Goal: Task Accomplishment & Management: Use online tool/utility

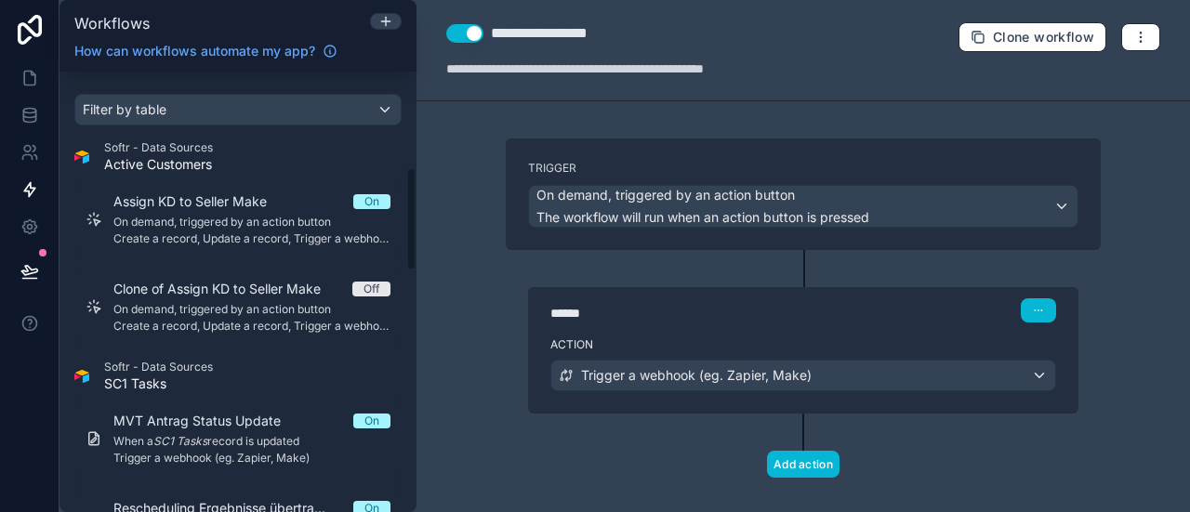
scroll to position [409, 0]
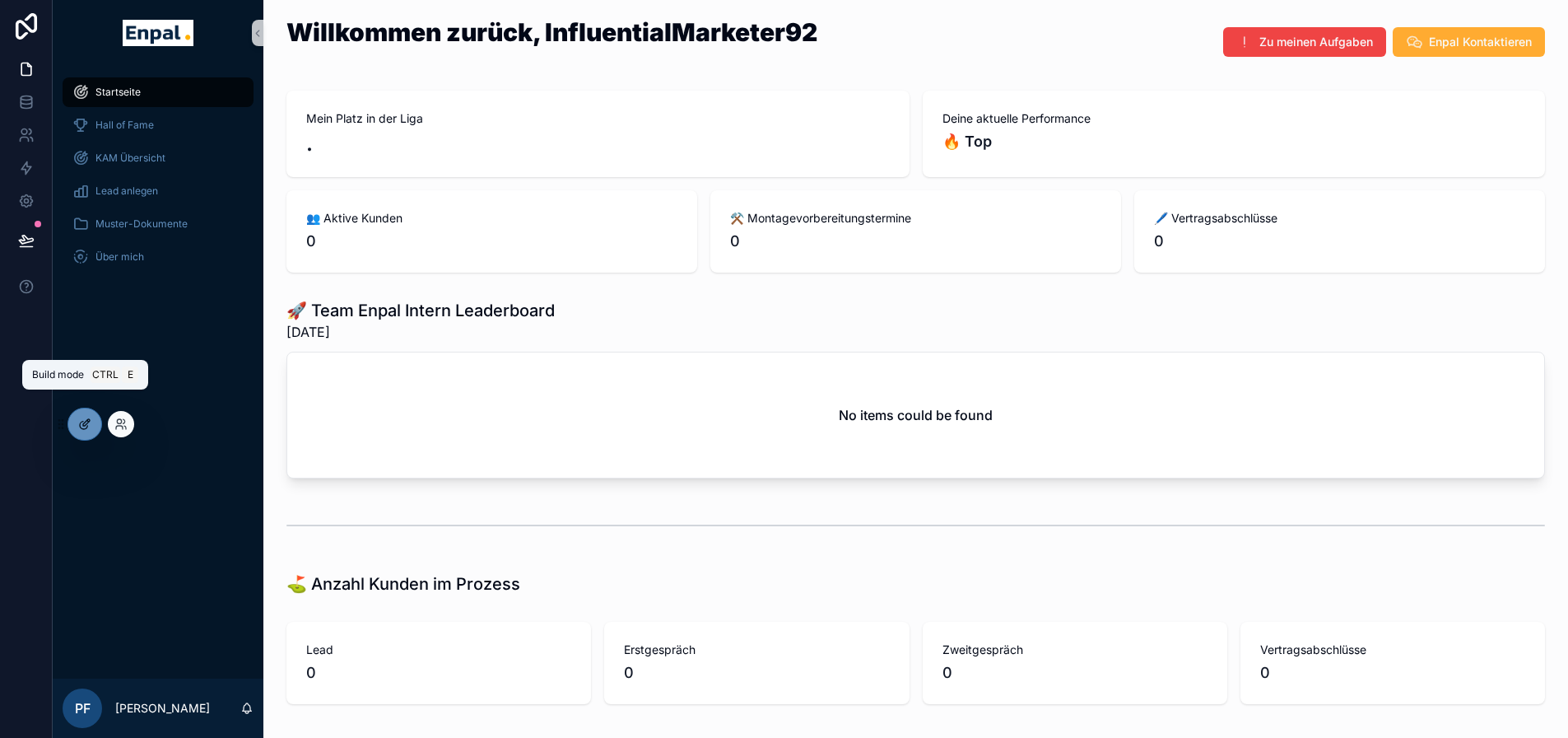
click at [84, 422] on icon at bounding box center [84, 423] width 13 height 13
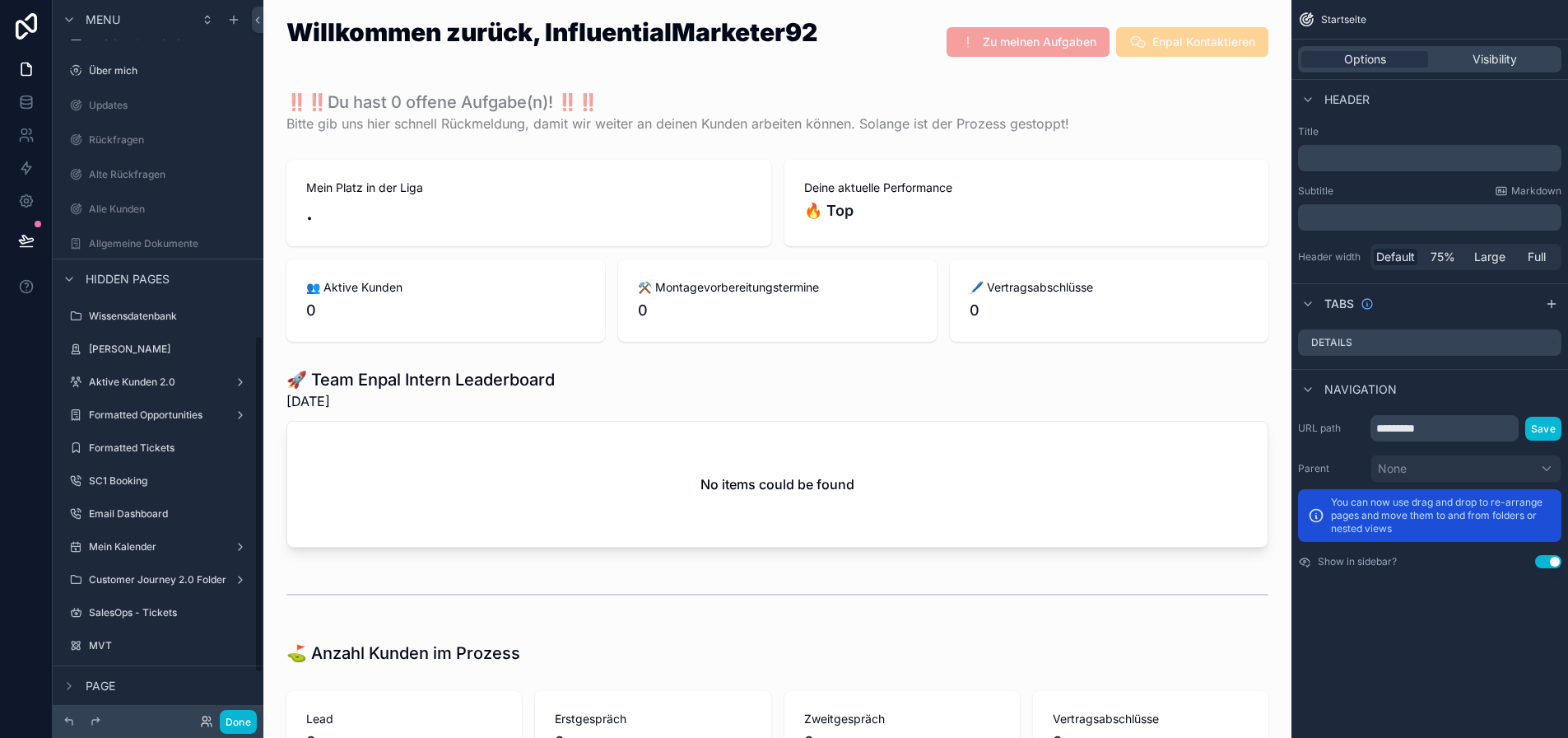
scroll to position [848, 0]
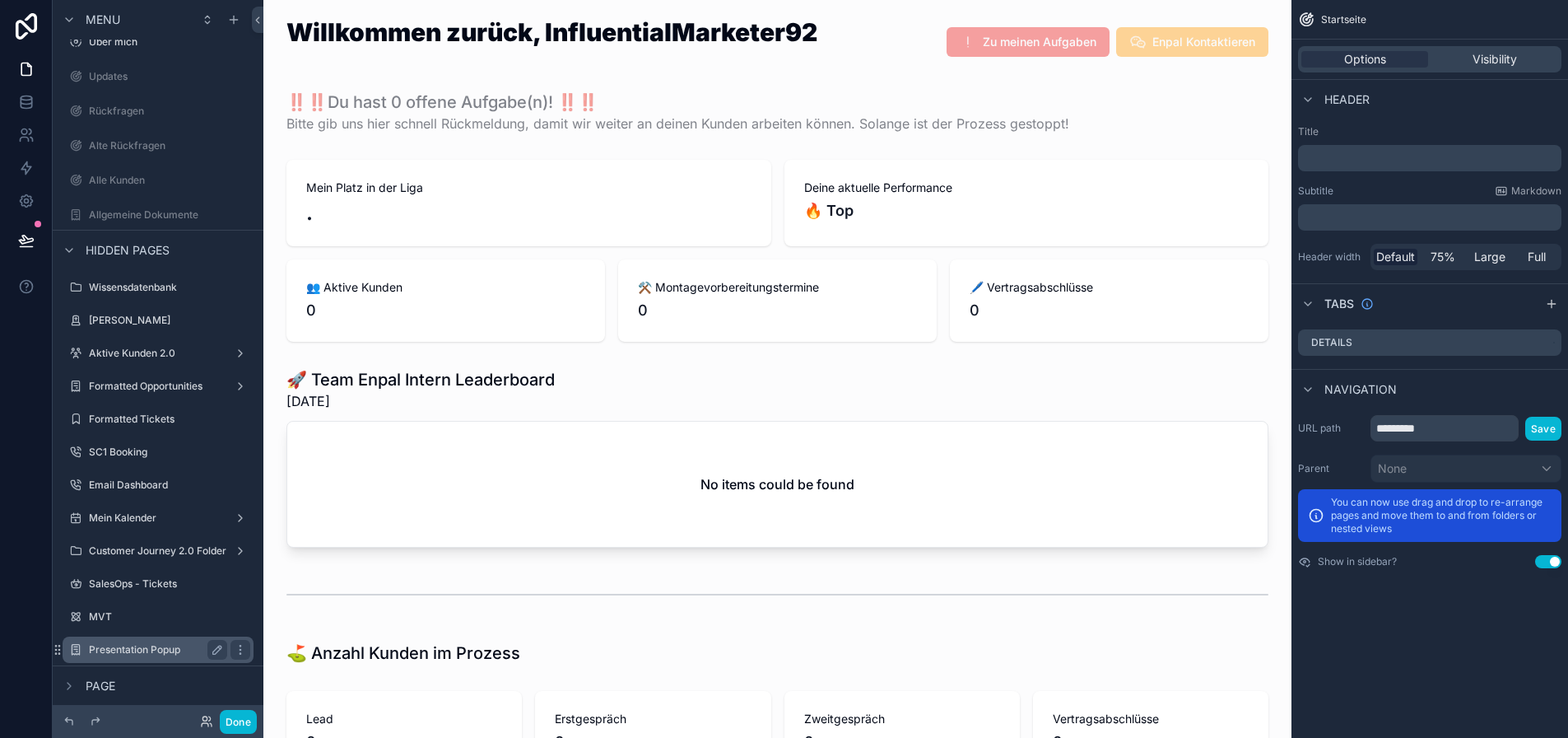
click at [166, 653] on label "Presentation Popup" at bounding box center [154, 649] width 132 height 13
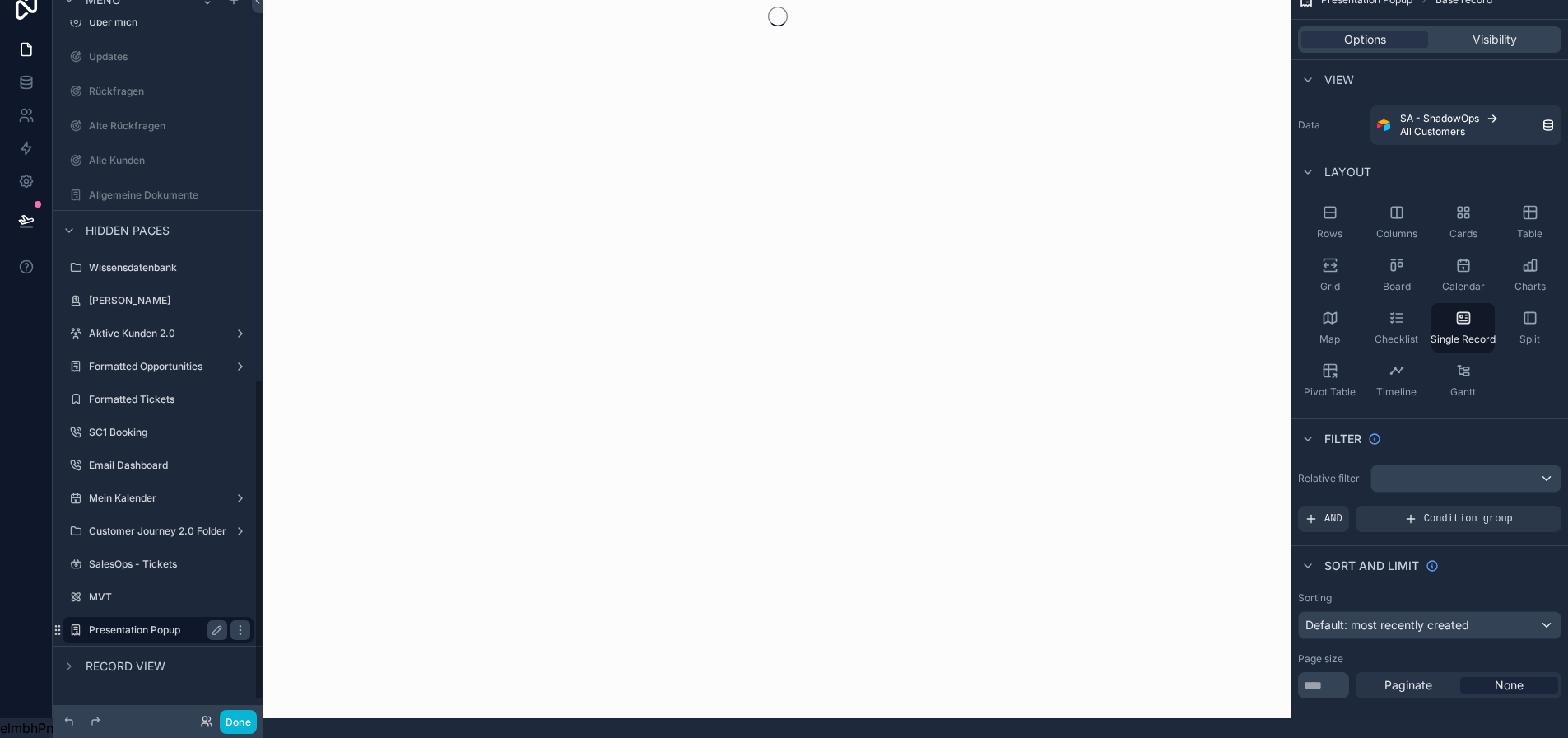
scroll to position [877, 0]
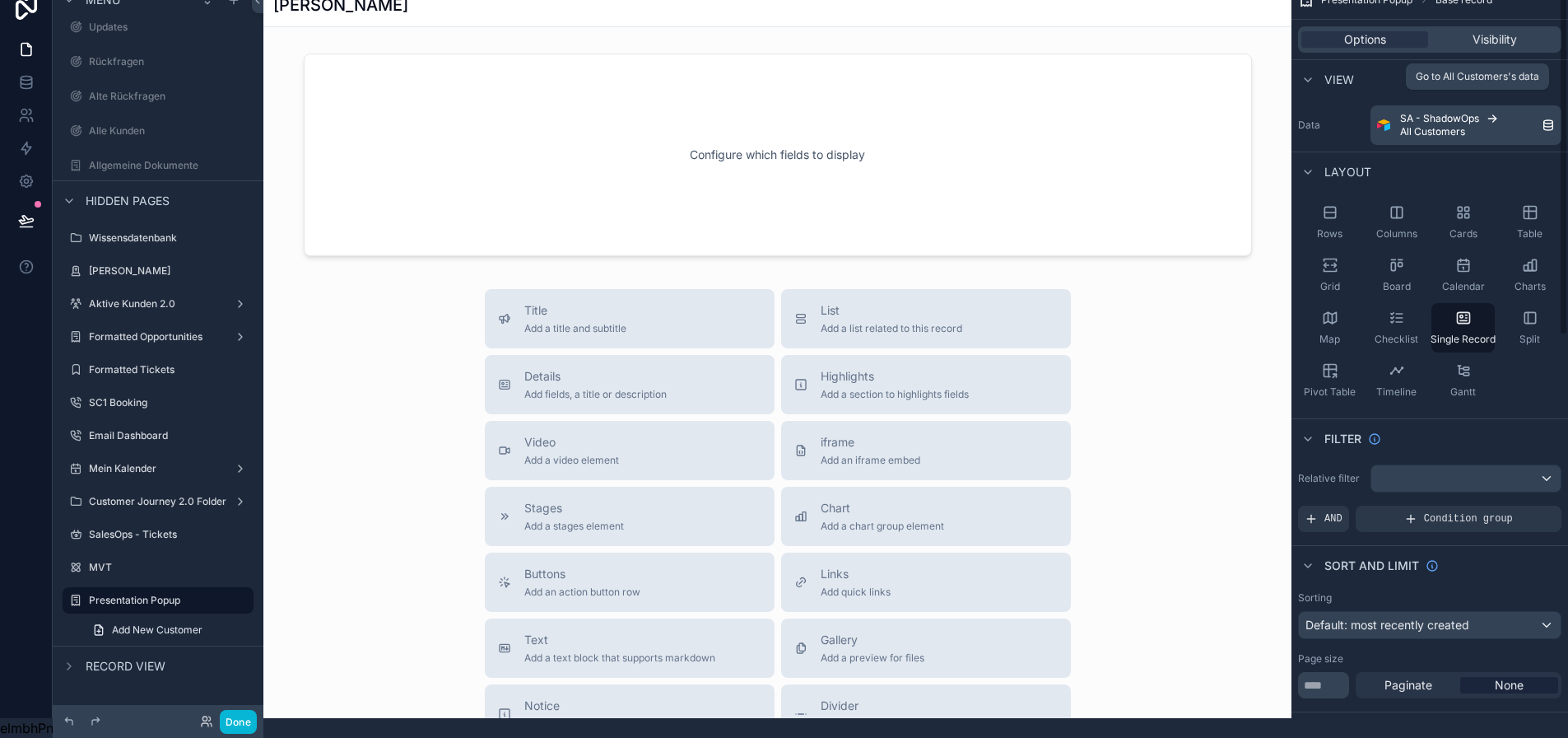
click at [1452, 125] on span "All Customers" at bounding box center [1432, 131] width 65 height 13
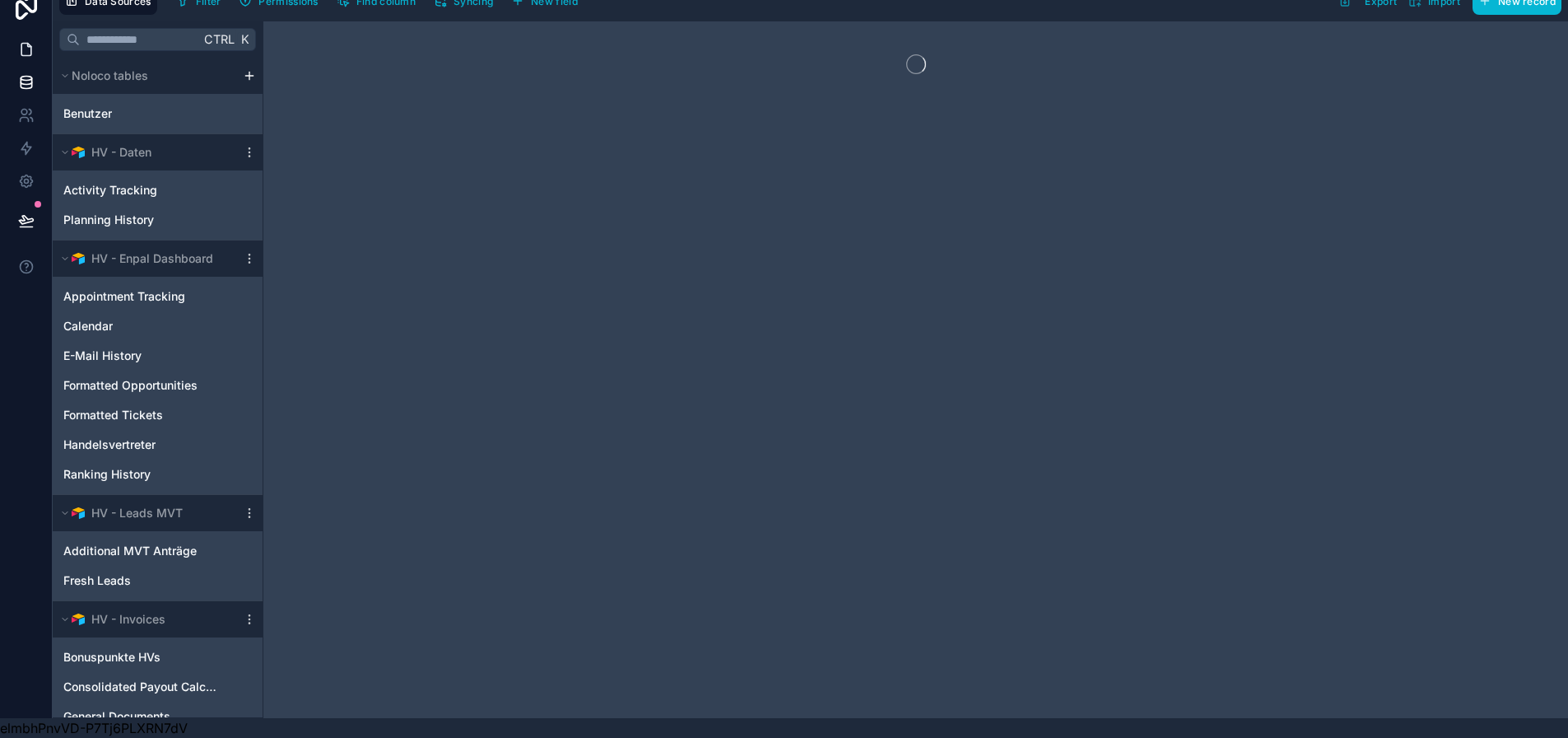
click at [21, 58] on link at bounding box center [26, 49] width 52 height 33
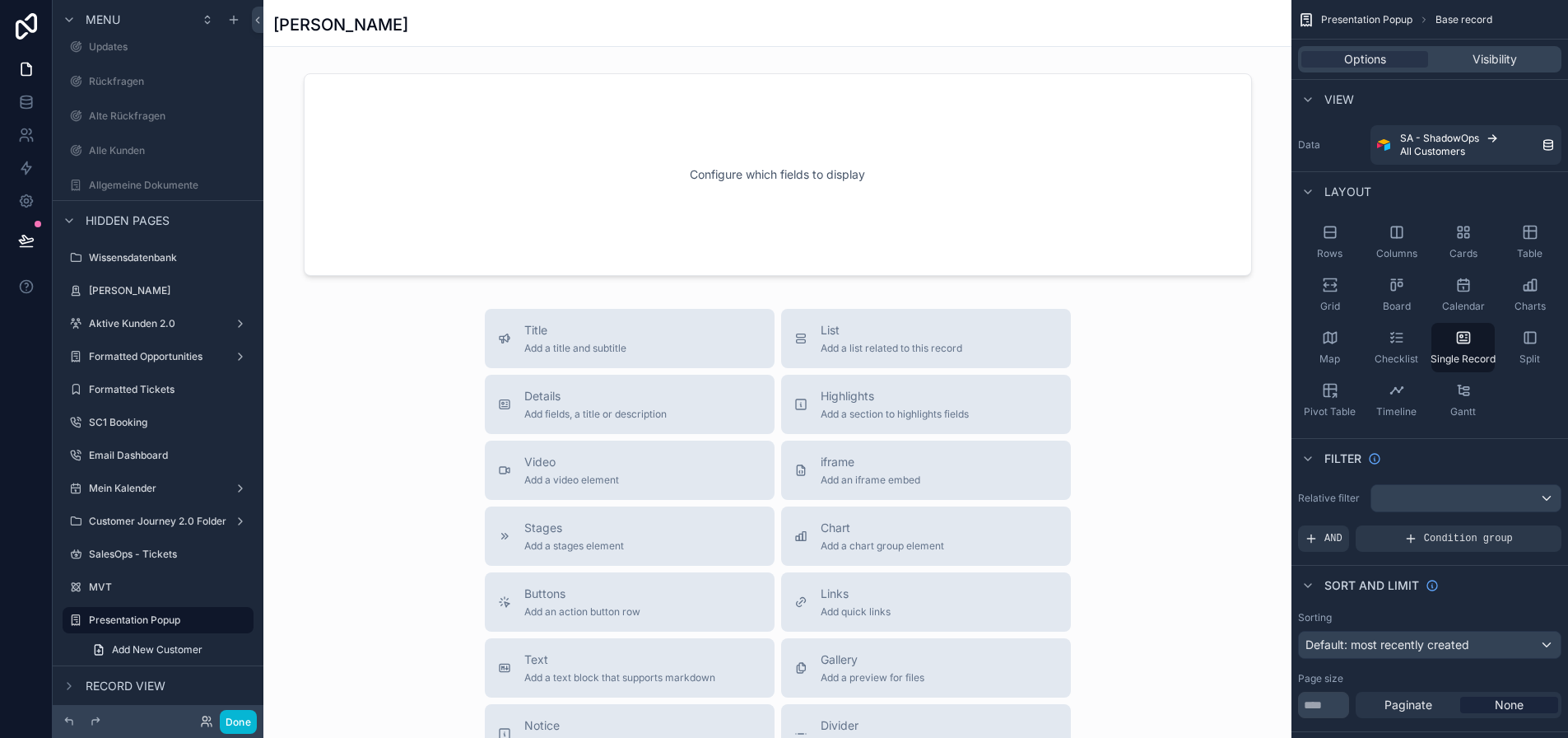
click at [1003, 138] on div "scrollable content" at bounding box center [776, 513] width 1028 height 1027
click at [993, 175] on div "scrollable content" at bounding box center [776, 175] width 1028 height 216
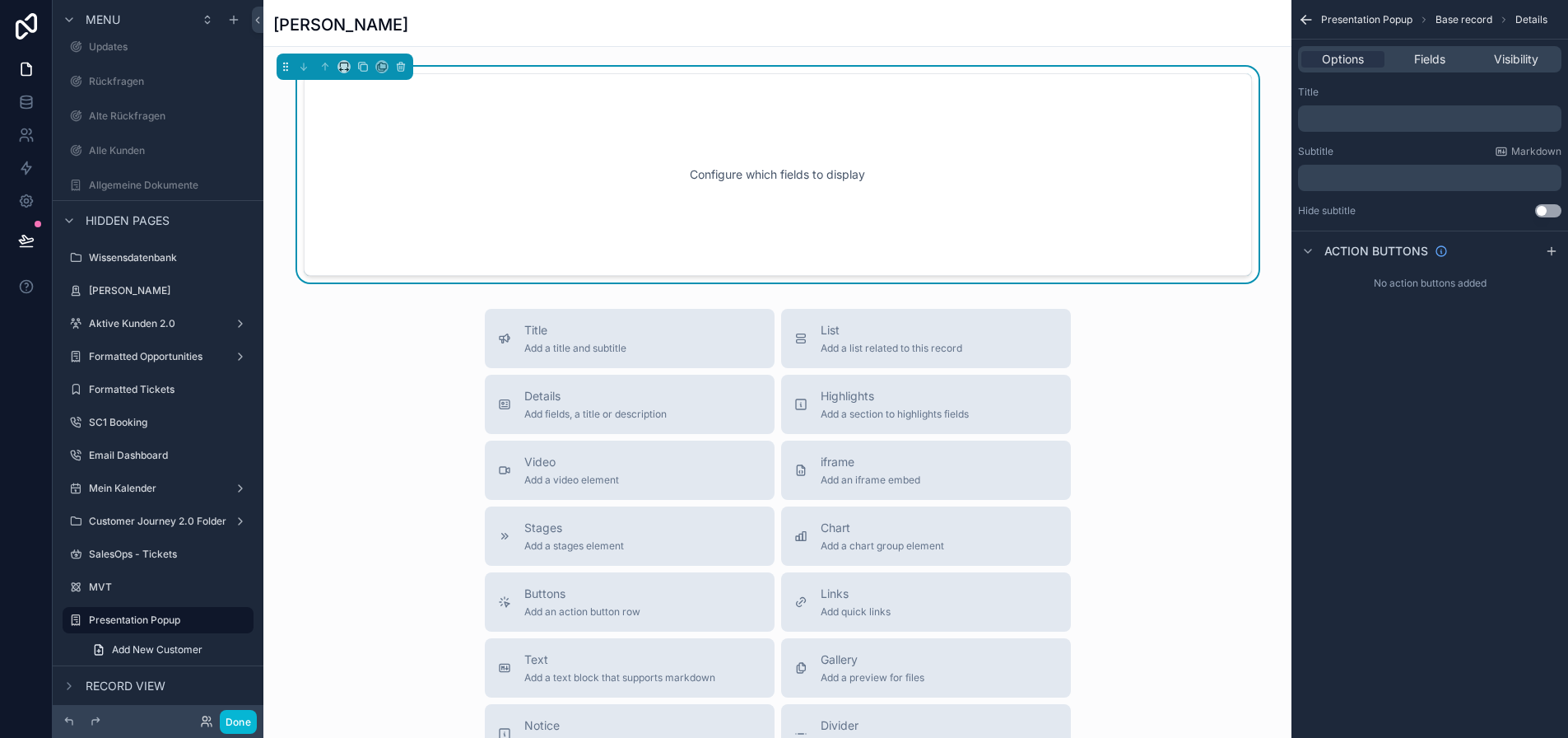
click at [1231, 381] on div "Title Add a title and subtitle List Add a list related to this record Details A…" at bounding box center [776, 602] width 1028 height 587
click at [1232, 26] on div "Karin Wächter" at bounding box center [777, 25] width 1008 height 23
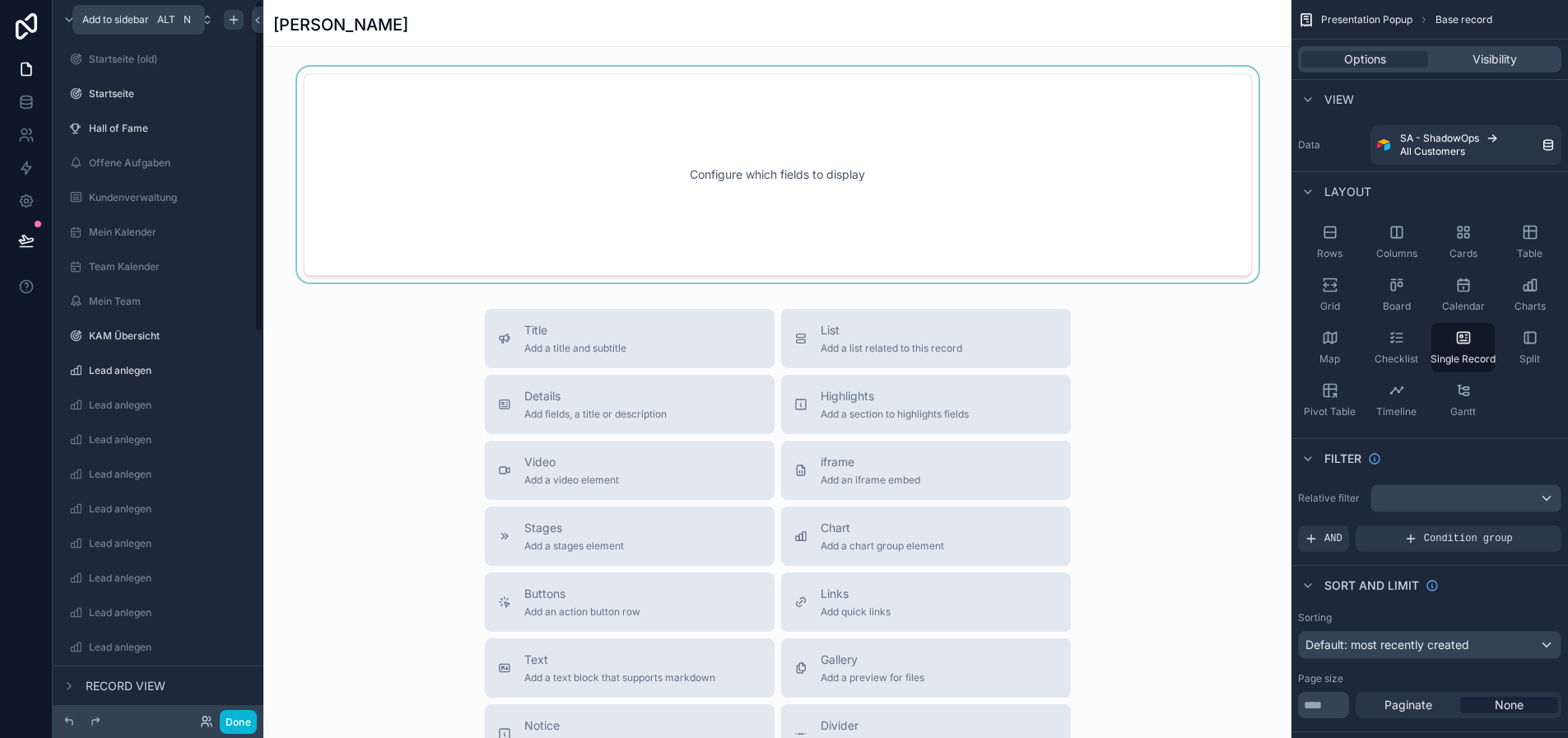
click at [231, 14] on icon "scrollable content" at bounding box center [234, 19] width 13 height 13
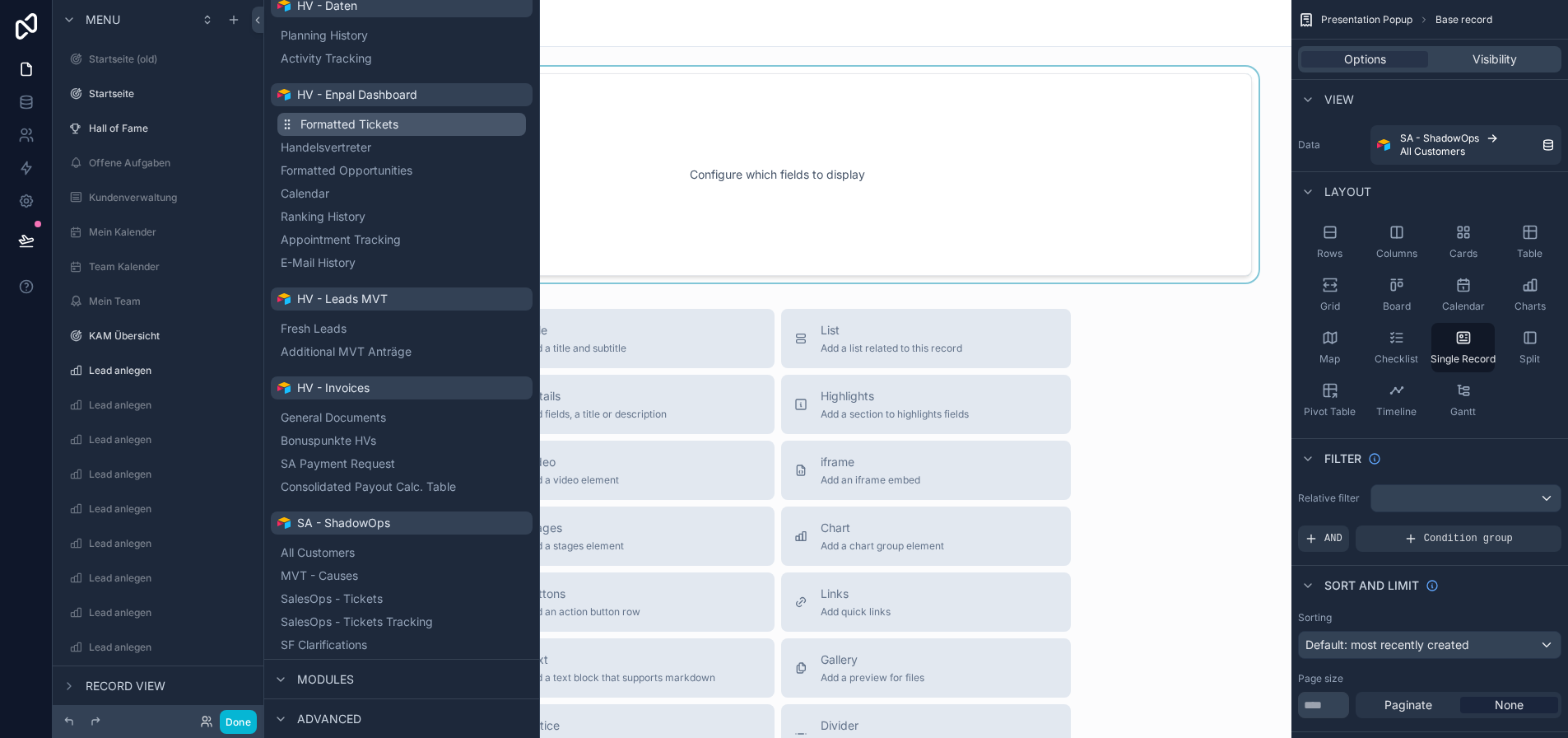
scroll to position [405, 0]
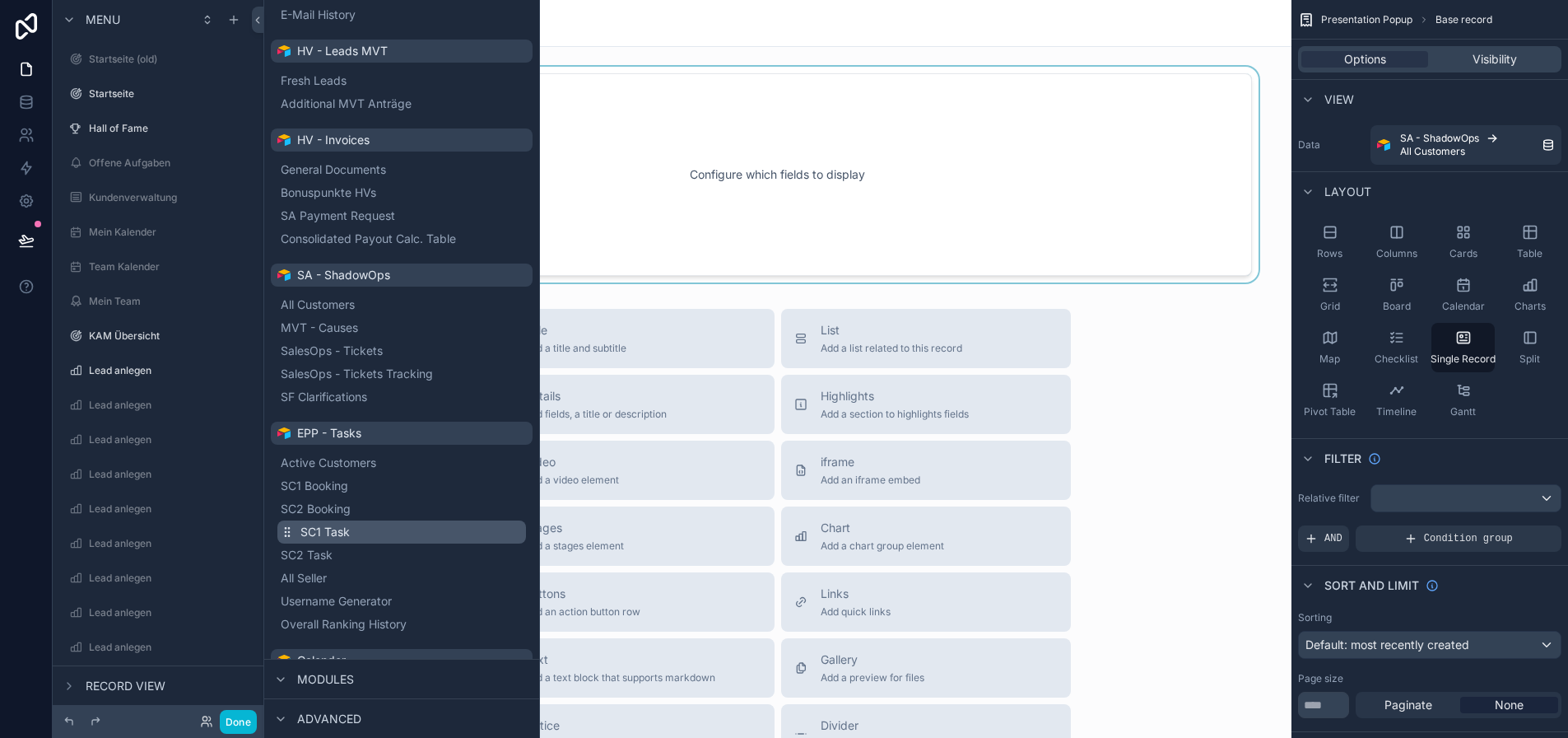
click at [351, 528] on button "SC1 Task" at bounding box center [401, 532] width 249 height 23
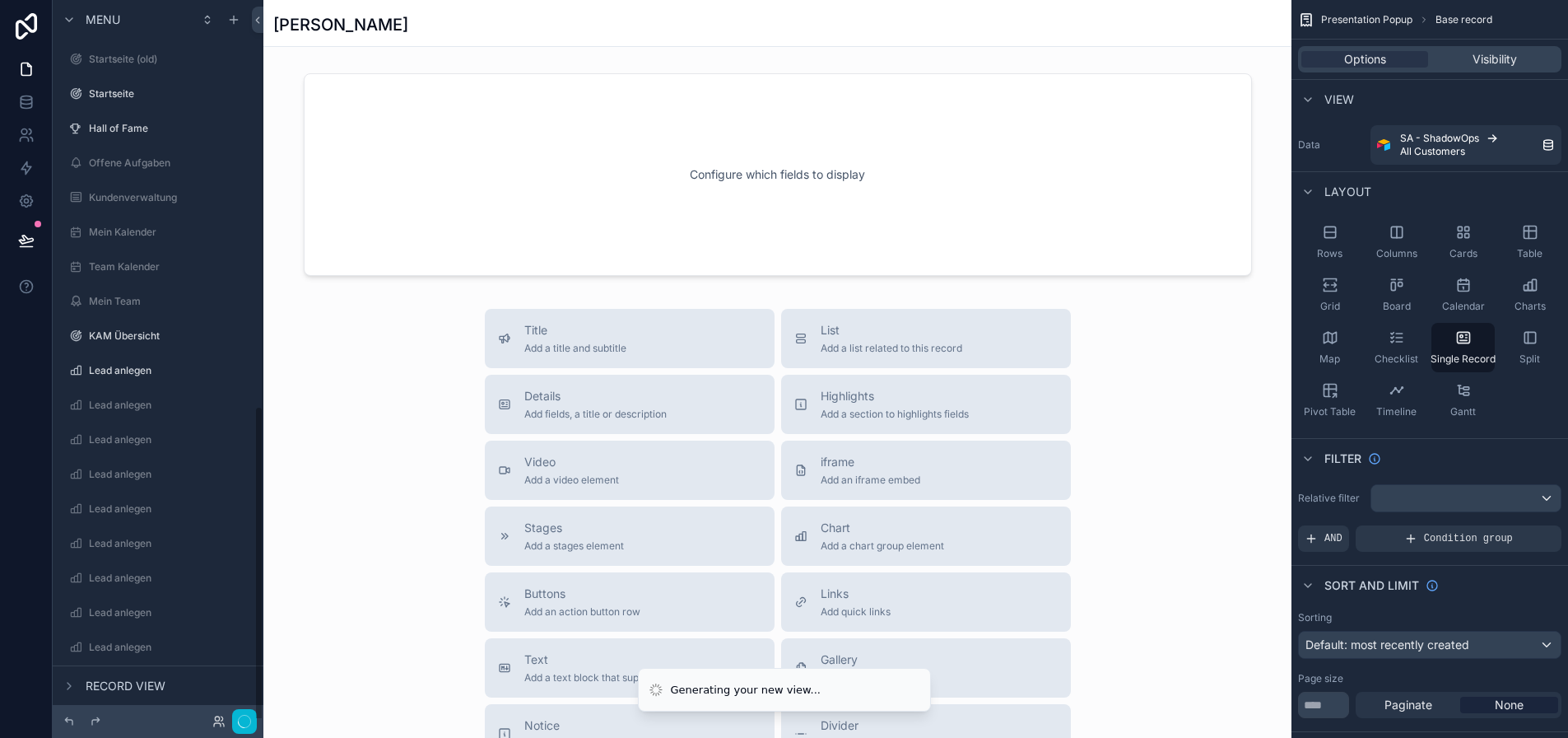
scroll to position [912, 0]
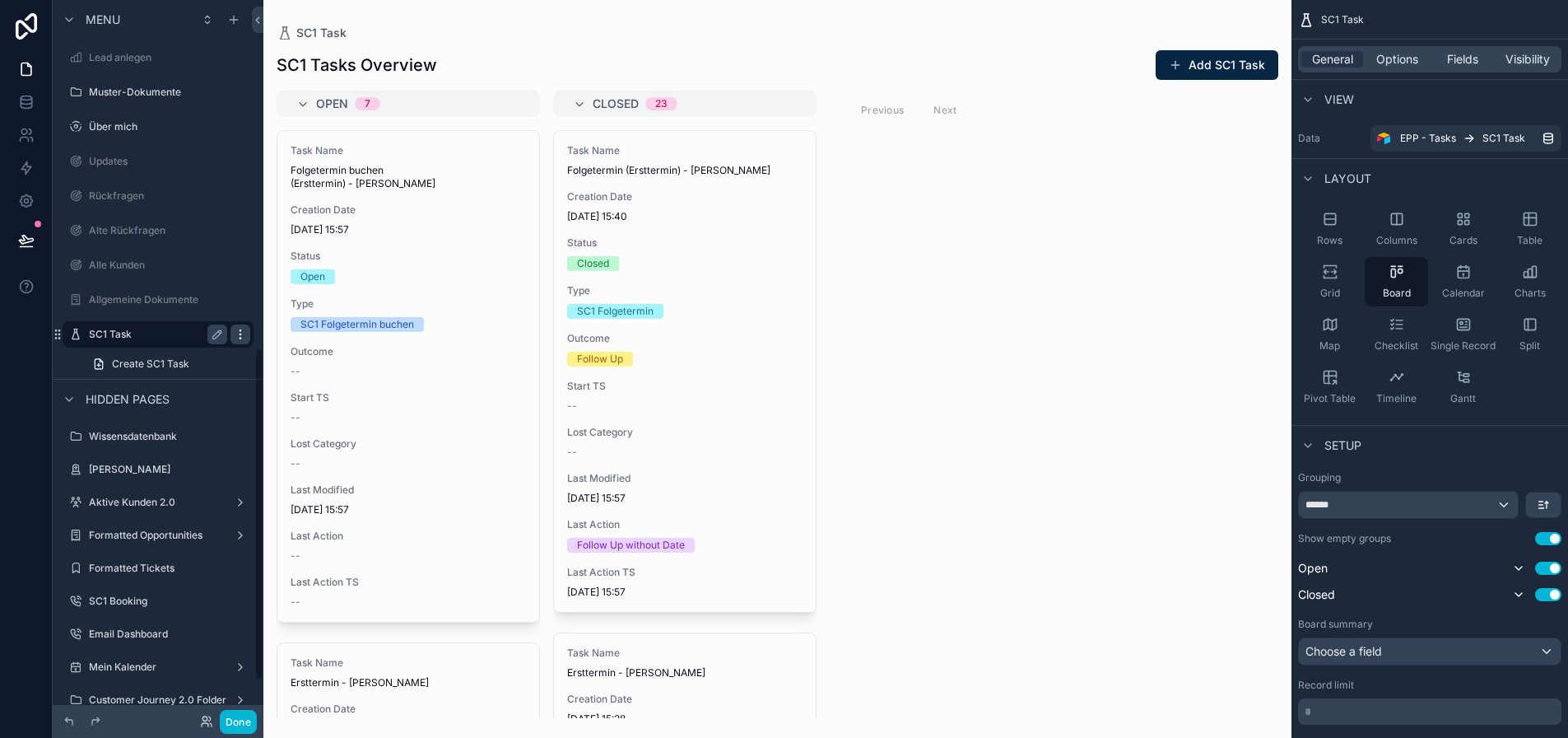
click at [233, 340] on div "scrollable content" at bounding box center [240, 334] width 19 height 19
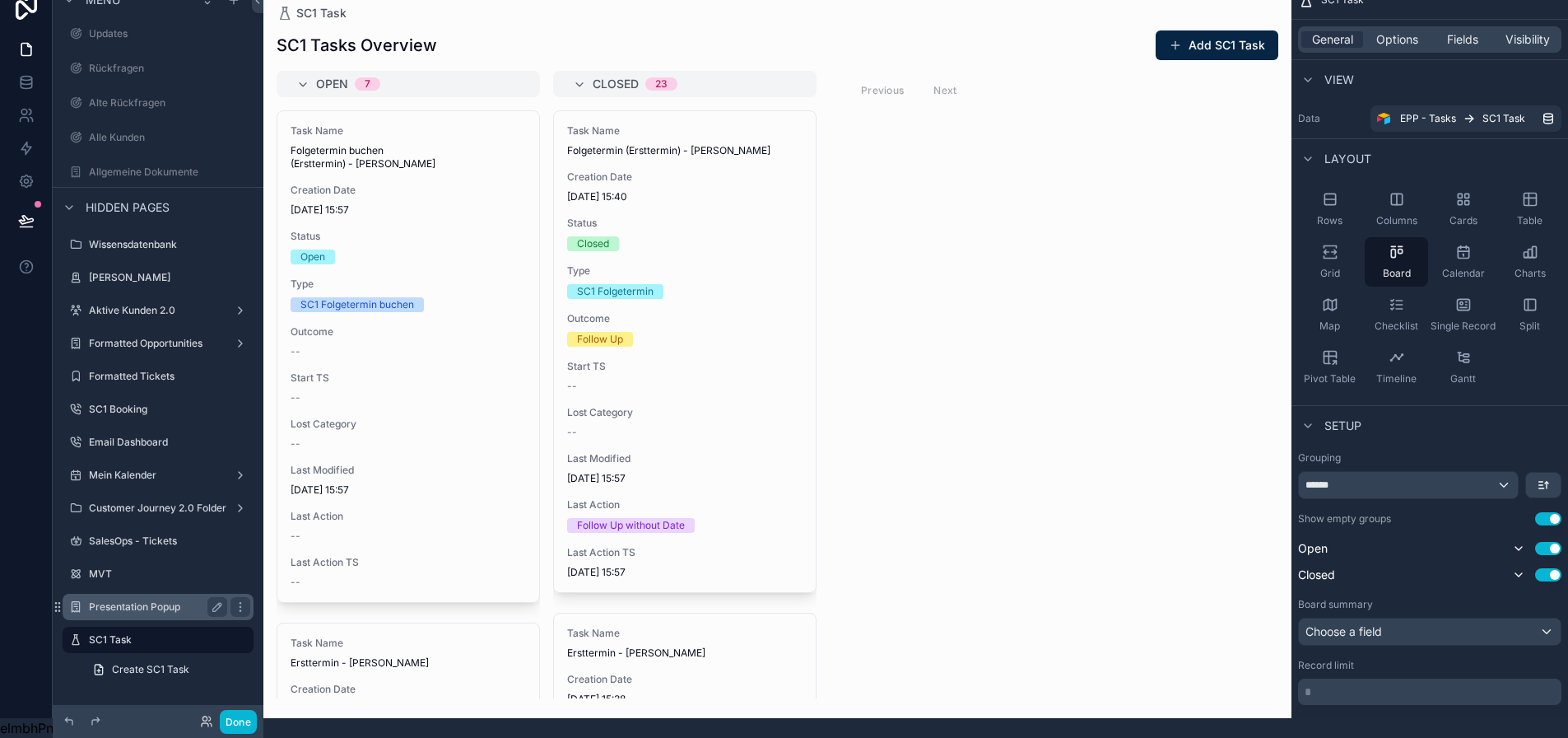
click at [114, 597] on div "Presentation Popup" at bounding box center [158, 607] width 138 height 19
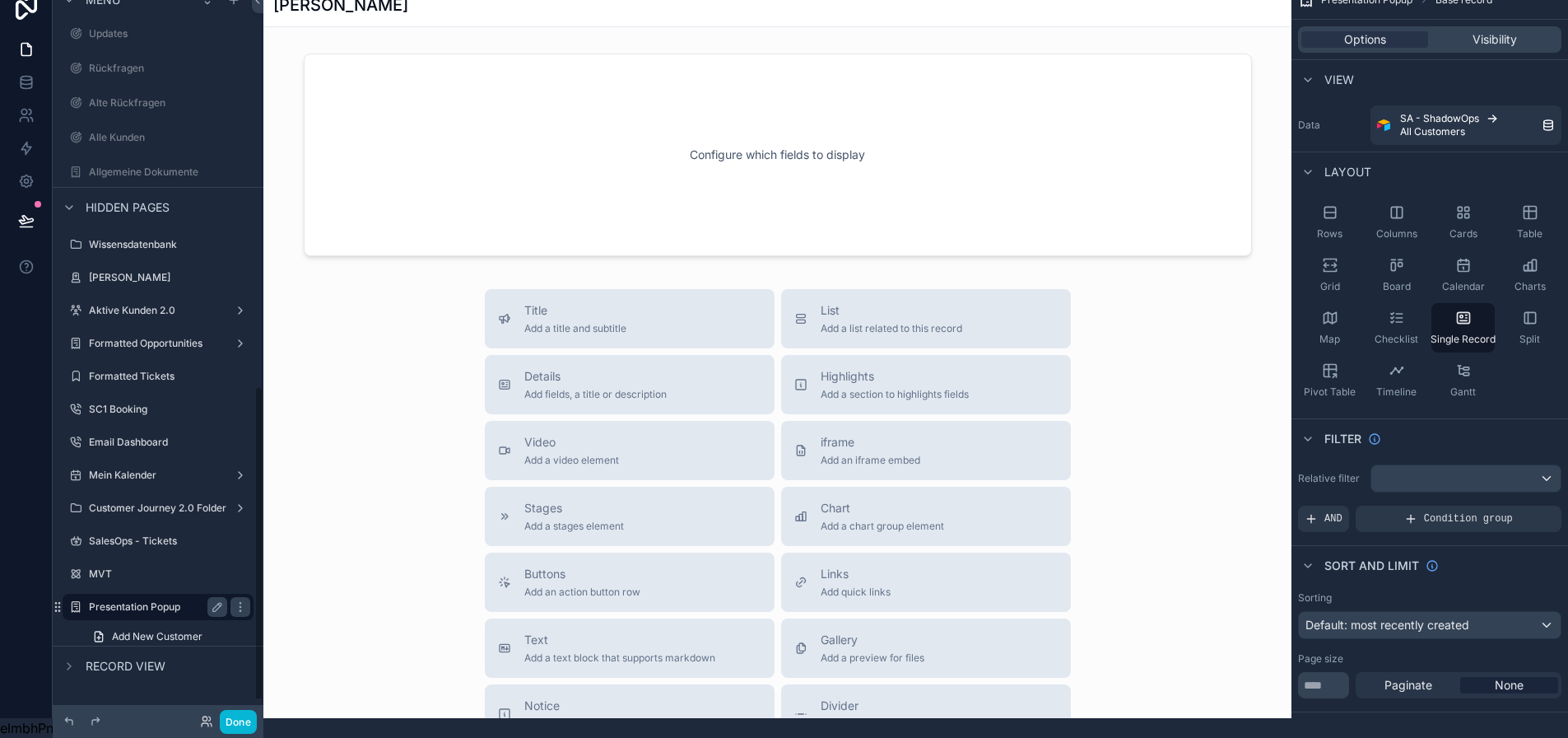
scroll to position [910, 0]
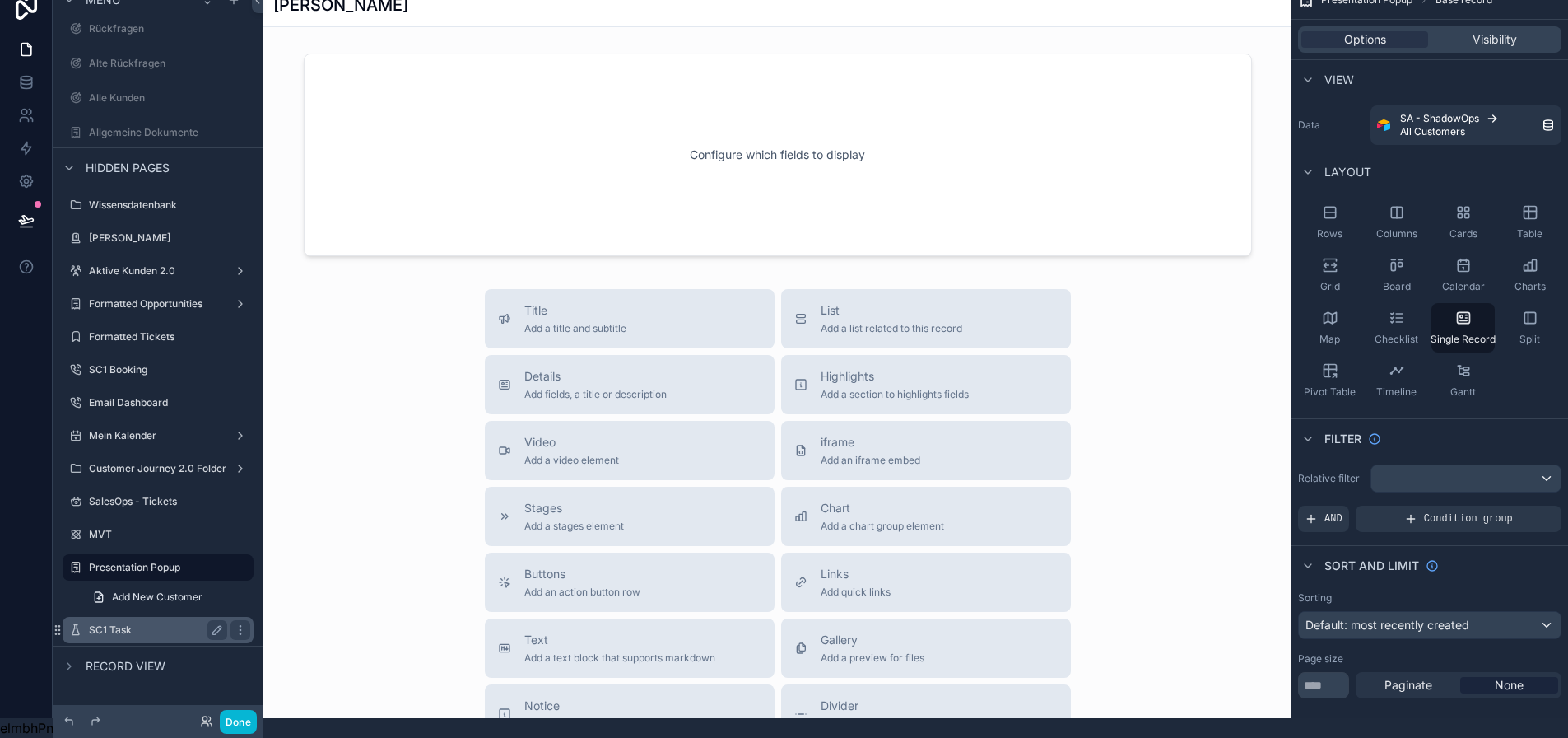
click at [123, 624] on label "SC1 Task" at bounding box center [154, 630] width 132 height 13
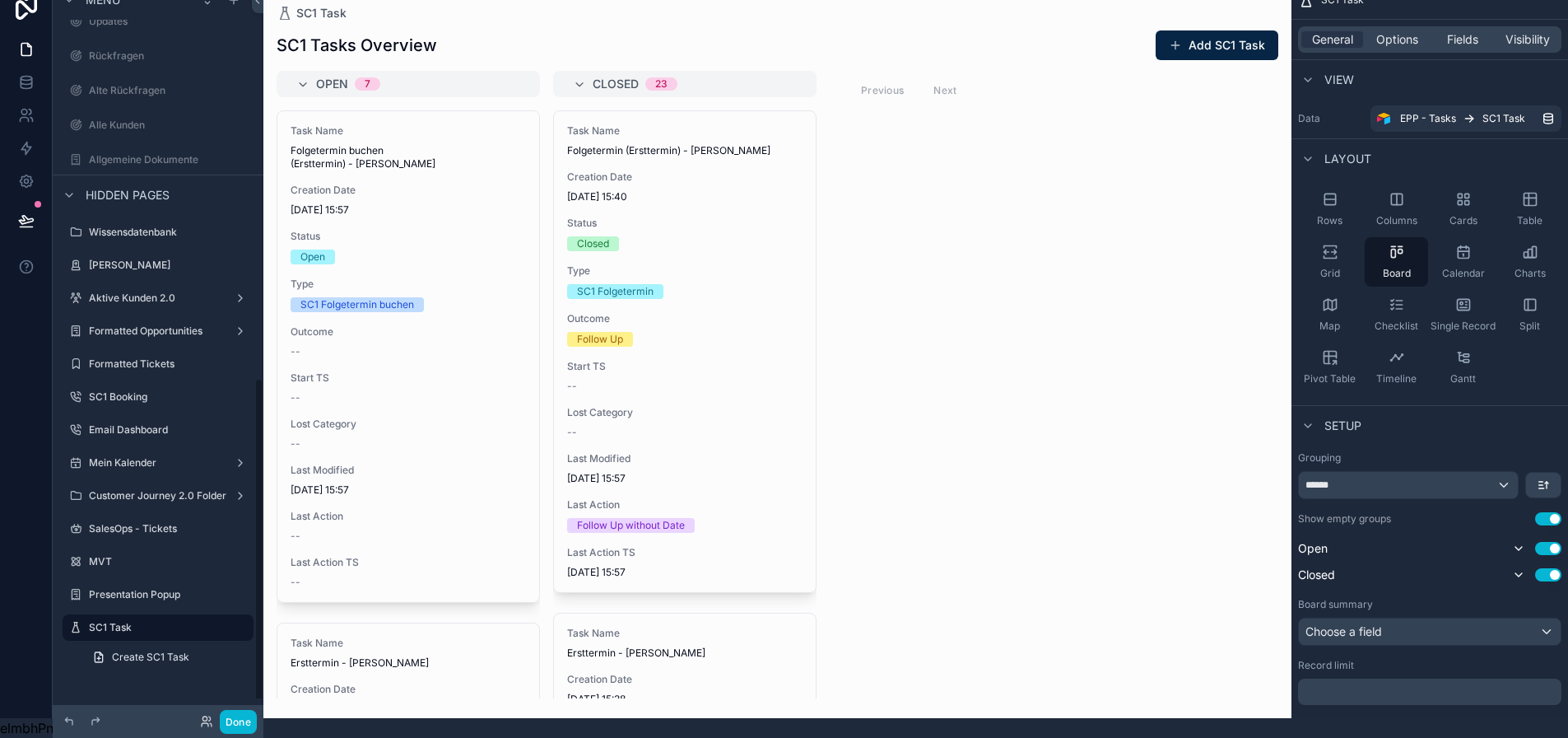
scroll to position [871, 0]
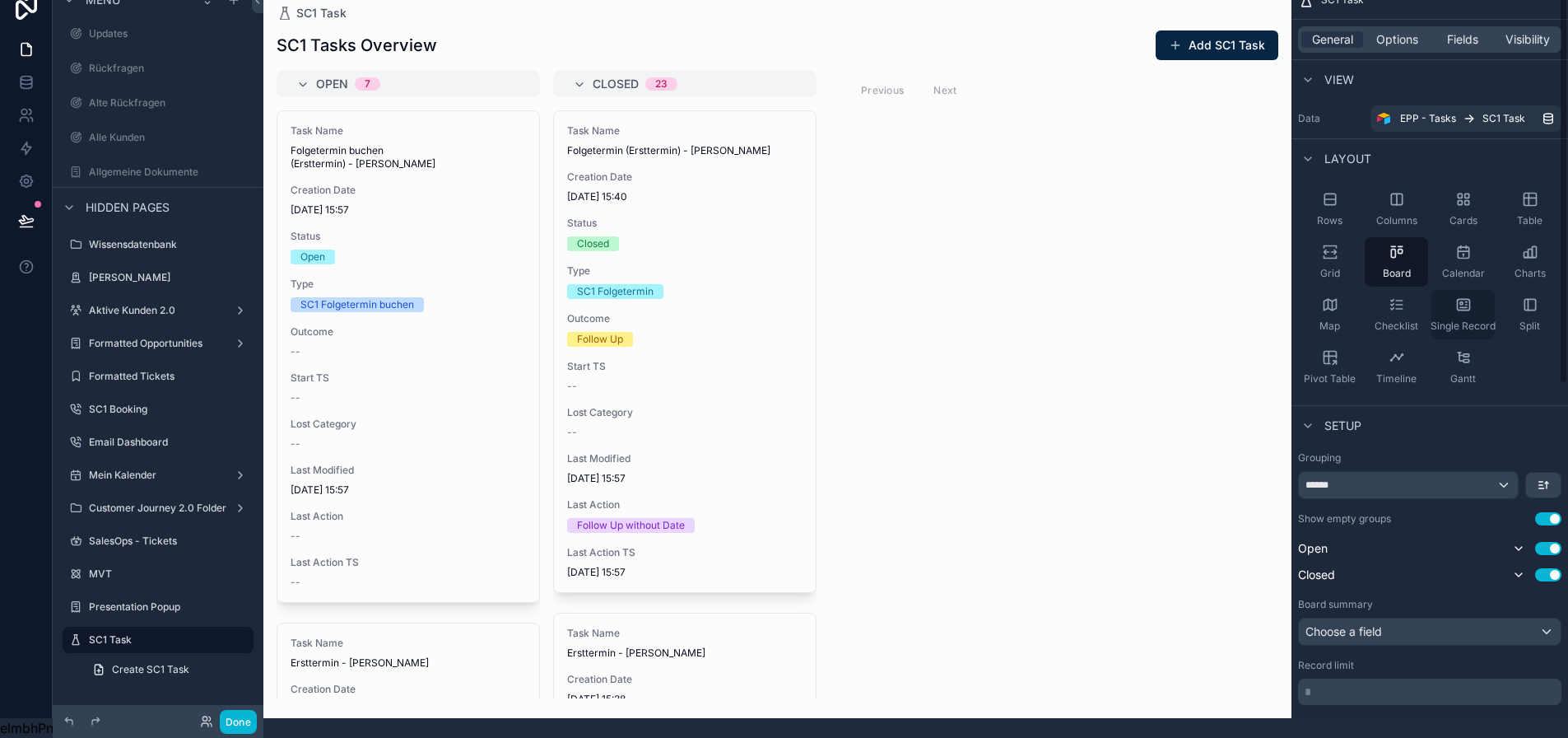
click at [1481, 302] on div "Single Record" at bounding box center [1464, 315] width 64 height 50
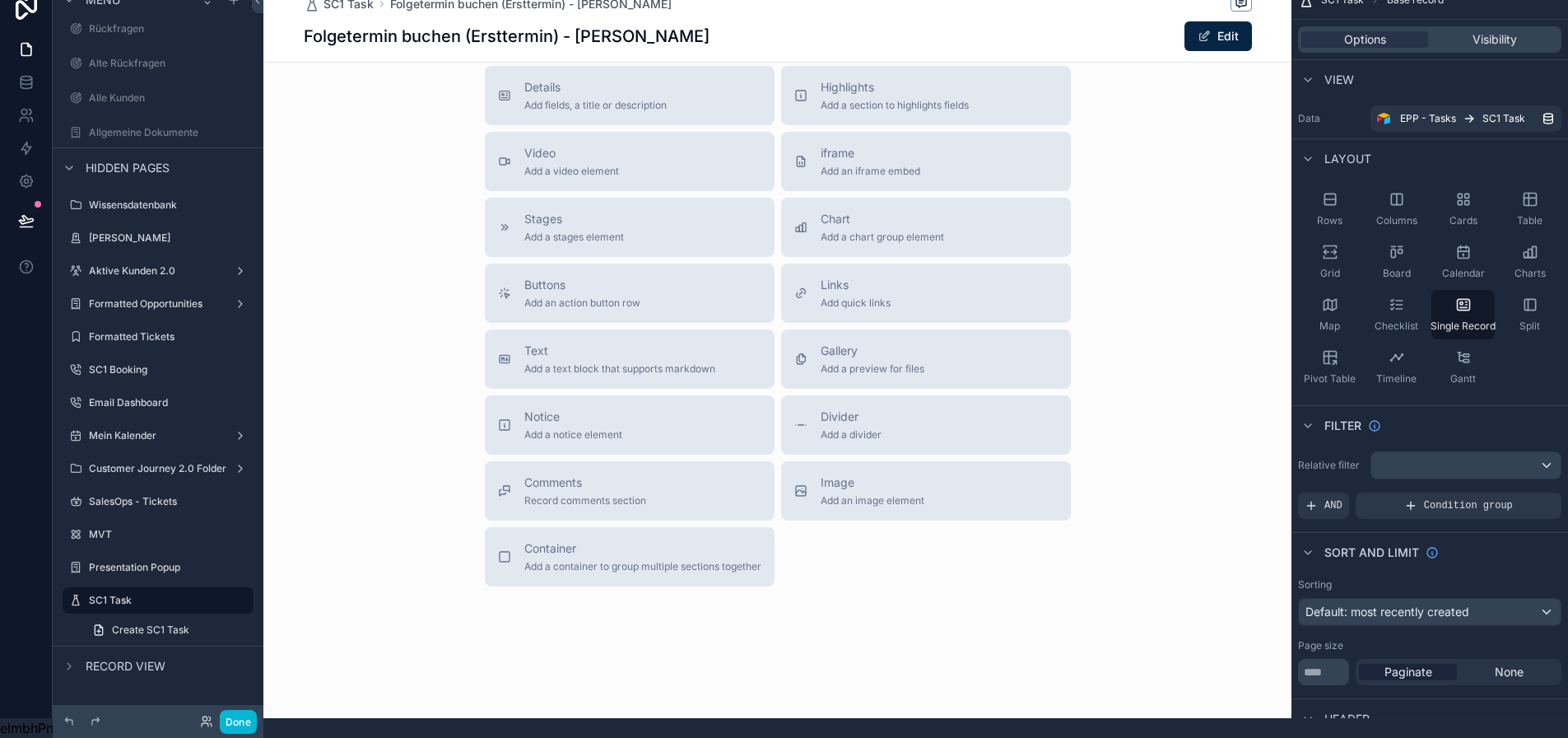
scroll to position [42, 0]
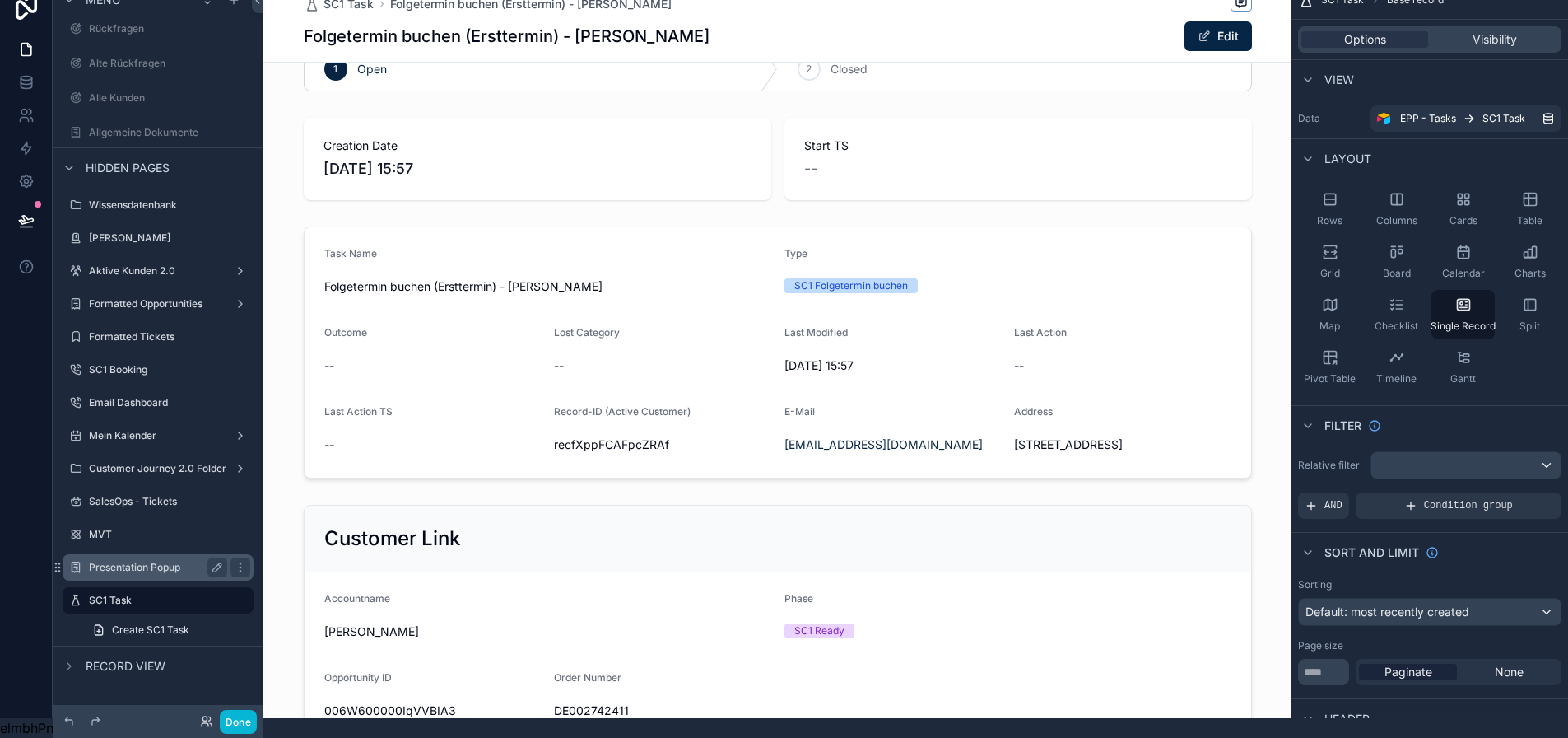
click at [151, 561] on label "Presentation Popup" at bounding box center [154, 567] width 132 height 13
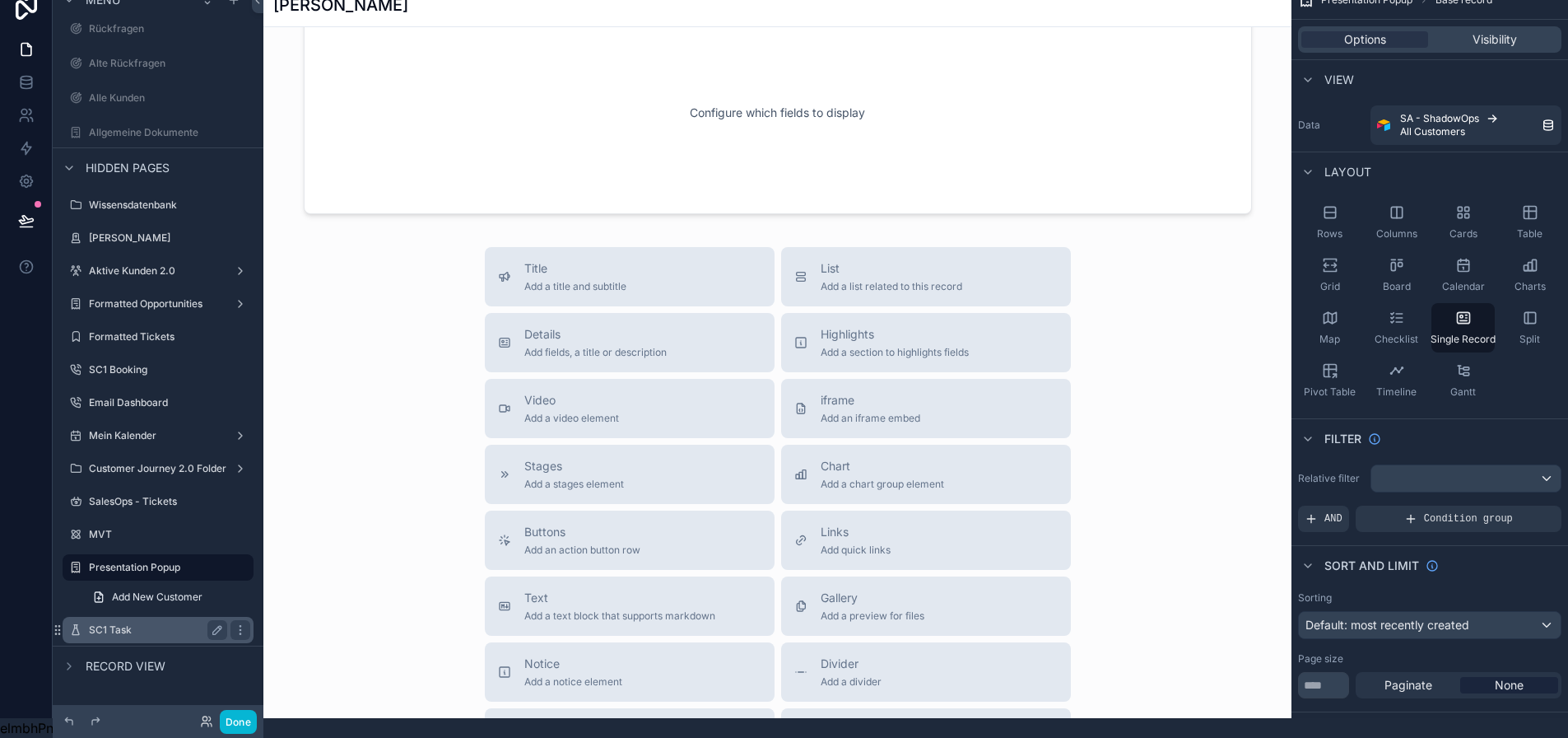
click at [133, 624] on label "SC1 Task" at bounding box center [154, 630] width 132 height 13
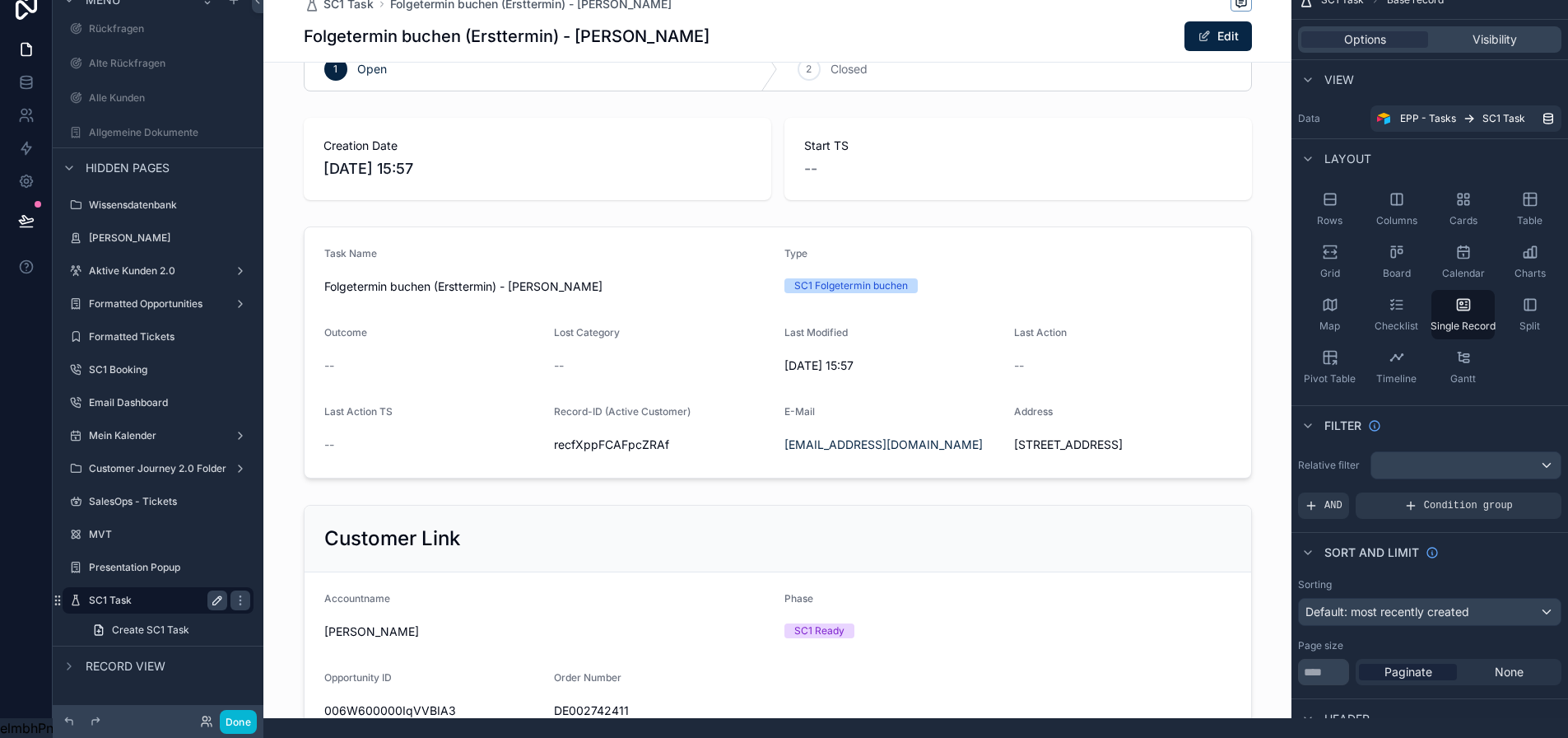
click at [219, 594] on icon "scrollable content" at bounding box center [217, 600] width 13 height 13
click at [117, 592] on input "********" at bounding box center [144, 601] width 112 height 19
click at [118, 592] on input "********" at bounding box center [144, 601] width 112 height 19
type input "**********"
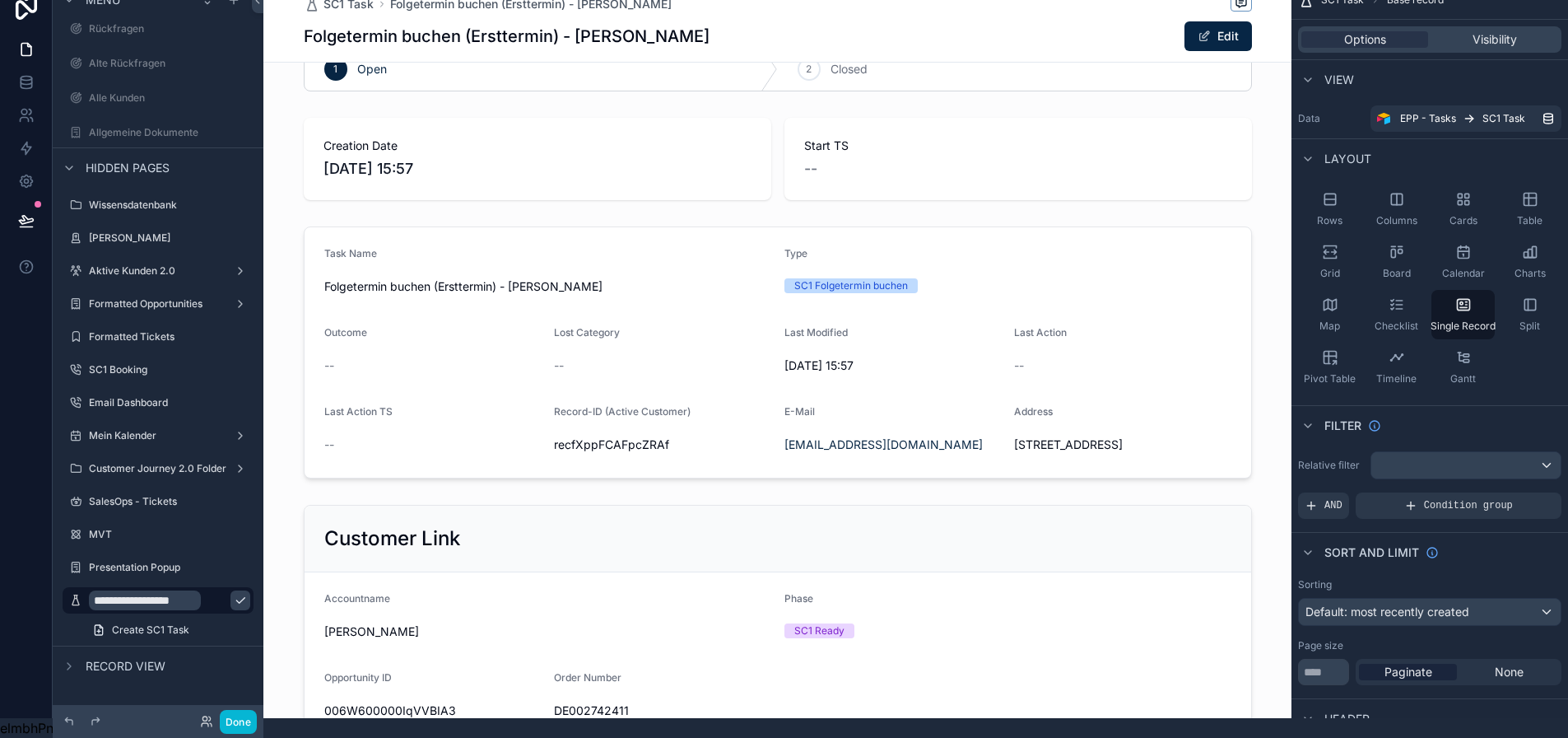
click at [234, 594] on icon "scrollable content" at bounding box center [240, 600] width 13 height 13
click at [178, 561] on label "Presentation Popup" at bounding box center [154, 567] width 132 height 13
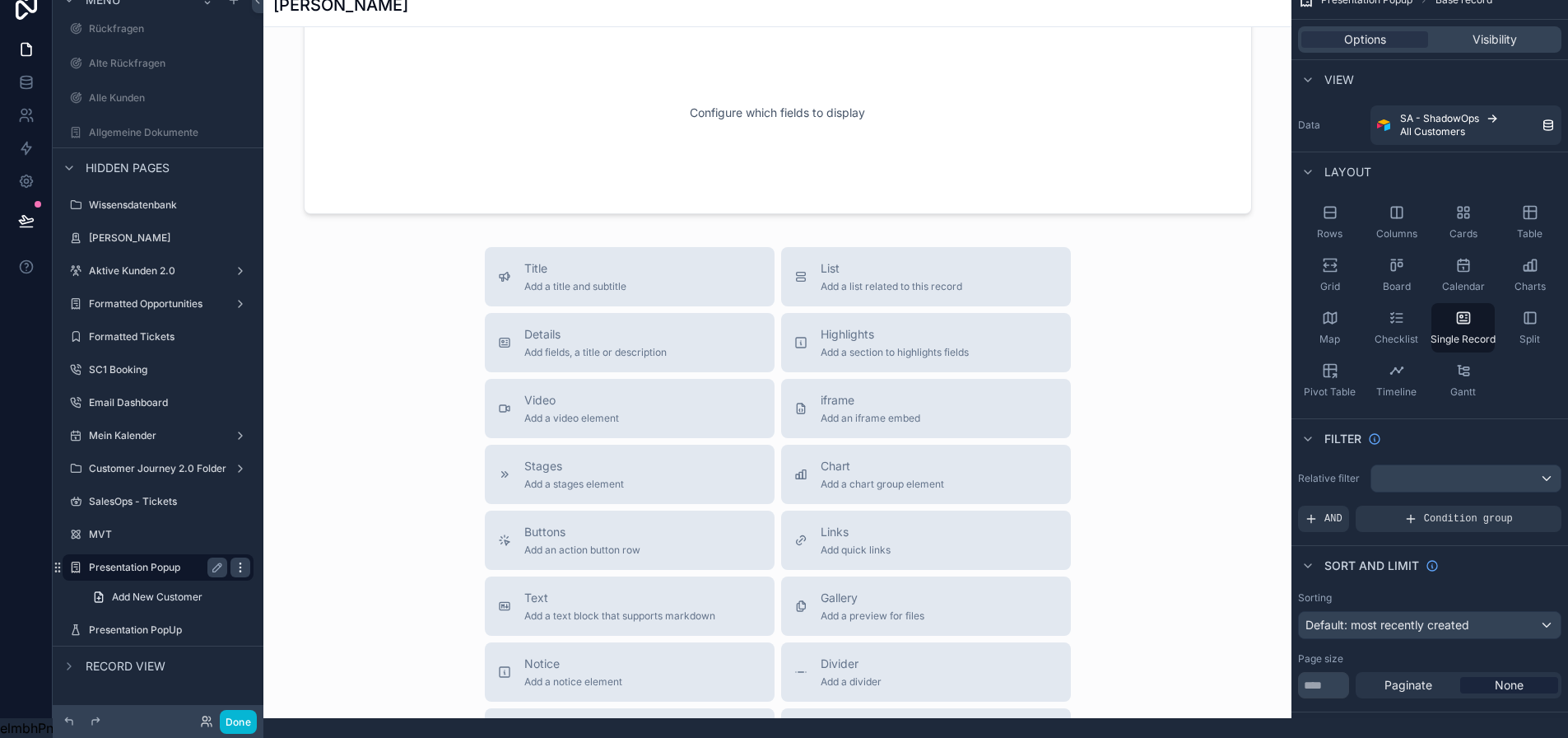
click at [236, 561] on icon "scrollable content" at bounding box center [240, 567] width 13 height 13
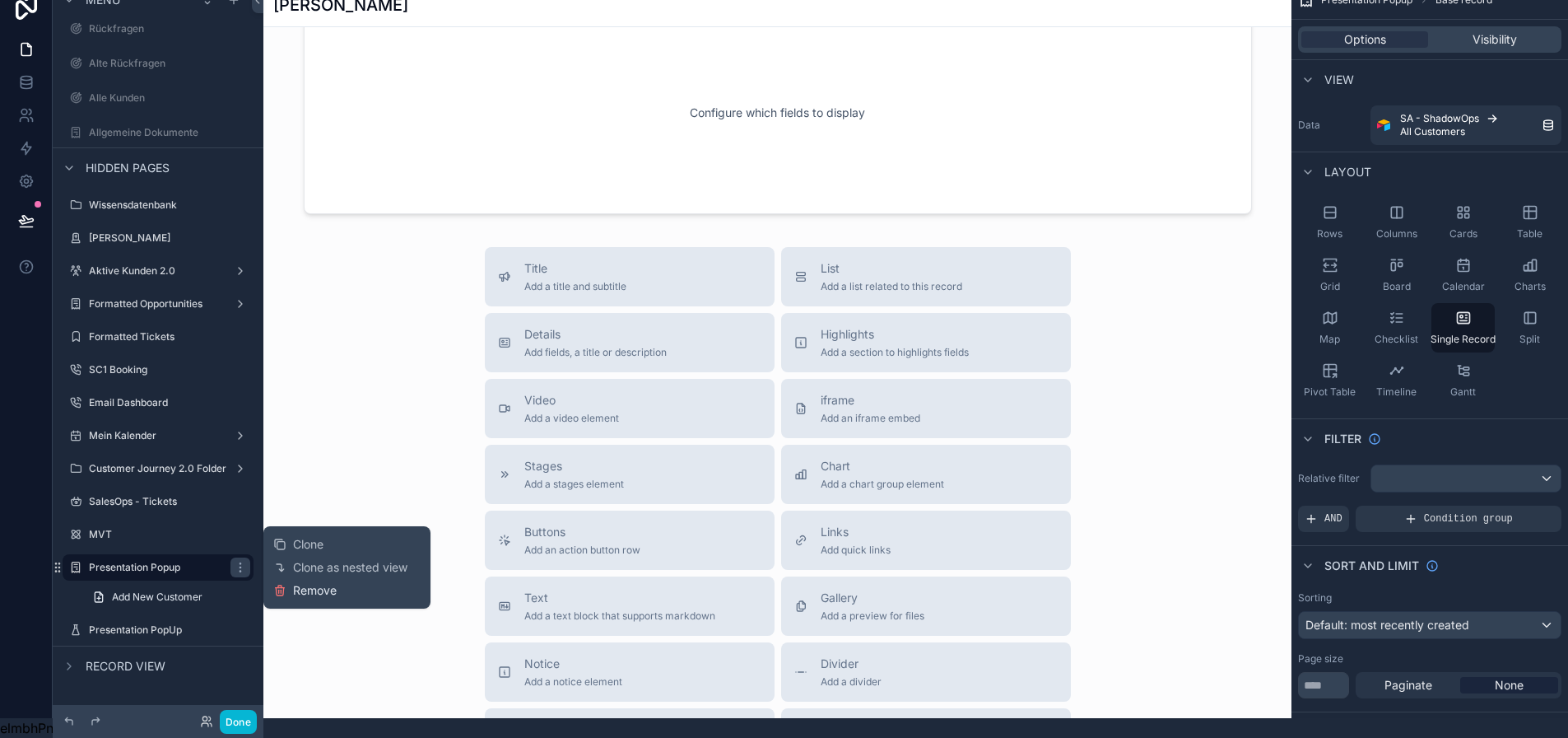
click at [282, 584] on icon at bounding box center [280, 590] width 13 height 13
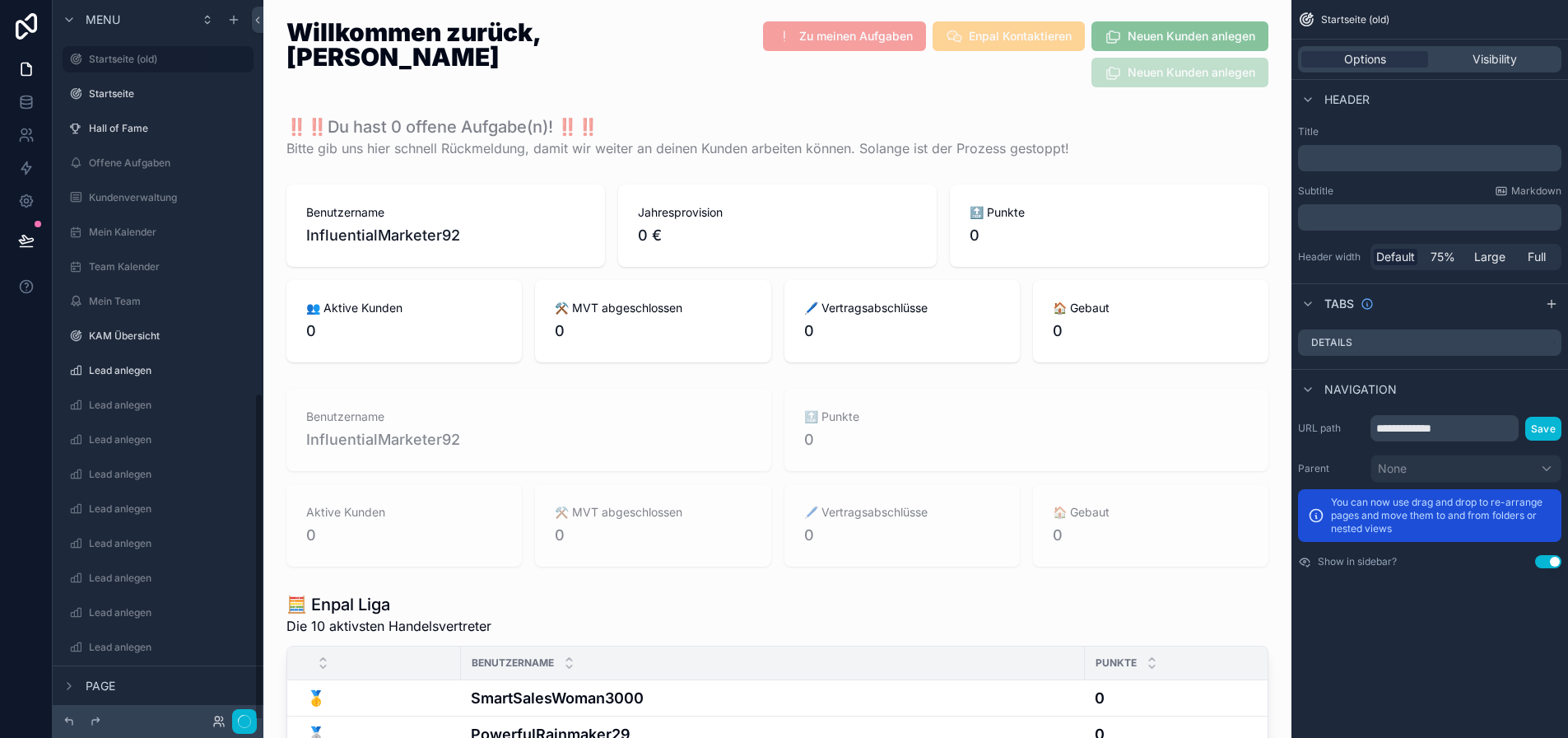
scroll to position [848, 0]
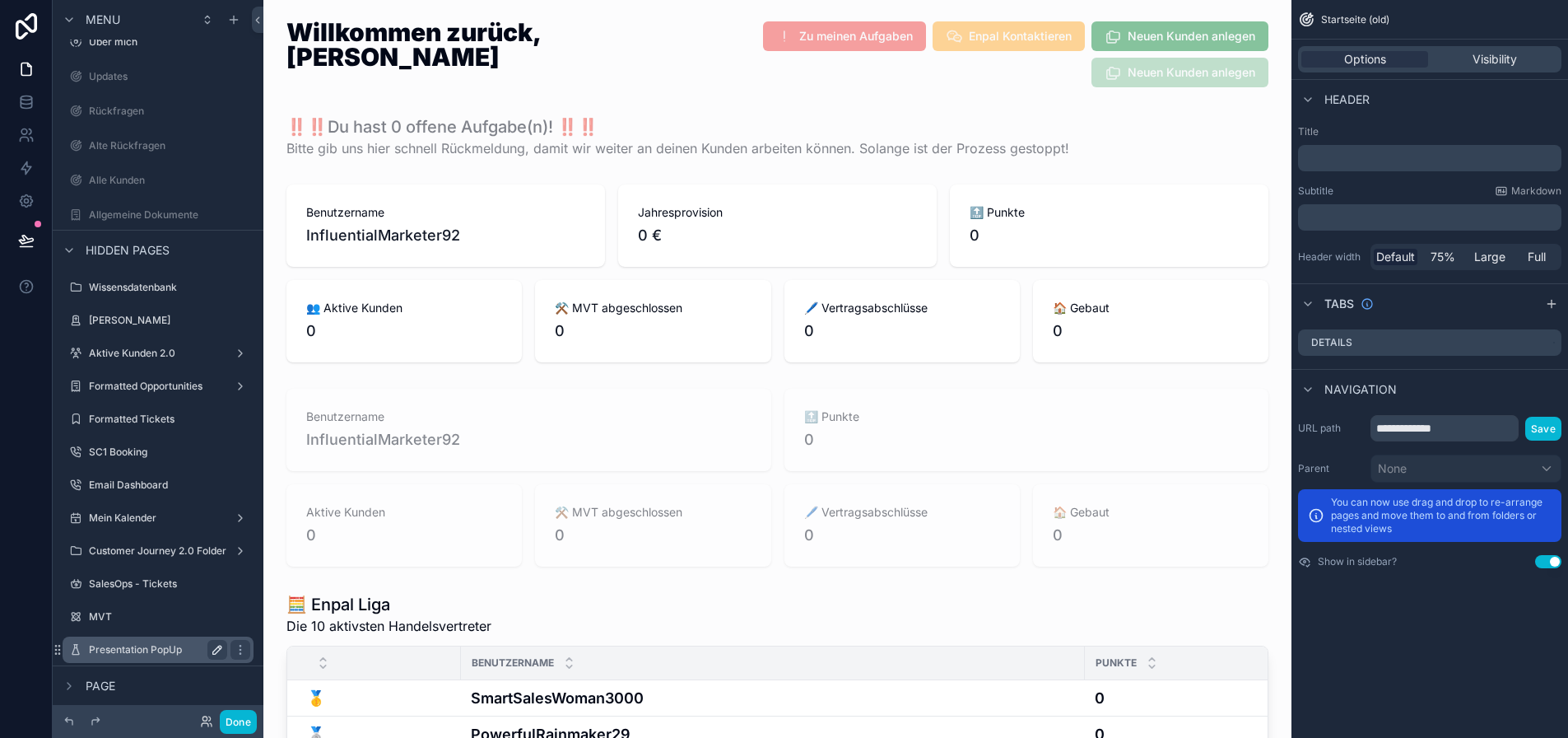
click at [148, 641] on div "Presentation PopUp" at bounding box center [158, 649] width 138 height 19
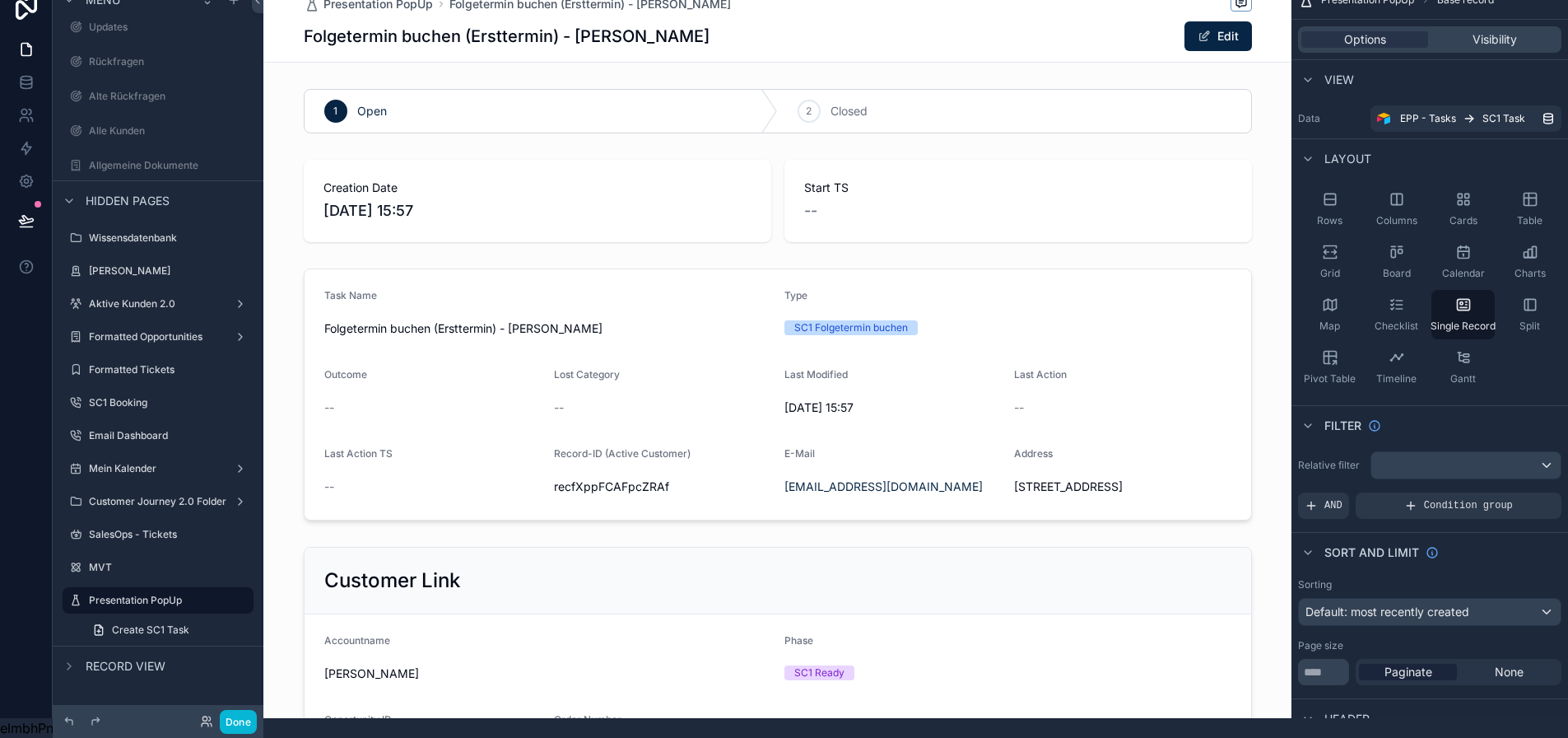
click at [568, 119] on div "scrollable content" at bounding box center [776, 111] width 1028 height 58
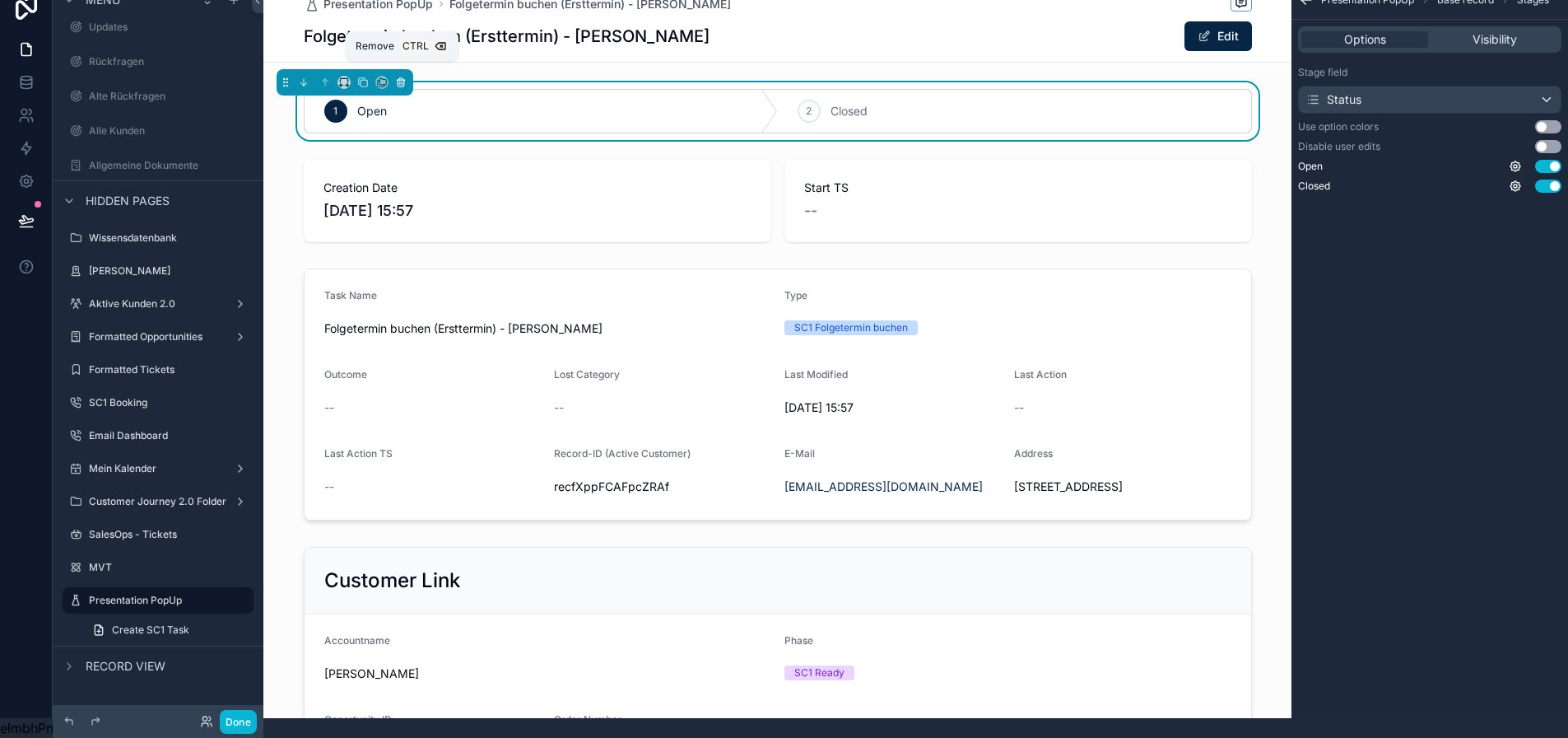
click at [404, 80] on icon "scrollable content" at bounding box center [400, 82] width 6 height 6
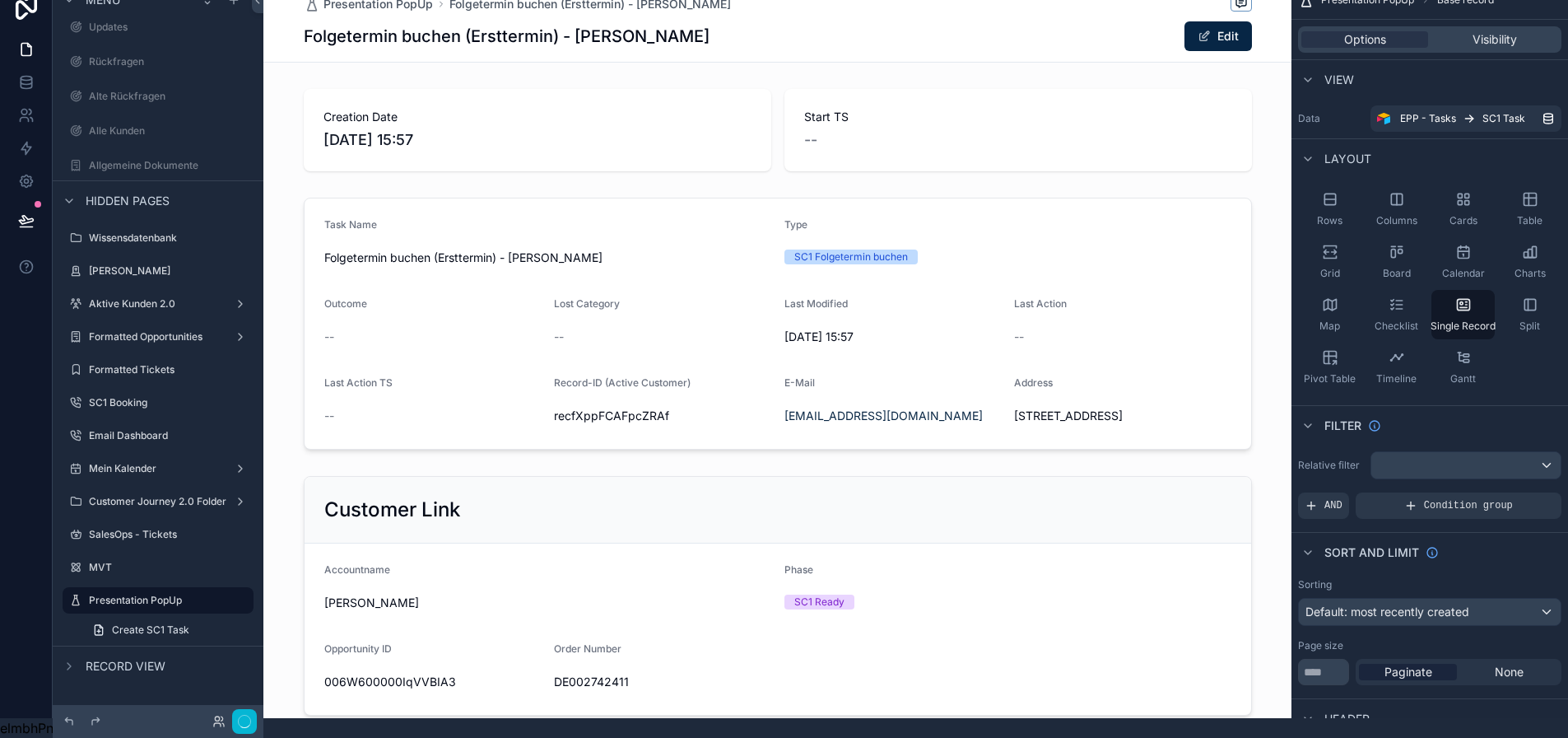
click at [404, 92] on div "scrollable content" at bounding box center [776, 724] width 1028 height 1487
click at [403, 103] on div "scrollable content" at bounding box center [776, 130] width 1028 height 96
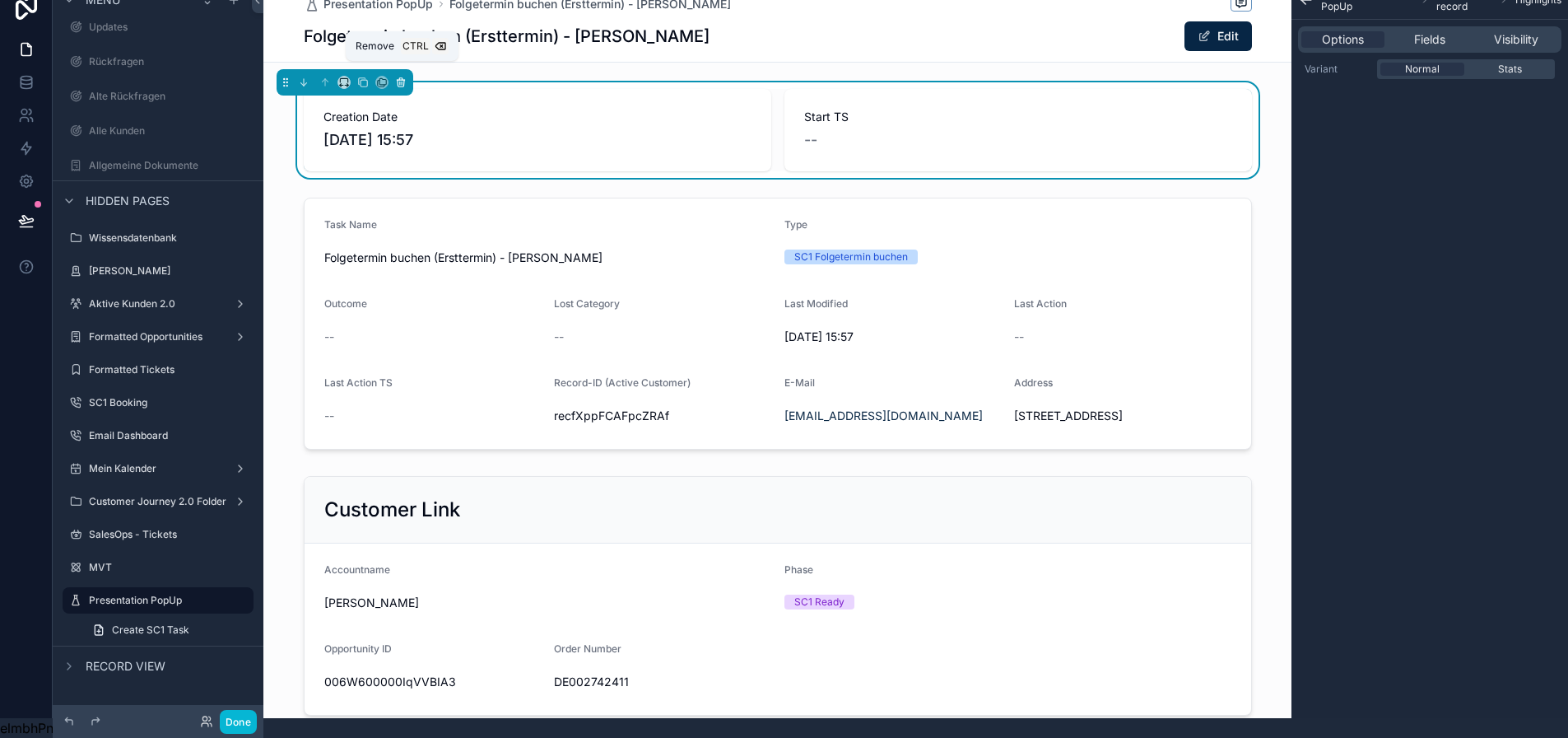
click at [403, 76] on icon "scrollable content" at bounding box center [400, 82] width 12 height 12
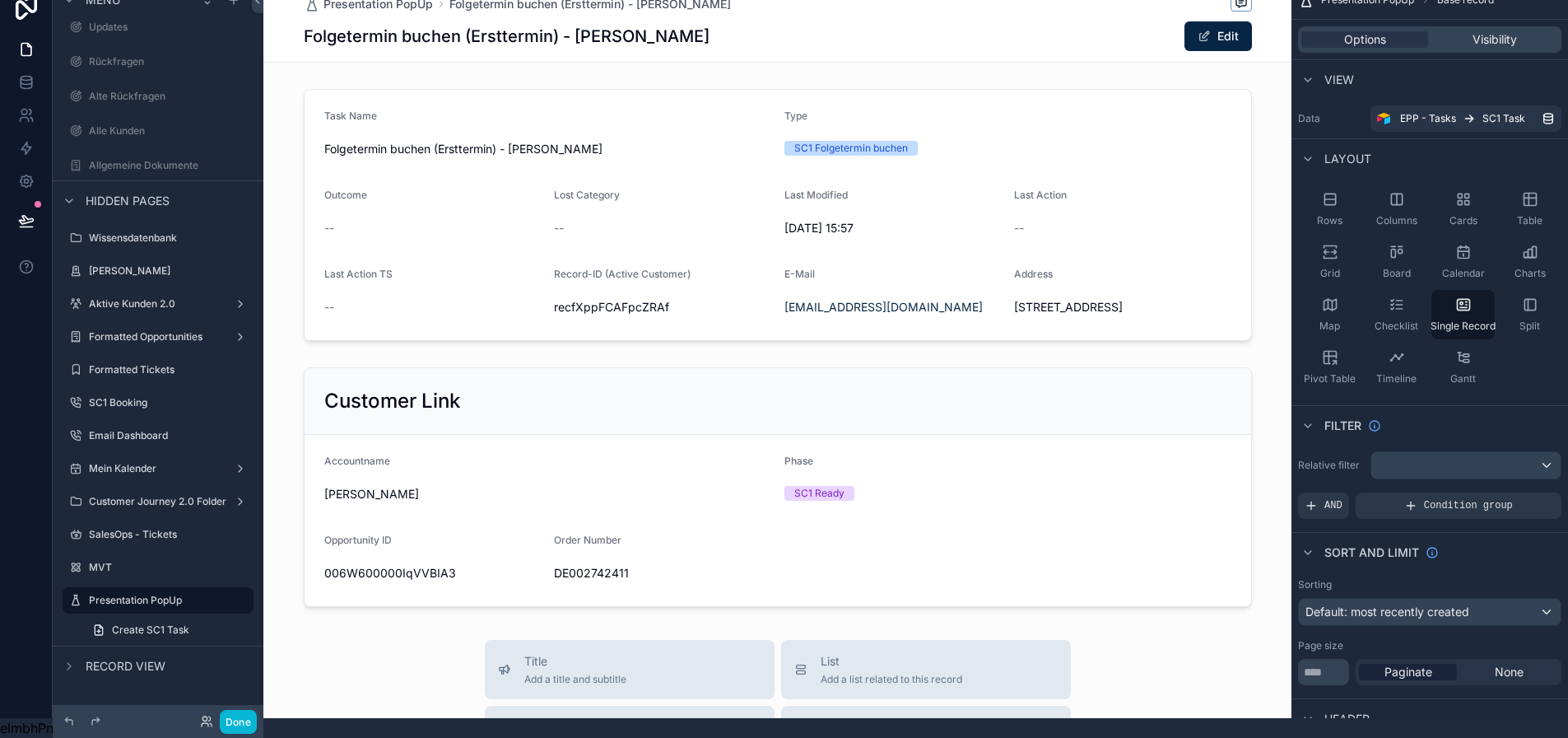
click at [422, 128] on div "scrollable content" at bounding box center [776, 669] width 1028 height 1378
click at [422, 128] on div "scrollable content" at bounding box center [776, 214] width 1028 height 265
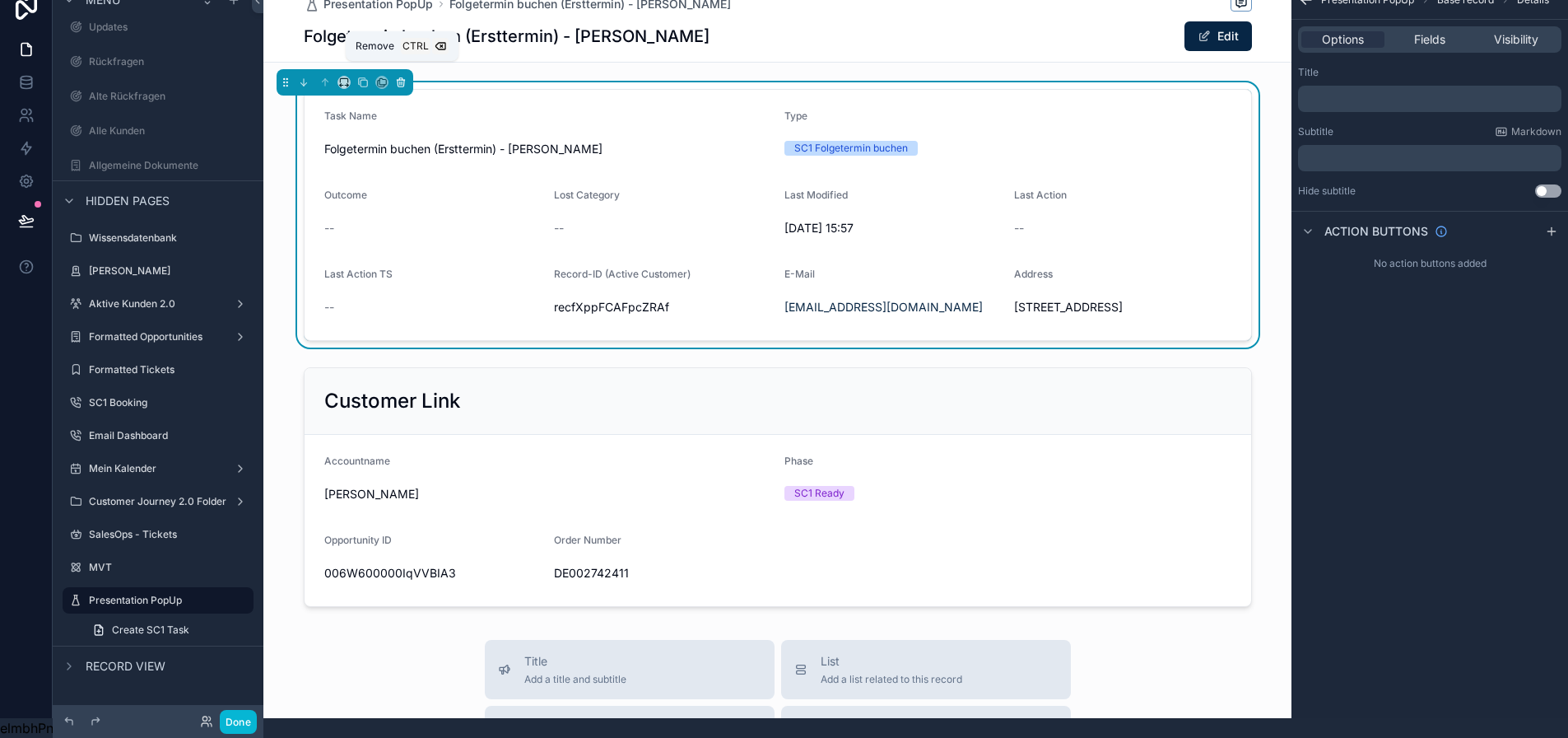
click at [401, 76] on icon "scrollable content" at bounding box center [400, 82] width 12 height 12
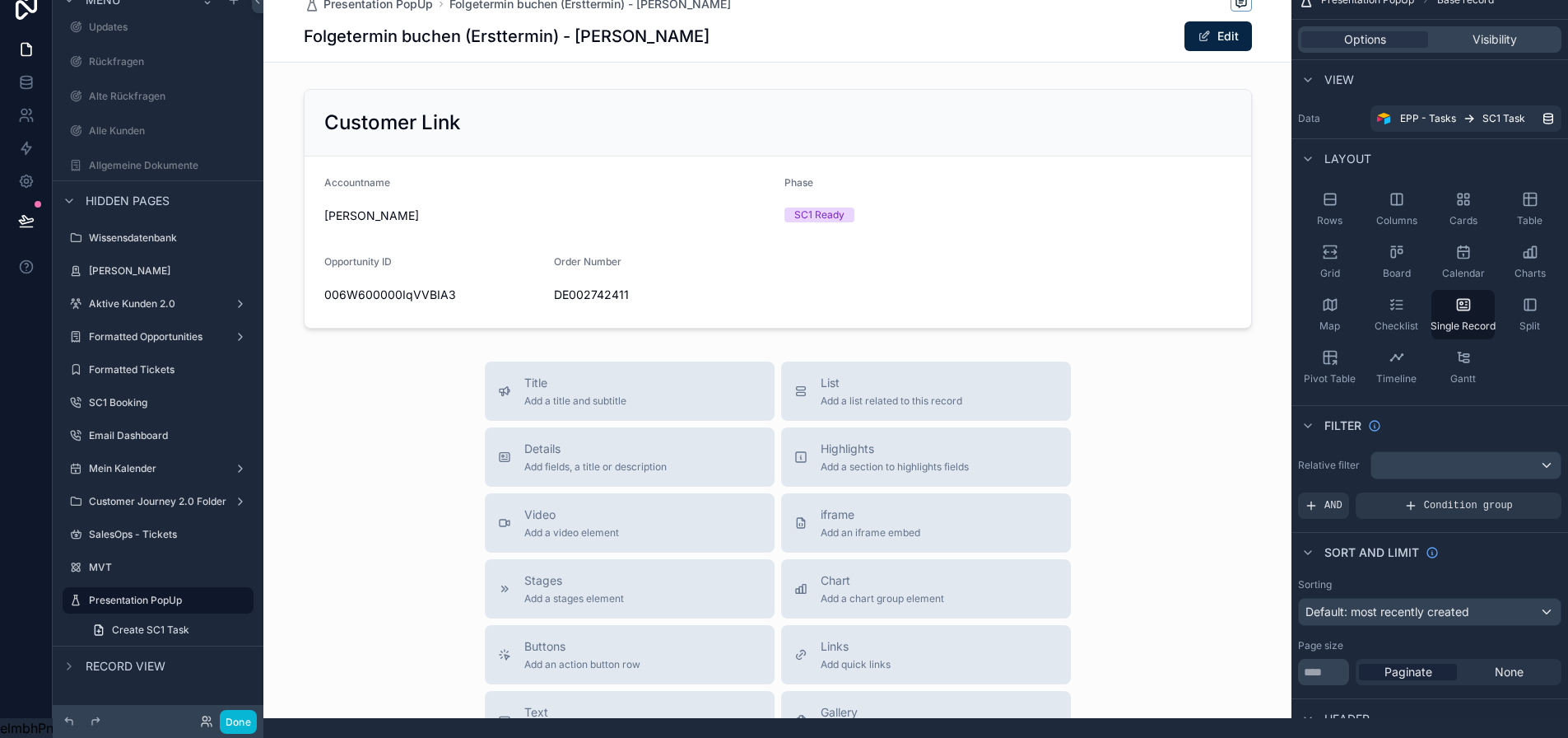
click at [396, 124] on div "scrollable content" at bounding box center [776, 530] width 1028 height 1099
click at [396, 124] on div "scrollable content" at bounding box center [776, 208] width 1028 height 252
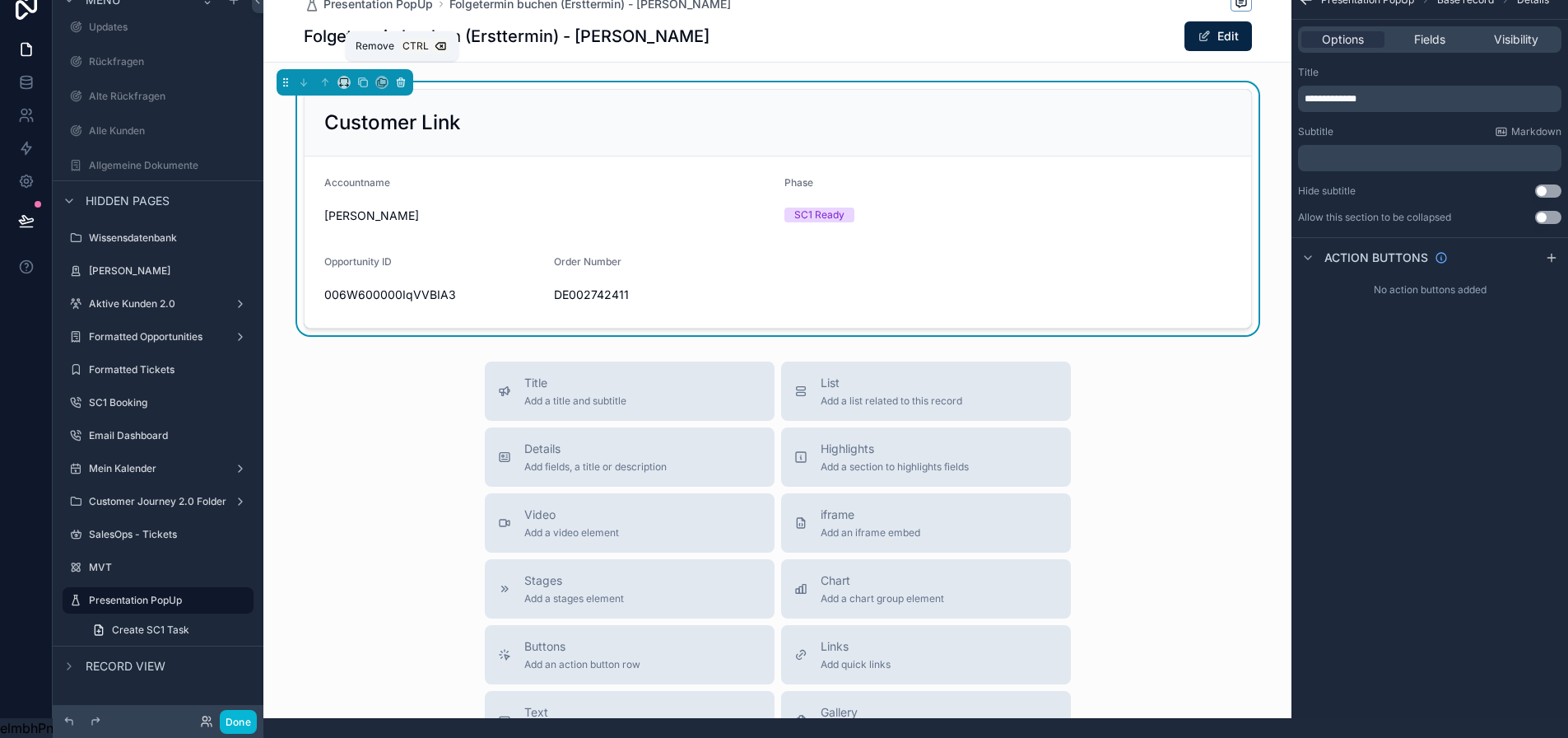
click at [398, 80] on icon "scrollable content" at bounding box center [400, 82] width 6 height 6
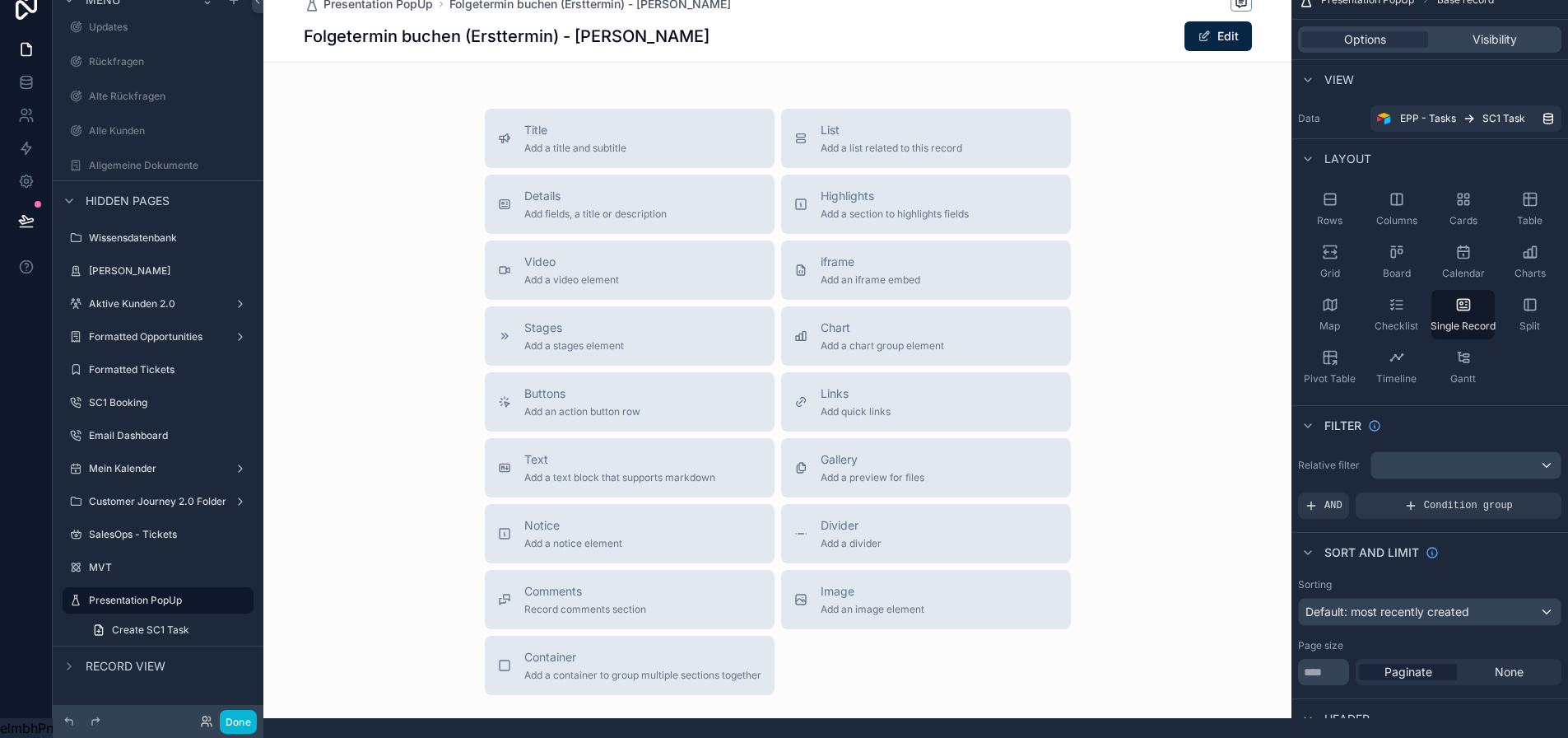
click at [582, 191] on div "scrollable content" at bounding box center [776, 404] width 1028 height 847
click at [606, 142] on span "Add a title and subtitle" at bounding box center [575, 148] width 102 height 13
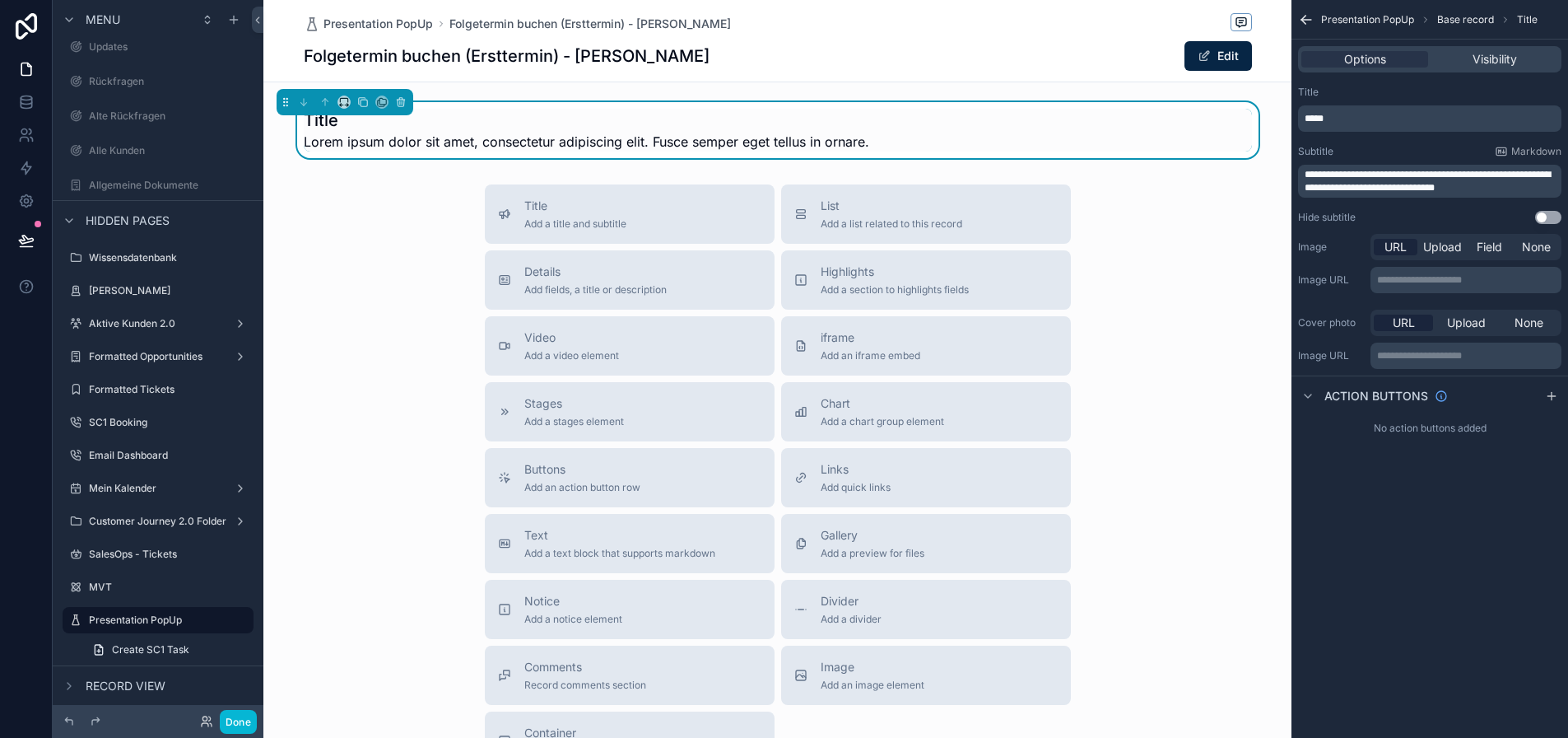
click at [1161, 24] on div "Presentation PopUp Folgetermin buchen (Ersttermin) - Luca Tester" at bounding box center [777, 23] width 948 height 20
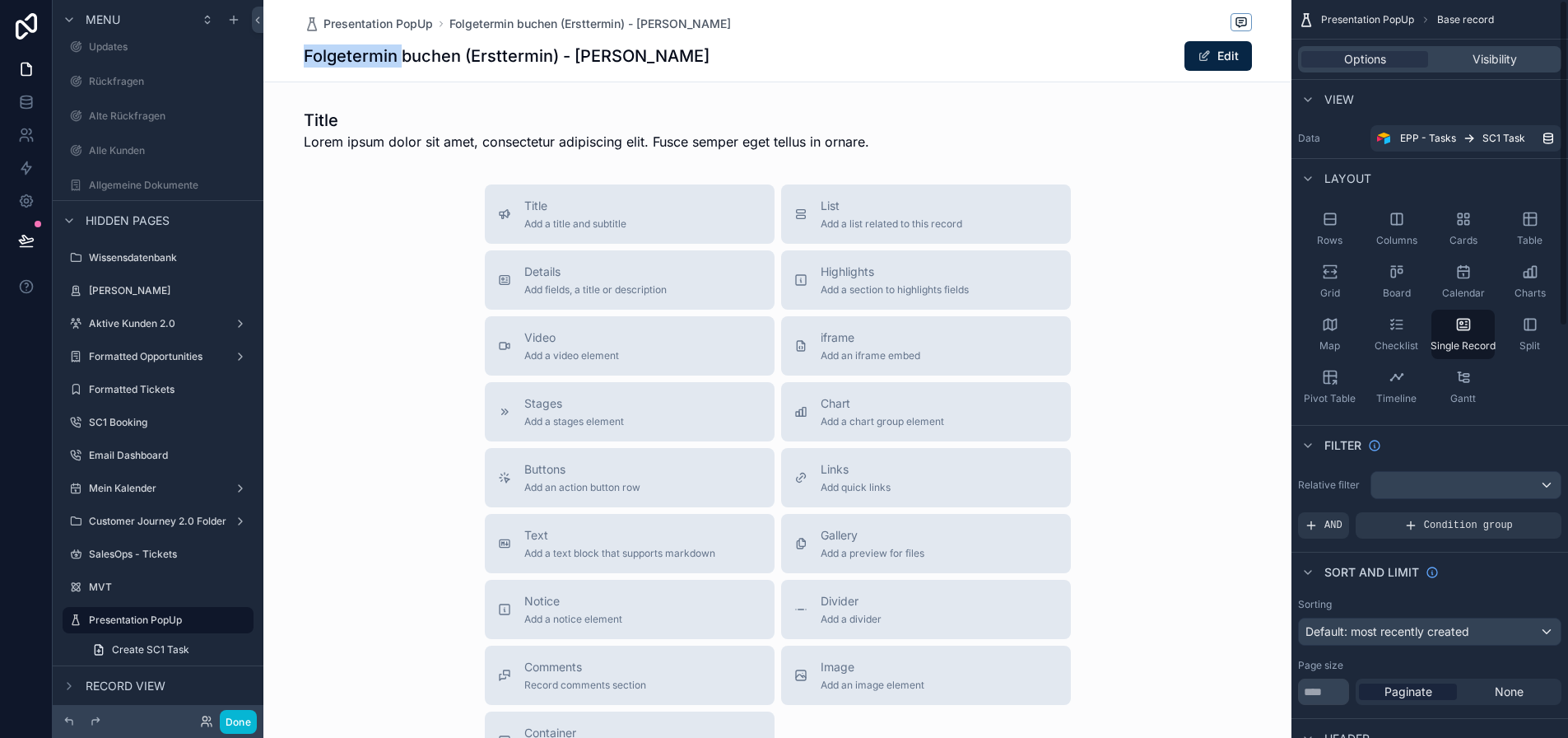
click at [1161, 24] on div "Presentation PopUp Folgetermin buchen (Ersttermin) - Luca Tester" at bounding box center [777, 23] width 948 height 20
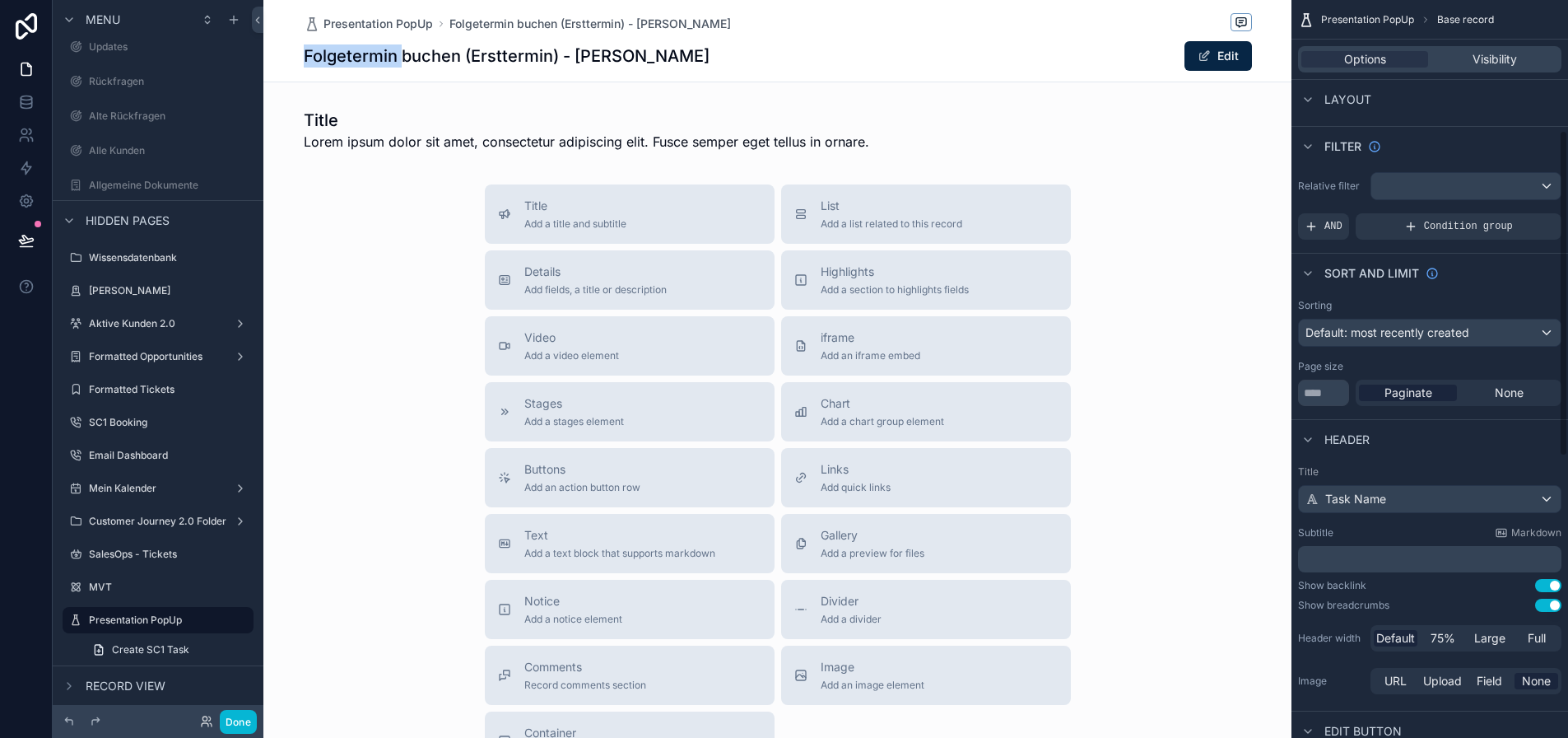
scroll to position [299, 0]
click at [1403, 501] on div "Task Name" at bounding box center [1430, 499] width 262 height 27
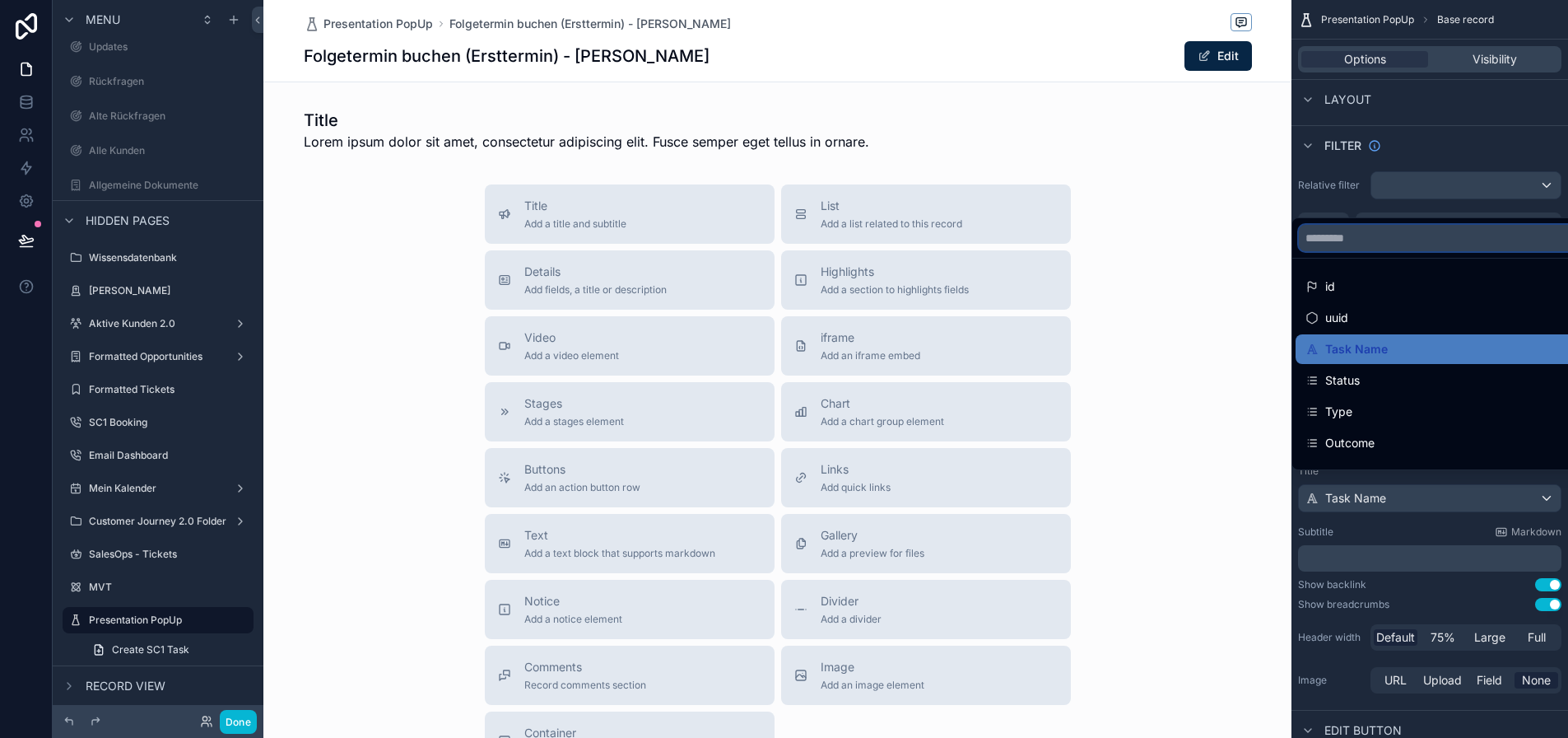
click at [1400, 252] on input "scrollable content" at bounding box center [1456, 238] width 314 height 27
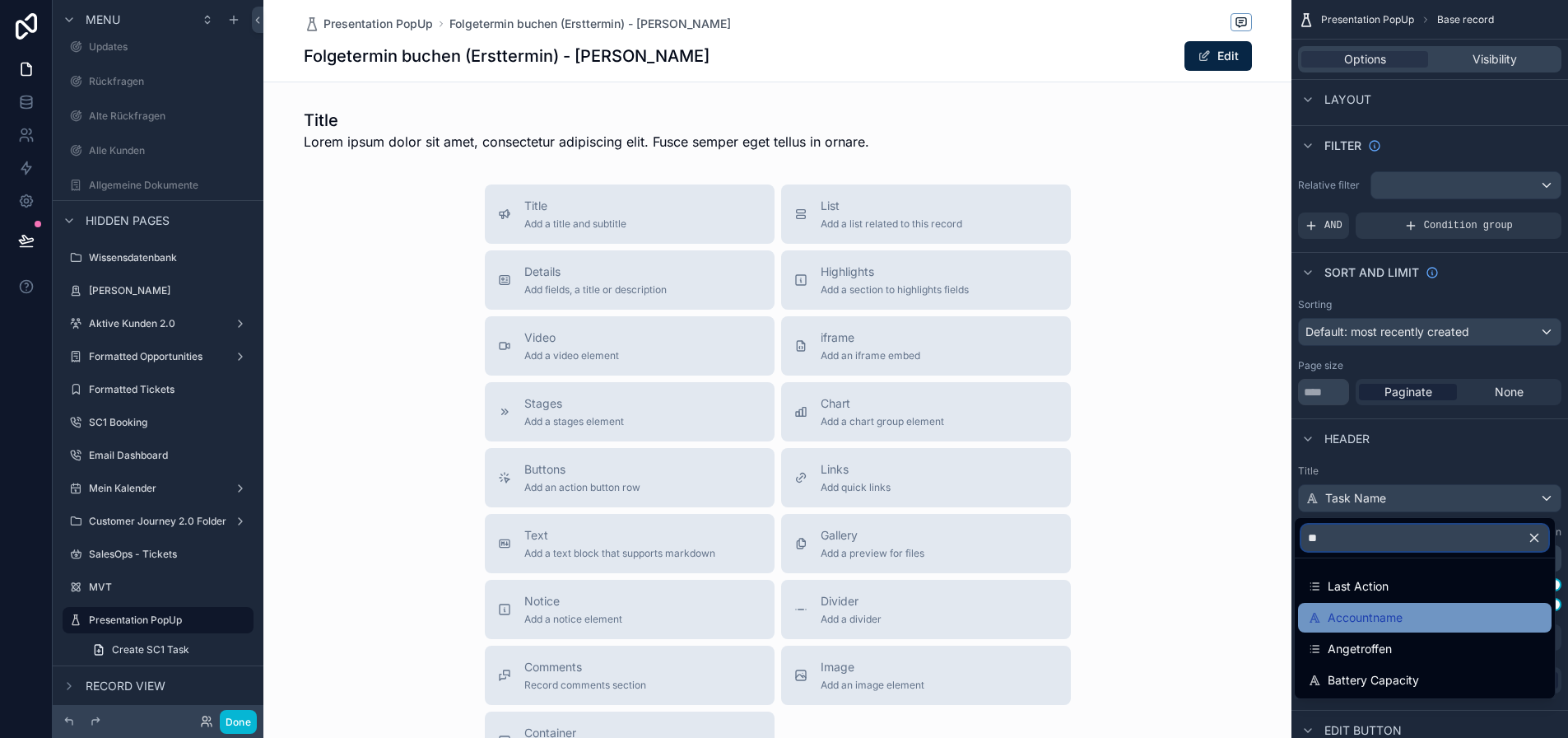
type input "**"
click at [1388, 615] on span "Accountname" at bounding box center [1365, 618] width 75 height 19
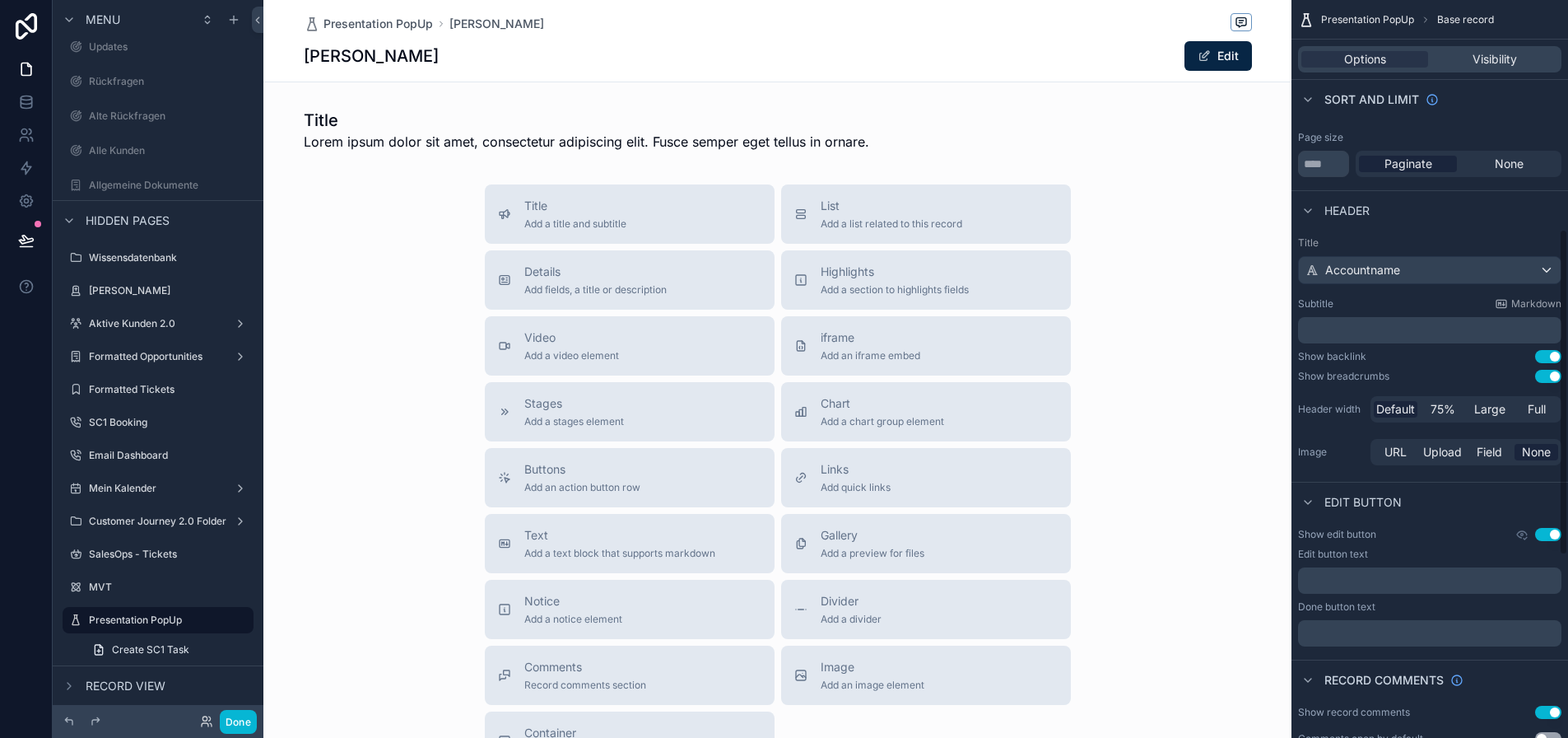
scroll to position [529, 0]
click at [1558, 357] on button "Use setting" at bounding box center [1549, 355] width 27 height 13
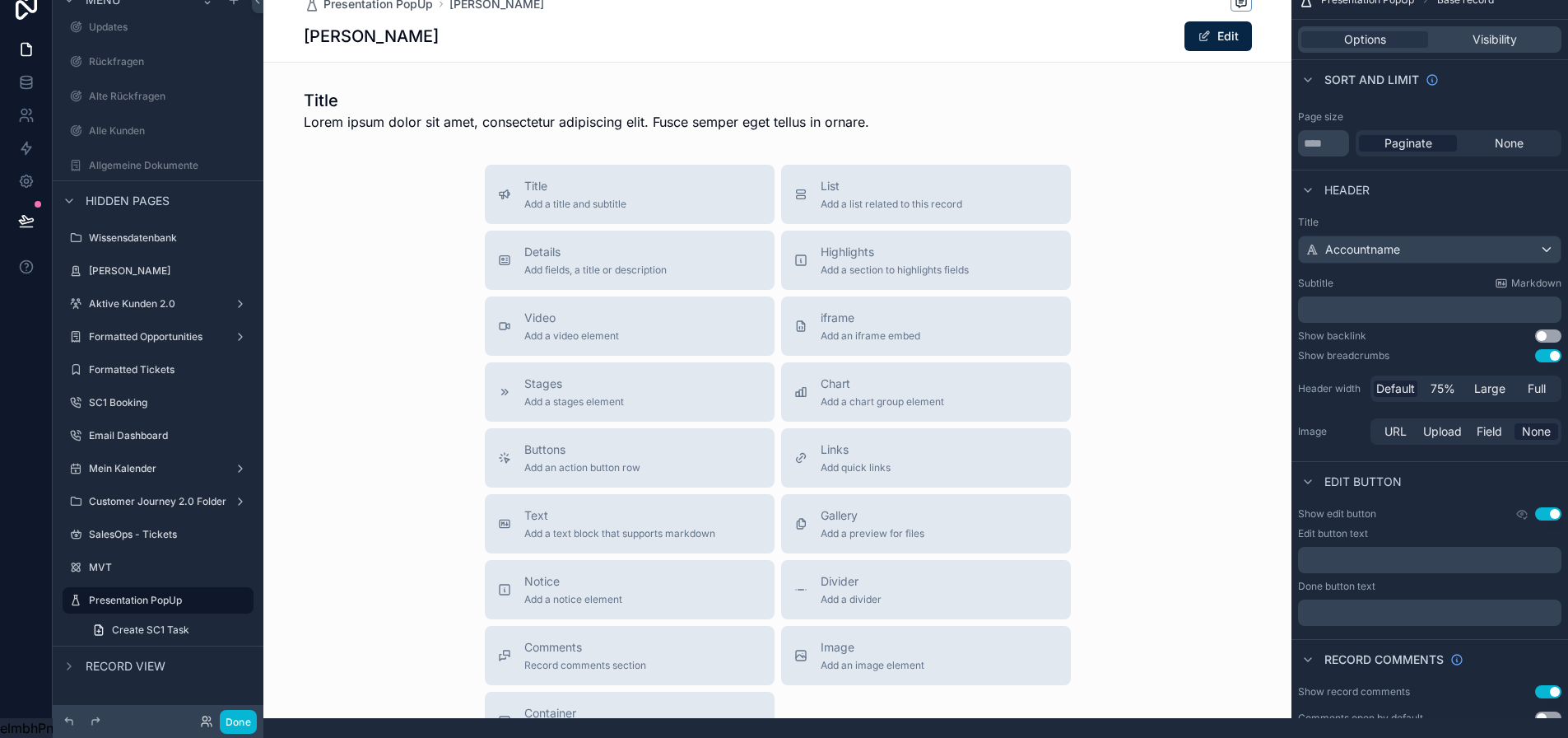
click at [1558, 349] on button "Use setting" at bounding box center [1549, 355] width 27 height 13
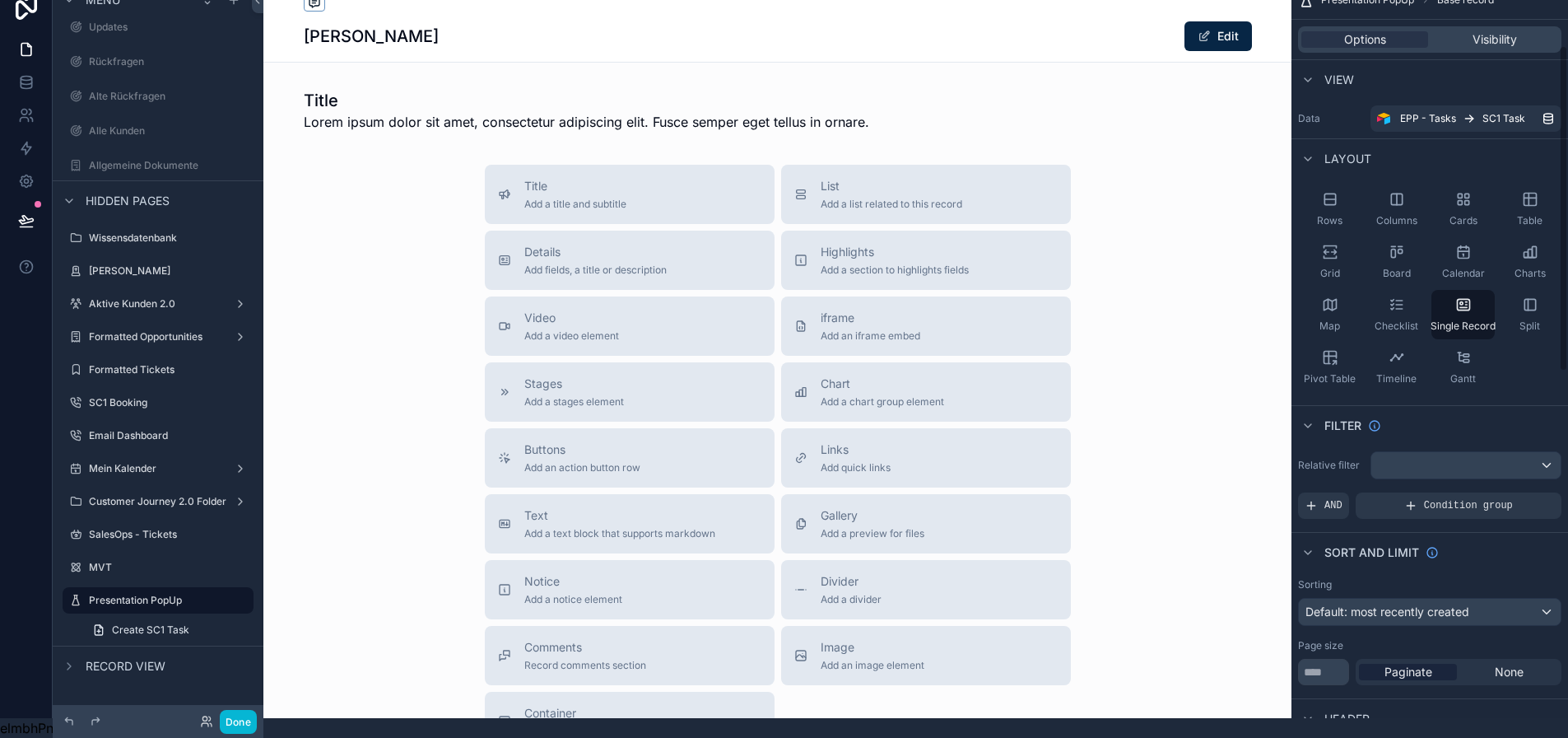
scroll to position [221, 0]
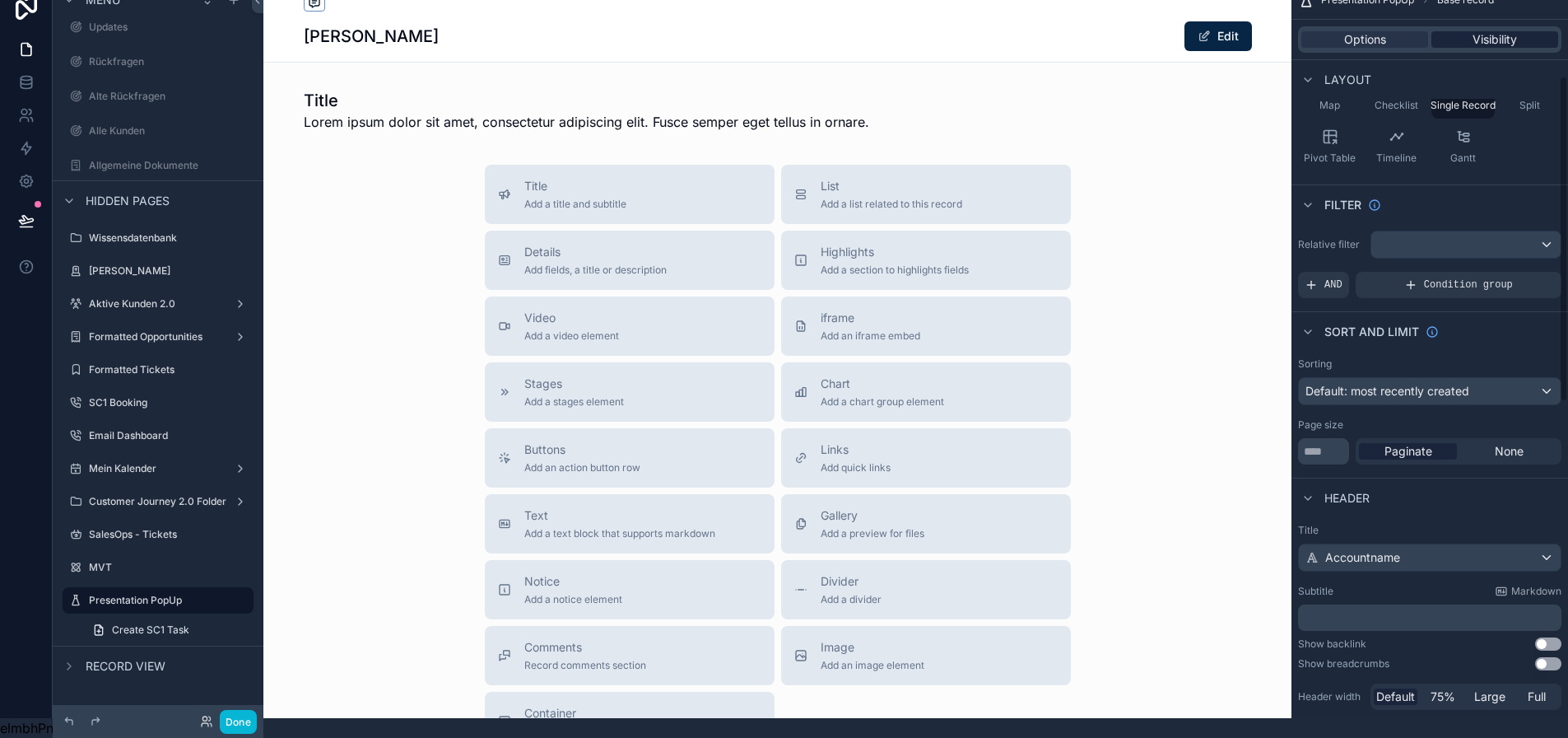
click at [1490, 31] on span "Visibility" at bounding box center [1495, 39] width 44 height 17
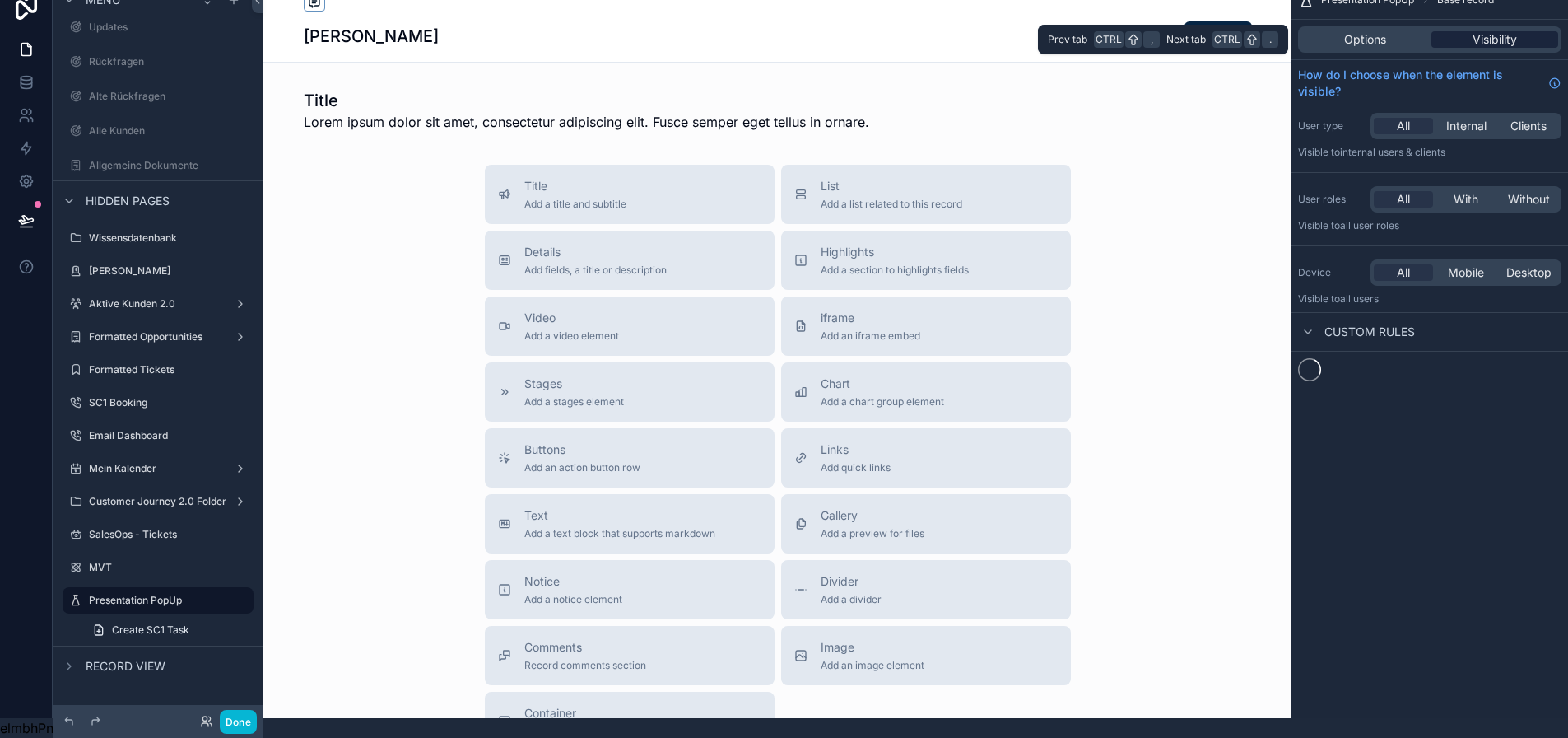
scroll to position [0, 0]
click at [1404, 31] on div "Options" at bounding box center [1364, 39] width 127 height 17
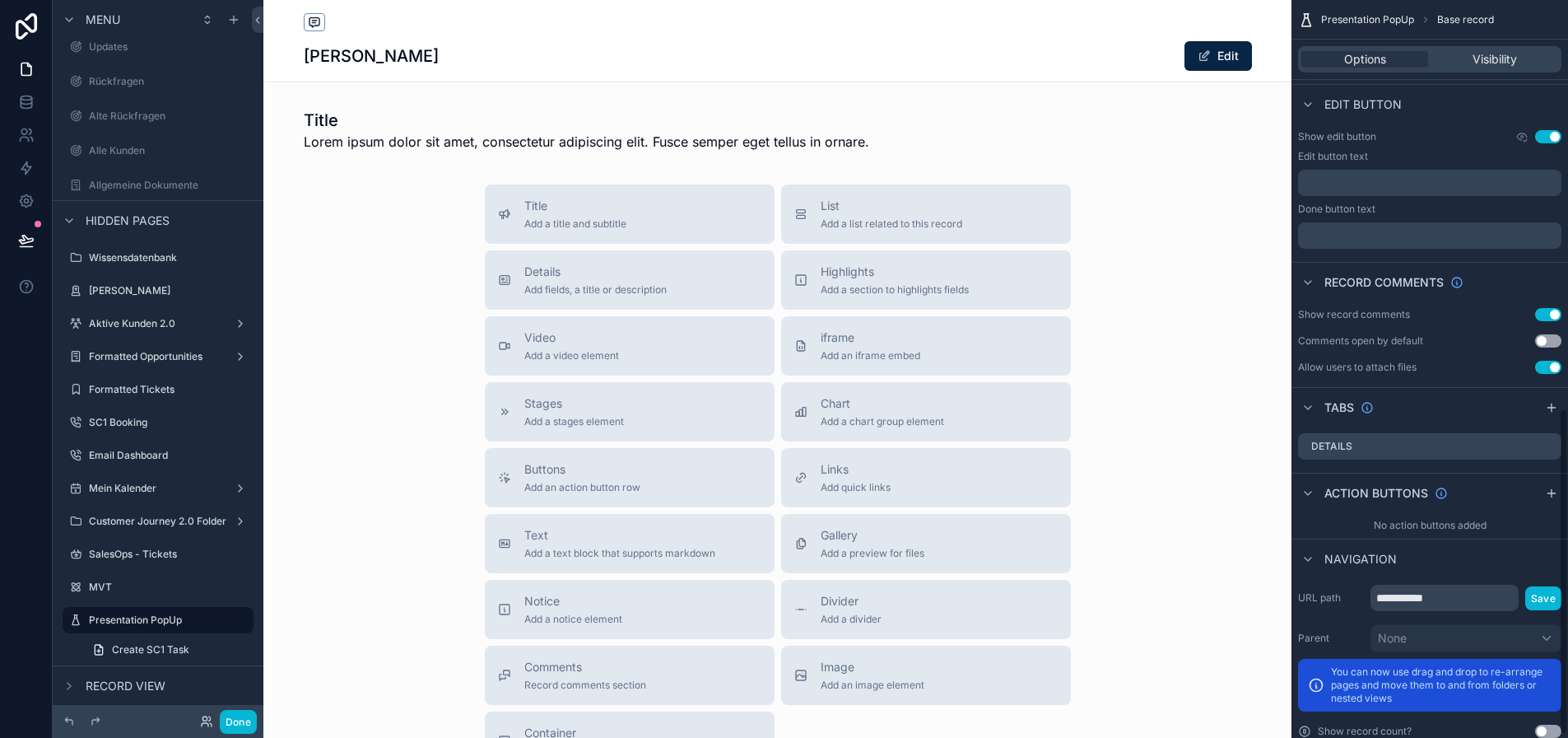
scroll to position [947, 0]
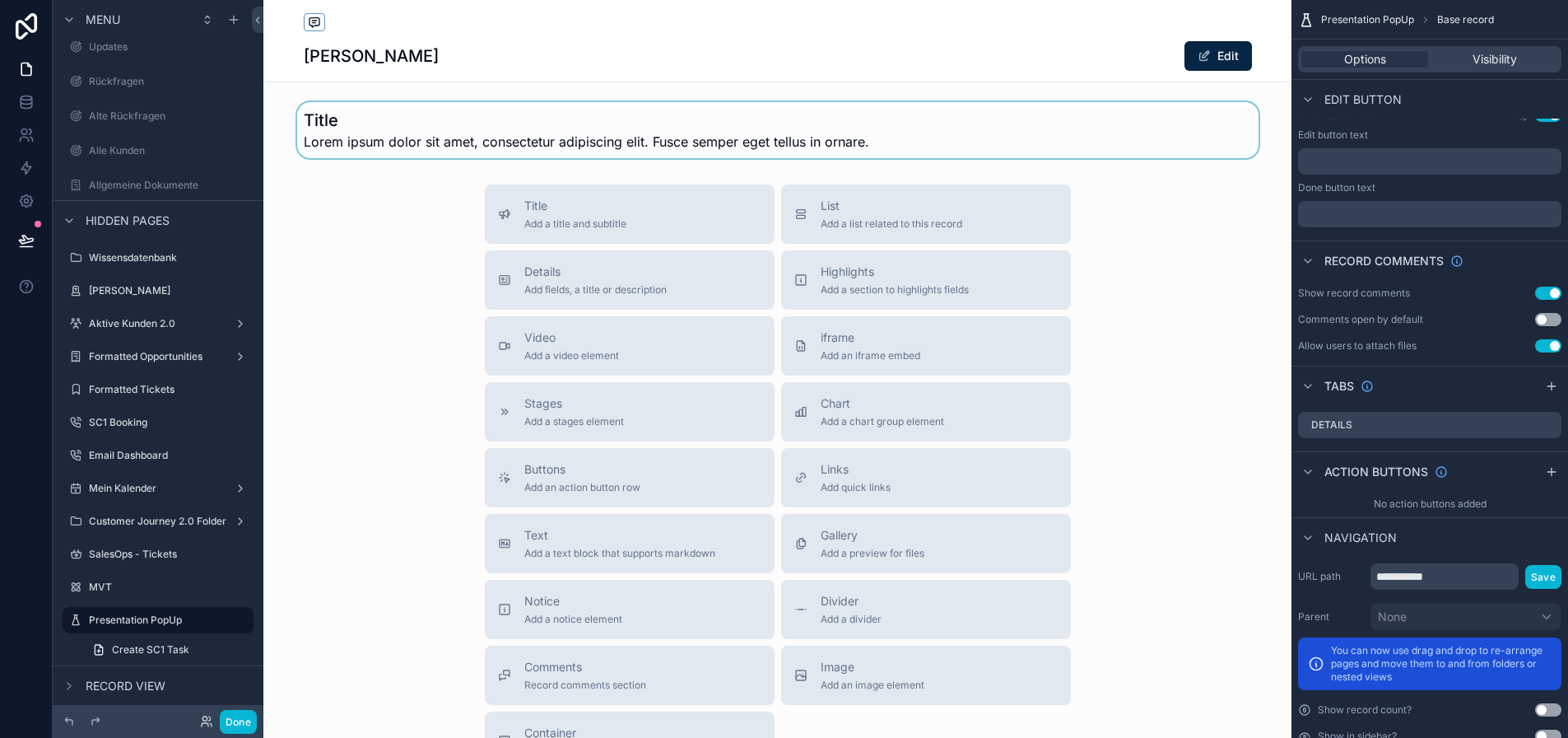
click at [948, 102] on div "scrollable content" at bounding box center [776, 129] width 1028 height 56
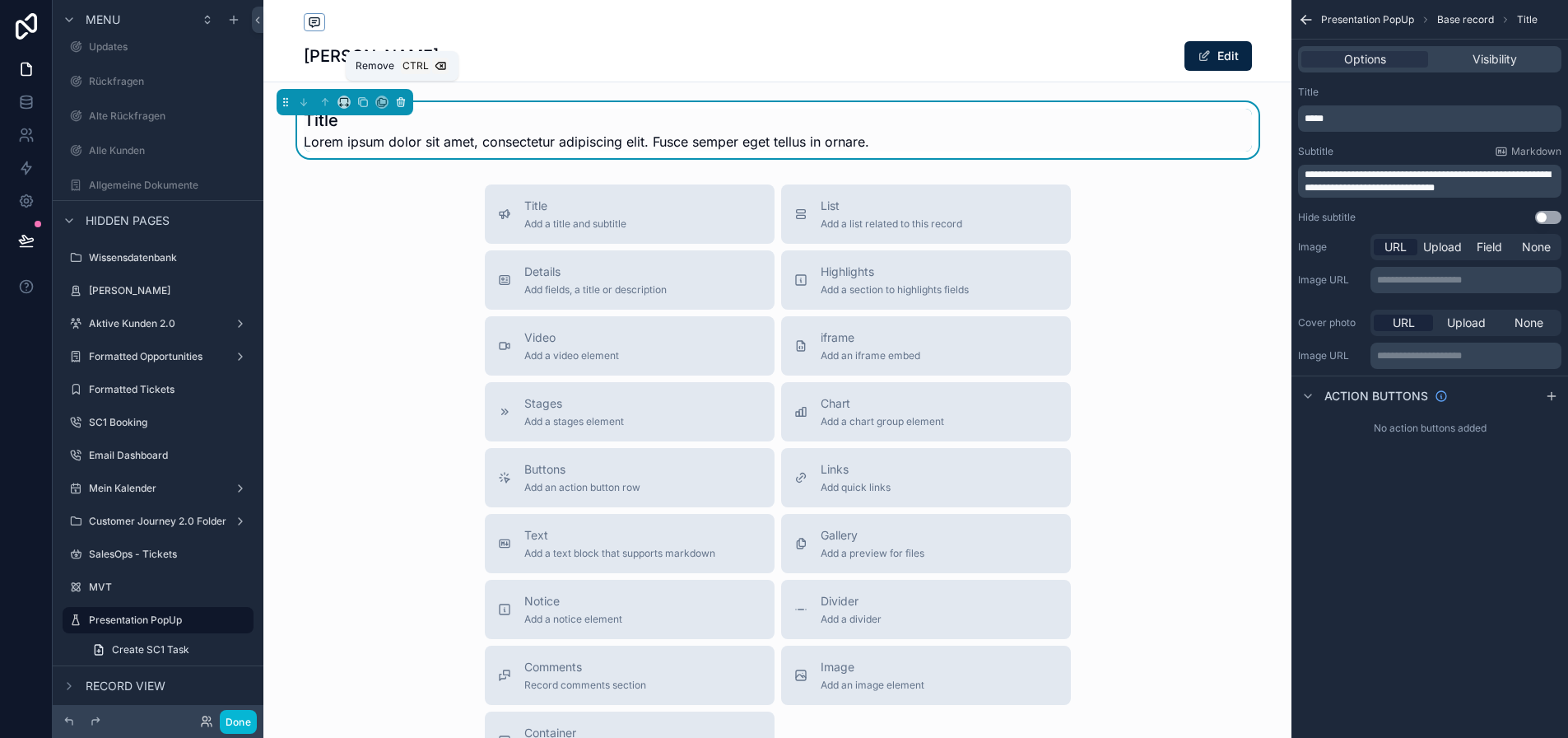
click at [406, 102] on icon "scrollable content" at bounding box center [400, 102] width 12 height 12
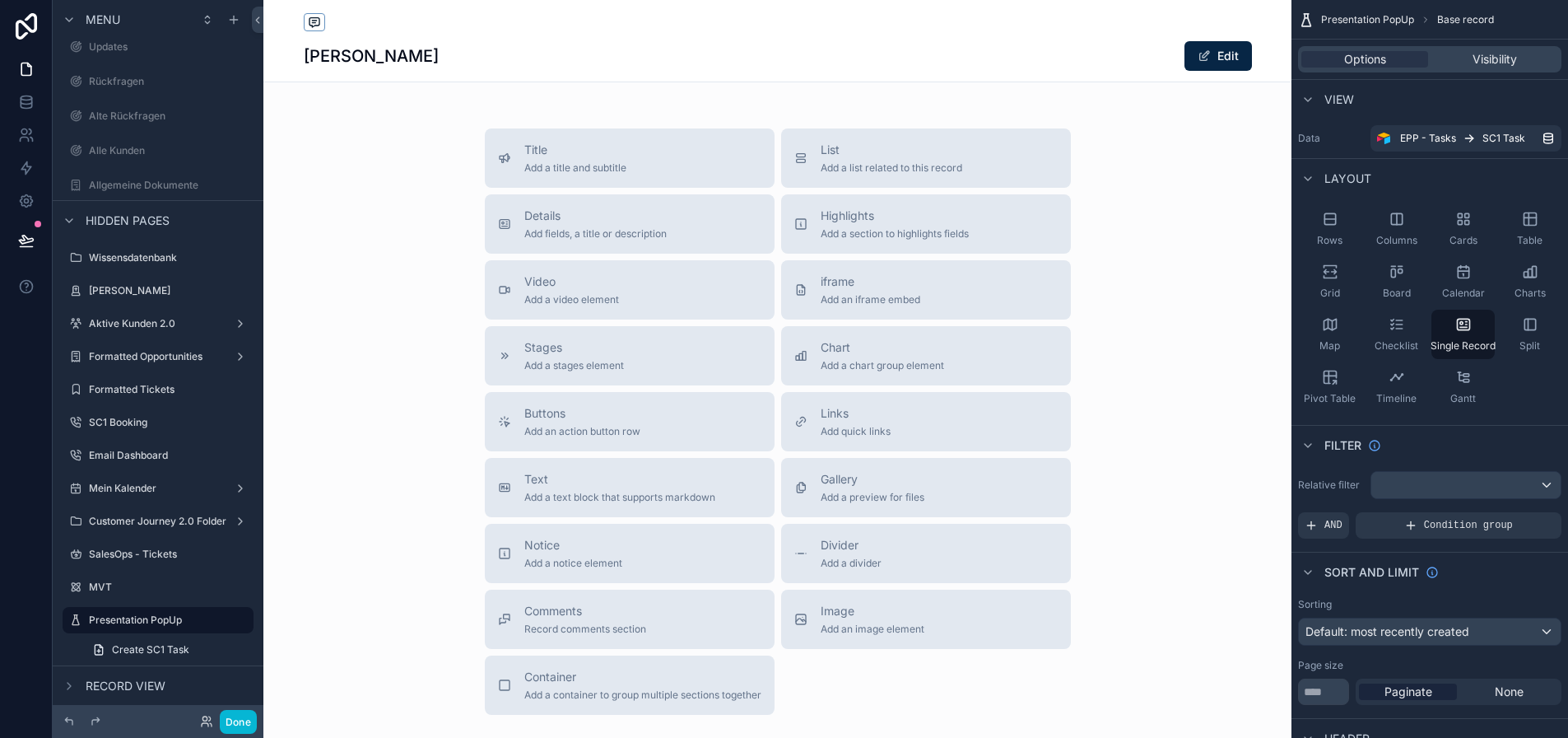
scroll to position [32, 0]
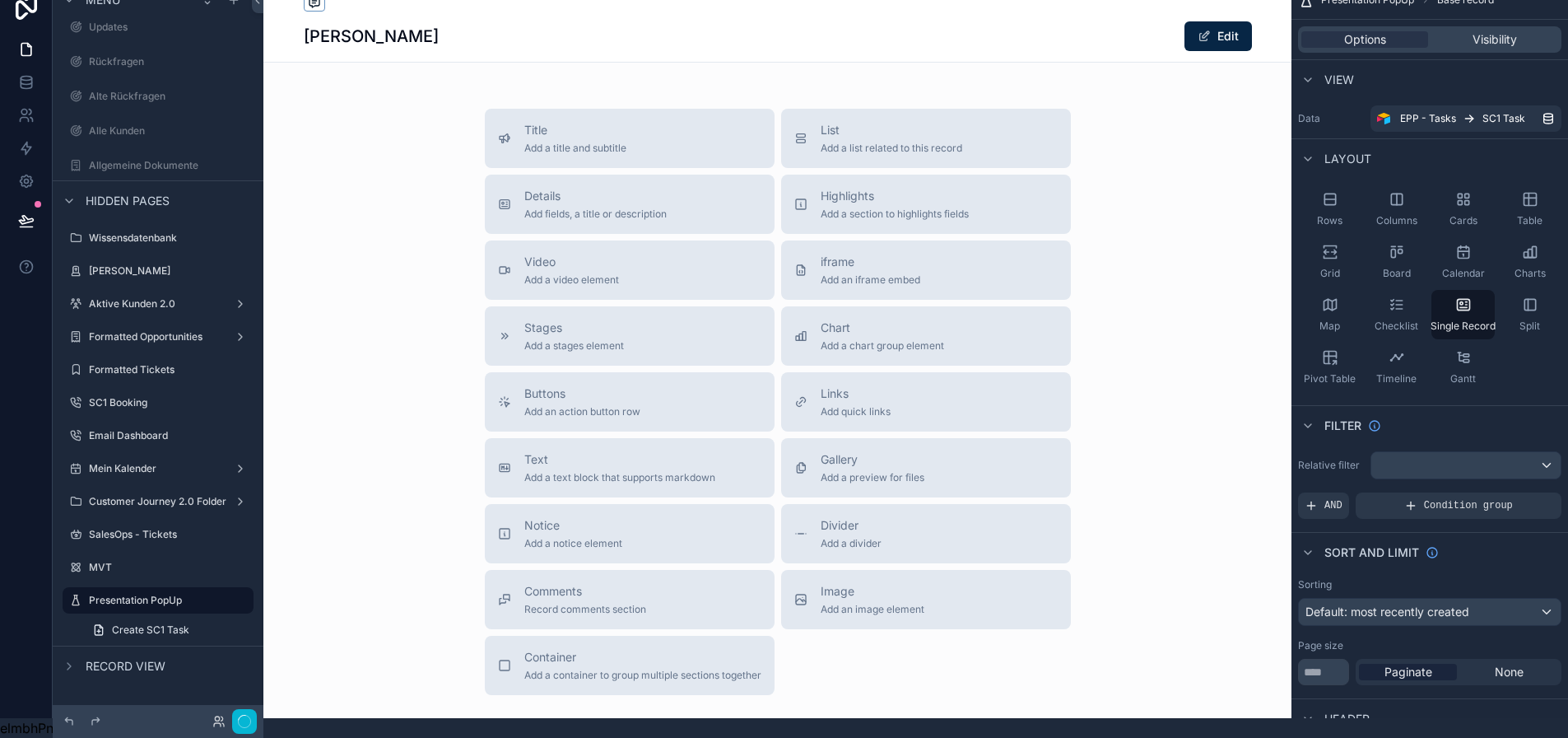
click at [460, 47] on div "Luca Tester Edit" at bounding box center [777, 21] width 948 height 82
click at [645, 207] on span "Add fields, a title or description" at bounding box center [595, 214] width 143 height 13
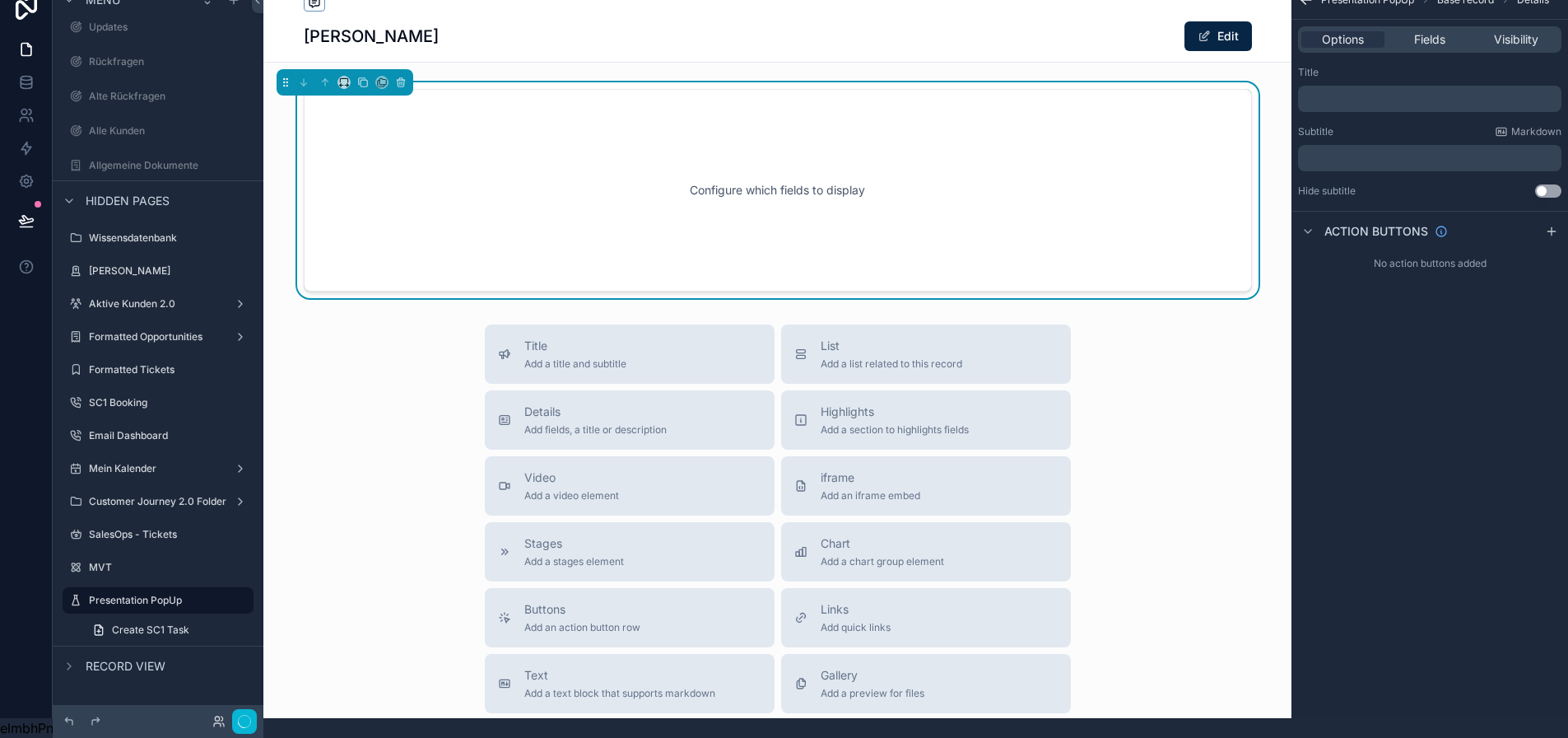
scroll to position [0, 0]
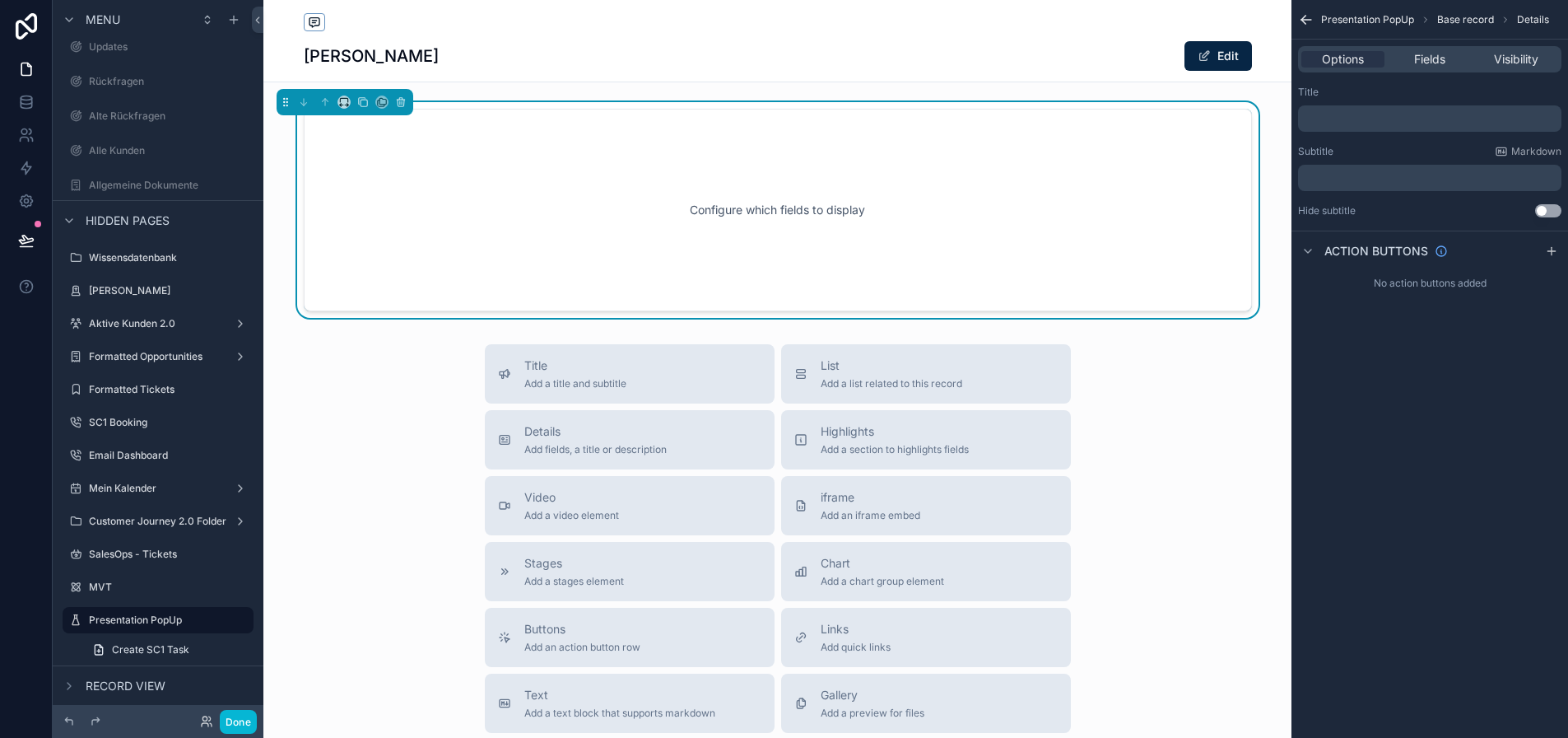
click at [723, 109] on div "Configure which fields to display" at bounding box center [777, 210] width 948 height 203
click at [1382, 118] on p "﻿" at bounding box center [1431, 118] width 253 height 13
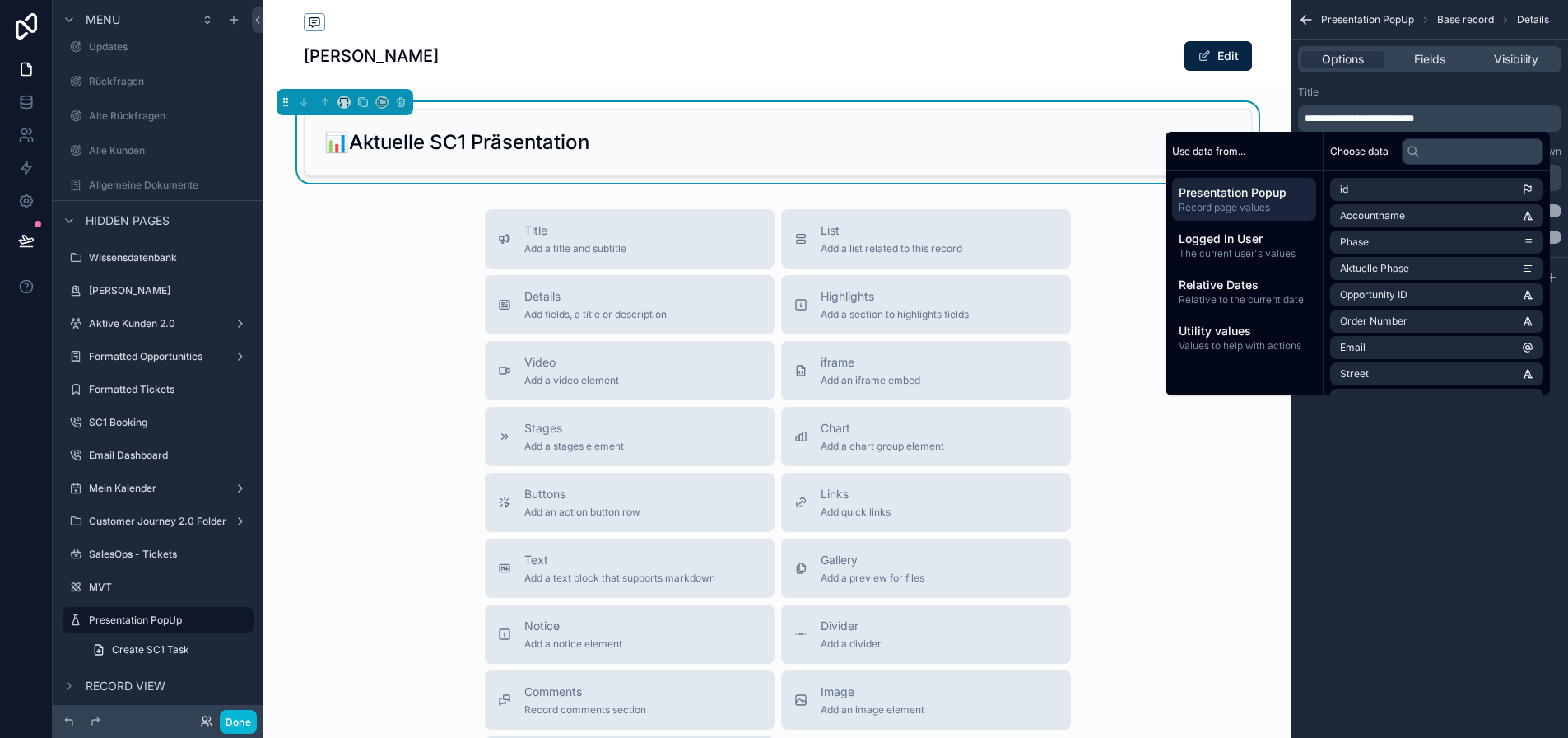
scroll to position [32, 0]
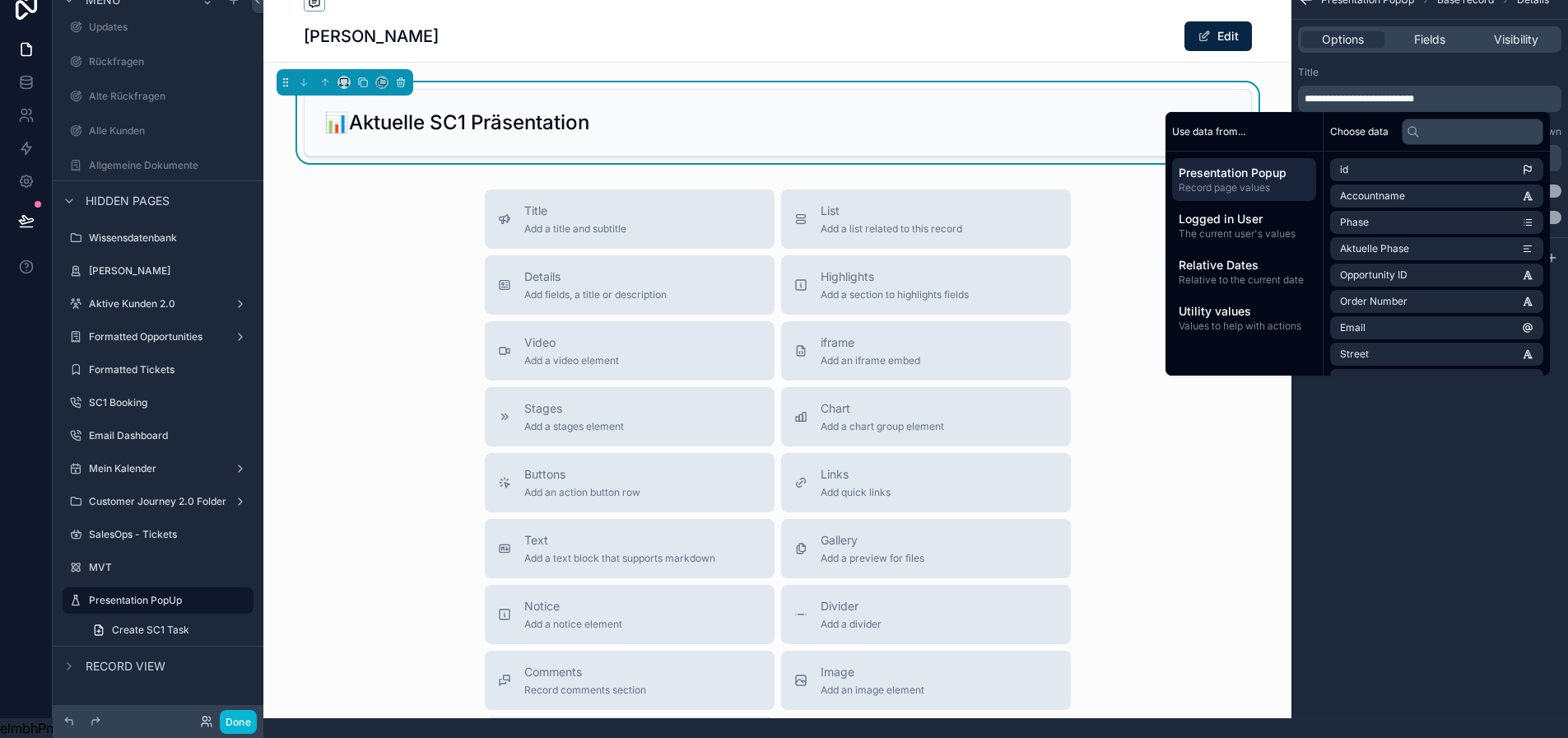
click at [1099, 298] on div "Title Add a title and subtitle List Add a list related to this record Details A…" at bounding box center [776, 483] width 1028 height 587
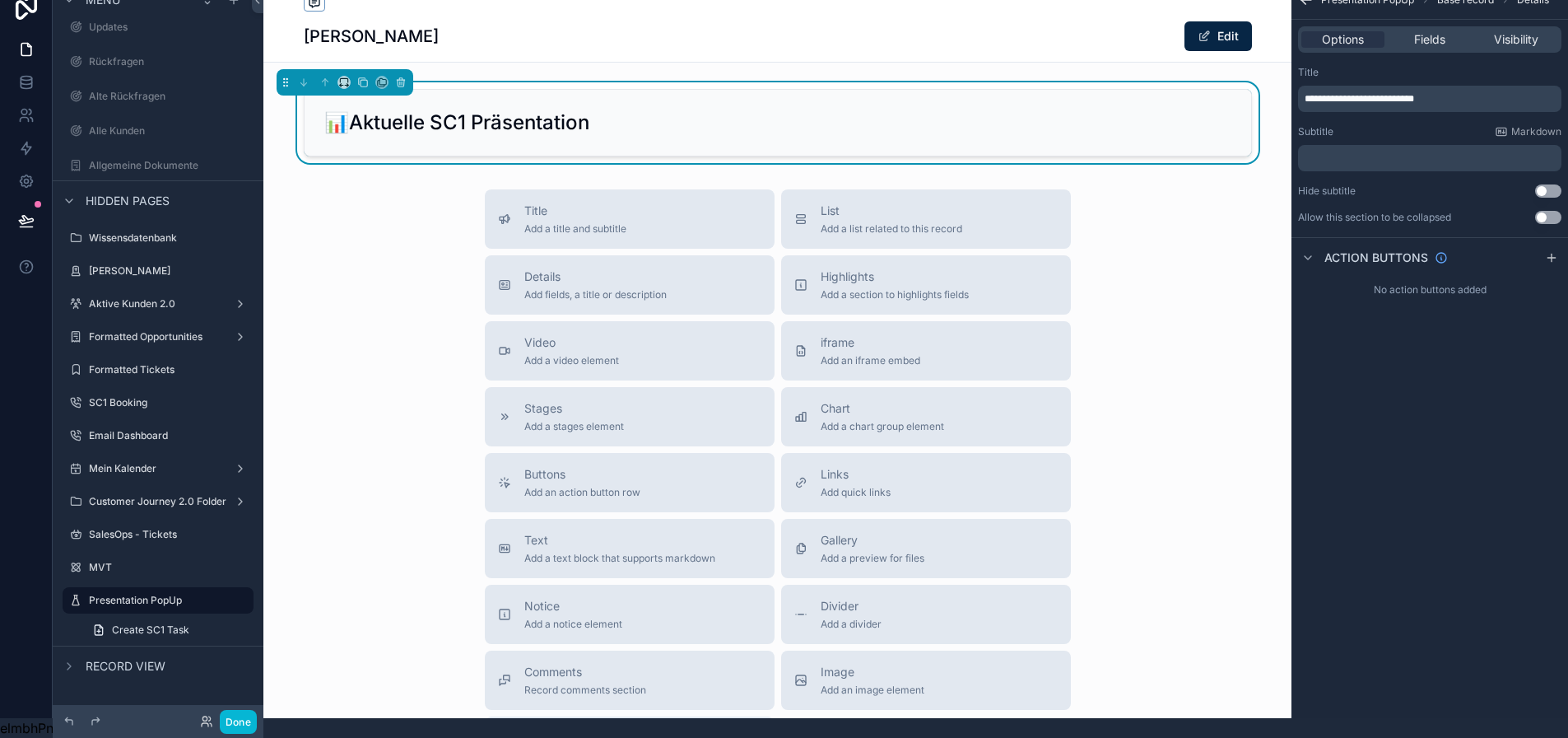
click at [1438, 35] on div "Options Fields Visibility" at bounding box center [1429, 40] width 263 height 27
click at [1444, 31] on span "Fields" at bounding box center [1429, 39] width 31 height 17
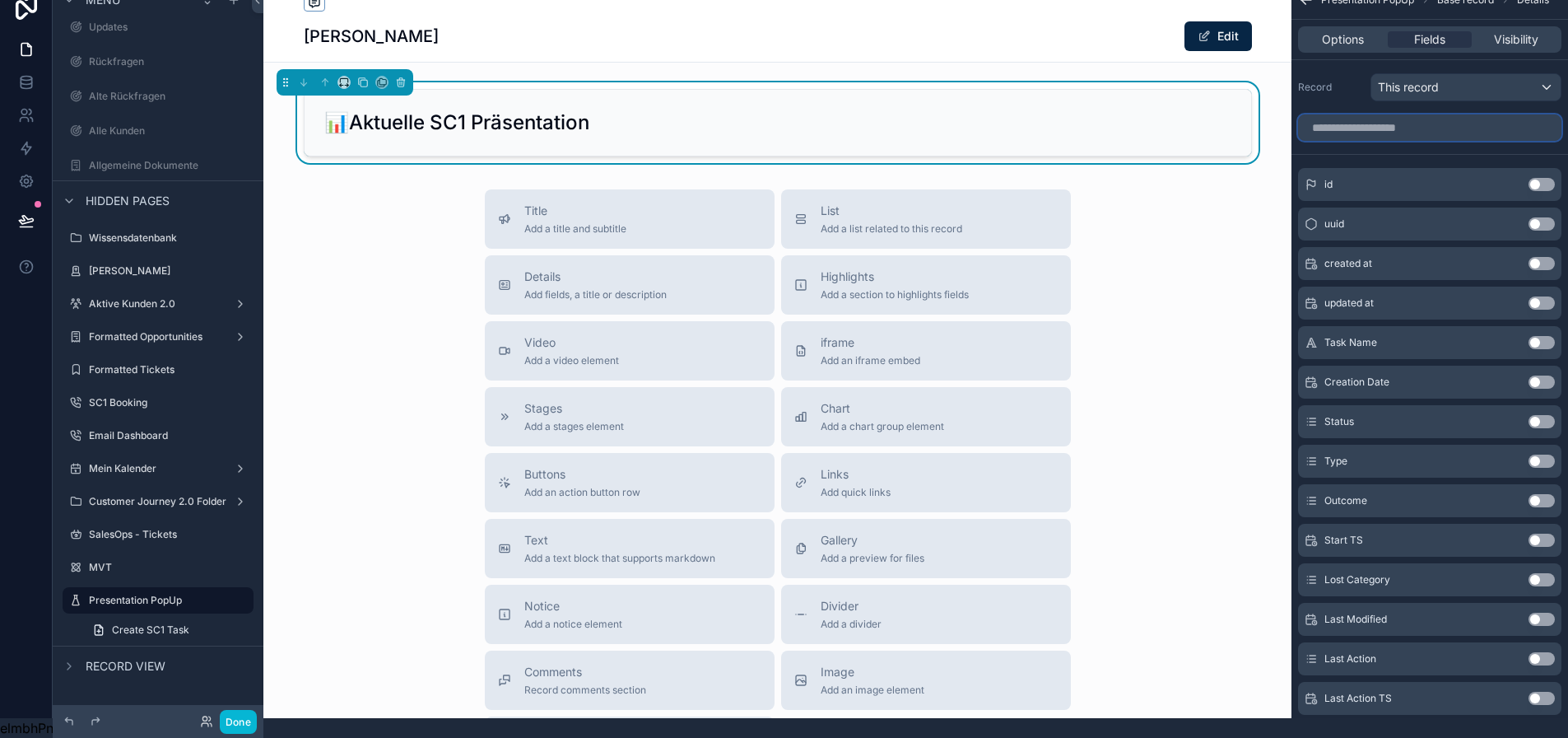
click at [1382, 114] on input "scrollable content" at bounding box center [1429, 128] width 263 height 27
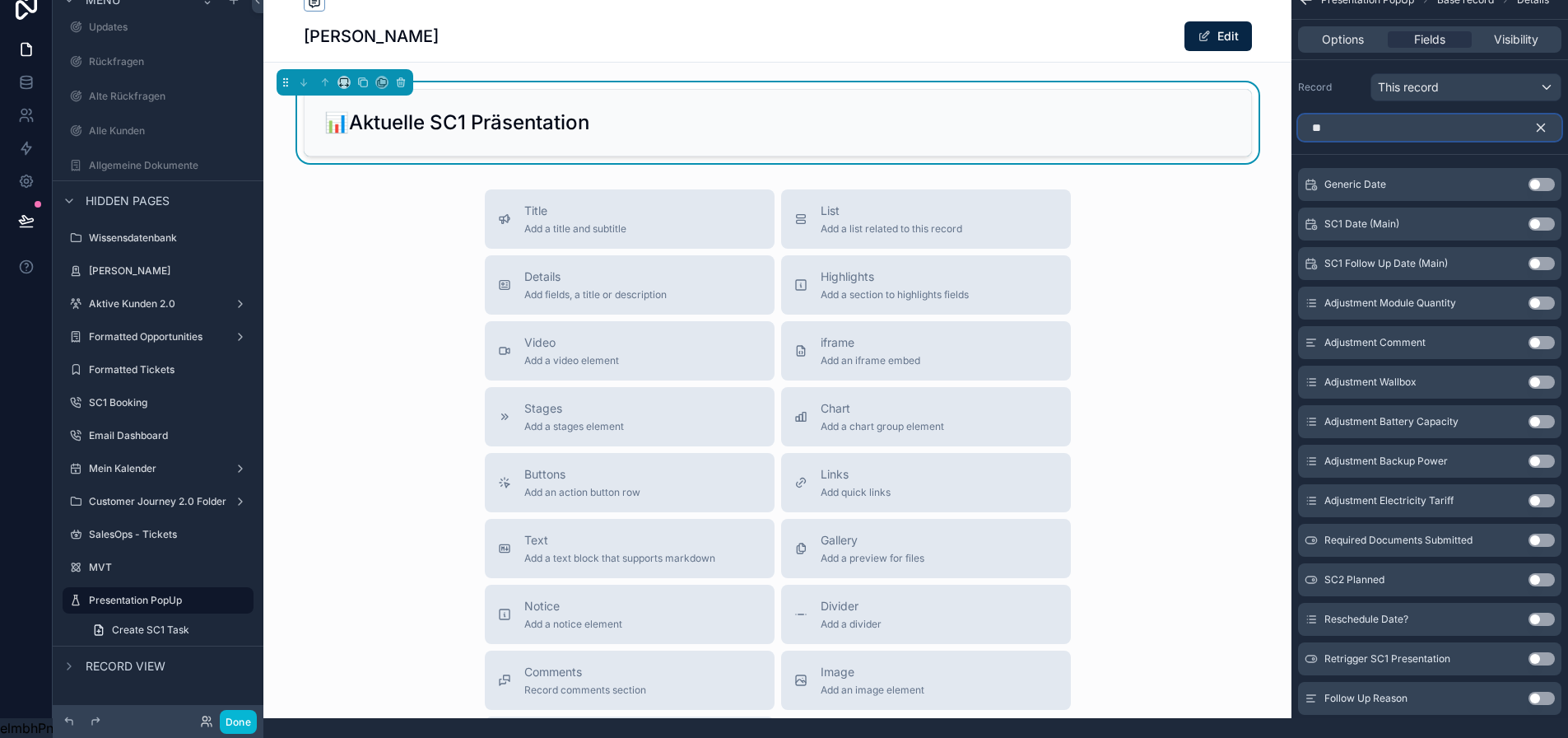
type input "*"
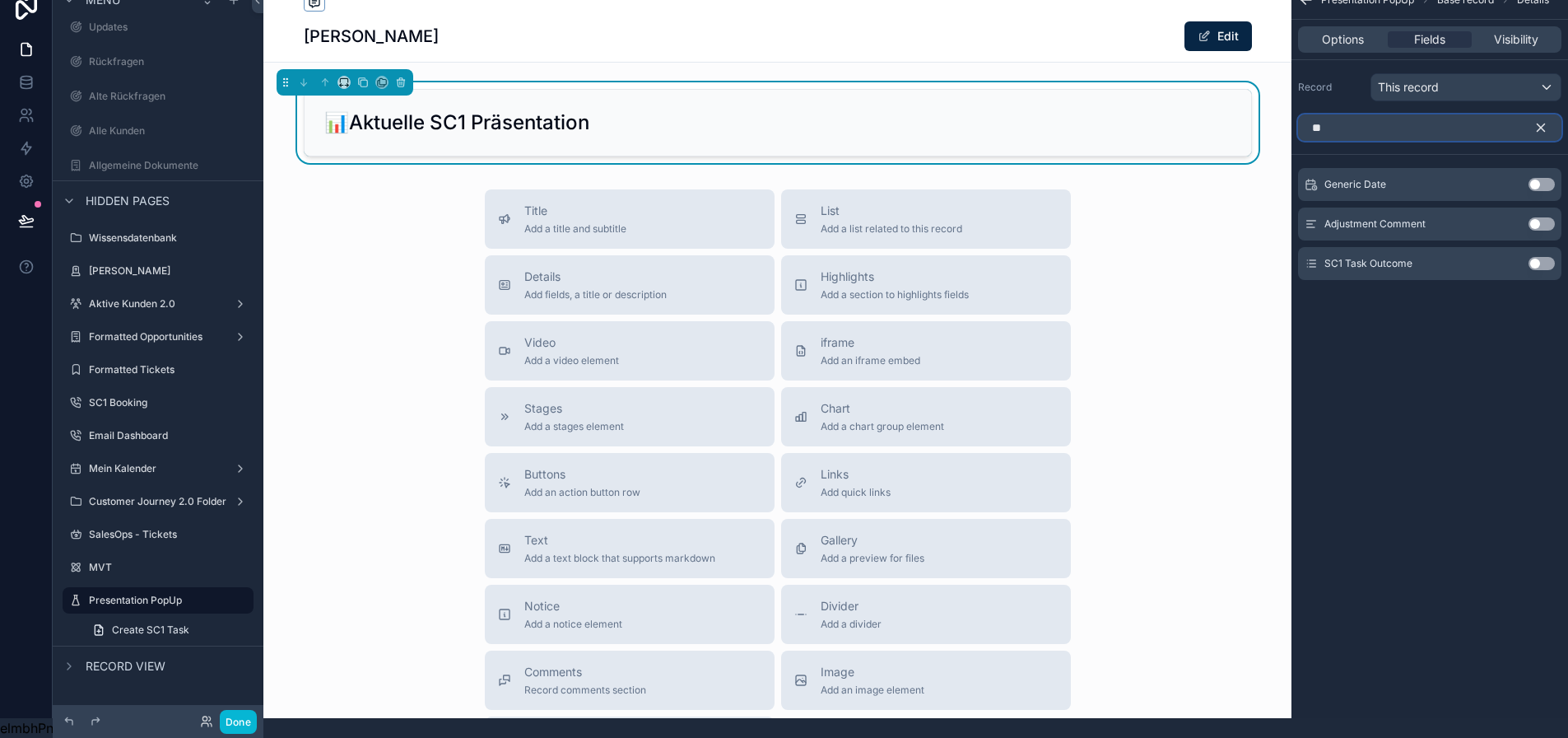
type input "*"
click at [1537, 169] on div "Electricity Costs Use setting" at bounding box center [1429, 184] width 263 height 33
click at [1548, 257] on button "Use setting" at bounding box center [1541, 263] width 27 height 13
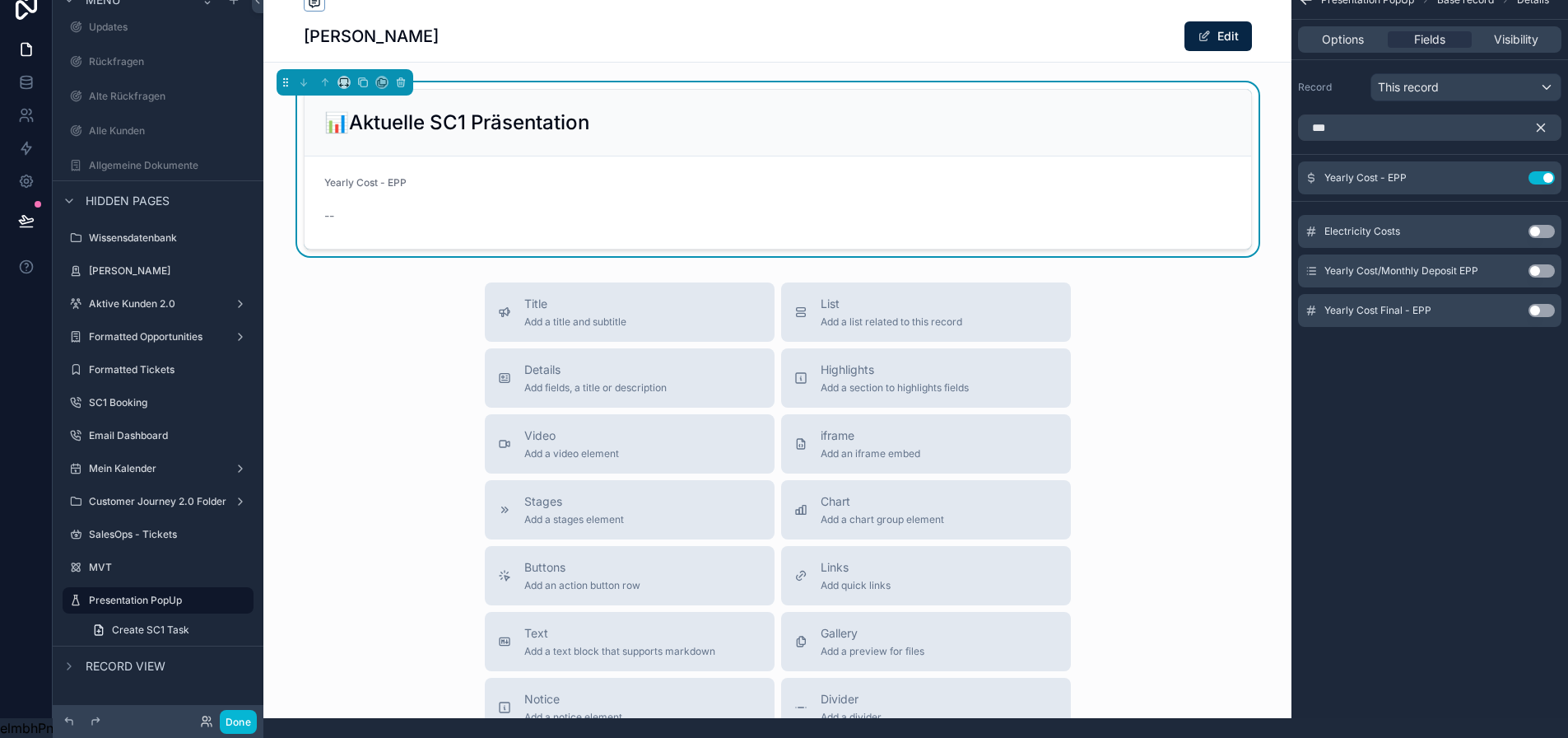
click at [1555, 225] on button "Use setting" at bounding box center [1541, 231] width 27 height 13
click at [1554, 171] on button "Use setting" at bounding box center [1541, 177] width 27 height 13
click at [1354, 114] on input "***" at bounding box center [1429, 128] width 263 height 27
click at [1555, 225] on button "Use setting" at bounding box center [1541, 231] width 27 height 13
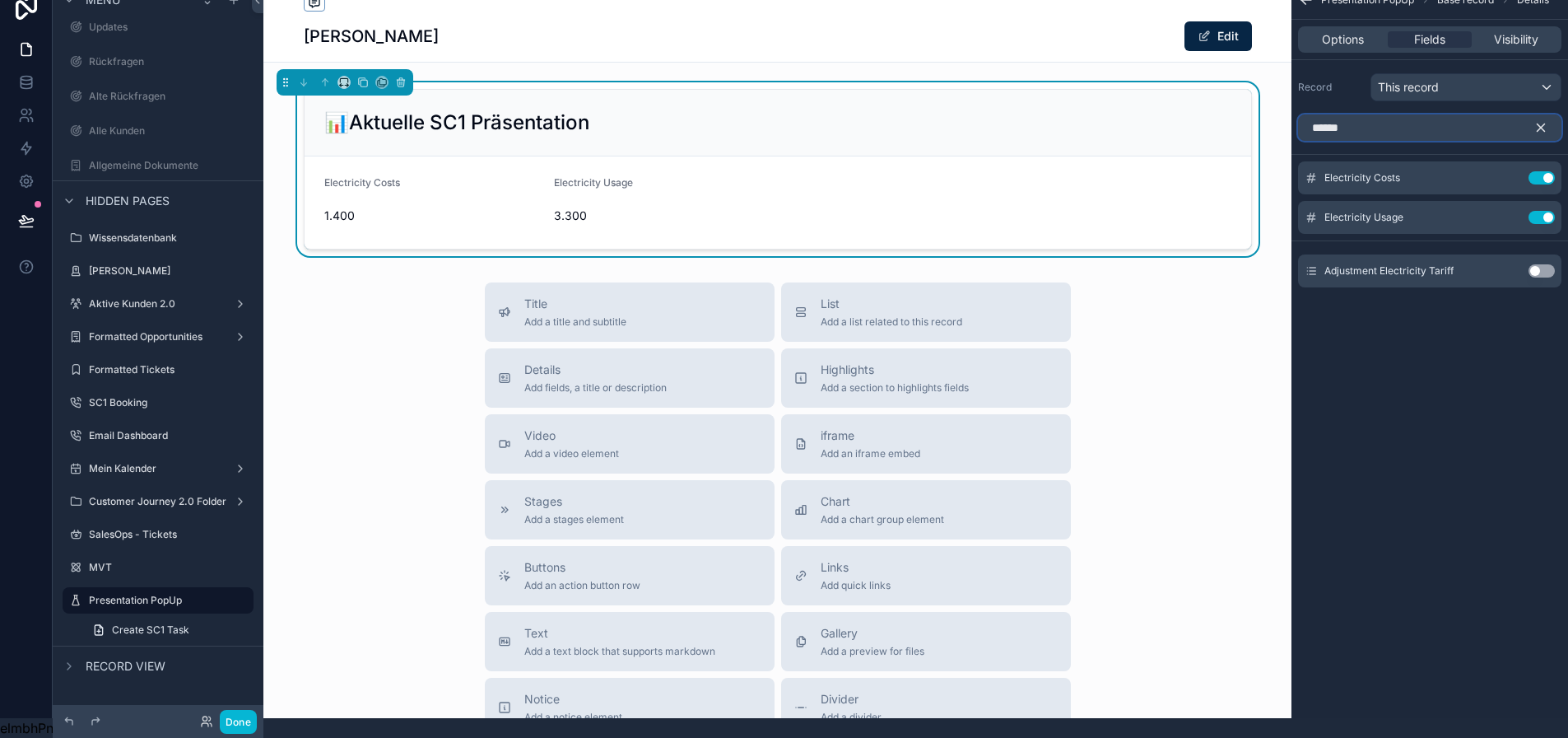
click at [1410, 114] on input "******" at bounding box center [1429, 128] width 263 height 27
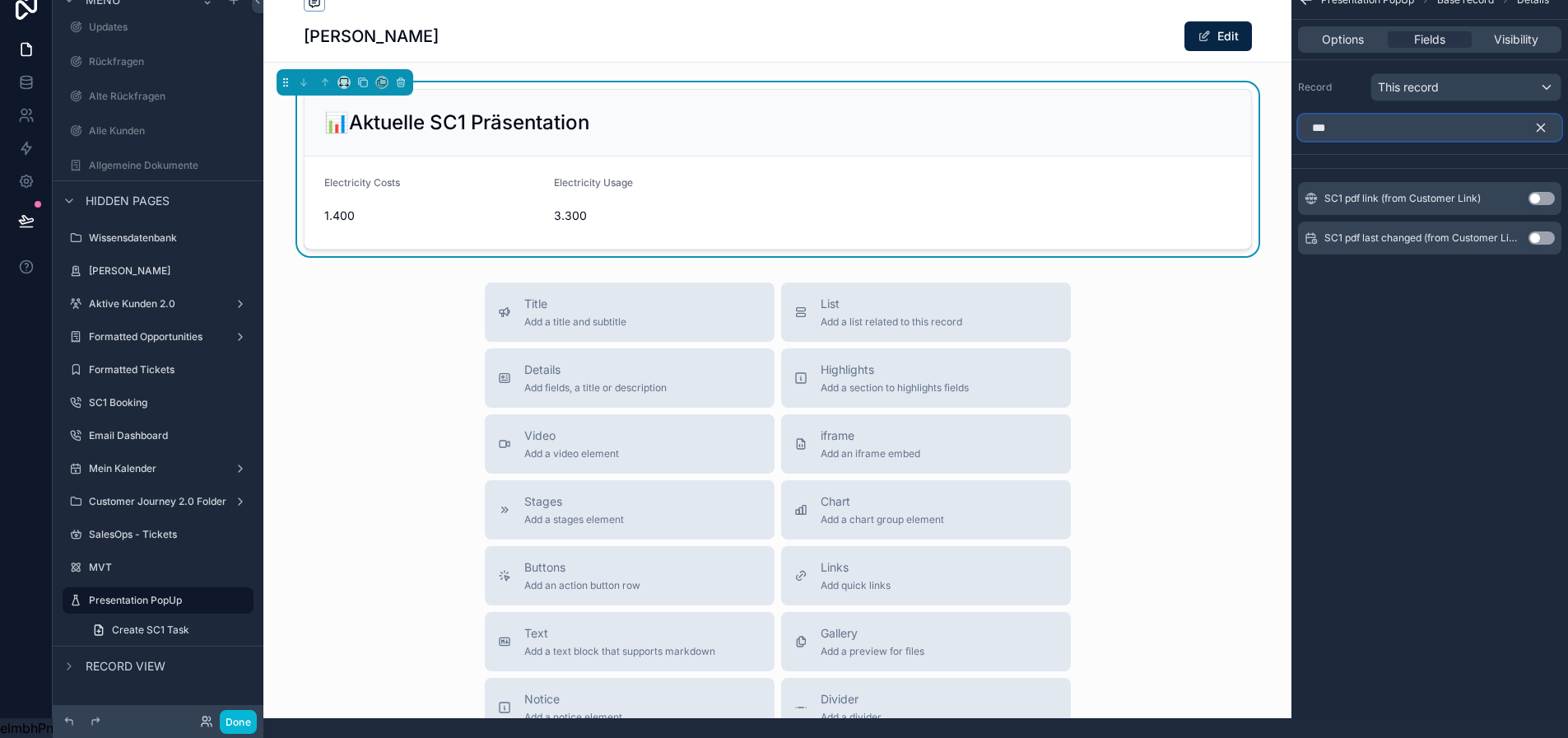
type input "***"
click at [1541, 231] on button "Use setting" at bounding box center [1541, 237] width 27 height 13
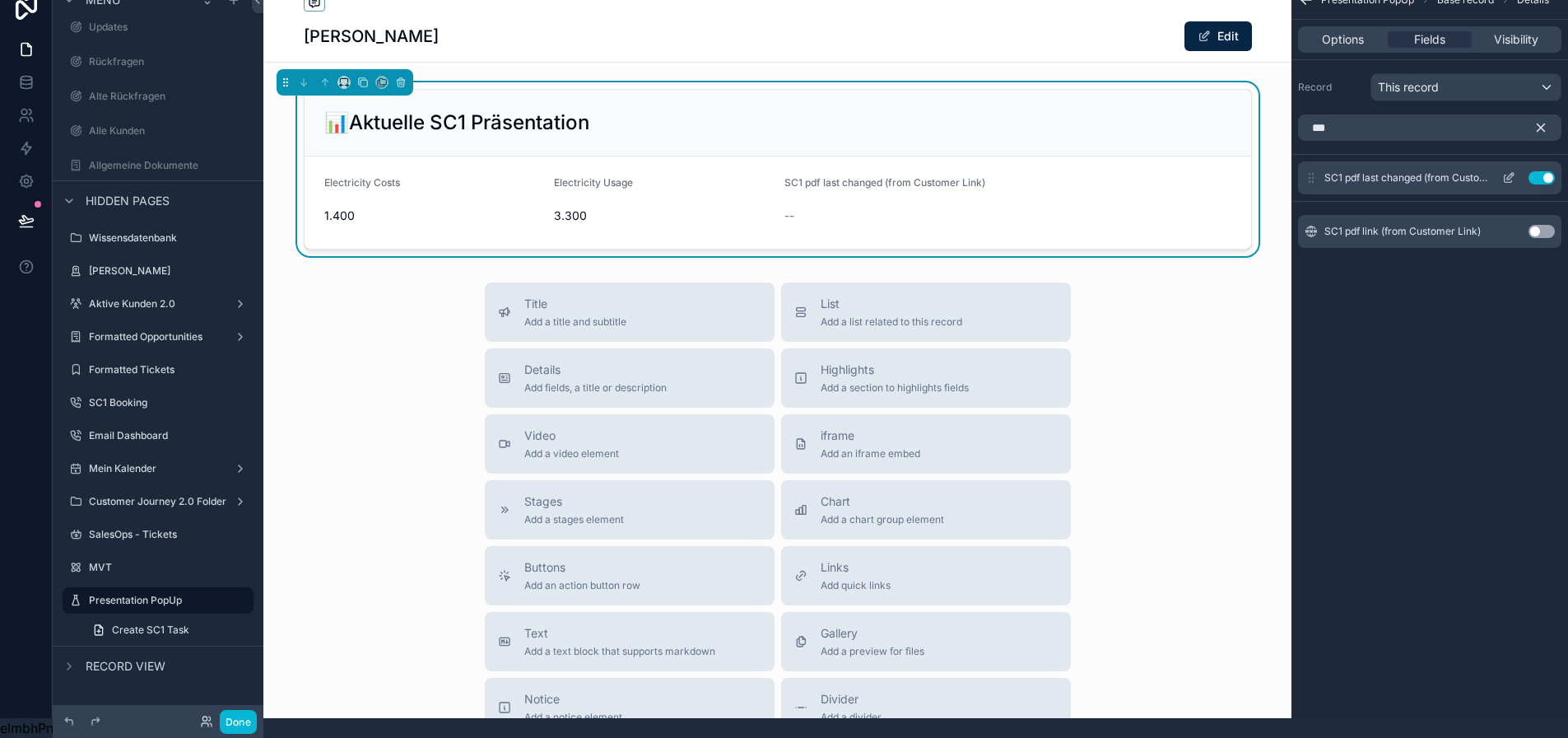
click at [1514, 173] on icon "scrollable content" at bounding box center [1510, 175] width 6 height 6
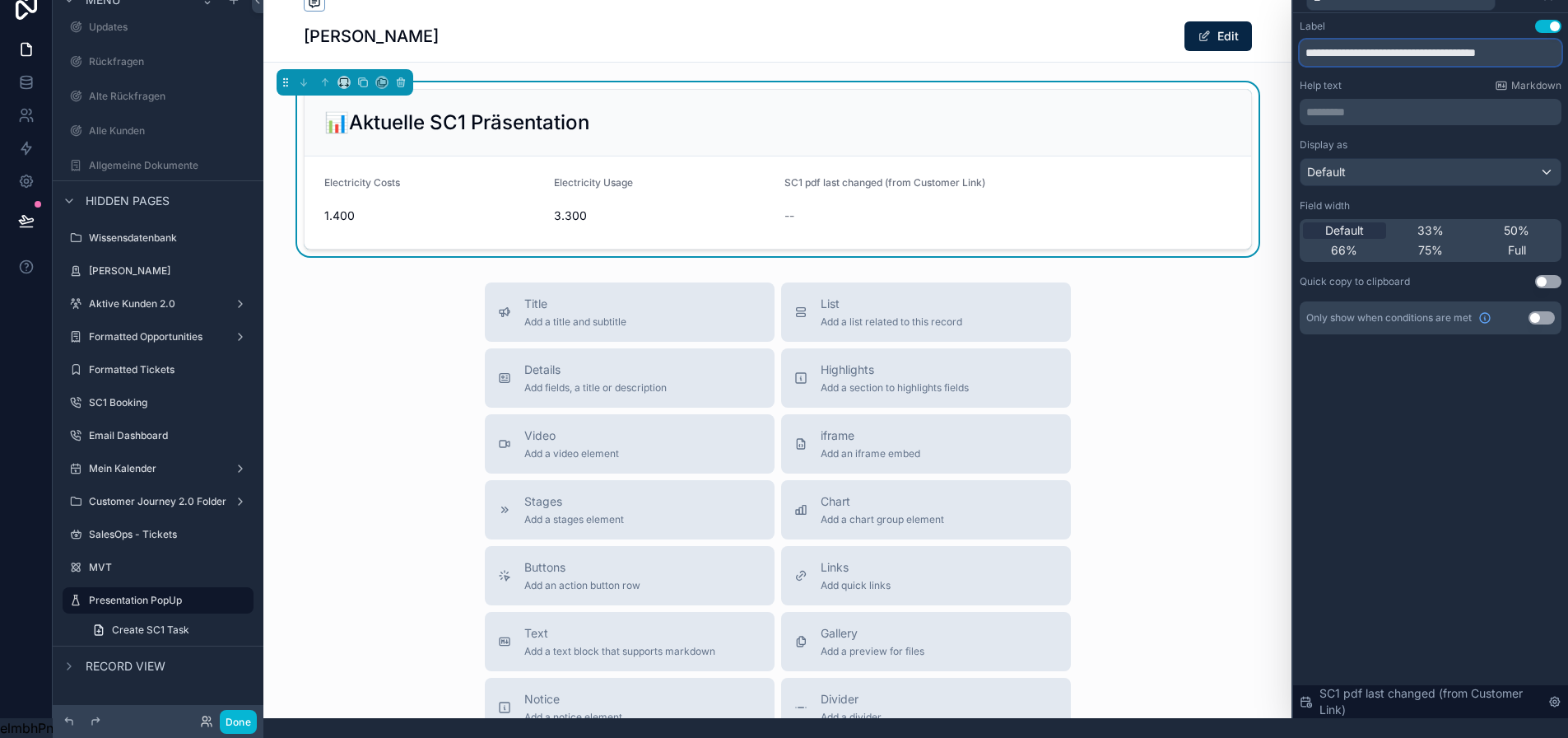
click at [1379, 47] on input "**********" at bounding box center [1431, 53] width 262 height 27
click at [1379, 48] on input "**********" at bounding box center [1431, 53] width 262 height 27
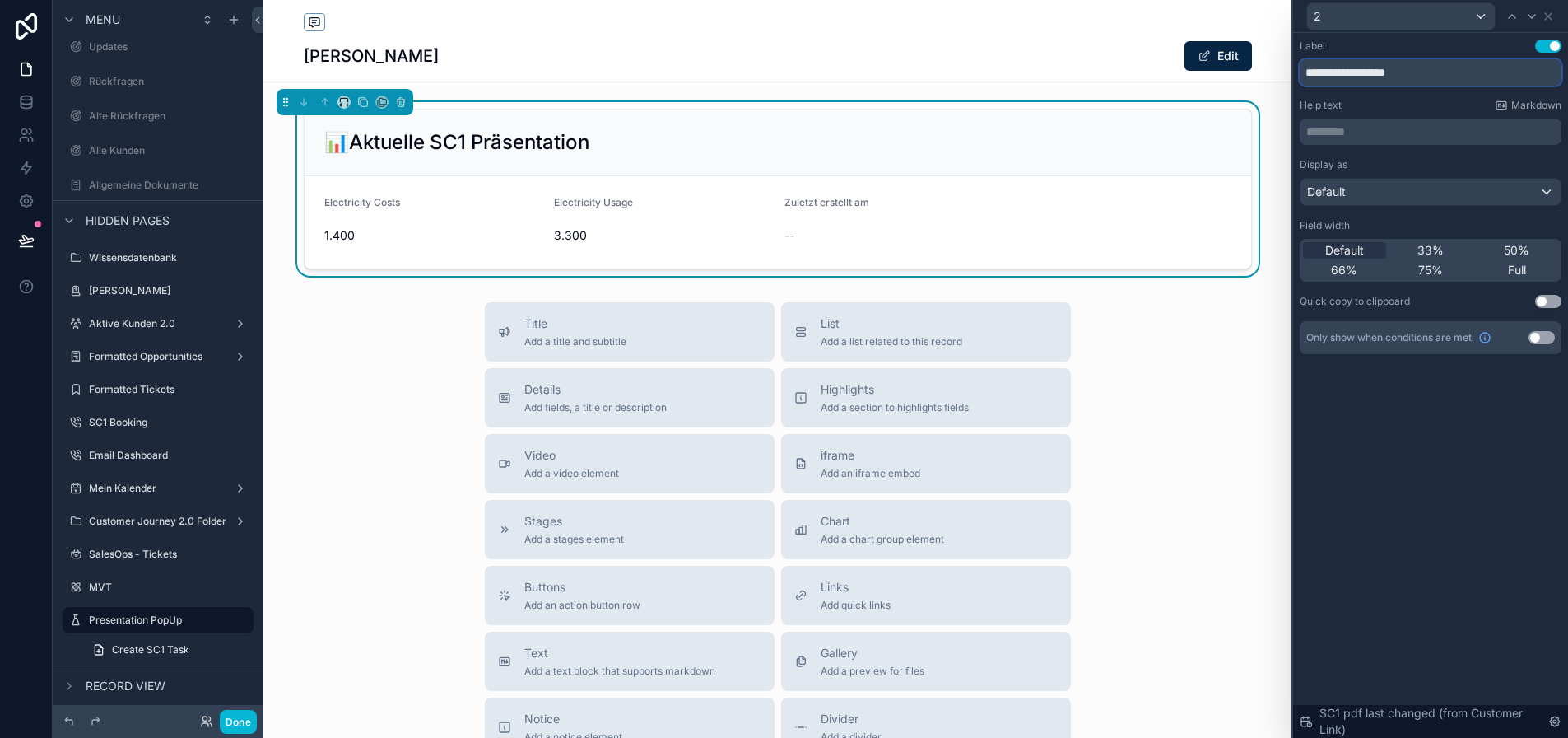
type input "**********"
click at [1437, 407] on div "**********" at bounding box center [1430, 385] width 274 height 705
click at [1555, 17] on icon at bounding box center [1548, 16] width 13 height 13
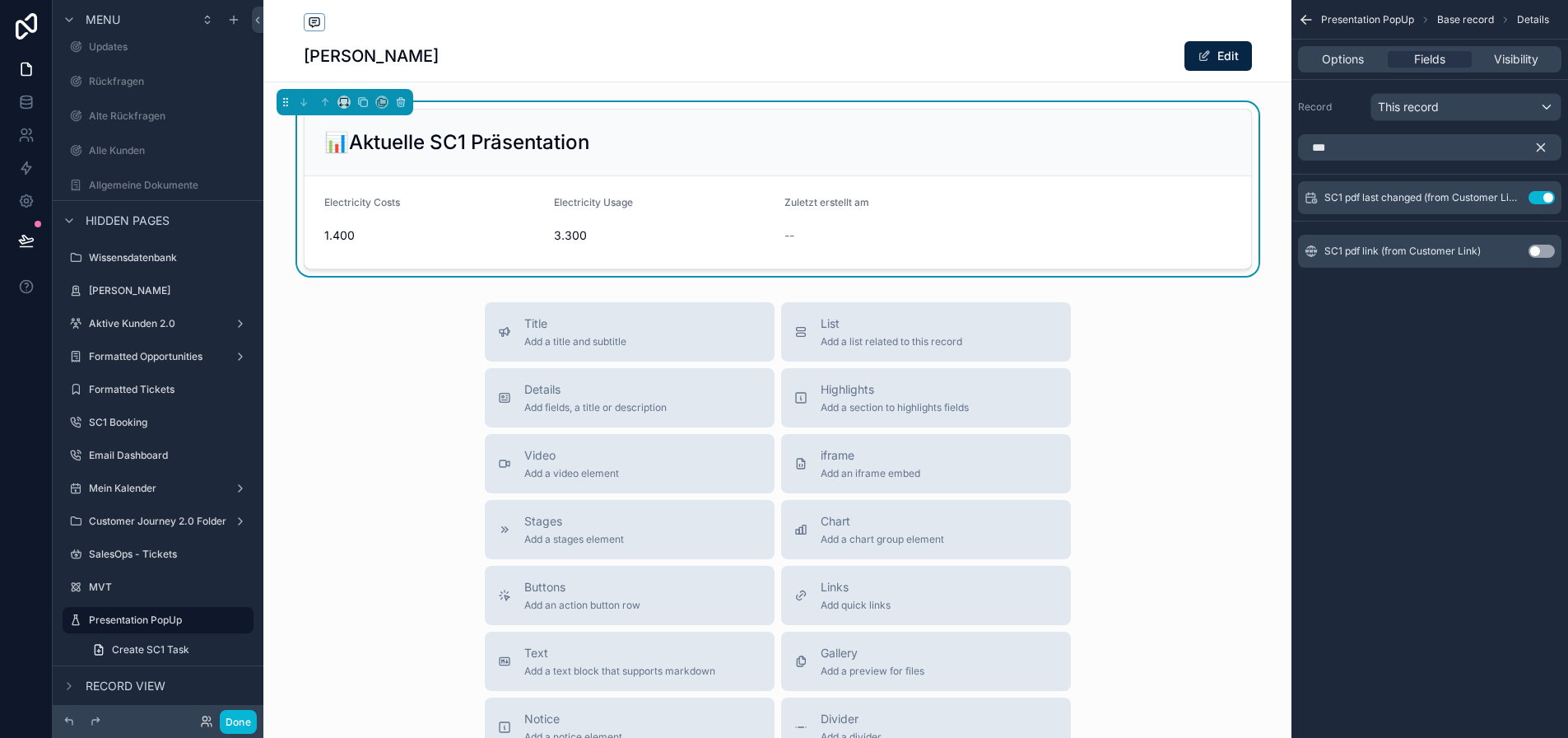
click at [1549, 152] on icon "scrollable content" at bounding box center [1541, 147] width 15 height 15
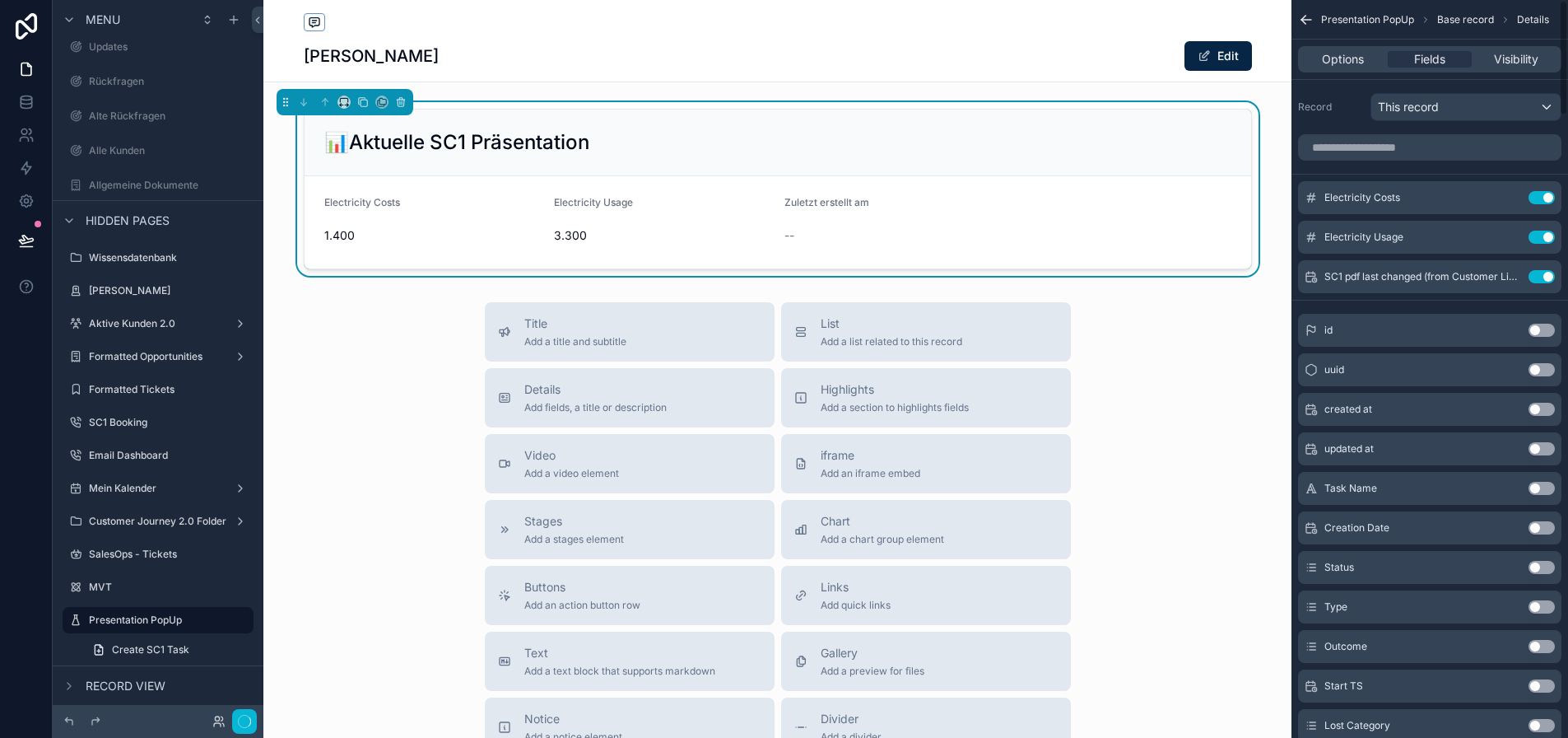
scroll to position [32, 0]
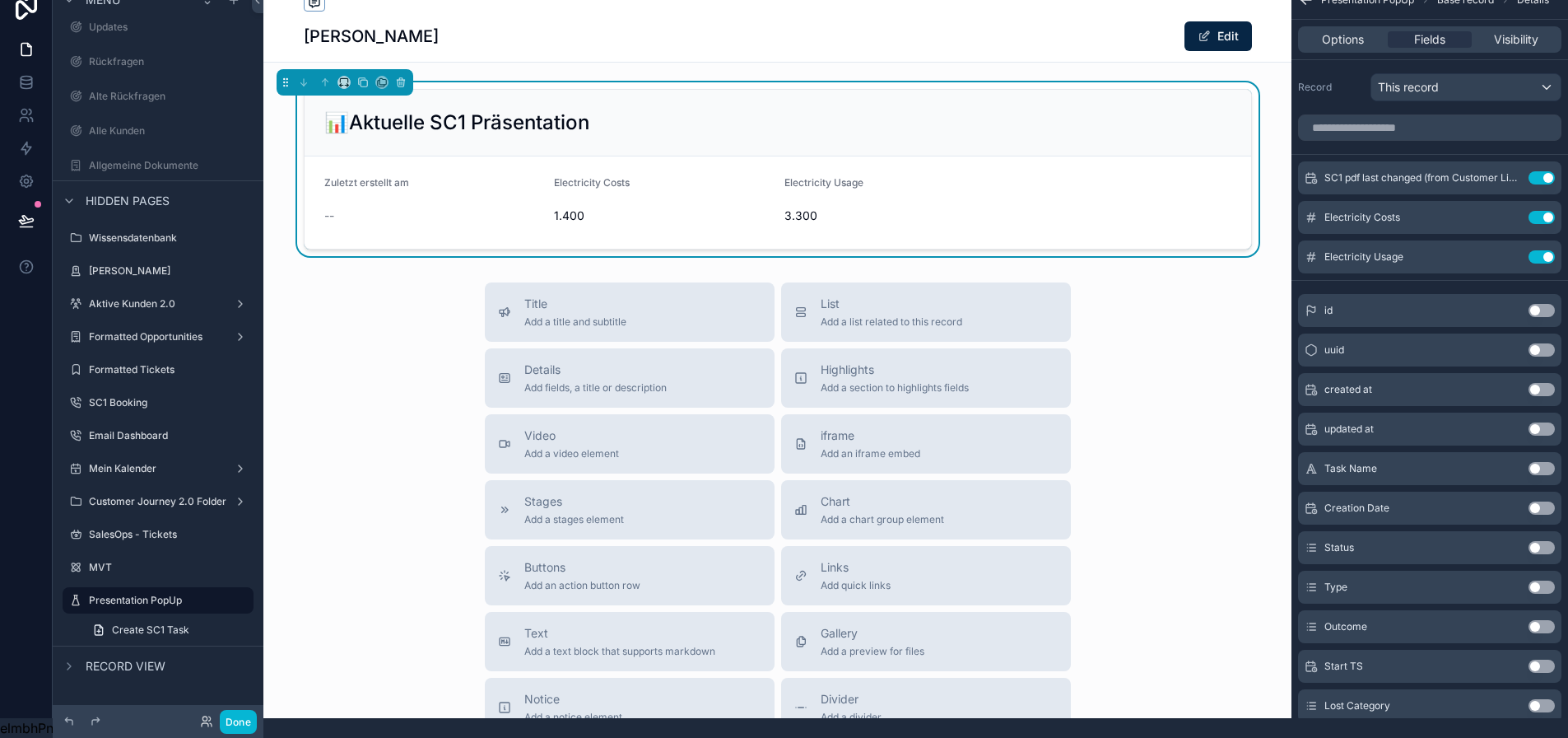
click at [357, 346] on div "Title Add a title and subtitle List Add a list related to this record Details A…" at bounding box center [776, 576] width 1028 height 587
click at [363, 80] on icon "scrollable content" at bounding box center [363, 82] width 6 height 6
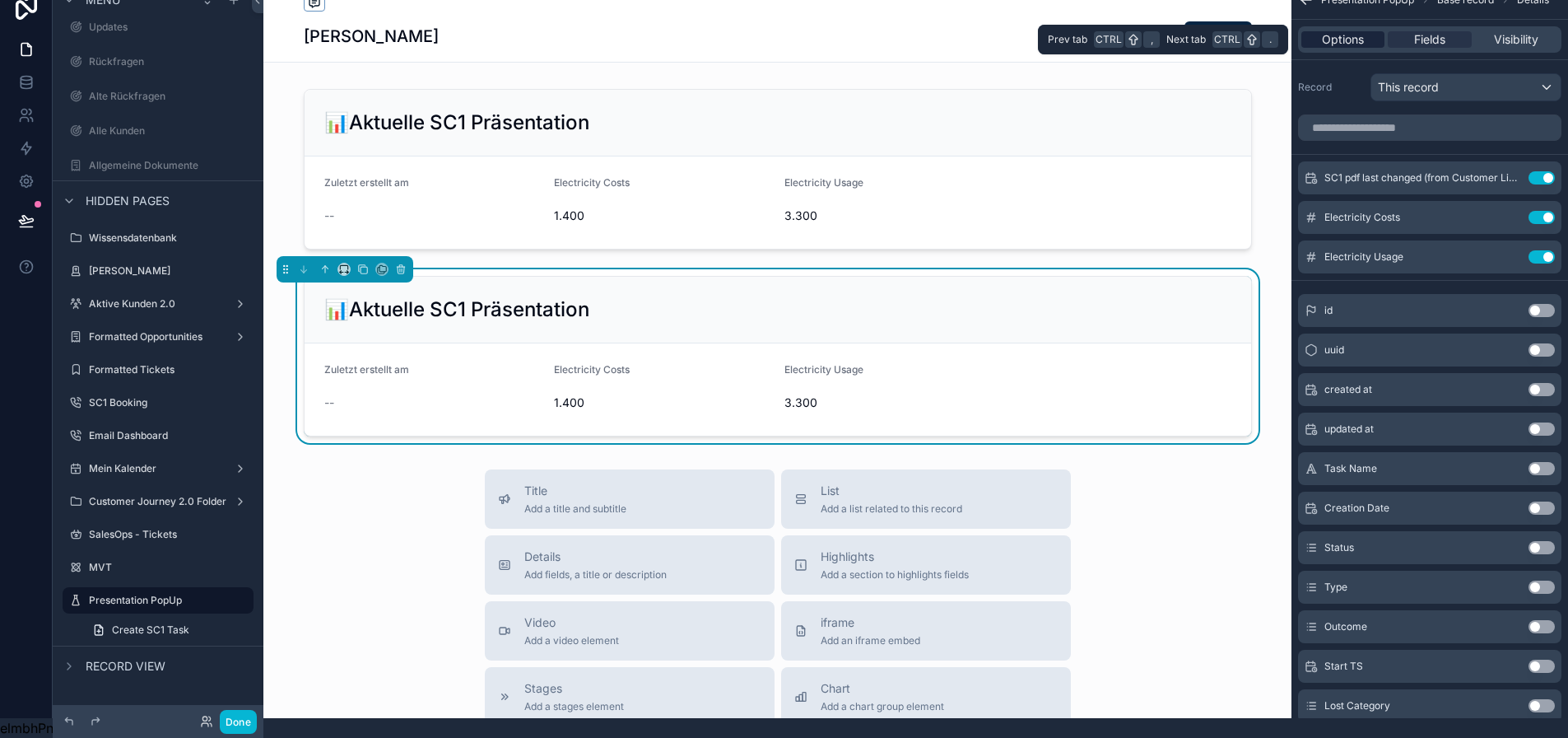
click at [1363, 31] on span "Options" at bounding box center [1342, 39] width 42 height 17
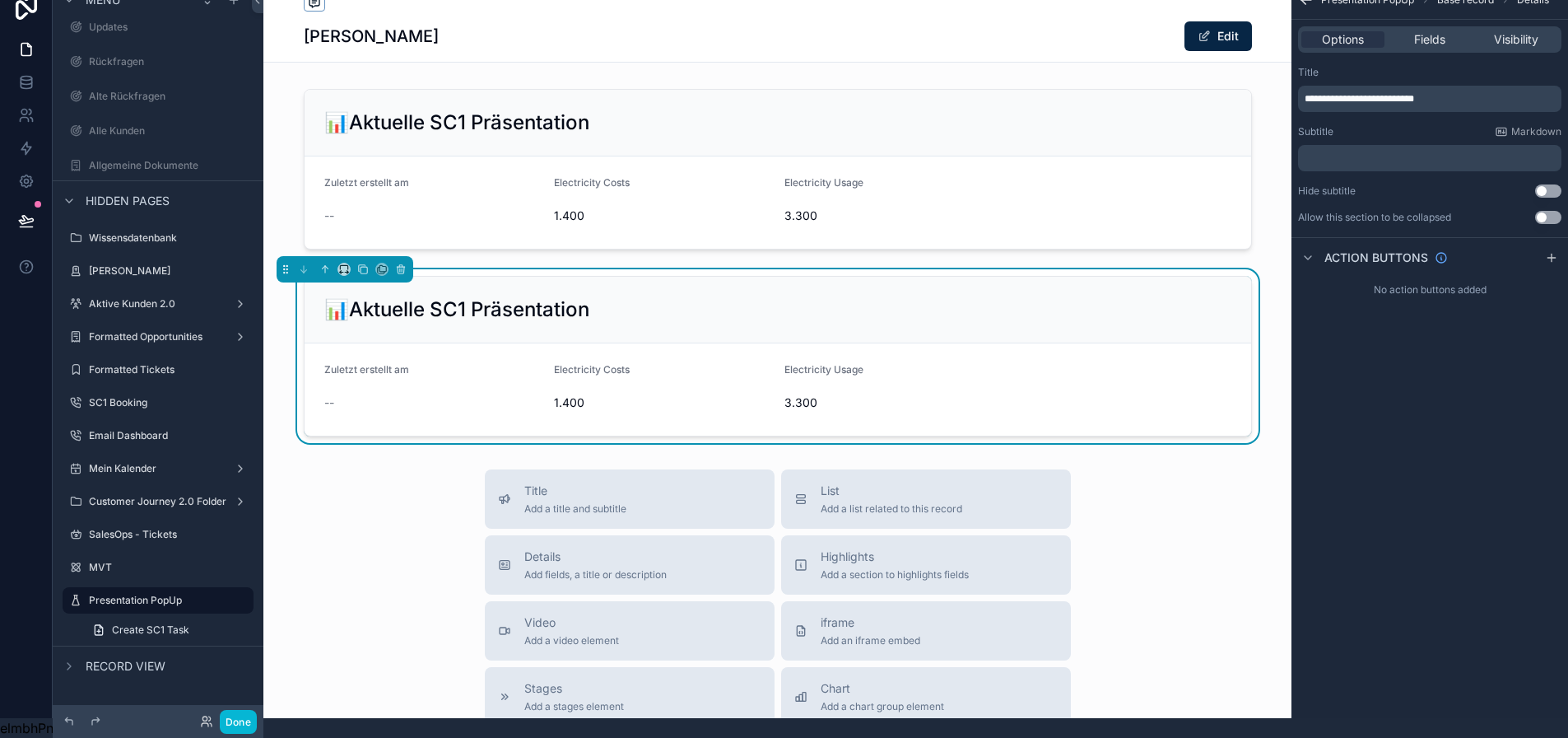
click at [1388, 94] on span "**********" at bounding box center [1359, 98] width 110 height 10
click at [1399, 464] on div "**********" at bounding box center [1430, 349] width 276 height 738
click at [1445, 34] on span "Fields" at bounding box center [1429, 39] width 31 height 17
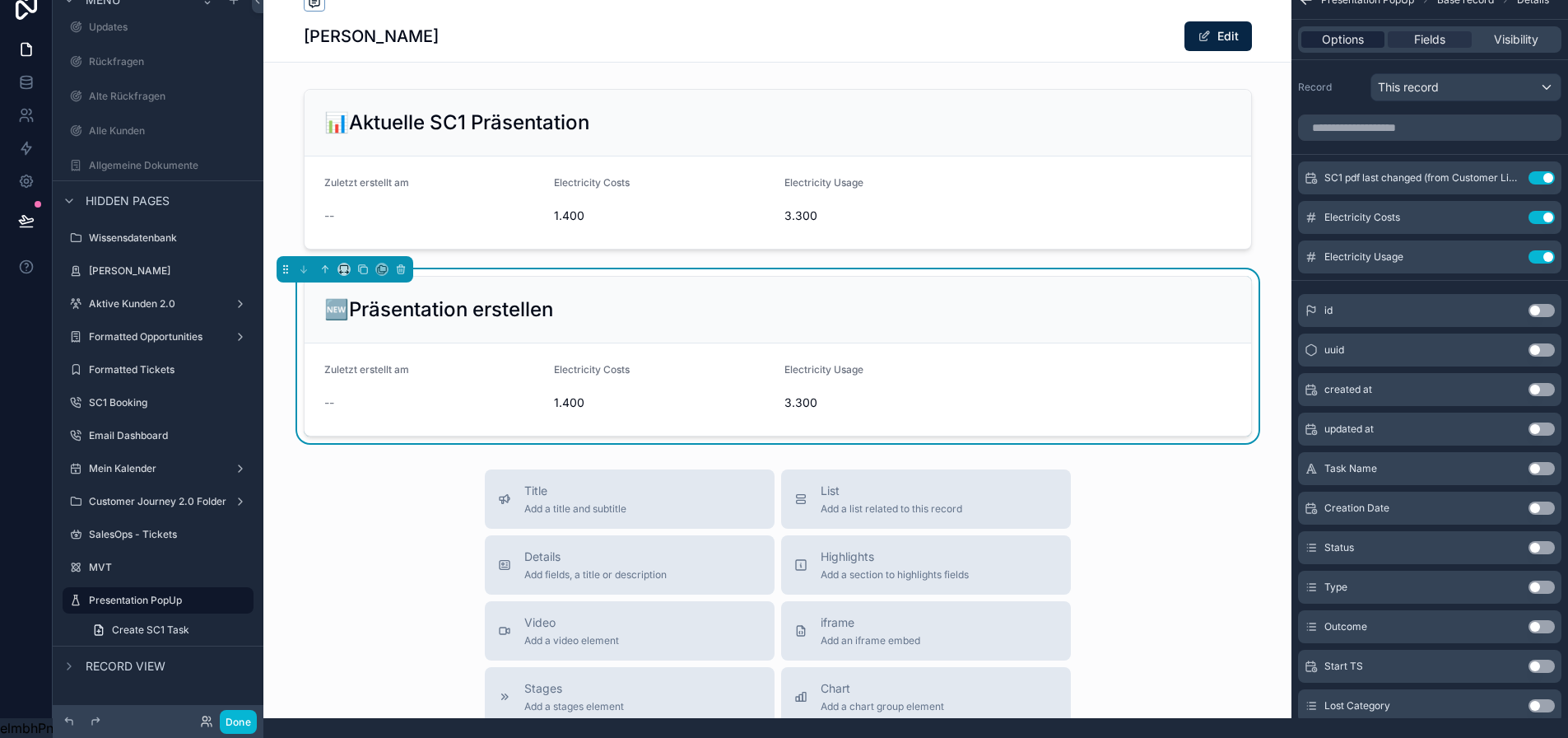
click at [1354, 31] on span "Options" at bounding box center [1342, 39] width 42 height 17
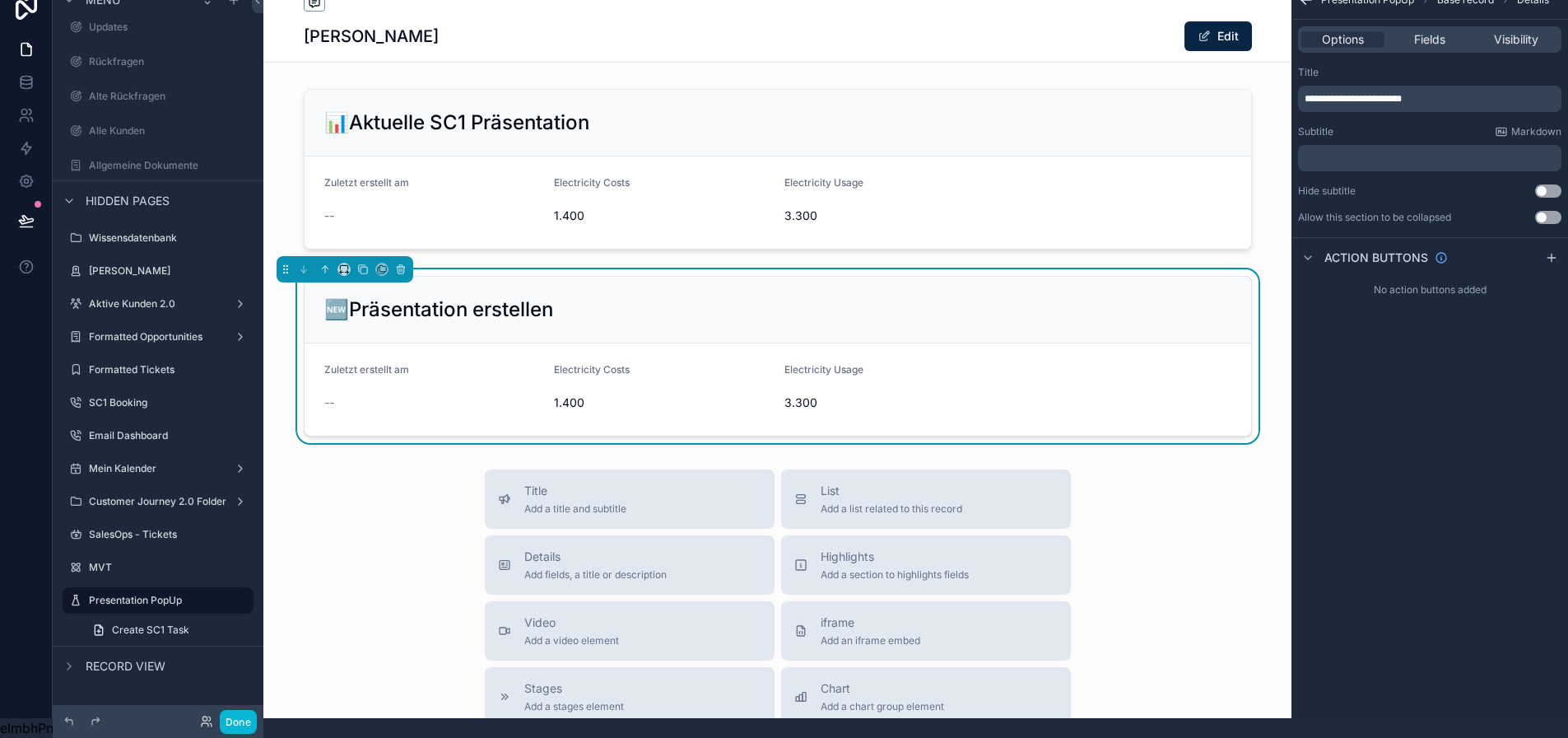
click at [1352, 151] on p "﻿" at bounding box center [1431, 158] width 253 height 13
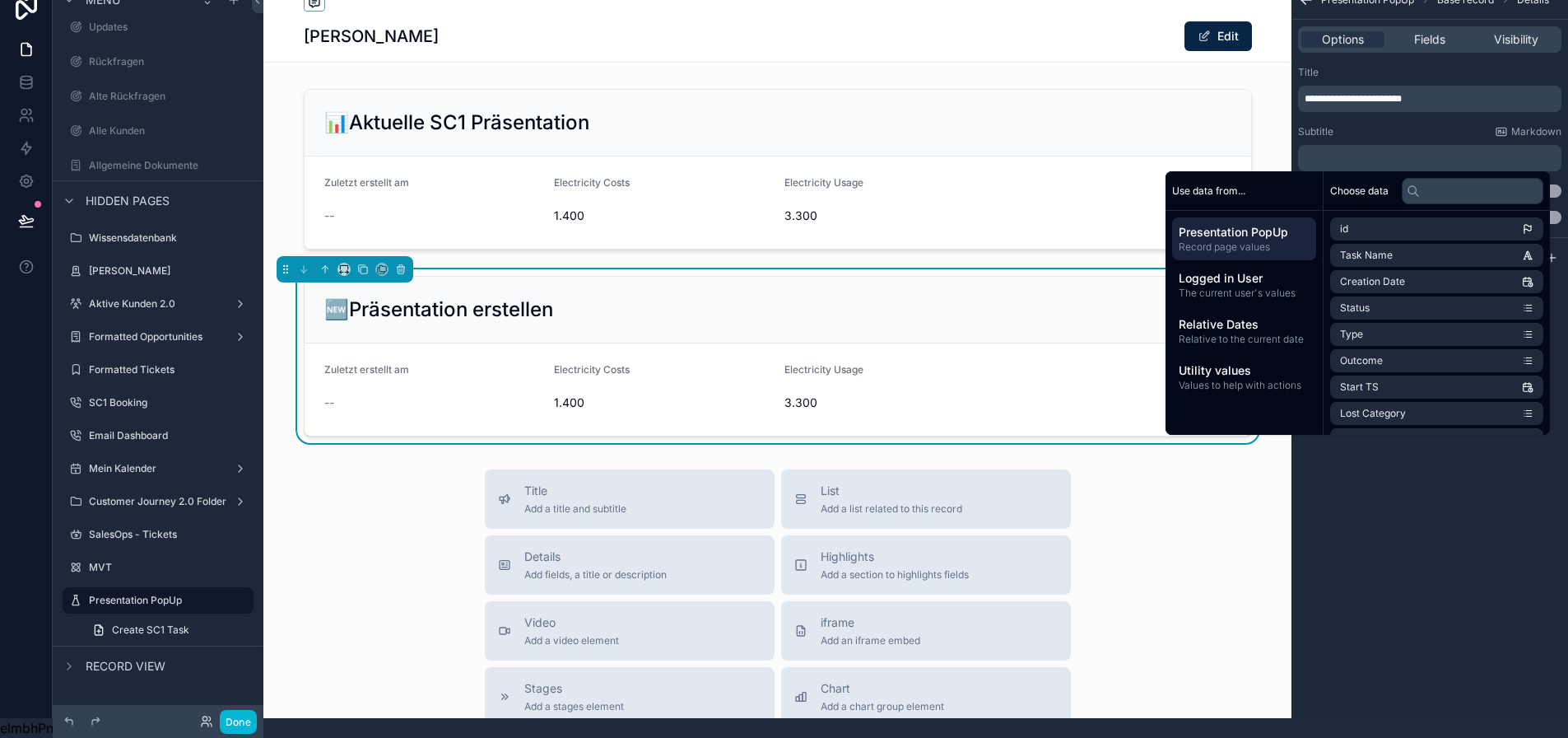
scroll to position [0, 0]
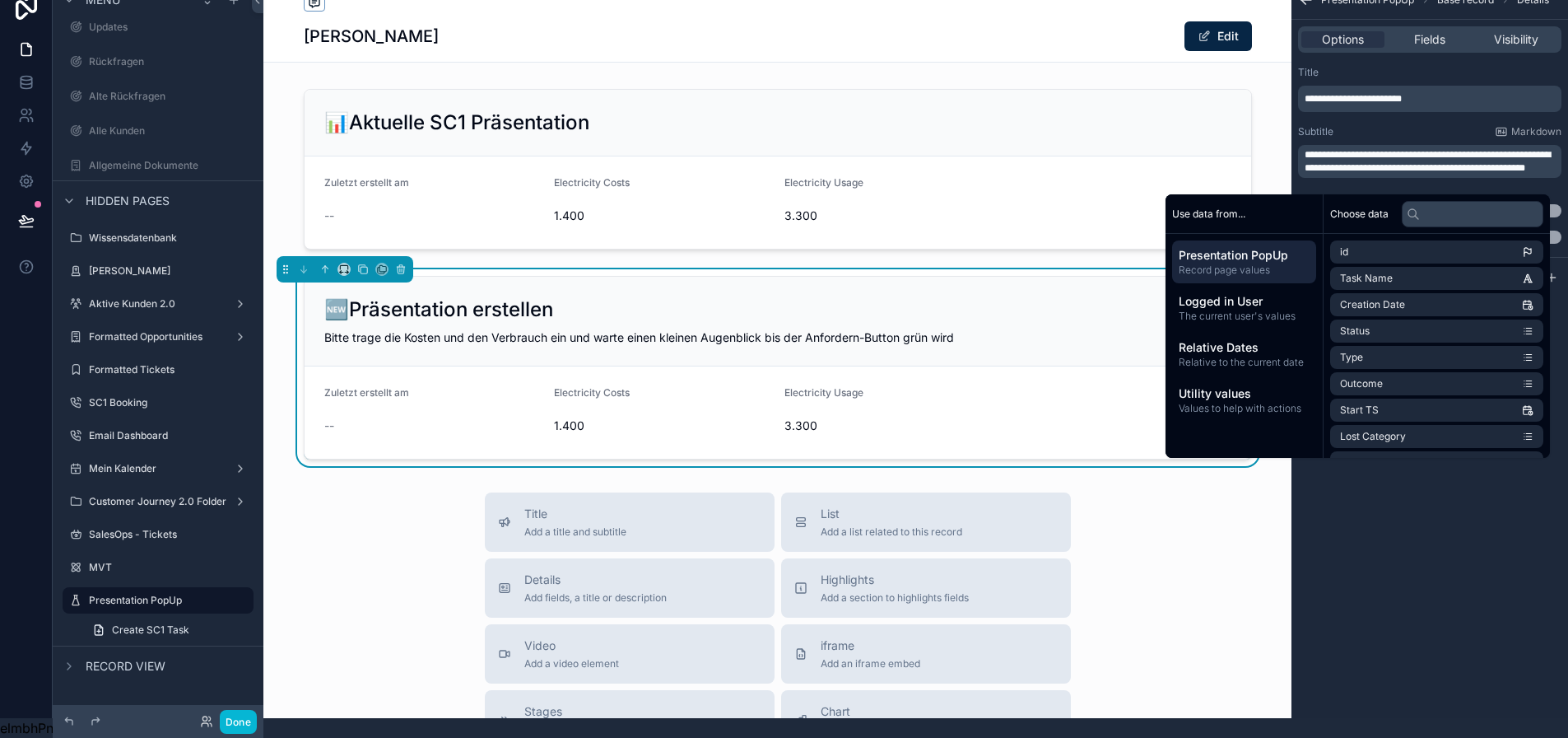
click at [1375, 524] on div "**********" at bounding box center [1430, 349] width 276 height 738
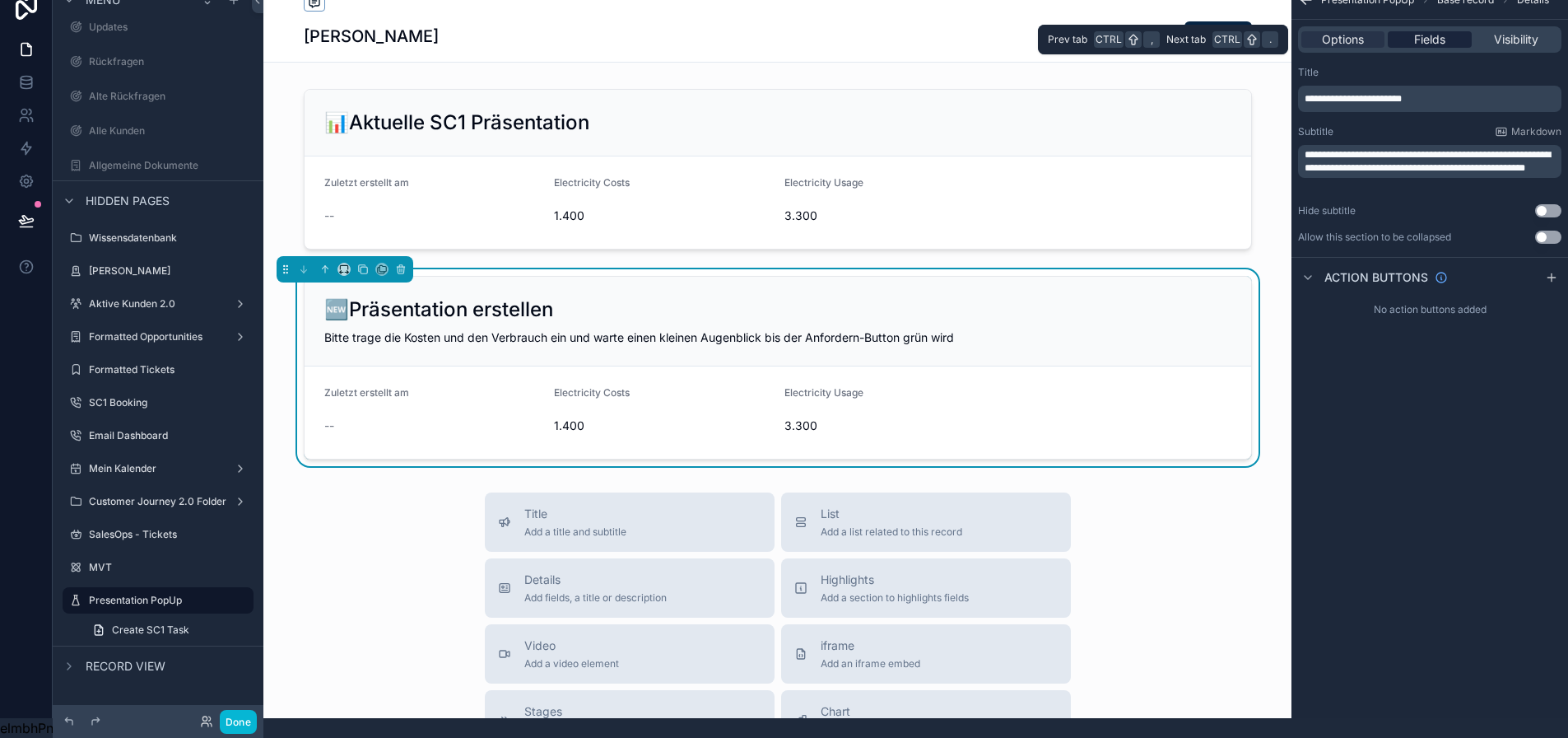
click at [1445, 31] on span "Fields" at bounding box center [1429, 39] width 31 height 17
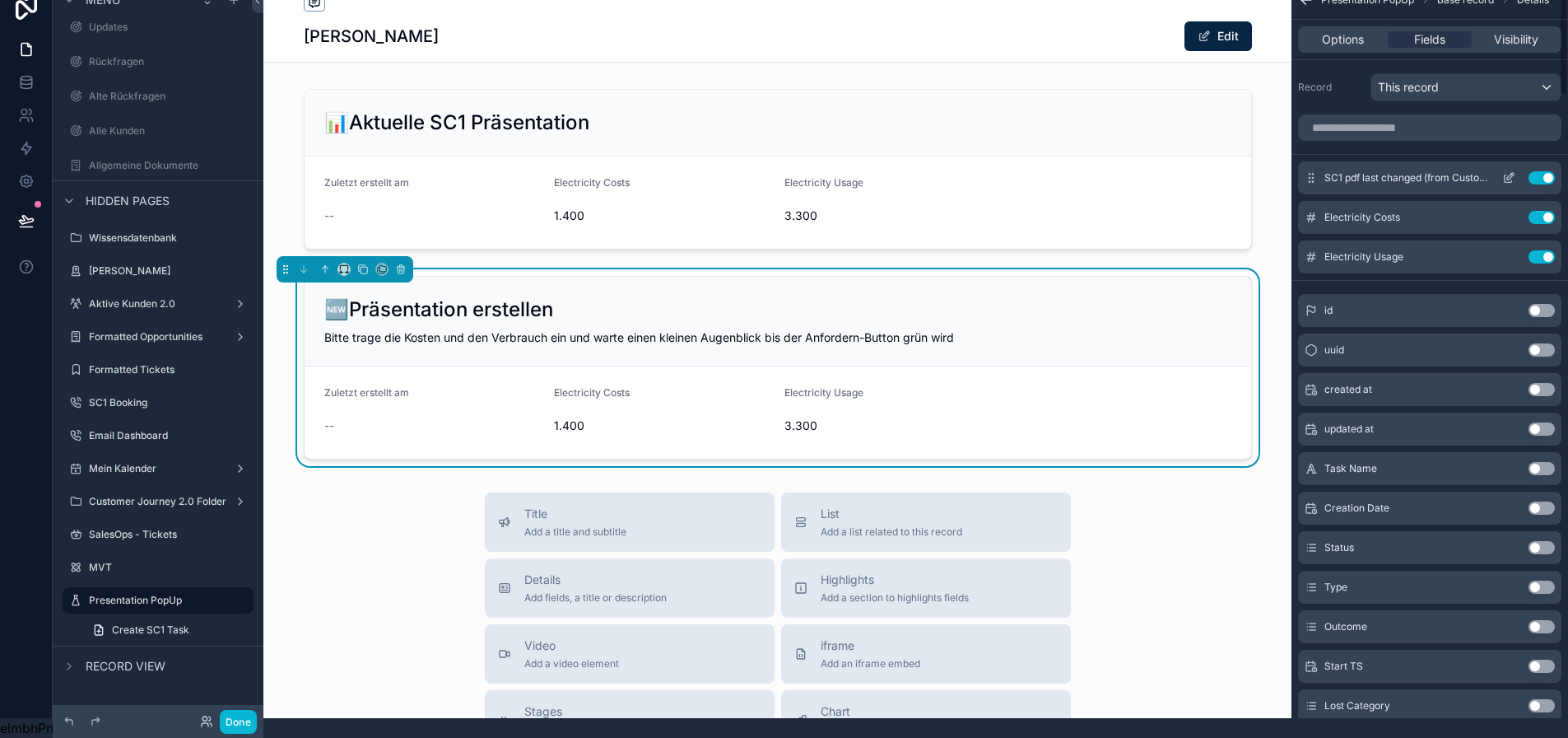
click at [1549, 171] on button "Use setting" at bounding box center [1541, 177] width 27 height 13
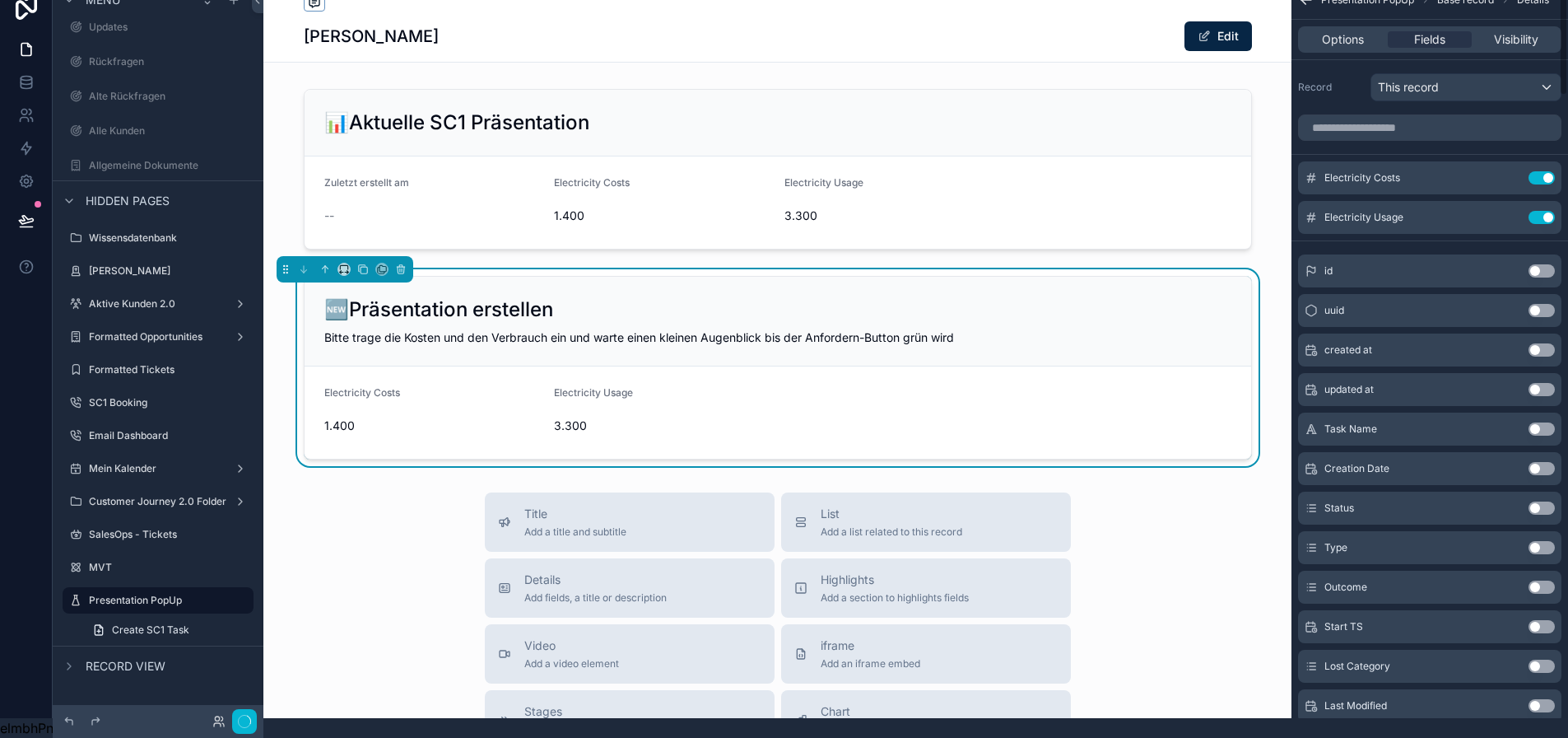
click at [1549, 171] on button "Use setting" at bounding box center [1541, 177] width 27 height 13
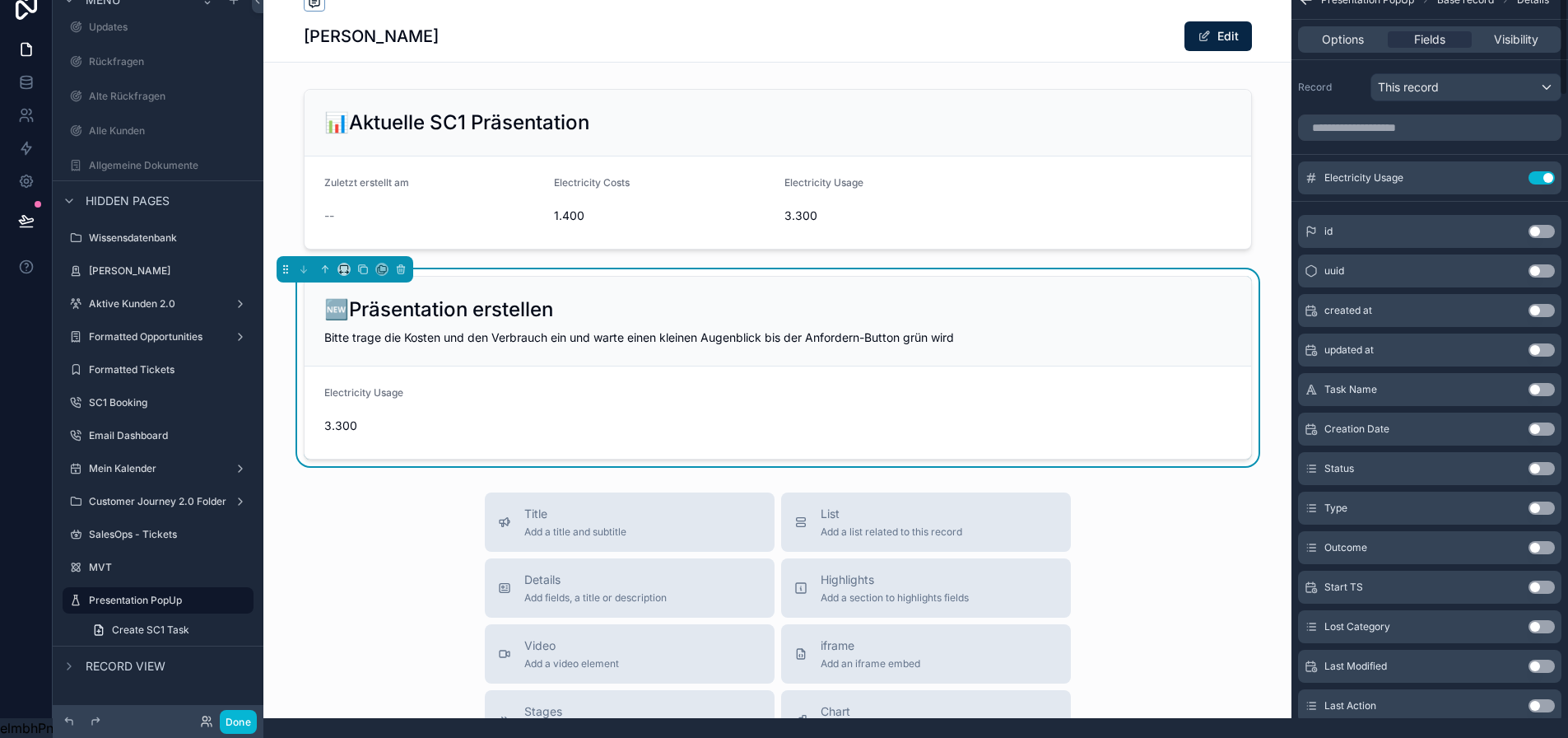
click at [1549, 171] on button "Use setting" at bounding box center [1541, 177] width 27 height 13
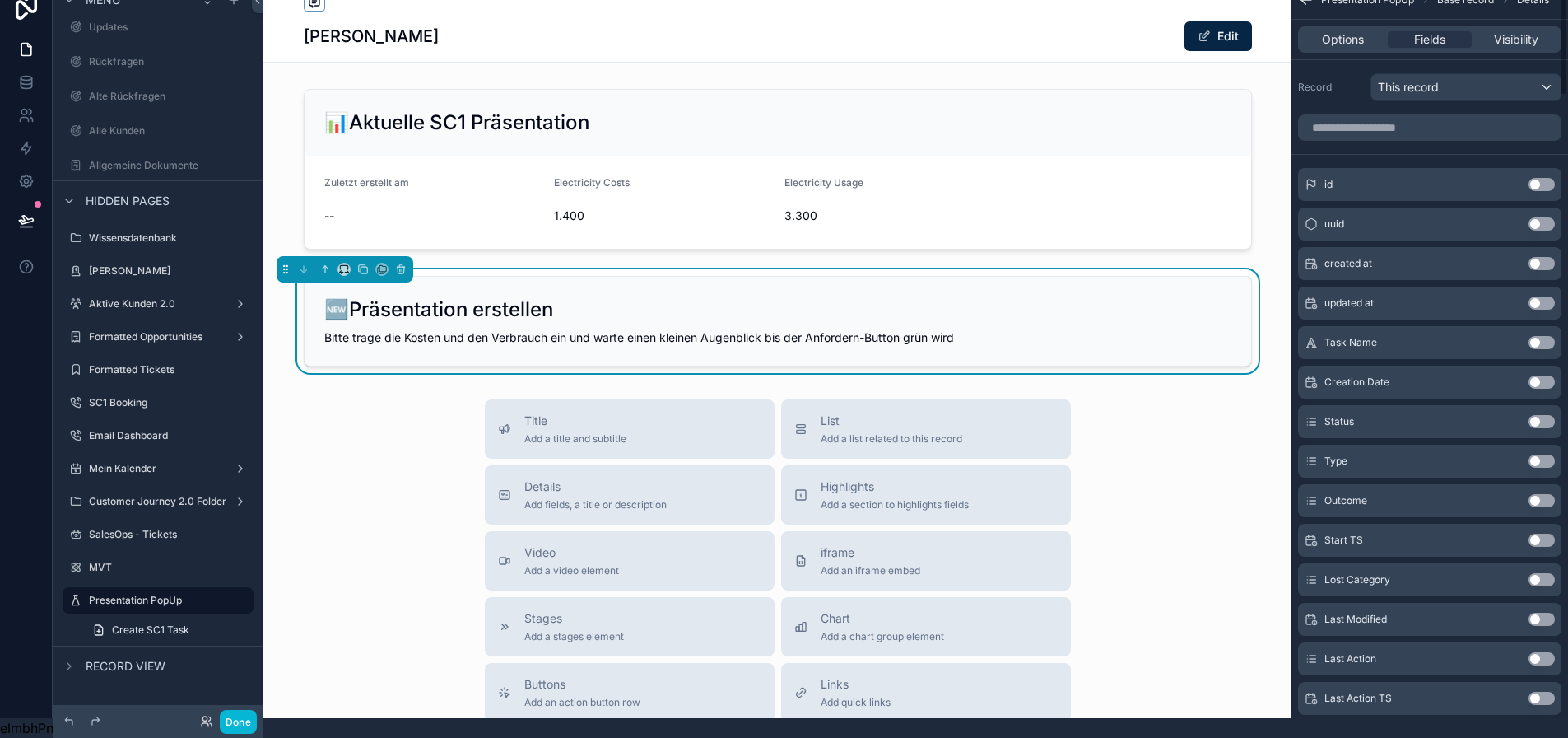
click at [1397, 108] on div "scrollable content" at bounding box center [1430, 128] width 276 height 40
click at [1394, 114] on input "scrollable content" at bounding box center [1429, 128] width 263 height 27
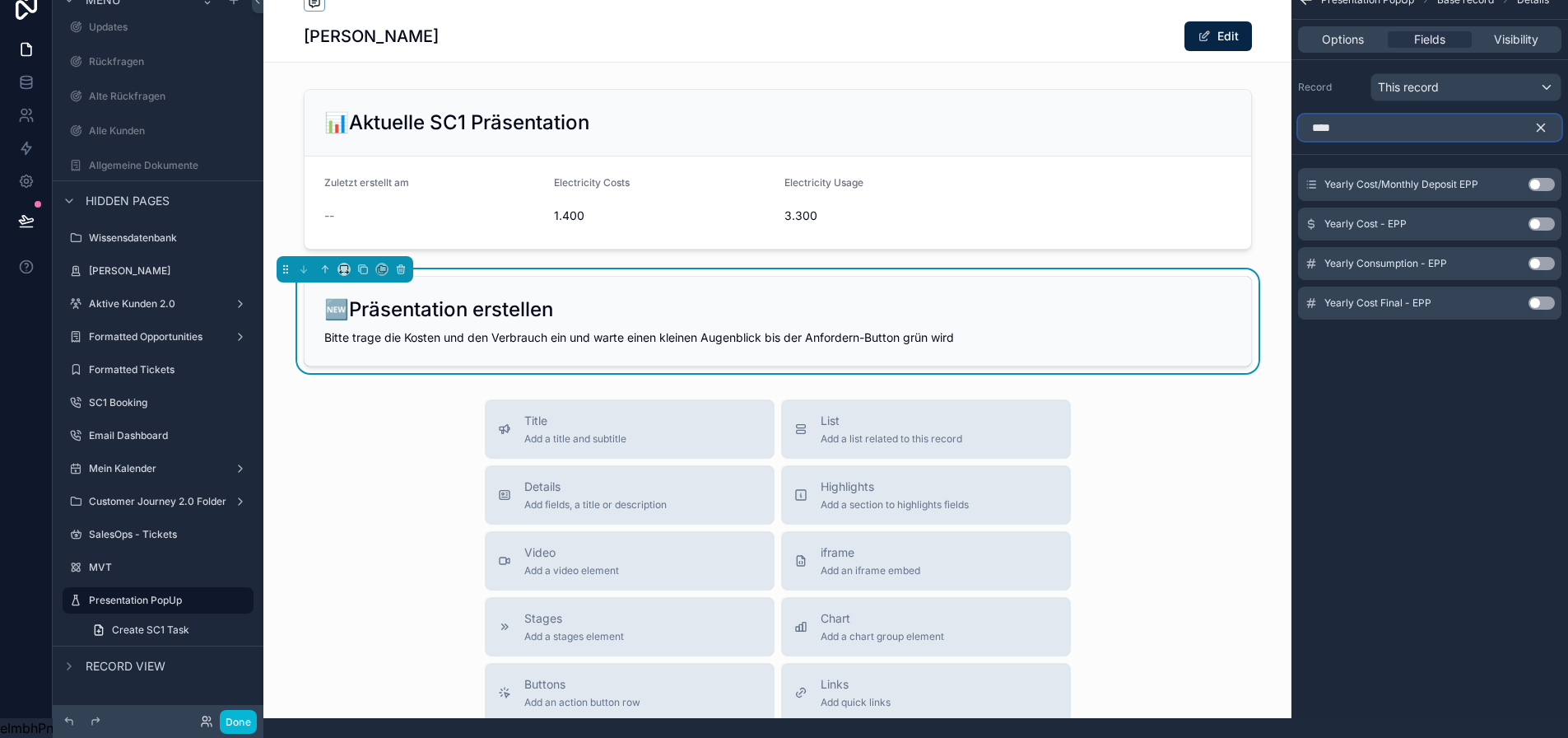
type input "****"
click at [1548, 178] on button "Use setting" at bounding box center [1541, 184] width 27 height 13
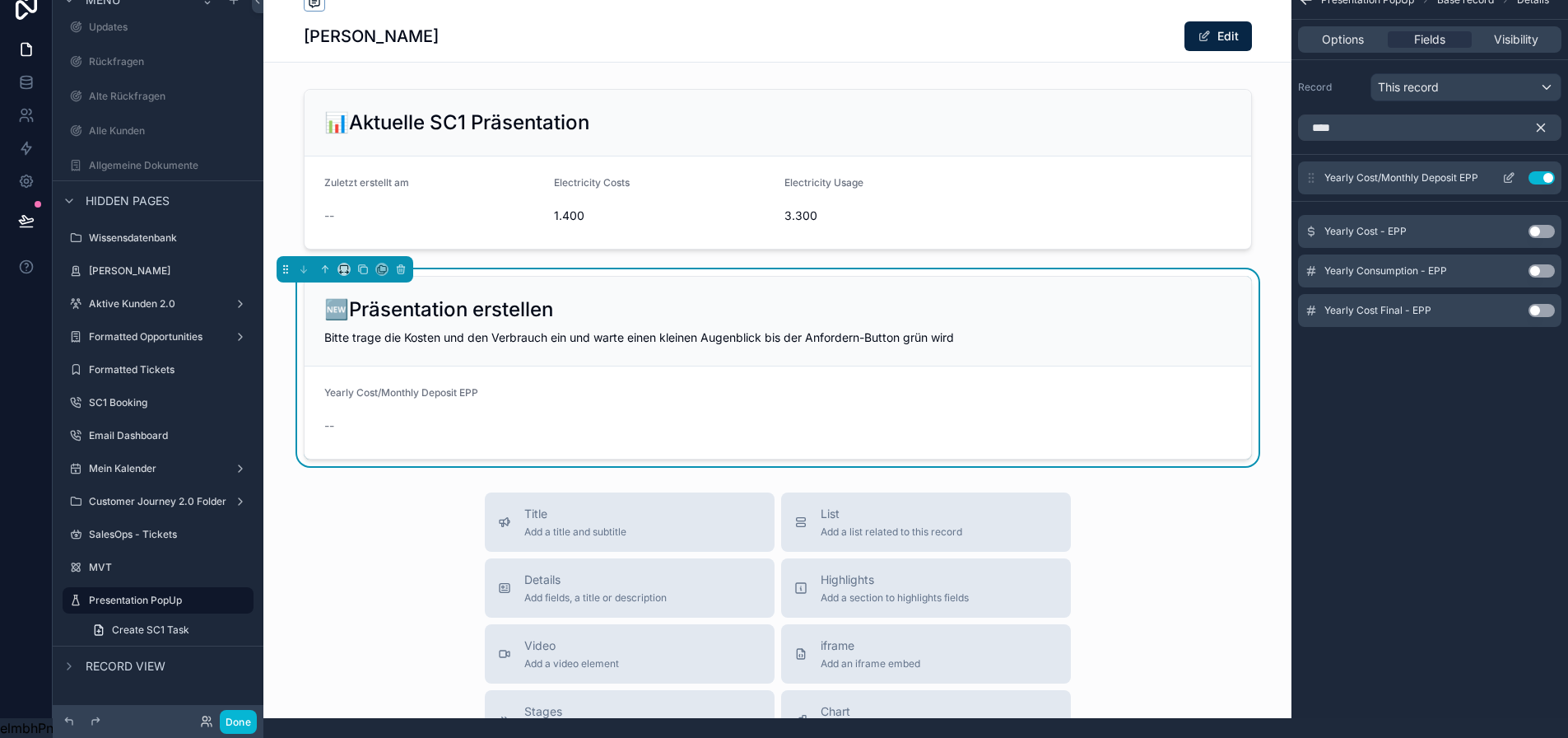
click at [1515, 171] on icon "scrollable content" at bounding box center [1509, 177] width 13 height 13
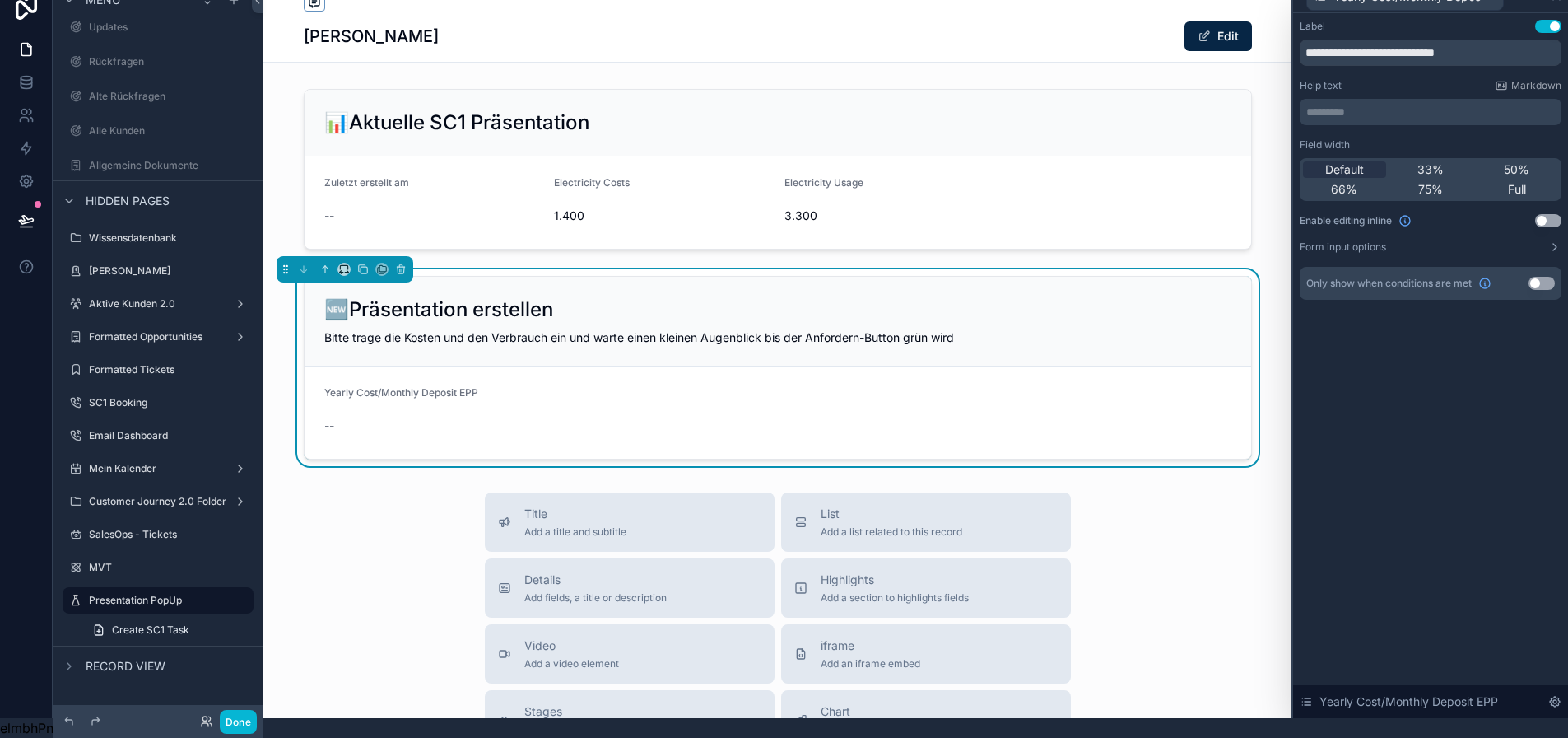
click at [1551, 214] on button "Use setting" at bounding box center [1549, 221] width 27 height 13
click at [1357, 240] on label "Form input options" at bounding box center [1343, 246] width 87 height 13
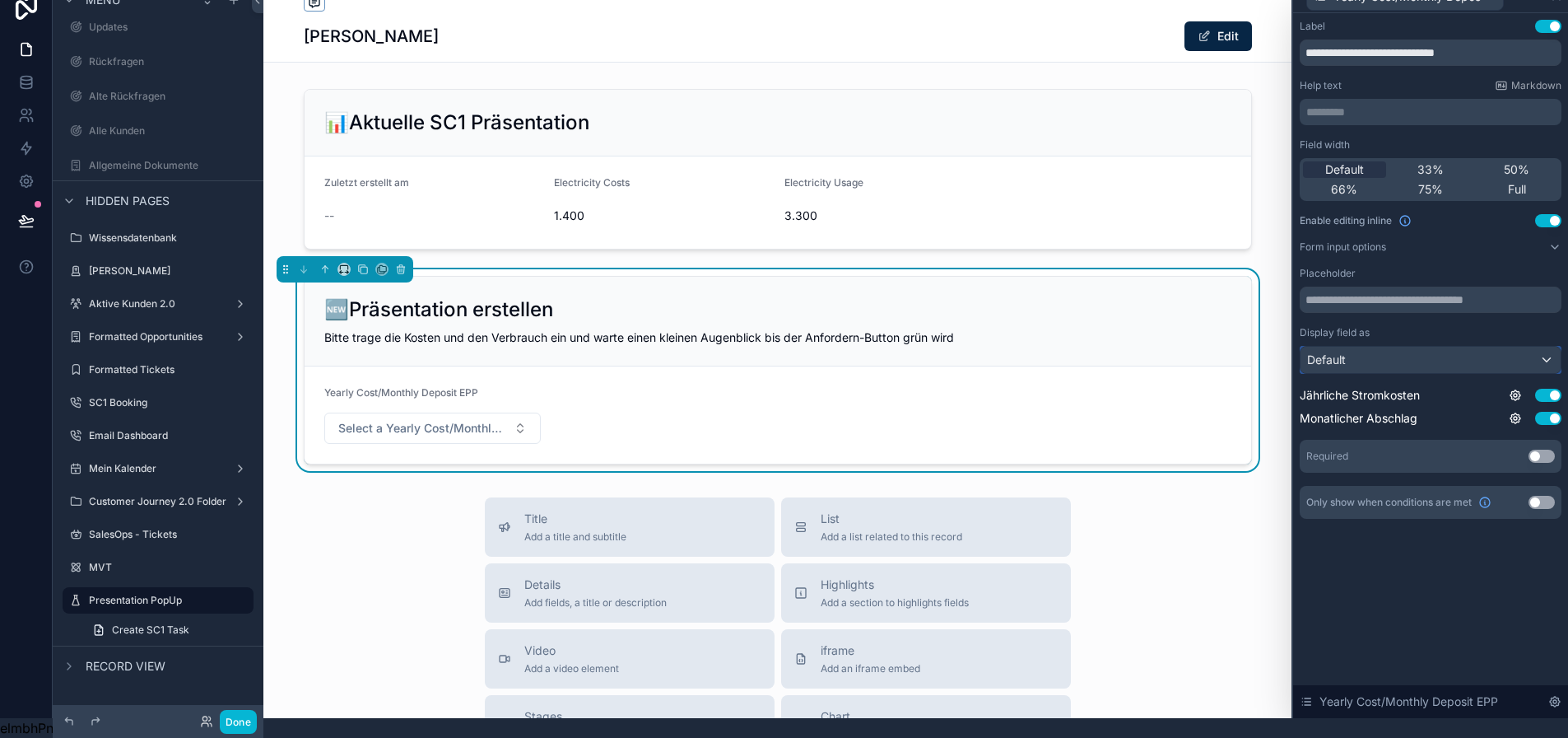
click at [1456, 346] on div "Default" at bounding box center [1431, 360] width 260 height 27
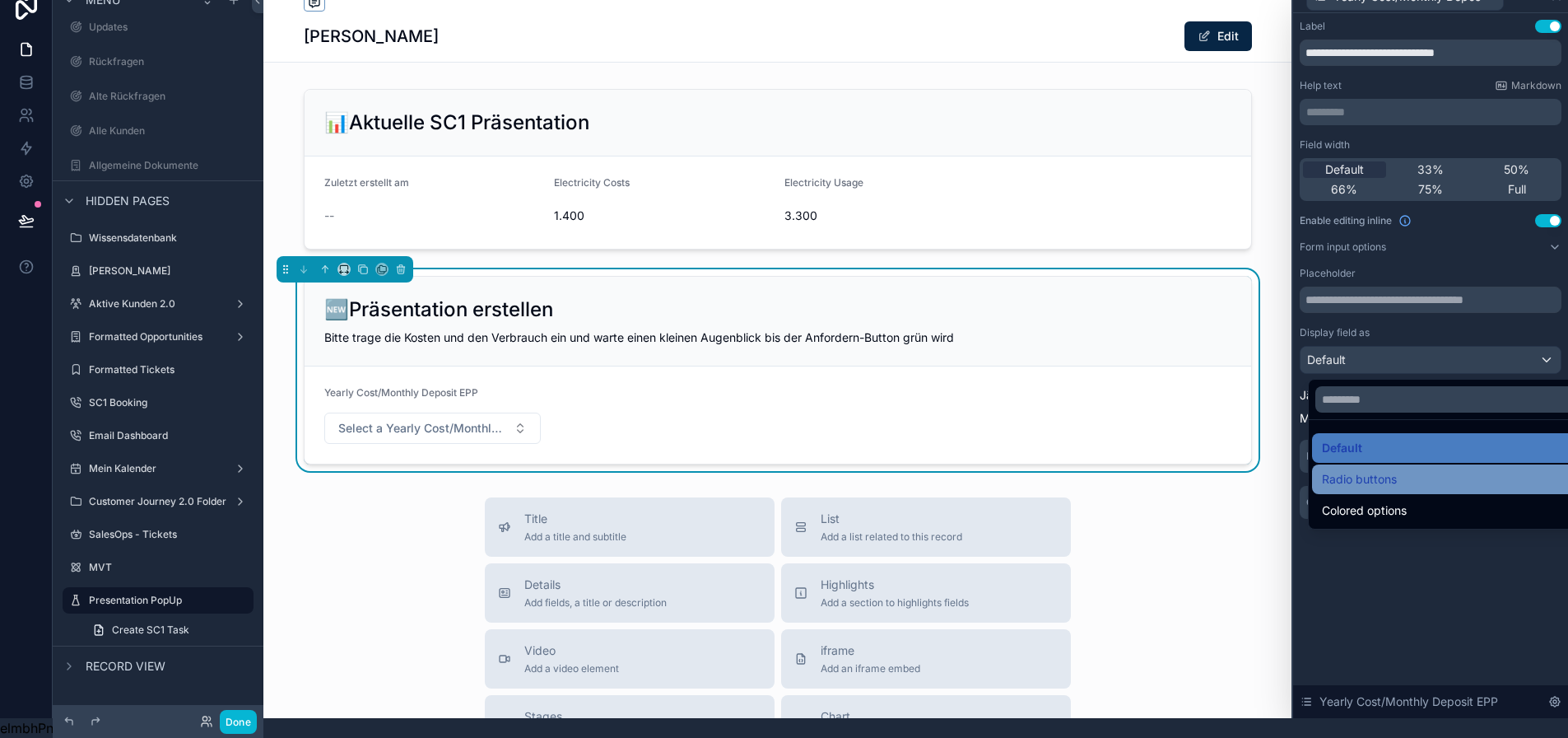
click at [1376, 470] on span "Radio buttons" at bounding box center [1359, 479] width 75 height 19
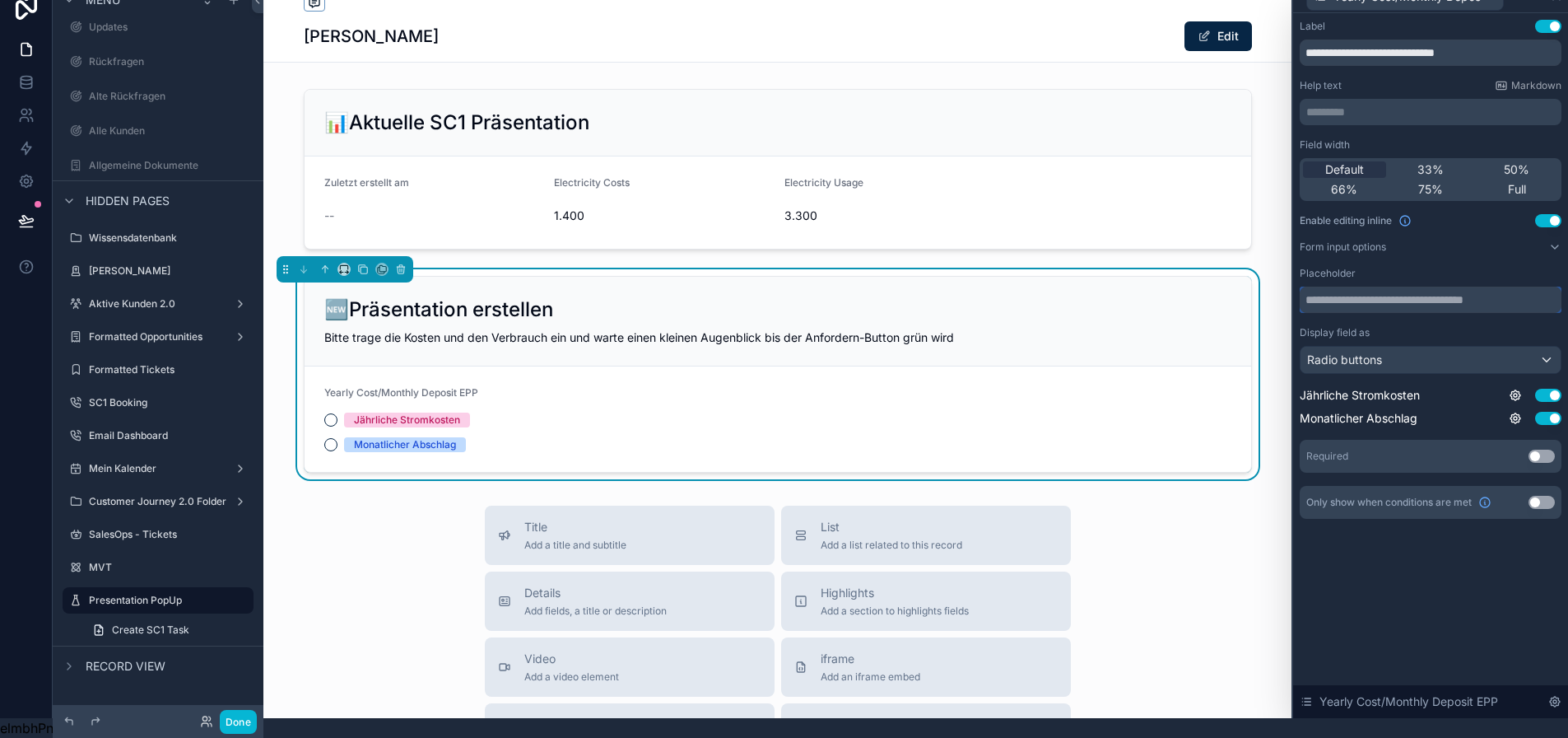
click at [1402, 291] on input "text" at bounding box center [1431, 300] width 262 height 27
click at [1401, 40] on input "**********" at bounding box center [1431, 53] width 262 height 27
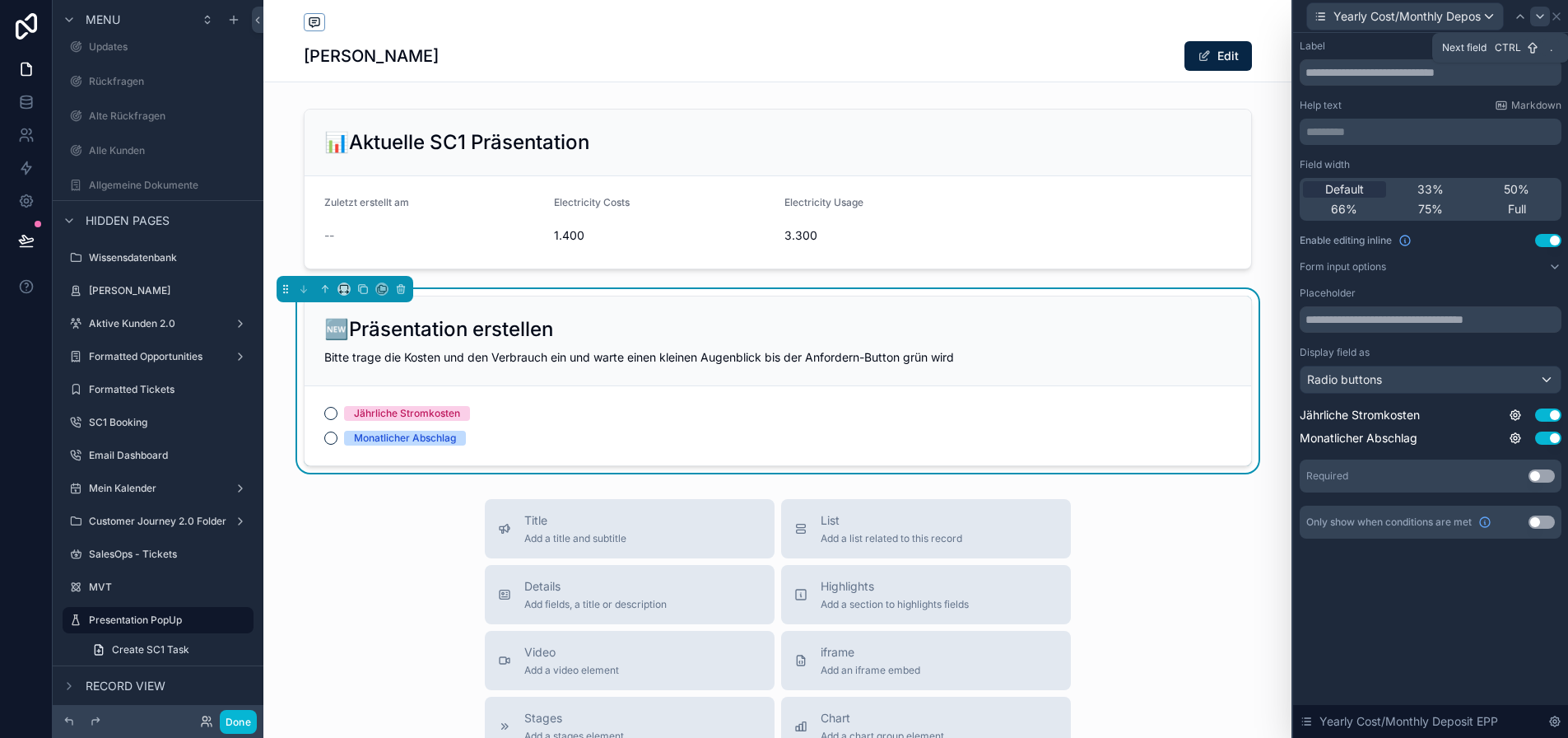
click at [1547, 18] on icon at bounding box center [1540, 16] width 13 height 13
click at [1550, 17] on div at bounding box center [1540, 16] width 19 height 19
click at [1563, 15] on icon at bounding box center [1556, 16] width 13 height 13
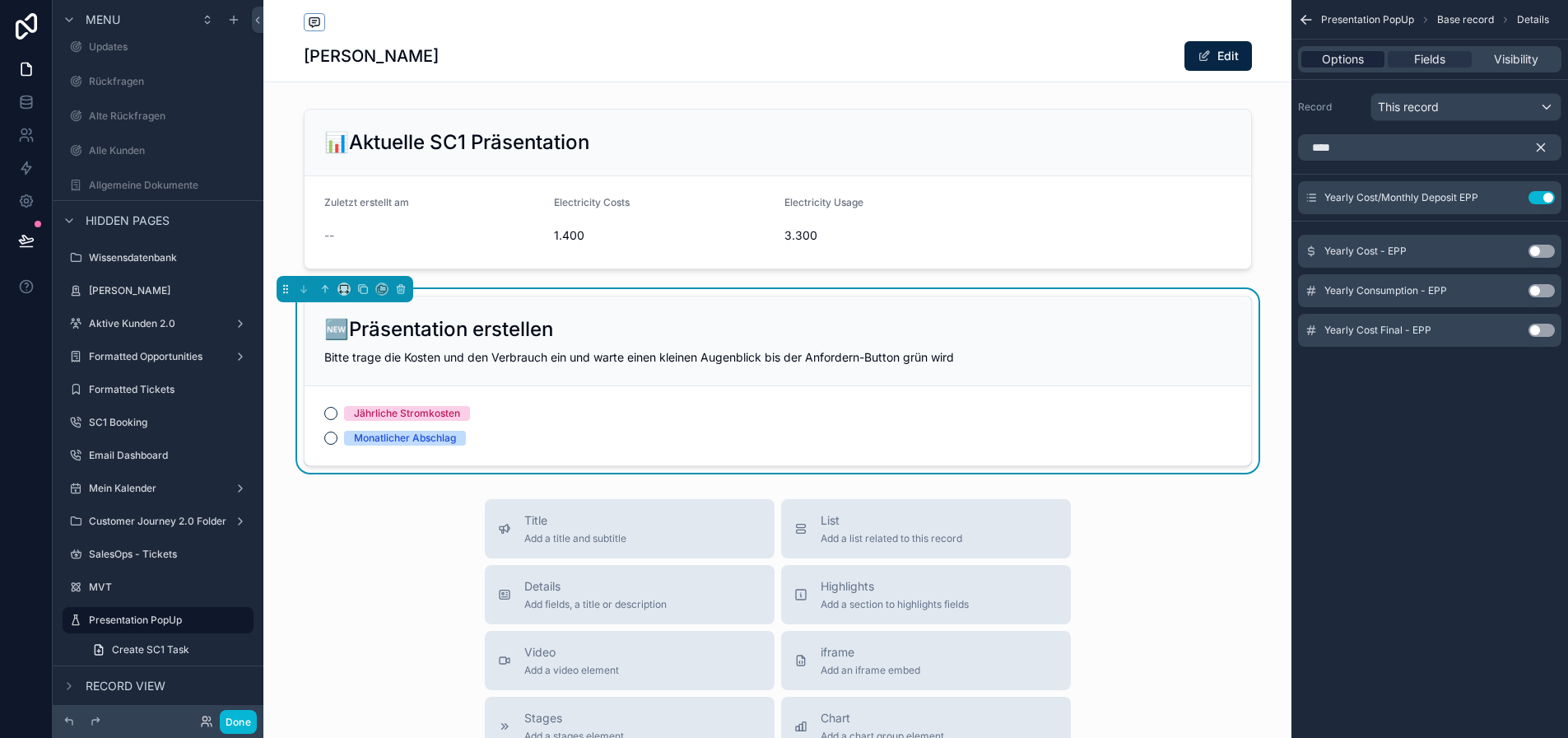
click at [1383, 59] on div "Options" at bounding box center [1343, 59] width 83 height 17
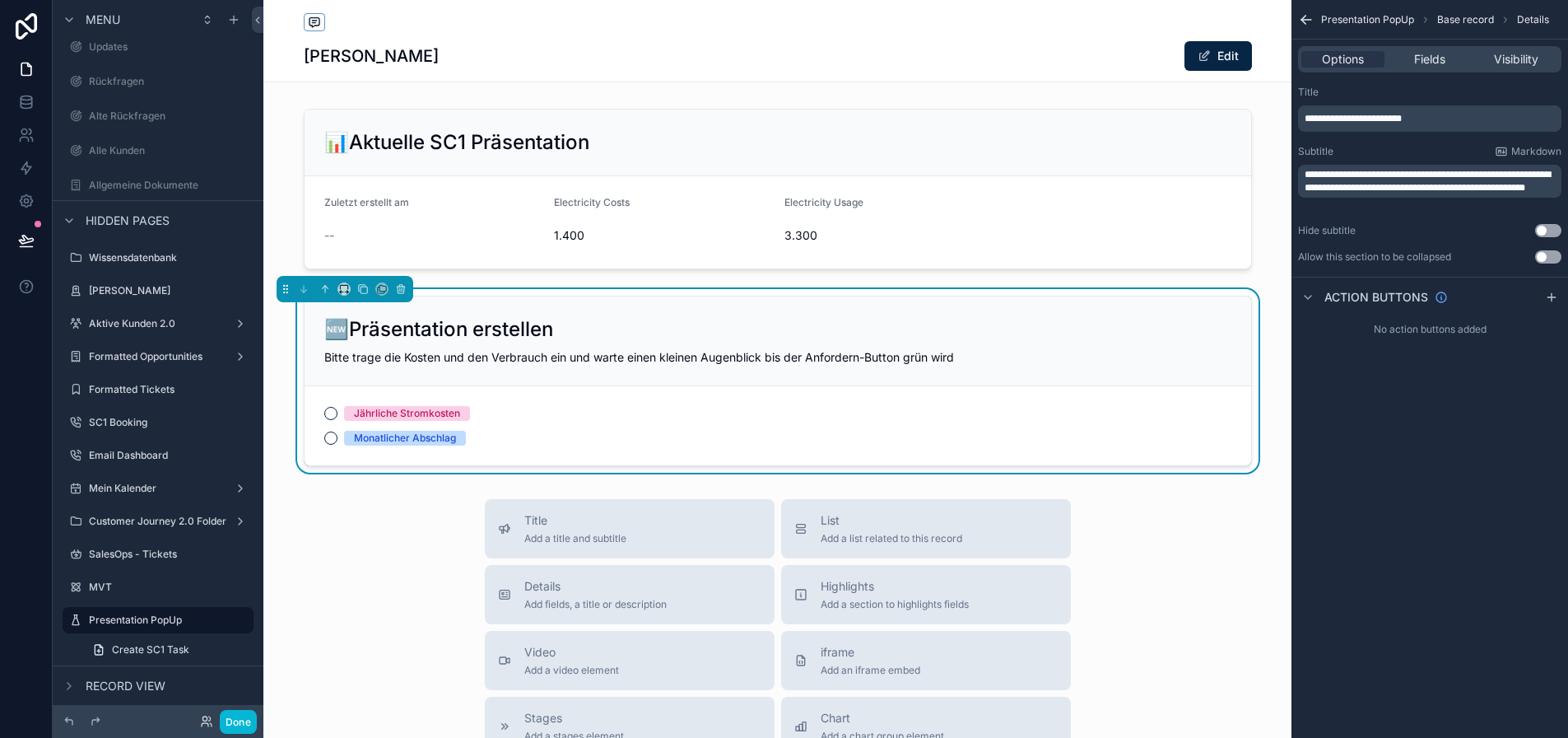
click at [1445, 49] on div "Options Fields Visibility" at bounding box center [1429, 59] width 263 height 27
click at [1443, 57] on span "Fields" at bounding box center [1429, 59] width 31 height 17
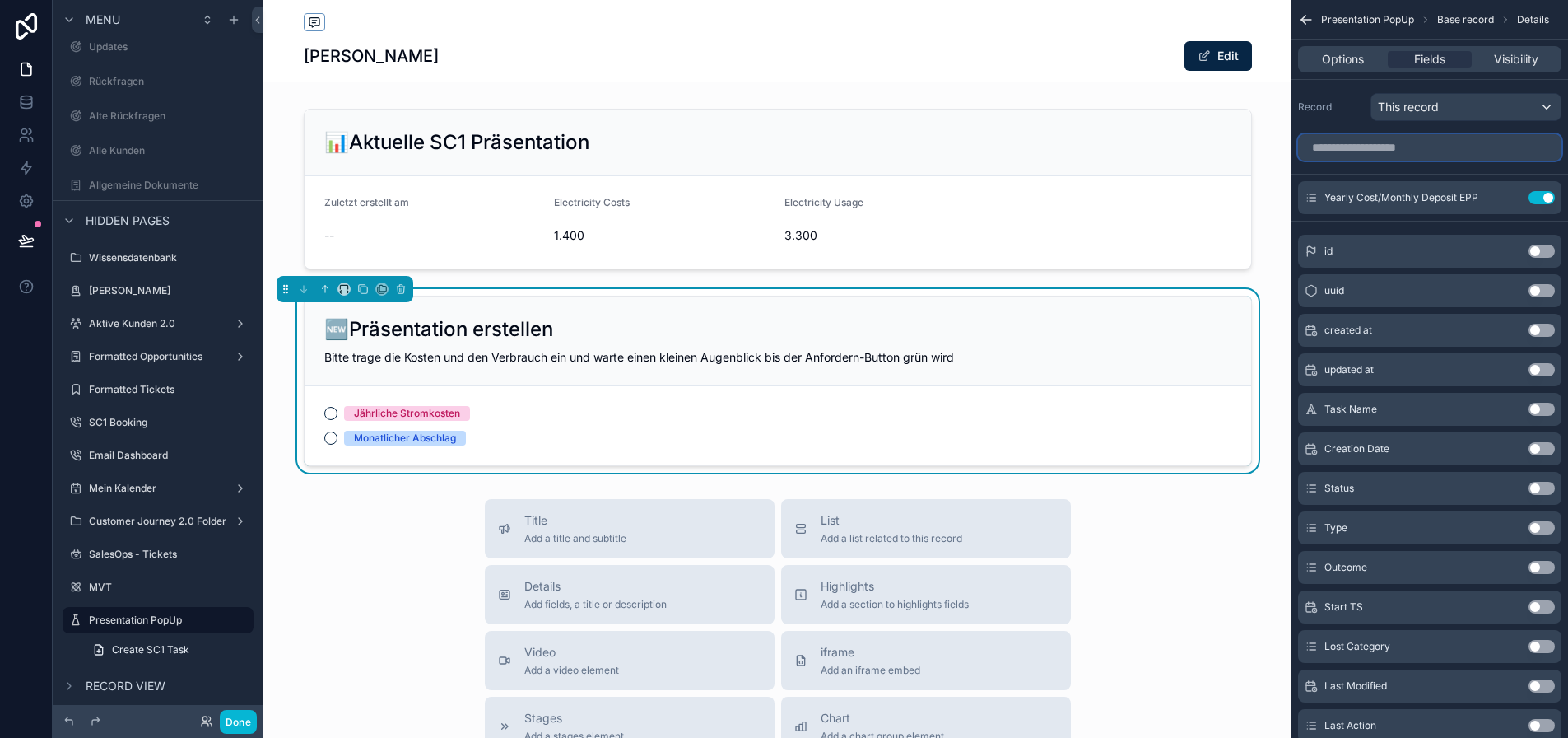
click at [1374, 157] on input "scrollable content" at bounding box center [1429, 148] width 263 height 27
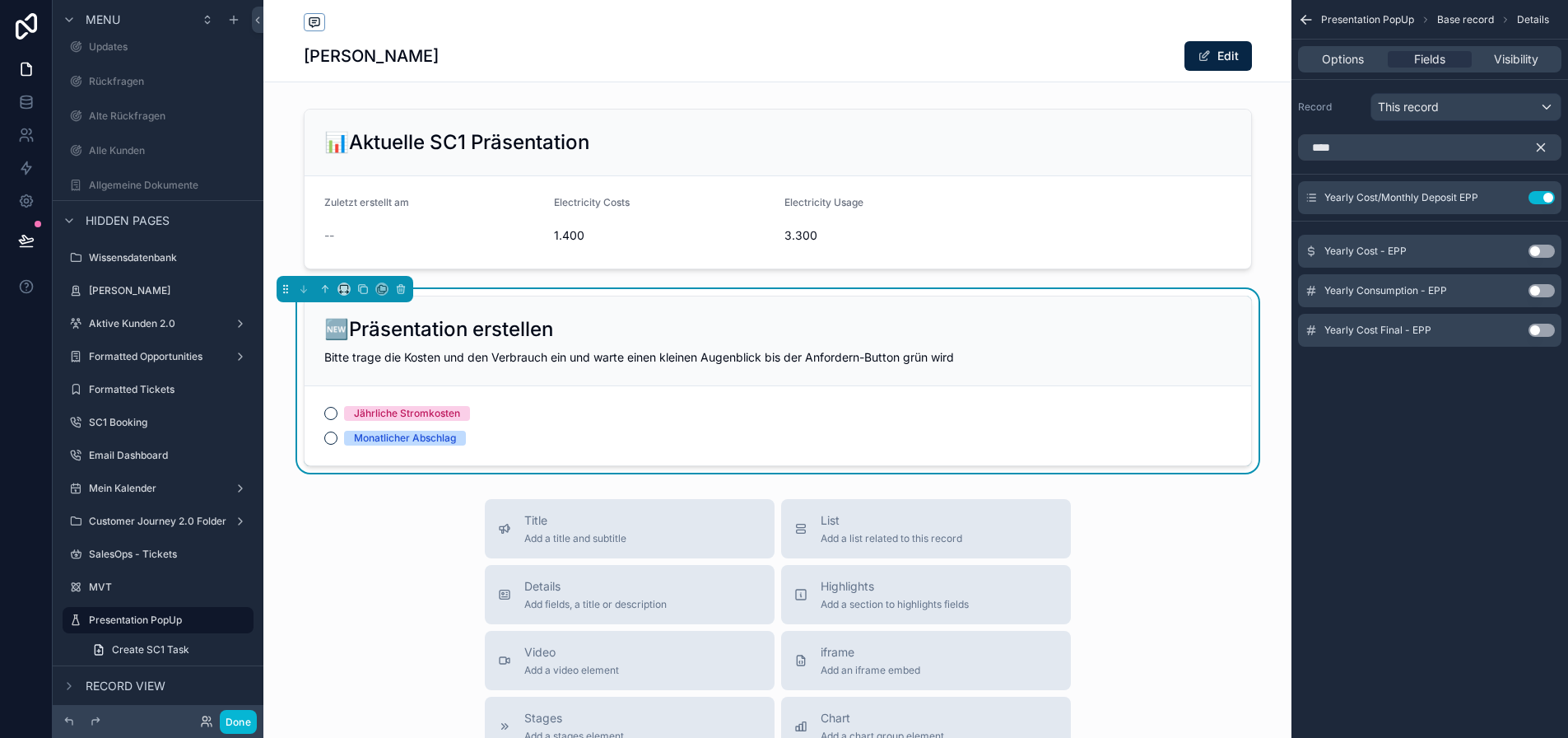
click at [1555, 251] on button "Use setting" at bounding box center [1541, 251] width 27 height 13
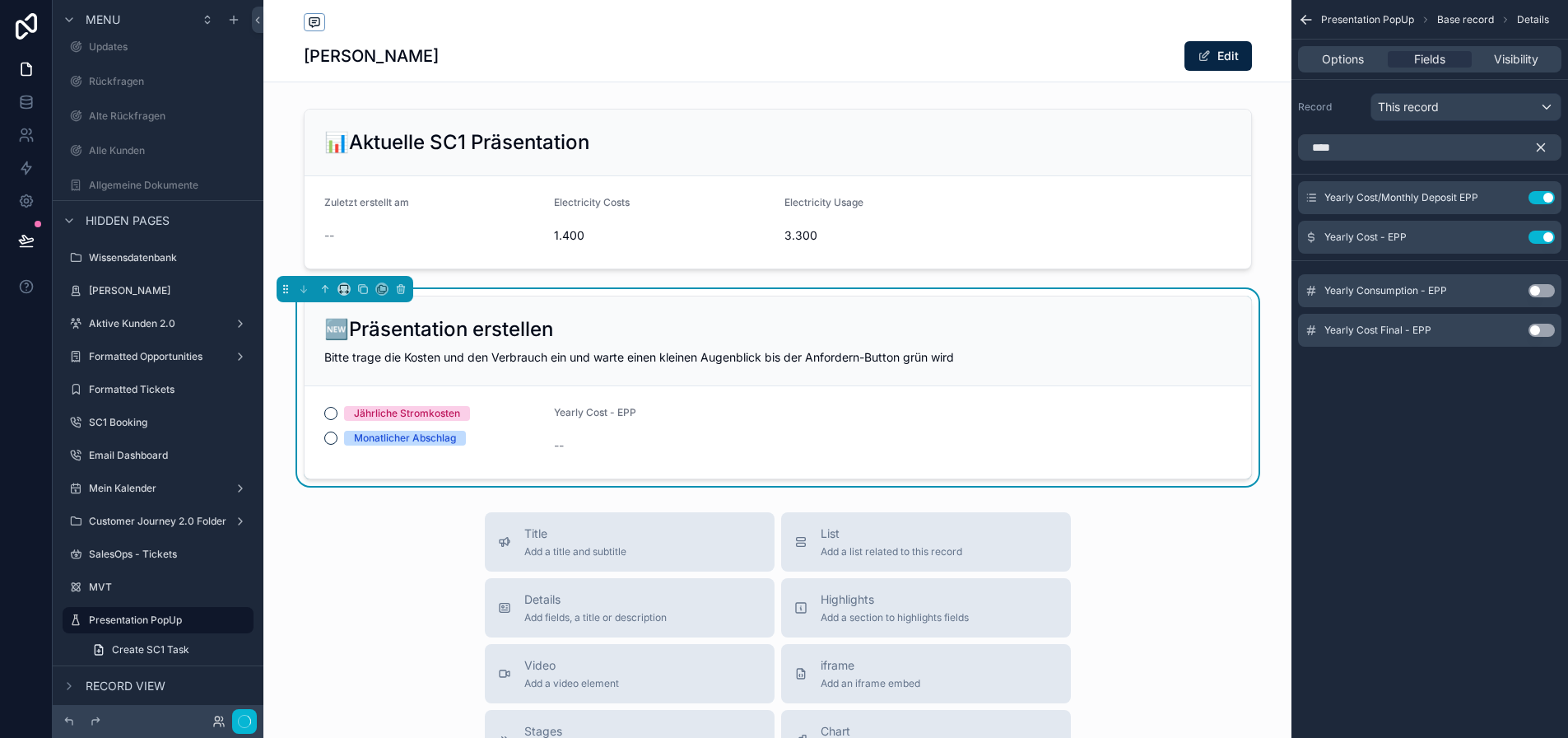
scroll to position [32, 0]
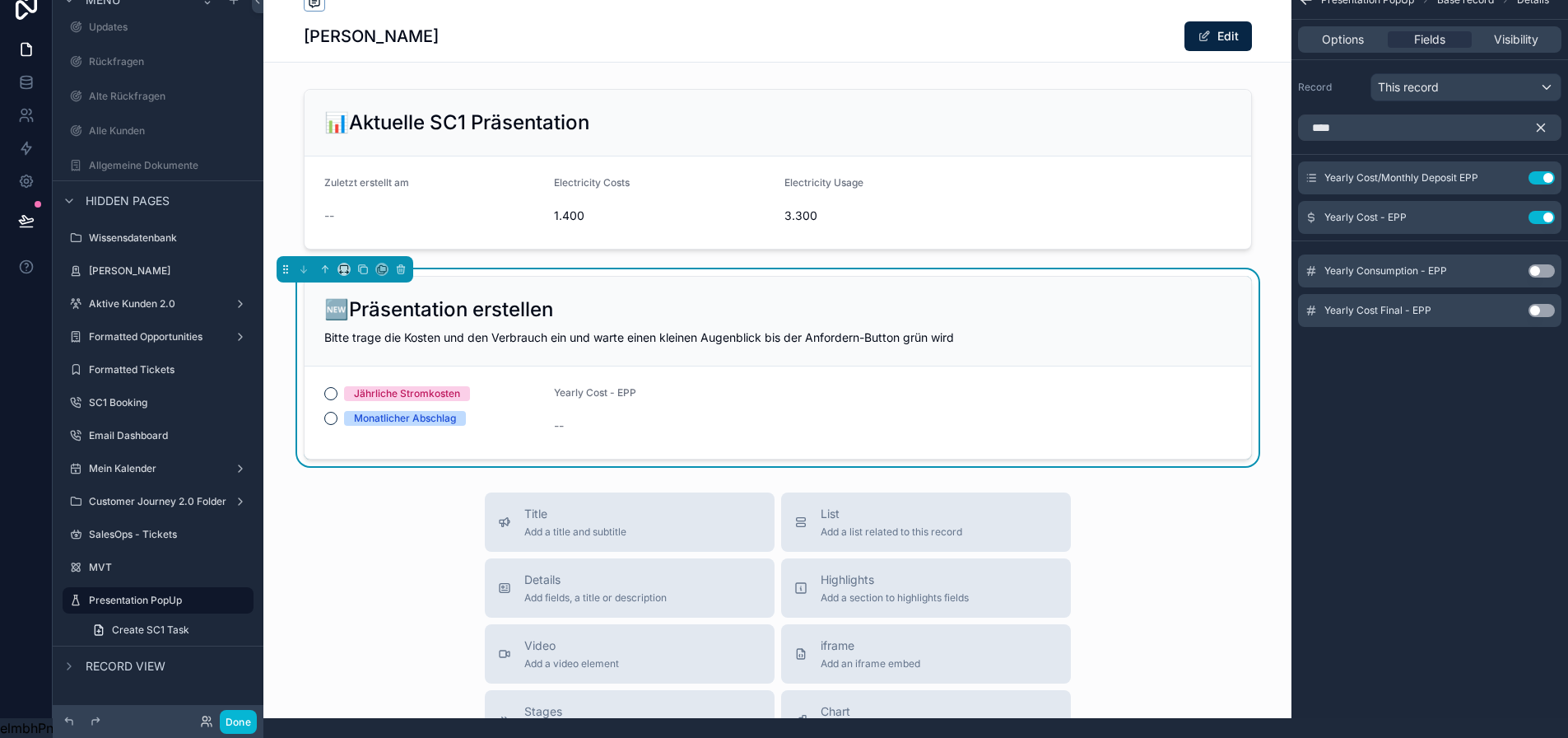
click at [1425, 132] on div "****" at bounding box center [1430, 128] width 276 height 40
click at [1424, 123] on input "****" at bounding box center [1429, 128] width 263 height 27
click at [1425, 122] on input "****" at bounding box center [1429, 128] width 263 height 27
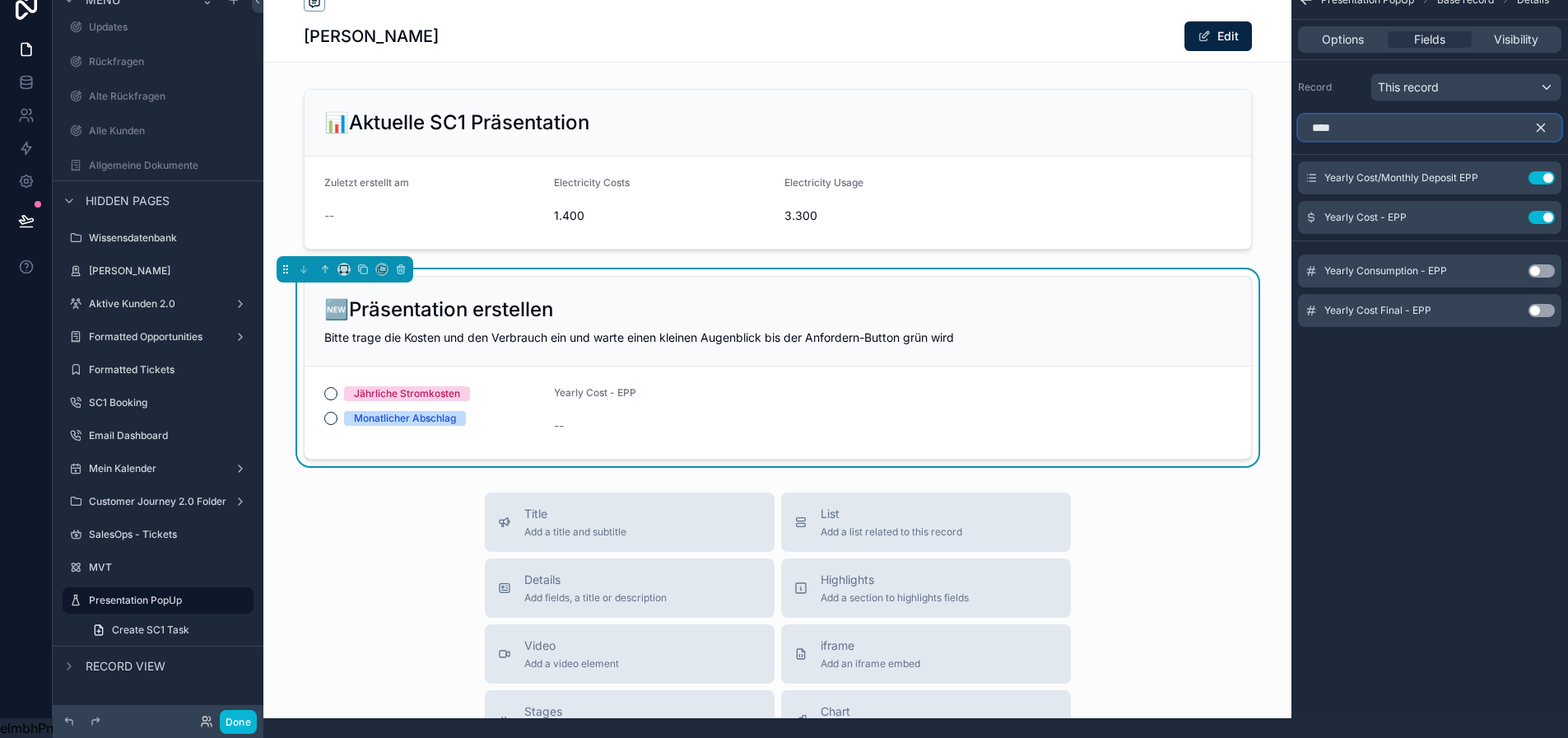
click at [1425, 122] on input "****" at bounding box center [1429, 128] width 263 height 27
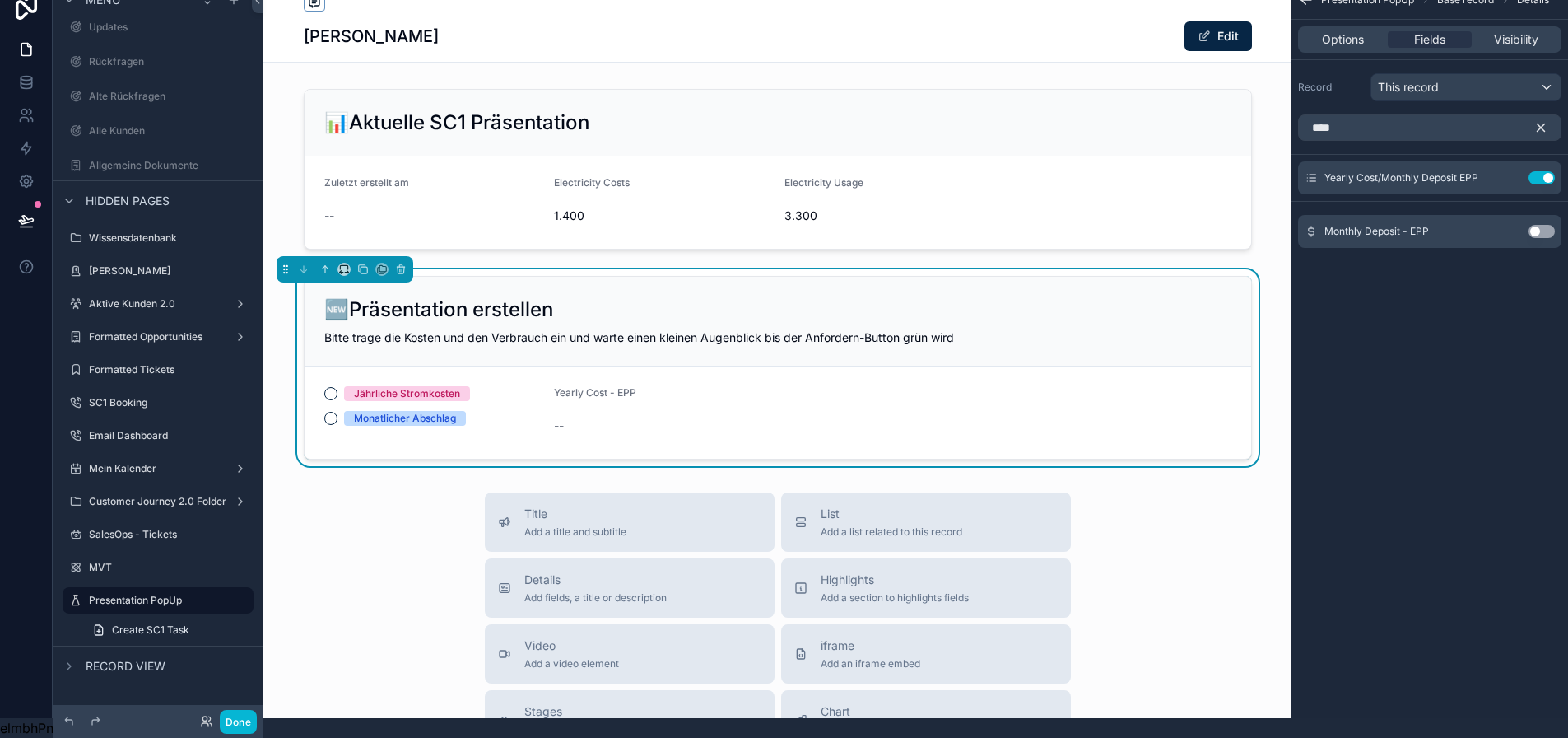
click at [1555, 225] on button "Use setting" at bounding box center [1541, 231] width 27 height 13
click at [1340, 114] on input "****" at bounding box center [1429, 128] width 263 height 27
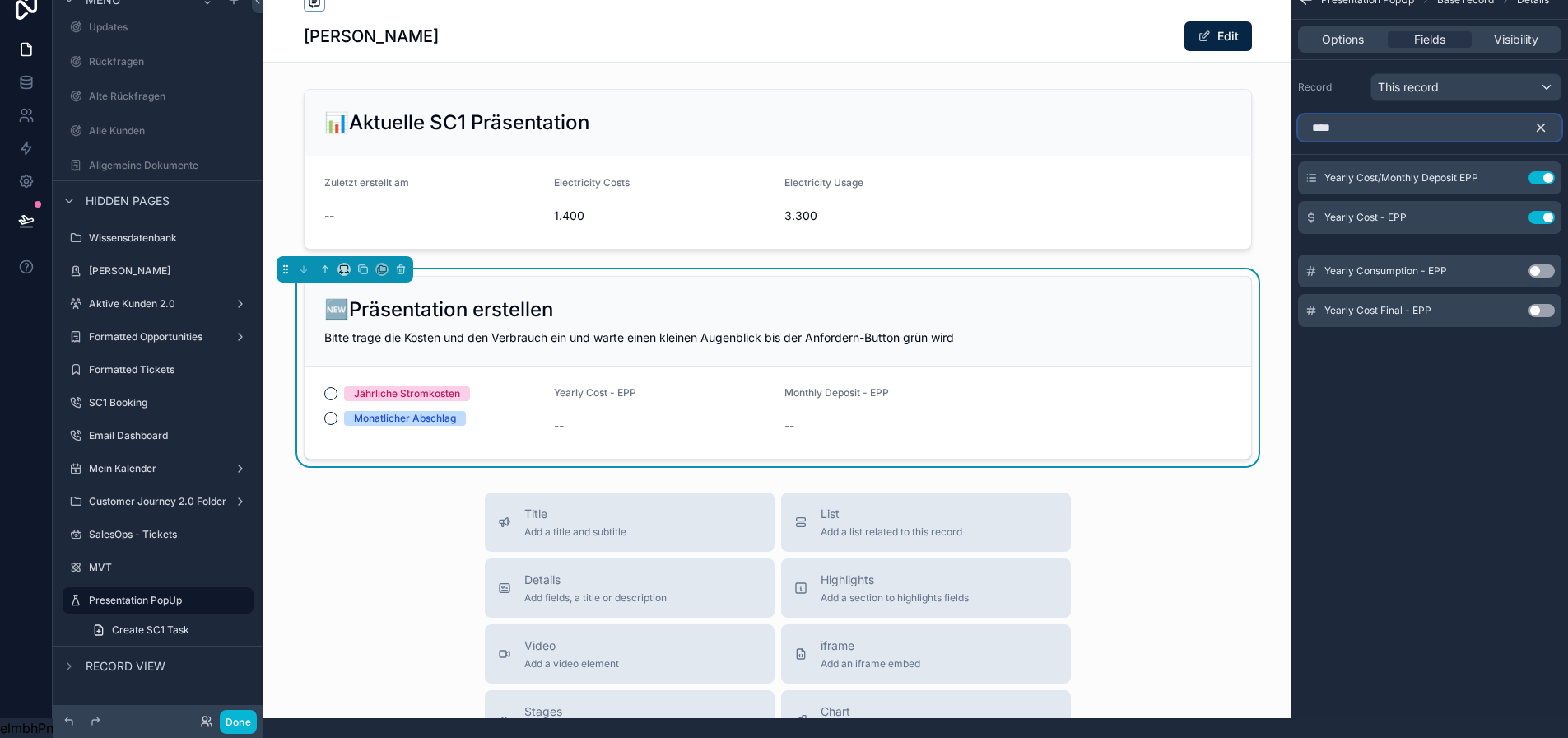
type input "****"
click at [1555, 264] on button "Use setting" at bounding box center [1541, 270] width 27 height 13
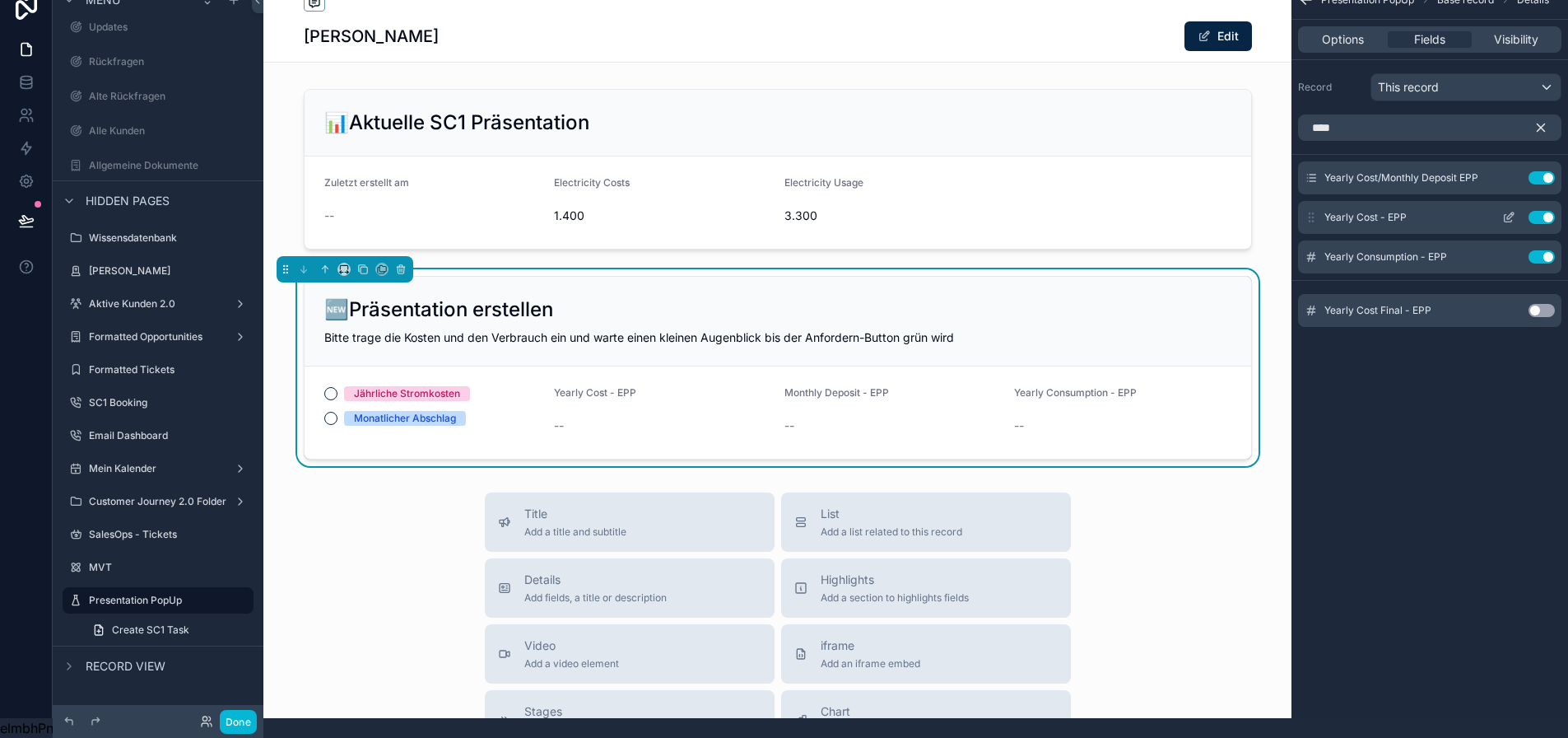
click at [1515, 211] on icon "scrollable content" at bounding box center [1509, 217] width 13 height 13
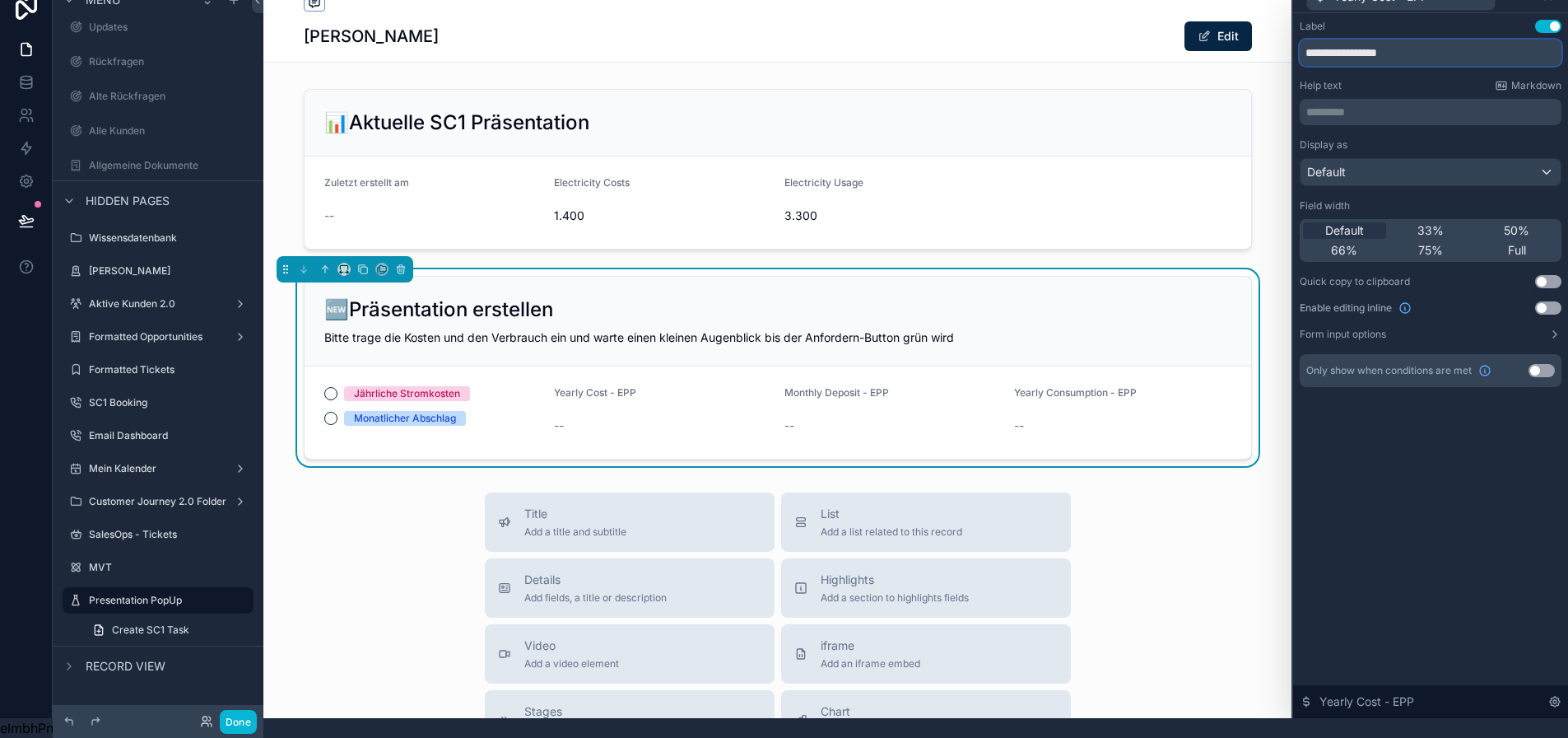
click at [1379, 52] on input "**********" at bounding box center [1431, 53] width 262 height 27
click at [1556, 301] on button "Use setting" at bounding box center [1549, 307] width 27 height 13
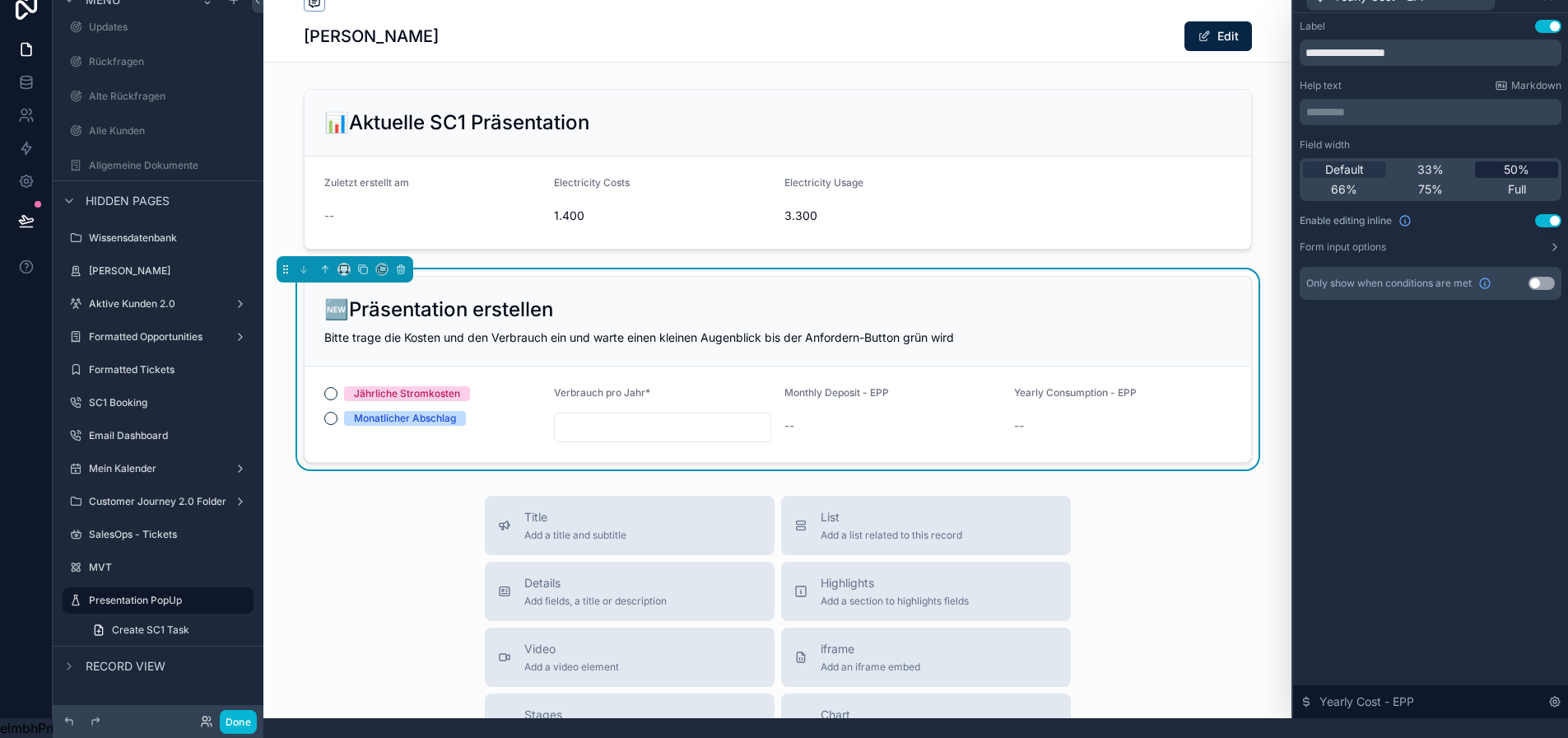
scroll to position [0, 0]
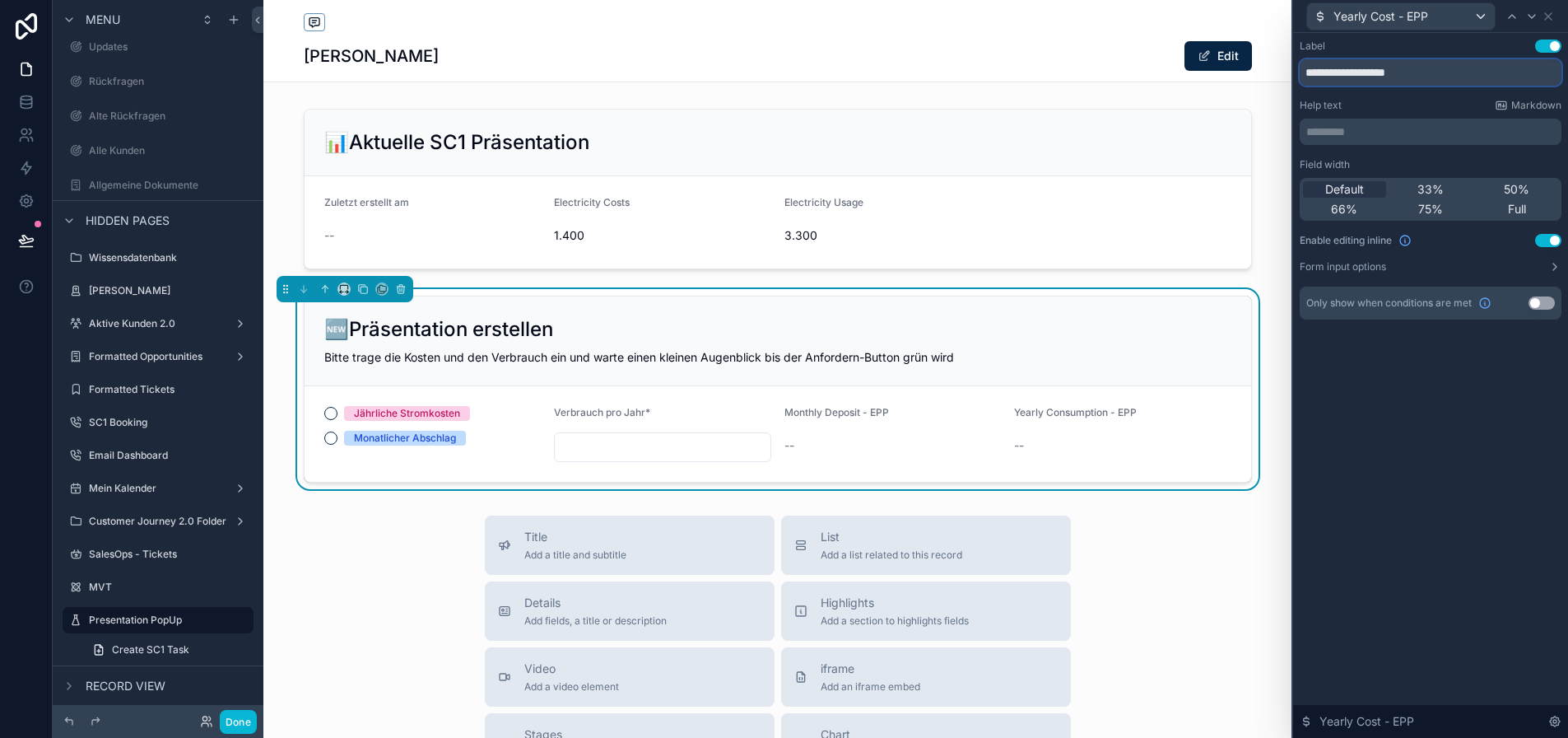
click at [1445, 76] on input "**********" at bounding box center [1431, 73] width 262 height 27
paste input "text"
type input "**********"
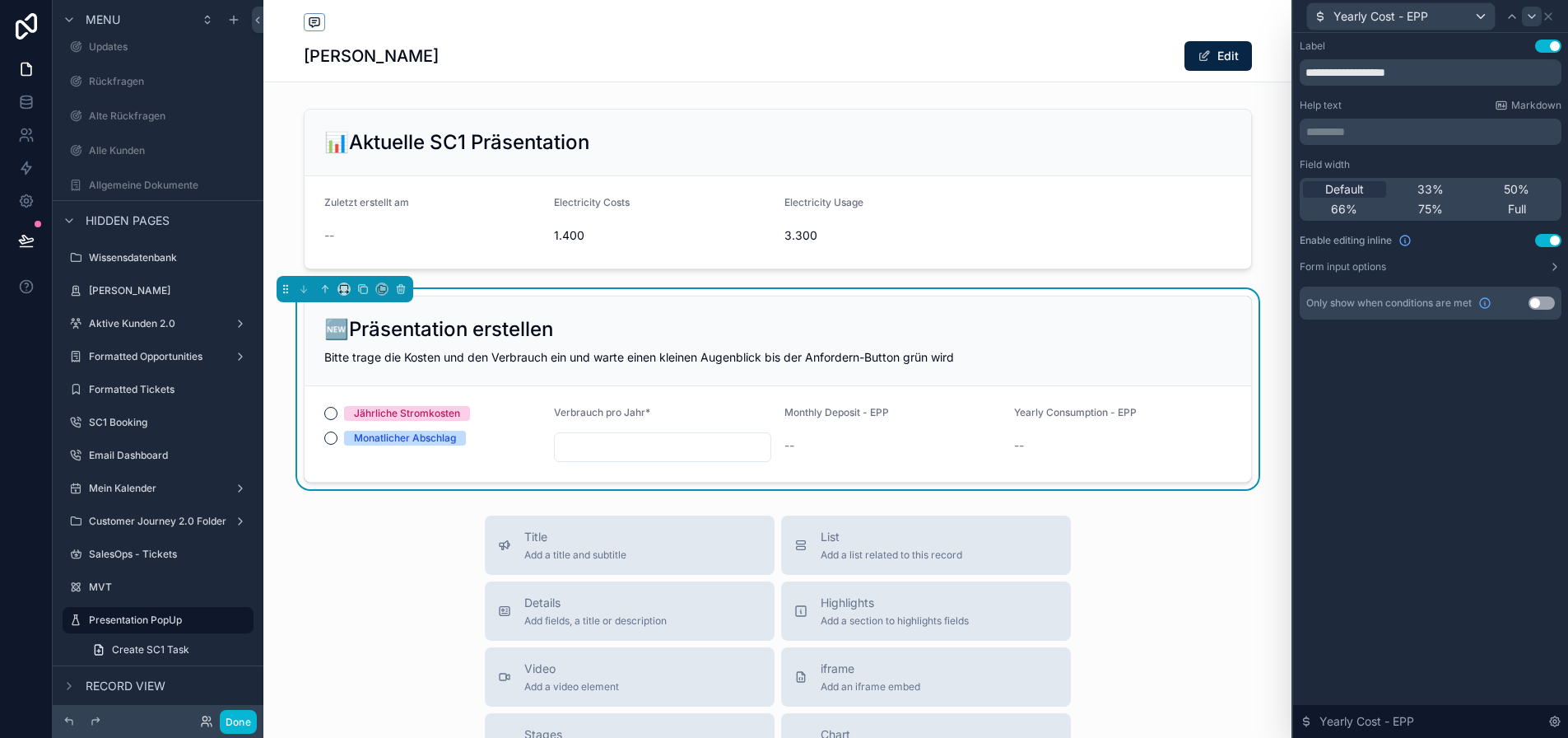
click at [1538, 18] on icon at bounding box center [1532, 16] width 13 height 13
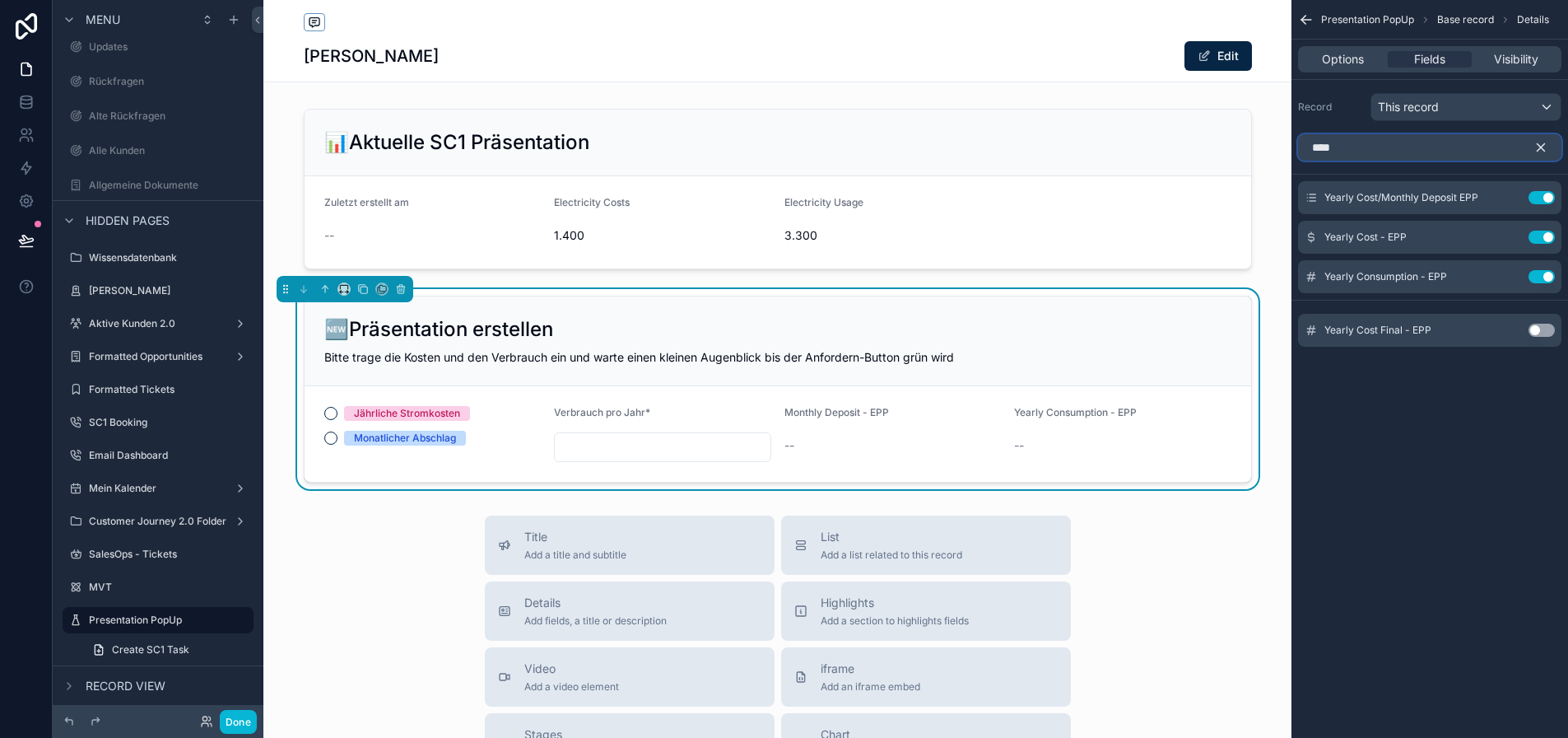
click at [1492, 152] on input "****" at bounding box center [1429, 148] width 263 height 27
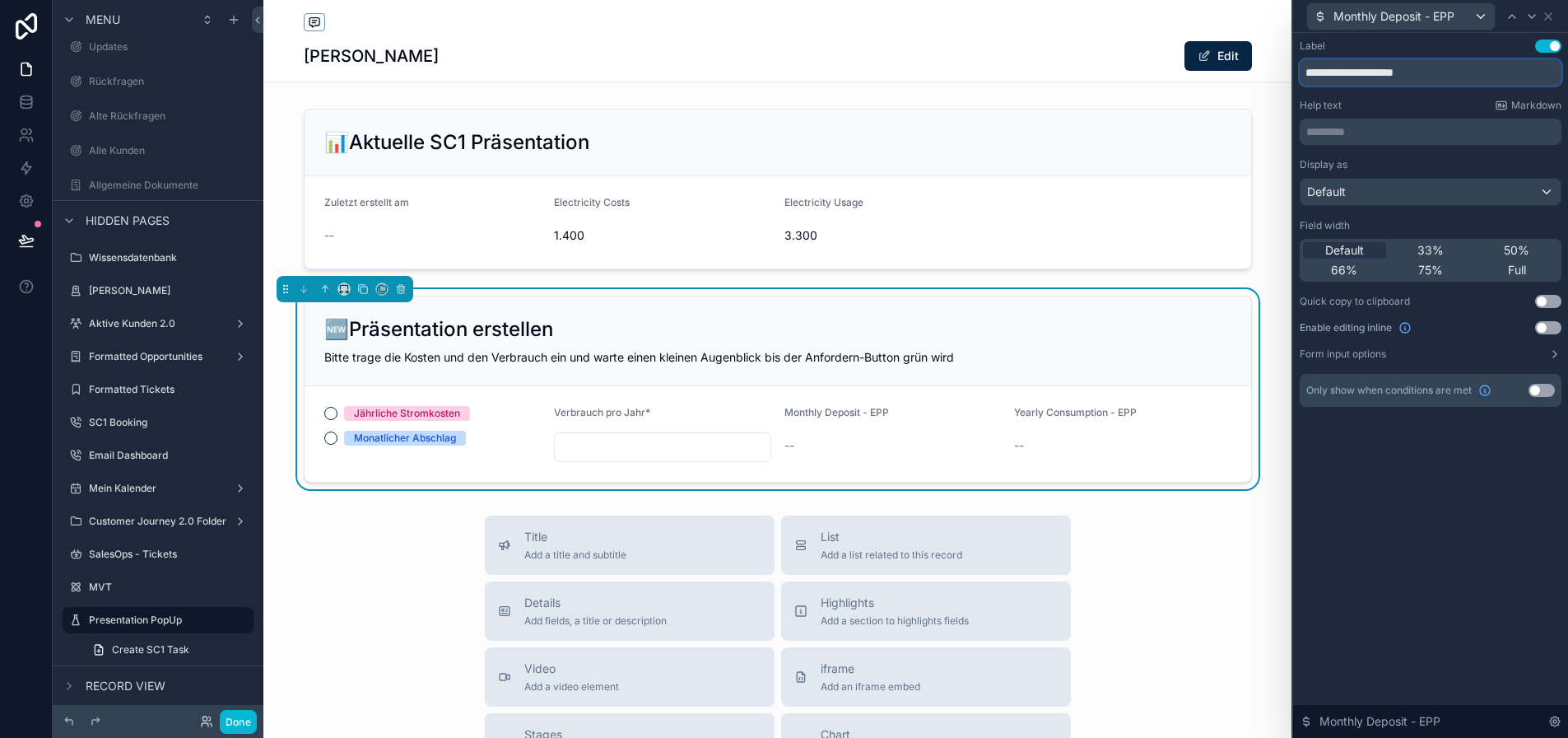
click at [1330, 66] on input "**********" at bounding box center [1431, 73] width 262 height 27
paste input "text"
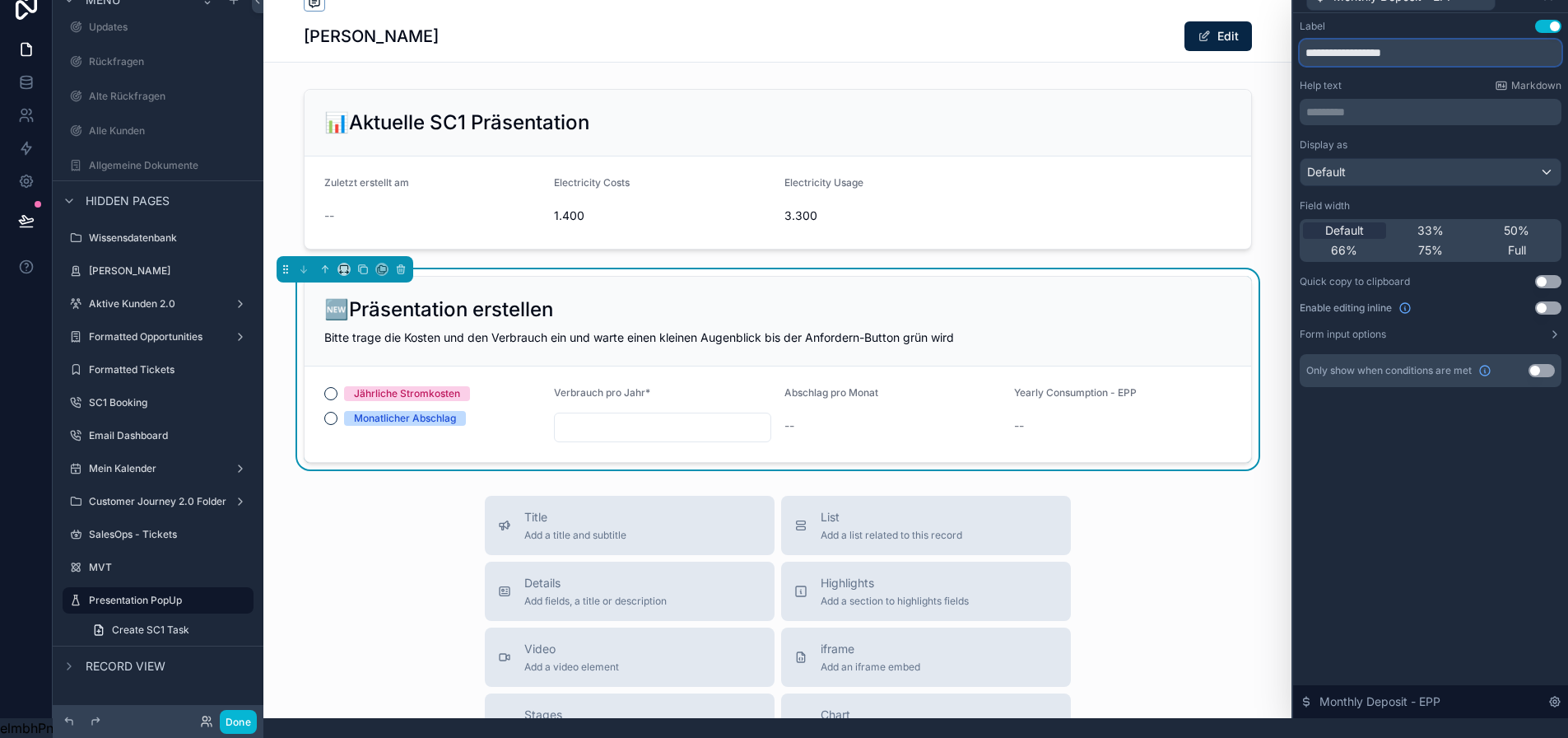
type input "**********"
click at [1561, 287] on div "Display as Default Field width Default 33% 50% 66% 75% Full Quick copy to clipb…" at bounding box center [1431, 239] width 262 height 203
click at [1557, 301] on button "Use setting" at bounding box center [1549, 307] width 27 height 13
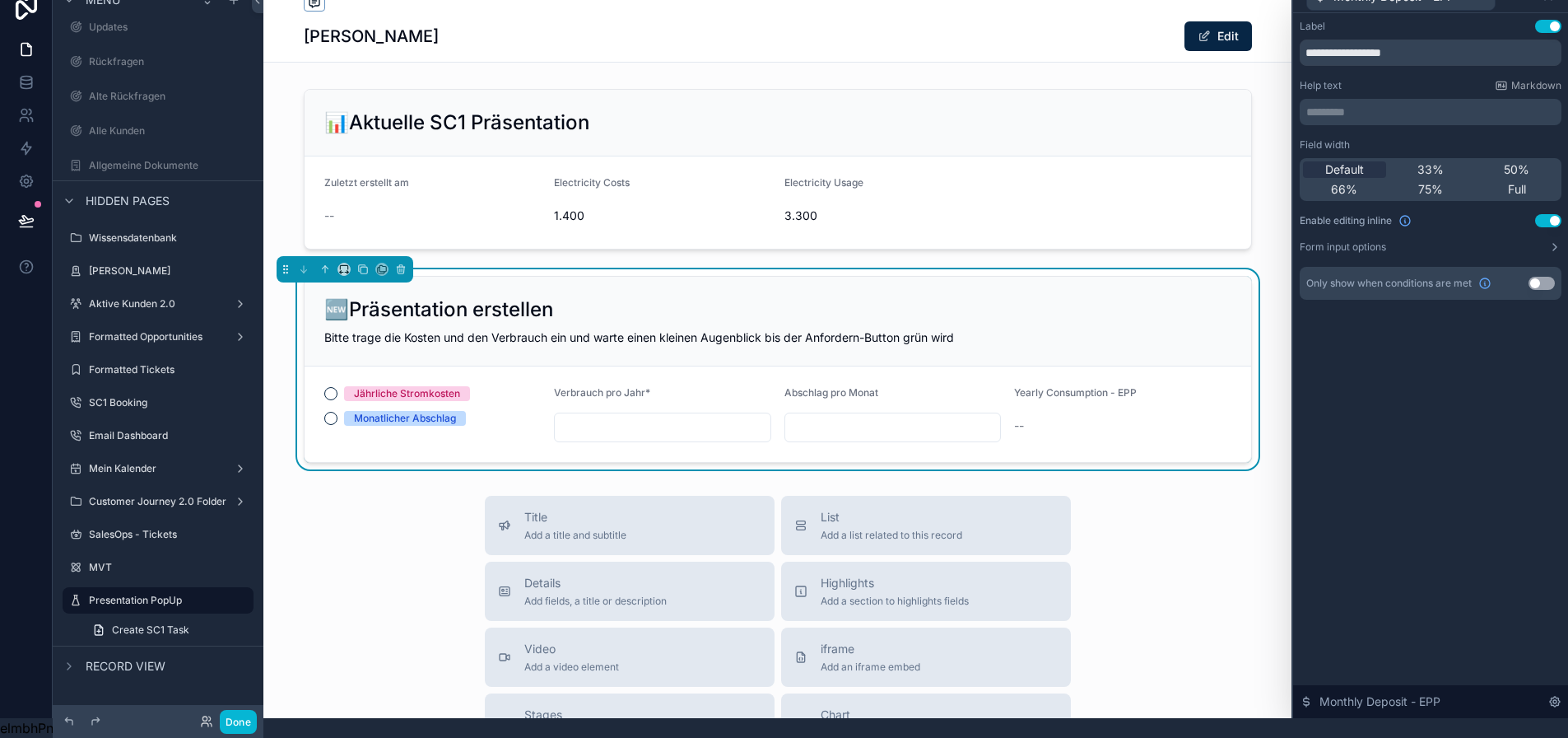
scroll to position [0, 0]
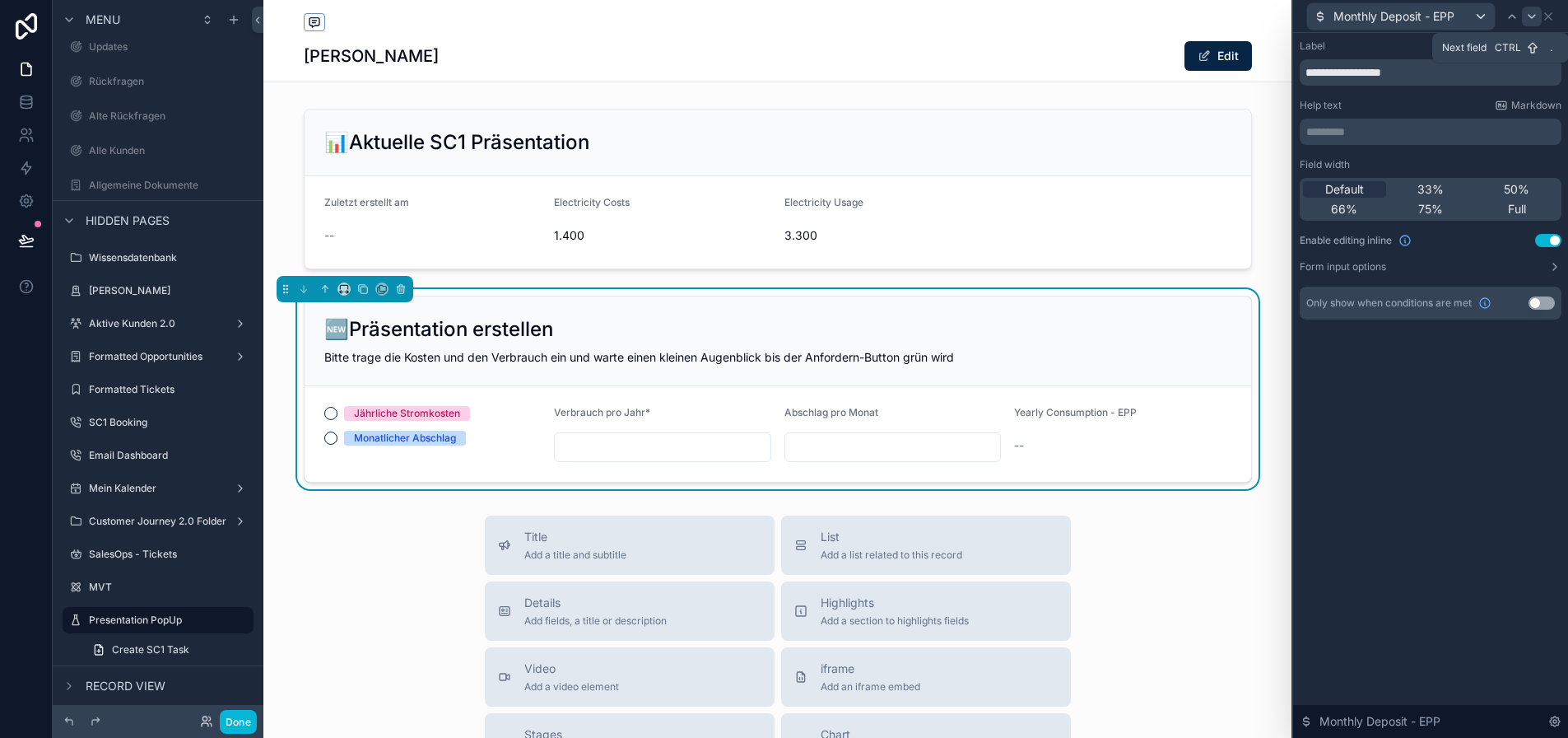
click at [1538, 14] on icon at bounding box center [1532, 16] width 13 height 13
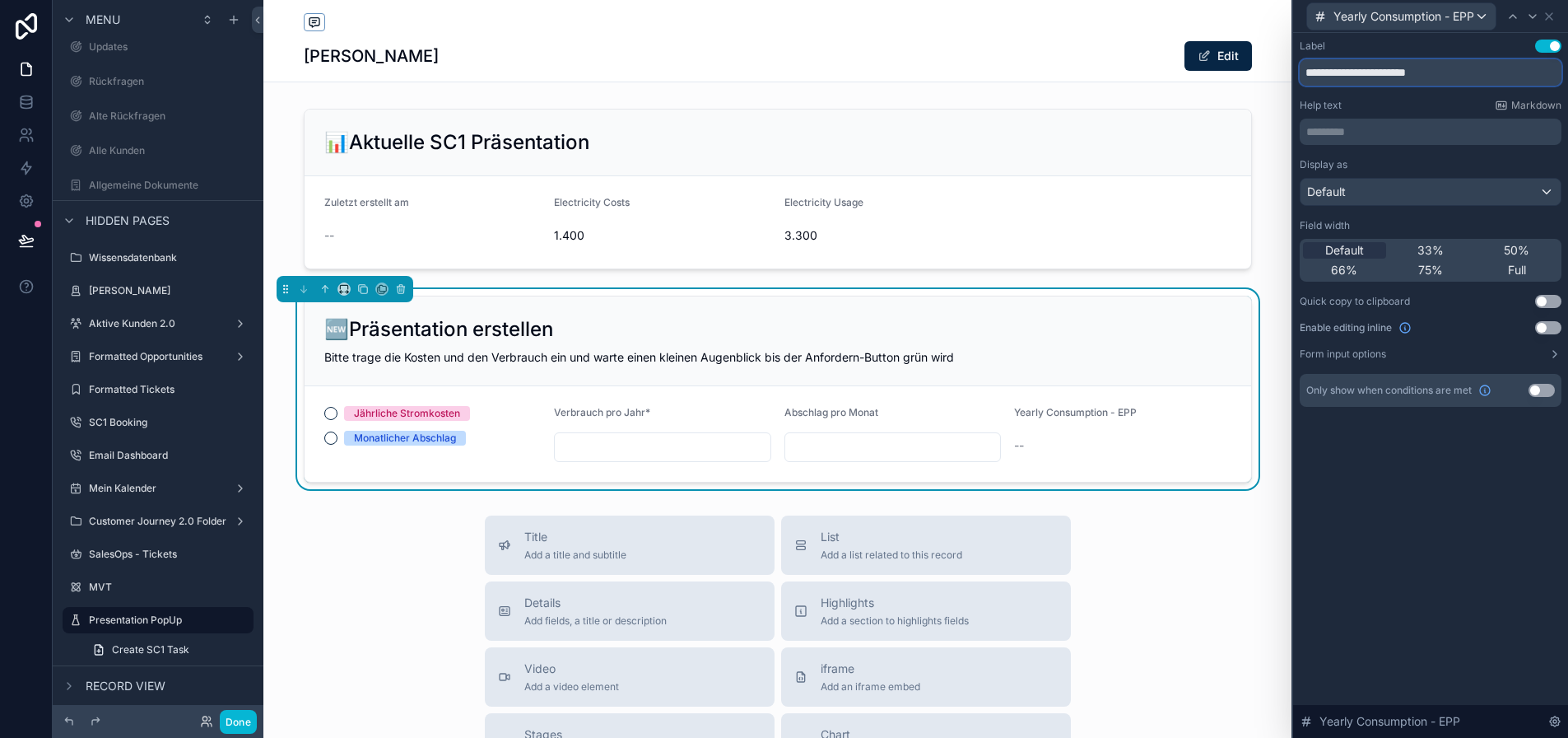
click at [1416, 74] on input "**********" at bounding box center [1431, 73] width 262 height 27
paste input "text"
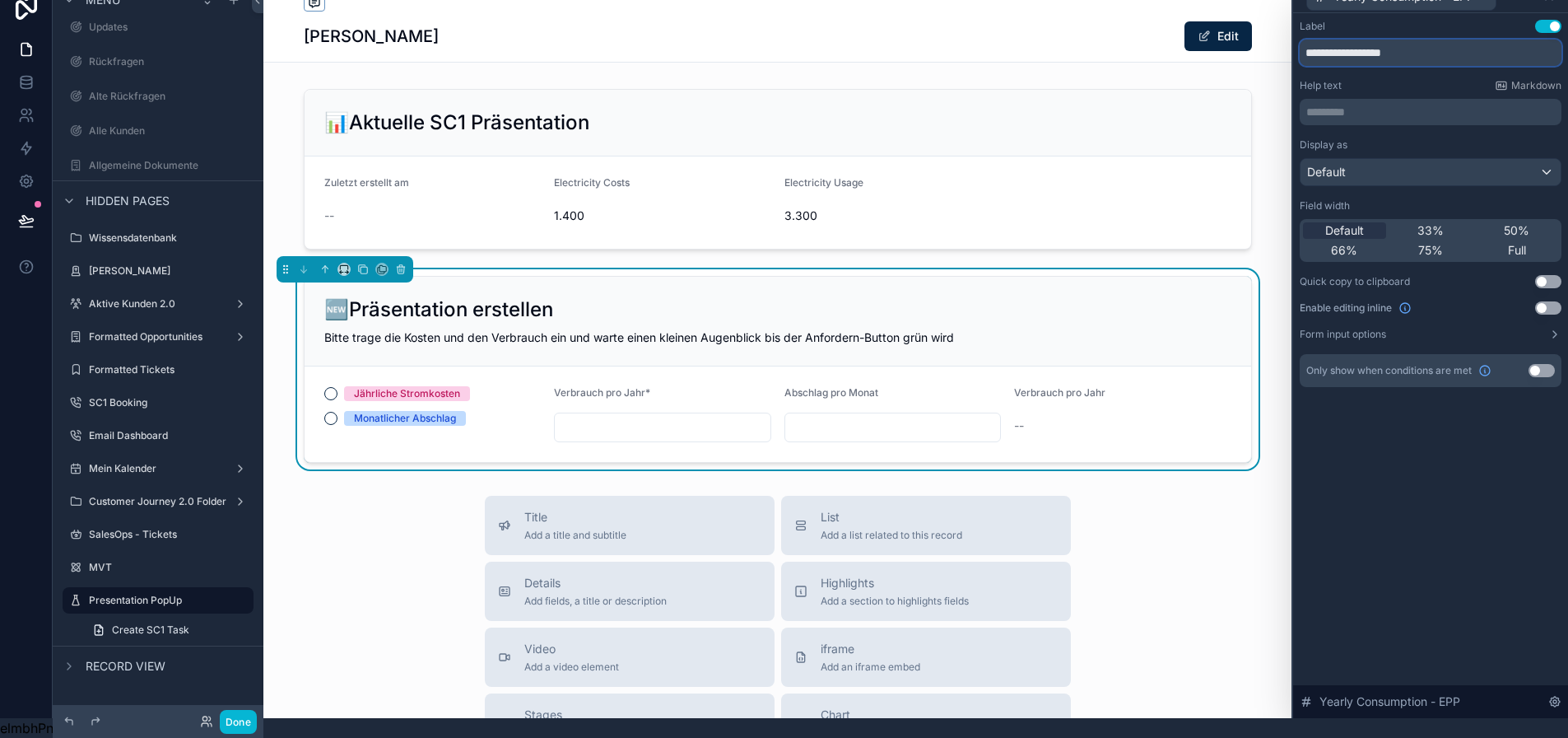
type input "**********"
click at [1556, 301] on button "Use setting" at bounding box center [1549, 307] width 27 height 13
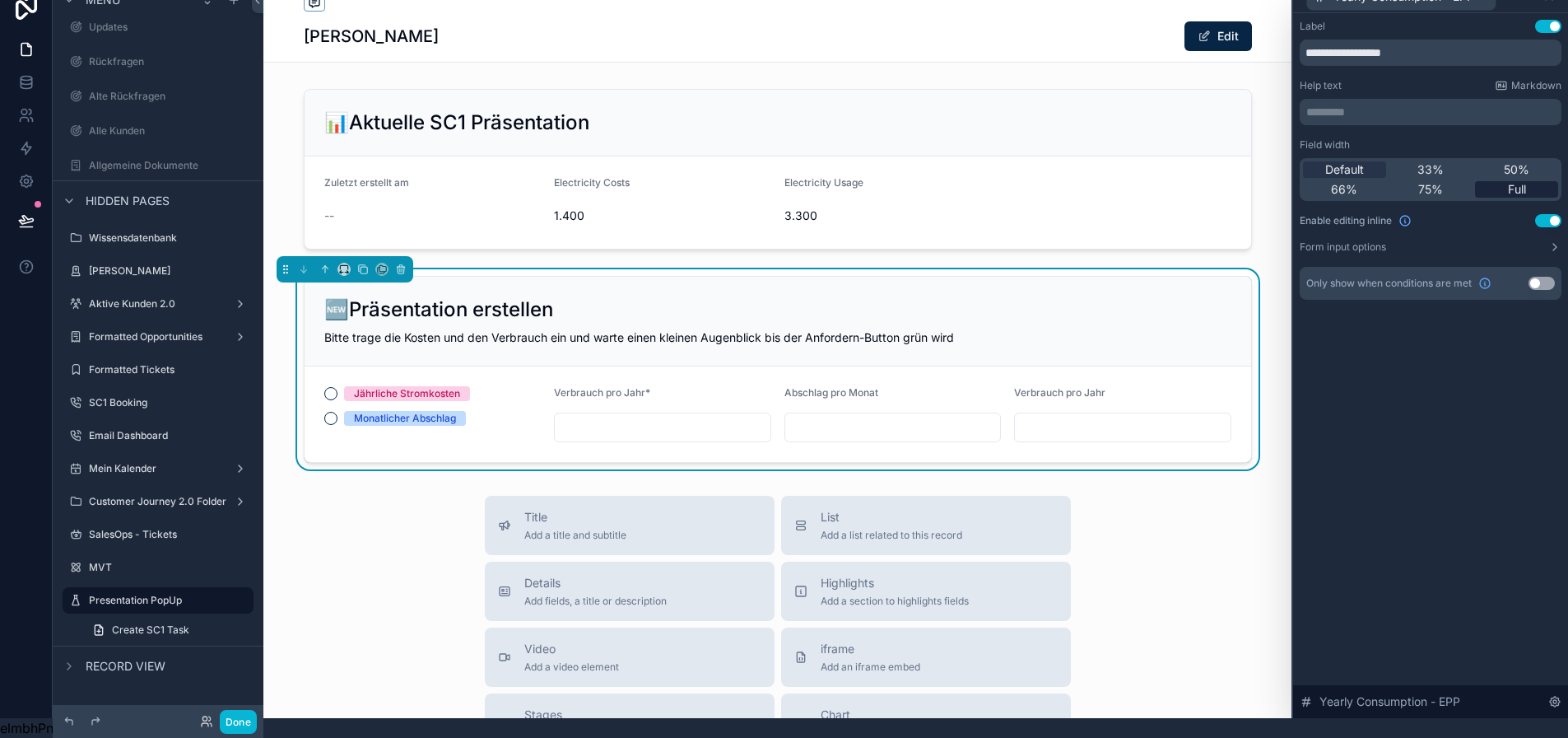
scroll to position [0, 3]
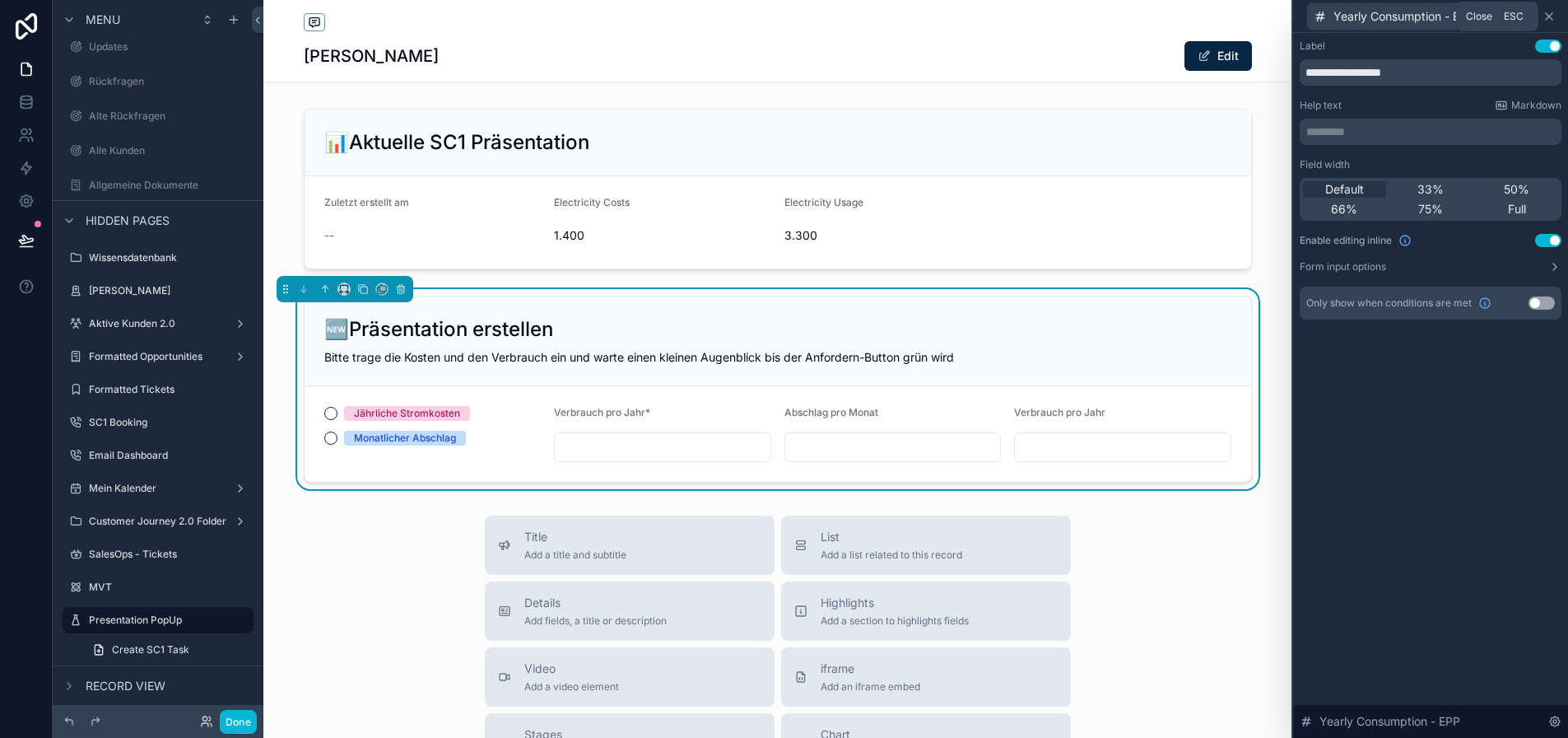
click at [1556, 20] on icon at bounding box center [1549, 16] width 13 height 13
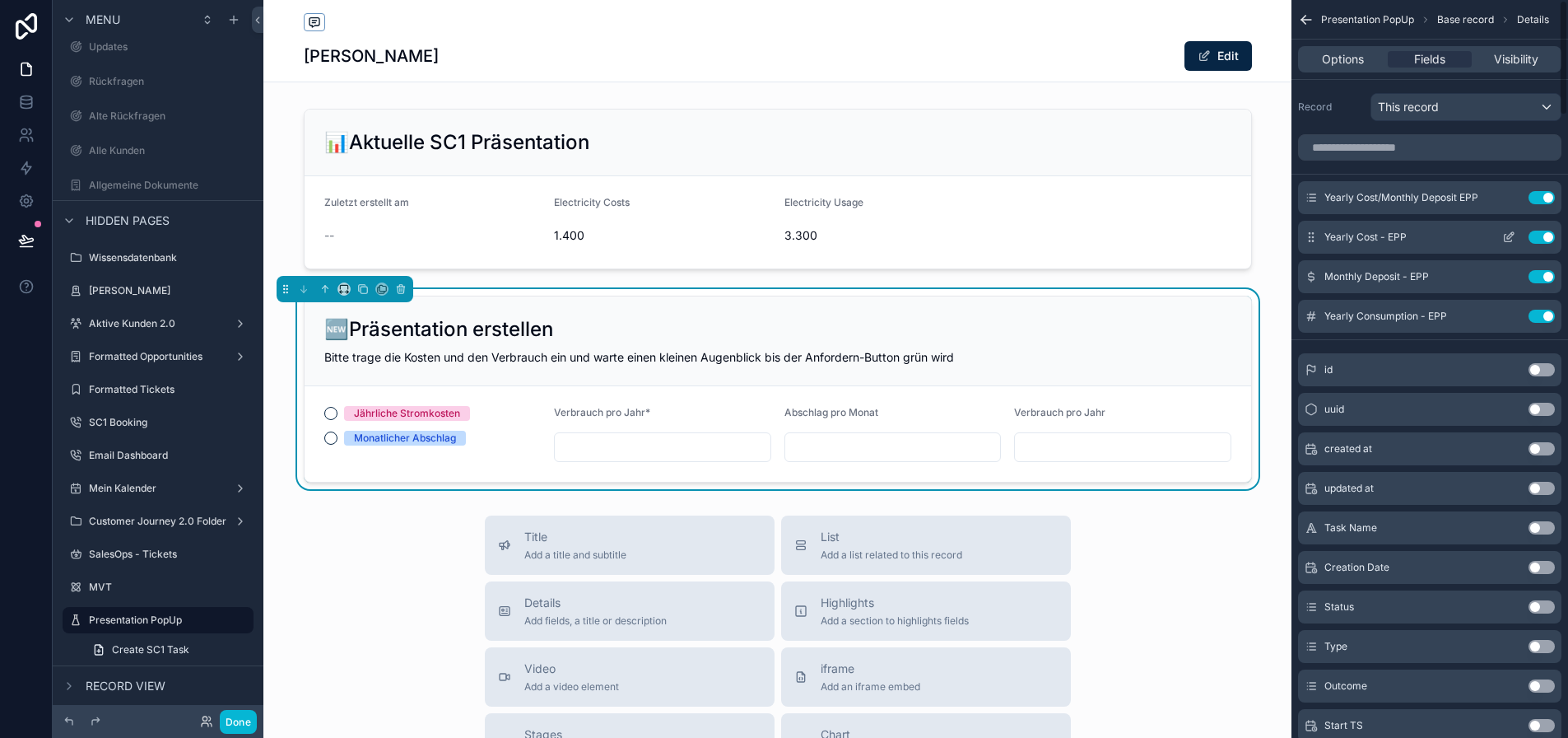
click at [1515, 235] on icon "scrollable content" at bounding box center [1509, 237] width 13 height 13
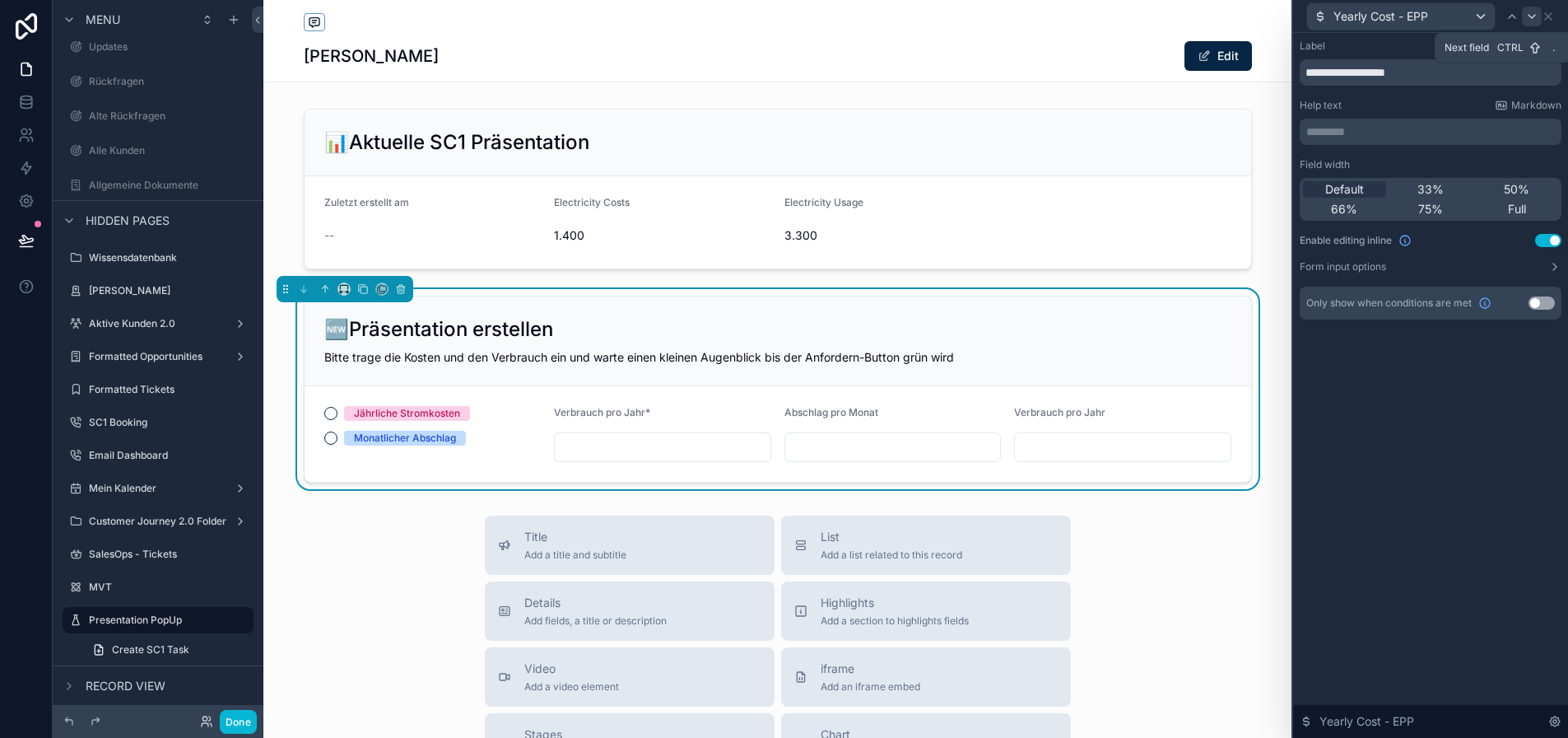
click at [1536, 21] on icon at bounding box center [1532, 16] width 13 height 13
click at [1536, 21] on div at bounding box center [1533, 16] width 19 height 19
click at [1526, 21] on icon at bounding box center [1520, 16] width 13 height 13
click at [1519, 11] on icon at bounding box center [1512, 16] width 13 height 13
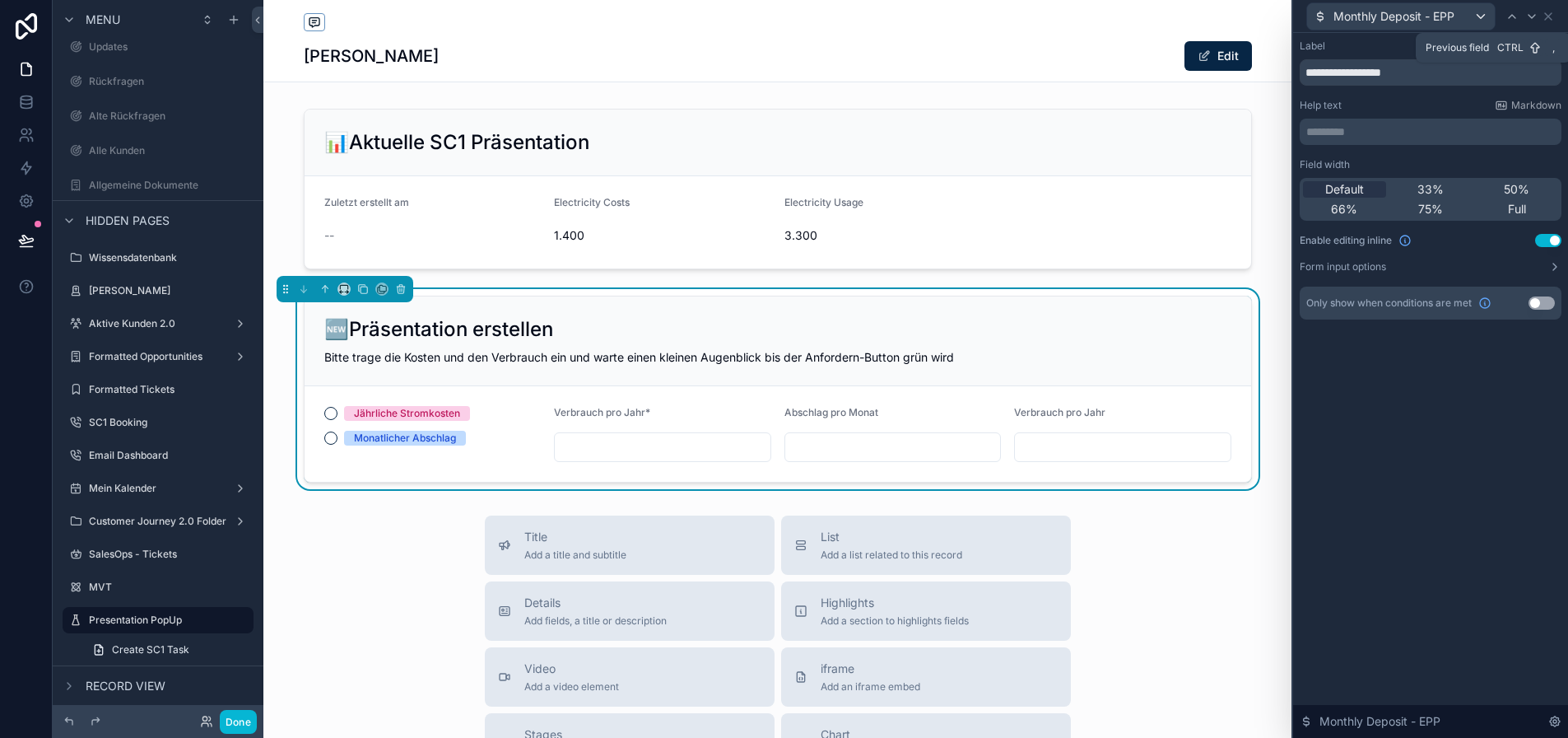
click at [1518, 11] on icon at bounding box center [1511, 16] width 13 height 13
click at [1523, 11] on div at bounding box center [1520, 16] width 19 height 19
click at [1519, 11] on icon at bounding box center [1512, 16] width 13 height 13
click at [1518, 11] on icon at bounding box center [1511, 16] width 13 height 13
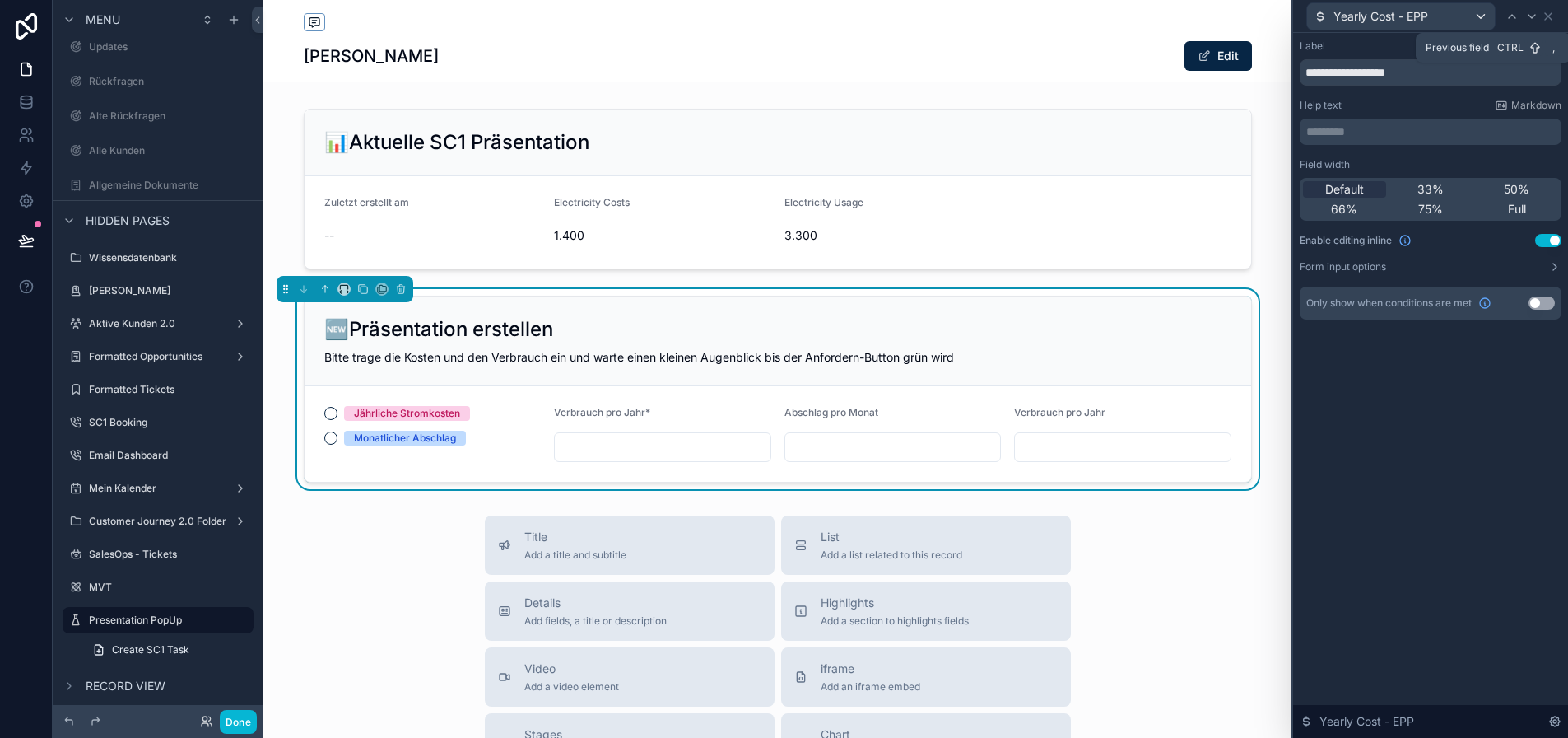
click at [1518, 11] on icon at bounding box center [1511, 16] width 13 height 13
click at [1524, 18] on icon at bounding box center [1519, 17] width 6 height 4
click at [1523, 18] on div at bounding box center [1513, 16] width 19 height 19
click at [1533, 18] on div at bounding box center [1532, 16] width 19 height 19
click at [1523, 18] on div at bounding box center [1513, 16] width 19 height 19
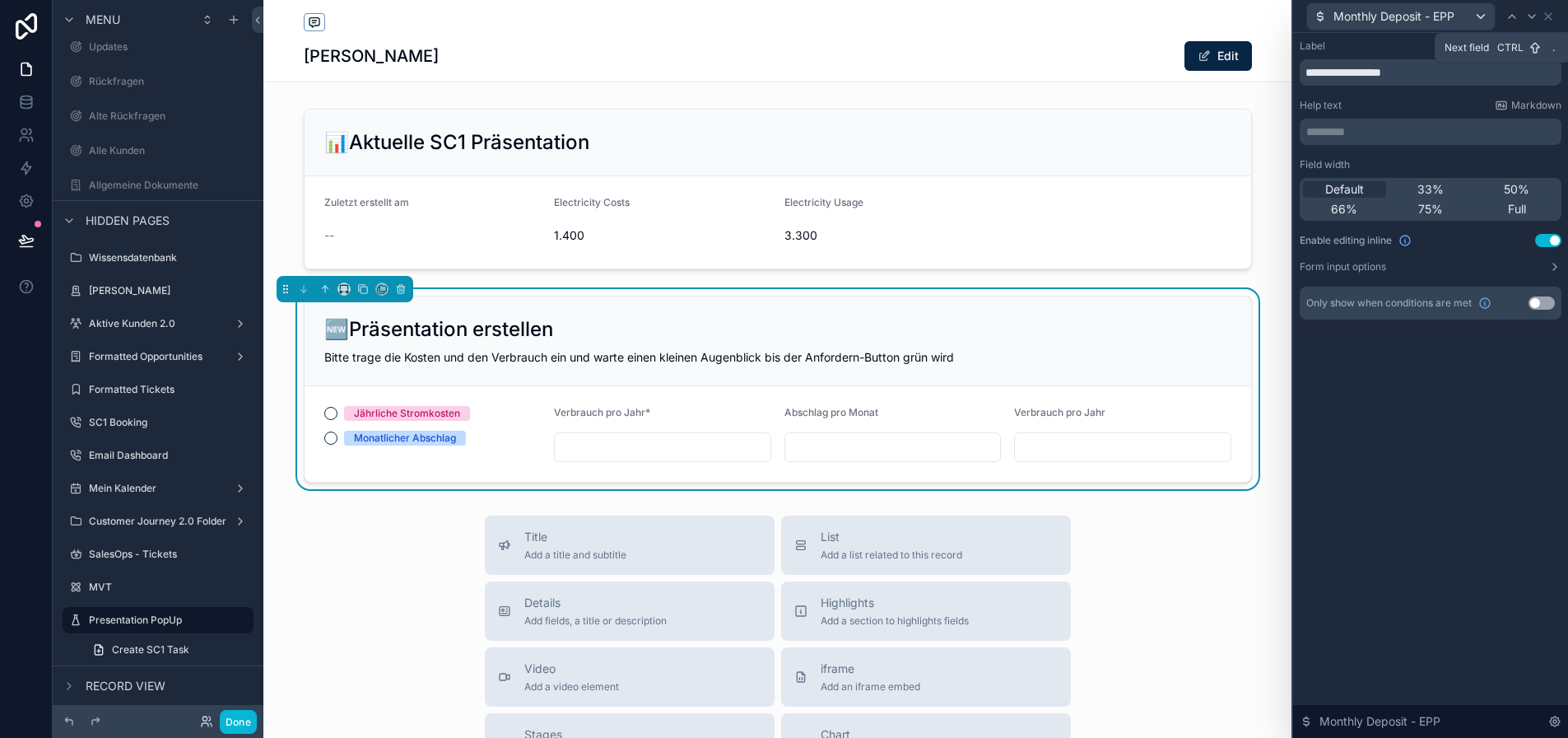
click at [1533, 18] on div at bounding box center [1532, 16] width 19 height 19
click at [1523, 18] on div at bounding box center [1513, 16] width 19 height 19
click at [1534, 14] on div at bounding box center [1532, 16] width 19 height 19
click at [1523, 14] on div at bounding box center [1513, 16] width 19 height 19
click at [1534, 14] on div at bounding box center [1532, 16] width 19 height 19
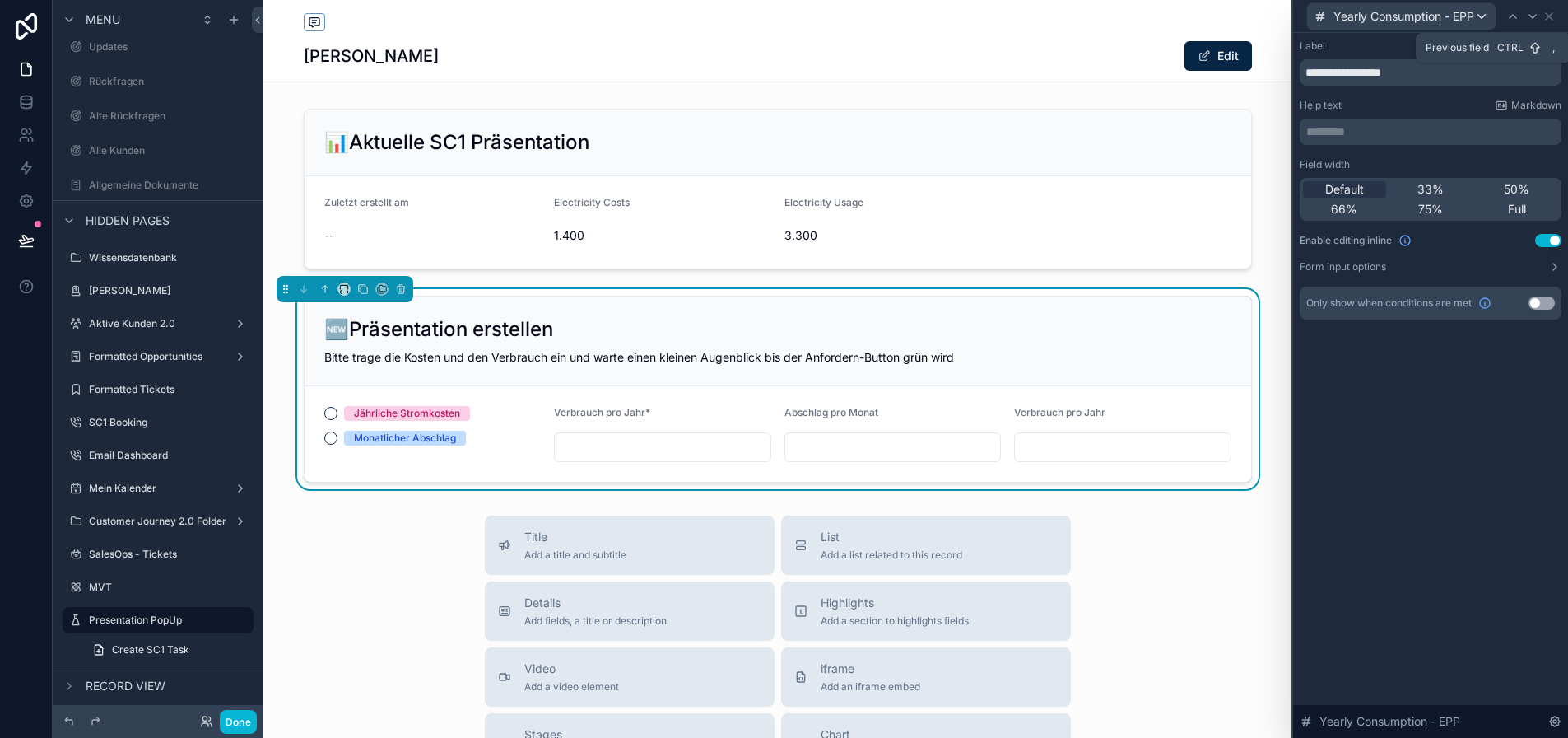
click at [1523, 14] on div at bounding box center [1513, 16] width 19 height 19
click at [1534, 14] on div at bounding box center [1532, 16] width 19 height 19
click at [1556, 15] on icon at bounding box center [1549, 16] width 13 height 13
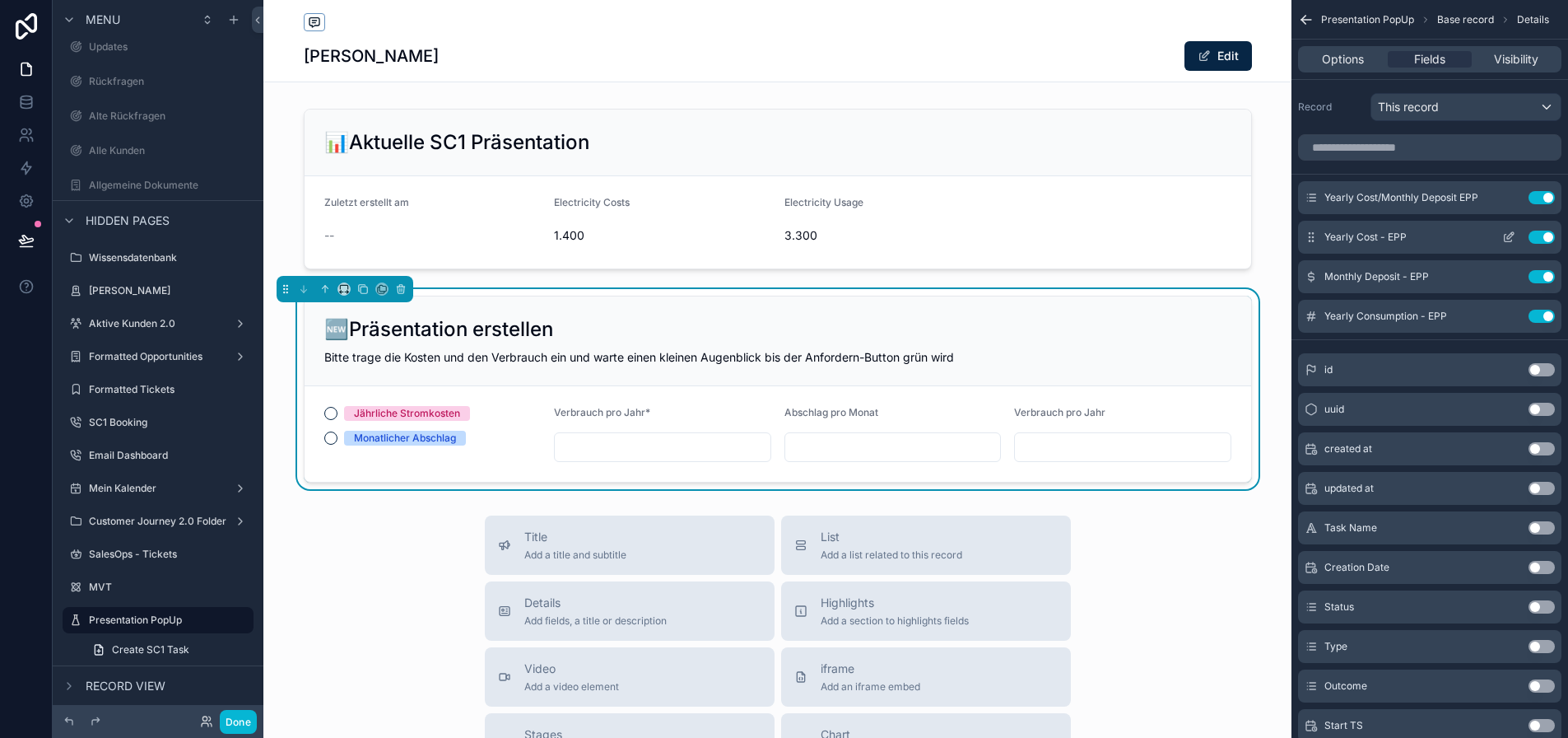
click at [1522, 237] on button "scrollable content" at bounding box center [1509, 237] width 27 height 13
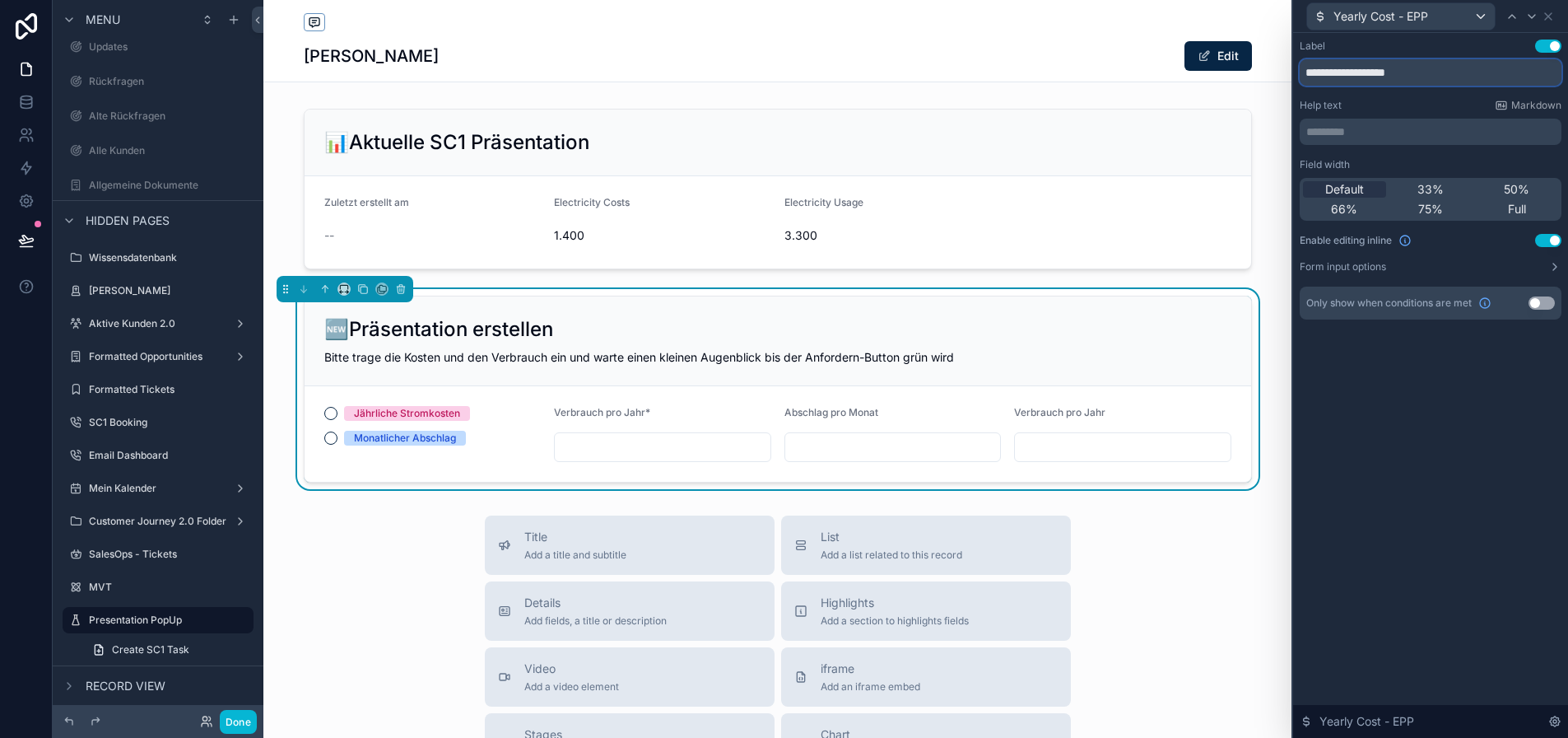
click at [1383, 76] on input "**********" at bounding box center [1431, 73] width 262 height 27
paste input "*"
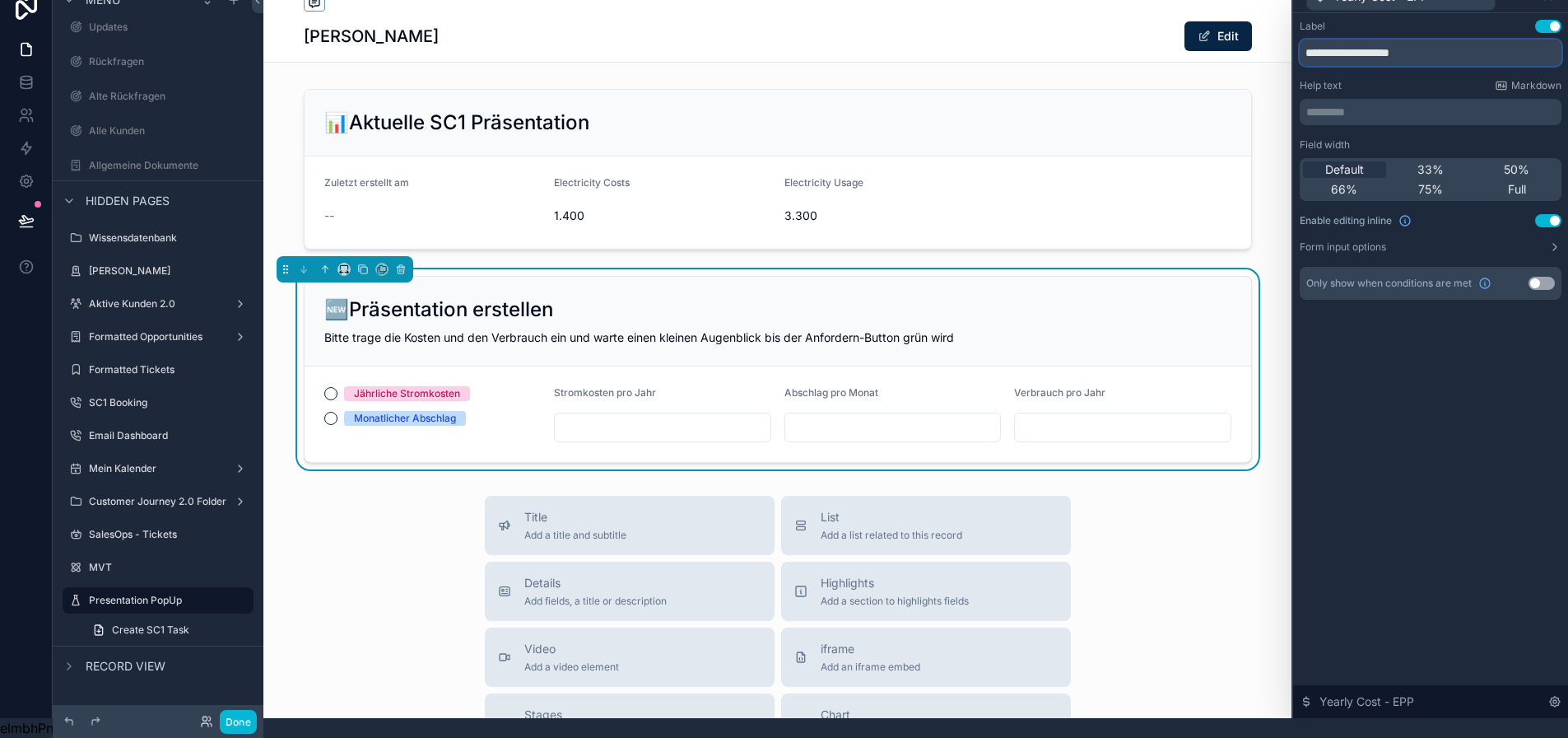
type input "**********"
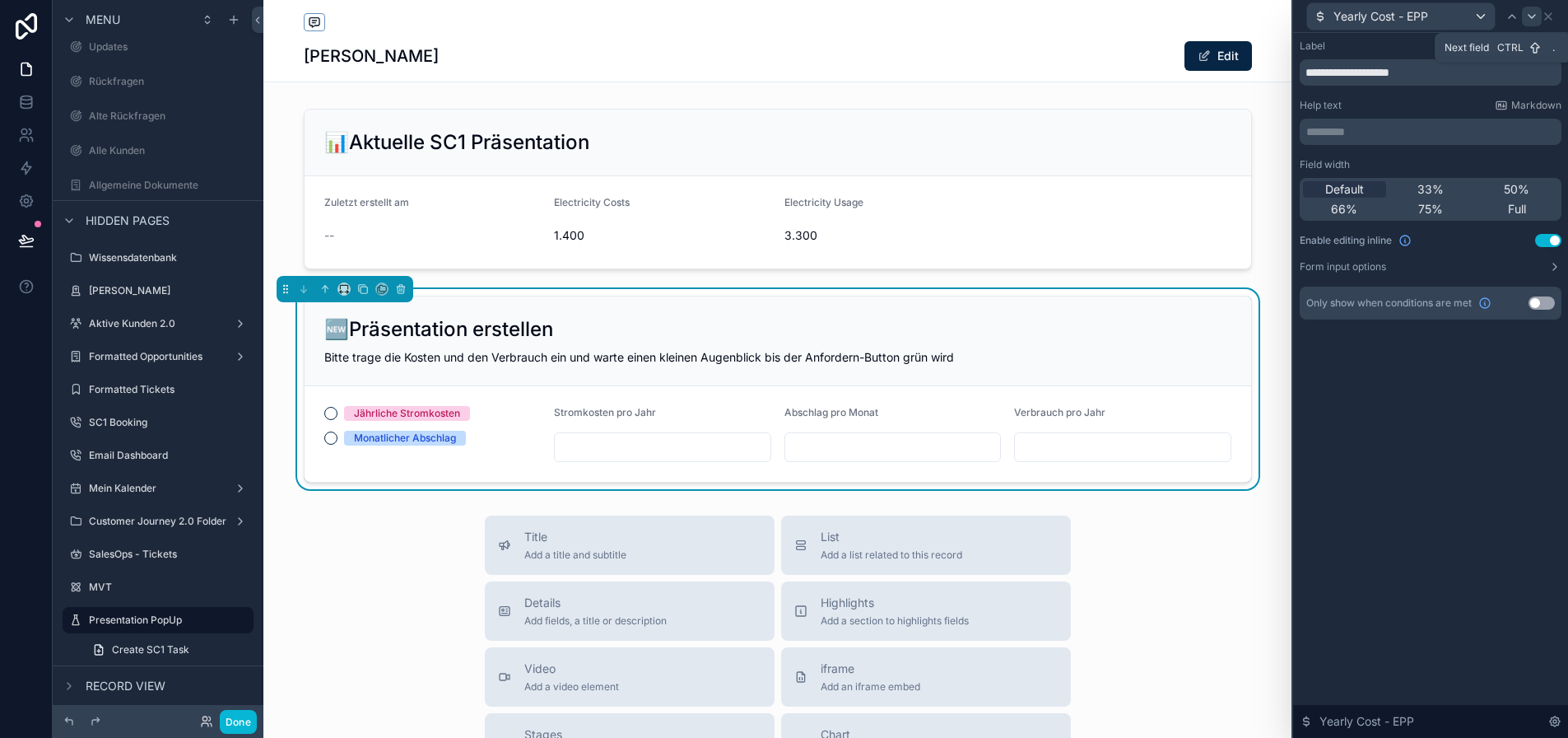
click at [1538, 18] on icon at bounding box center [1532, 16] width 13 height 13
click at [1538, 12] on icon at bounding box center [1532, 16] width 13 height 13
click at [1441, 71] on input "**********" at bounding box center [1431, 73] width 262 height 27
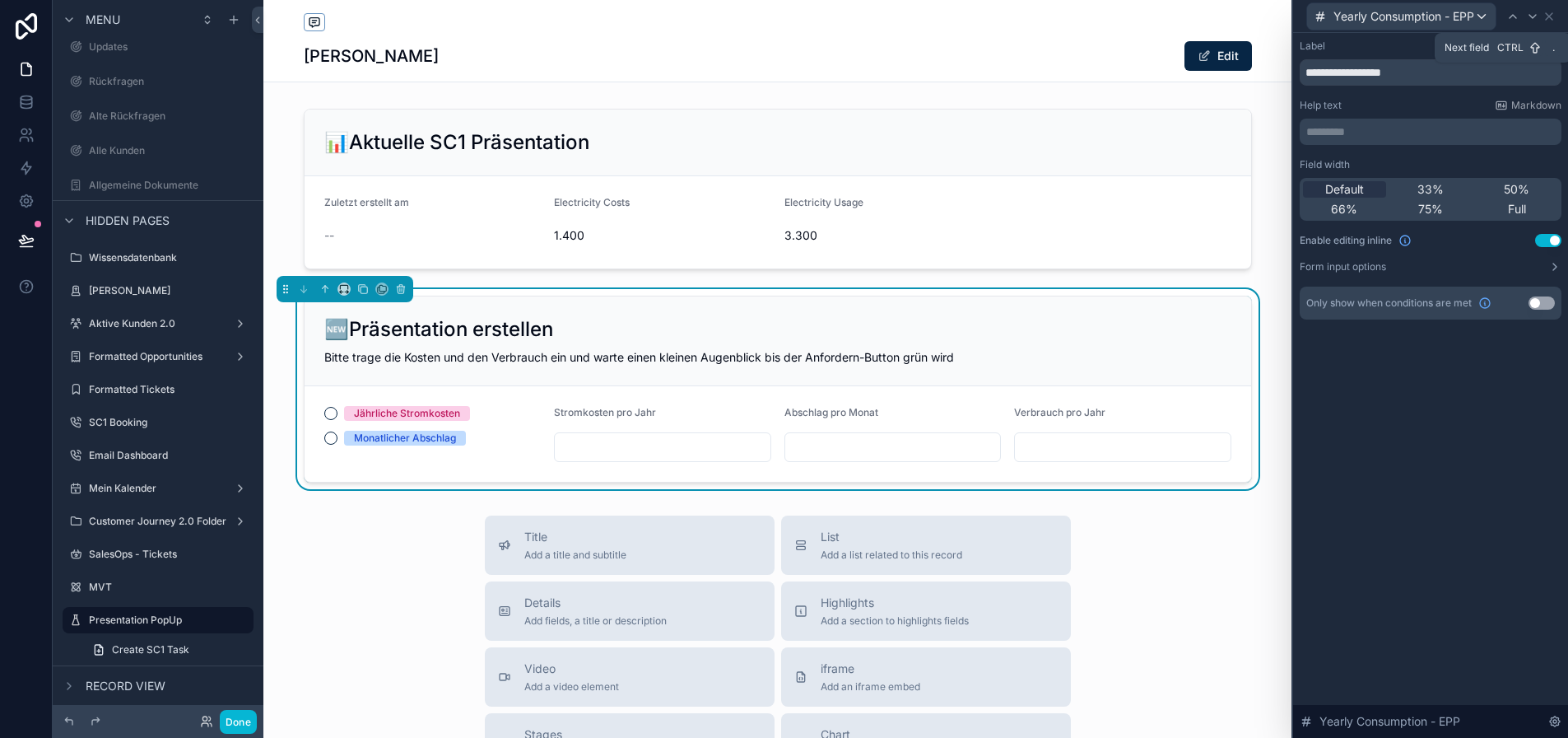
click at [1539, 12] on icon at bounding box center [1533, 16] width 13 height 13
click at [1543, 18] on icon at bounding box center [1540, 17] width 6 height 4
click at [1555, 298] on button "Use setting" at bounding box center [1541, 303] width 27 height 13
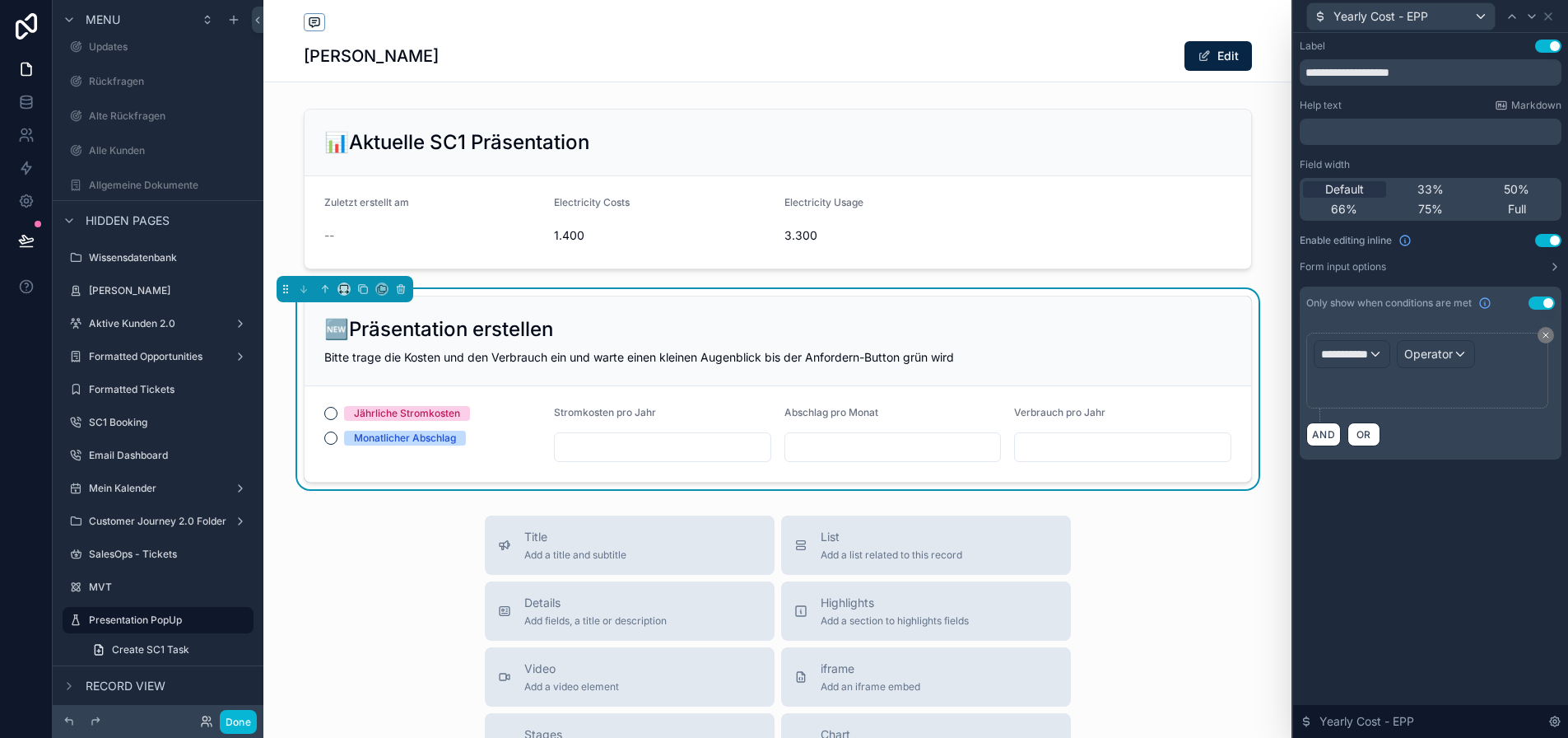
scroll to position [32, 3]
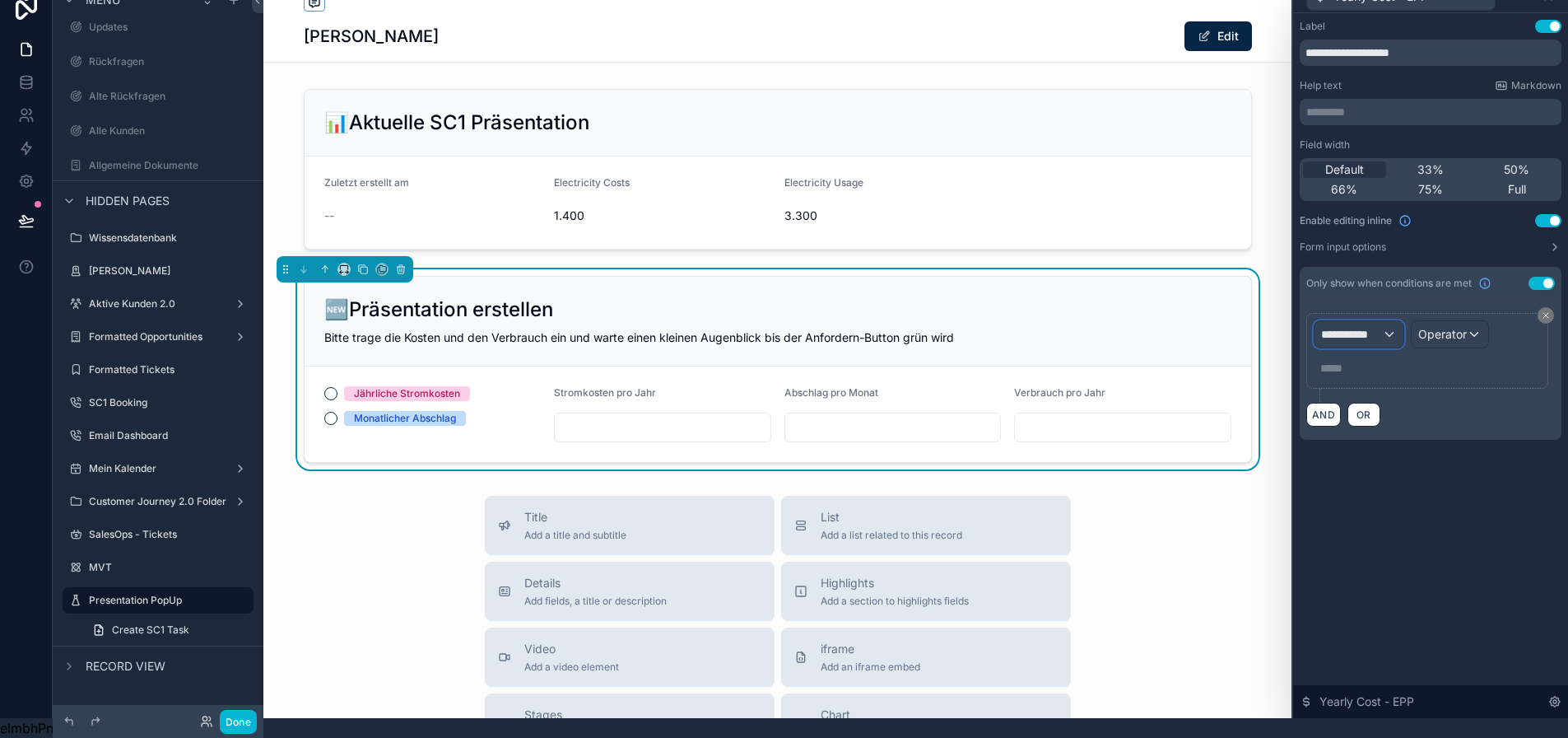
click at [1382, 326] on span "**********" at bounding box center [1351, 334] width 61 height 17
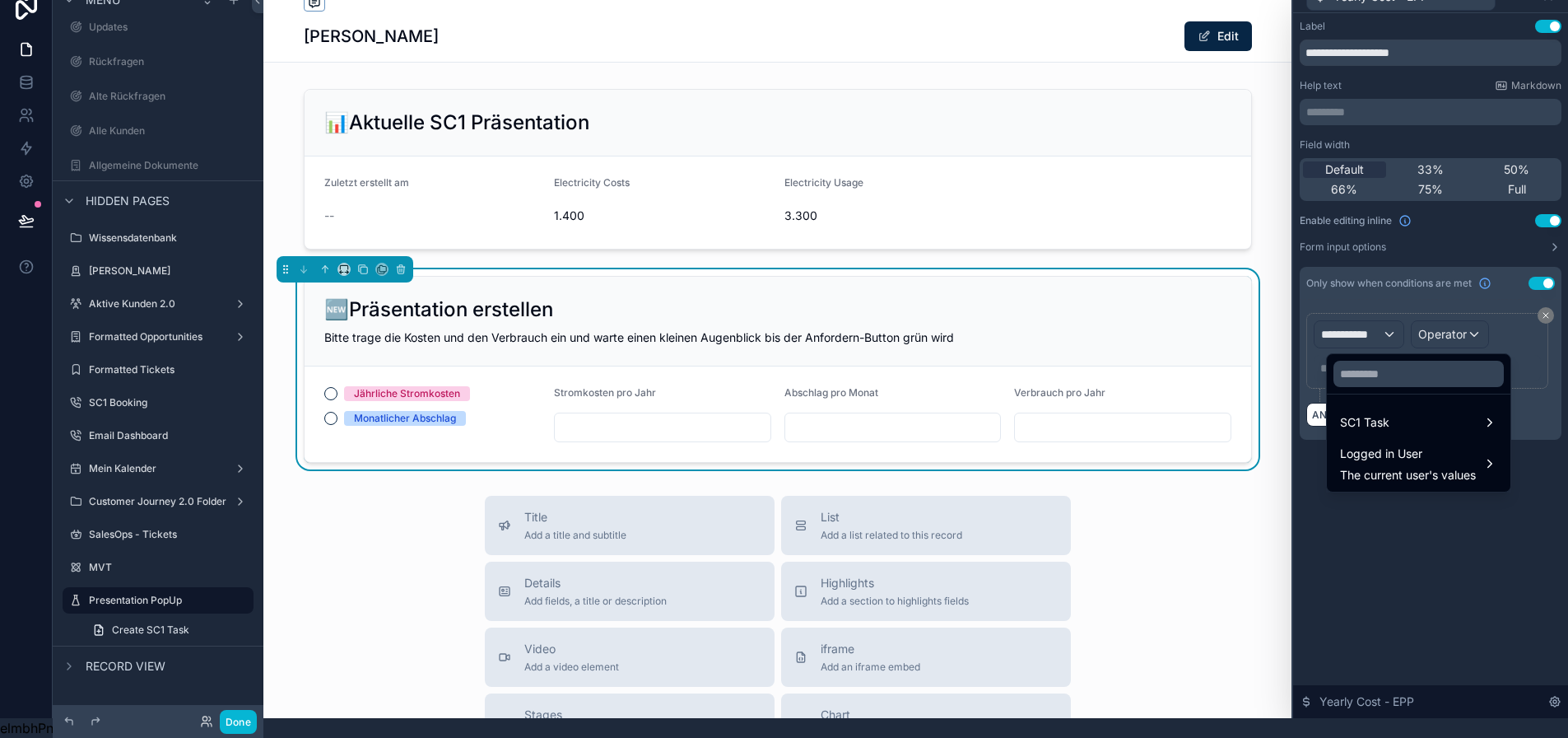
click at [1356, 394] on ul "SC1 Task Logged in User The current user's values" at bounding box center [1418, 443] width 183 height 97
click at [1361, 369] on input "text" at bounding box center [1418, 374] width 170 height 27
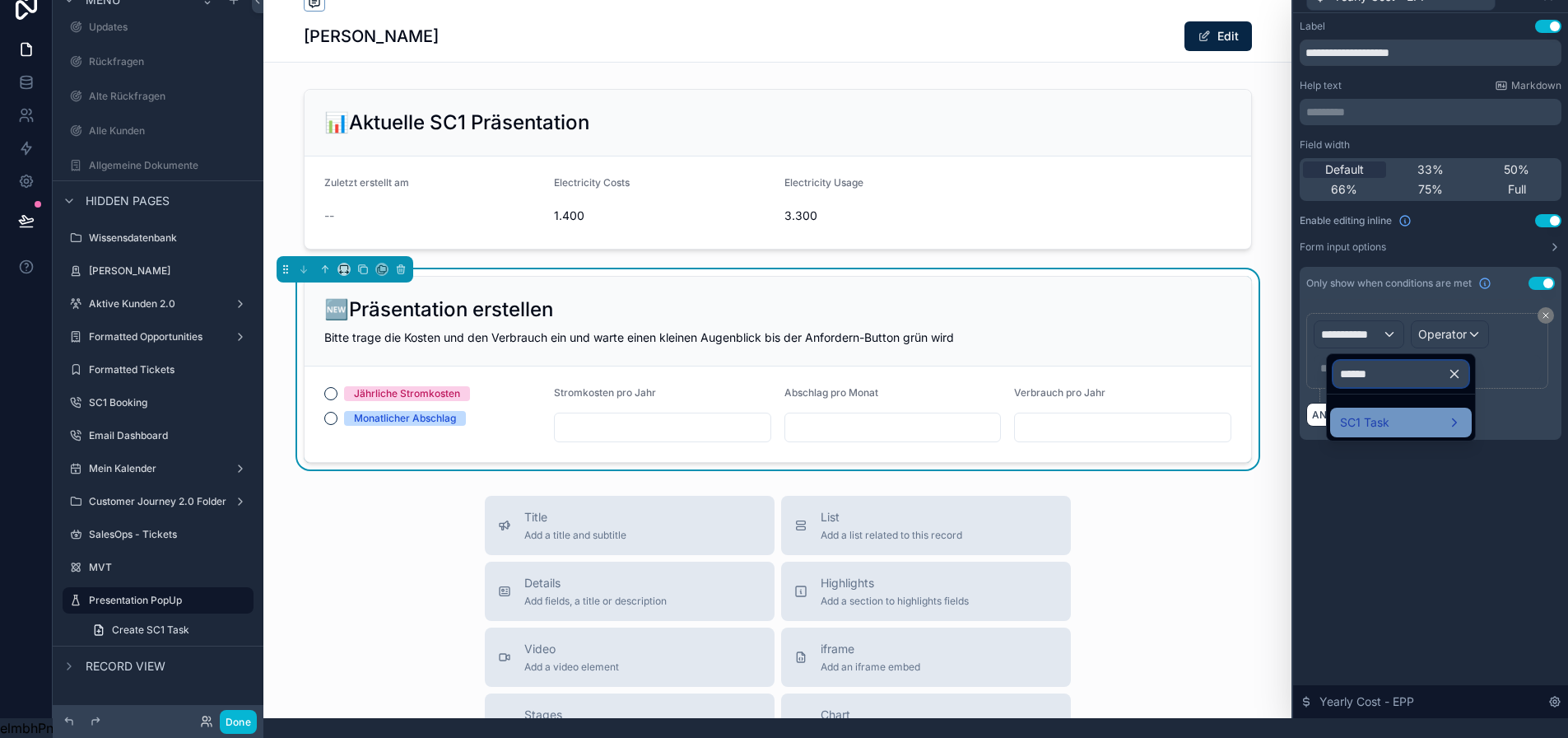
type input "******"
click at [1363, 413] on span "SC1 Task" at bounding box center [1364, 423] width 50 height 19
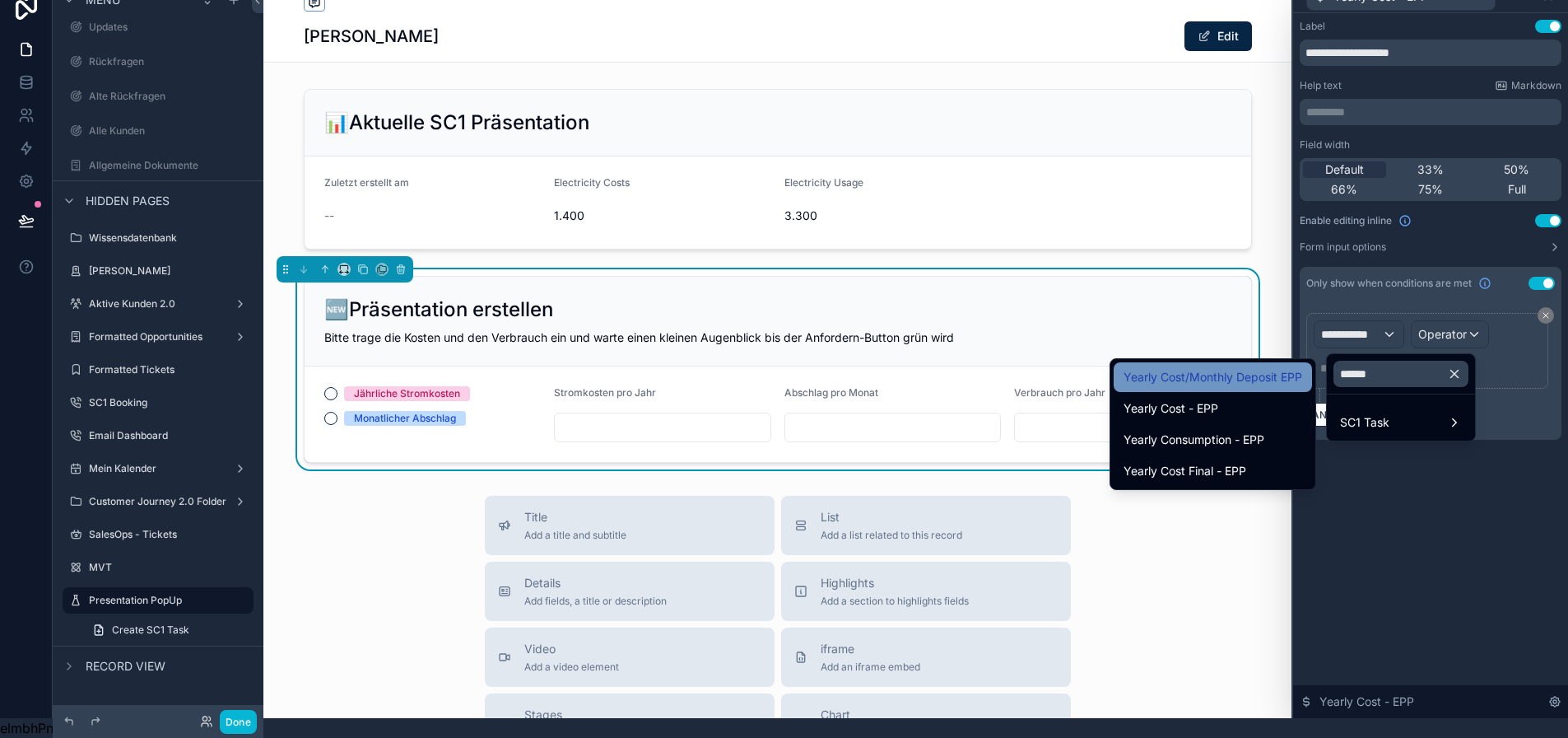
click at [1256, 368] on span "Yearly Cost/Monthly Deposit EPP" at bounding box center [1213, 377] width 179 height 19
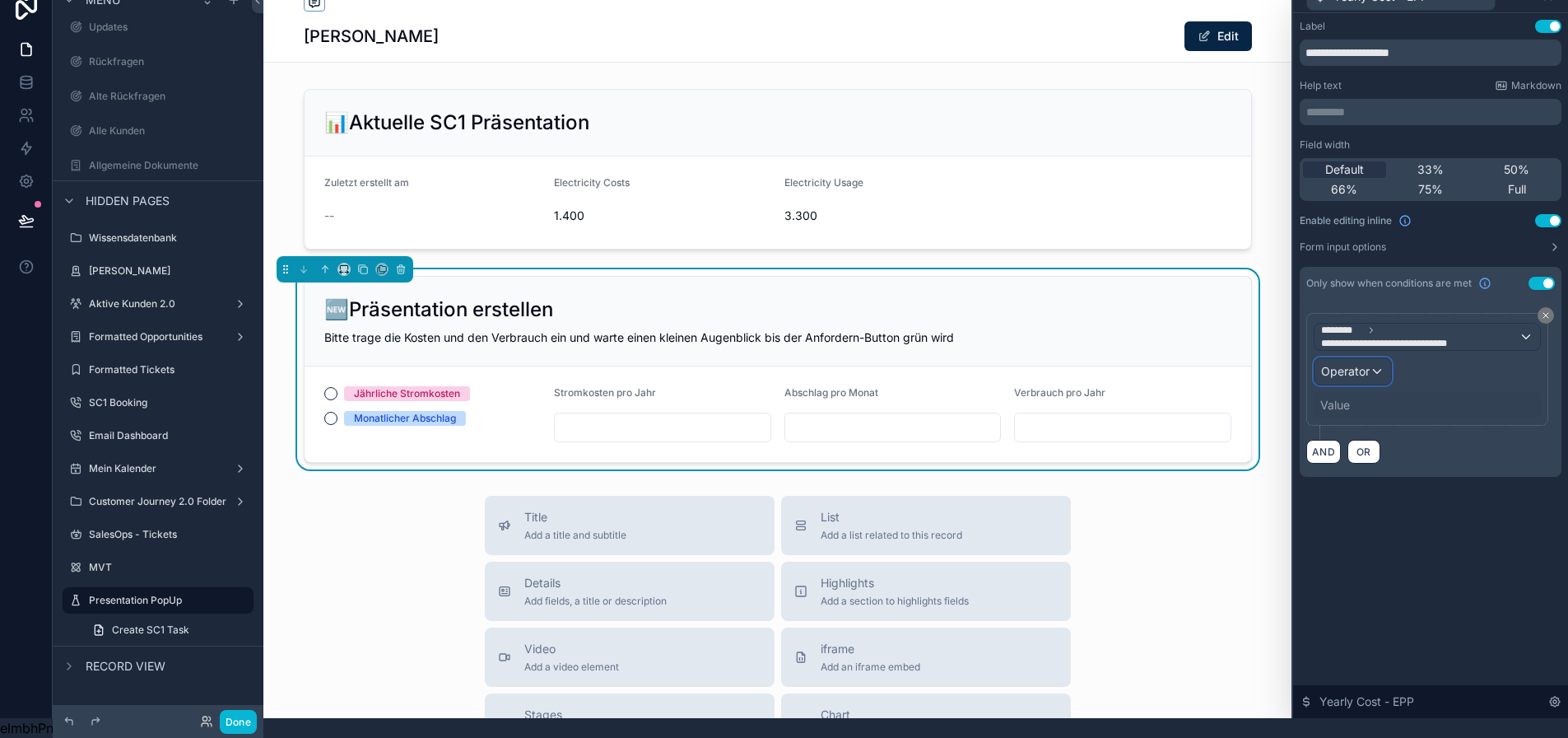
click at [1355, 364] on span "Operator" at bounding box center [1345, 371] width 49 height 14
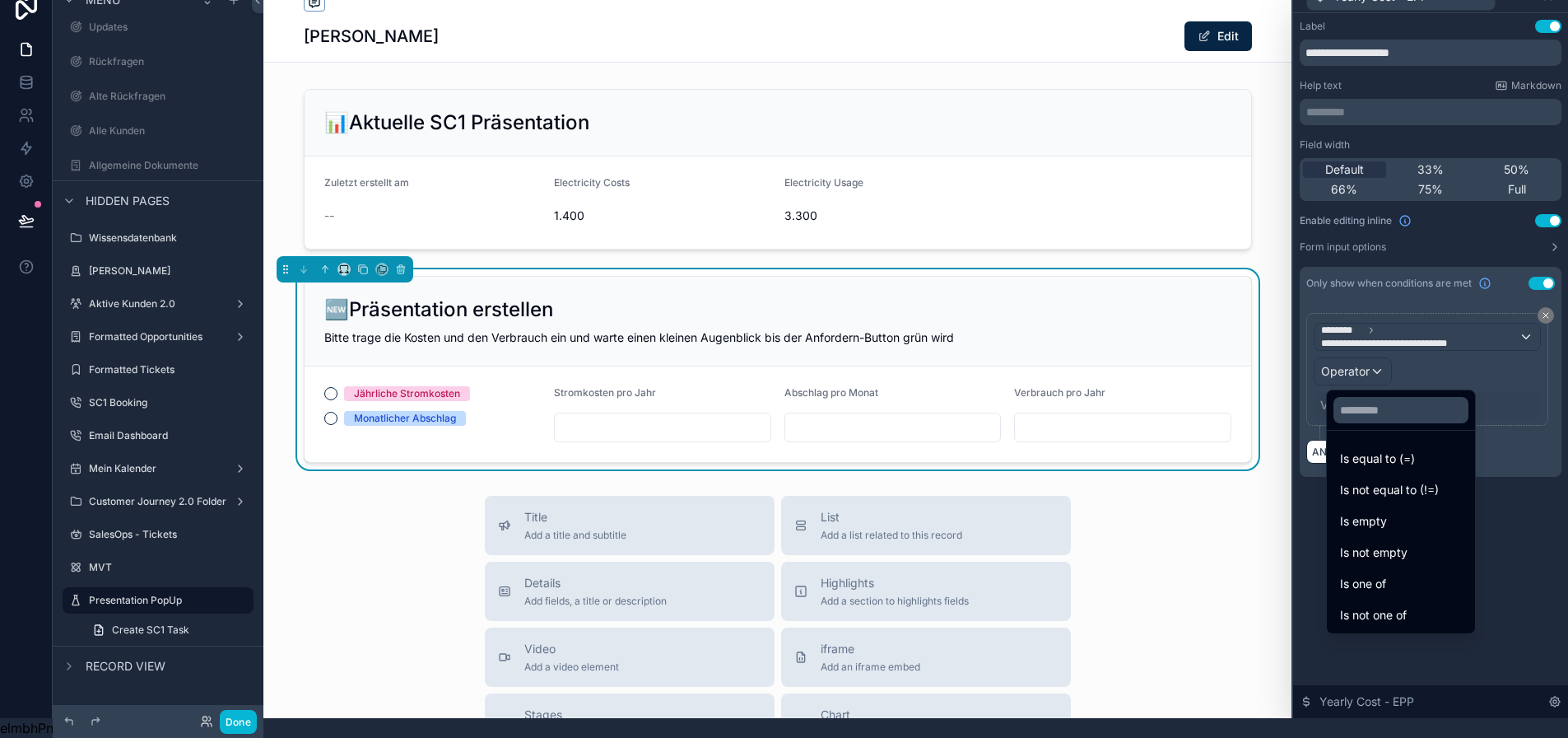
drag, startPoint x: 1355, startPoint y: 436, endPoint x: 1357, endPoint y: 421, distance: 15.1
click at [1355, 444] on div "Is equal to (=)" at bounding box center [1401, 458] width 142 height 29
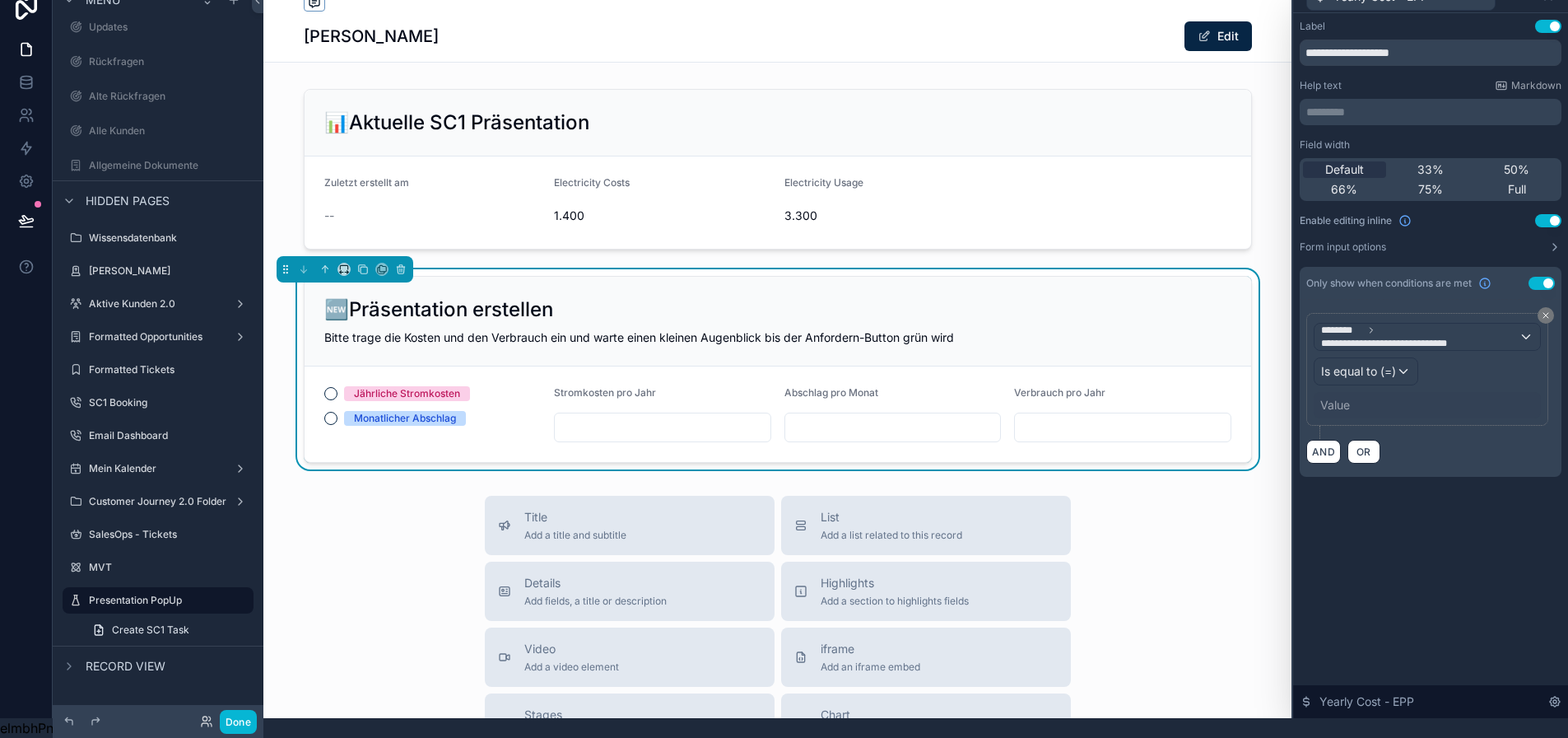
click at [1350, 397] on div "Value" at bounding box center [1334, 405] width 29 height 17
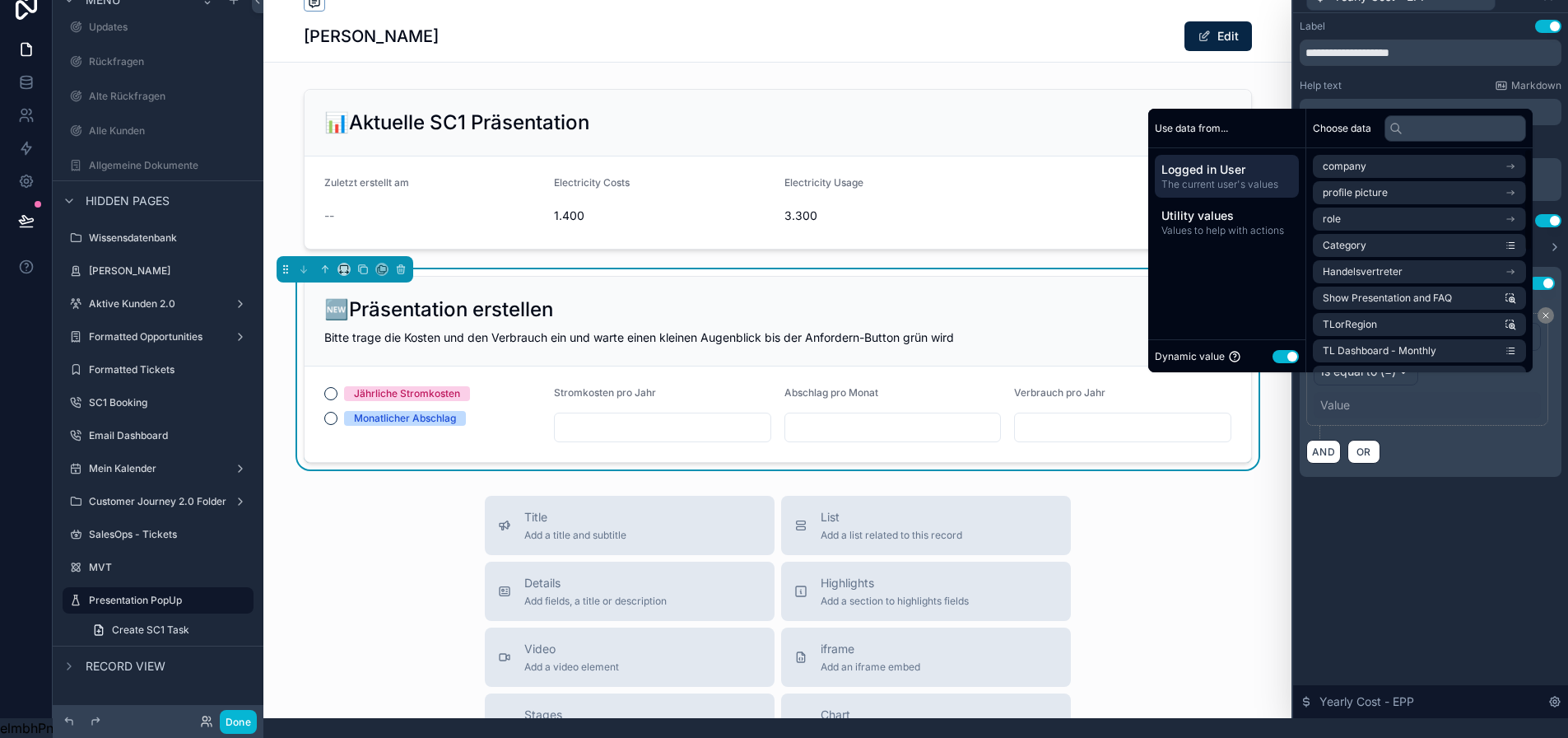
click at [1291, 358] on button "Use setting" at bounding box center [1286, 356] width 27 height 13
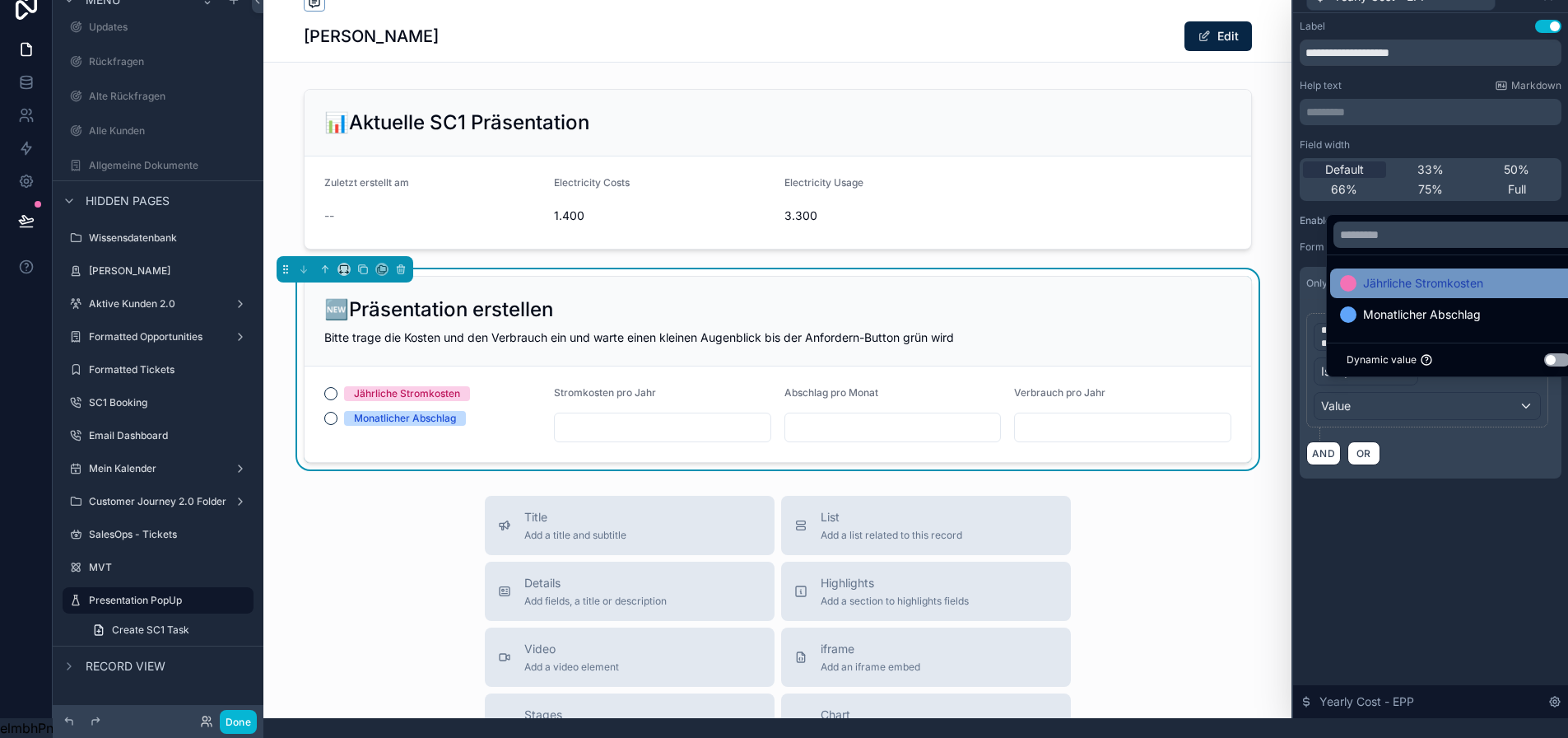
click at [1353, 276] on span at bounding box center [1348, 283] width 17 height 17
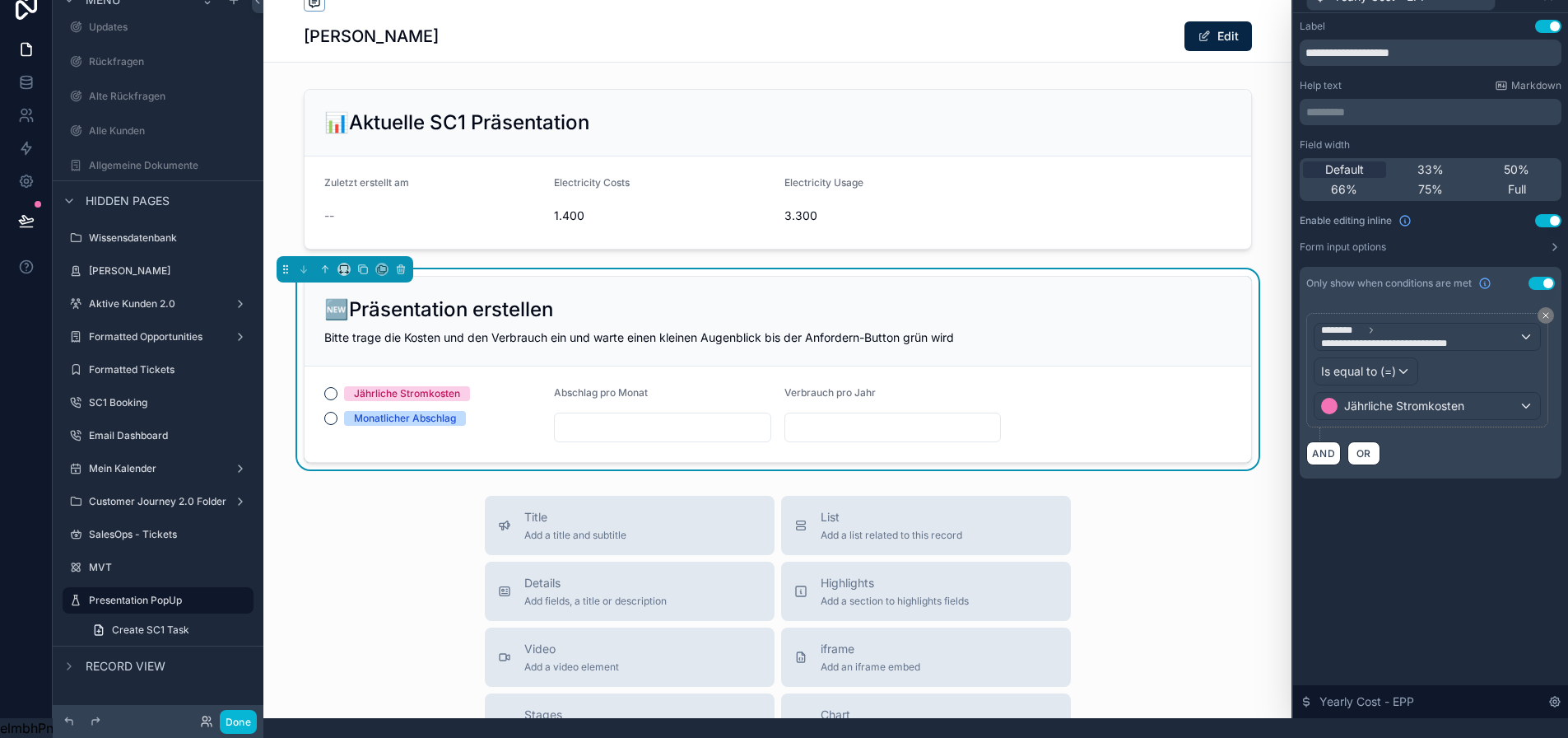
click at [1426, 548] on div "**********" at bounding box center [1430, 366] width 274 height 705
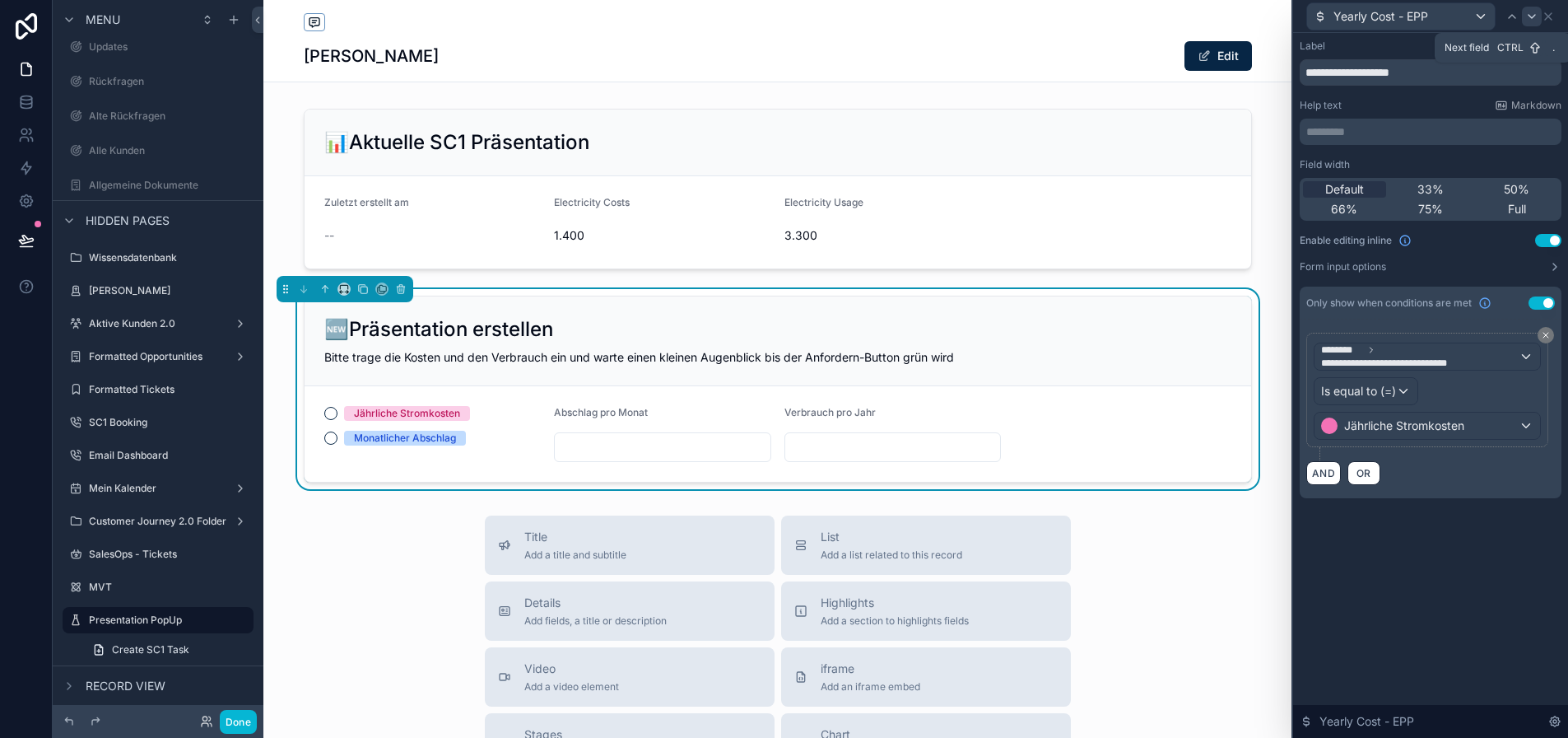
click at [1535, 16] on icon at bounding box center [1531, 17] width 6 height 4
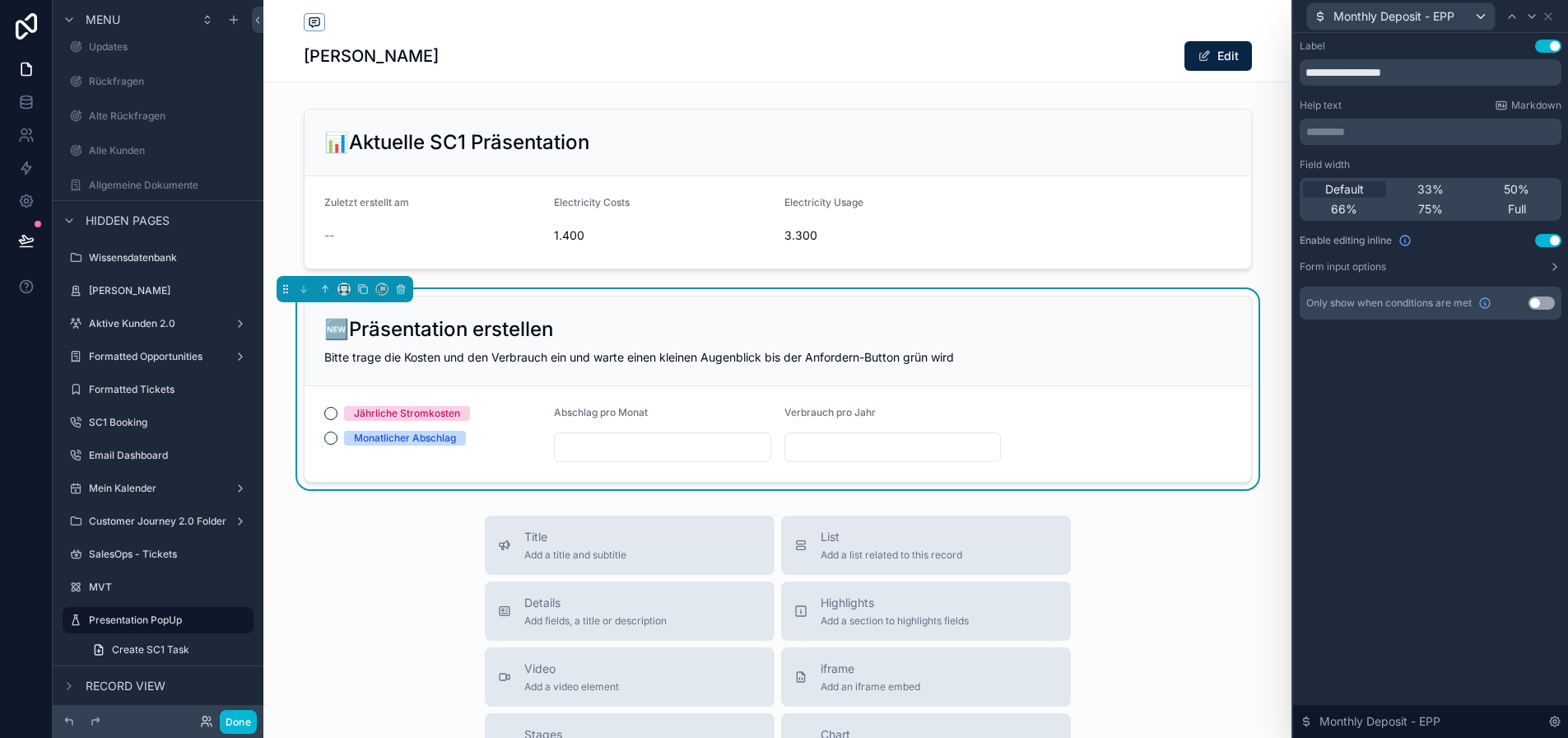
click at [1543, 302] on button "Use setting" at bounding box center [1541, 303] width 27 height 13
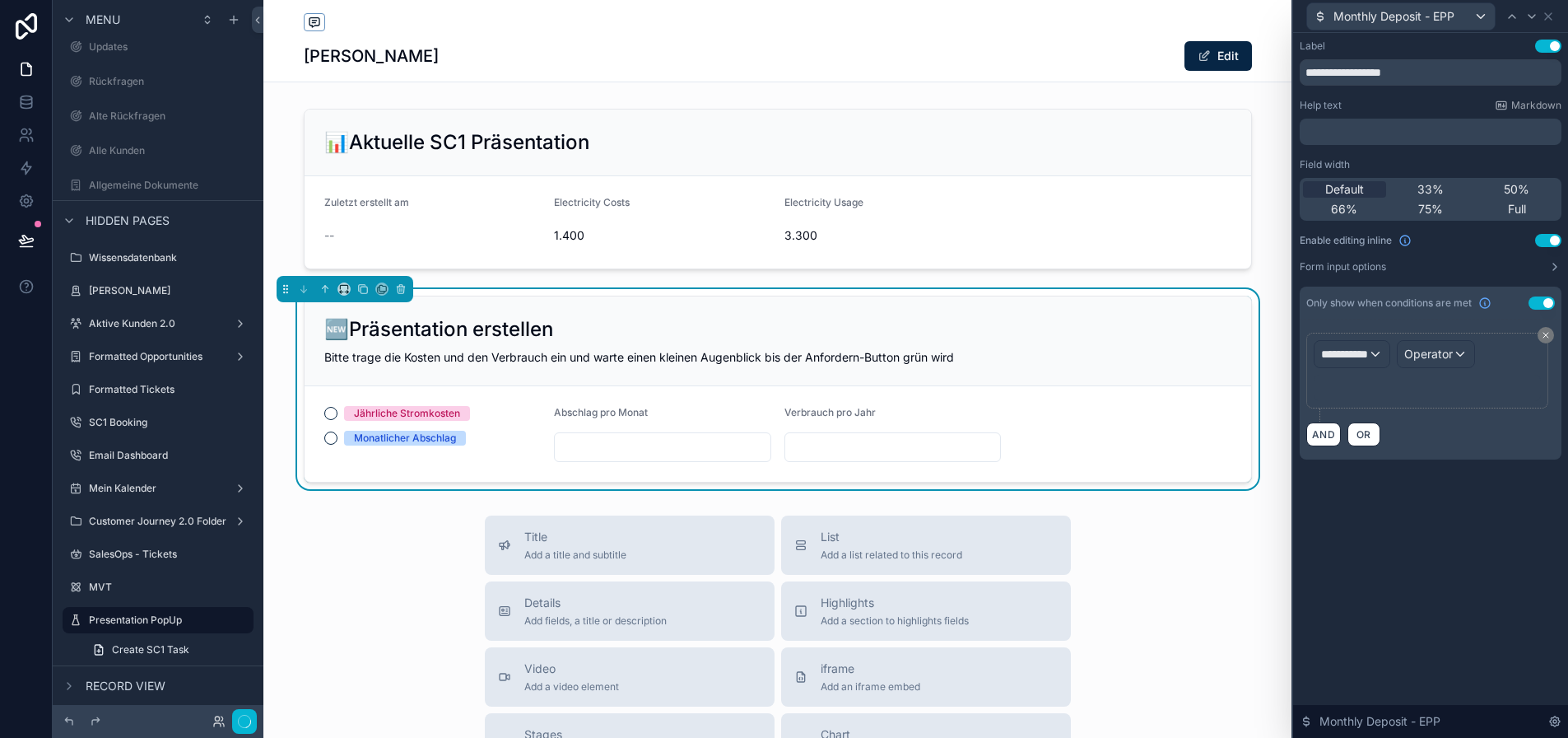
scroll to position [32, 3]
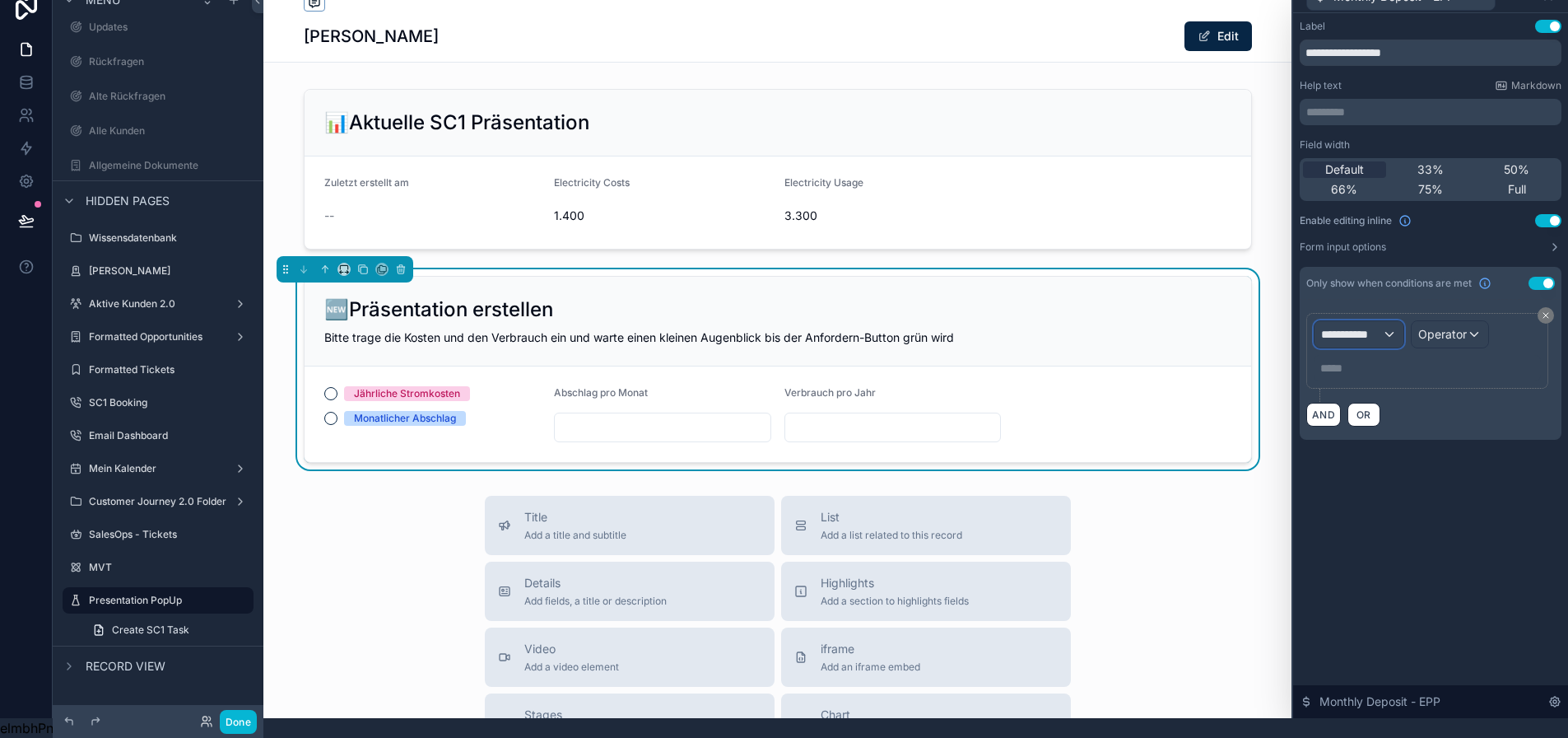
click at [1363, 331] on div "**********" at bounding box center [1359, 335] width 89 height 27
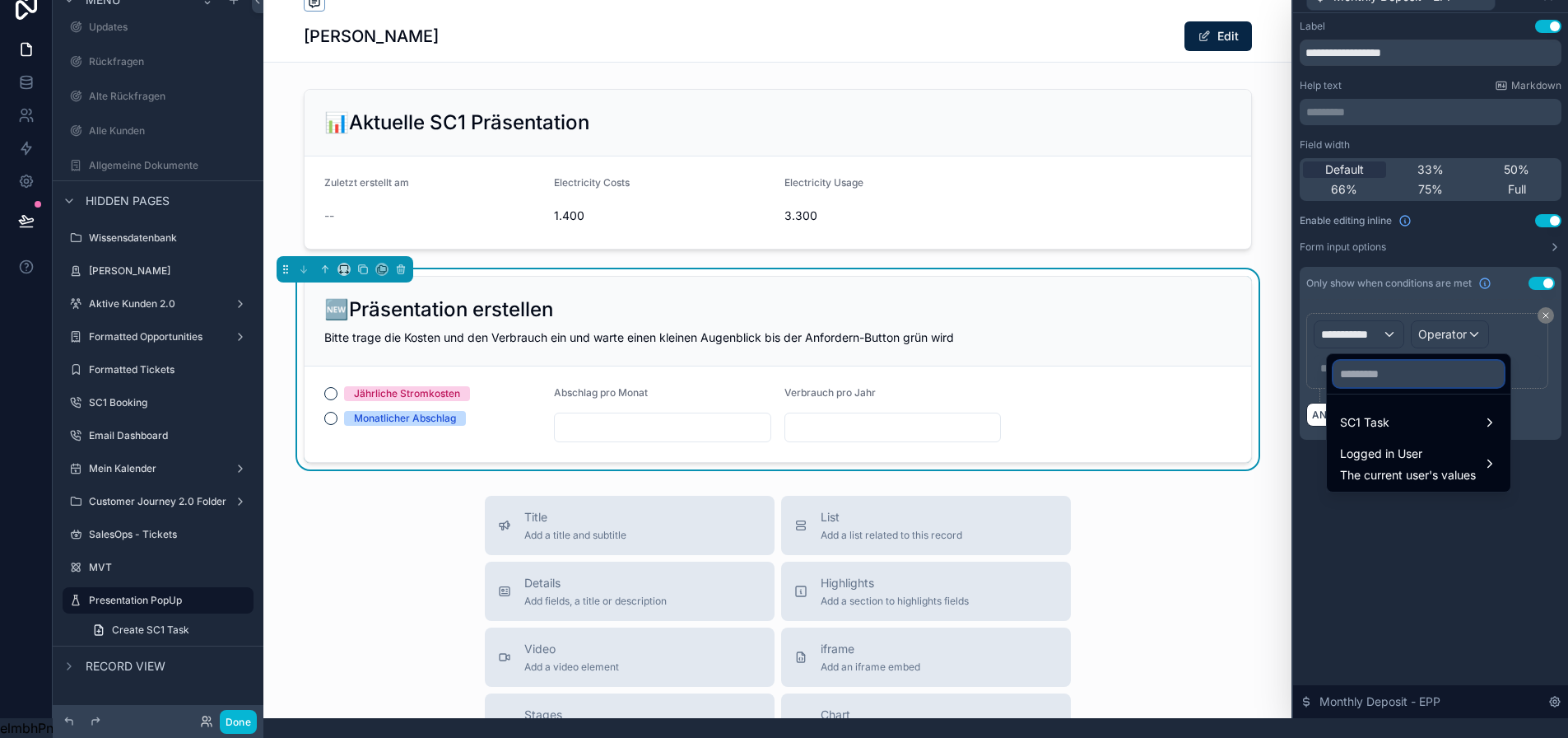
click at [1366, 361] on input "text" at bounding box center [1418, 374] width 170 height 27
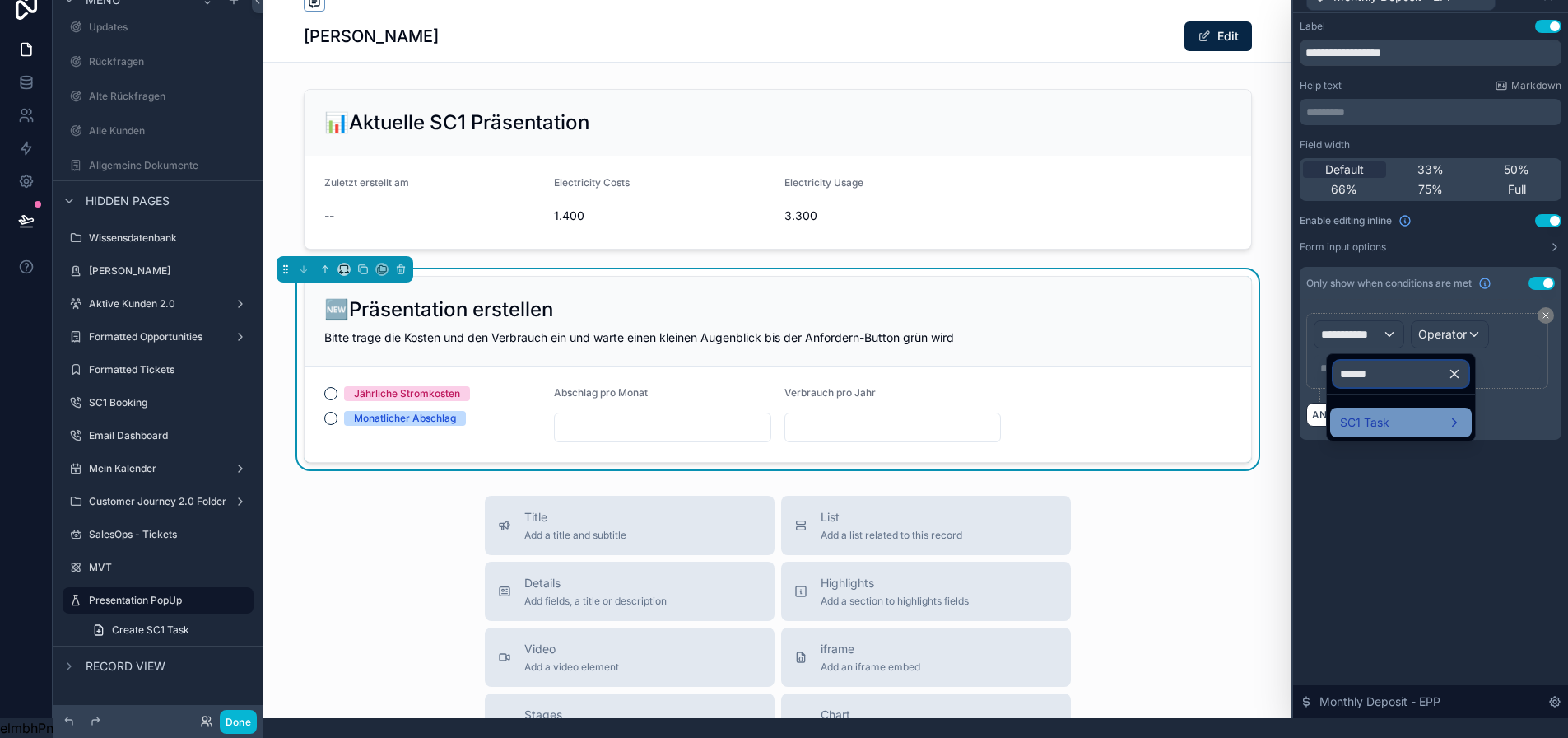
type input "******"
click at [1365, 413] on span "SC1 Task" at bounding box center [1364, 423] width 50 height 19
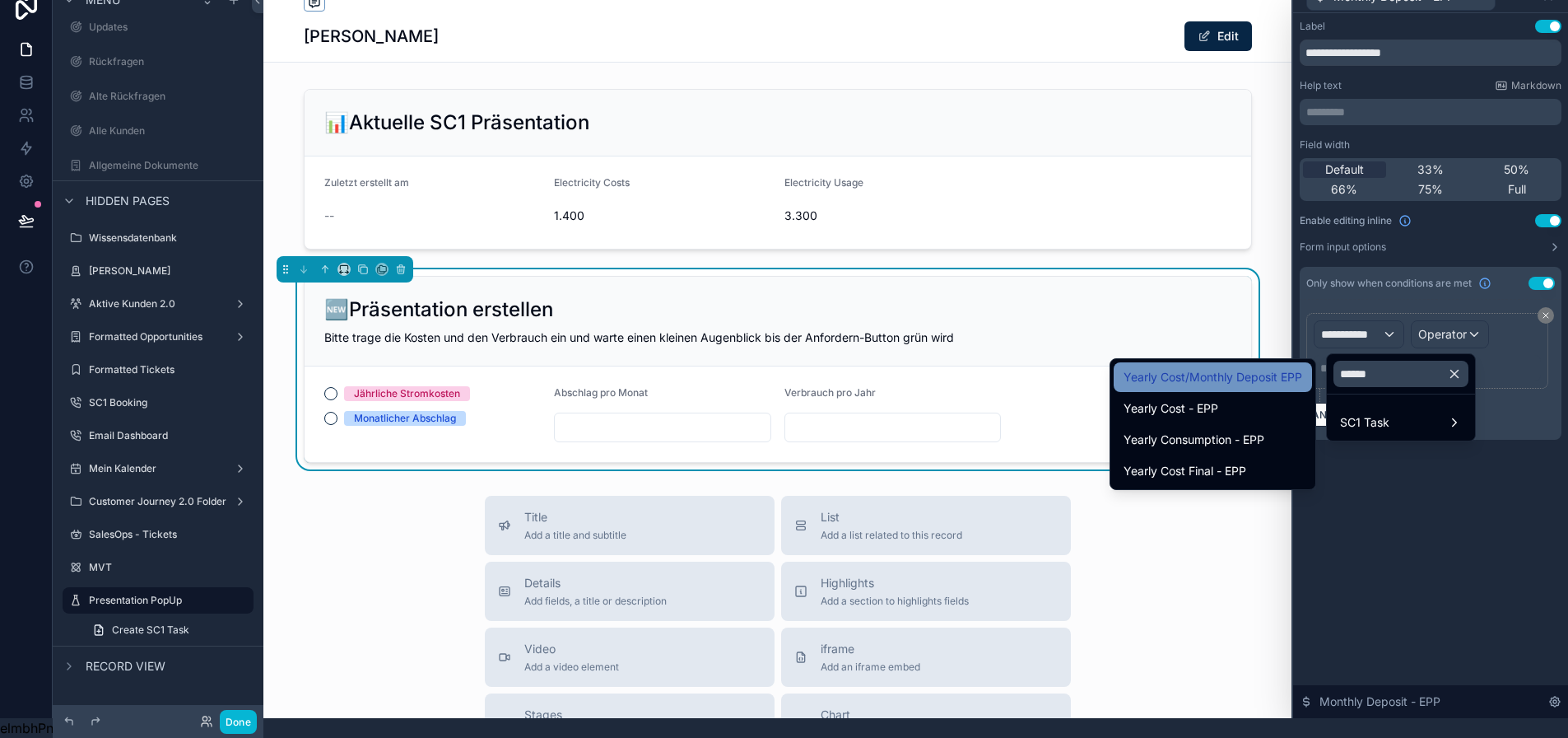
click at [1265, 368] on span "Yearly Cost/Monthly Deposit EPP" at bounding box center [1213, 377] width 179 height 19
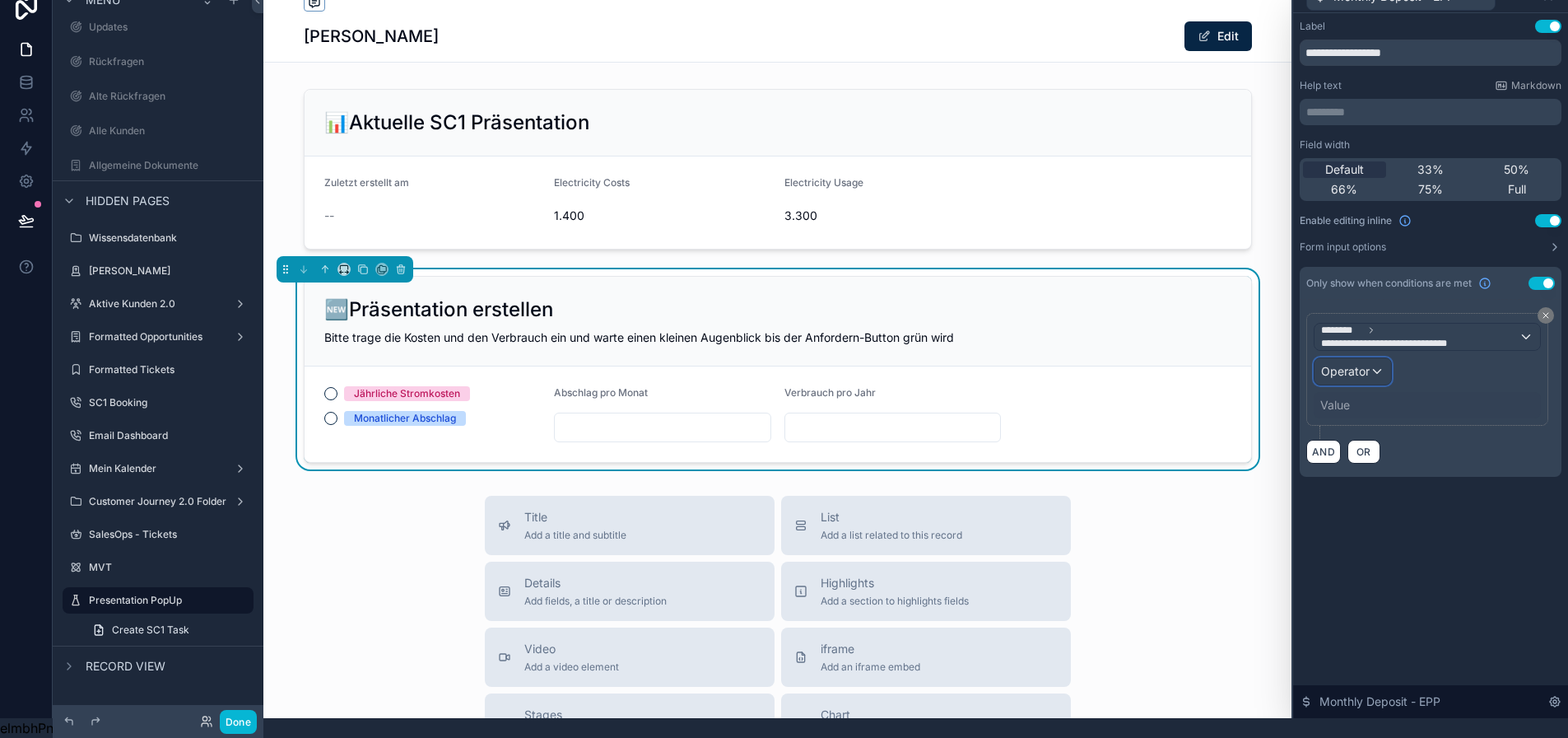
click at [1370, 364] on span "Operator" at bounding box center [1345, 371] width 49 height 14
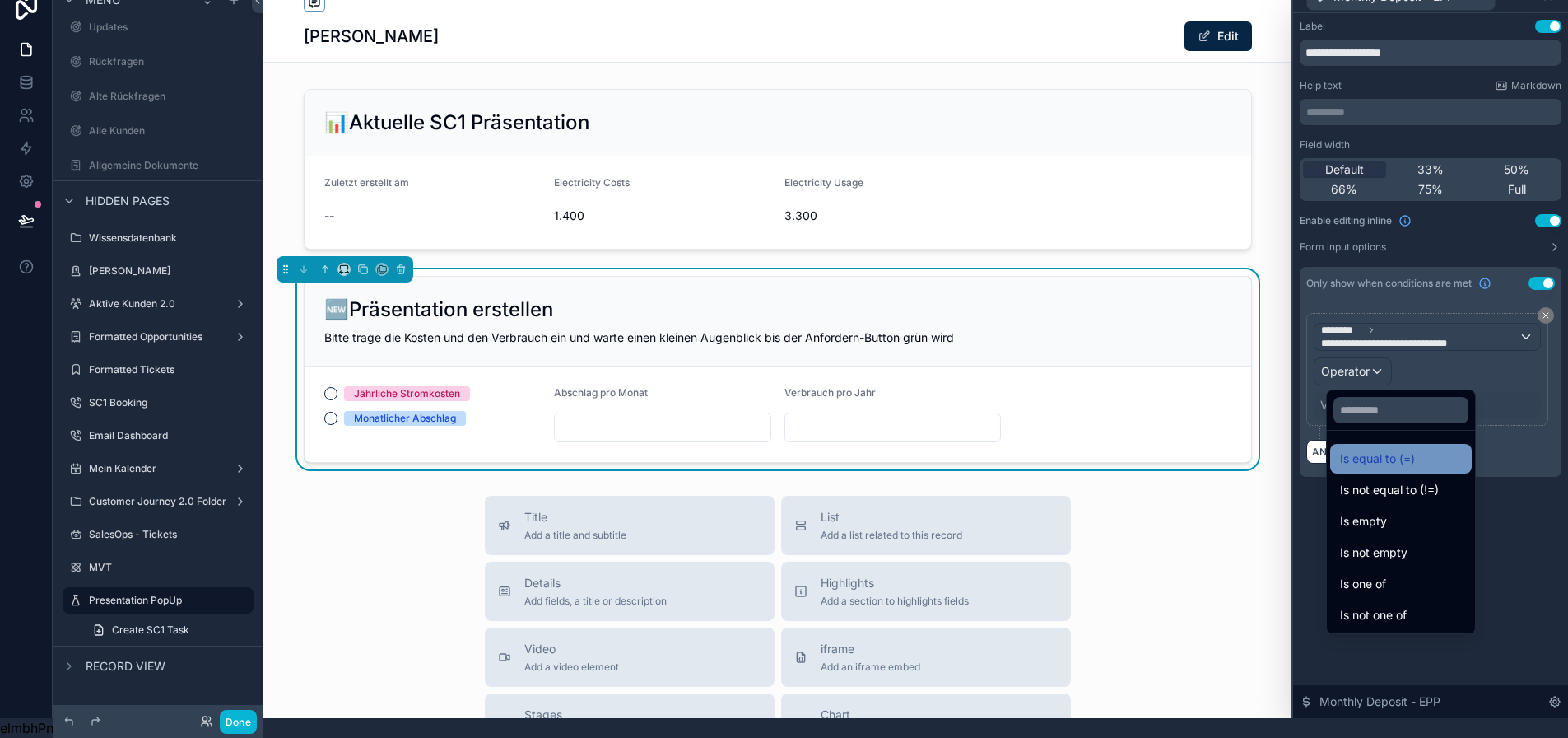
click at [1348, 444] on div "Is equal to (=)" at bounding box center [1401, 458] width 142 height 29
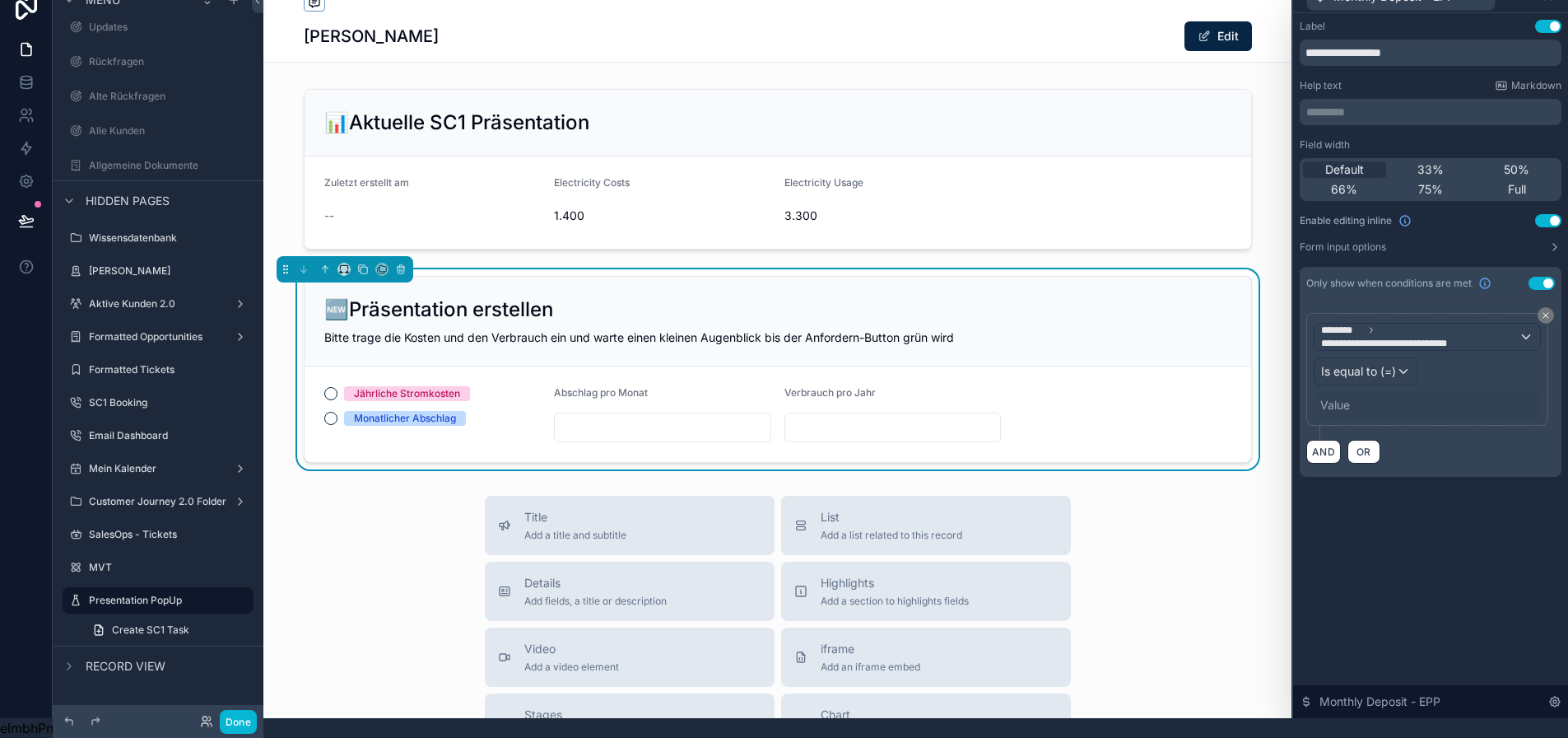
click at [1345, 397] on div "Value" at bounding box center [1334, 405] width 29 height 17
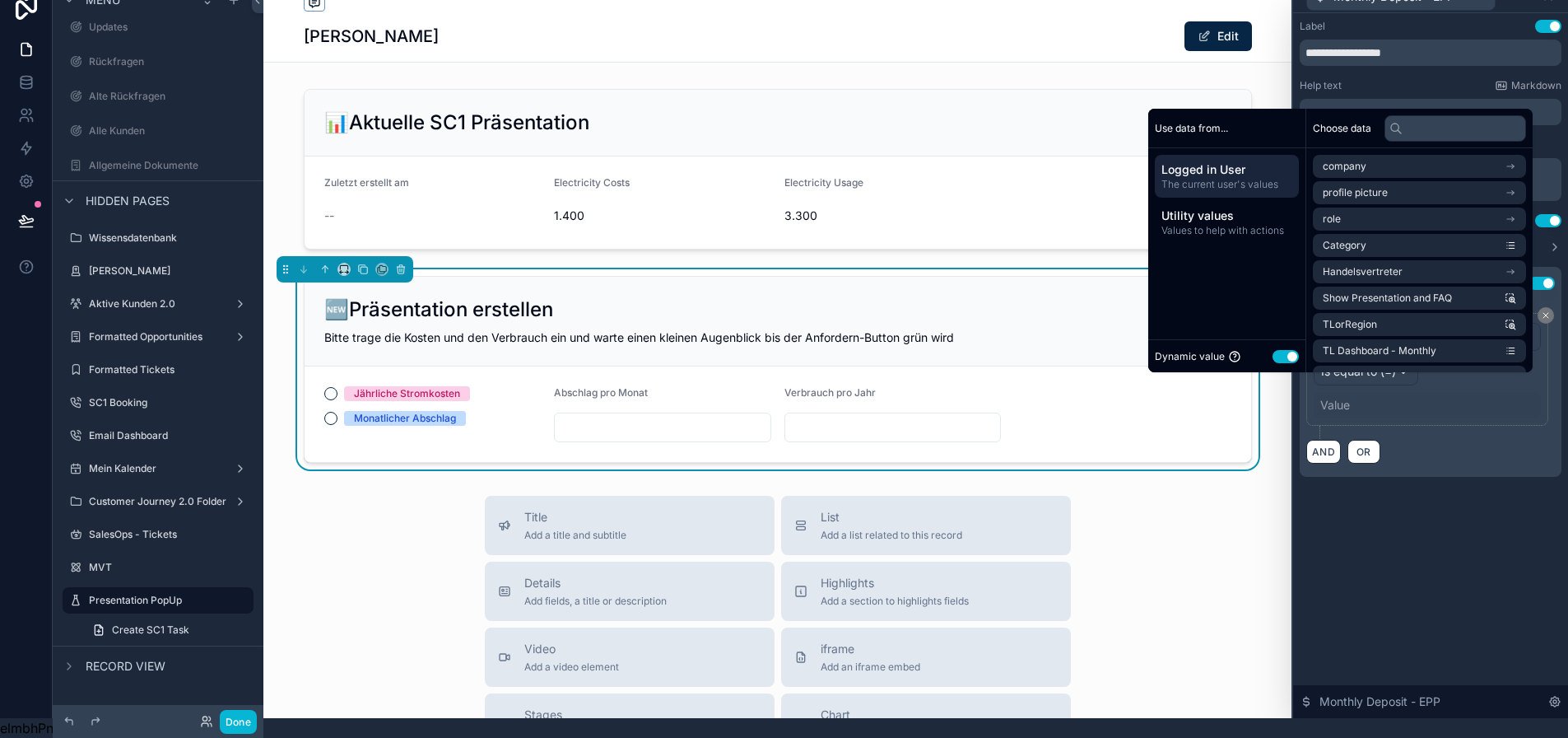
click at [1287, 359] on button "Use setting" at bounding box center [1286, 356] width 27 height 13
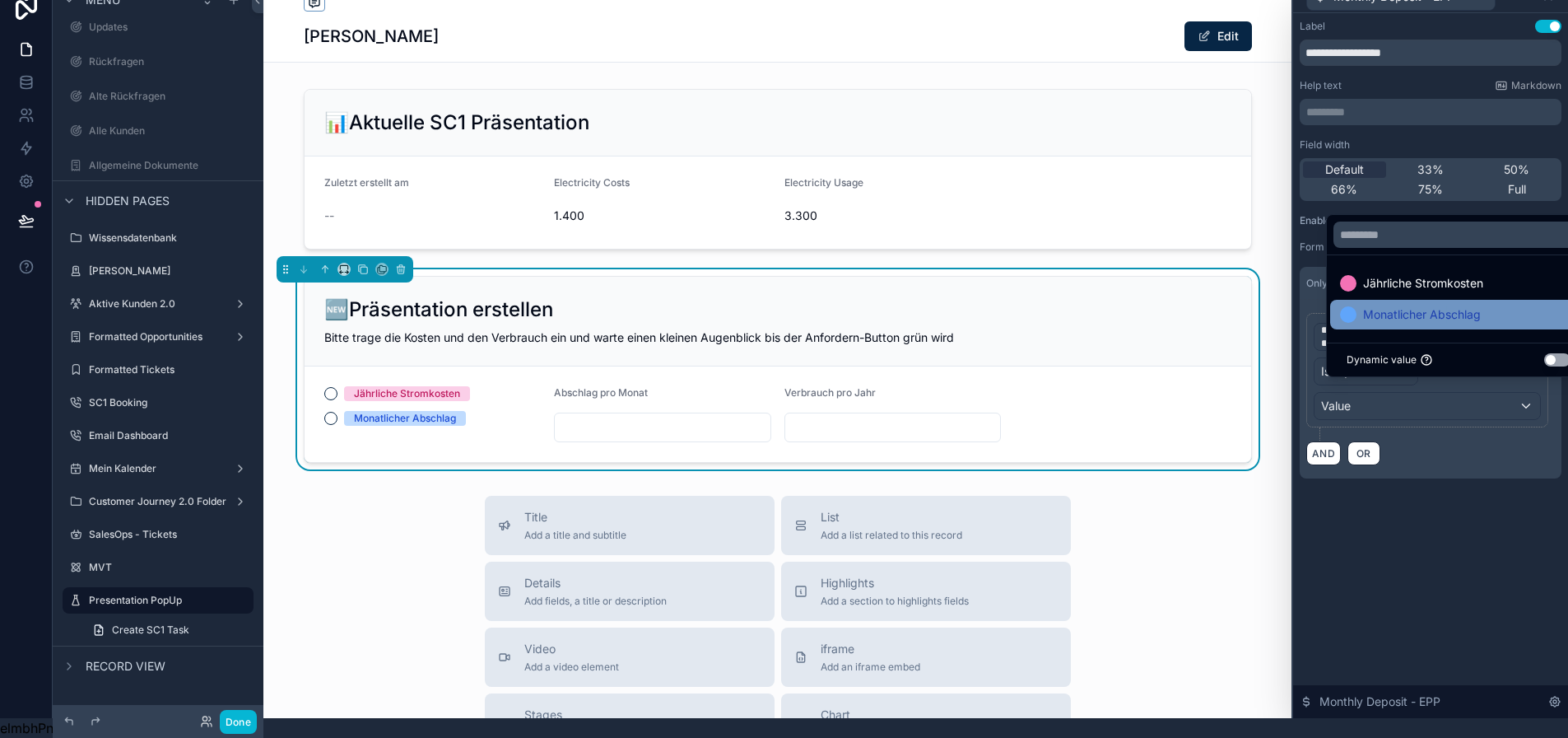
click at [1357, 304] on div "Monatlicher Abschlag" at bounding box center [1458, 314] width 257 height 29
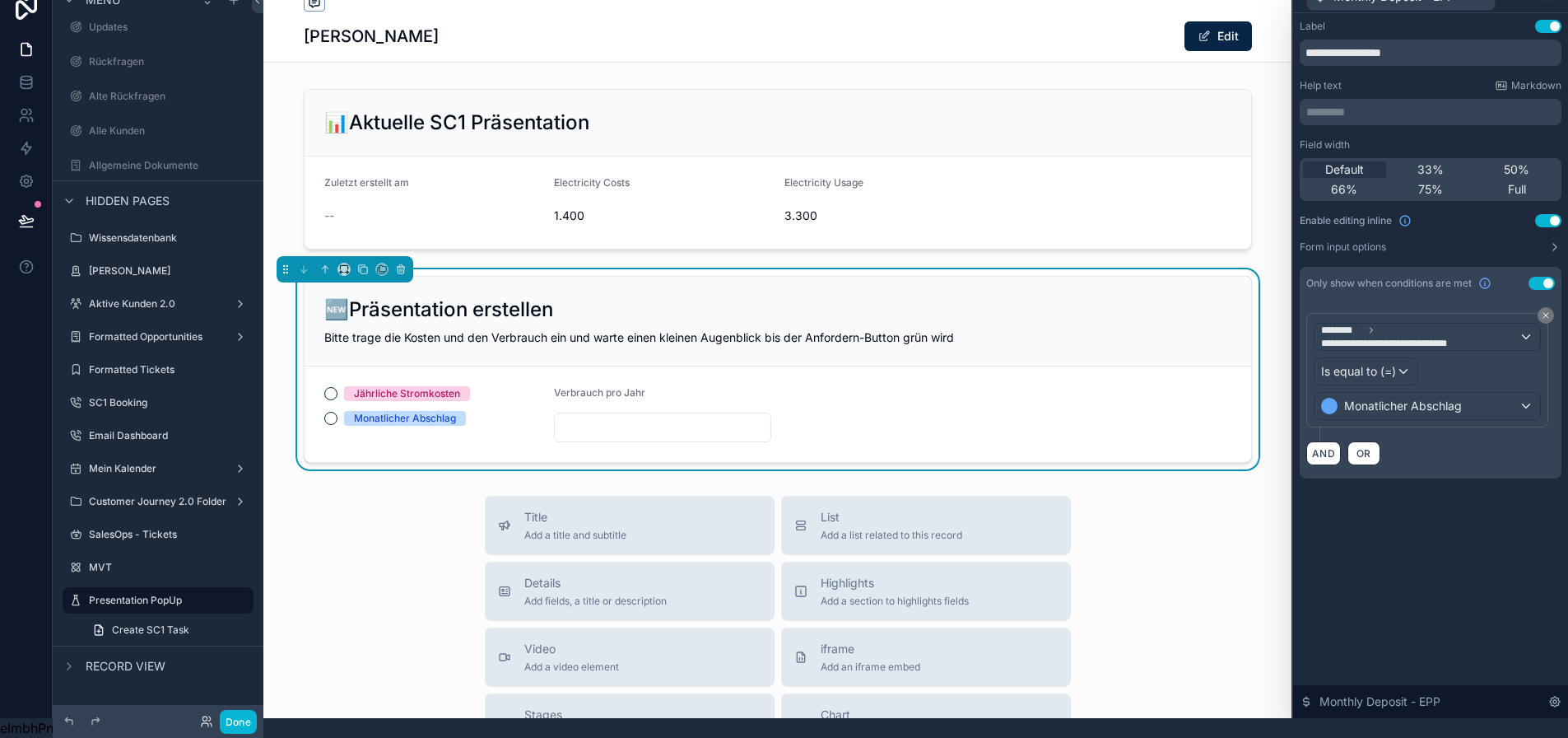
click at [1434, 537] on div "**********" at bounding box center [1430, 366] width 274 height 705
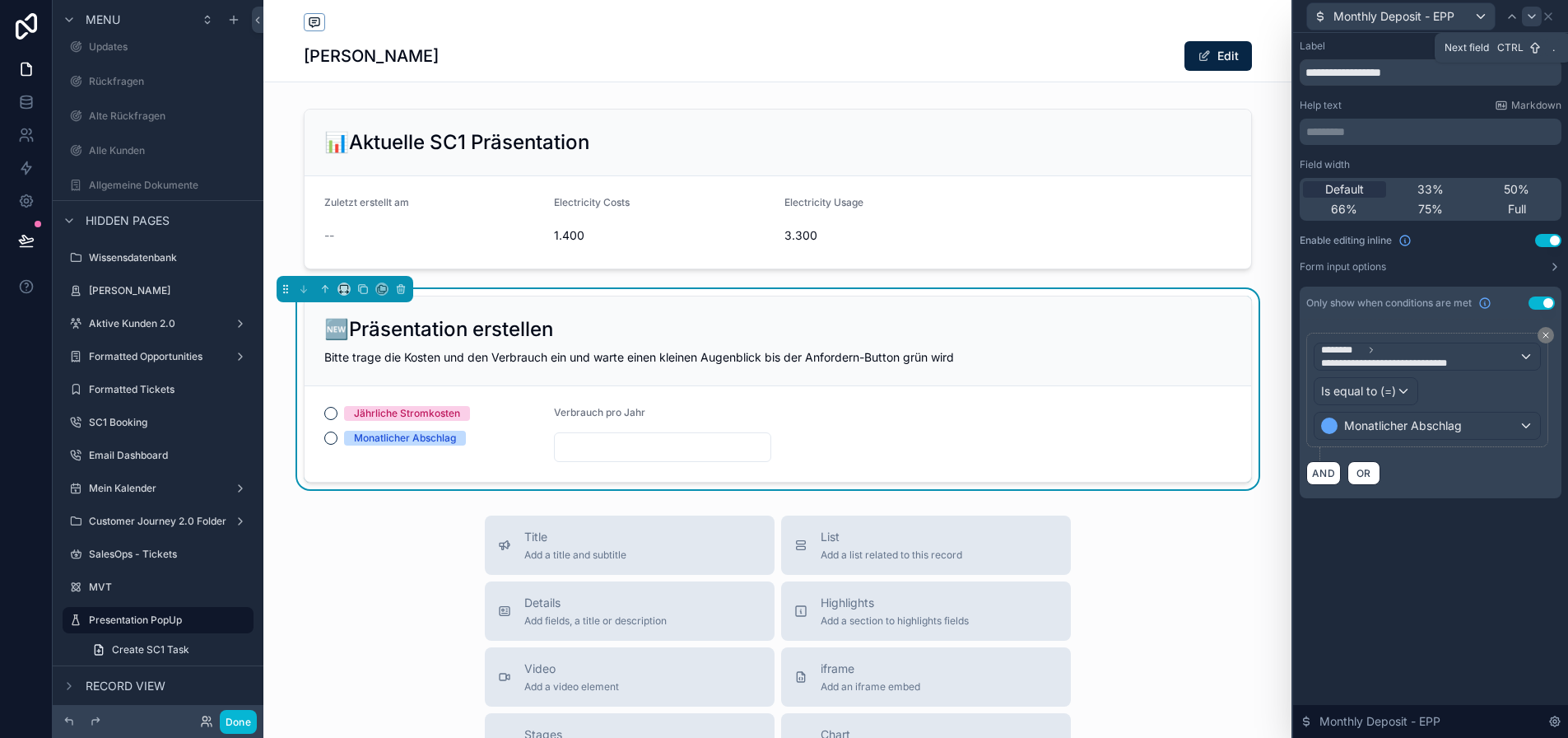
click at [1538, 13] on icon at bounding box center [1532, 16] width 13 height 13
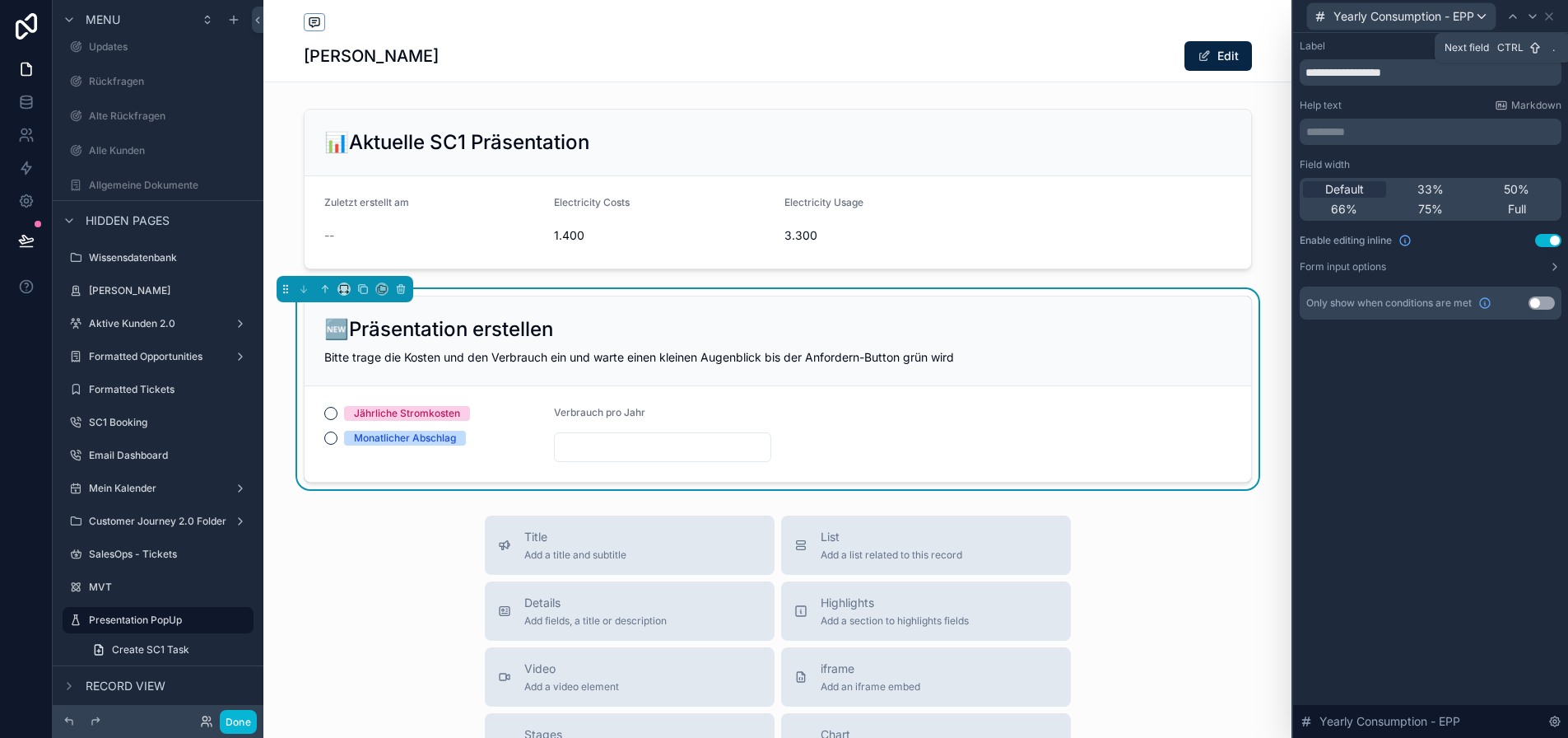
click at [1539, 13] on icon at bounding box center [1533, 16] width 13 height 13
click at [1550, 18] on div at bounding box center [1540, 16] width 19 height 19
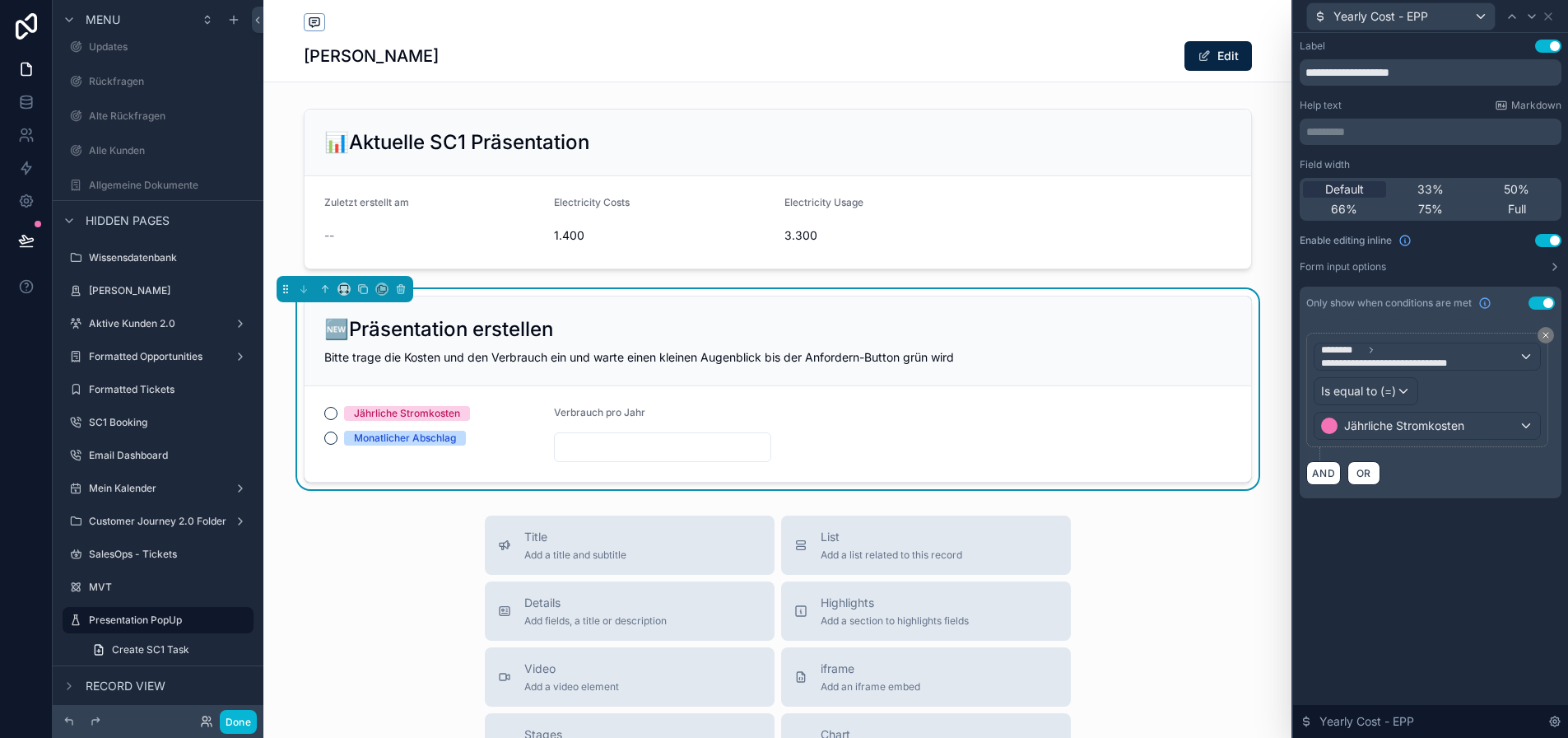
click at [1562, 18] on div "Yearly Cost - EPP" at bounding box center [1431, 16] width 262 height 32
click at [1551, 18] on icon at bounding box center [1548, 16] width 6 height 6
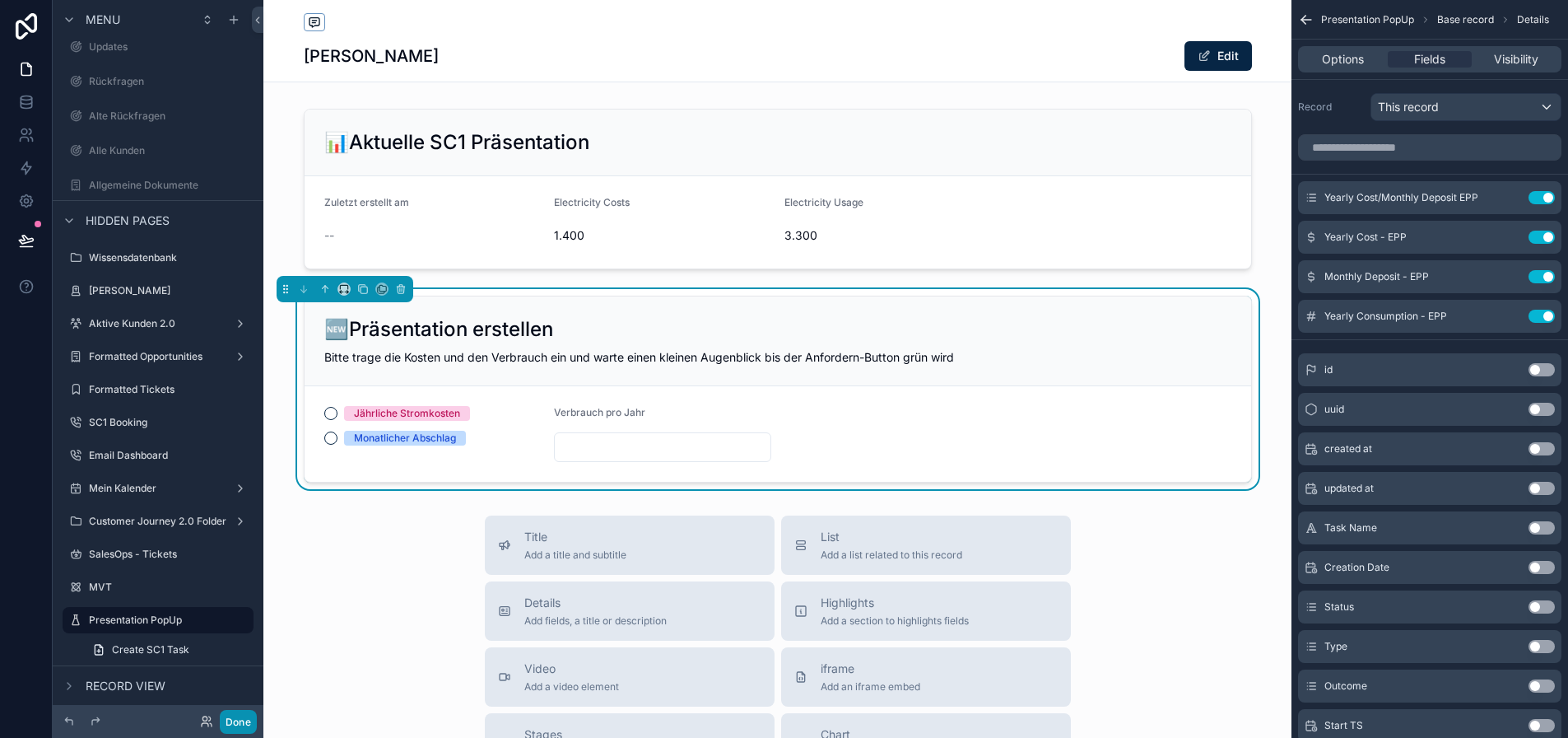
click at [236, 728] on button "Done" at bounding box center [238, 721] width 37 height 24
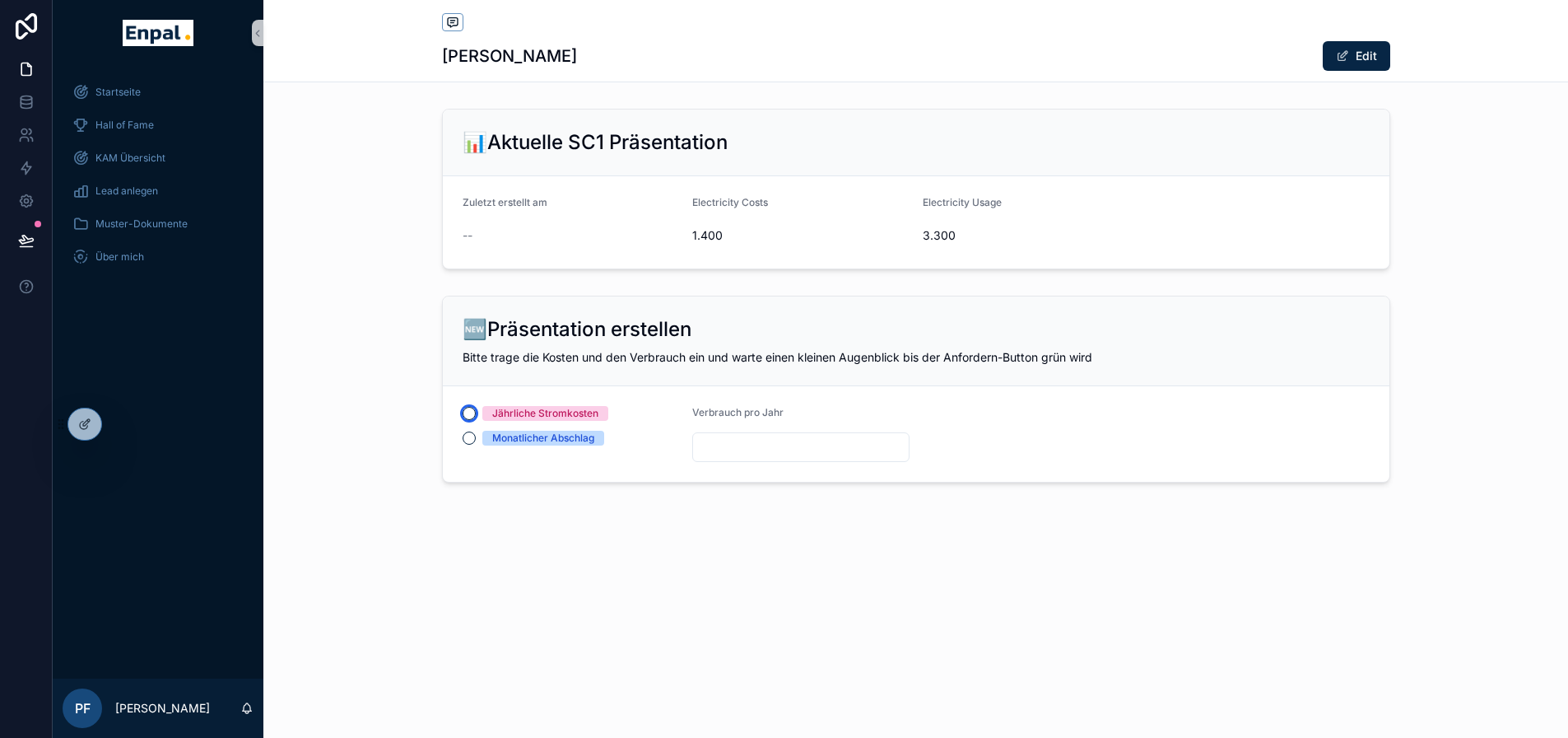
click at [474, 416] on button "Jährliche Stromkosten" at bounding box center [468, 413] width 13 height 13
click at [469, 441] on button "Monatlicher Abschlag" at bounding box center [468, 438] width 13 height 13
click at [471, 417] on button "Jährliche Stromkosten" at bounding box center [468, 413] width 13 height 13
click at [77, 416] on div at bounding box center [84, 423] width 33 height 31
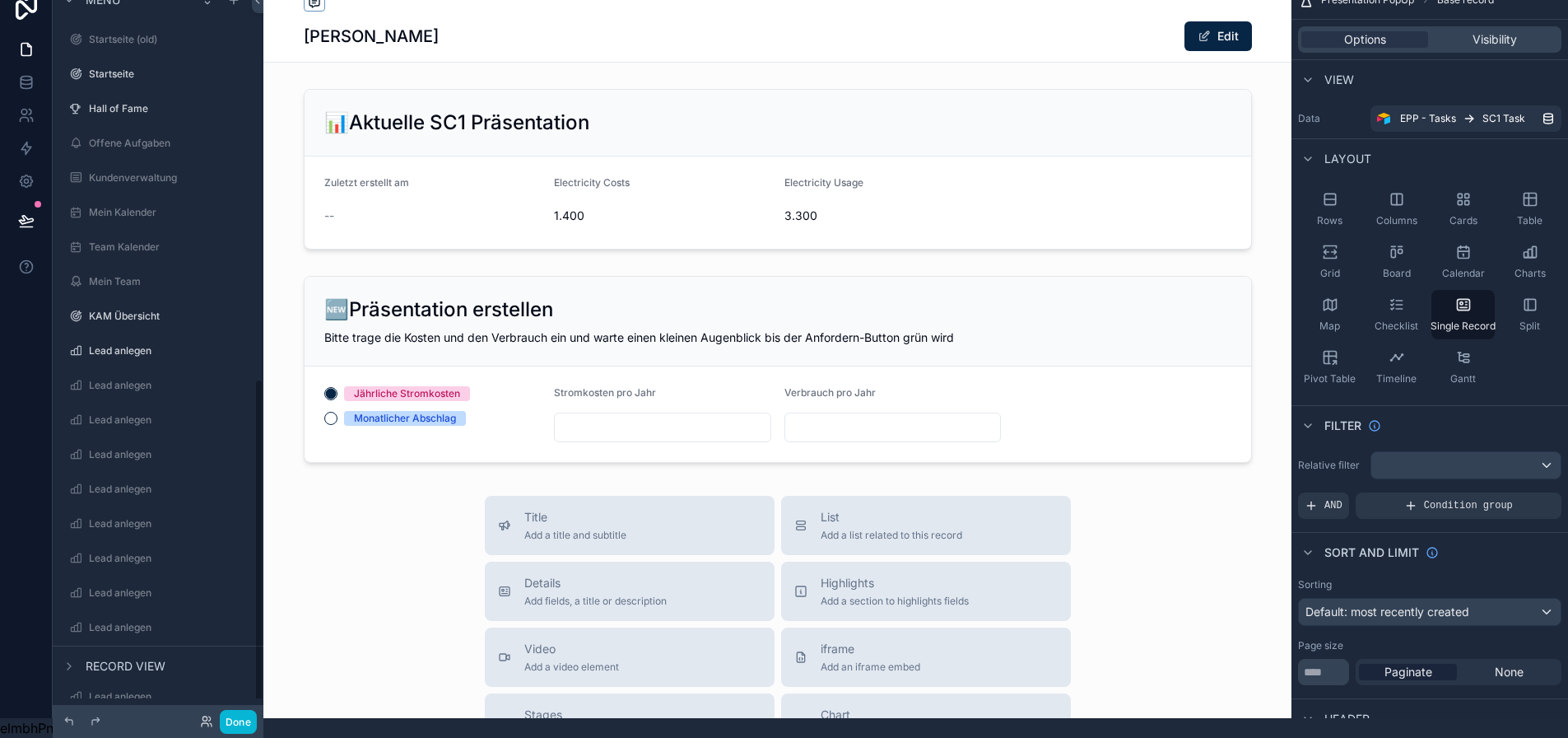
scroll to position [877, 0]
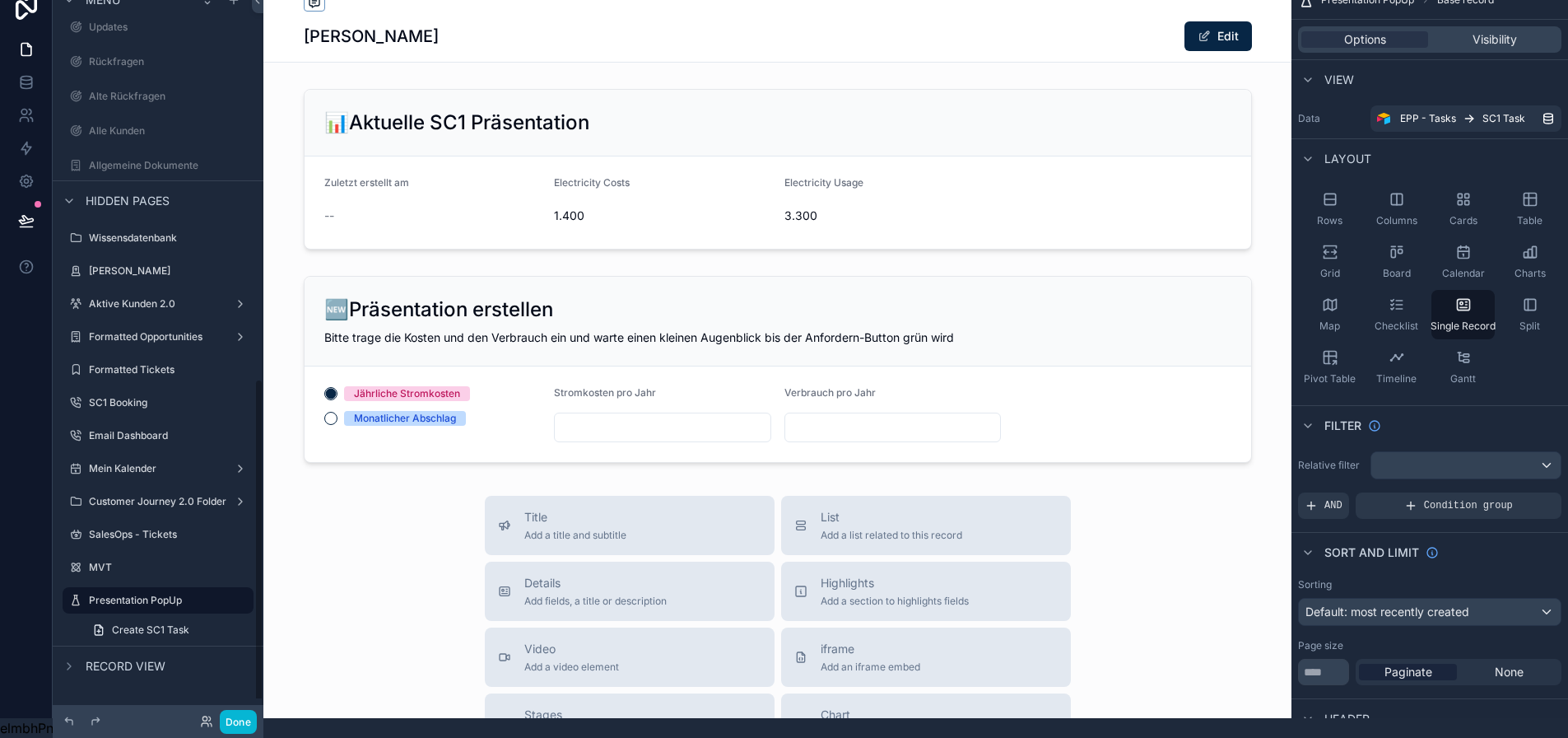
click at [706, 416] on div "scrollable content" at bounding box center [776, 597] width 1028 height 1234
click at [706, 416] on div "scrollable content" at bounding box center [776, 369] width 1028 height 200
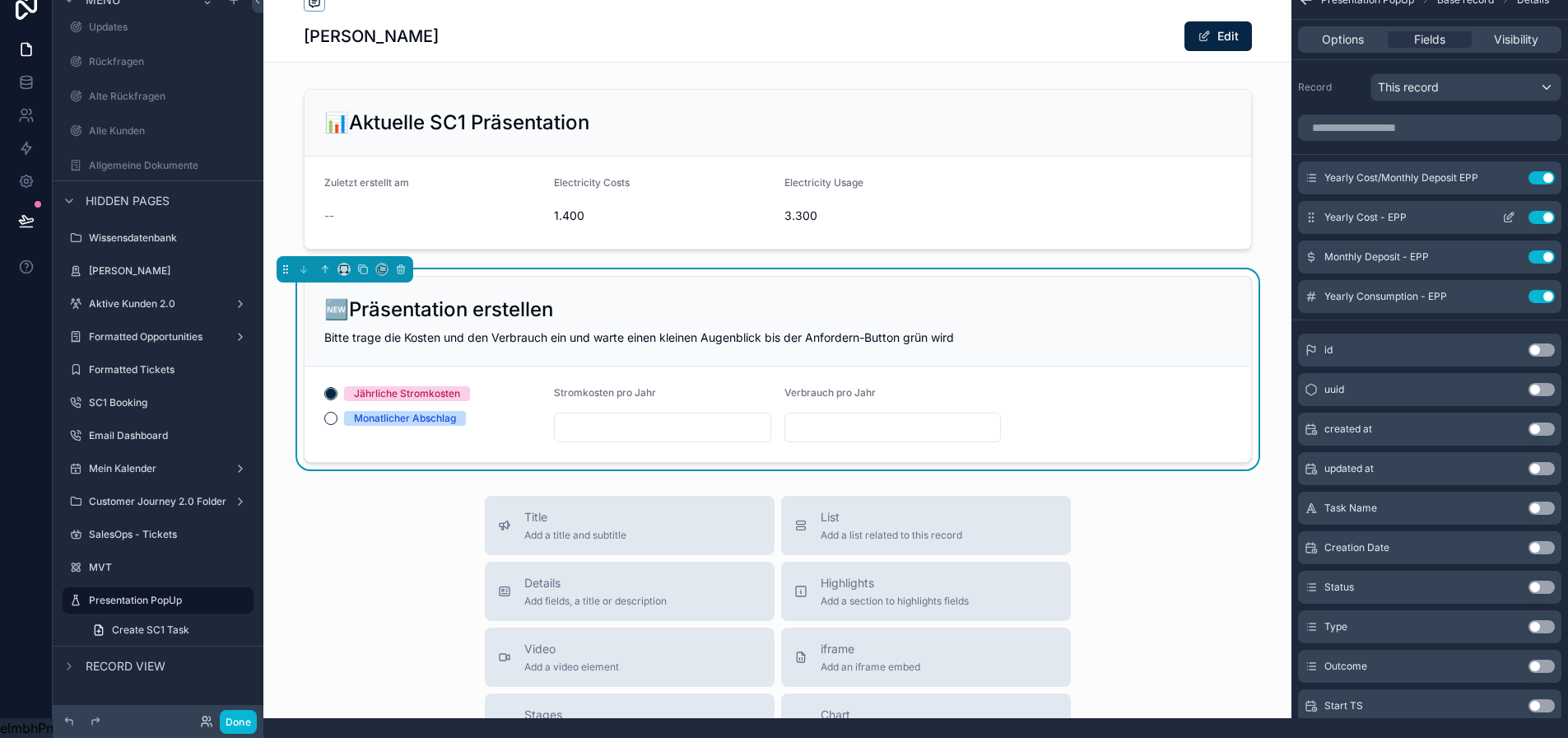
click at [1515, 211] on icon "scrollable content" at bounding box center [1509, 217] width 13 height 13
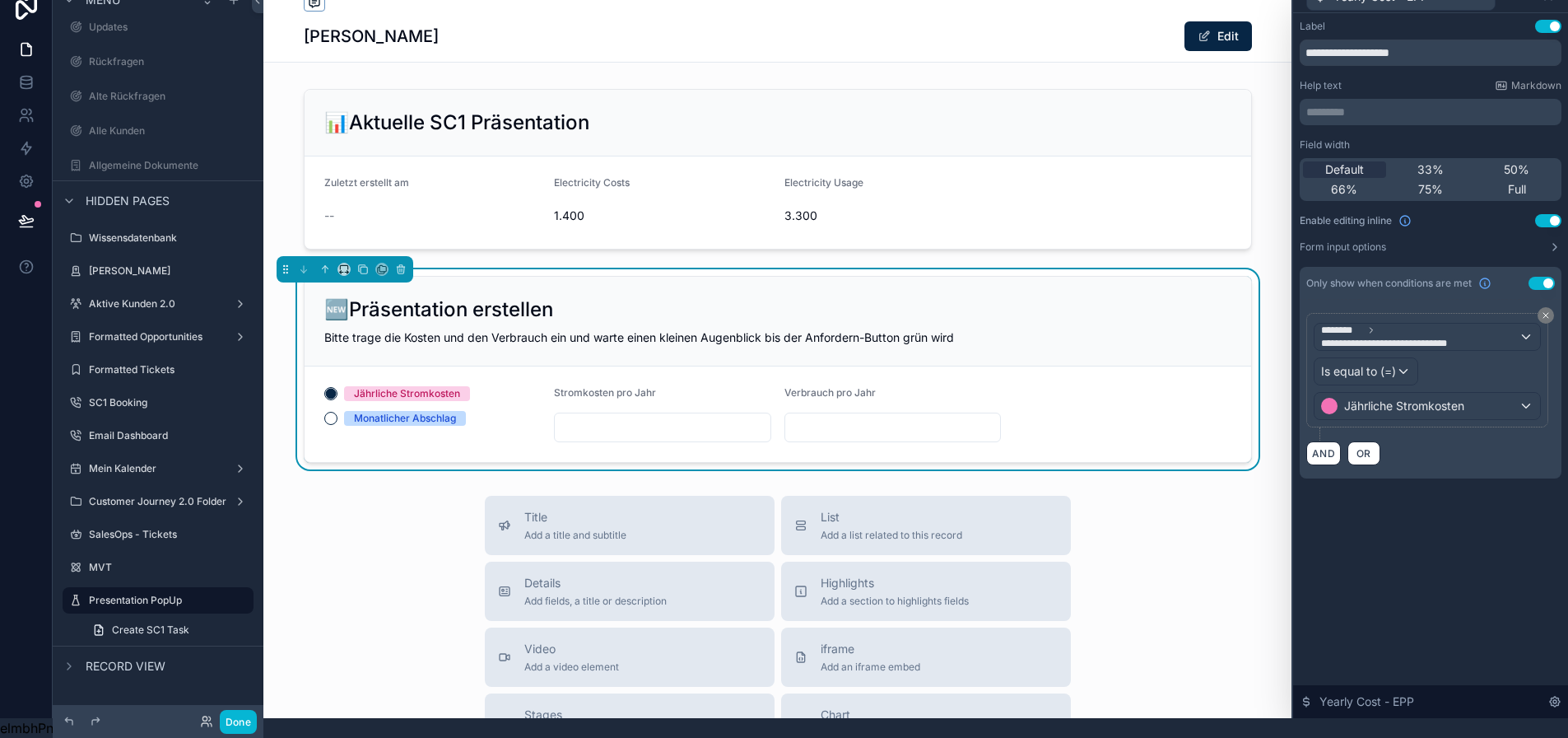
scroll to position [0, 3]
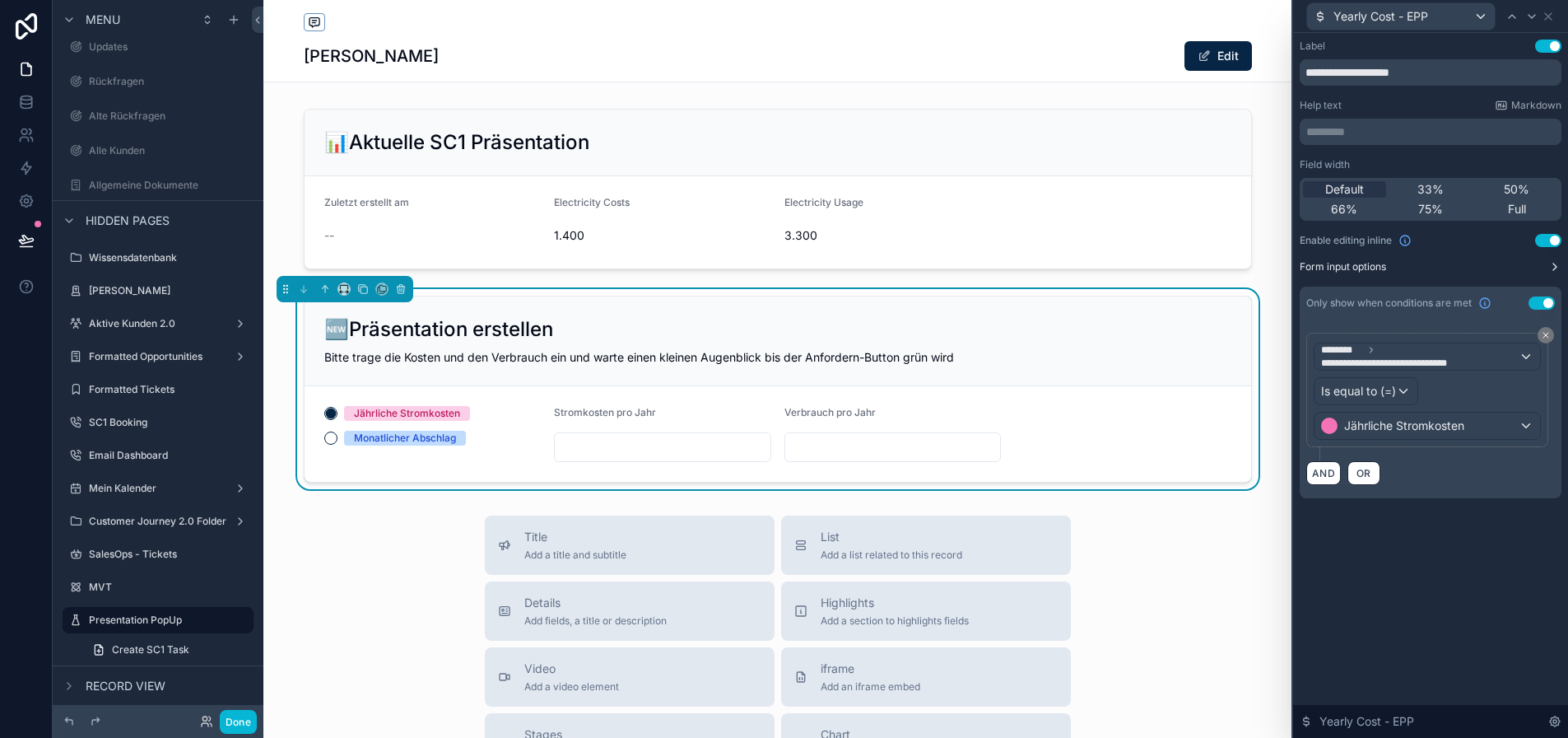
click at [1561, 267] on icon at bounding box center [1555, 267] width 13 height 13
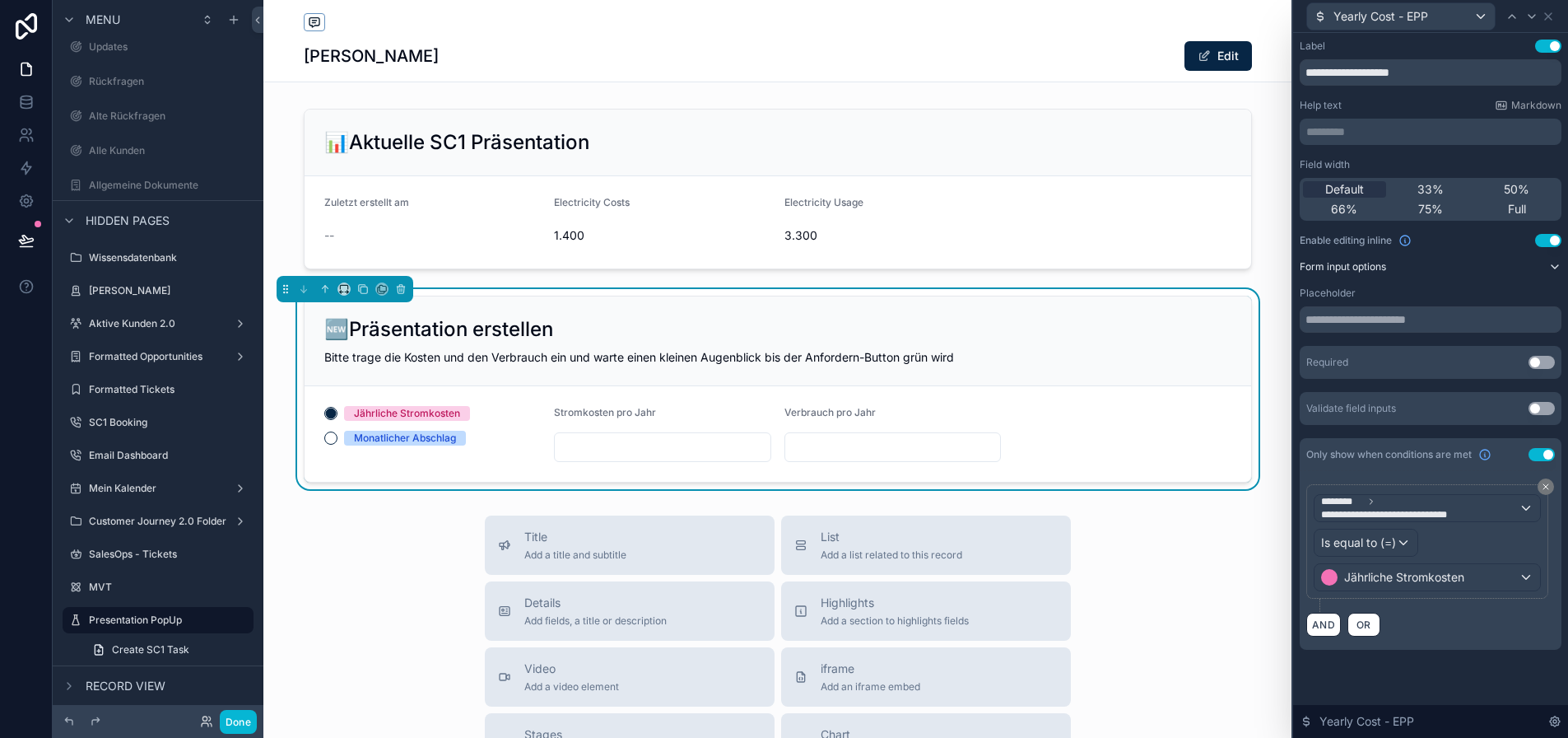
scroll to position [4, 0]
click at [1421, 266] on button "Form input options" at bounding box center [1431, 267] width 262 height 13
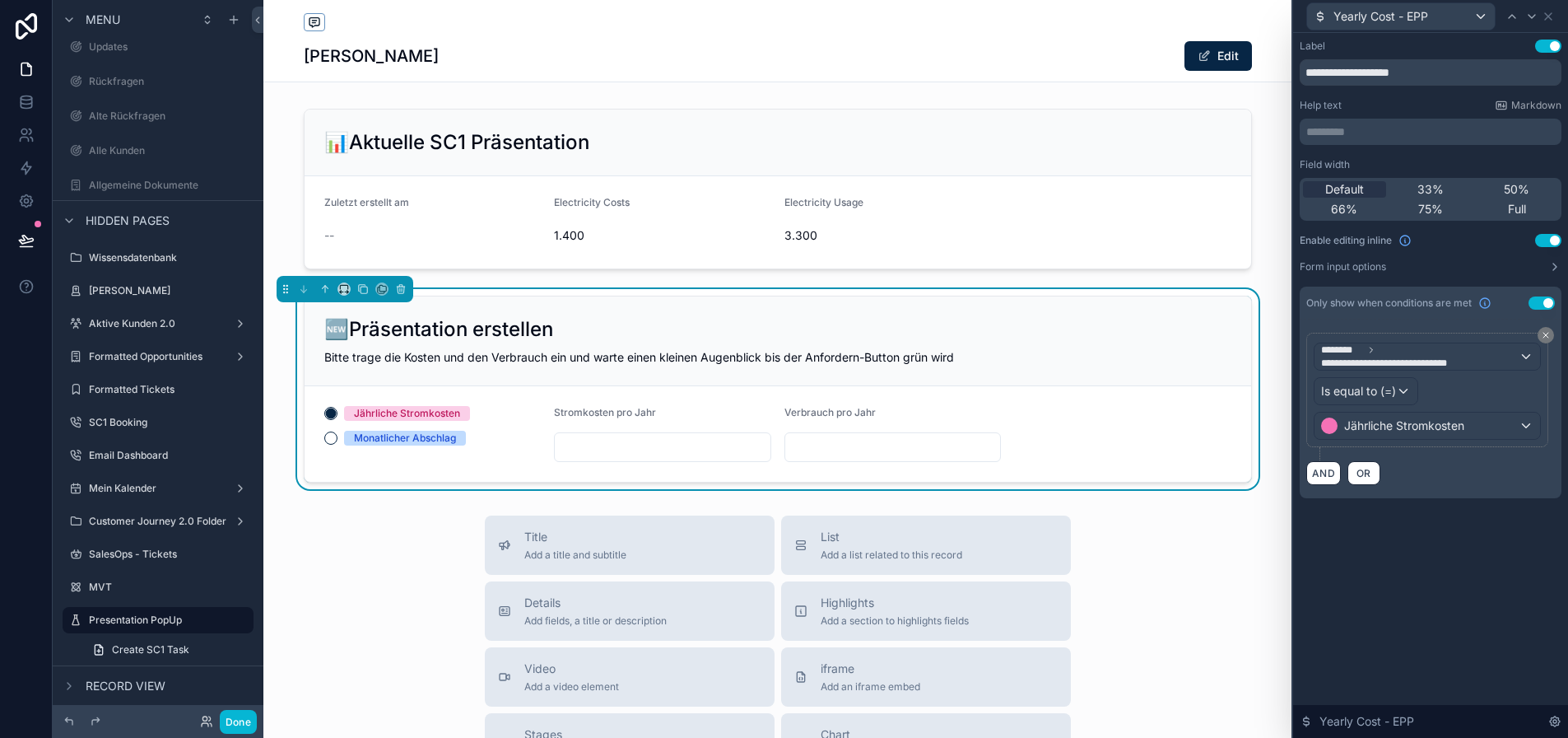
click at [1135, 374] on div "🆕Präsentation erstellen Bitte trage die Kosten und den Verbrauch ein und warte …" at bounding box center [777, 341] width 946 height 89
click at [1534, 18] on div at bounding box center [1532, 16] width 19 height 19
click at [1484, 263] on button "Form input options" at bounding box center [1431, 267] width 262 height 13
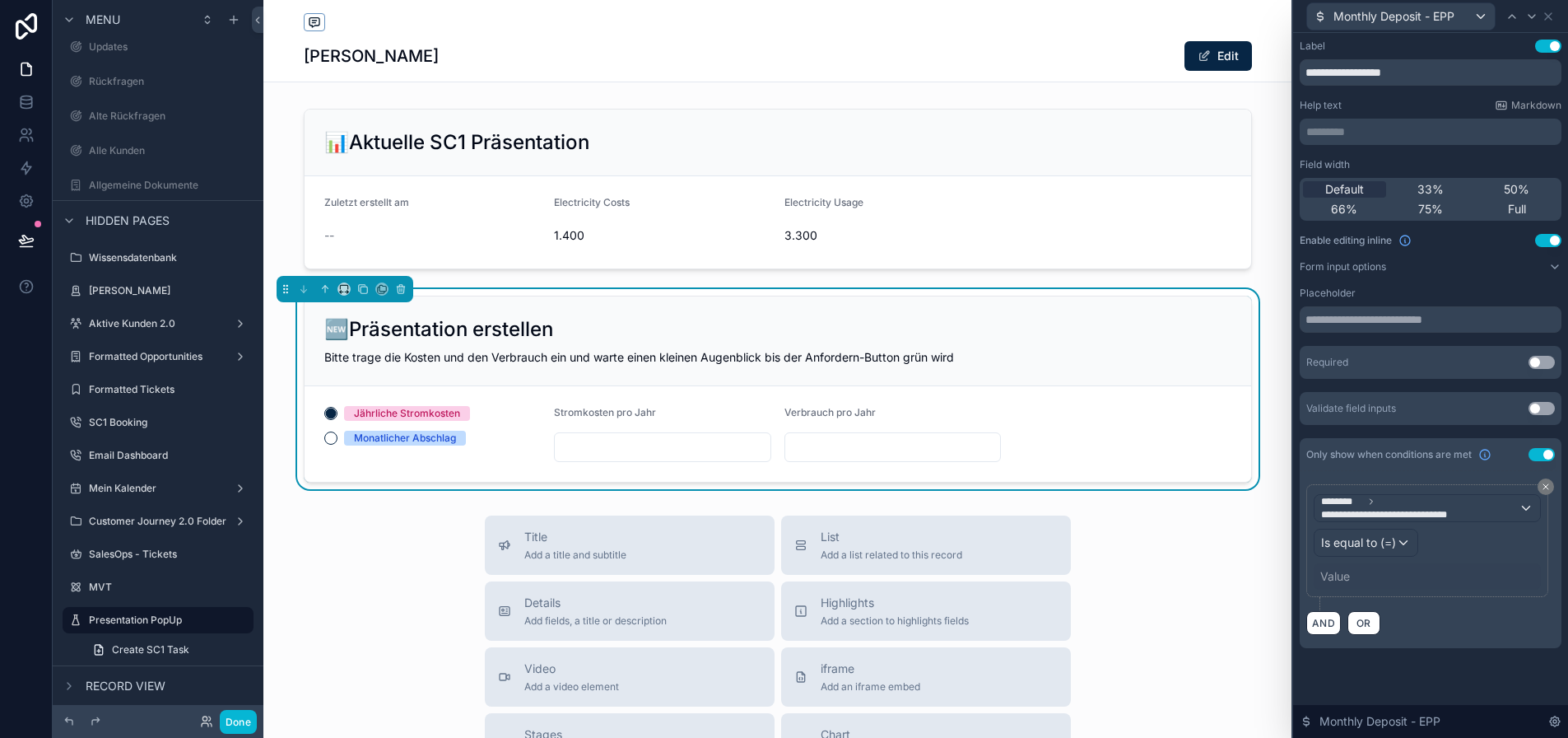
scroll to position [12, 0]
click at [1549, 355] on div "Required Use setting" at bounding box center [1431, 361] width 262 height 33
click at [1549, 359] on button "Use setting" at bounding box center [1541, 362] width 27 height 13
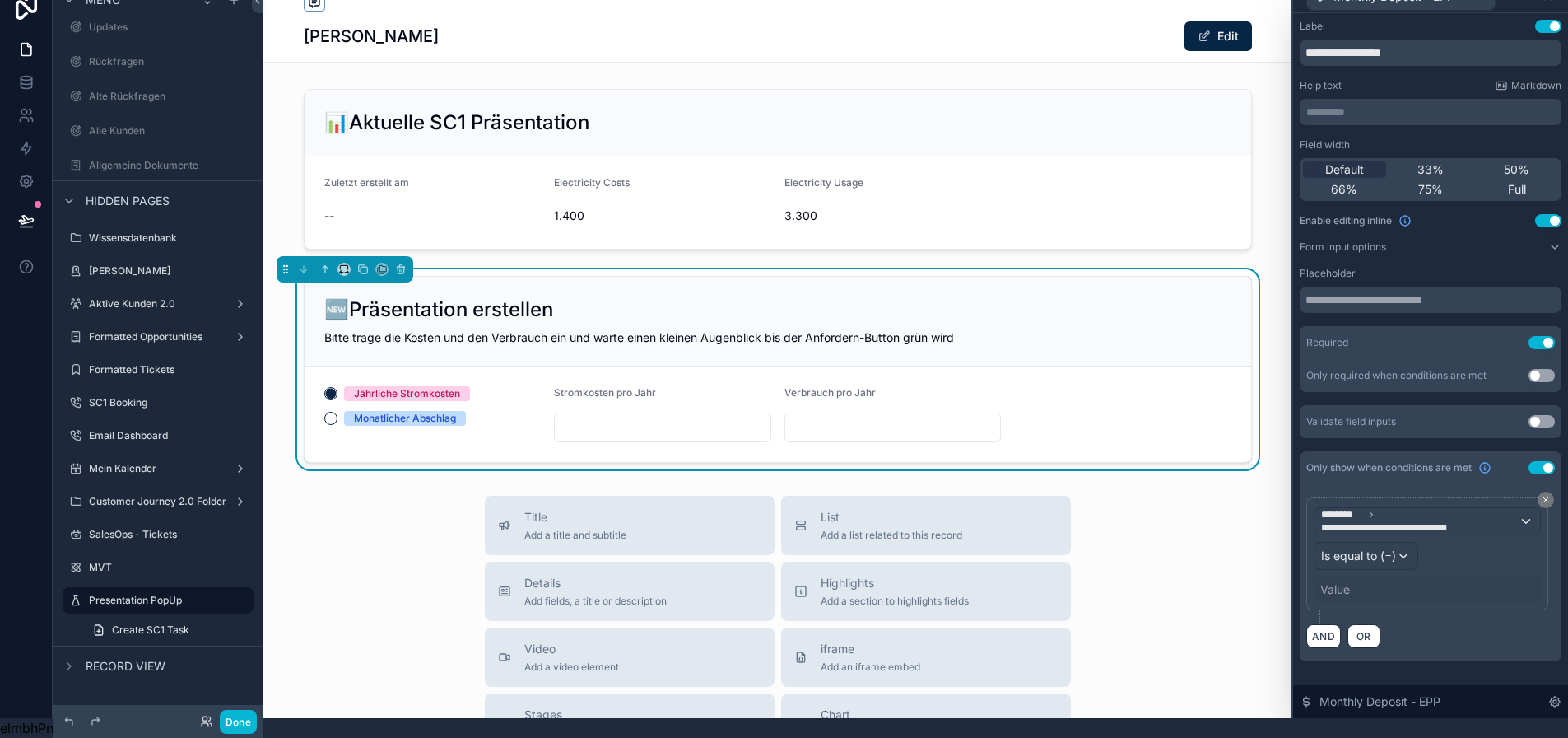
scroll to position [0, 3]
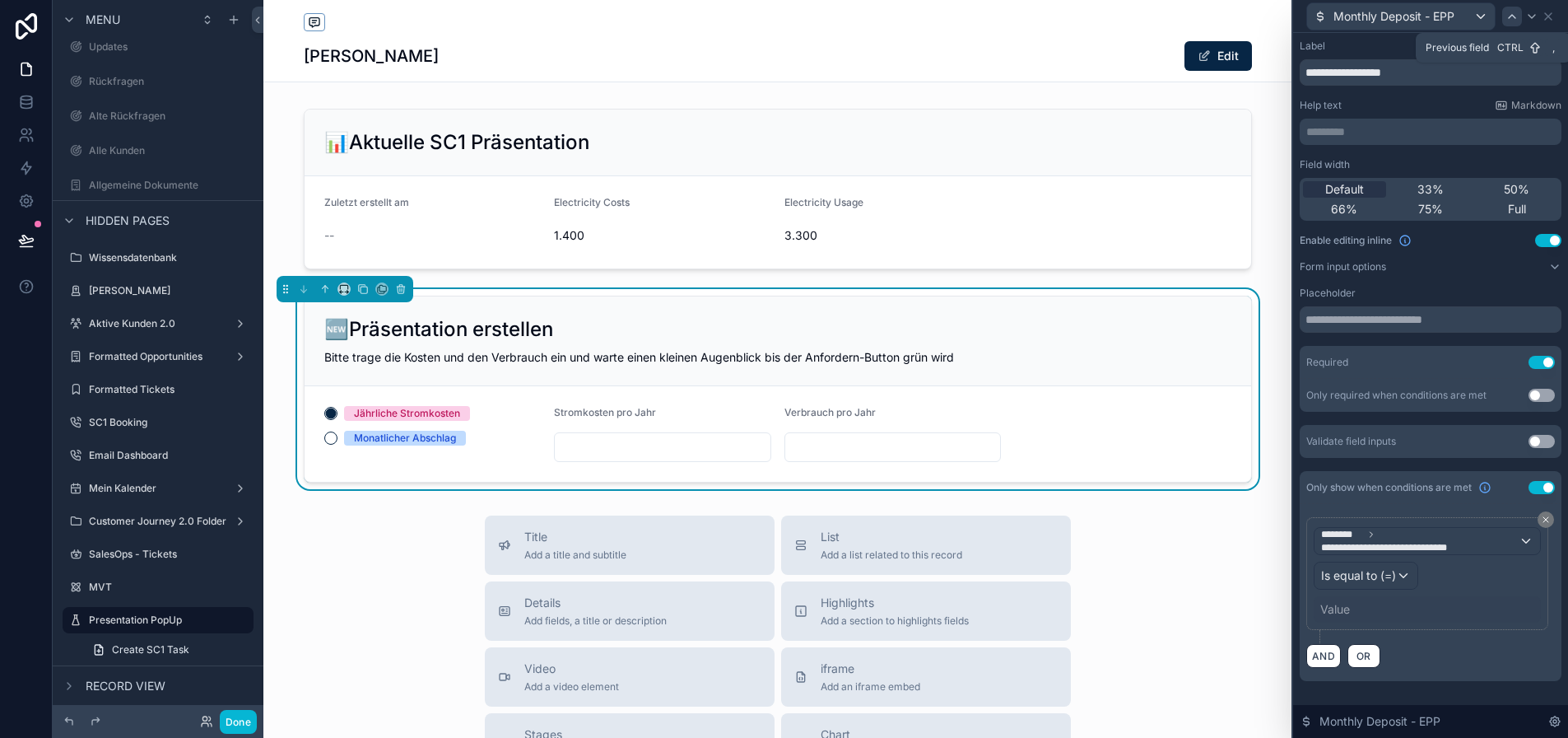
click at [1522, 19] on div at bounding box center [1512, 16] width 19 height 19
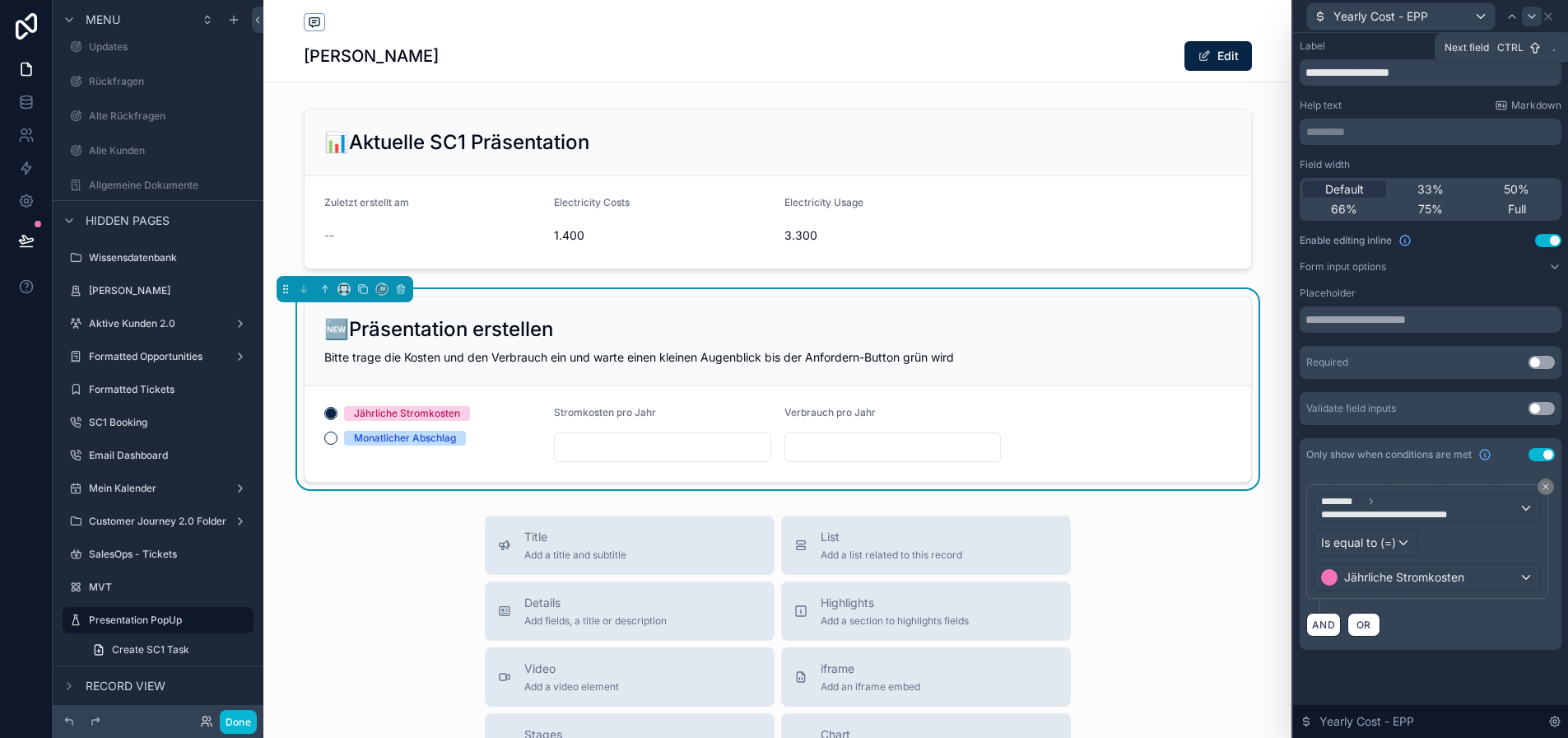
click at [1535, 15] on icon at bounding box center [1531, 17] width 6 height 4
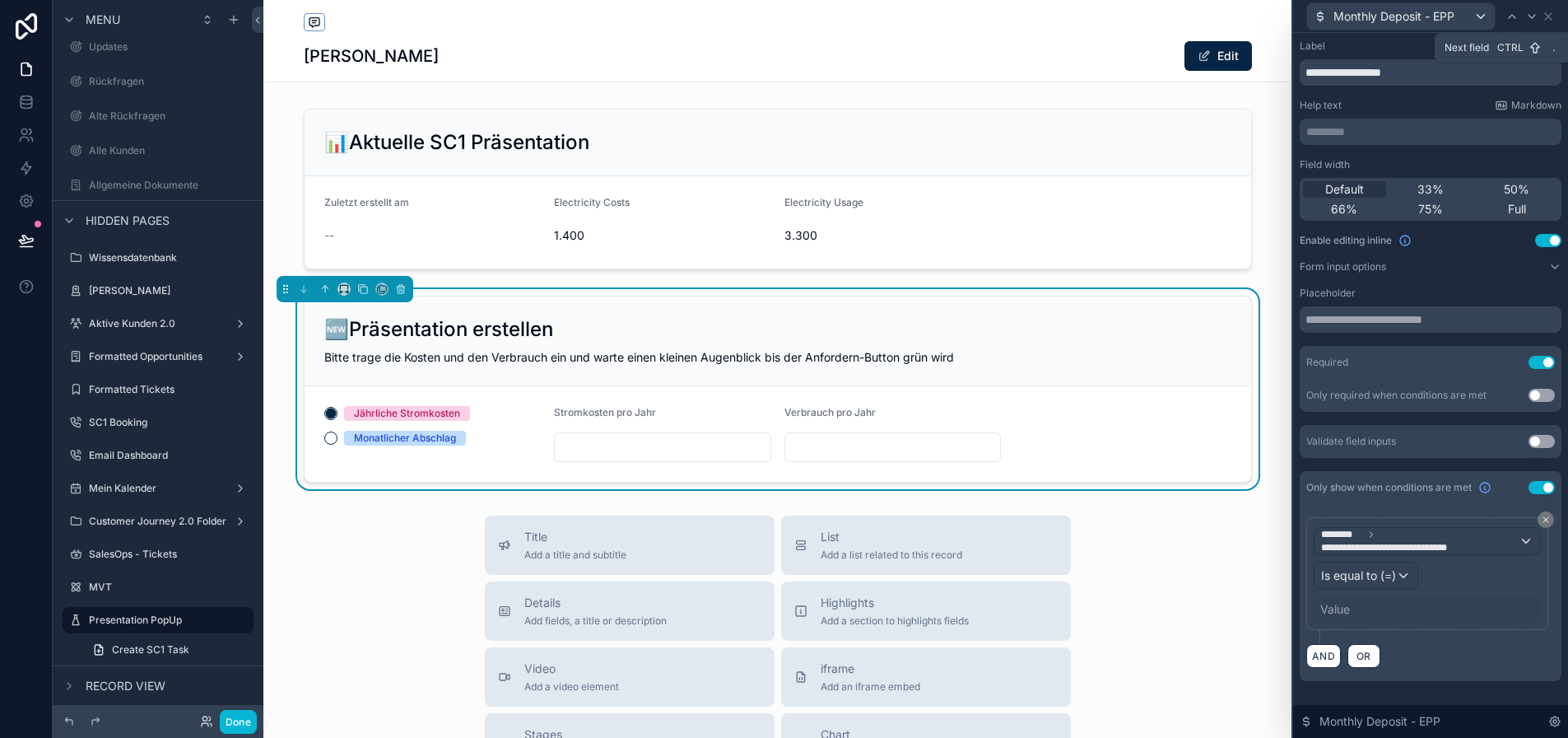
click at [1535, 15] on icon at bounding box center [1531, 17] width 6 height 4
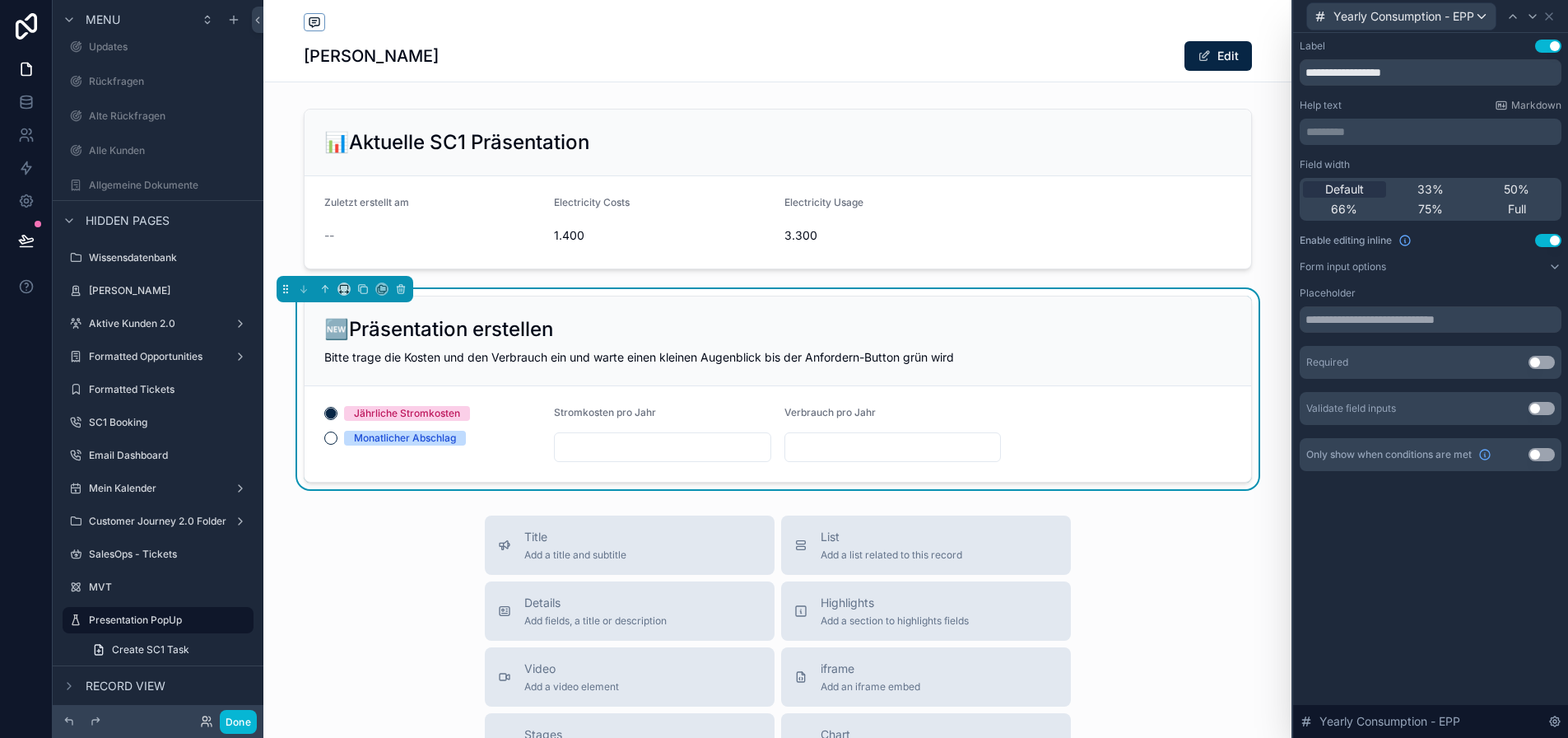
click at [1550, 358] on button "Use setting" at bounding box center [1541, 362] width 27 height 13
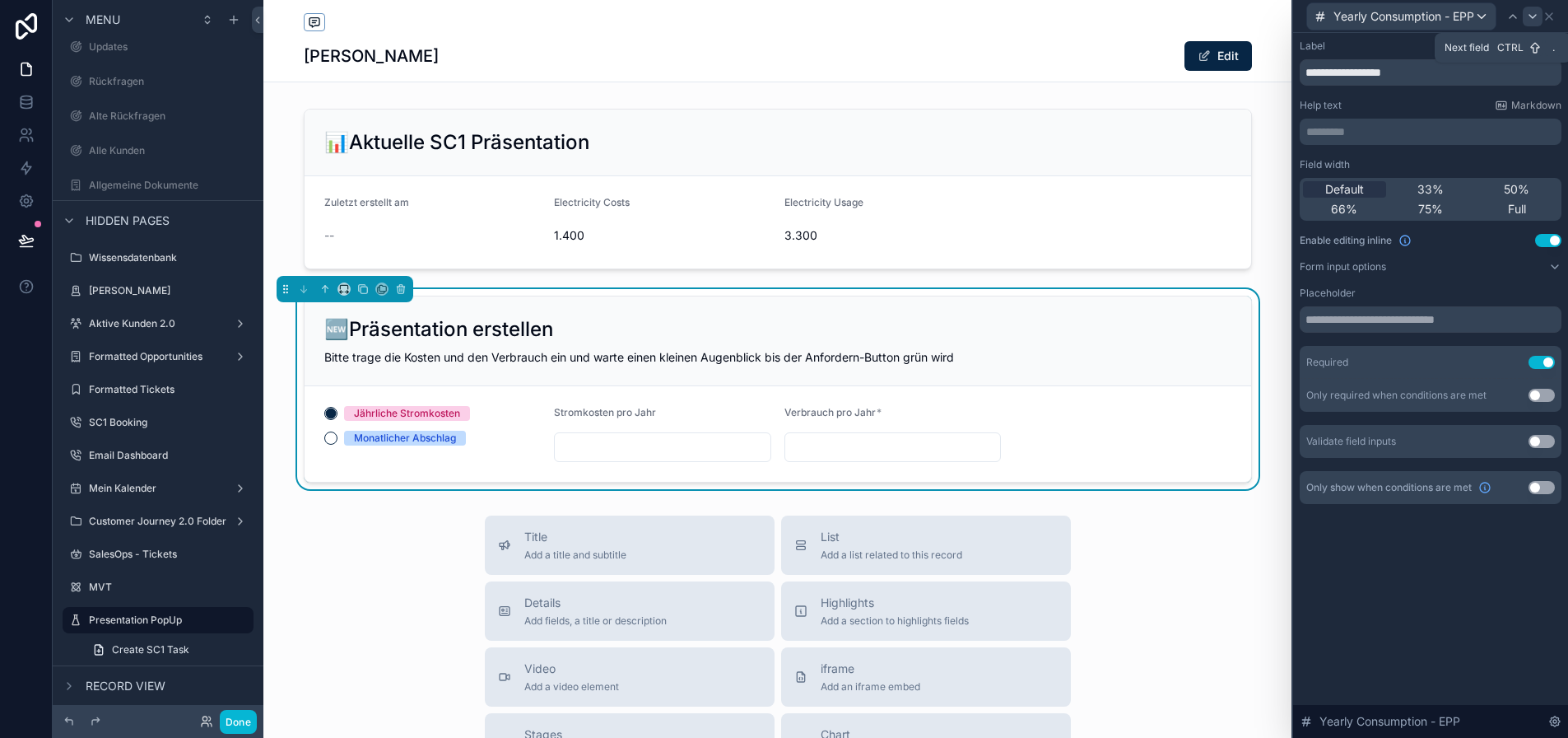
click at [1539, 19] on icon at bounding box center [1533, 16] width 13 height 13
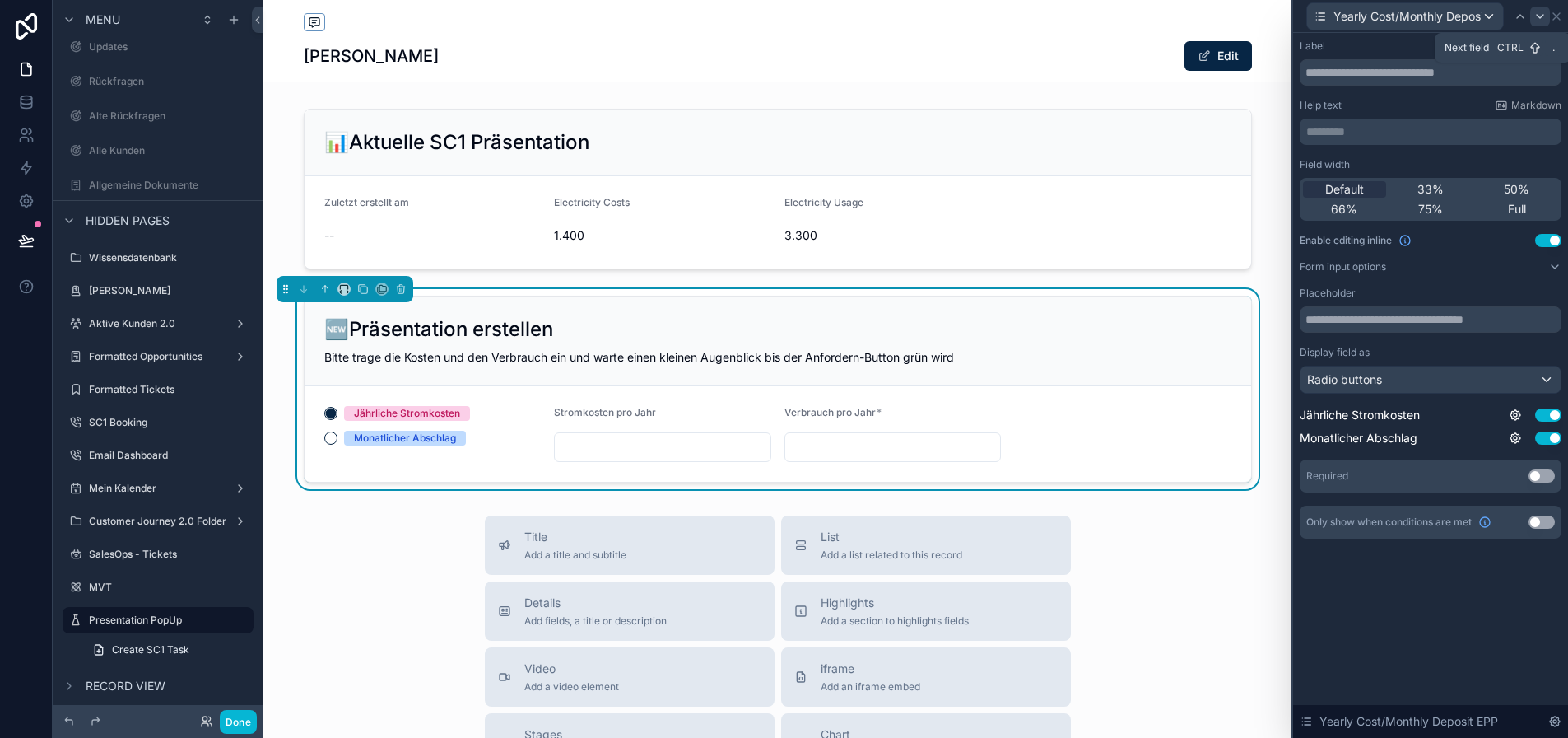
click at [1546, 19] on icon at bounding box center [1540, 16] width 13 height 13
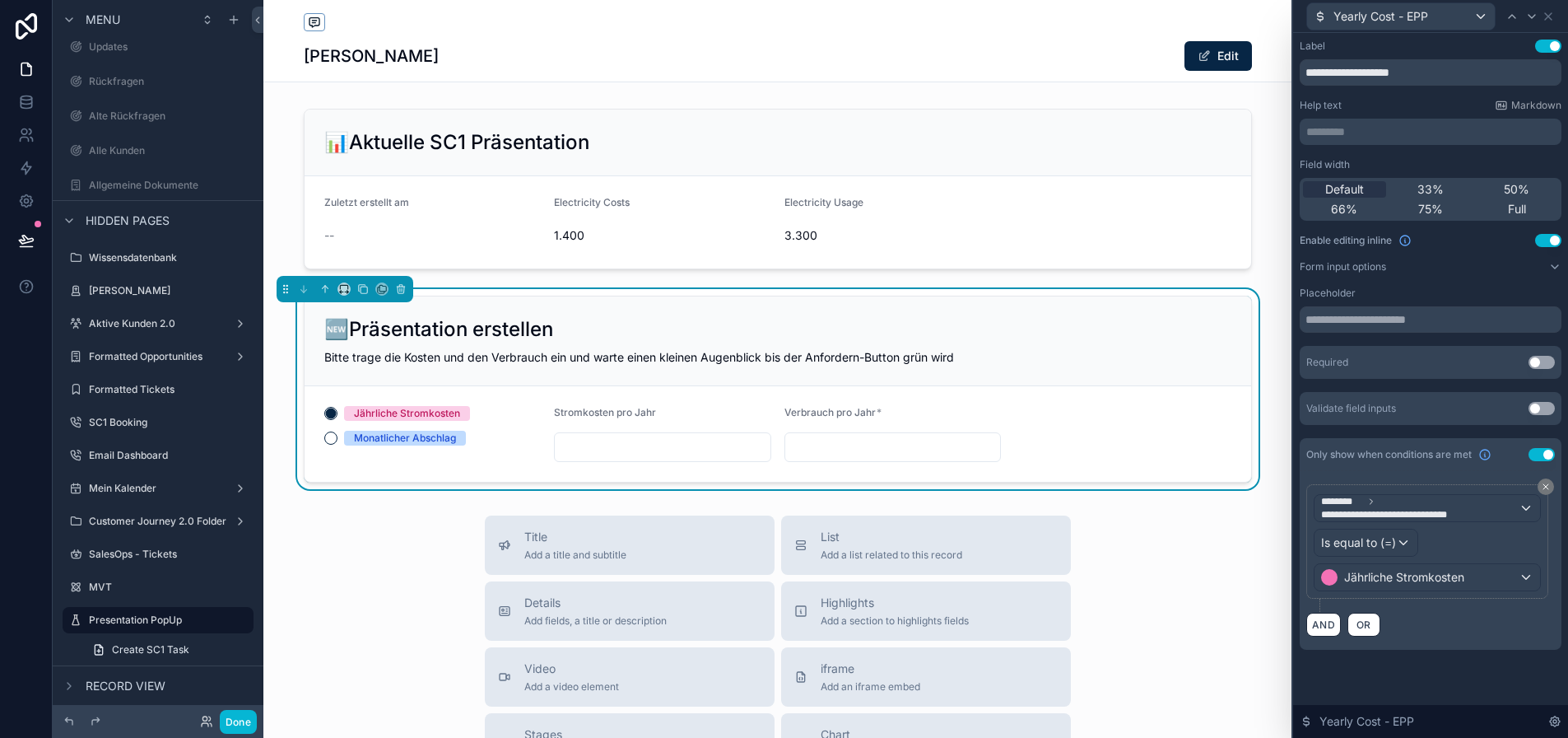
click at [1548, 360] on button "Use setting" at bounding box center [1541, 362] width 27 height 13
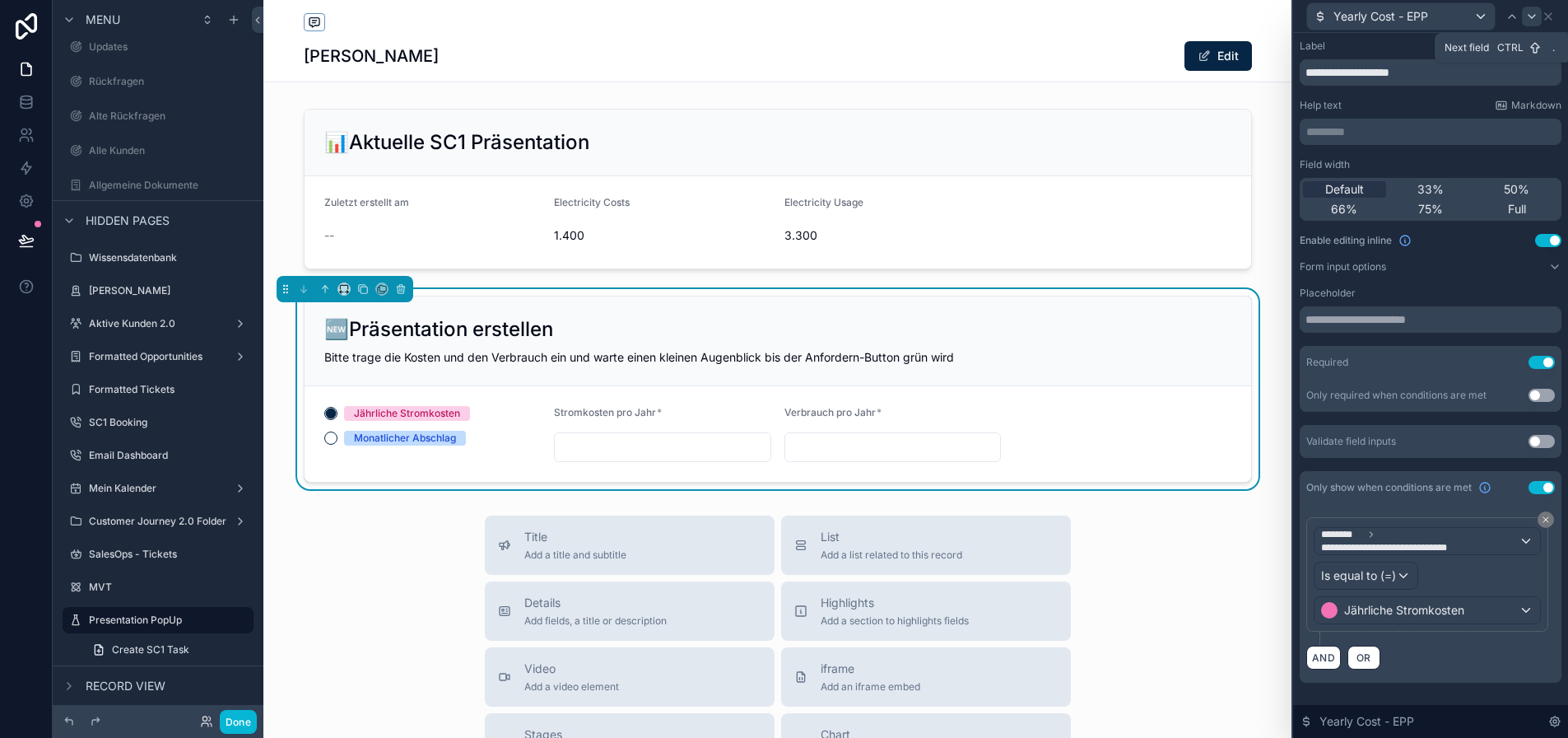
click at [1538, 13] on icon at bounding box center [1532, 16] width 13 height 13
click at [242, 719] on button "Done" at bounding box center [238, 721] width 37 height 24
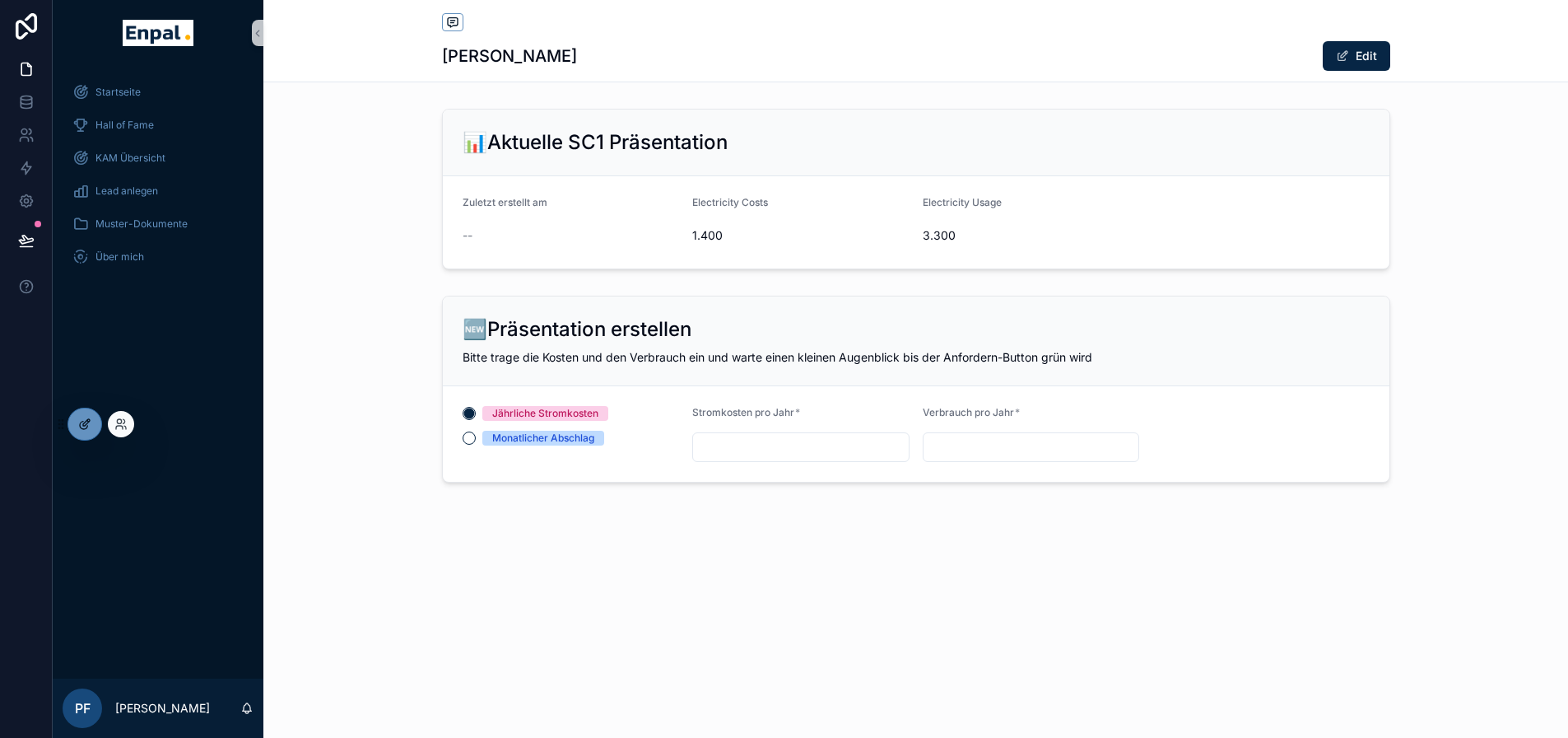
click at [89, 424] on icon at bounding box center [84, 423] width 13 height 13
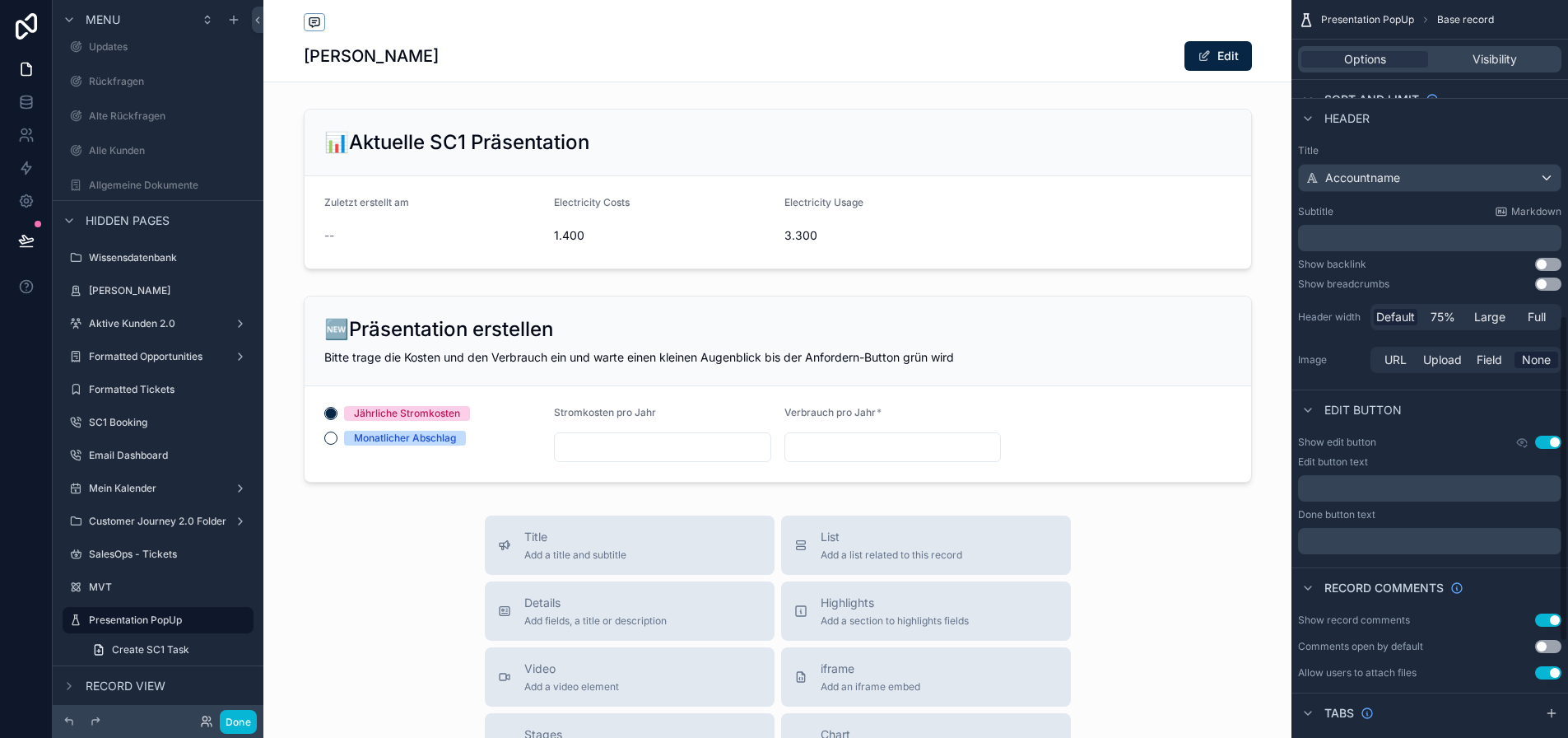
scroll to position [725, 0]
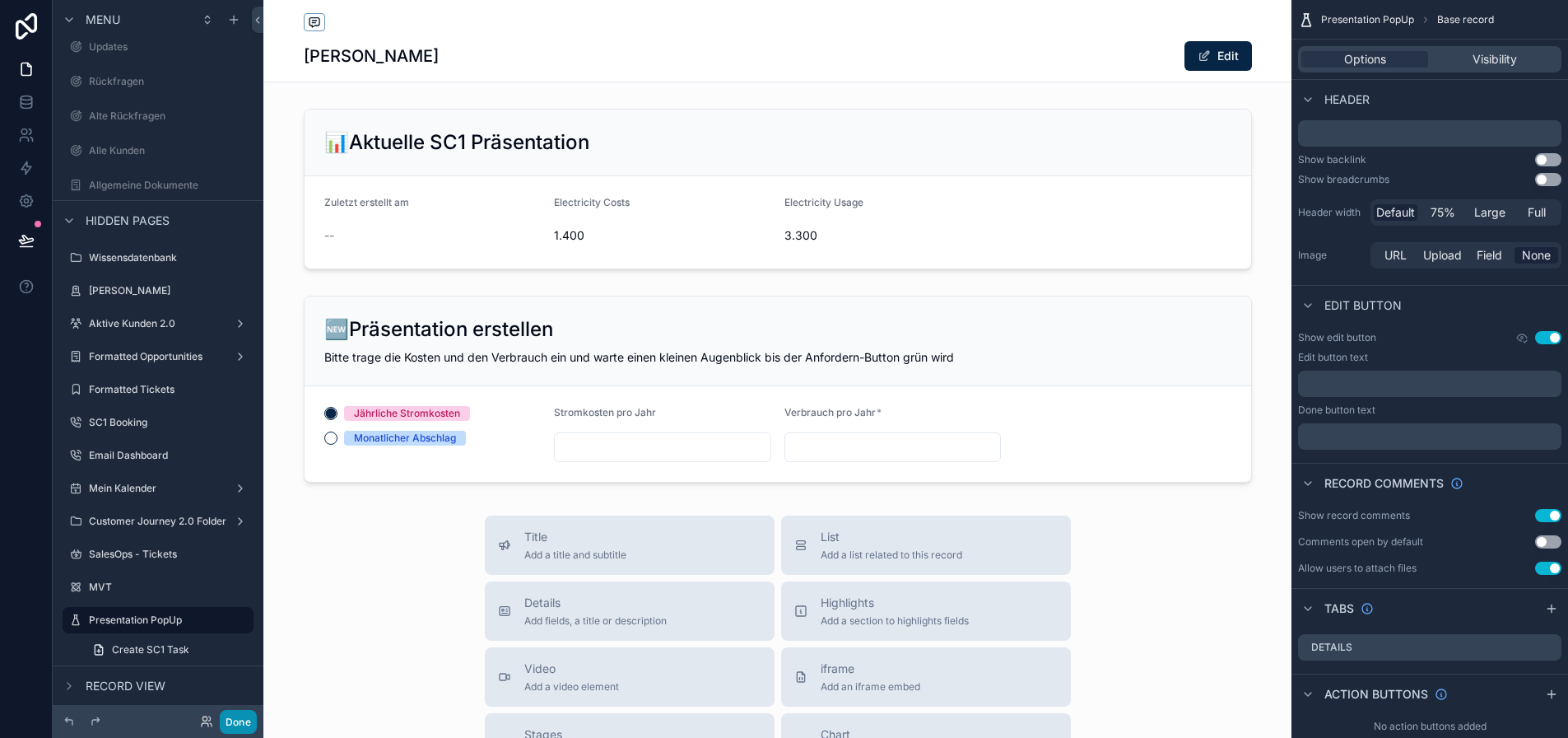
click at [234, 719] on button "Done" at bounding box center [238, 721] width 37 height 24
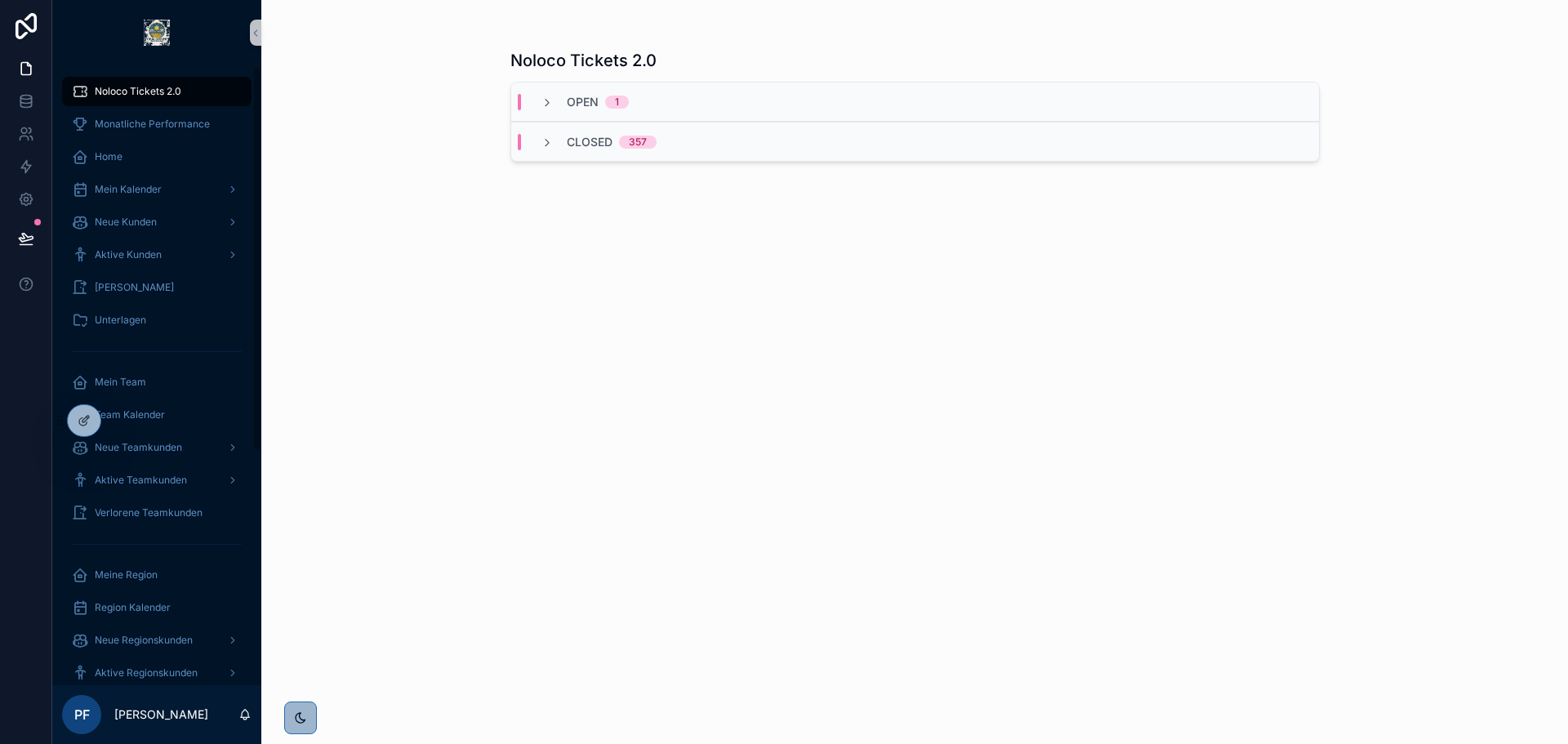
scroll to position [4, 0]
click at [126, 423] on div at bounding box center [120, 421] width 26 height 26
click at [112, 422] on div at bounding box center [120, 421] width 26 height 26
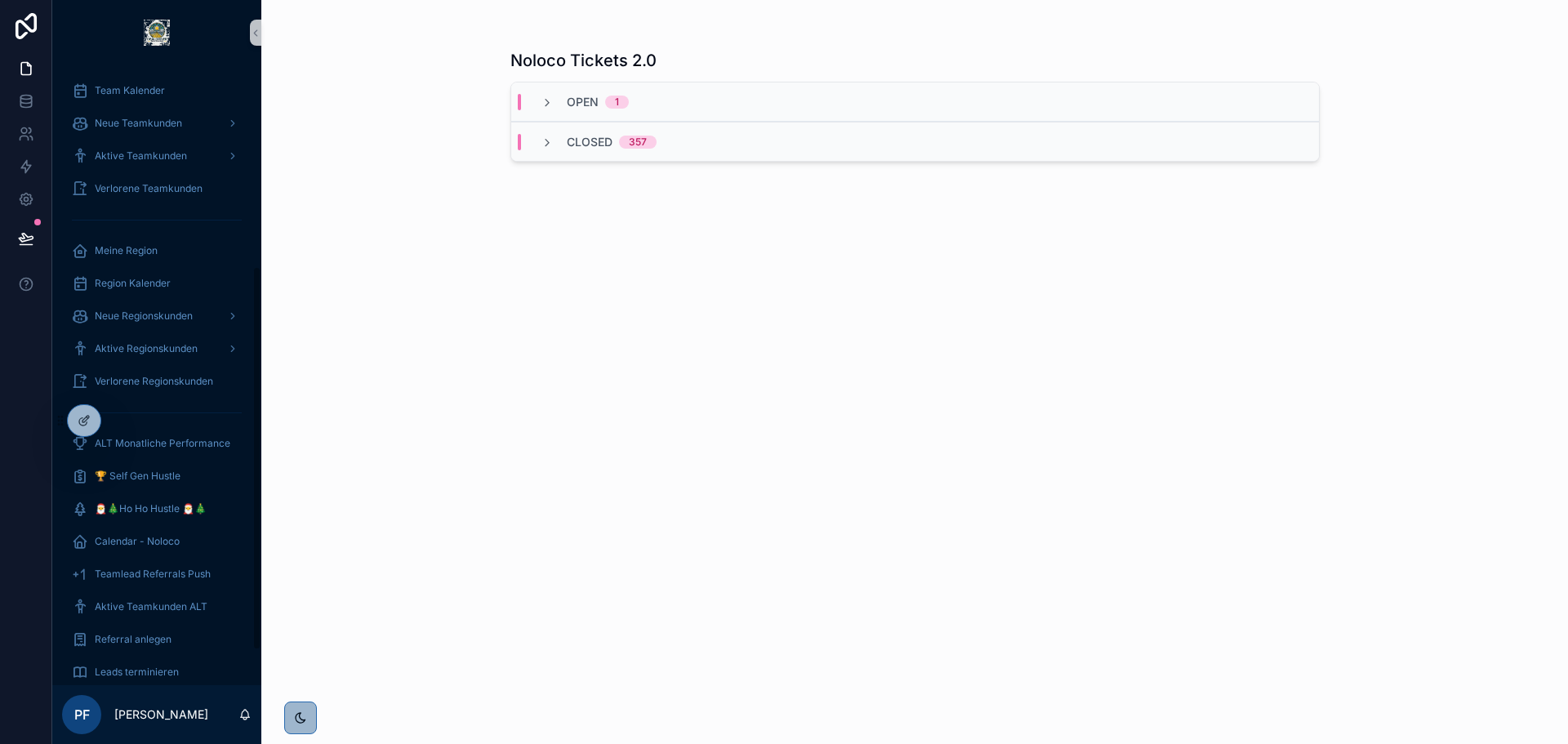
scroll to position [314, 0]
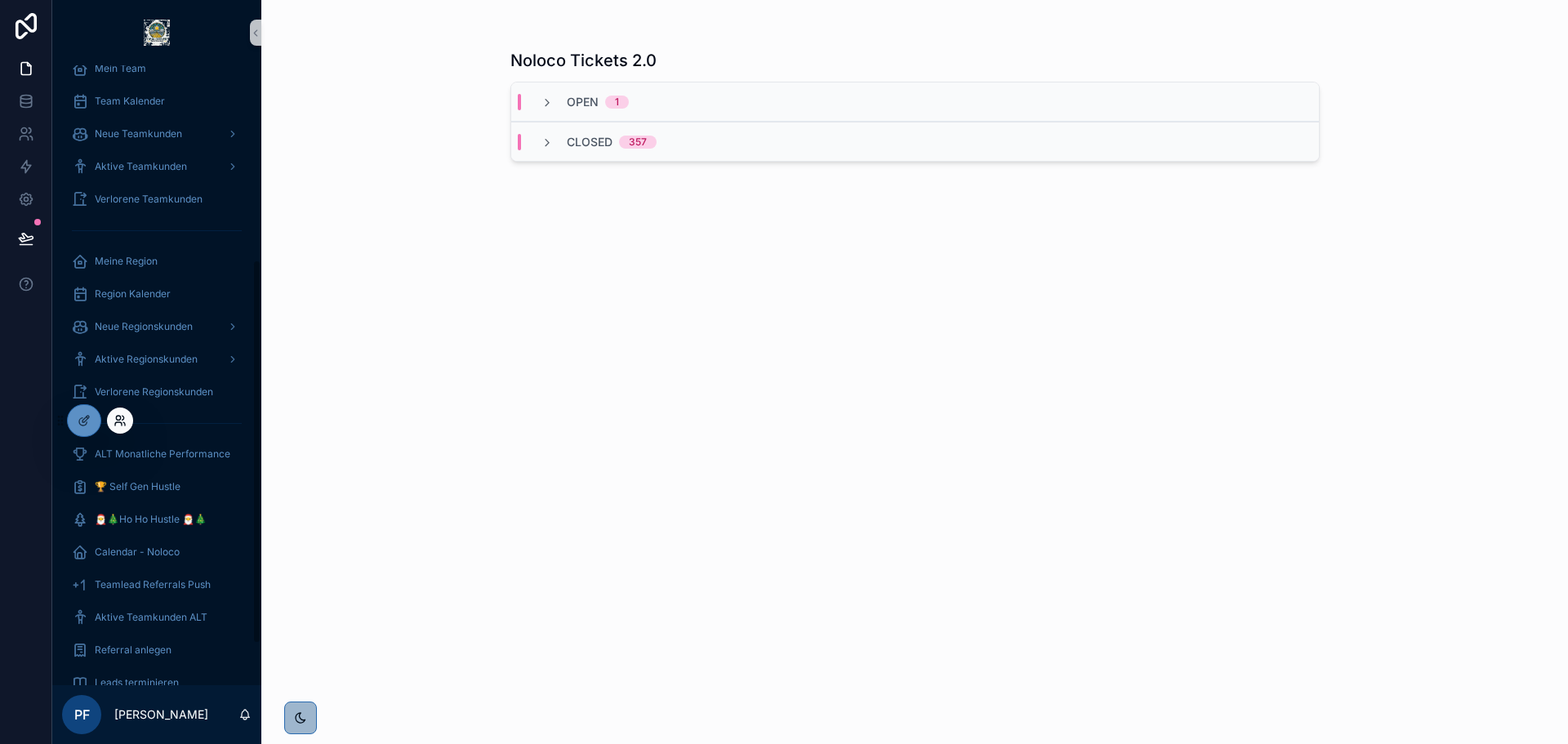
click at [120, 423] on icon at bounding box center [119, 420] width 13 height 13
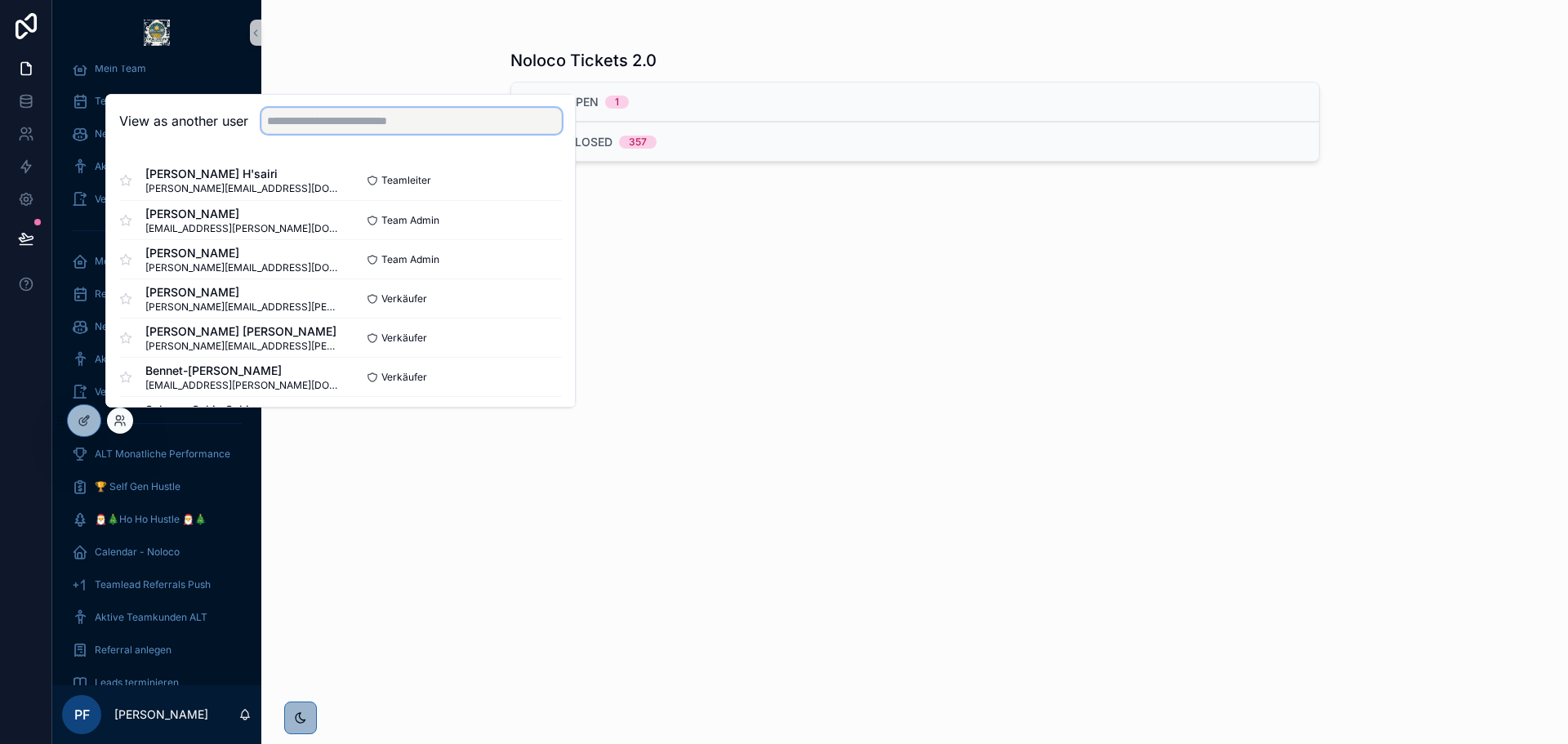
click at [288, 115] on input "text" at bounding box center [411, 121] width 300 height 26
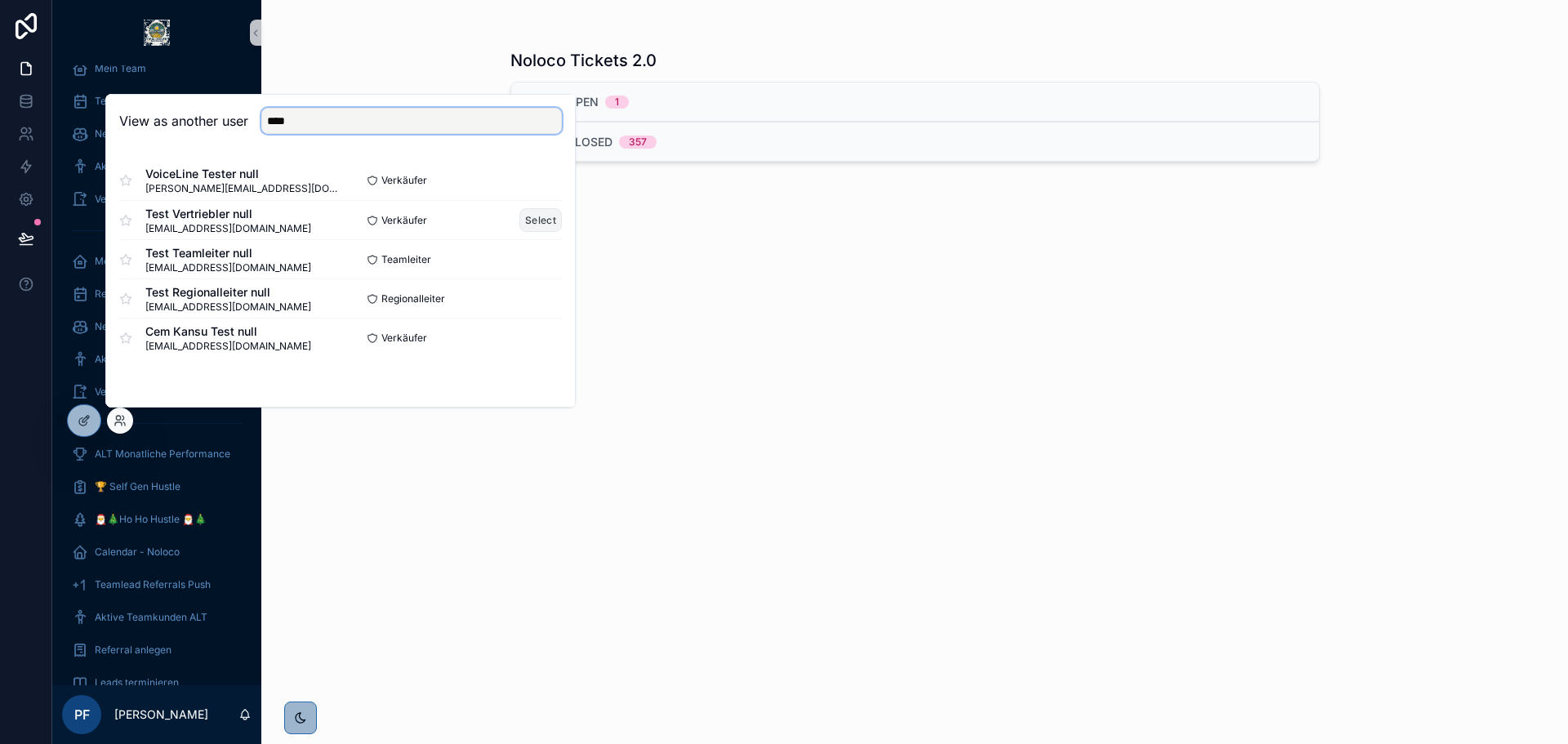
type input "****"
click at [536, 221] on button "Select" at bounding box center [540, 220] width 42 height 24
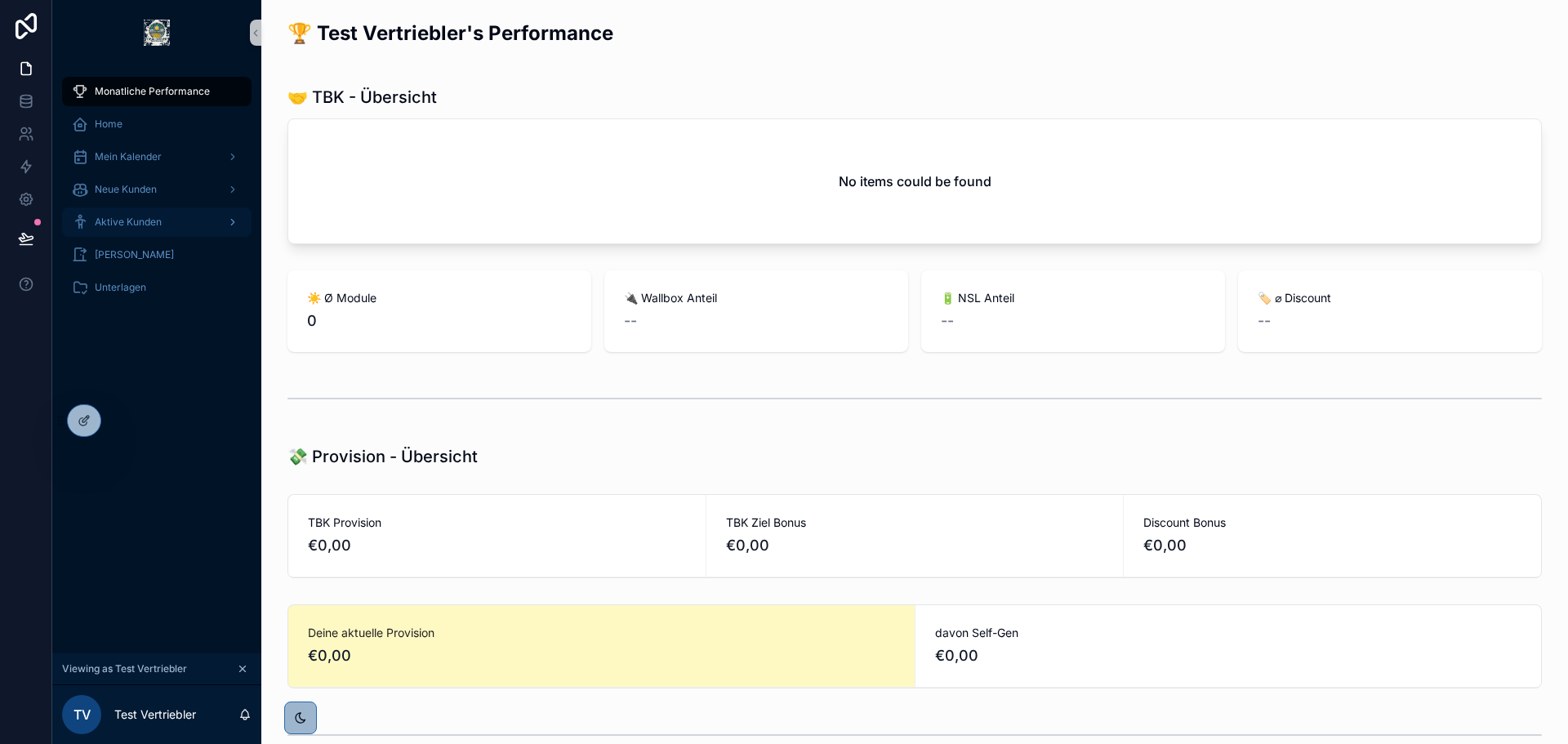
click at [120, 219] on span "Aktive Kunden" at bounding box center [128, 221] width 67 height 13
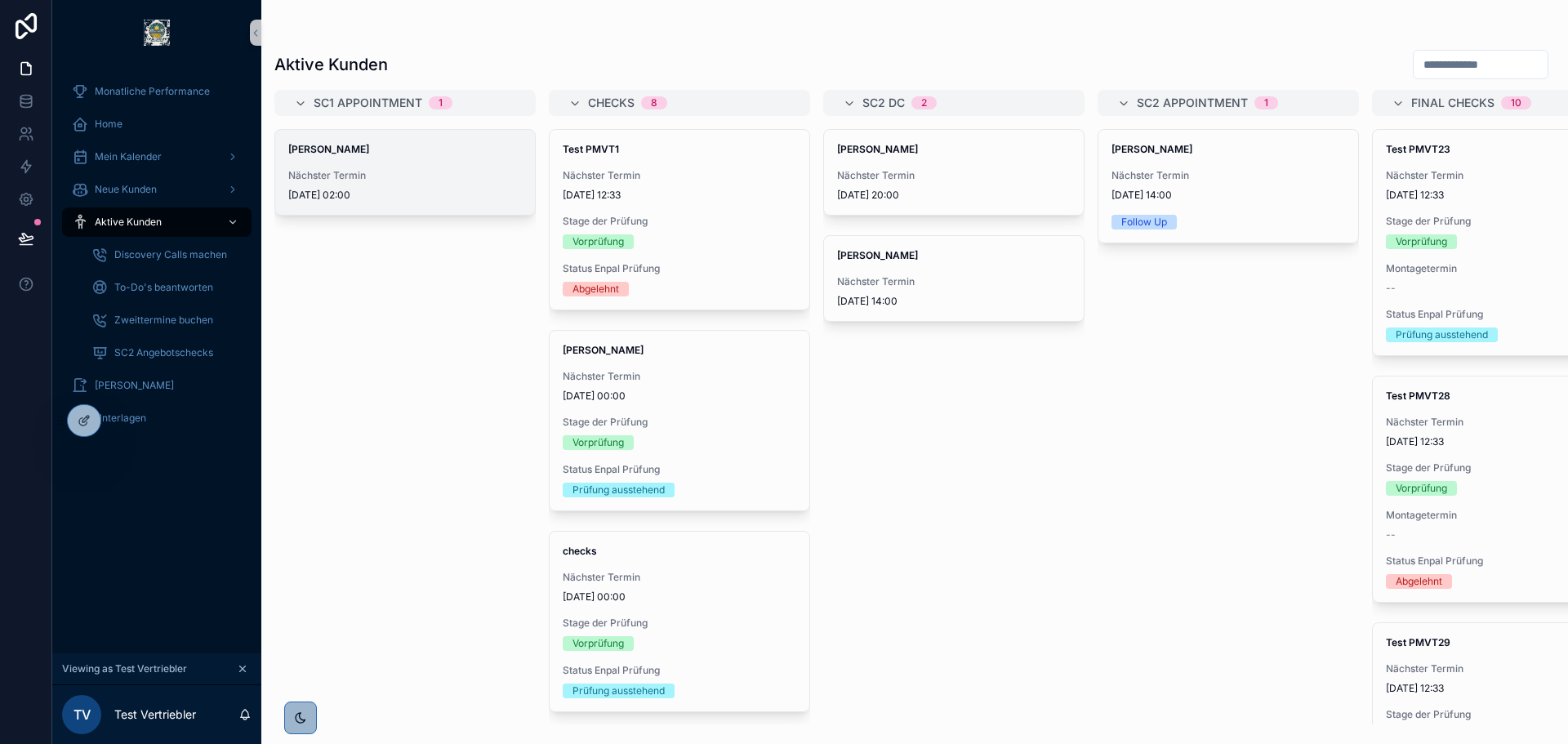
click at [435, 184] on div "Nächster Termin 25.7.2025 02:00" at bounding box center [405, 184] width 234 height 33
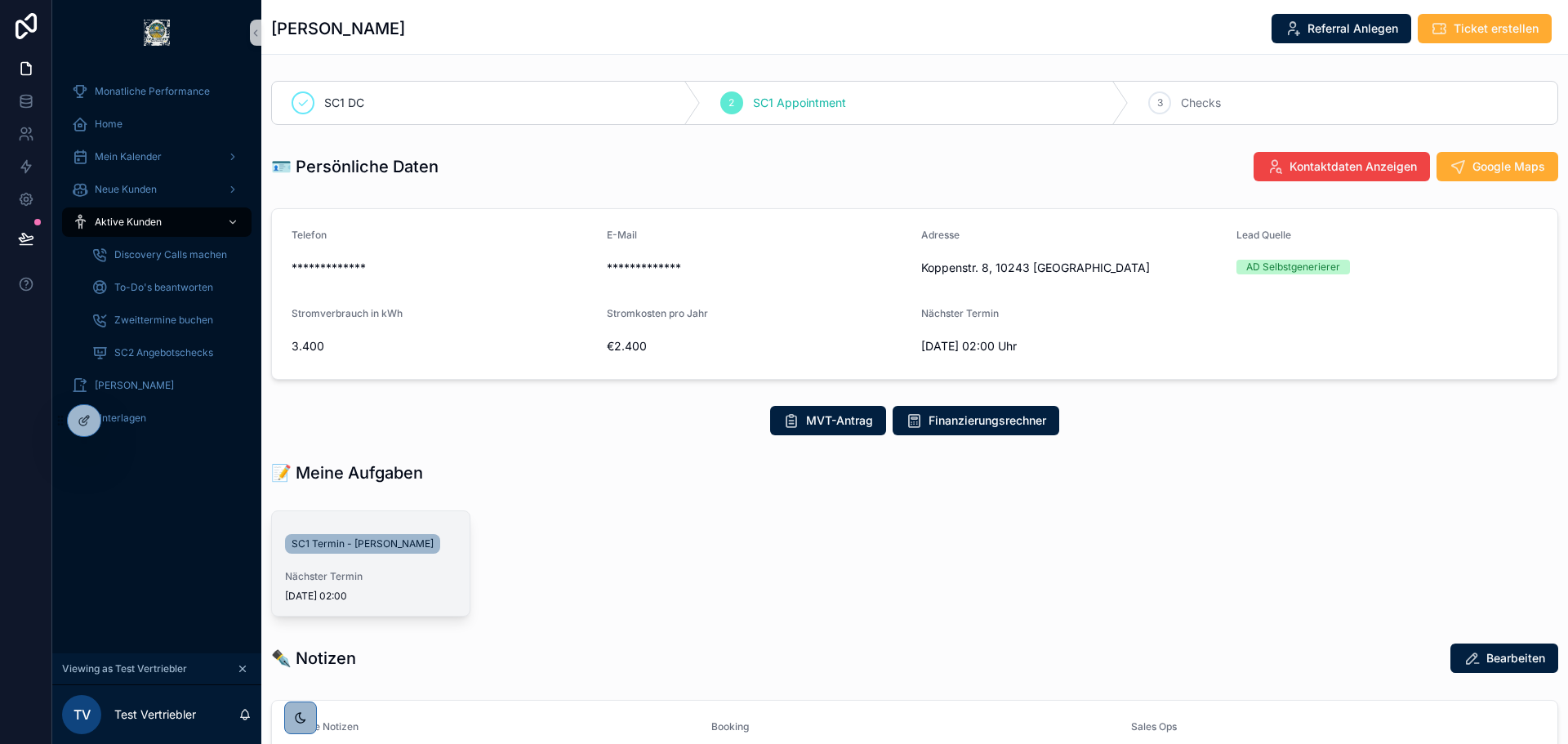
click at [352, 531] on div "SC1 Termin - Tom Parker" at bounding box center [365, 544] width 162 height 26
click at [352, 538] on span "SC1 Termin - Tom Parker" at bounding box center [363, 544] width 142 height 13
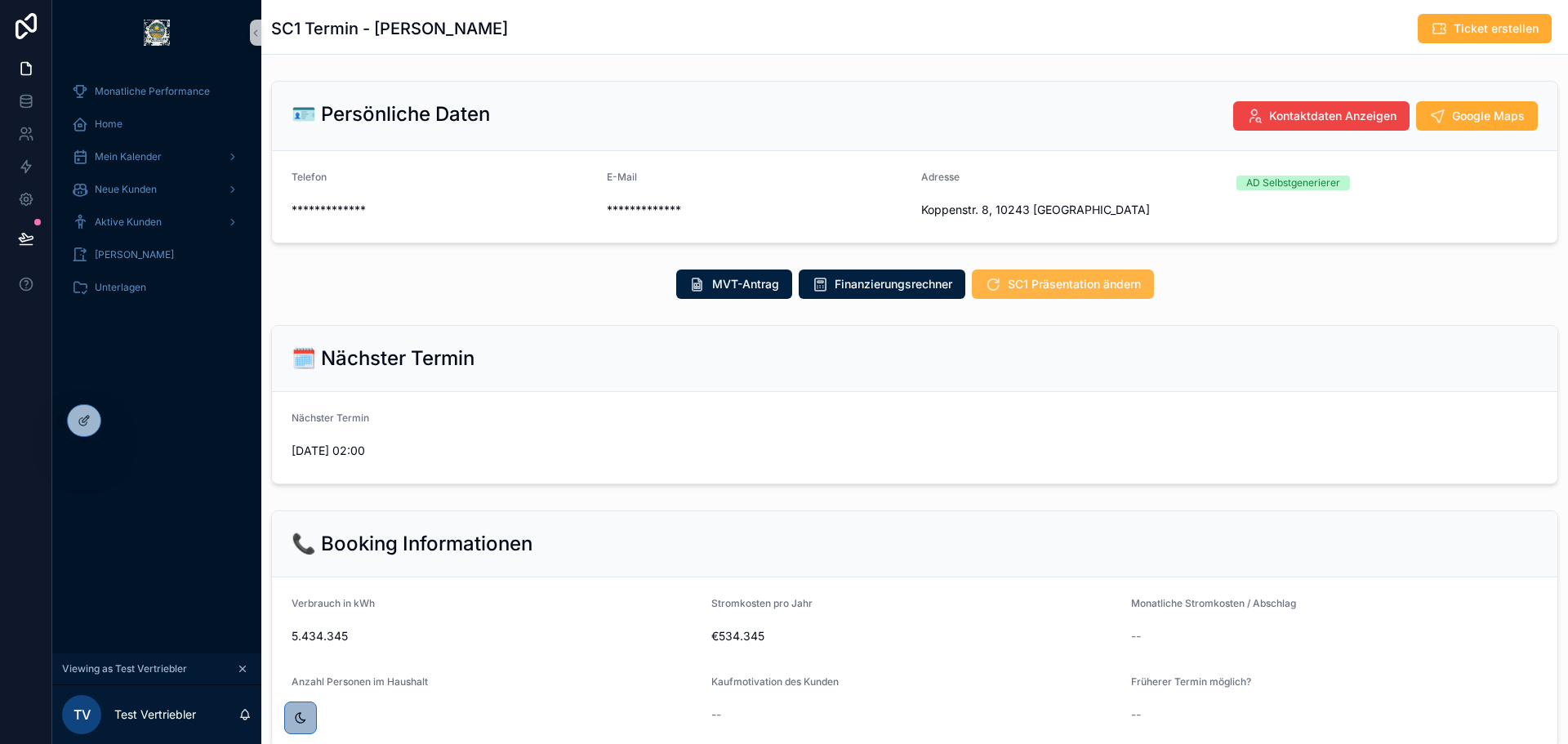
click at [1039, 285] on span "SC1 Präsentation ändern" at bounding box center [1074, 284] width 134 height 17
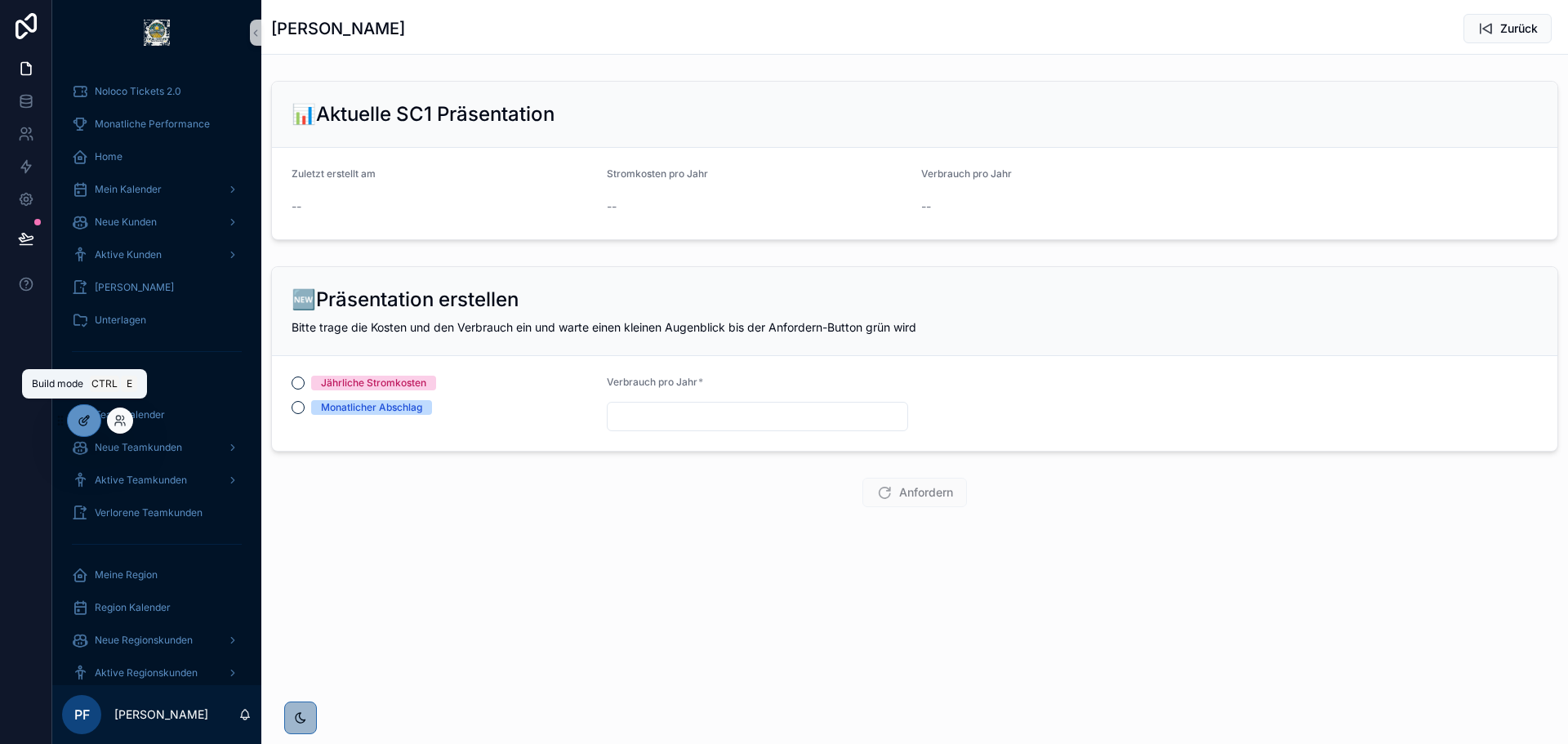
click at [82, 420] on icon at bounding box center [83, 420] width 13 height 13
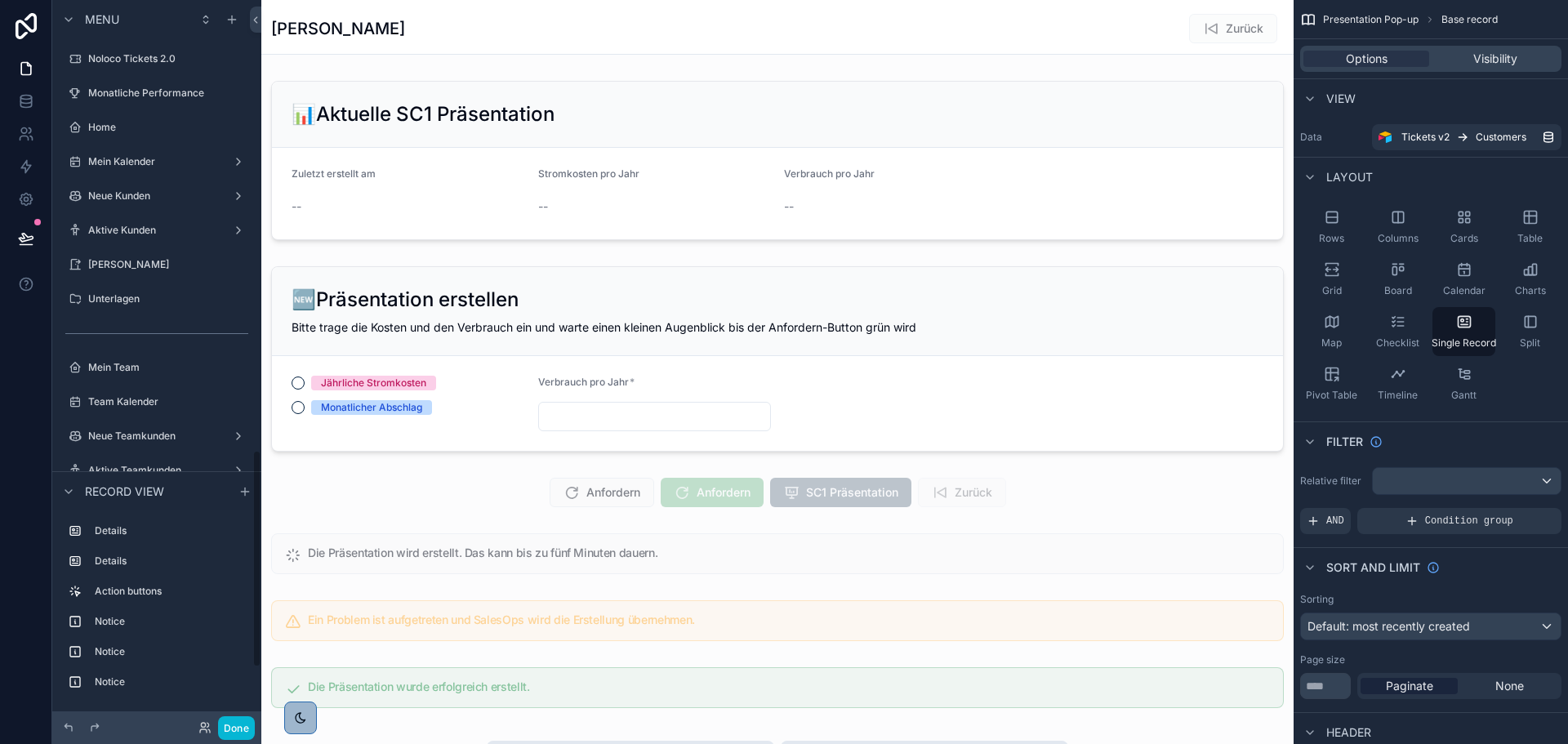
scroll to position [1499, 0]
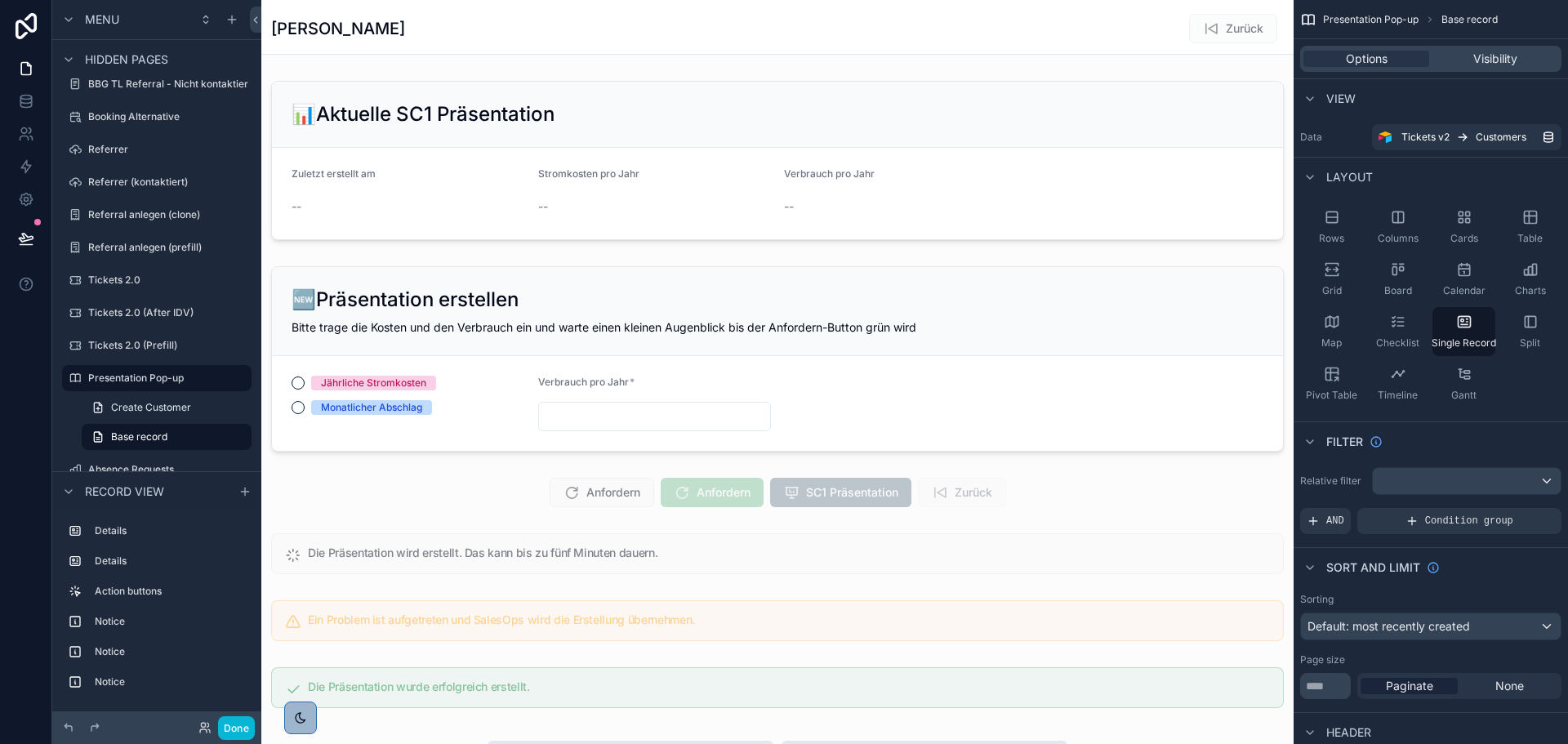
click at [913, 129] on div "scrollable content" at bounding box center [777, 726] width 1032 height 1453
click at [913, 129] on div "scrollable content" at bounding box center [777, 161] width 1032 height 172
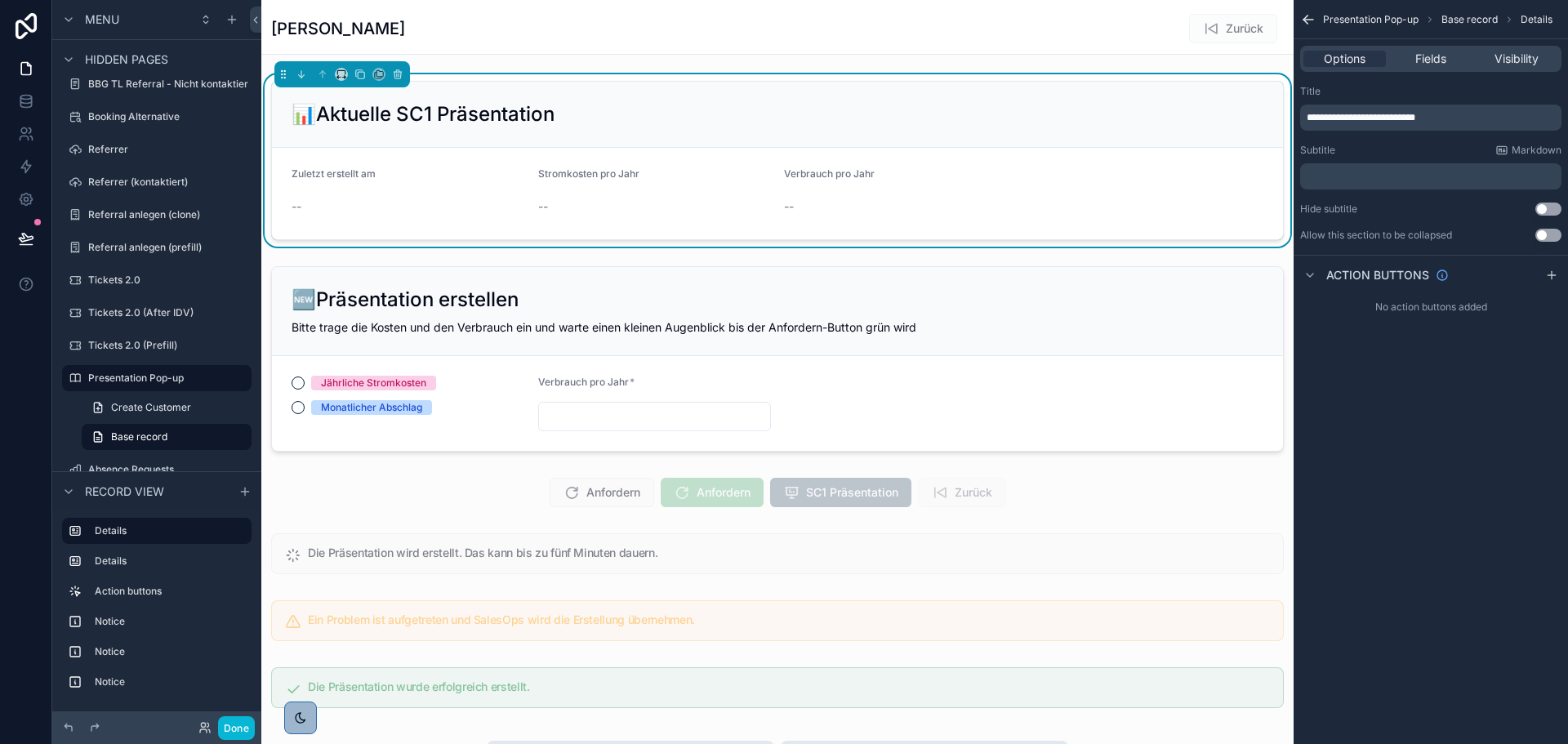
click at [908, 47] on div "Laura Uckert Zurück" at bounding box center [777, 26] width 1013 height 54
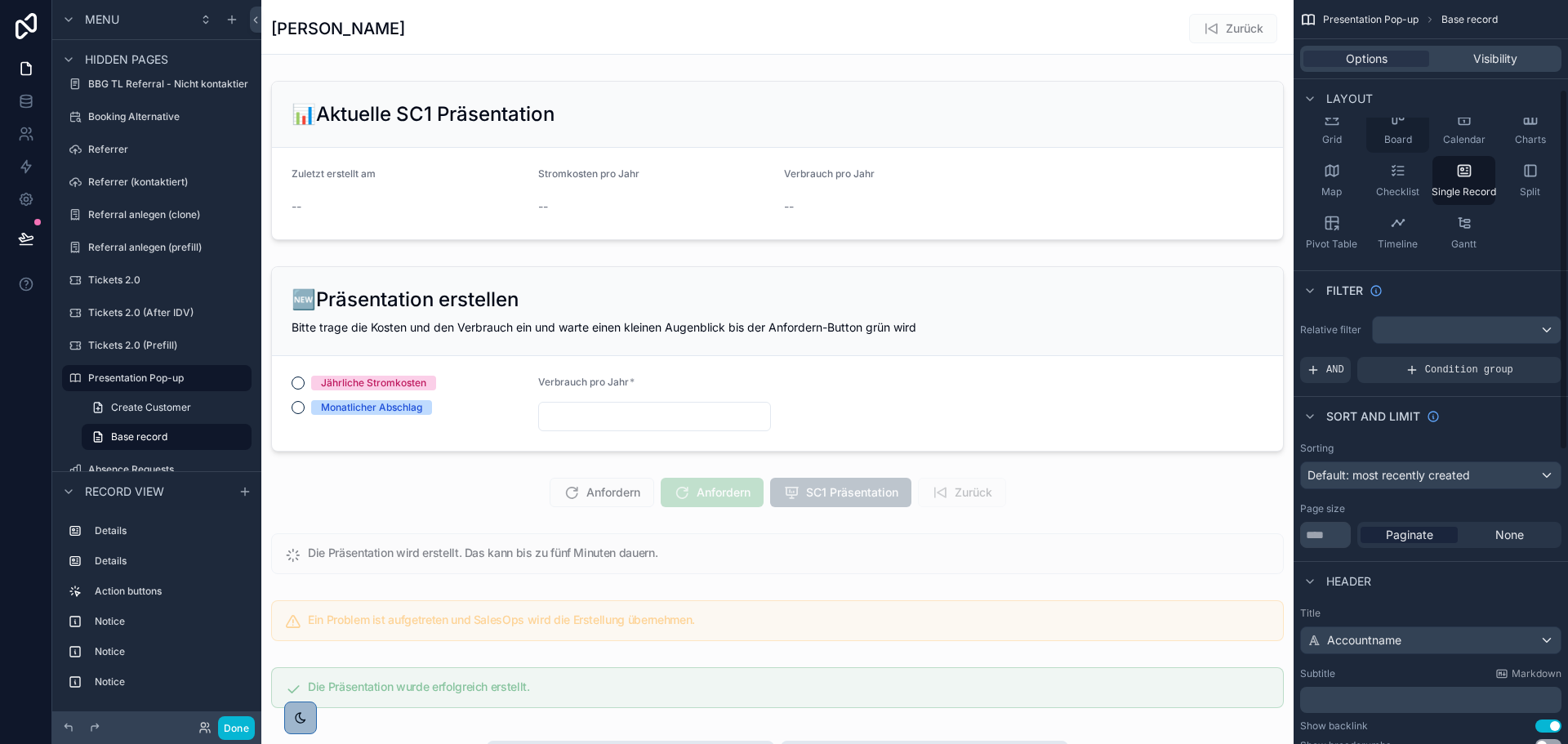
scroll to position [215, 0]
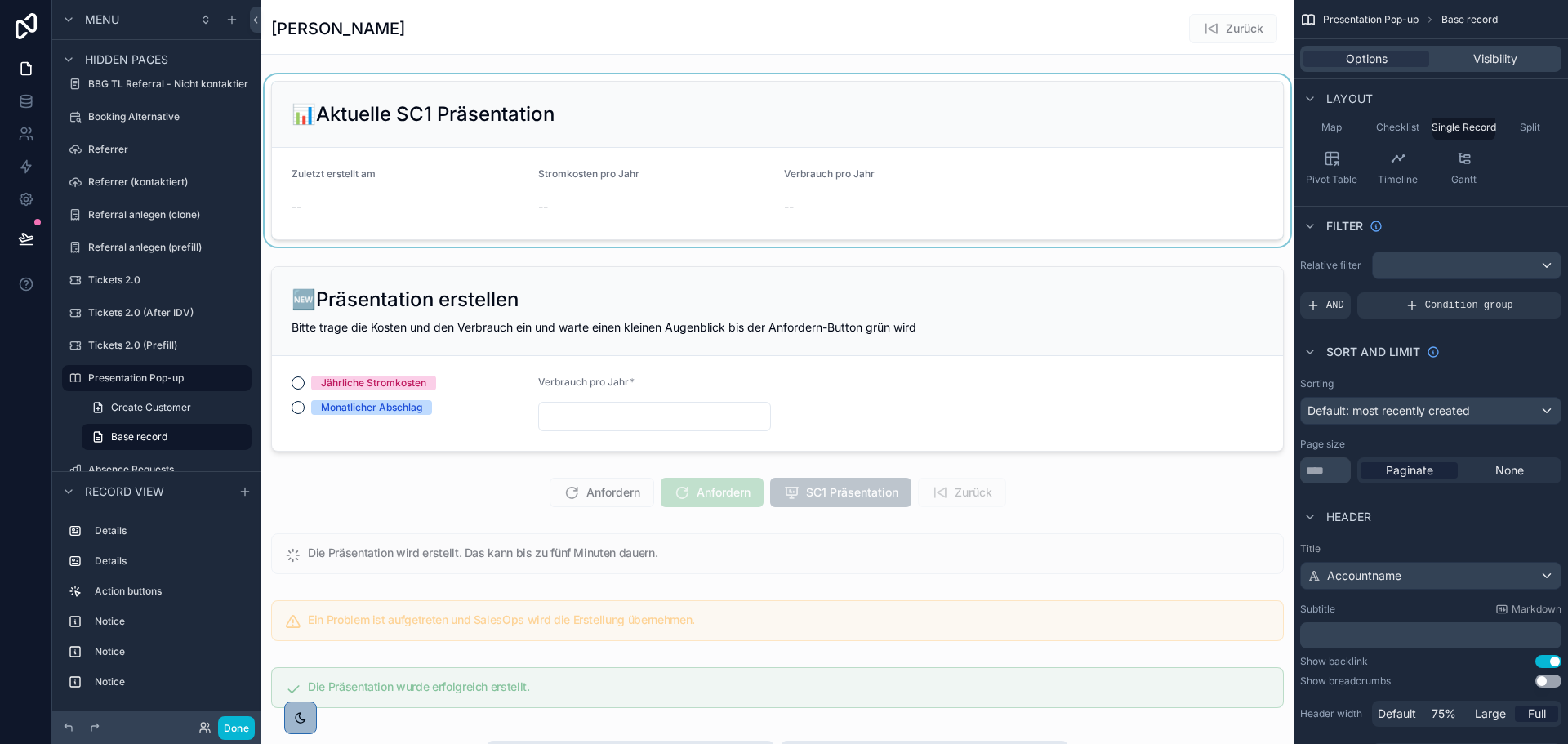
click at [1062, 179] on div "scrollable content" at bounding box center [777, 161] width 1032 height 172
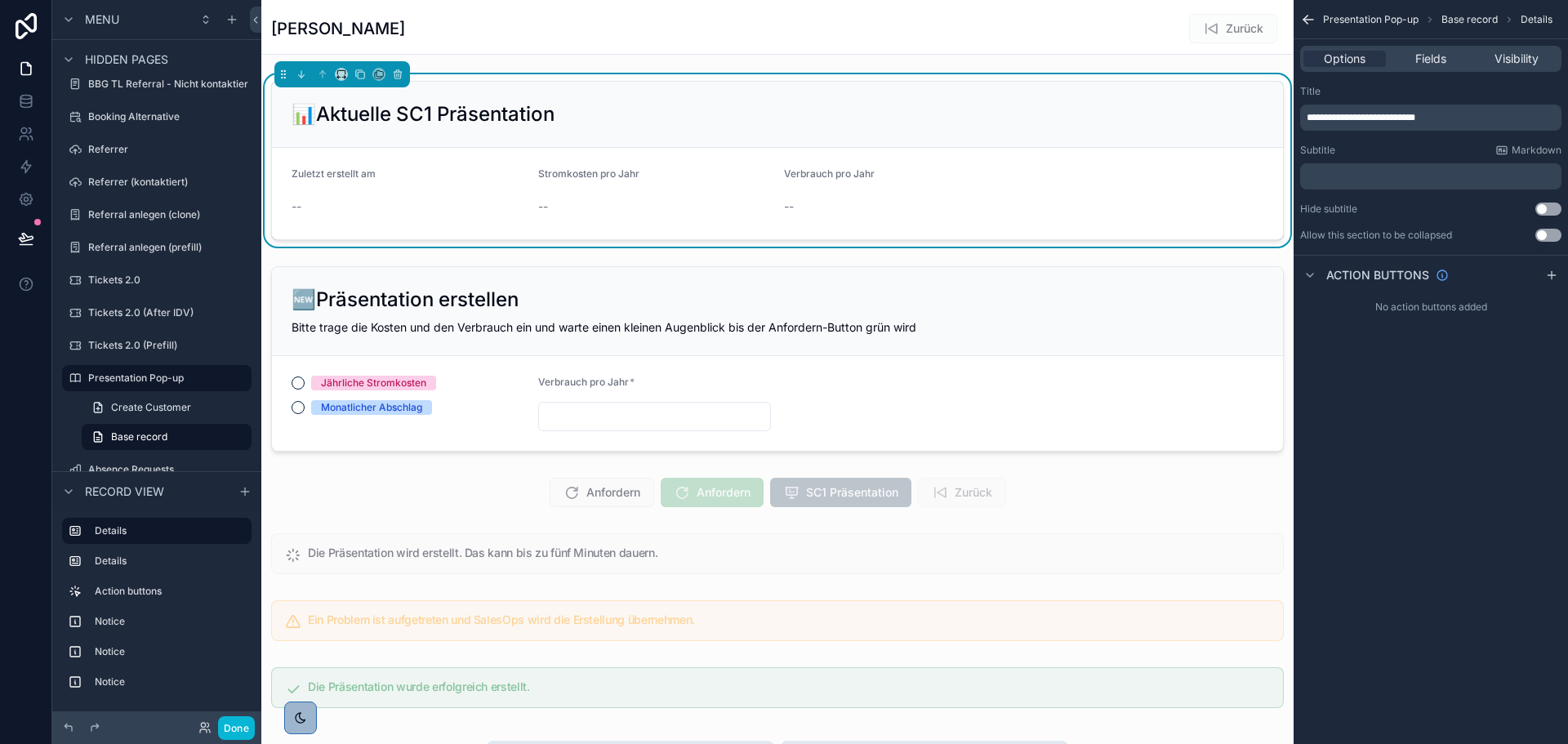
scroll to position [0, 0]
click at [1054, 177] on form "Zuletzt erstellt am -- Stromkosten pro Jahr -- Verbrauch pro Jahr --" at bounding box center [777, 193] width 1011 height 91
click at [1359, 113] on span "**********" at bounding box center [1361, 117] width 109 height 10
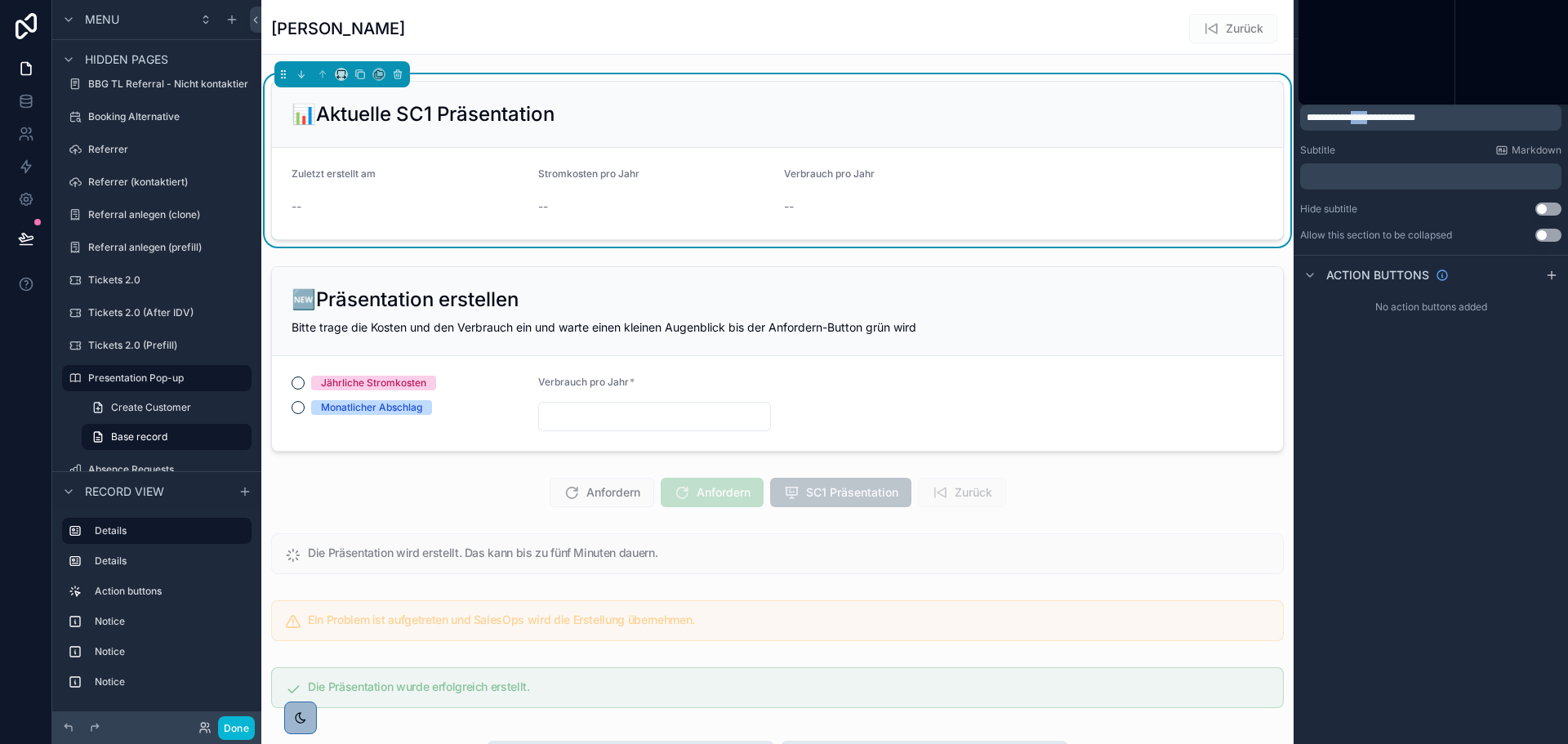
click at [1359, 113] on span "**********" at bounding box center [1361, 117] width 109 height 10
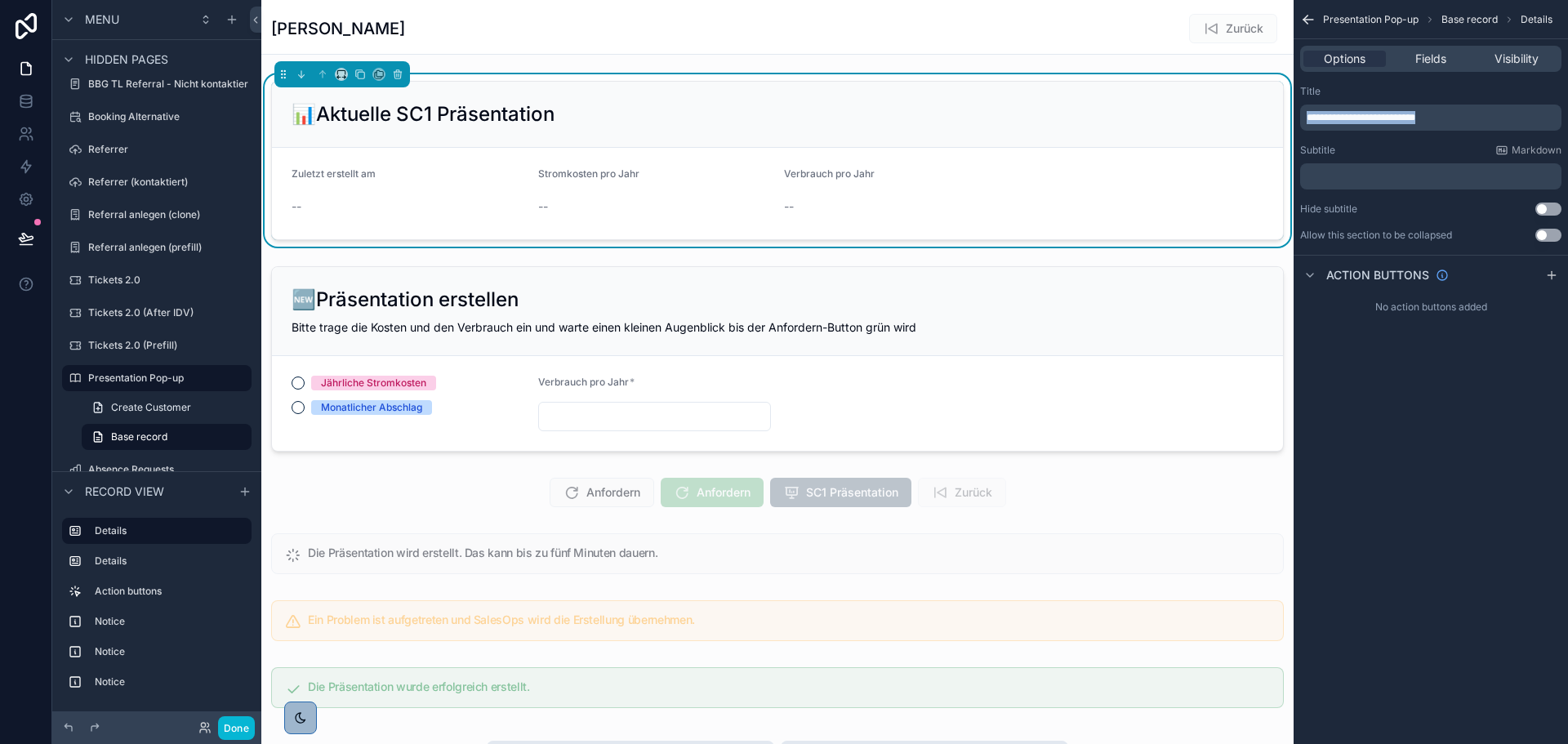
click at [1359, 113] on span "**********" at bounding box center [1361, 117] width 109 height 10
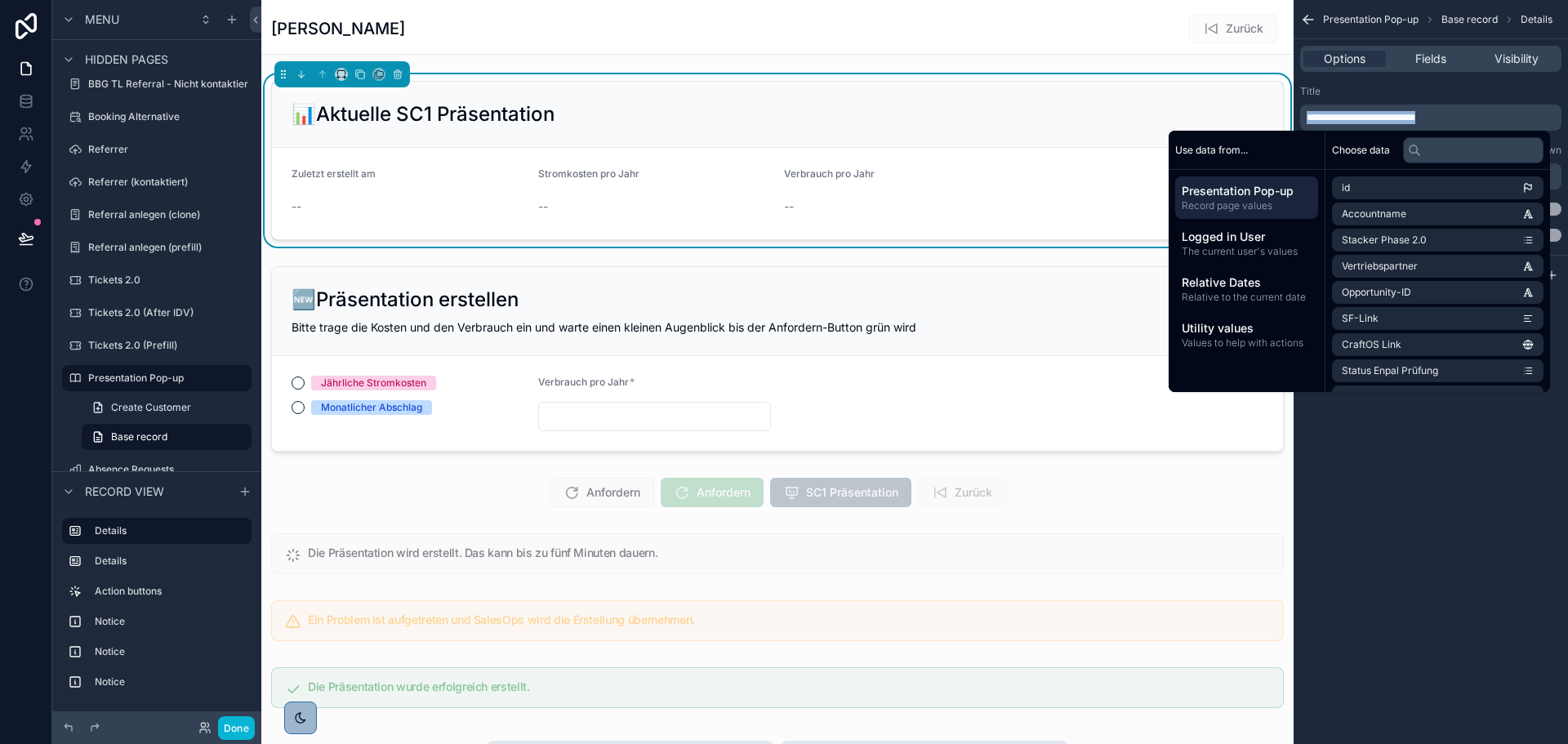
copy span "**********"
click at [1427, 576] on div "**********" at bounding box center [1431, 372] width 274 height 744
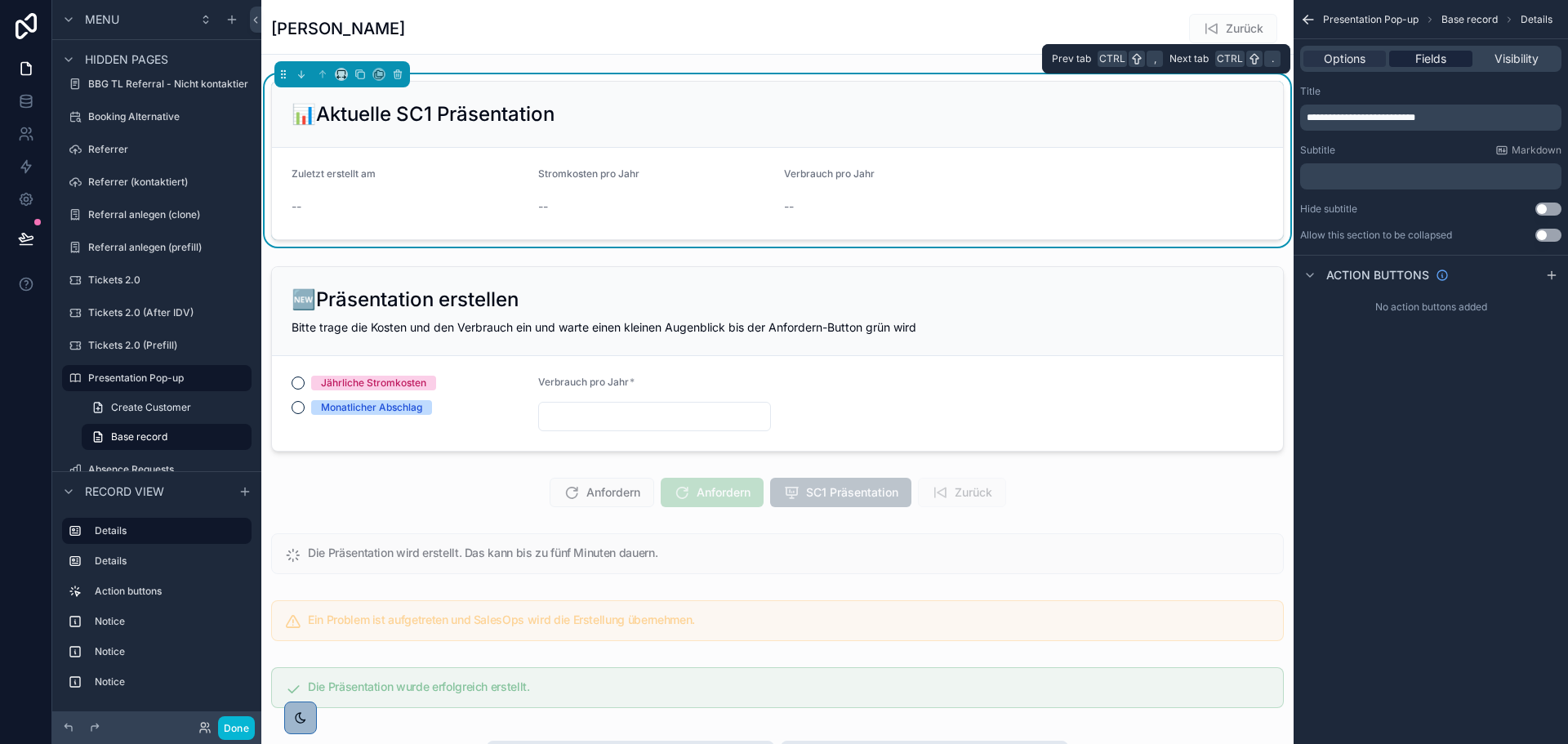
click at [1456, 59] on div "Fields" at bounding box center [1430, 59] width 83 height 17
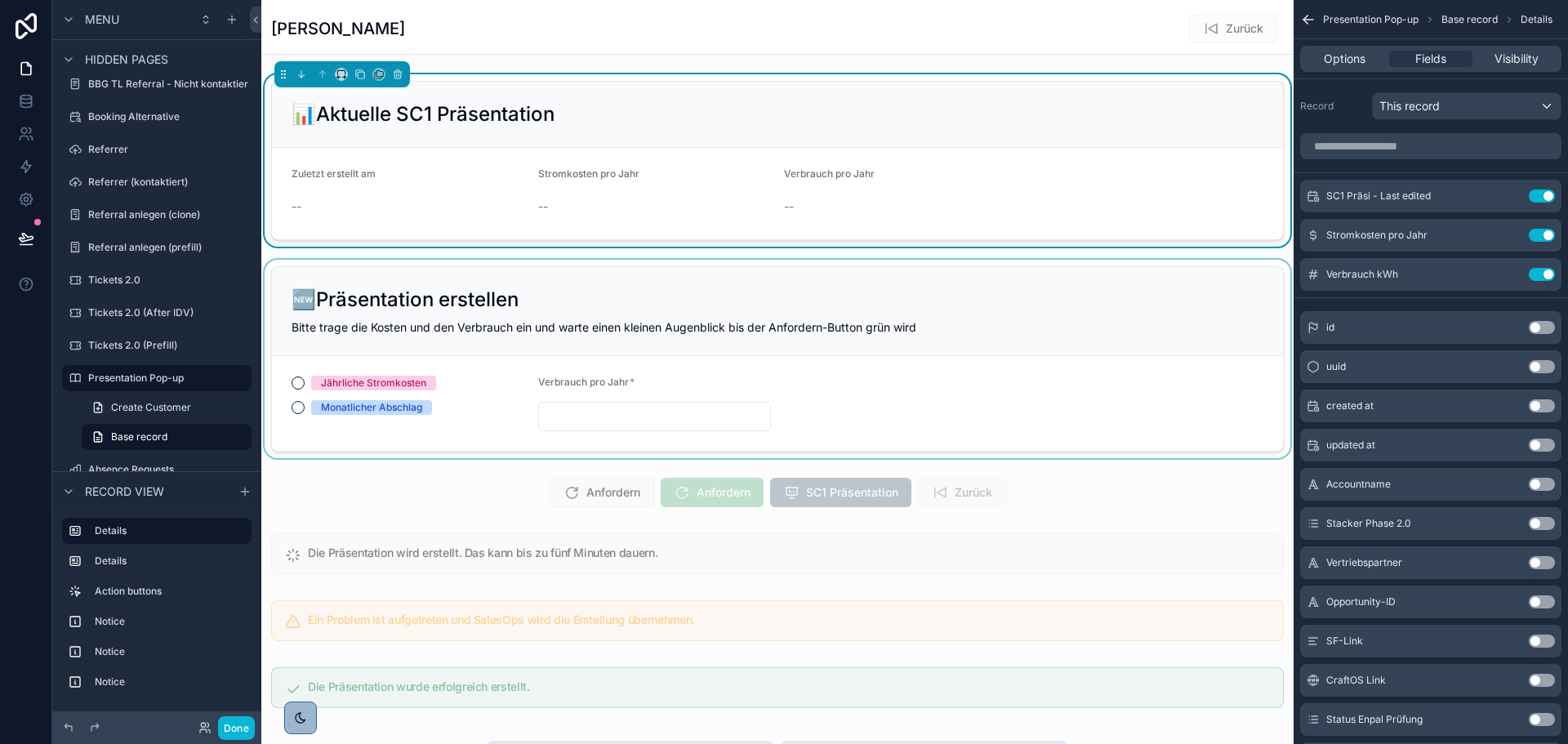
click at [702, 271] on div "scrollable content" at bounding box center [777, 359] width 1032 height 199
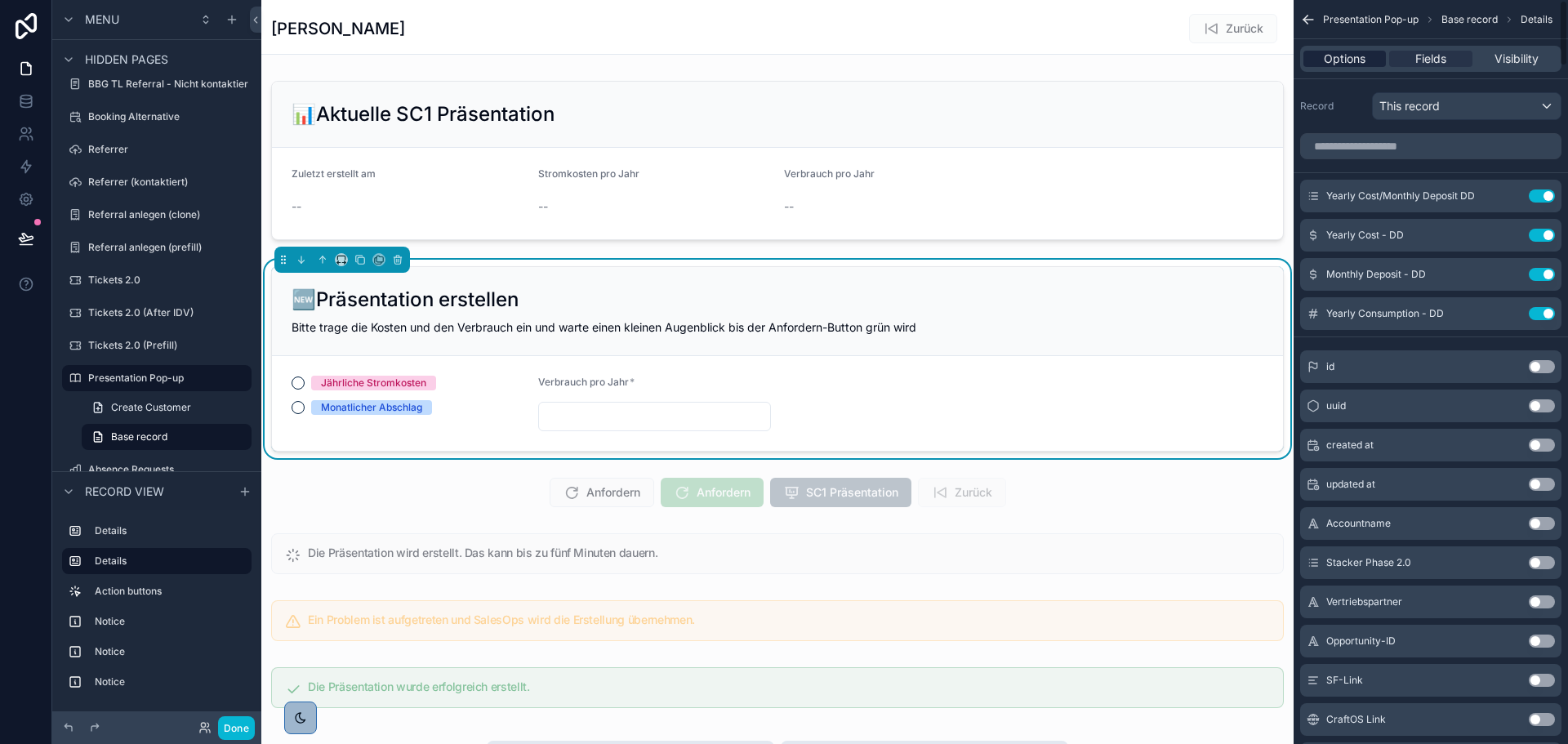
click at [1337, 64] on span "Options" at bounding box center [1344, 59] width 41 height 17
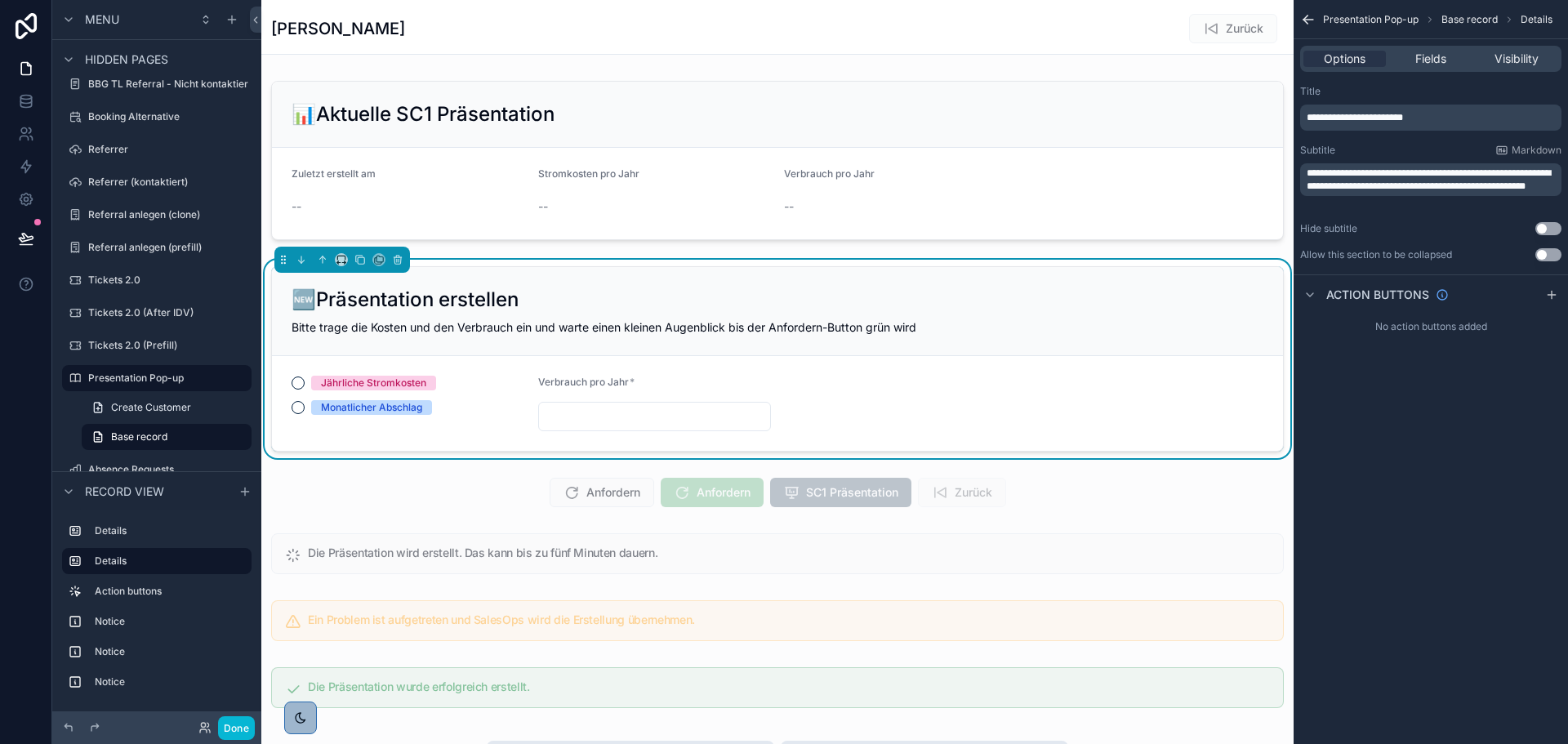
click at [1355, 117] on span "**********" at bounding box center [1355, 117] width 97 height 10
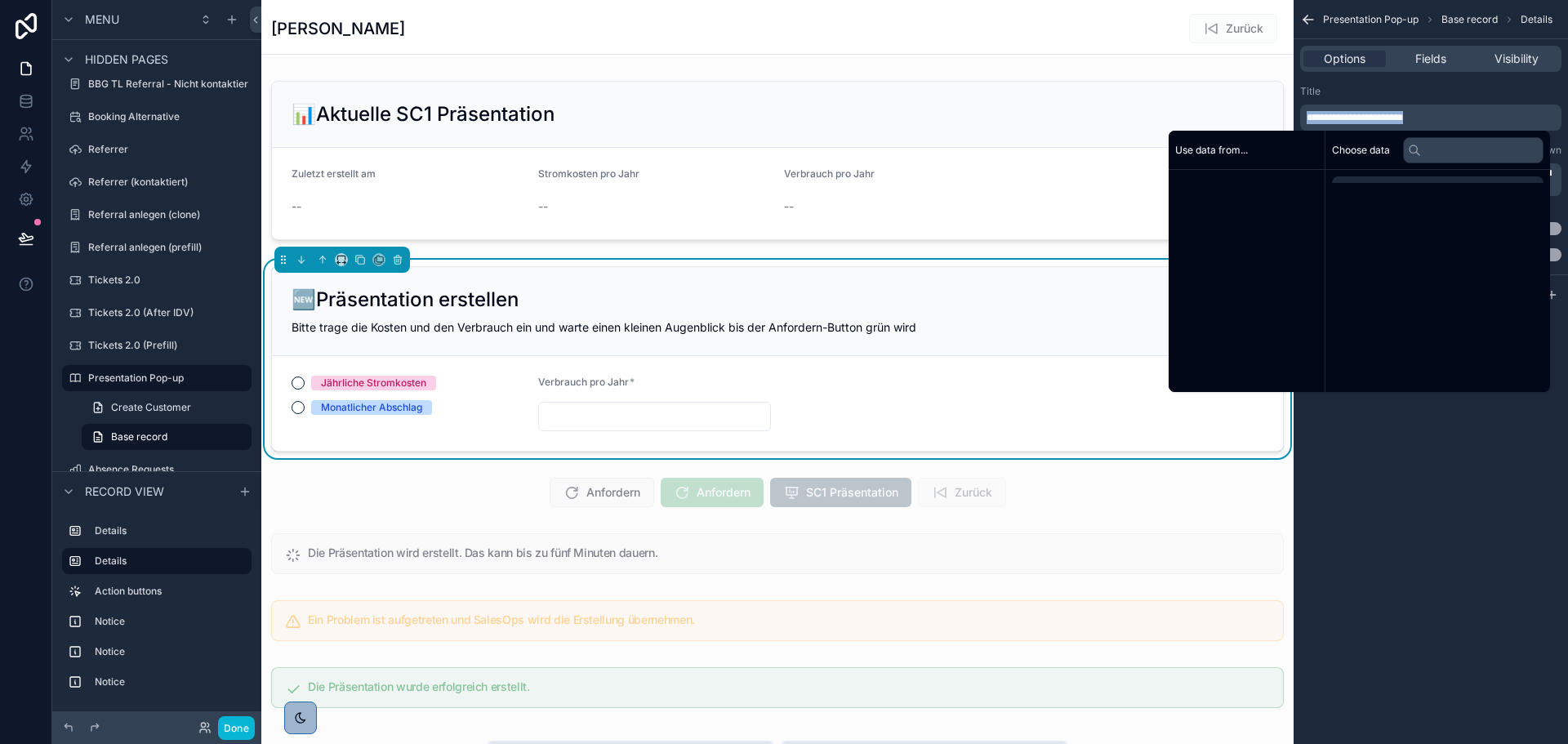
click at [1355, 117] on span "**********" at bounding box center [1355, 117] width 97 height 10
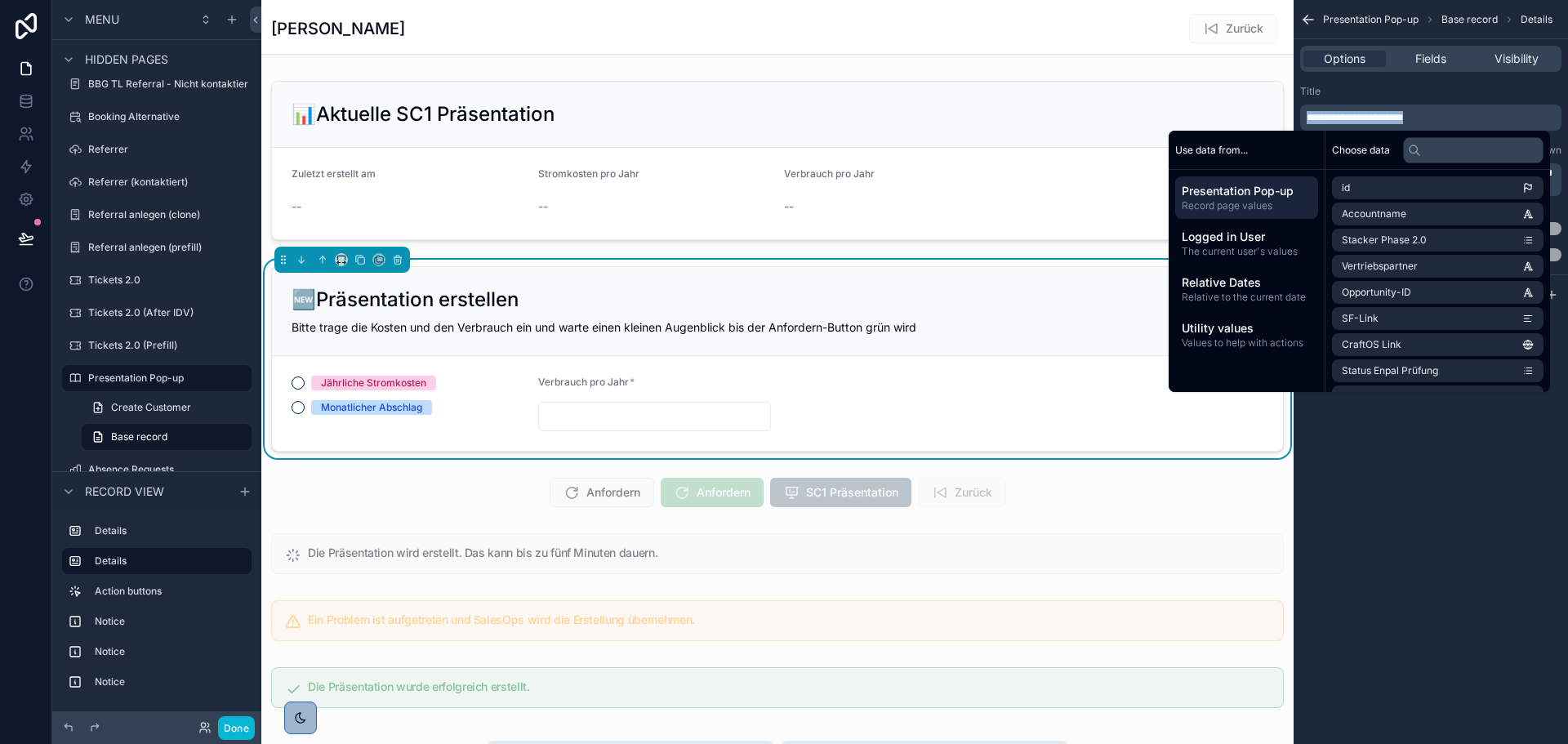
copy span "**********"
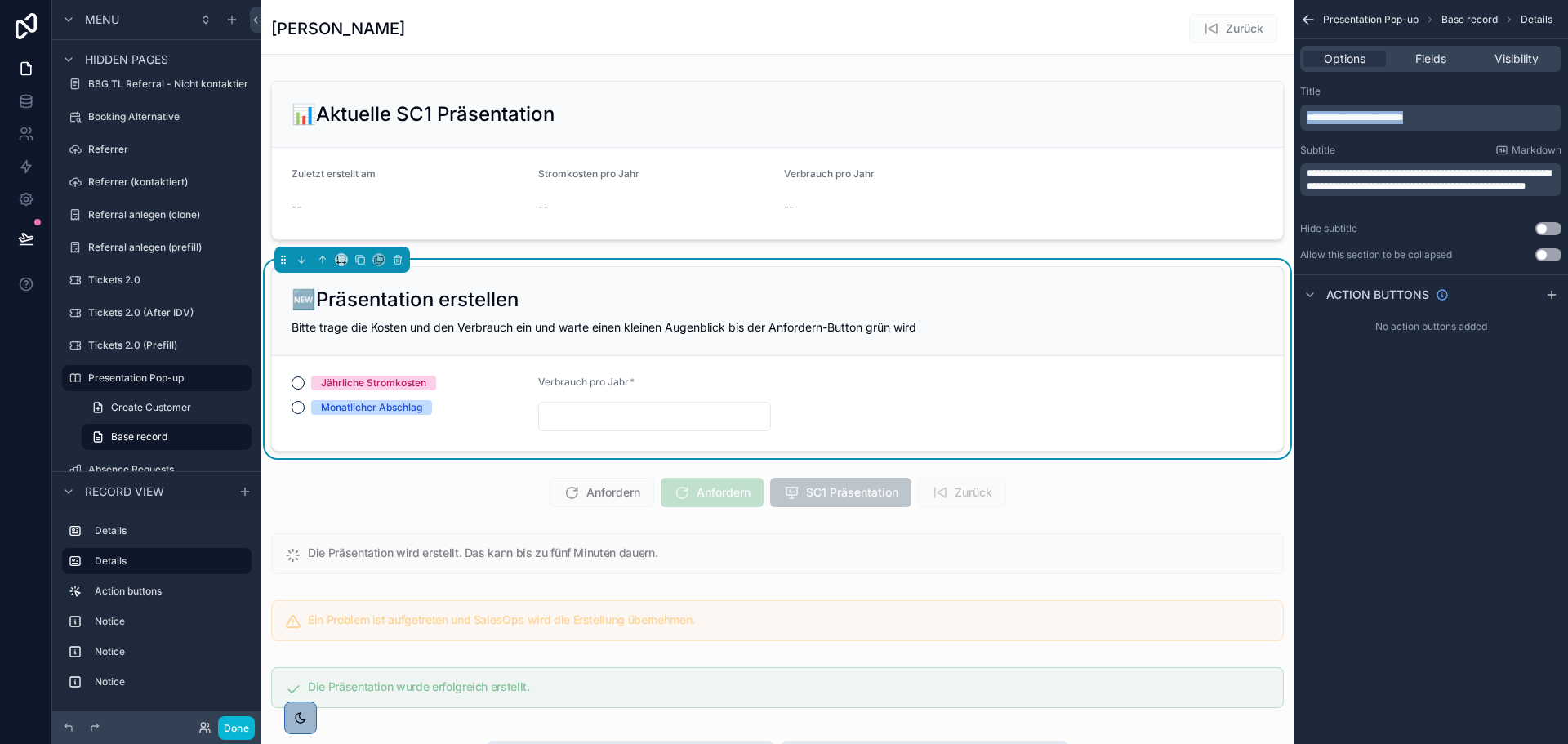
click at [1371, 492] on div "**********" at bounding box center [1431, 372] width 274 height 744
click at [1393, 196] on div "**********" at bounding box center [1430, 179] width 261 height 33
drag, startPoint x: 1396, startPoint y: 198, endPoint x: 1297, endPoint y: 143, distance: 113.3
click at [1297, 143] on div "**********" at bounding box center [1431, 173] width 274 height 190
copy span "**********"
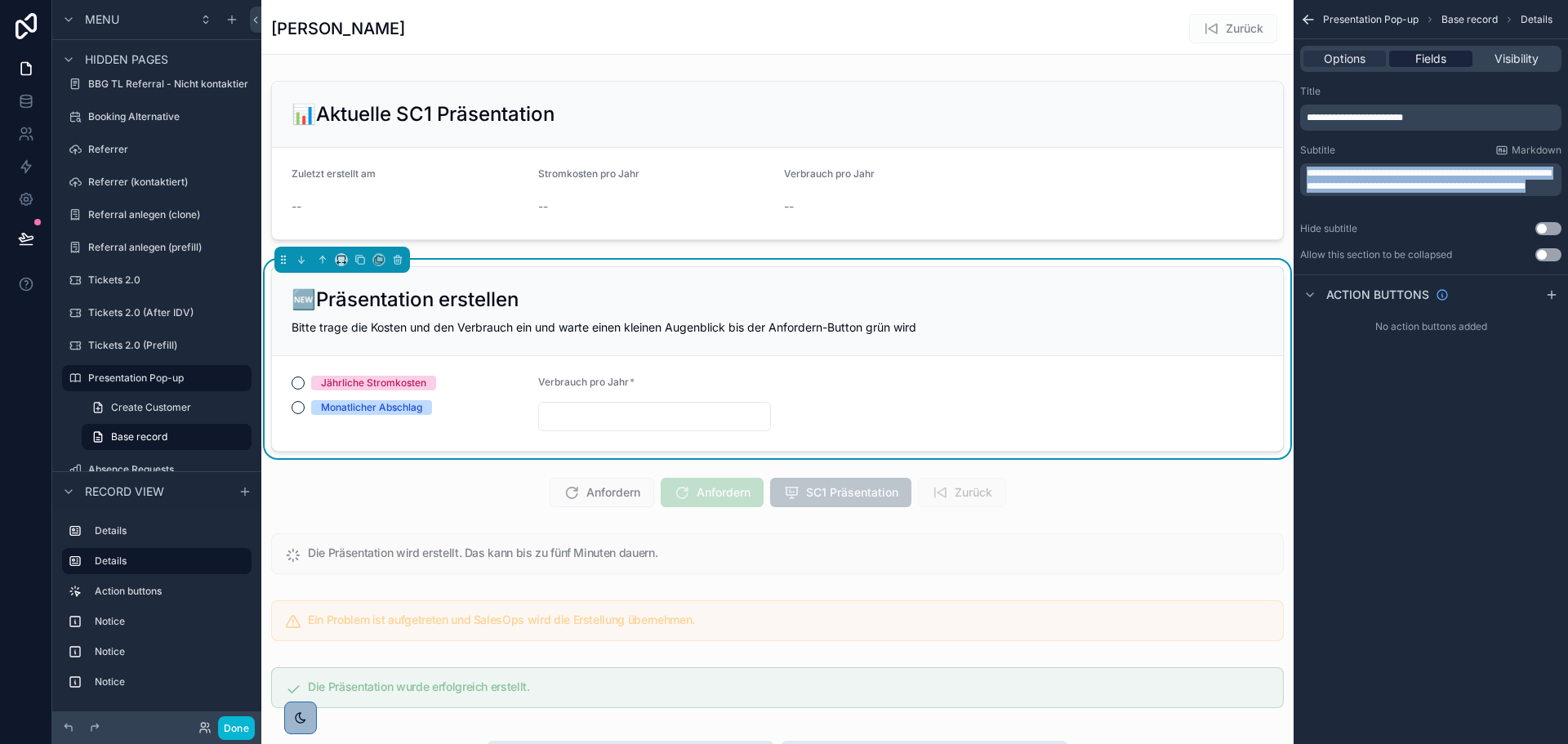
click at [1427, 54] on span "Fields" at bounding box center [1430, 59] width 31 height 17
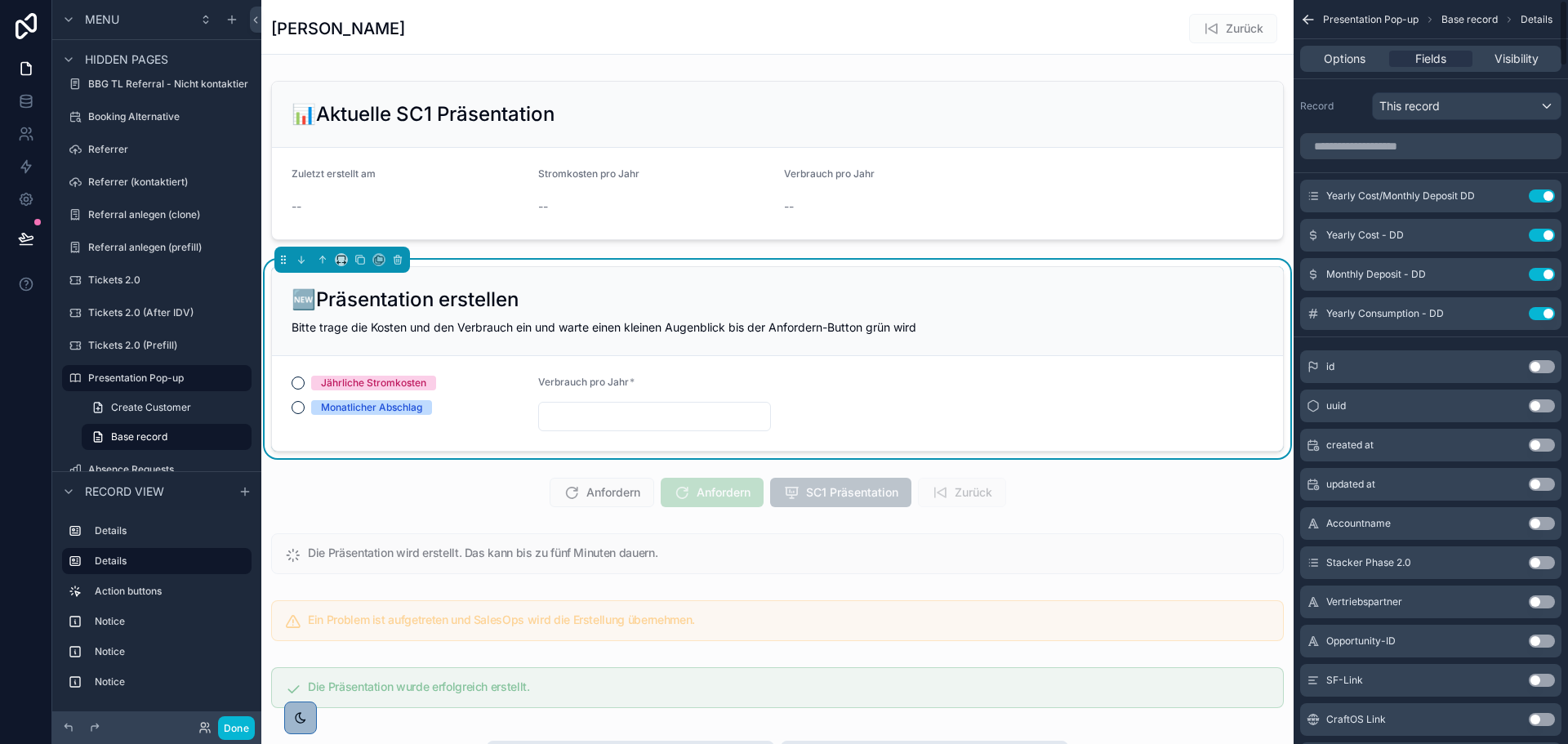
click at [1081, 313] on div "🆕Präsentation erstellen Bitte trage die Kosten und den Verbrauch ein und warte …" at bounding box center [777, 311] width 1011 height 89
click at [1506, 276] on icon "scrollable content" at bounding box center [1509, 274] width 13 height 13
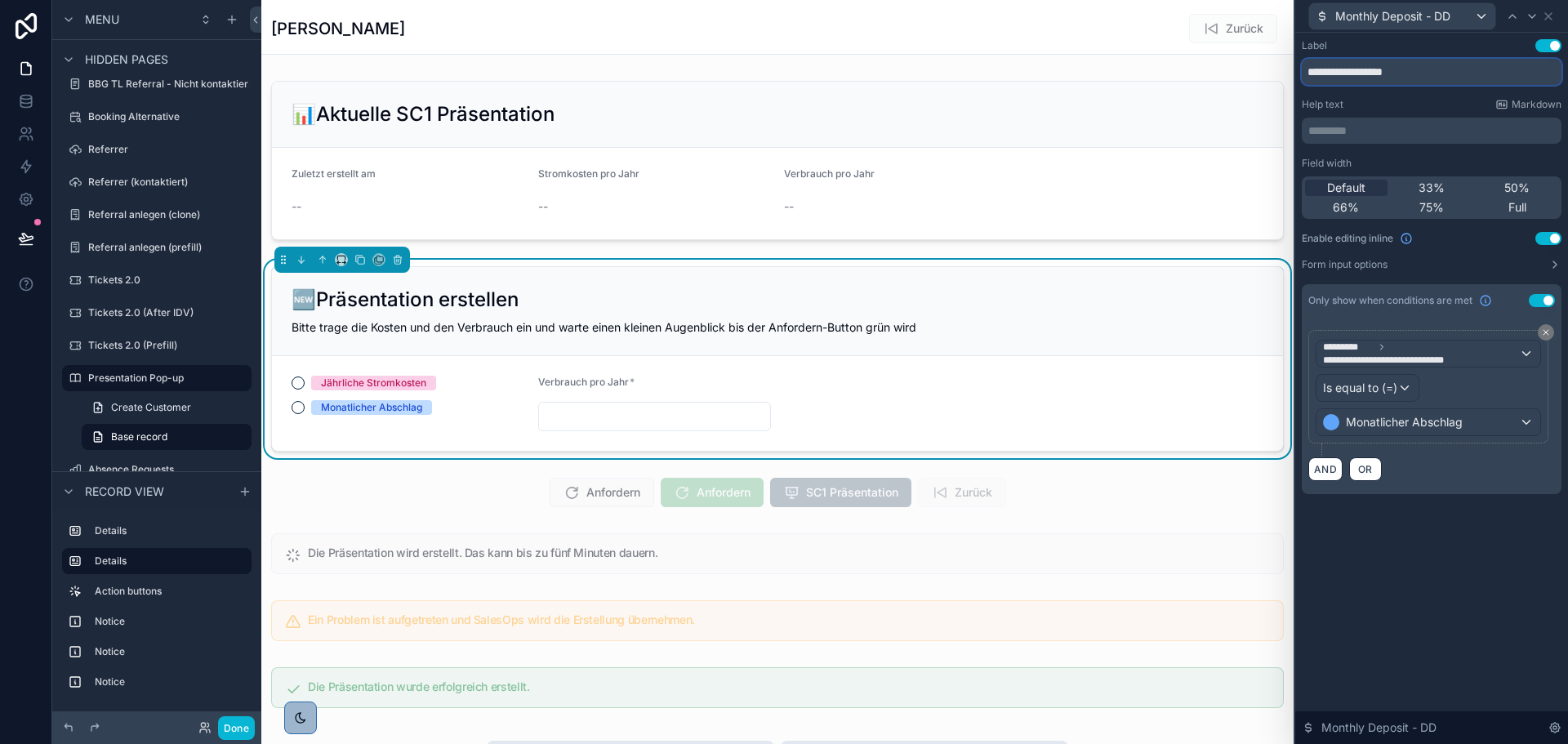
click at [1364, 66] on input "**********" at bounding box center [1432, 72] width 260 height 26
click at [1380, 75] on input "**********" at bounding box center [1432, 72] width 260 height 26
click at [1379, 75] on input "**********" at bounding box center [1432, 72] width 260 height 26
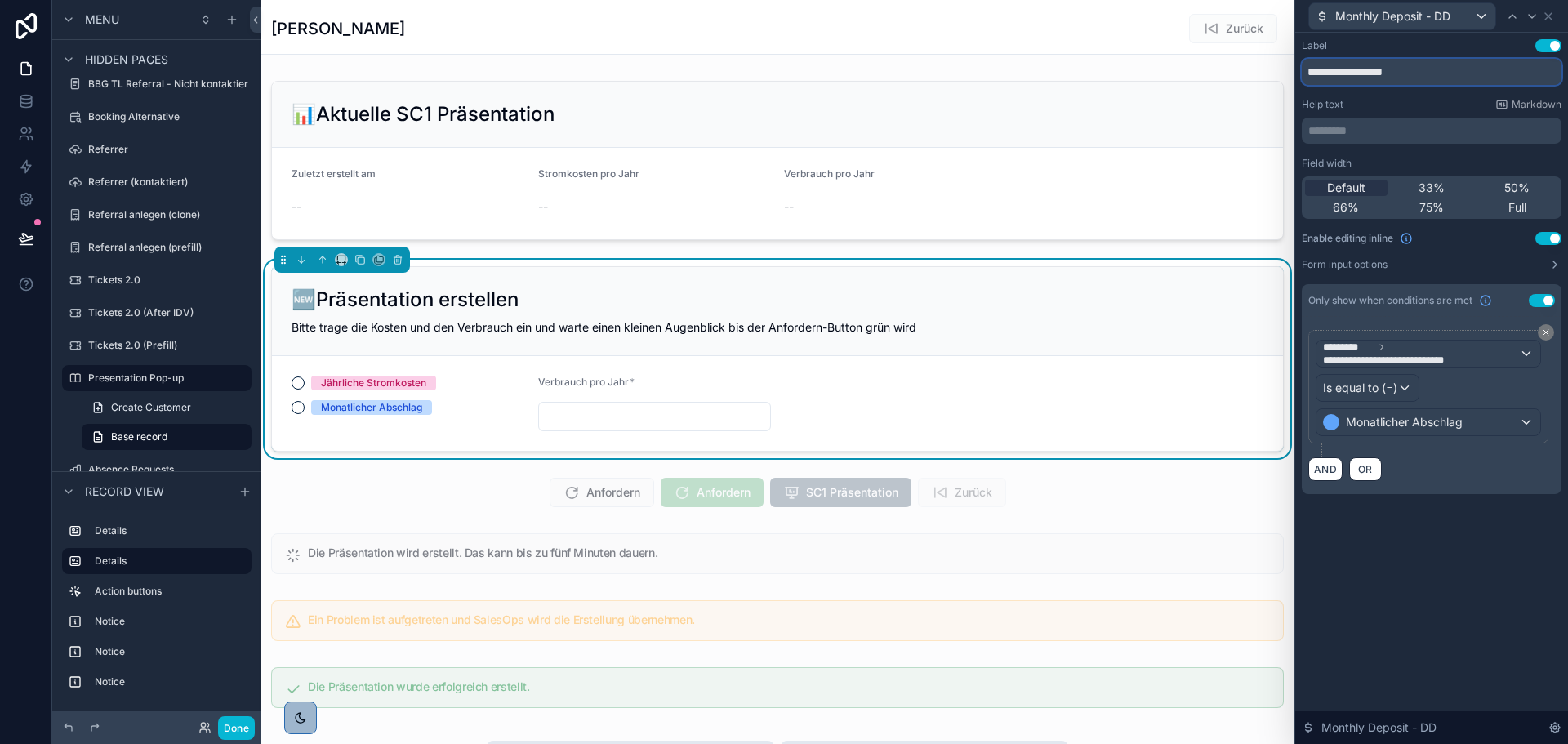
click at [1379, 75] on input "**********" at bounding box center [1432, 72] width 260 height 26
click at [1534, 20] on icon at bounding box center [1532, 16] width 13 height 13
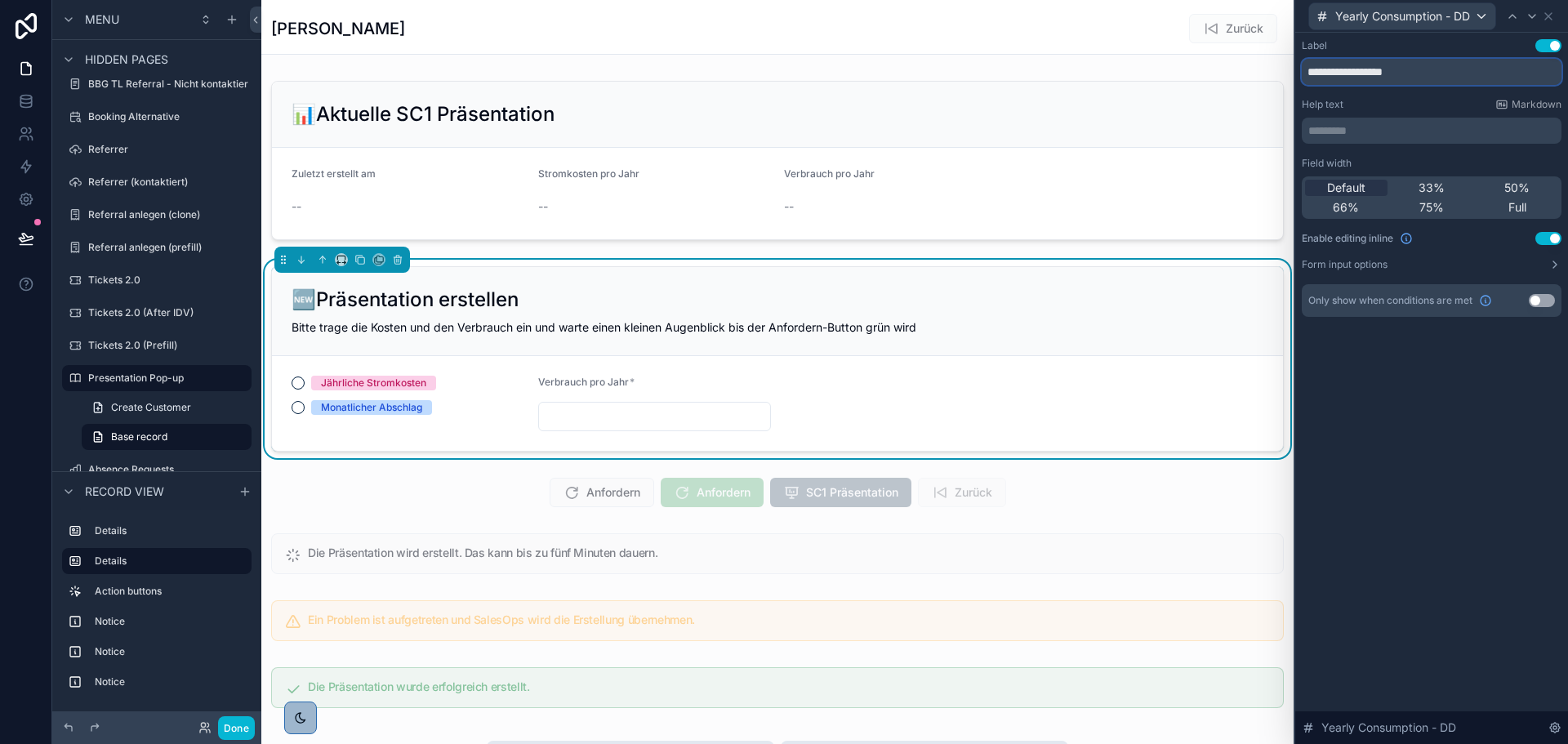
click at [1376, 67] on input "**********" at bounding box center [1432, 72] width 260 height 26
click at [1551, 18] on icon at bounding box center [1548, 16] width 13 height 13
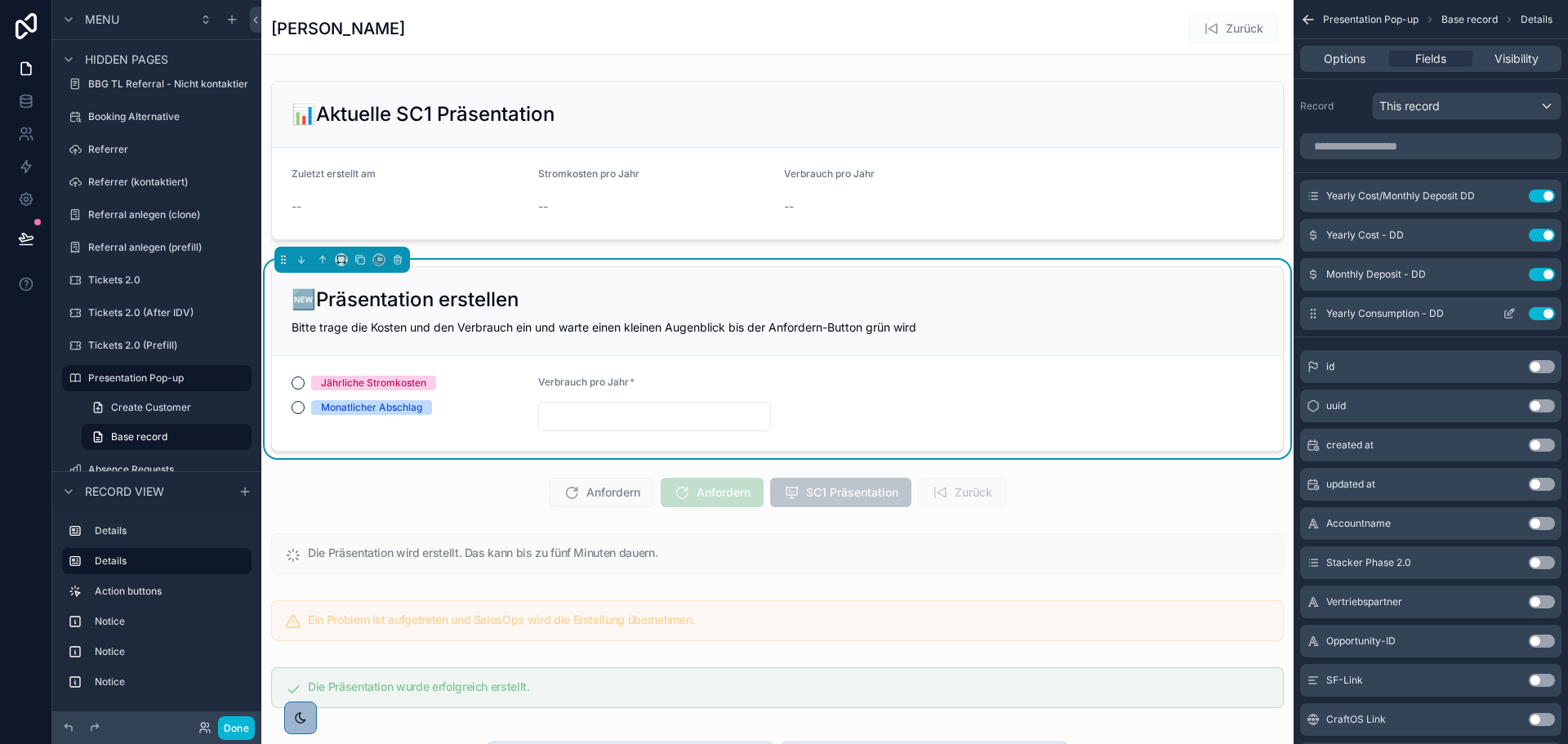
click at [1507, 307] on div "Yearly Consumption - DD Use setting" at bounding box center [1430, 313] width 261 height 33
click at [1509, 309] on icon "scrollable content" at bounding box center [1509, 314] width 13 height 13
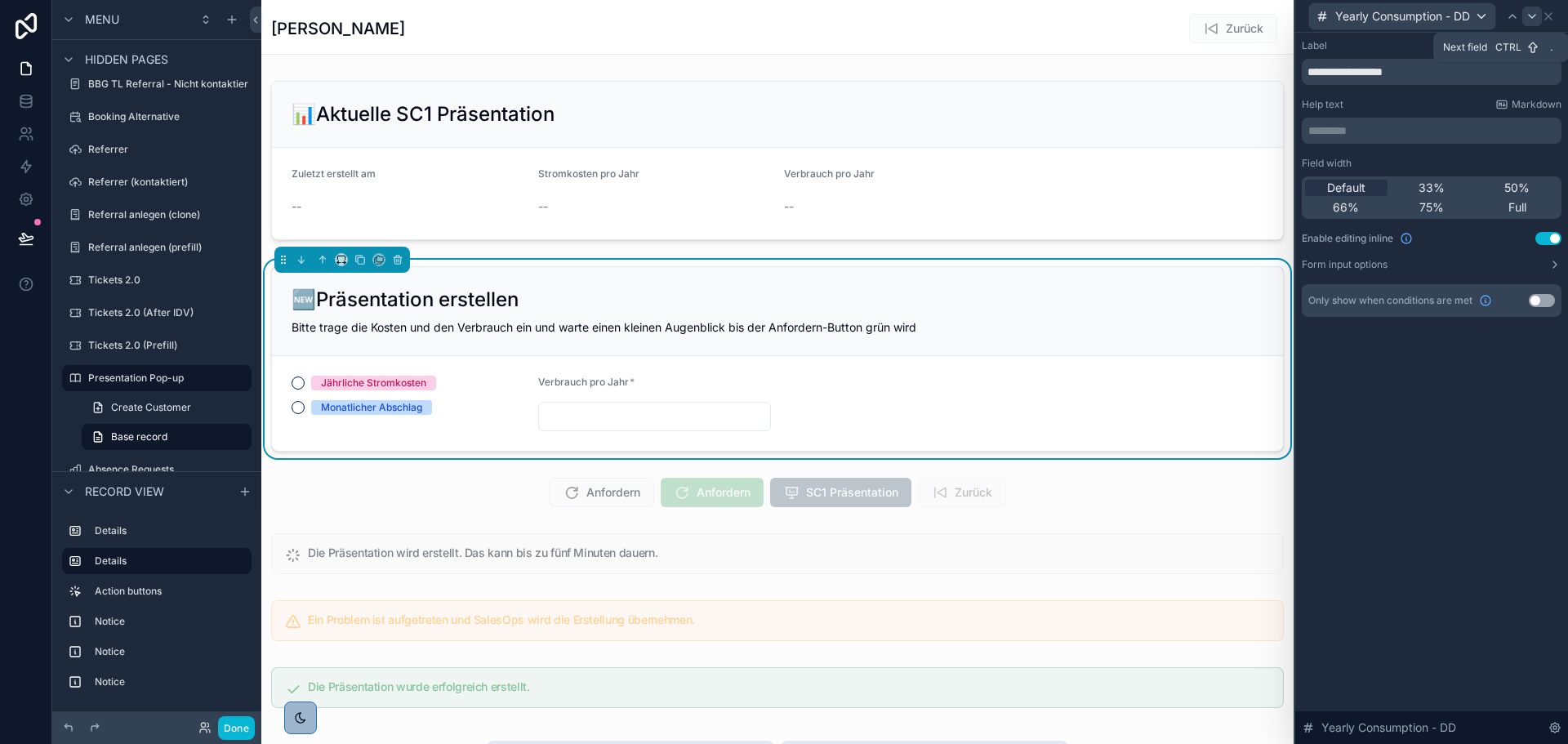
click at [1528, 16] on icon at bounding box center [1532, 16] width 13 height 13
click at [1528, 16] on div at bounding box center [1521, 16] width 19 height 19
click at [1528, 16] on icon at bounding box center [1532, 16] width 13 height 13
click at [1528, 16] on div at bounding box center [1521, 16] width 19 height 19
click at [1528, 16] on icon at bounding box center [1532, 16] width 13 height 13
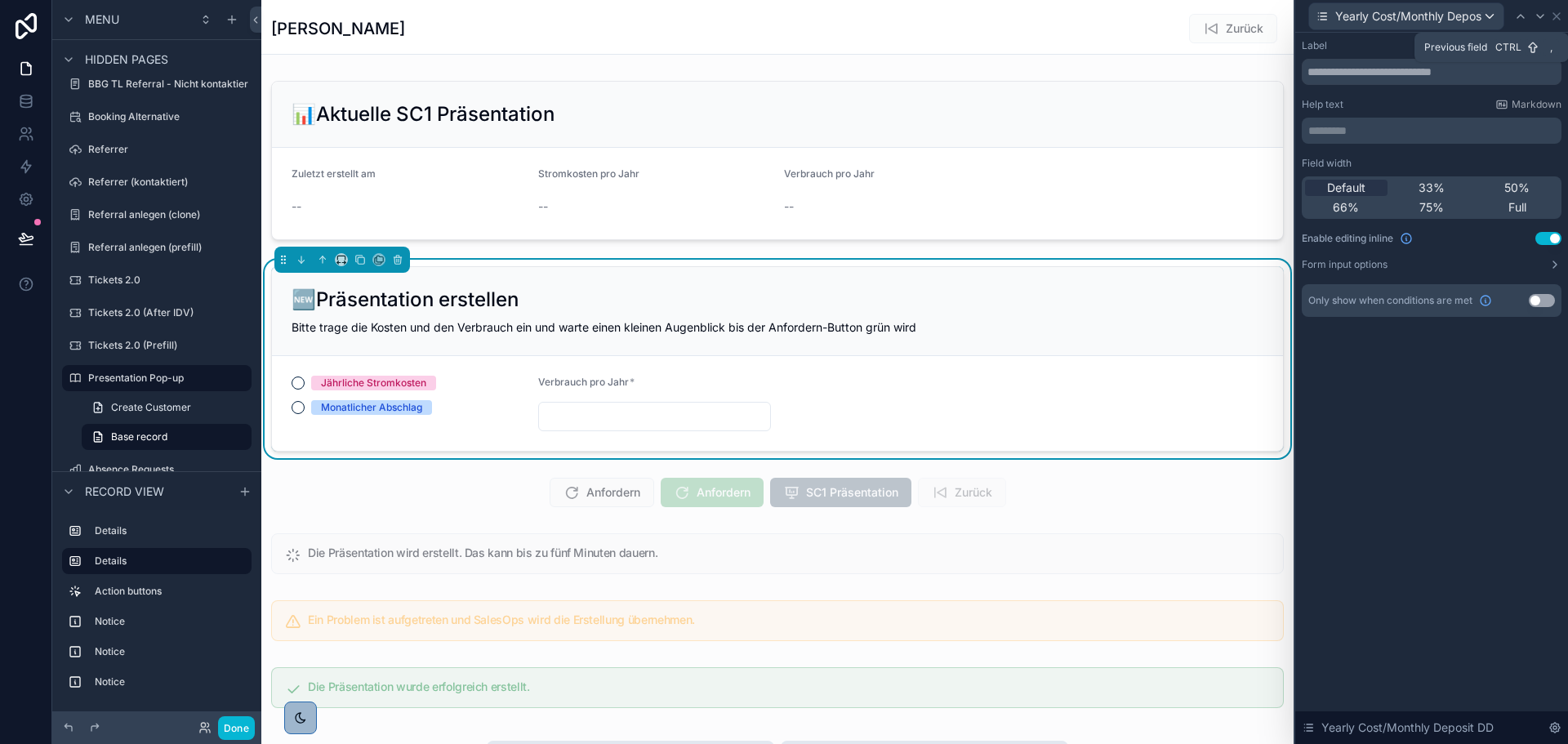
click at [1528, 16] on div at bounding box center [1521, 16] width 19 height 19
click at [1528, 16] on icon at bounding box center [1532, 16] width 13 height 13
click at [1528, 16] on div at bounding box center [1521, 16] width 19 height 19
click at [1528, 16] on icon at bounding box center [1532, 16] width 13 height 13
click at [1557, 17] on icon at bounding box center [1556, 16] width 6 height 6
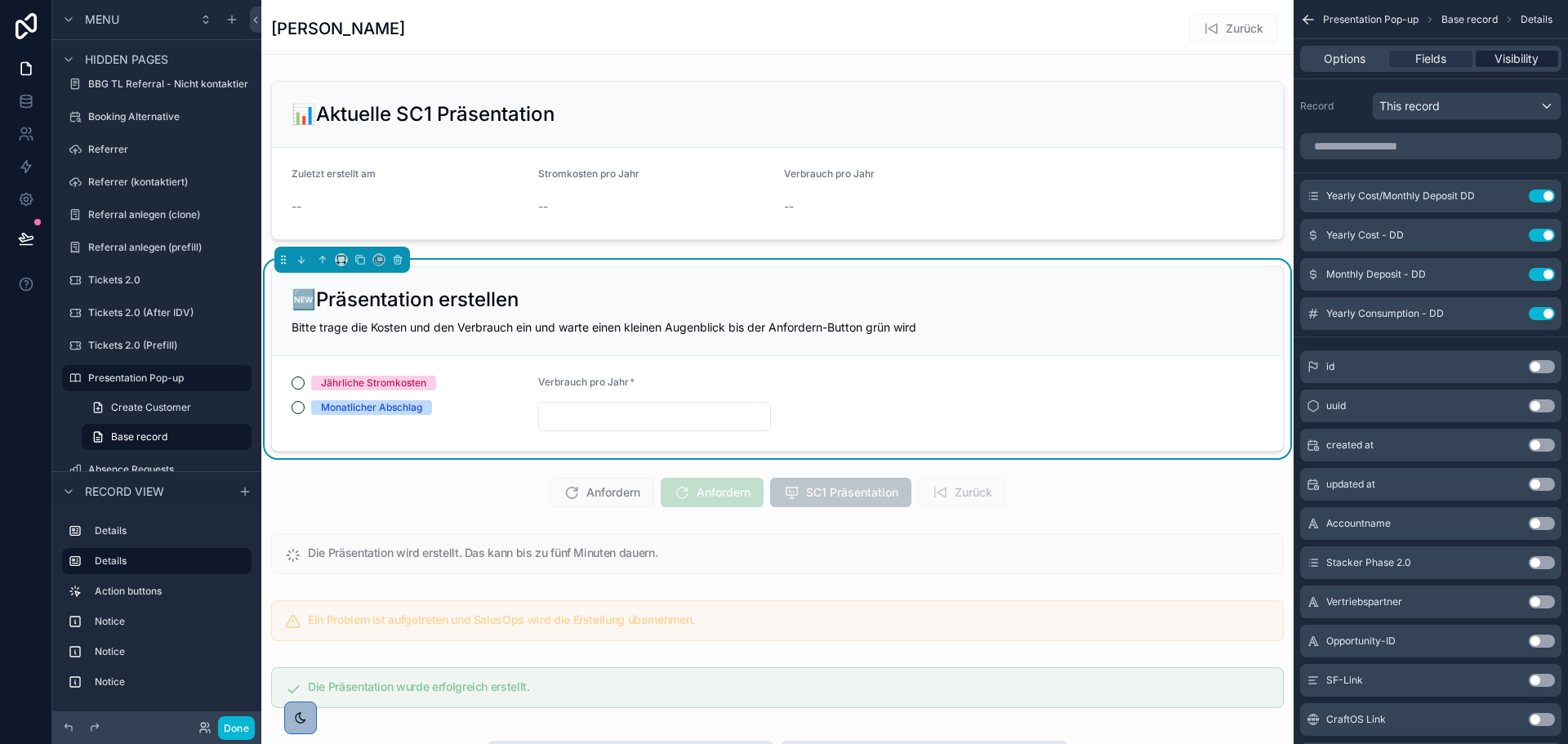
click at [1507, 55] on span "Visibility" at bounding box center [1516, 59] width 44 height 17
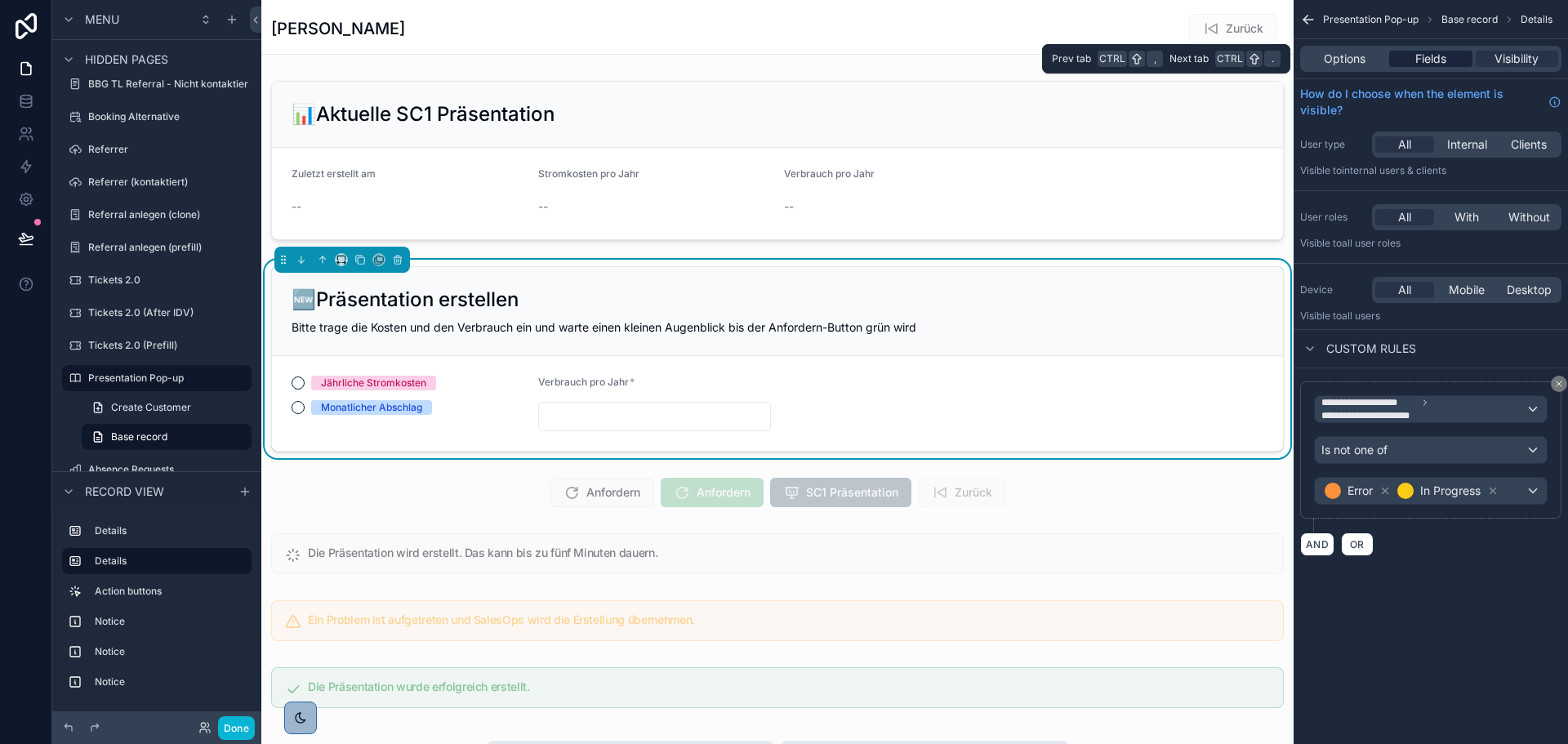
click at [1427, 63] on span "Fields" at bounding box center [1430, 59] width 31 height 17
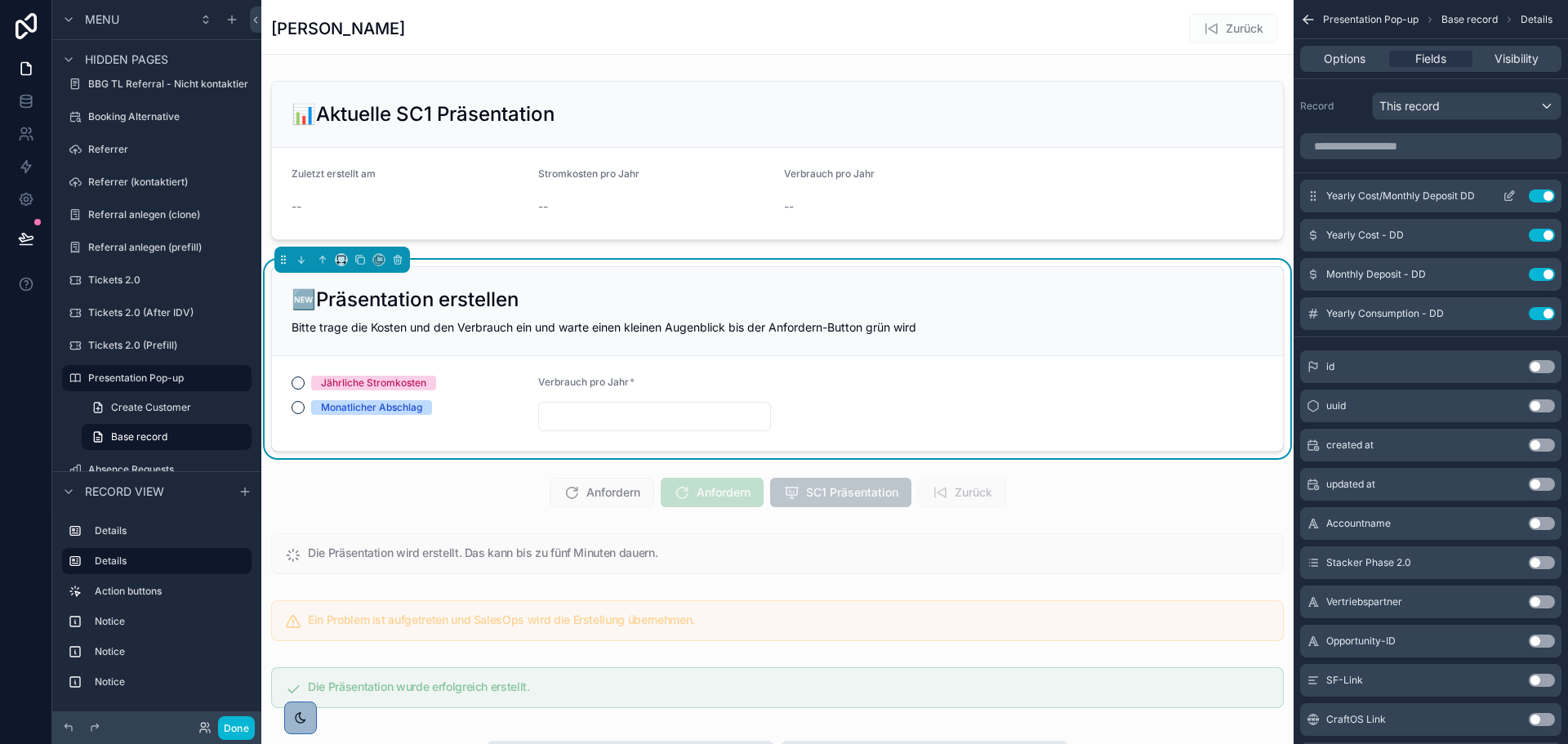
click at [1506, 191] on icon "scrollable content" at bounding box center [1509, 196] width 13 height 13
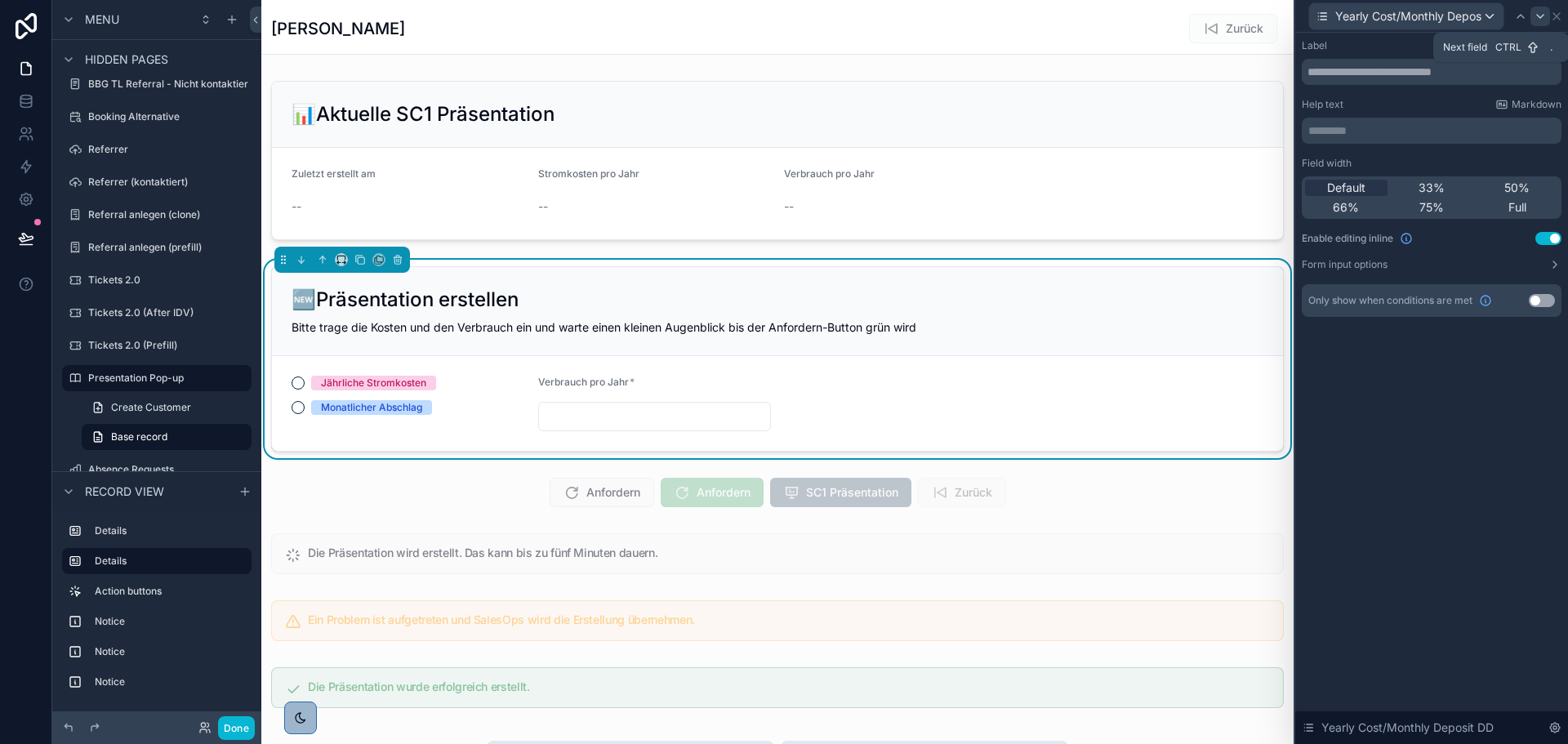
click at [1542, 18] on icon at bounding box center [1540, 16] width 13 height 13
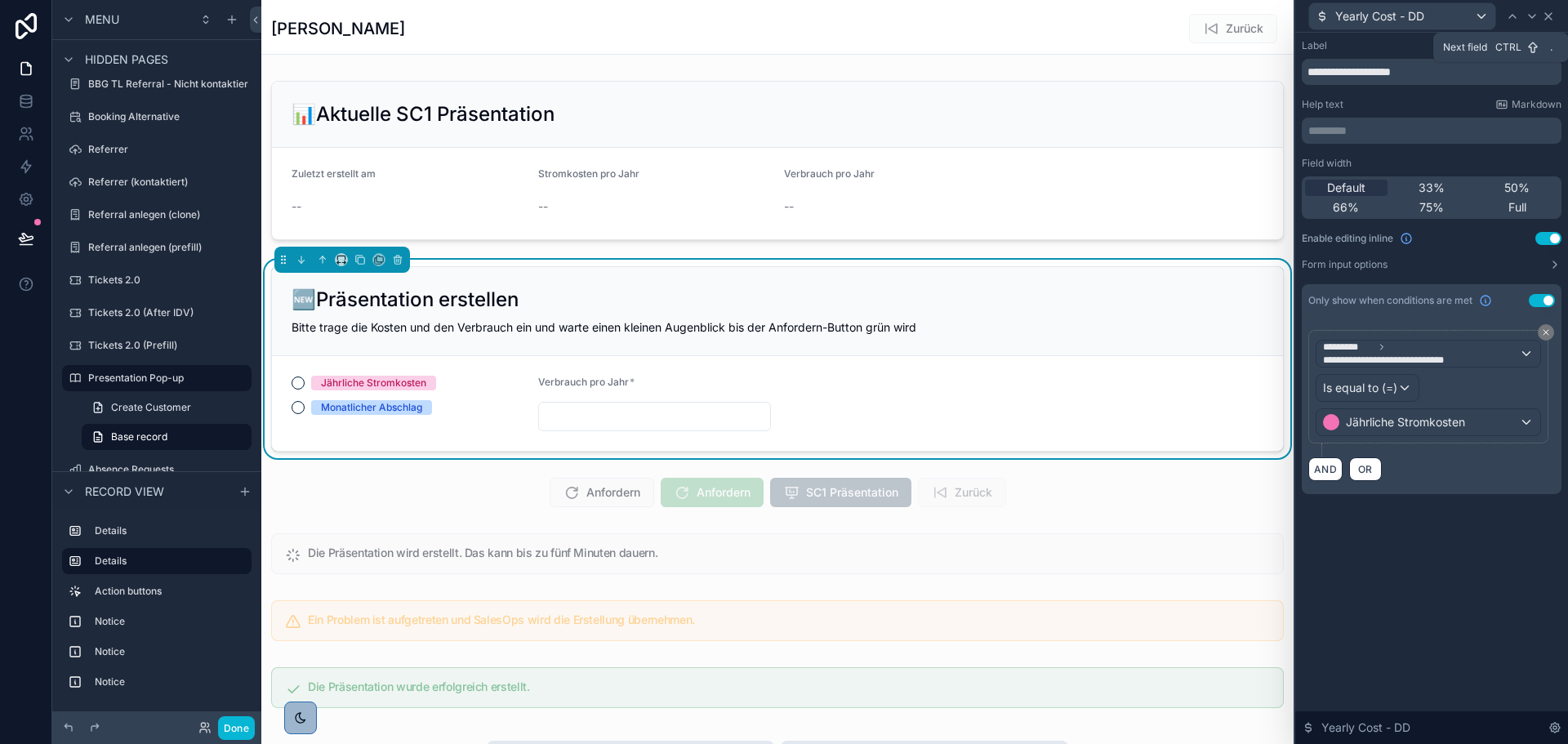
click at [1542, 17] on icon at bounding box center [1548, 16] width 13 height 13
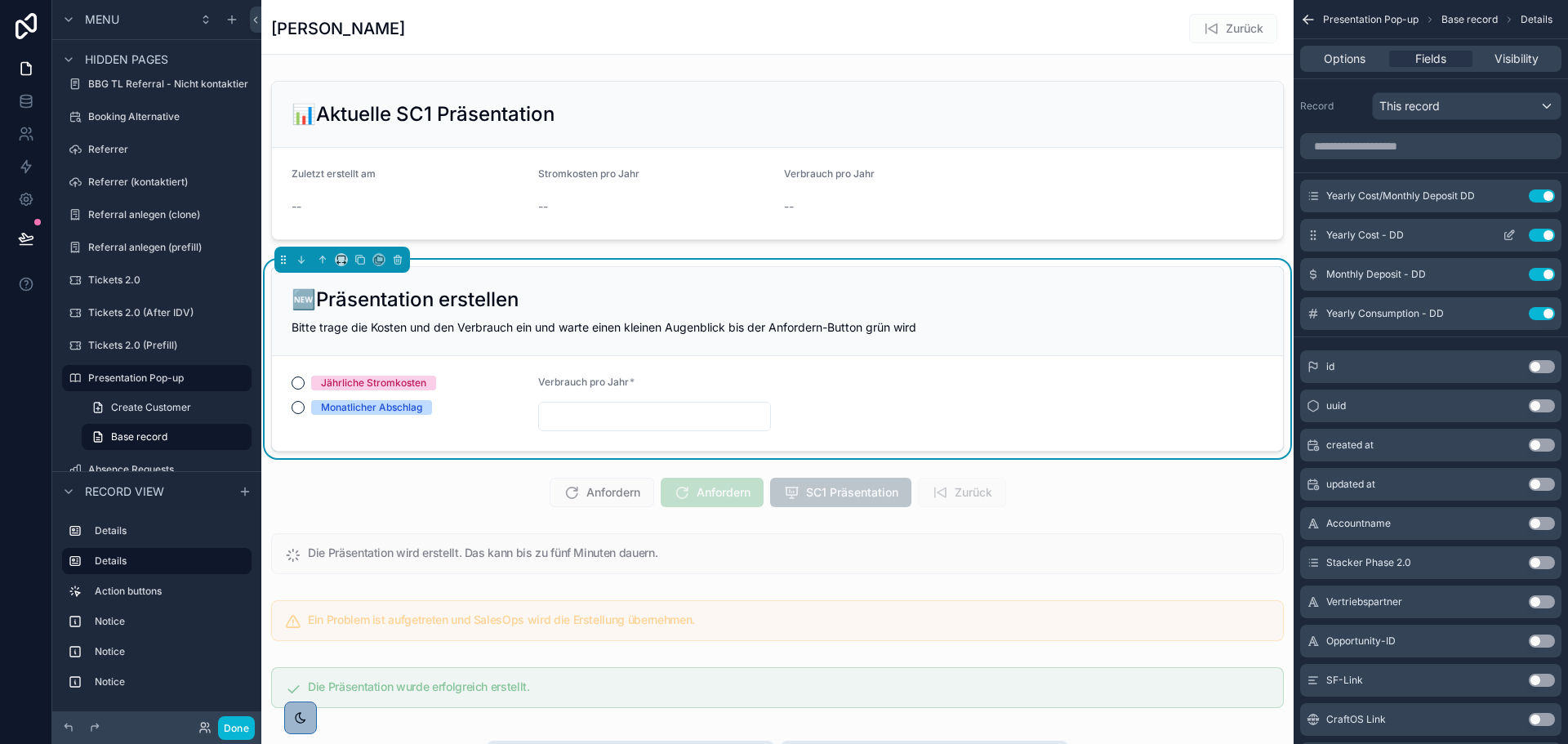
click at [1511, 228] on icon "scrollable content" at bounding box center [1509, 235] width 13 height 13
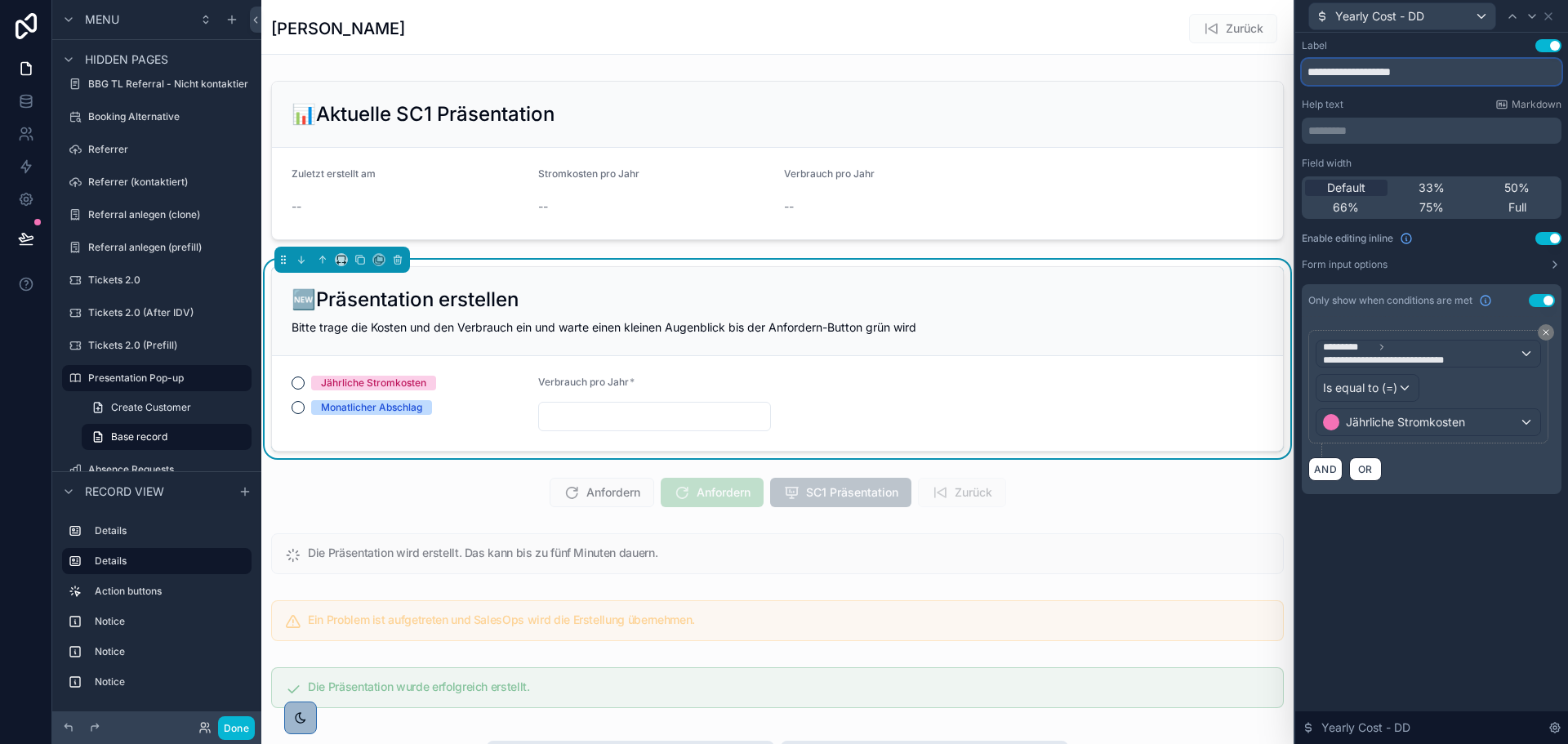
click at [1381, 73] on input "**********" at bounding box center [1432, 72] width 260 height 26
click at [1528, 16] on icon at bounding box center [1532, 16] width 13 height 13
click at [1530, 15] on icon at bounding box center [1532, 16] width 13 height 13
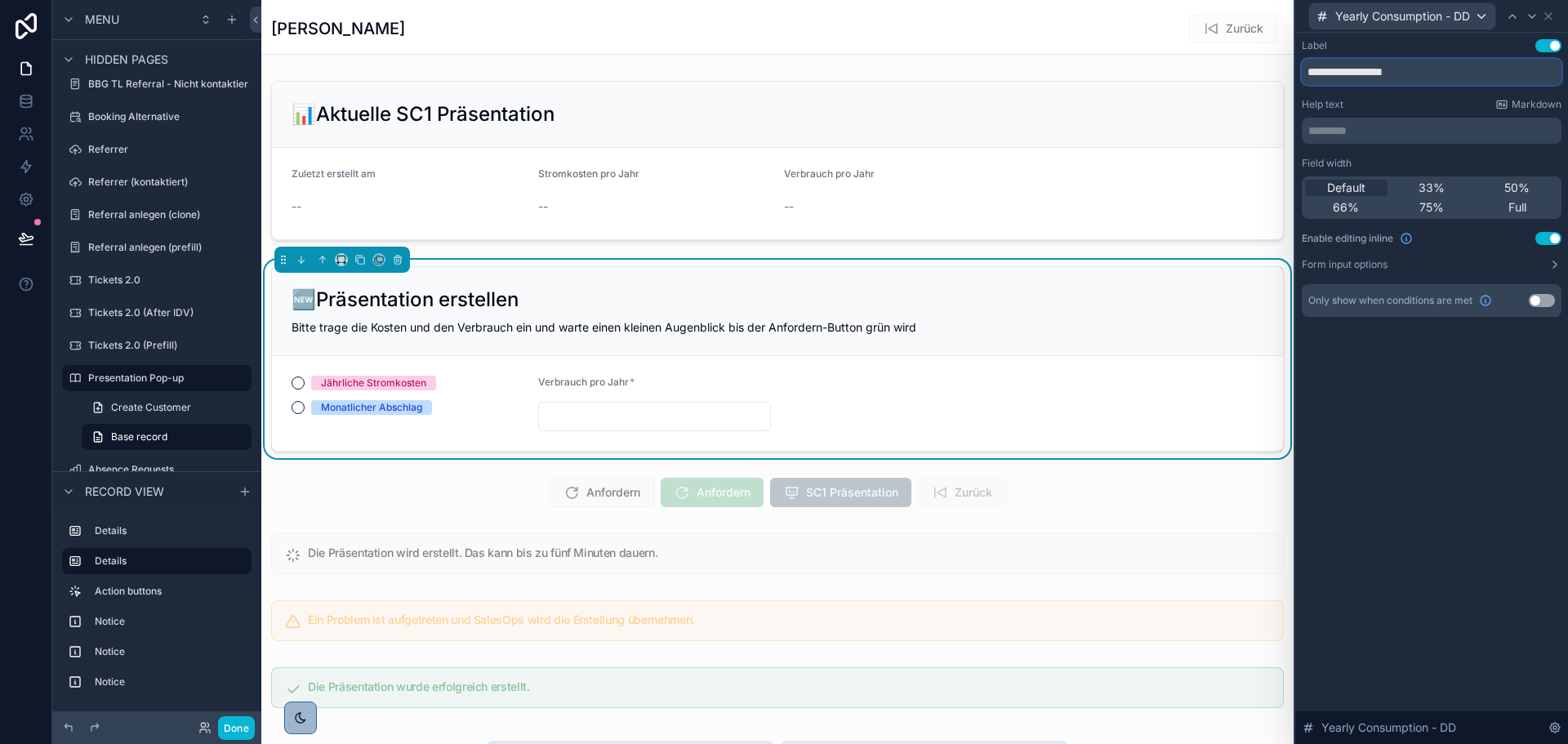
click at [1394, 75] on input "**********" at bounding box center [1432, 72] width 260 height 26
click at [1420, 391] on div "**********" at bounding box center [1431, 388] width 272 height 711
click at [1534, 18] on icon at bounding box center [1532, 16] width 13 height 13
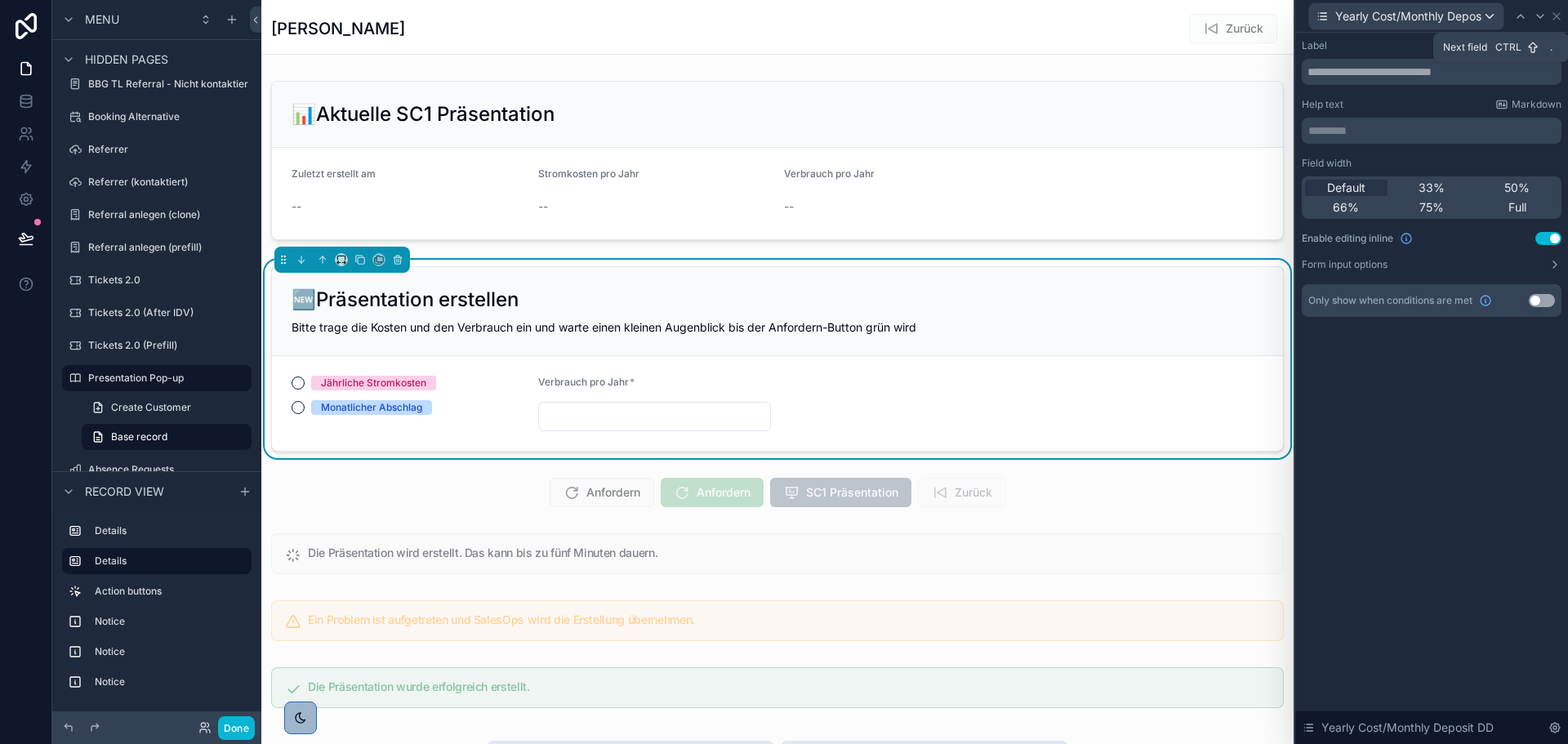
click at [1543, 18] on icon at bounding box center [1540, 16] width 13 height 13
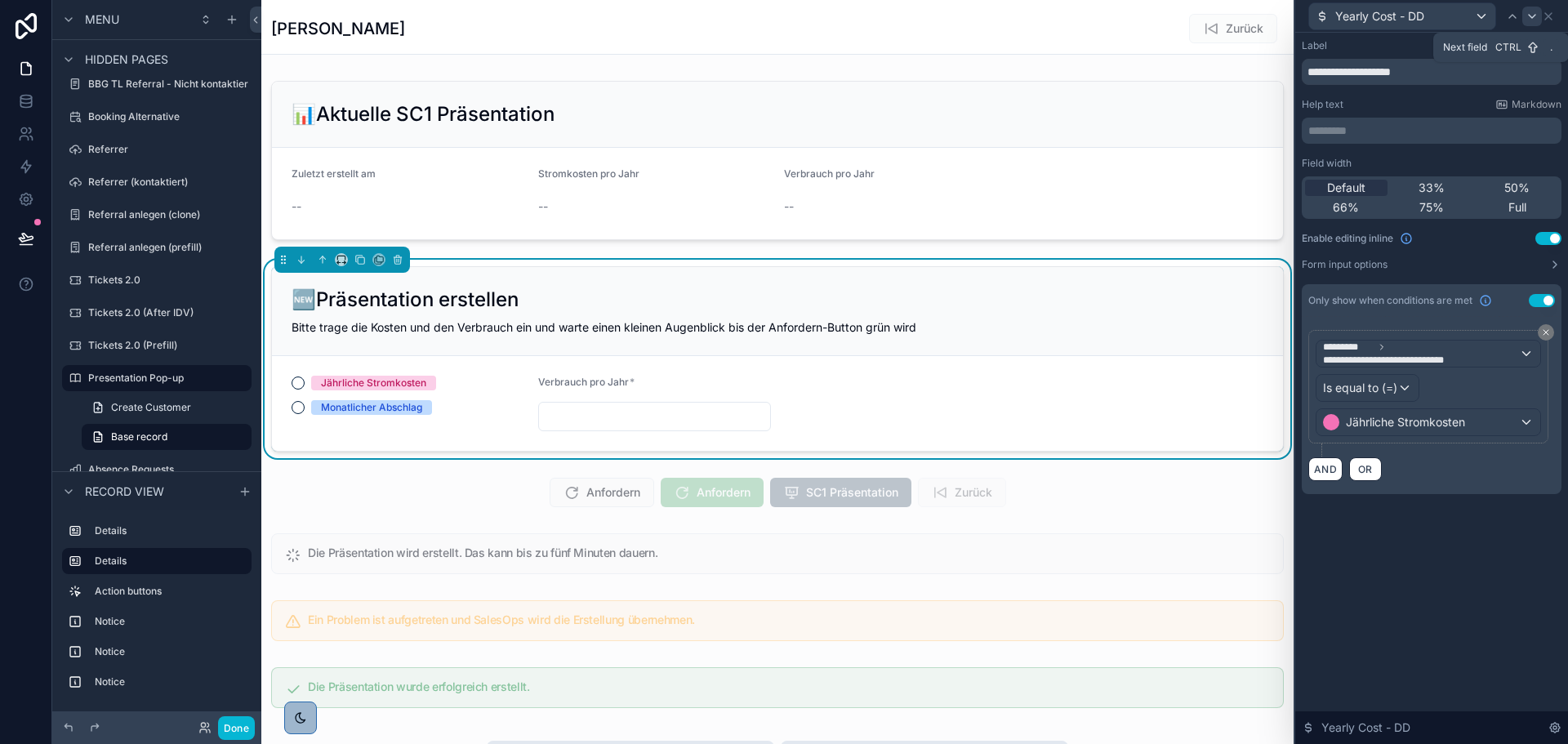
click at [1531, 15] on icon at bounding box center [1532, 16] width 13 height 13
click at [1537, 10] on icon at bounding box center [1532, 16] width 13 height 13
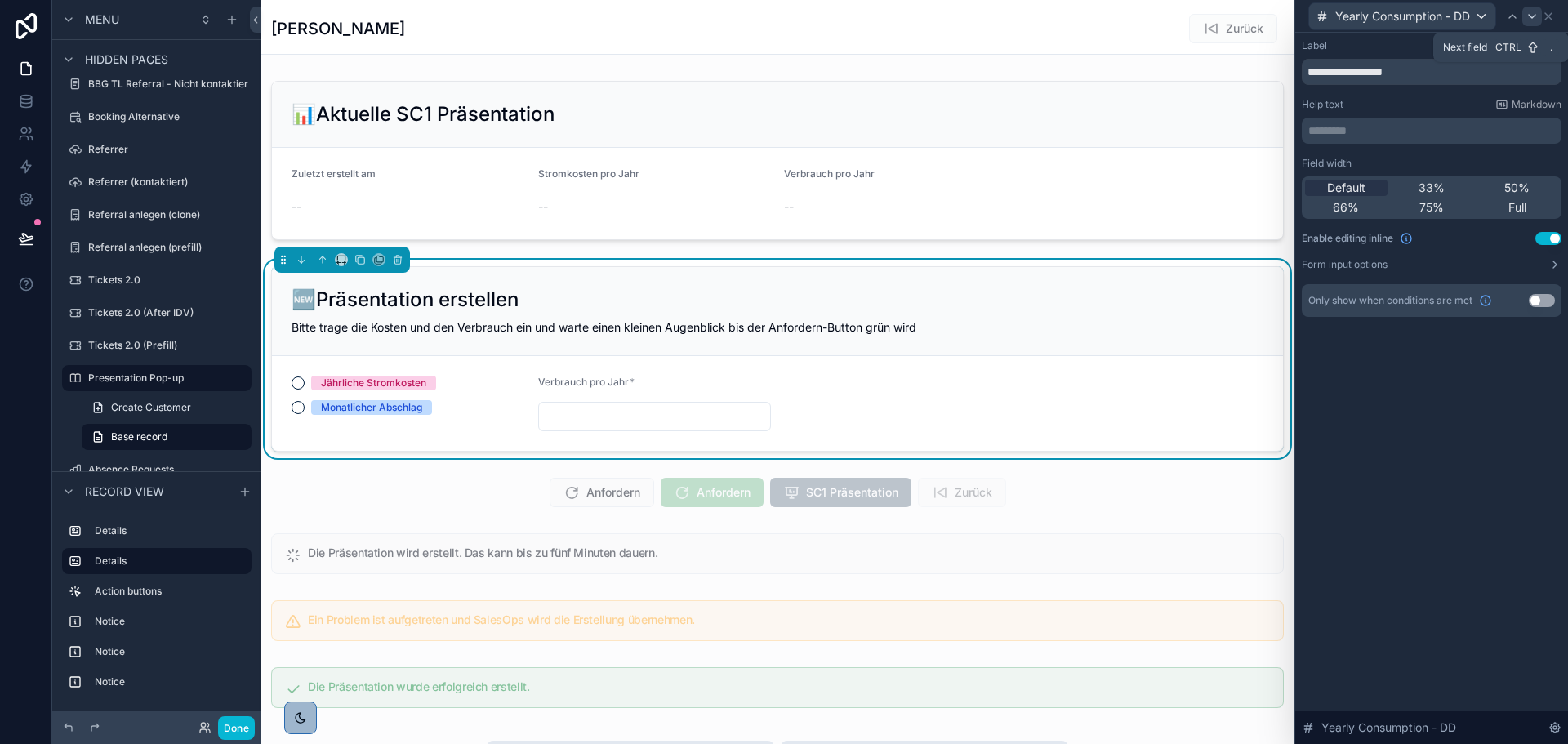
click at [1538, 18] on div at bounding box center [1532, 16] width 19 height 19
click at [1550, 16] on icon at bounding box center [1556, 16] width 13 height 13
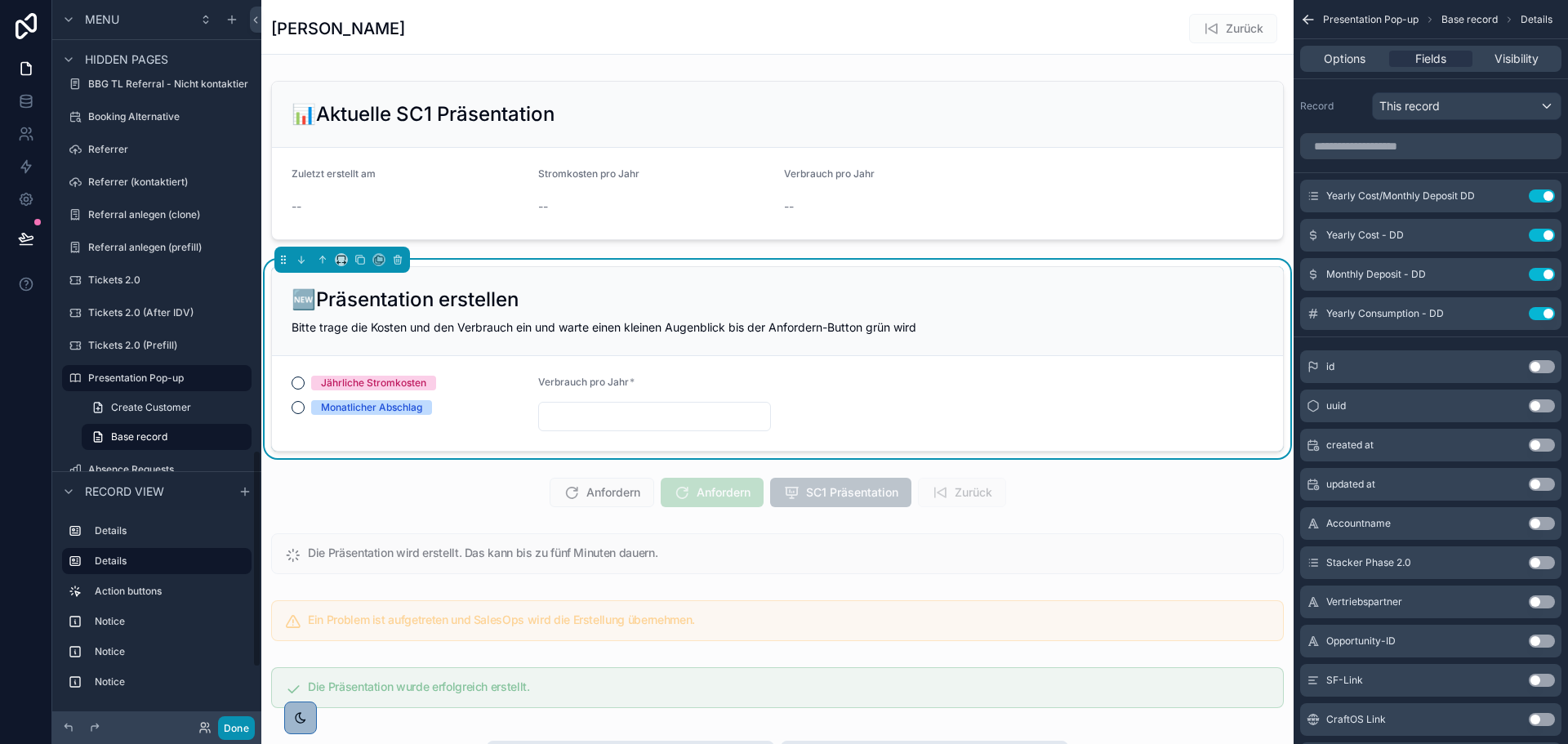
click at [225, 726] on button "Done" at bounding box center [236, 727] width 37 height 24
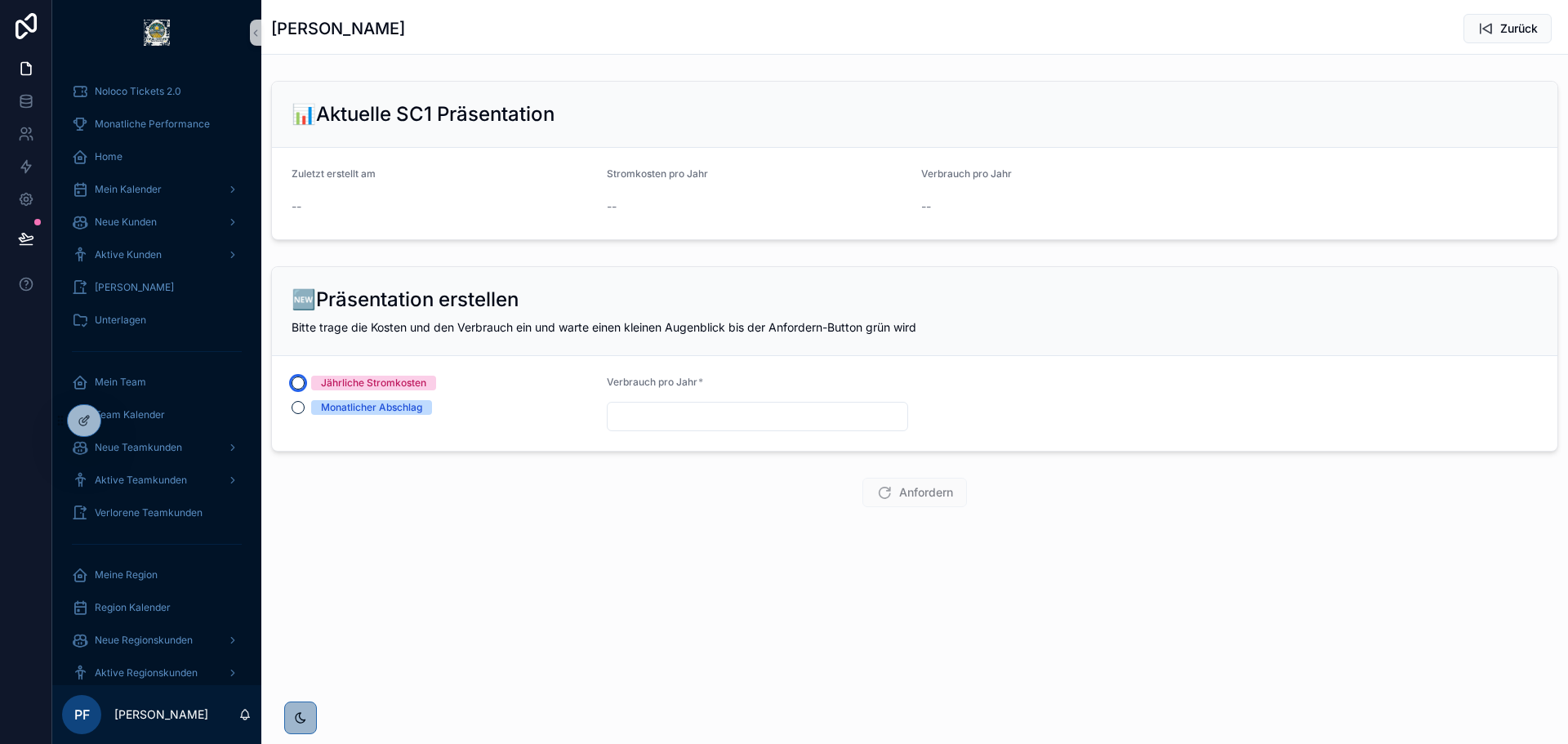
click at [300, 381] on button "Jährliche Stromkosten" at bounding box center [298, 383] width 13 height 13
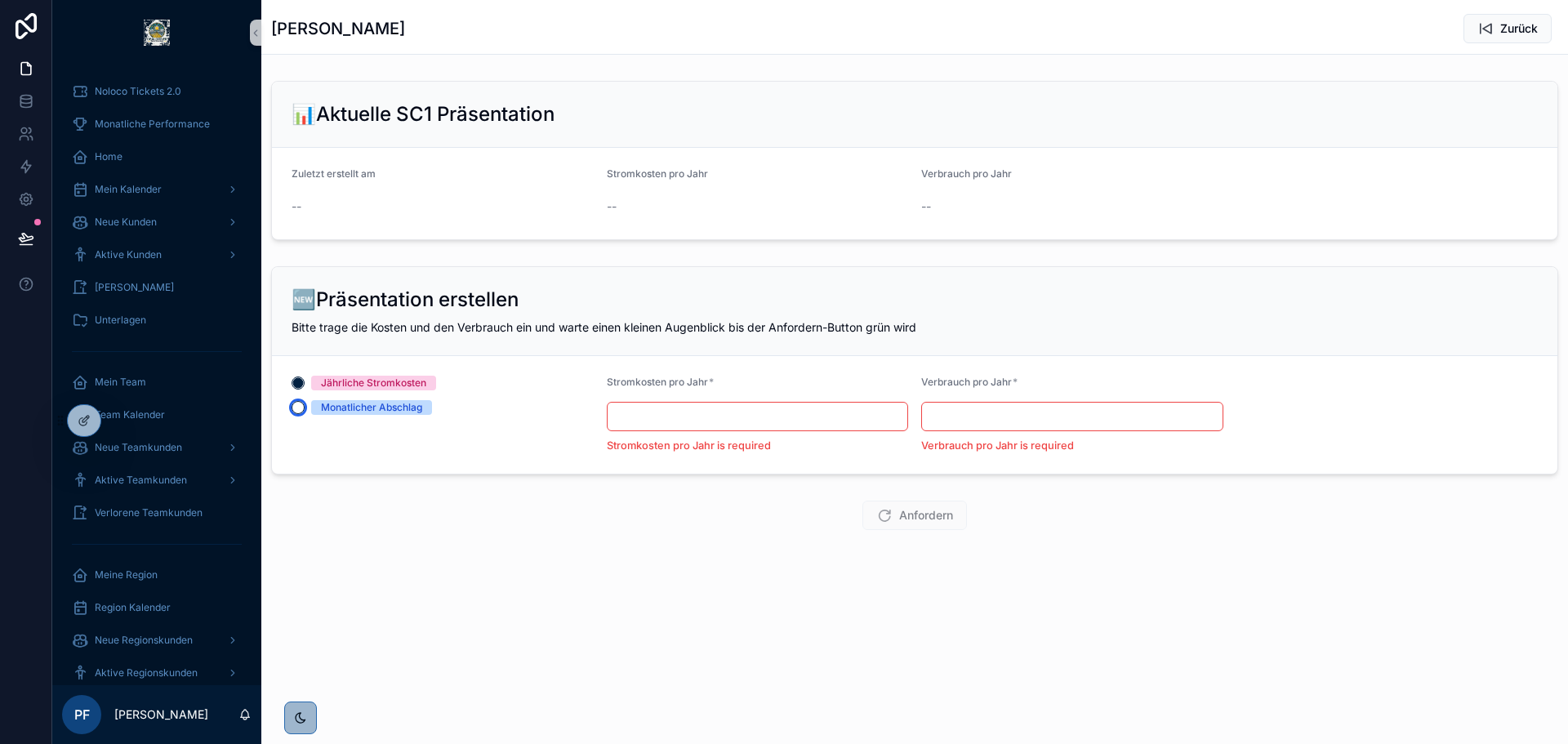
click at [299, 412] on button "Monatlicher Abschlag" at bounding box center [298, 407] width 13 height 13
click at [296, 383] on button "Jährliche Stromkosten" at bounding box center [298, 383] width 13 height 13
click at [296, 407] on button "Monatlicher Abschlag" at bounding box center [298, 407] width 13 height 13
click at [82, 408] on div at bounding box center [83, 420] width 33 height 31
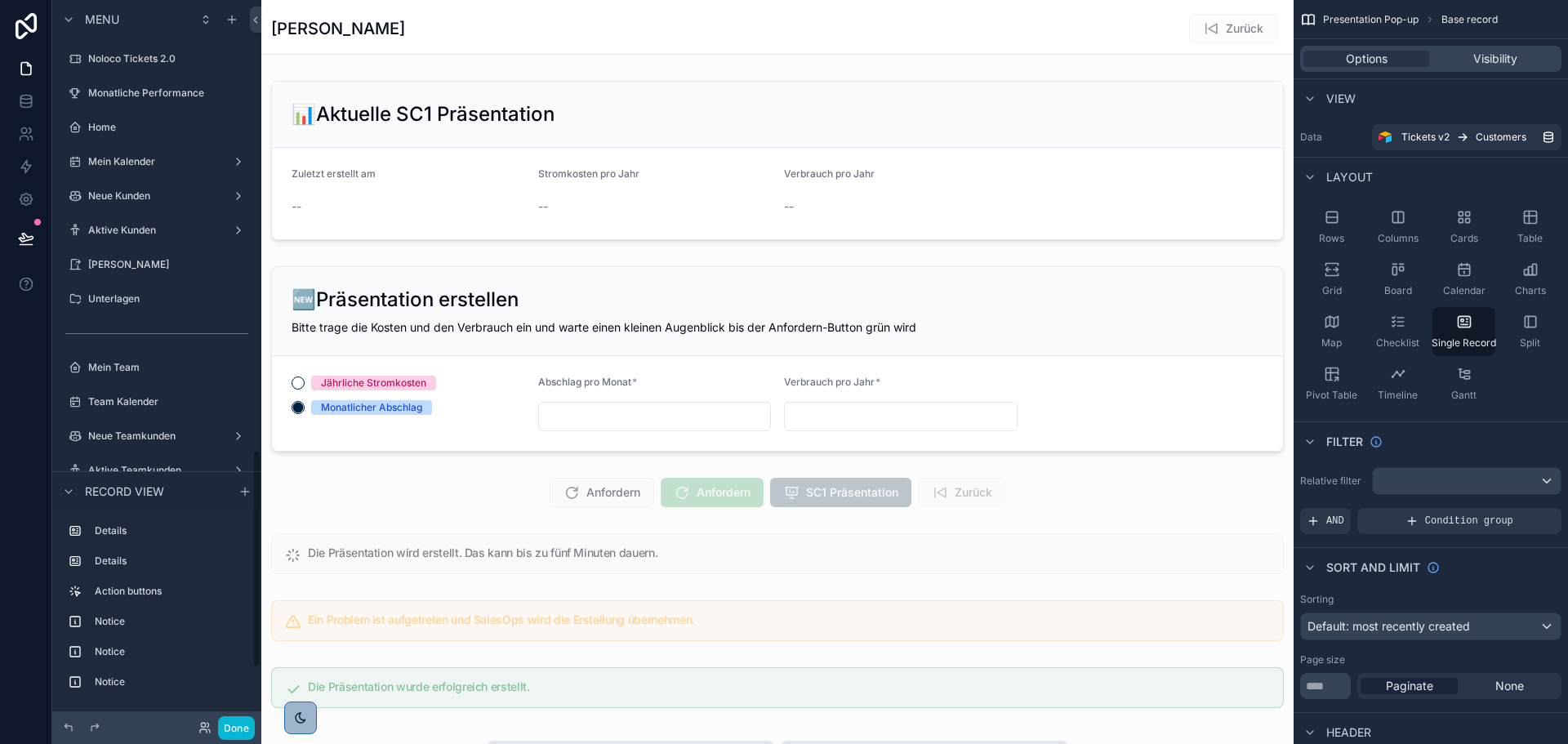
scroll to position [1499, 0]
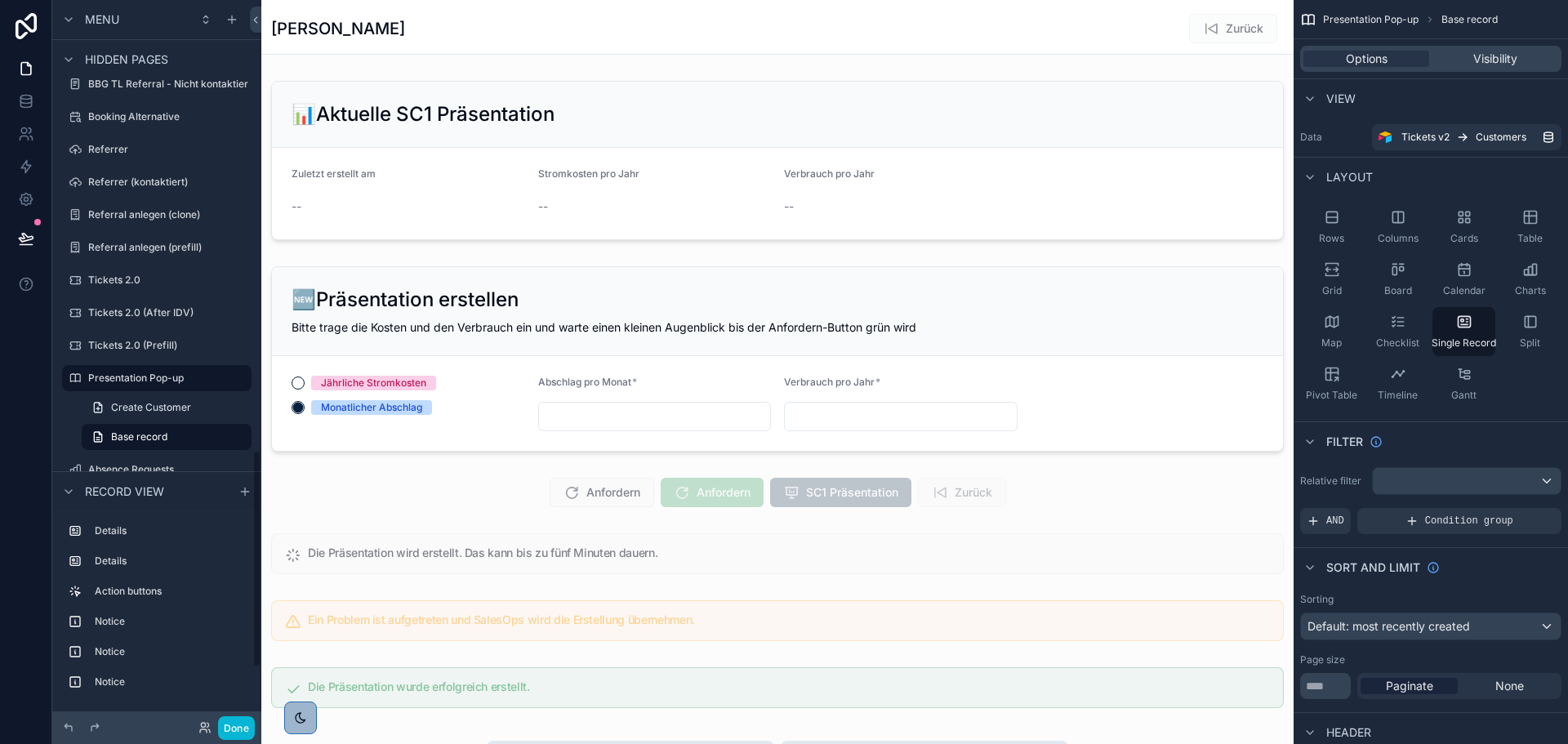
click at [990, 338] on div "scrollable content" at bounding box center [777, 726] width 1032 height 1453
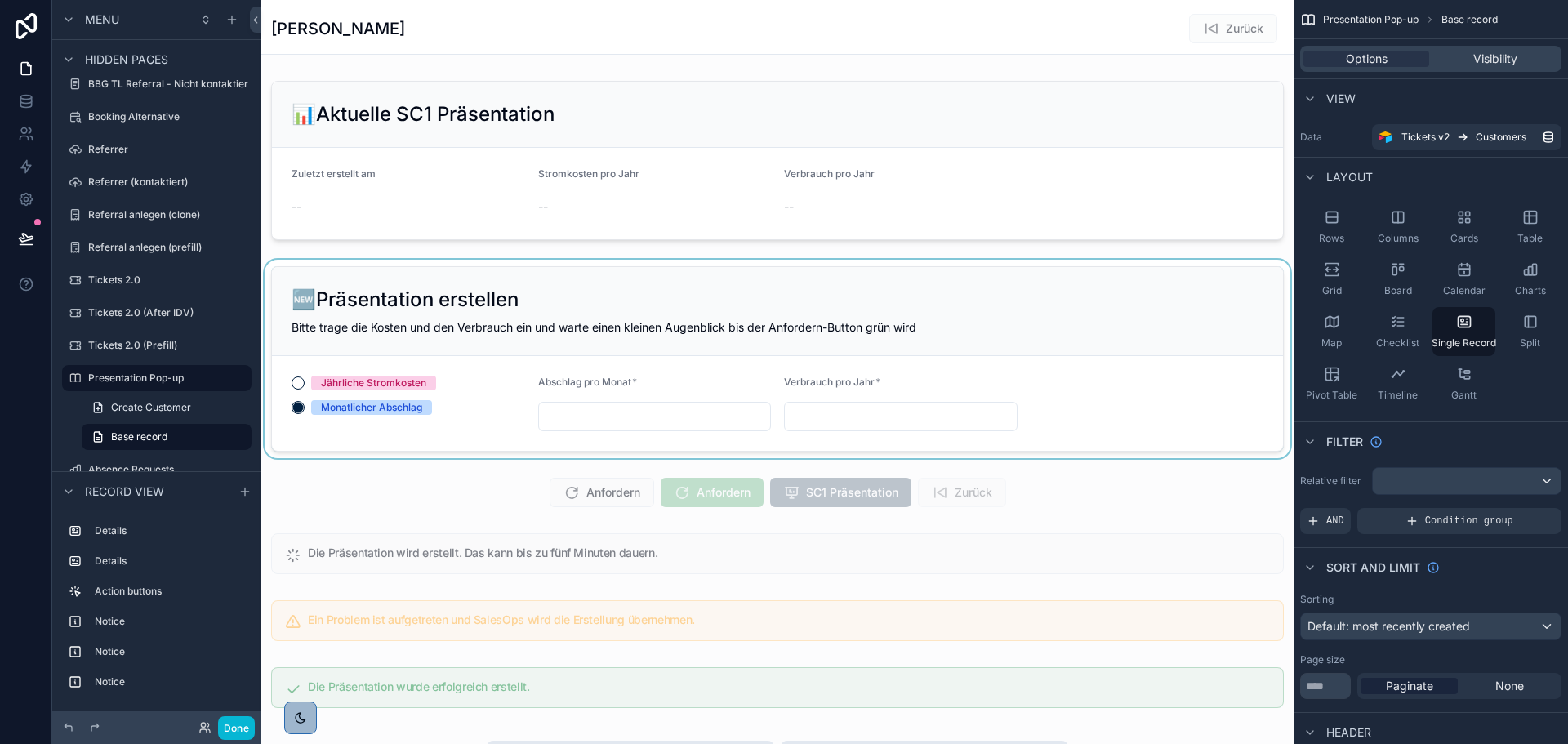
click at [994, 324] on div "scrollable content" at bounding box center [777, 359] width 1032 height 199
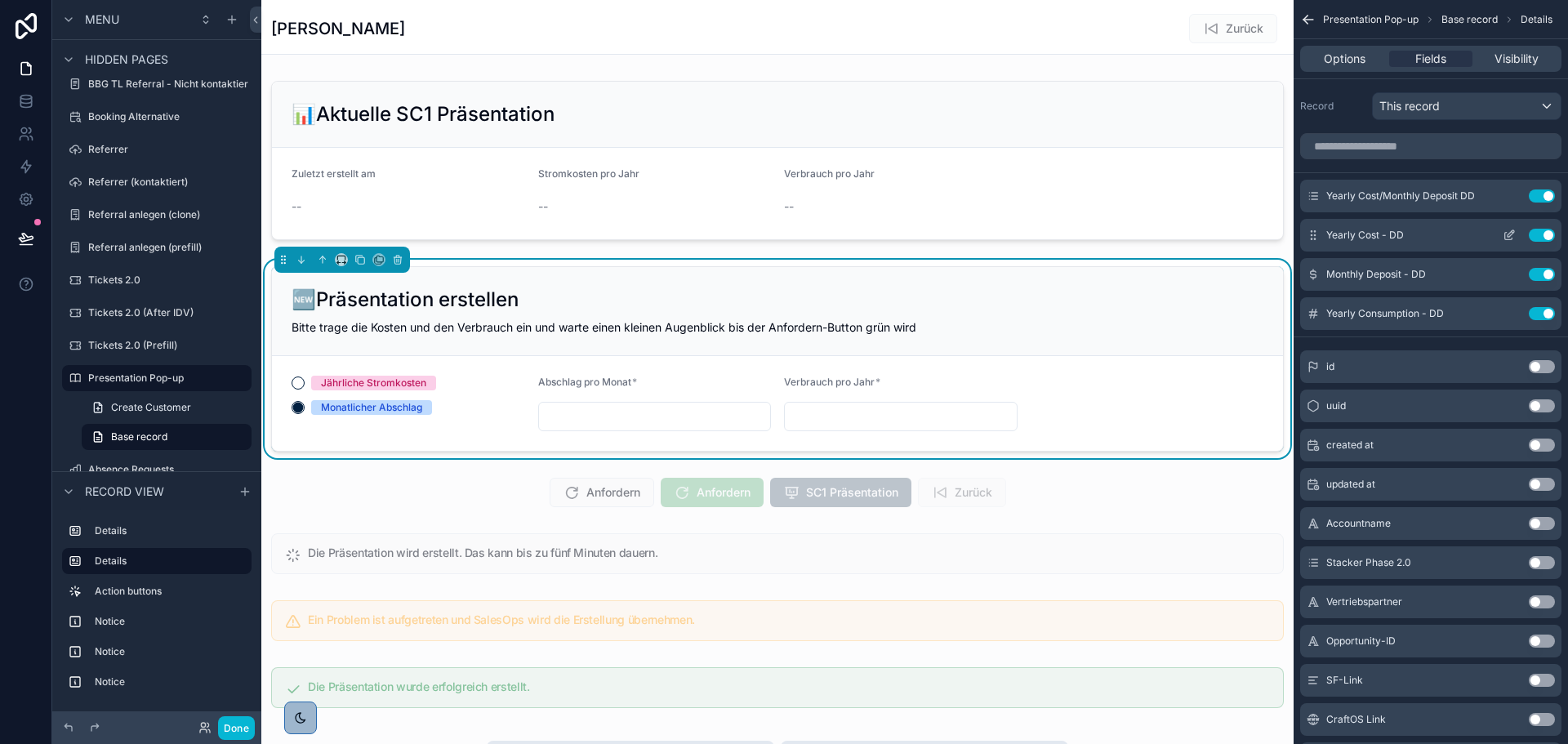
click at [1509, 232] on icon "scrollable content" at bounding box center [1509, 235] width 13 height 13
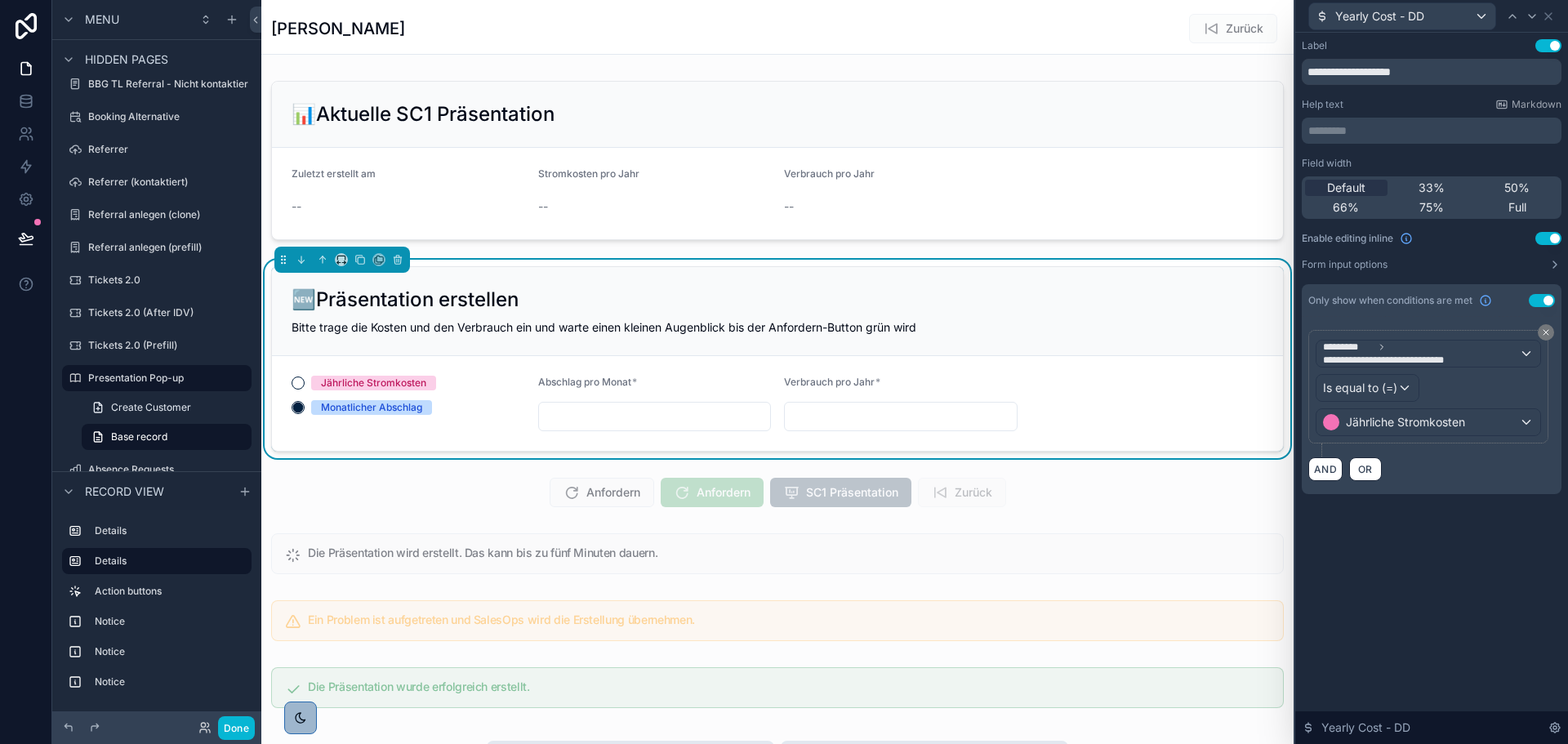
click at [1493, 271] on div "**********" at bounding box center [1432, 267] width 260 height 455
click at [1493, 264] on button "Form input options" at bounding box center [1432, 264] width 260 height 13
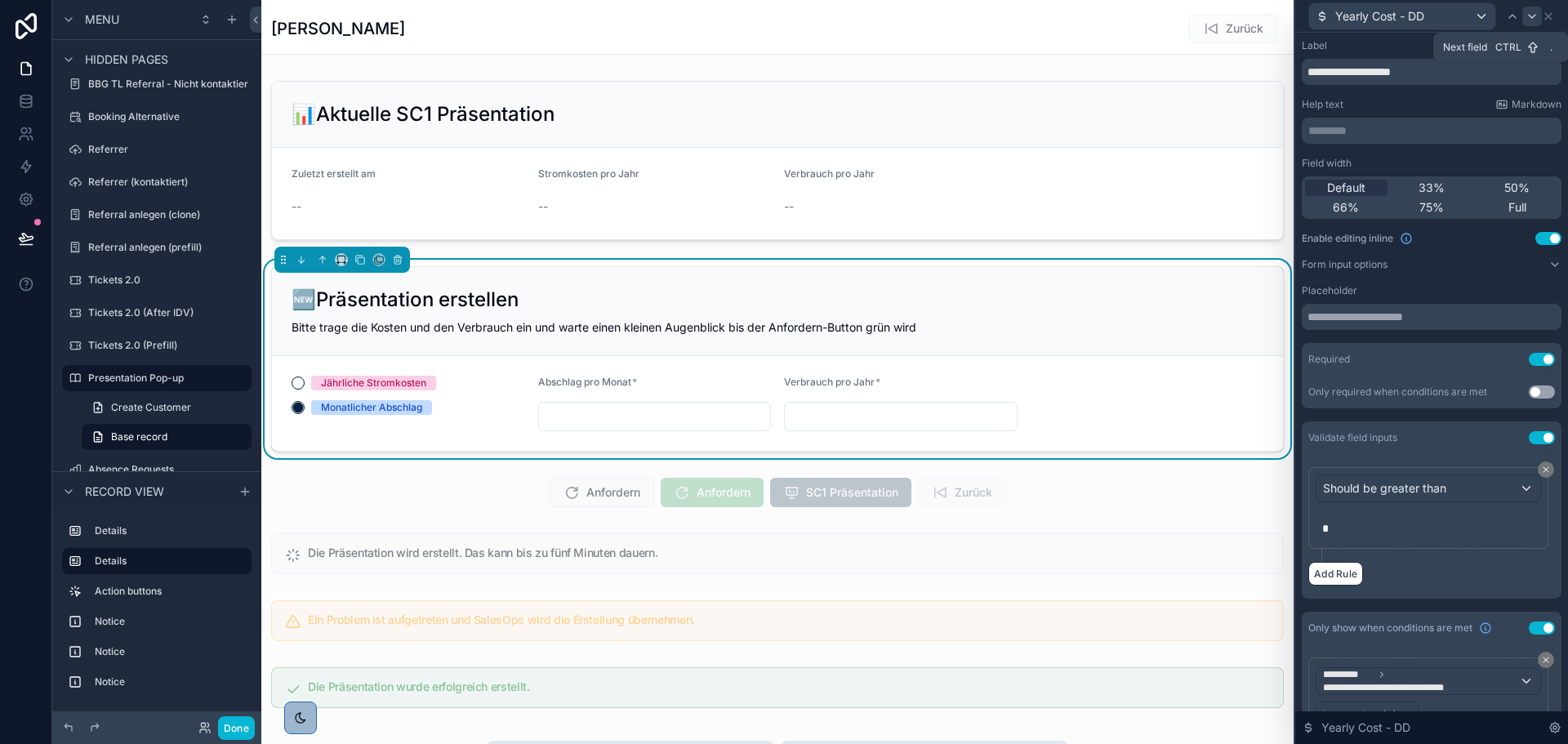
click at [1533, 21] on icon at bounding box center [1532, 16] width 13 height 13
click at [1515, 18] on icon at bounding box center [1512, 17] width 6 height 4
click at [1526, 16] on icon at bounding box center [1532, 16] width 13 height 13
click at [1515, 18] on icon at bounding box center [1512, 17] width 6 height 4
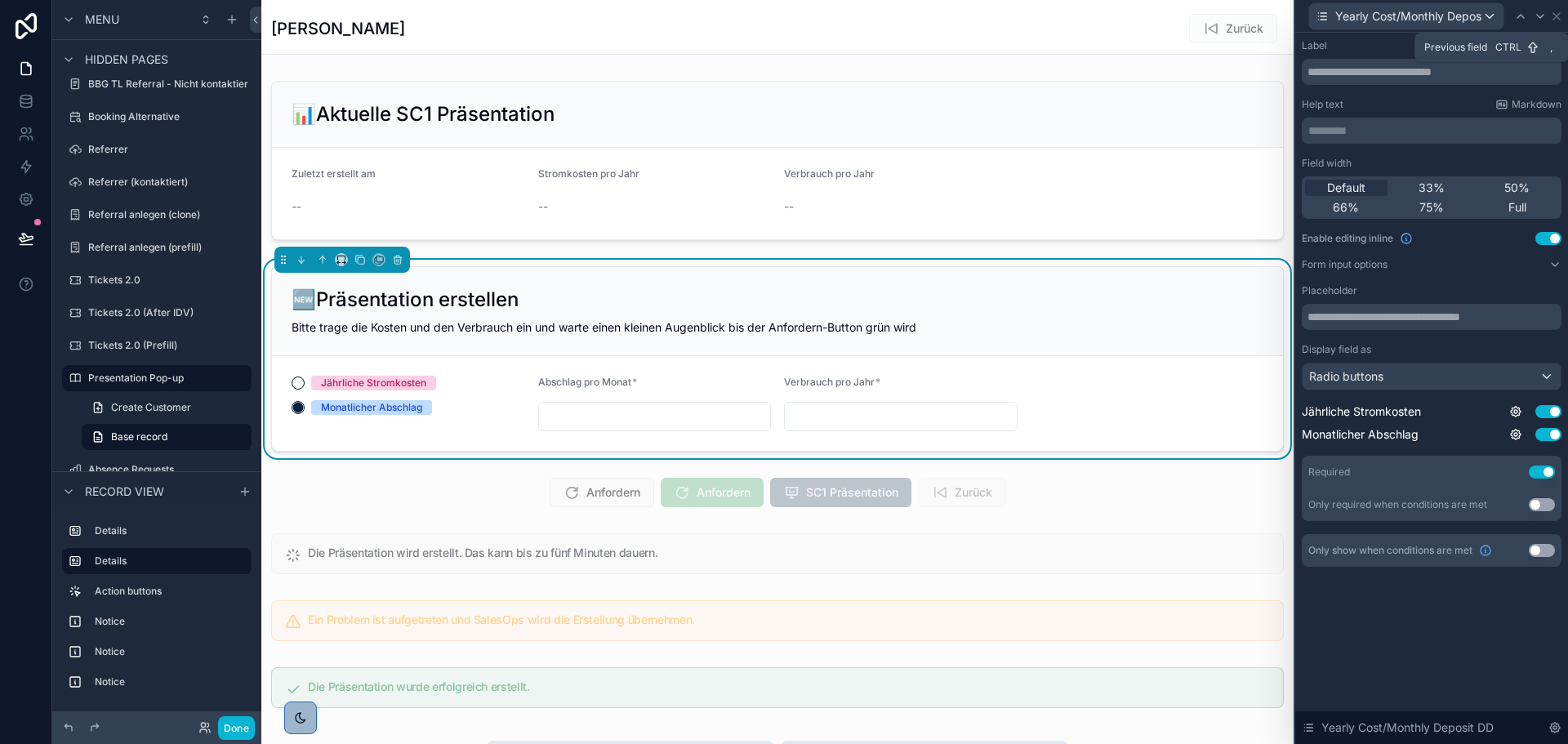
click at [1515, 18] on icon at bounding box center [1521, 16] width 13 height 13
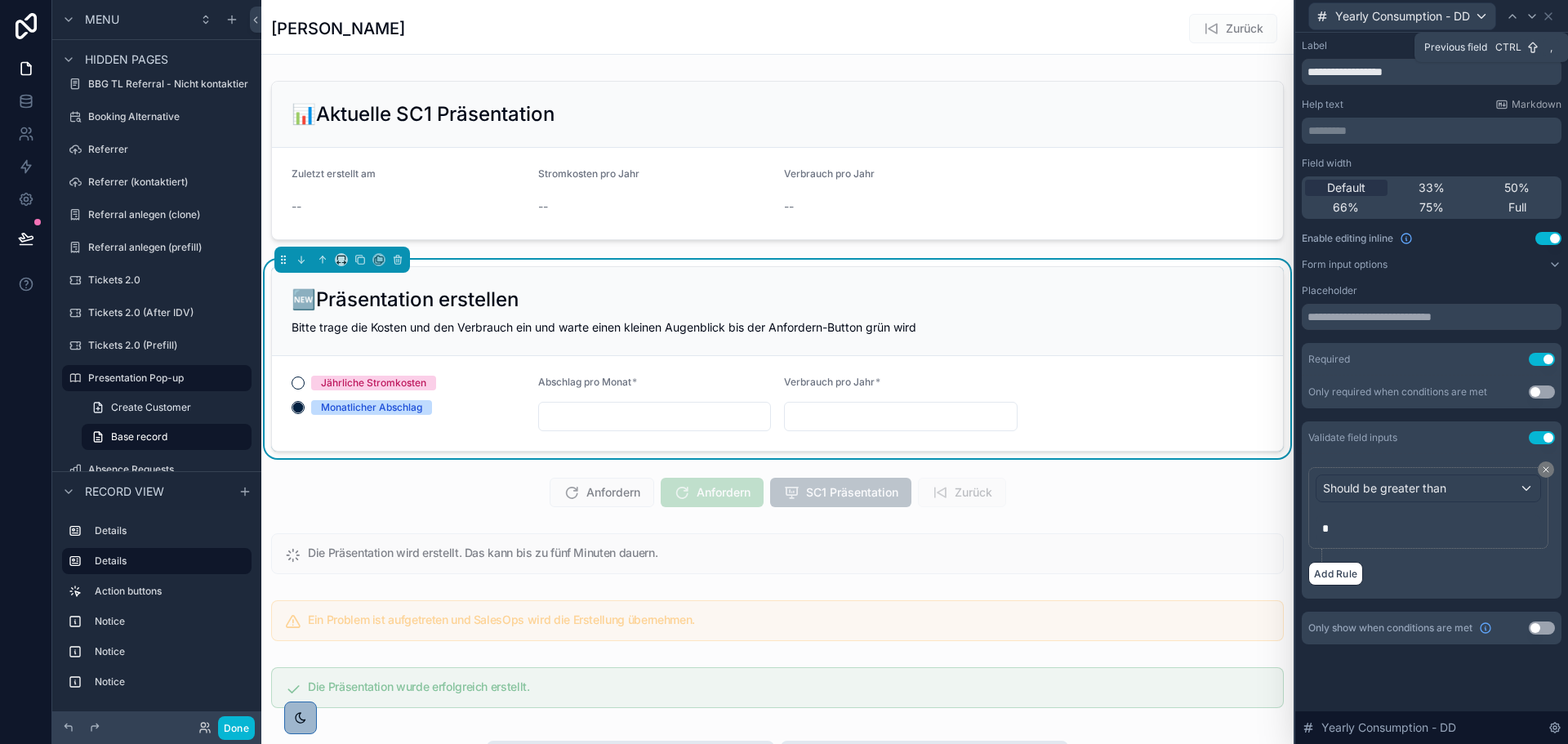
click at [1515, 18] on icon at bounding box center [1512, 17] width 6 height 4
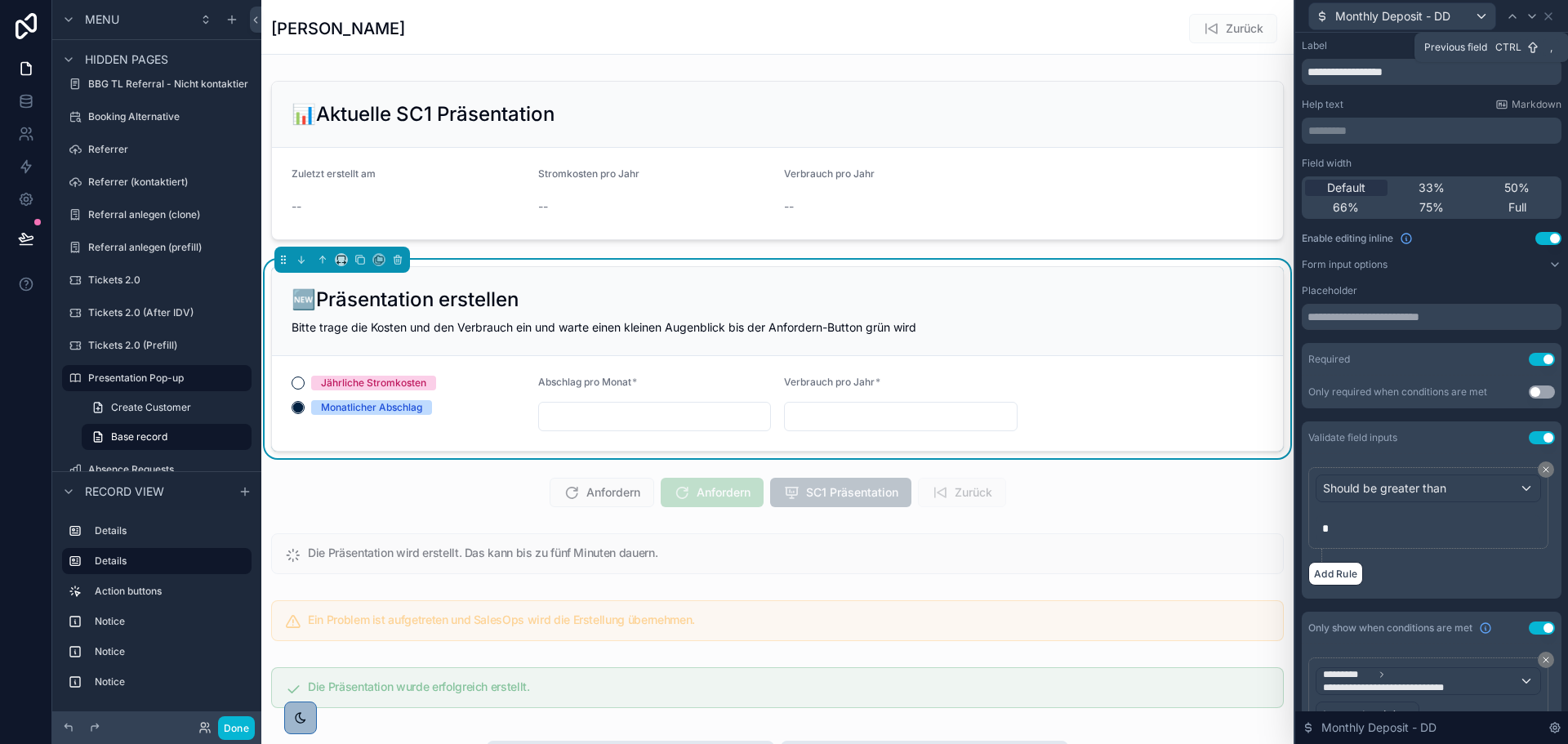
click at [1515, 18] on icon at bounding box center [1512, 17] width 6 height 4
click at [1420, 272] on div "Field width Default 33% 50% 66% 75% Full Enable editing inline Use setting Form…" at bounding box center [1432, 377] width 260 height 442
click at [1420, 264] on button "Form input options" at bounding box center [1432, 264] width 260 height 13
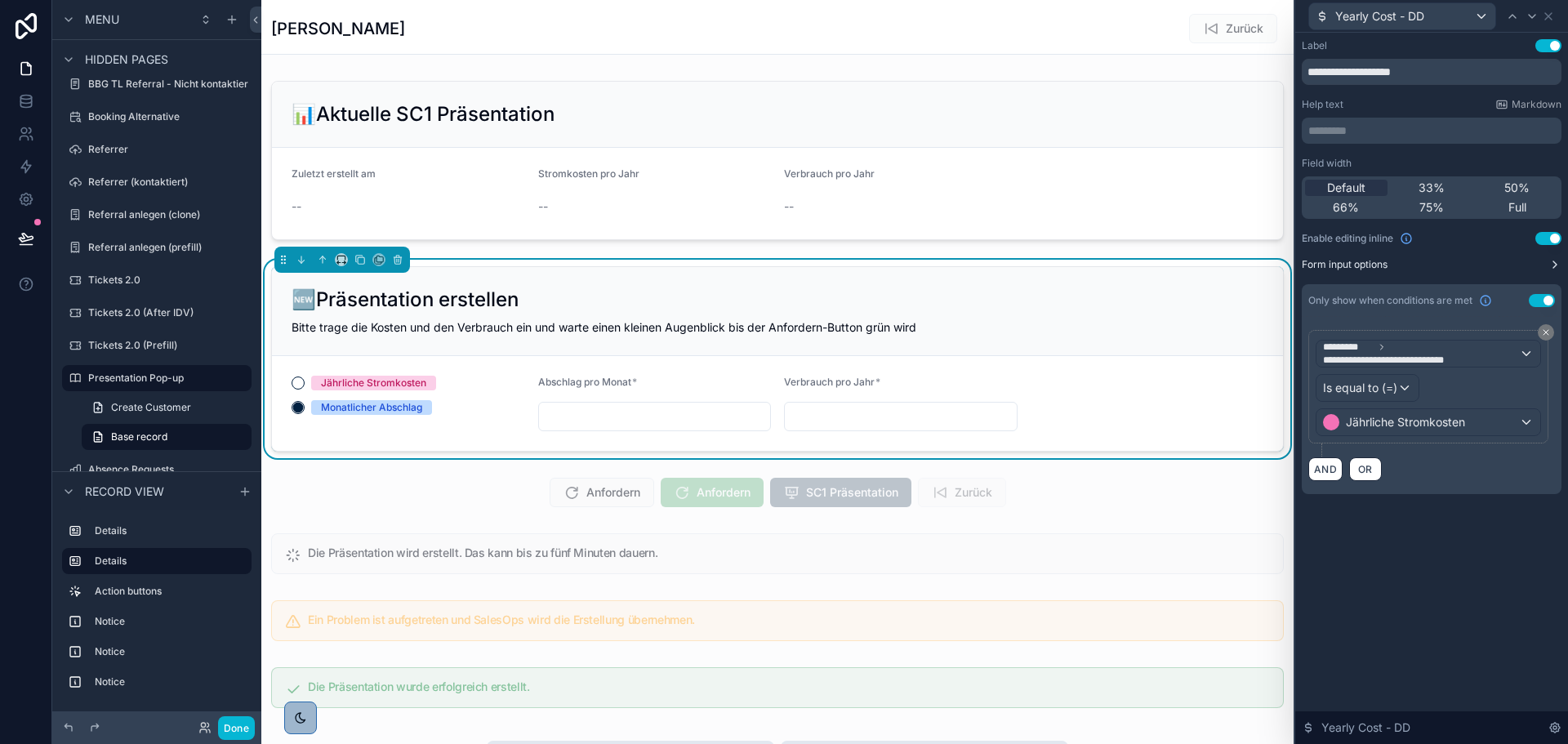
click at [1420, 264] on button "Form input options" at bounding box center [1432, 264] width 260 height 13
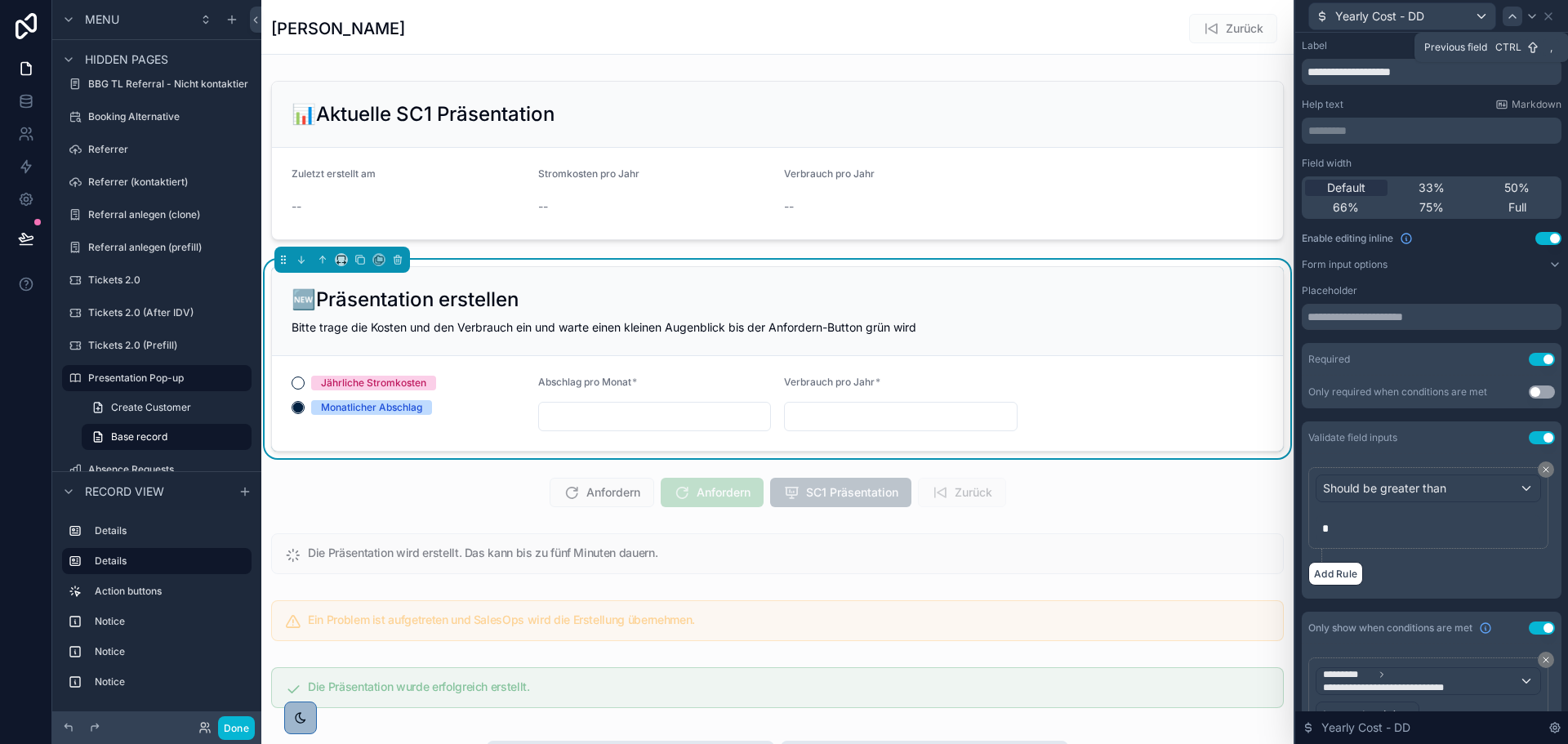
click at [1505, 12] on div at bounding box center [1513, 16] width 19 height 19
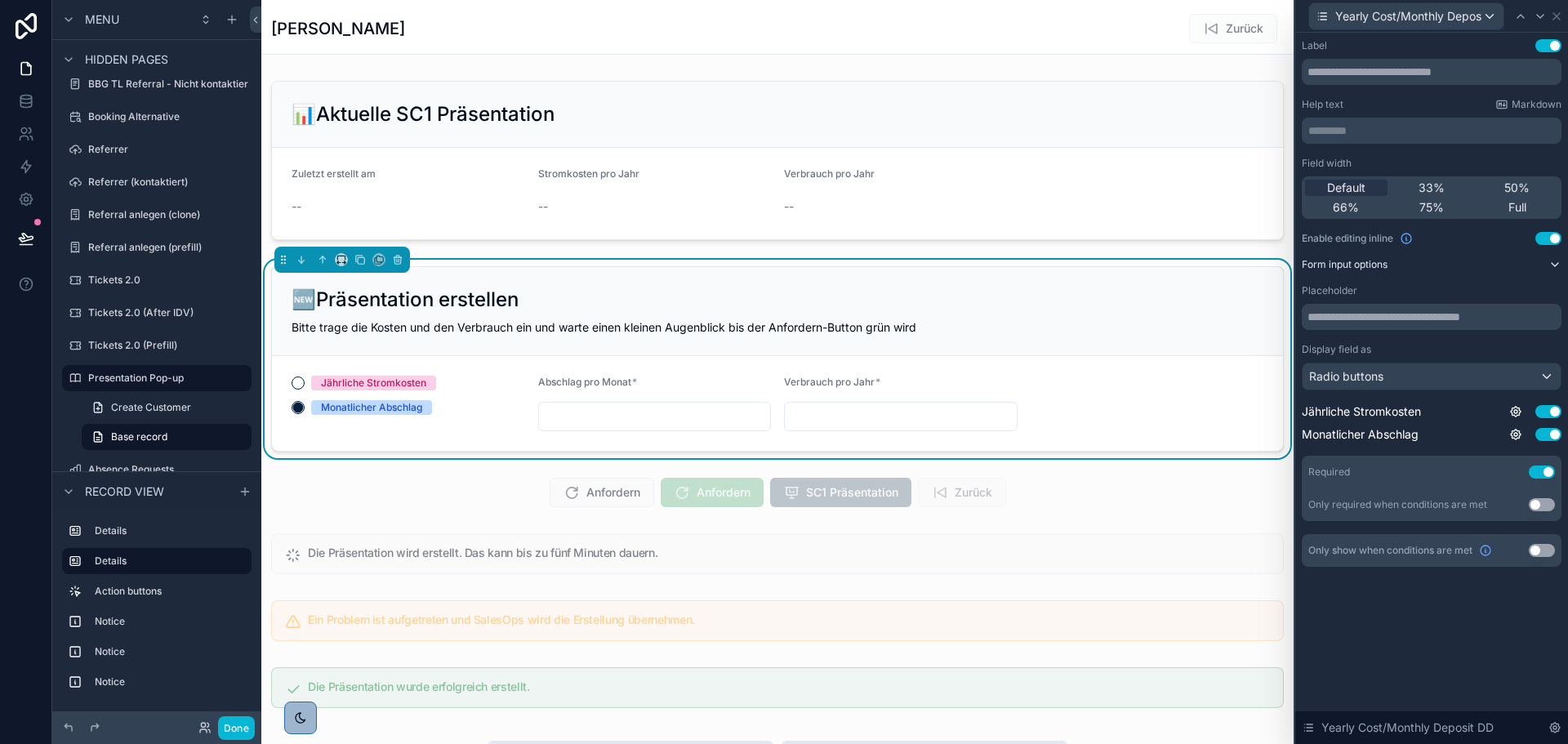
click at [1369, 265] on label "Form input options" at bounding box center [1345, 264] width 86 height 13
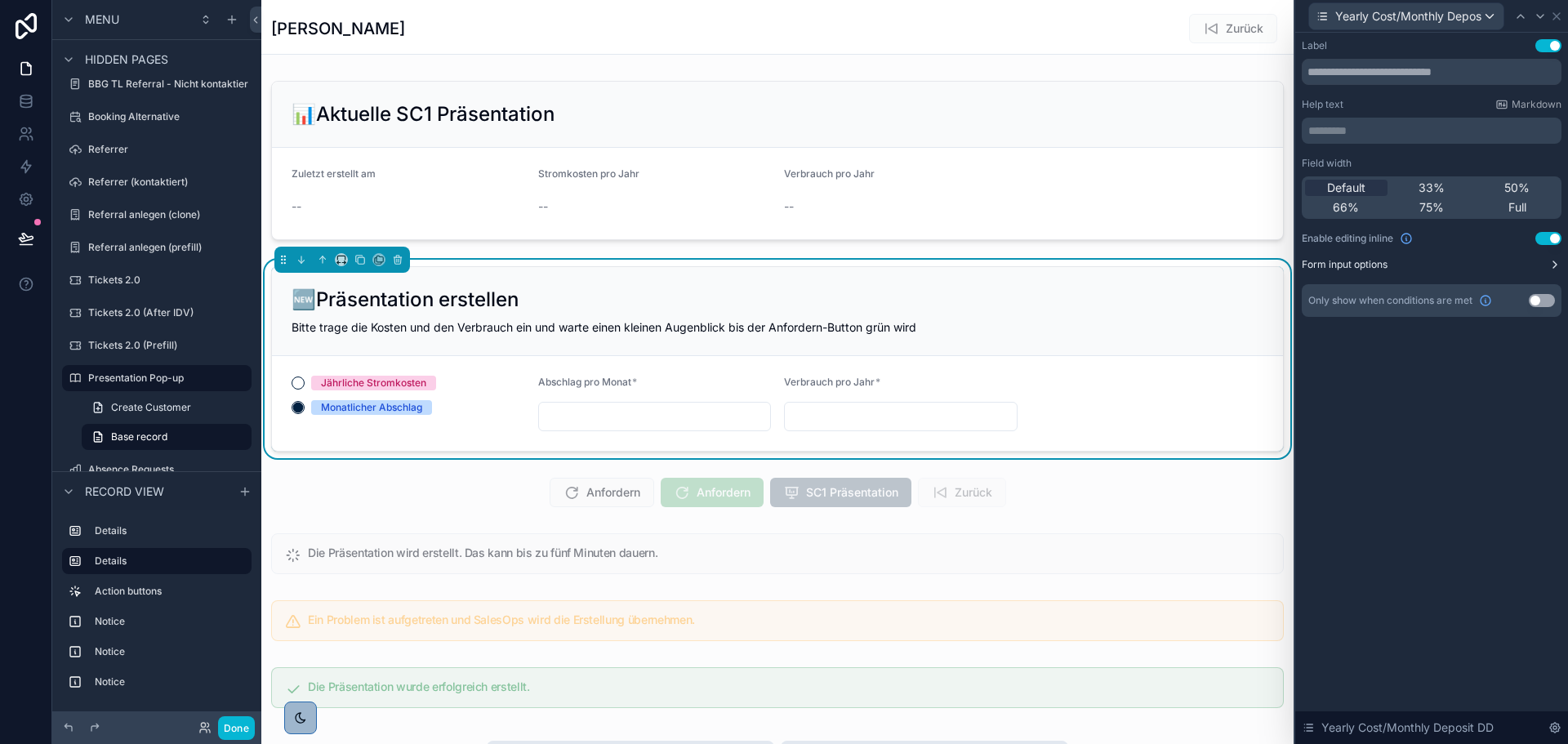
click at [1369, 265] on label "Form input options" at bounding box center [1345, 264] width 86 height 13
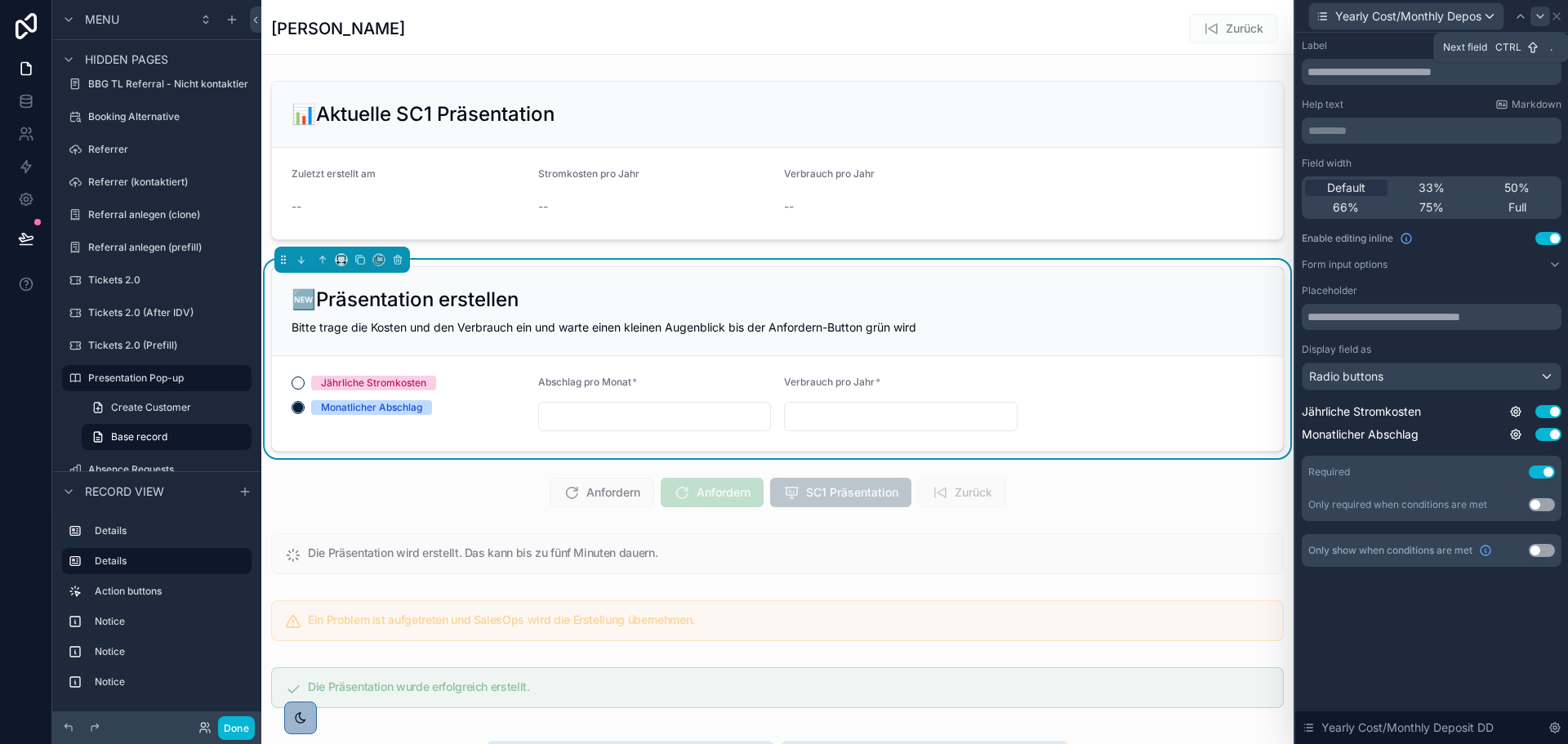
click at [1539, 18] on icon at bounding box center [1540, 16] width 13 height 13
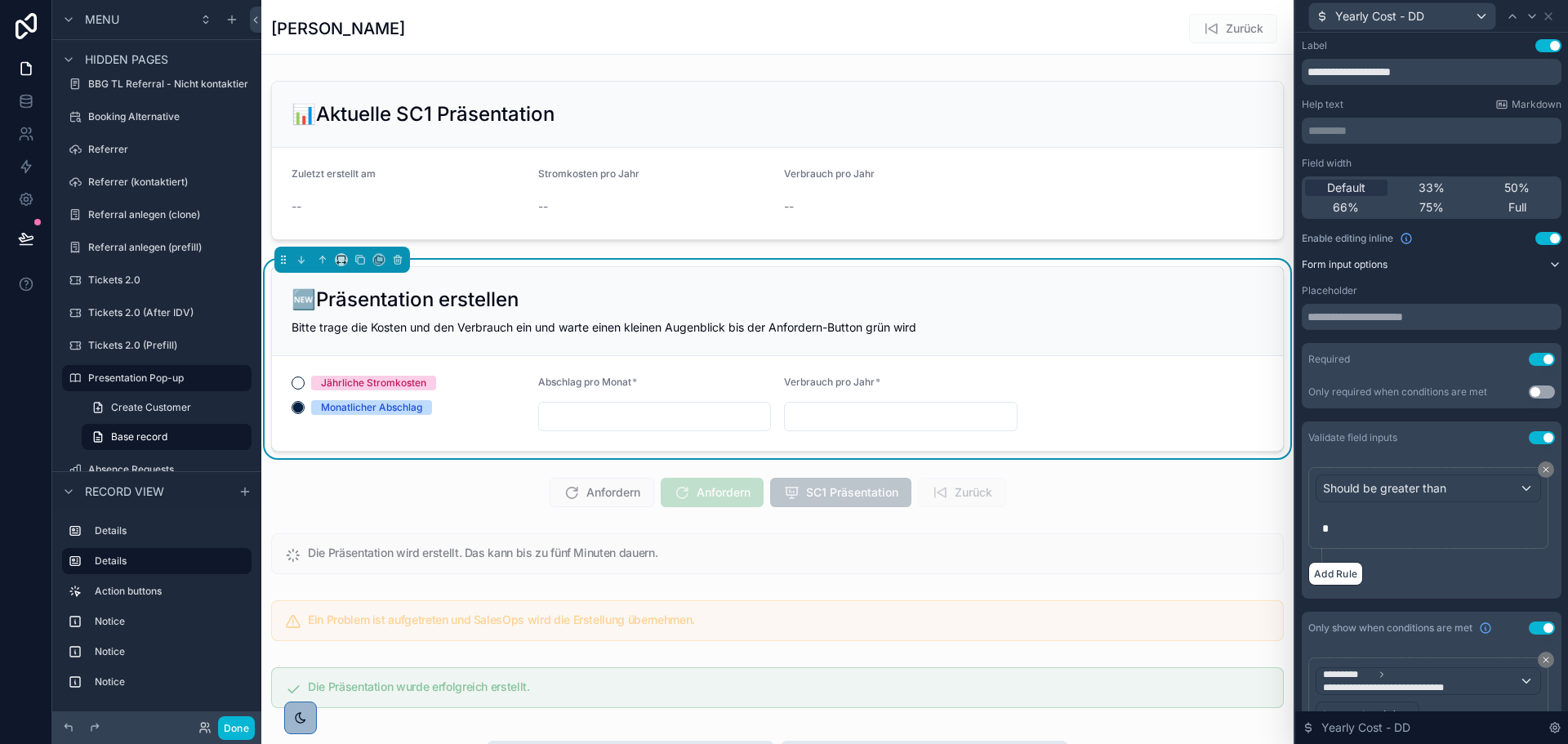
click at [1351, 259] on label "Form input options" at bounding box center [1345, 264] width 86 height 13
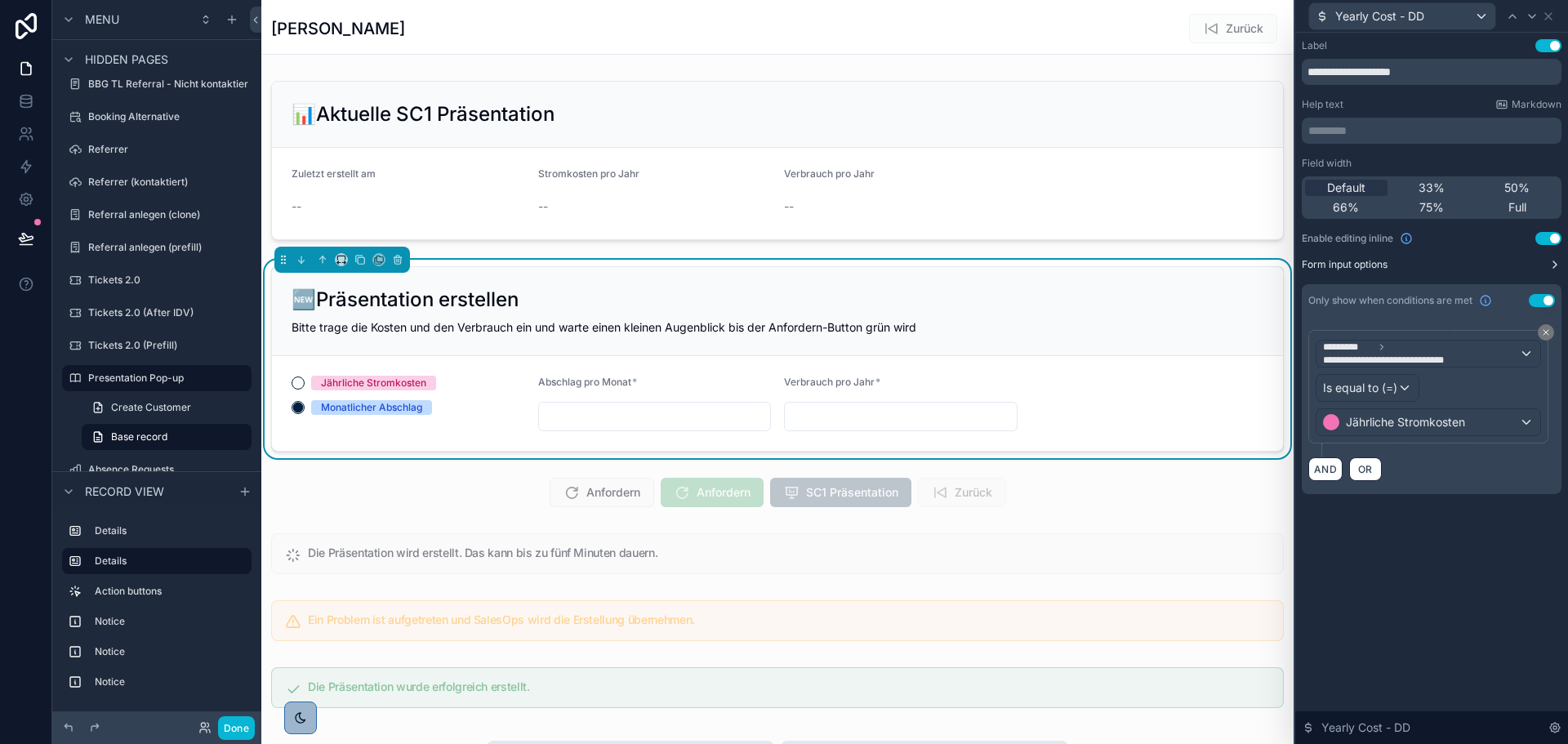
click at [1350, 264] on label "Form input options" at bounding box center [1345, 264] width 86 height 13
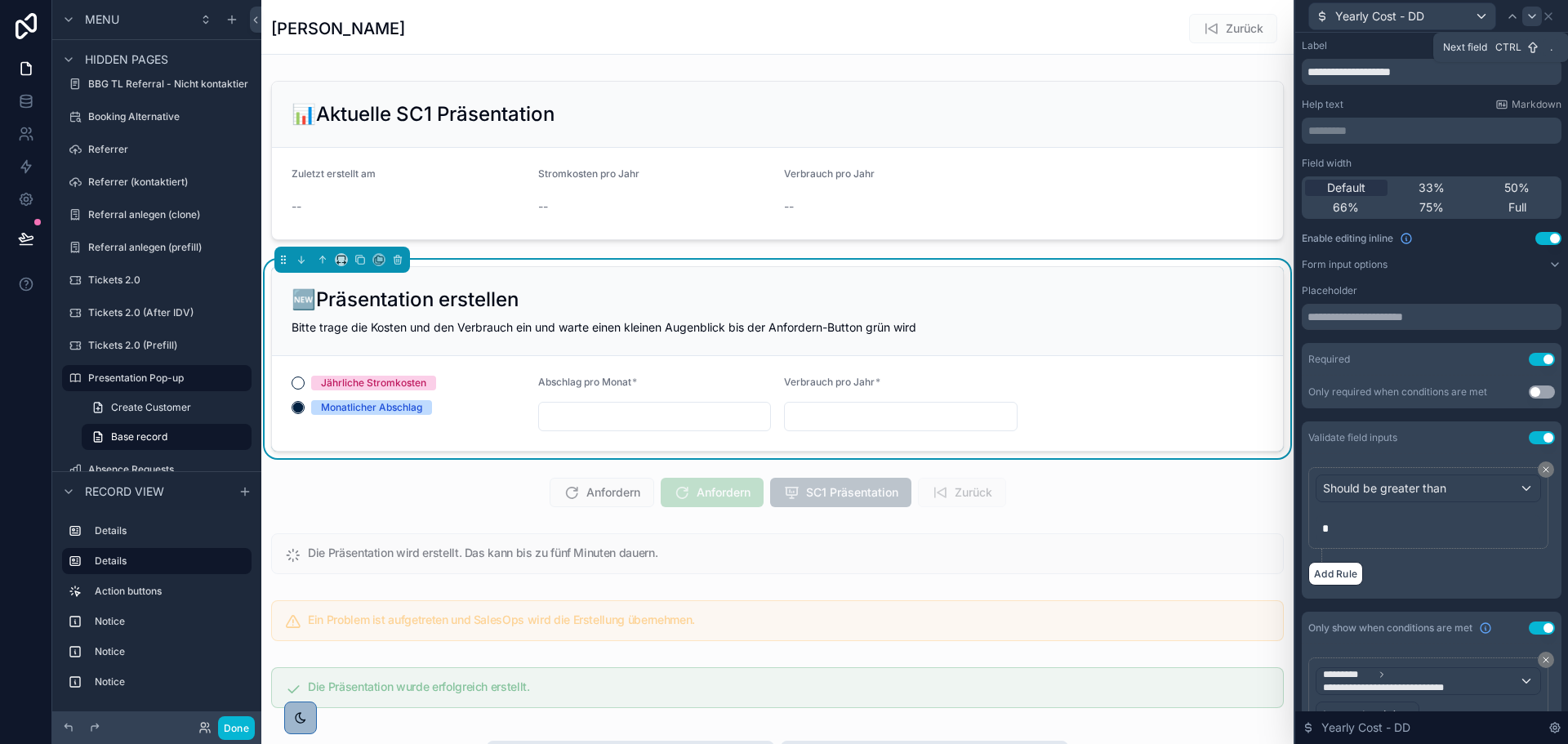
click at [1529, 22] on icon at bounding box center [1532, 16] width 13 height 13
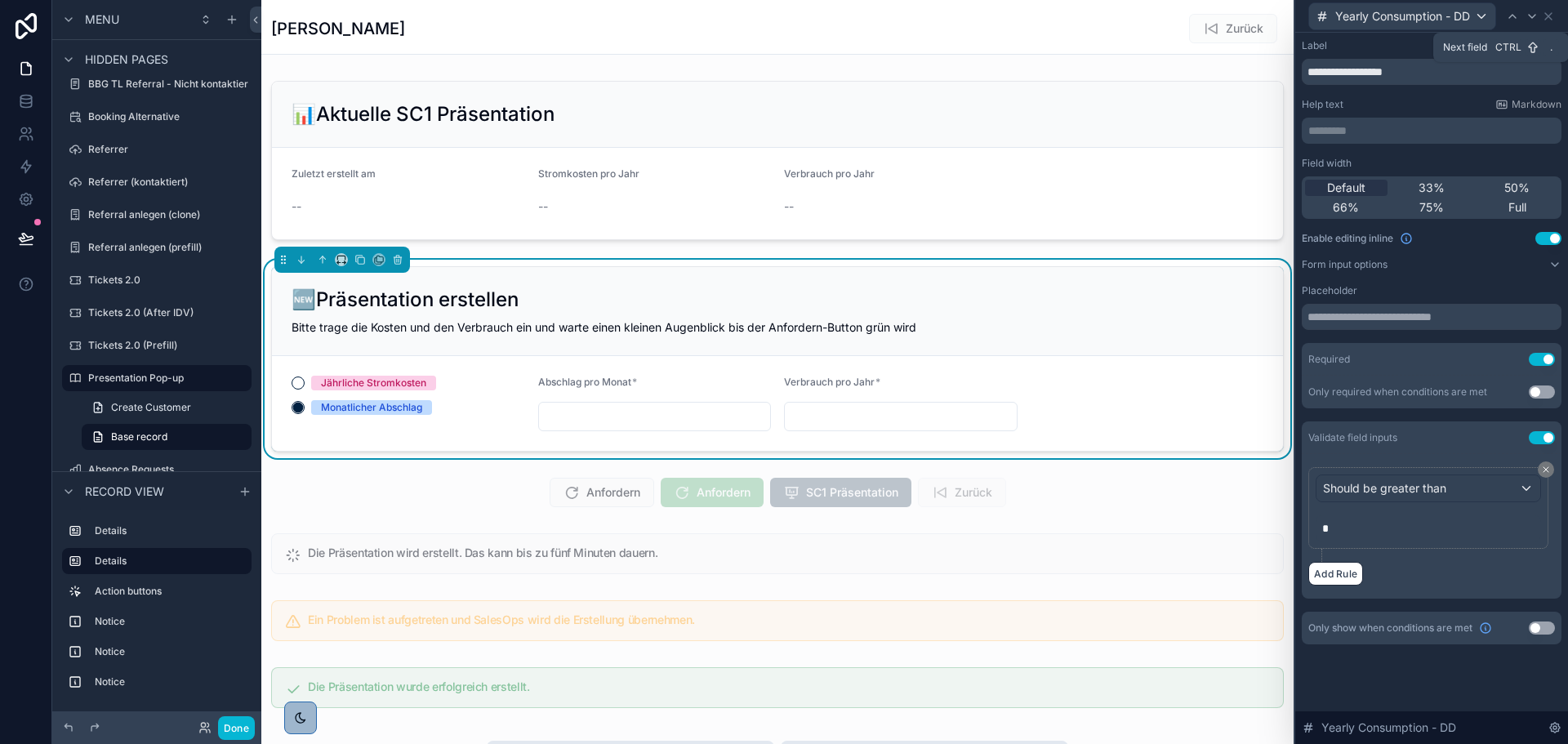
click at [1529, 22] on icon at bounding box center [1532, 16] width 13 height 13
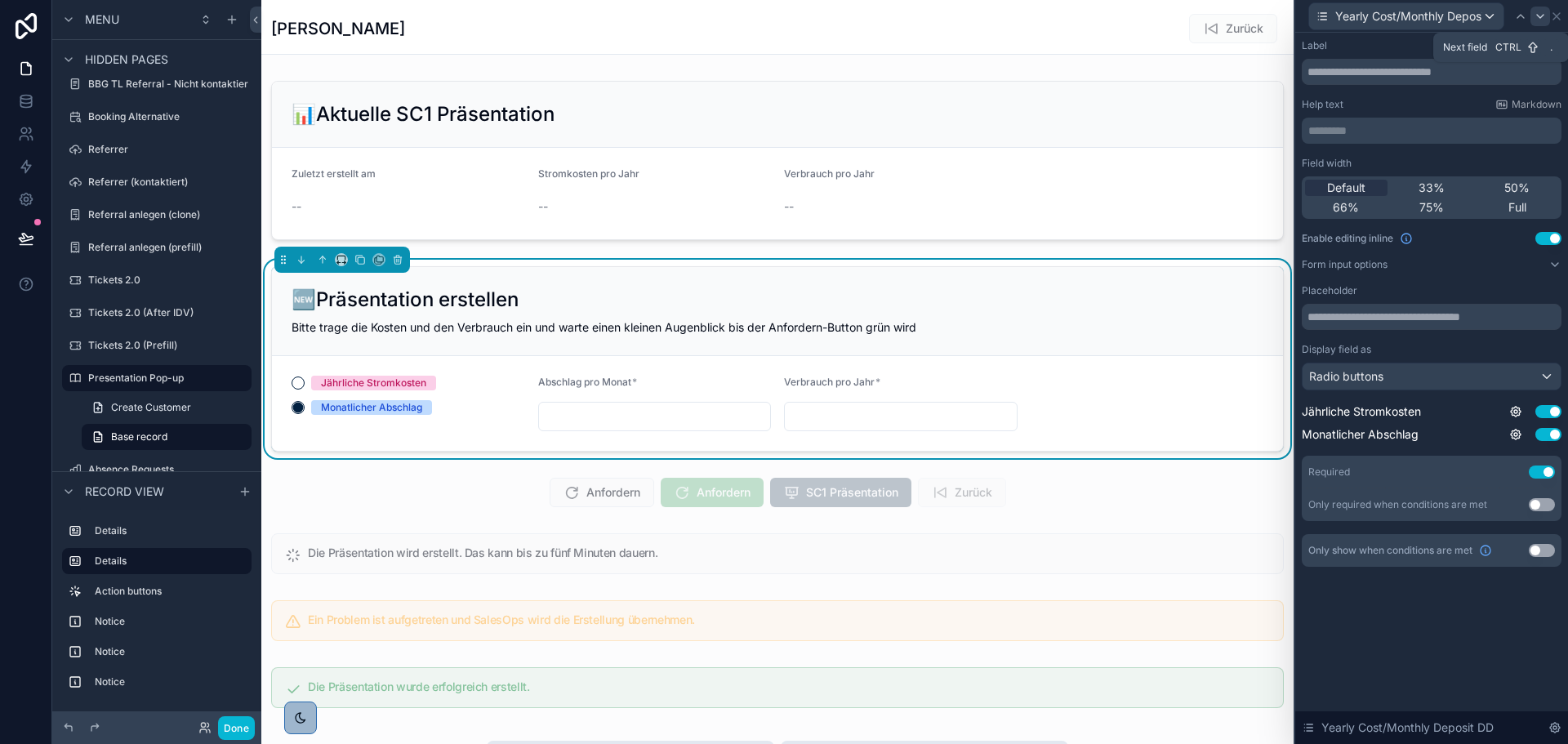
click at [1535, 12] on icon at bounding box center [1540, 16] width 13 height 13
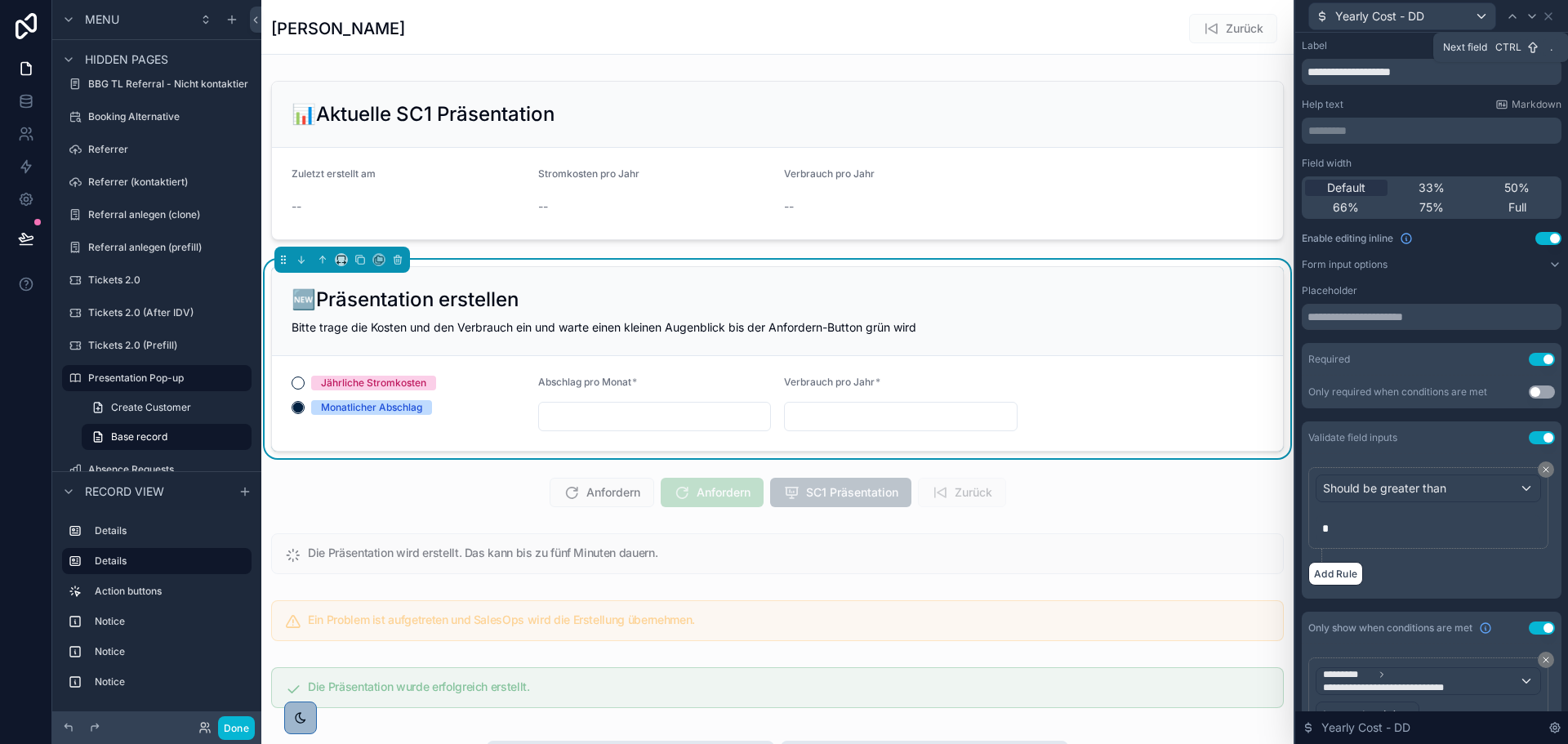
click at [1535, 12] on icon at bounding box center [1532, 16] width 13 height 13
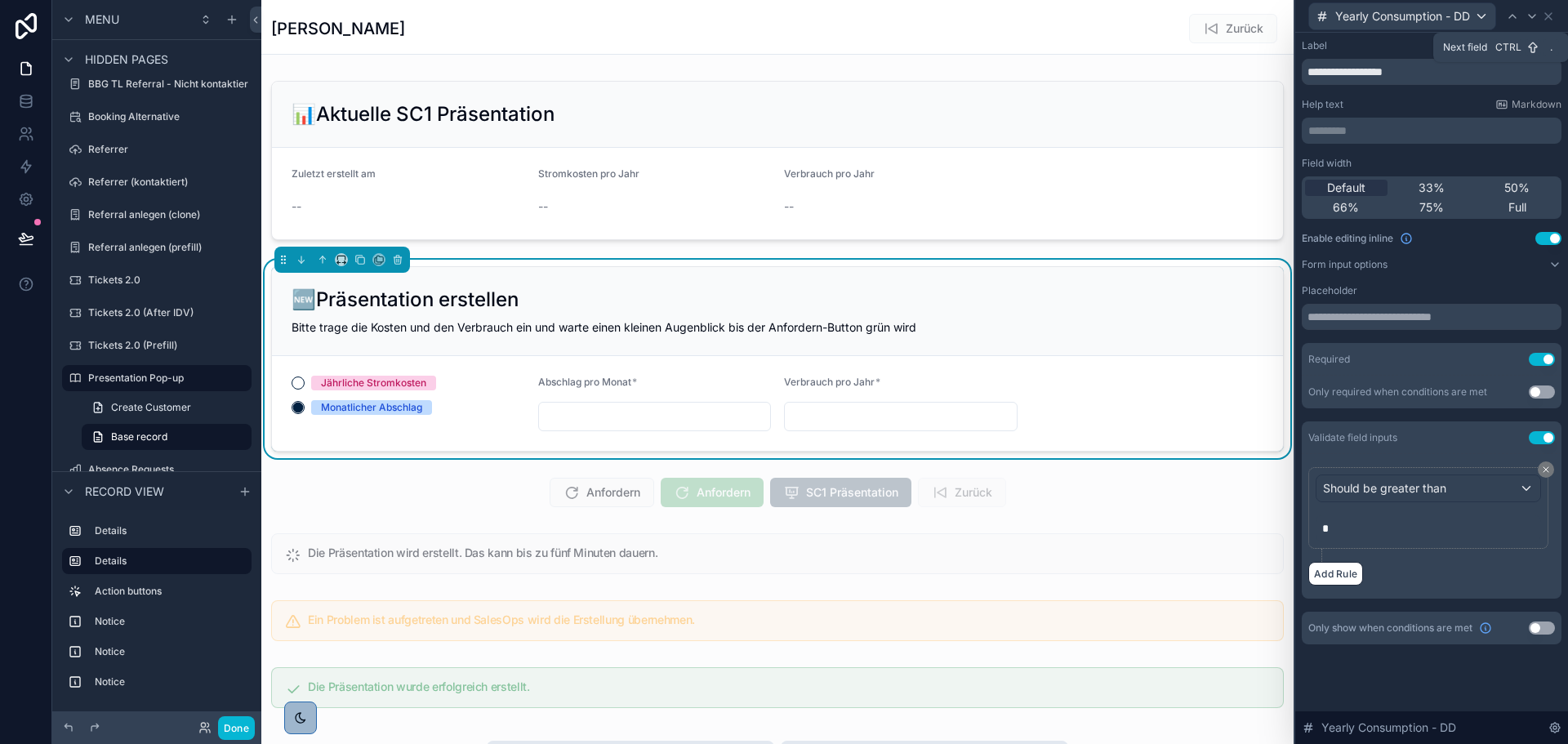
click at [1535, 12] on icon at bounding box center [1532, 16] width 13 height 13
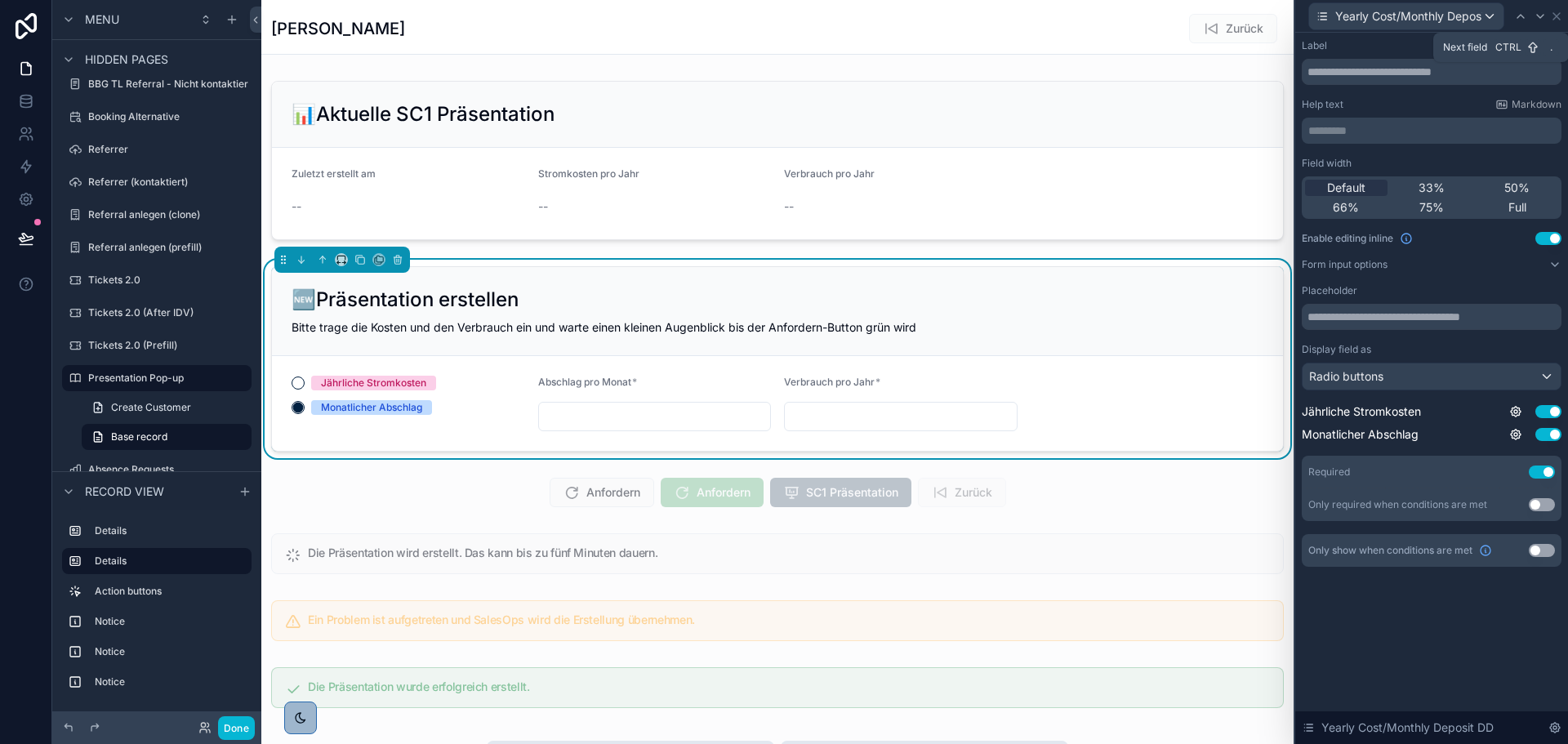
click at [1535, 12] on icon at bounding box center [1540, 16] width 13 height 13
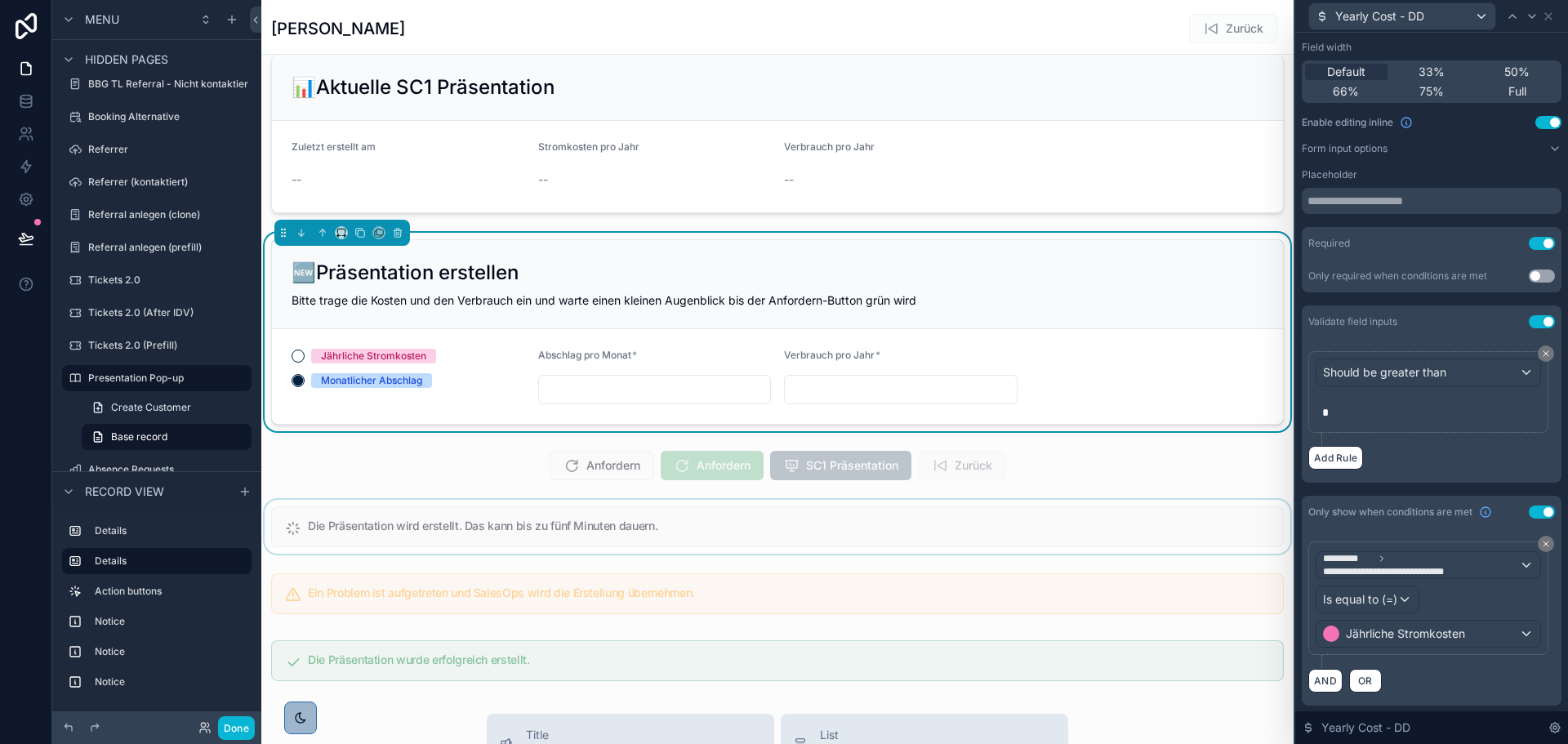
scroll to position [23, 0]
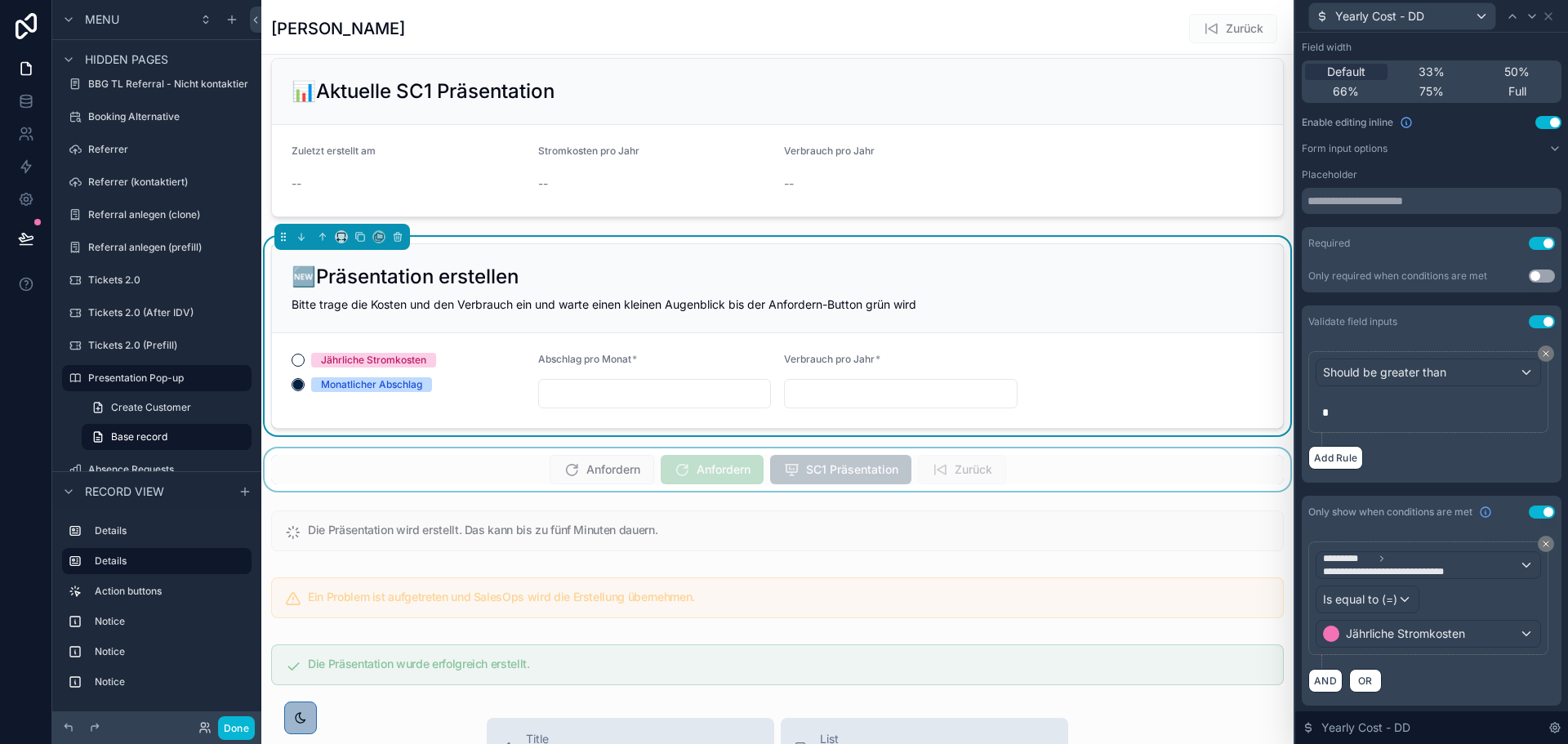
click at [1027, 470] on div "scrollable content" at bounding box center [777, 469] width 1032 height 42
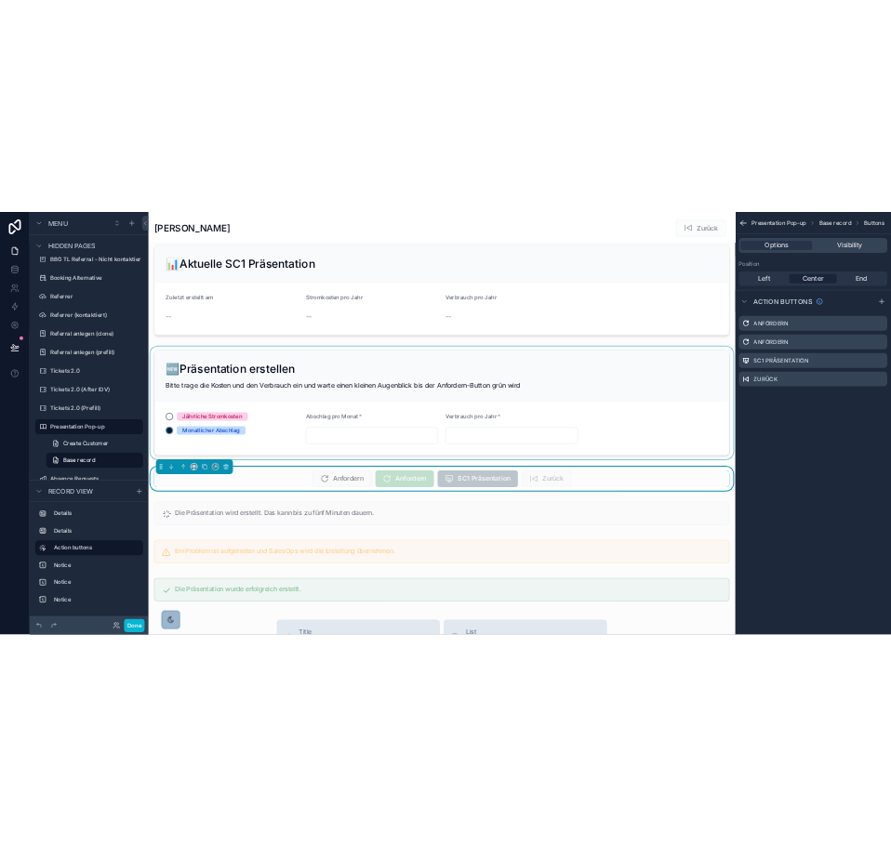
scroll to position [0, 0]
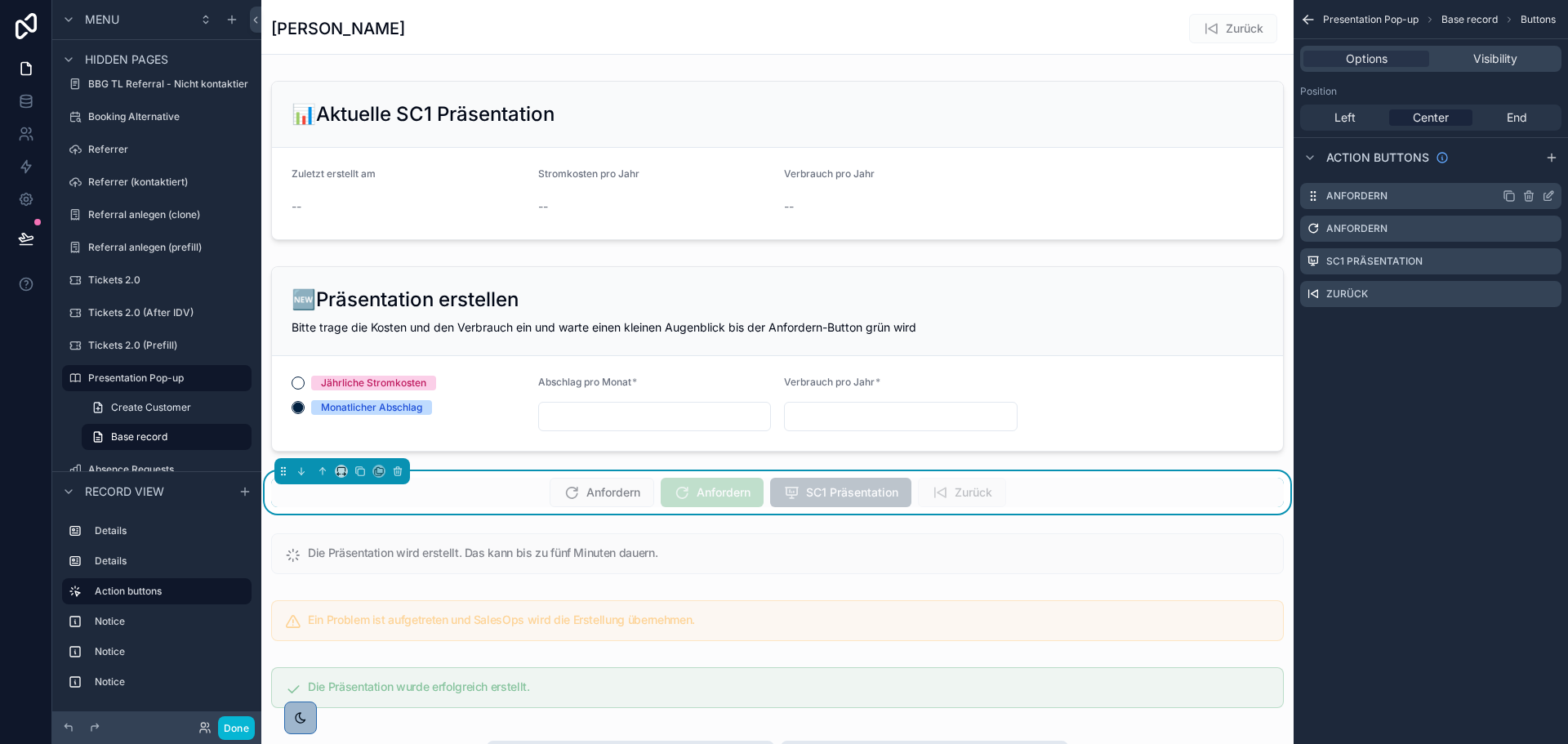
click at [1547, 197] on icon "scrollable content" at bounding box center [1550, 194] width 6 height 6
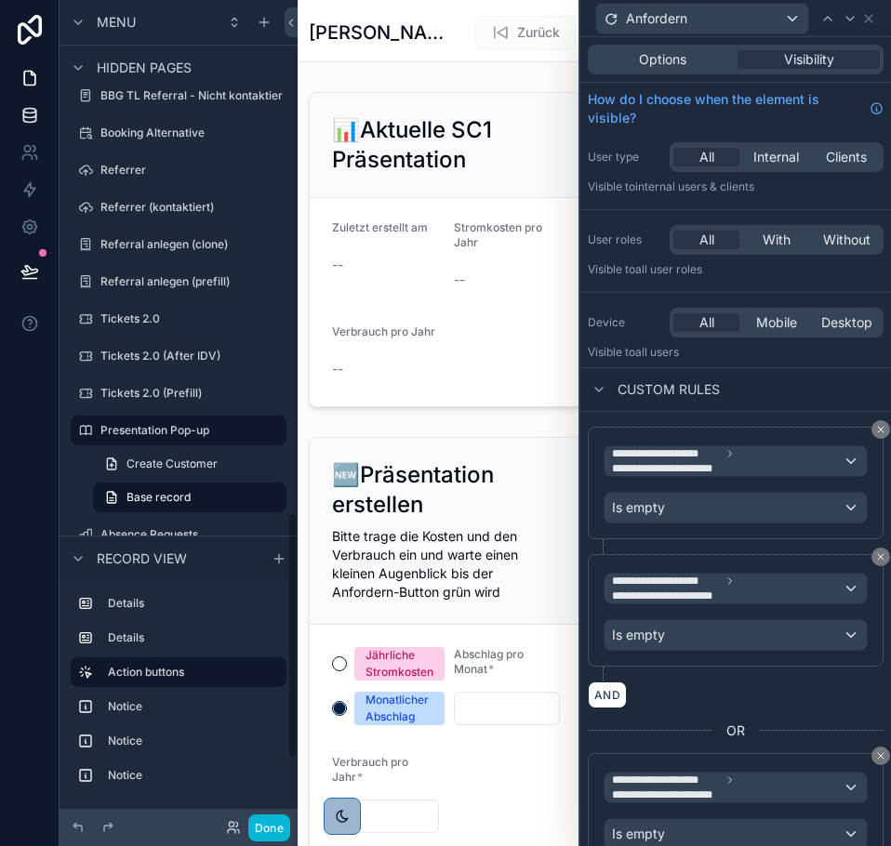
scroll to position [1706, 0]
click at [290, 21] on icon at bounding box center [291, 23] width 4 height 7
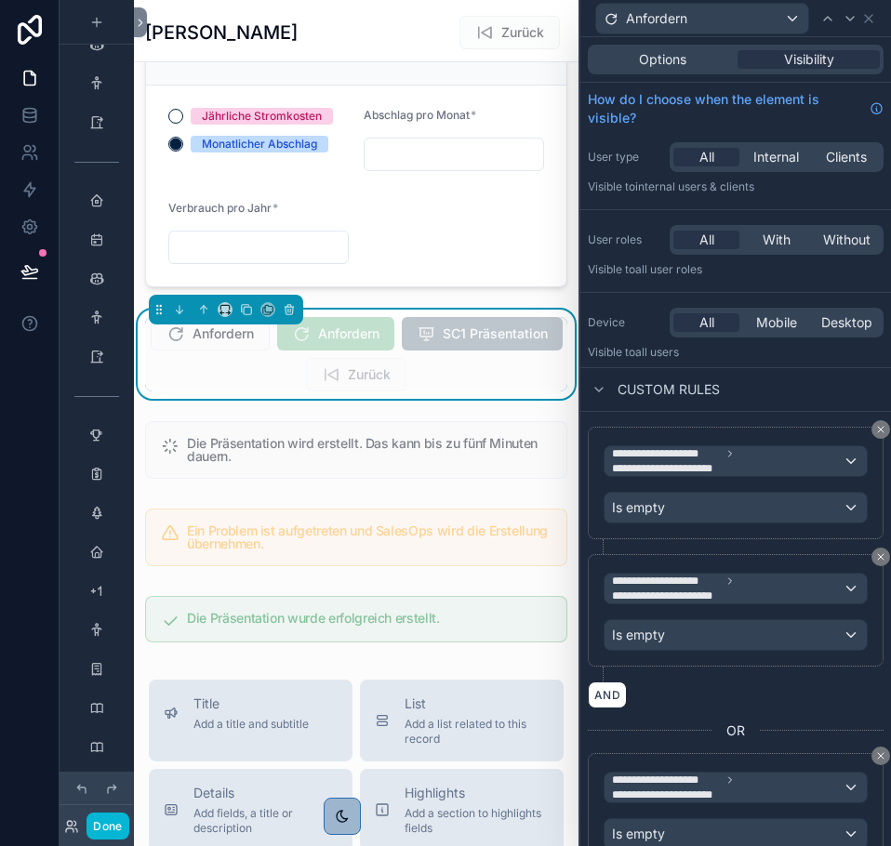
scroll to position [429, 0]
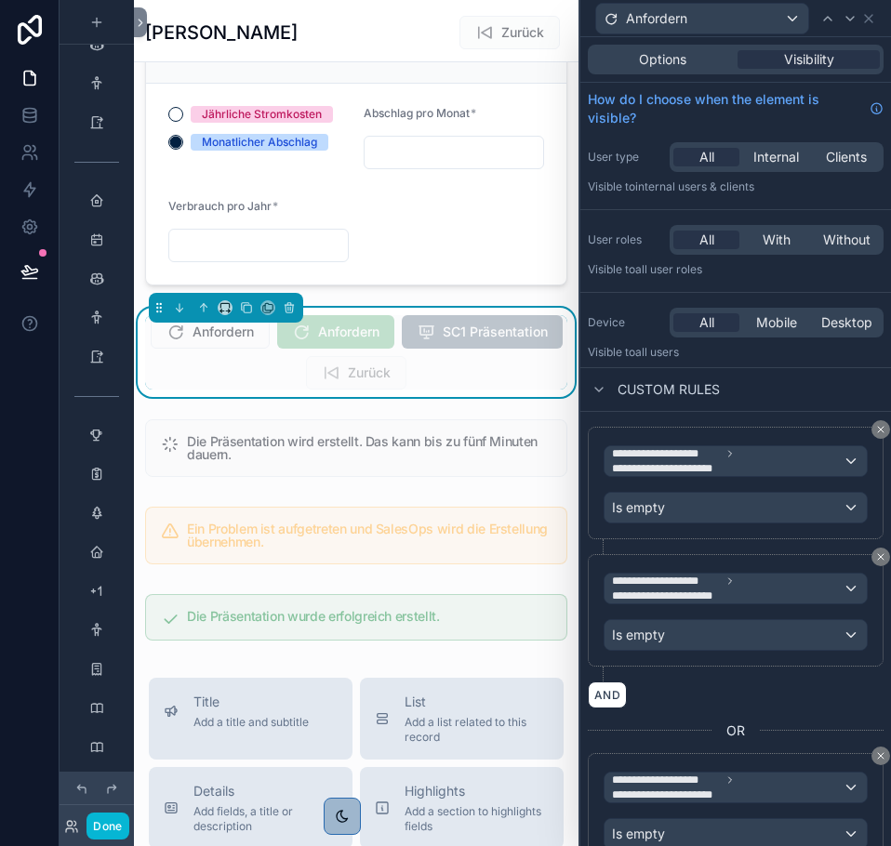
click at [378, 343] on span "Anfordern" at bounding box center [335, 333] width 117 height 19
click at [678, 57] on span "Options" at bounding box center [662, 59] width 47 height 19
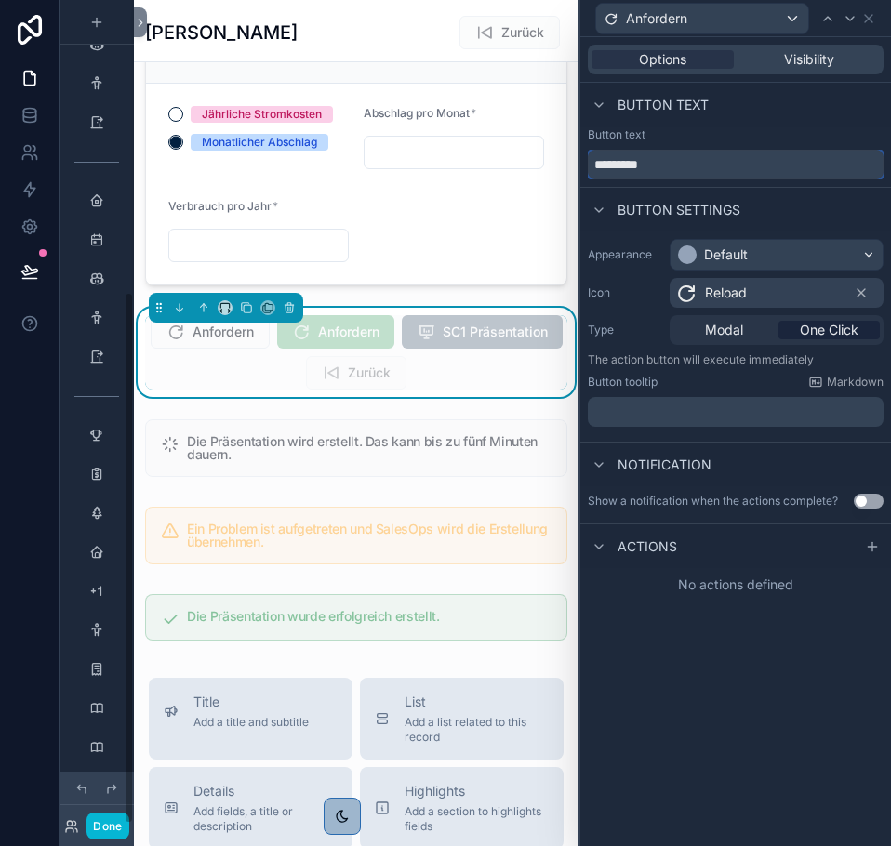
click at [654, 170] on input "*********" at bounding box center [736, 165] width 296 height 30
click at [794, 55] on span "Visibility" at bounding box center [809, 59] width 50 height 19
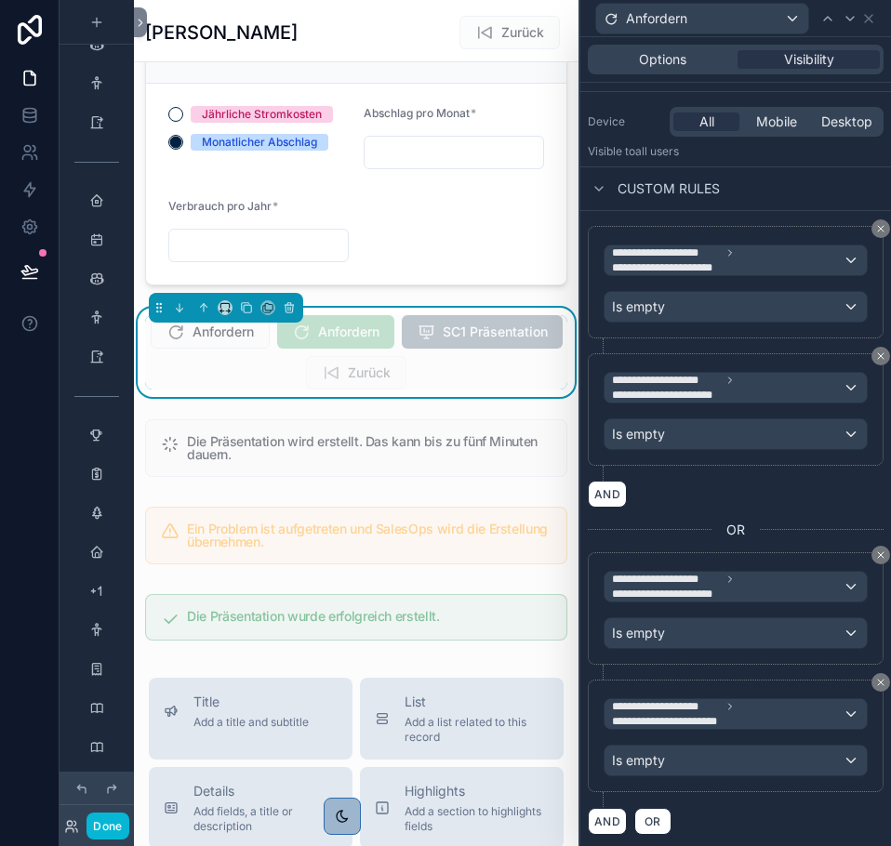
scroll to position [0, 0]
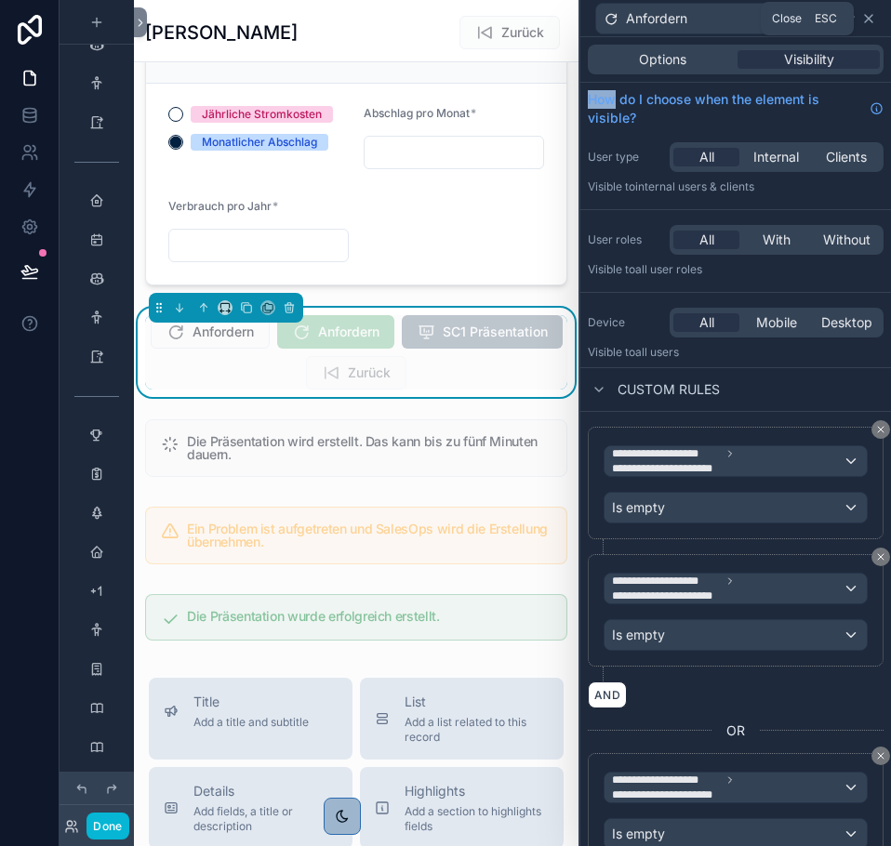
click at [864, 17] on icon at bounding box center [868, 18] width 15 height 15
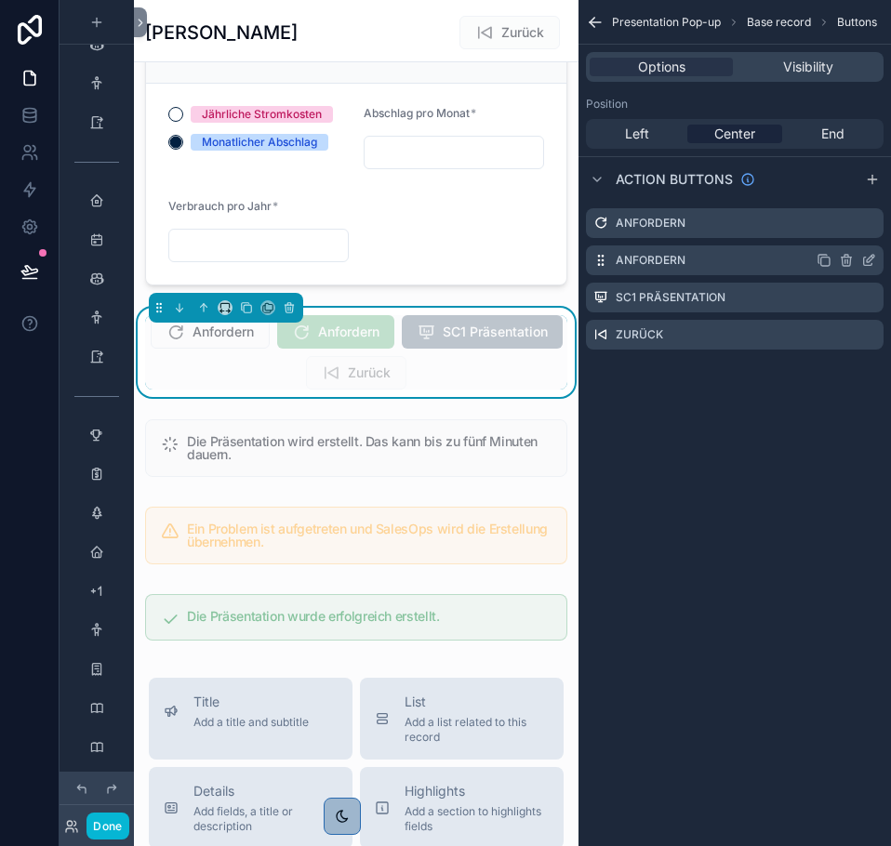
click at [874, 261] on icon "scrollable content" at bounding box center [868, 260] width 15 height 15
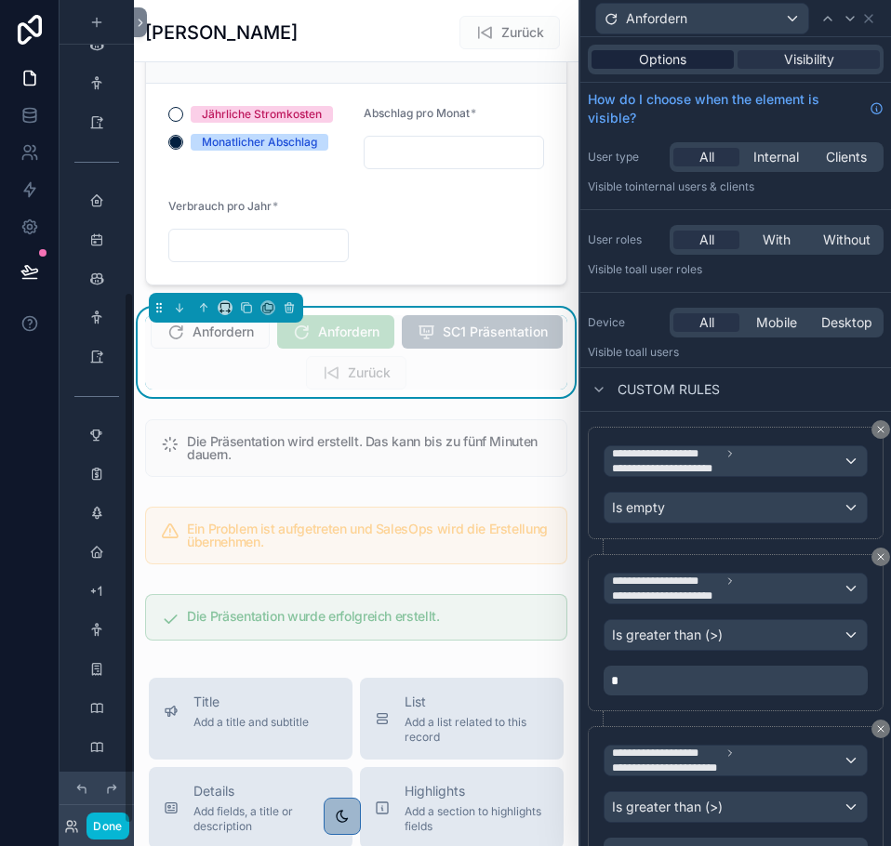
click at [663, 59] on span "Options" at bounding box center [662, 59] width 47 height 19
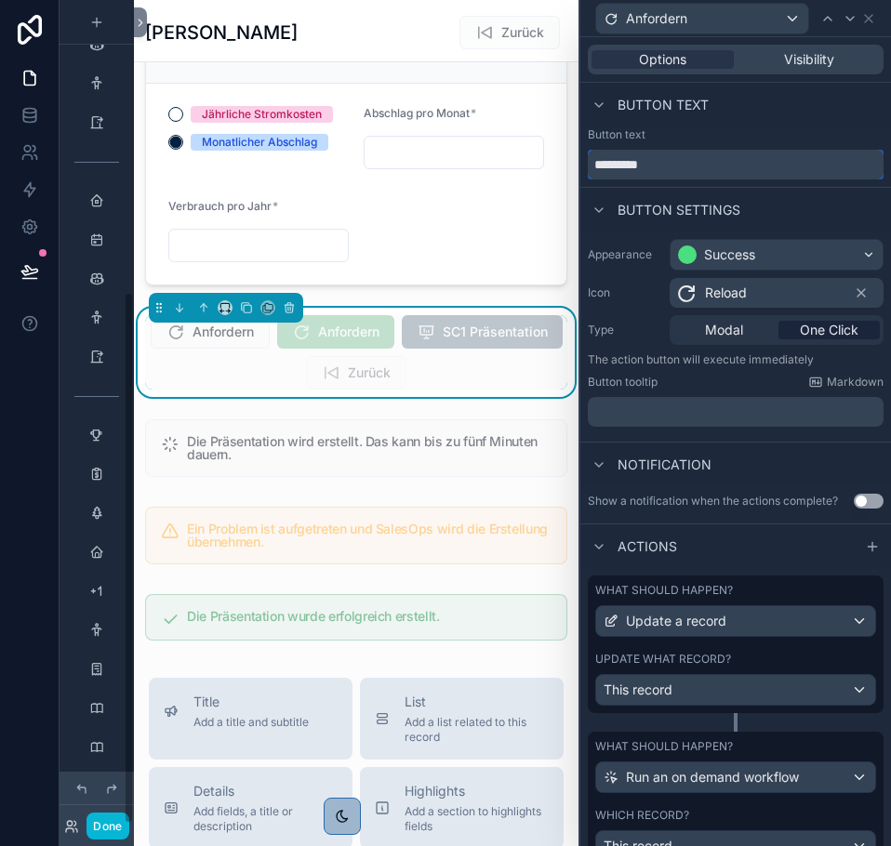
click at [635, 154] on input "*********" at bounding box center [736, 165] width 296 height 30
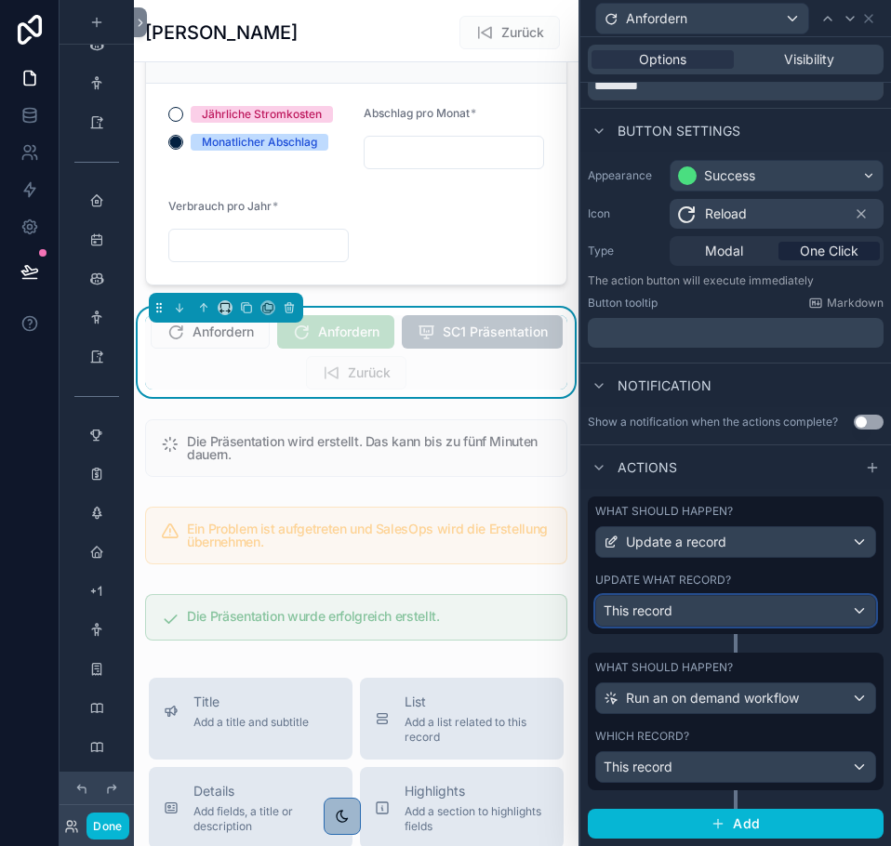
click at [684, 615] on div "This record" at bounding box center [735, 611] width 279 height 30
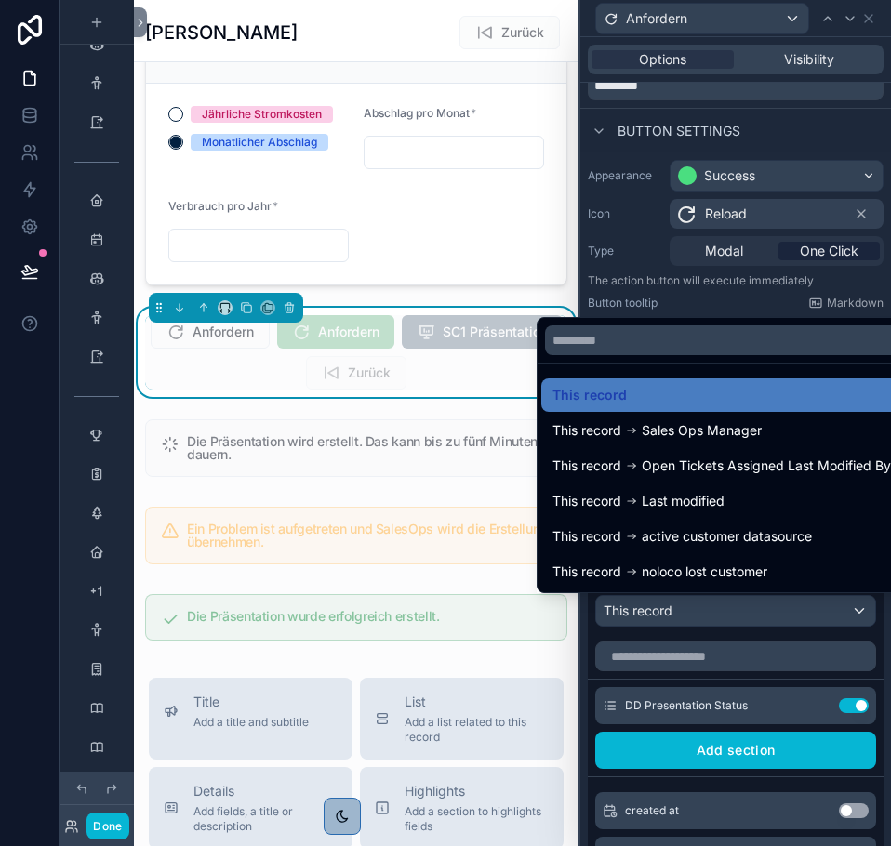
click at [684, 615] on div at bounding box center [735, 423] width 310 height 846
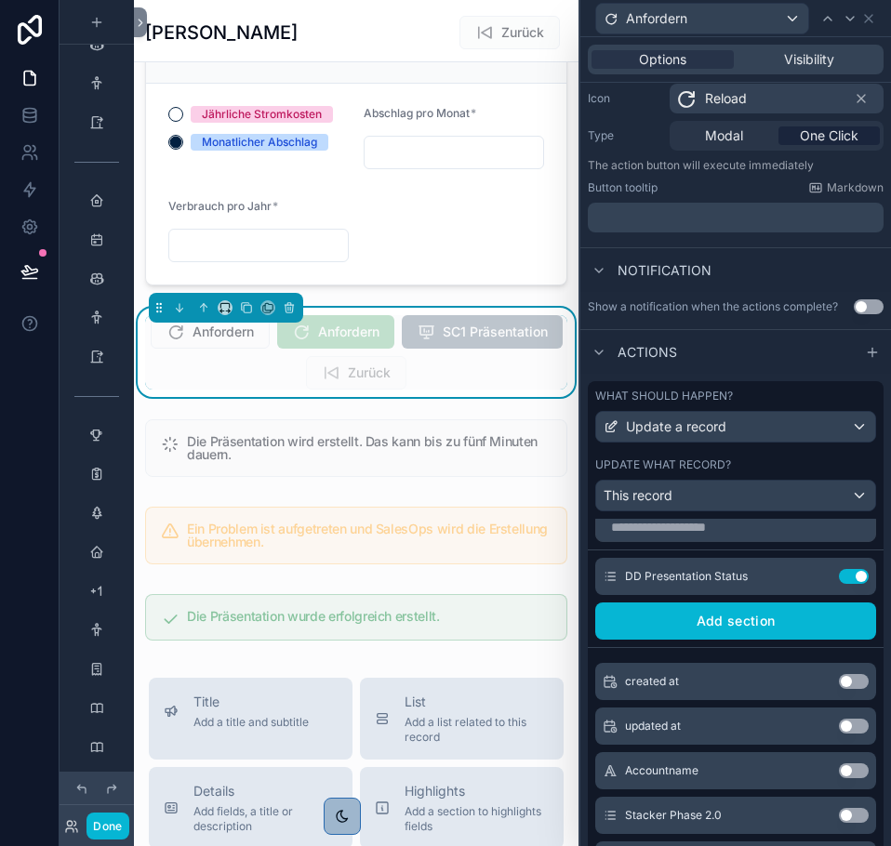
scroll to position [0, 0]
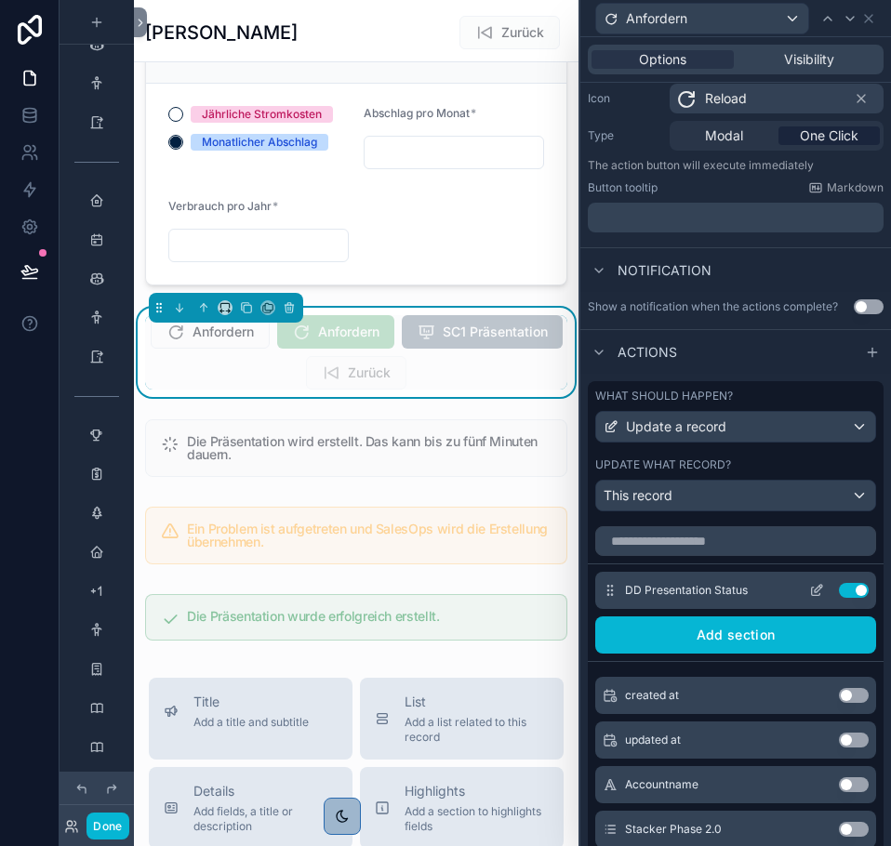
click at [809, 583] on icon at bounding box center [816, 590] width 15 height 15
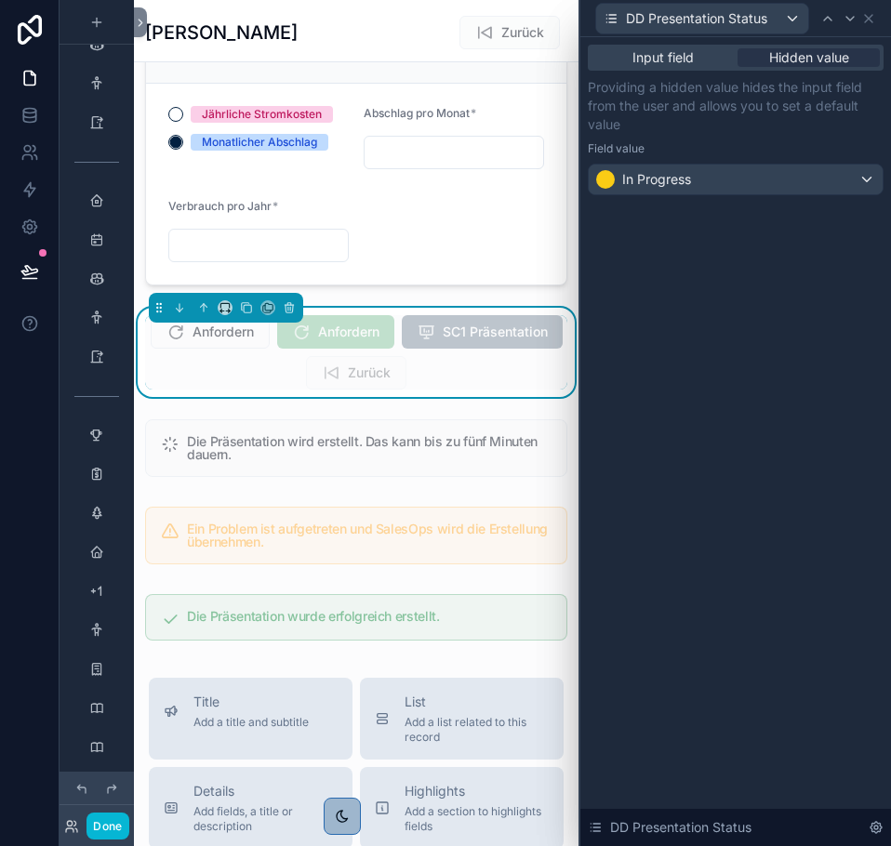
click at [876, 15] on div "DD Presentation Status" at bounding box center [736, 18] width 296 height 36
click at [867, 20] on icon at bounding box center [868, 18] width 15 height 15
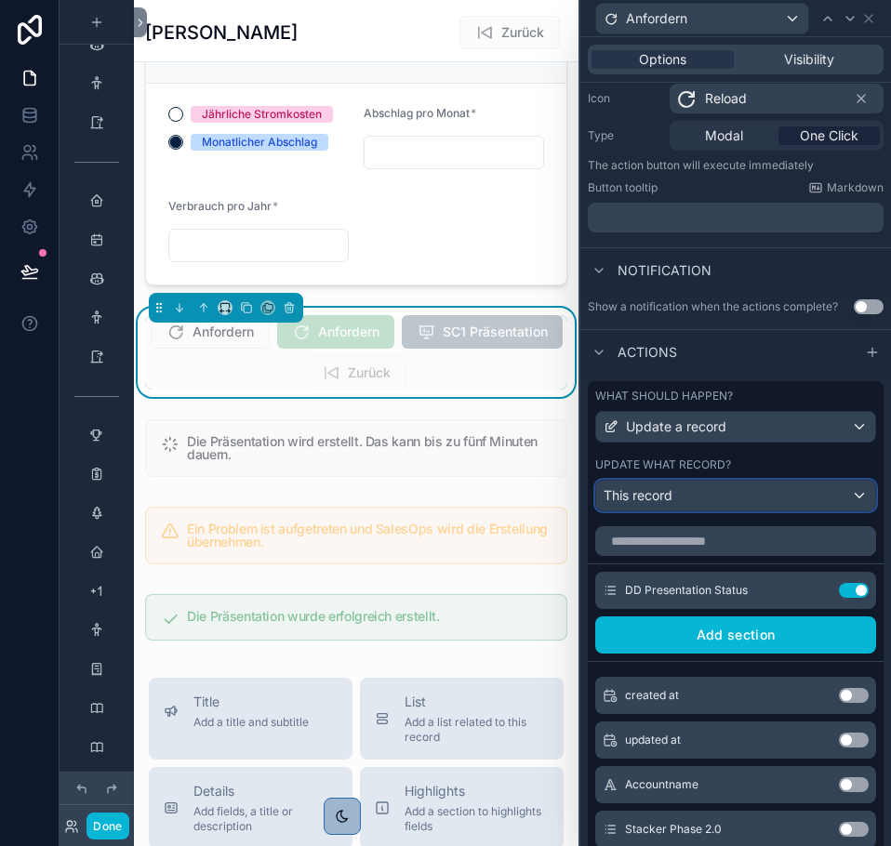
click at [776, 485] on div "This record" at bounding box center [735, 496] width 279 height 30
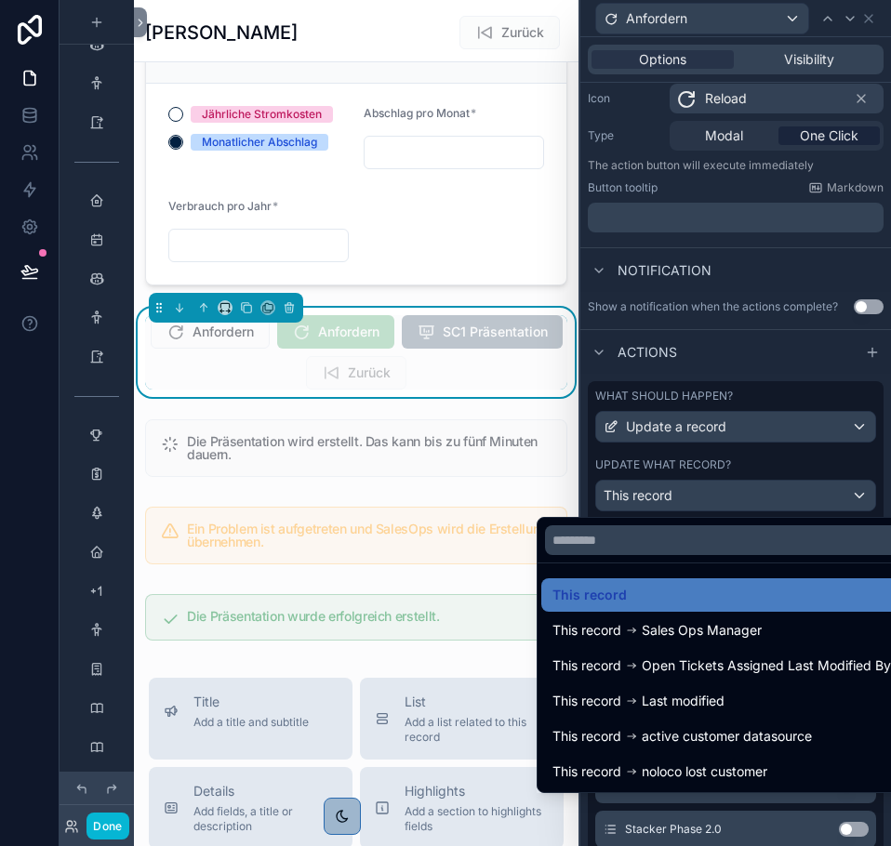
click at [776, 485] on div at bounding box center [735, 423] width 310 height 846
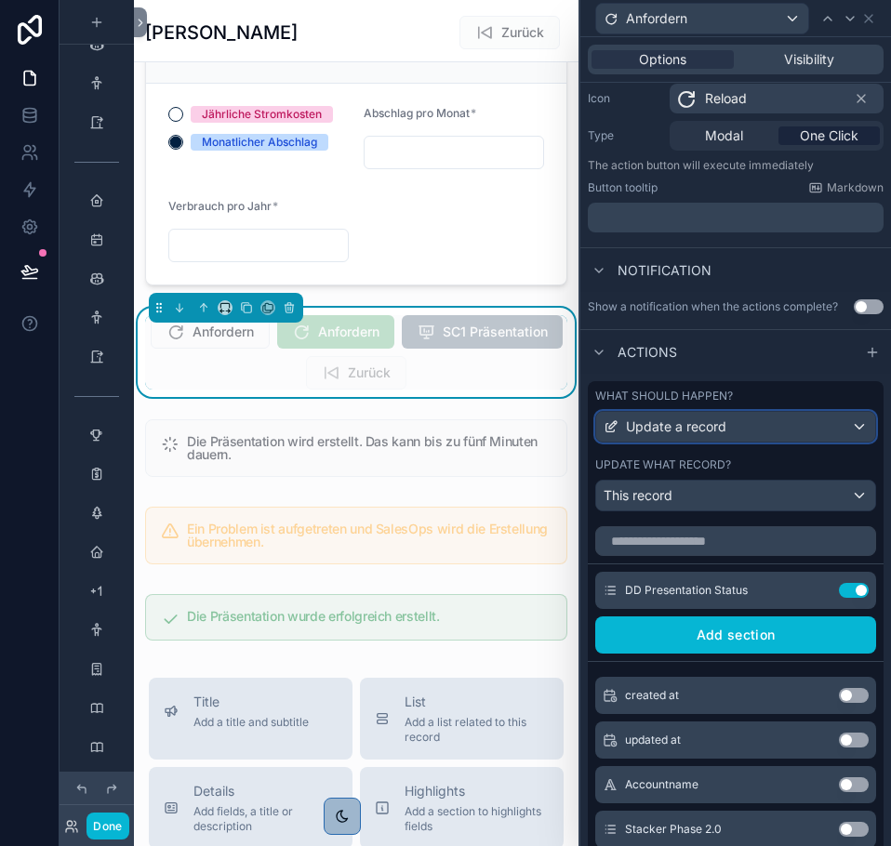
click at [775, 429] on div "Update a record" at bounding box center [735, 427] width 279 height 30
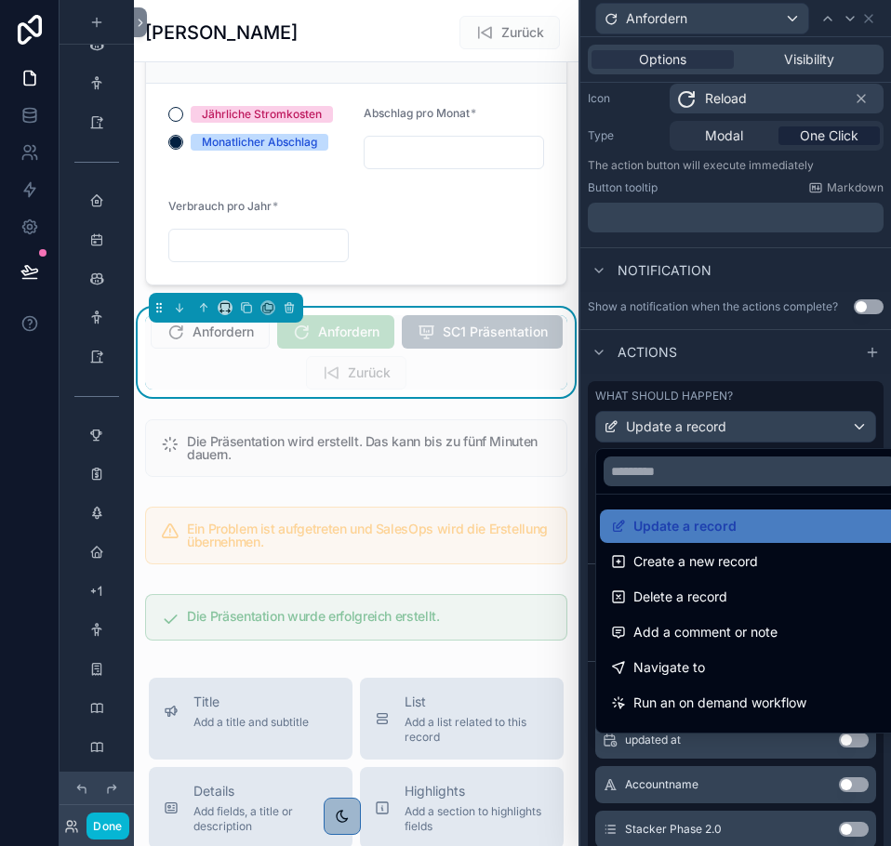
click at [775, 429] on div at bounding box center [735, 423] width 310 height 846
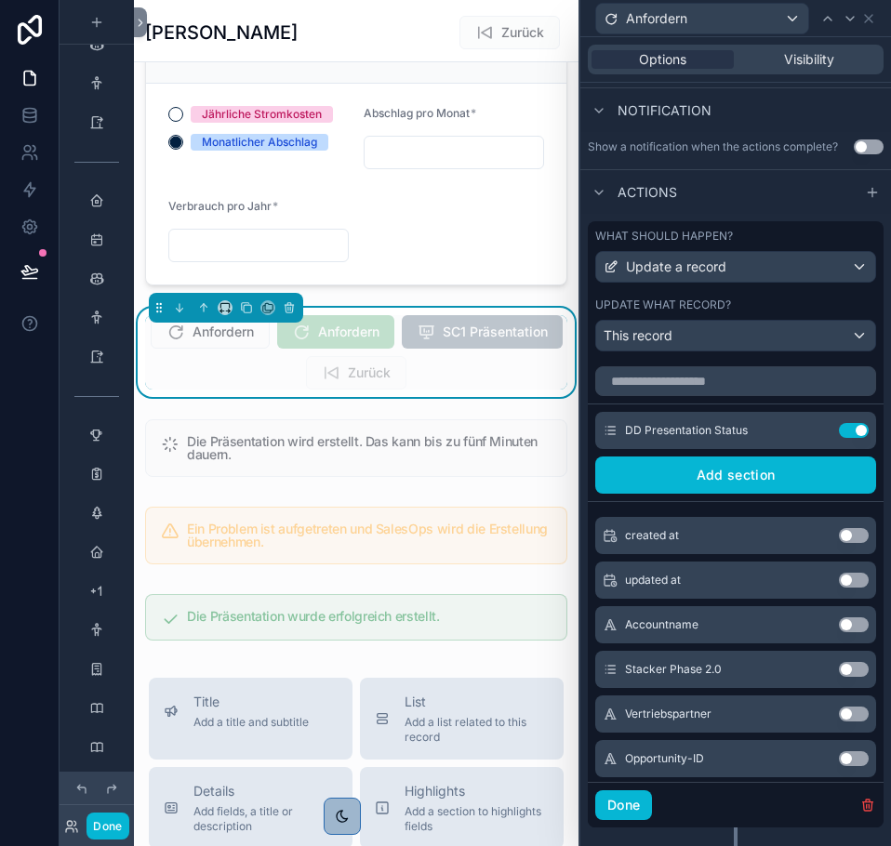
click at [635, 184] on span "Actions" at bounding box center [646, 192] width 59 height 19
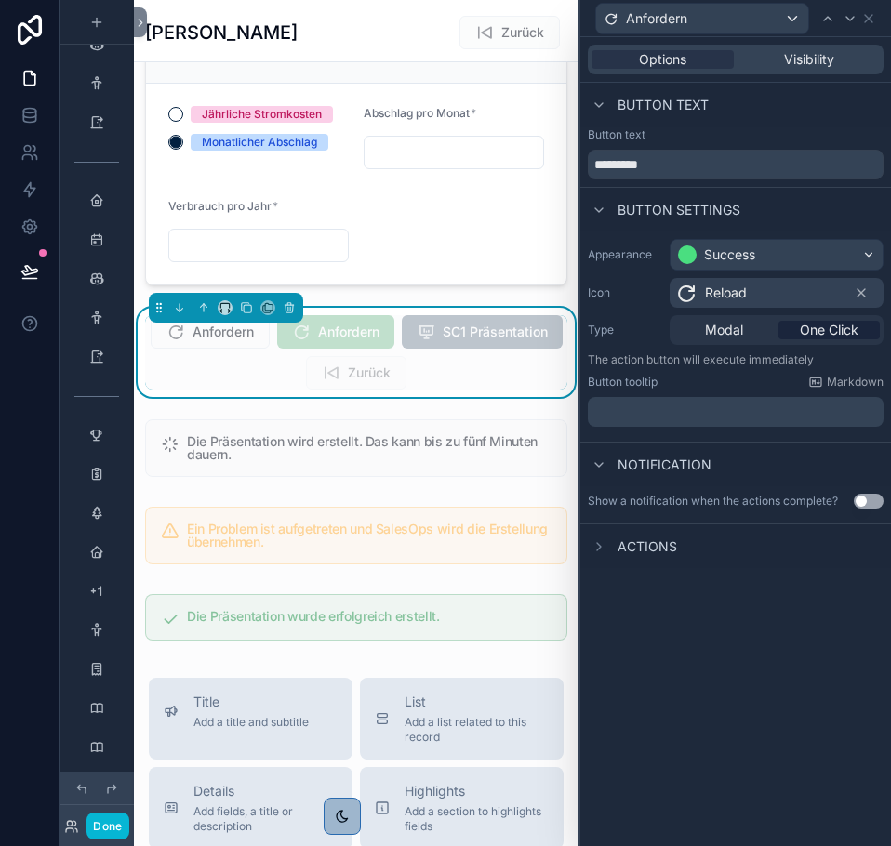
click at [625, 554] on span "Actions" at bounding box center [646, 546] width 59 height 19
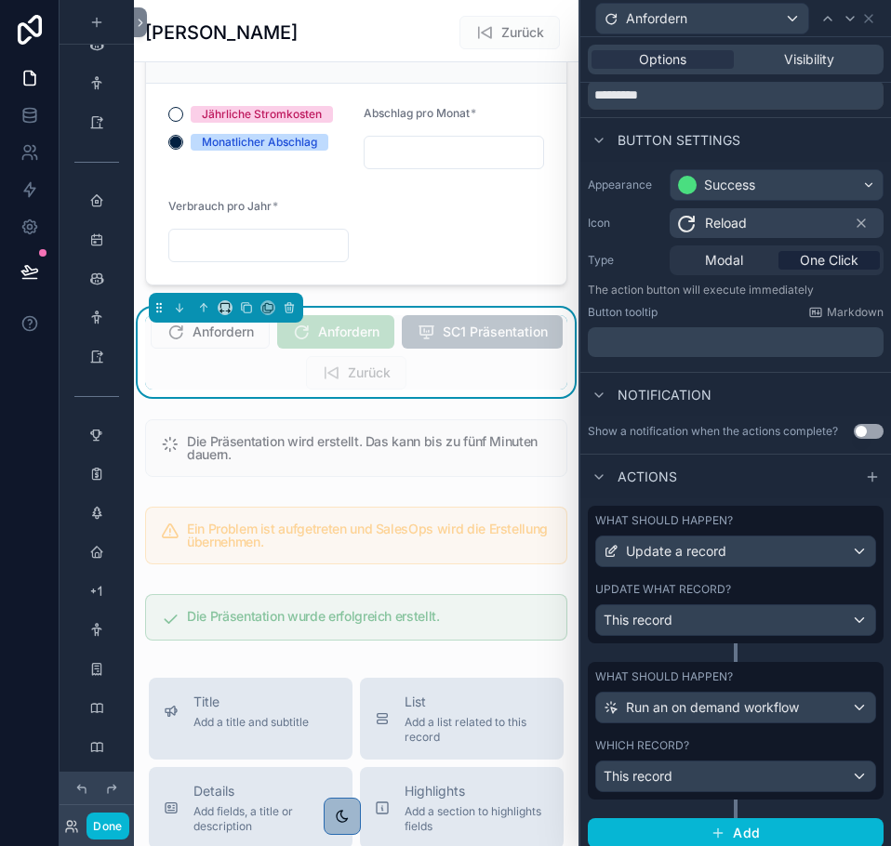
click at [625, 549] on div "What should happen? Update a record" at bounding box center [735, 540] width 281 height 54
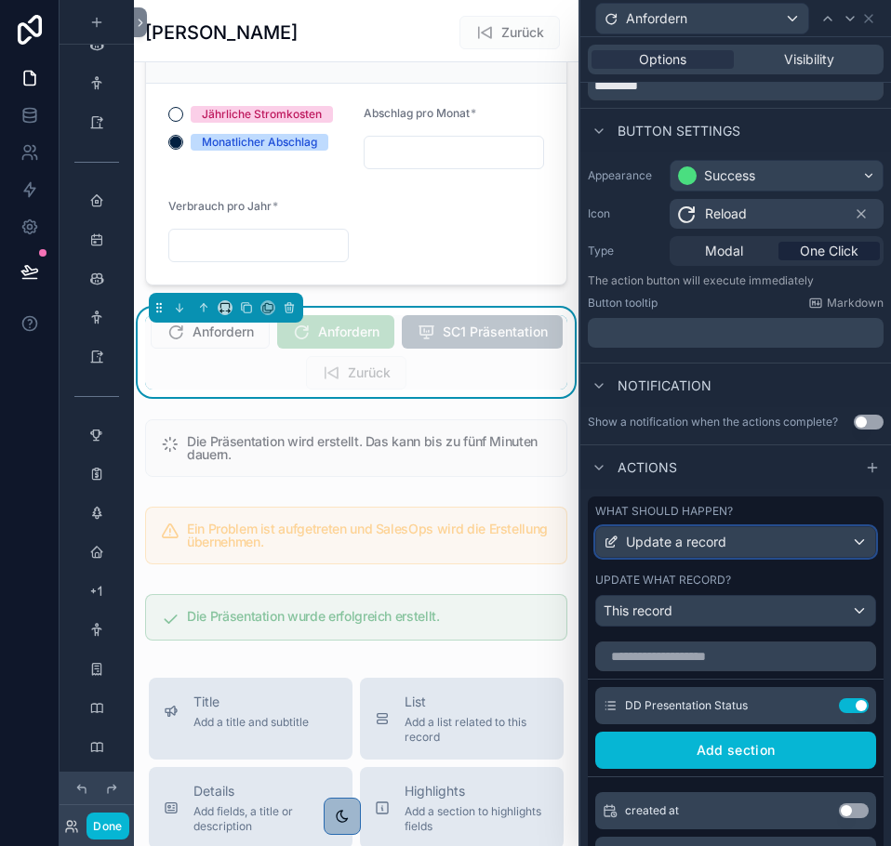
click at [625, 538] on div "Update a record" at bounding box center [664, 542] width 123 height 19
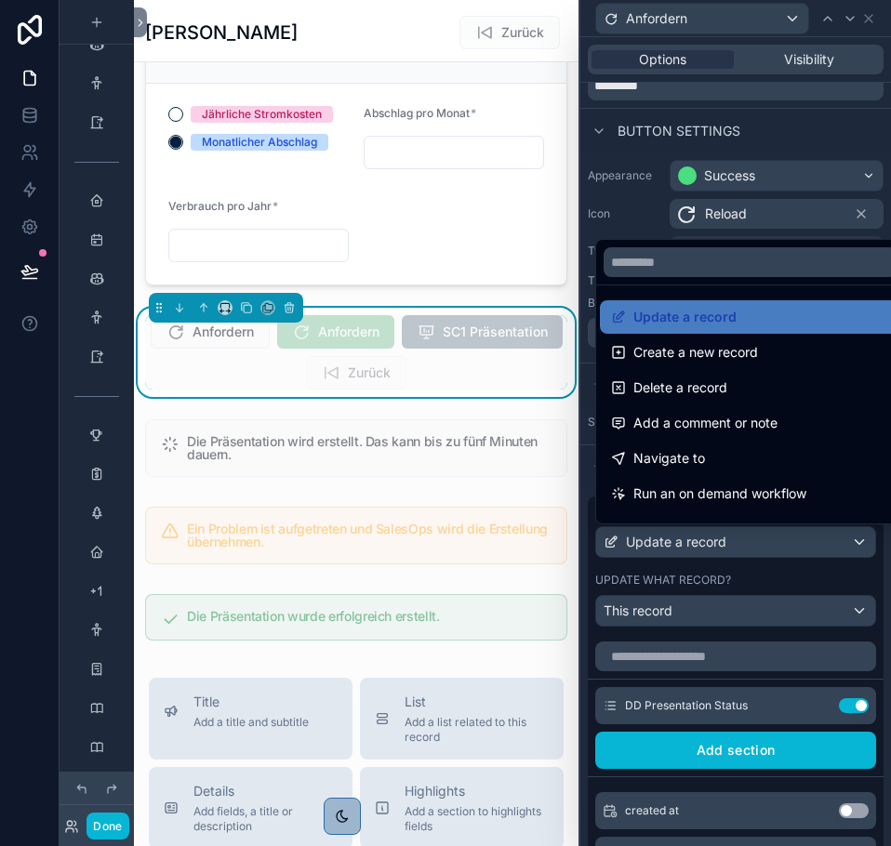
click at [641, 208] on div at bounding box center [735, 423] width 310 height 846
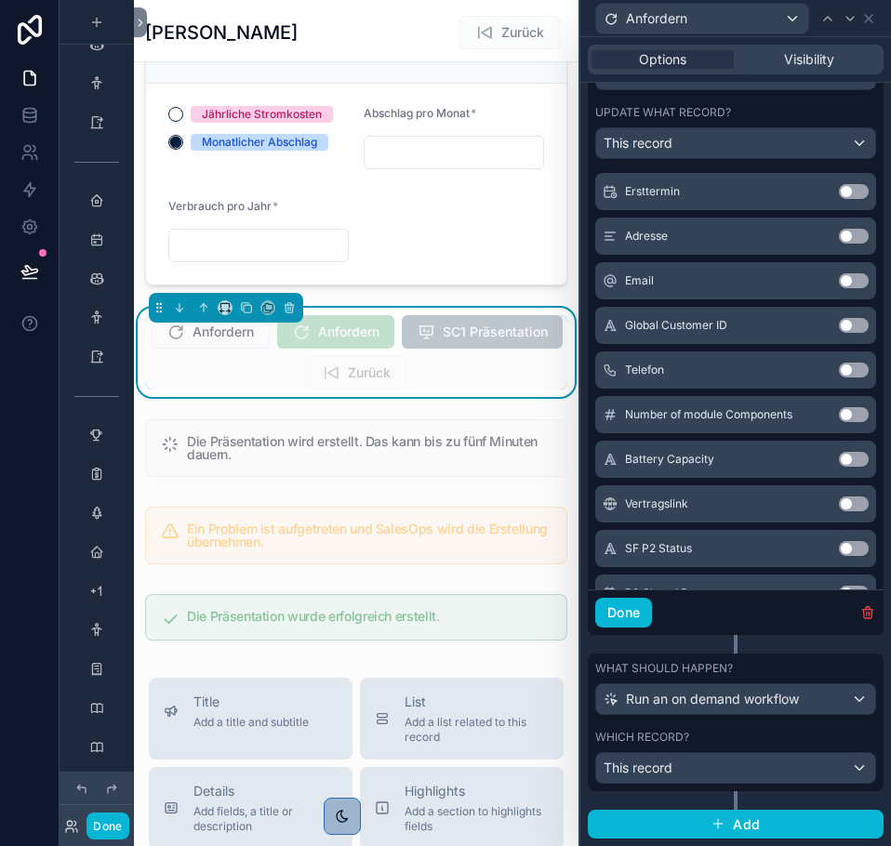
scroll to position [554, 0]
click at [668, 773] on span "This record" at bounding box center [637, 768] width 69 height 19
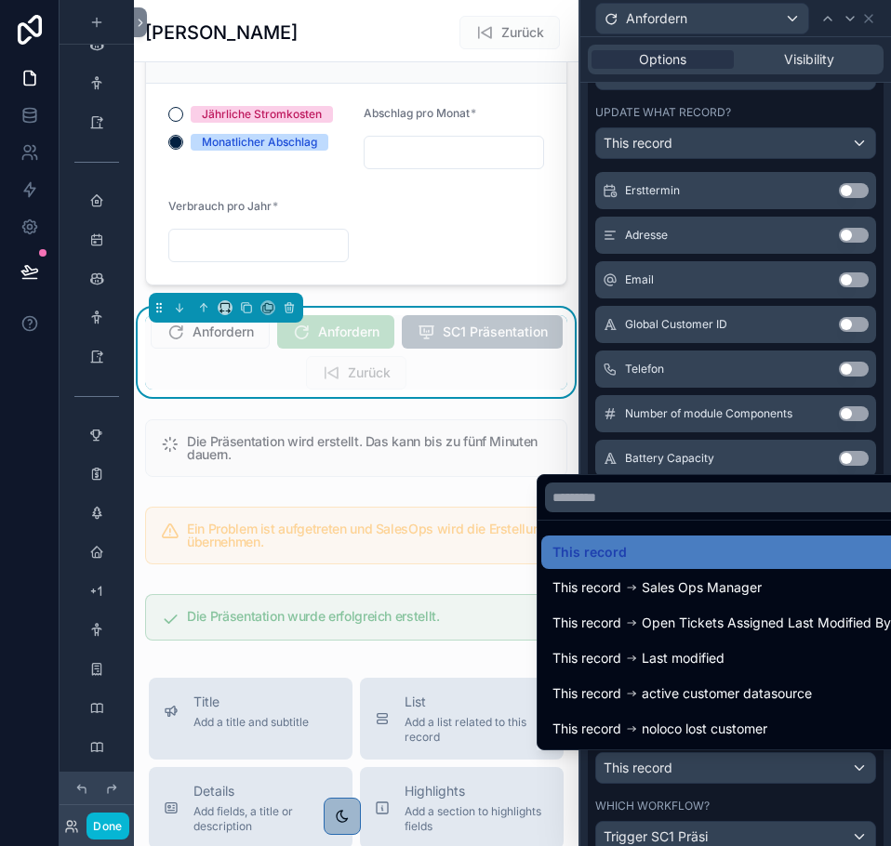
click at [668, 773] on div at bounding box center [735, 423] width 310 height 846
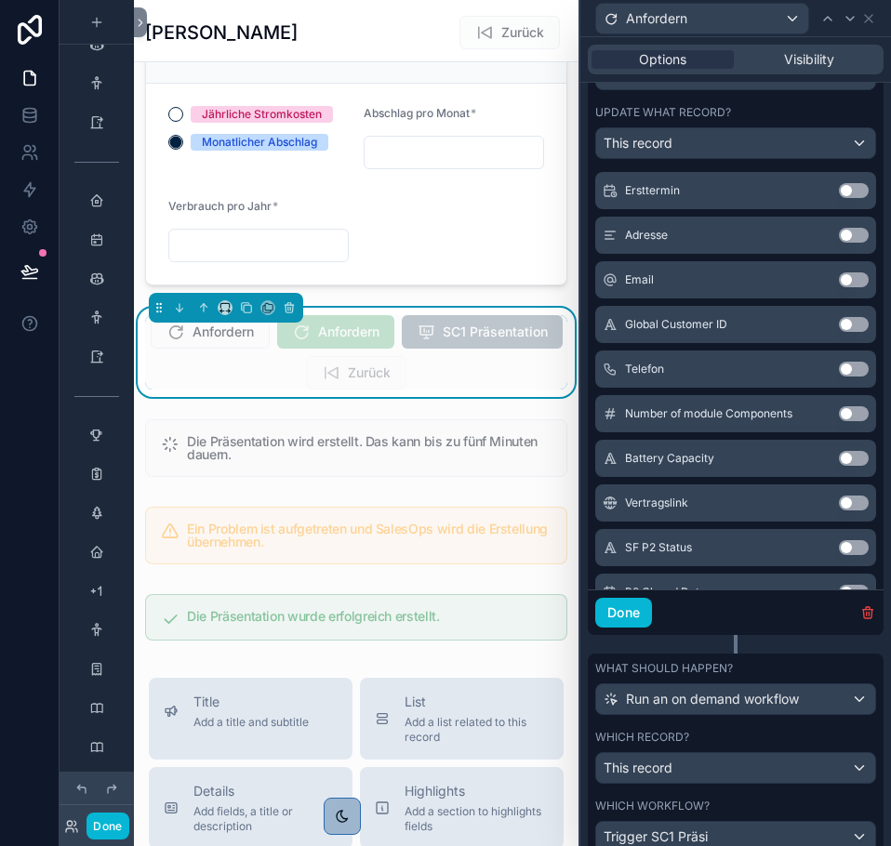
scroll to position [661, 0]
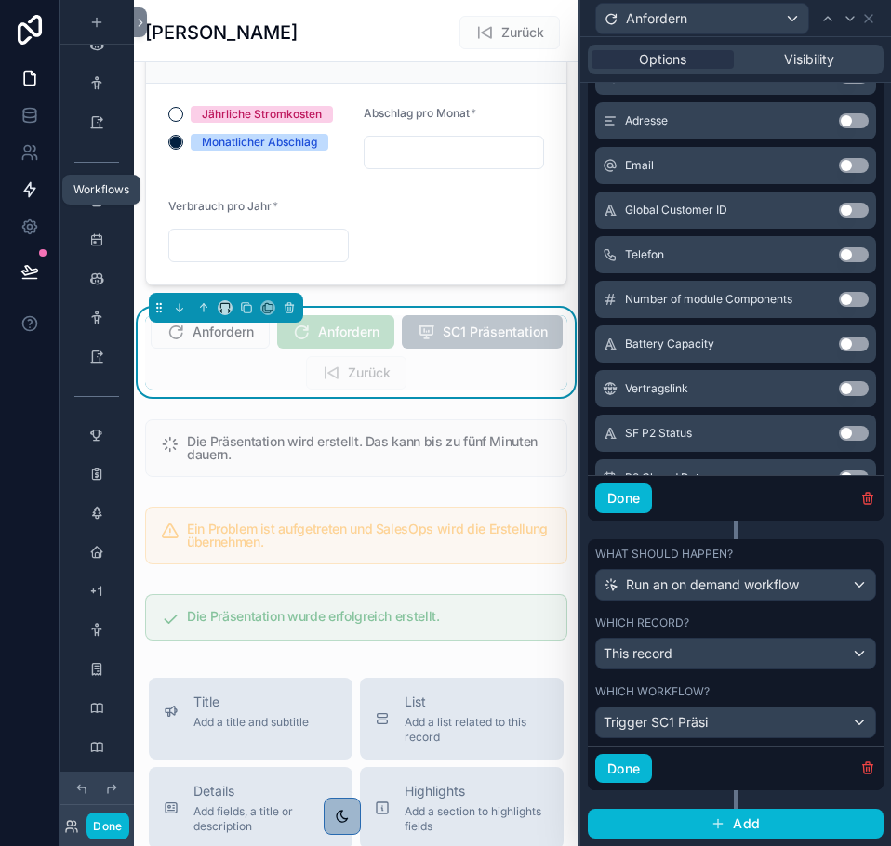
click at [35, 193] on icon at bounding box center [29, 189] width 19 height 19
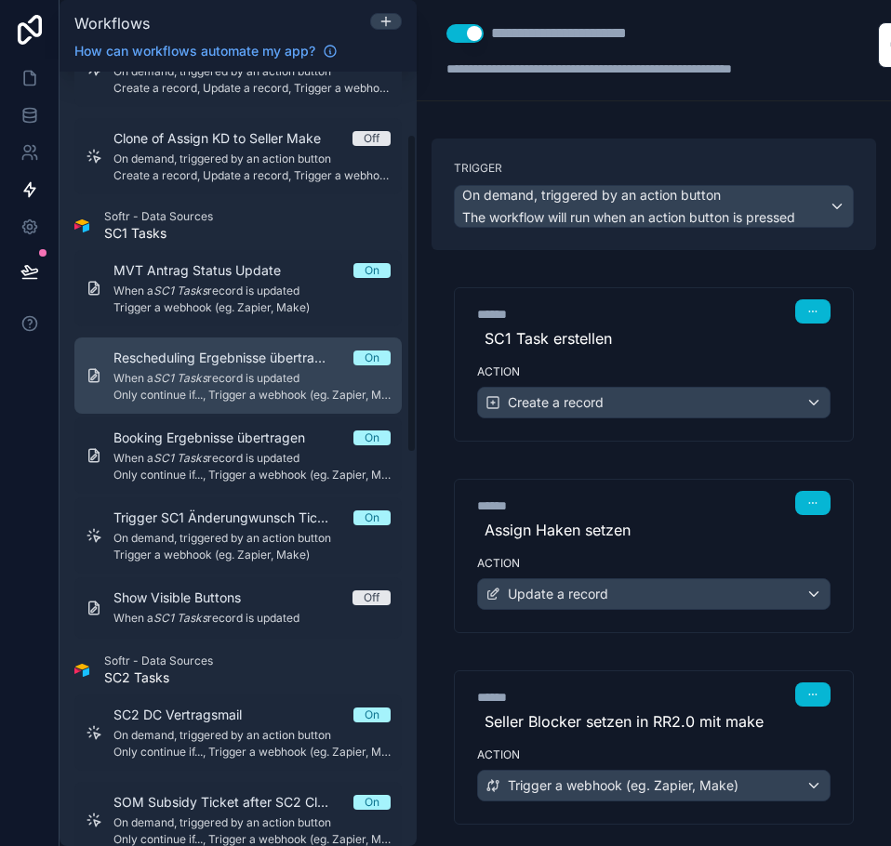
scroll to position [152, 0]
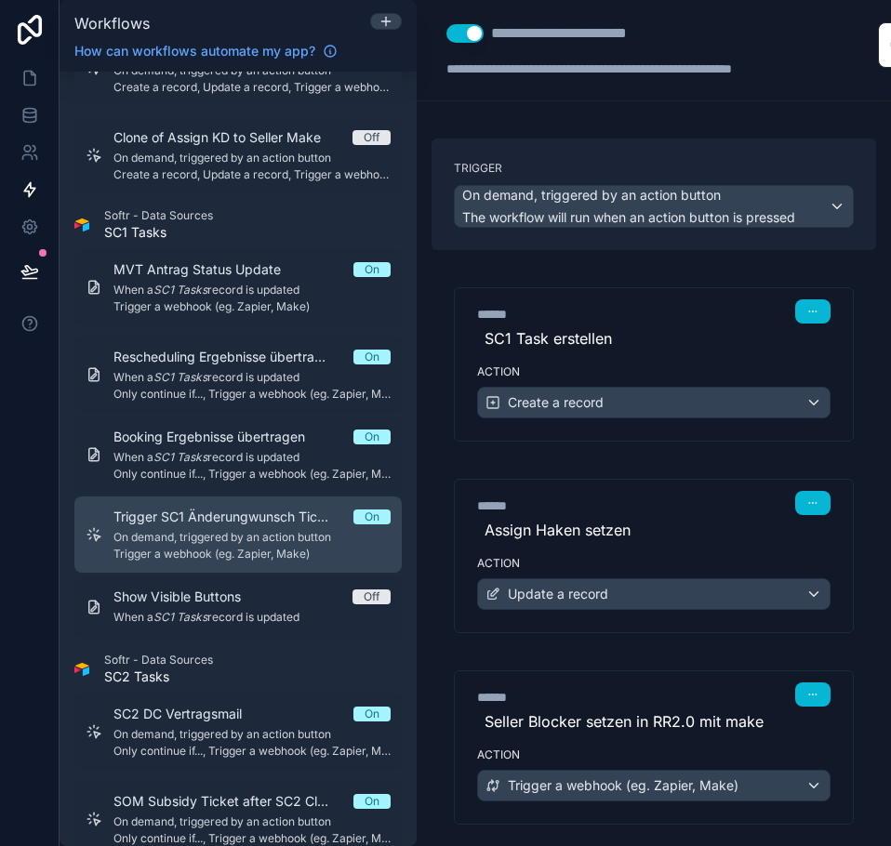
click at [196, 547] on span "Trigger a webhook (eg. Zapier, Make)" at bounding box center [251, 554] width 277 height 15
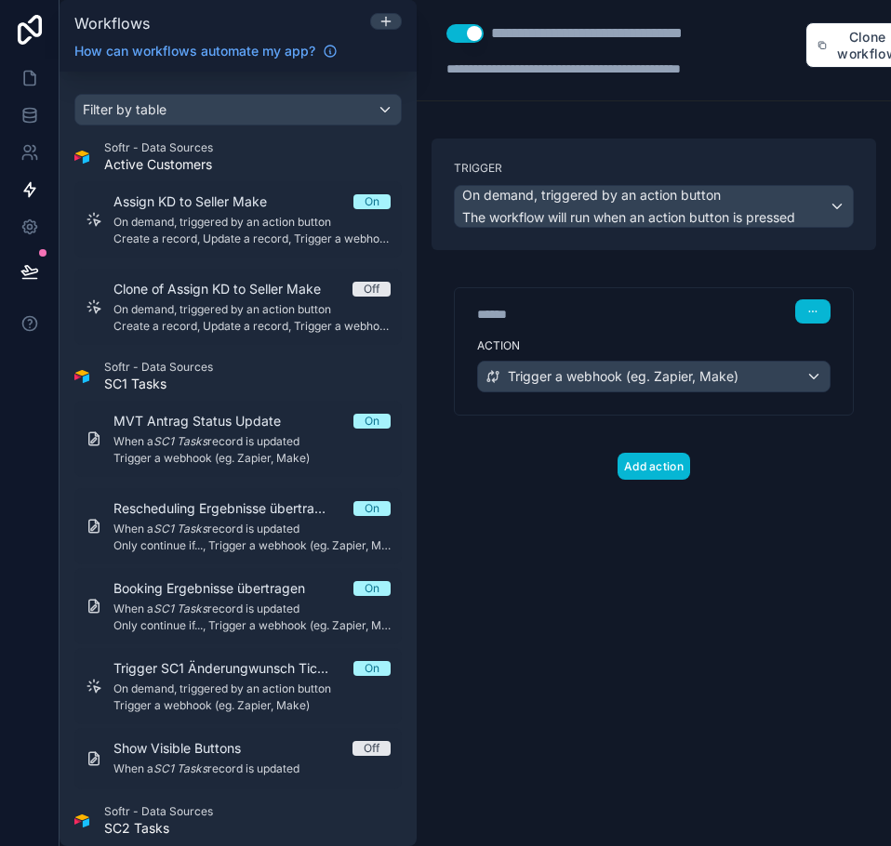
scroll to position [1102, 0]
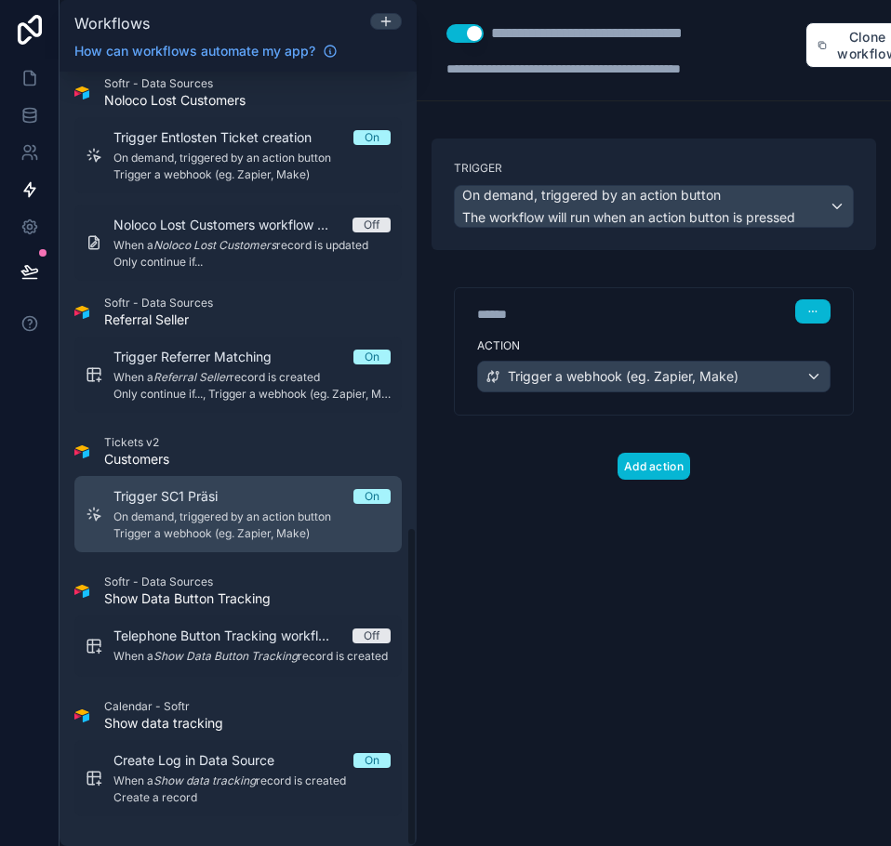
click at [205, 509] on span "On demand, triggered by an action button" at bounding box center [251, 516] width 277 height 15
click at [244, 526] on span "Trigger a webhook (eg. Zapier, Make)" at bounding box center [251, 533] width 277 height 15
click at [244, 487] on div "Trigger SC1 Präsi On" at bounding box center [251, 496] width 277 height 19
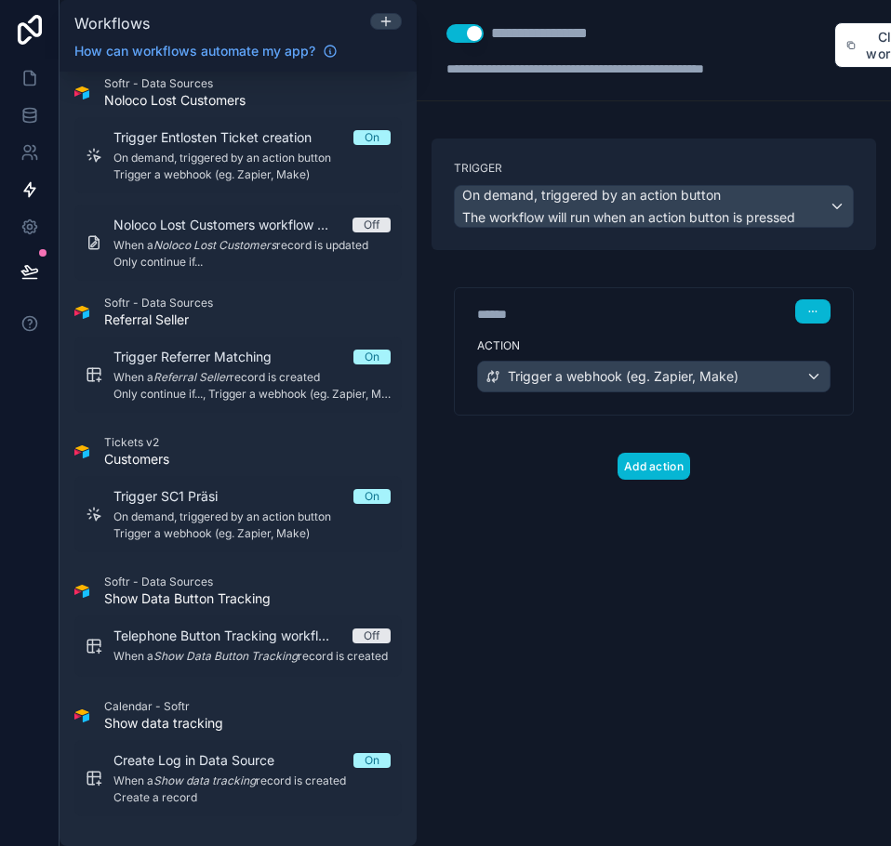
click at [663, 550] on div "**********" at bounding box center [653, 423] width 474 height 846
click at [676, 391] on button "Trigger a webhook (eg. Zapier, Make)" at bounding box center [653, 377] width 353 height 32
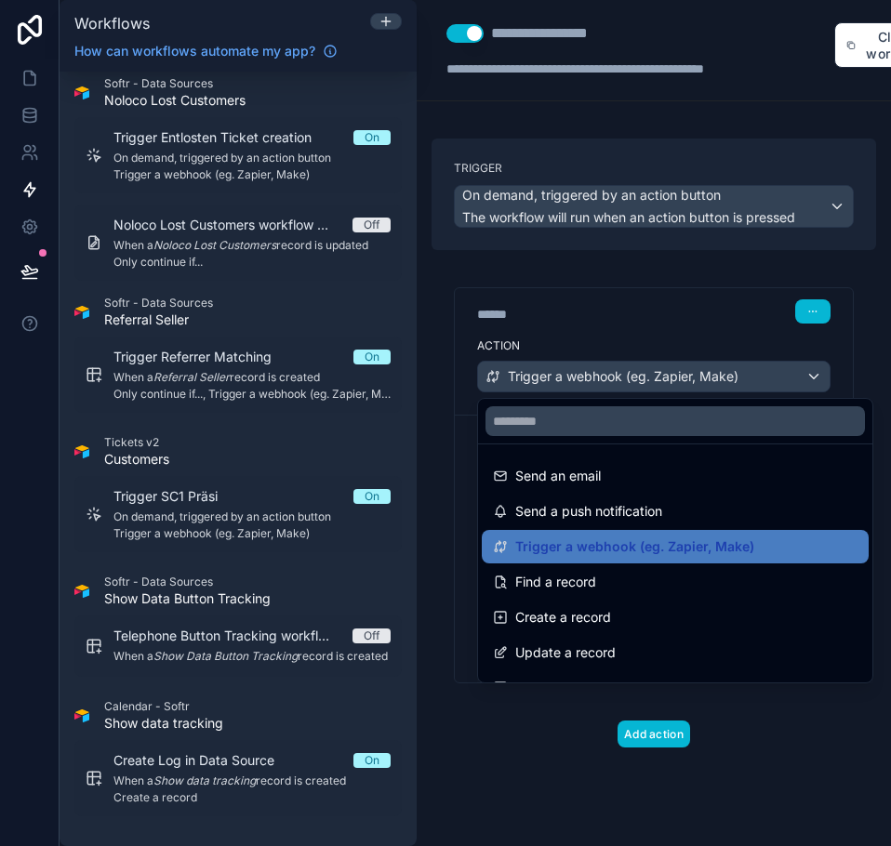
click at [677, 381] on div at bounding box center [445, 423] width 891 height 846
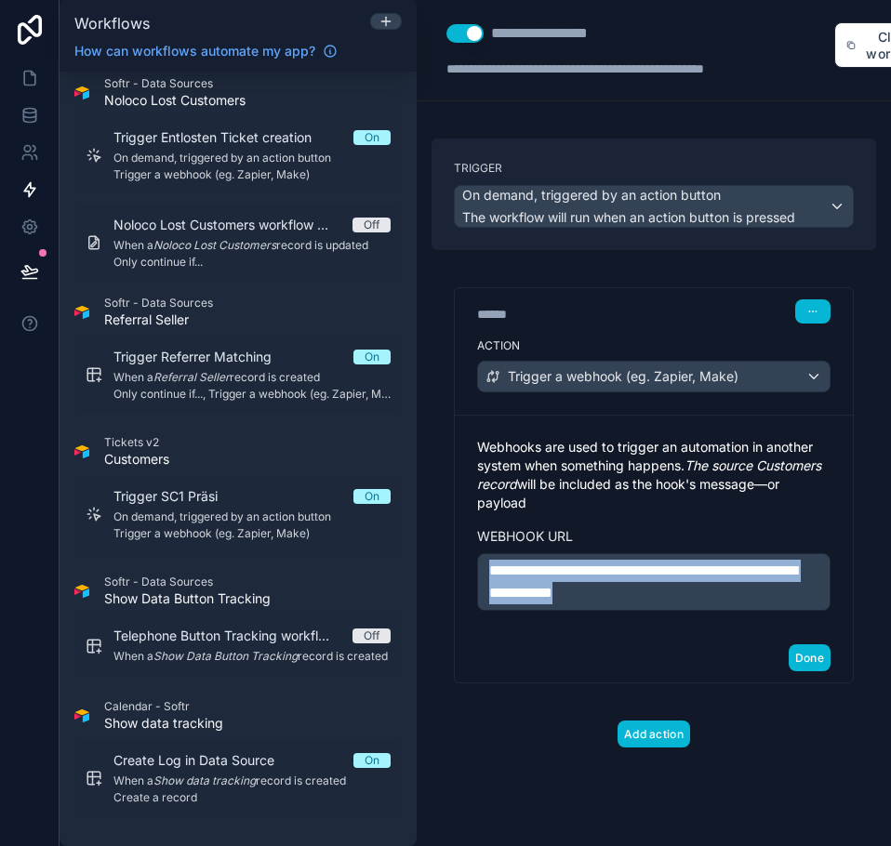
drag, startPoint x: 680, startPoint y: 600, endPoint x: 494, endPoint y: 571, distance: 188.1
click at [476, 556] on div "**********" at bounding box center [654, 524] width 398 height 218
copy span "**********"
click at [706, 584] on p "**********" at bounding box center [653, 582] width 329 height 45
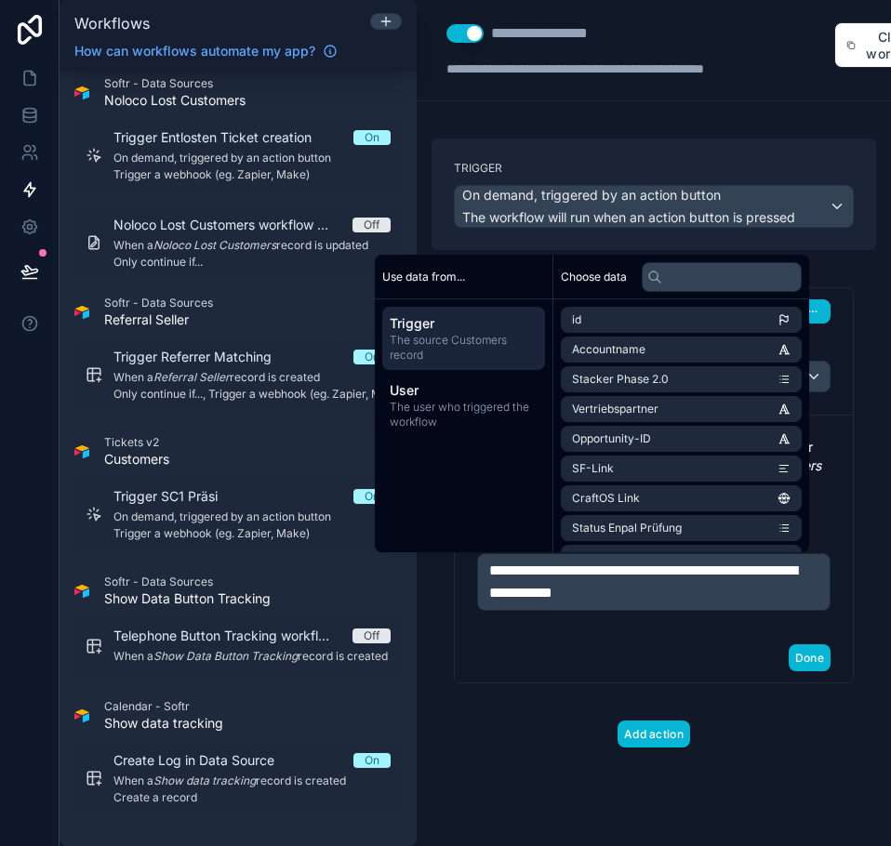
click at [622, 675] on div "Done" at bounding box center [654, 657] width 398 height 49
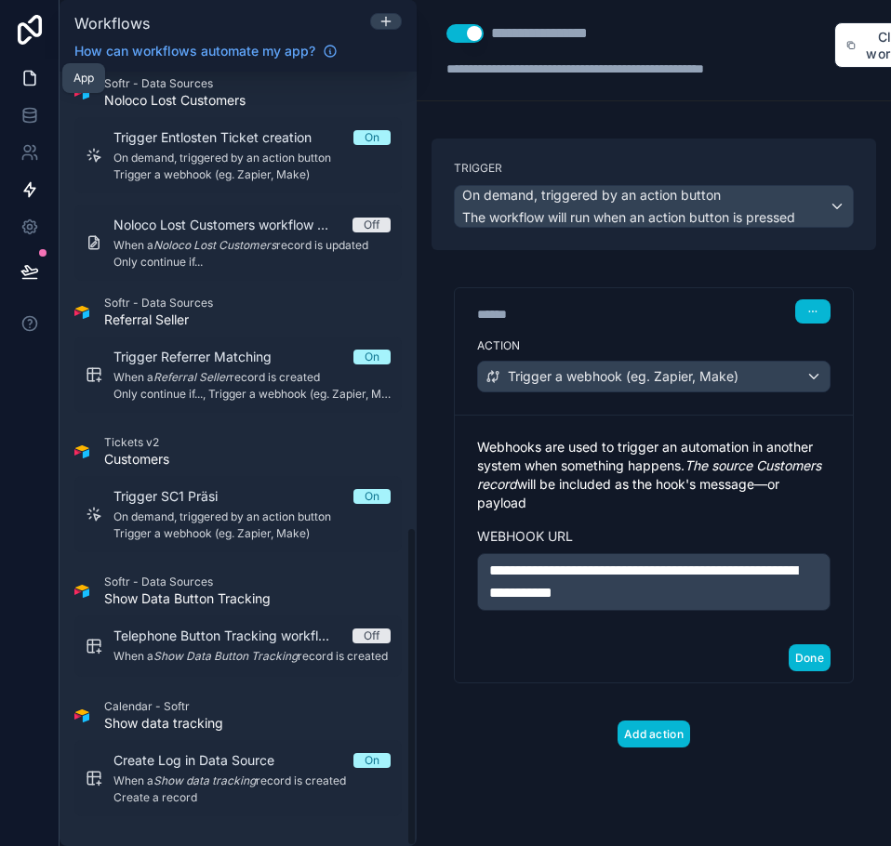
click at [24, 68] on link at bounding box center [29, 77] width 59 height 37
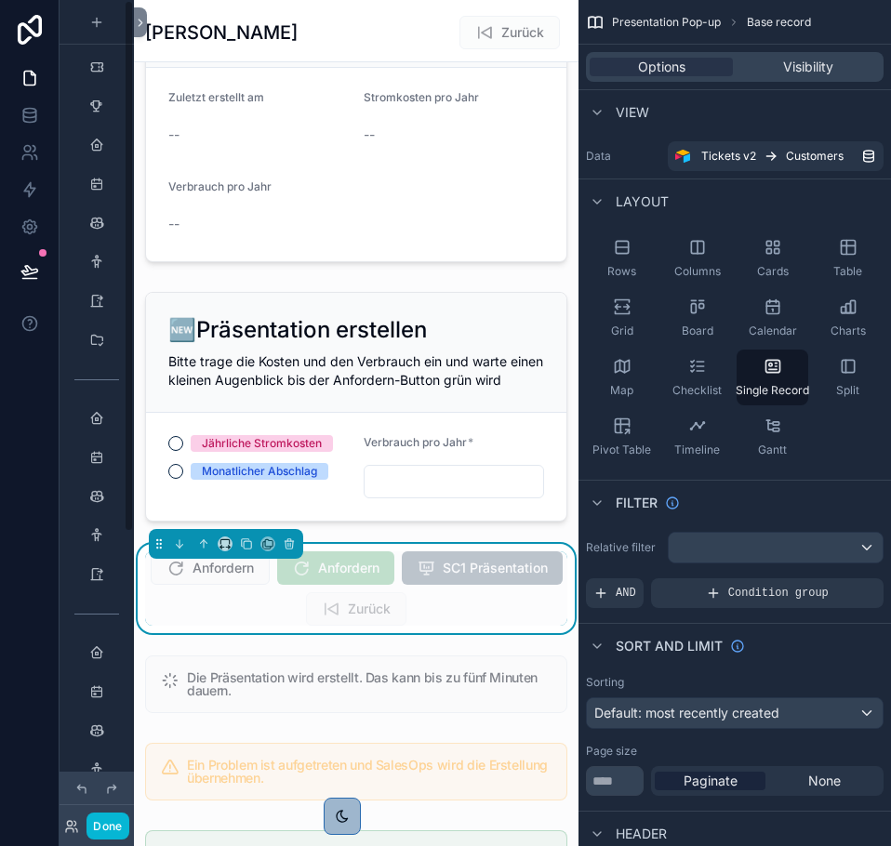
scroll to position [103, 0]
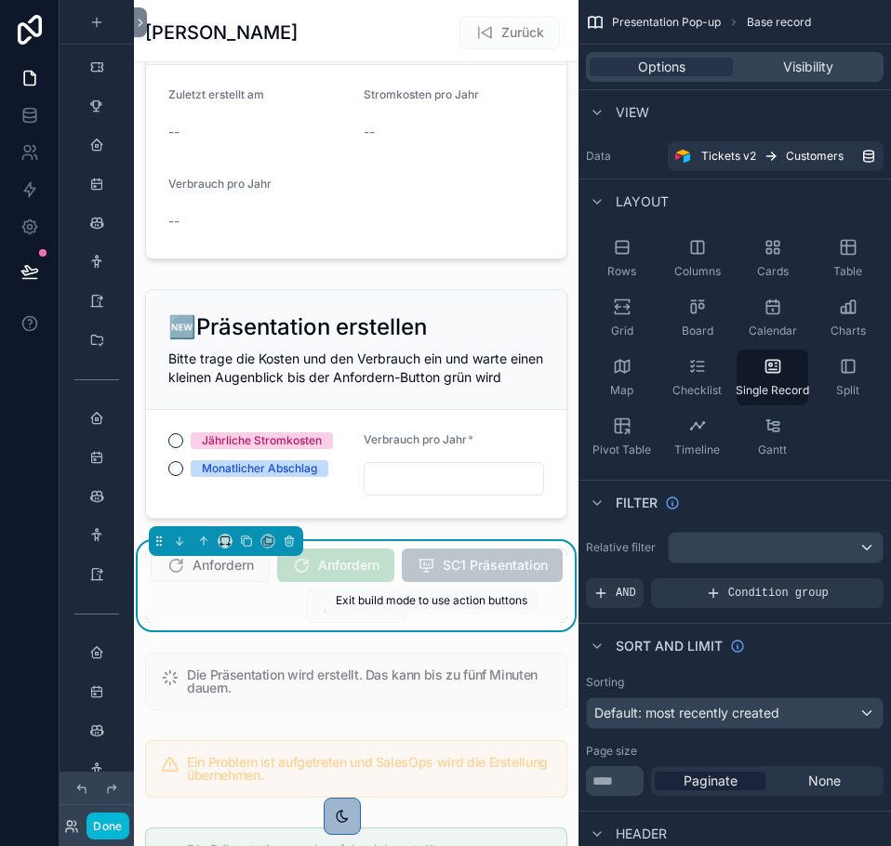
click at [406, 617] on span "Zurück" at bounding box center [356, 608] width 100 height 19
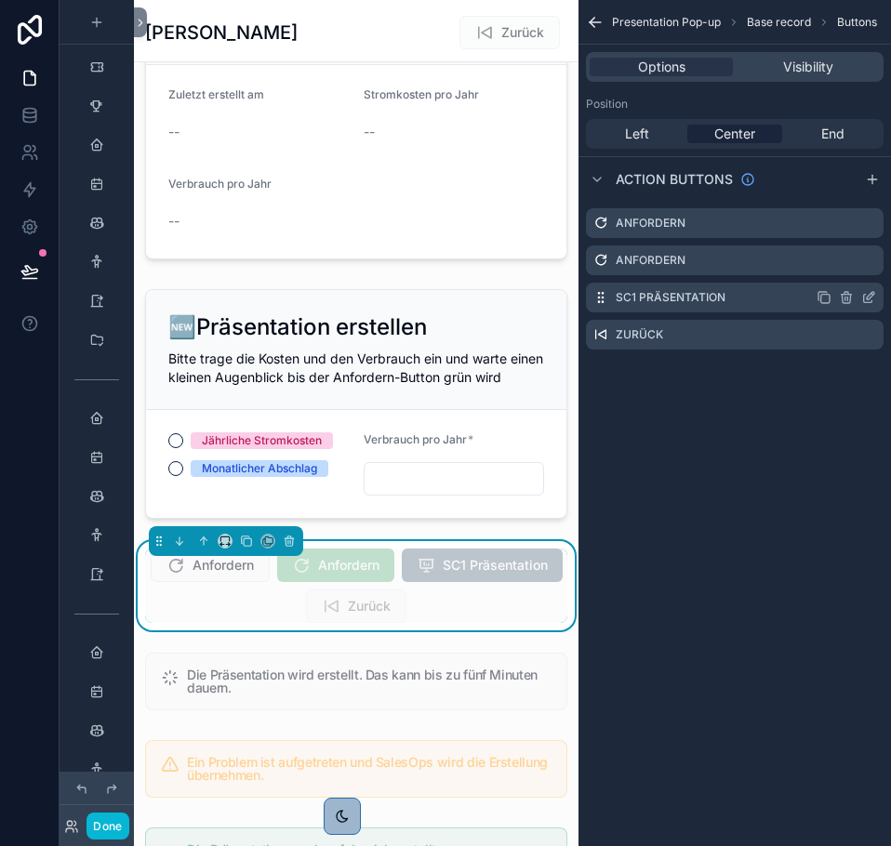
click at [870, 297] on icon "scrollable content" at bounding box center [868, 297] width 15 height 15
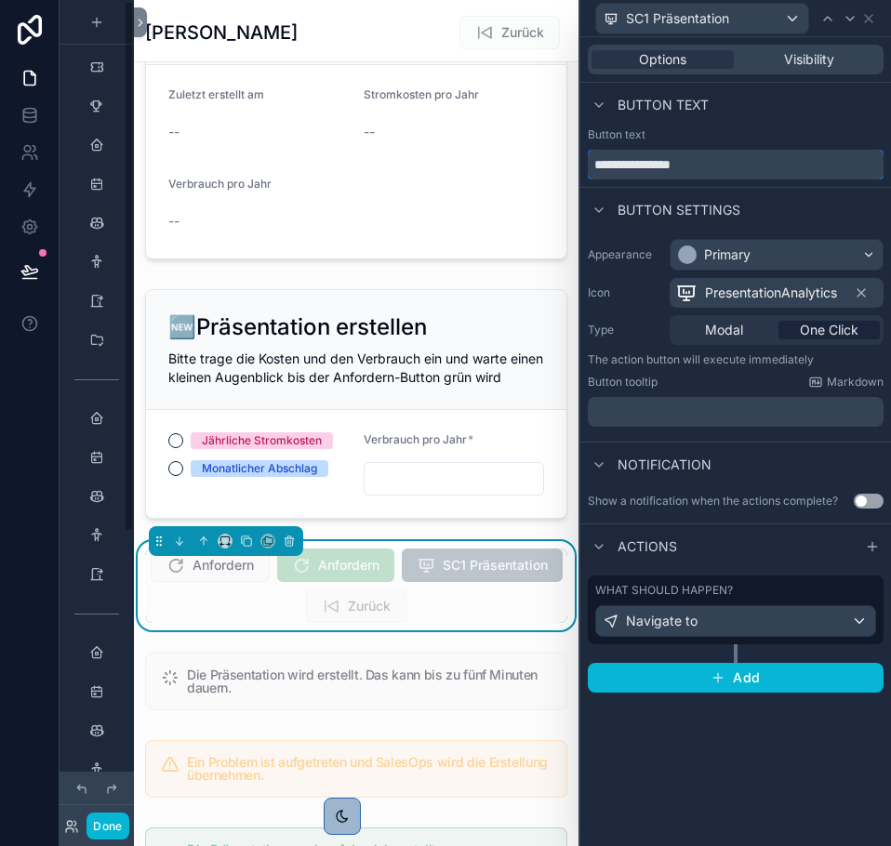
click at [626, 159] on input "**********" at bounding box center [736, 165] width 296 height 30
click at [679, 625] on span "Navigate to" at bounding box center [662, 621] width 72 height 19
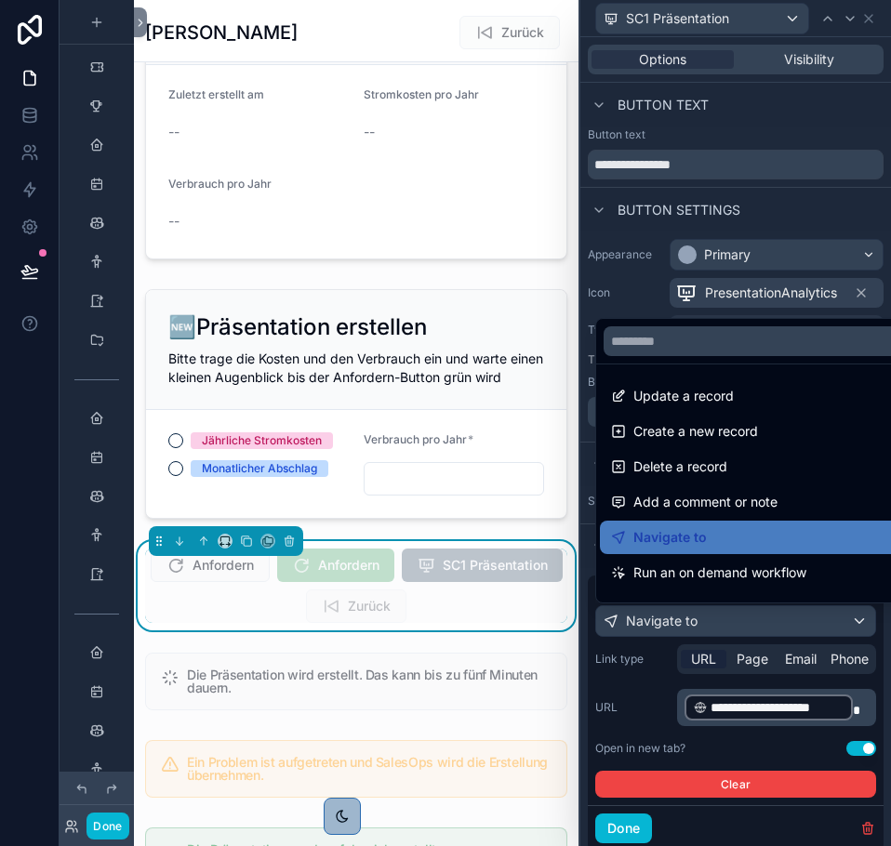
click at [679, 624] on div at bounding box center [735, 423] width 310 height 846
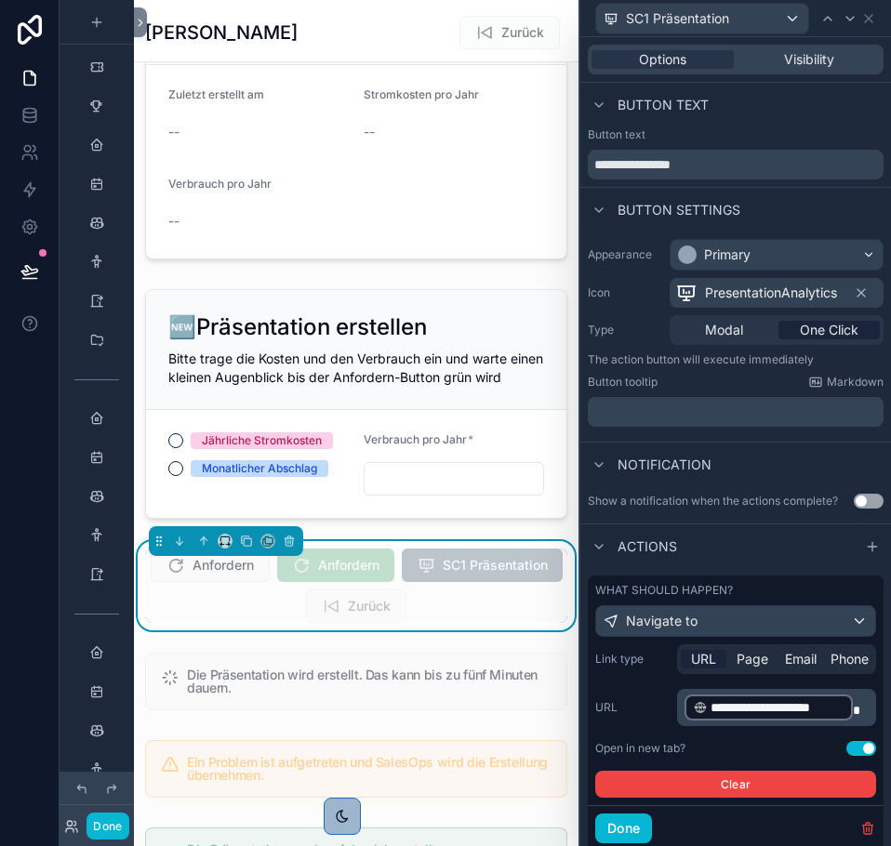
scroll to position [59, 0]
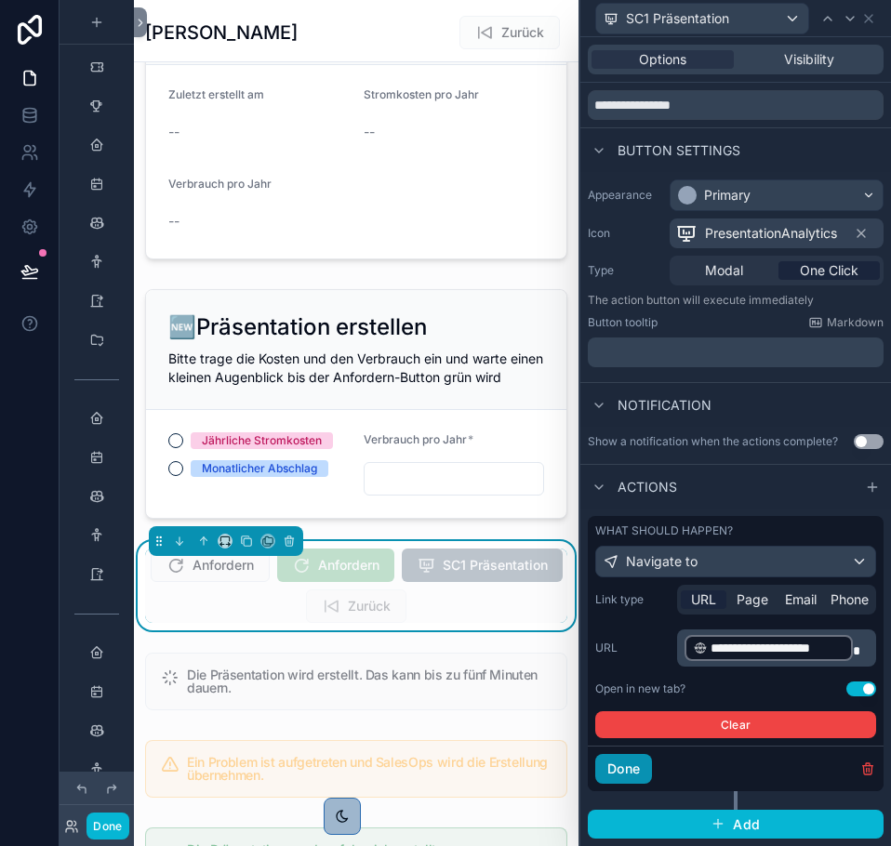
click at [628, 775] on button "Done" at bounding box center [623, 769] width 57 height 30
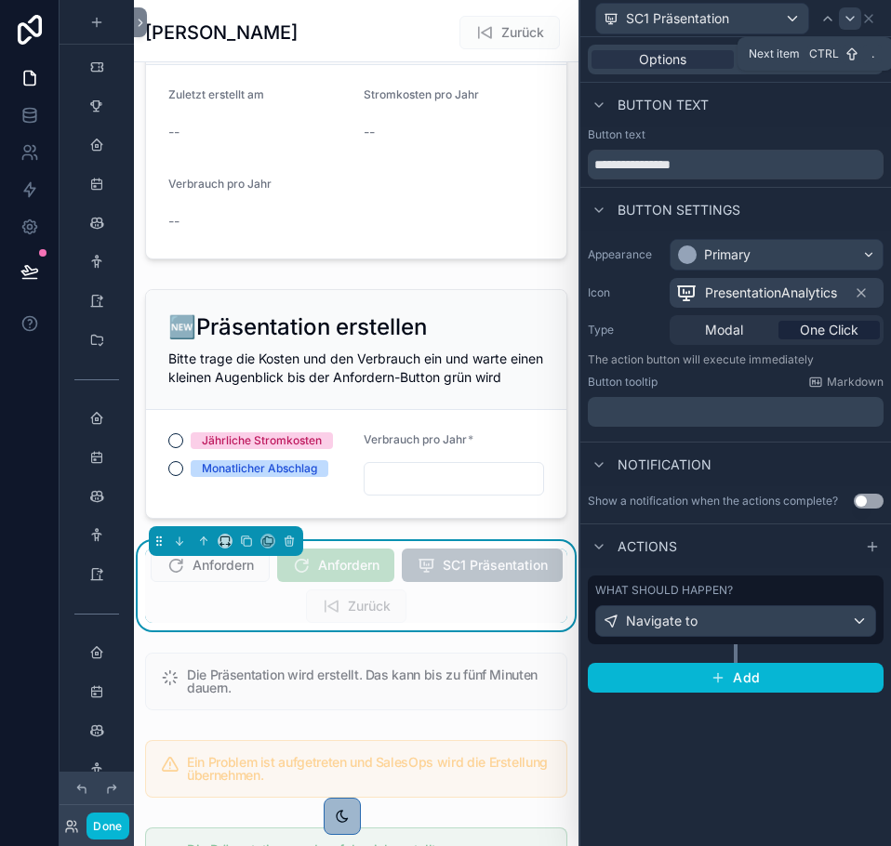
click at [859, 22] on div at bounding box center [850, 18] width 22 height 22
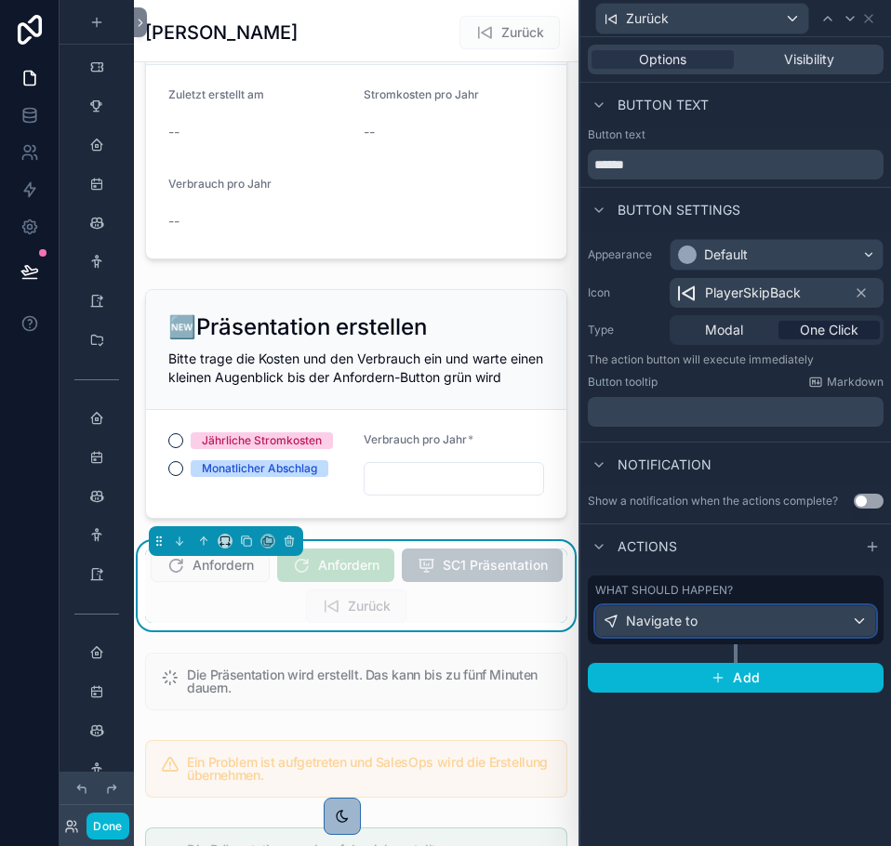
click at [676, 610] on div "Navigate to" at bounding box center [735, 621] width 279 height 30
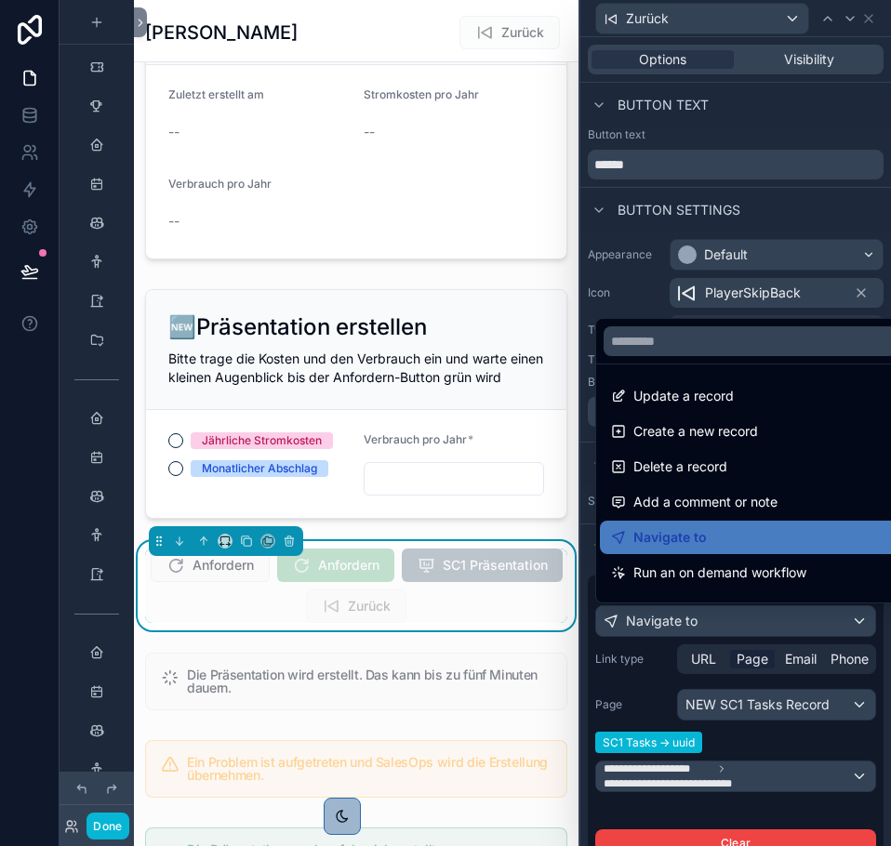
click at [676, 610] on div at bounding box center [735, 423] width 310 height 846
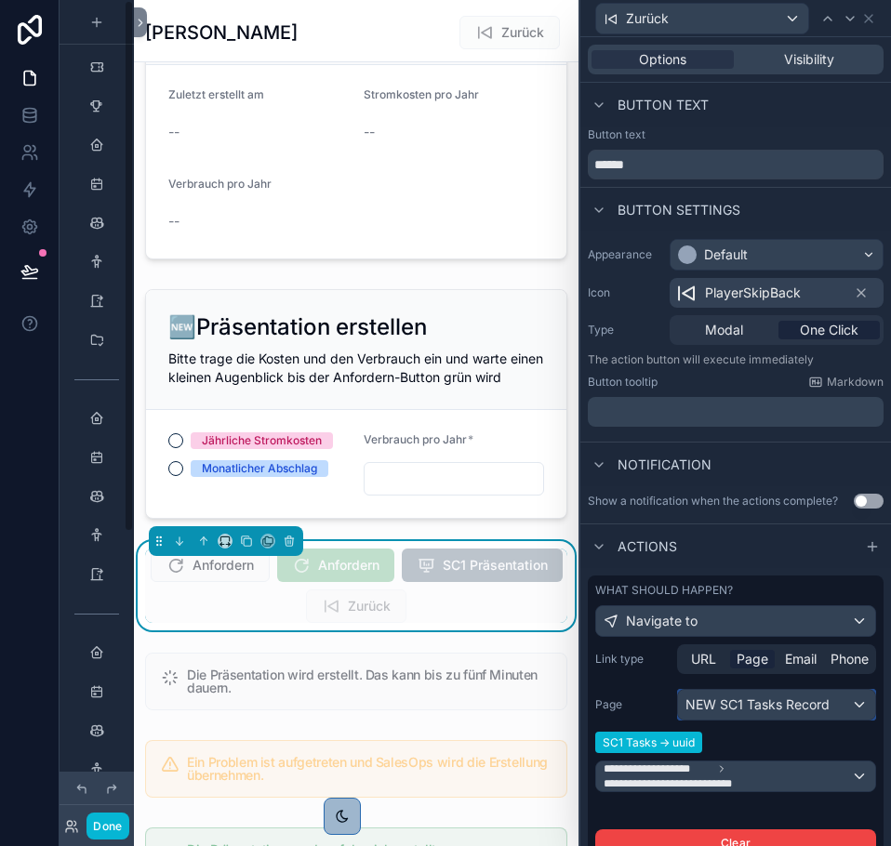
click at [769, 696] on div "NEW SC1 Tasks Record" at bounding box center [776, 705] width 197 height 30
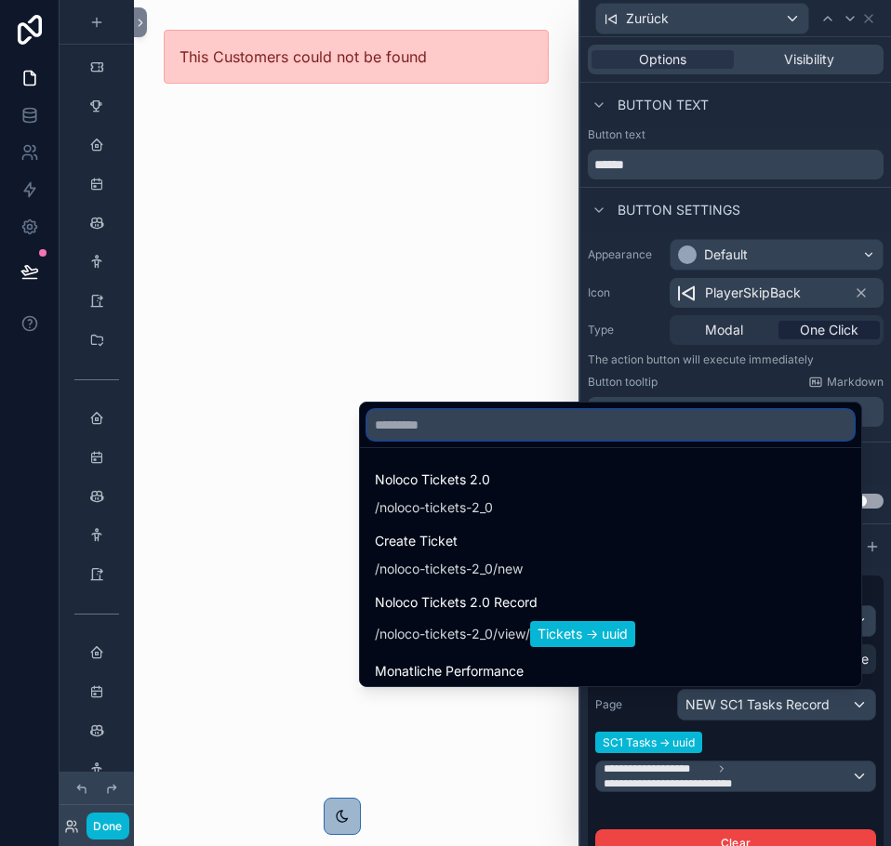
click at [552, 427] on input "text" at bounding box center [610, 425] width 486 height 30
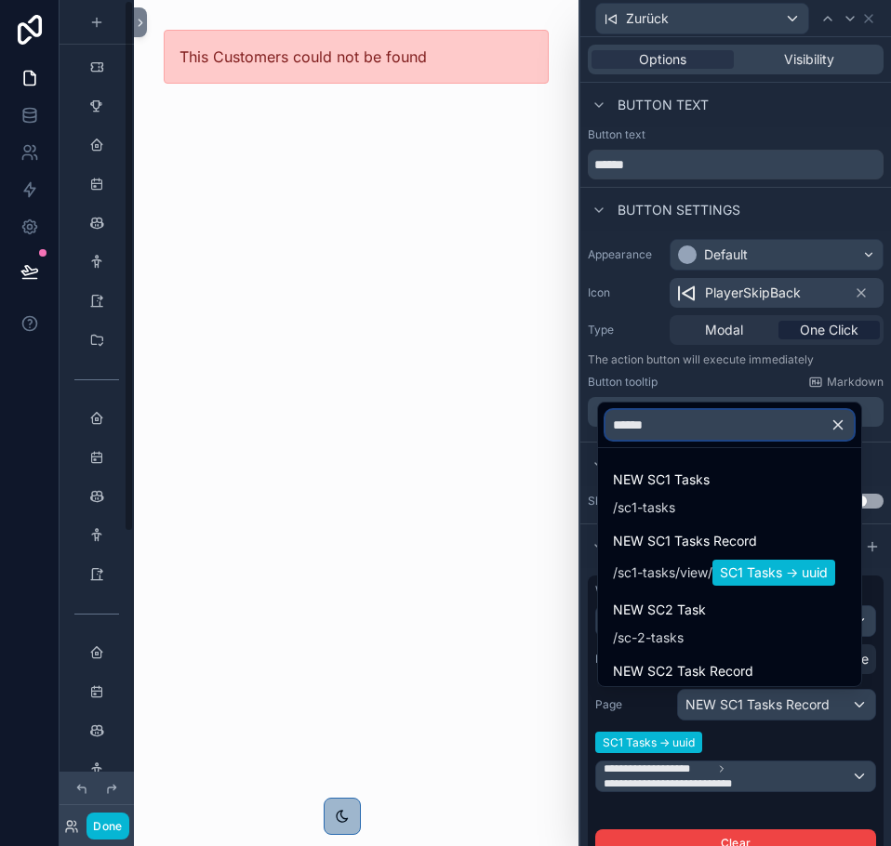
type input "******"
click at [622, 314] on div at bounding box center [735, 423] width 310 height 846
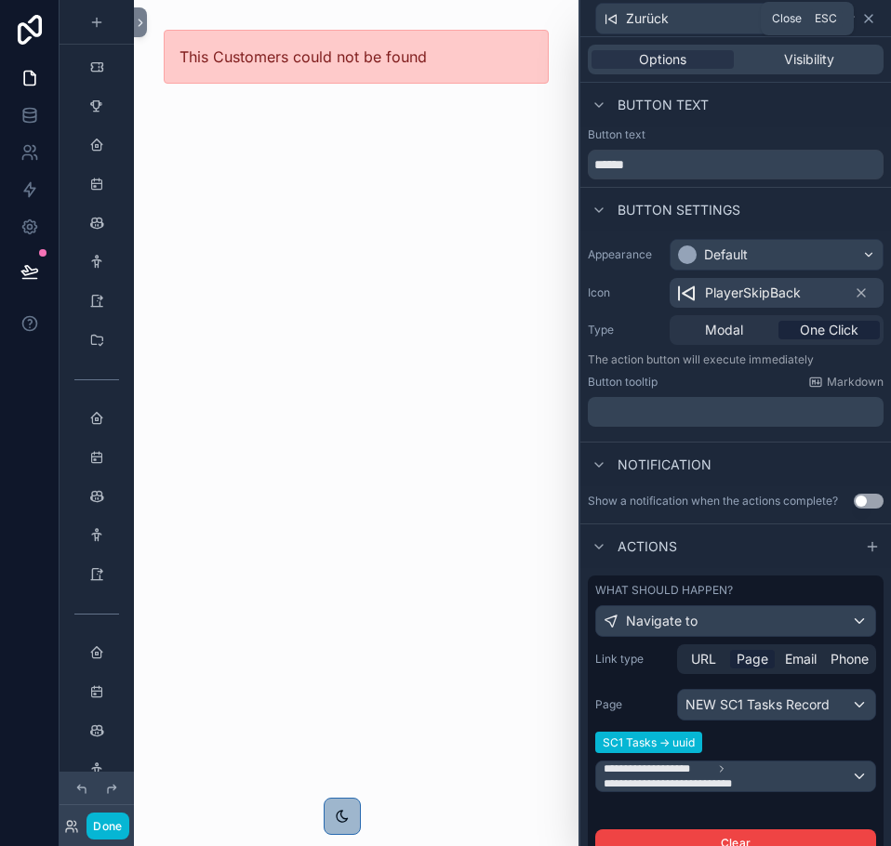
click at [869, 23] on icon at bounding box center [868, 18] width 15 height 15
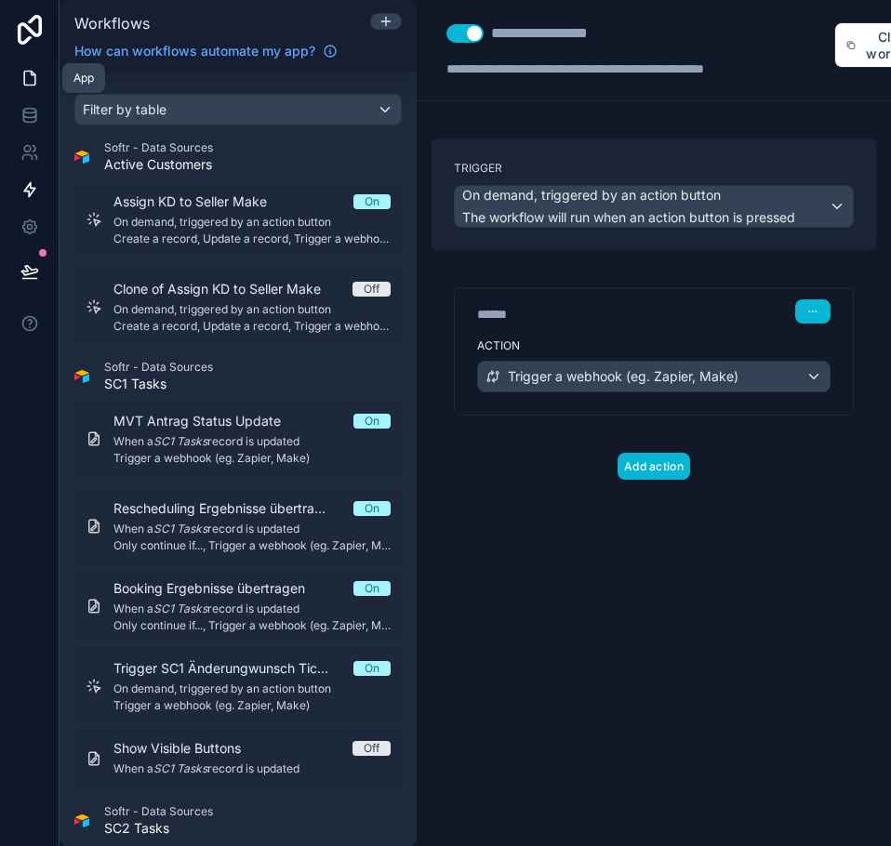
click at [29, 77] on icon at bounding box center [29, 78] width 19 height 19
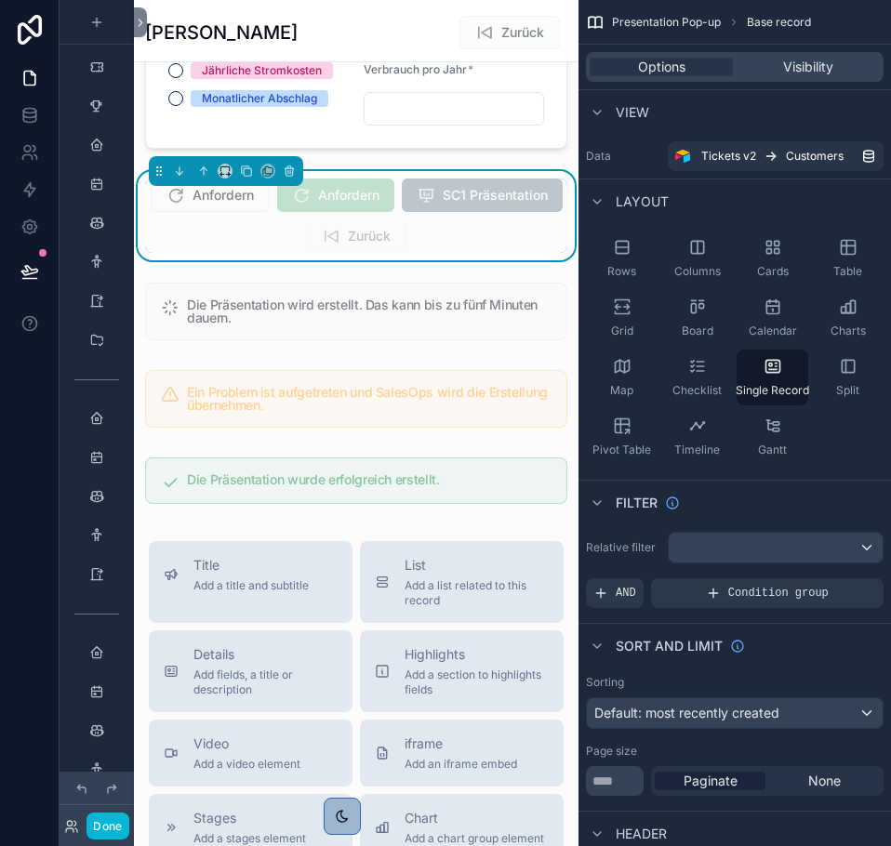
scroll to position [474, 0]
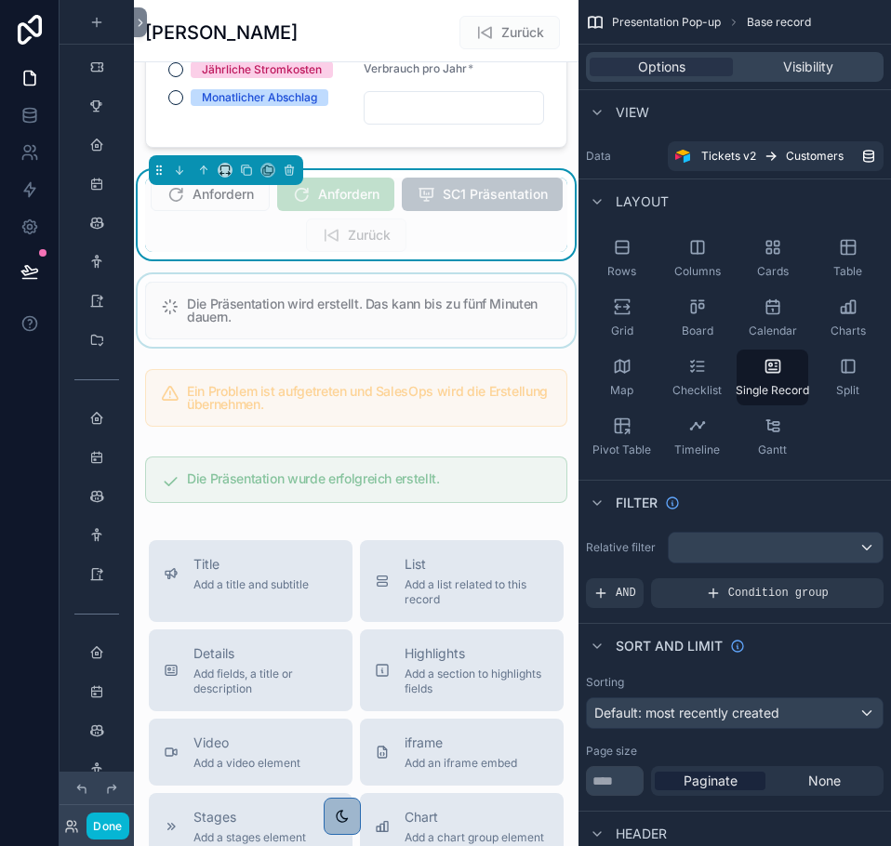
click at [342, 347] on div "scrollable content" at bounding box center [356, 310] width 444 height 73
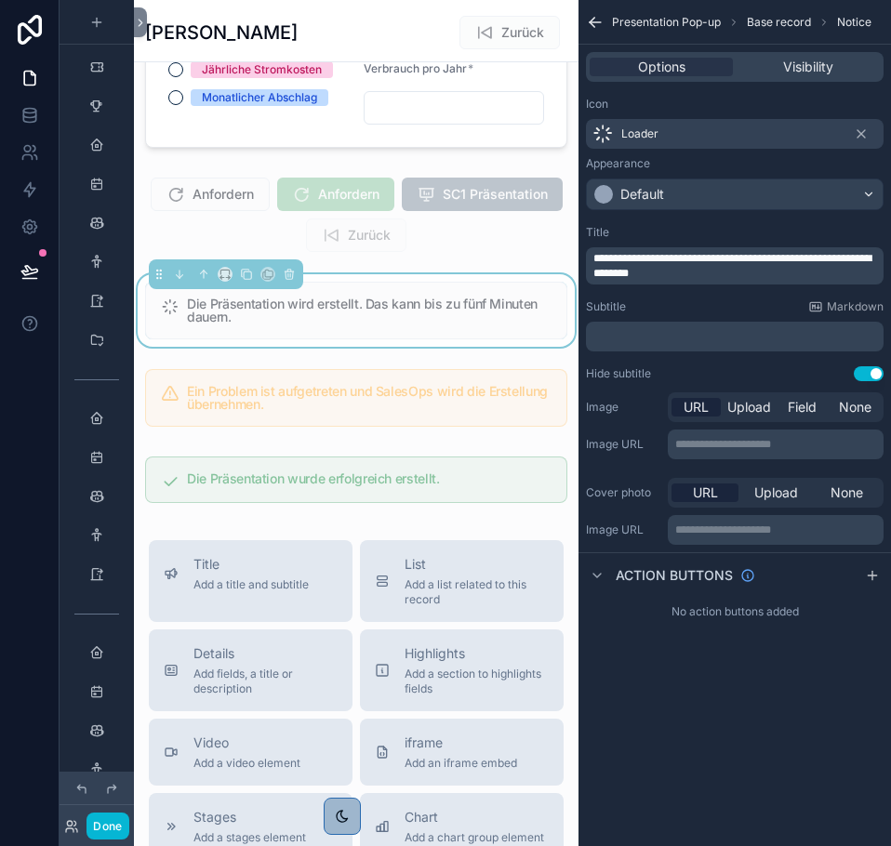
click at [664, 275] on span "**********" at bounding box center [732, 266] width 278 height 26
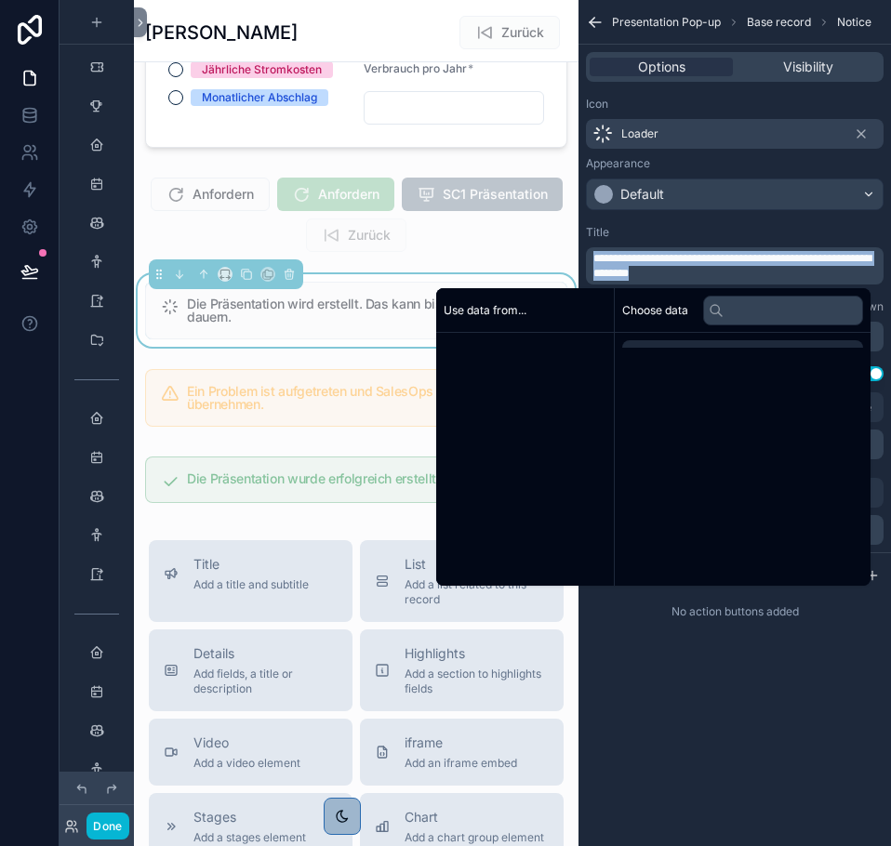
click at [664, 275] on span "**********" at bounding box center [732, 266] width 278 height 26
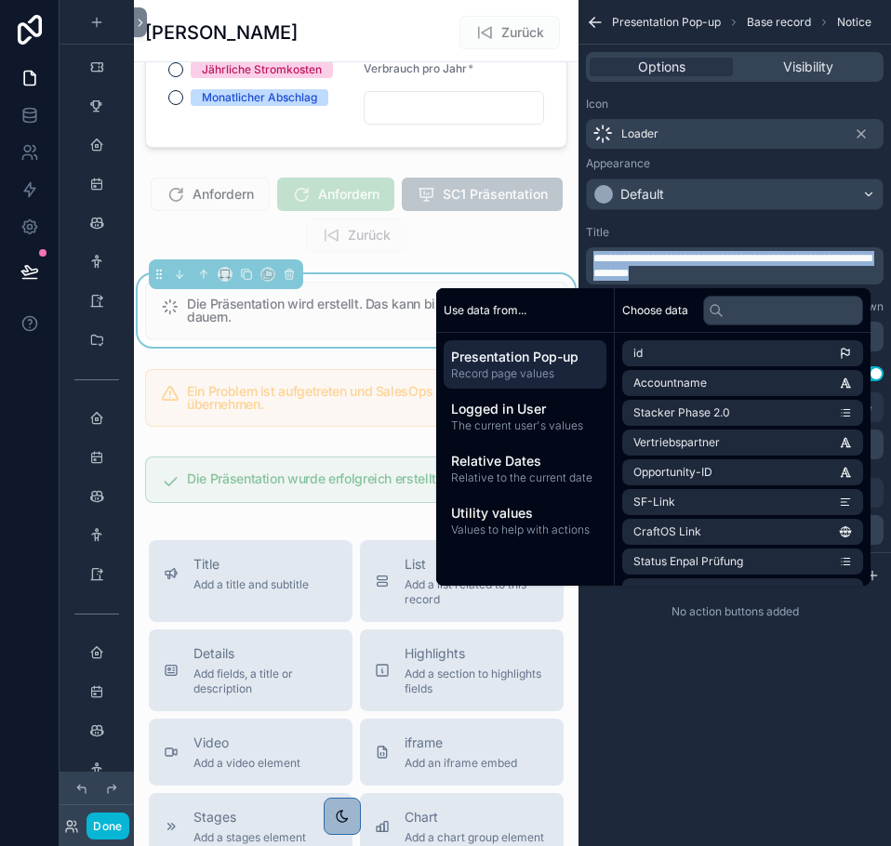
copy span "**********"
click at [754, 813] on div "**********" at bounding box center [734, 423] width 312 height 846
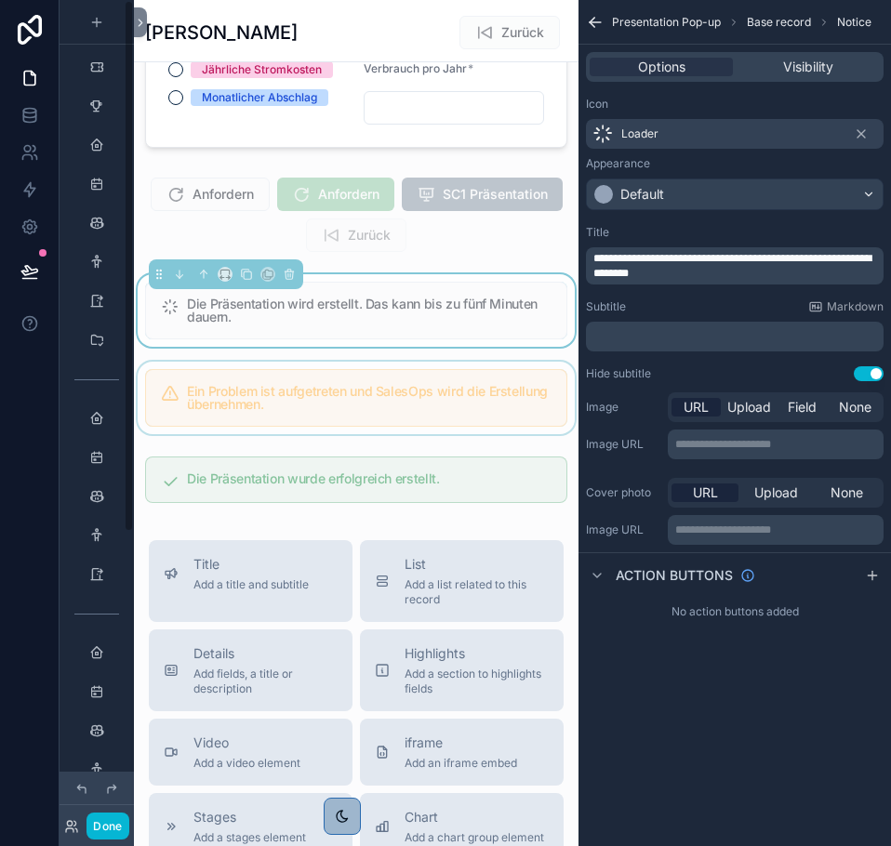
click at [205, 418] on div "scrollable content" at bounding box center [356, 398] width 444 height 73
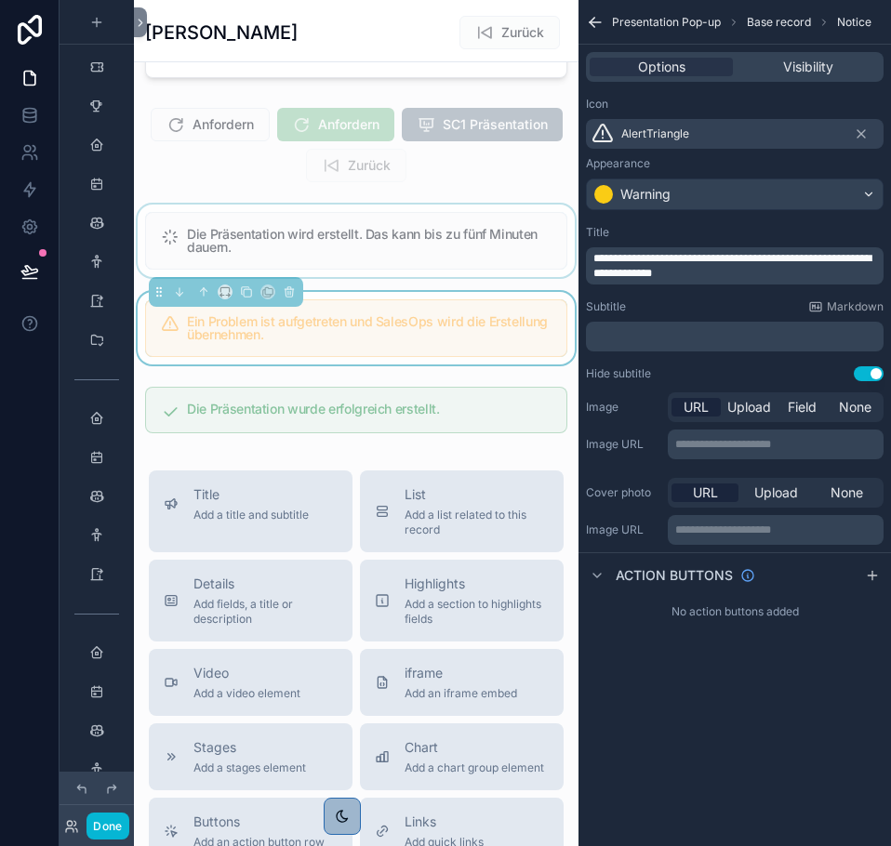
scroll to position [542, 0]
click at [739, 281] on div "**********" at bounding box center [734, 265] width 297 height 37
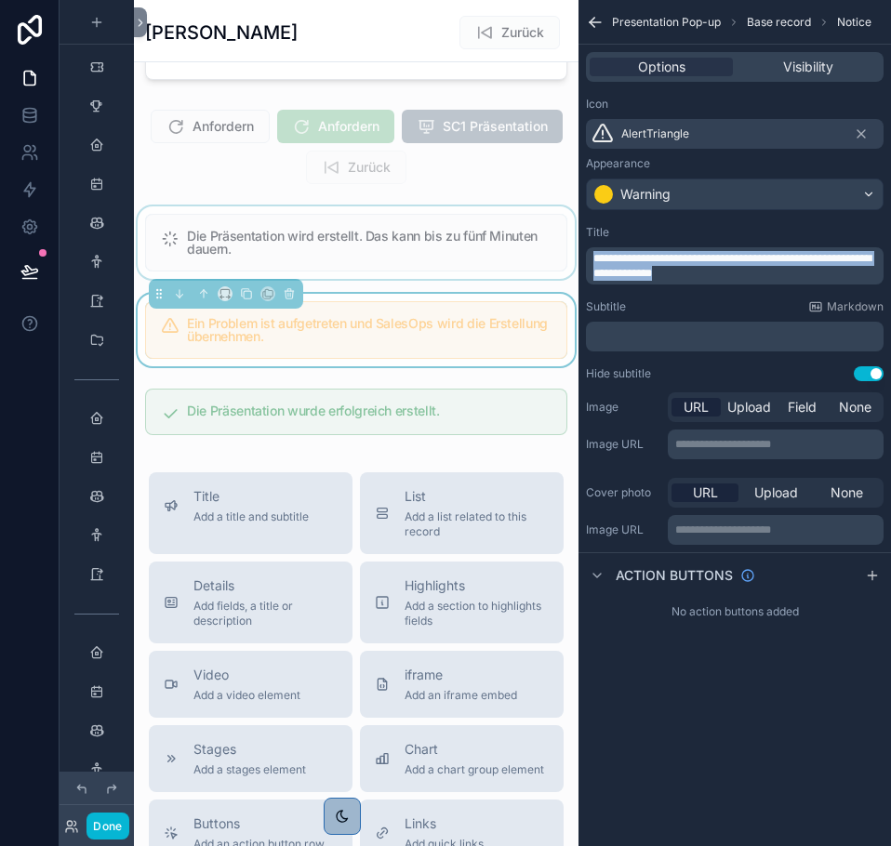
drag, startPoint x: 732, startPoint y: 271, endPoint x: 568, endPoint y: 215, distance: 173.2
click at [568, 215] on div "Noloco Tickets 2.0 Monatliche Performance Home Mein Kalender Neue Kunden Aktive…" at bounding box center [512, 423] width 757 height 846
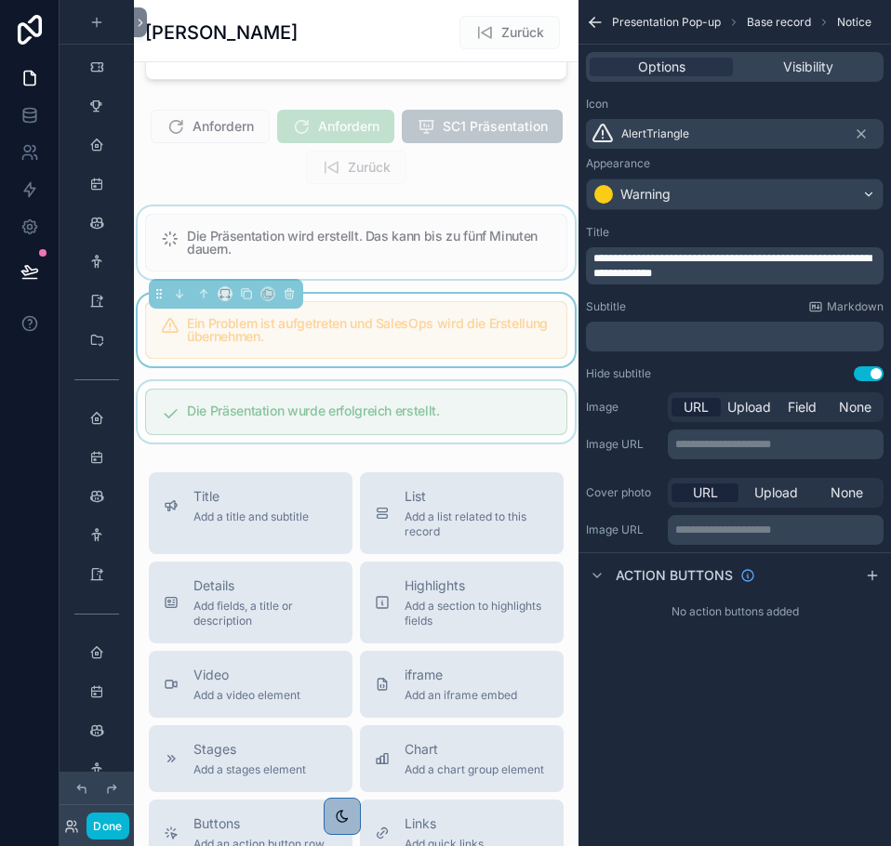
click at [319, 425] on div "scrollable content" at bounding box center [356, 411] width 444 height 61
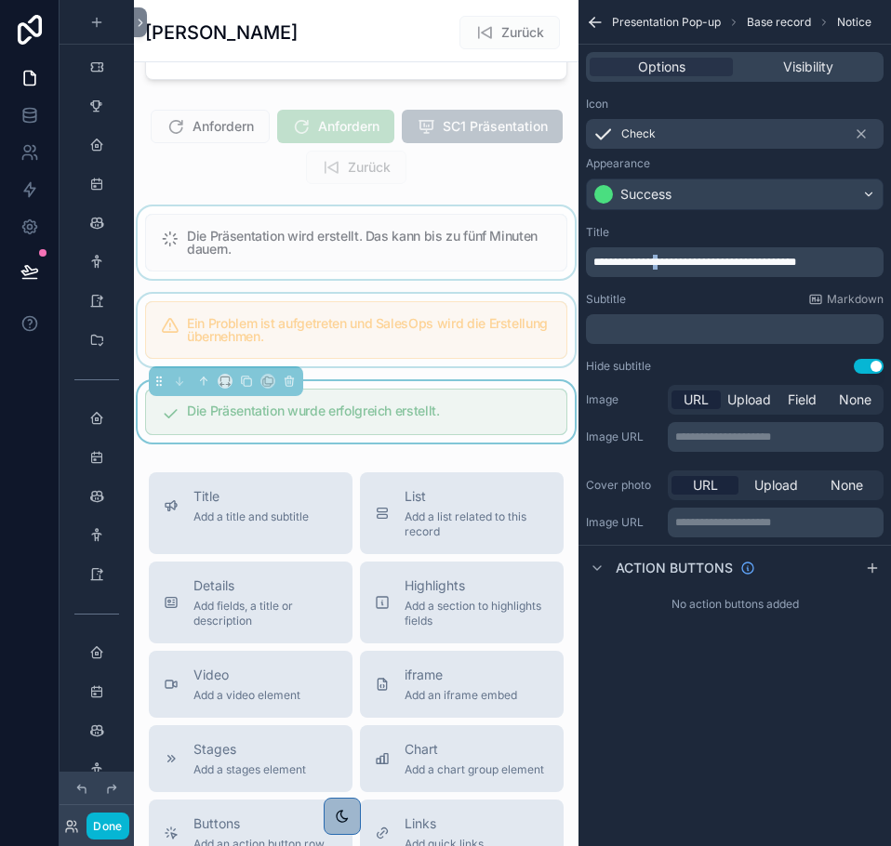
click at [665, 258] on span "**********" at bounding box center [694, 262] width 203 height 11
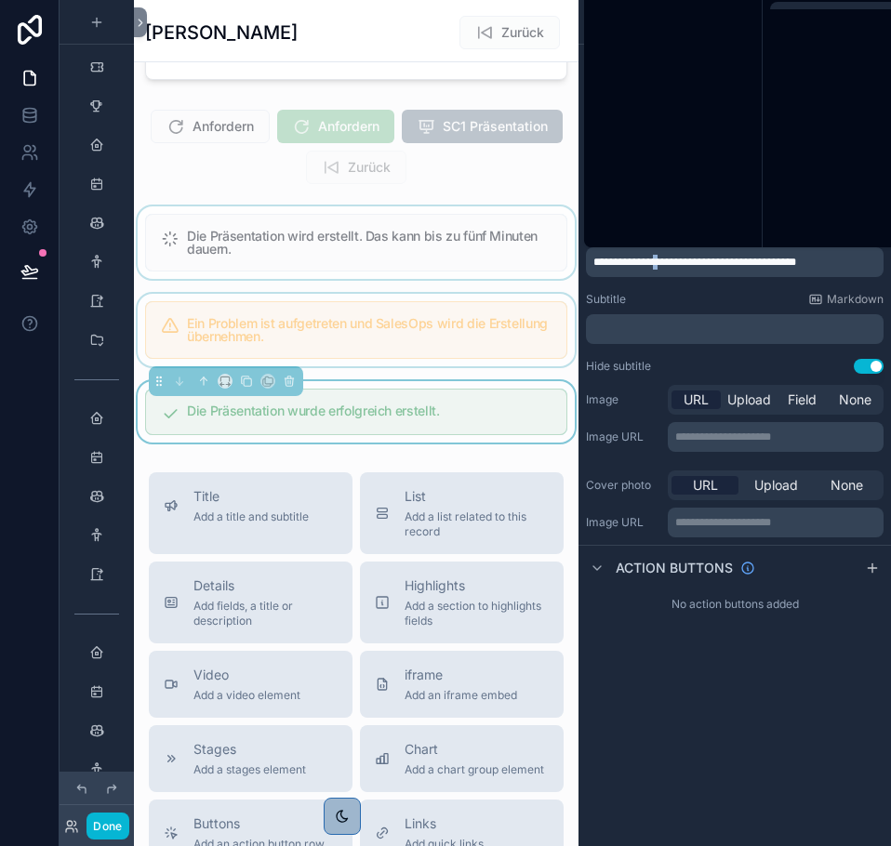
click at [665, 258] on span "**********" at bounding box center [694, 262] width 203 height 11
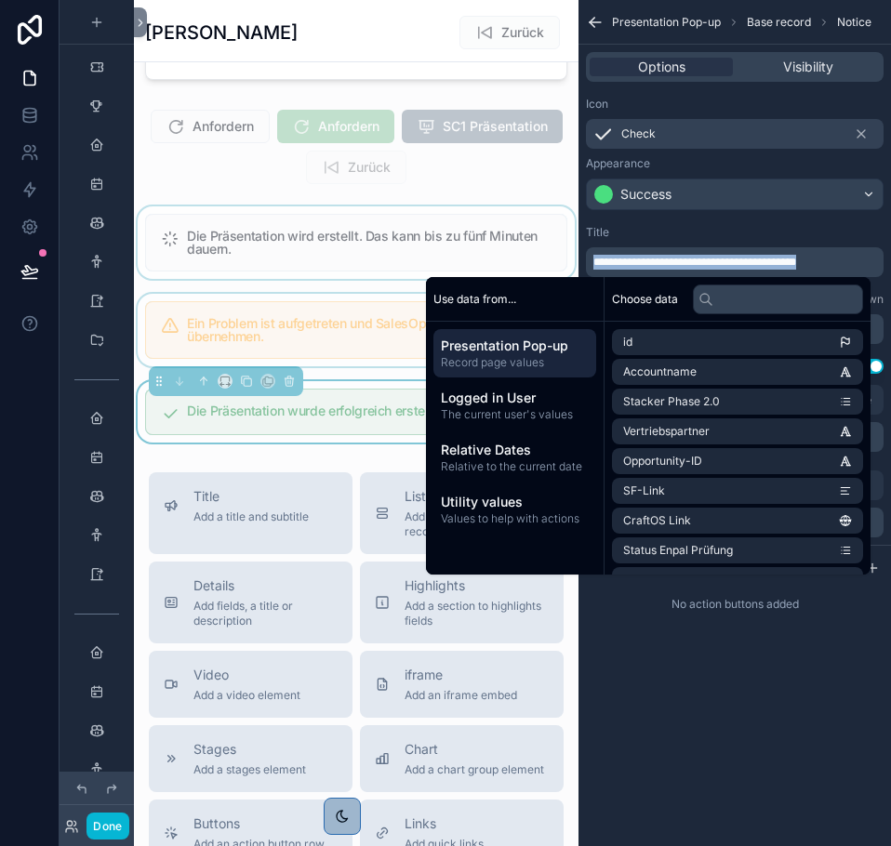
click at [665, 258] on span "**********" at bounding box center [694, 262] width 203 height 11
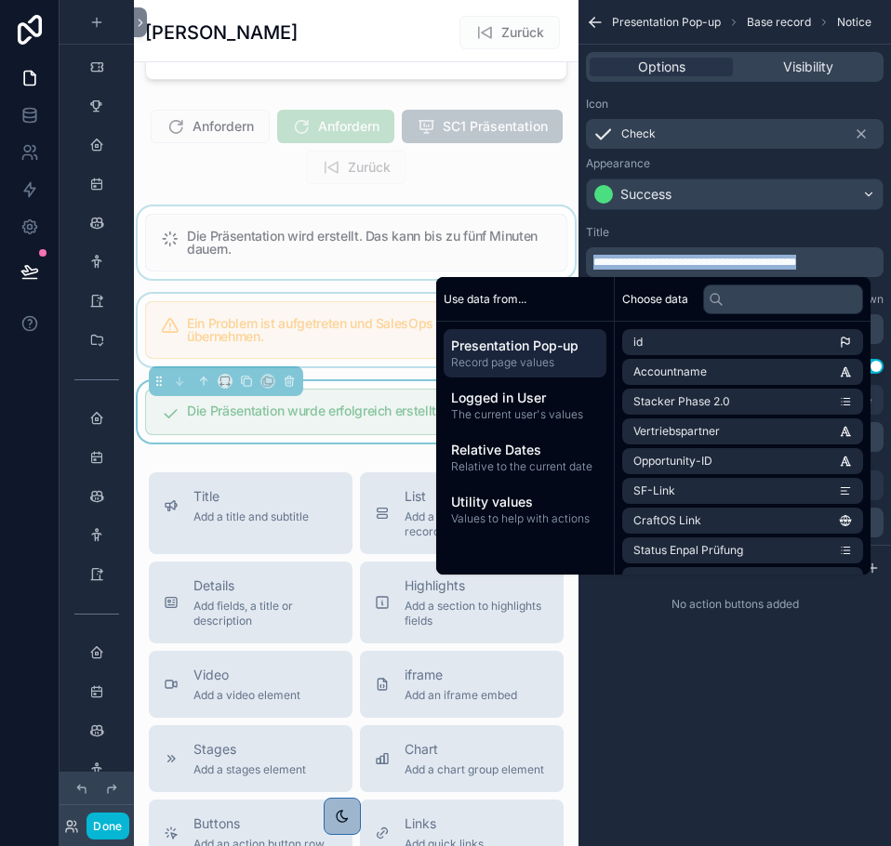
copy span "**********"
click at [723, 715] on div "**********" at bounding box center [734, 423] width 312 height 846
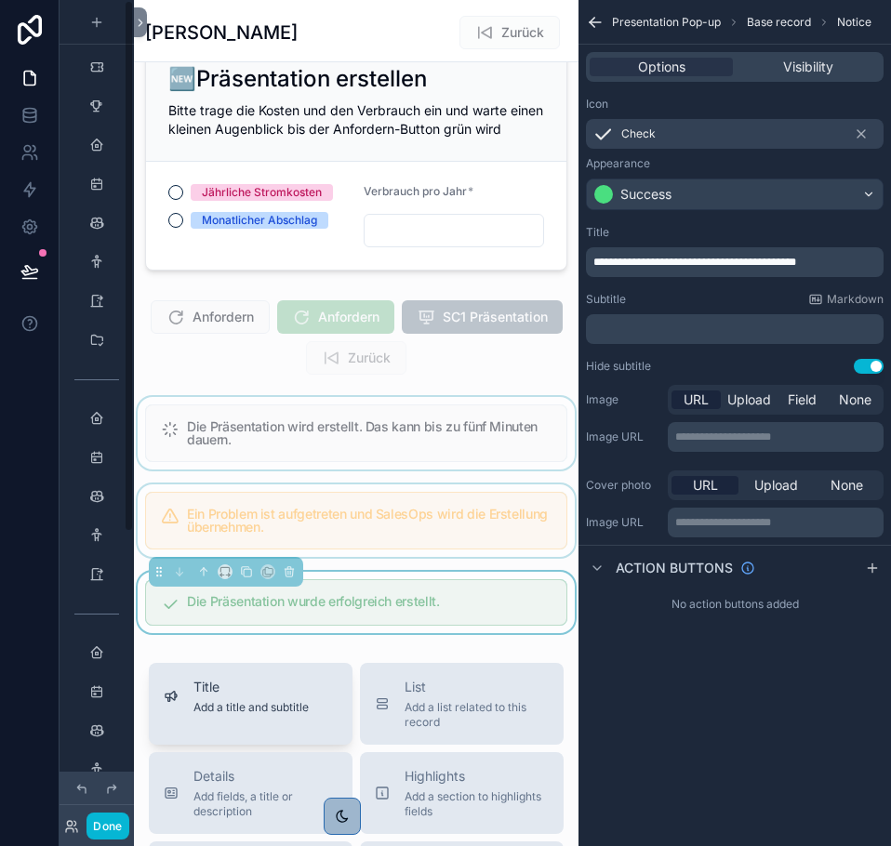
scroll to position [350, 0]
click at [303, 455] on div "scrollable content" at bounding box center [356, 434] width 444 height 73
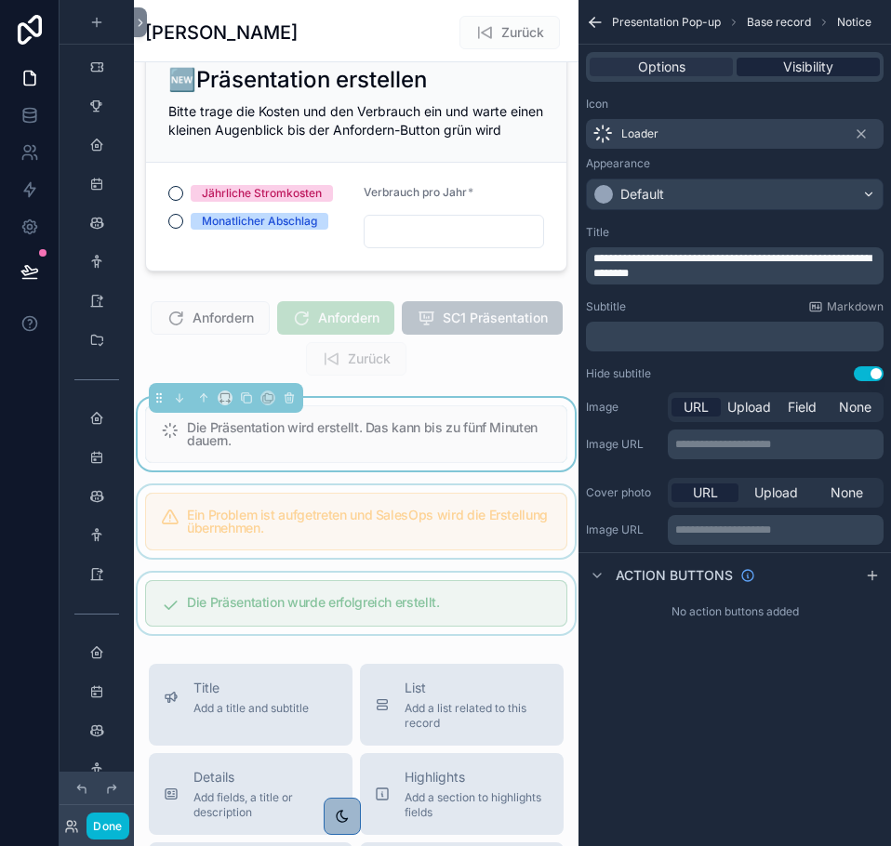
click at [791, 61] on span "Visibility" at bounding box center [808, 67] width 50 height 19
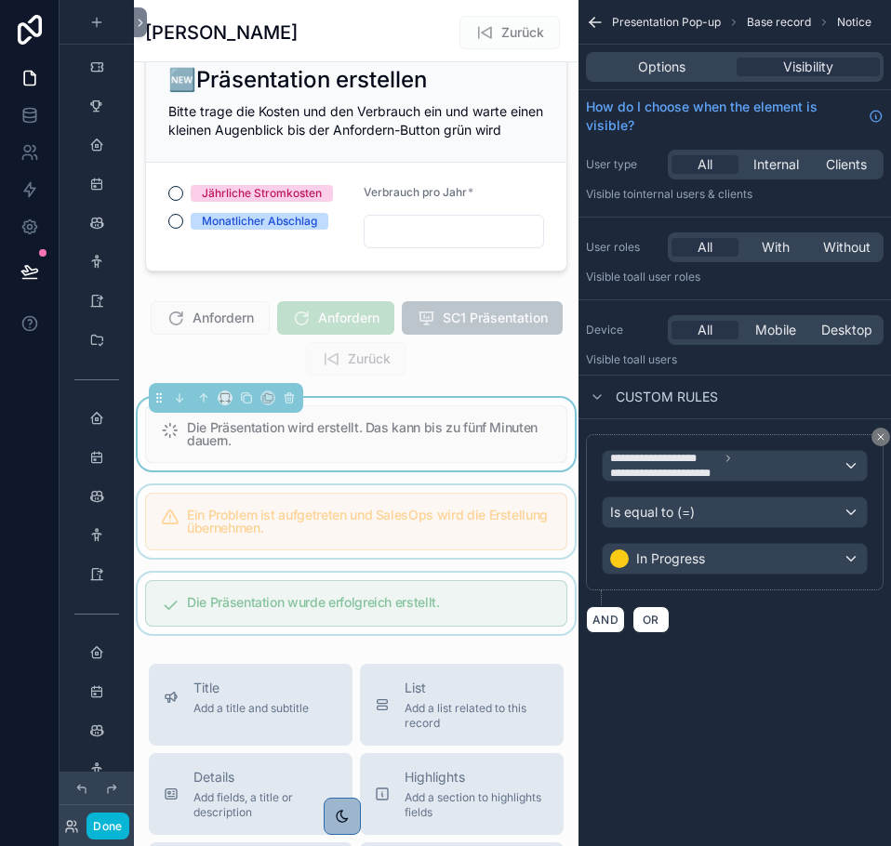
click at [422, 530] on div "scrollable content" at bounding box center [356, 521] width 444 height 73
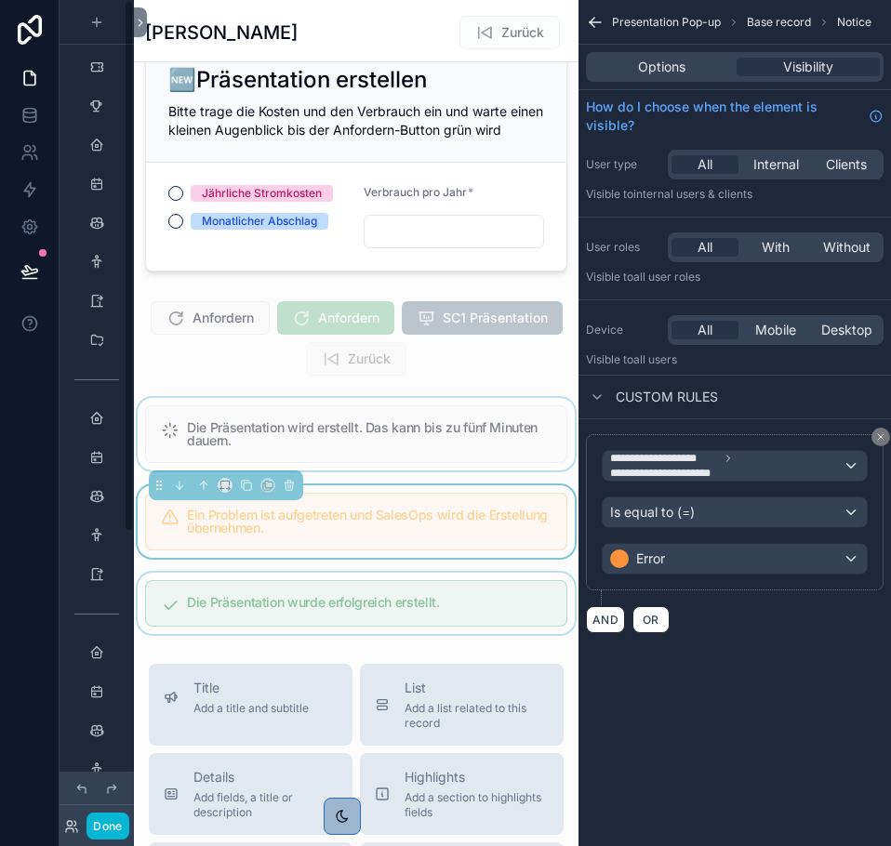
click at [258, 607] on div "scrollable content" at bounding box center [356, 603] width 444 height 61
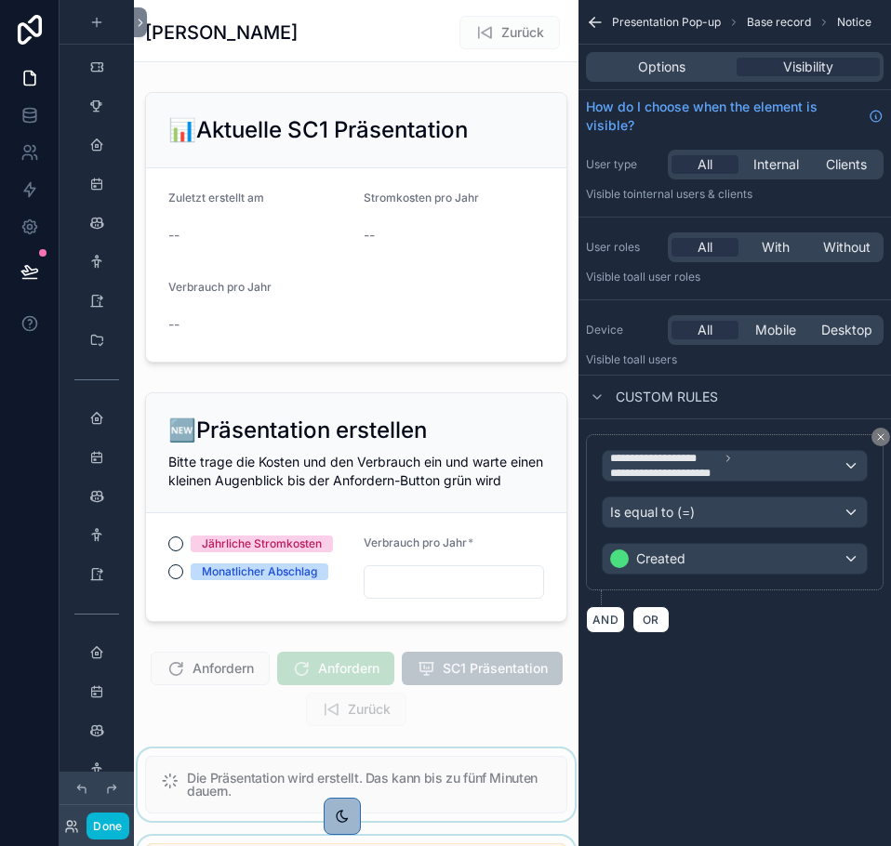
scroll to position [241, 0]
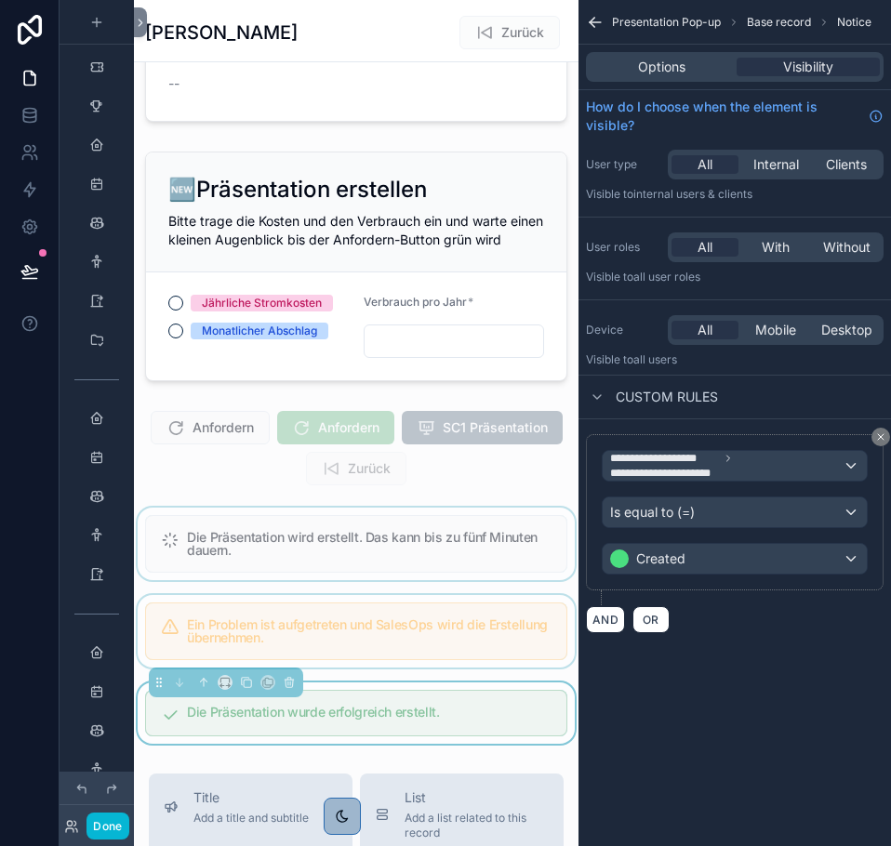
click at [390, 633] on div "scrollable content" at bounding box center [356, 631] width 444 height 73
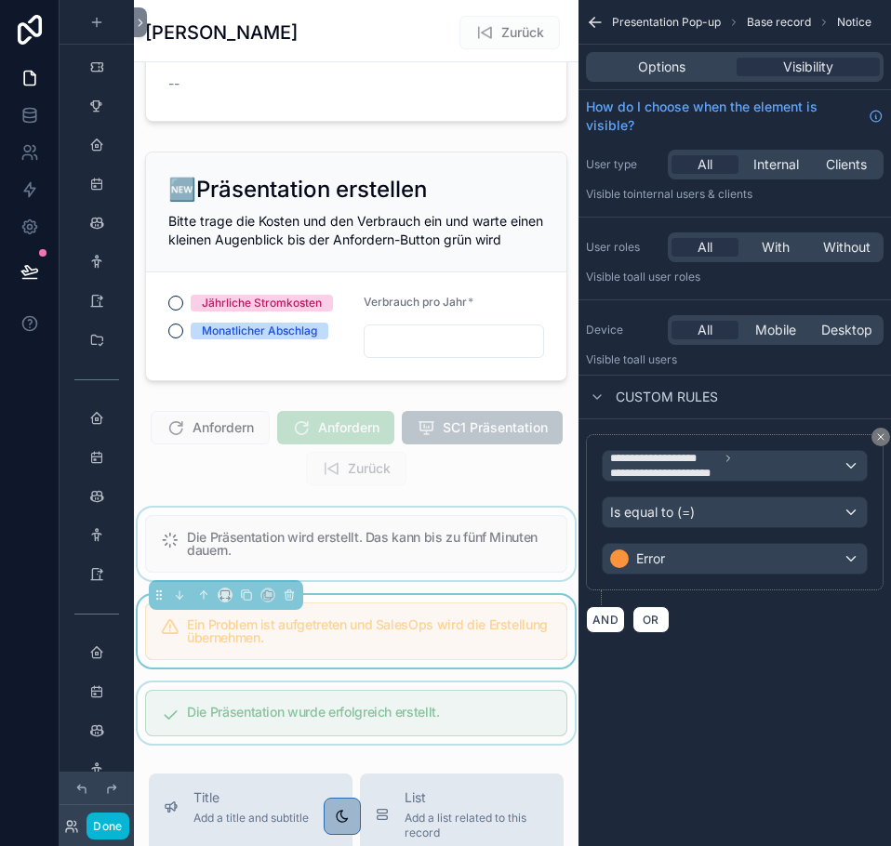
click at [456, 562] on div "scrollable content" at bounding box center [356, 544] width 444 height 73
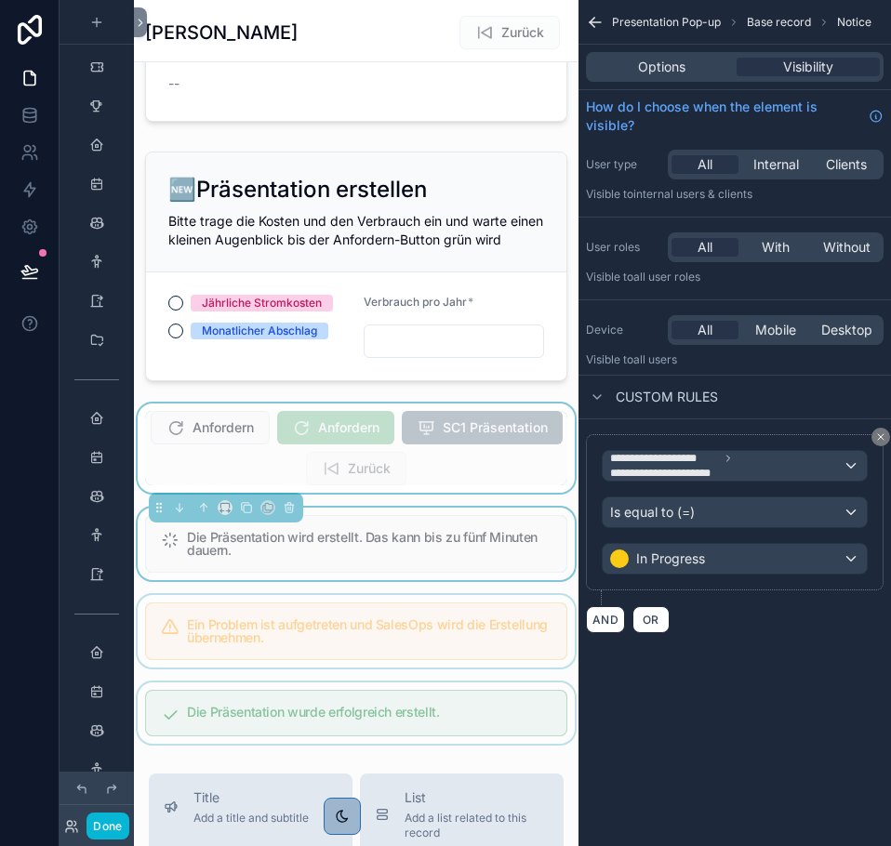
click at [455, 438] on div "scrollable content" at bounding box center [356, 447] width 444 height 89
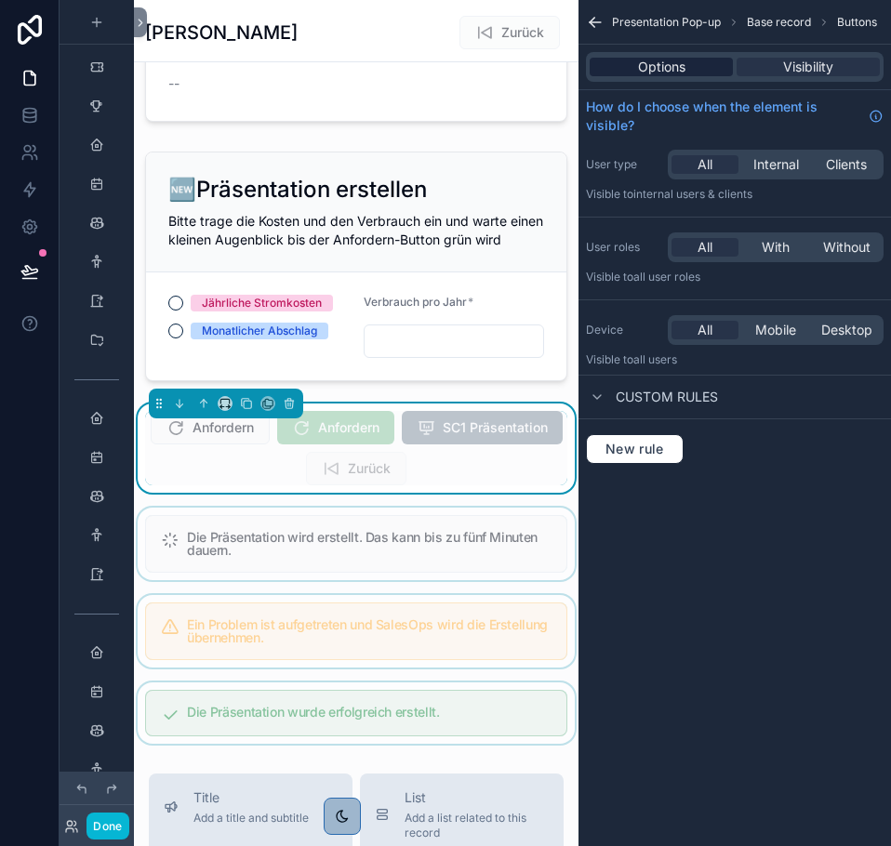
click at [654, 70] on span "Options" at bounding box center [661, 67] width 47 height 19
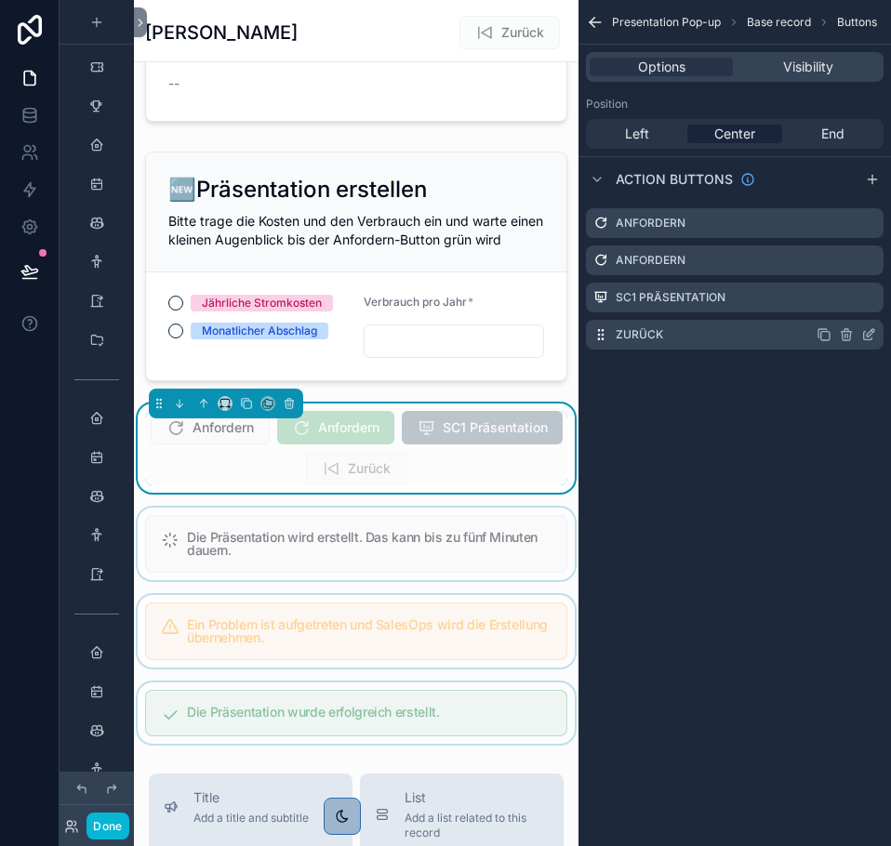
click at [860, 335] on div "scrollable content" at bounding box center [845, 334] width 59 height 15
drag, startPoint x: 867, startPoint y: 333, endPoint x: 886, endPoint y: 420, distance: 89.3
click at [886, 420] on div "Presentation Pop-up Base record Buttons Options Visibility Position Left Center…" at bounding box center [734, 423] width 312 height 846
click at [871, 335] on icon "scrollable content" at bounding box center [868, 334] width 15 height 15
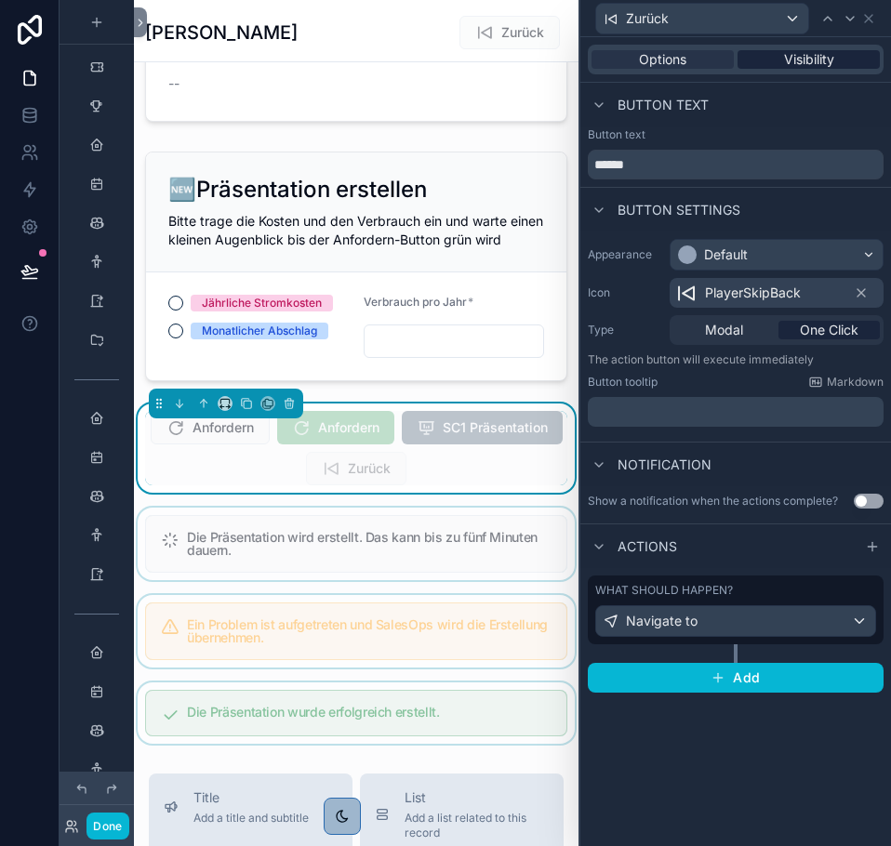
click at [797, 63] on span "Visibility" at bounding box center [809, 59] width 50 height 19
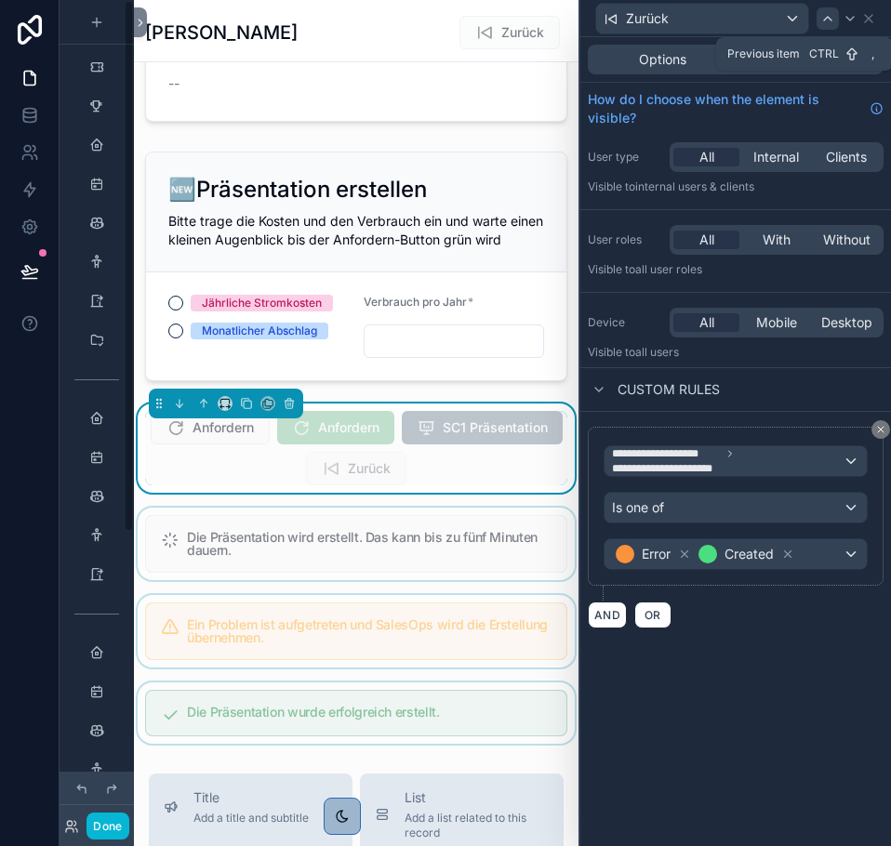
click at [830, 20] on icon at bounding box center [827, 19] width 7 height 4
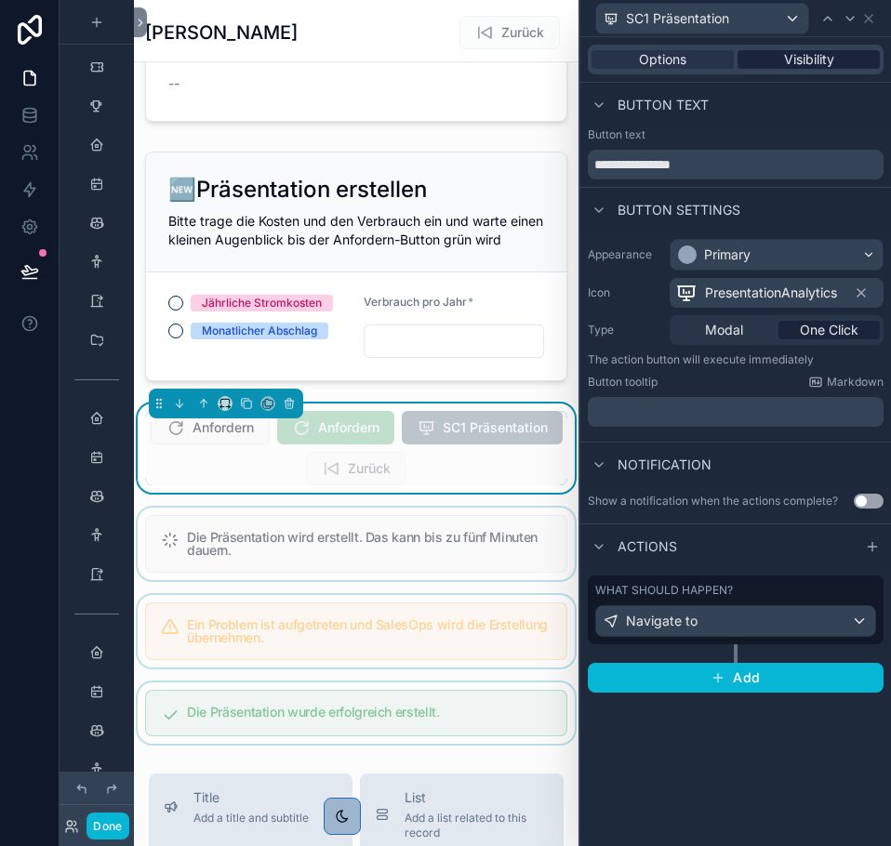
click at [818, 67] on span "Visibility" at bounding box center [809, 59] width 50 height 19
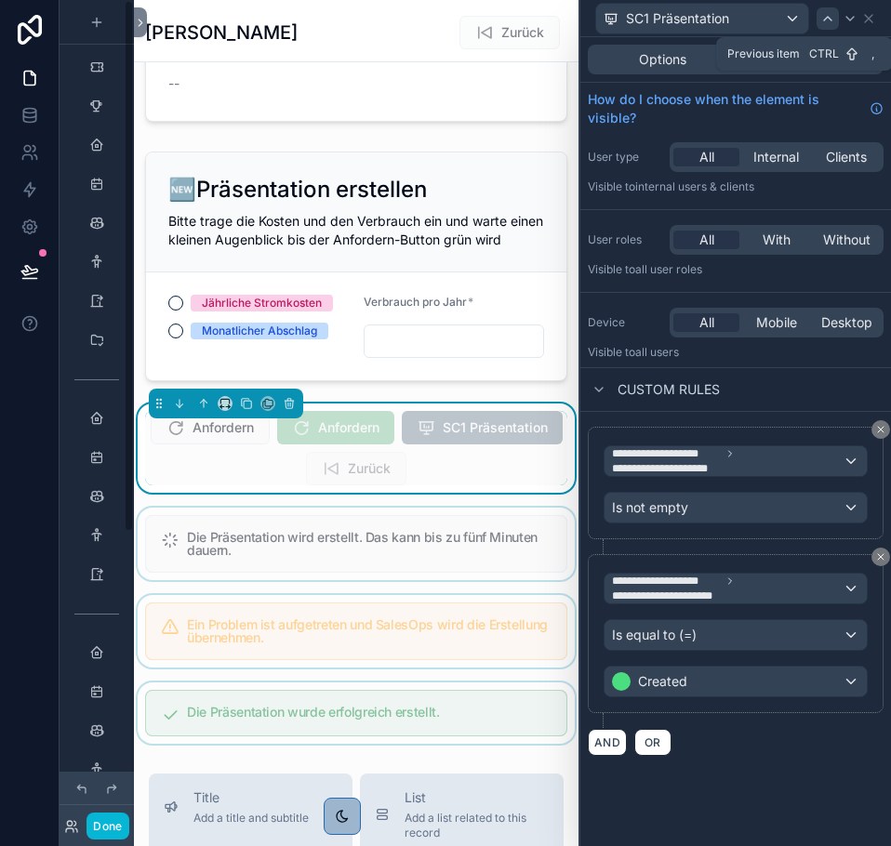
click at [822, 17] on icon at bounding box center [827, 18] width 15 height 15
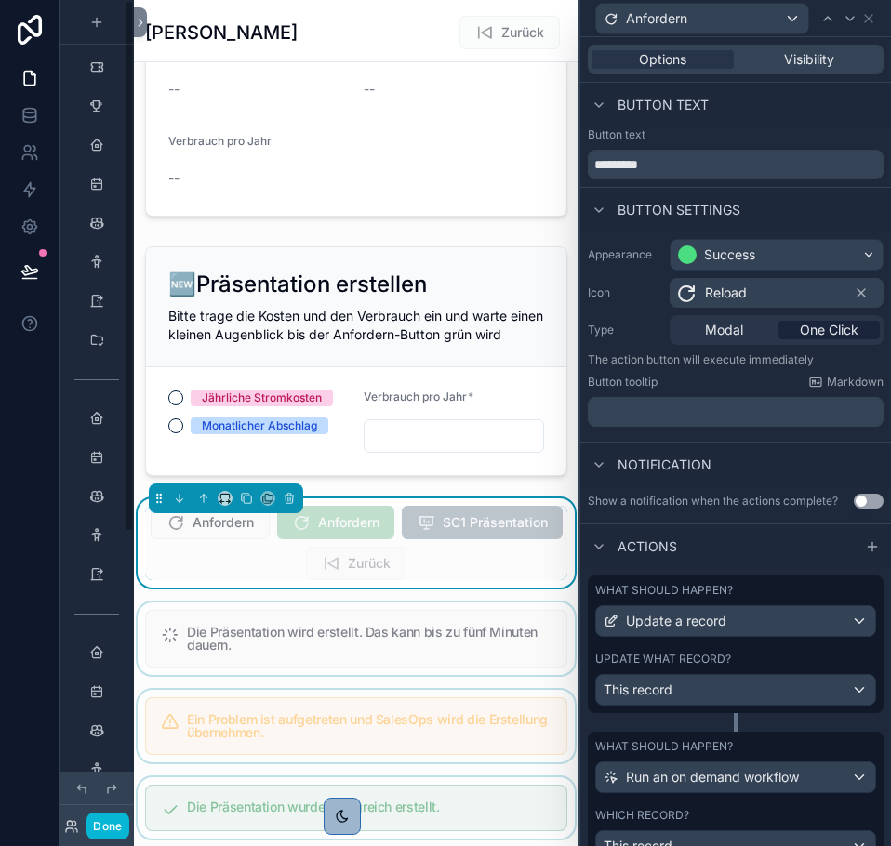
scroll to position [79, 0]
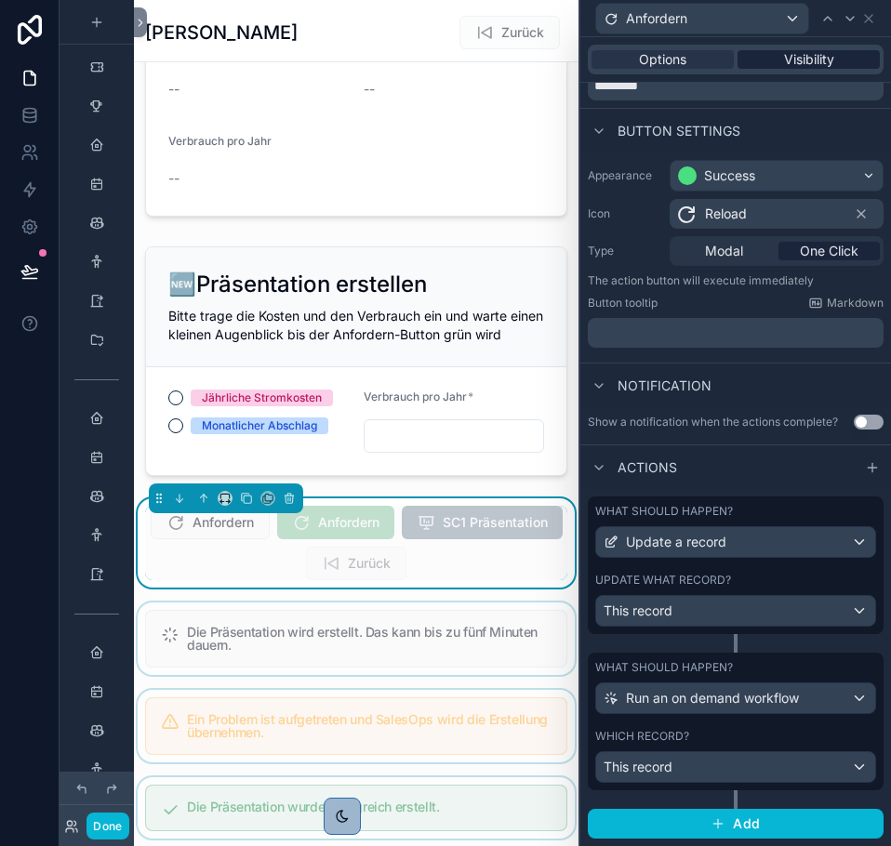
click at [784, 51] on span "Visibility" at bounding box center [809, 59] width 50 height 19
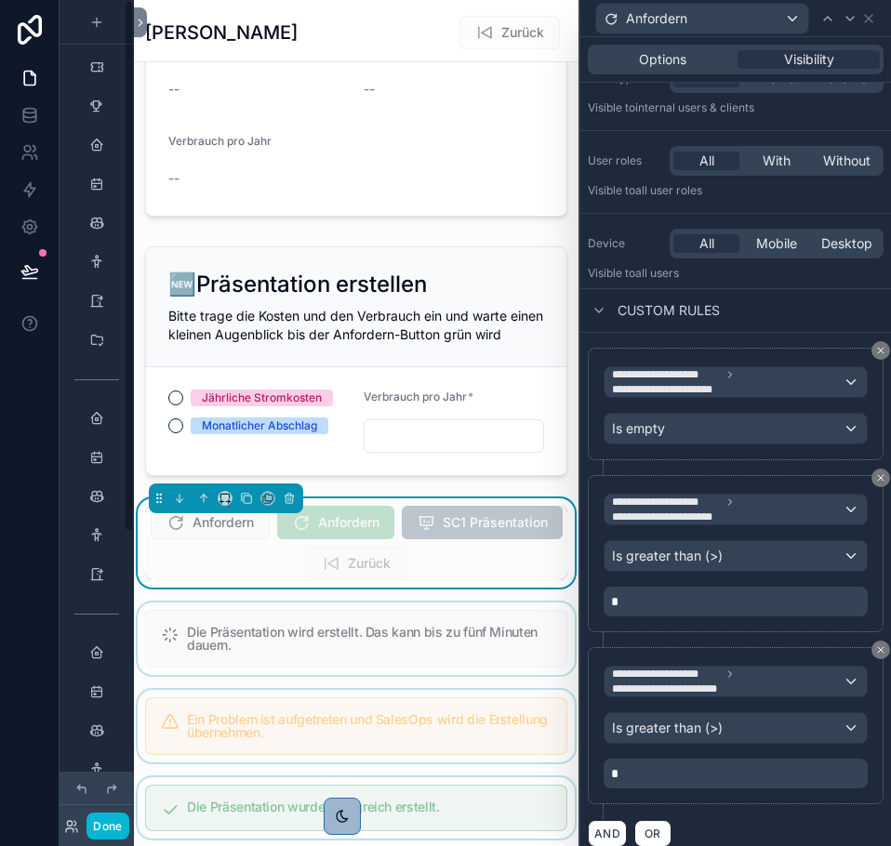
scroll to position [92, 0]
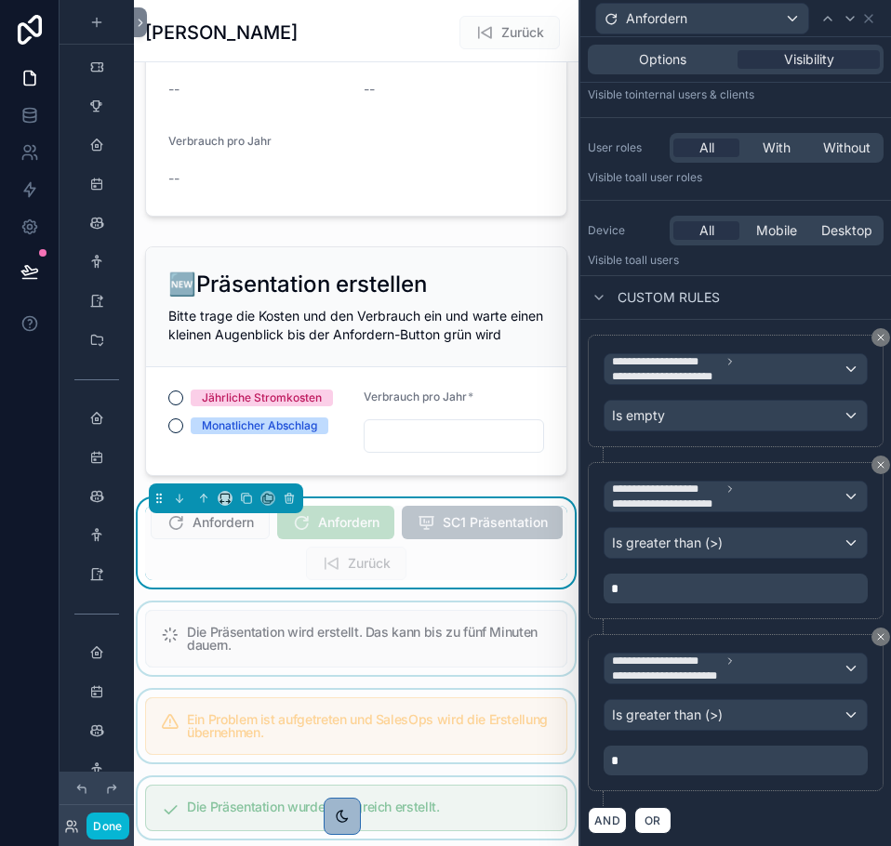
click at [823, 26] on div at bounding box center [827, 18] width 22 height 22
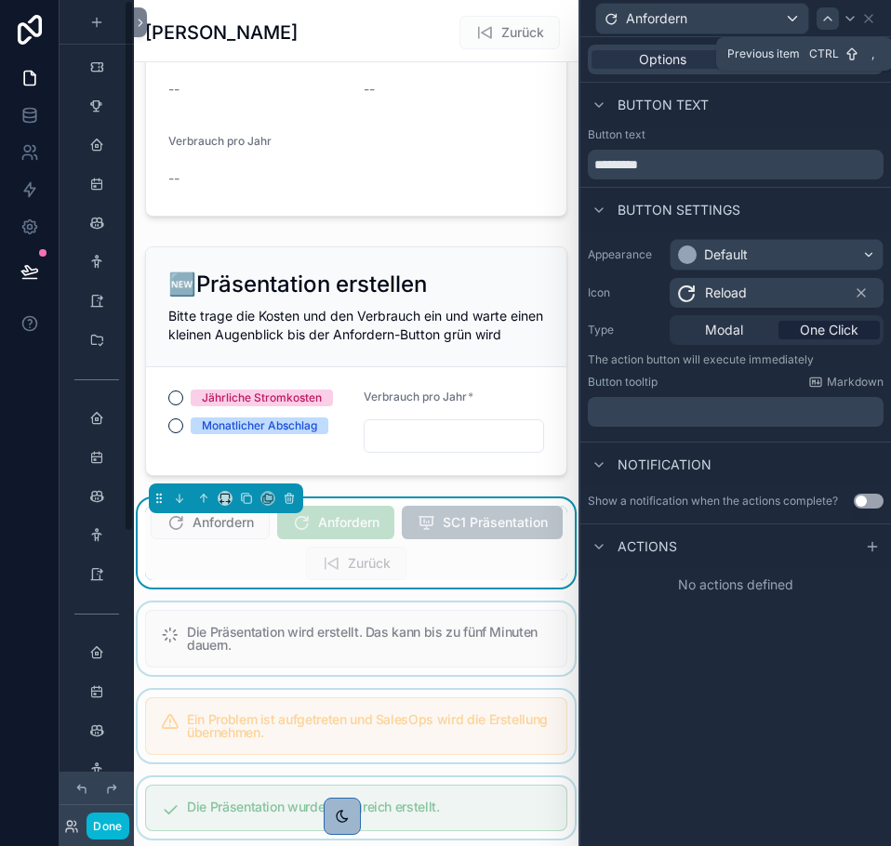
click at [817, 16] on div at bounding box center [827, 18] width 22 height 22
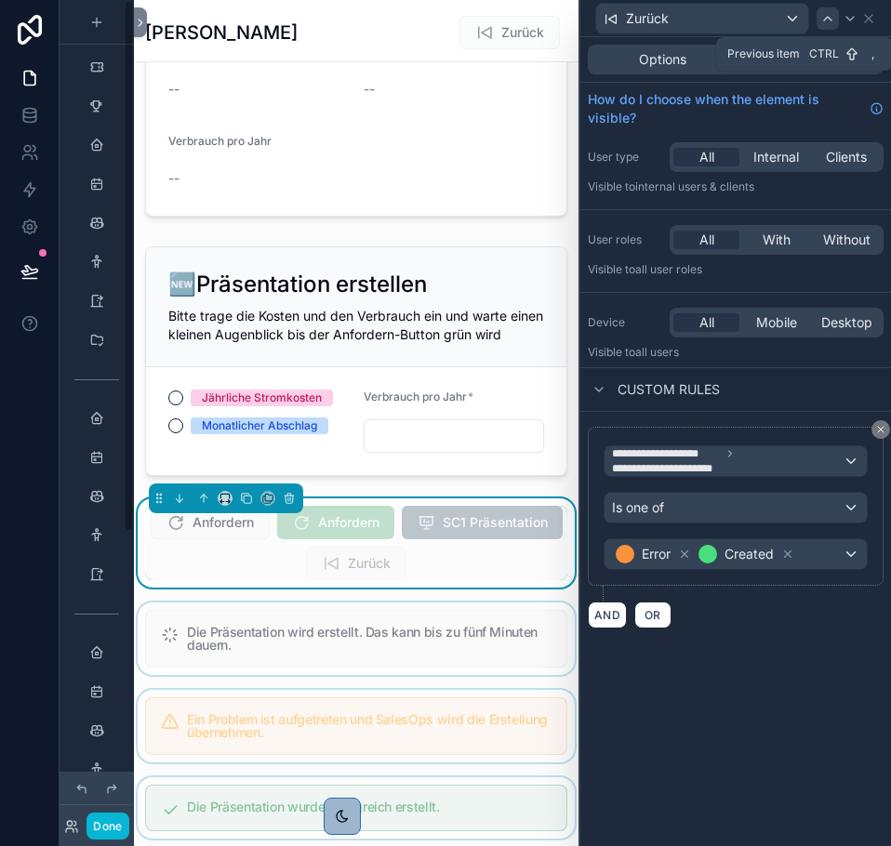
click at [822, 13] on icon at bounding box center [827, 18] width 15 height 15
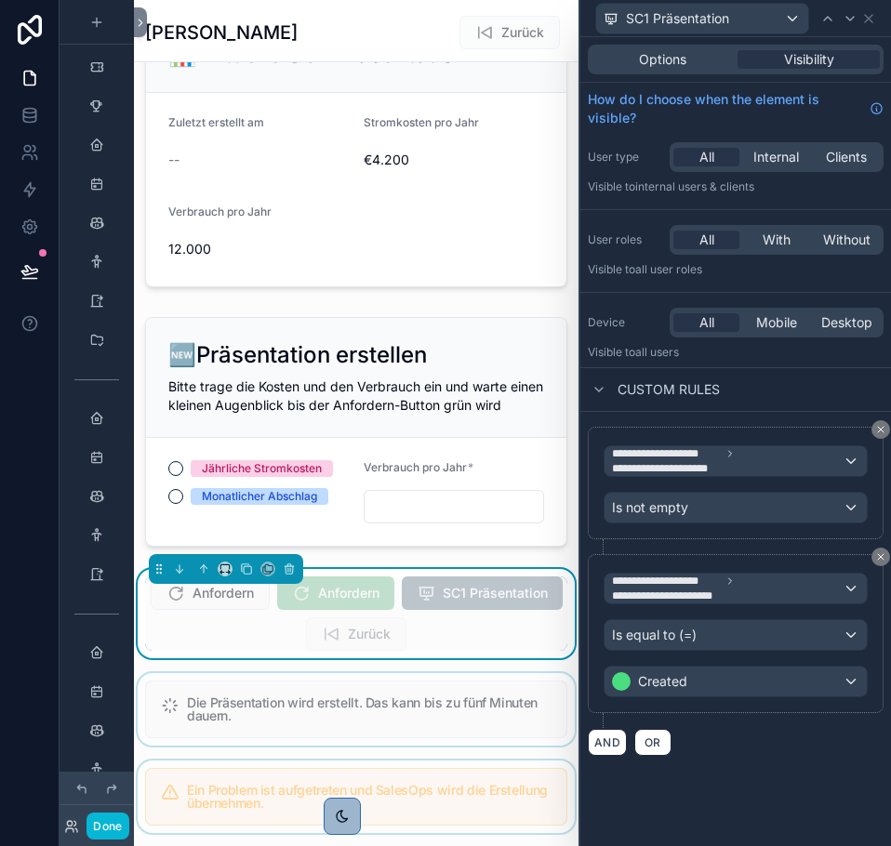
scroll to position [73, 0]
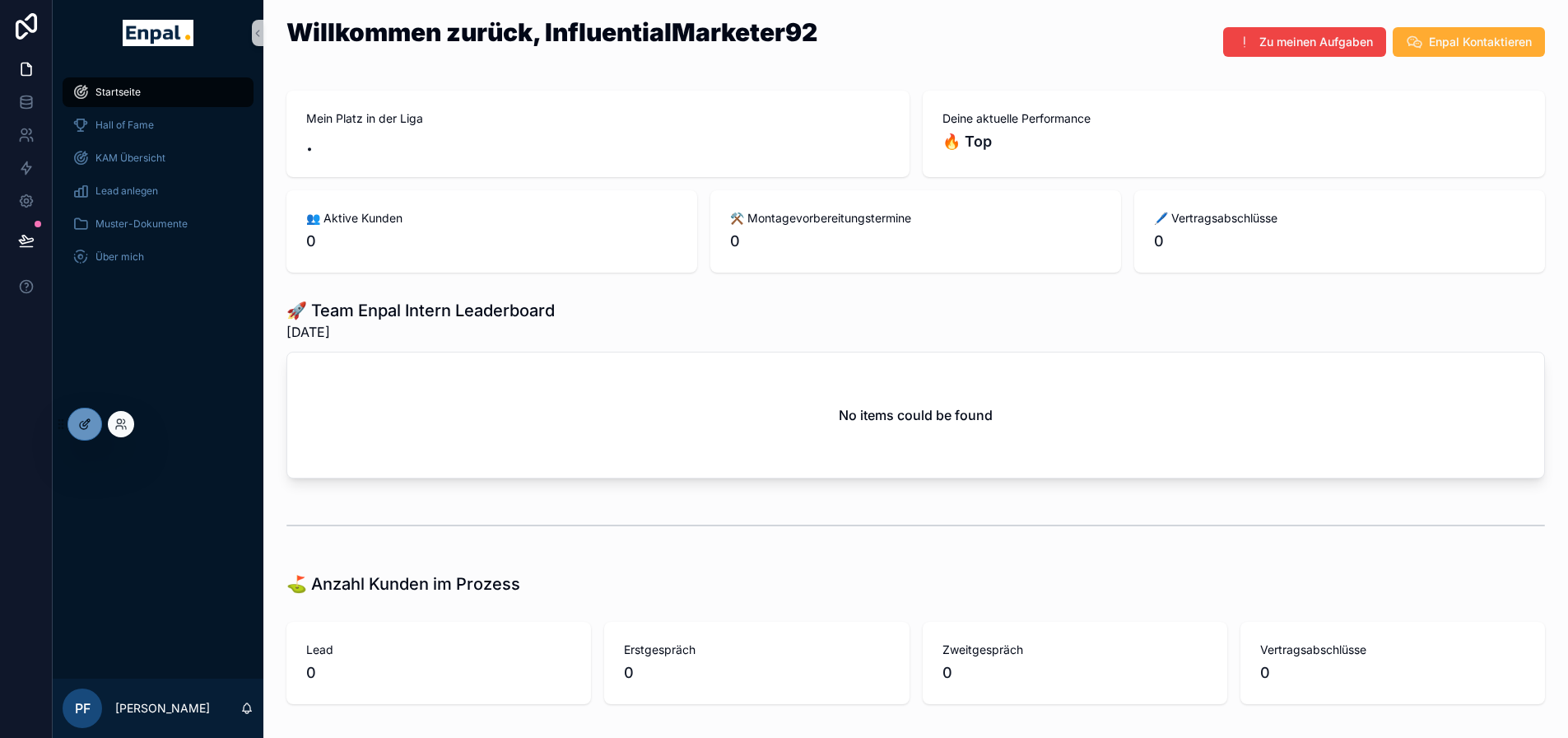
click at [73, 427] on div at bounding box center [84, 423] width 33 height 31
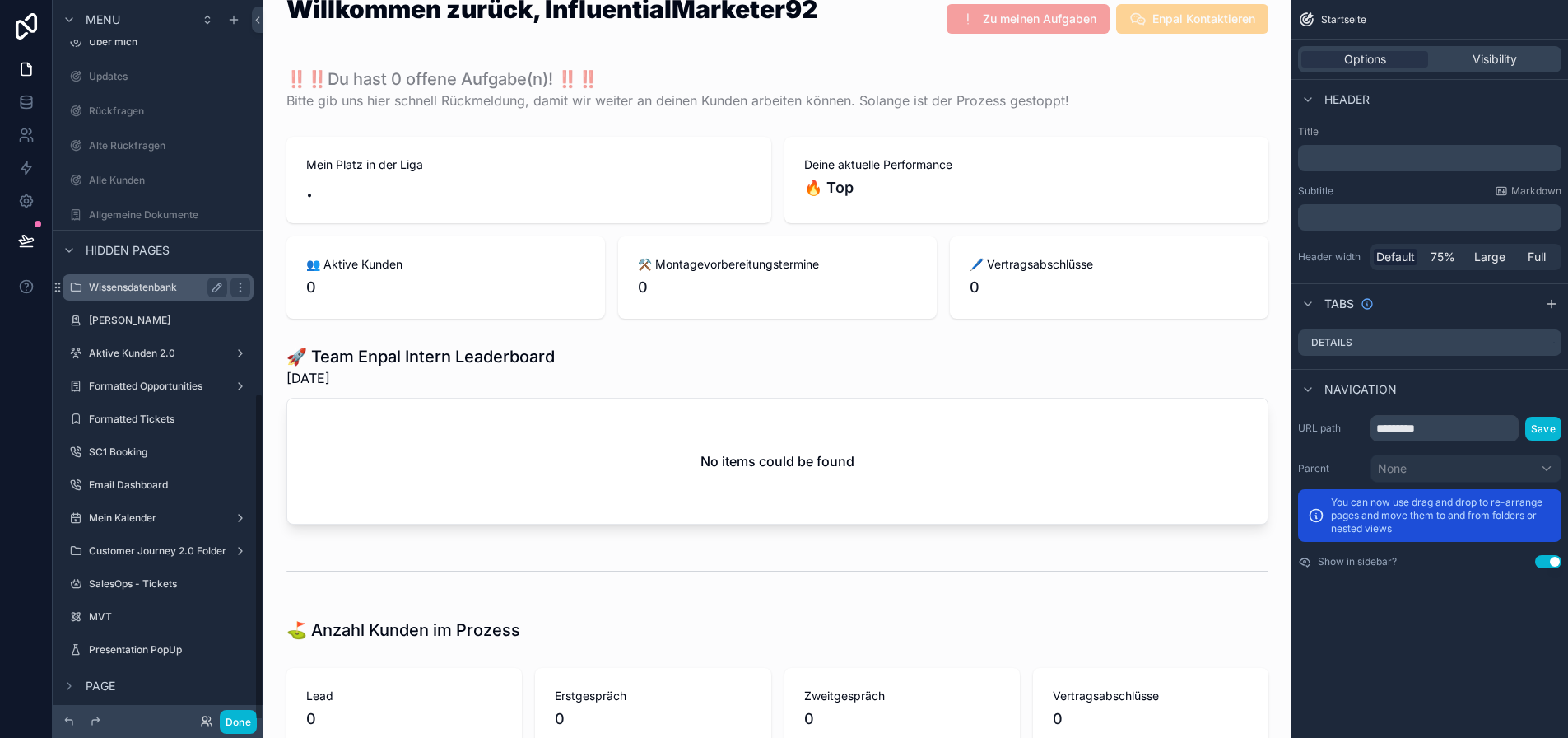
scroll to position [32, 0]
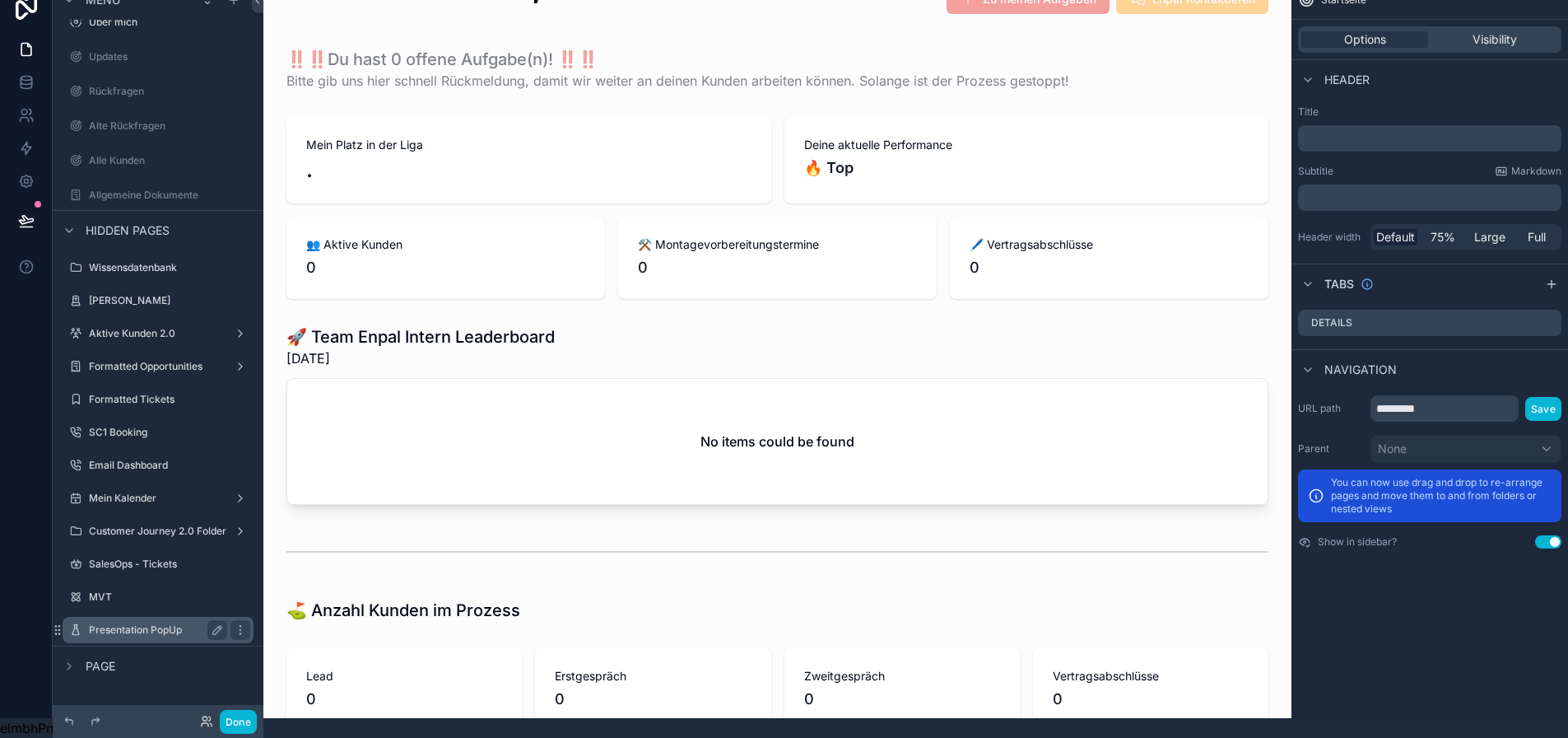
click at [130, 624] on label "Presentation PopUp" at bounding box center [154, 630] width 132 height 13
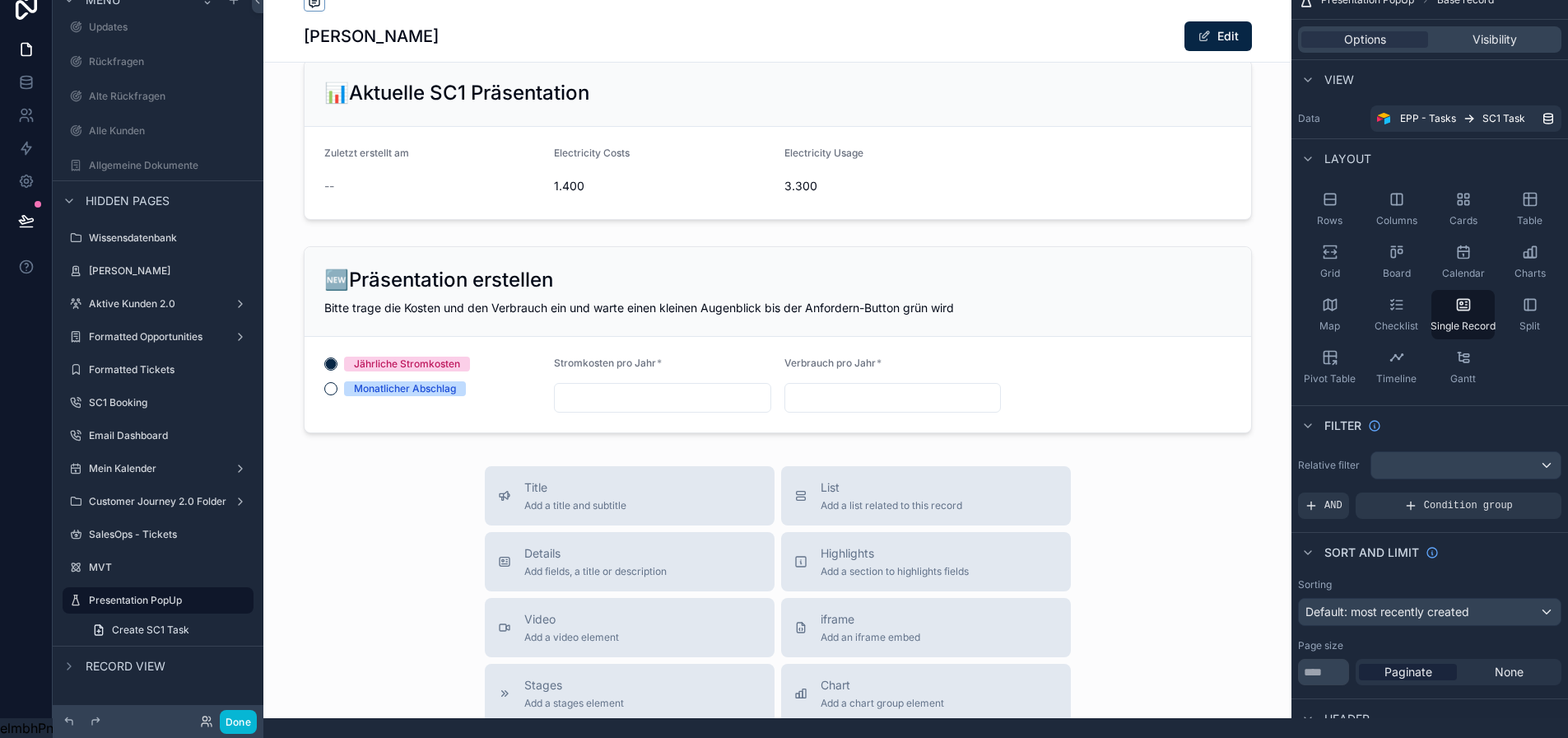
scroll to position [400, 0]
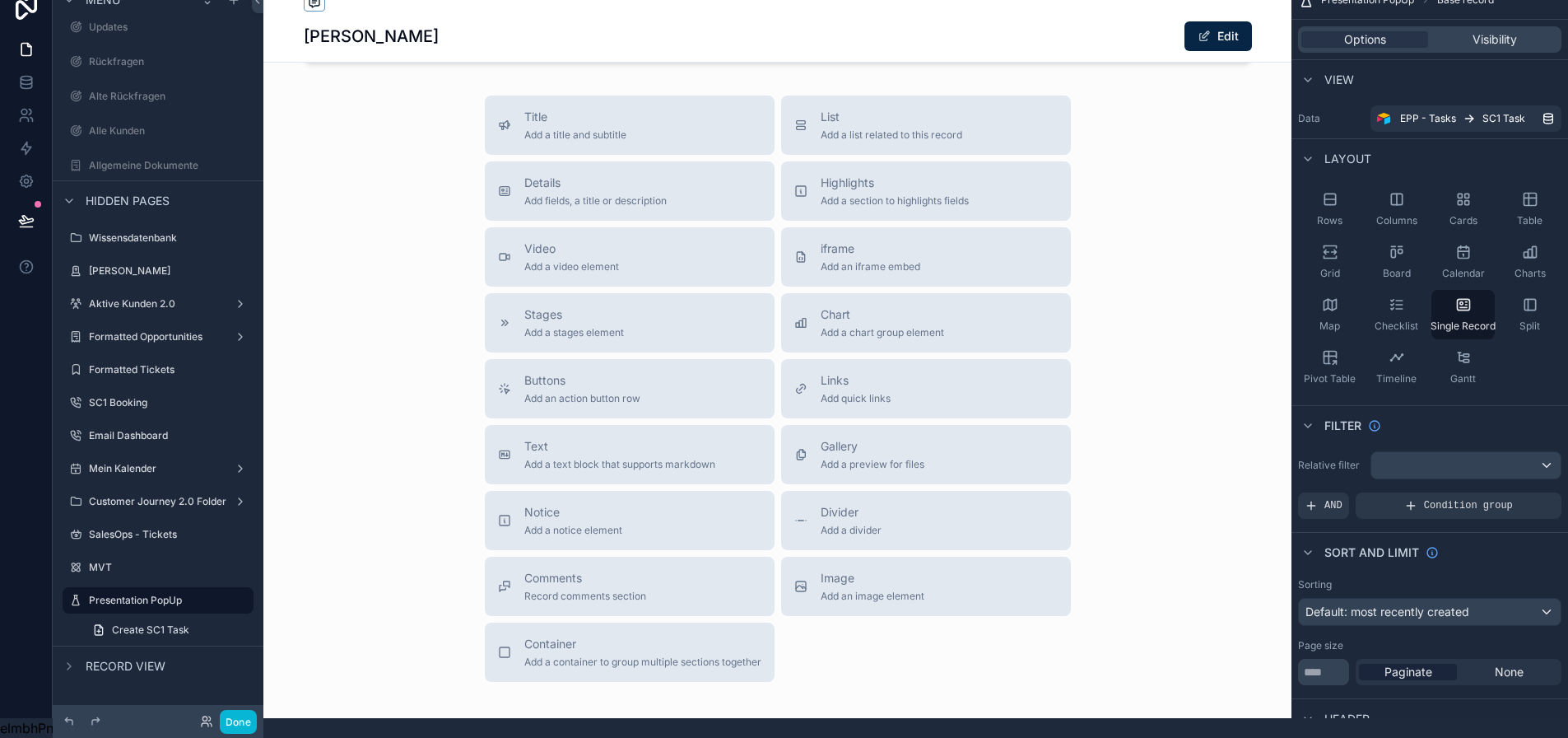
click at [616, 395] on div "scrollable content" at bounding box center [776, 197] width 1028 height 1234
click at [616, 395] on button "Buttons Add an action button row" at bounding box center [630, 388] width 290 height 59
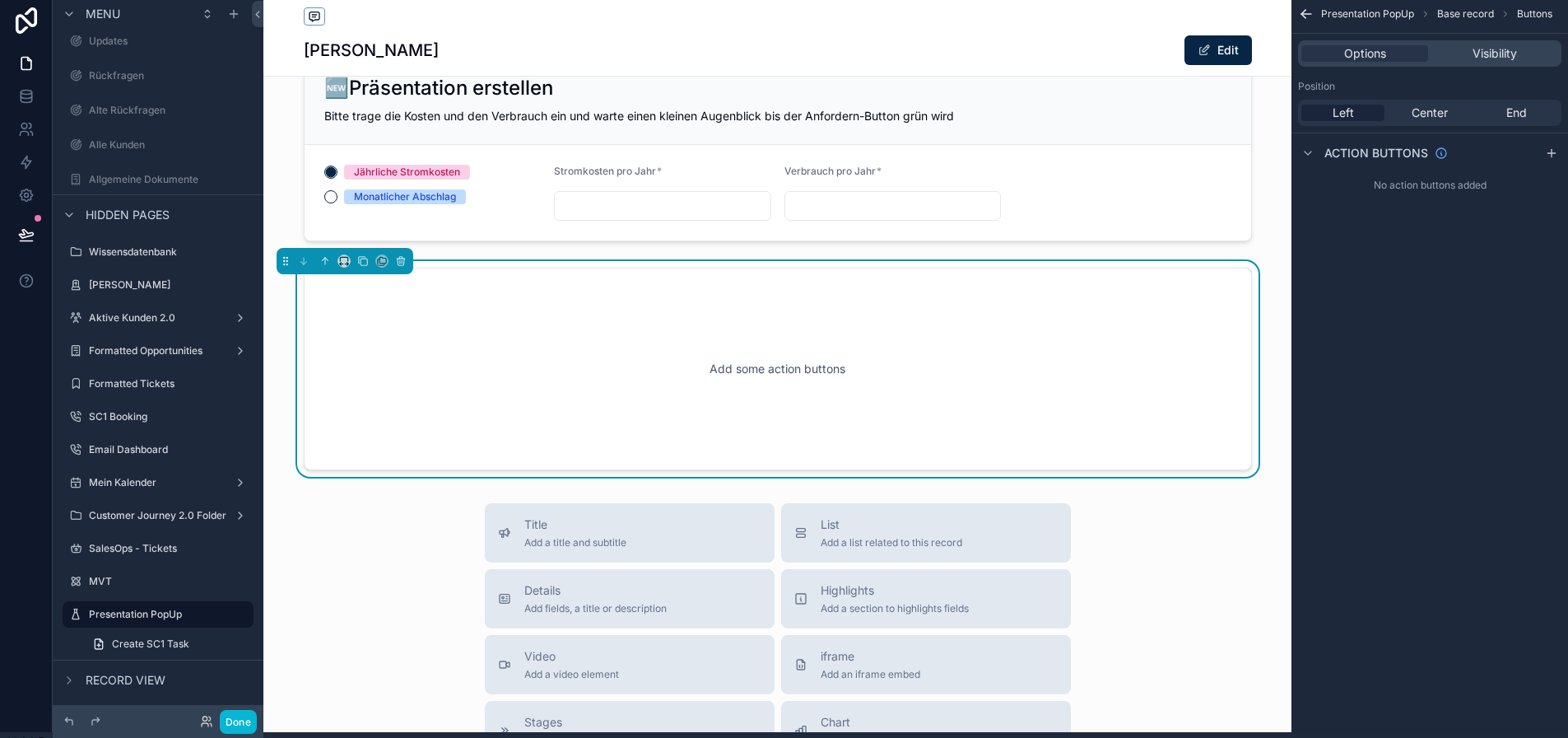
scroll to position [0, 0]
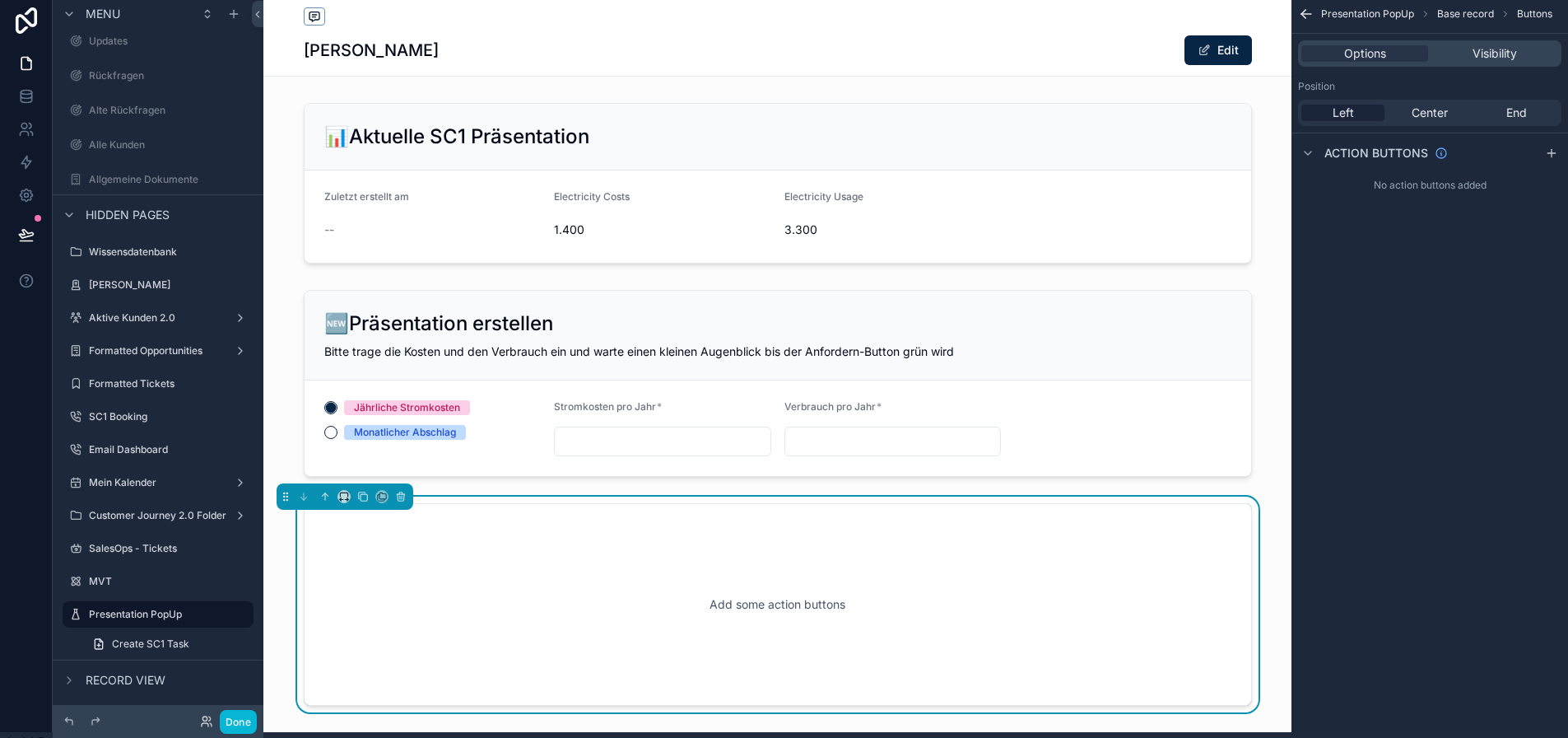
click at [1558, 151] on icon "scrollable content" at bounding box center [1551, 152] width 13 height 13
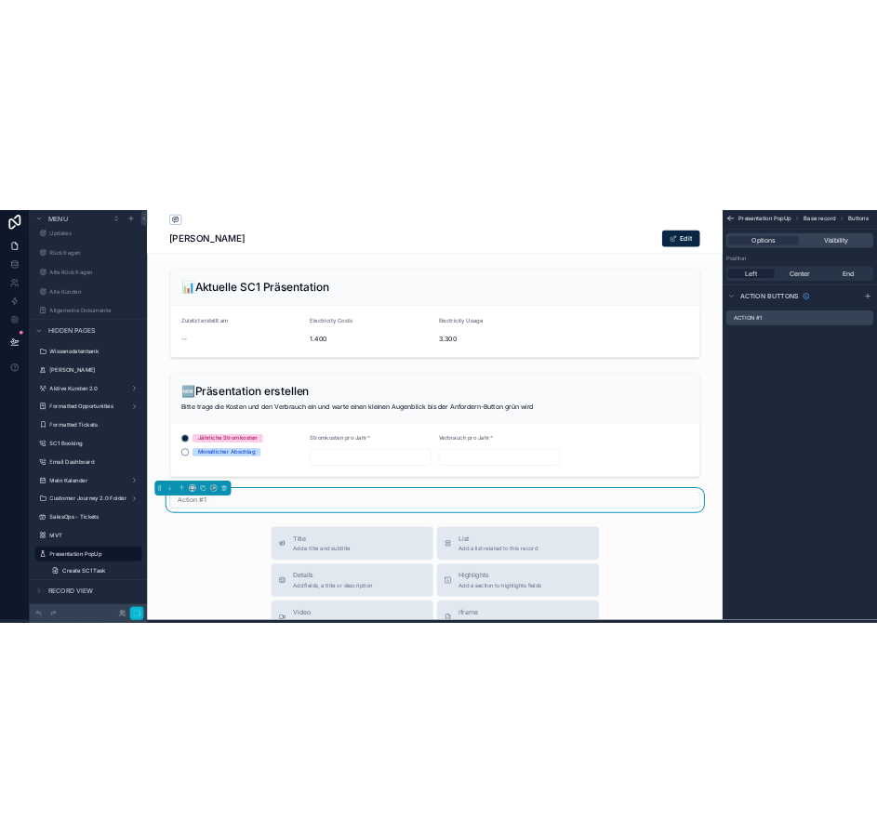
scroll to position [36, 0]
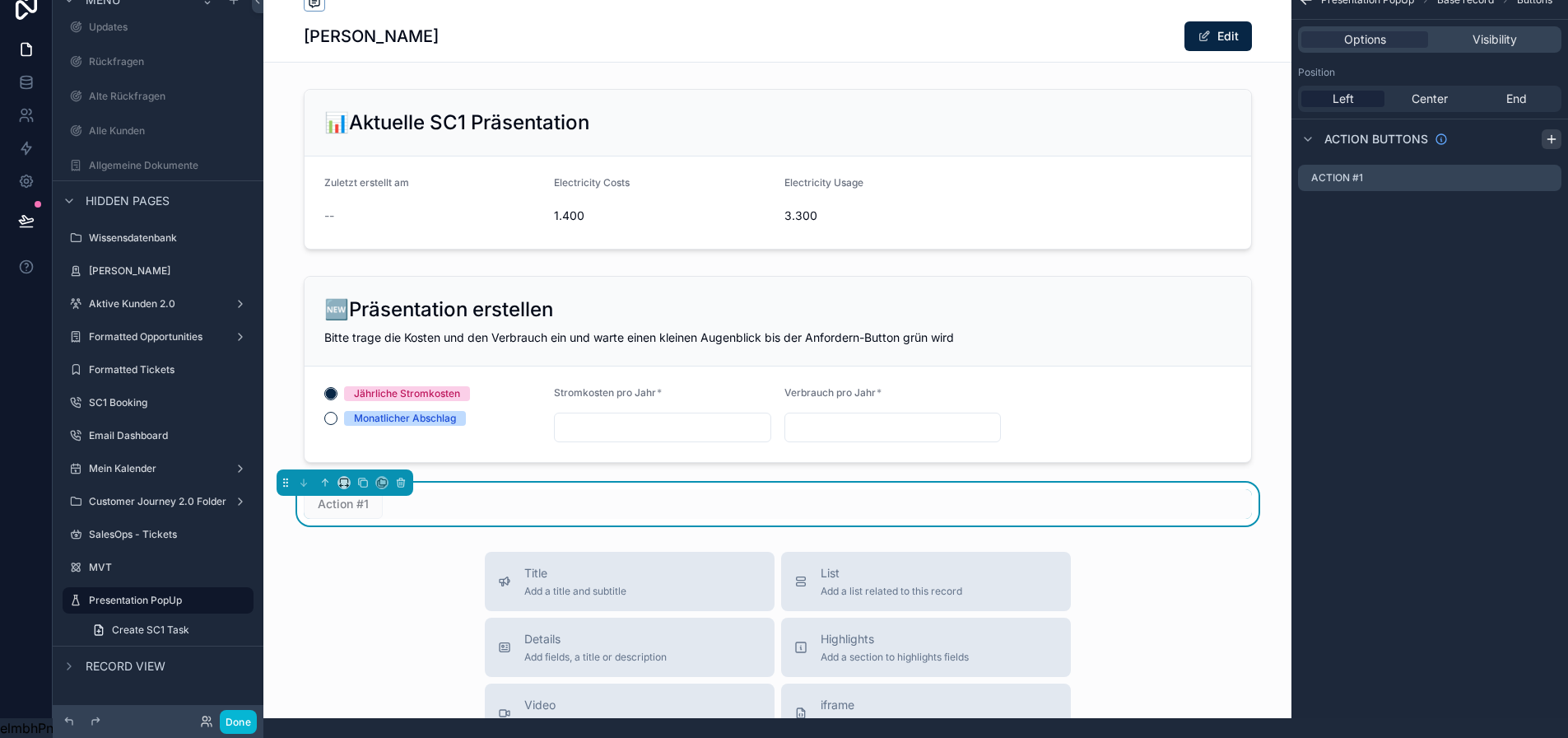
click at [1558, 133] on icon "scrollable content" at bounding box center [1551, 139] width 13 height 13
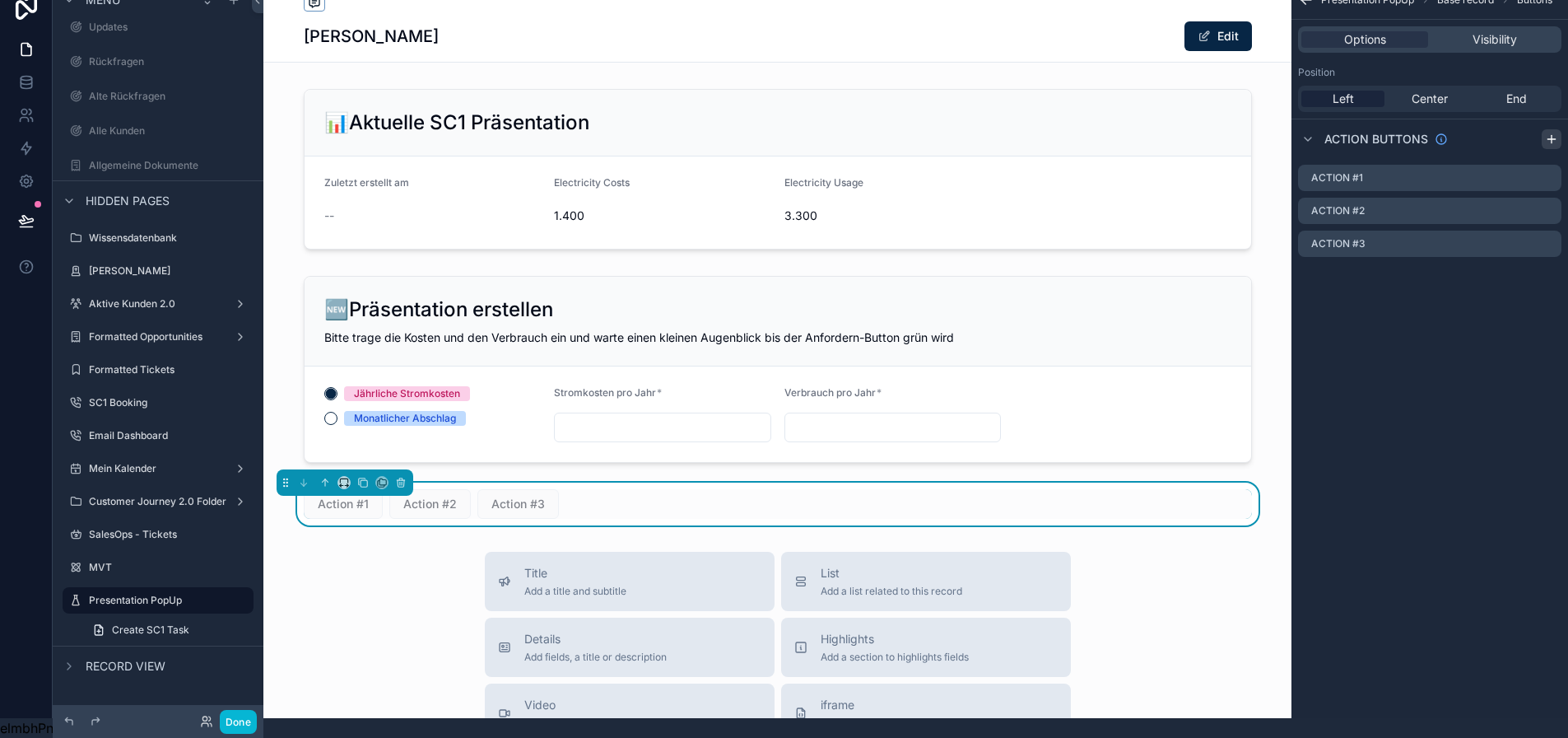
click at [1558, 133] on icon "scrollable content" at bounding box center [1551, 139] width 13 height 13
click at [1555, 171] on icon "scrollable content" at bounding box center [1548, 177] width 13 height 13
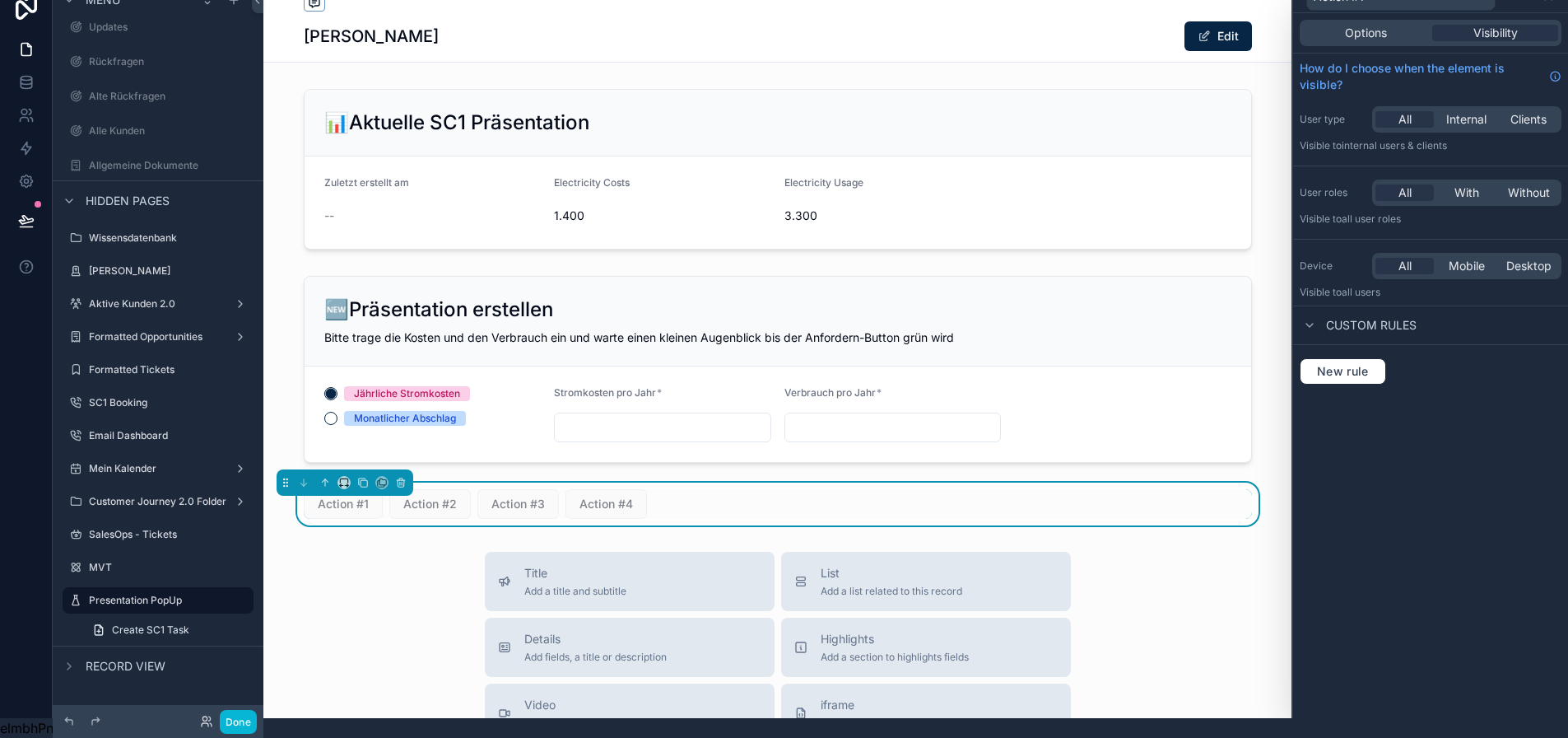
click at [1407, 19] on div "Options Visibility" at bounding box center [1431, 33] width 262 height 27
click at [1403, 19] on div "Options Visibility" at bounding box center [1431, 33] width 262 height 27
click at [1400, 25] on div "Options" at bounding box center [1366, 33] width 126 height 17
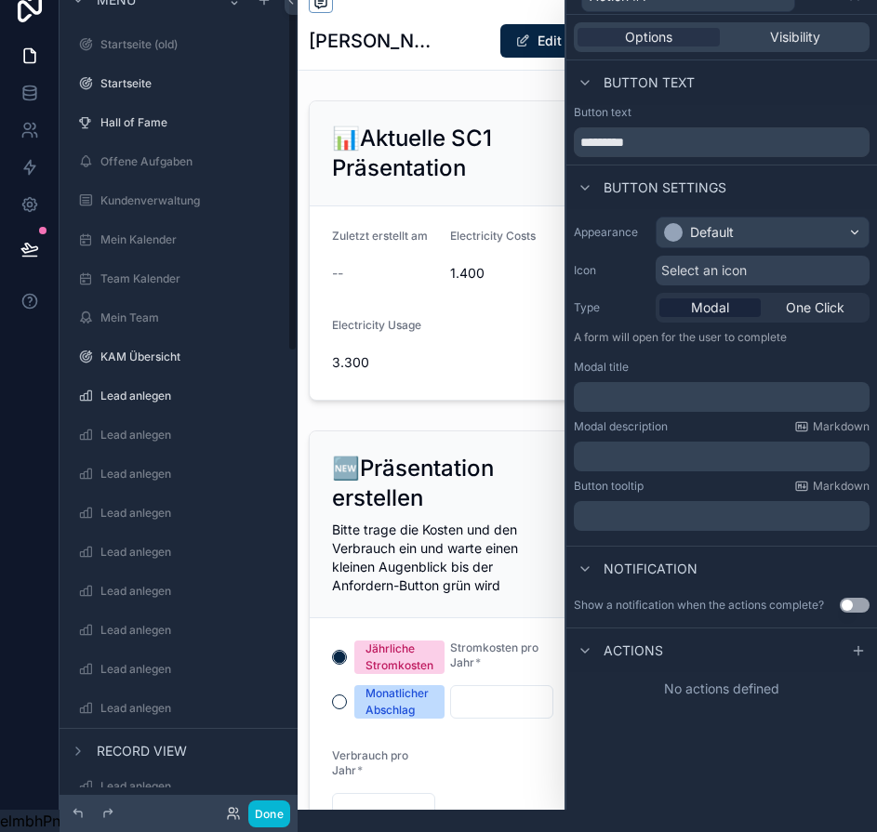
scroll to position [0, 0]
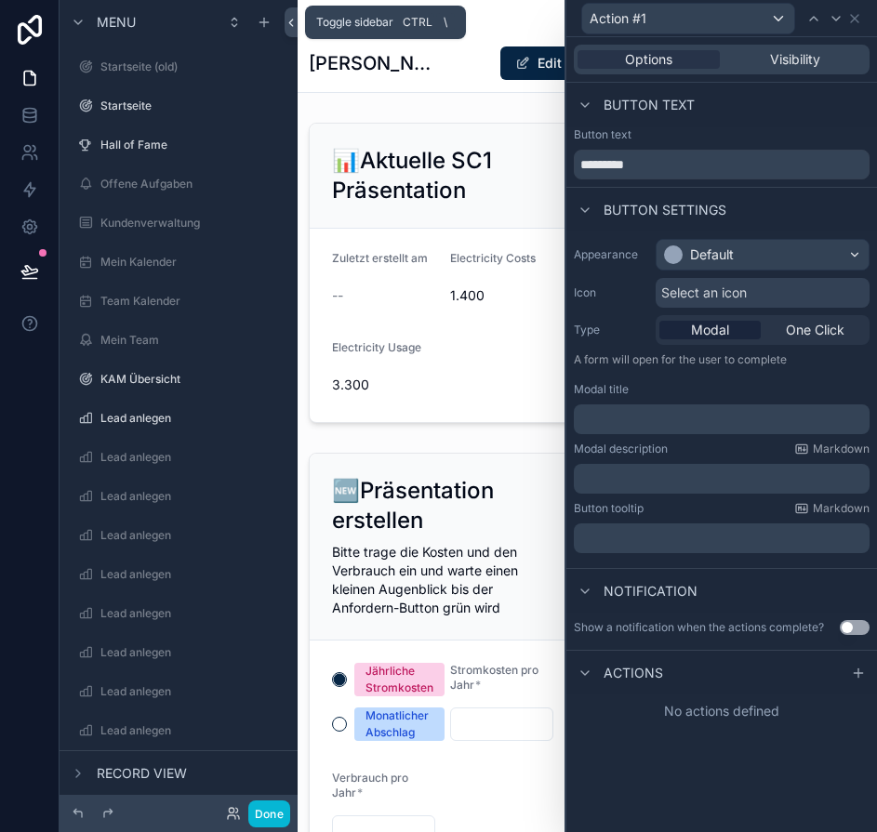
click at [289, 26] on icon at bounding box center [290, 23] width 13 height 14
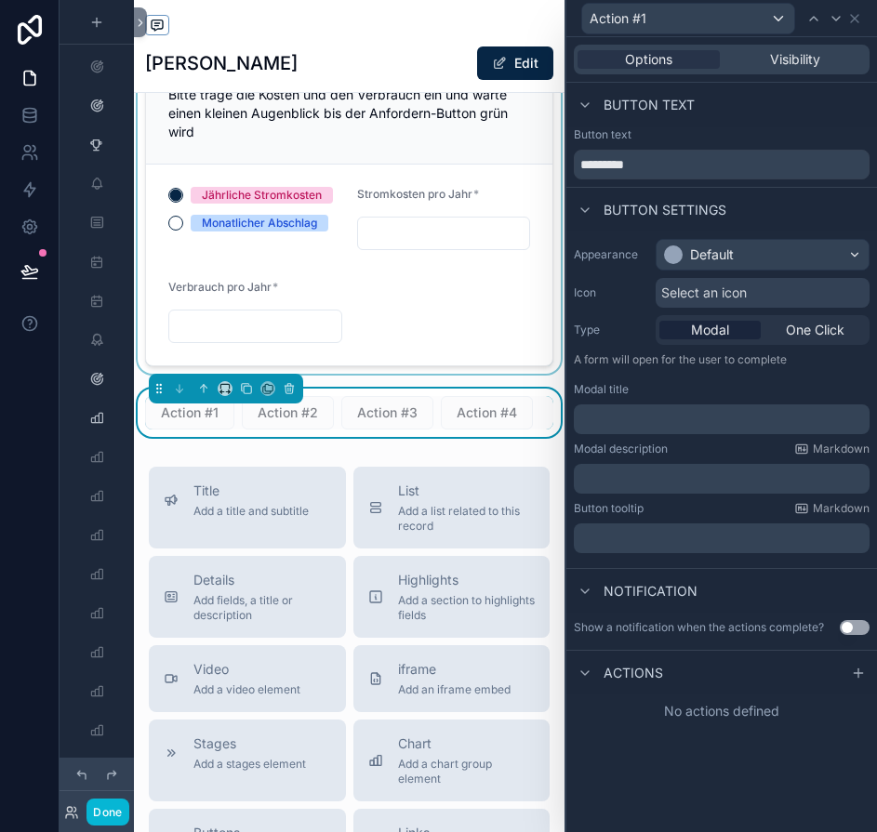
scroll to position [459, 0]
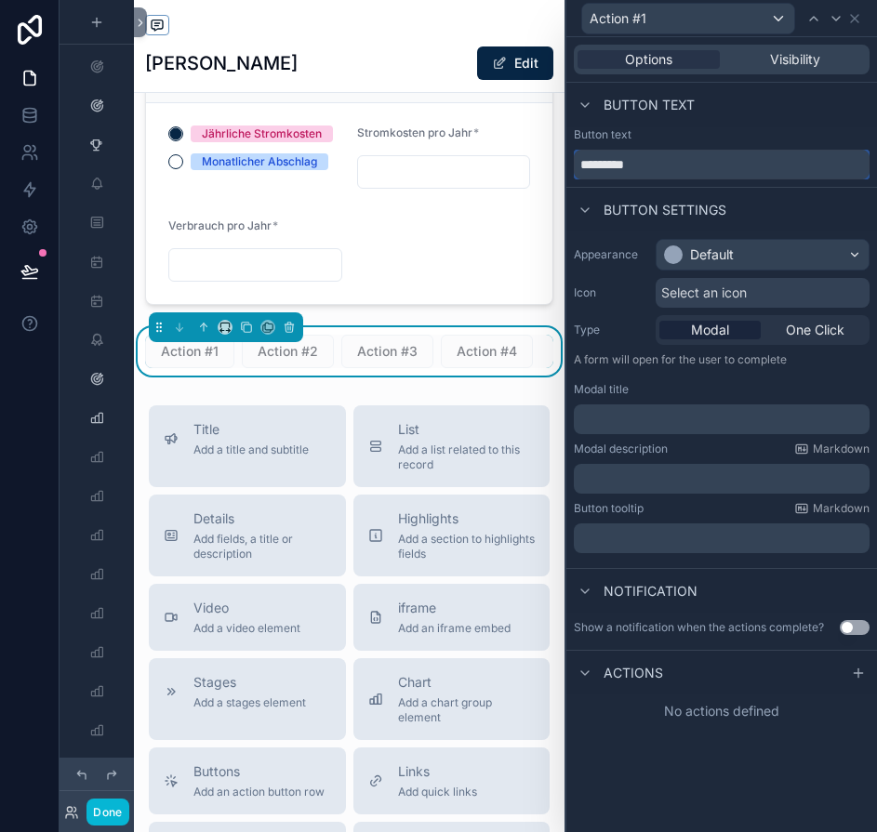
click at [755, 160] on input "*********" at bounding box center [722, 165] width 296 height 30
paste input "text"
type input "*********"
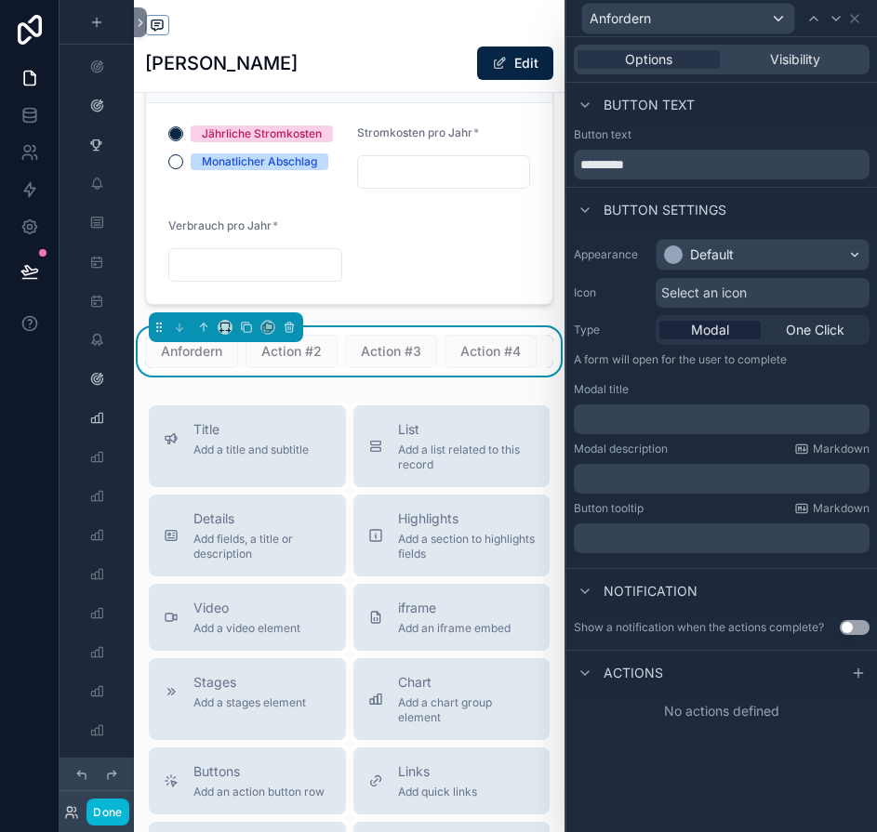
click at [737, 286] on span "Select an icon" at bounding box center [704, 293] width 86 height 19
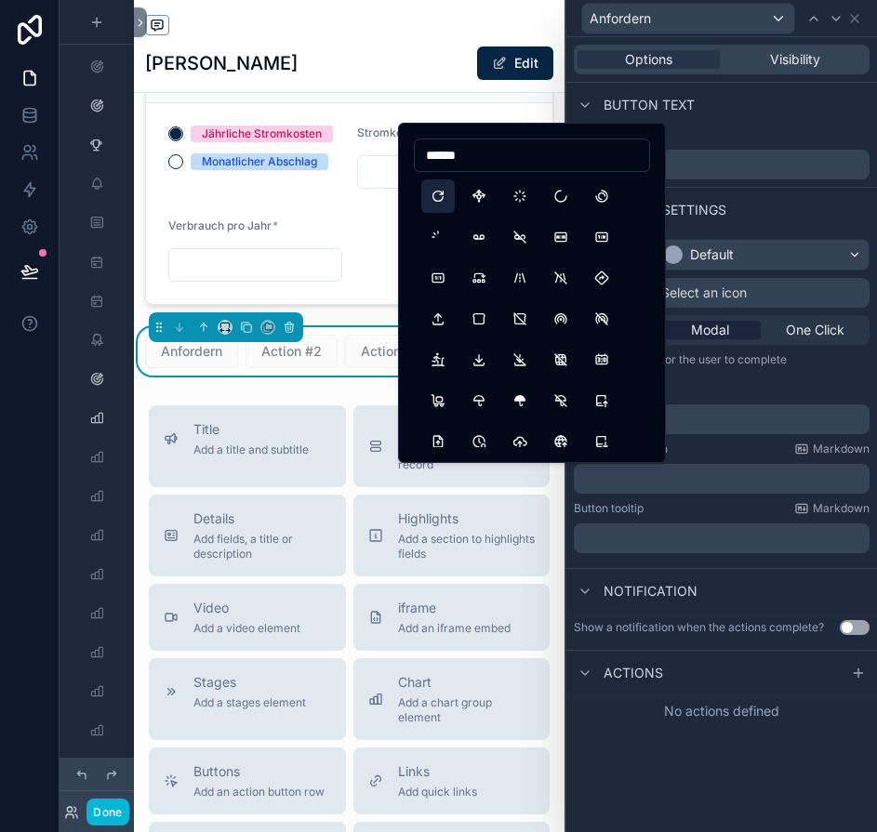
type input "******"
click at [441, 192] on button "Reload" at bounding box center [437, 195] width 33 height 33
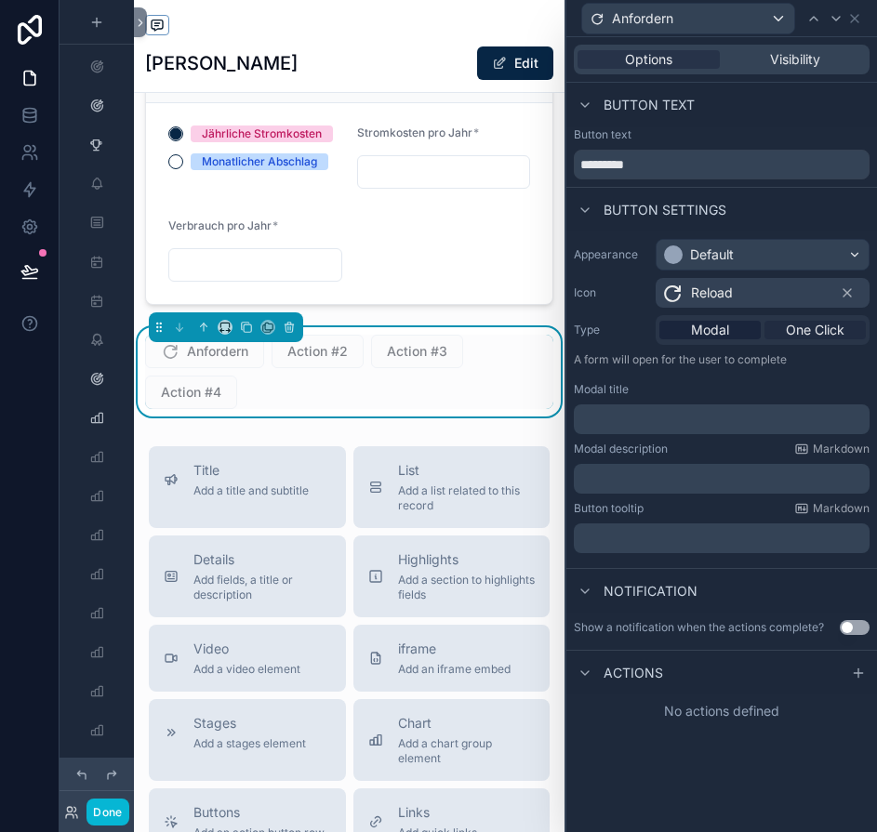
click at [805, 331] on span "One Click" at bounding box center [815, 330] width 59 height 19
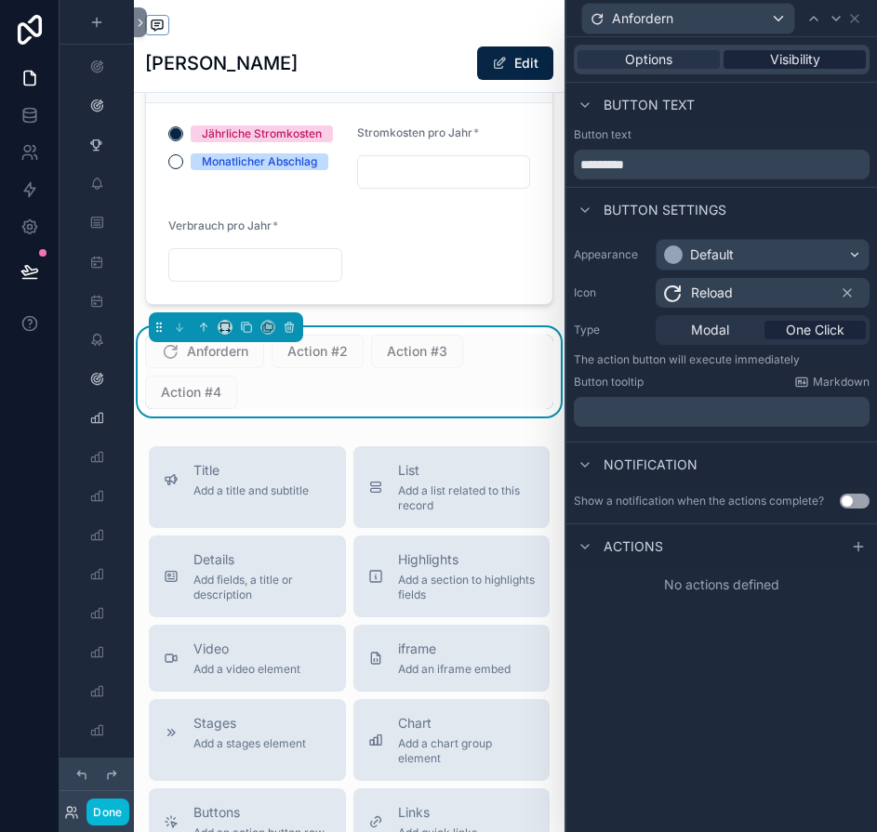
click at [810, 60] on span "Visibility" at bounding box center [795, 59] width 50 height 19
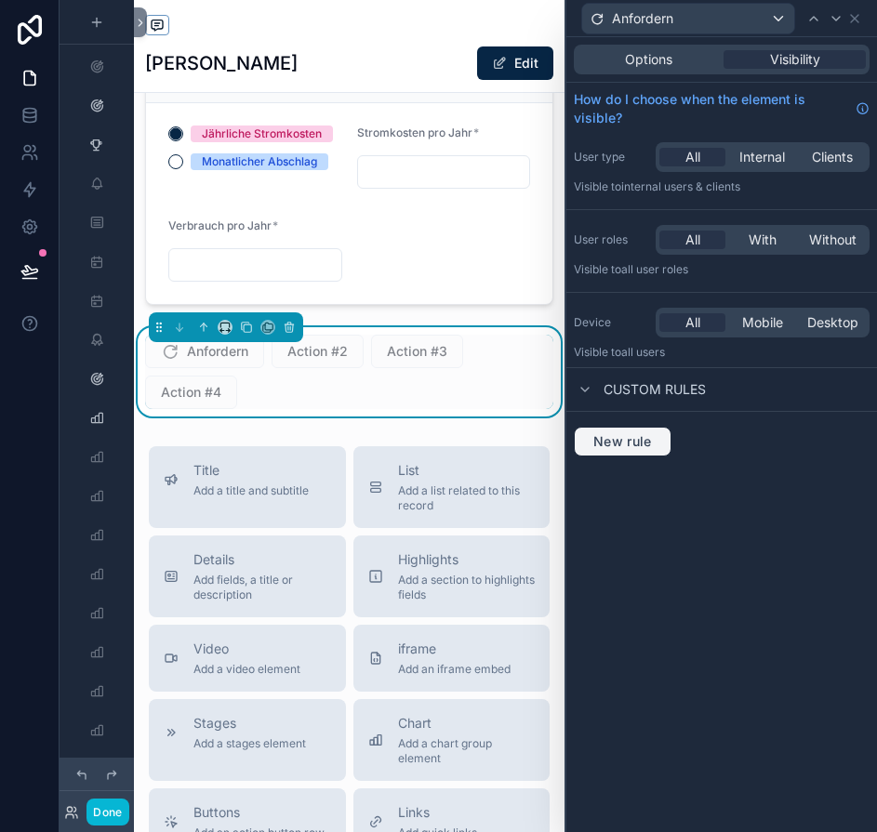
click at [617, 448] on span "New rule" at bounding box center [622, 441] width 73 height 17
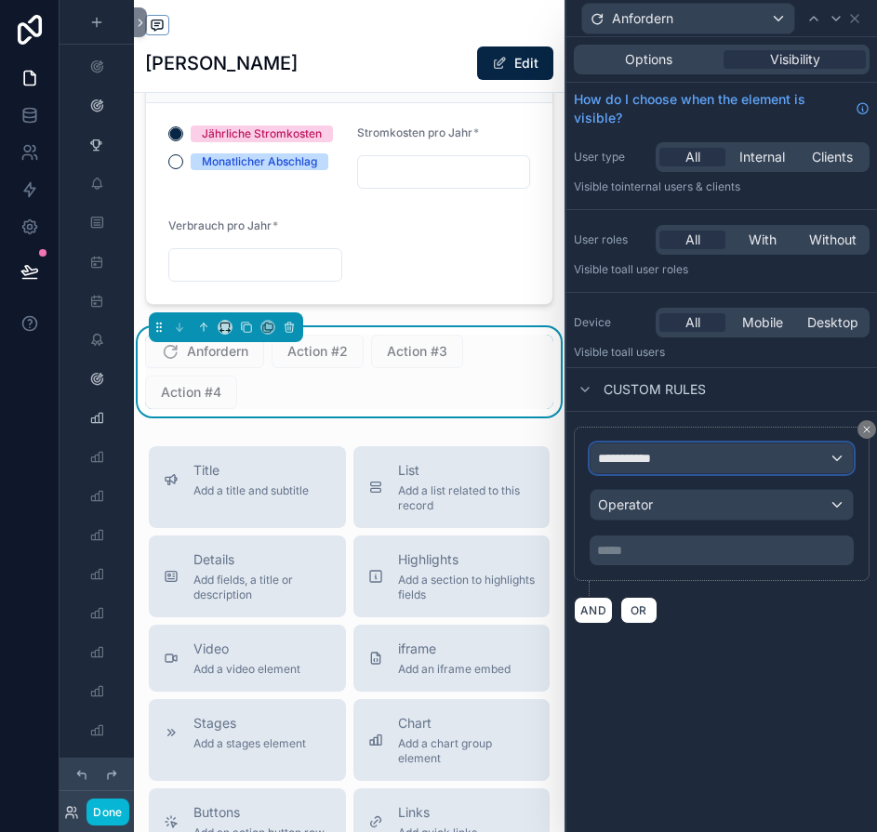
click at [667, 461] on span "**********" at bounding box center [632, 458] width 69 height 19
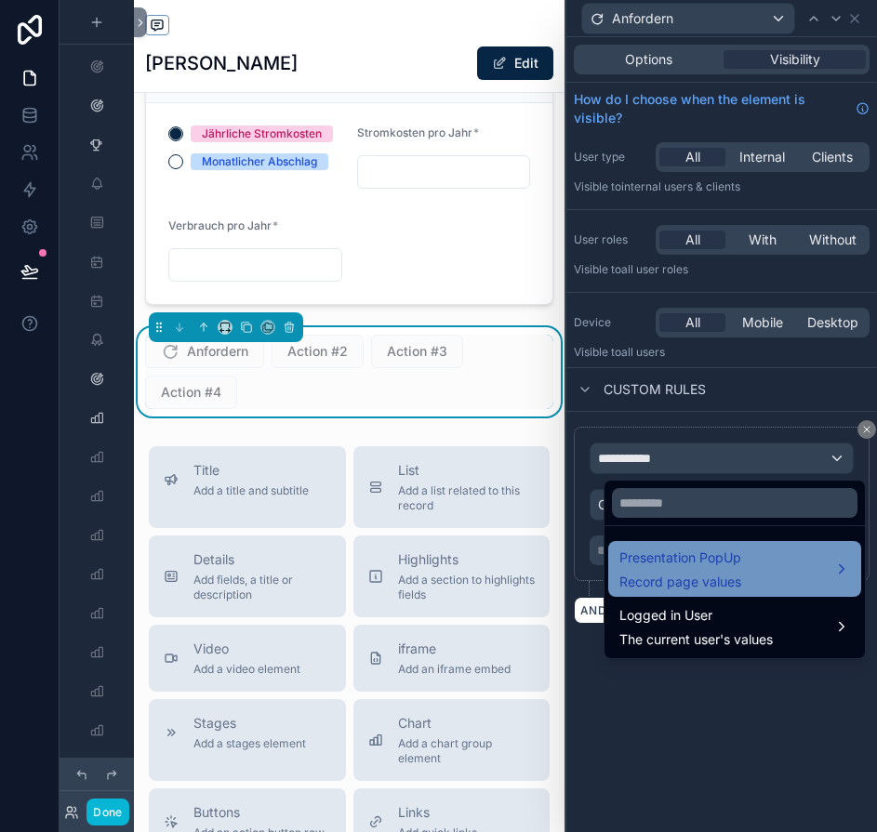
click at [659, 559] on span "Presentation PopUp" at bounding box center [680, 558] width 122 height 22
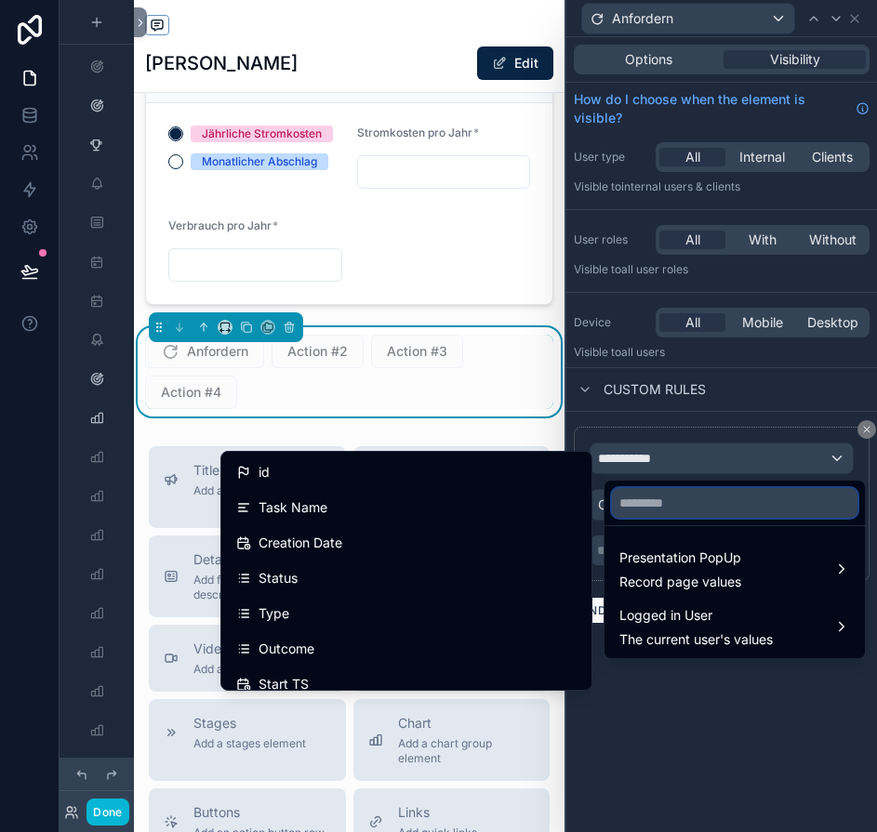
click at [665, 501] on input "text" at bounding box center [734, 503] width 245 height 30
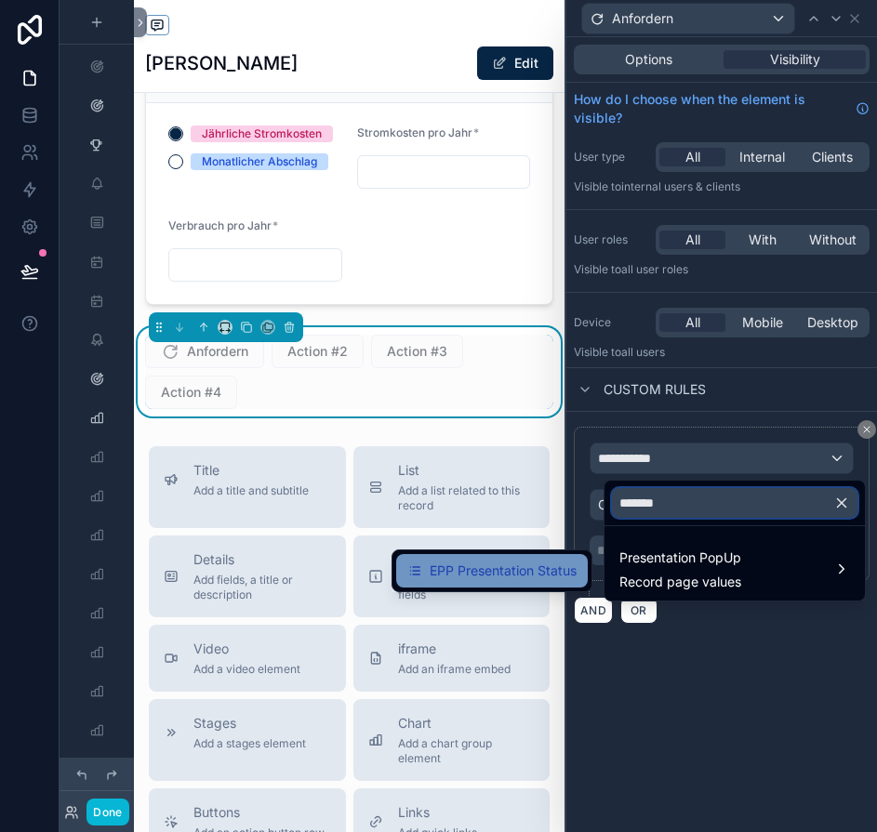
type input "*******"
click at [542, 559] on div "EPP Presentation Status" at bounding box center [492, 570] width 192 height 33
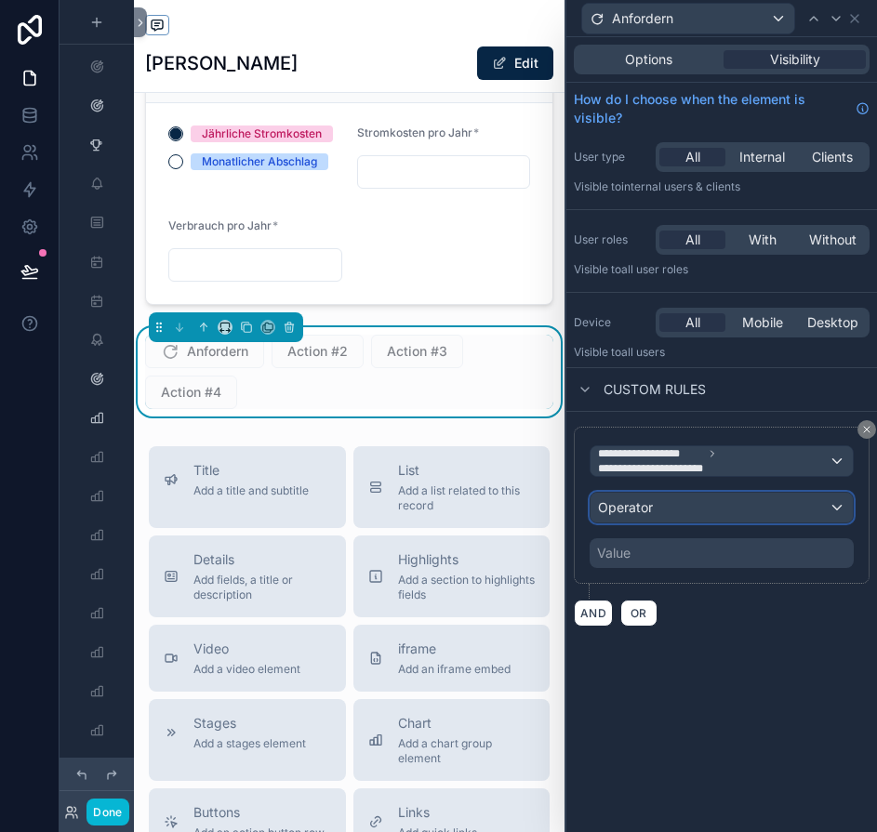
click at [628, 512] on span "Operator" at bounding box center [625, 507] width 55 height 16
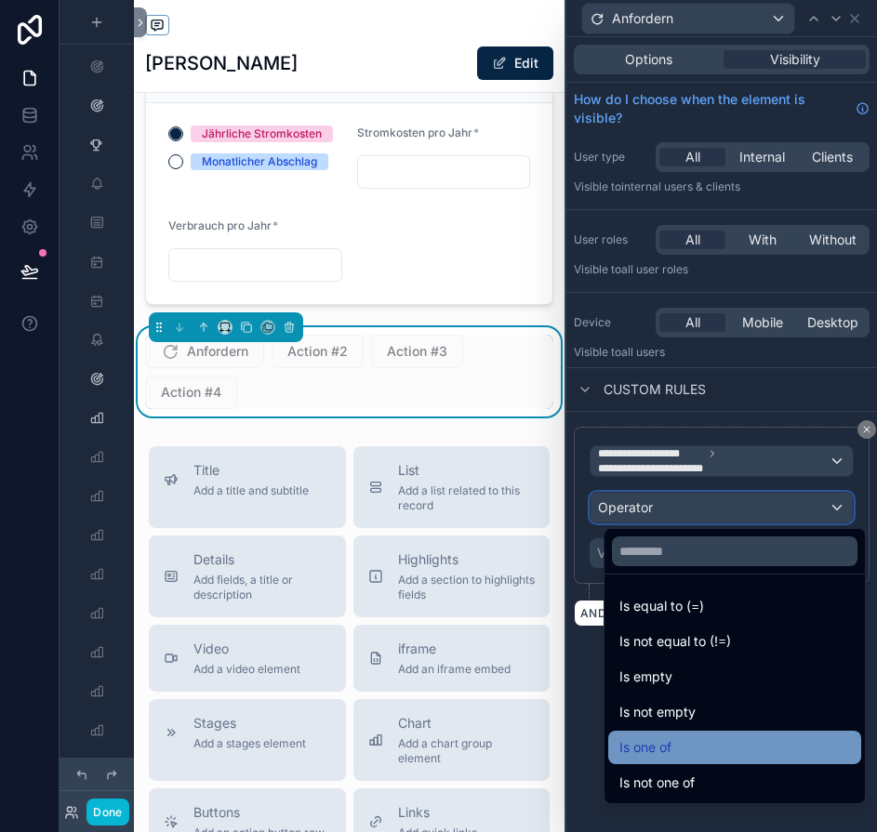
scroll to position [13, 0]
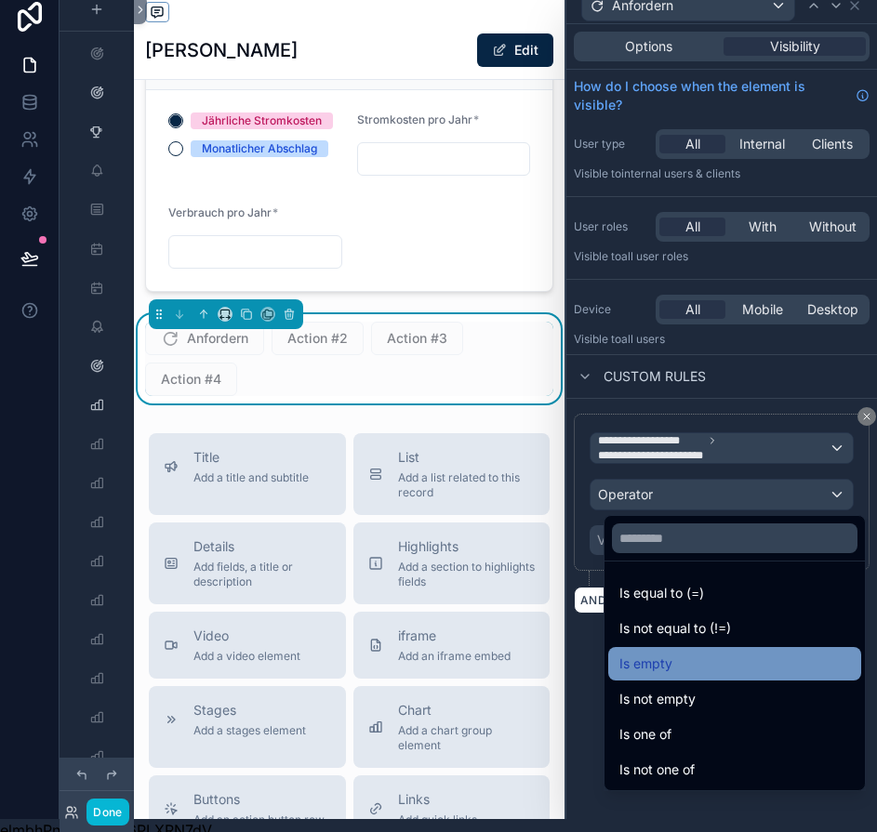
click at [687, 678] on div "Is empty" at bounding box center [734, 663] width 253 height 33
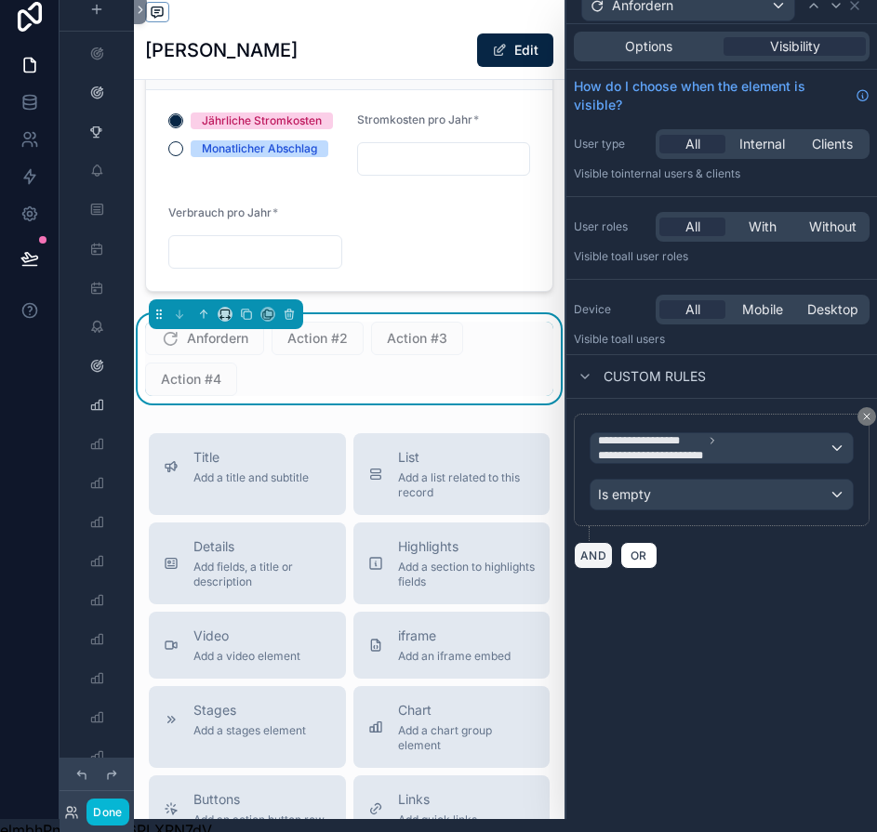
click at [611, 548] on button "AND" at bounding box center [593, 555] width 39 height 27
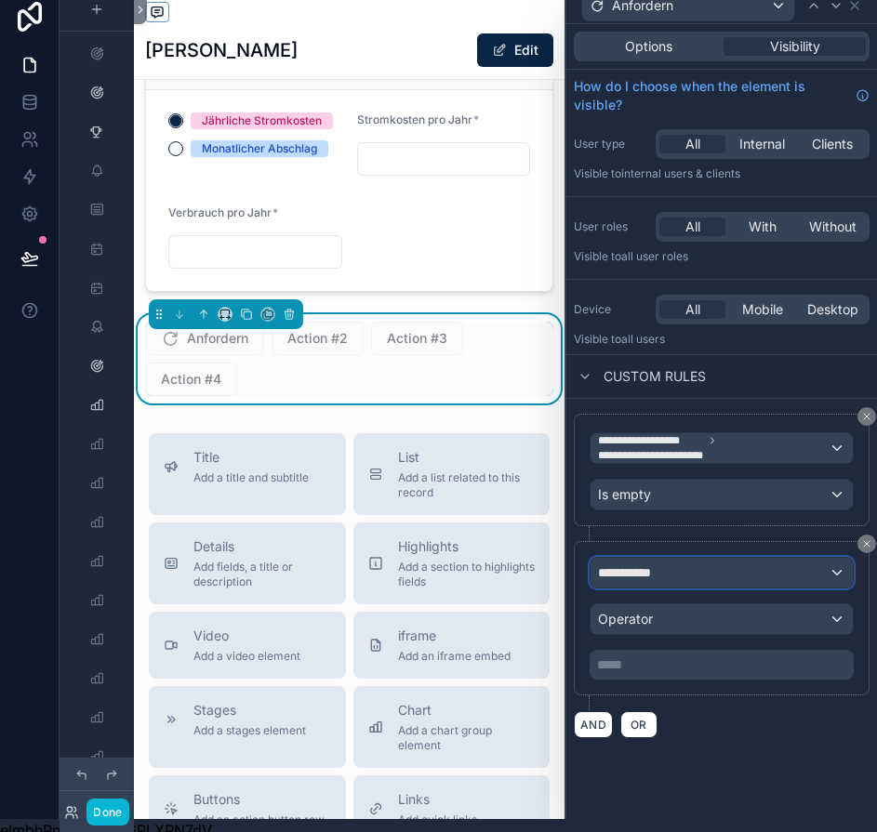
click at [681, 578] on div "**********" at bounding box center [721, 573] width 262 height 30
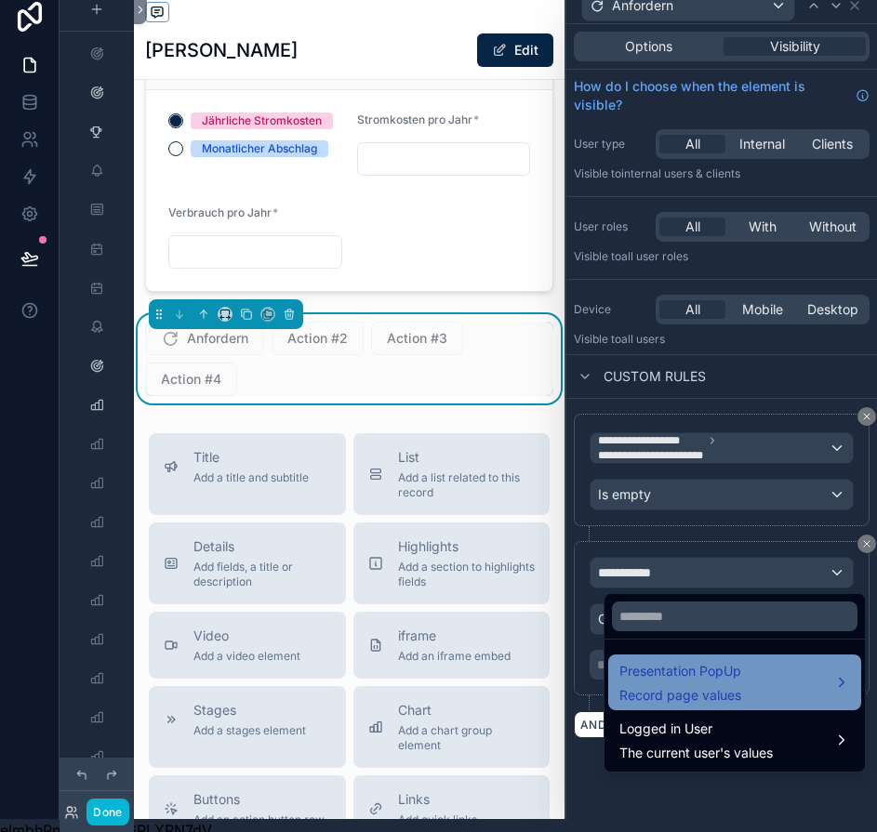
click at [690, 676] on span "Presentation PopUp" at bounding box center [680, 671] width 122 height 22
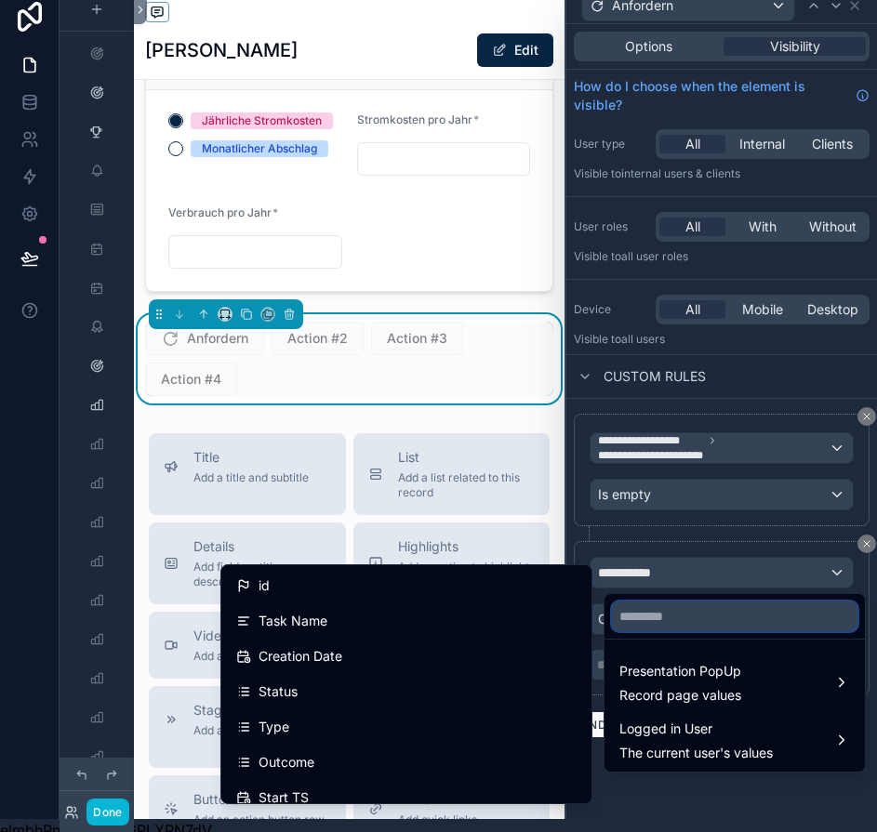
click at [694, 619] on input "text" at bounding box center [734, 616] width 245 height 30
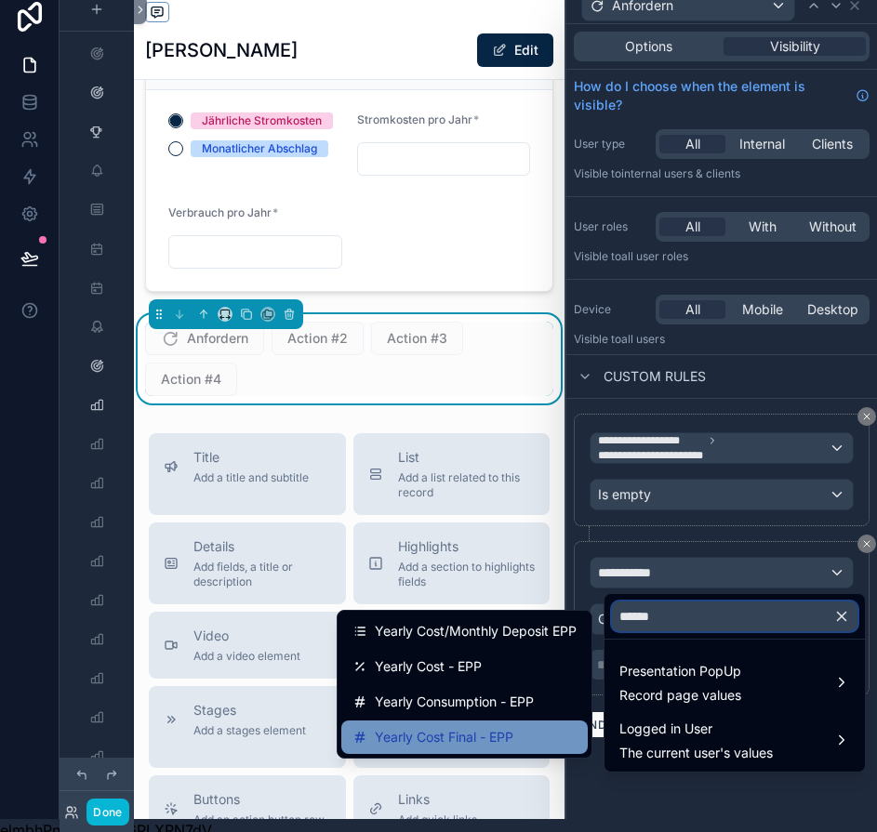
type input "******"
click at [535, 732] on div "Yearly Cost Final - EPP" at bounding box center [464, 737] width 224 height 22
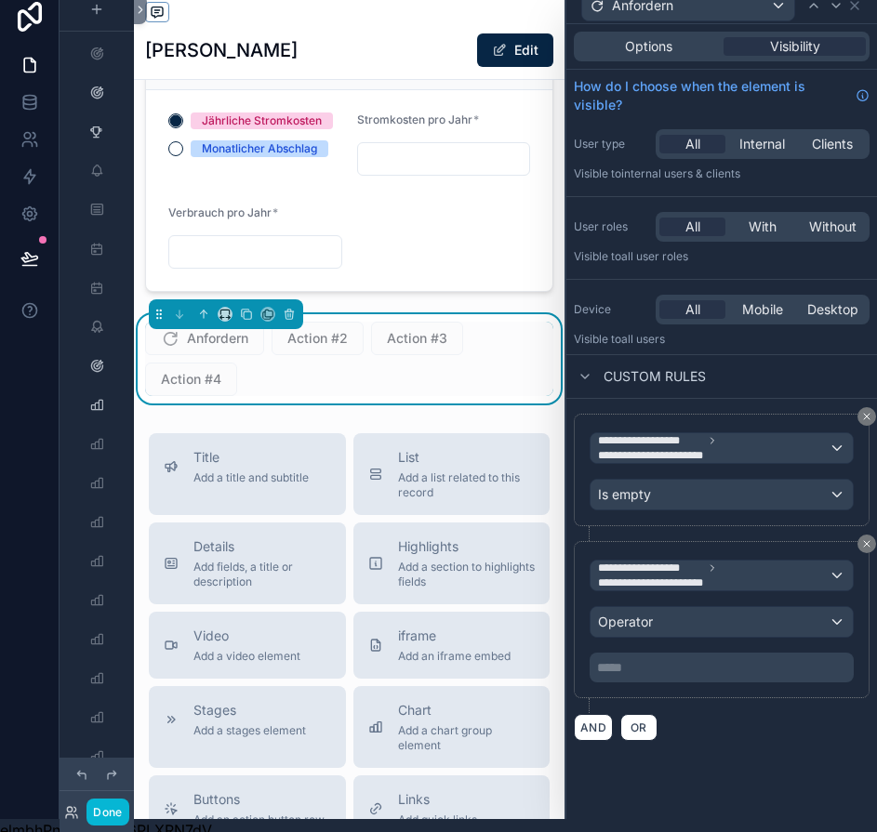
click at [693, 668] on p "***** ﻿" at bounding box center [723, 667] width 253 height 19
click at [771, 742] on div "**********" at bounding box center [721, 577] width 310 height 357
click at [707, 621] on div "Operator" at bounding box center [721, 622] width 262 height 30
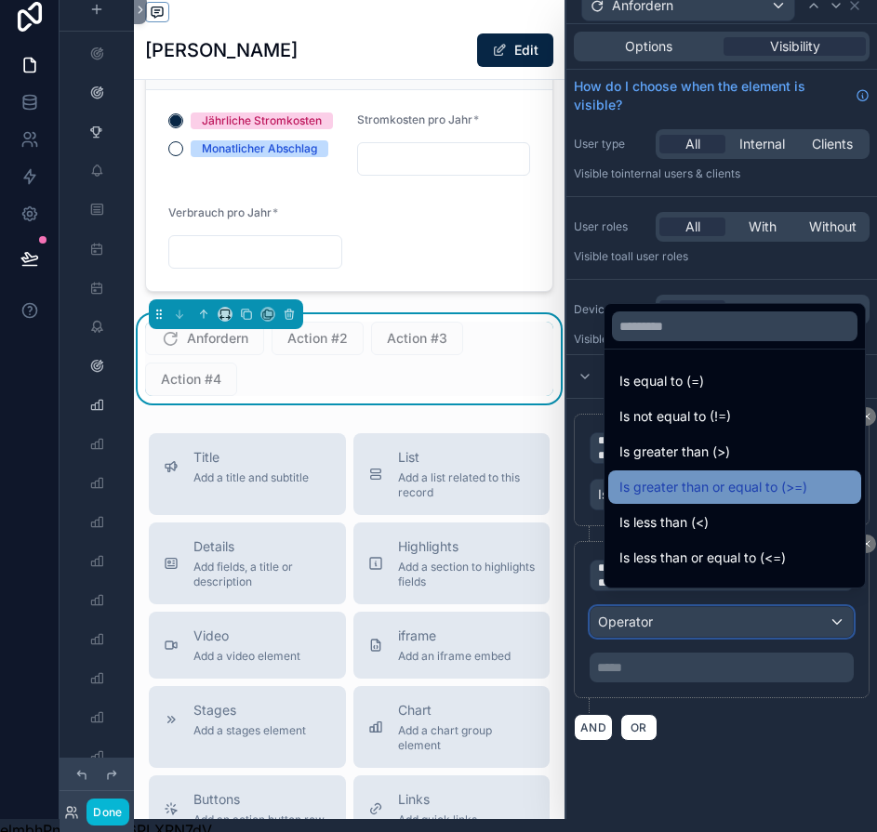
scroll to position [132, 0]
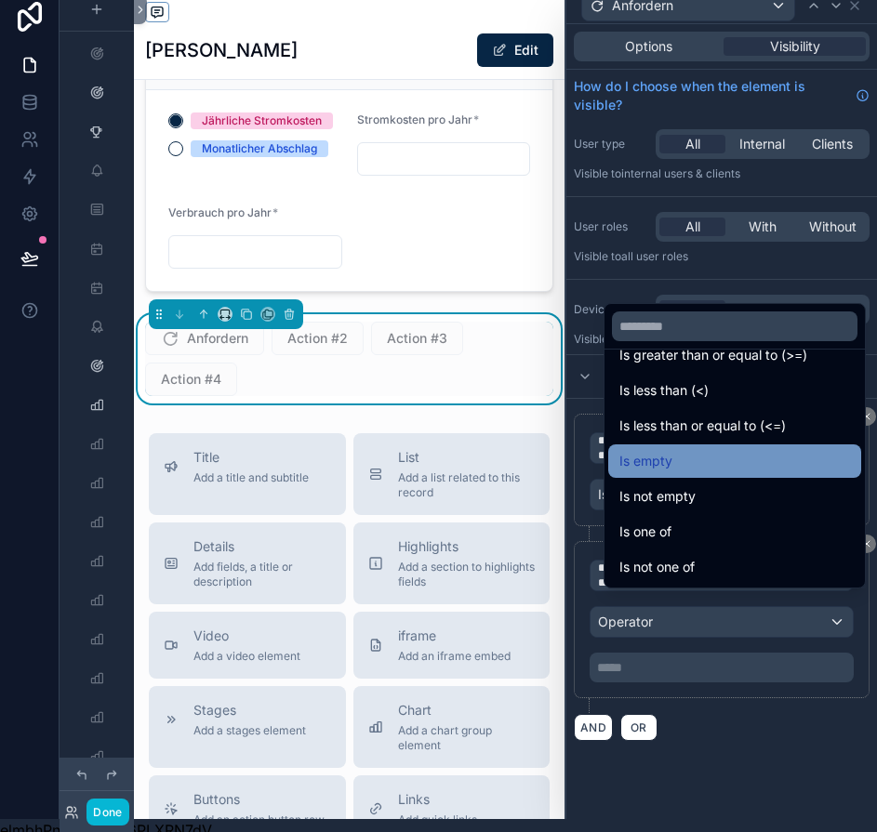
click at [718, 472] on div "Is empty" at bounding box center [734, 461] width 231 height 22
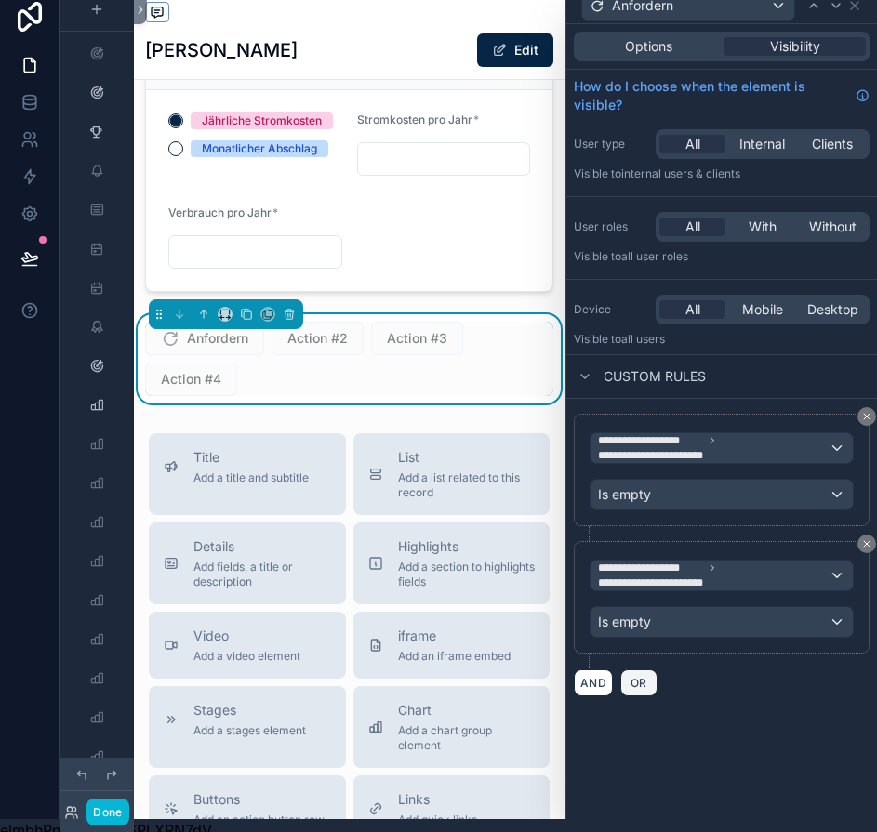
click at [646, 676] on span "OR" at bounding box center [639, 683] width 24 height 14
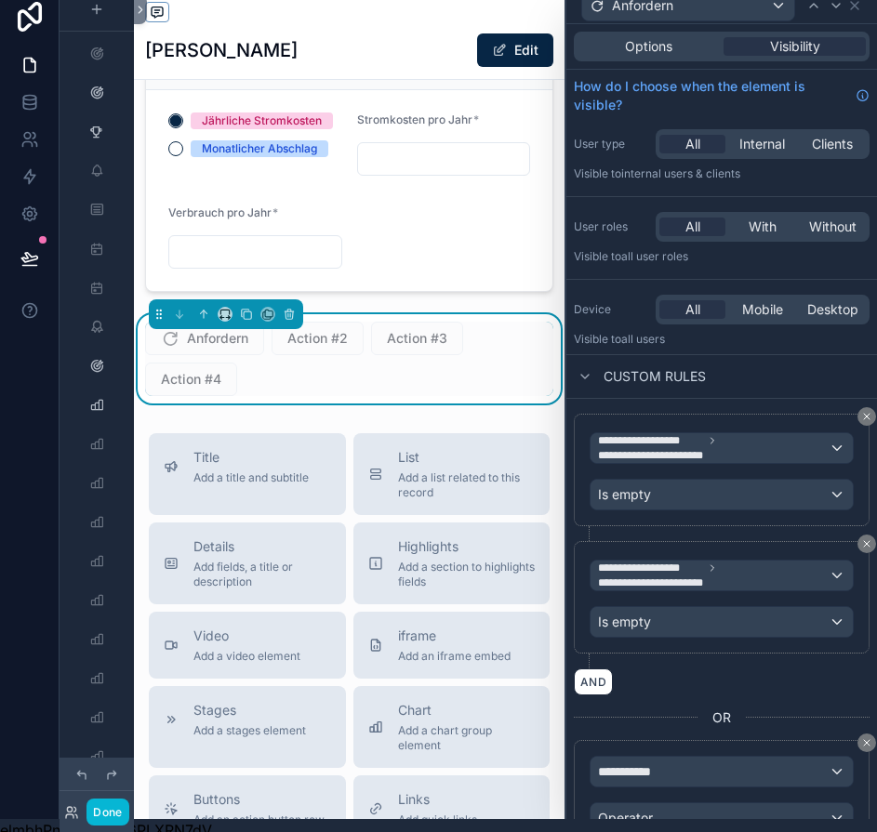
scroll to position [117, 0]
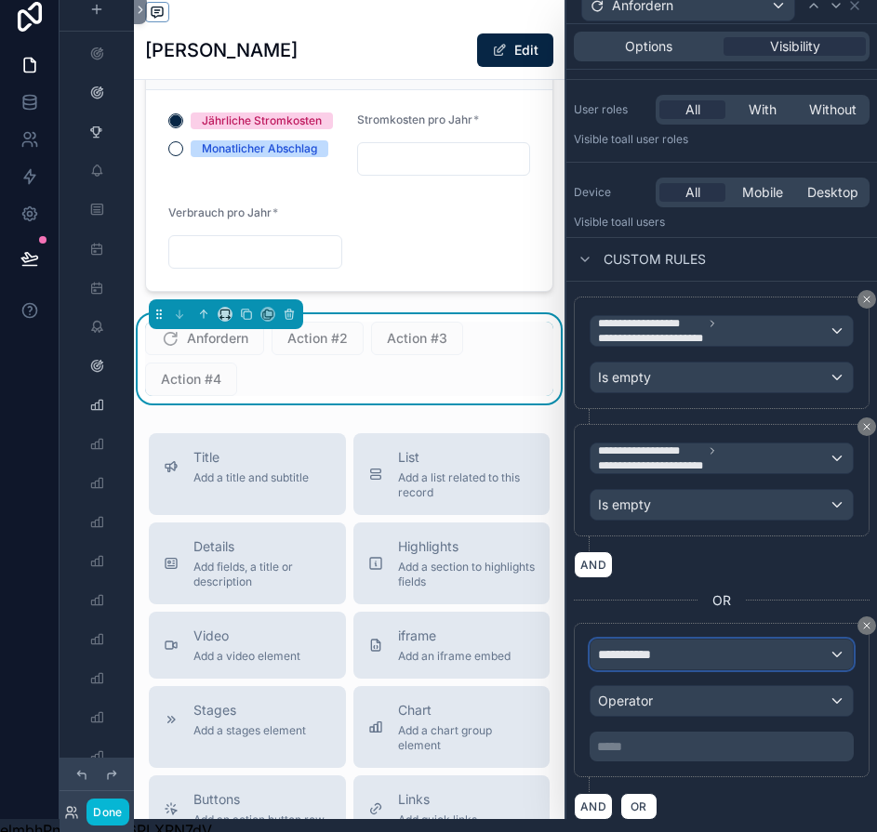
click at [655, 660] on span "**********" at bounding box center [632, 654] width 69 height 19
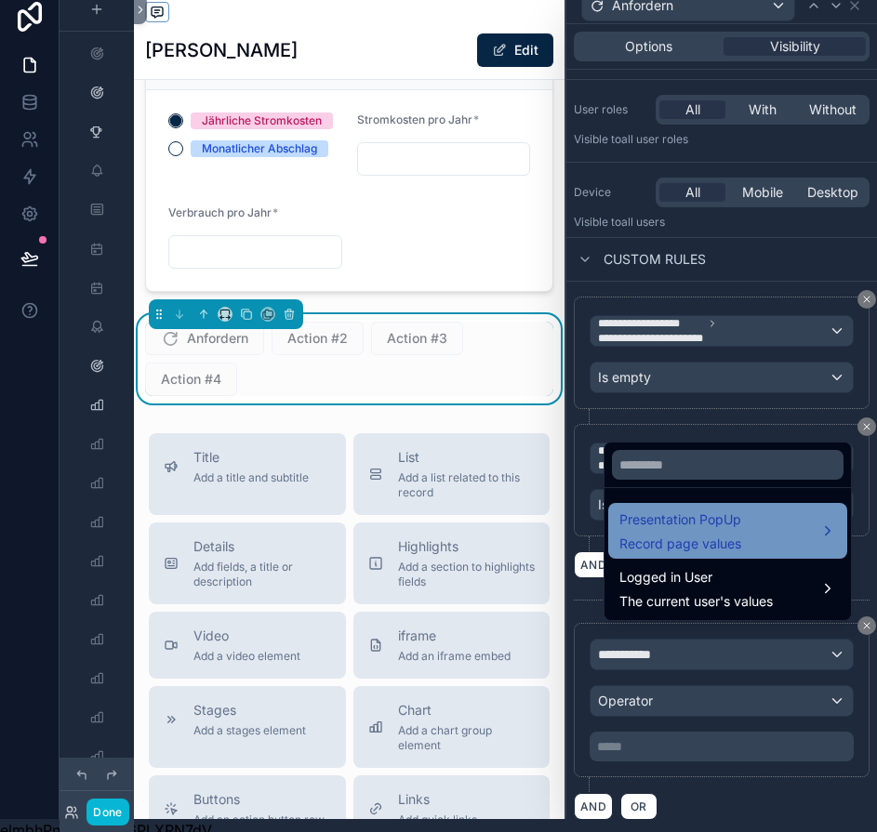
click at [702, 531] on span "Presentation PopUp" at bounding box center [680, 520] width 122 height 22
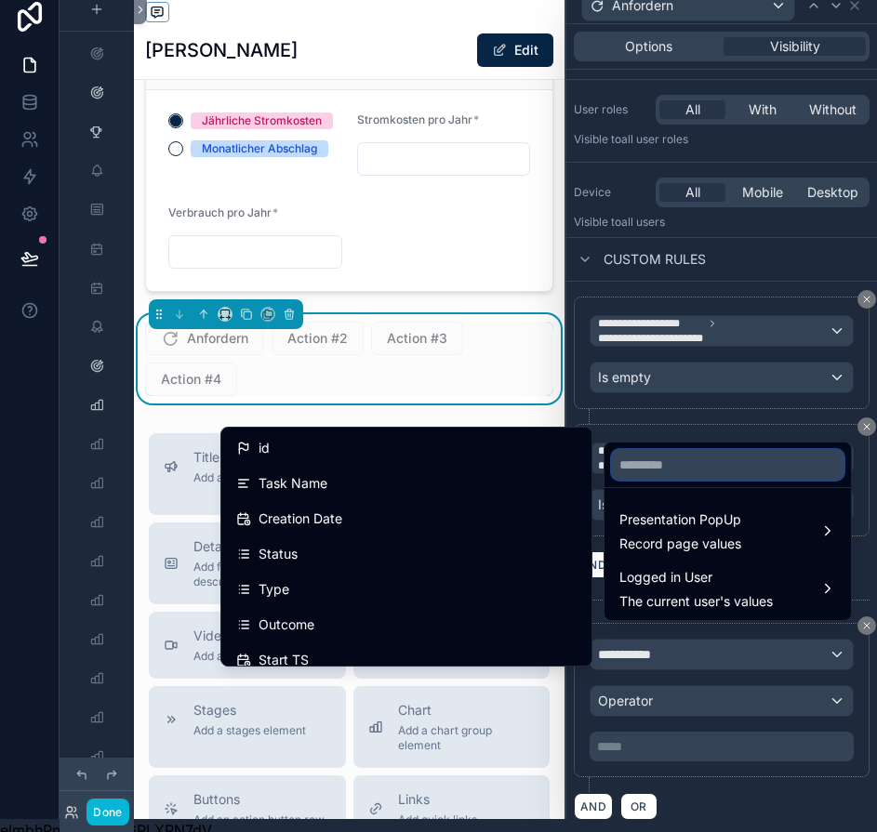
click at [671, 473] on input "text" at bounding box center [727, 465] width 231 height 30
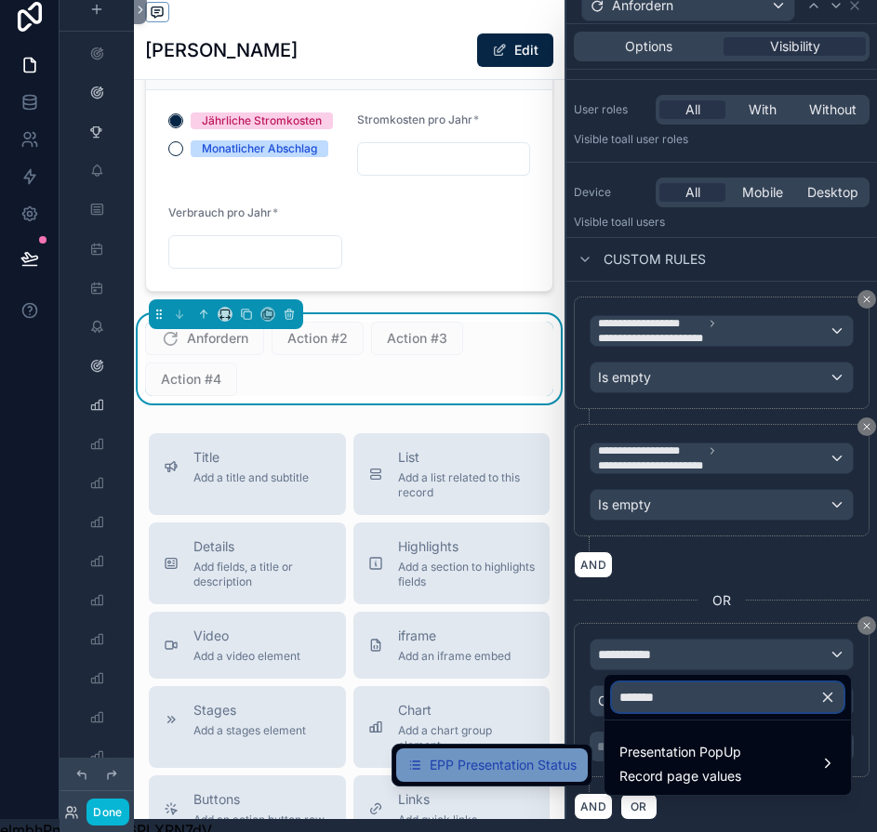
type input "*******"
click at [503, 778] on div "EPP Presentation Status" at bounding box center [492, 764] width 192 height 33
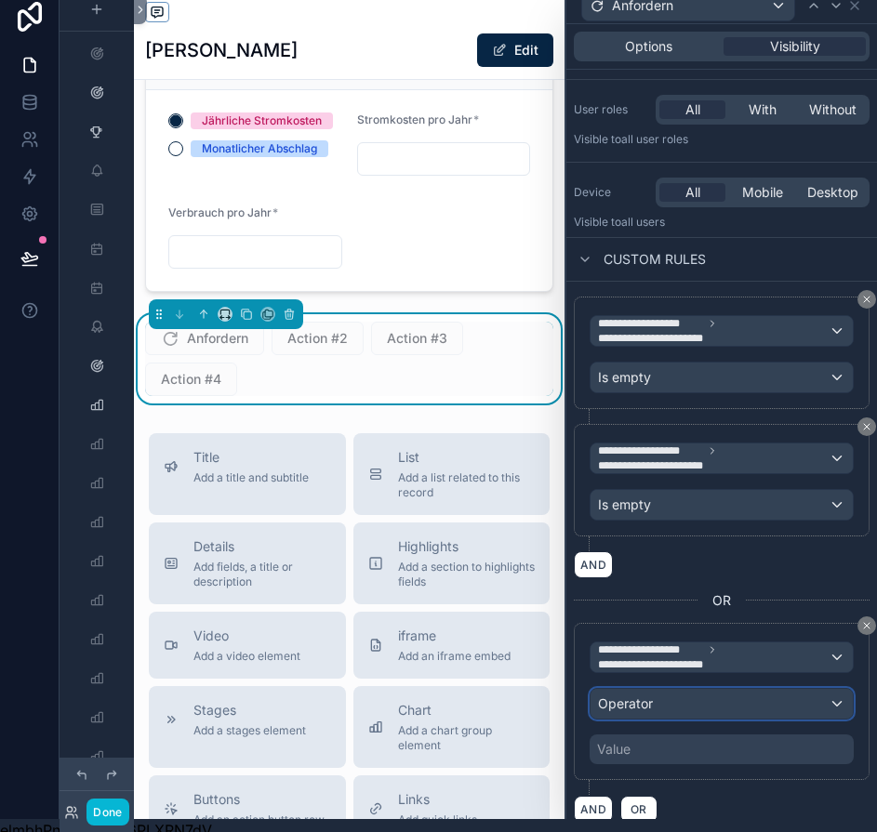
click at [650, 705] on span "Operator" at bounding box center [625, 703] width 55 height 16
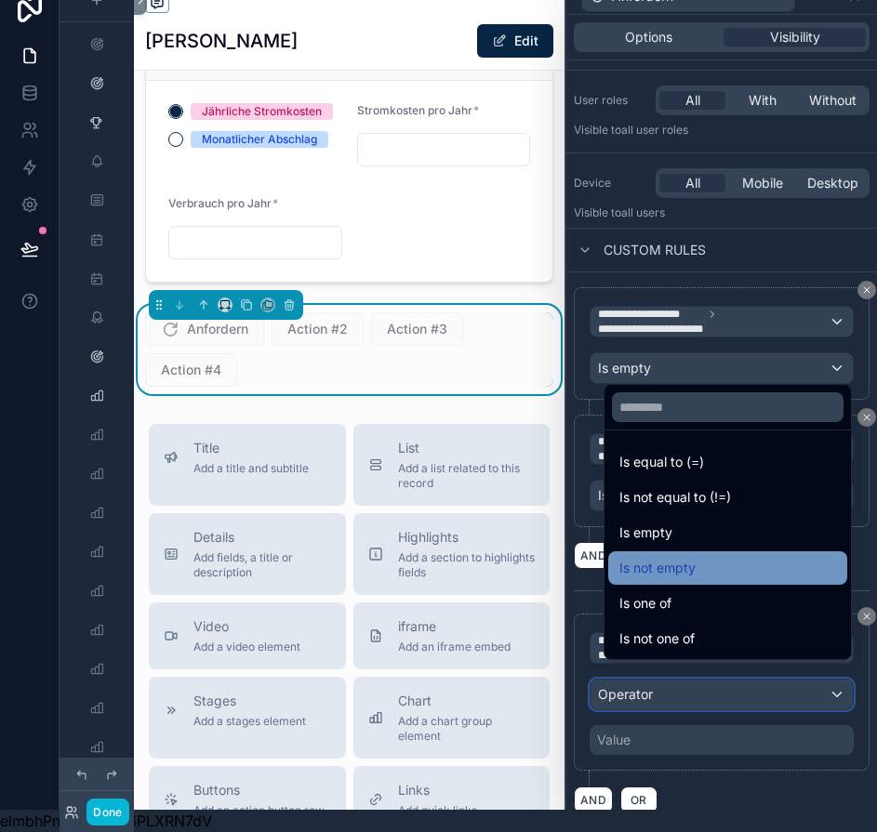
scroll to position [33, 0]
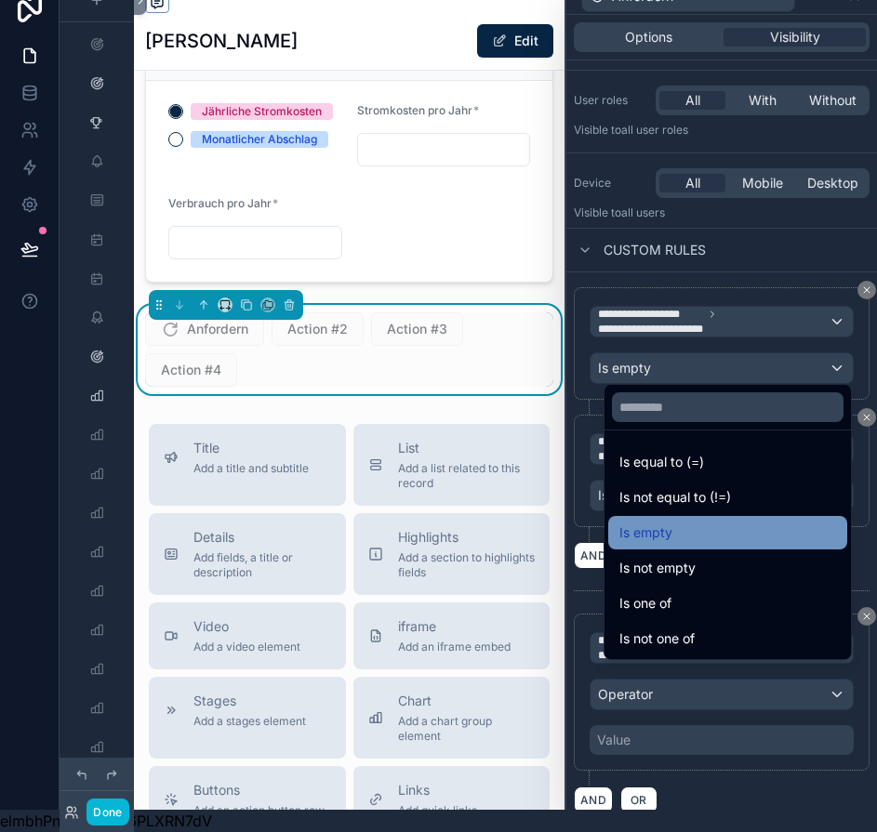
click at [679, 538] on div "Is empty" at bounding box center [727, 533] width 217 height 22
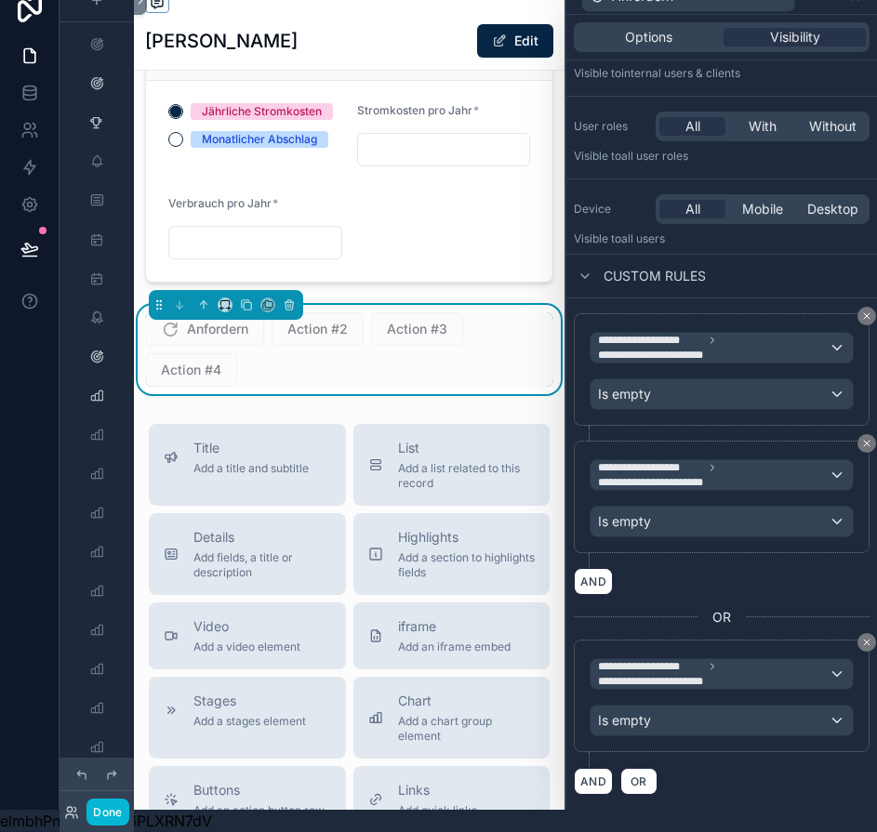
scroll to position [74, 0]
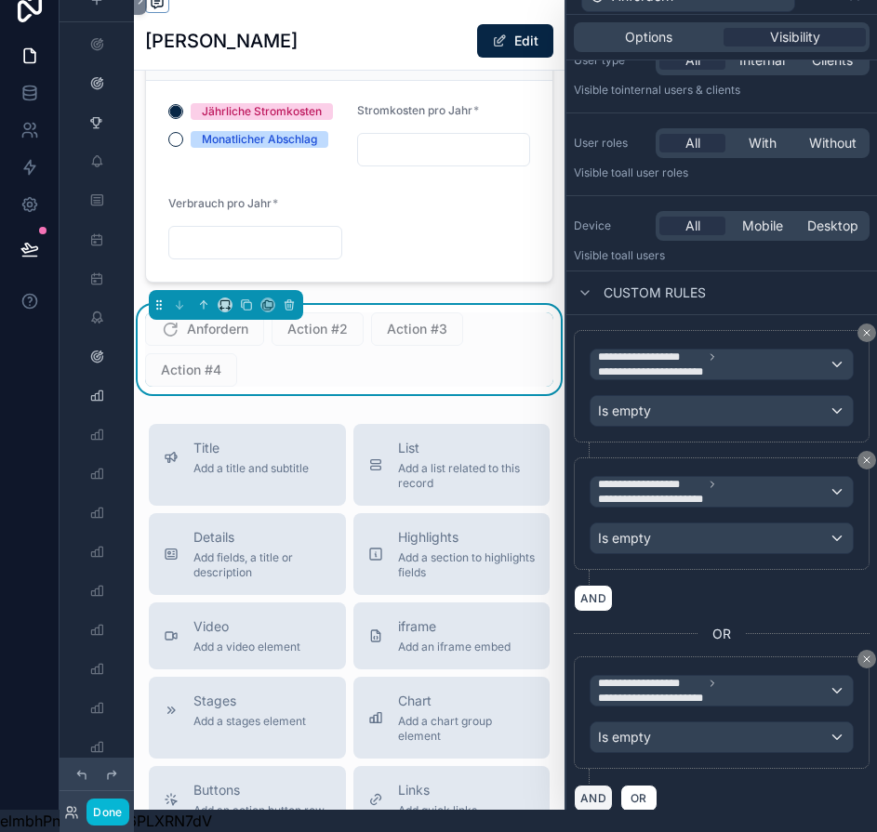
click at [597, 785] on button "AND" at bounding box center [593, 798] width 39 height 27
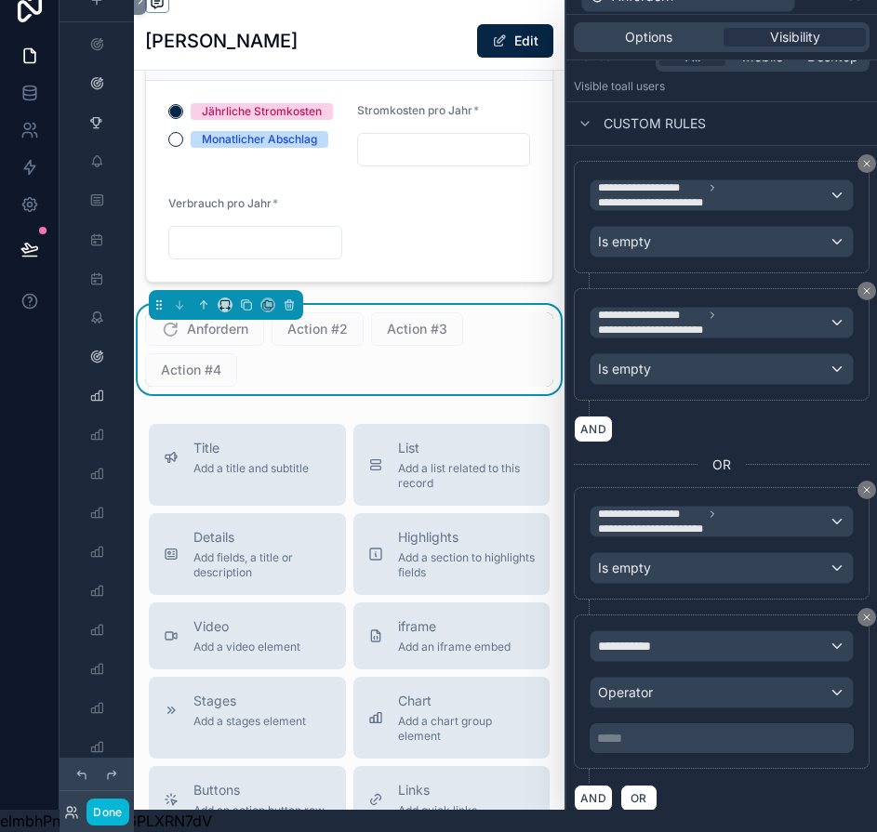
click at [685, 649] on div "**********" at bounding box center [721, 691] width 264 height 123
click at [688, 631] on div "**********" at bounding box center [721, 646] width 262 height 30
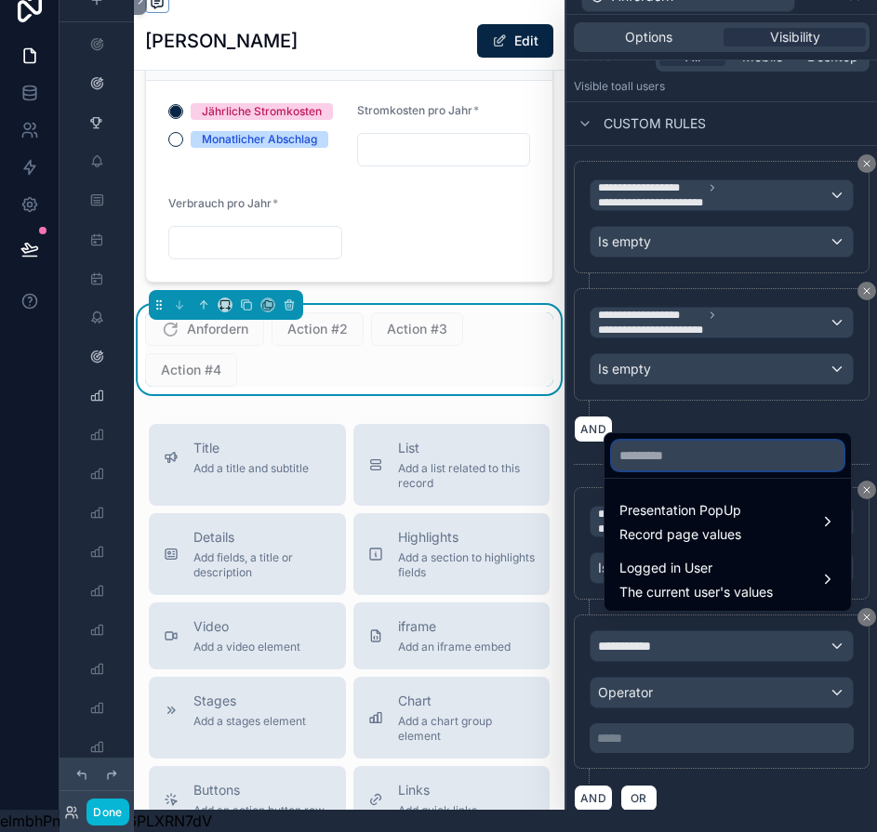
click at [705, 469] on input "text" at bounding box center [727, 456] width 231 height 30
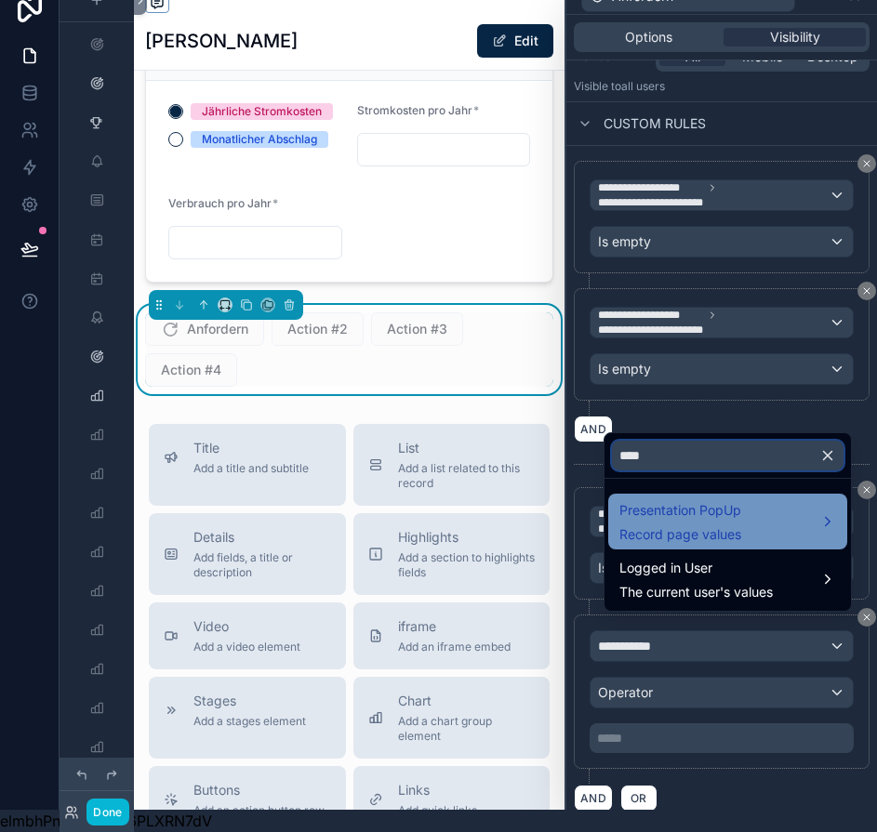
type input "****"
click at [700, 532] on span "Record page values" at bounding box center [680, 534] width 122 height 19
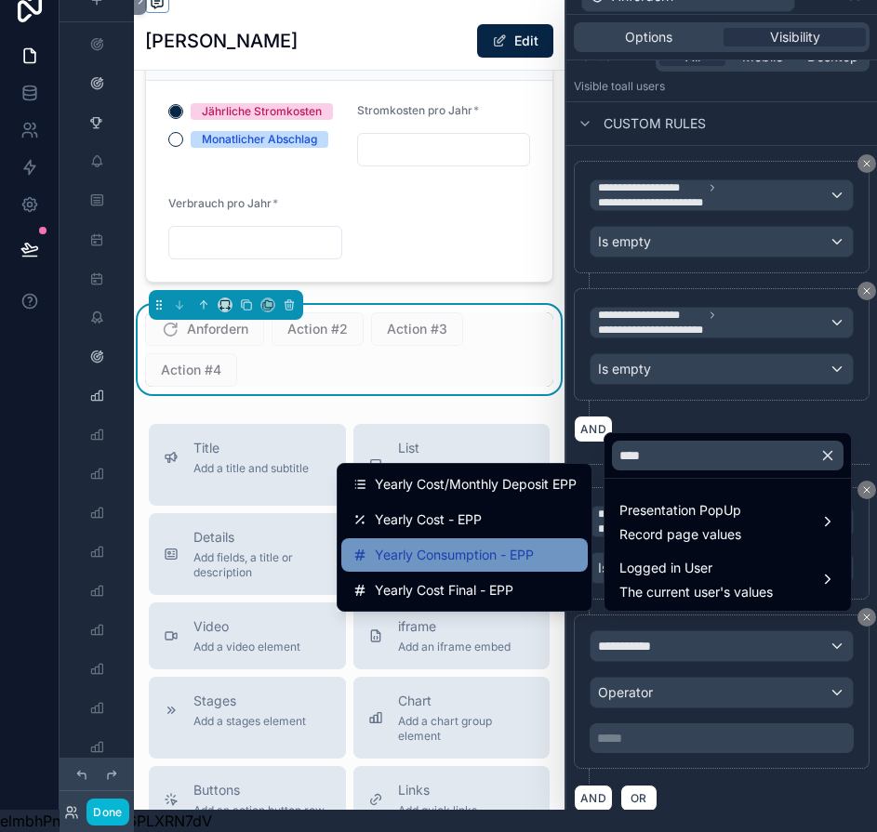
click at [510, 551] on span "Yearly Consumption - EPP" at bounding box center [454, 555] width 159 height 22
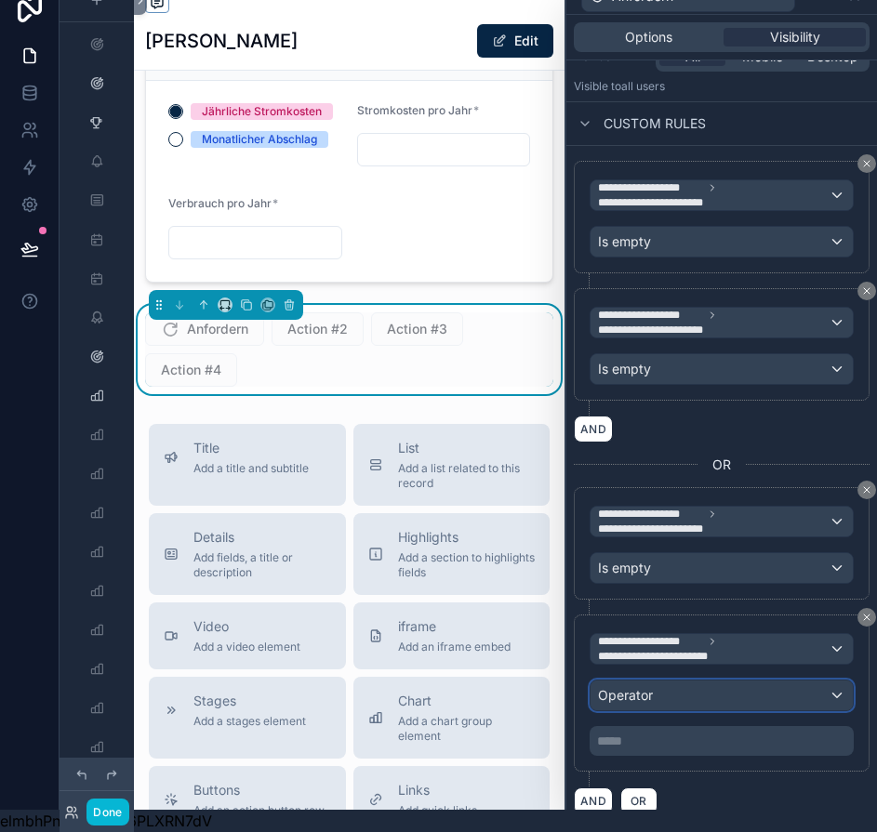
click at [722, 680] on div "Operator" at bounding box center [721, 695] width 262 height 30
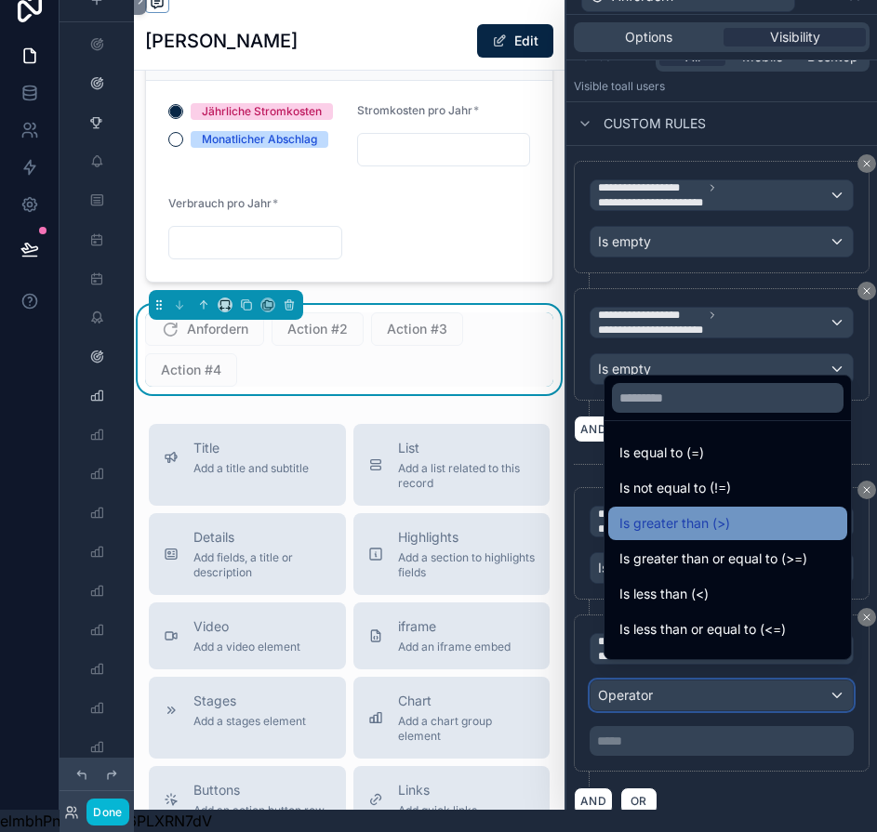
scroll to position [132, 0]
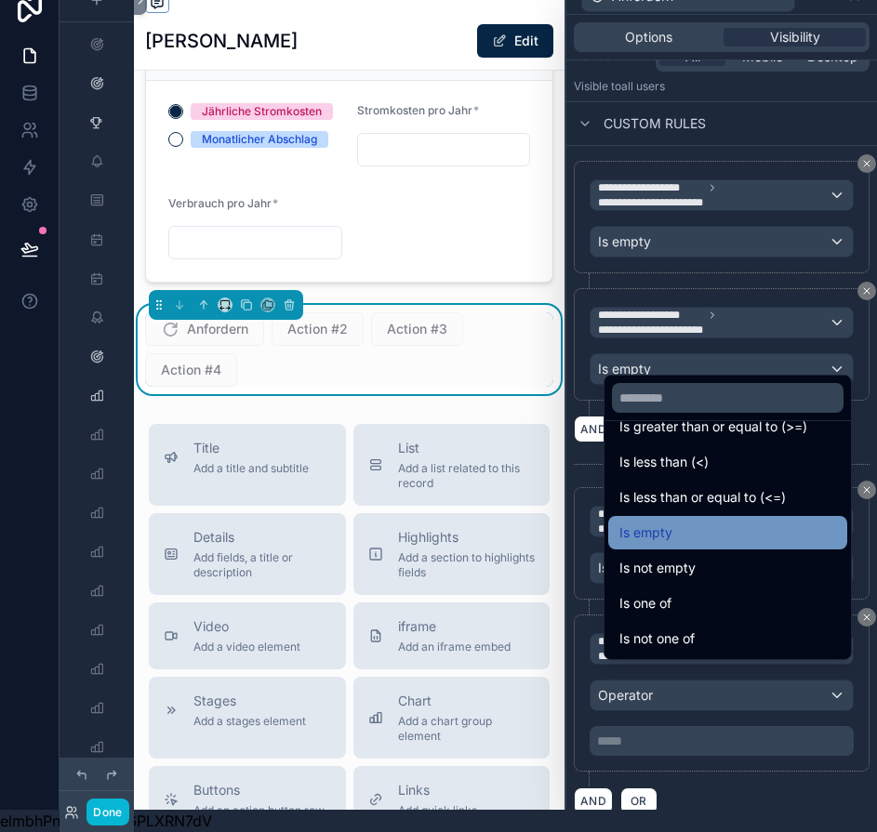
click at [704, 529] on div "Is empty" at bounding box center [727, 533] width 217 height 22
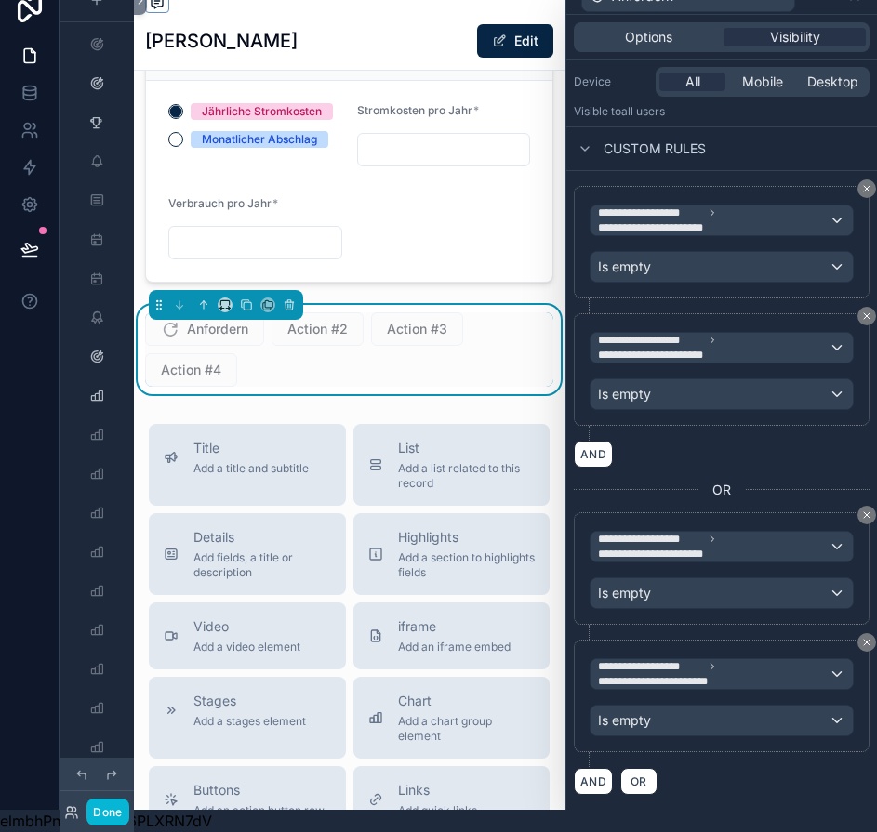
scroll to position [201, 0]
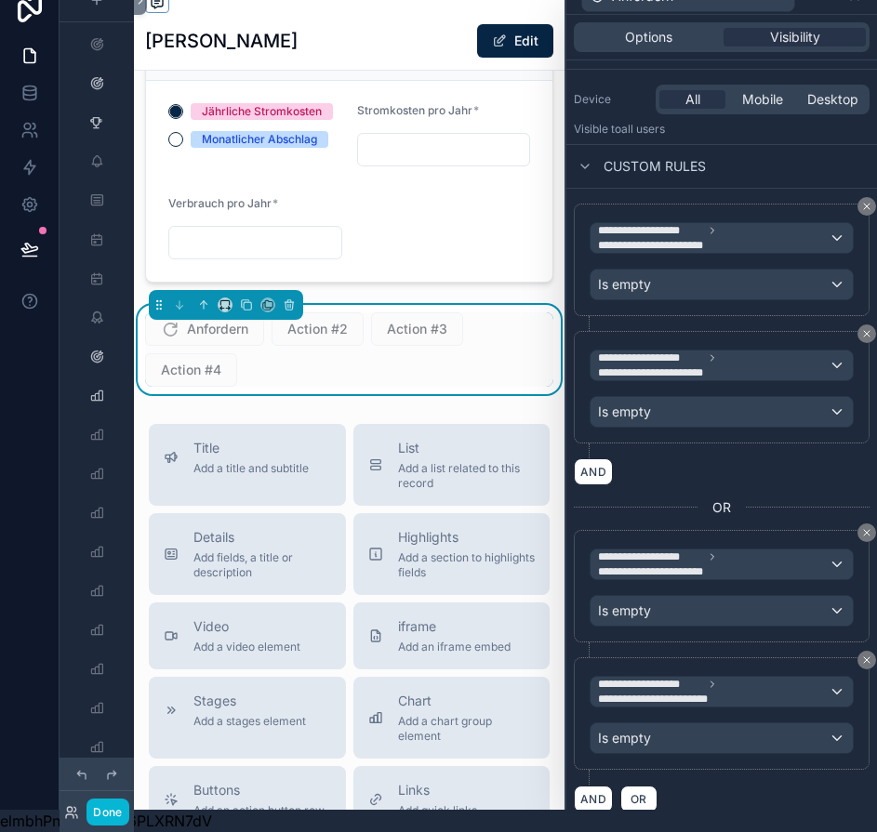
click at [743, 785] on div "AND OR" at bounding box center [722, 799] width 296 height 28
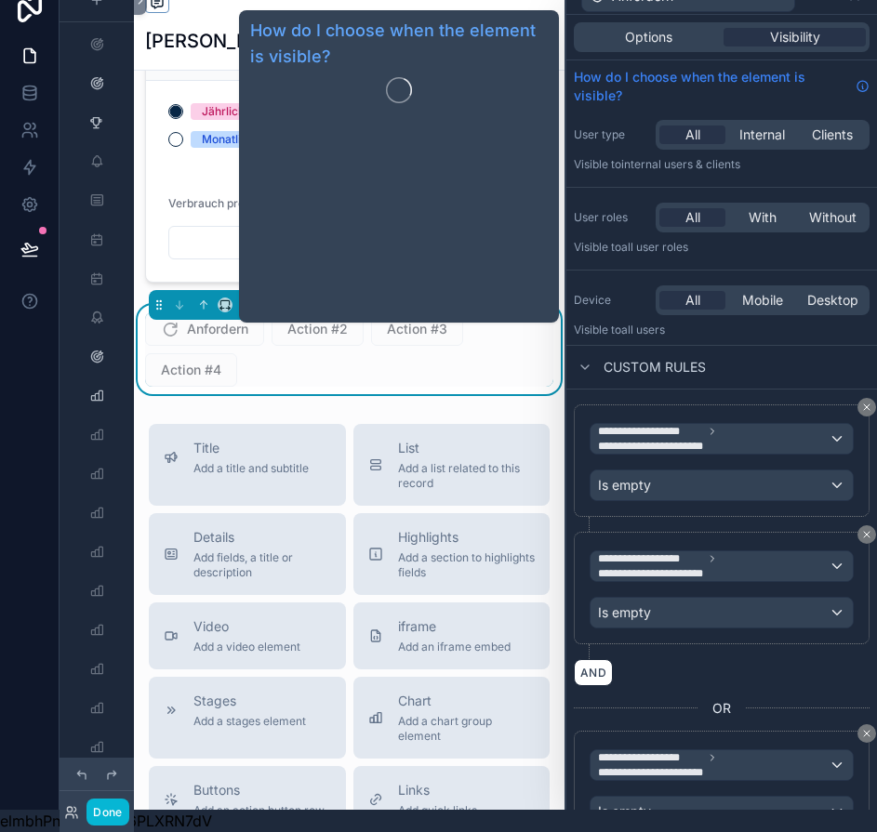
scroll to position [0, 0]
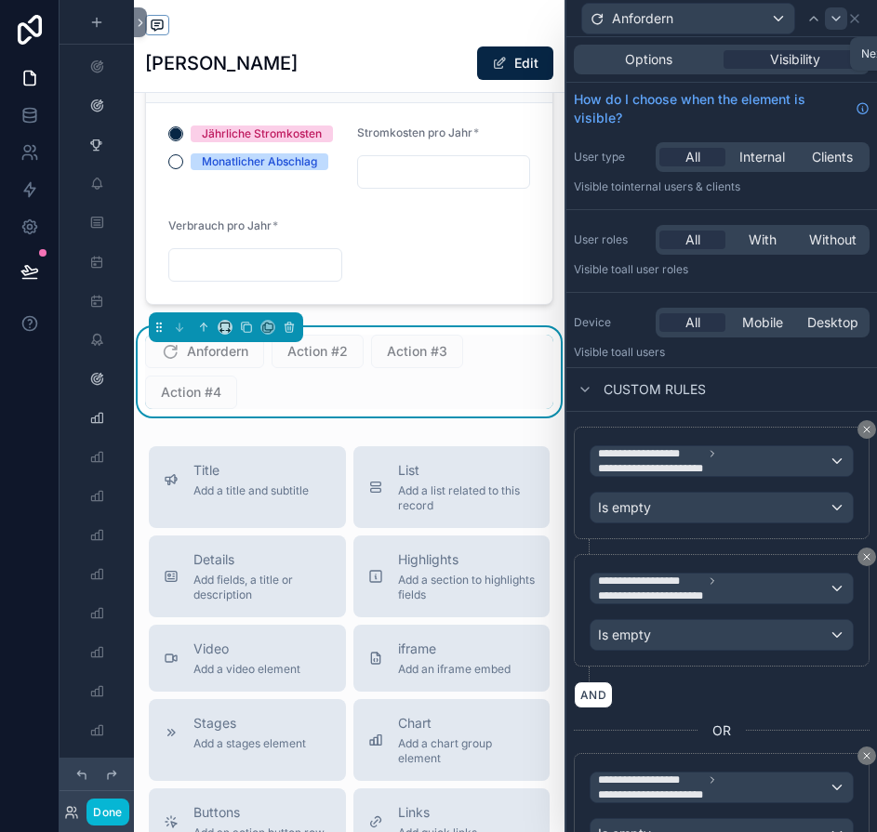
click at [847, 21] on div at bounding box center [836, 18] width 22 height 22
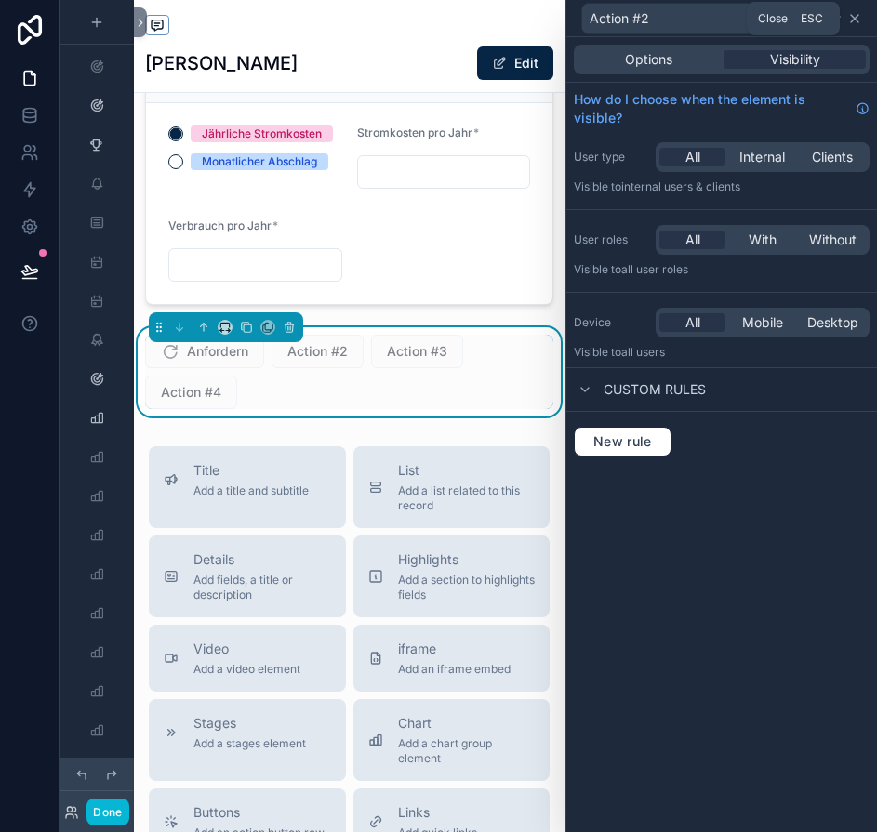
click at [858, 21] on icon at bounding box center [854, 18] width 7 height 7
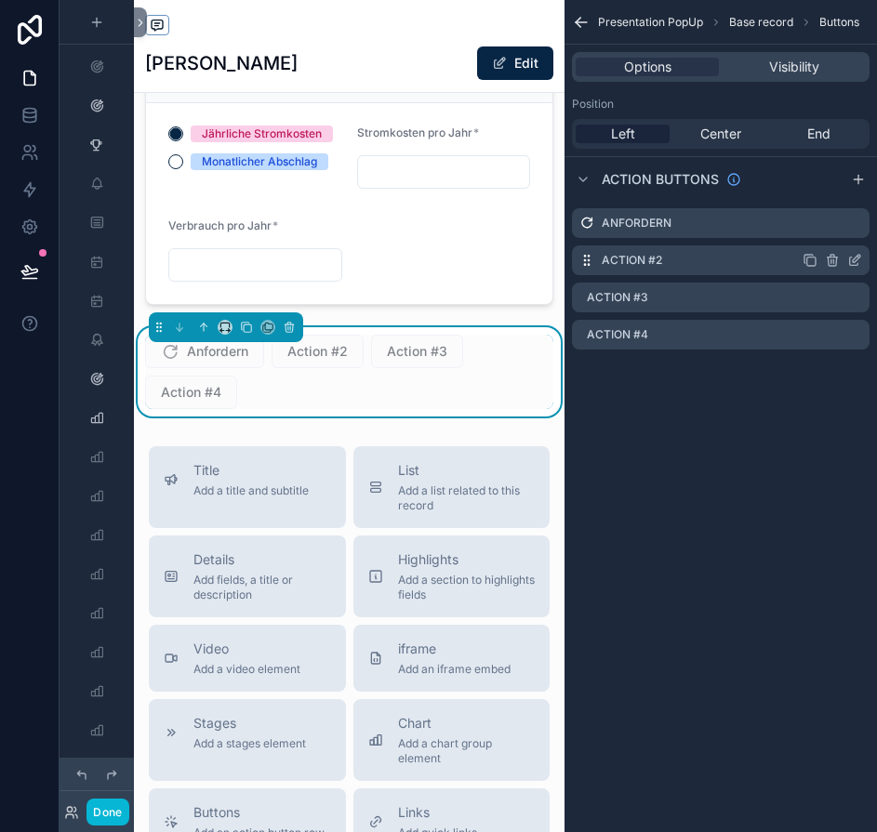
click at [862, 258] on icon "scrollable content" at bounding box center [854, 260] width 15 height 15
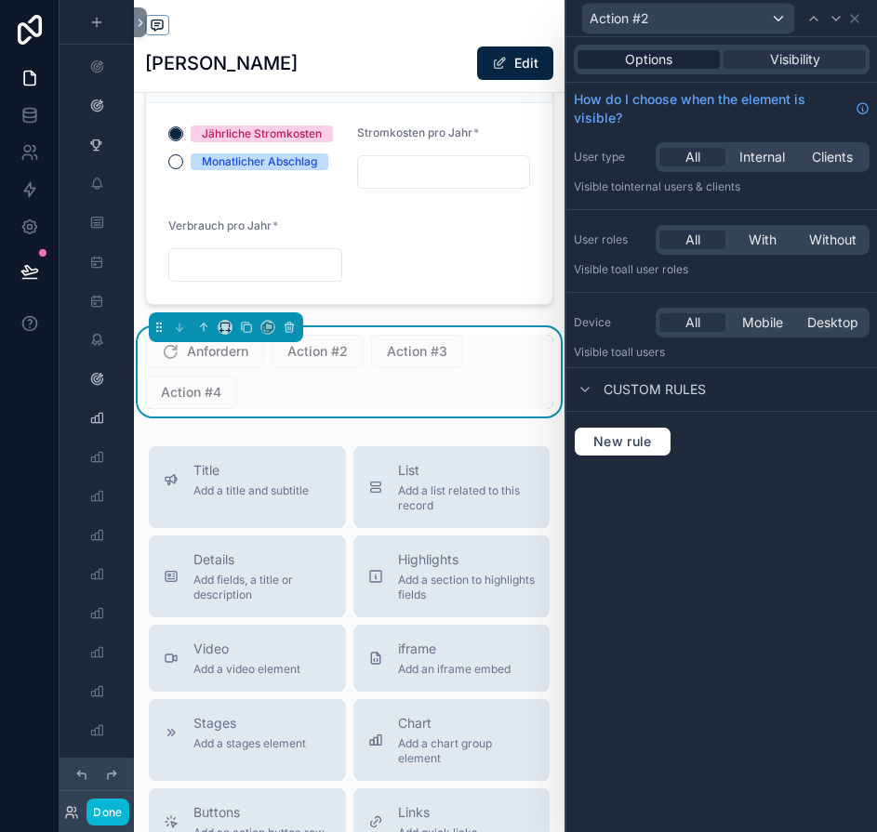
click at [655, 58] on span "Options" at bounding box center [648, 59] width 47 height 19
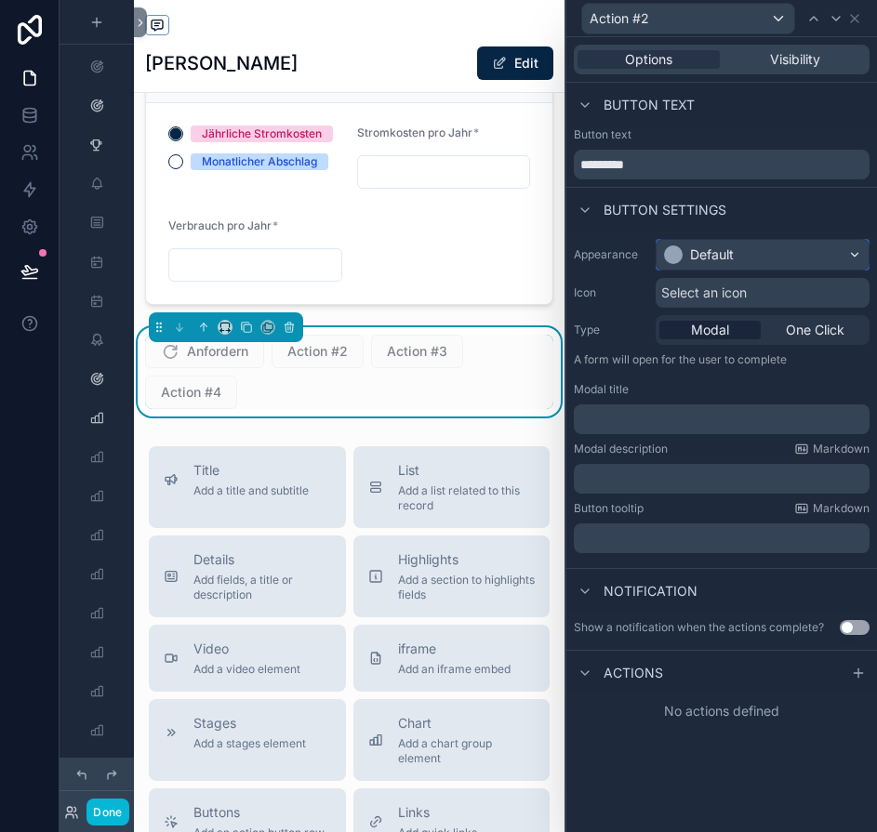
click at [733, 258] on div "Default" at bounding box center [712, 254] width 44 height 19
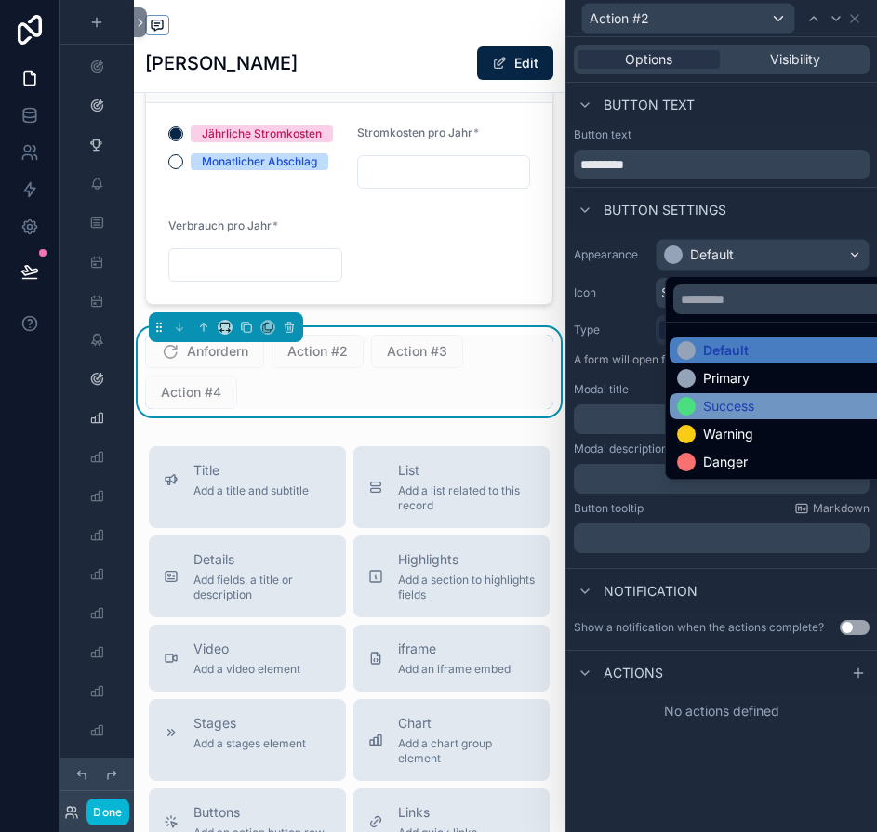
click at [729, 400] on div "Success" at bounding box center [728, 406] width 51 height 19
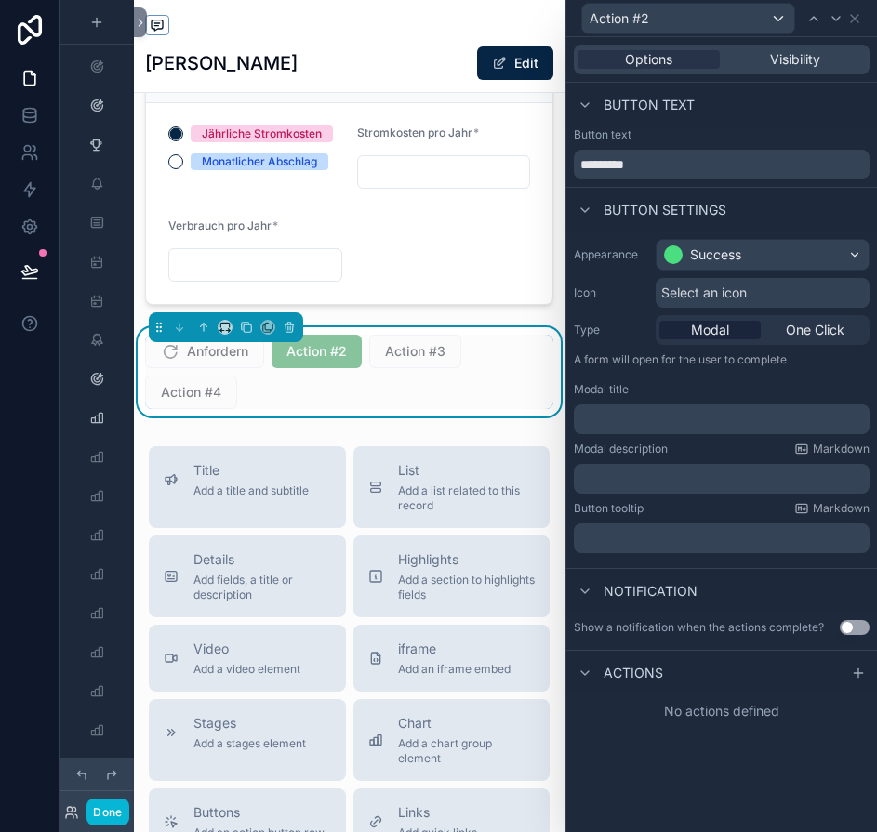
click at [735, 291] on span "Select an icon" at bounding box center [704, 293] width 86 height 19
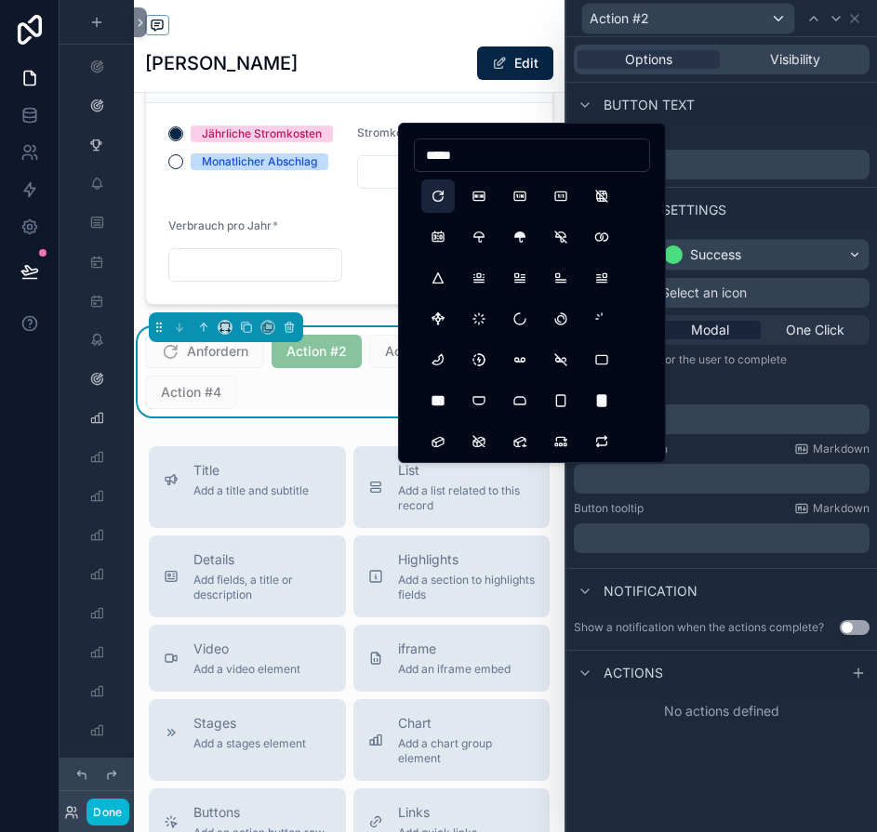
type input "*****"
click at [433, 201] on button "Reload" at bounding box center [437, 195] width 33 height 33
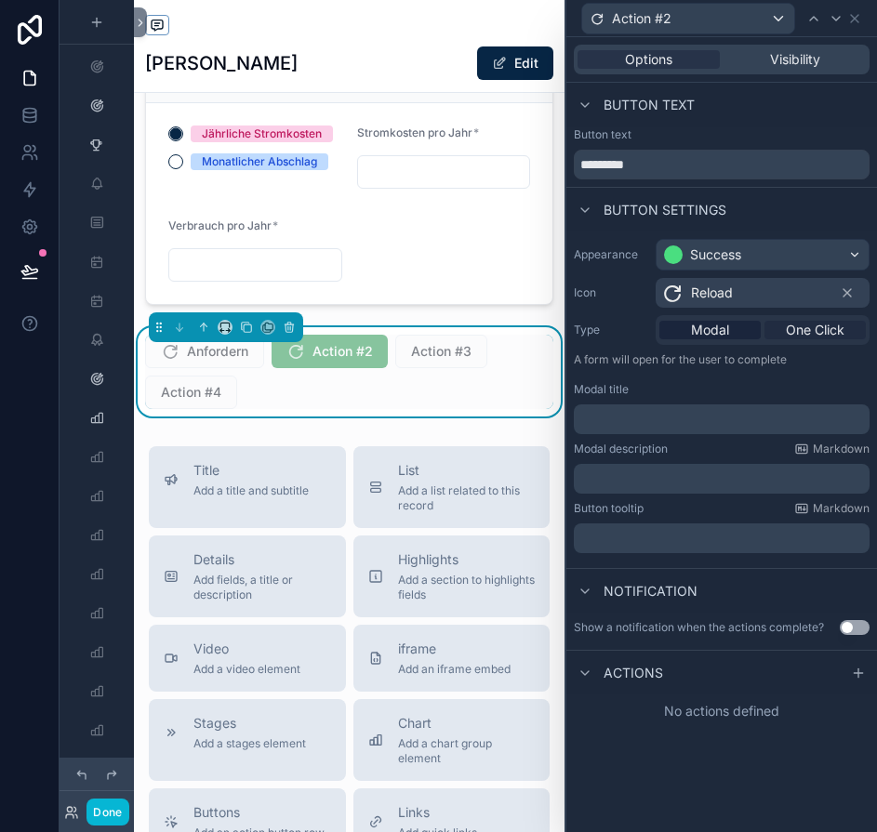
click at [803, 333] on span "One Click" at bounding box center [815, 330] width 59 height 19
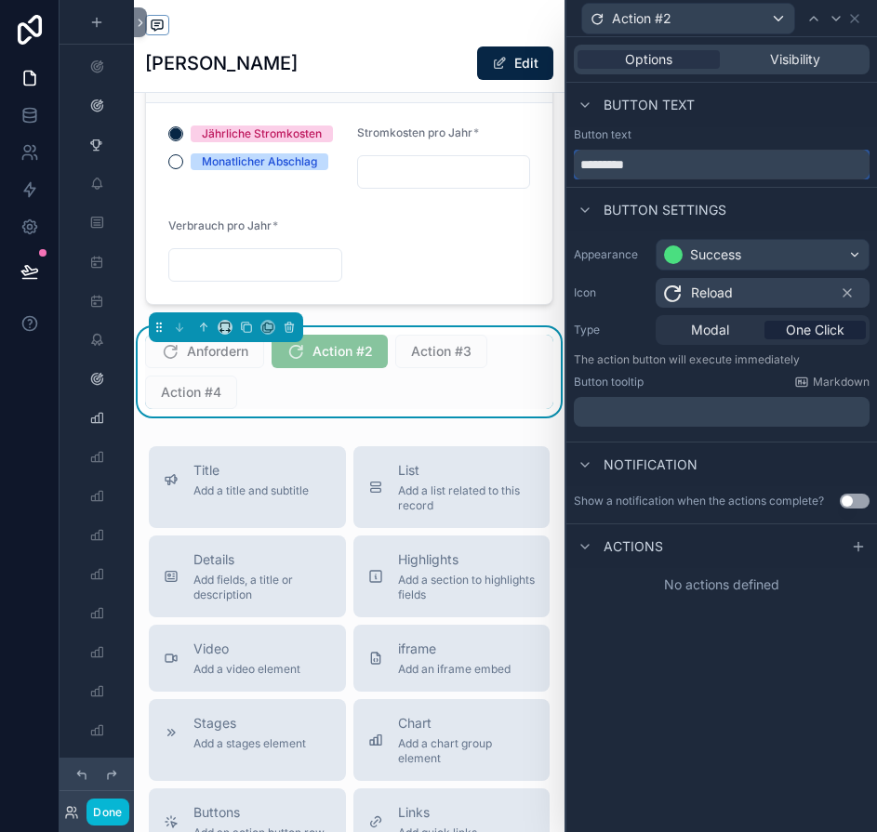
click at [654, 168] on input "*********" at bounding box center [722, 165] width 296 height 30
paste input "text"
type input "*********"
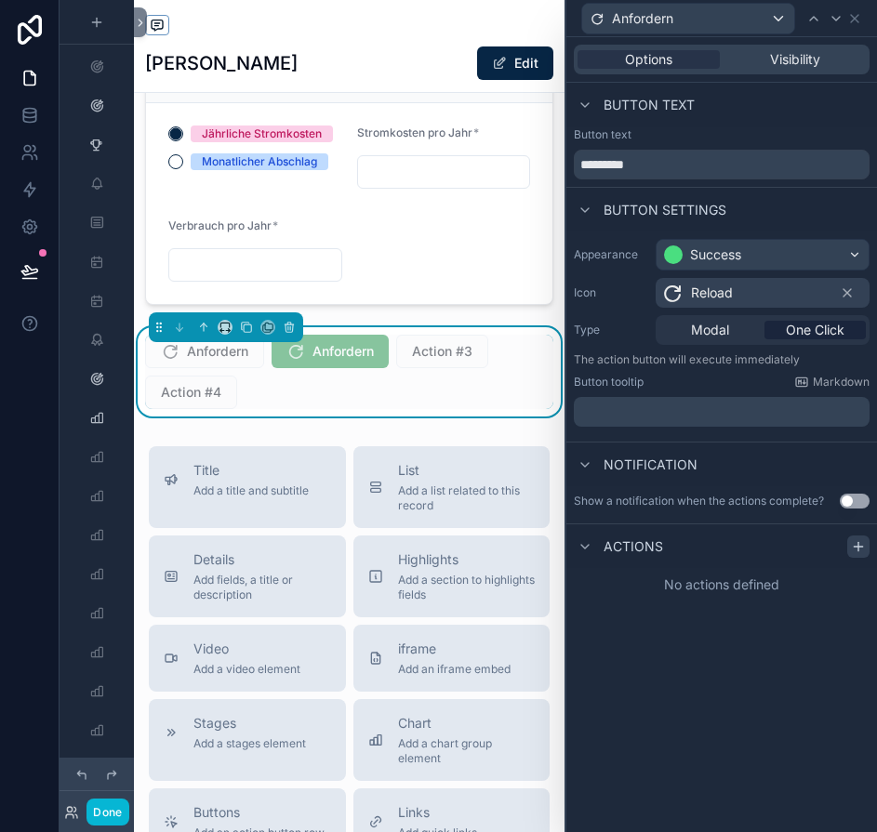
click at [865, 545] on icon at bounding box center [858, 546] width 15 height 15
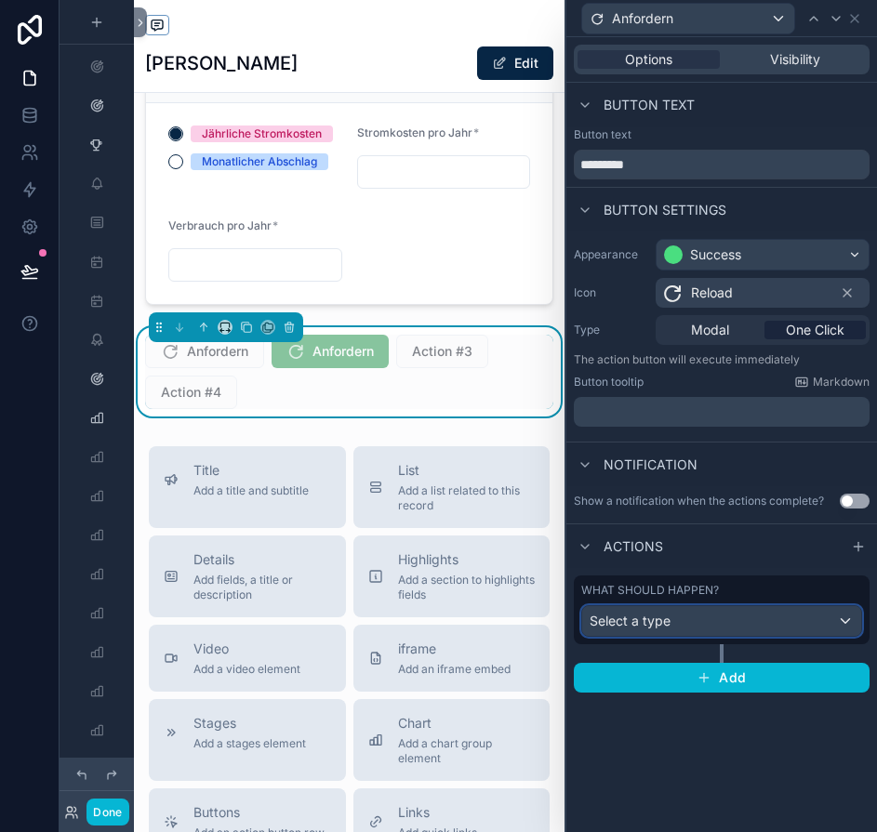
click at [676, 630] on div "Select a type" at bounding box center [721, 621] width 279 height 30
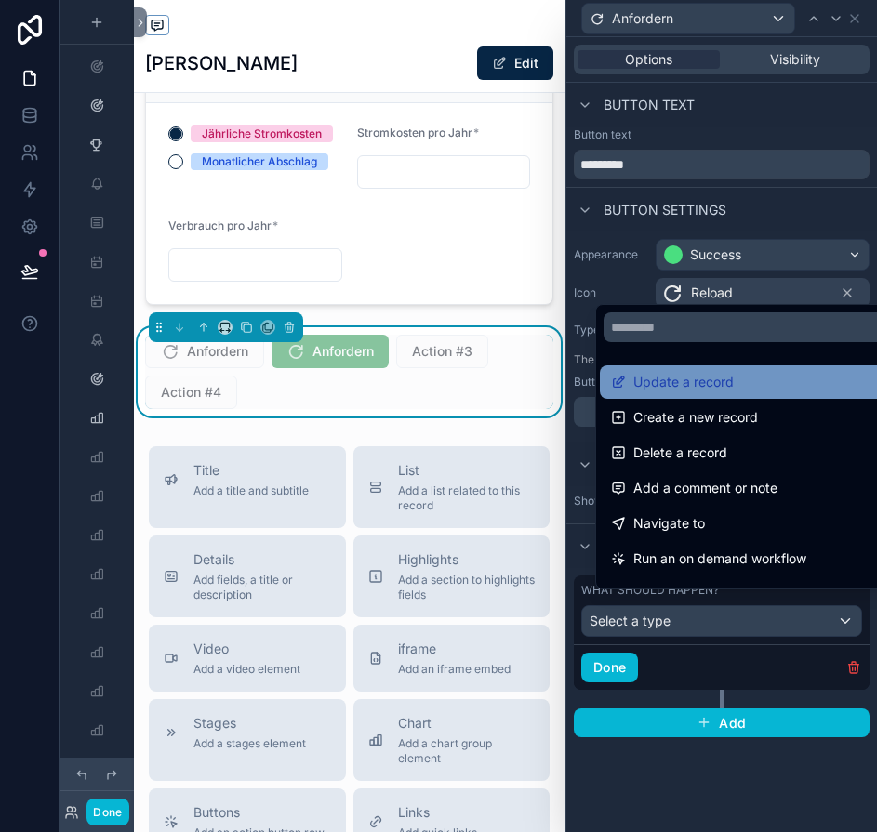
click at [704, 393] on span "Update a record" at bounding box center [683, 382] width 100 height 22
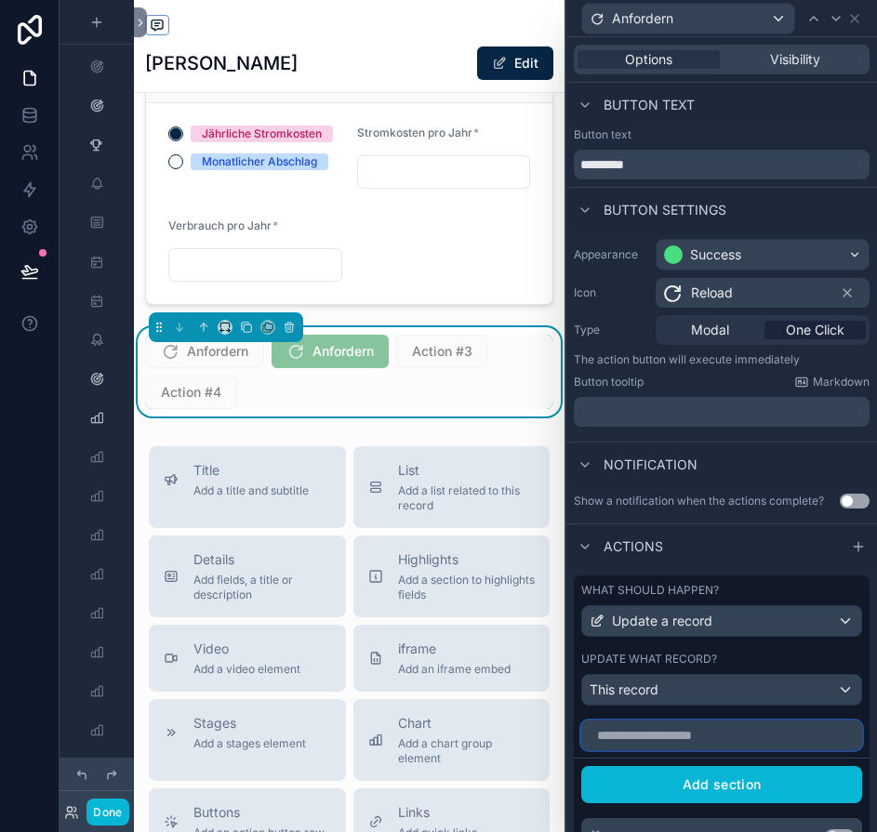
click at [684, 731] on input "text" at bounding box center [721, 735] width 281 height 30
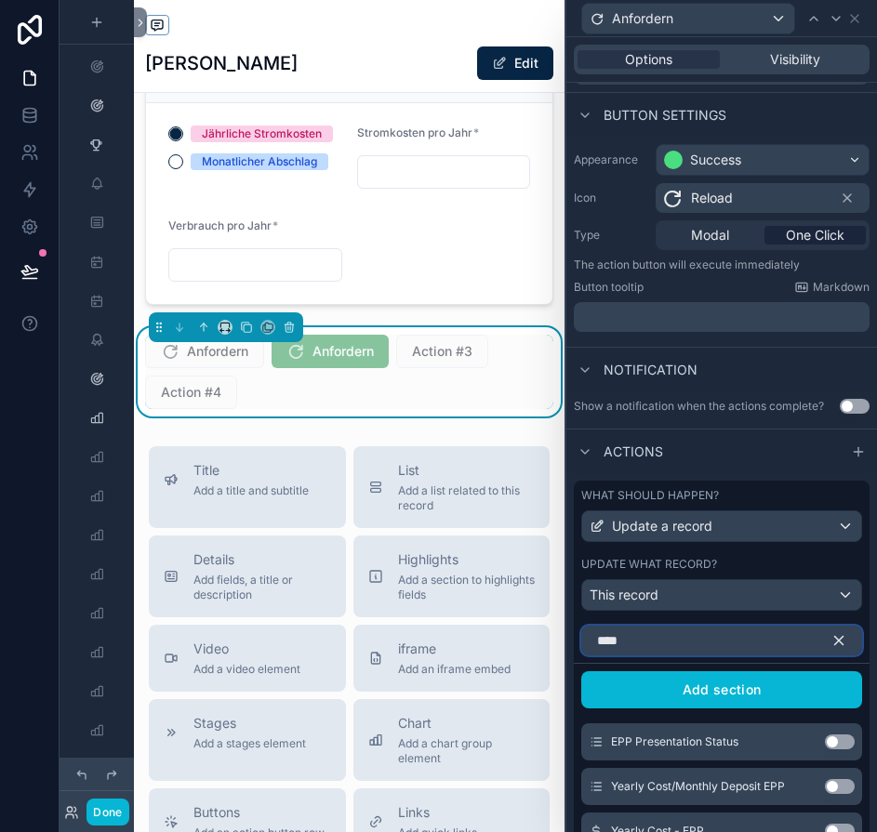
type input "***"
click at [839, 741] on button "Use setting" at bounding box center [840, 741] width 30 height 15
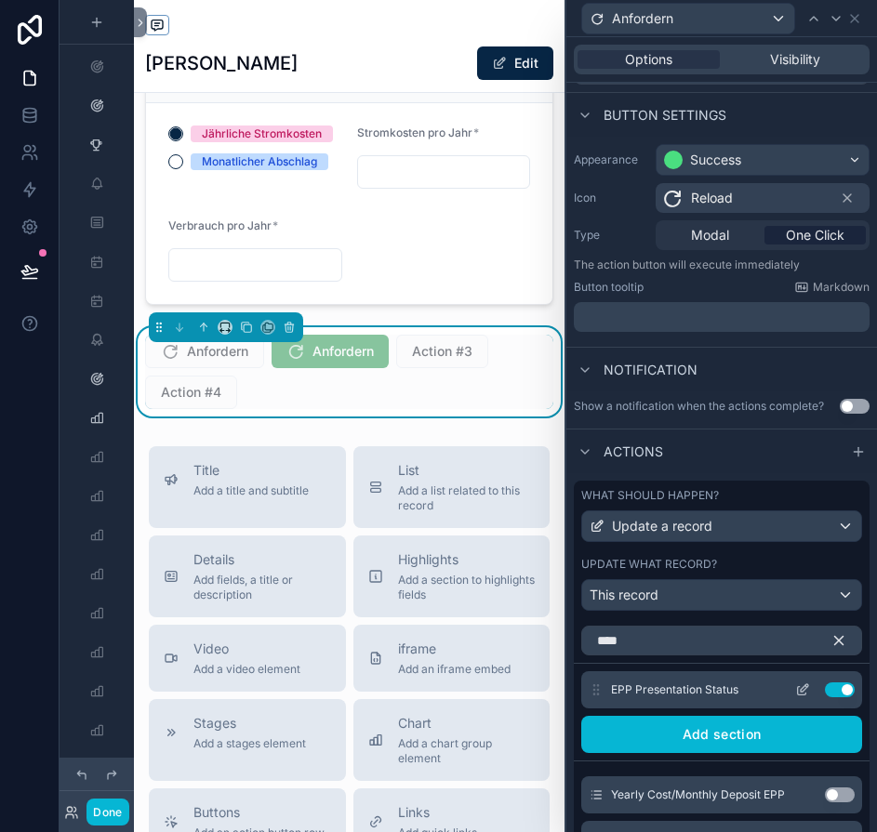
click at [802, 694] on icon at bounding box center [802, 689] width 15 height 15
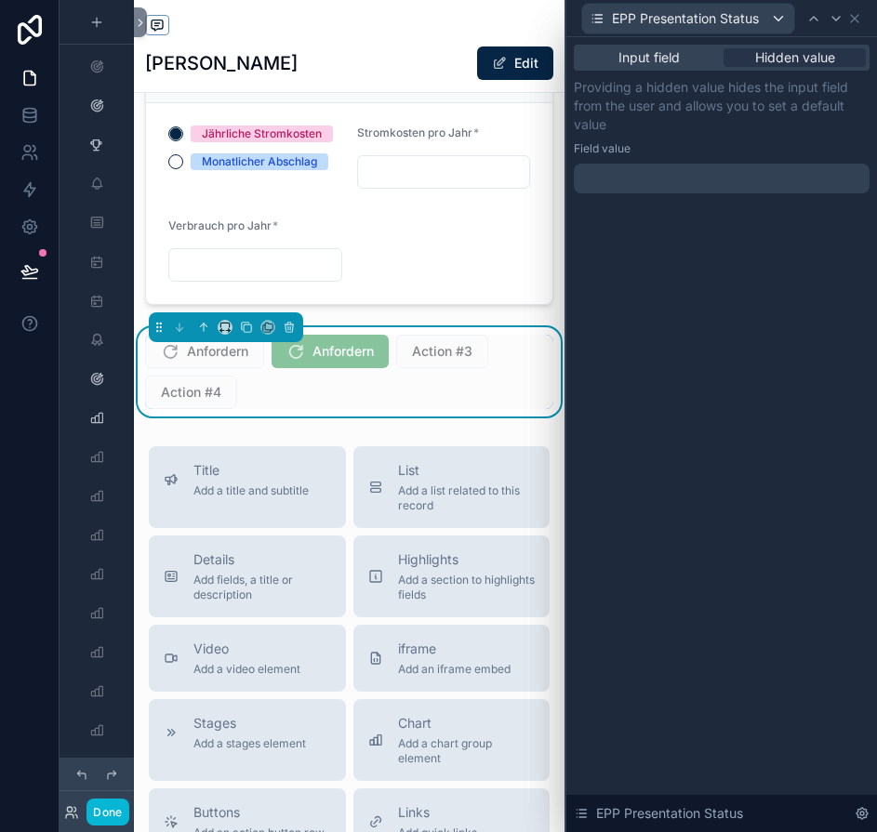
click at [687, 177] on div at bounding box center [722, 179] width 296 height 30
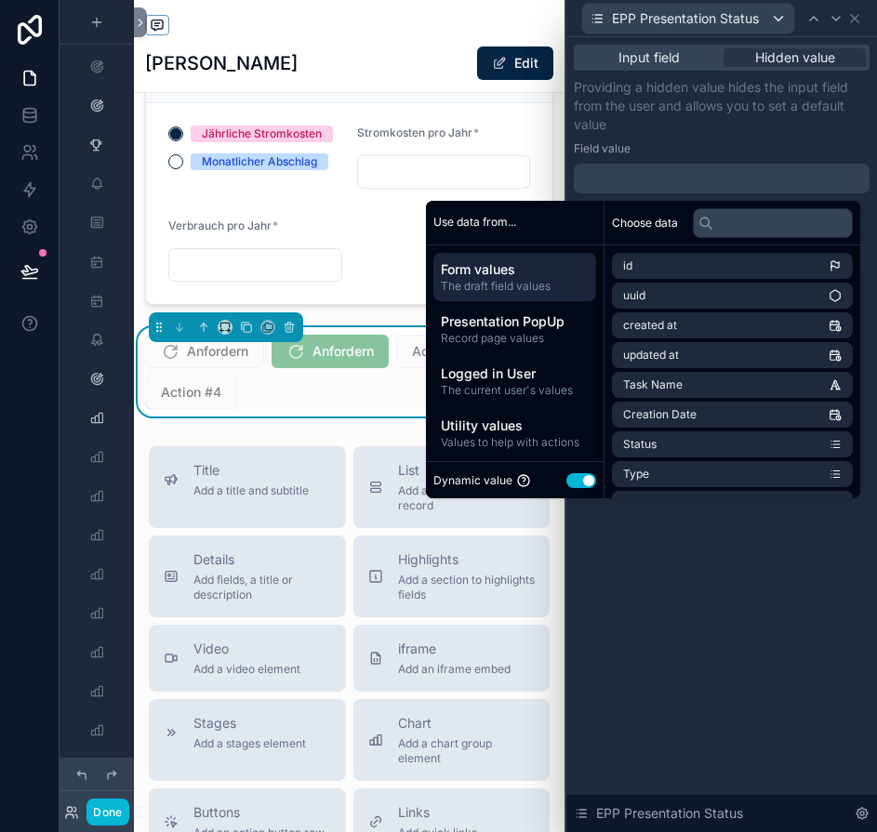
click at [583, 480] on button "Use setting" at bounding box center [581, 480] width 30 height 15
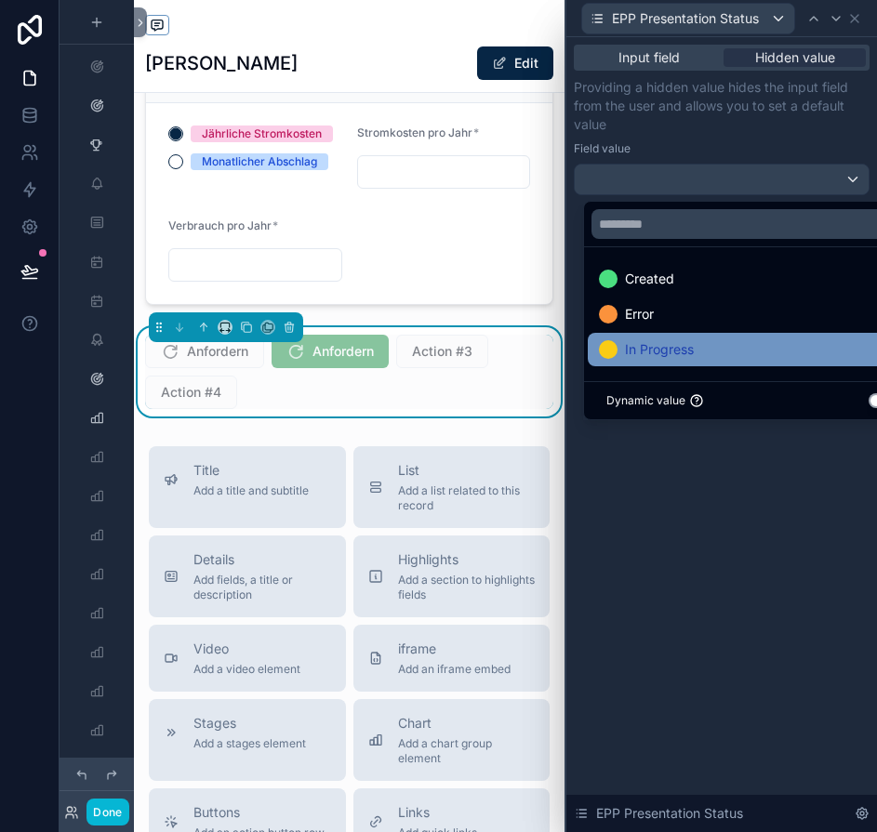
click at [698, 345] on div "In Progress" at bounding box center [752, 349] width 307 height 22
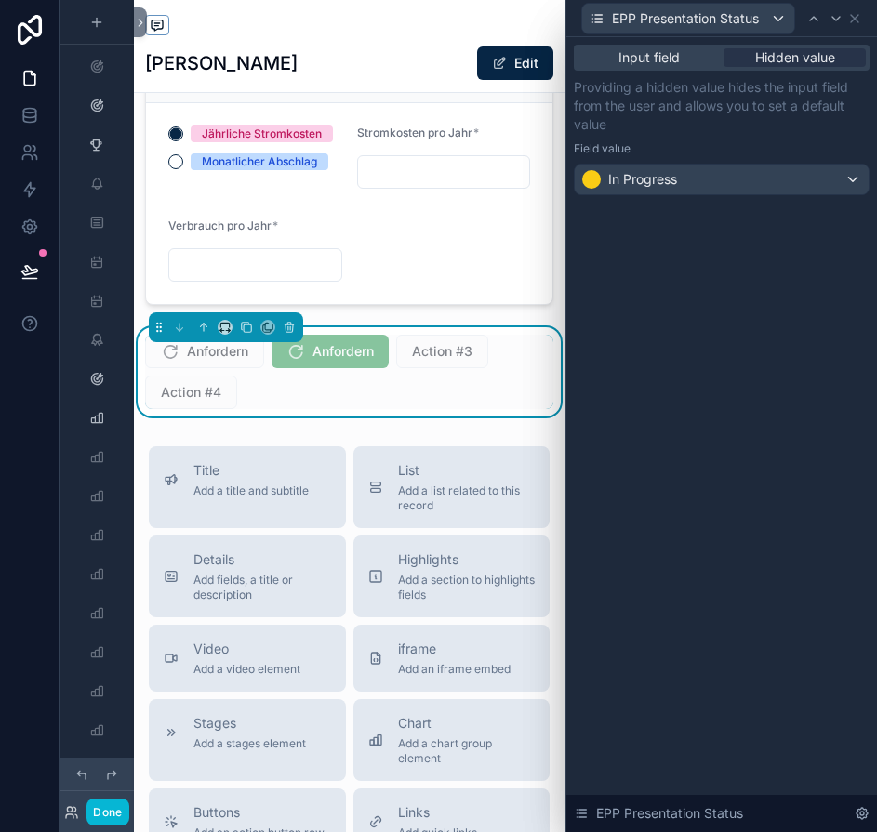
click at [711, 561] on div "Input field Hidden value Providing a hidden value hides the input field from th…" at bounding box center [721, 434] width 310 height 795
click at [862, 13] on icon at bounding box center [854, 18] width 15 height 15
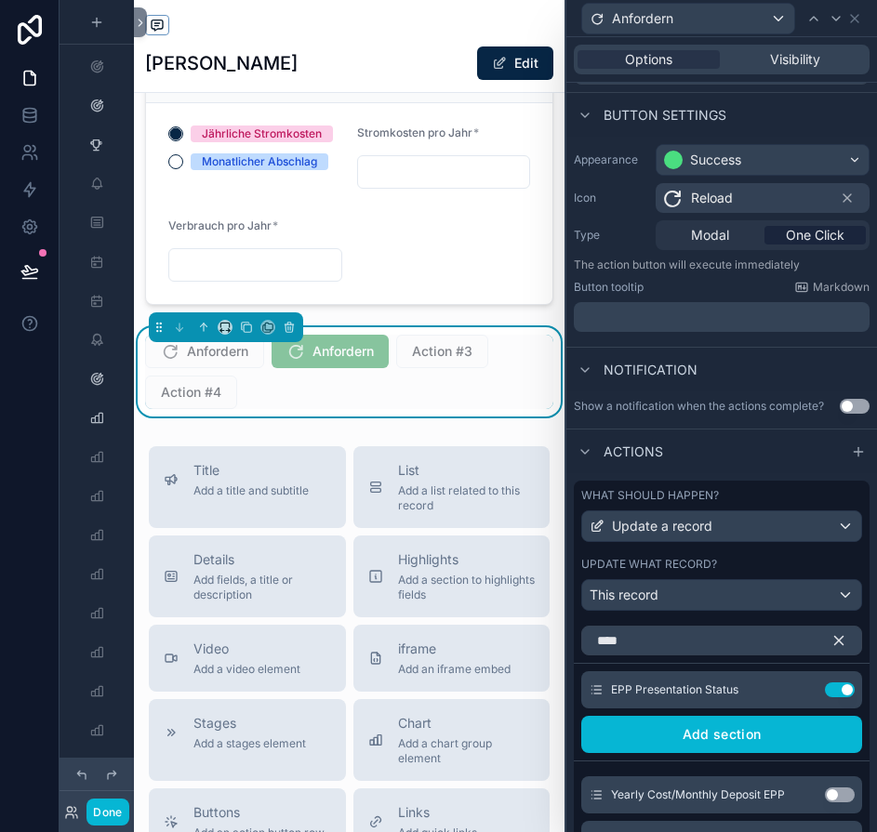
scroll to position [319, 0]
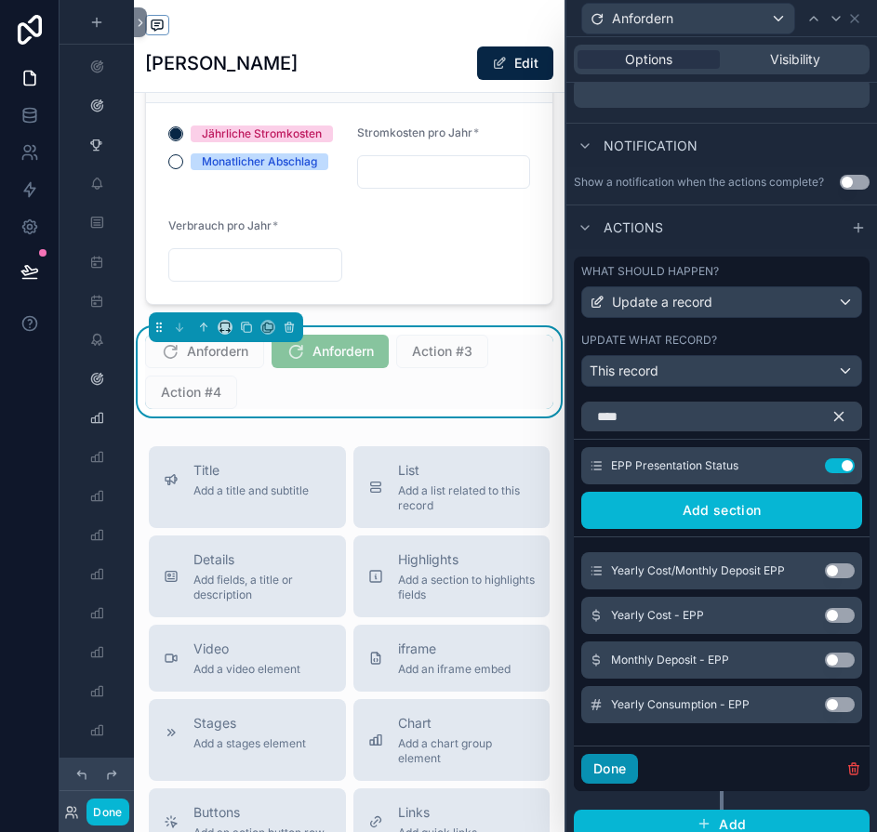
click at [623, 768] on button "Done" at bounding box center [609, 769] width 57 height 30
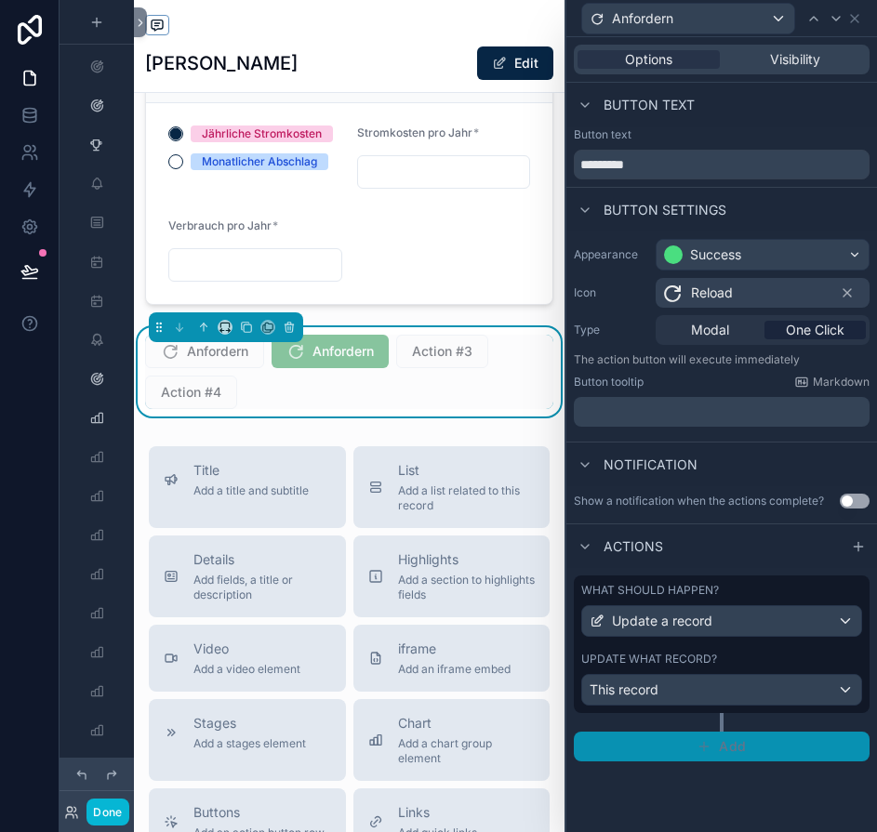
click at [729, 745] on button "Add" at bounding box center [722, 747] width 296 height 30
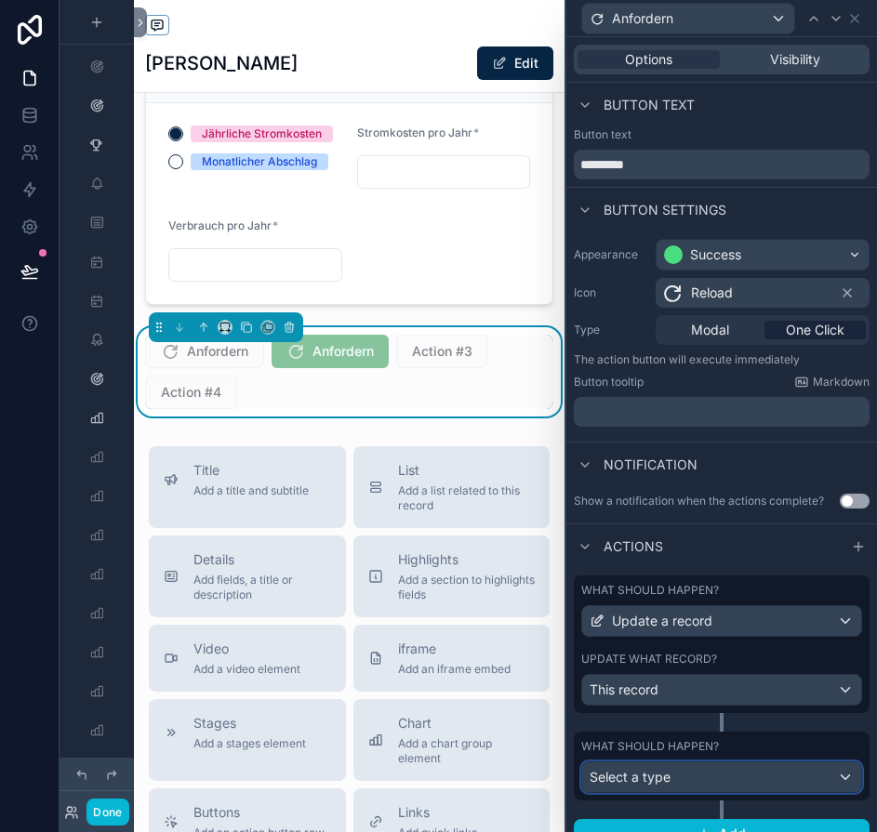
click at [668, 776] on span "Select a type" at bounding box center [629, 777] width 81 height 16
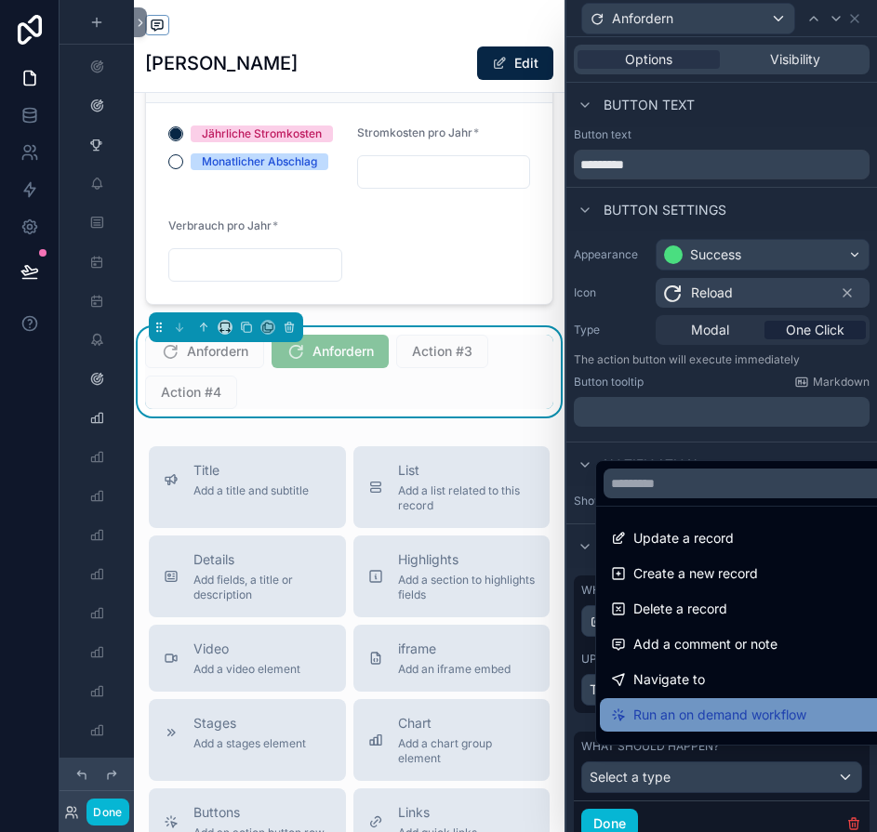
click at [668, 720] on span "Run an on demand workflow" at bounding box center [719, 715] width 173 height 22
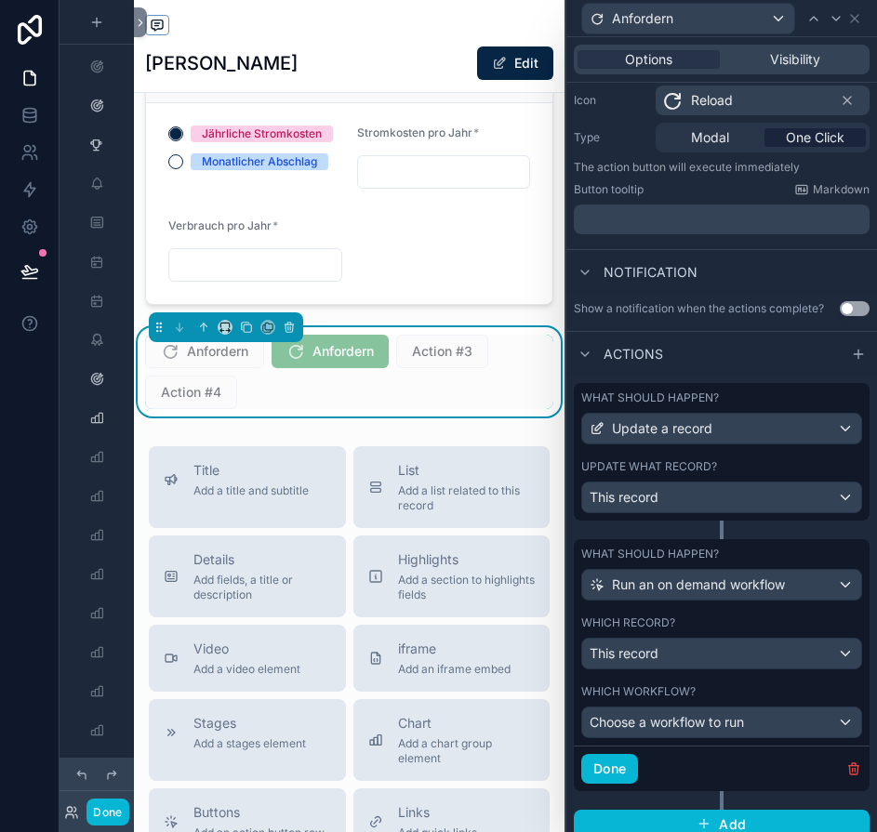
scroll to position [36, 0]
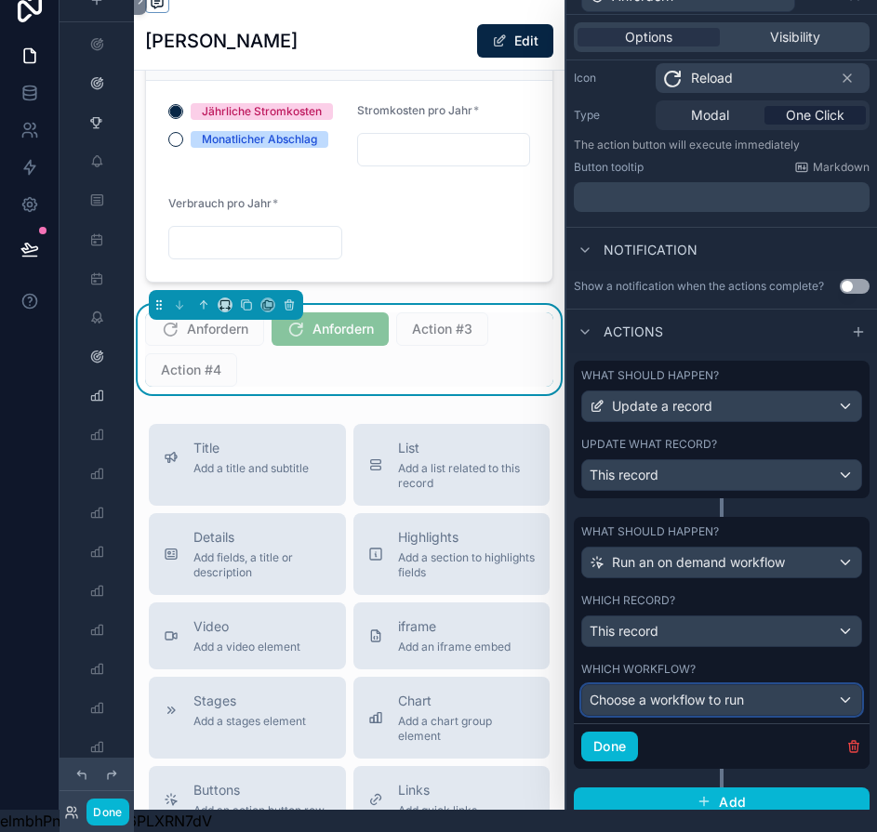
click at [665, 692] on span "Choose a workflow to run" at bounding box center [666, 700] width 154 height 16
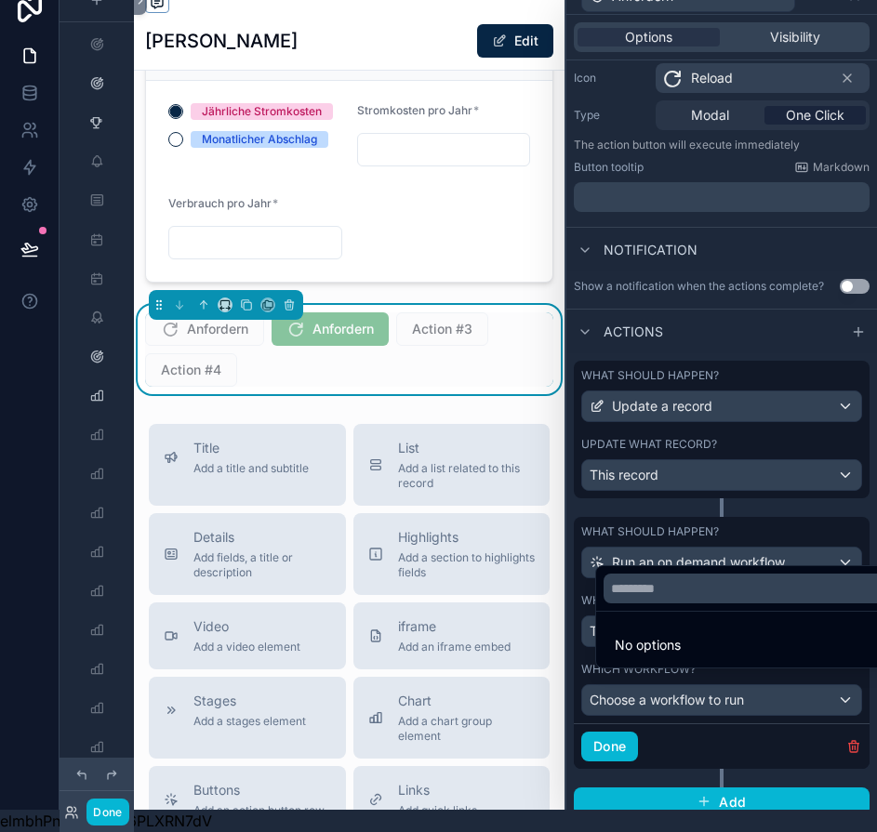
click at [665, 680] on div at bounding box center [721, 394] width 310 height 832
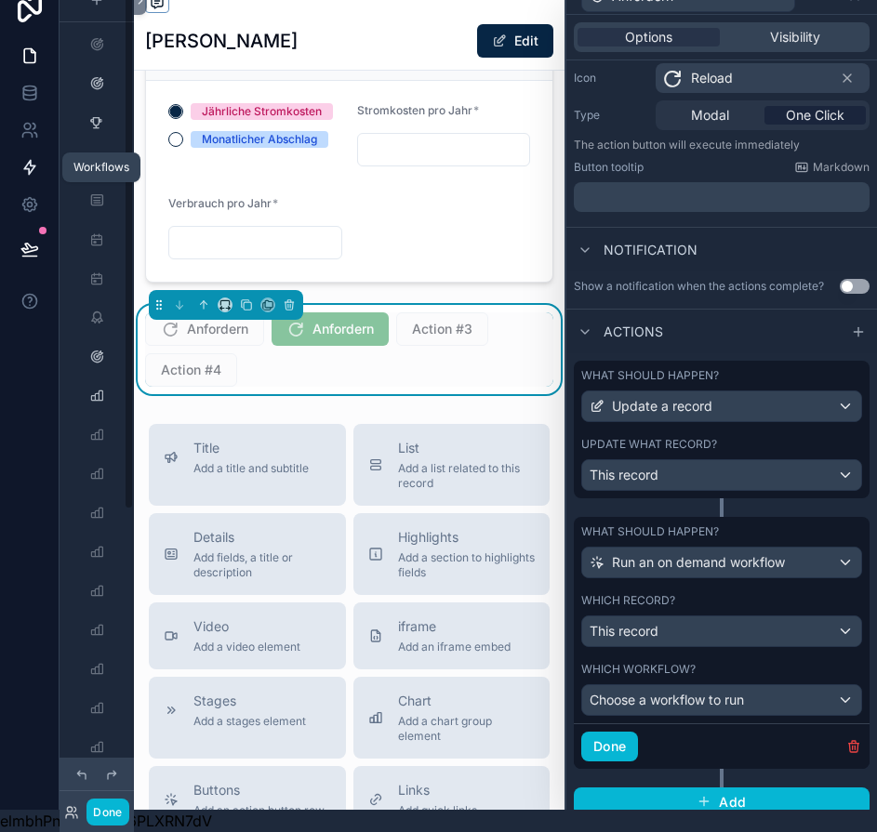
click at [26, 158] on icon at bounding box center [29, 167] width 19 height 19
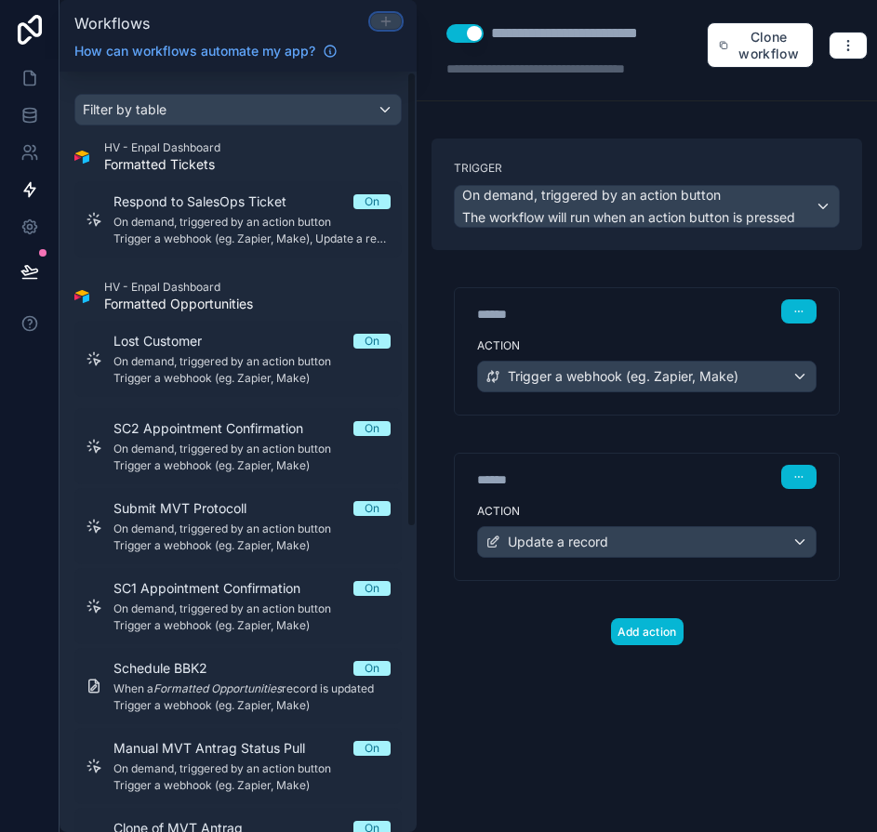
click at [381, 23] on icon at bounding box center [385, 21] width 15 height 15
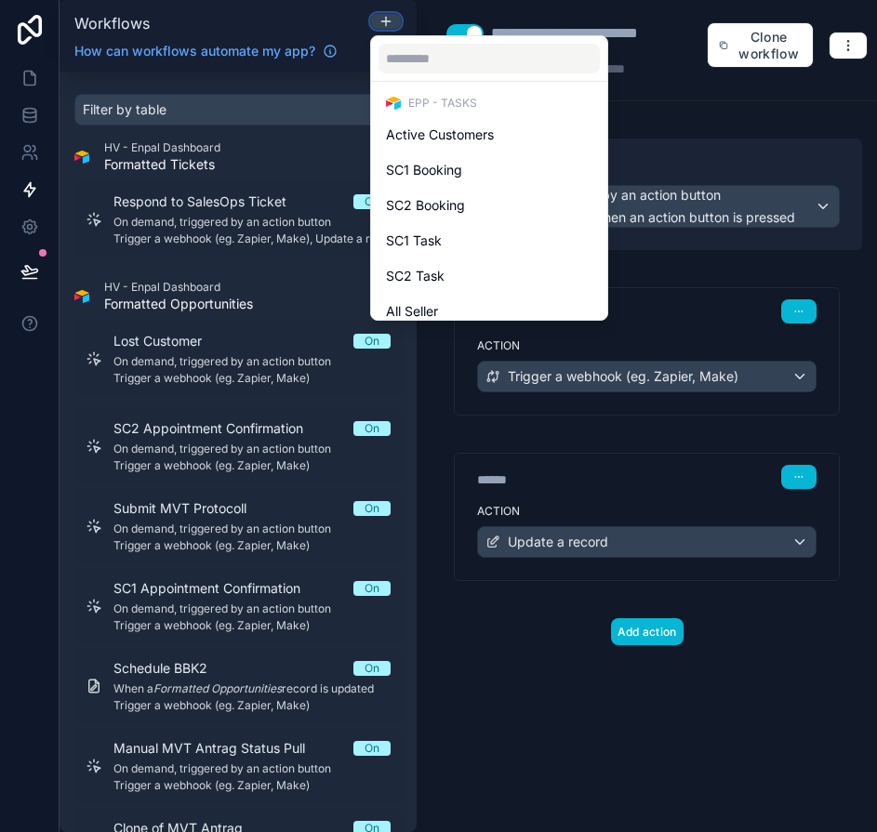
scroll to position [917, 0]
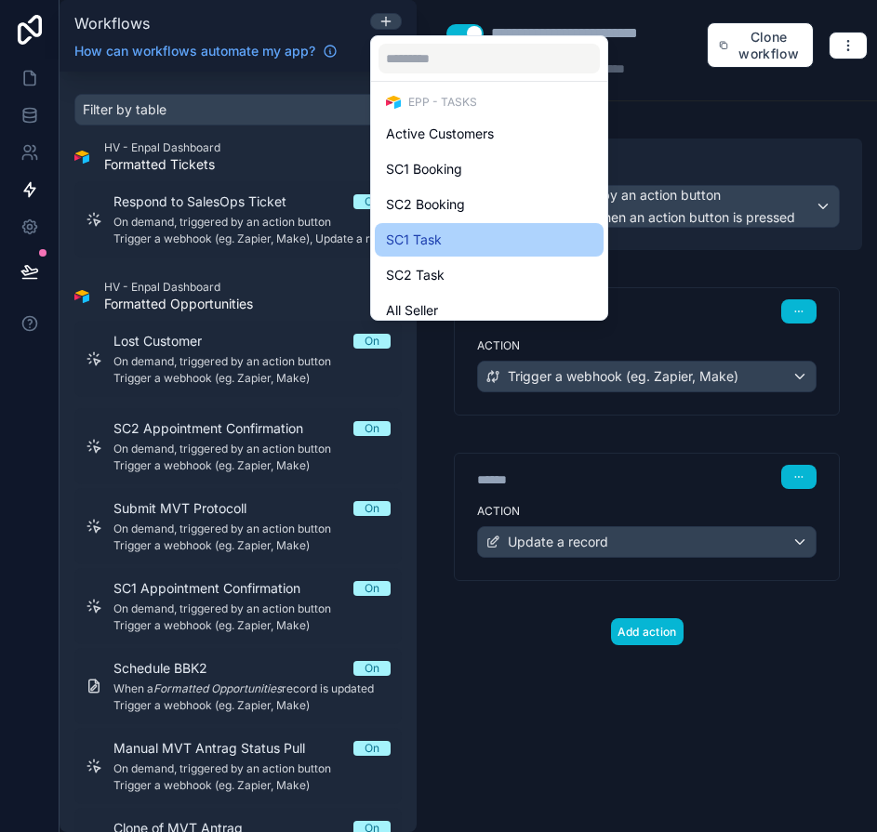
click at [450, 247] on div "SC1 Task" at bounding box center [489, 240] width 206 height 22
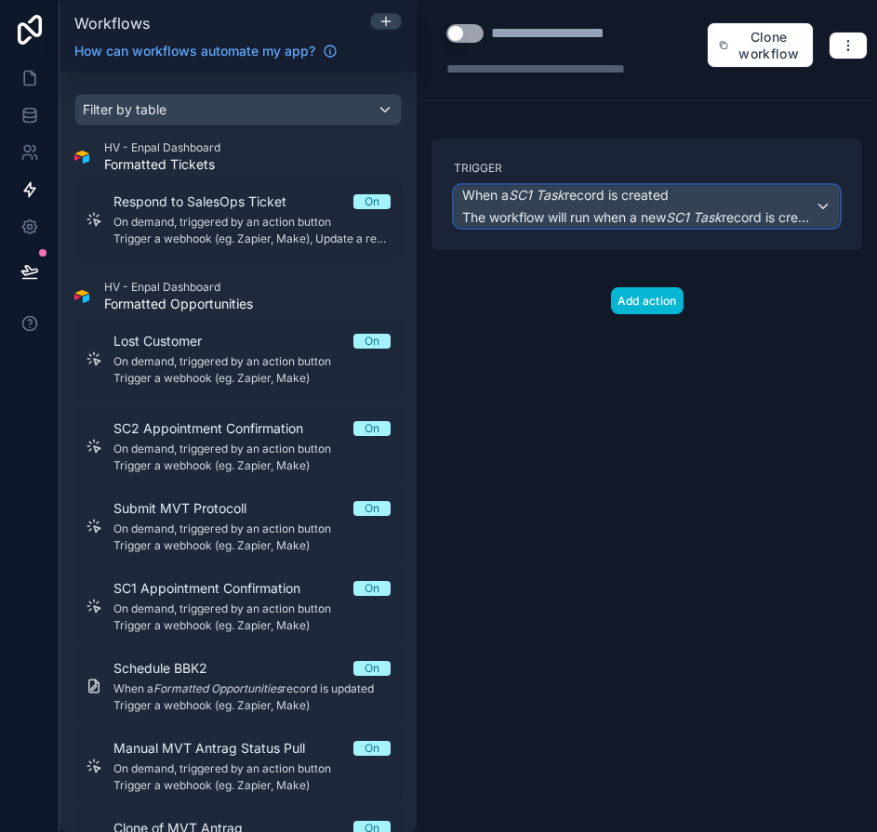
click at [598, 200] on span "When a SC1 Task record is created" at bounding box center [565, 195] width 206 height 19
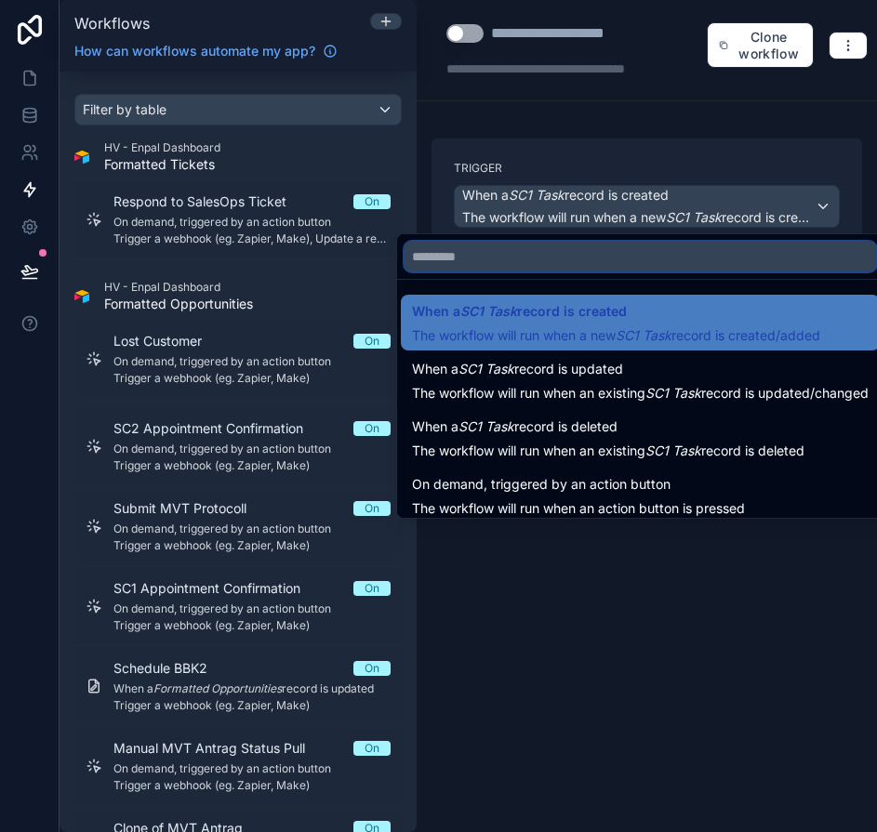
click at [562, 259] on input "text" at bounding box center [639, 257] width 471 height 30
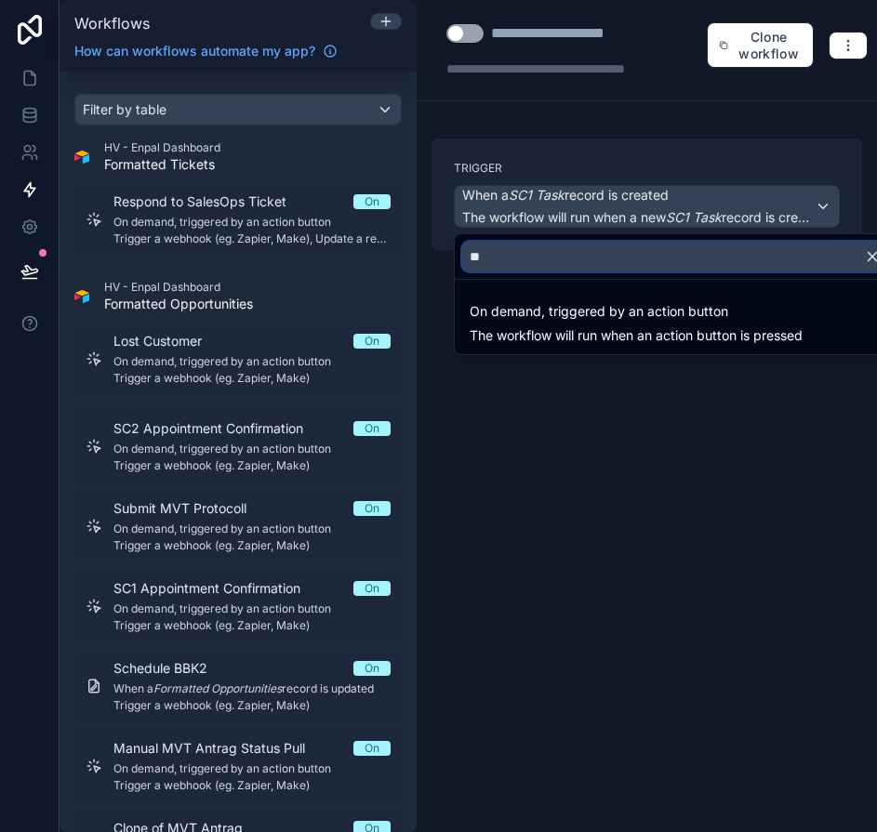
type input "*"
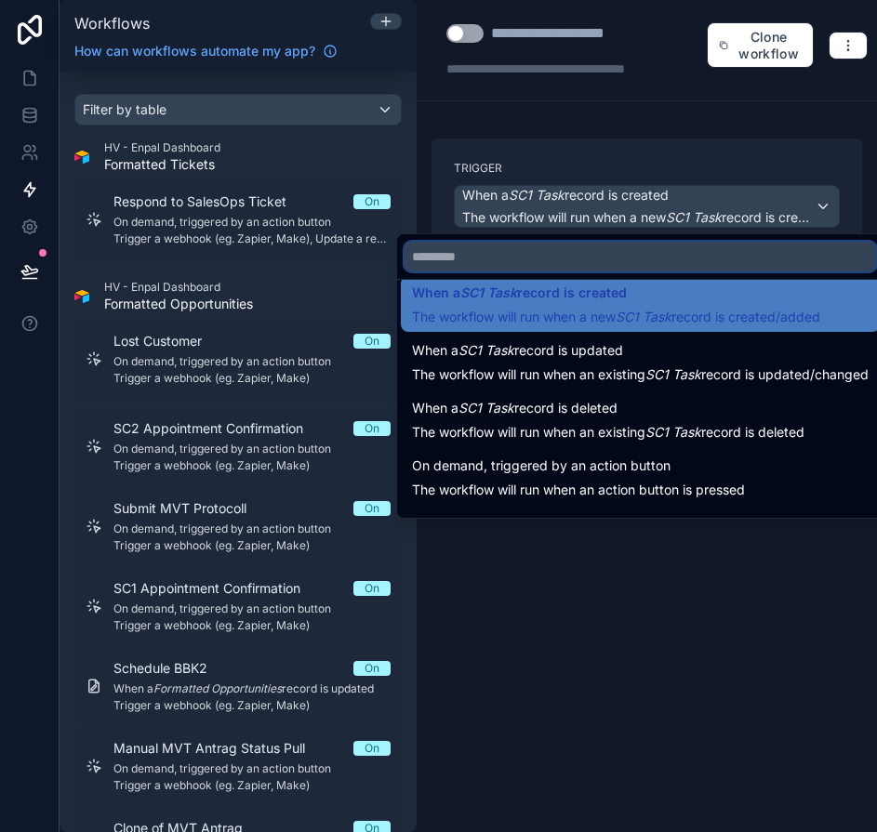
scroll to position [67, 0]
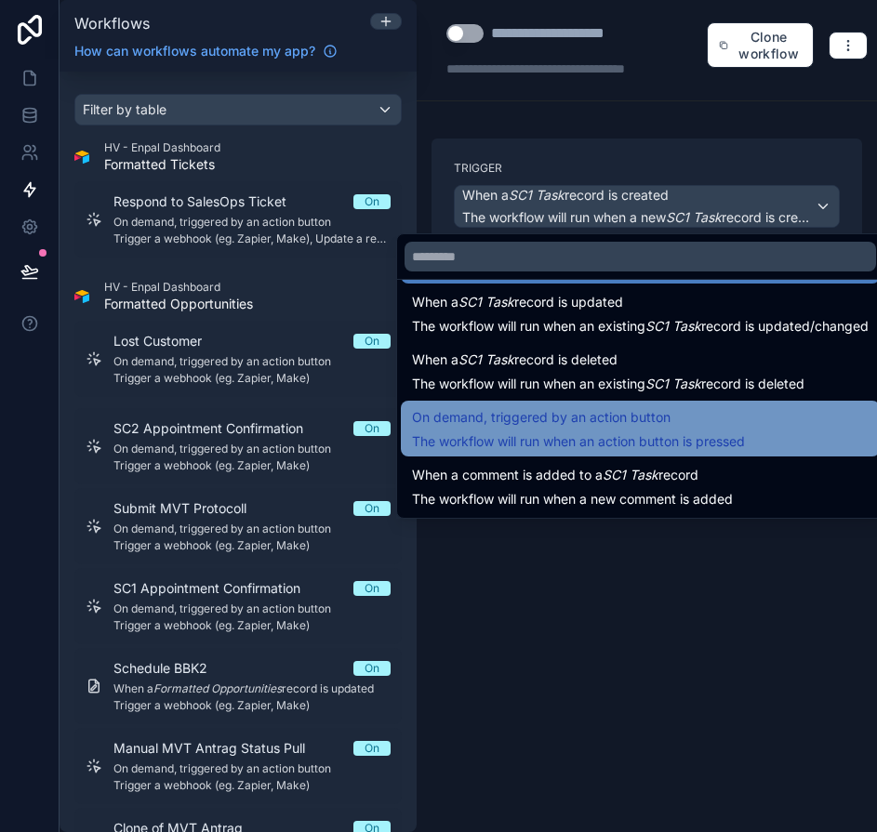
click at [641, 446] on span "The workflow will run when an action button is pressed" at bounding box center [578, 441] width 333 height 16
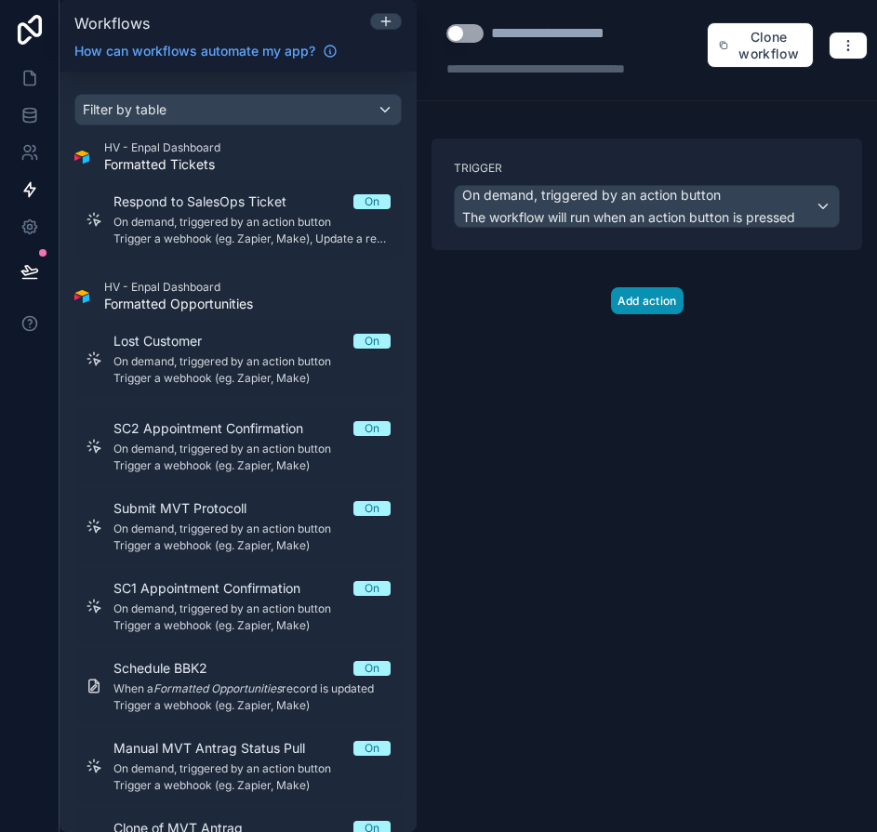
click at [663, 294] on button "Add action" at bounding box center [647, 300] width 73 height 27
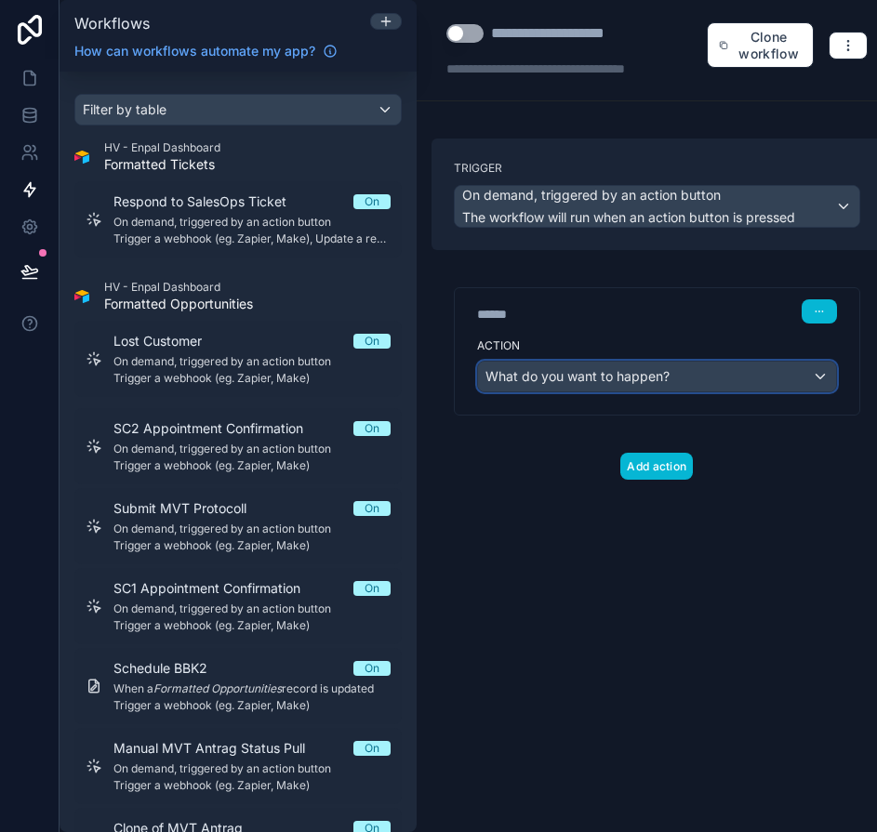
click at [583, 370] on span "What do you want to happen?" at bounding box center [577, 376] width 184 height 16
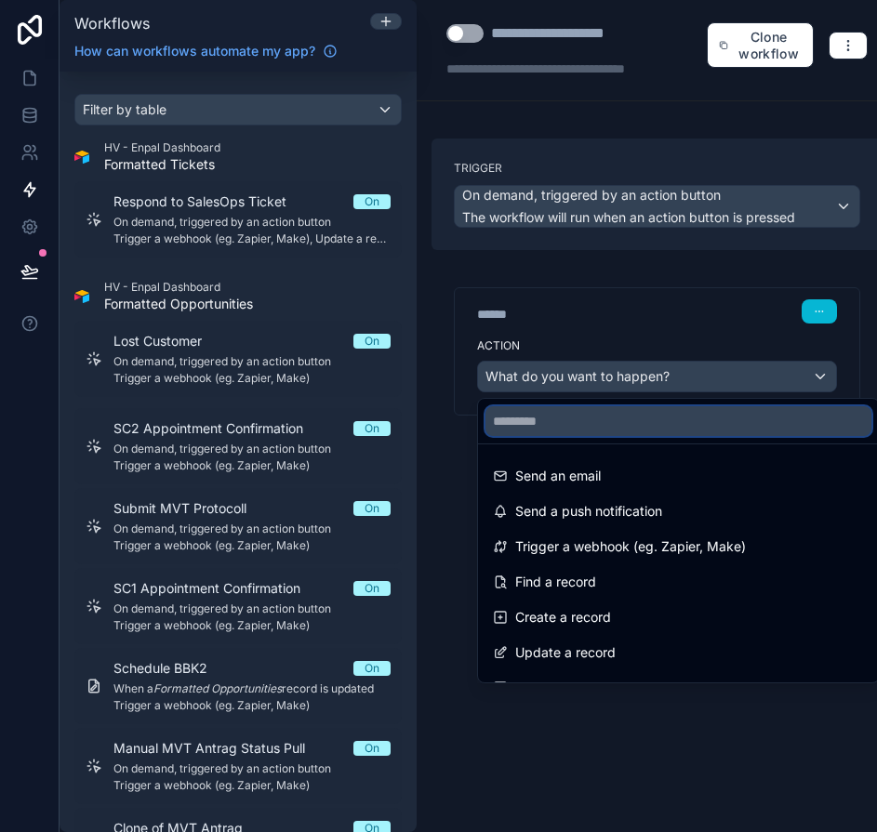
click at [568, 415] on input "text" at bounding box center [678, 421] width 386 height 30
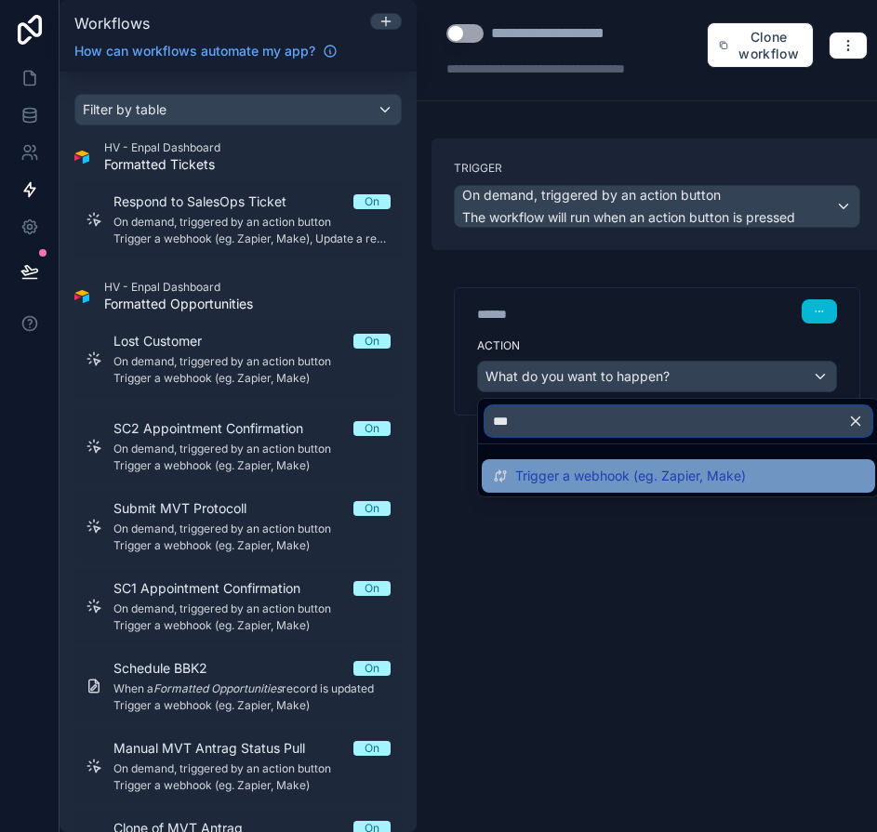
type input "***"
click at [565, 478] on span "Trigger a webhook (eg. Zapier, Make)" at bounding box center [630, 476] width 231 height 22
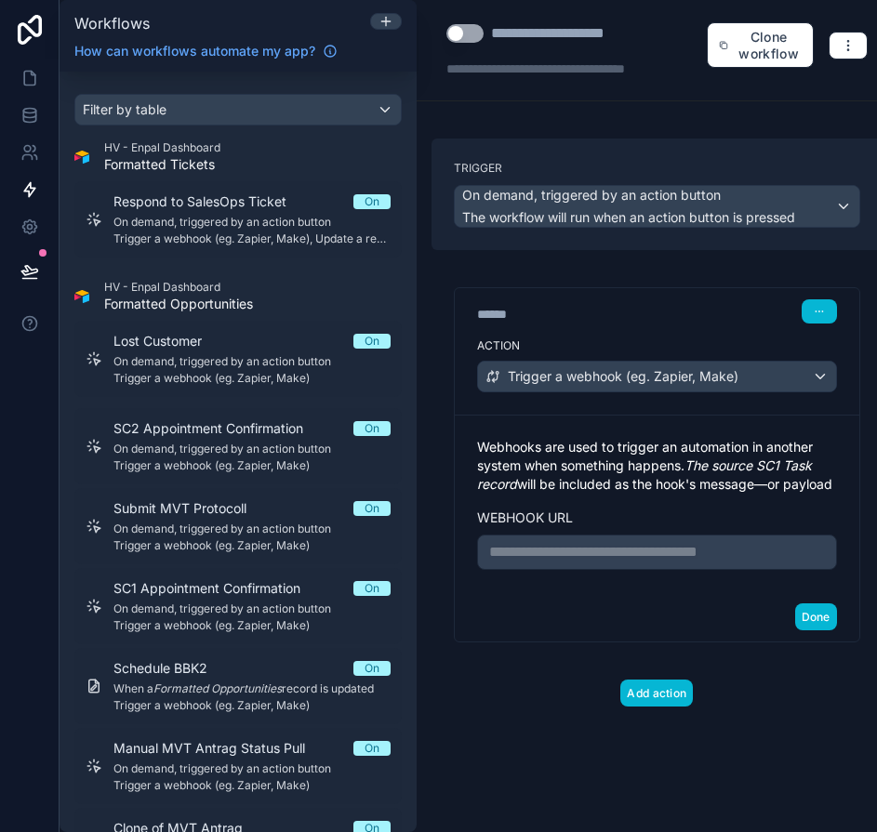
click at [565, 563] on p "**********" at bounding box center [657, 552] width 336 height 22
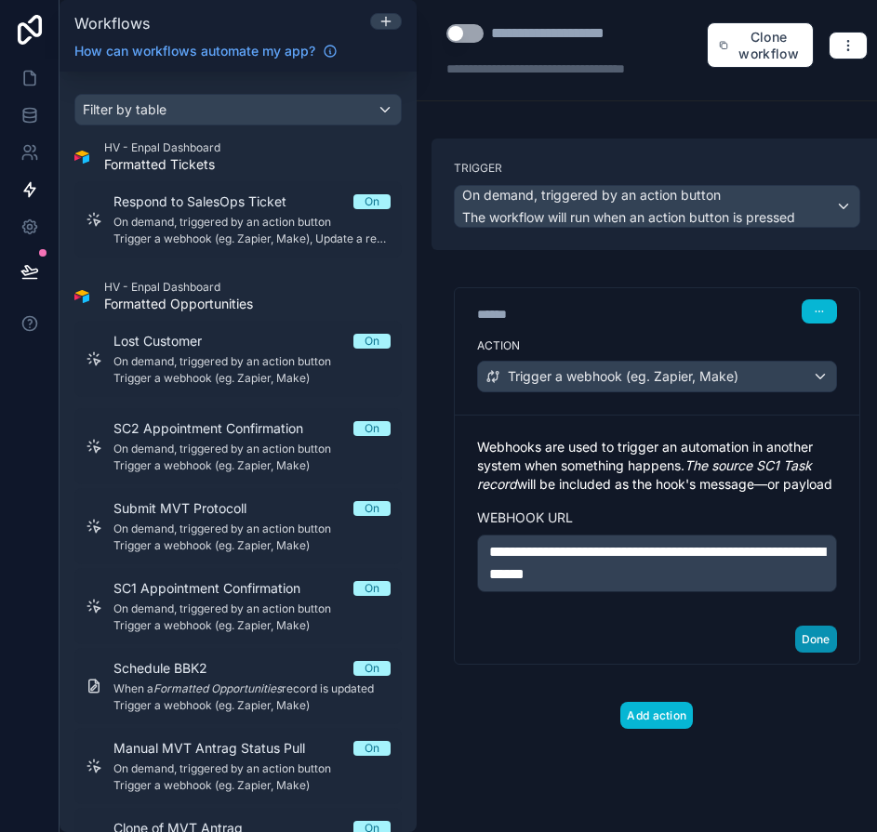
click at [837, 643] on button "Done" at bounding box center [816, 639] width 42 height 27
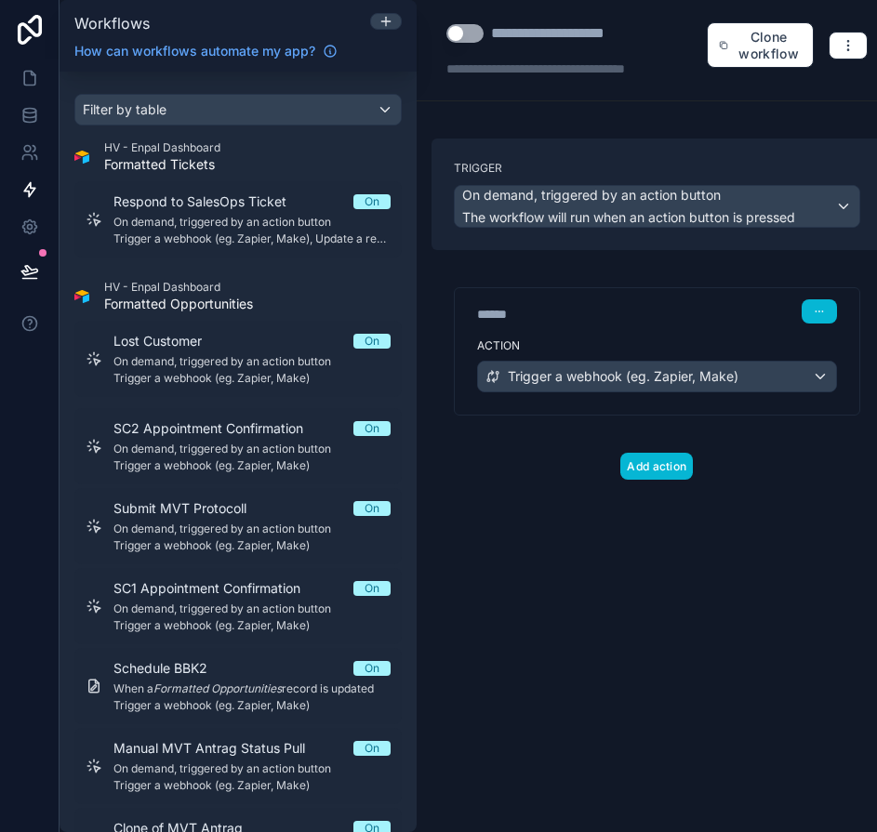
click at [512, 56] on div "**********" at bounding box center [576, 50] width 260 height 56
click at [508, 73] on div at bounding box center [576, 68] width 260 height 19
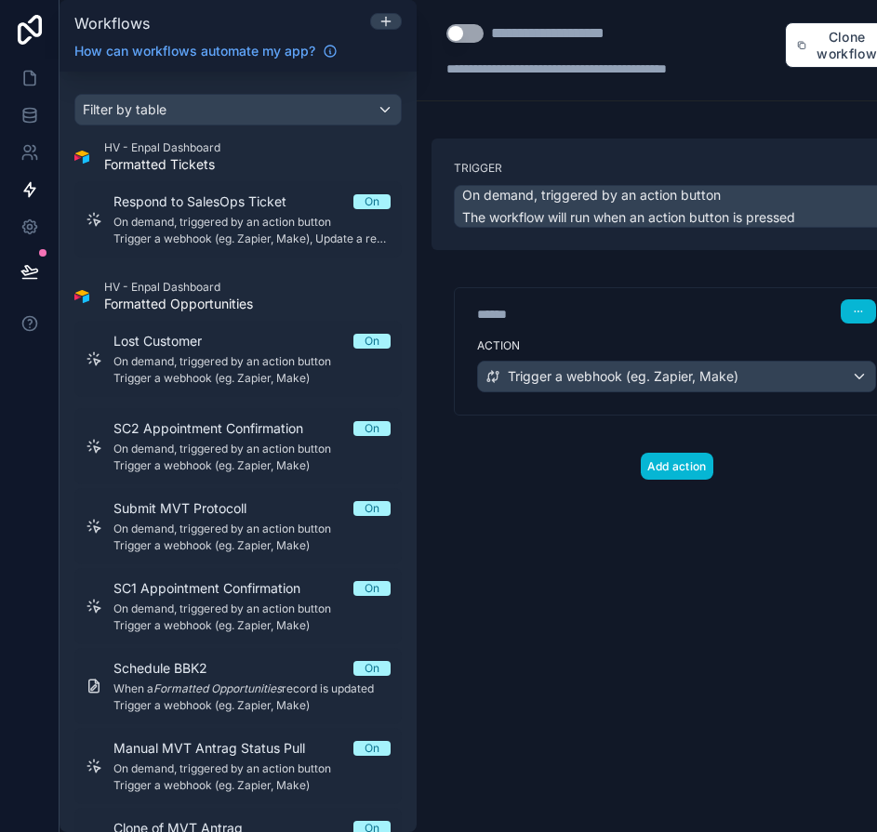
click at [526, 690] on div "**********" at bounding box center [676, 416] width 520 height 832
click at [469, 34] on button "Use setting" at bounding box center [464, 33] width 37 height 19
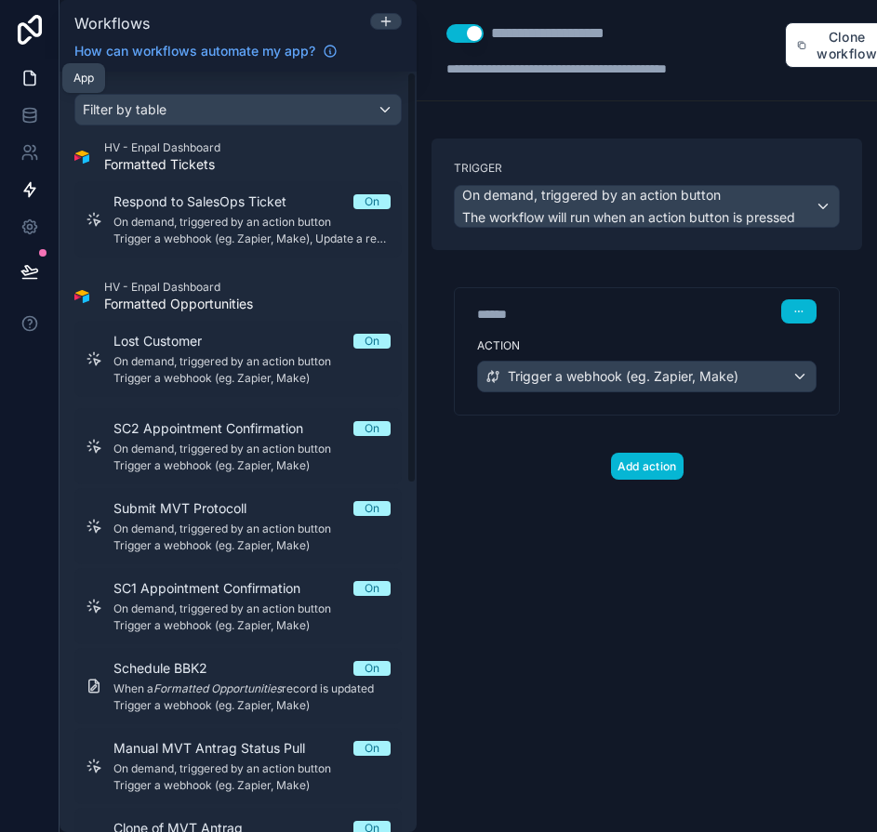
click at [18, 83] on link at bounding box center [29, 77] width 59 height 37
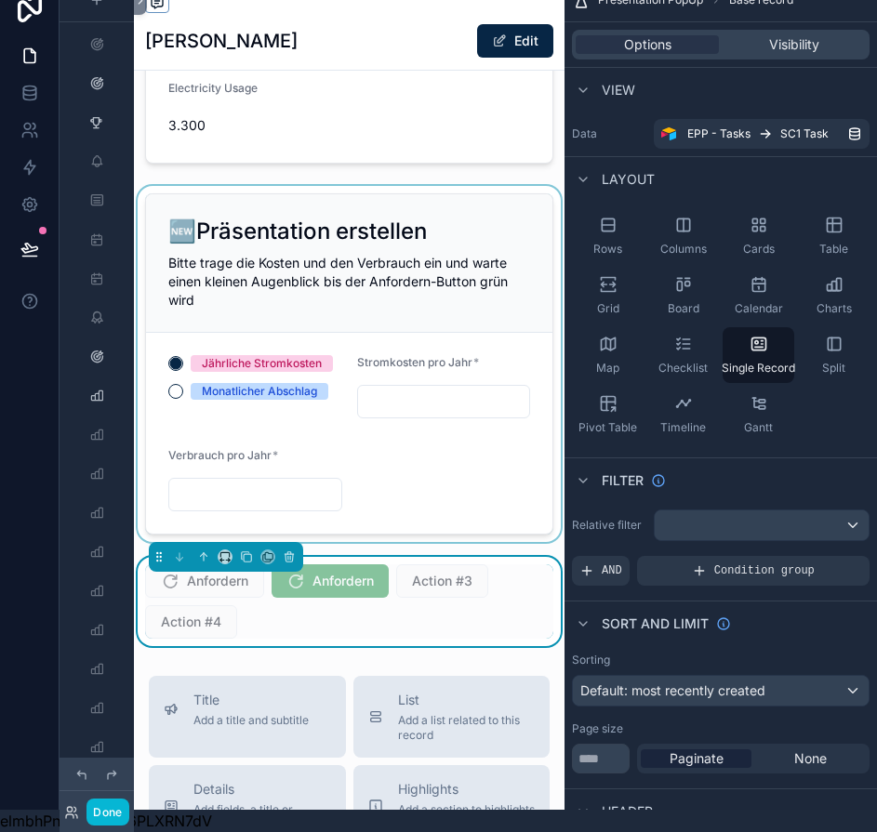
scroll to position [208, 0]
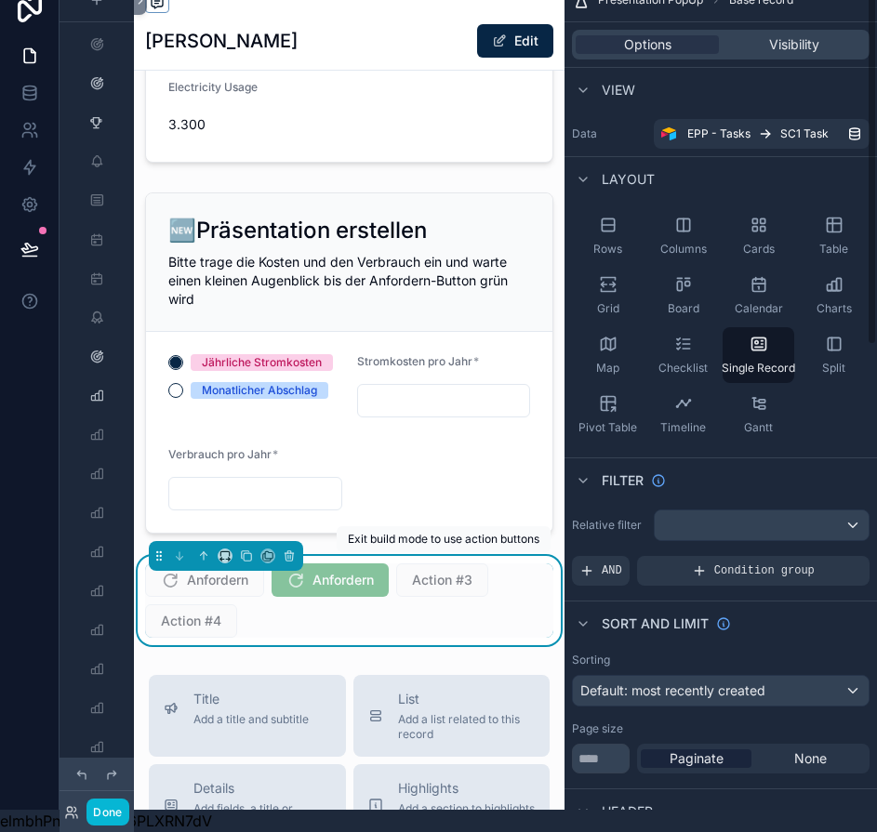
click at [408, 570] on span "Action #3" at bounding box center [442, 579] width 92 height 19
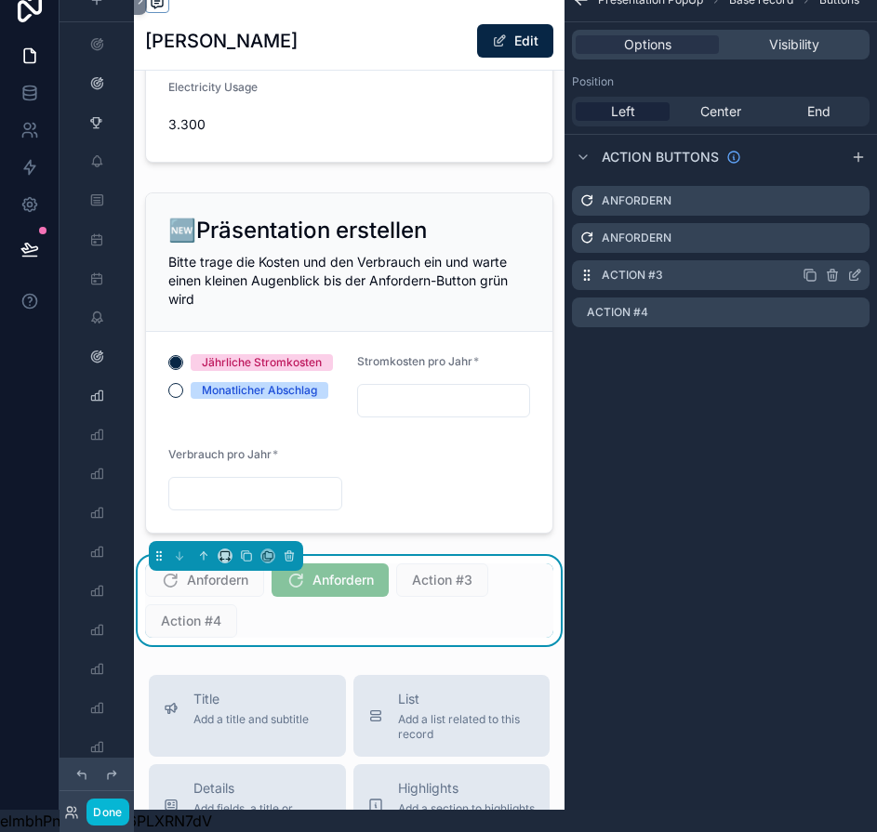
click at [862, 268] on icon "scrollable content" at bounding box center [854, 275] width 15 height 15
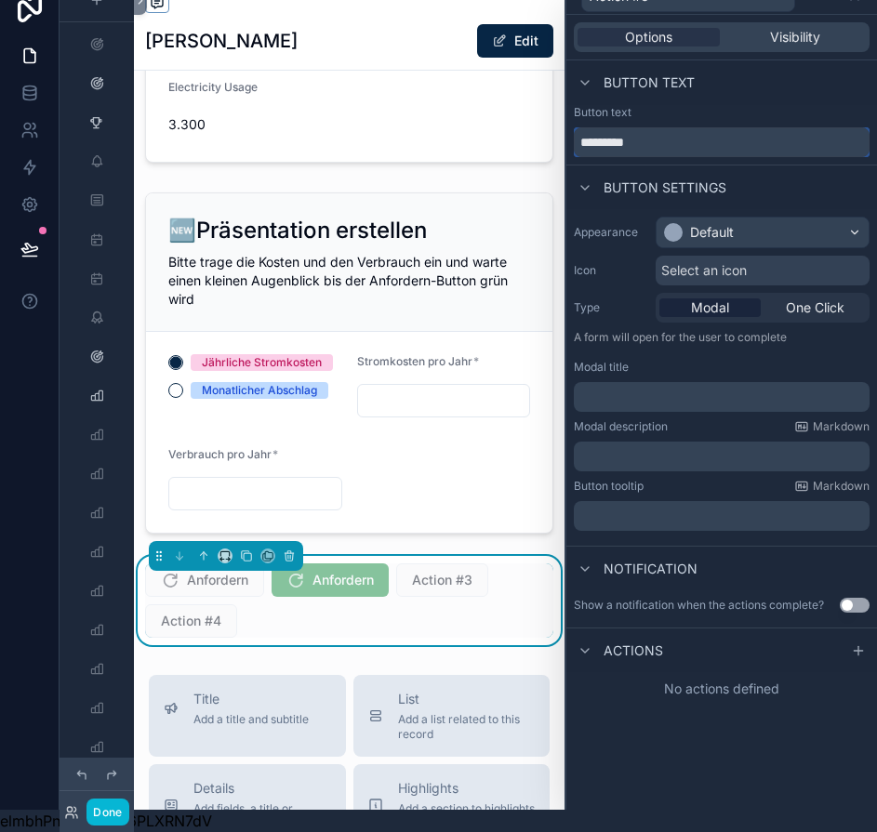
click at [685, 127] on input "*********" at bounding box center [722, 142] width 296 height 30
click at [698, 133] on input "*********" at bounding box center [722, 142] width 296 height 30
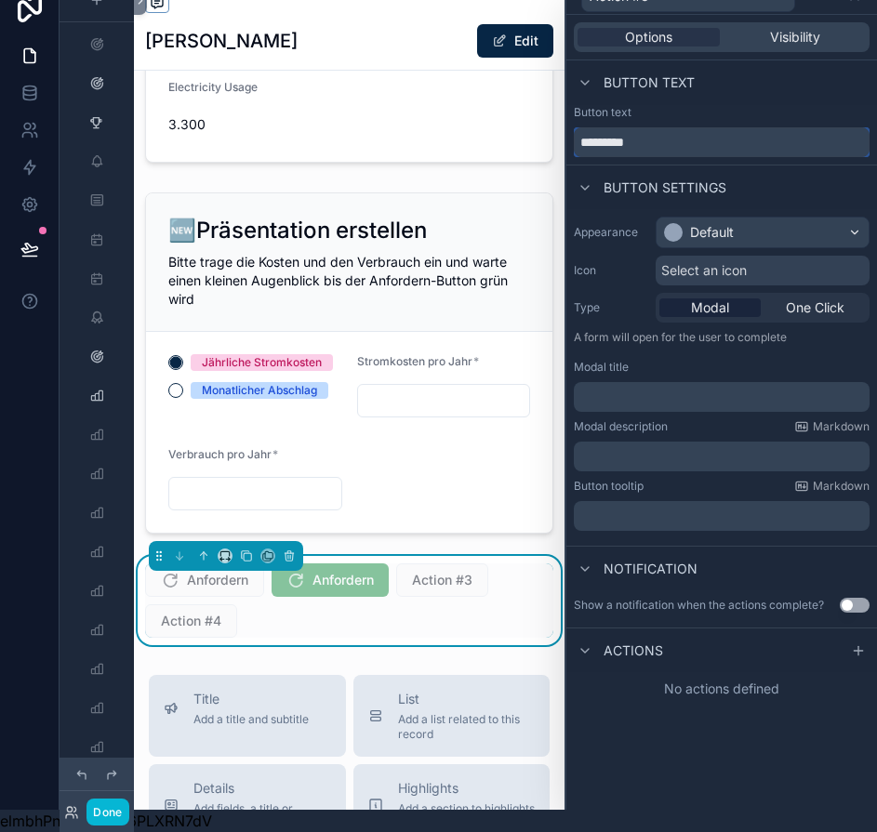
click at [698, 133] on input "*********" at bounding box center [722, 142] width 296 height 30
paste input "*******"
type input "**********"
click at [739, 231] on div "Default" at bounding box center [762, 233] width 212 height 30
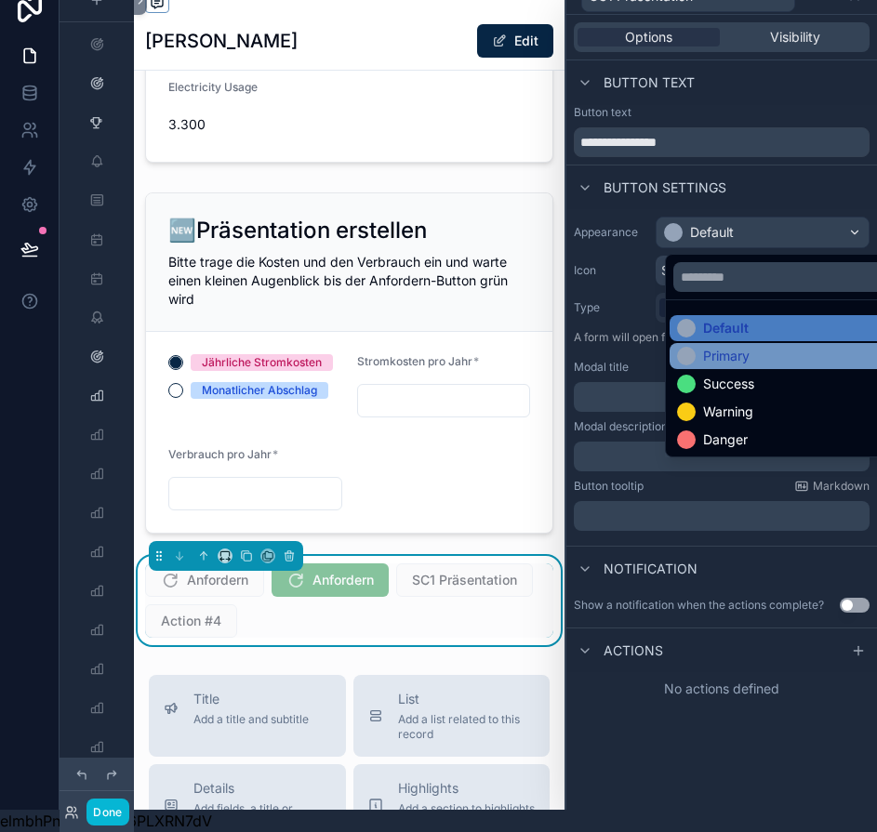
click at [708, 347] on div "Primary" at bounding box center [726, 356] width 46 height 19
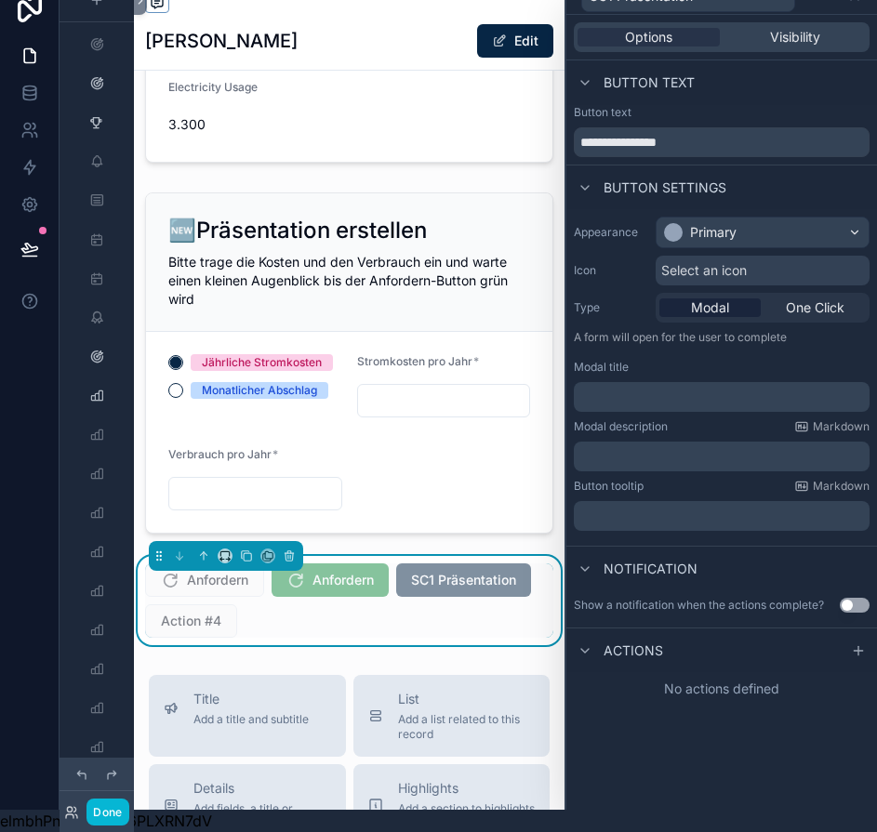
click at [717, 266] on div "Select an icon" at bounding box center [762, 271] width 214 height 30
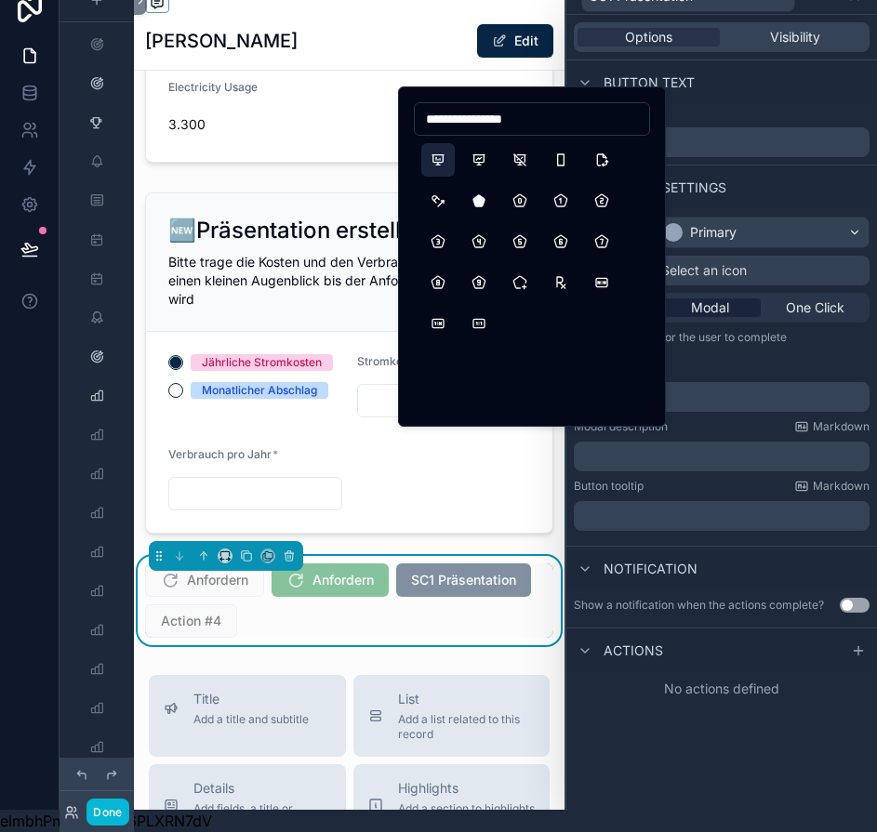
type input "**********"
click at [427, 158] on button "PresentationAnalytics" at bounding box center [437, 159] width 33 height 33
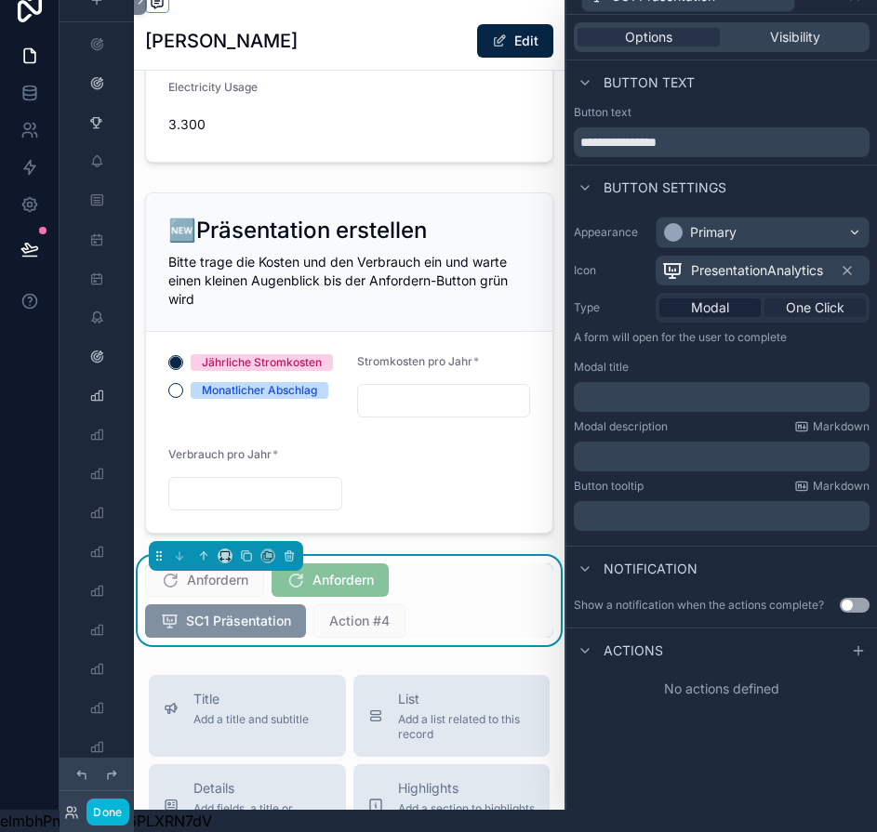
click at [804, 298] on span "One Click" at bounding box center [815, 307] width 59 height 19
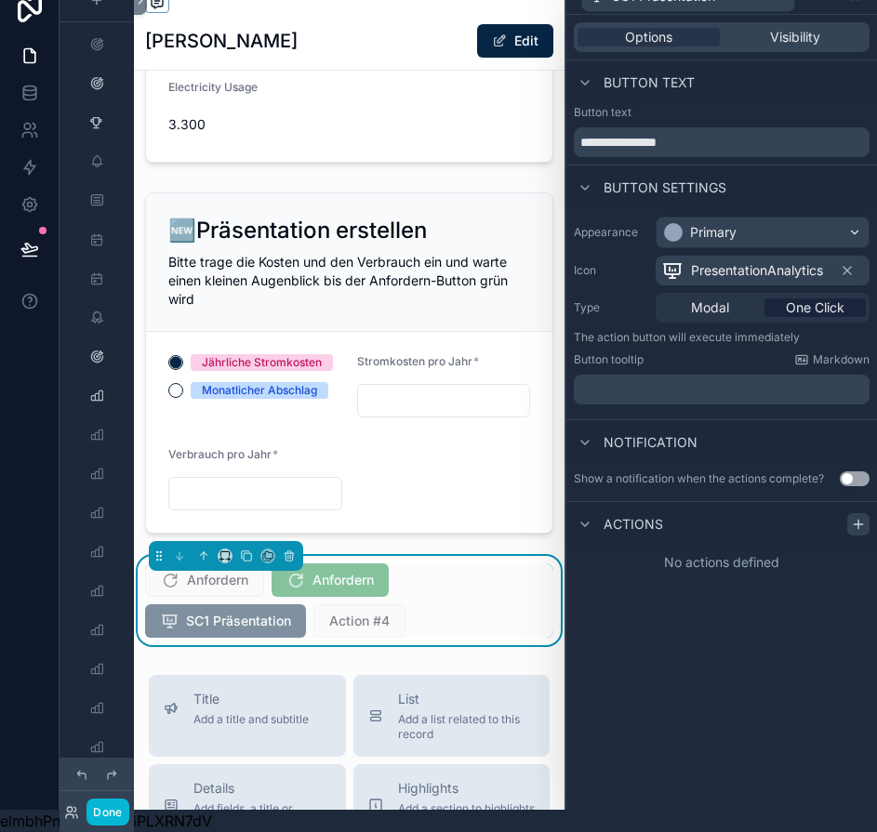
click at [865, 517] on icon at bounding box center [858, 524] width 15 height 15
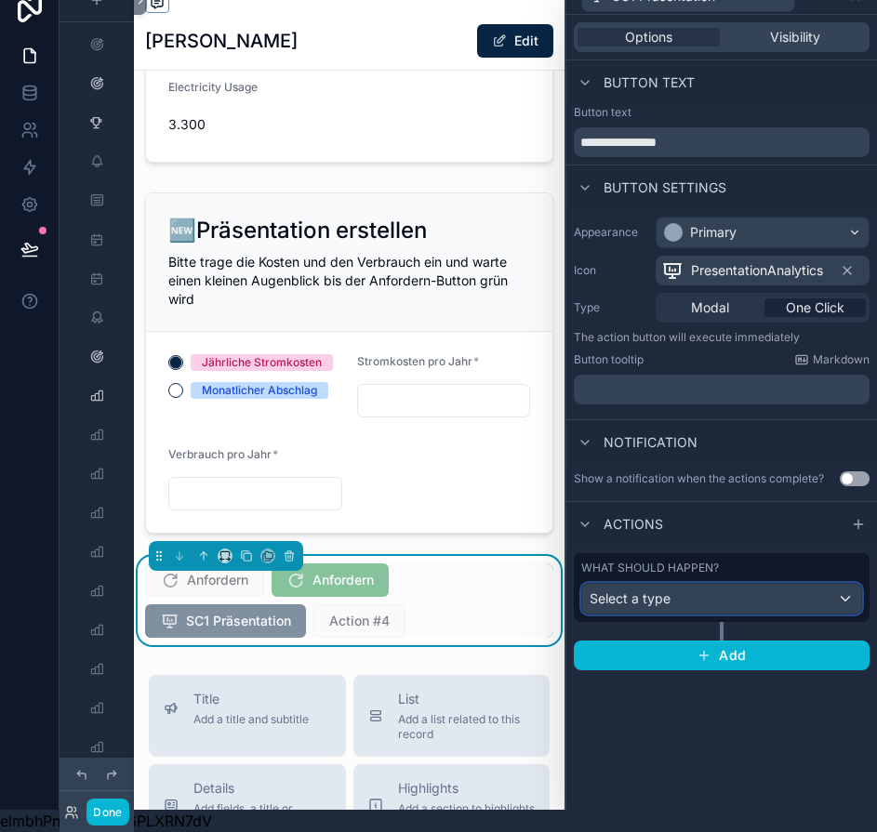
click at [649, 590] on span "Select a type" at bounding box center [629, 598] width 81 height 16
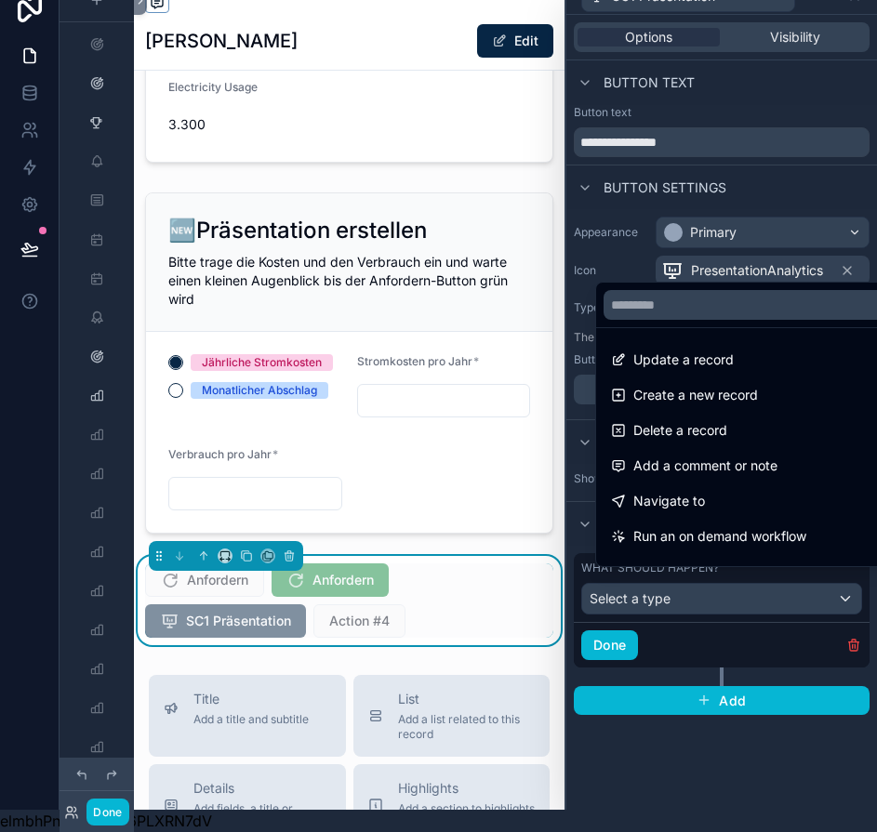
click at [649, 589] on div at bounding box center [721, 394] width 310 height 832
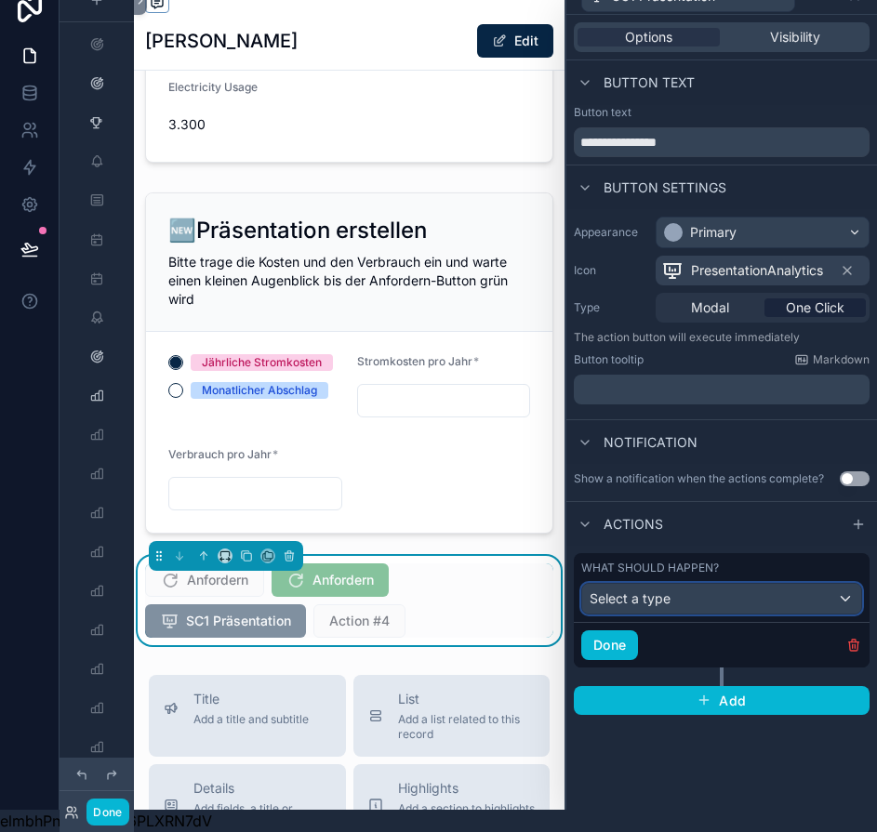
click at [649, 590] on span "Select a type" at bounding box center [629, 598] width 81 height 16
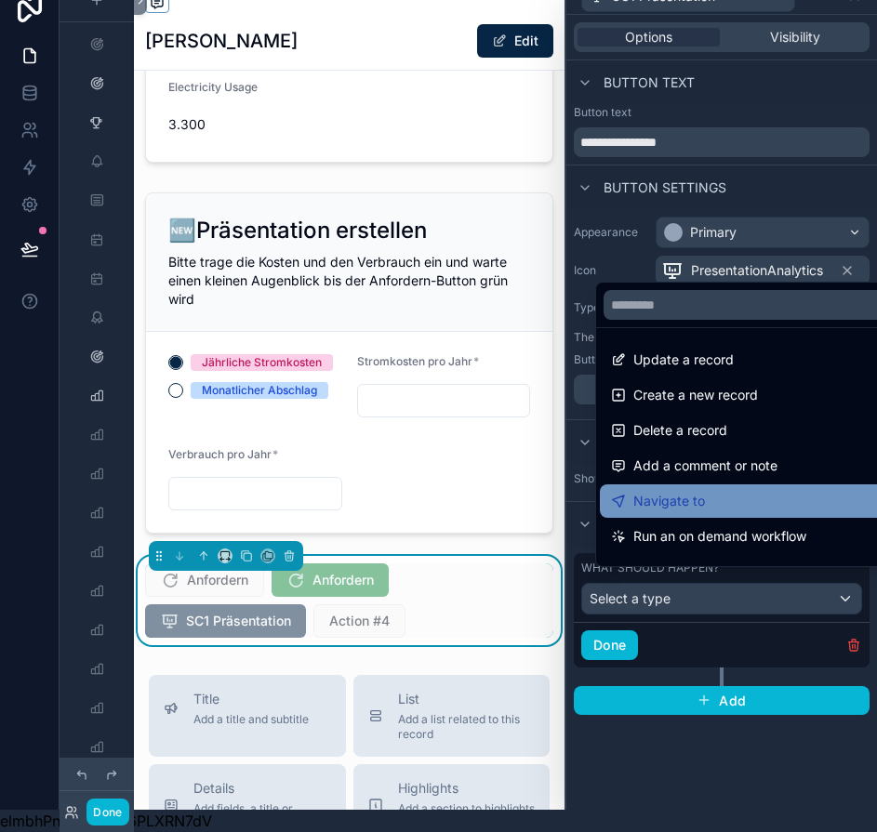
click at [683, 508] on span "Navigate to" at bounding box center [669, 501] width 72 height 22
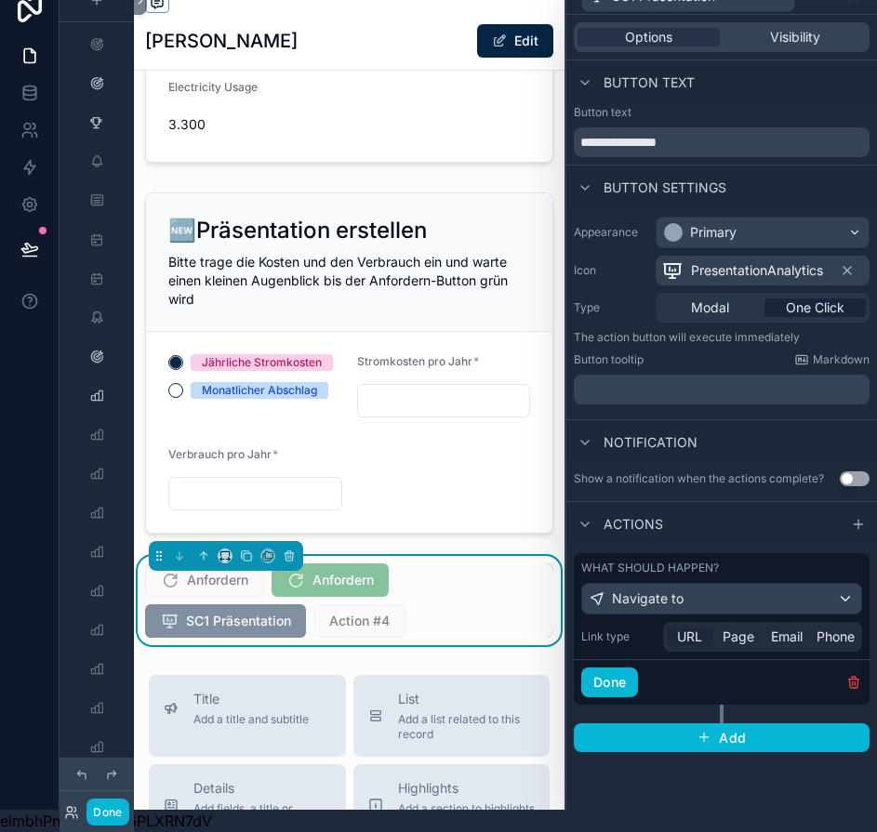
click at [702, 628] on span "URL" at bounding box center [689, 637] width 25 height 19
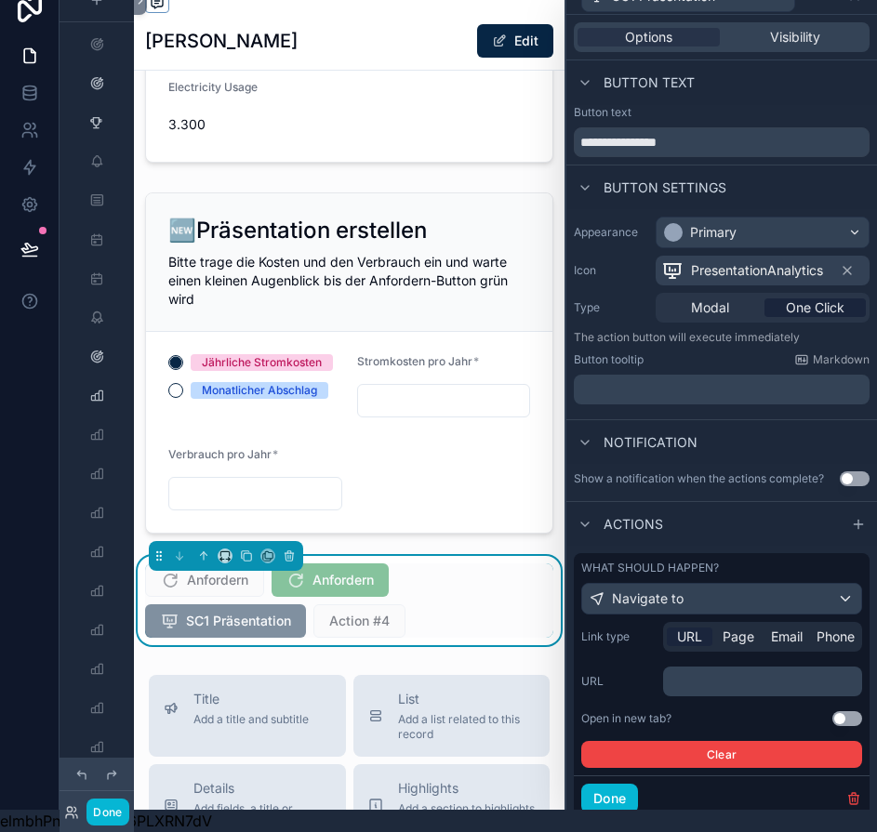
click at [697, 674] on p "﻿" at bounding box center [764, 681] width 188 height 19
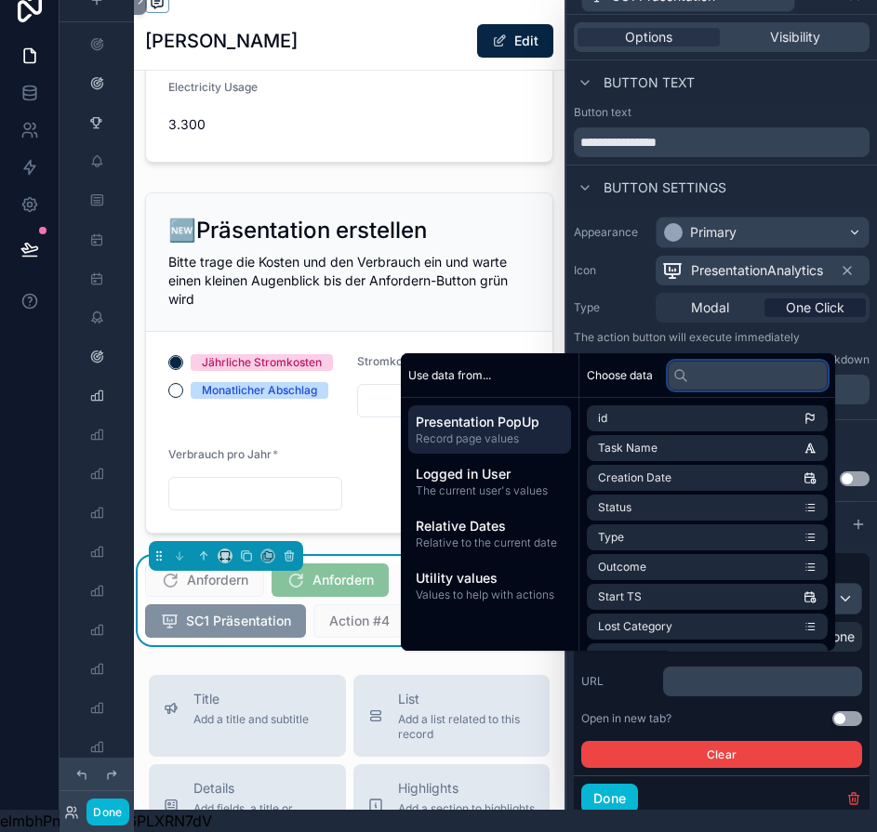
click at [719, 376] on input "text" at bounding box center [747, 376] width 160 height 30
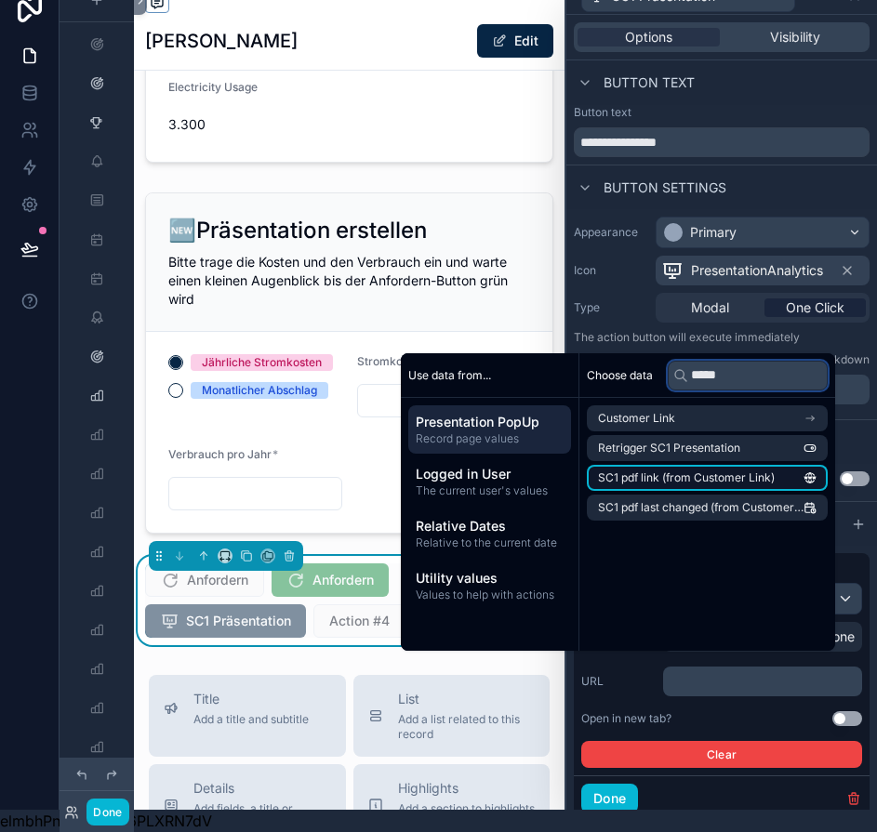
type input "*****"
click at [683, 478] on span "SC1 pdf link (from Customer Link)" at bounding box center [686, 477] width 177 height 15
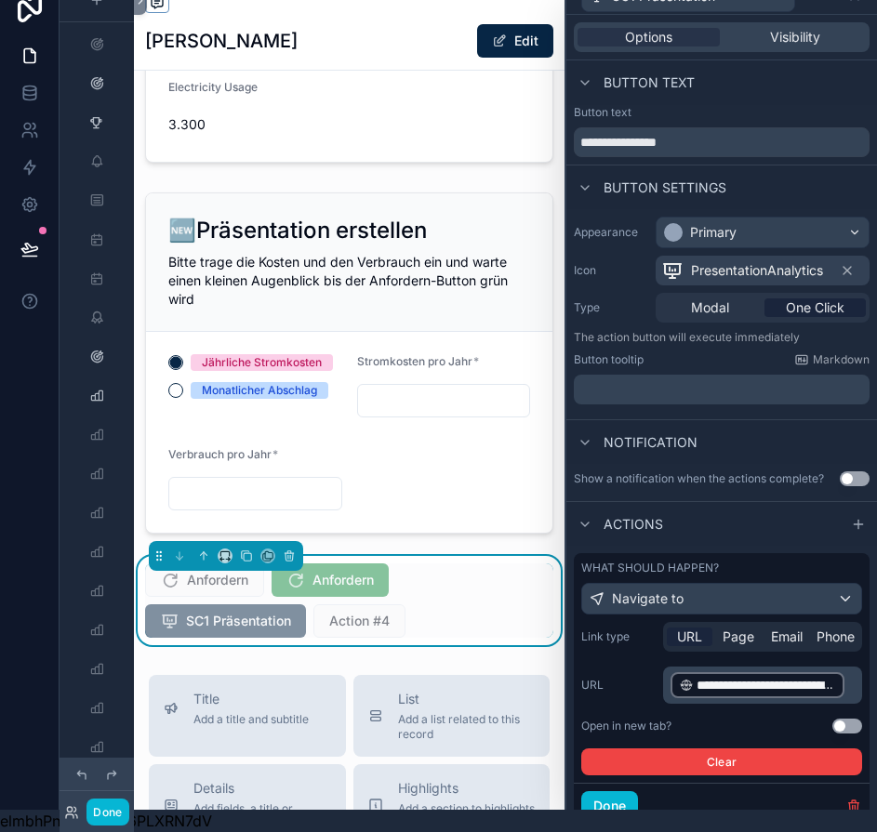
click at [796, 169] on div "Button settings" at bounding box center [721, 187] width 310 height 45
click at [616, 791] on button "Done" at bounding box center [609, 806] width 57 height 30
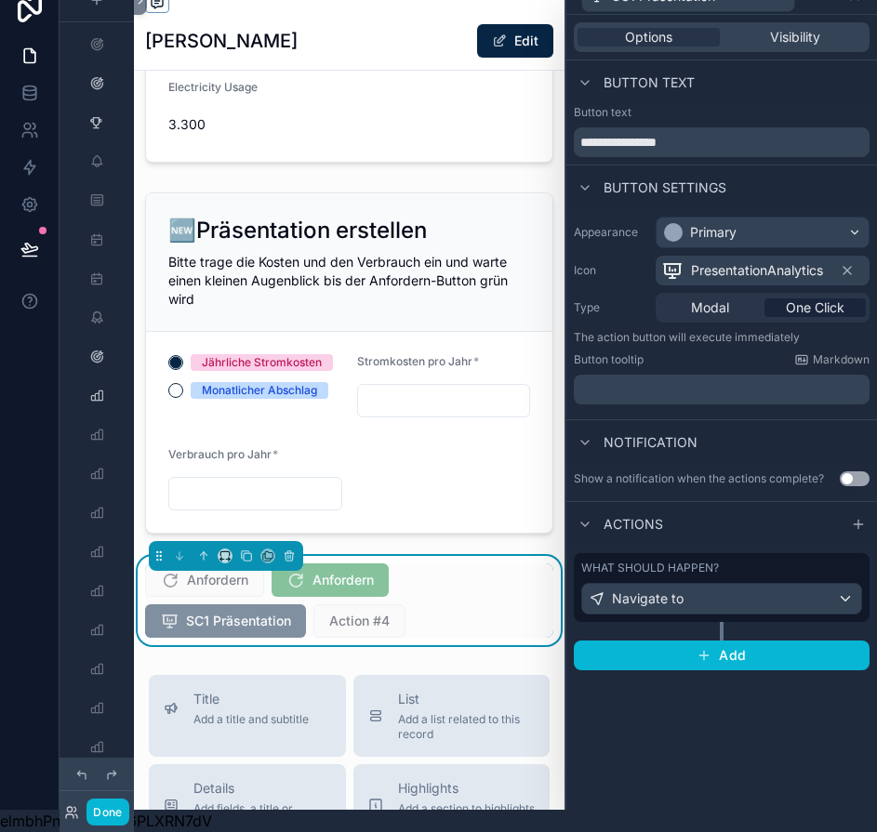
scroll to position [0, 0]
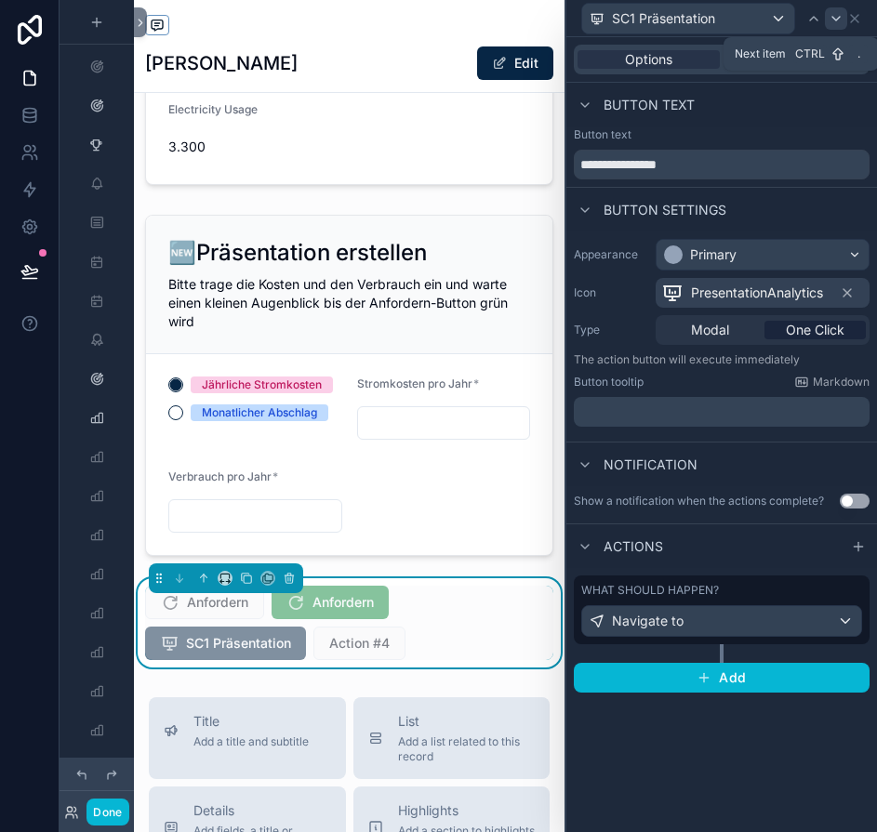
click at [843, 25] on icon at bounding box center [835, 18] width 15 height 15
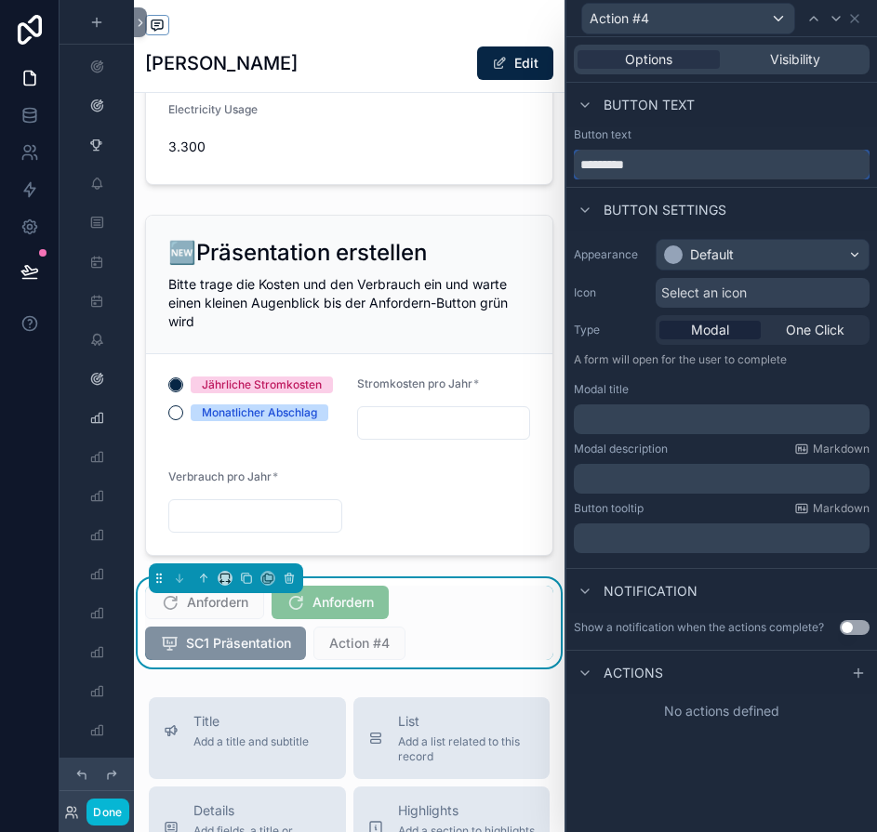
click at [657, 164] on input "*********" at bounding box center [722, 165] width 296 height 30
type input "******"
click at [705, 262] on div "Default" at bounding box center [712, 254] width 44 height 19
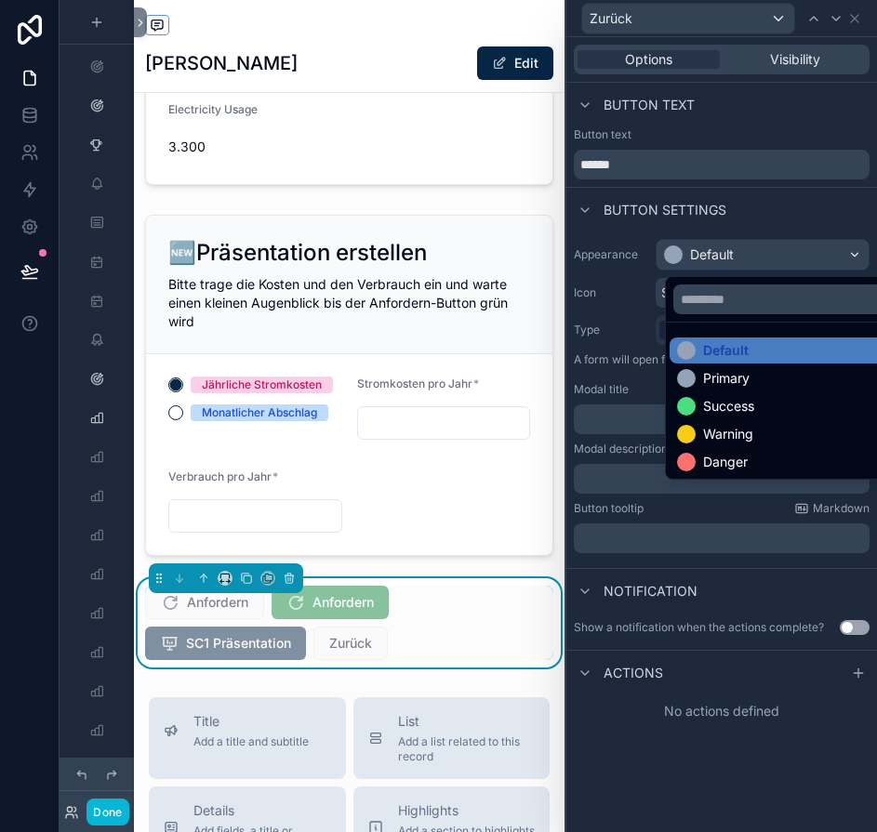
click at [705, 262] on div at bounding box center [721, 416] width 310 height 832
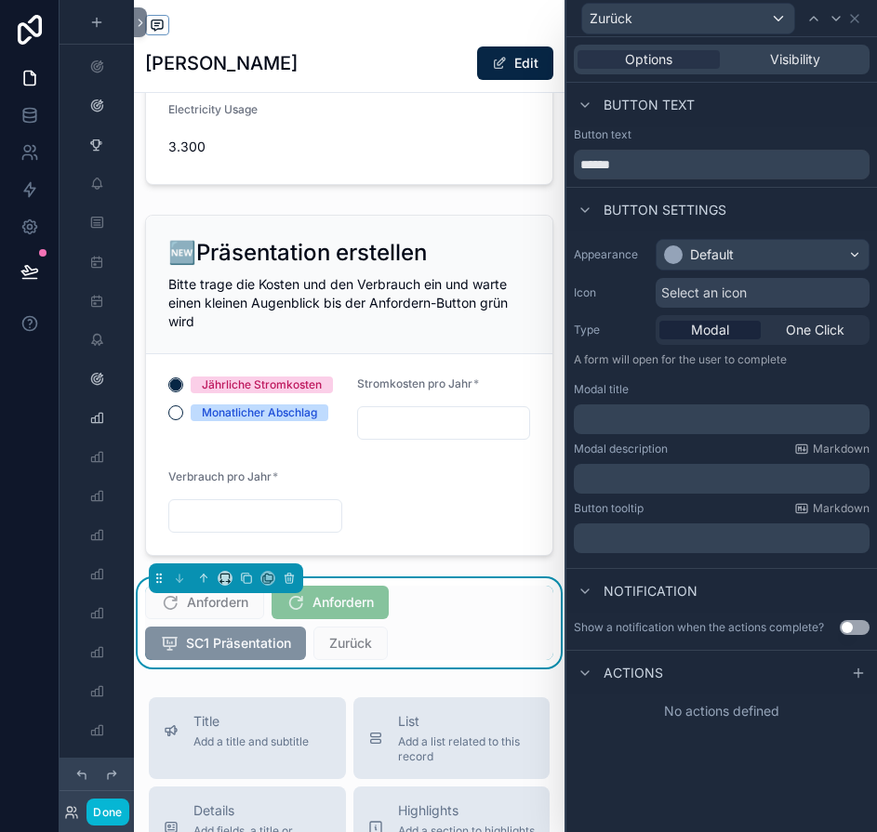
click at [700, 295] on span "Select an icon" at bounding box center [704, 293] width 86 height 19
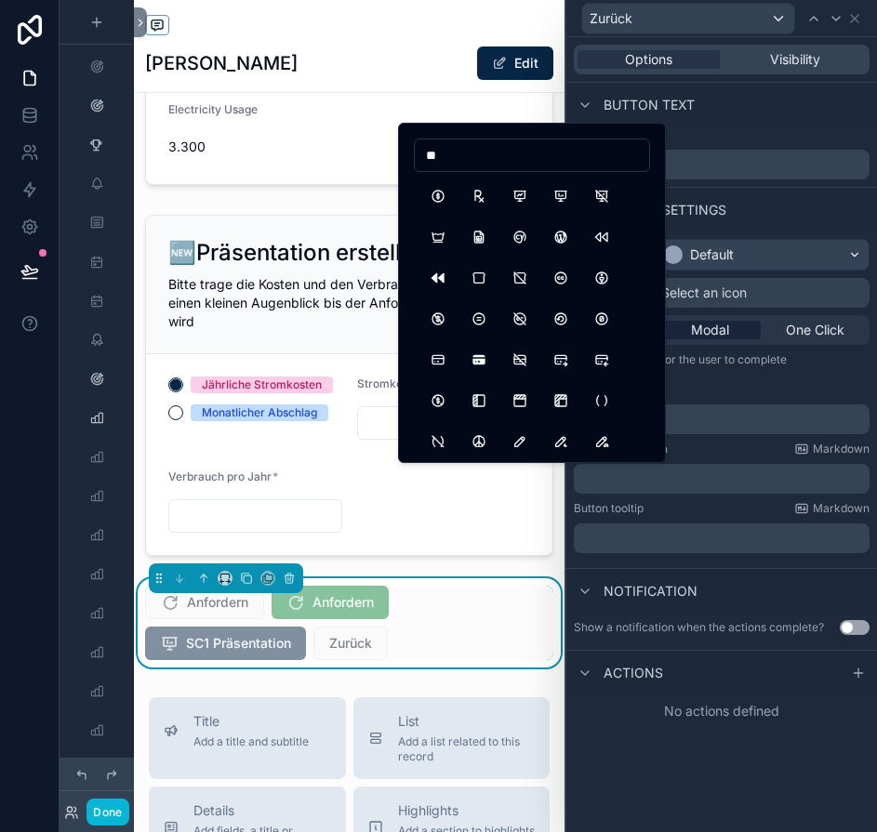
type input "*"
type input "**********"
click at [444, 190] on button "PlayerSkipBack" at bounding box center [437, 195] width 33 height 33
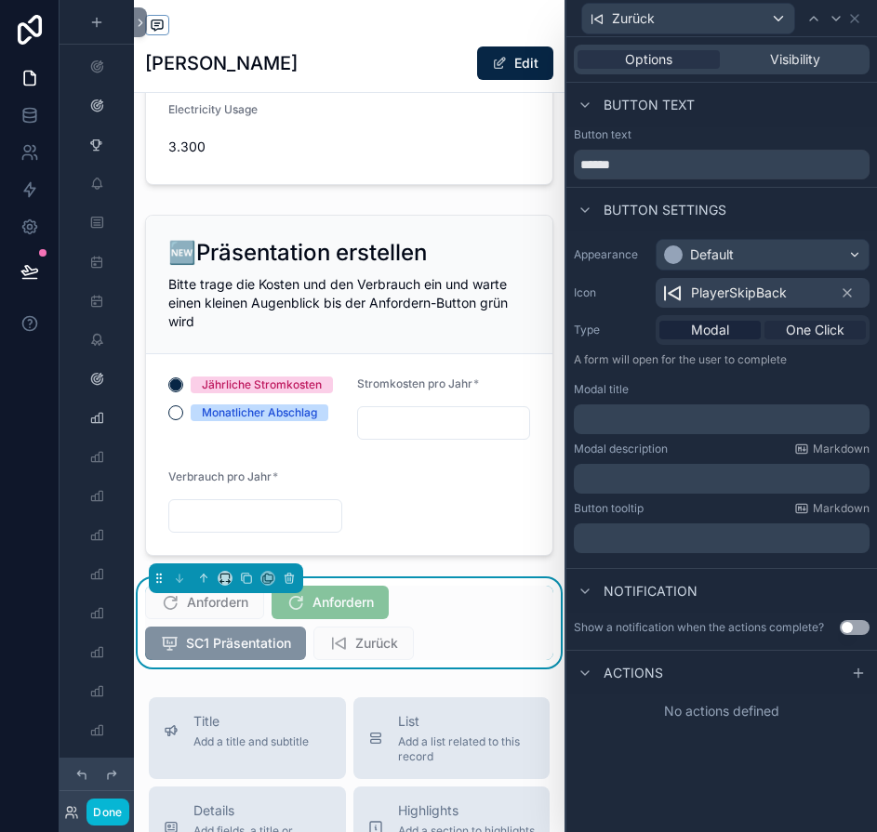
click at [825, 333] on span "One Click" at bounding box center [815, 330] width 59 height 19
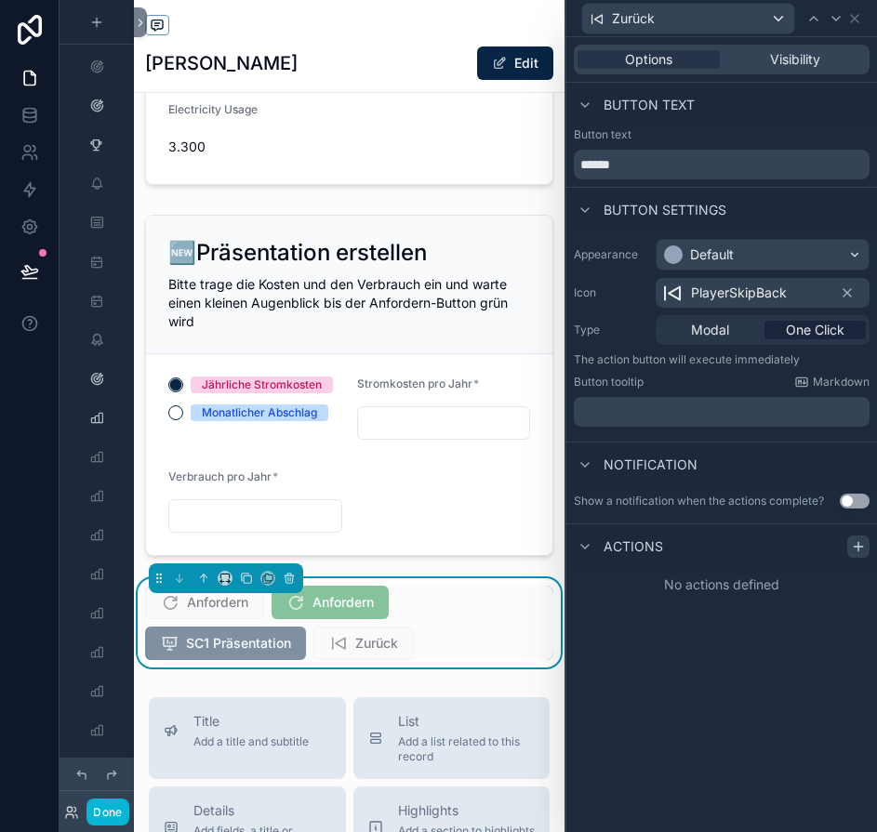
click at [861, 547] on div at bounding box center [858, 546] width 22 height 22
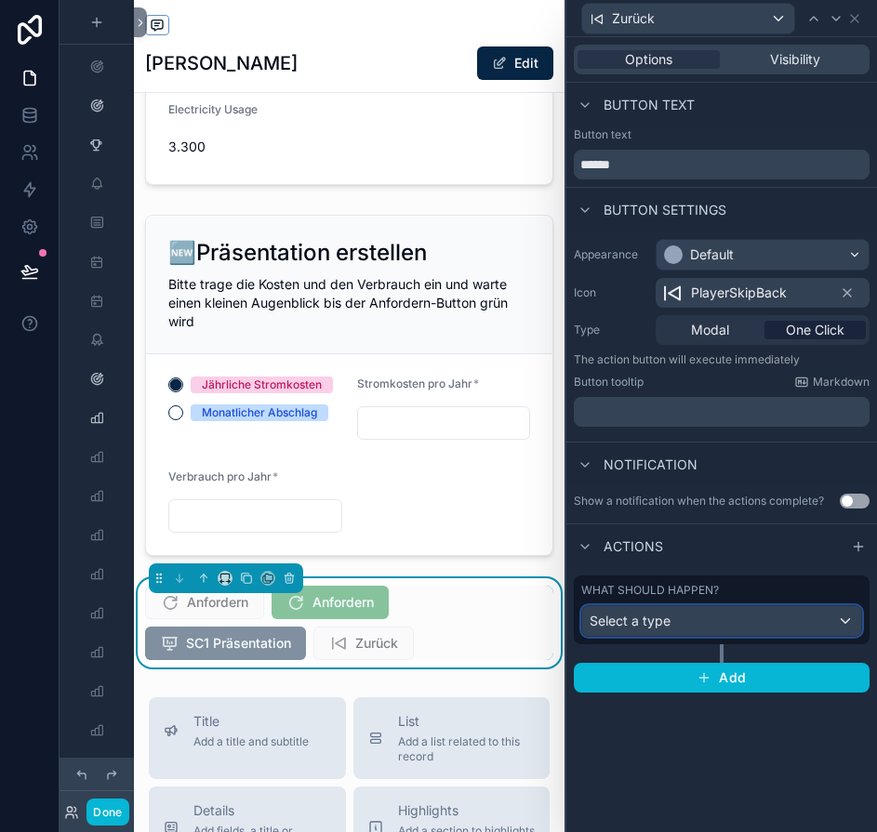
click at [665, 613] on span "Select a type" at bounding box center [629, 621] width 81 height 16
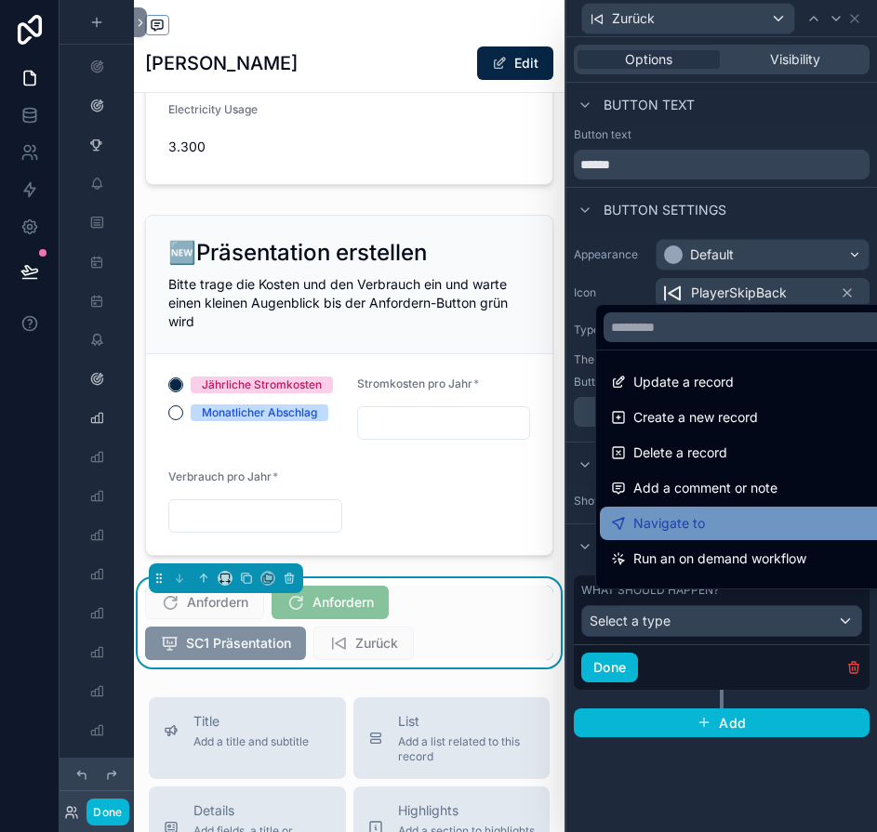
click at [649, 535] on span "Navigate to" at bounding box center [669, 523] width 72 height 22
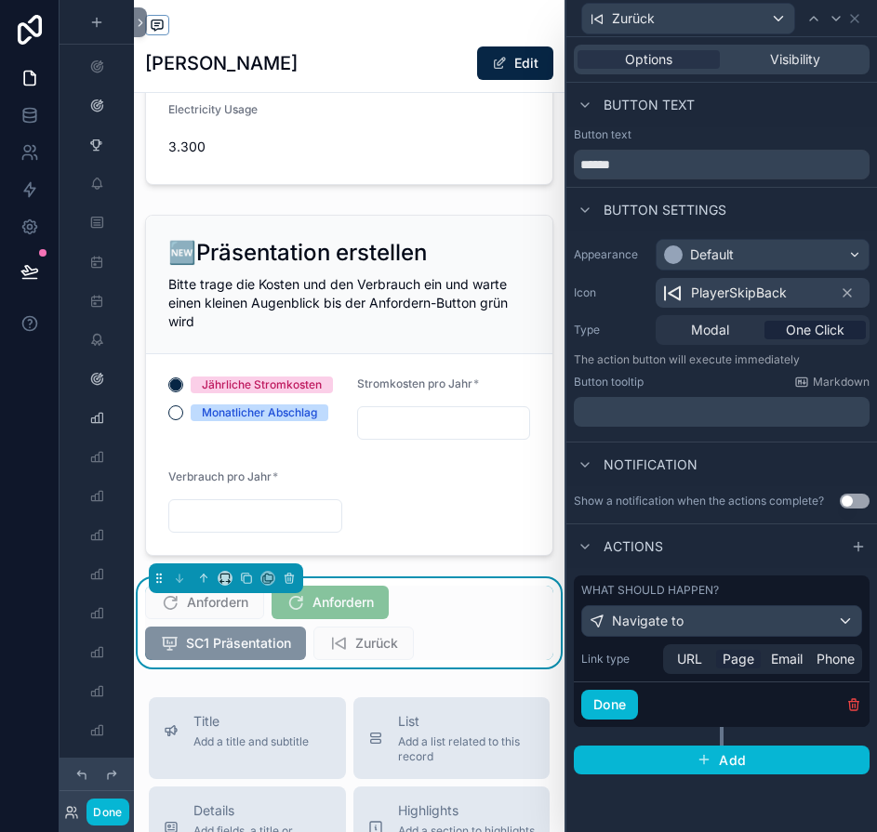
click at [743, 662] on span "Page" at bounding box center [738, 659] width 32 height 19
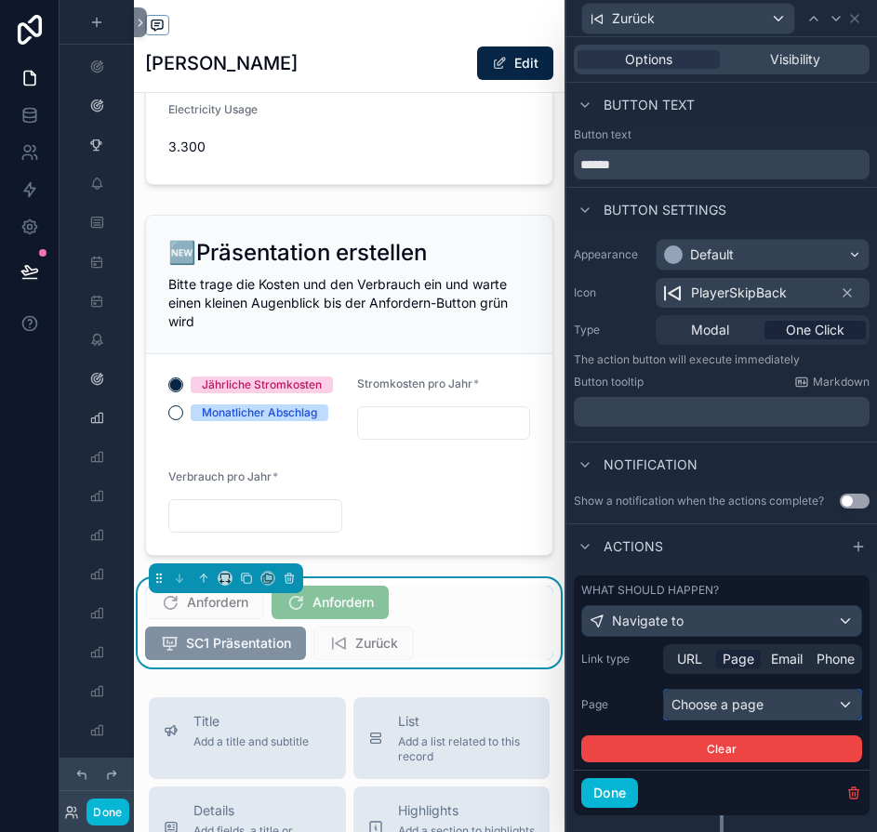
click at [704, 704] on div "Choose a page" at bounding box center [762, 705] width 197 height 30
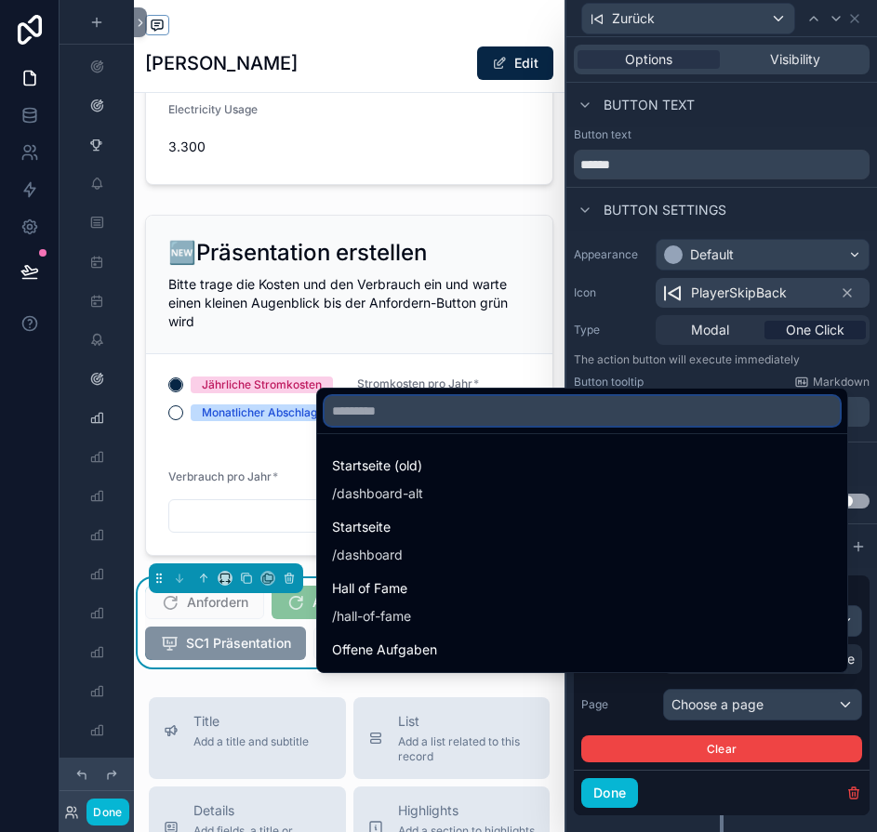
click at [555, 416] on input "text" at bounding box center [581, 411] width 515 height 30
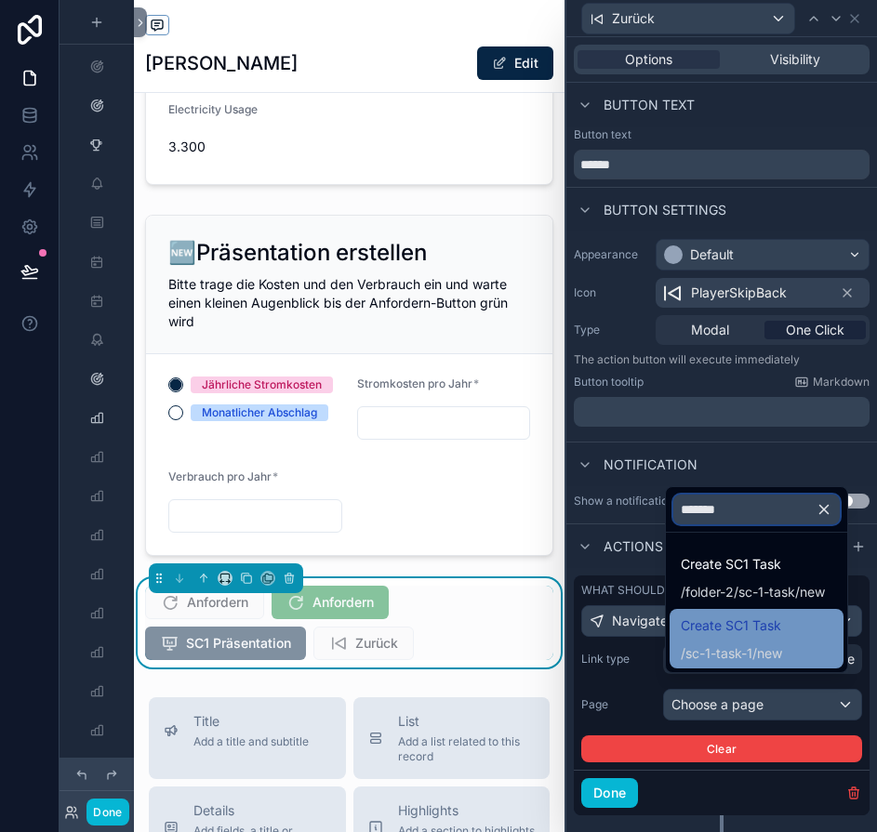
type input "*******"
click at [778, 646] on div "Create SC1 Task / sc-1-task-1 /new" at bounding box center [756, 638] width 152 height 48
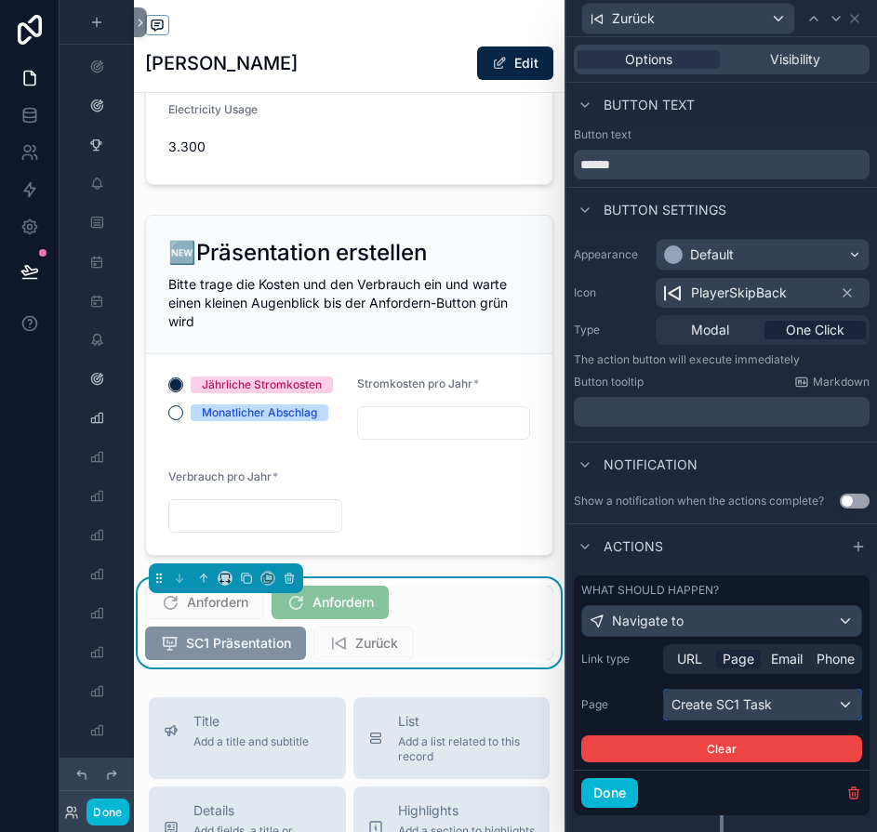
click at [767, 703] on div "Create SC1 Task" at bounding box center [762, 705] width 197 height 30
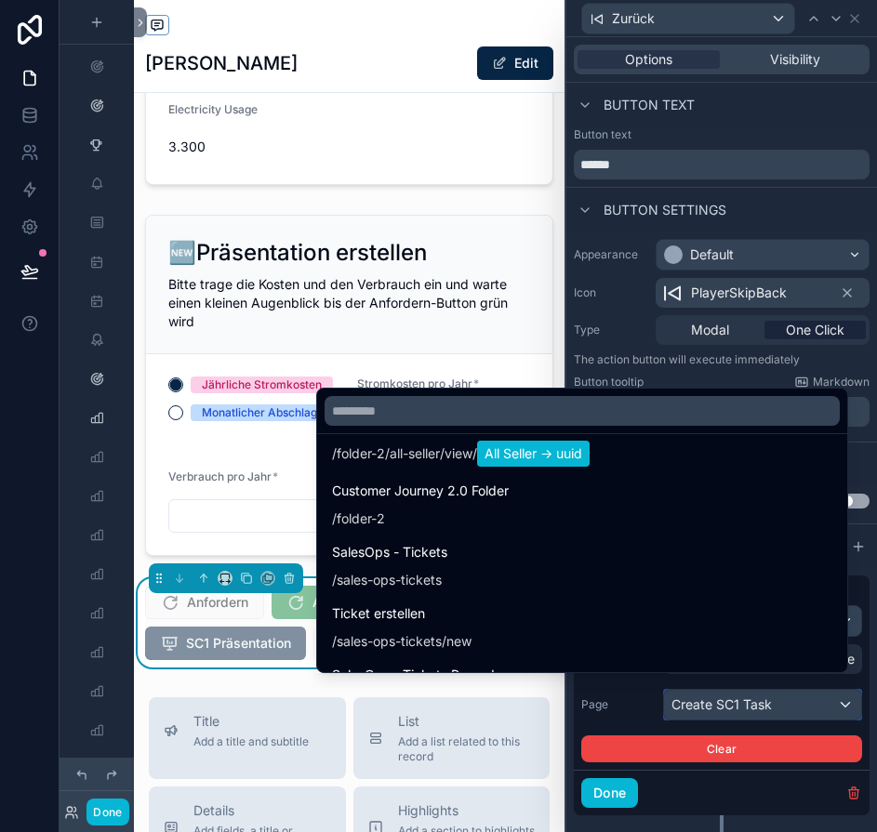
scroll to position [4781, 0]
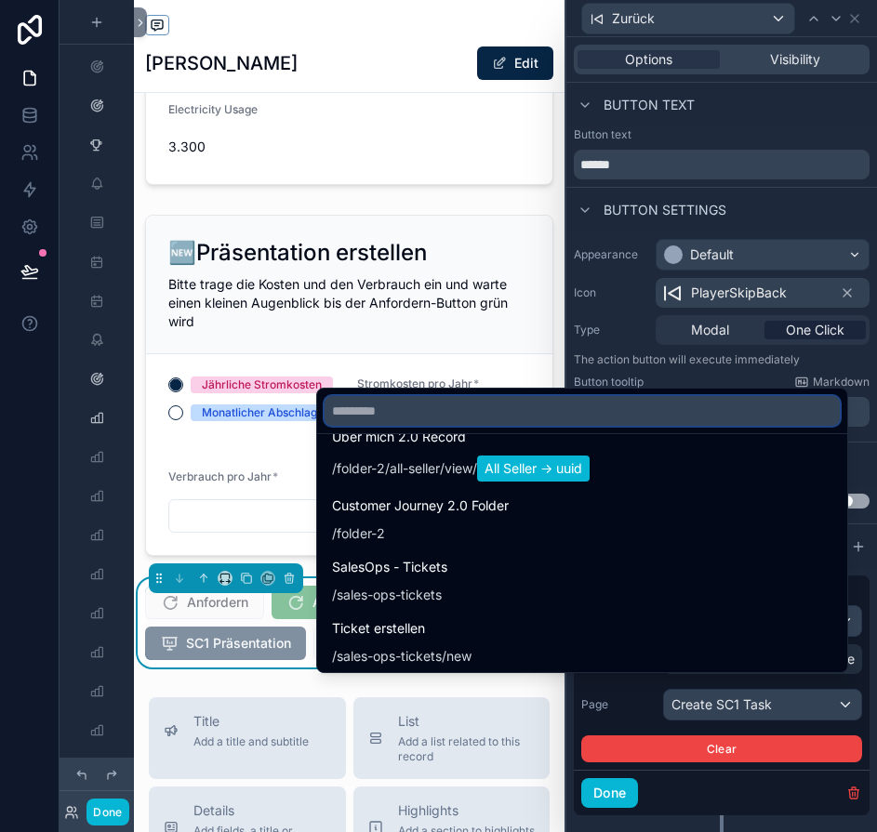
click at [517, 421] on input "text" at bounding box center [581, 411] width 515 height 30
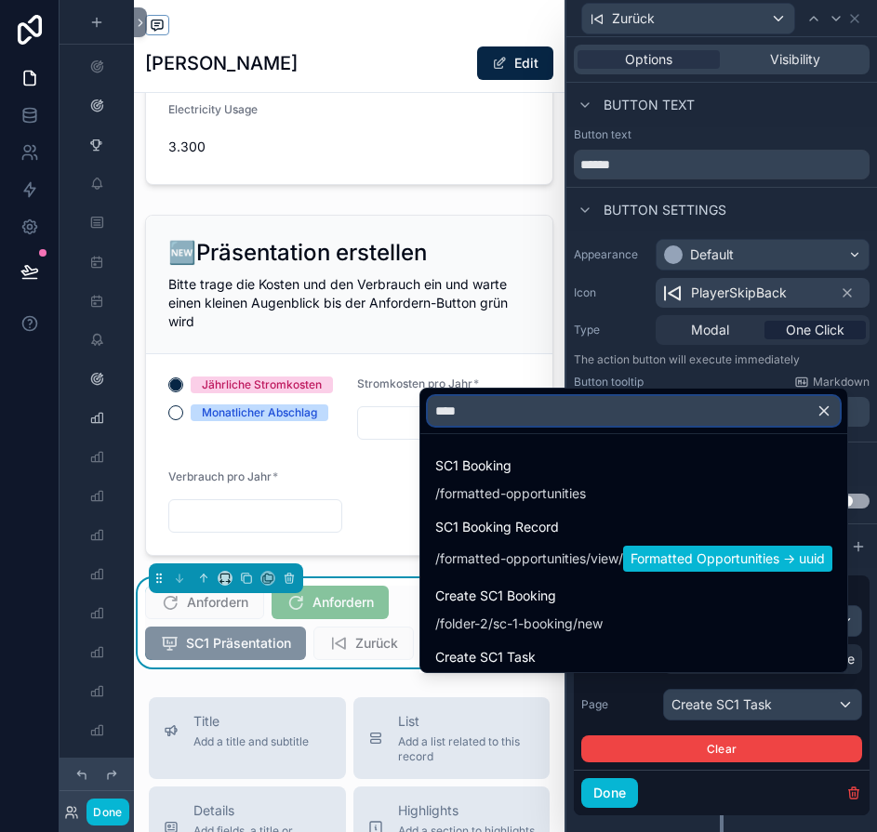
scroll to position [93, 0]
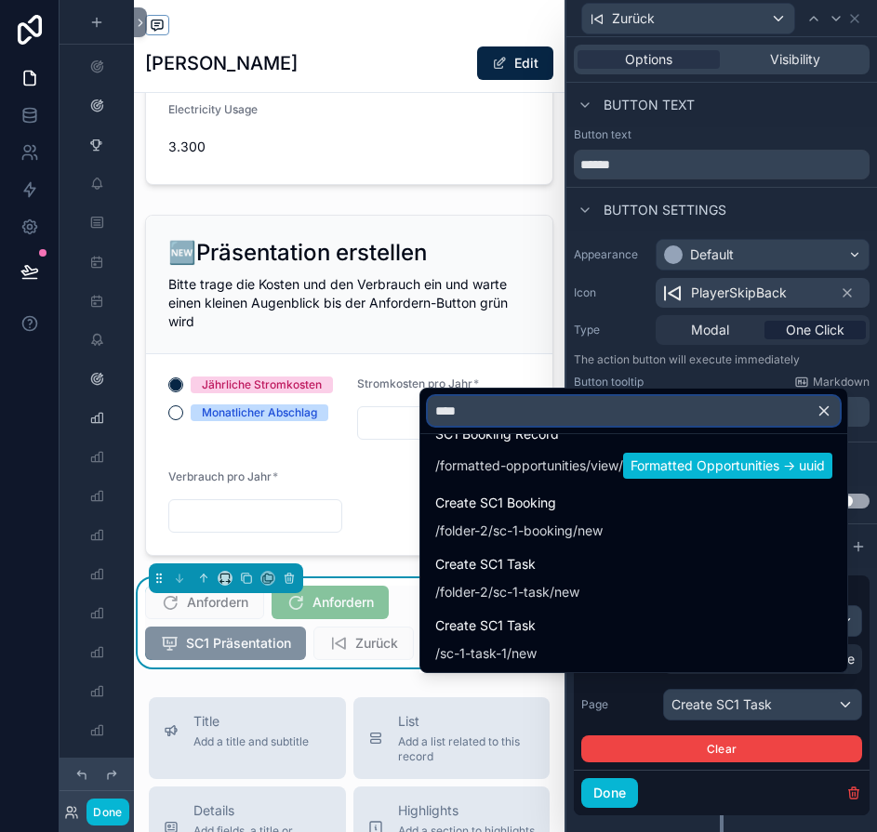
click at [584, 425] on input "***" at bounding box center [634, 411] width 412 height 30
click at [530, 423] on input "***" at bounding box center [634, 411] width 412 height 30
click at [554, 421] on input "***" at bounding box center [634, 411] width 412 height 30
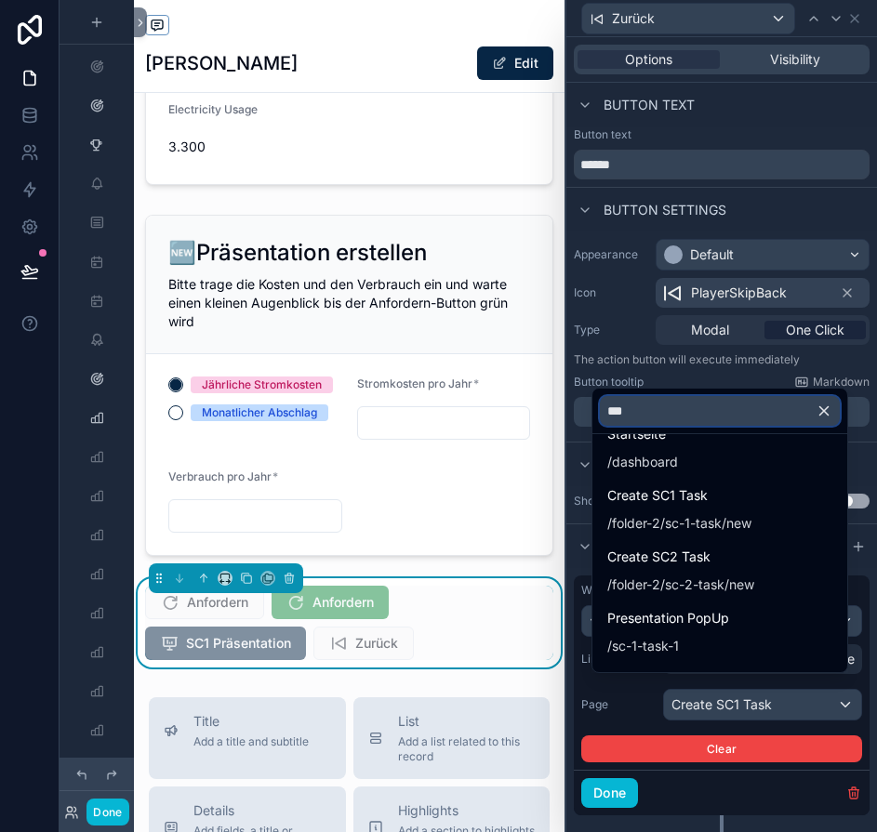
scroll to position [0, 0]
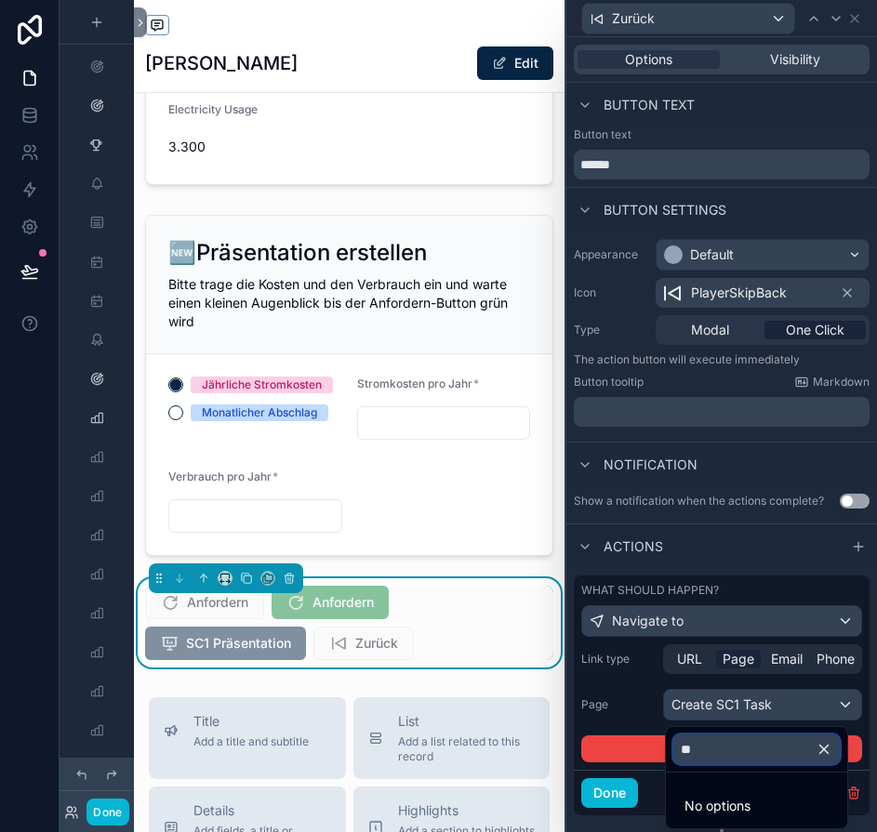
type input "*"
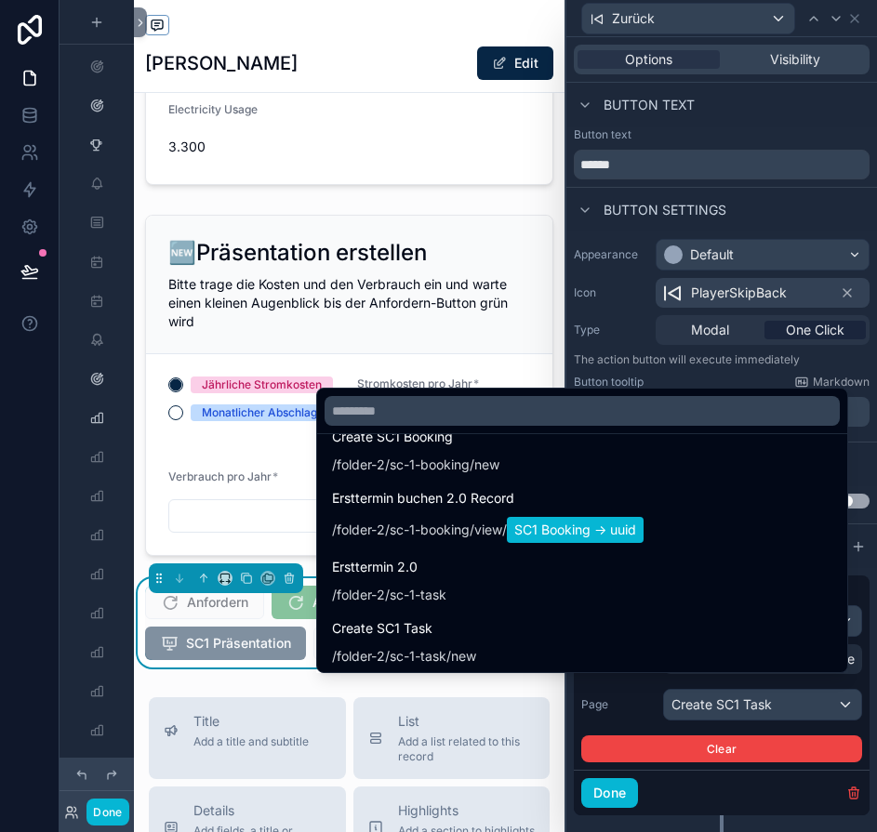
scroll to position [3892, 0]
click at [584, 424] on input "text" at bounding box center [581, 411] width 515 height 30
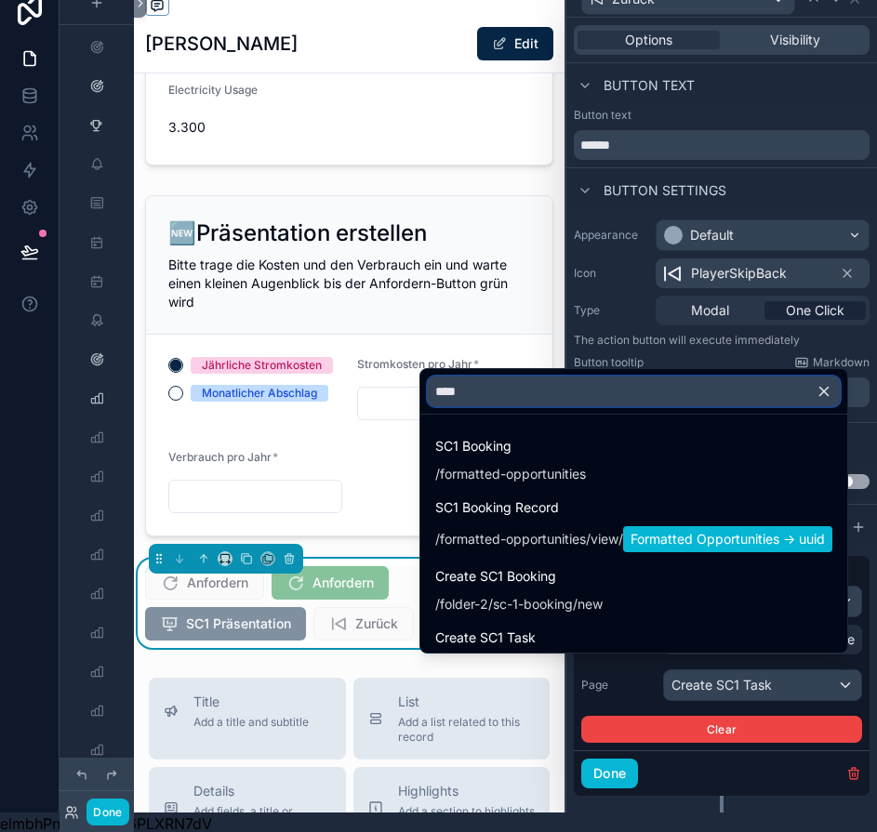
scroll to position [0, 0]
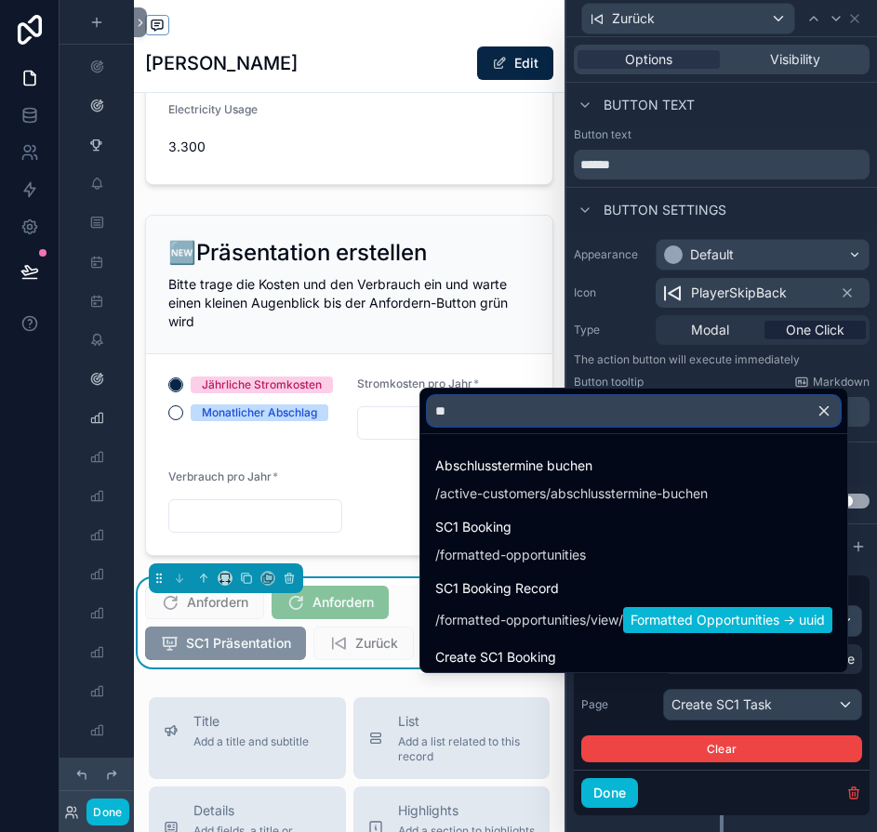
type input "*"
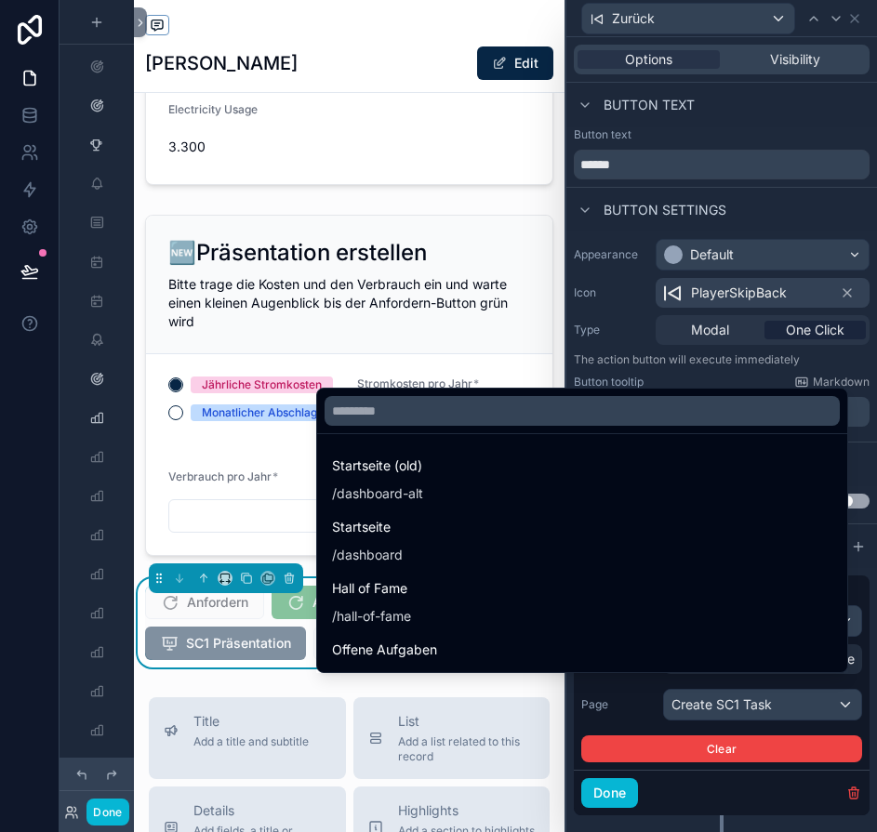
click at [628, 795] on div at bounding box center [721, 416] width 310 height 832
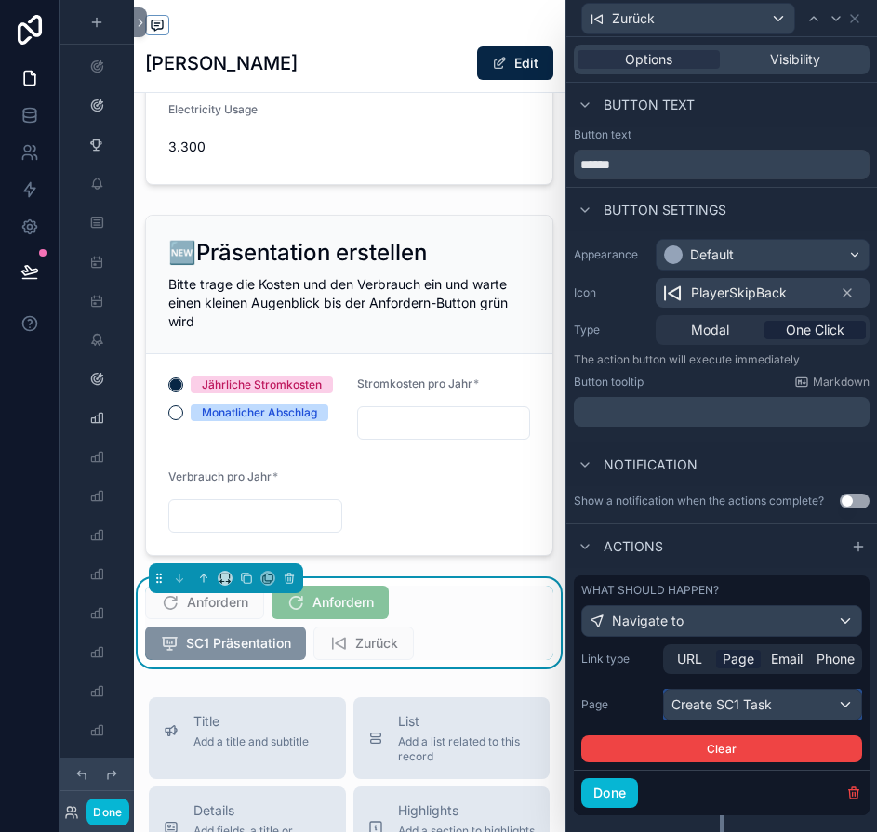
click at [762, 694] on div "Create SC1 Task" at bounding box center [762, 705] width 197 height 30
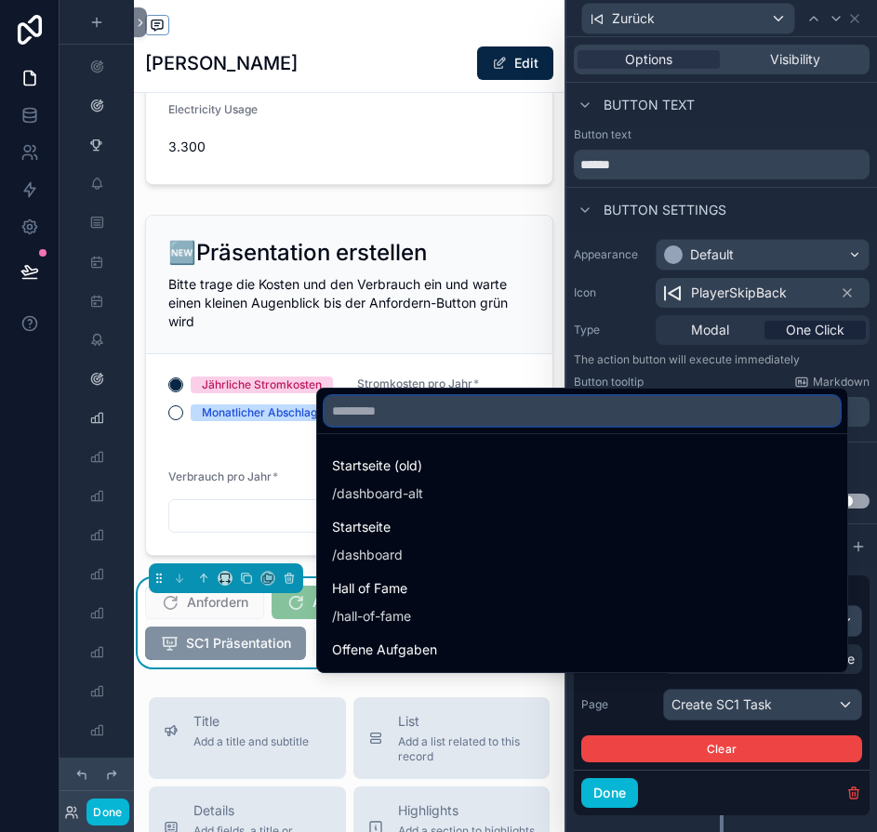
click at [769, 426] on input "text" at bounding box center [581, 411] width 515 height 30
click at [625, 791] on div at bounding box center [721, 416] width 310 height 832
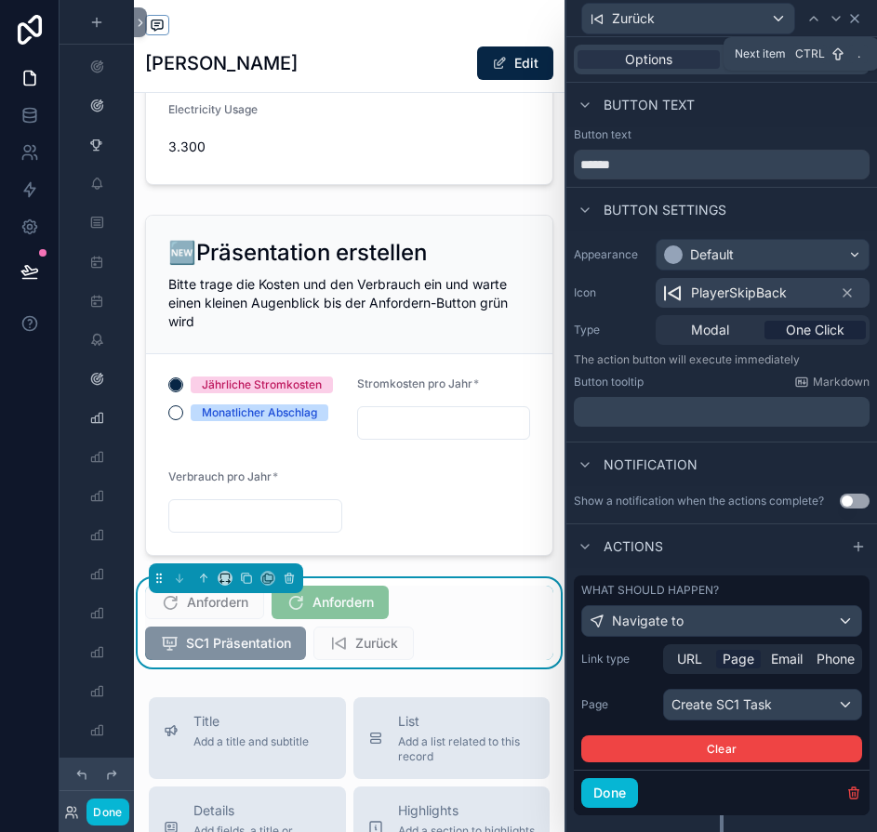
click at [862, 23] on icon at bounding box center [854, 18] width 15 height 15
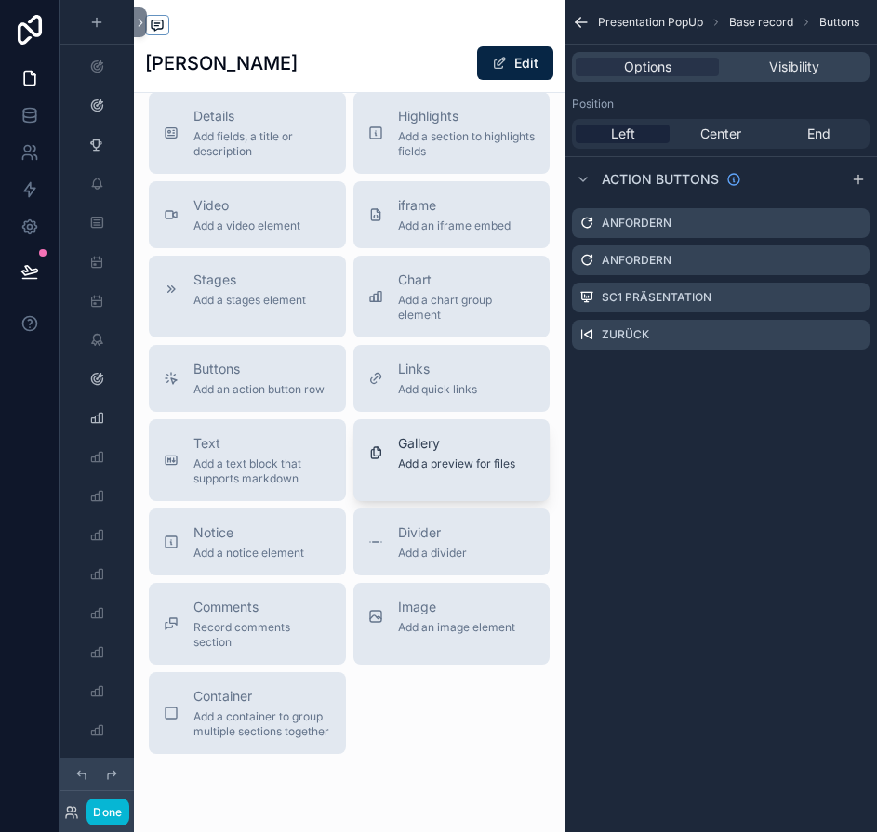
scroll to position [904, 0]
click at [267, 532] on span "Notice" at bounding box center [248, 531] width 111 height 19
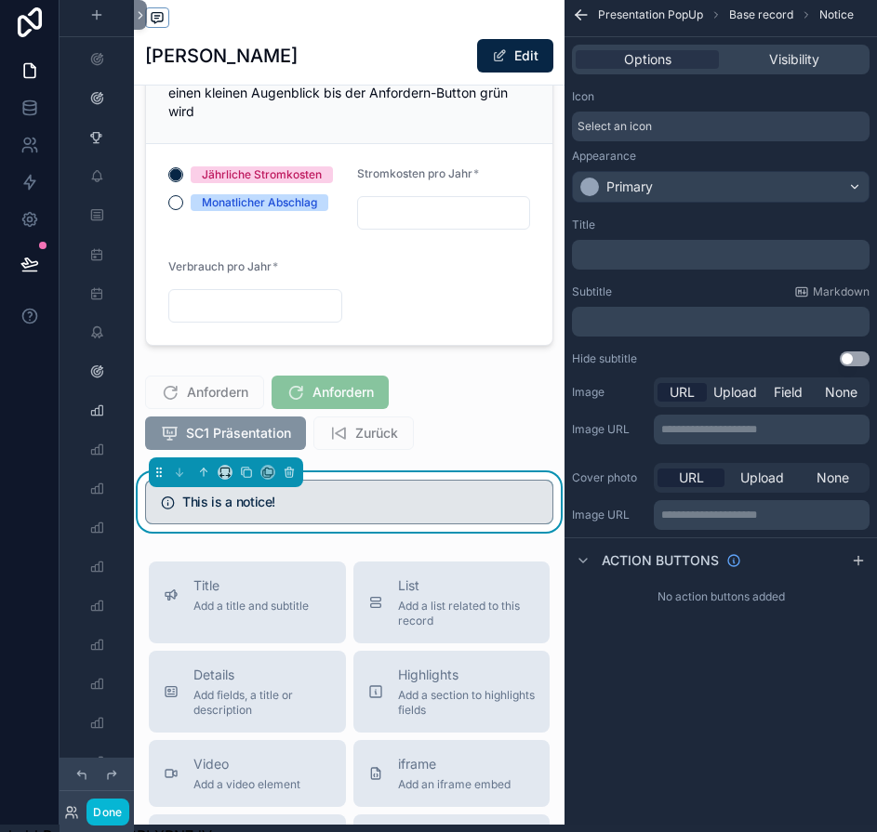
scroll to position [410, 0]
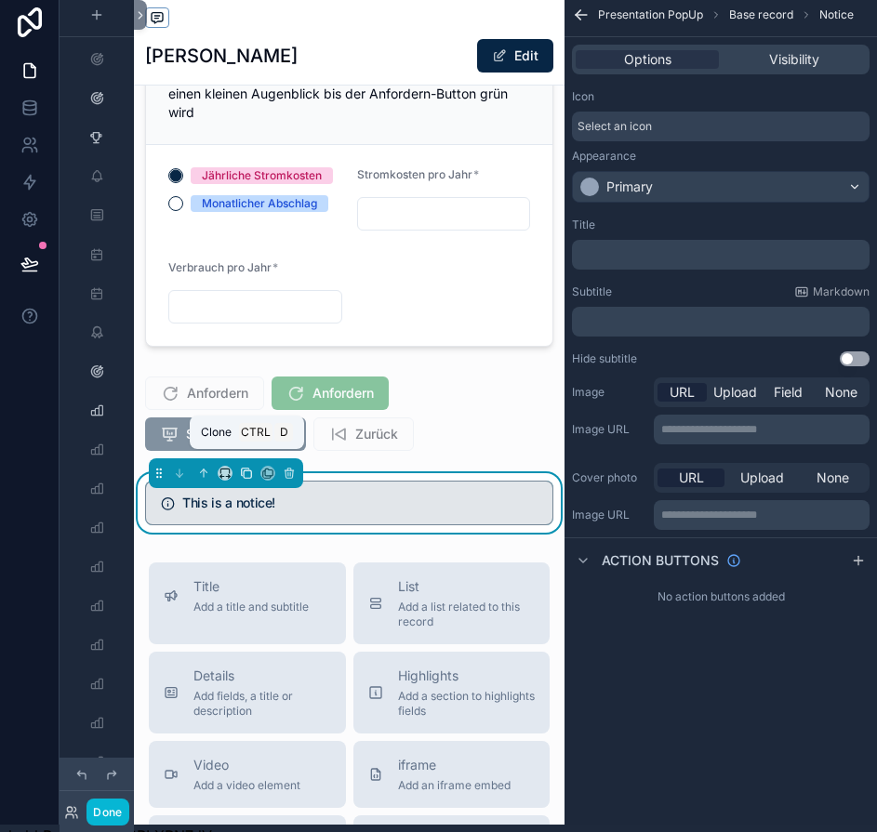
click at [246, 474] on icon "scrollable content" at bounding box center [246, 473] width 13 height 13
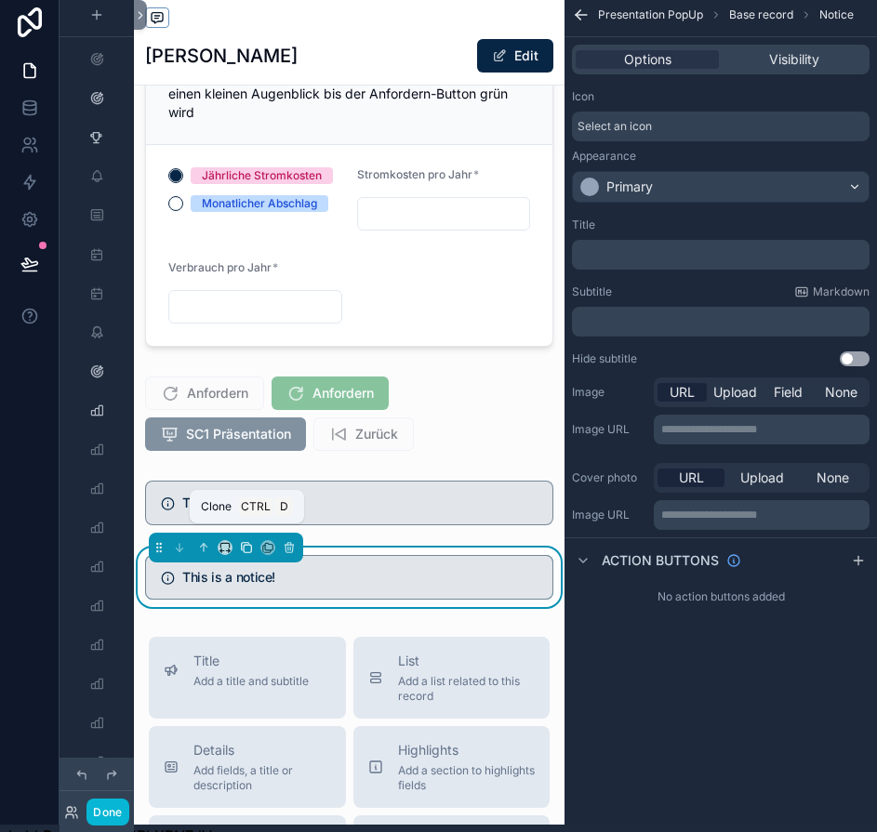
click at [244, 548] on icon "scrollable content" at bounding box center [246, 547] width 13 height 13
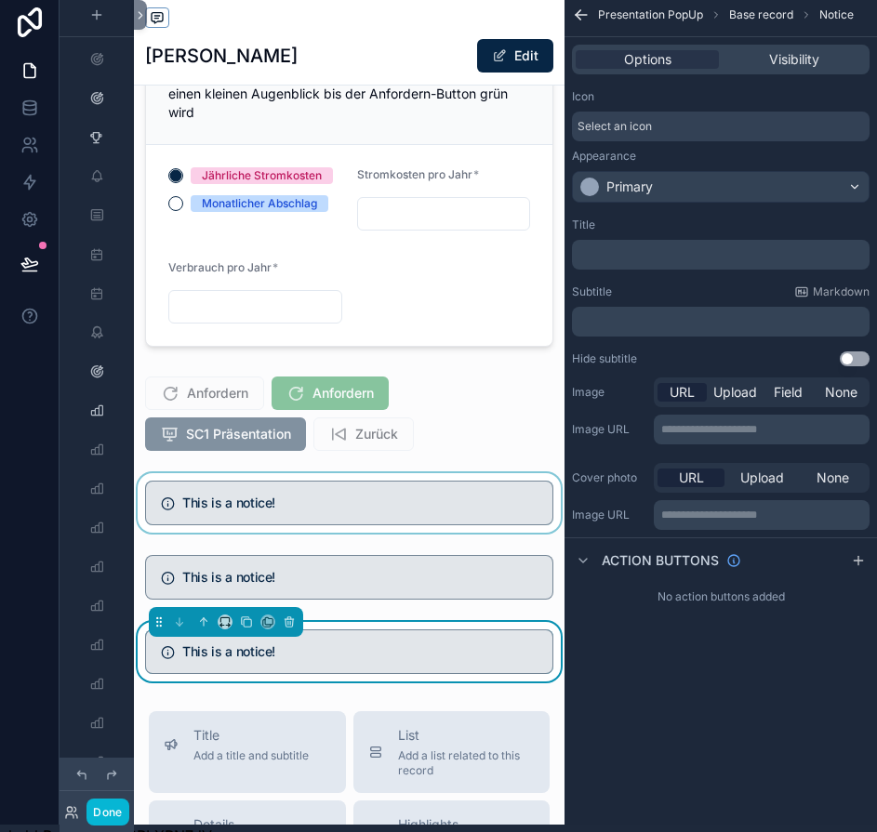
click at [454, 490] on div "scrollable content" at bounding box center [349, 502] width 430 height 59
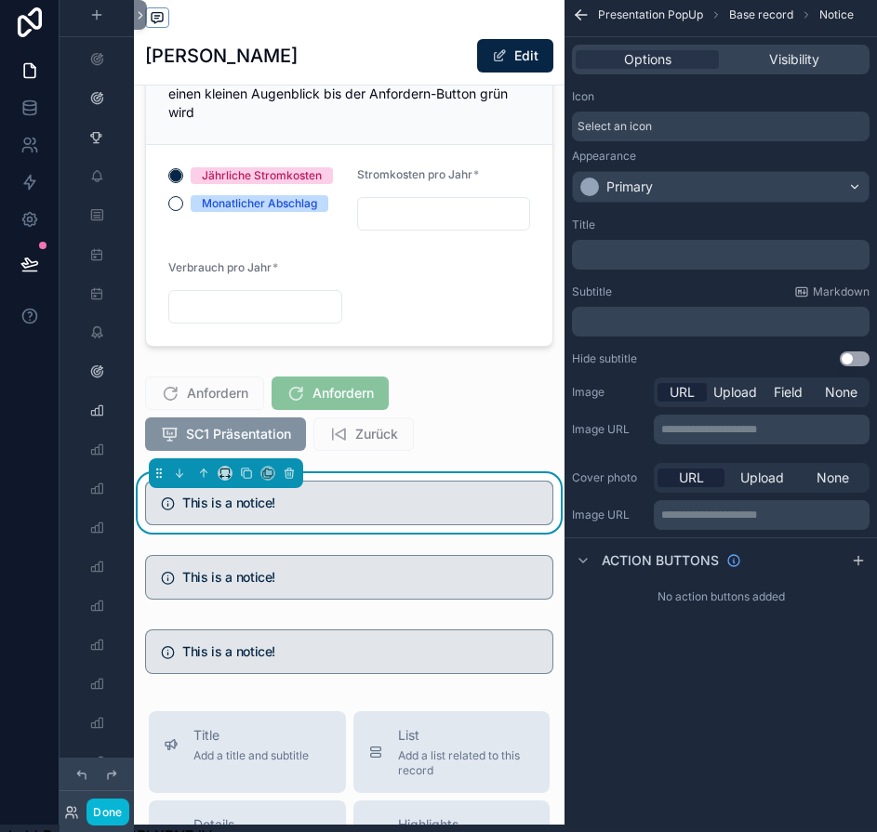
click at [668, 124] on div "Select an icon" at bounding box center [720, 127] width 297 height 30
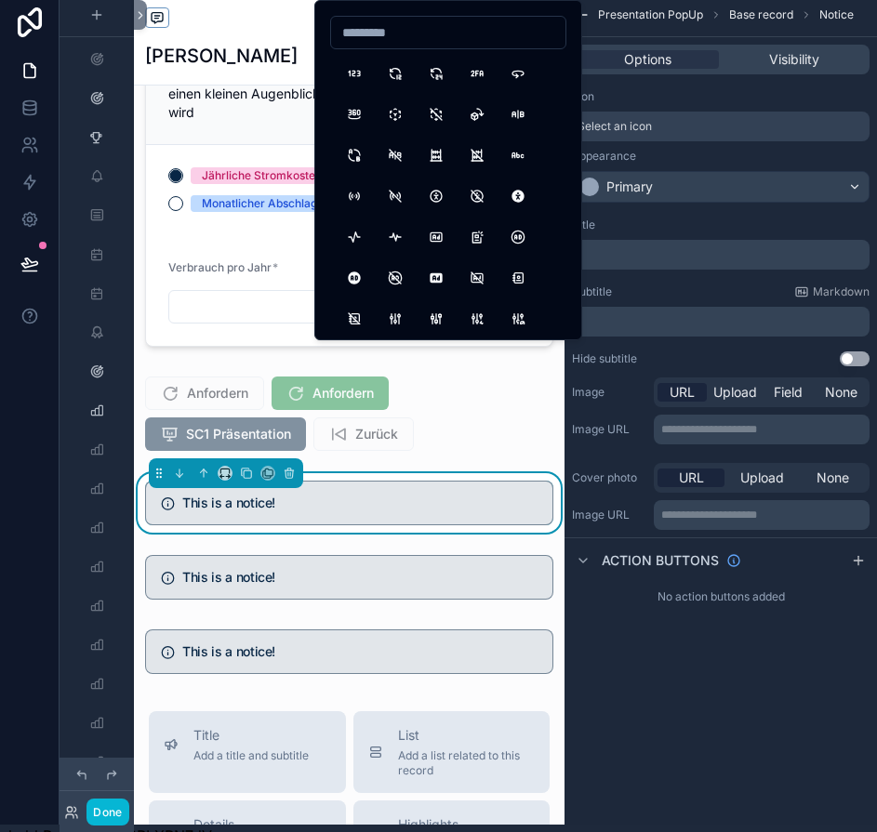
type input "*"
type input "****"
click at [399, 71] on button "Loader" at bounding box center [394, 73] width 33 height 33
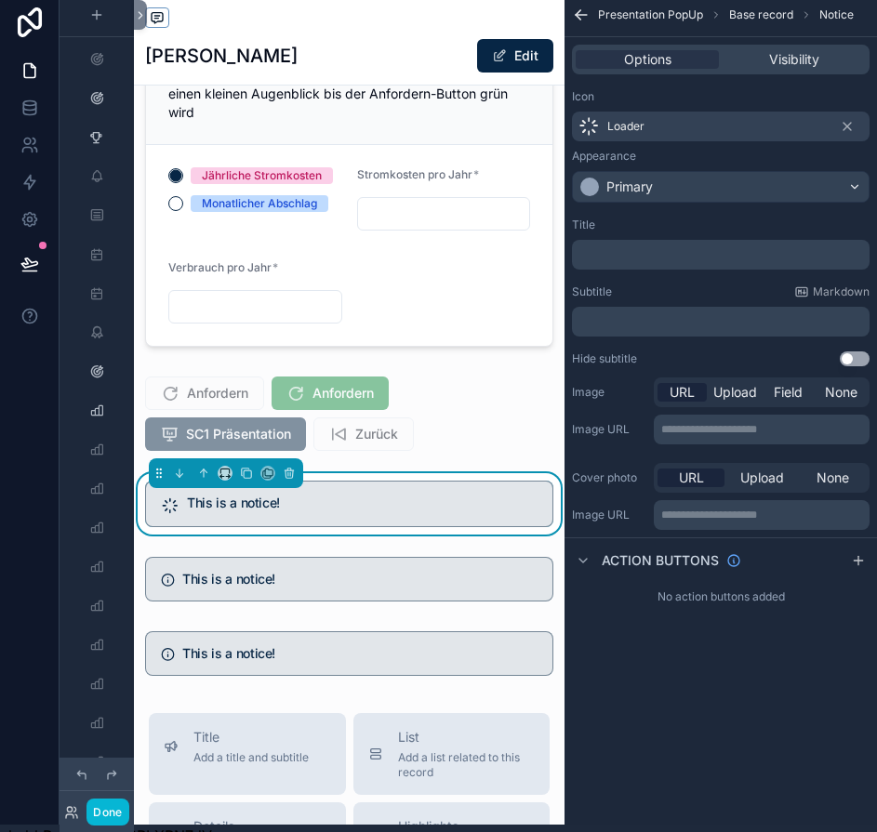
click at [677, 257] on p "﻿" at bounding box center [722, 254] width 286 height 15
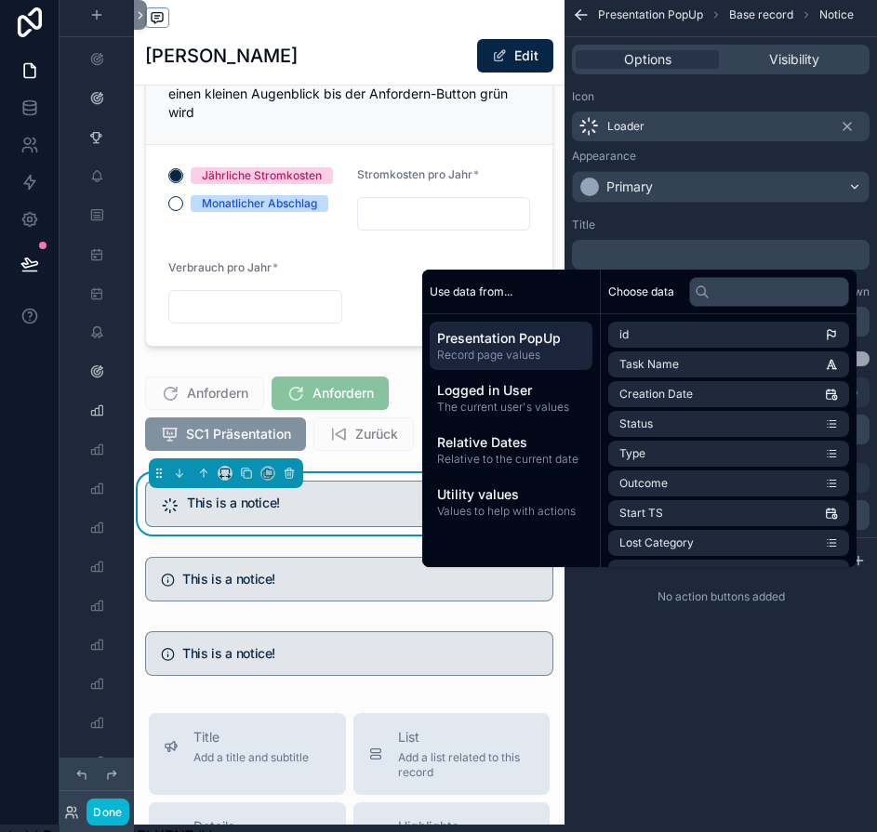
scroll to position [11, 0]
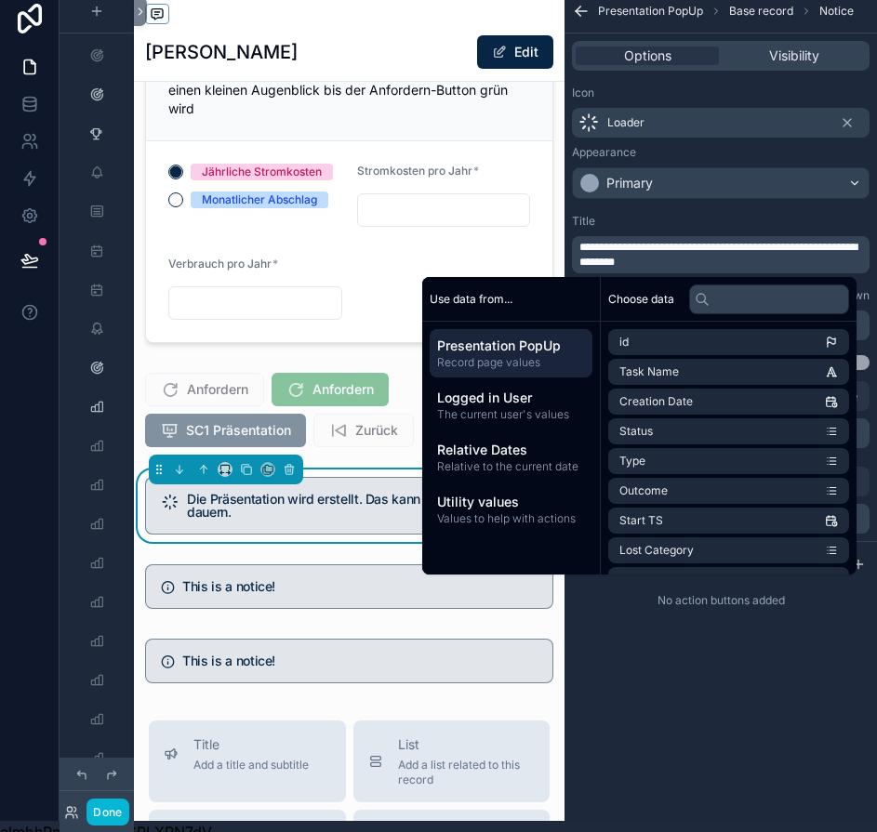
click at [726, 722] on div "**********" at bounding box center [720, 405] width 312 height 832
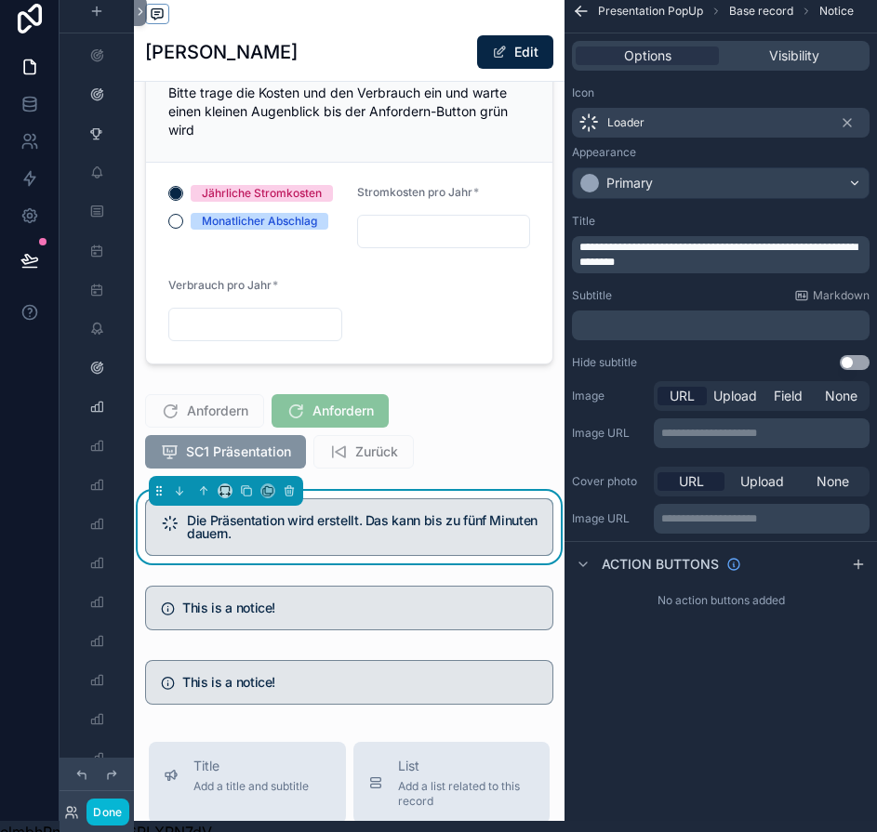
scroll to position [36, 0]
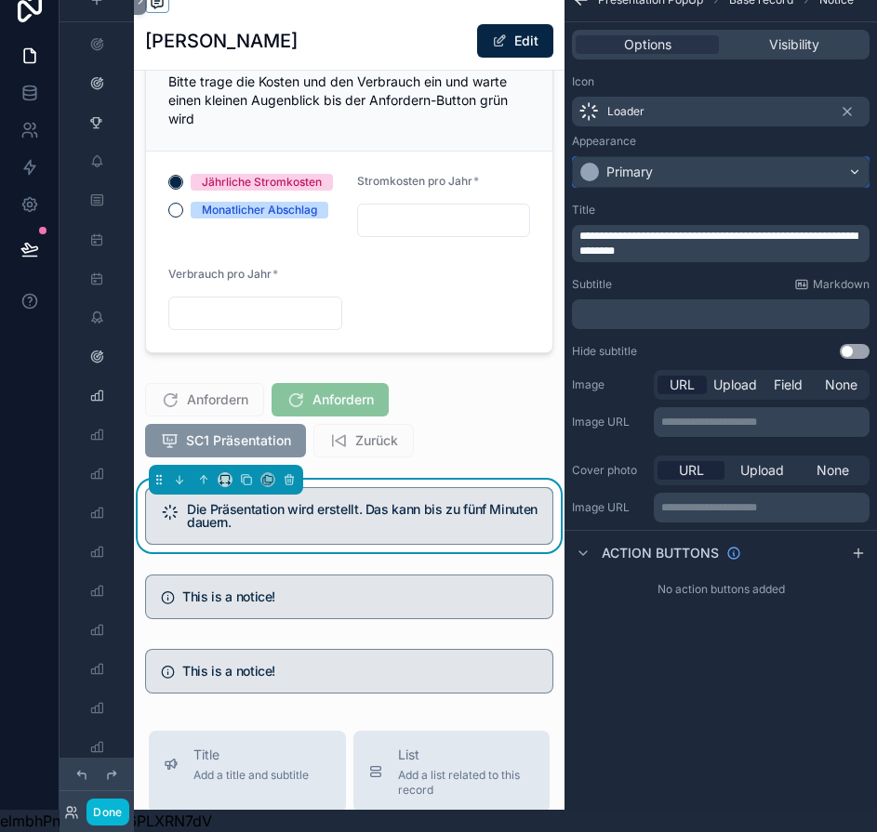
click at [694, 157] on div "Primary" at bounding box center [721, 172] width 296 height 30
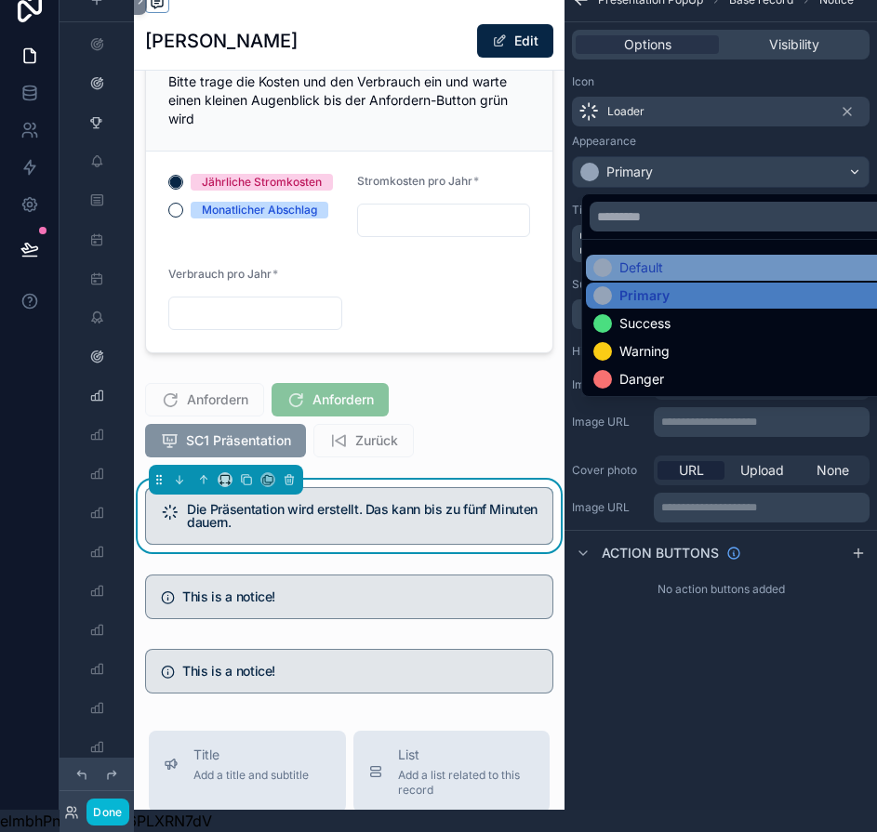
click at [680, 258] on div "Default" at bounding box center [751, 267] width 316 height 19
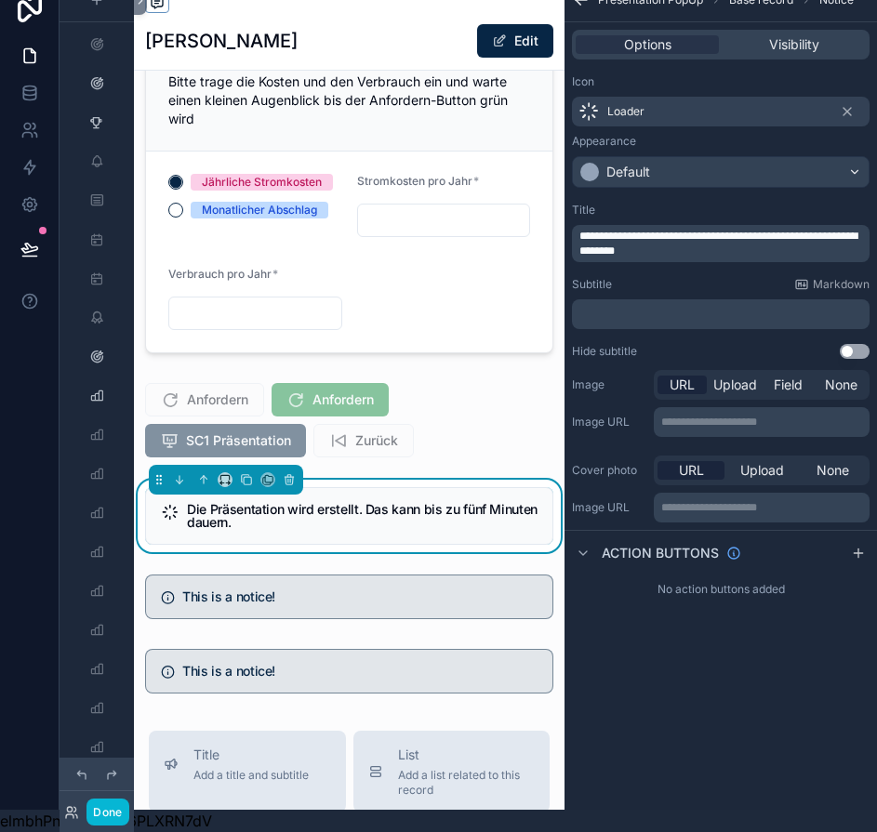
click at [859, 344] on button "Use setting" at bounding box center [854, 351] width 30 height 15
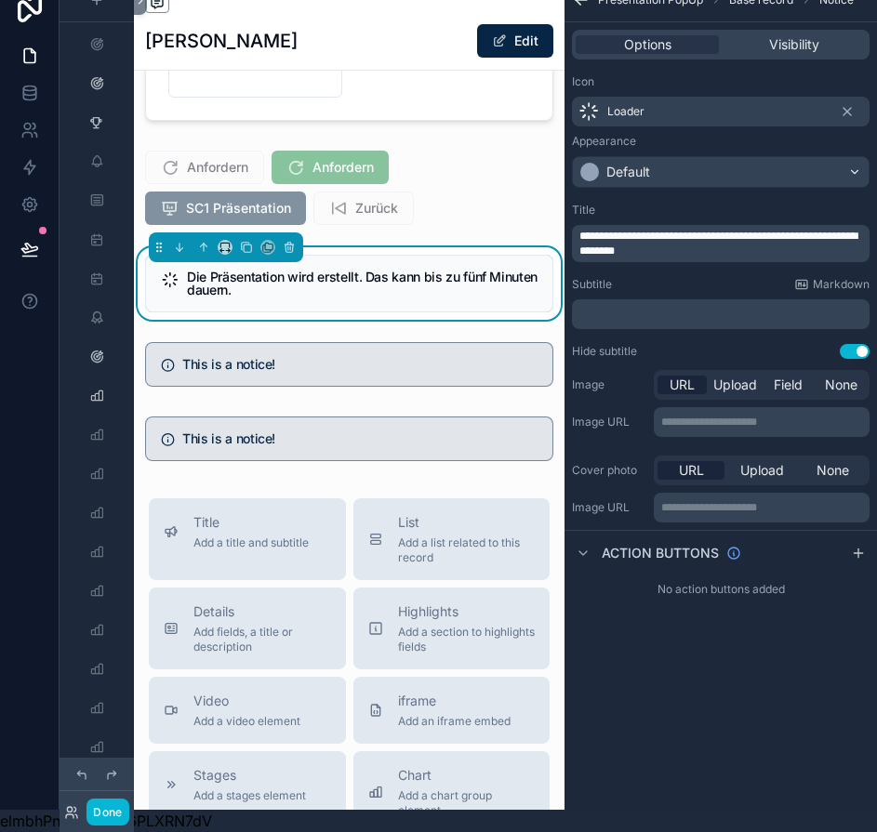
scroll to position [622, 0]
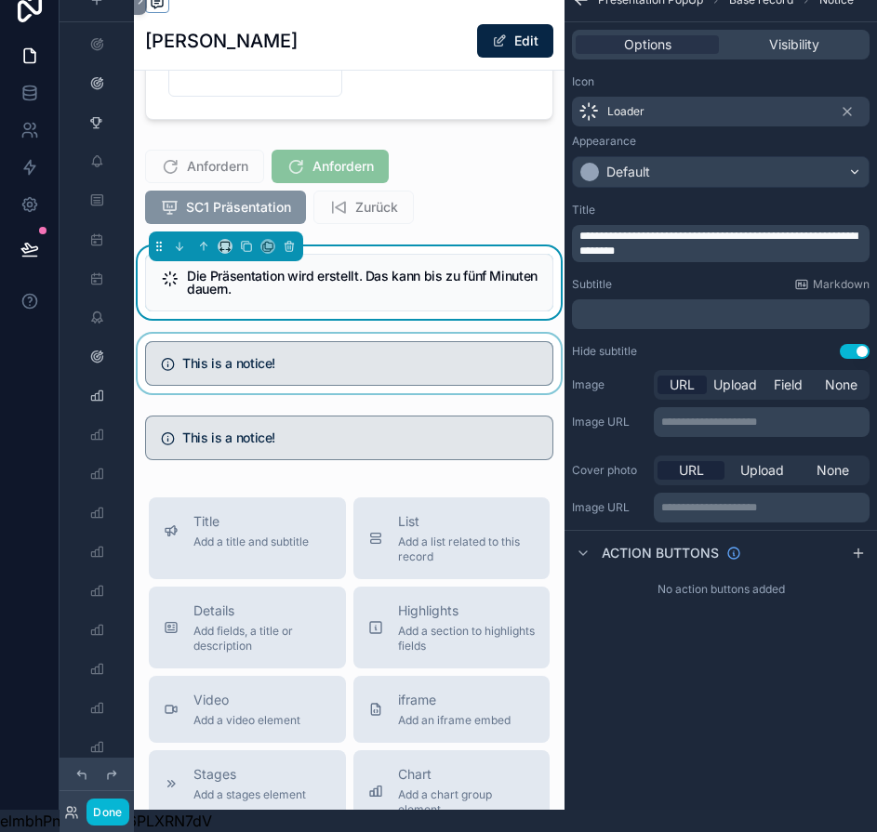
click at [461, 336] on div "scrollable content" at bounding box center [349, 363] width 430 height 59
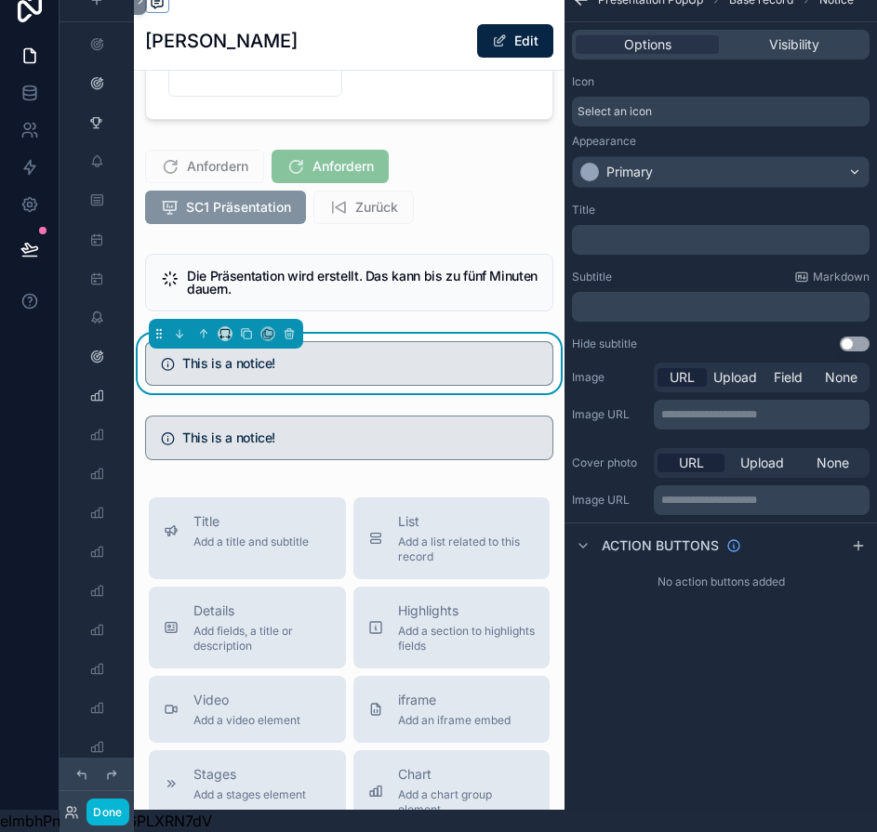
click at [692, 97] on div "Select an icon" at bounding box center [720, 112] width 297 height 30
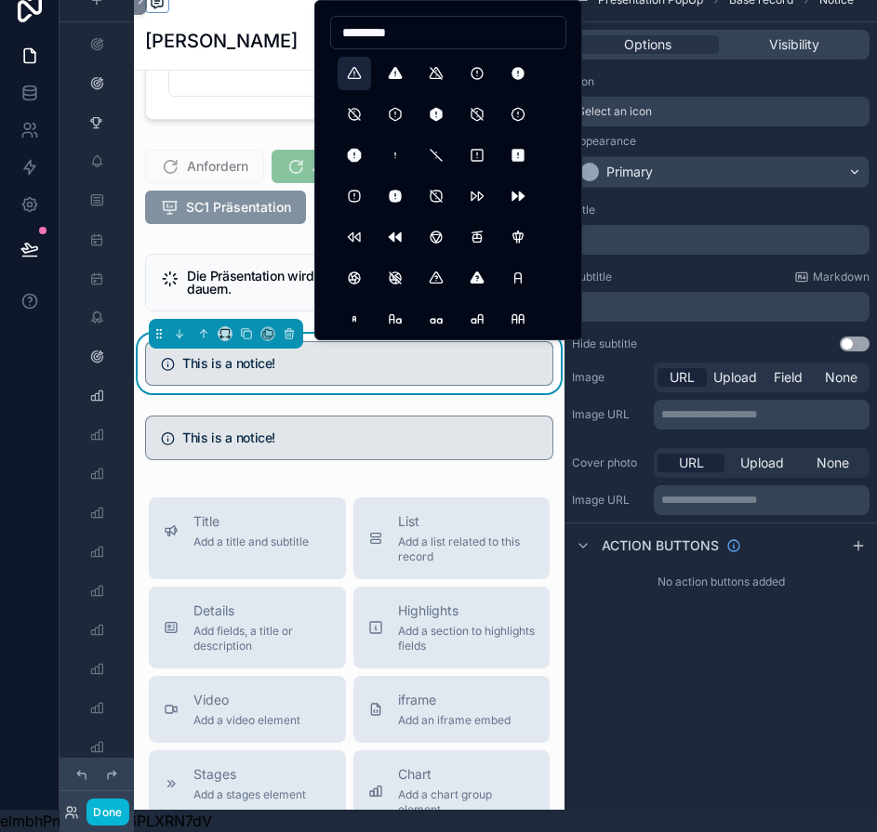
type input "*********"
click at [351, 66] on button "AlertTriangle" at bounding box center [353, 73] width 33 height 33
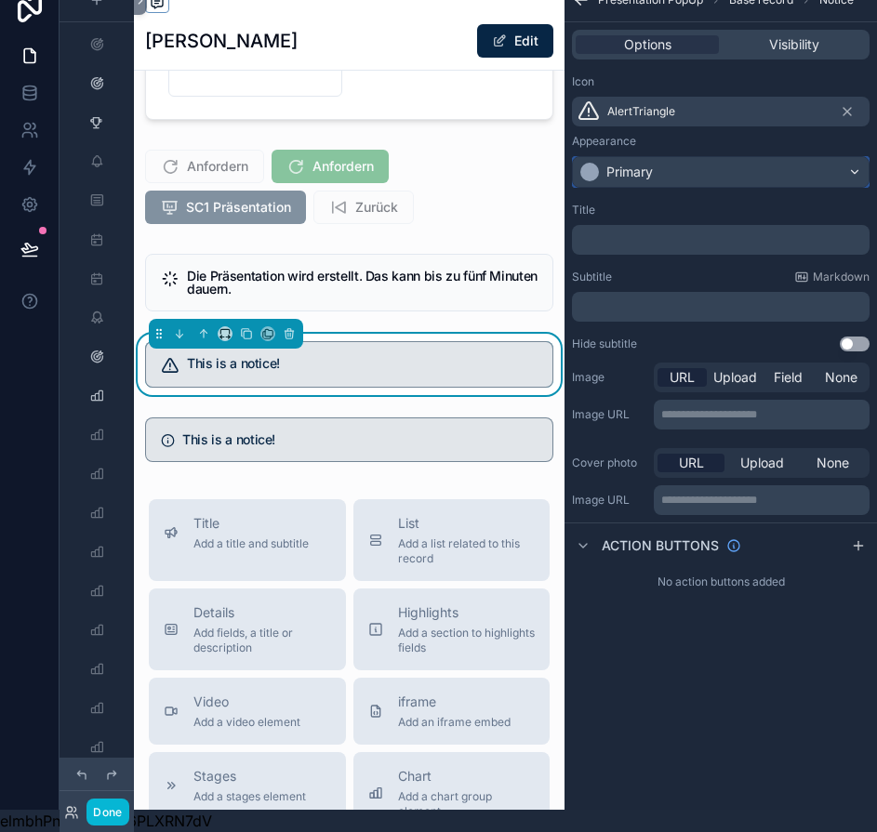
click at [719, 157] on div "Primary" at bounding box center [721, 172] width 296 height 30
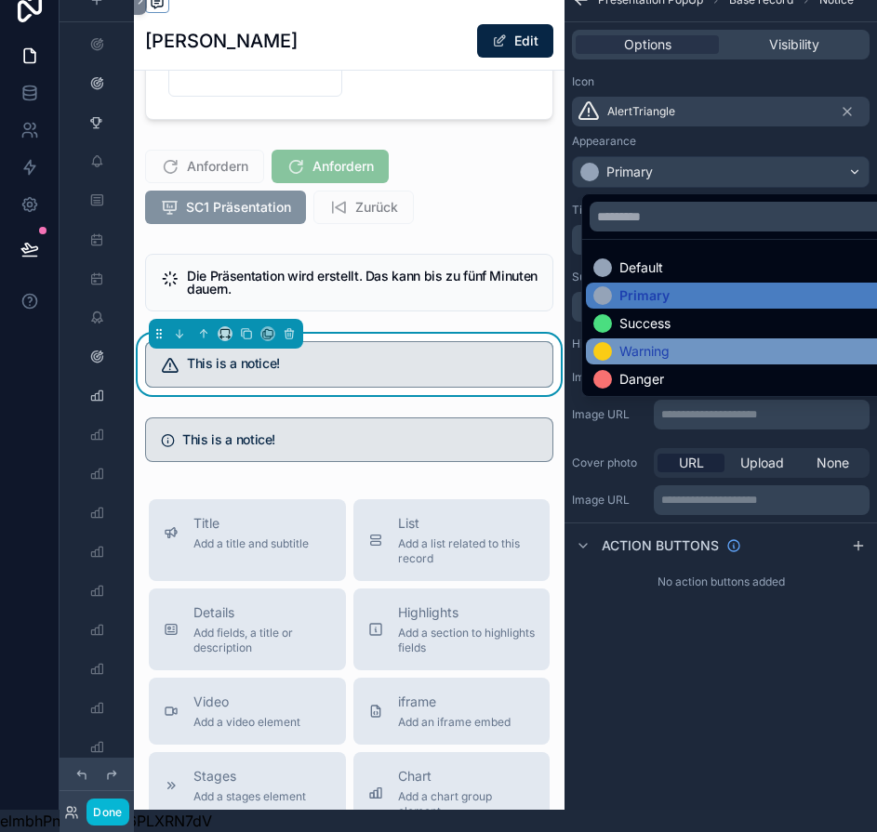
click at [610, 342] on div "Warning" at bounding box center [631, 351] width 76 height 19
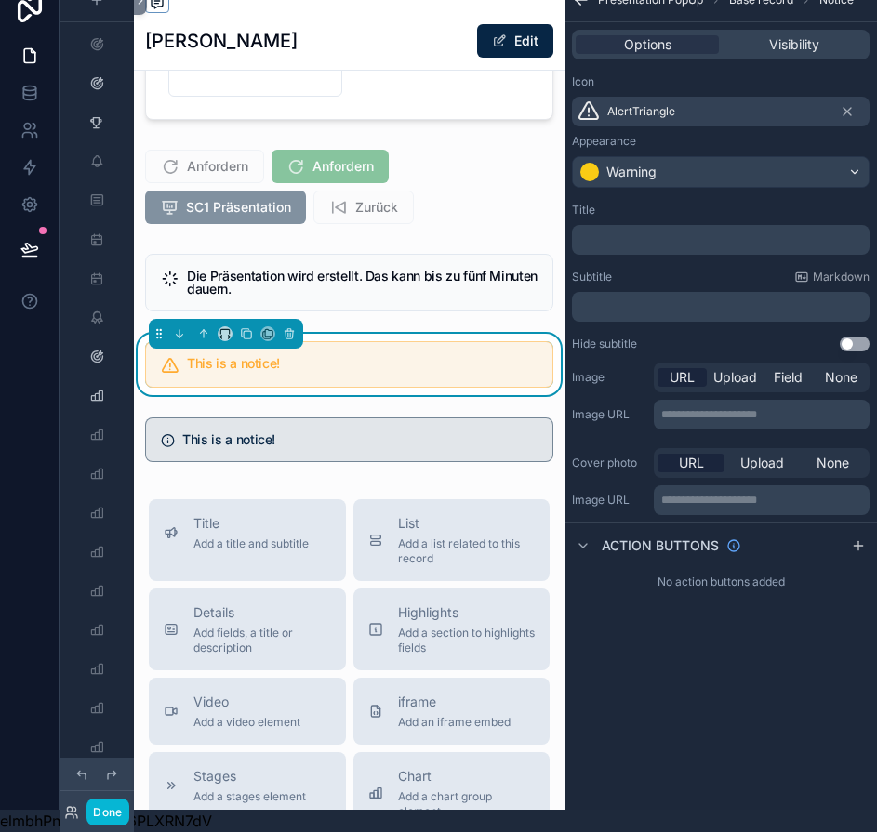
click at [662, 232] on p "﻿" at bounding box center [722, 239] width 286 height 15
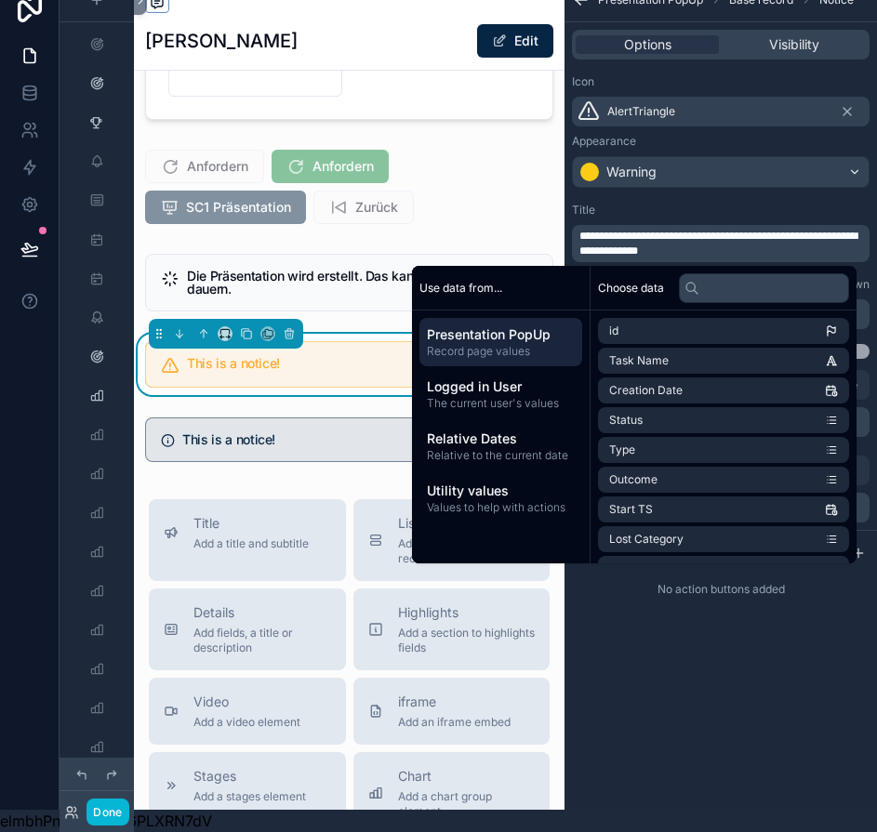
scroll to position [0, 0]
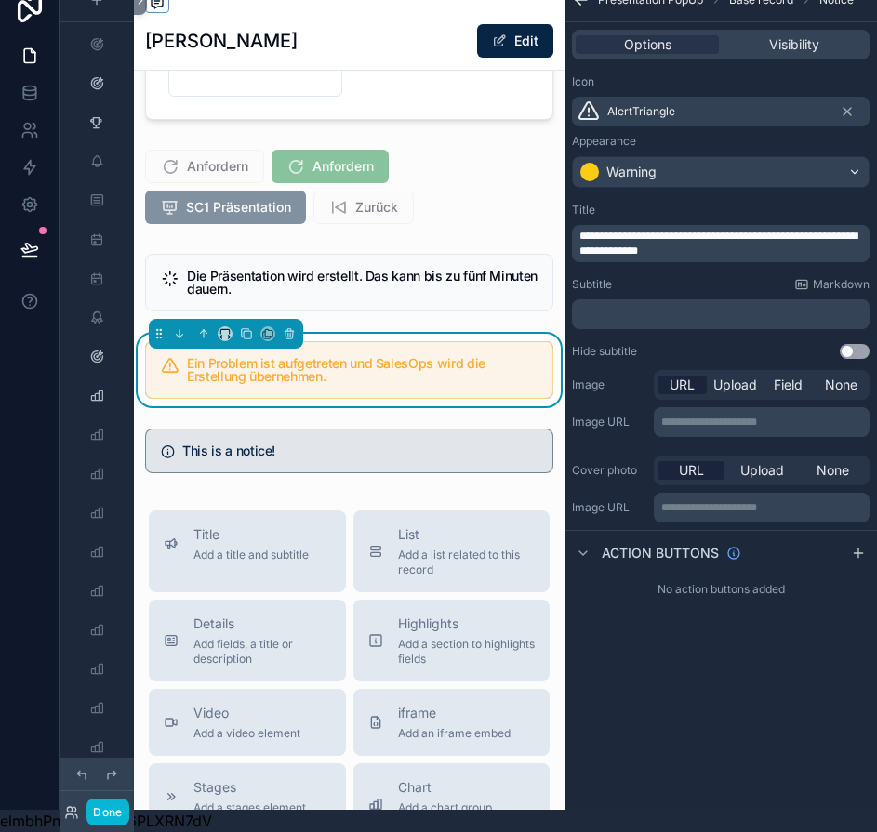
click at [702, 680] on div "**********" at bounding box center [720, 394] width 312 height 832
click at [862, 344] on button "Use setting" at bounding box center [854, 351] width 30 height 15
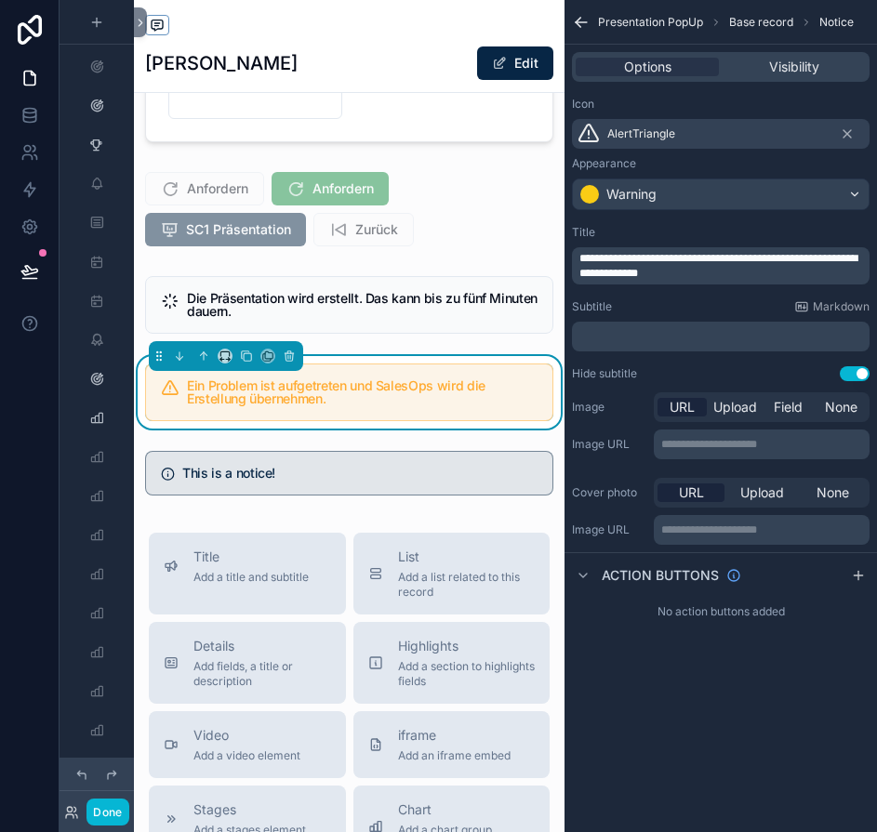
scroll to position [36, 0]
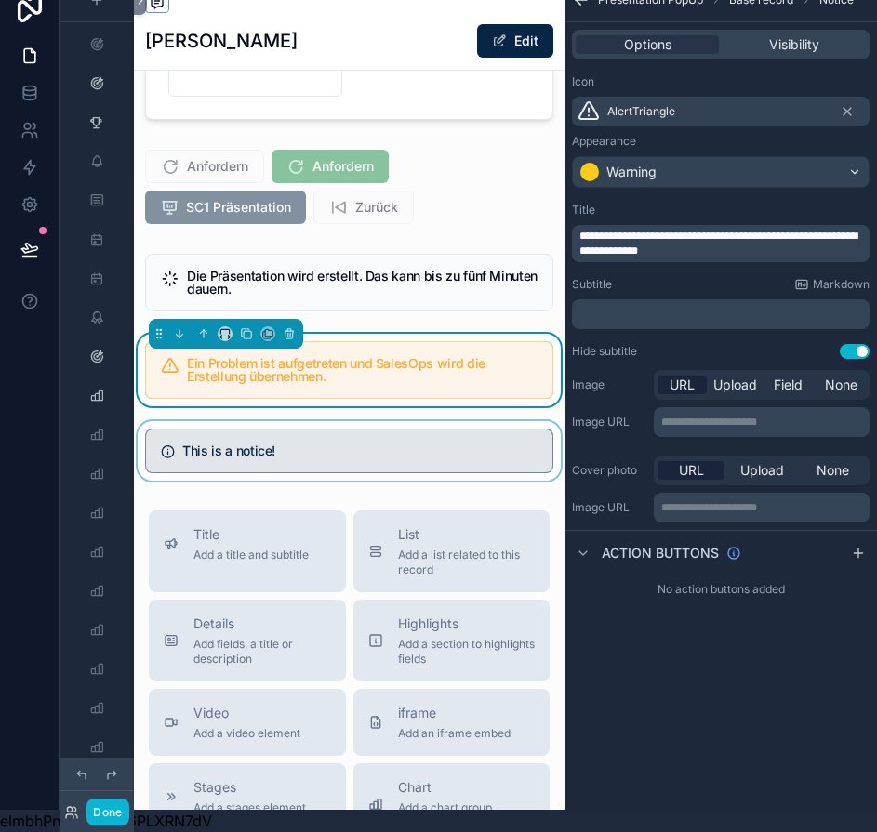
click at [456, 427] on div "scrollable content" at bounding box center [349, 450] width 430 height 59
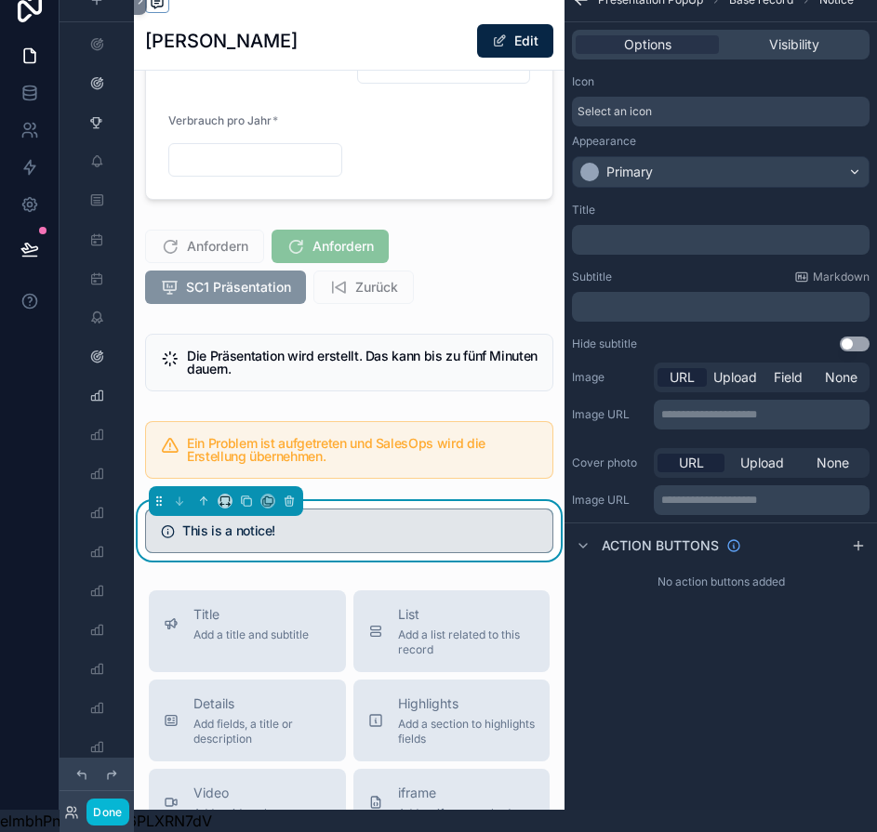
scroll to position [0, 0]
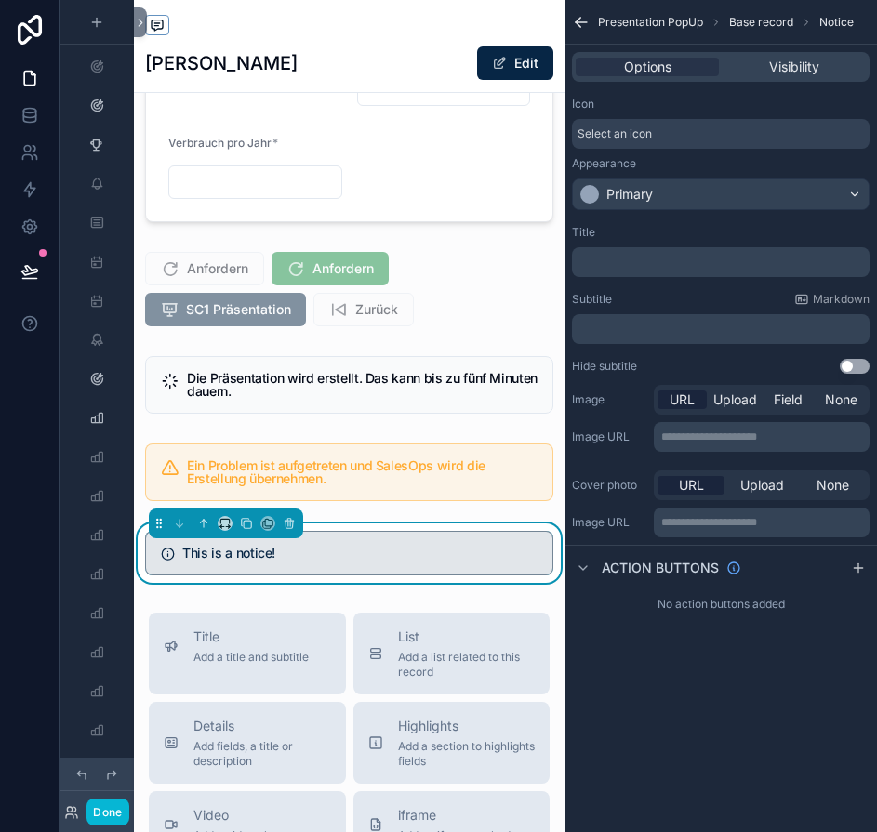
click at [702, 134] on div "Select an icon" at bounding box center [720, 134] width 297 height 30
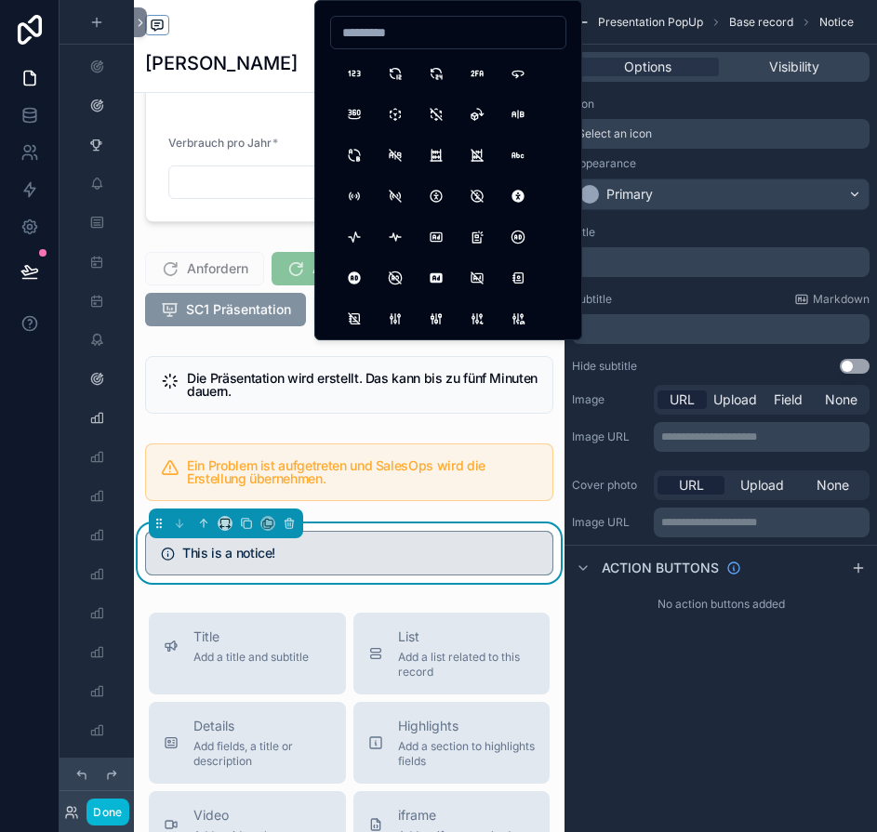
click at [679, 130] on div "Select an icon" at bounding box center [720, 134] width 297 height 30
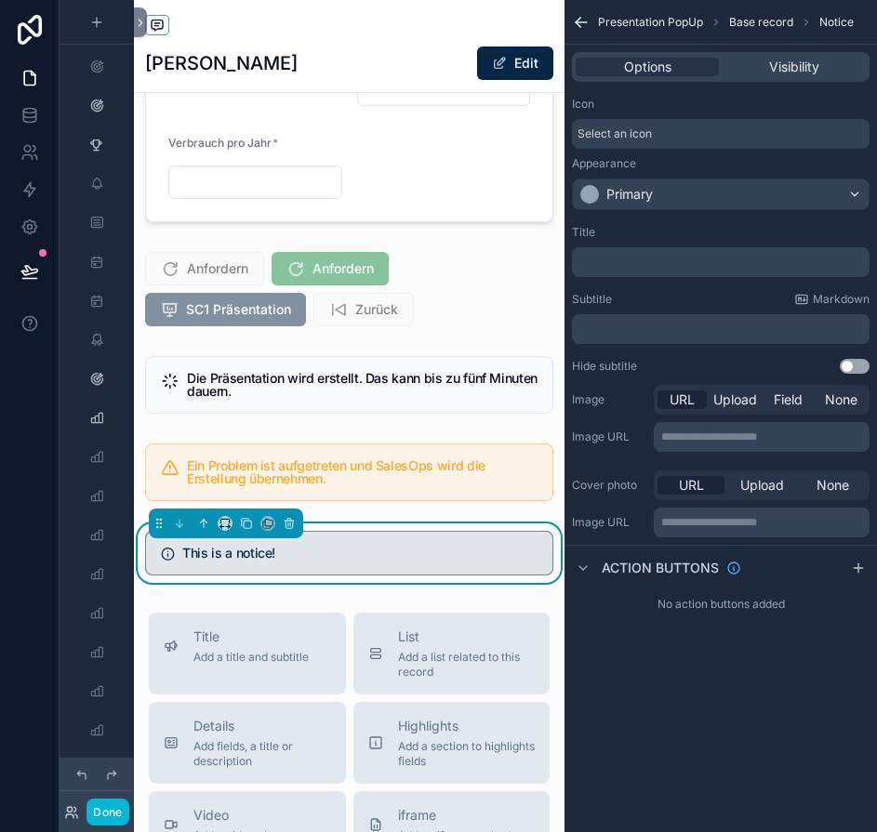
click at [679, 130] on div "Select an icon" at bounding box center [720, 134] width 297 height 30
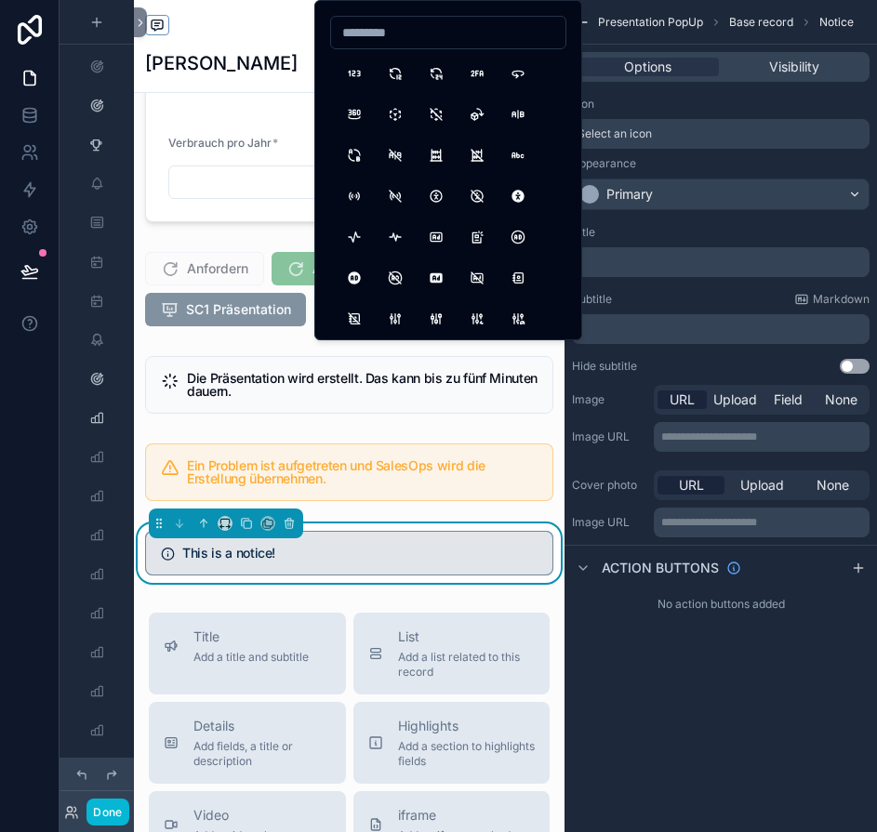
click at [422, 40] on input at bounding box center [448, 33] width 234 height 26
type input "*****"
click at [356, 72] on button "Check" at bounding box center [353, 73] width 33 height 33
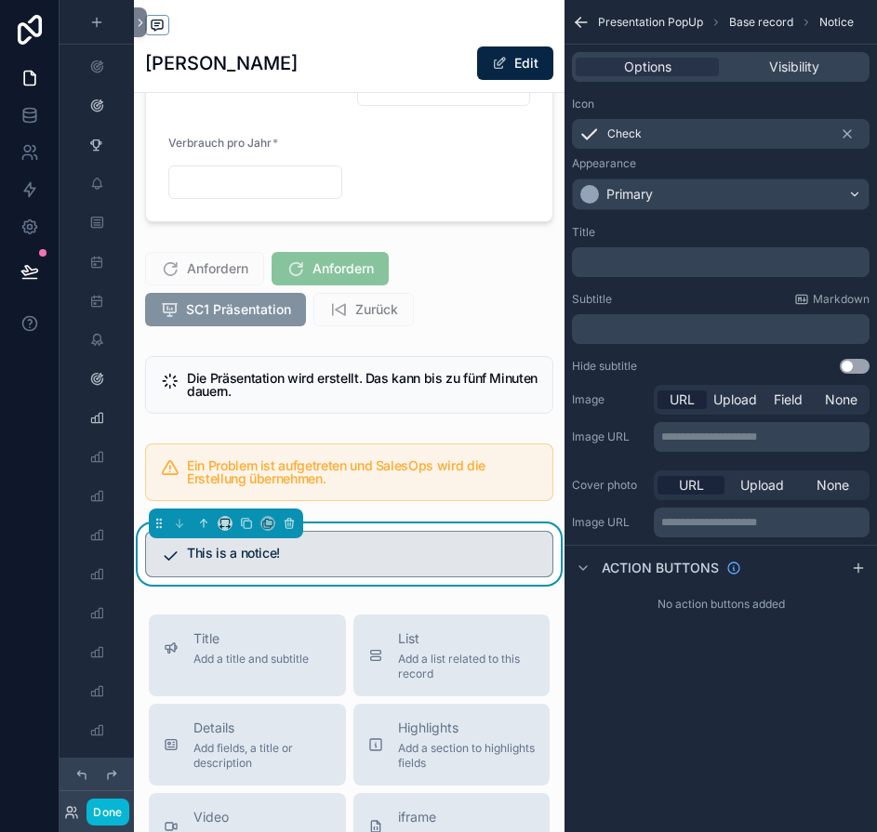
click at [658, 261] on p "﻿" at bounding box center [722, 262] width 286 height 15
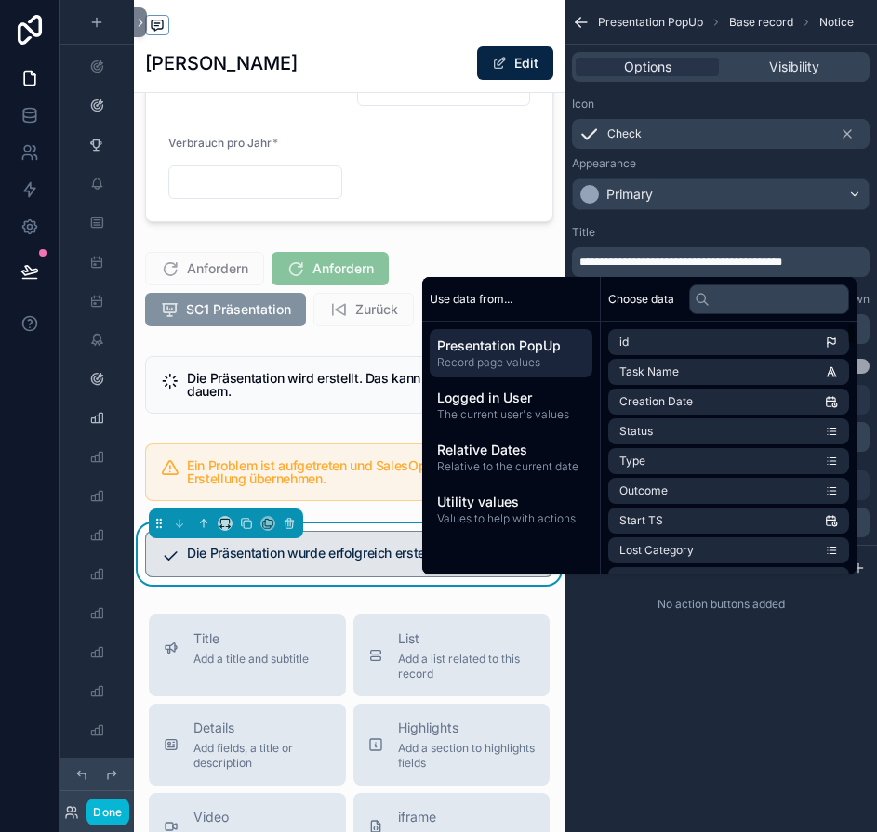
click at [723, 680] on div "**********" at bounding box center [720, 416] width 312 height 832
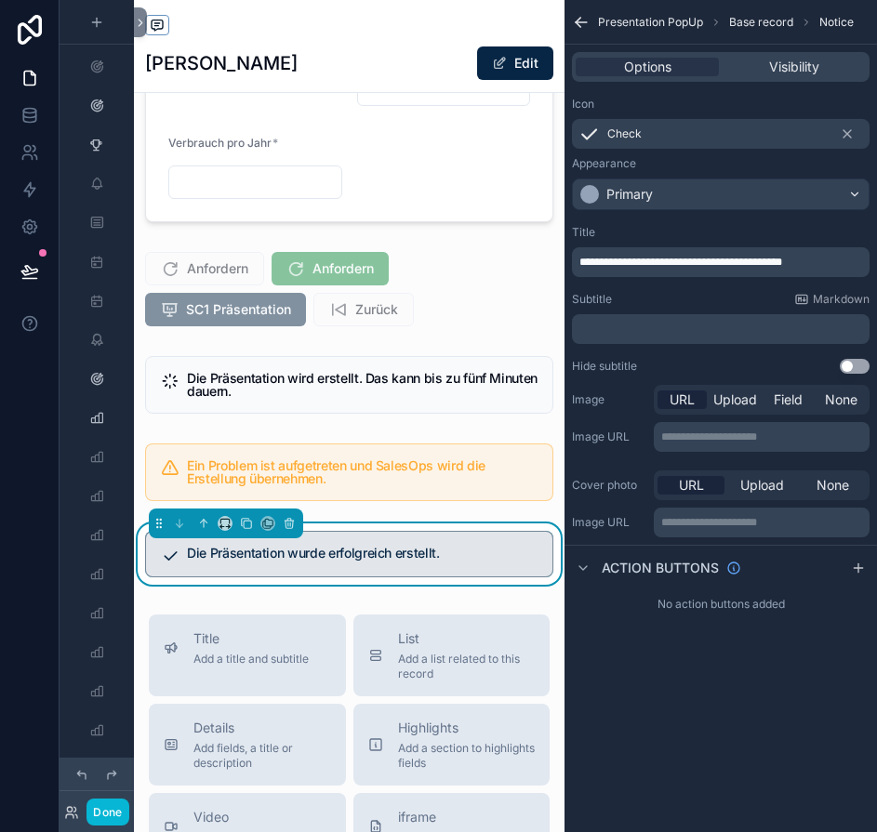
click at [723, 680] on div "**********" at bounding box center [720, 416] width 312 height 832
click at [669, 200] on div "Primary" at bounding box center [721, 194] width 296 height 30
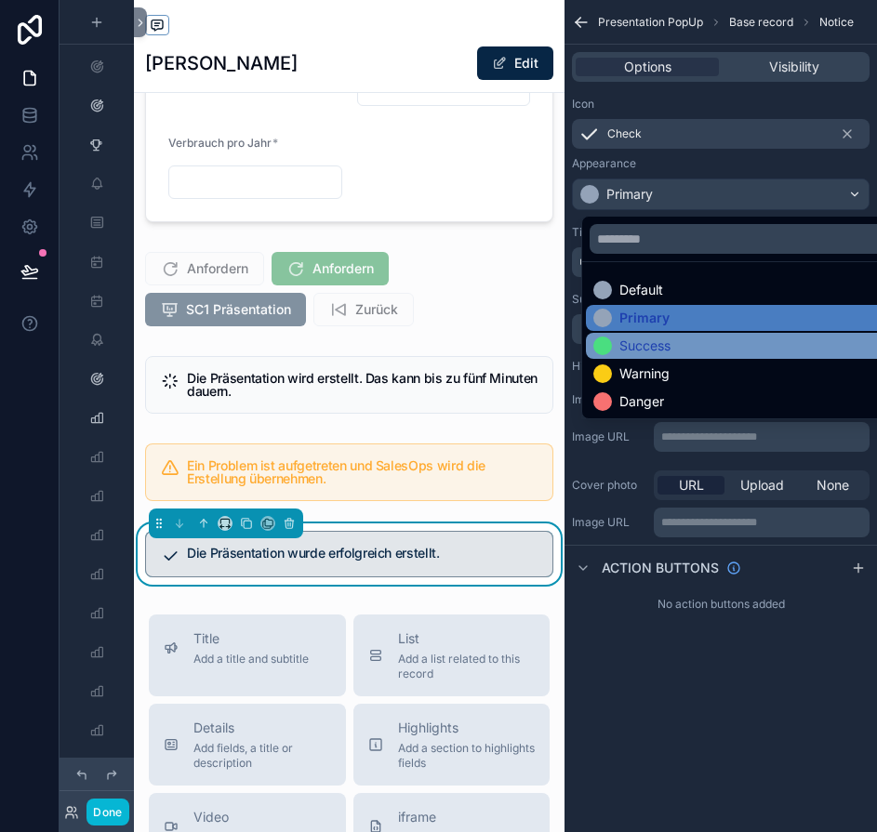
click at [628, 337] on div "Success" at bounding box center [644, 346] width 51 height 19
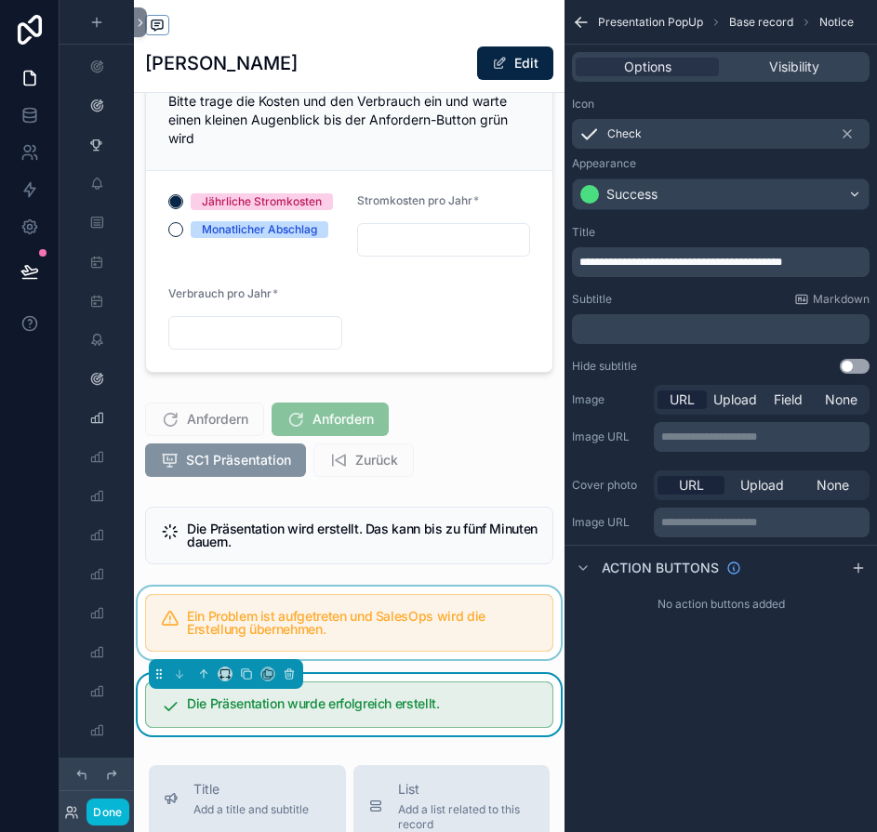
scroll to position [390, 0]
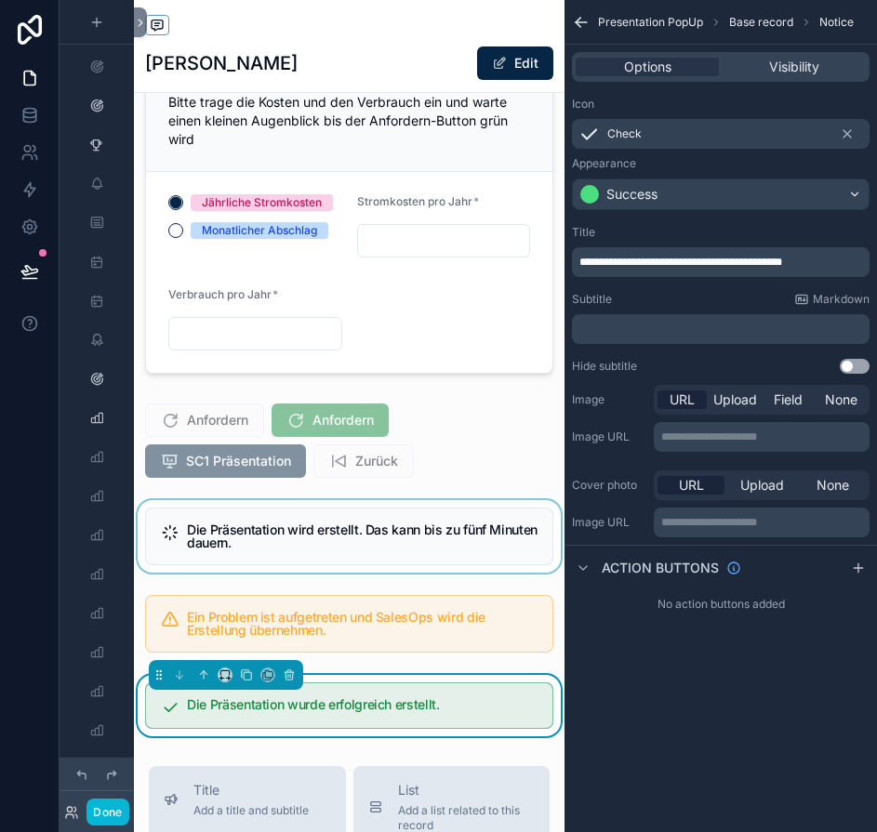
click at [398, 550] on div "scrollable content" at bounding box center [349, 536] width 430 height 73
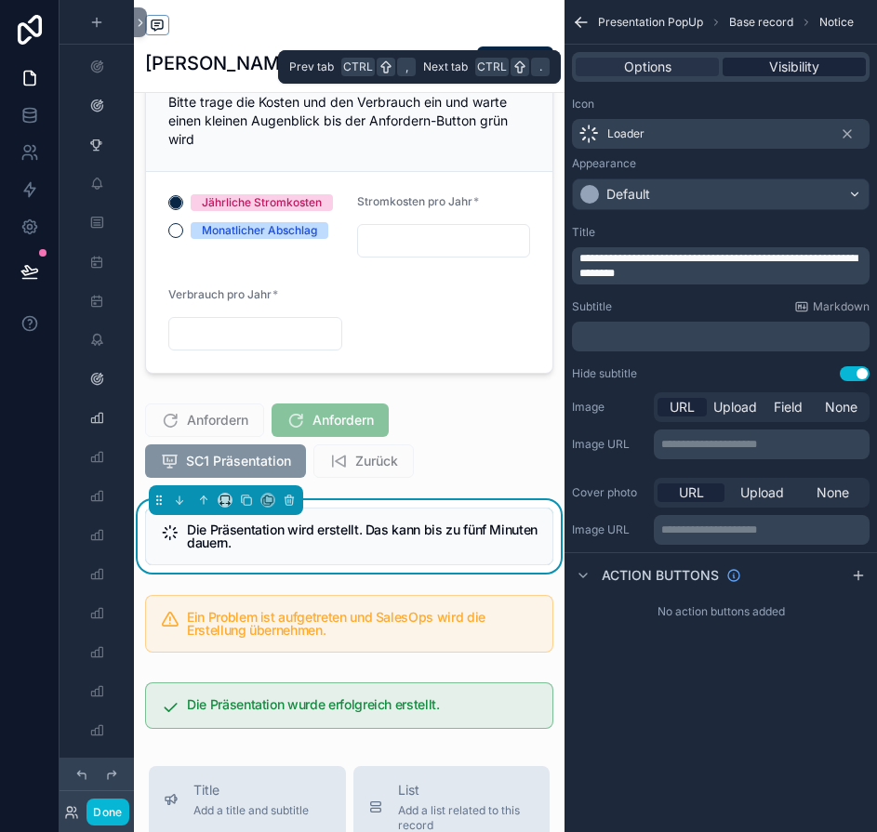
click at [815, 62] on span "Visibility" at bounding box center [794, 67] width 50 height 19
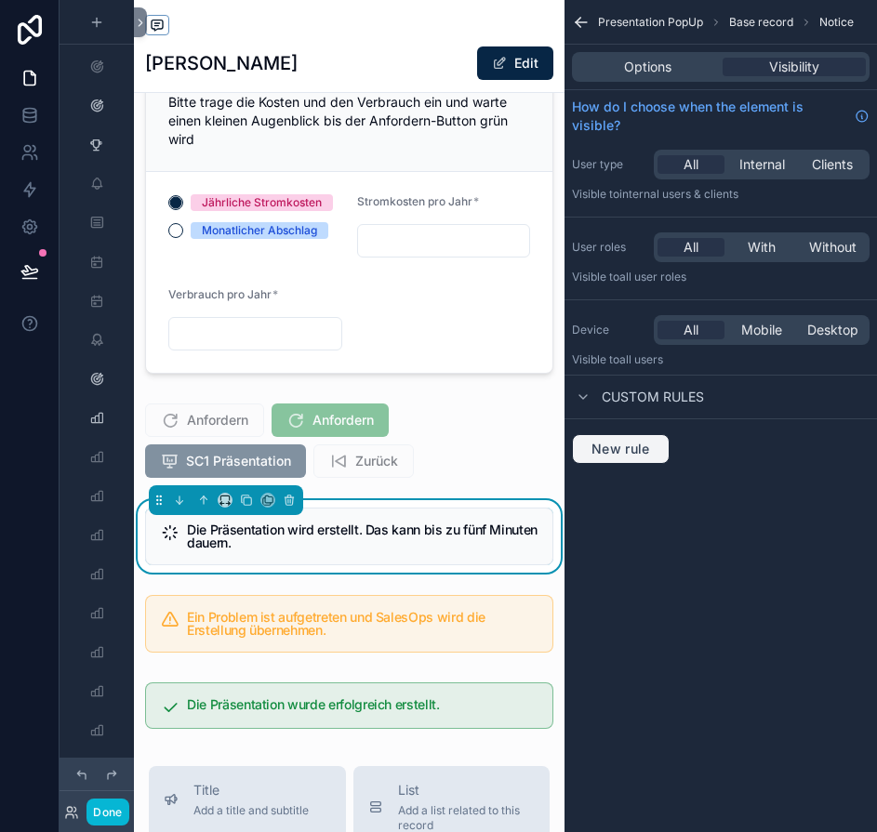
click at [637, 443] on span "New rule" at bounding box center [620, 449] width 73 height 17
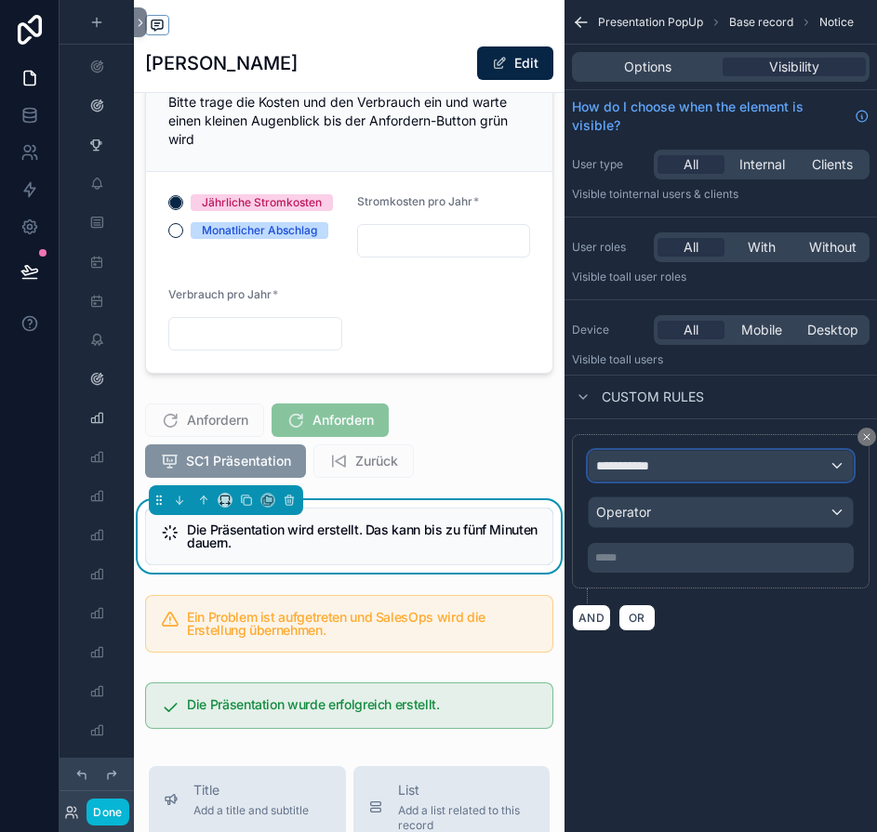
click at [701, 472] on div "**********" at bounding box center [720, 466] width 264 height 30
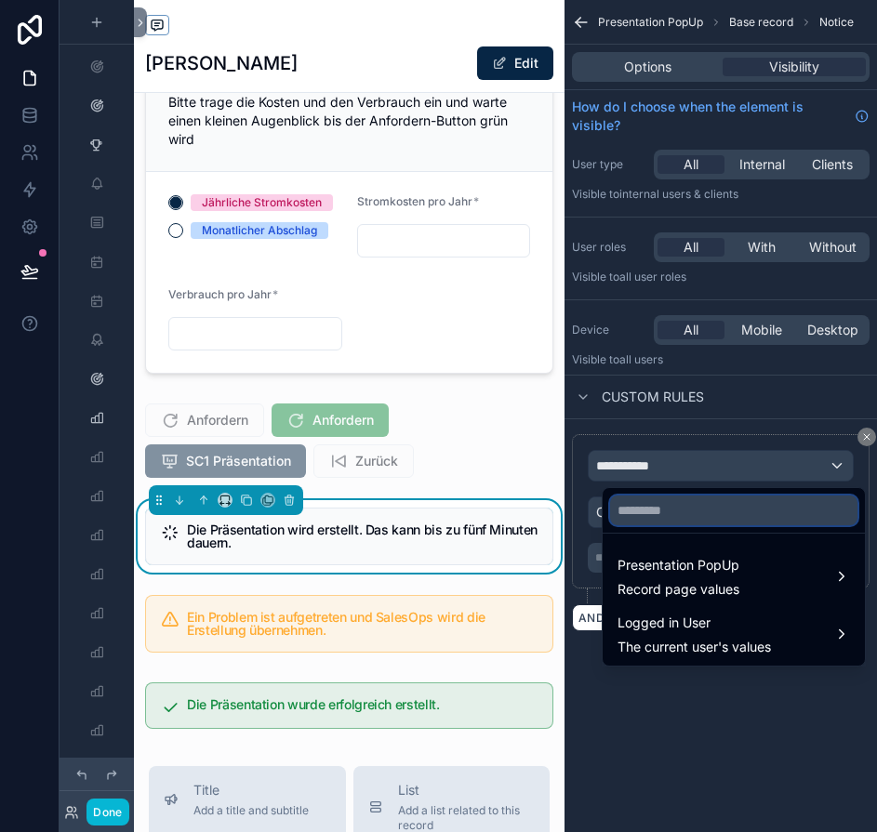
click at [654, 515] on input "text" at bounding box center [733, 510] width 247 height 30
type input "*"
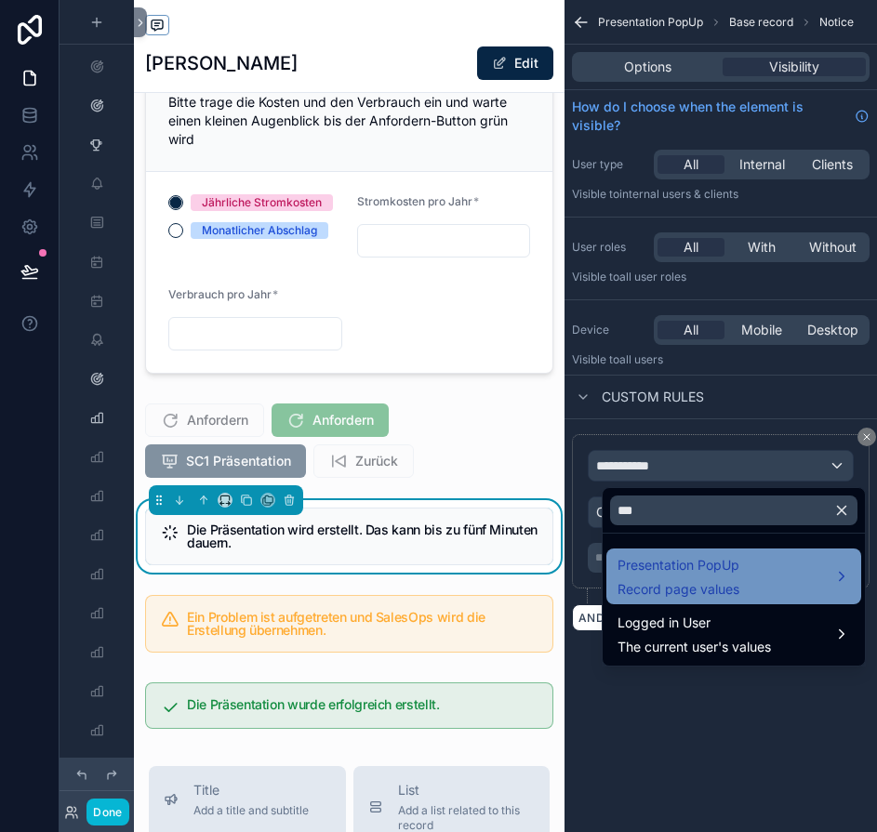
click at [681, 571] on span "Presentation PopUp" at bounding box center [678, 565] width 122 height 22
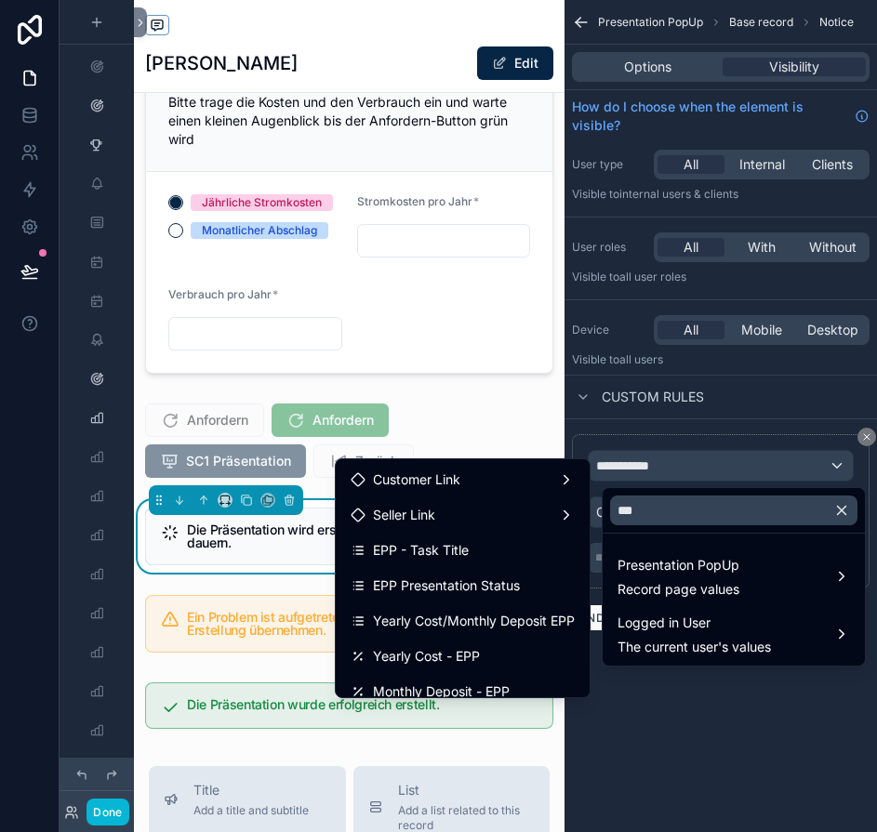
click at [694, 527] on div "***" at bounding box center [733, 510] width 262 height 45
click at [694, 499] on input "***" at bounding box center [733, 510] width 247 height 30
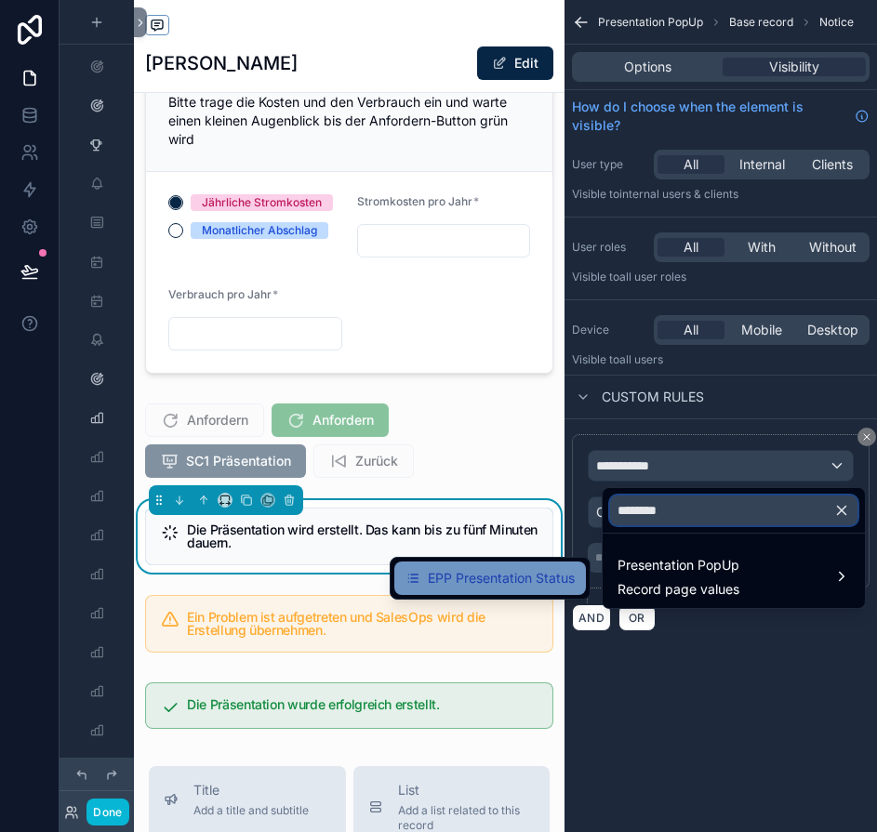
type input "********"
click at [522, 583] on span "EPP Presentation Status" at bounding box center [501, 578] width 147 height 22
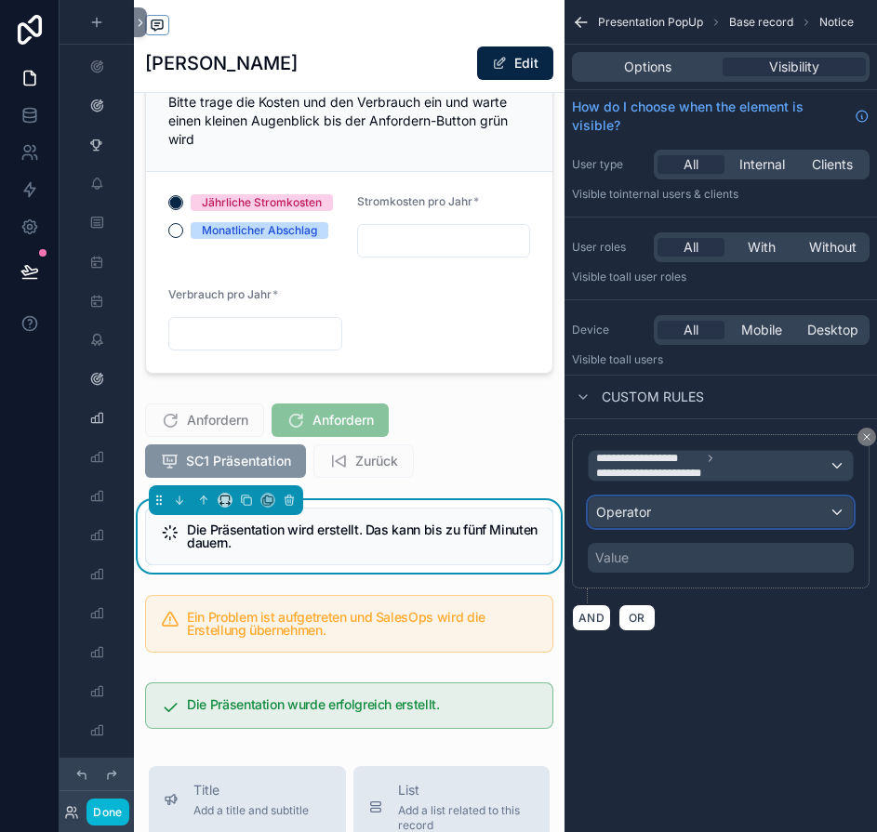
click at [729, 523] on div "Operator" at bounding box center [720, 512] width 264 height 30
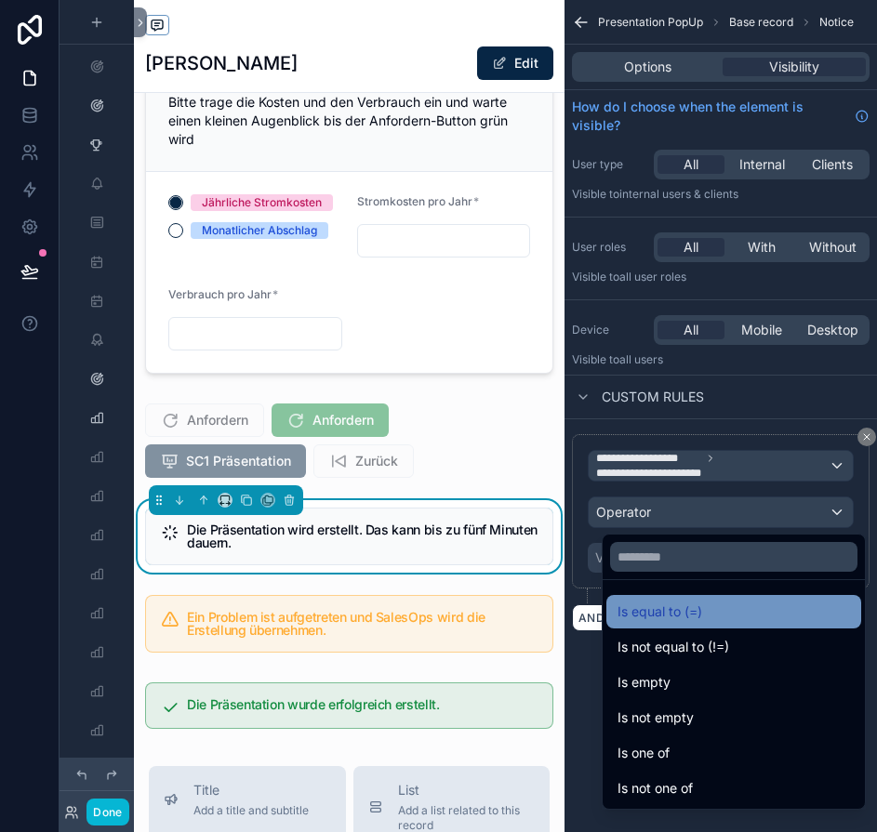
click at [655, 600] on div "Is equal to (=)" at bounding box center [733, 611] width 255 height 33
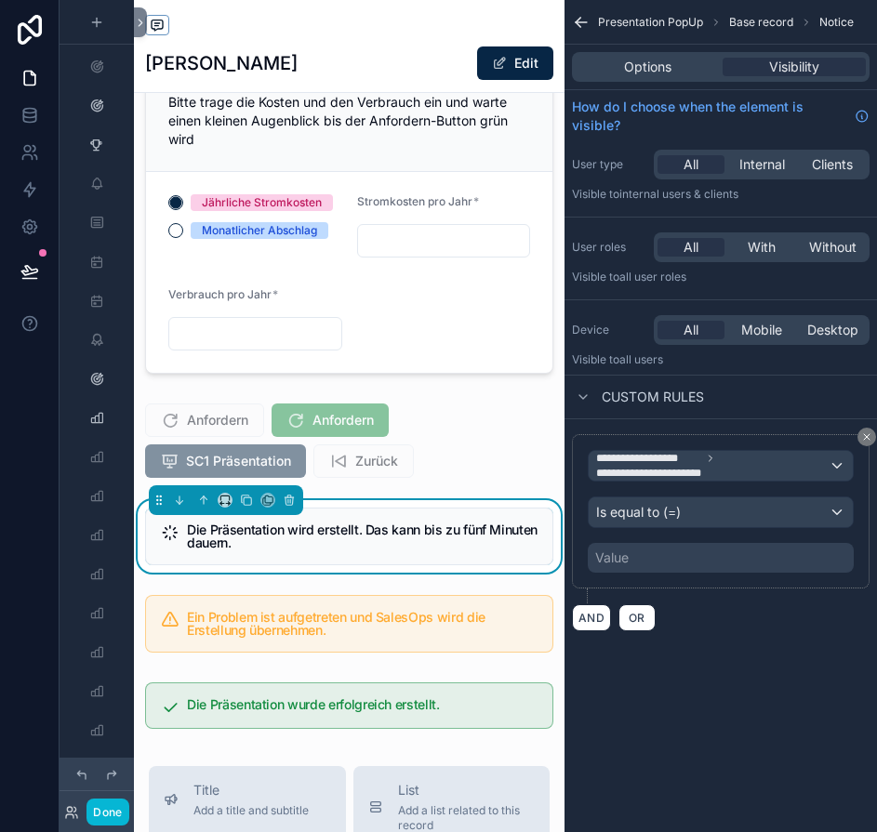
click at [762, 561] on div "Value" at bounding box center [721, 558] width 266 height 30
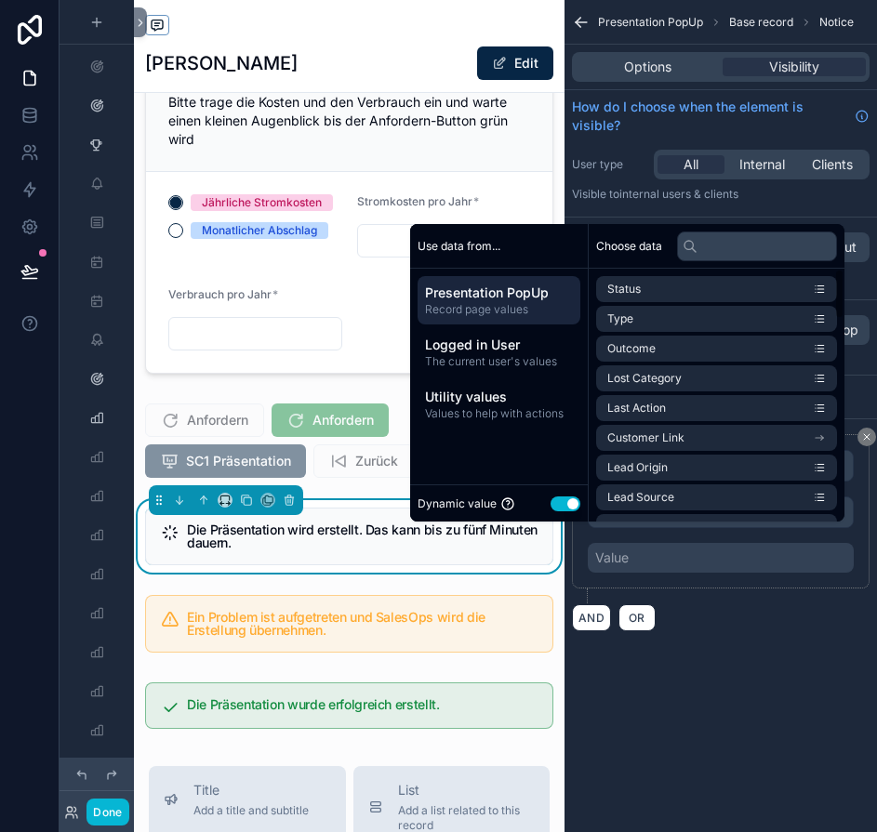
click at [575, 511] on button "Use setting" at bounding box center [565, 503] width 30 height 15
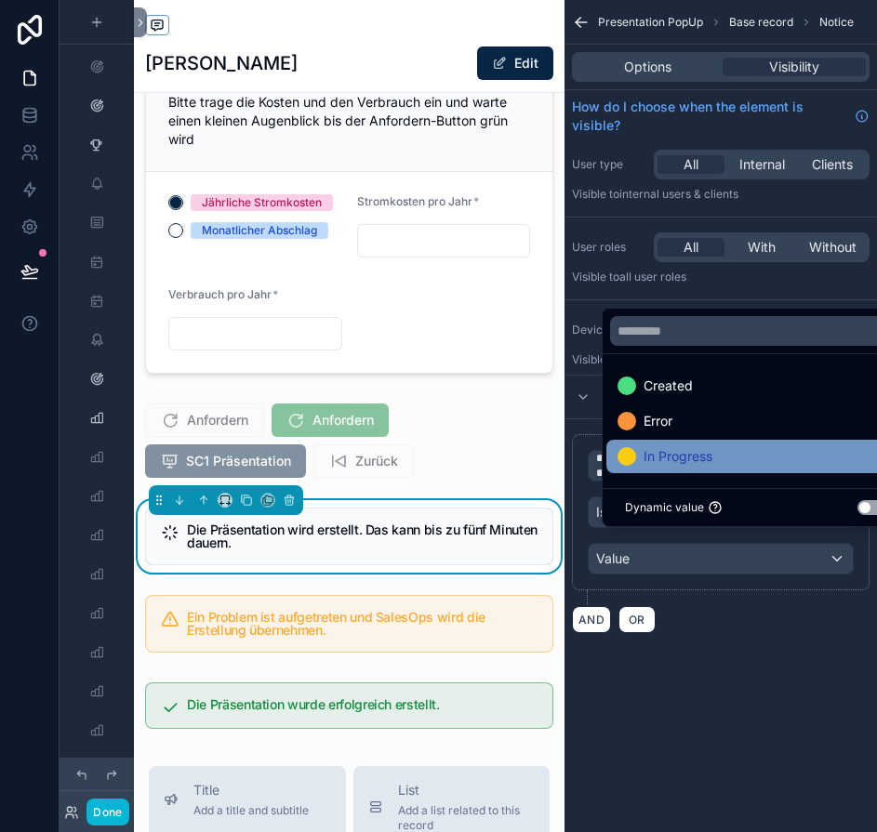
click at [660, 468] on span "In Progress" at bounding box center [677, 456] width 69 height 22
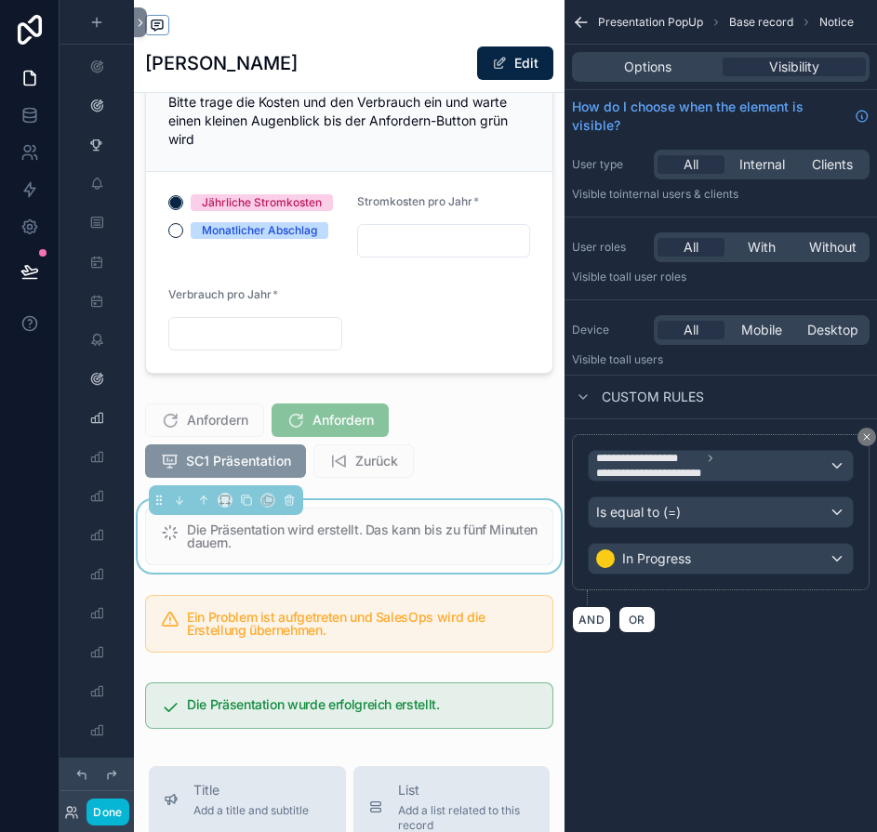
click at [707, 680] on div "**********" at bounding box center [720, 416] width 312 height 832
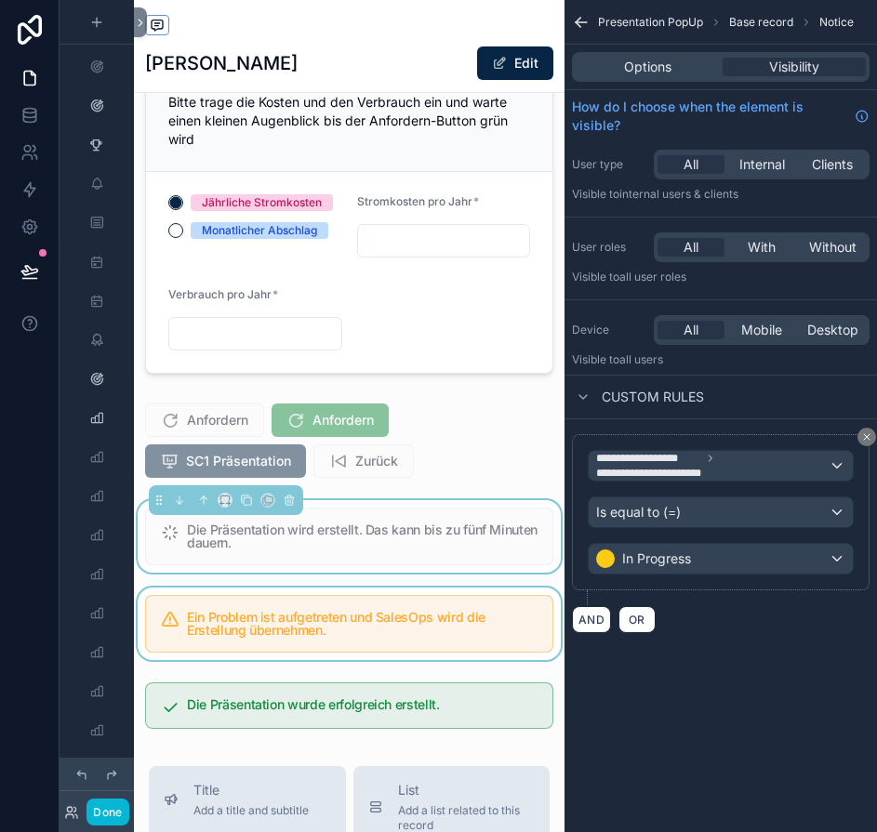
click at [433, 607] on div "scrollable content" at bounding box center [349, 624] width 430 height 73
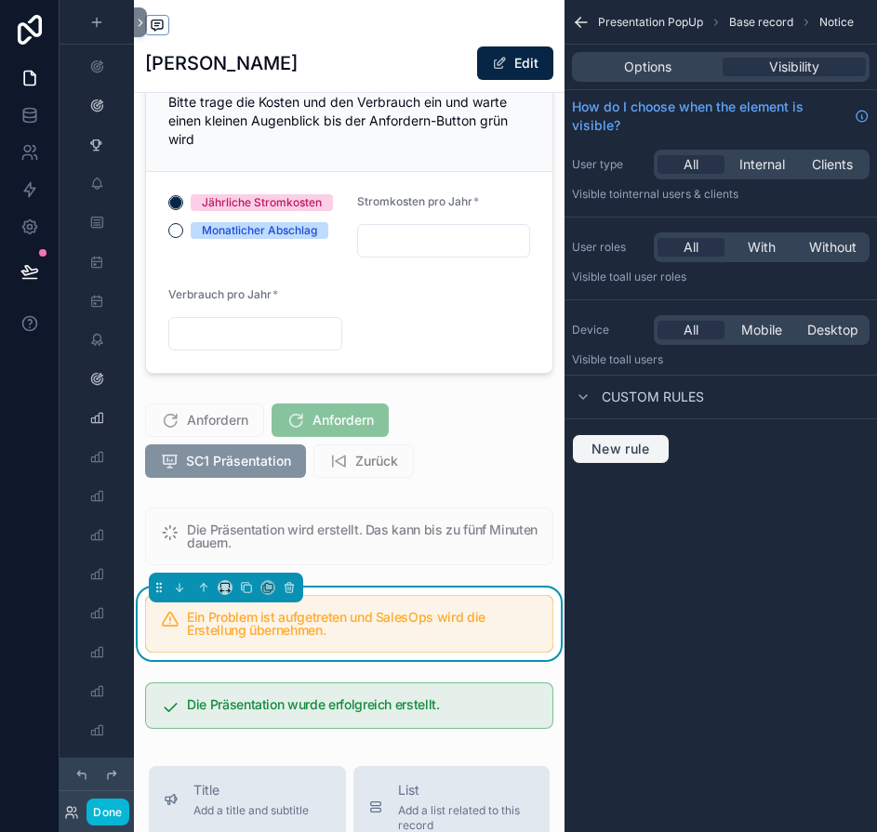
click at [643, 450] on span "New rule" at bounding box center [620, 449] width 73 height 17
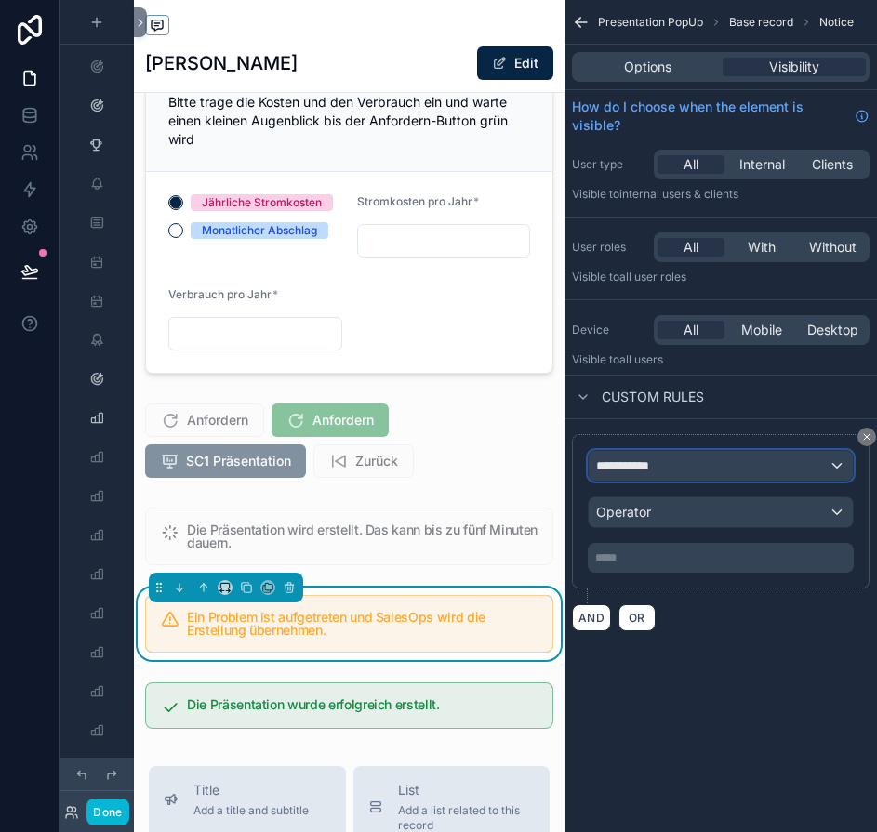
click at [648, 469] on span "**********" at bounding box center [630, 465] width 69 height 19
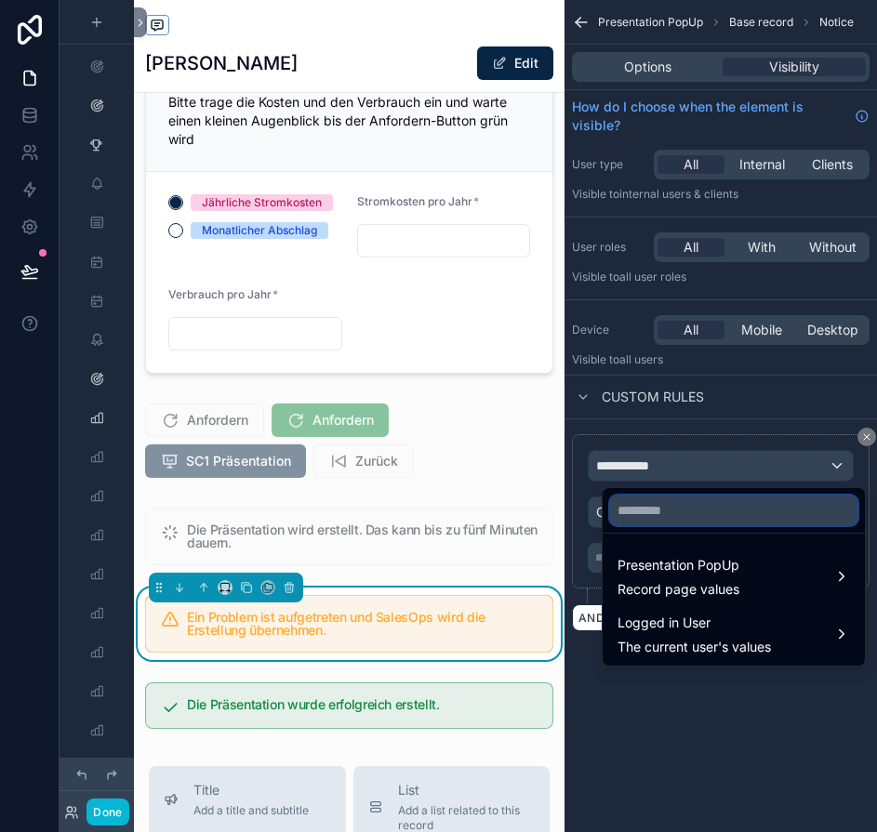
click at [651, 500] on input "text" at bounding box center [733, 510] width 247 height 30
type input "*"
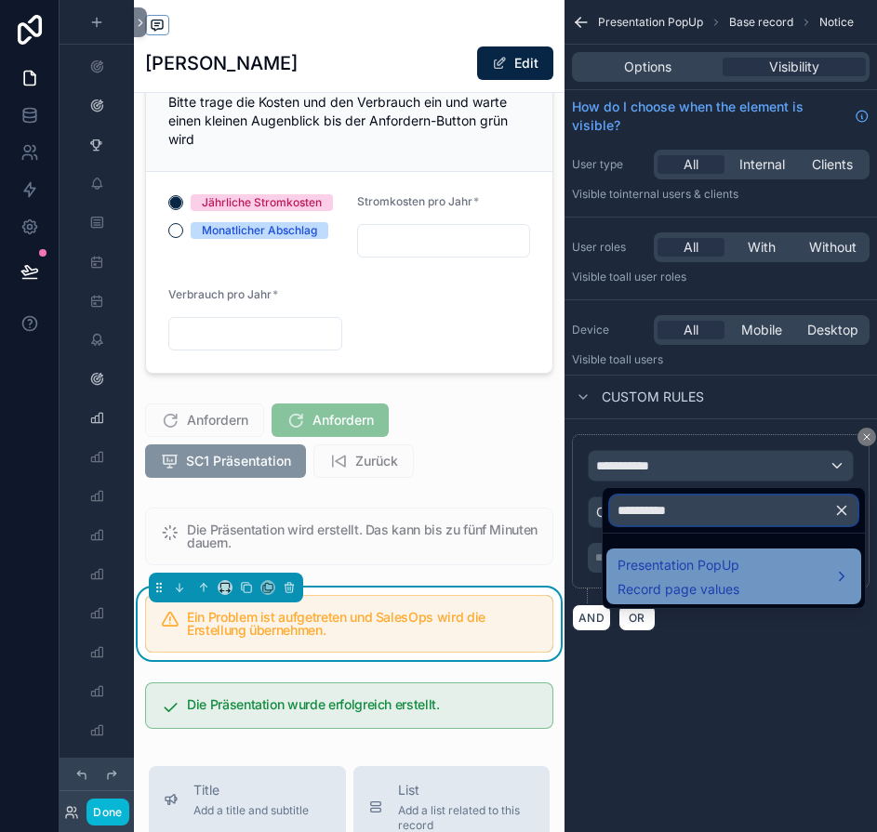
type input "**********"
click at [702, 588] on span "Record page values" at bounding box center [678, 589] width 122 height 19
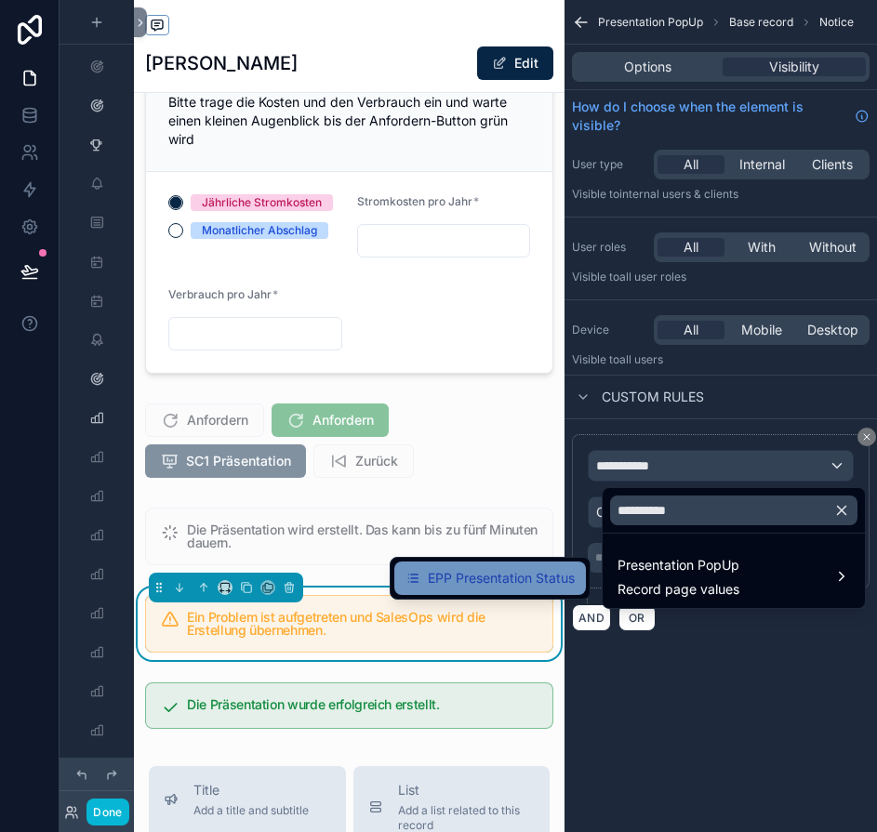
click at [559, 583] on span "EPP Presentation Status" at bounding box center [501, 578] width 147 height 22
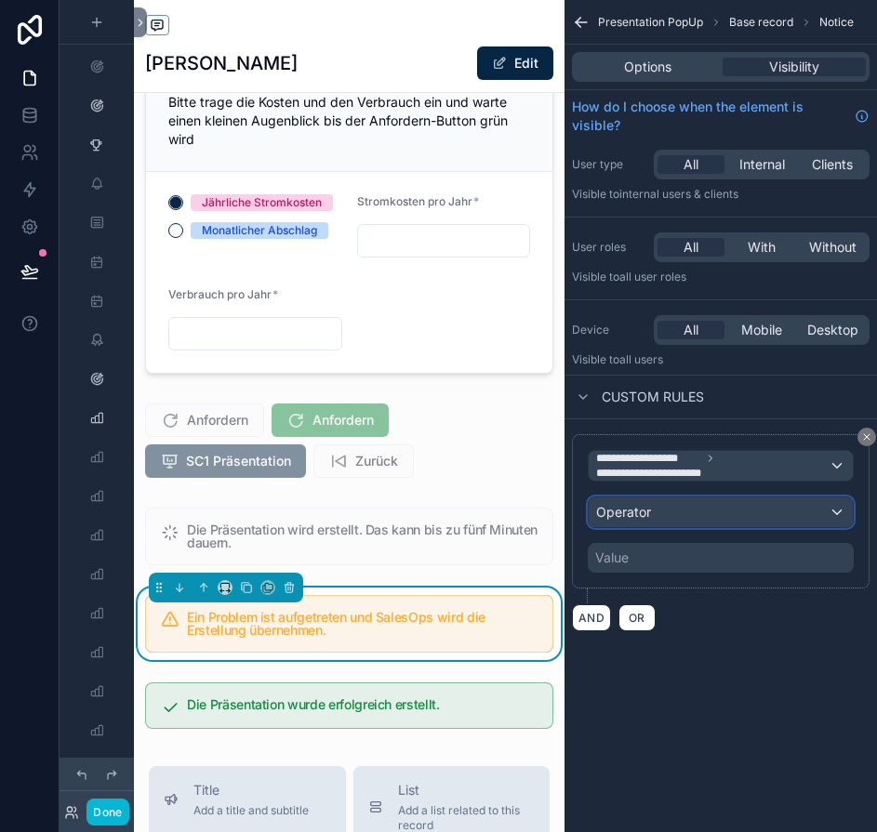
click at [699, 515] on div "Operator" at bounding box center [720, 512] width 264 height 30
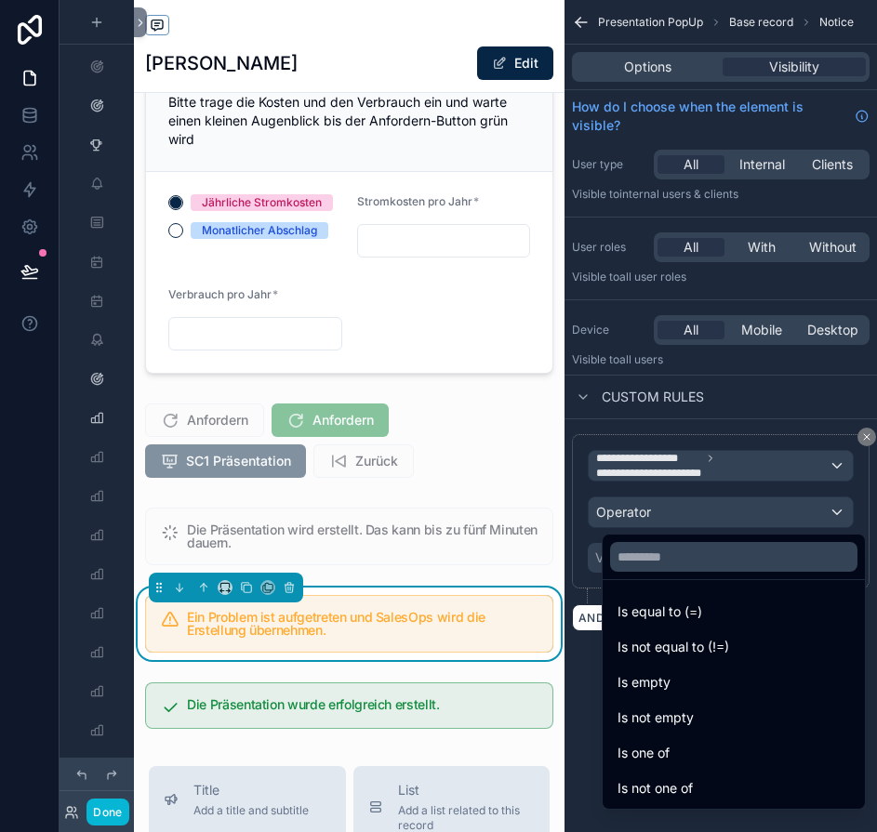
click at [664, 592] on ul "Is equal to (=) Is not equal to (!=) Is empty Is not empty Is one of Is not one…" at bounding box center [733, 694] width 262 height 229
click at [661, 606] on span "Is equal to (=)" at bounding box center [659, 612] width 85 height 22
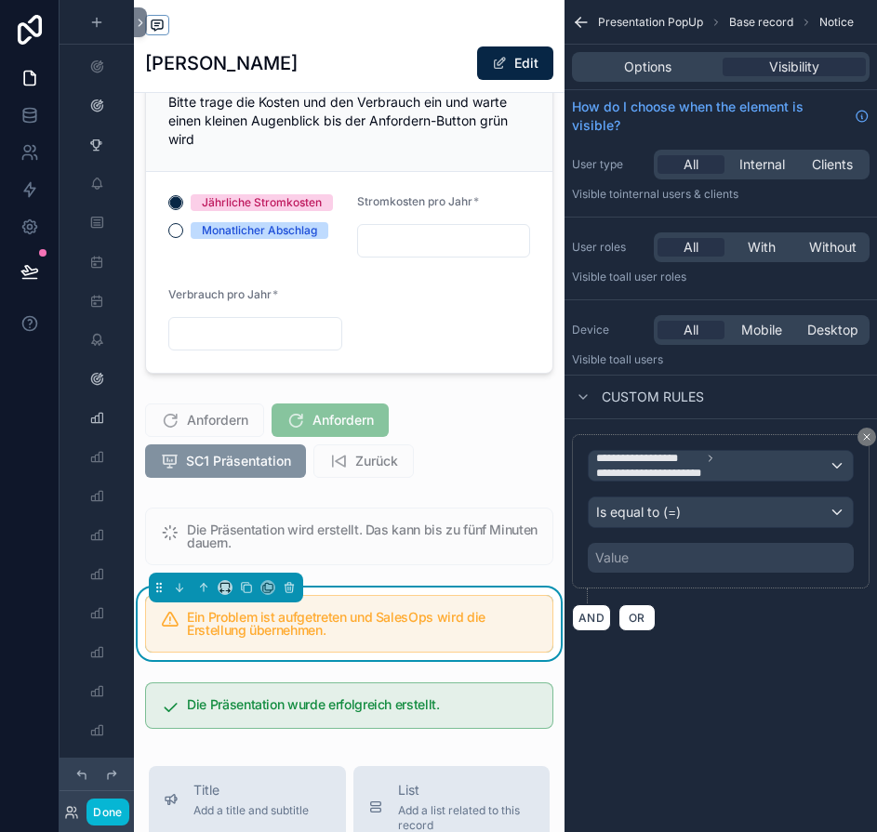
click at [662, 560] on div "Value" at bounding box center [721, 558] width 266 height 30
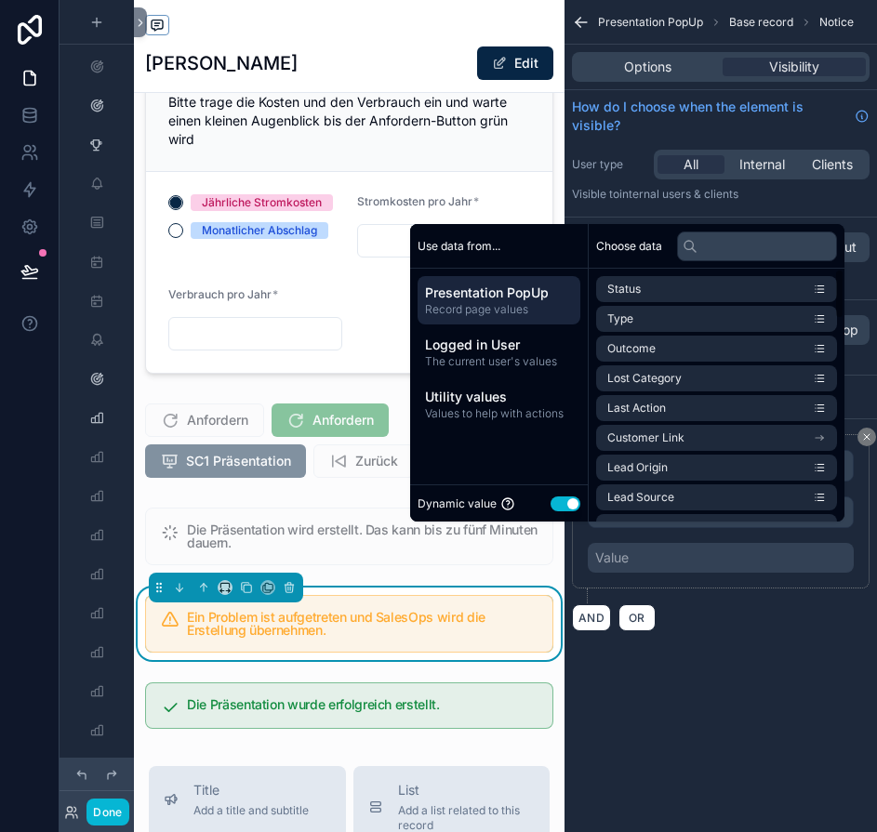
click at [573, 511] on button "Use setting" at bounding box center [565, 503] width 30 height 15
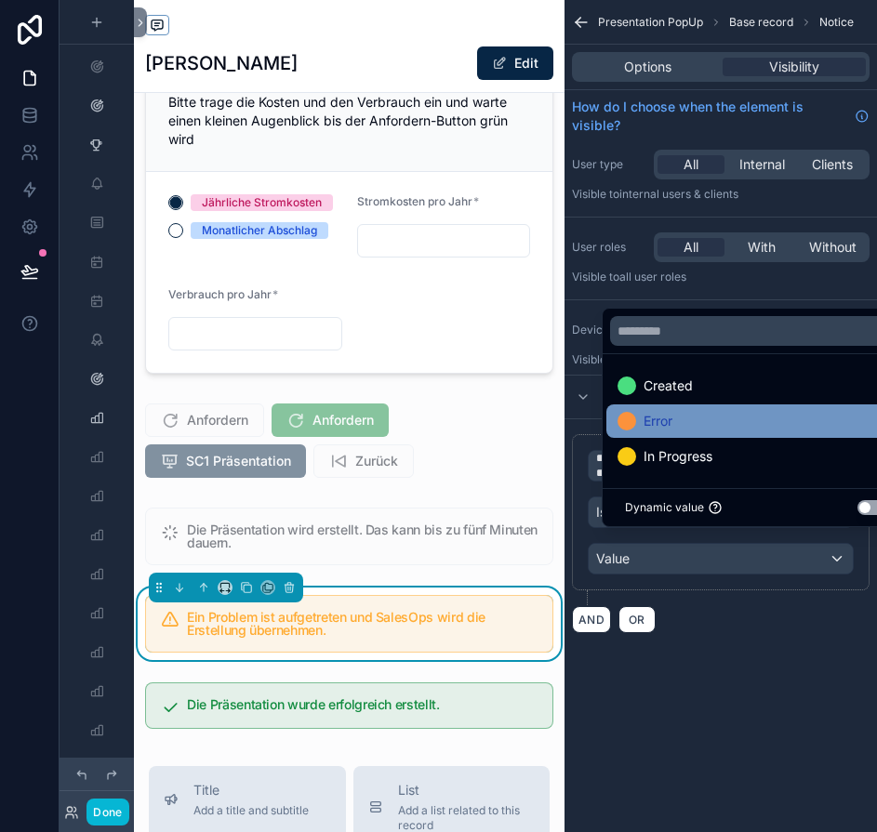
click at [658, 432] on span "Error" at bounding box center [657, 421] width 29 height 22
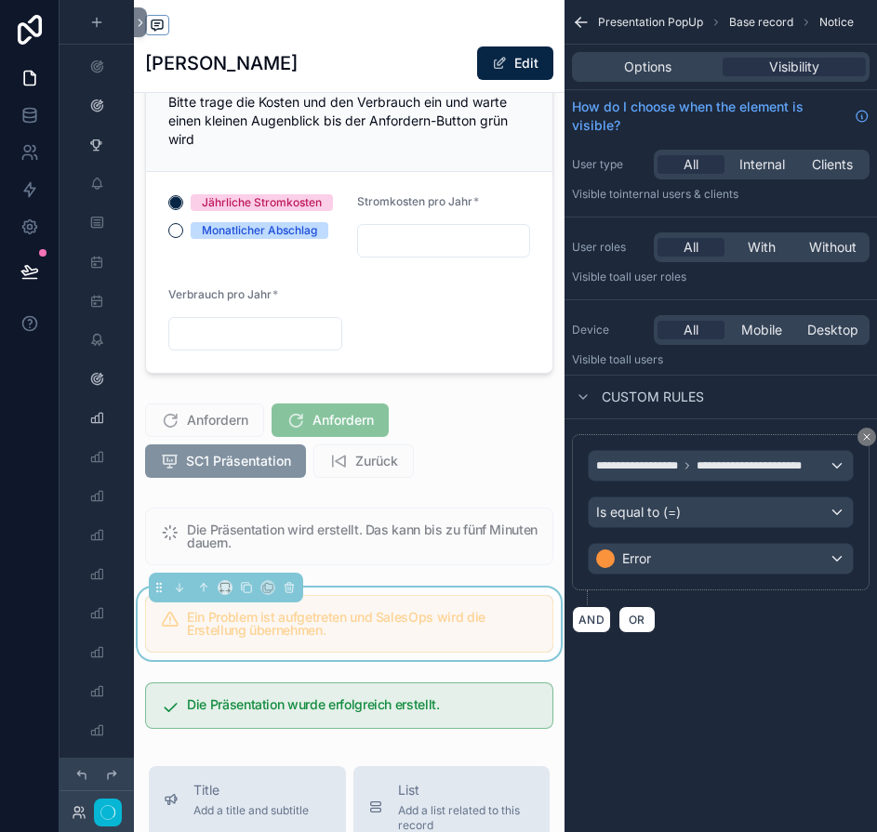
click at [689, 707] on div "**********" at bounding box center [720, 416] width 312 height 832
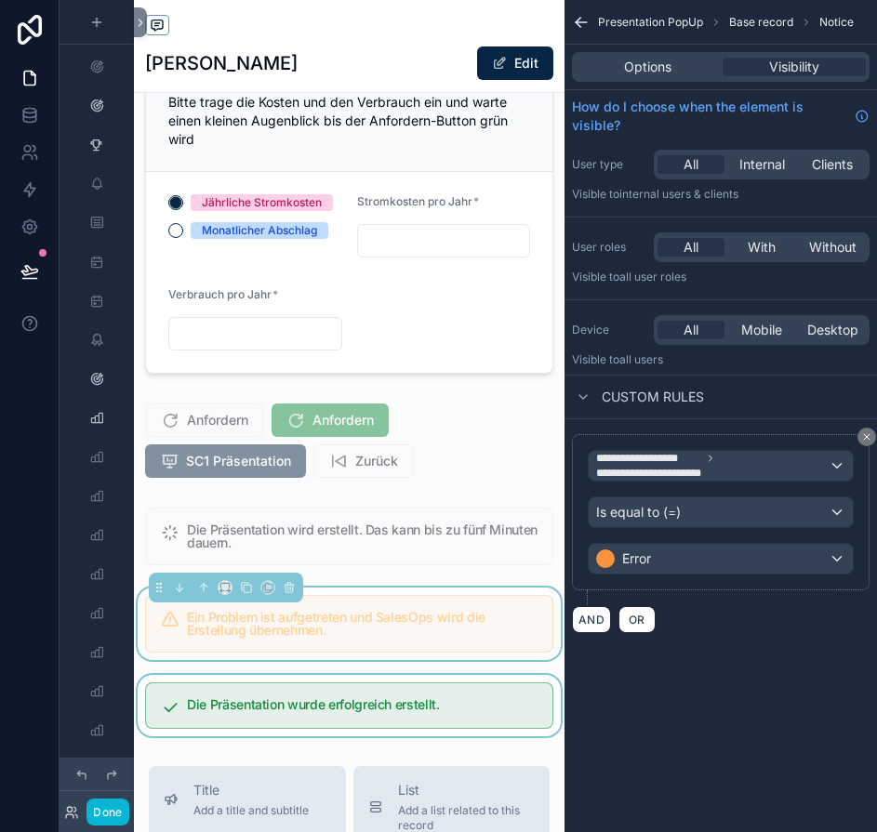
click at [446, 718] on div "scrollable content" at bounding box center [349, 705] width 430 height 61
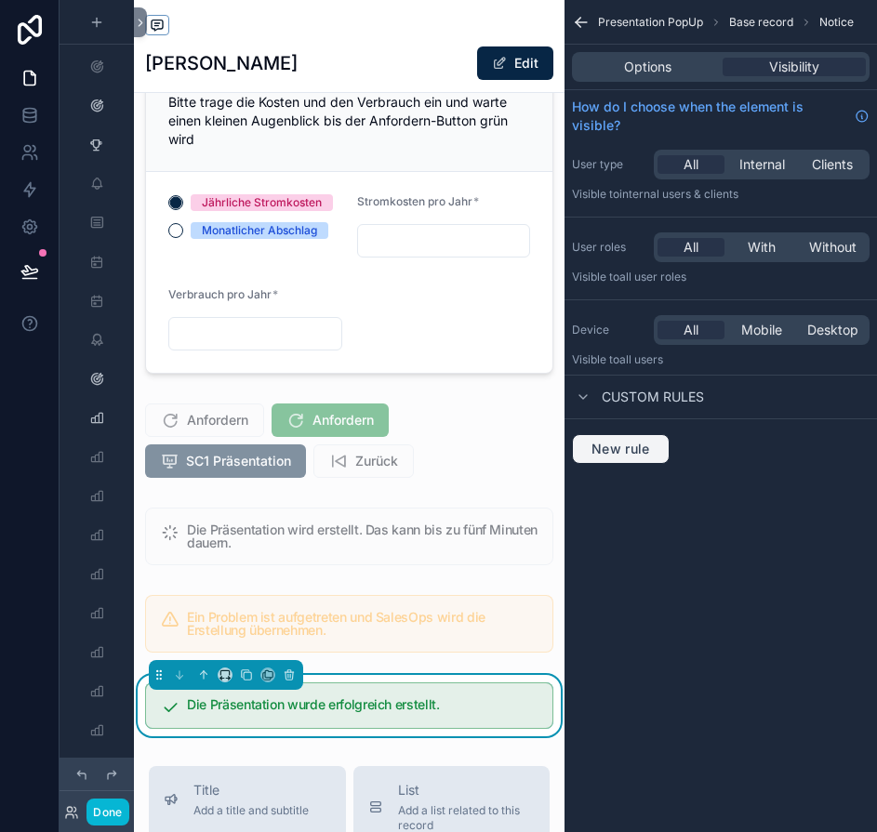
click at [622, 448] on span "New rule" at bounding box center [620, 449] width 73 height 17
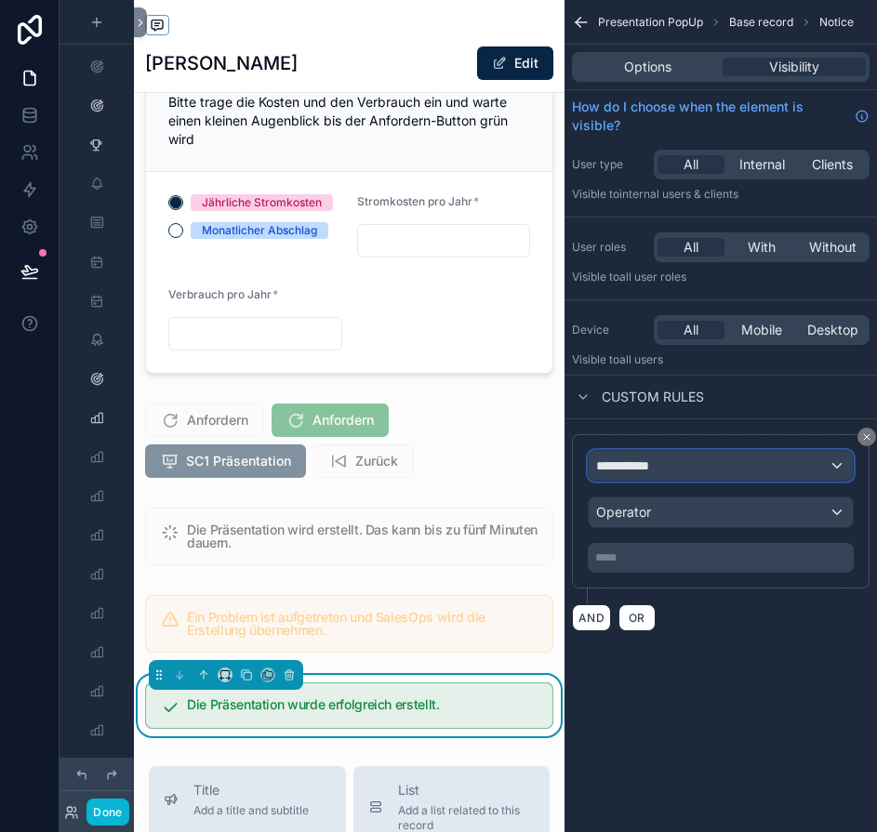
click at [680, 473] on div "**********" at bounding box center [720, 466] width 264 height 30
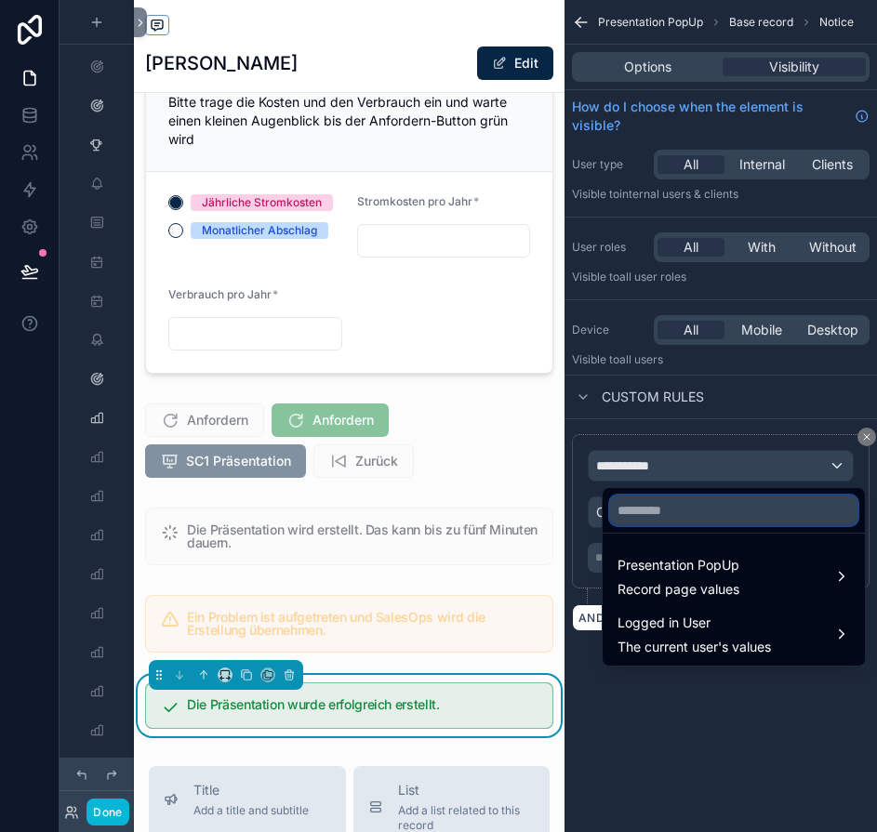
click at [669, 506] on input "text" at bounding box center [733, 510] width 247 height 30
type input "*"
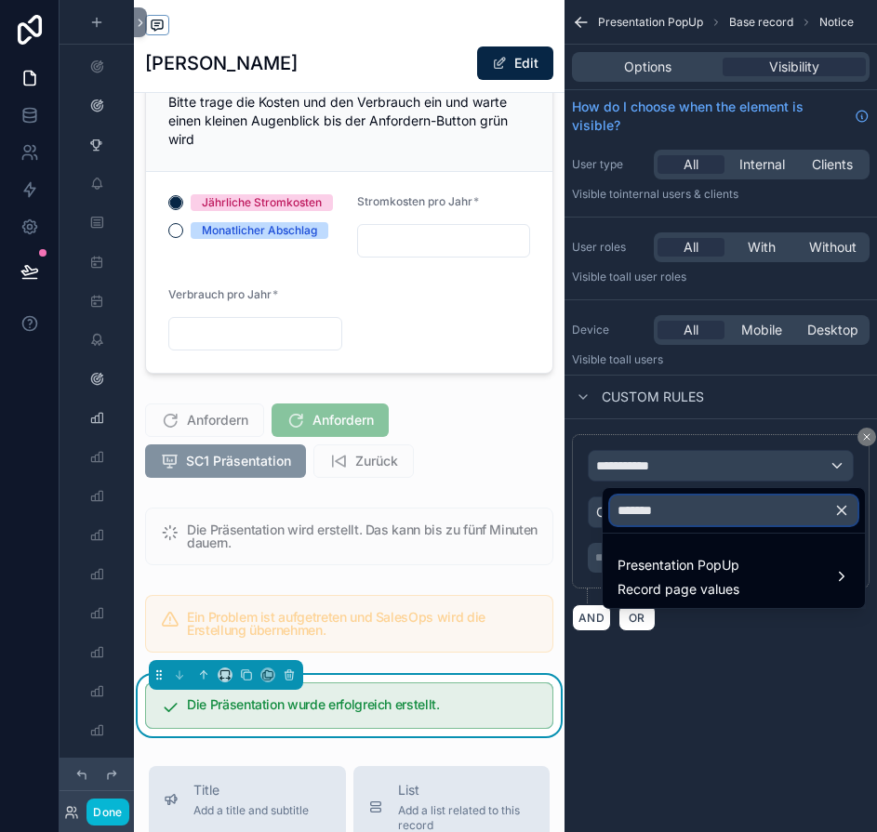
type input "*******"
click at [679, 535] on ul "Presentation PopUp Record page values" at bounding box center [733, 571] width 262 height 74
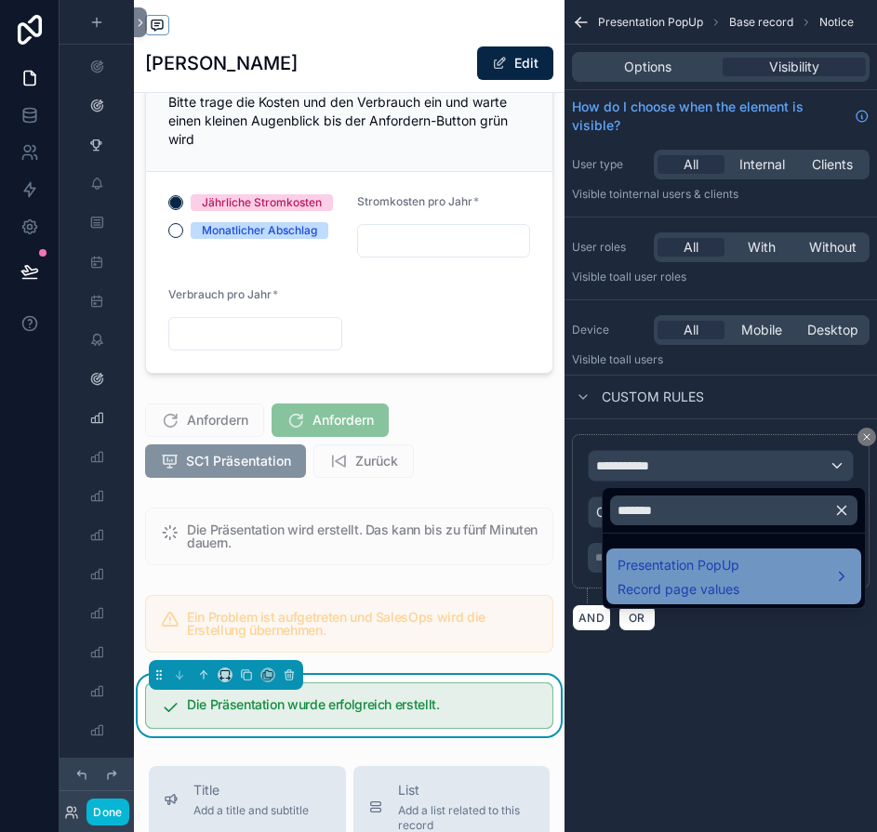
click at [681, 562] on span "Presentation PopUp" at bounding box center [678, 565] width 122 height 22
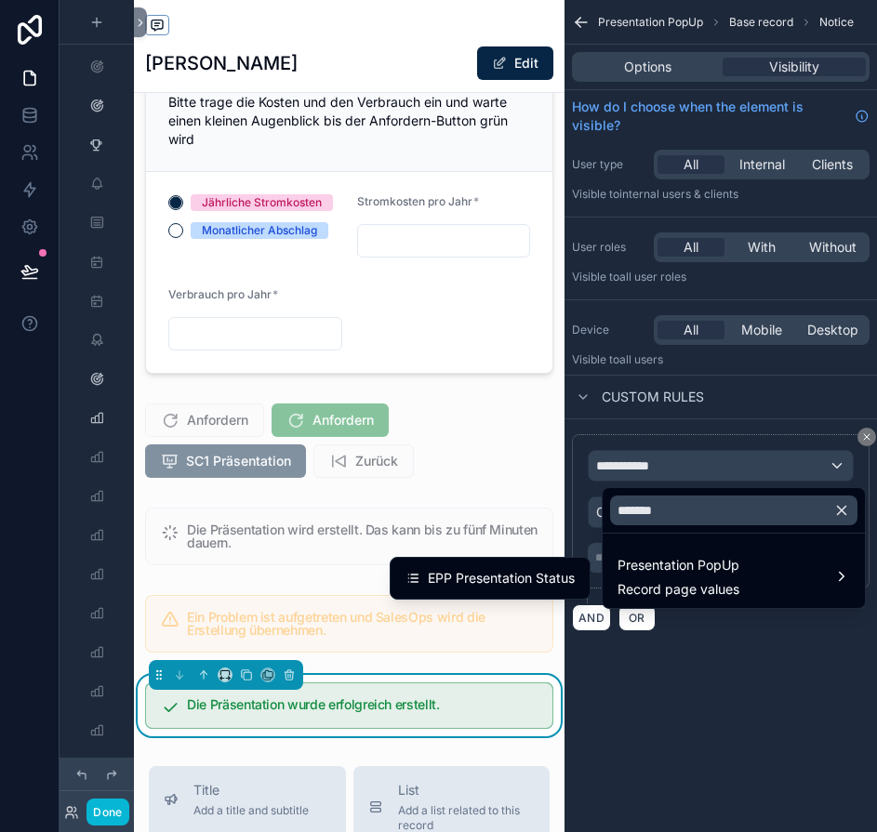
click at [573, 581] on span "EPP Presentation Status" at bounding box center [501, 578] width 147 height 22
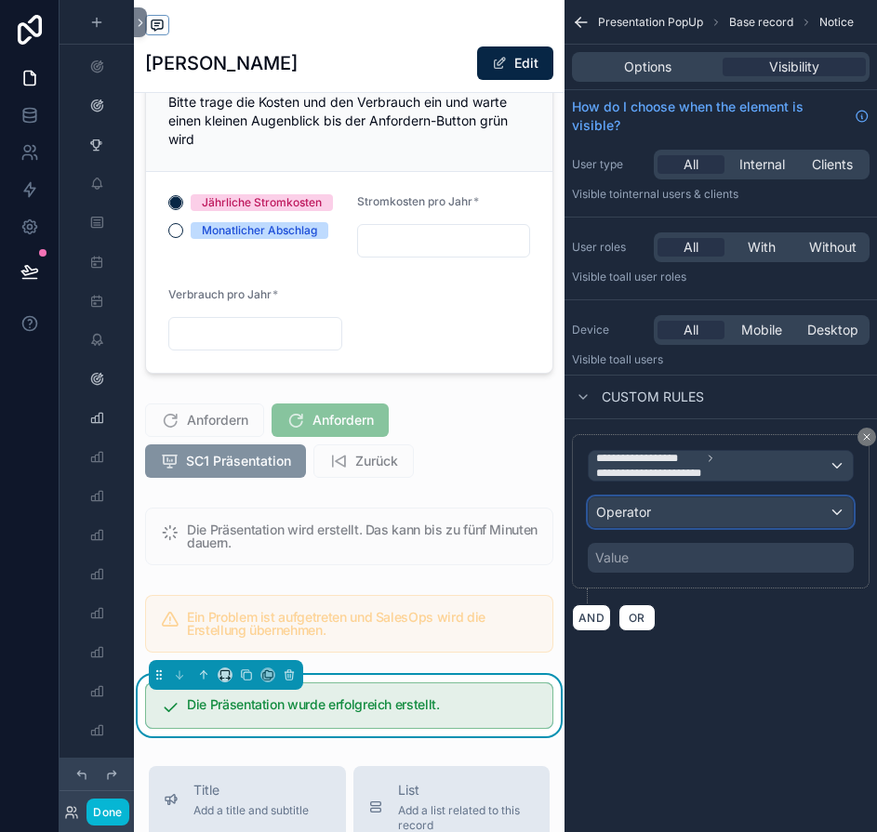
click at [672, 507] on div "Operator" at bounding box center [720, 512] width 264 height 30
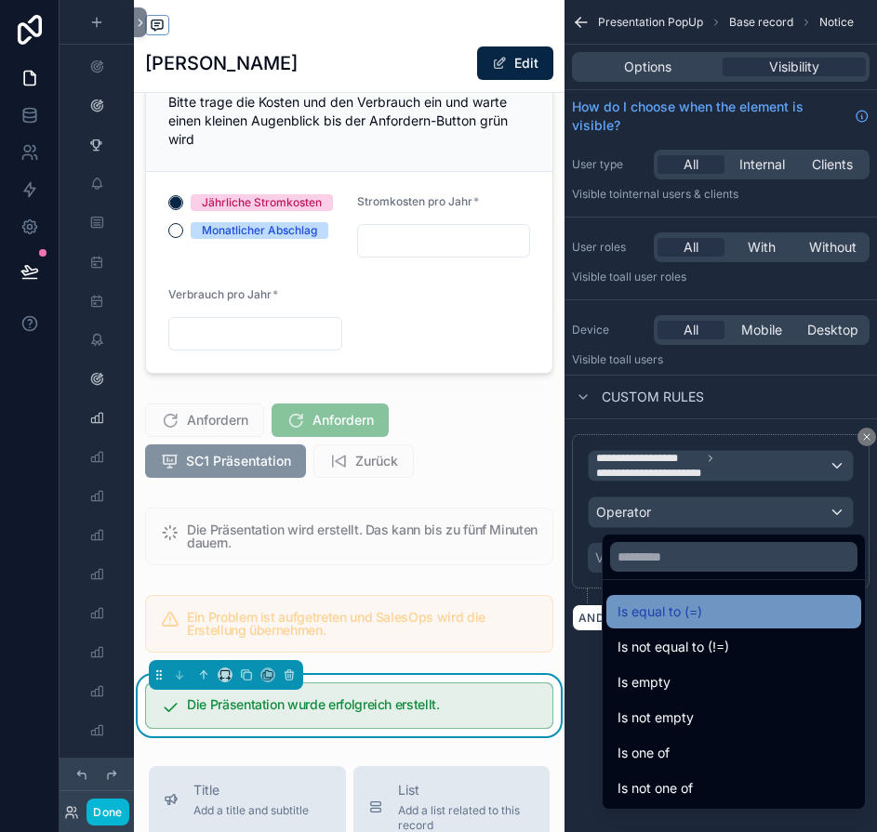
click at [638, 609] on span "Is equal to (=)" at bounding box center [659, 612] width 85 height 22
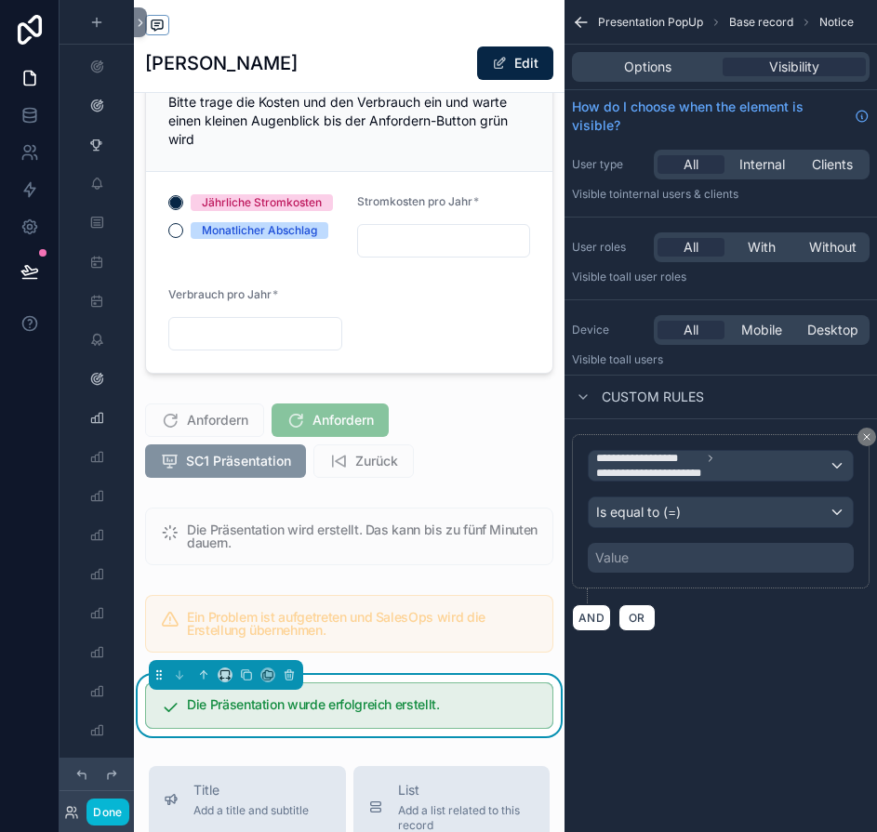
click at [663, 557] on div "Value" at bounding box center [721, 558] width 266 height 30
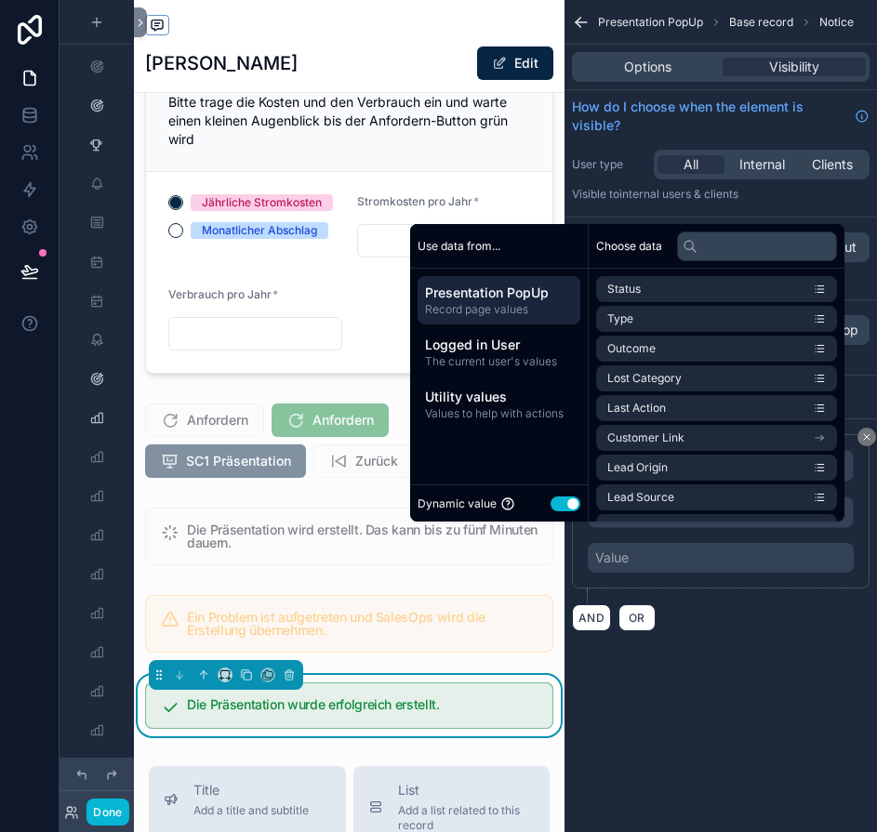
click at [565, 511] on button "Use setting" at bounding box center [565, 503] width 30 height 15
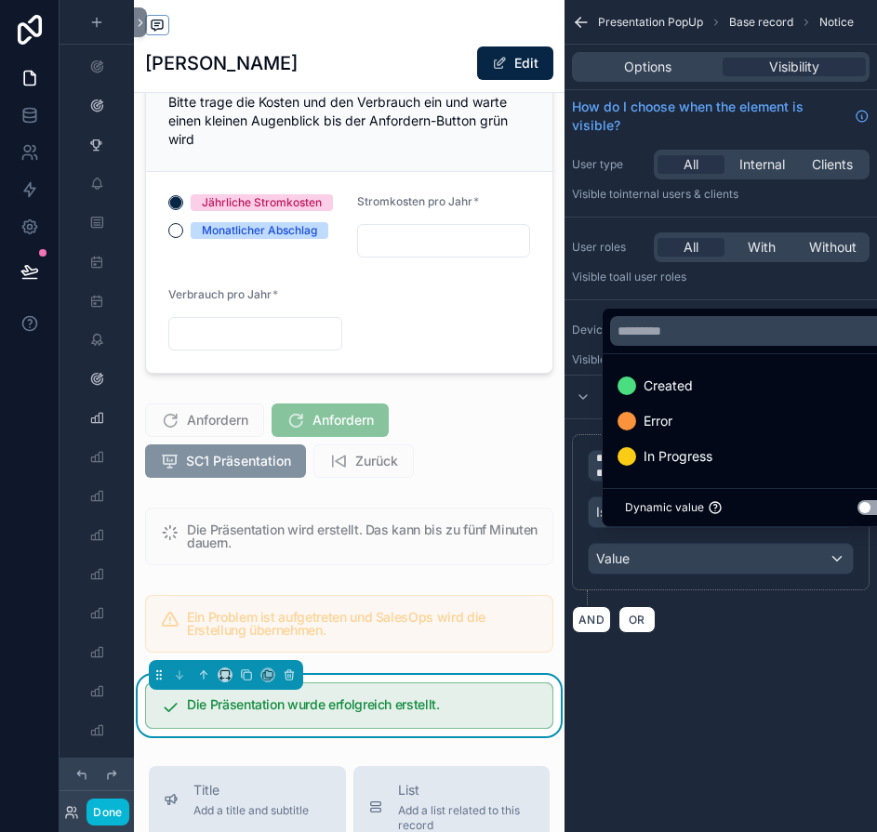
click at [639, 382] on ul "Created Error In Progress" at bounding box center [755, 421] width 307 height 134
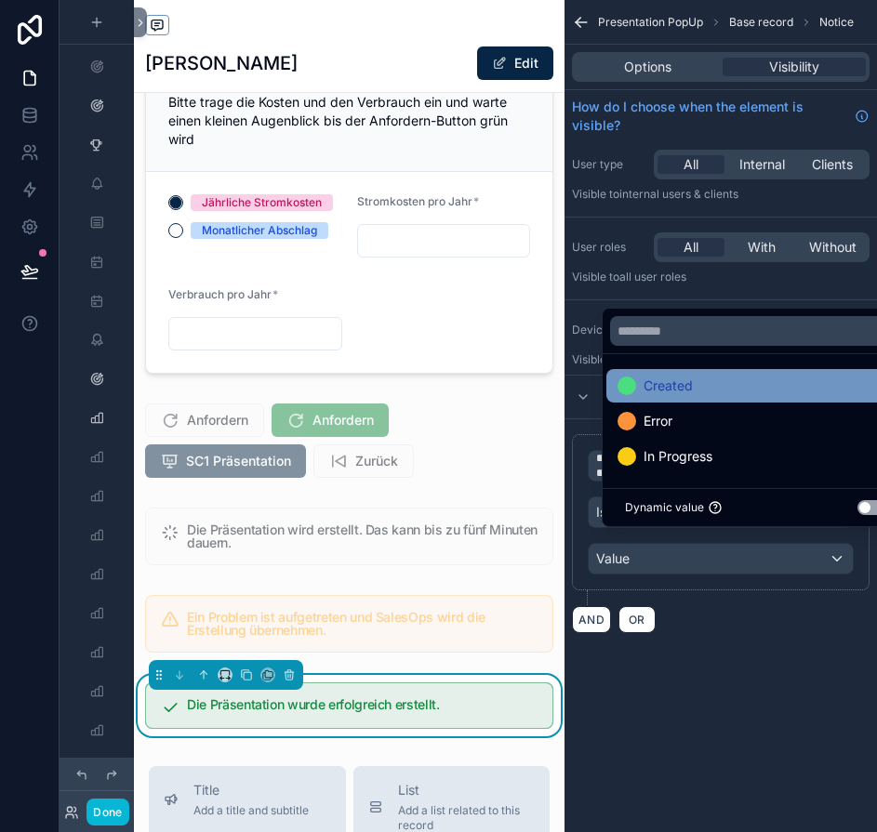
click at [639, 394] on div "Created" at bounding box center [654, 386] width 75 height 22
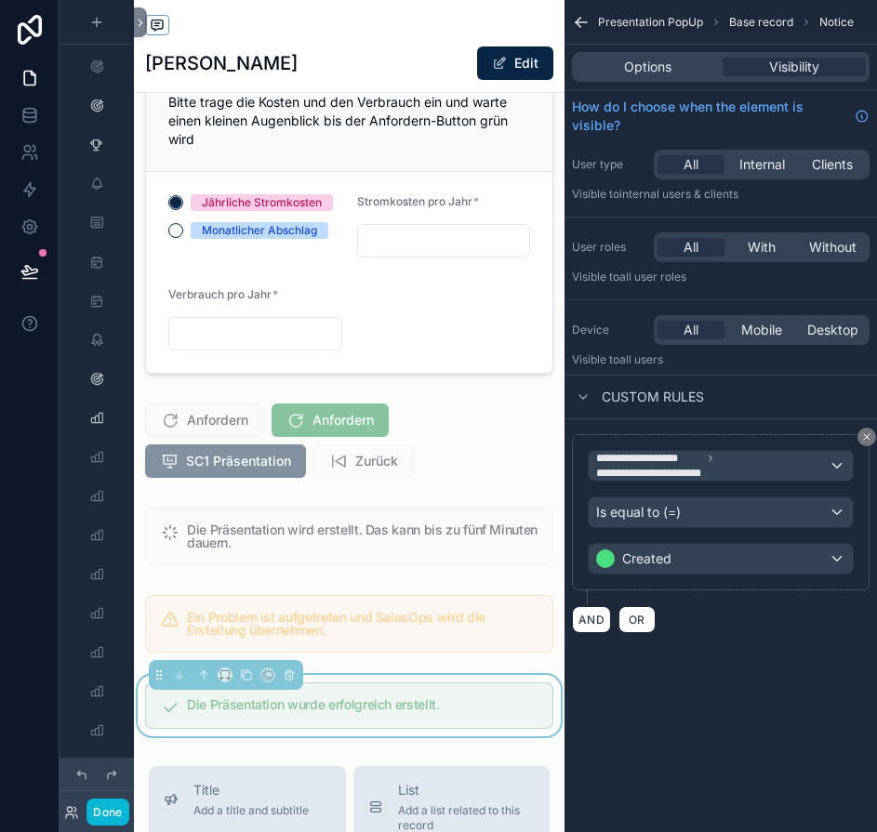
click at [742, 766] on div "**********" at bounding box center [720, 416] width 312 height 832
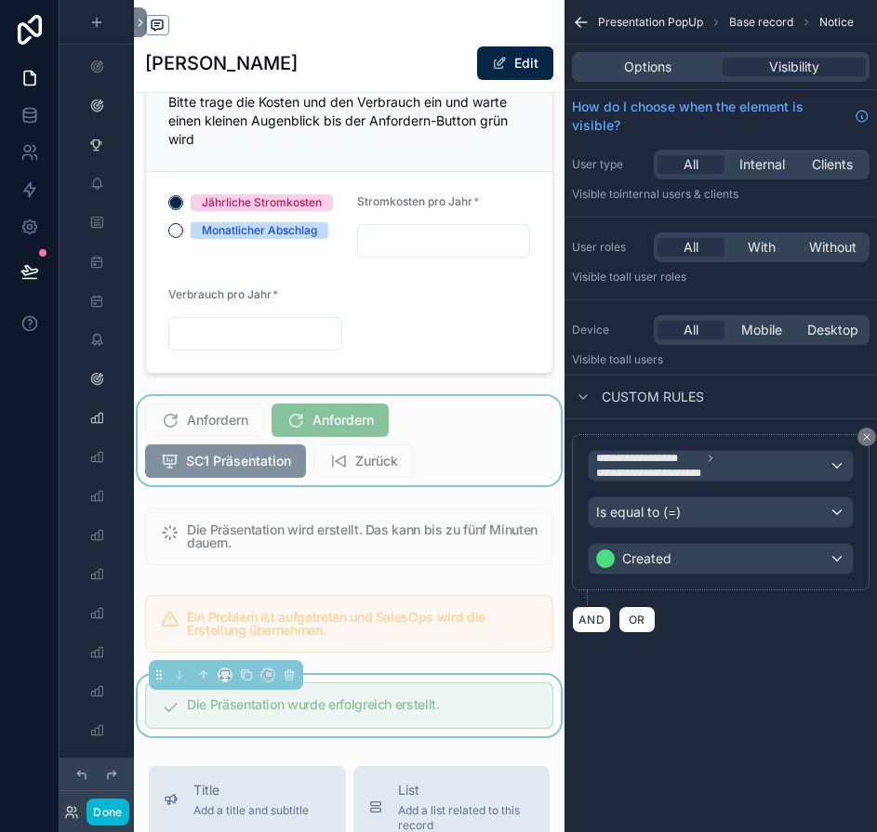
click at [434, 478] on div "scrollable content" at bounding box center [349, 440] width 430 height 89
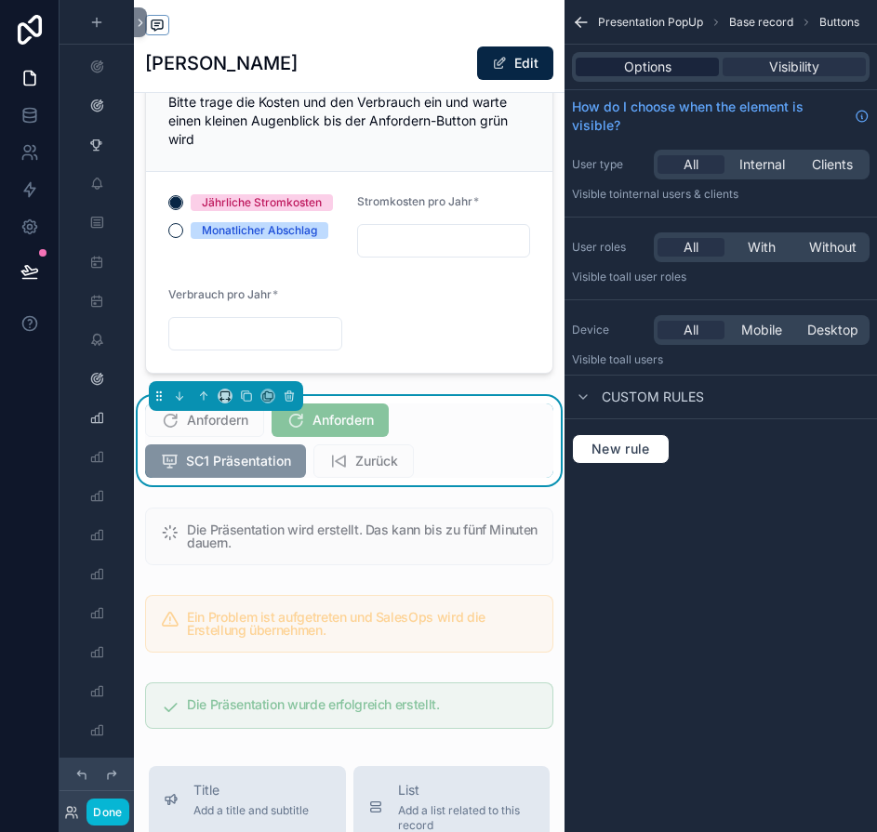
click at [671, 71] on span "Options" at bounding box center [647, 67] width 47 height 19
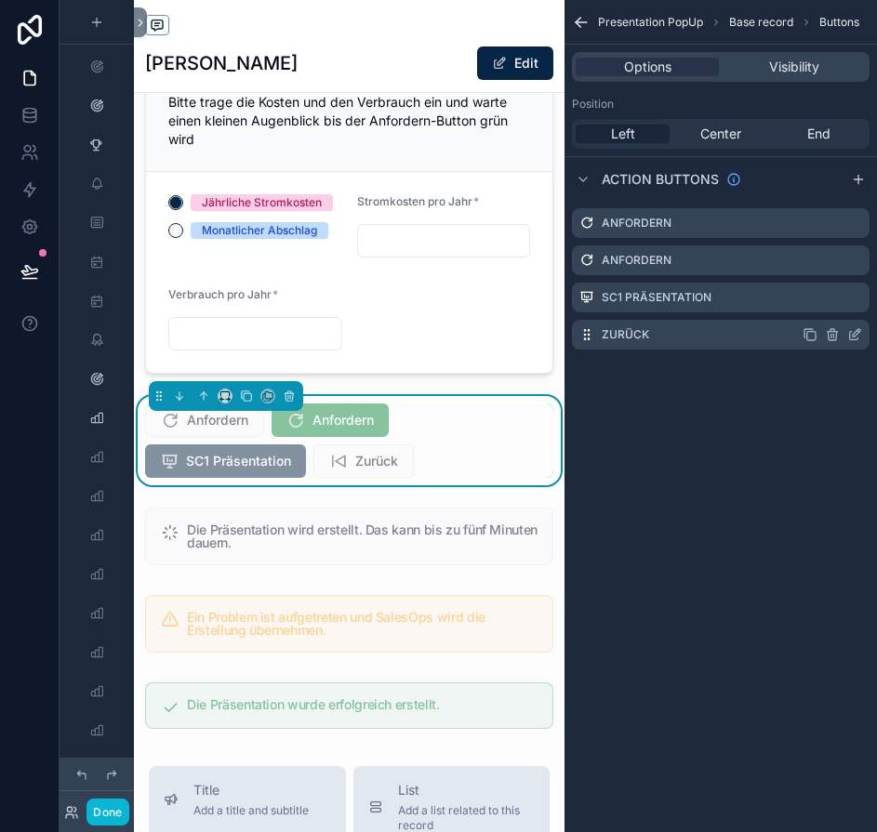
click at [862, 334] on icon "scrollable content" at bounding box center [854, 334] width 15 height 15
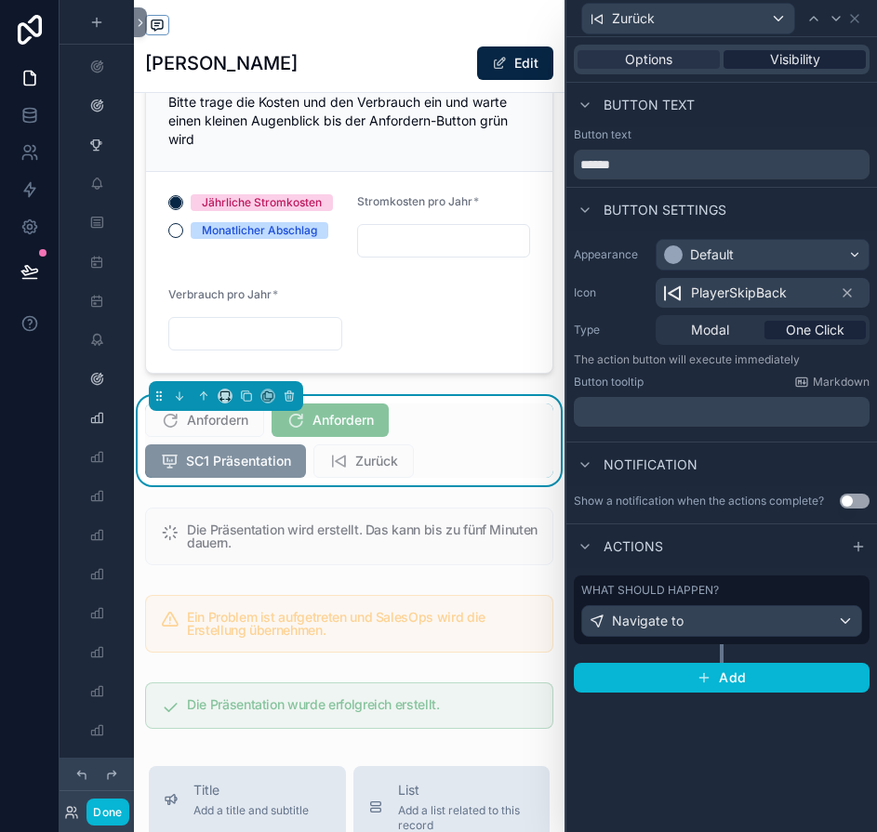
click at [808, 64] on span "Visibility" at bounding box center [795, 59] width 50 height 19
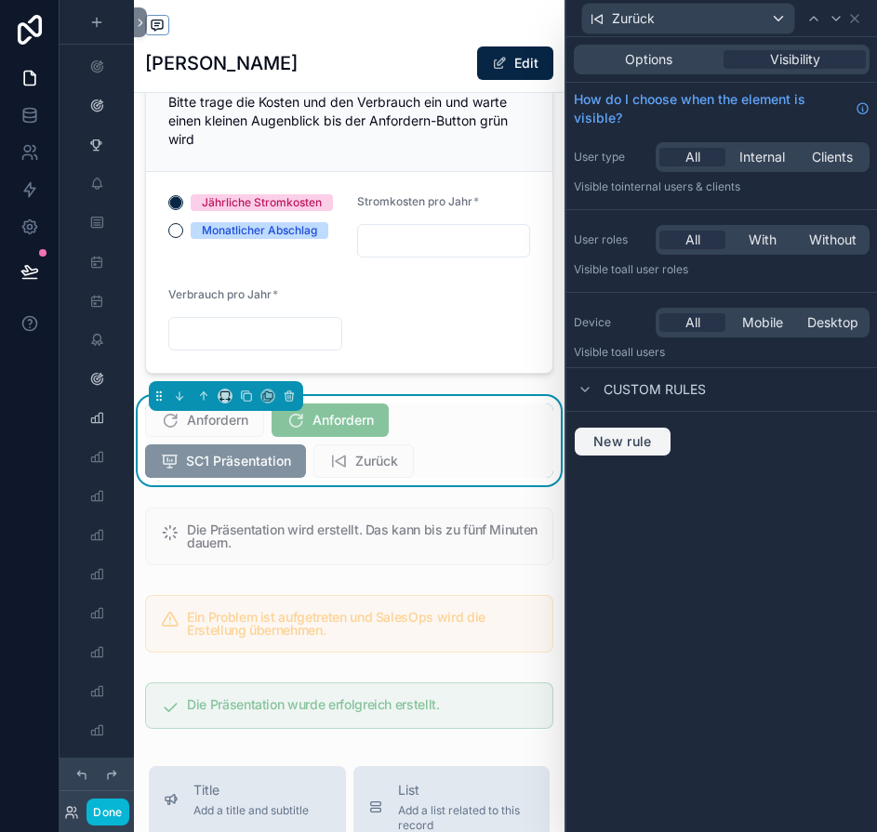
click at [617, 438] on span "New rule" at bounding box center [622, 441] width 73 height 17
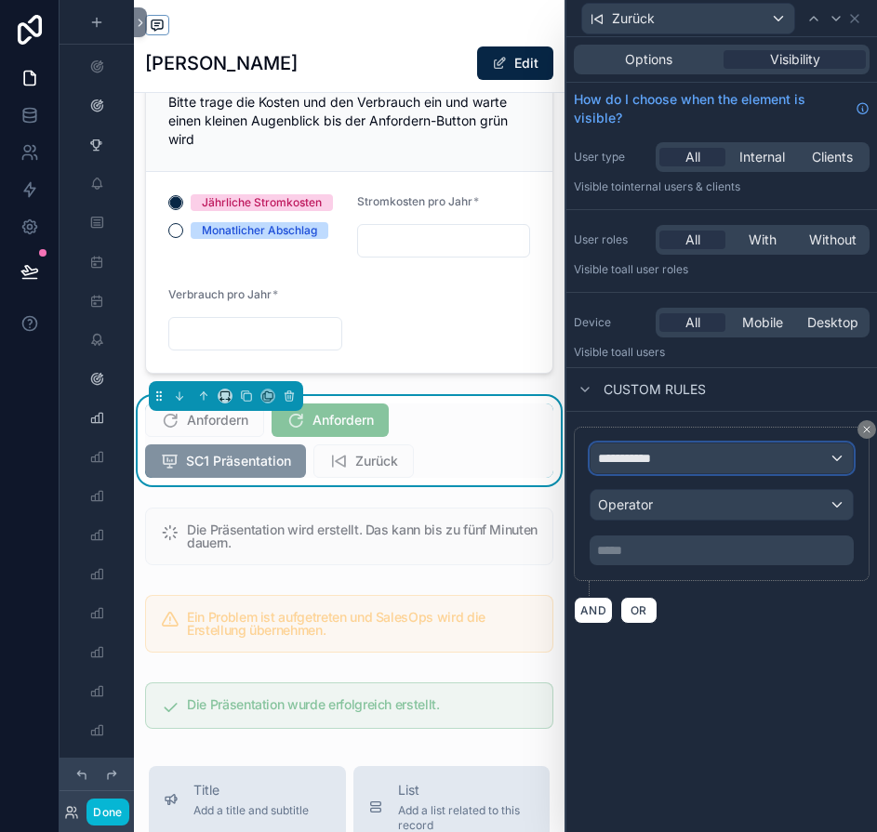
click at [667, 467] on span "**********" at bounding box center [632, 458] width 69 height 19
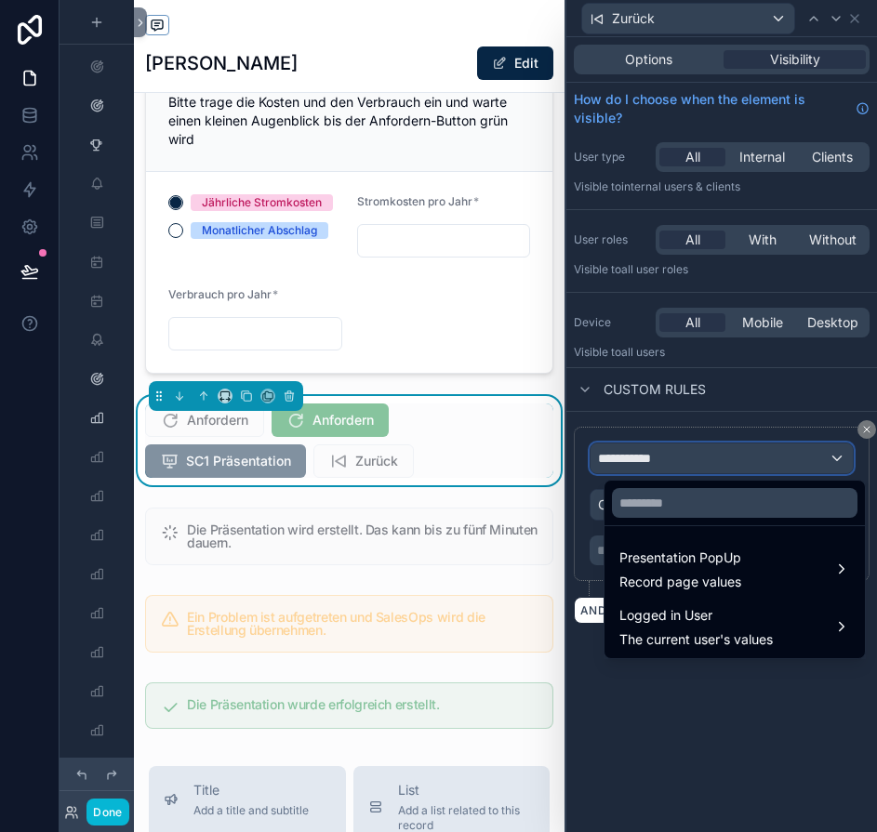
click at [589, 443] on button "**********" at bounding box center [721, 459] width 264 height 32
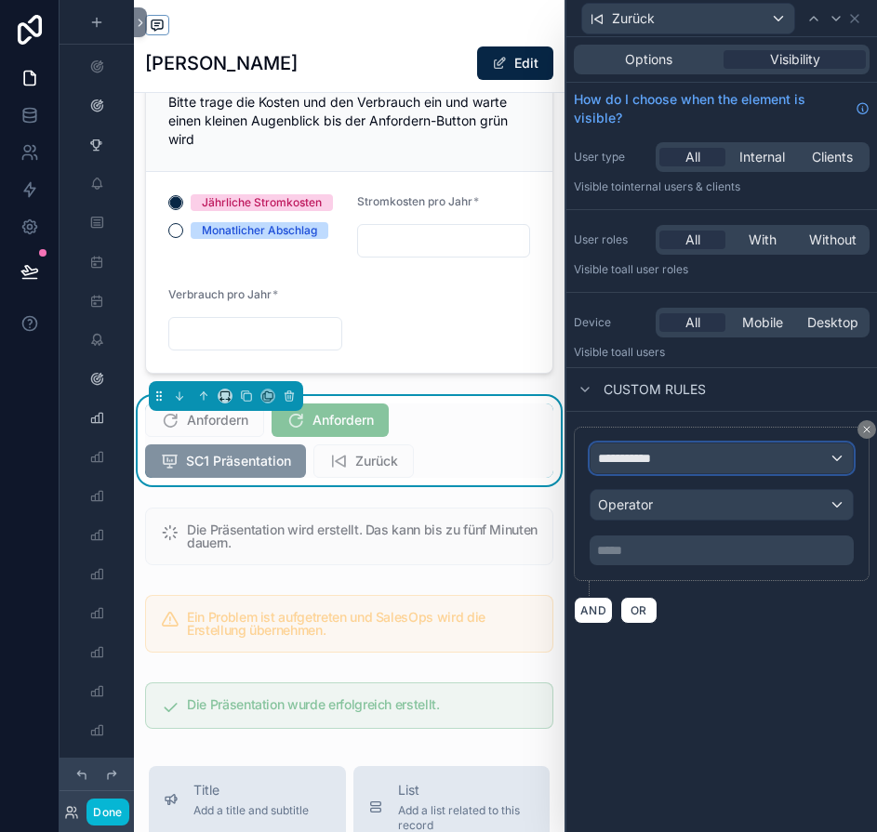
click at [667, 461] on span "**********" at bounding box center [632, 458] width 69 height 19
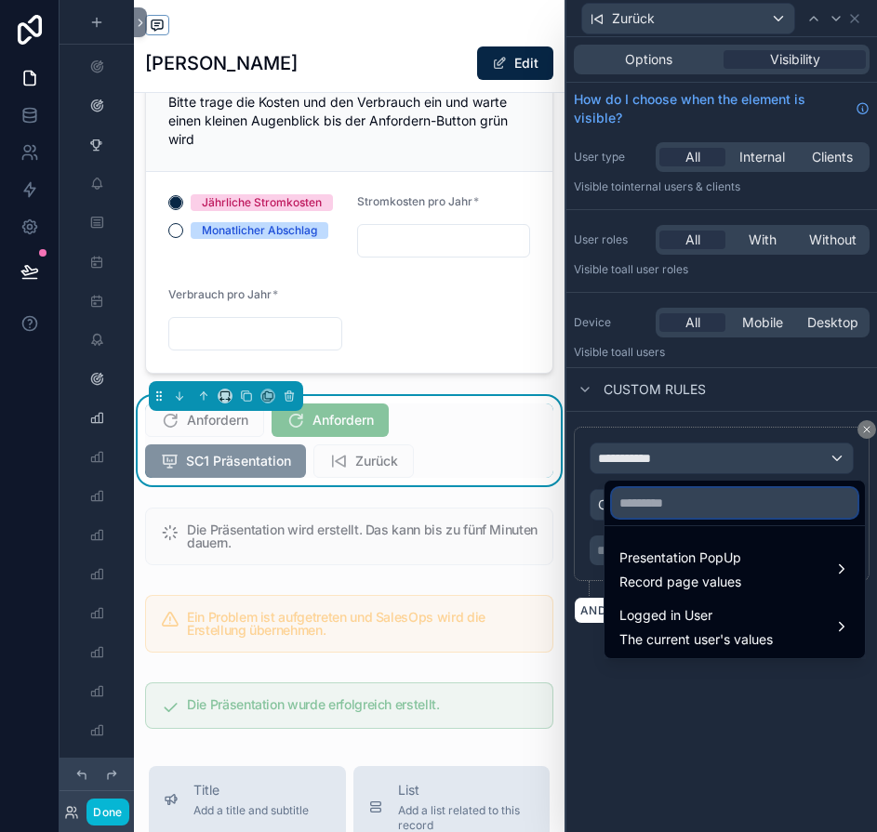
click at [664, 495] on input "text" at bounding box center [734, 503] width 245 height 30
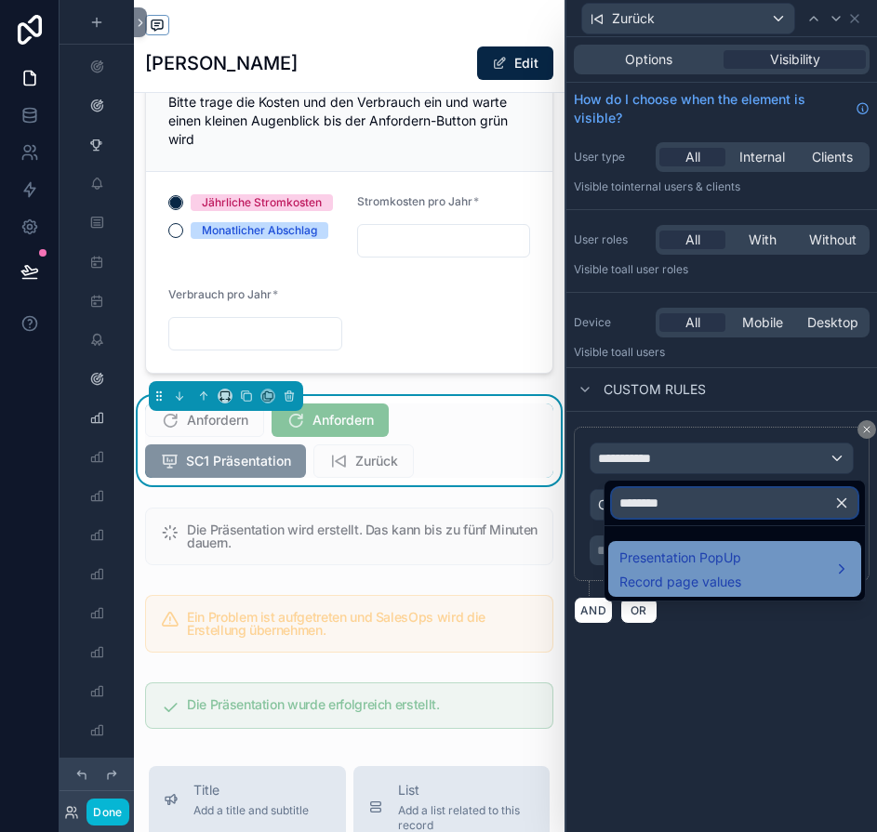
type input "********"
click at [664, 550] on span "Presentation PopUp" at bounding box center [680, 558] width 122 height 22
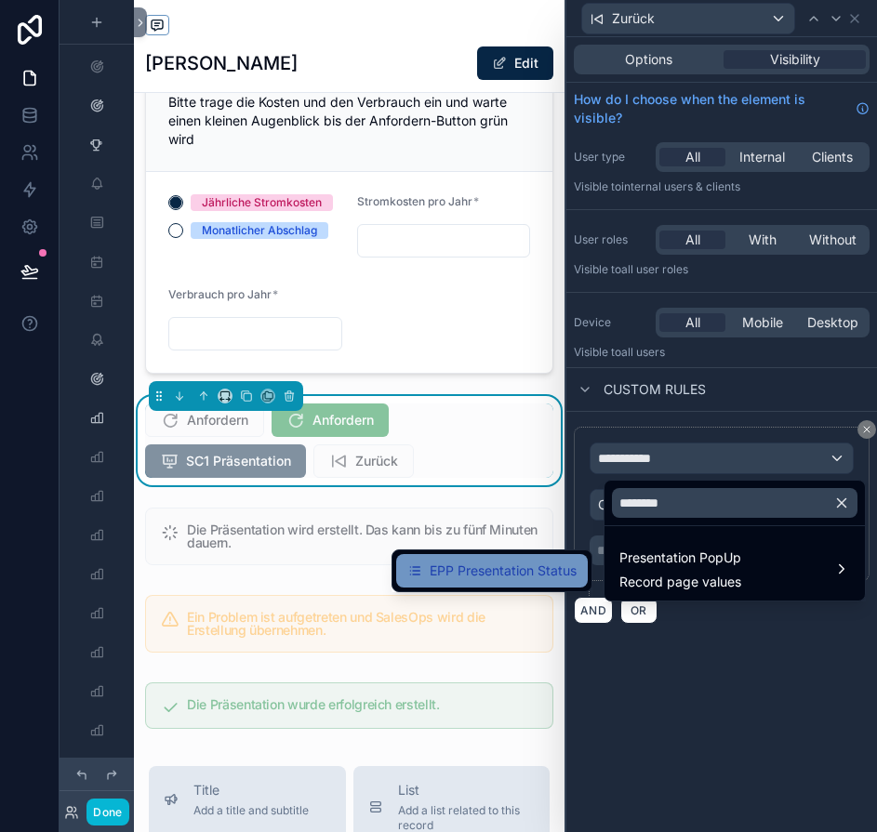
click at [535, 575] on span "EPP Presentation Status" at bounding box center [502, 571] width 147 height 22
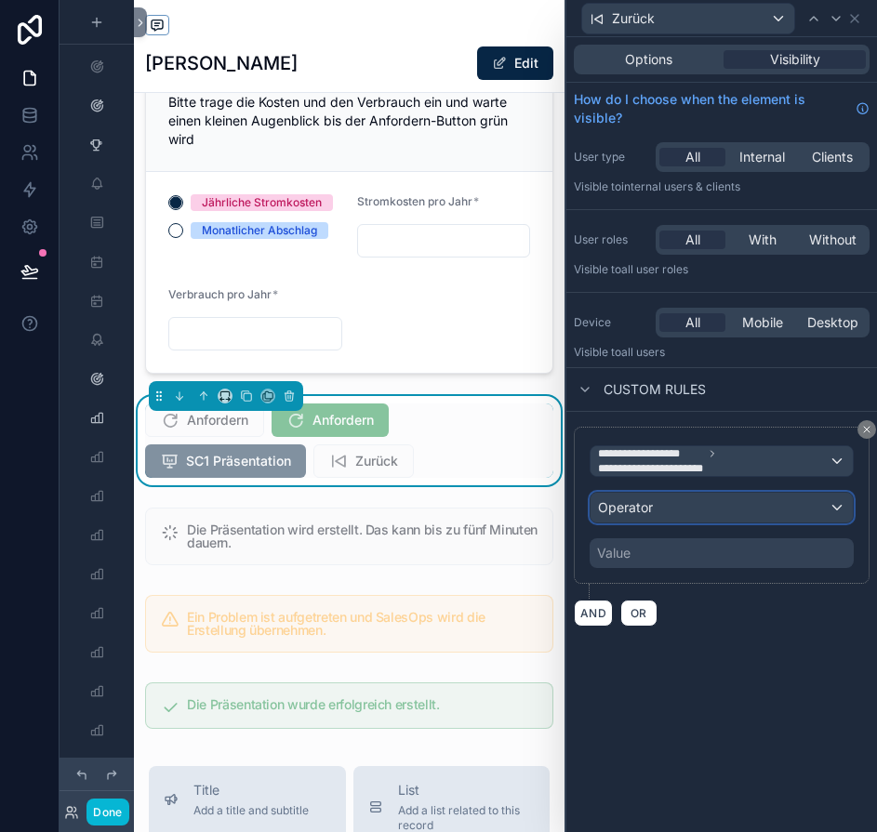
click at [703, 509] on div "Operator" at bounding box center [721, 508] width 262 height 30
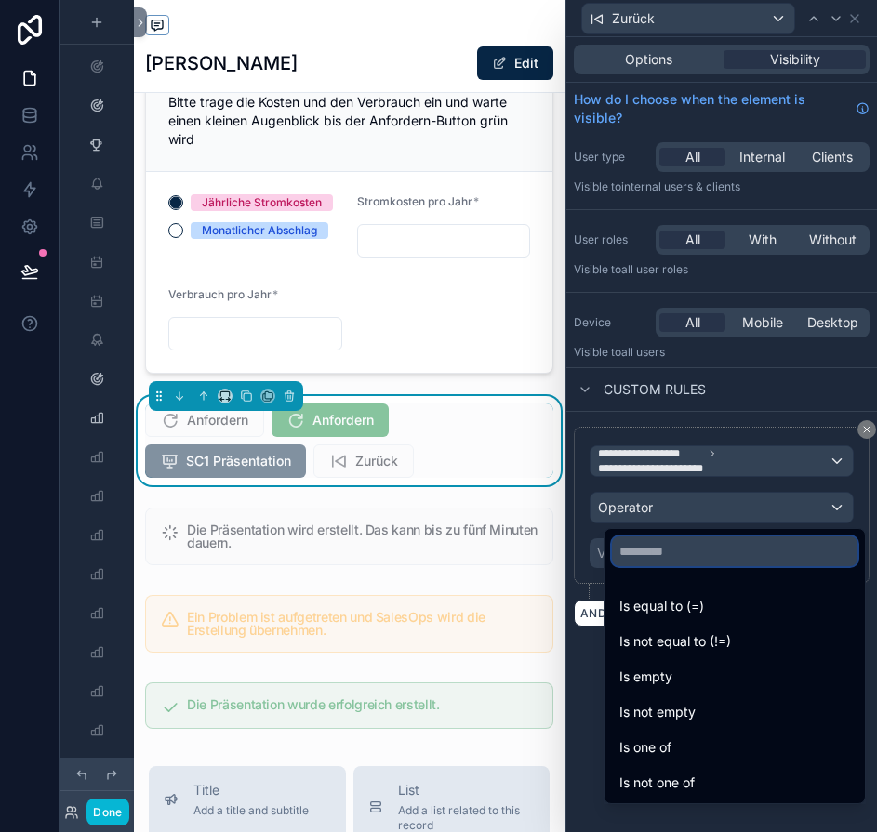
click at [694, 548] on input "text" at bounding box center [734, 551] width 245 height 30
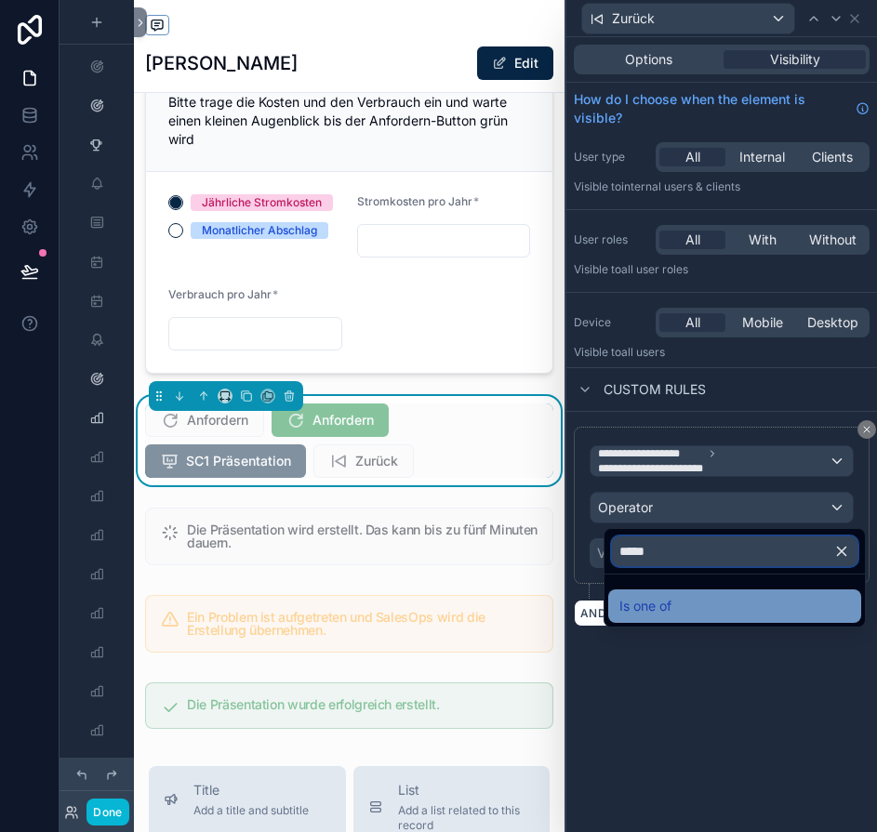
type input "*****"
click at [657, 599] on span "Is one of" at bounding box center [645, 606] width 52 height 22
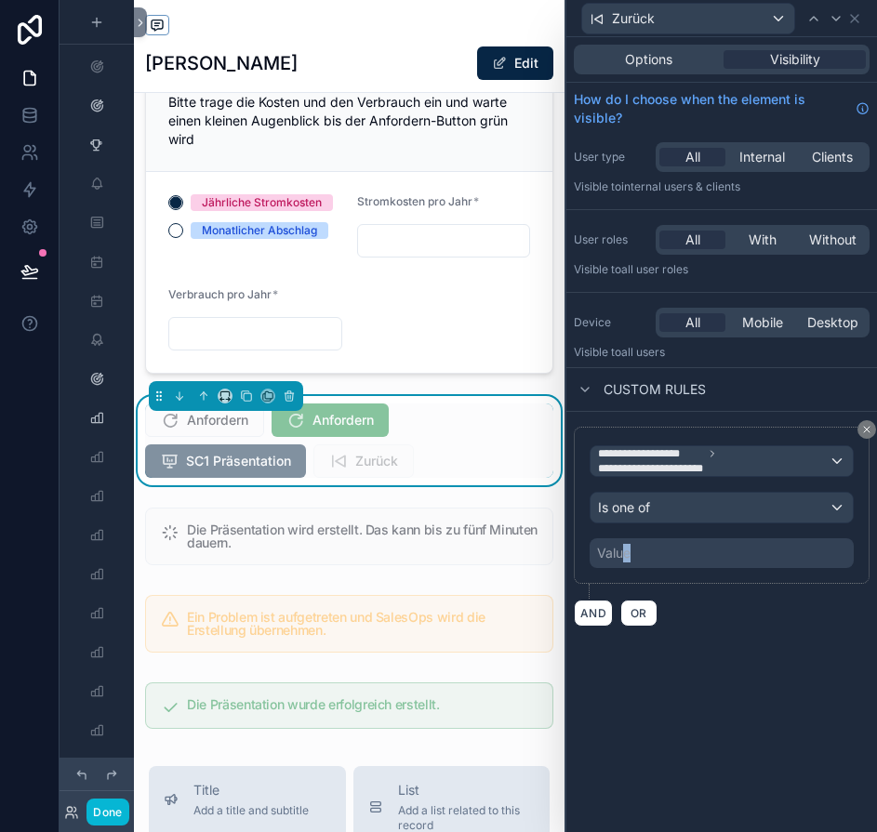
click at [641, 538] on div "Value" at bounding box center [721, 553] width 264 height 30
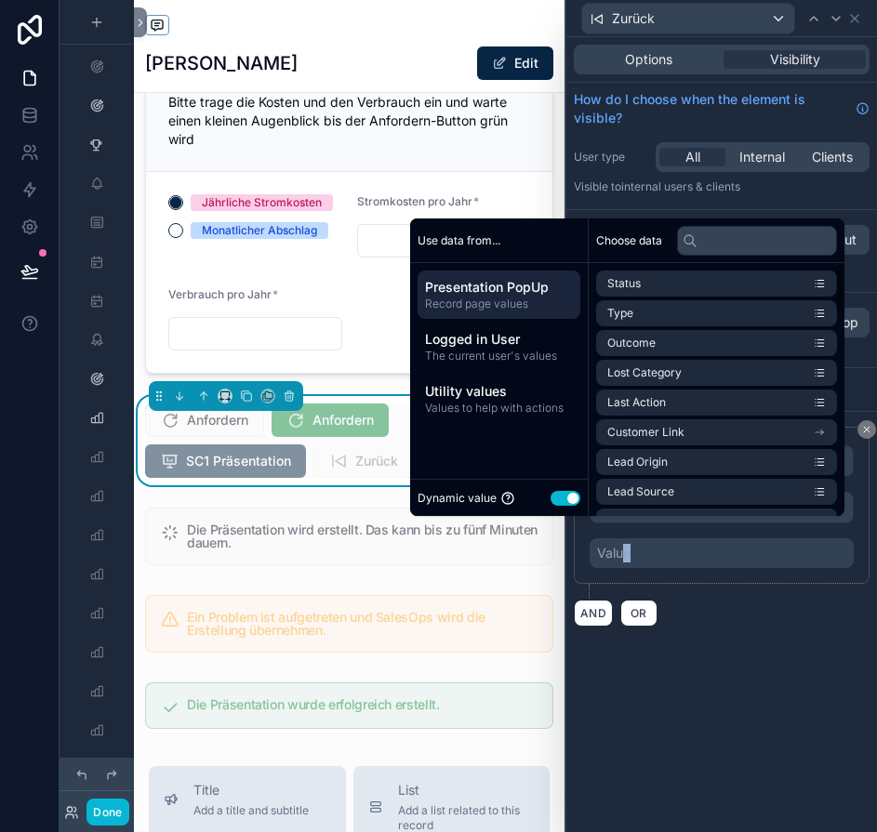
click at [572, 506] on button "Use setting" at bounding box center [565, 498] width 30 height 15
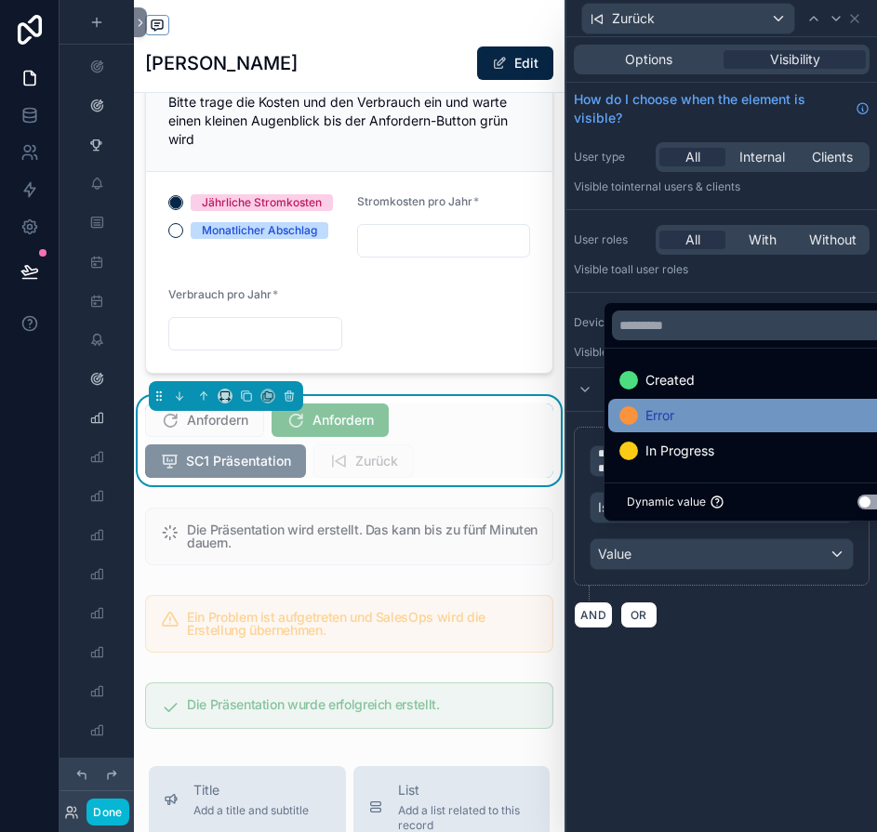
click at [692, 432] on div "Error" at bounding box center [756, 415] width 297 height 33
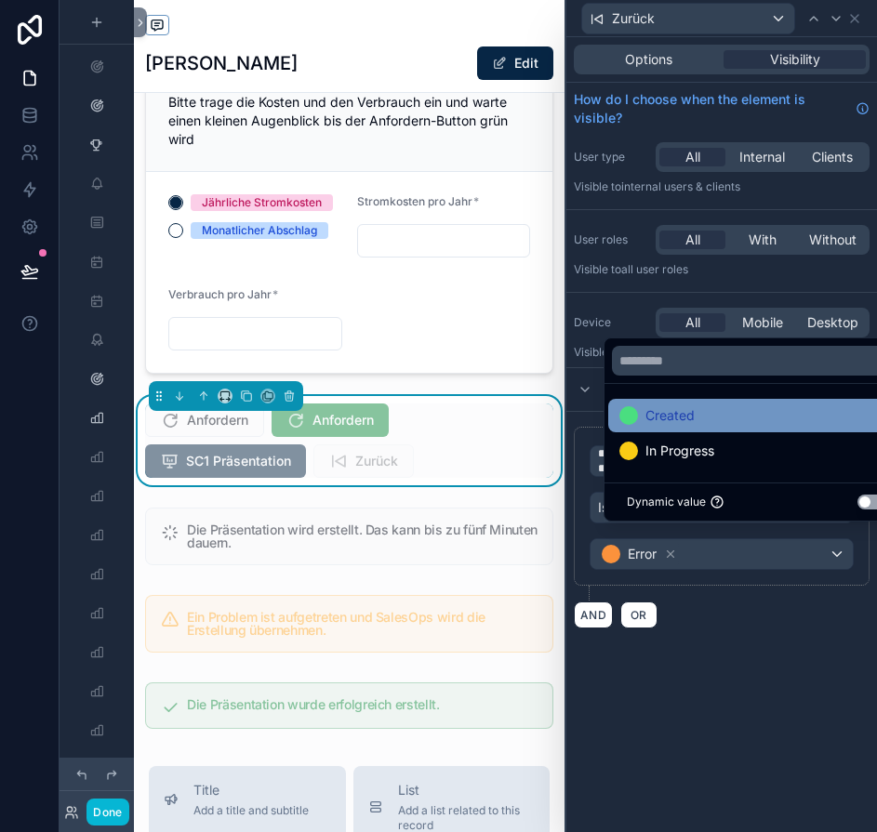
click at [676, 423] on span "Created" at bounding box center [669, 415] width 49 height 22
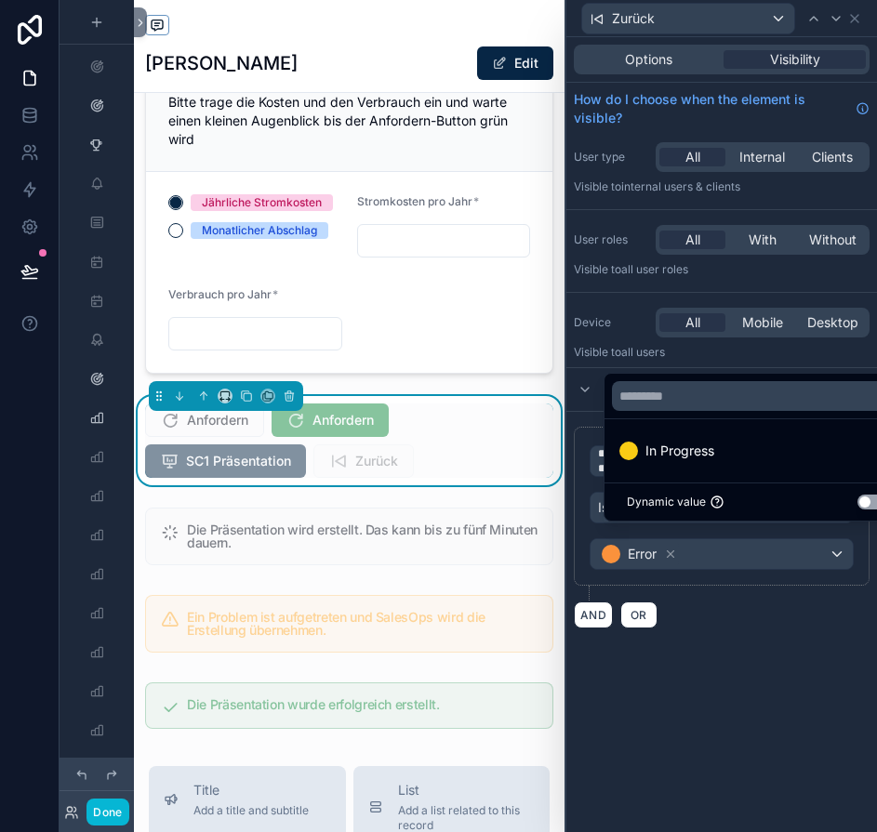
click at [716, 654] on div "**********" at bounding box center [721, 434] width 310 height 795
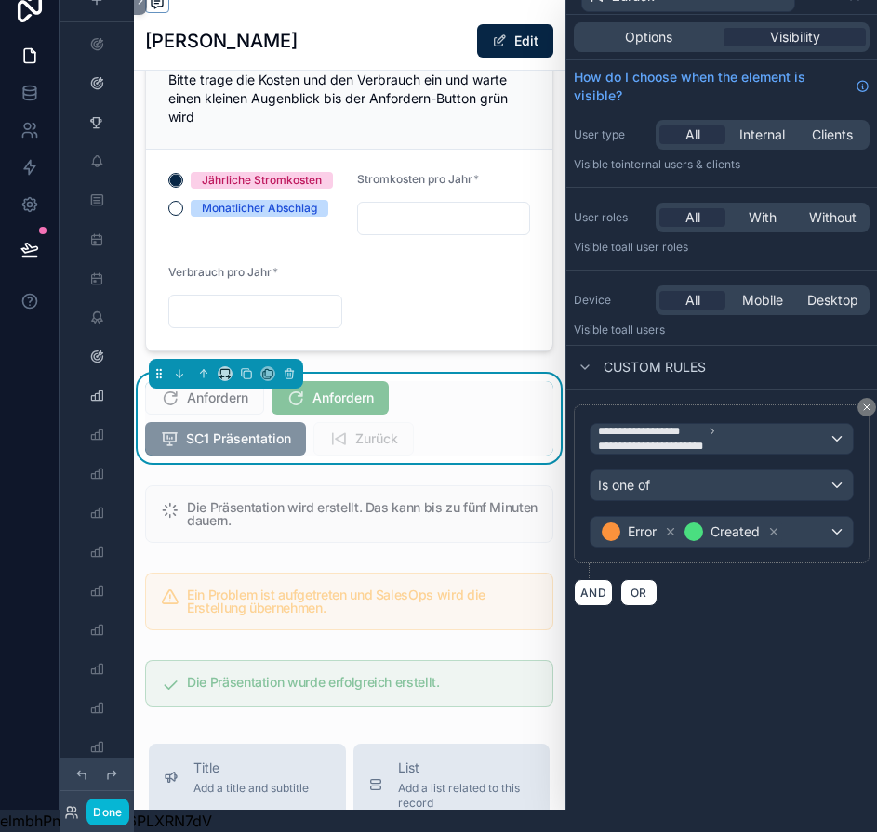
scroll to position [0, 0]
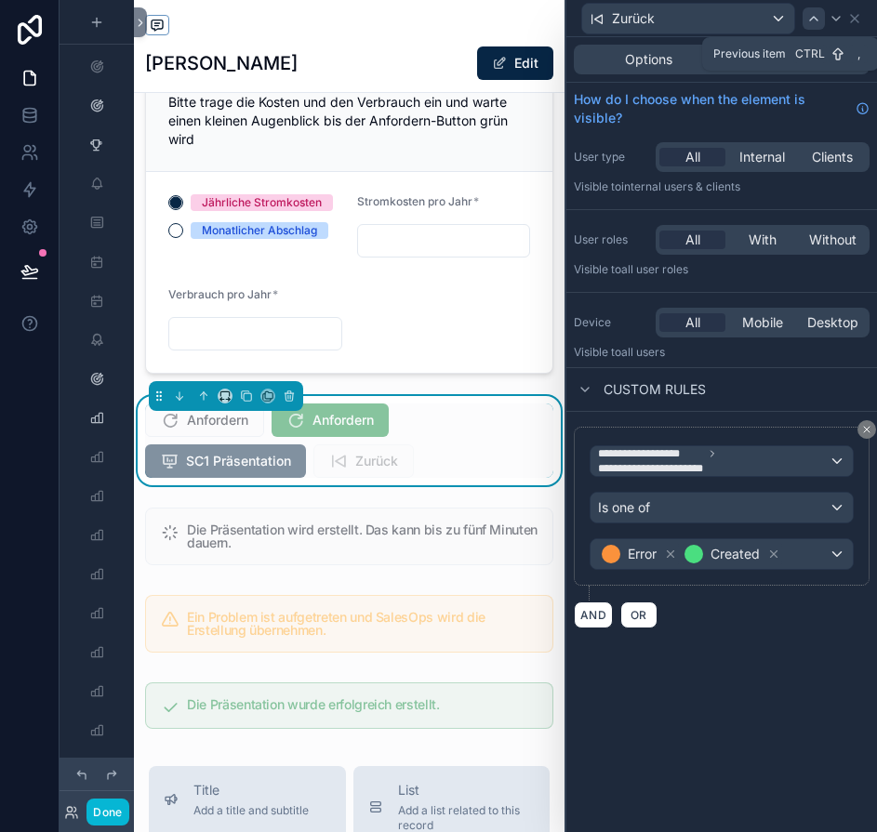
click at [817, 18] on icon at bounding box center [813, 19] width 7 height 4
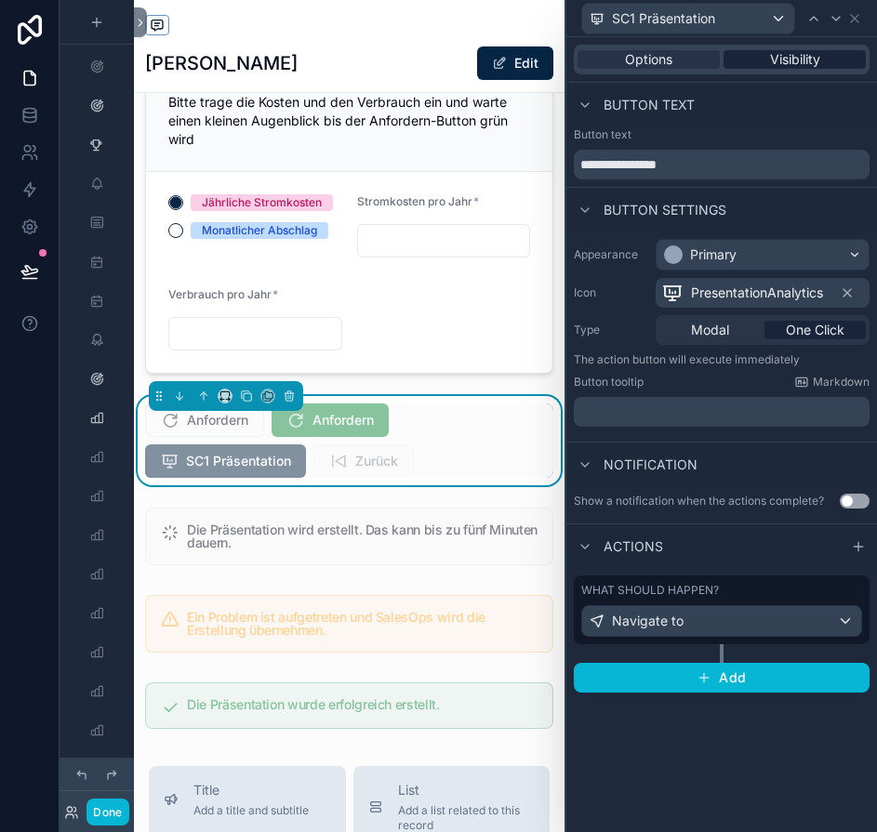
click at [818, 65] on span "Visibility" at bounding box center [795, 59] width 50 height 19
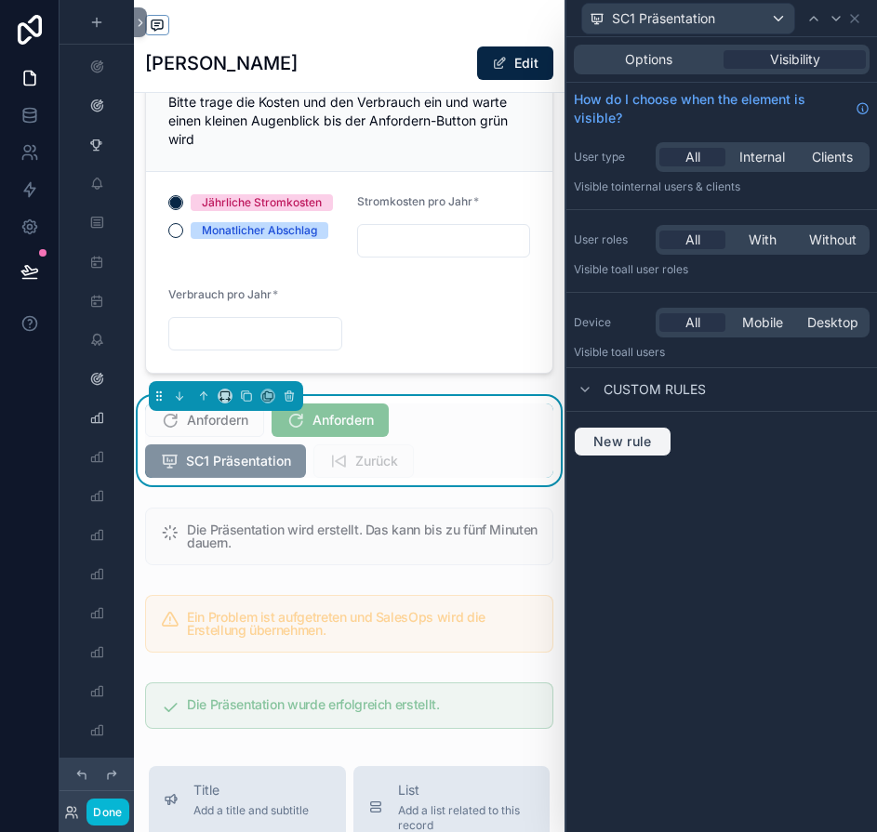
click at [659, 447] on span "New rule" at bounding box center [622, 441] width 73 height 17
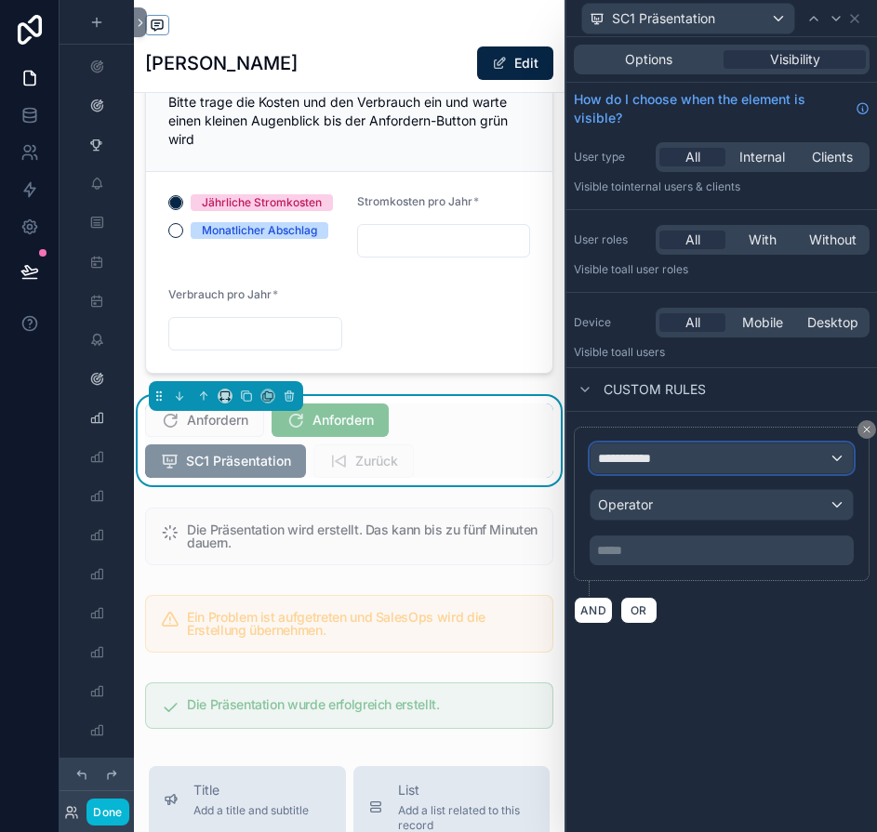
click at [654, 457] on span "**********" at bounding box center [632, 458] width 69 height 19
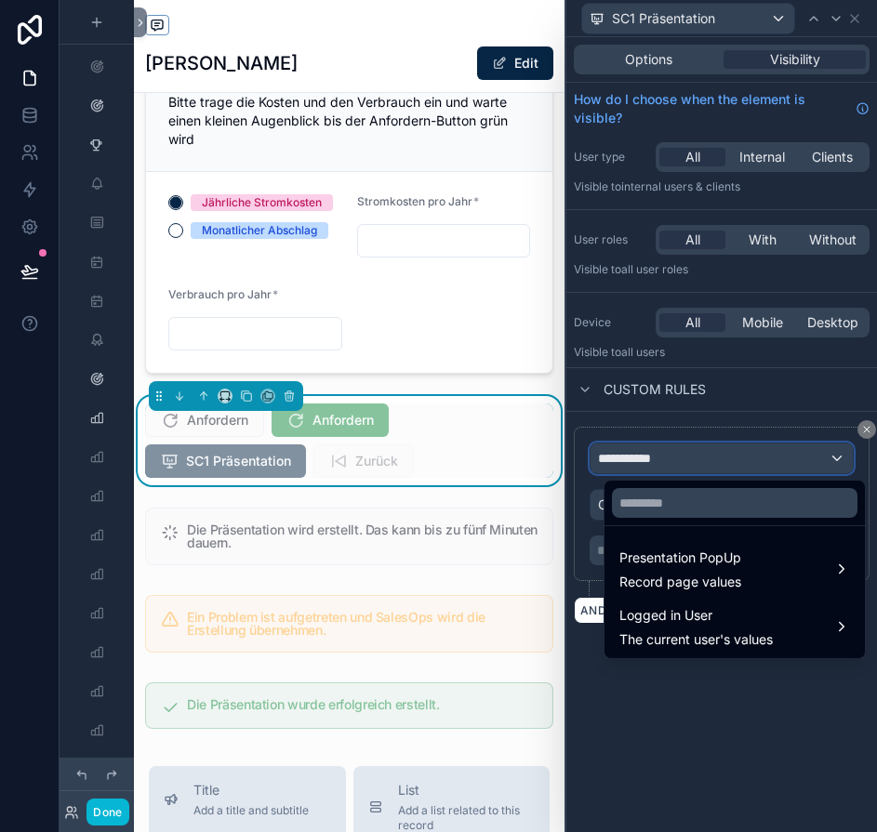
click at [589, 443] on button "**********" at bounding box center [721, 459] width 264 height 32
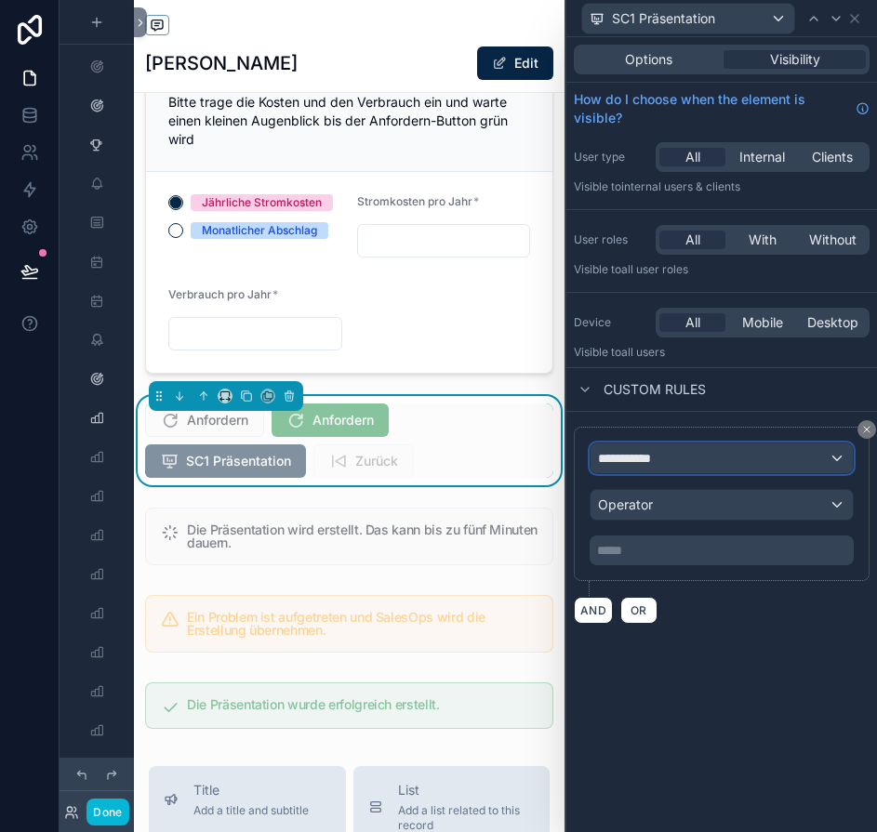
click at [650, 455] on span "**********" at bounding box center [632, 458] width 69 height 19
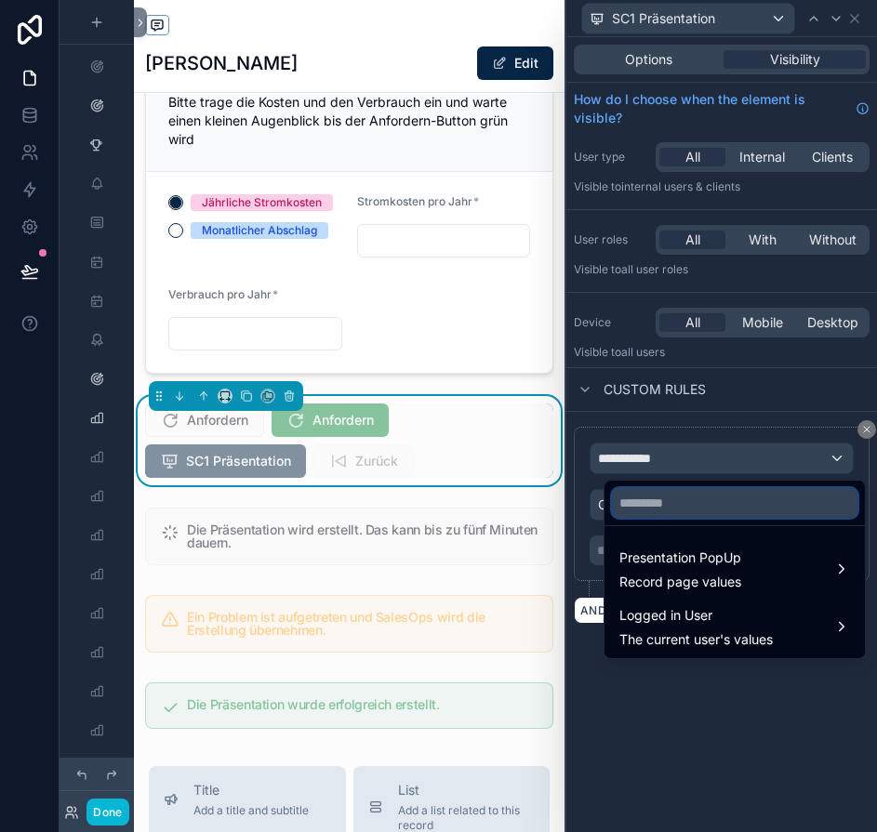
click at [649, 509] on input "text" at bounding box center [734, 503] width 245 height 30
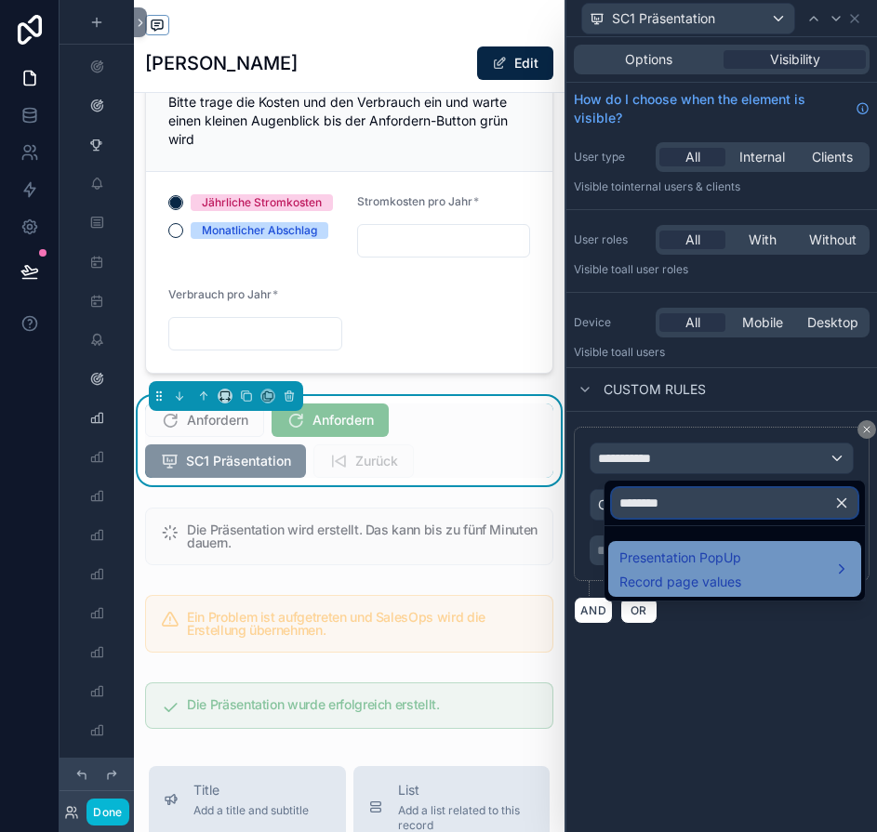
type input "********"
click at [641, 548] on span "Presentation PopUp" at bounding box center [680, 558] width 122 height 22
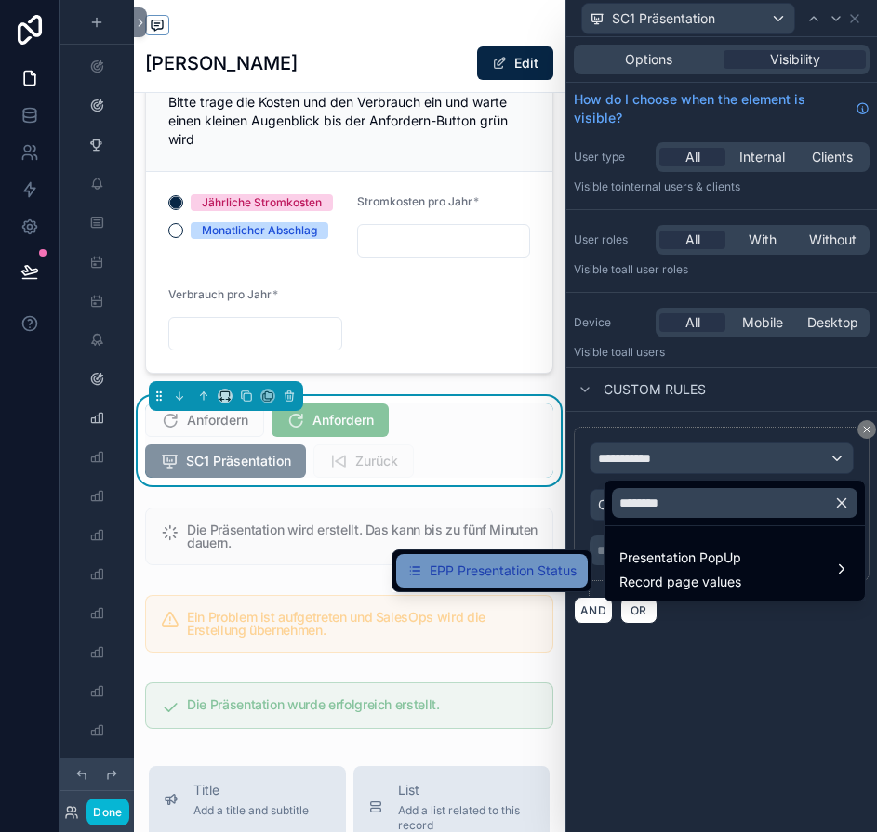
click at [576, 563] on span "EPP Presentation Status" at bounding box center [502, 571] width 147 height 22
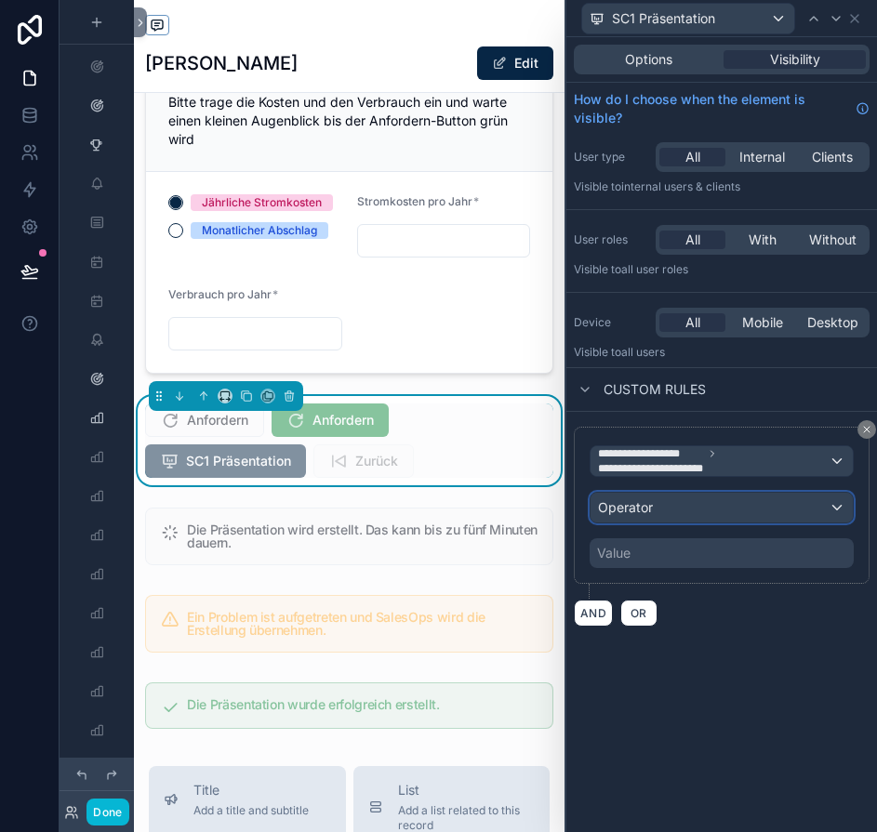
click at [710, 506] on div "Operator" at bounding box center [721, 508] width 262 height 30
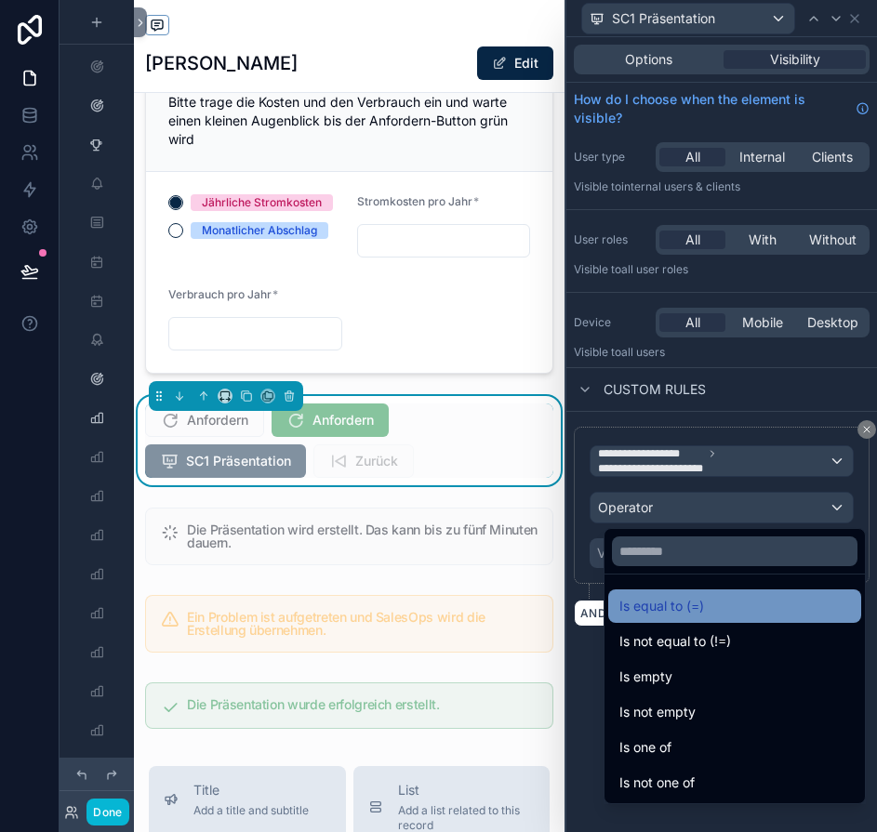
click at [635, 600] on span "Is equal to (=)" at bounding box center [661, 606] width 85 height 22
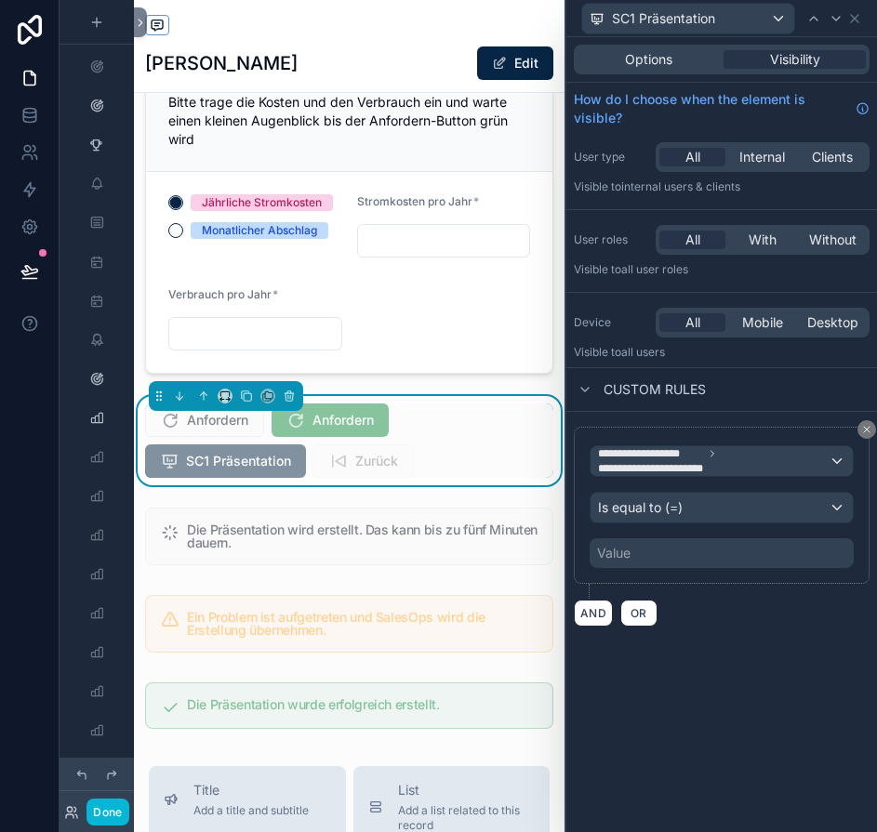
click at [681, 570] on div "**********" at bounding box center [722, 505] width 296 height 157
click at [675, 559] on div "Value" at bounding box center [721, 553] width 264 height 30
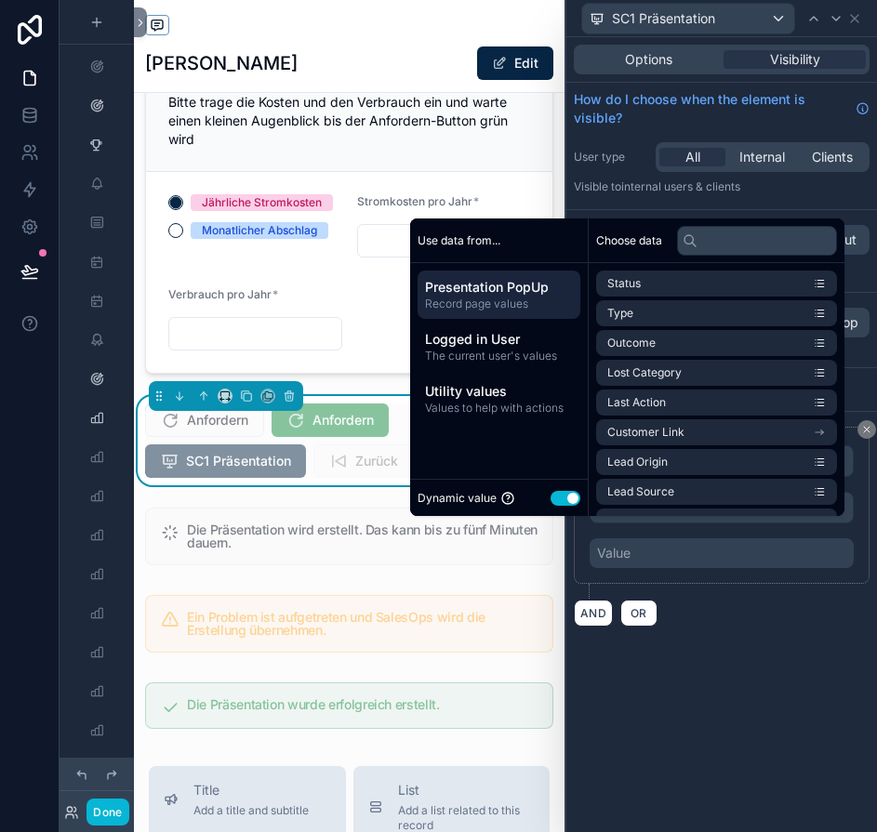
click at [568, 506] on button "Use setting" at bounding box center [565, 498] width 30 height 15
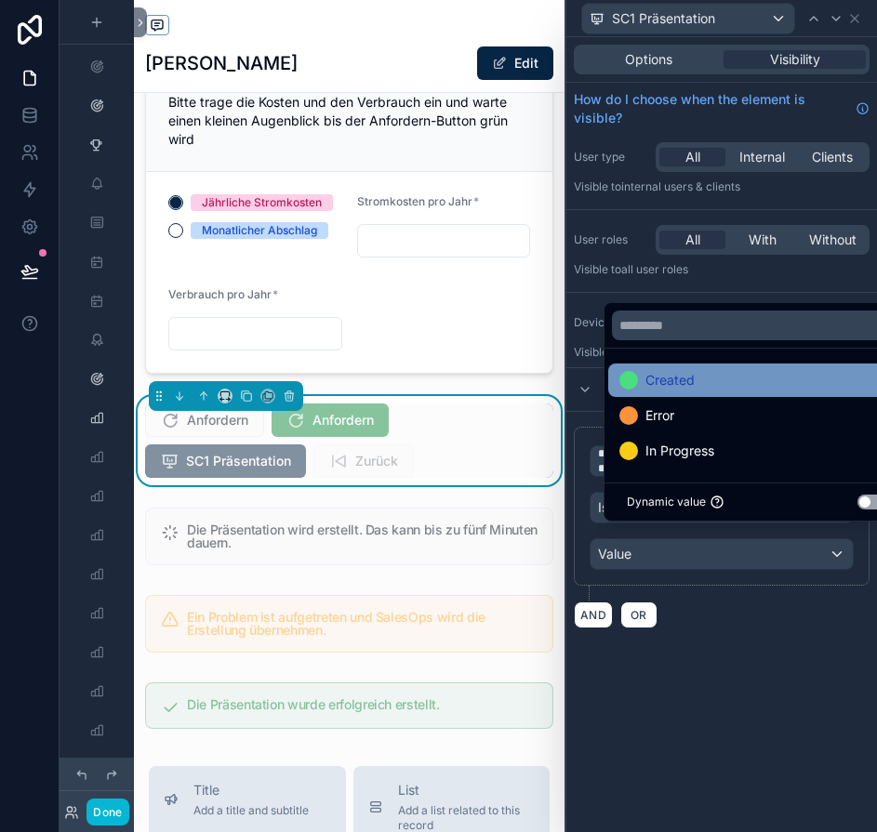
click at [628, 390] on div at bounding box center [628, 380] width 19 height 19
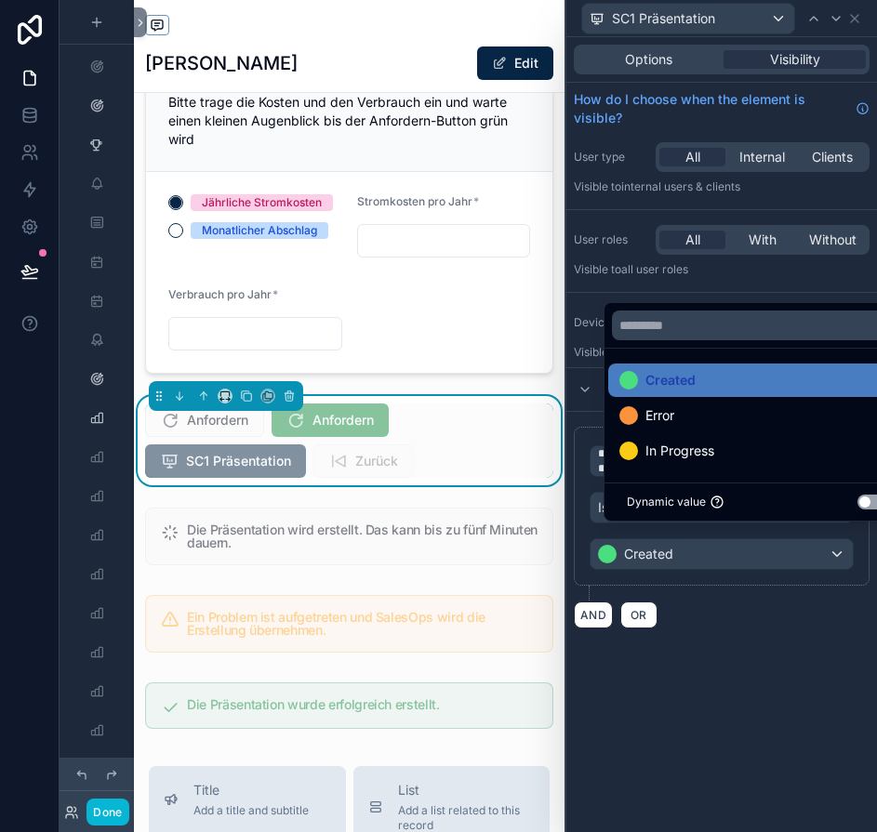
click at [700, 690] on div "**********" at bounding box center [721, 434] width 310 height 795
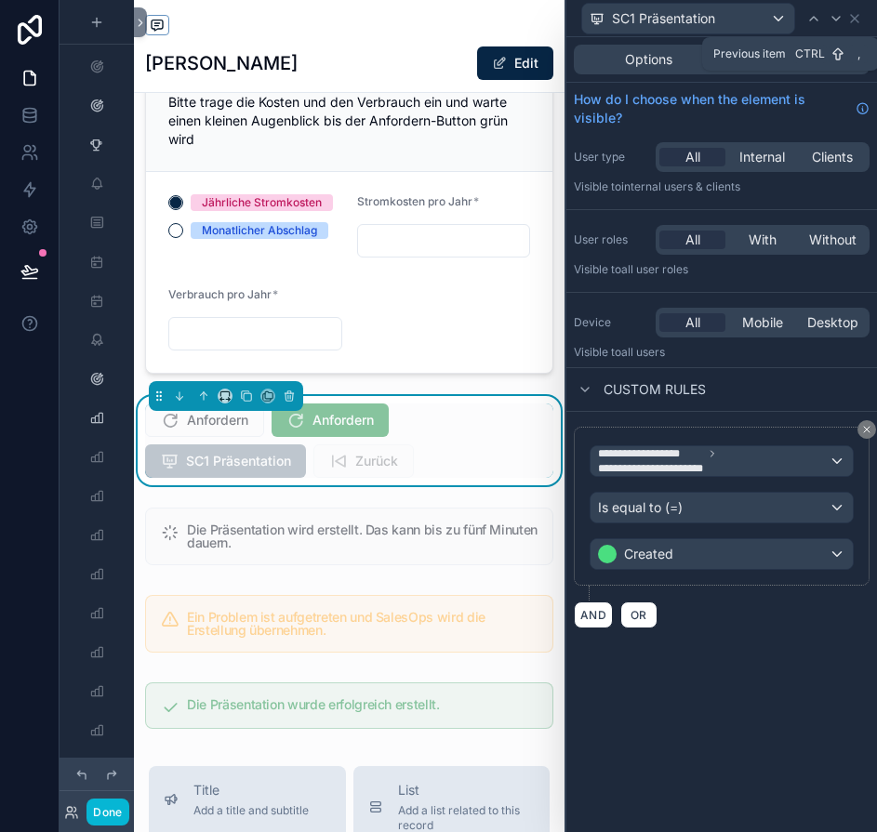
click at [821, 20] on icon at bounding box center [813, 18] width 15 height 15
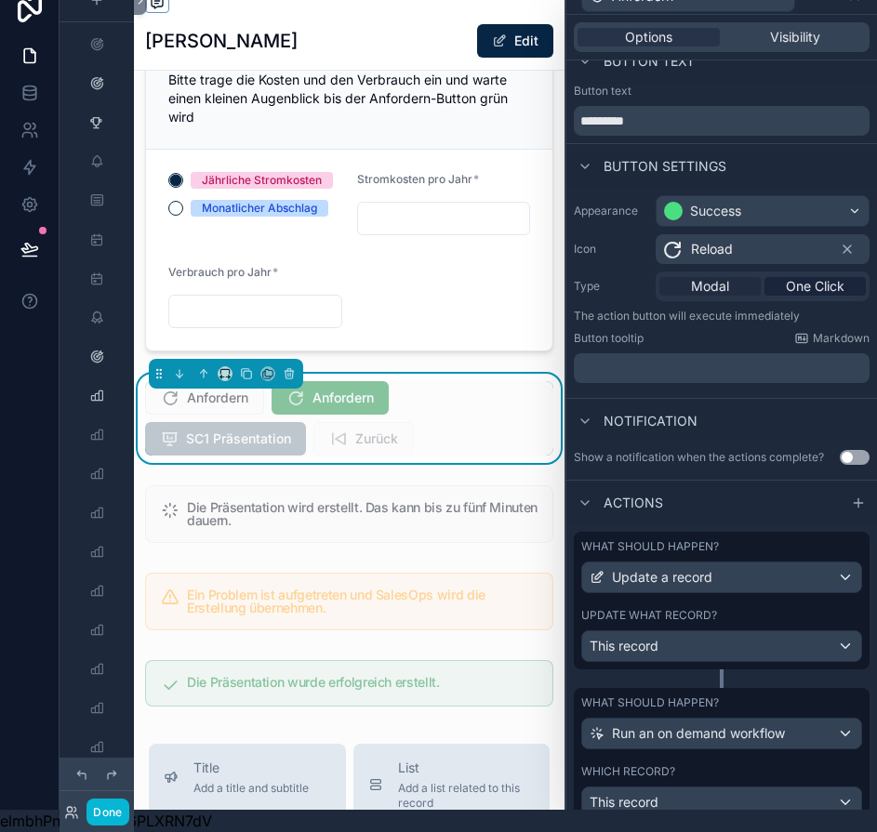
scroll to position [23, 0]
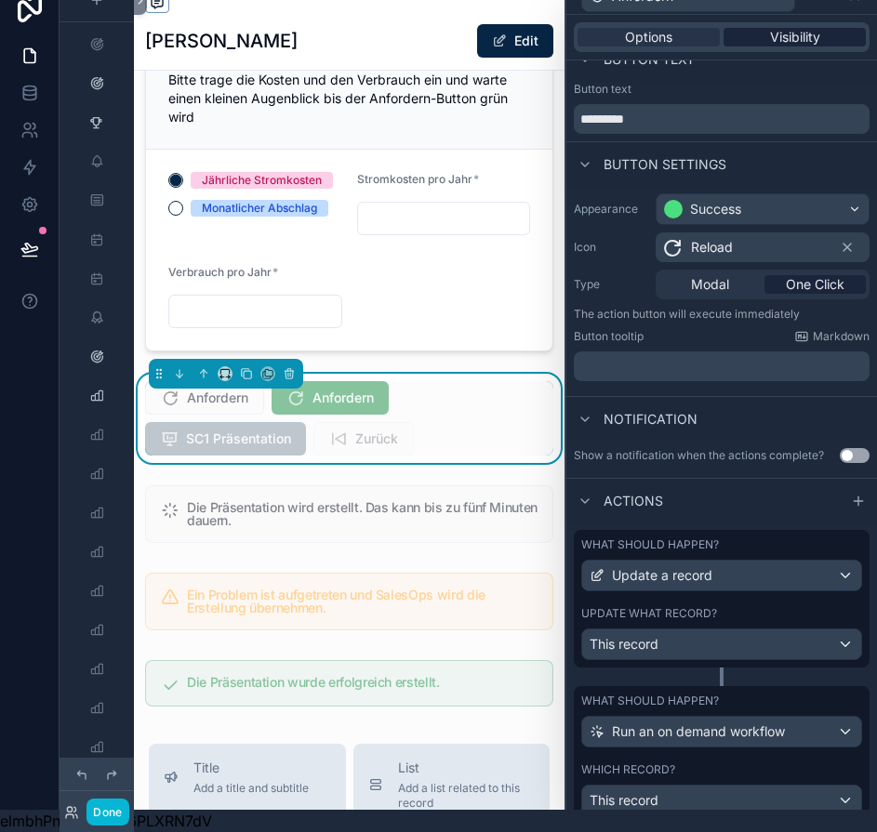
click at [768, 28] on div "Visibility" at bounding box center [794, 37] width 142 height 19
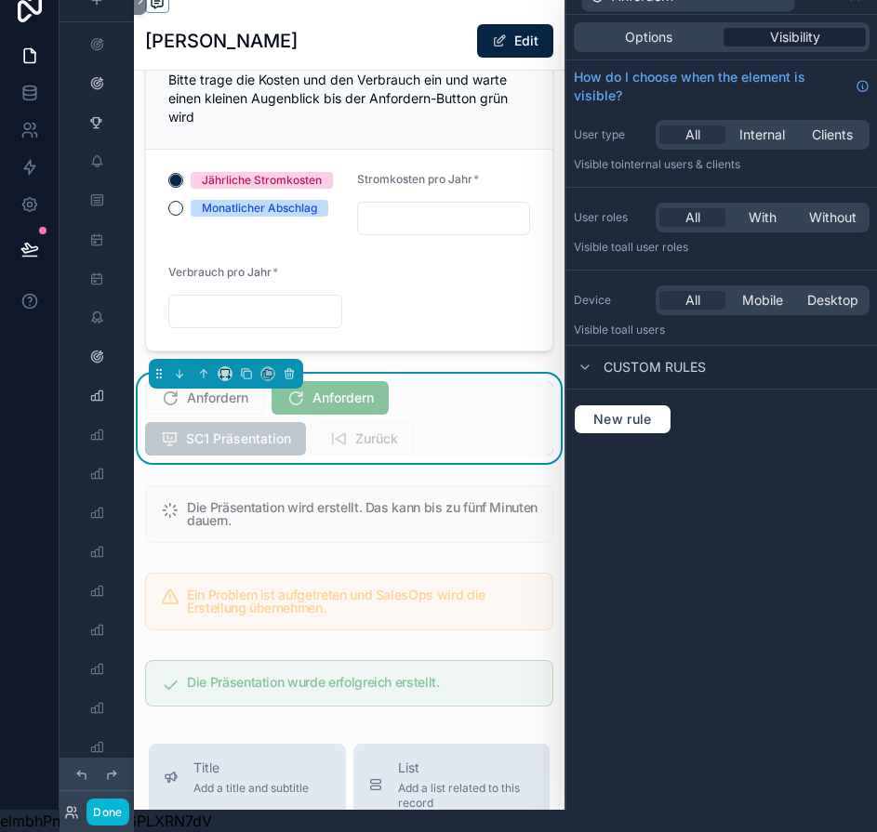
scroll to position [0, 0]
drag, startPoint x: 625, startPoint y: 403, endPoint x: 667, endPoint y: 381, distance: 47.8
click at [625, 411] on span "New rule" at bounding box center [622, 419] width 73 height 17
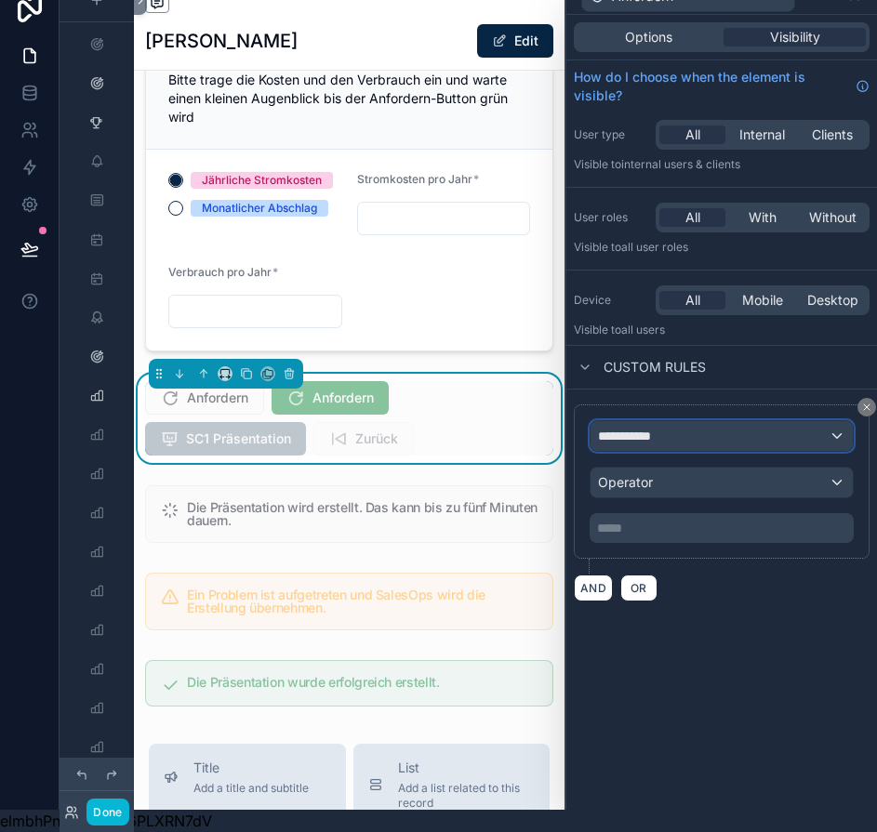
click at [649, 427] on span "**********" at bounding box center [632, 436] width 69 height 19
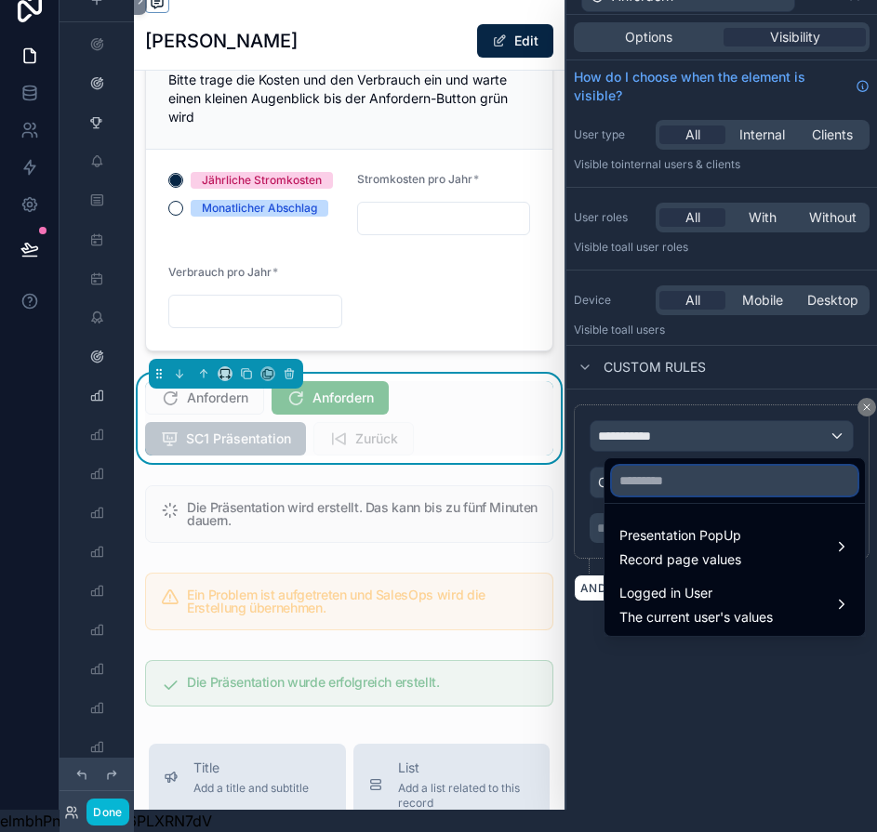
click at [655, 471] on input "text" at bounding box center [734, 481] width 245 height 30
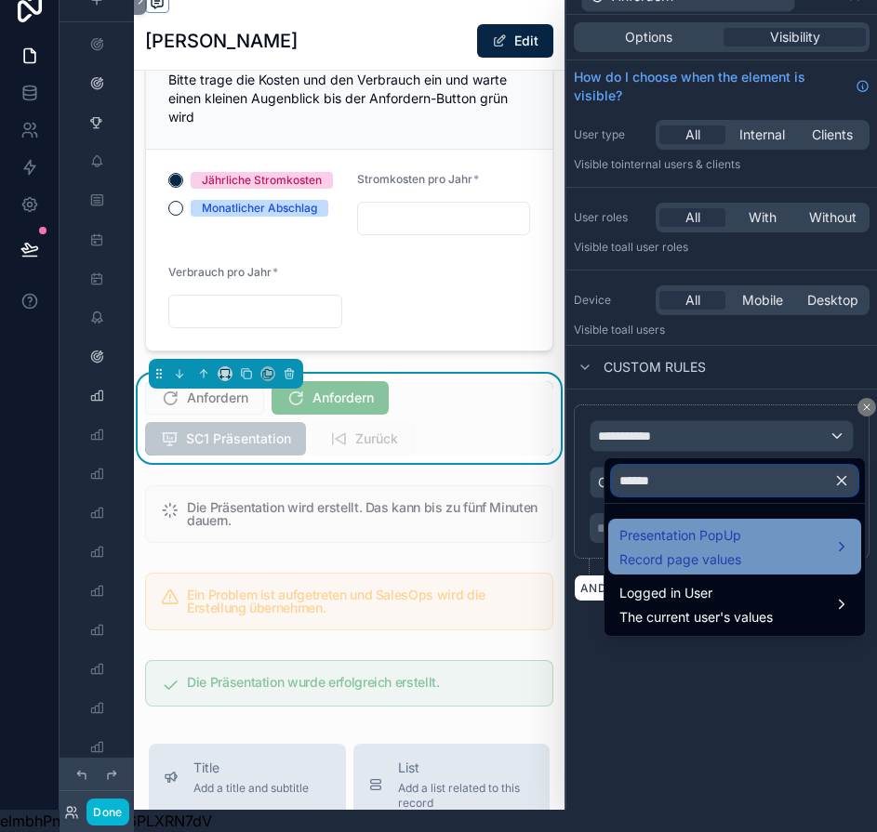
type input "******"
click at [697, 524] on span "Presentation PopUp" at bounding box center [680, 535] width 122 height 22
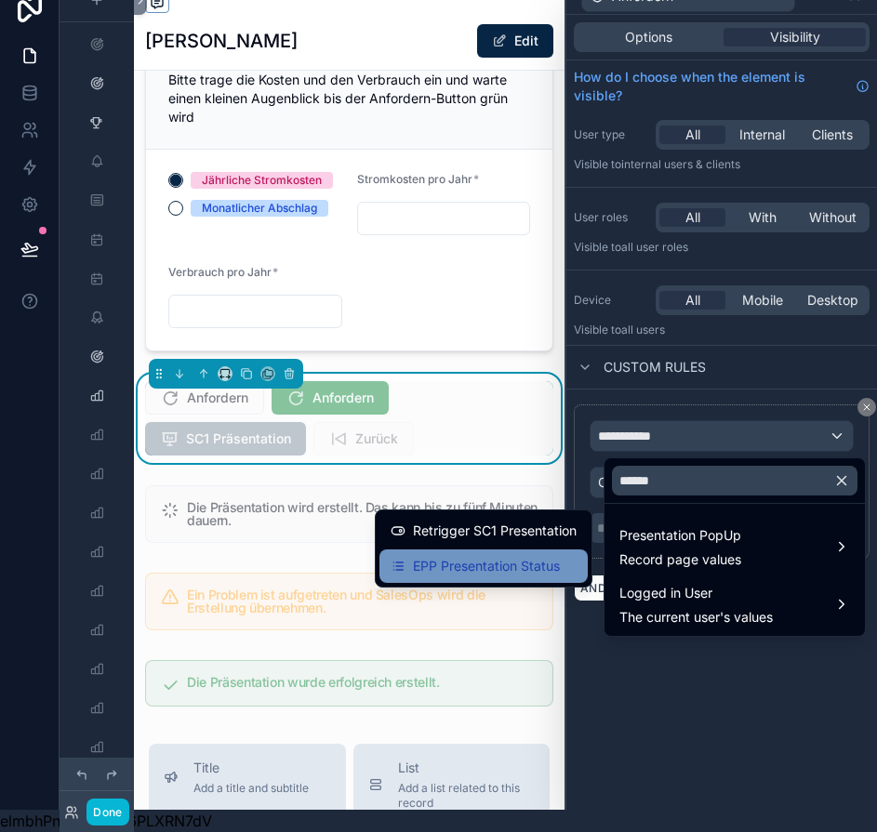
click at [535, 557] on span "EPP Presentation Status" at bounding box center [486, 566] width 147 height 22
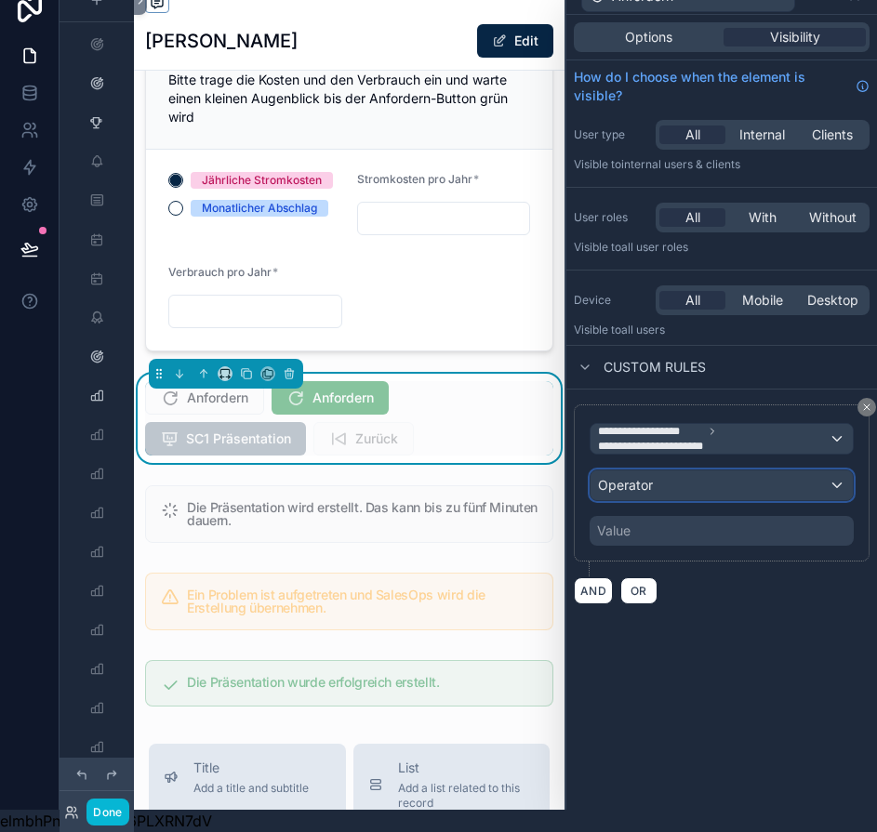
click at [653, 477] on span "Operator" at bounding box center [625, 485] width 55 height 16
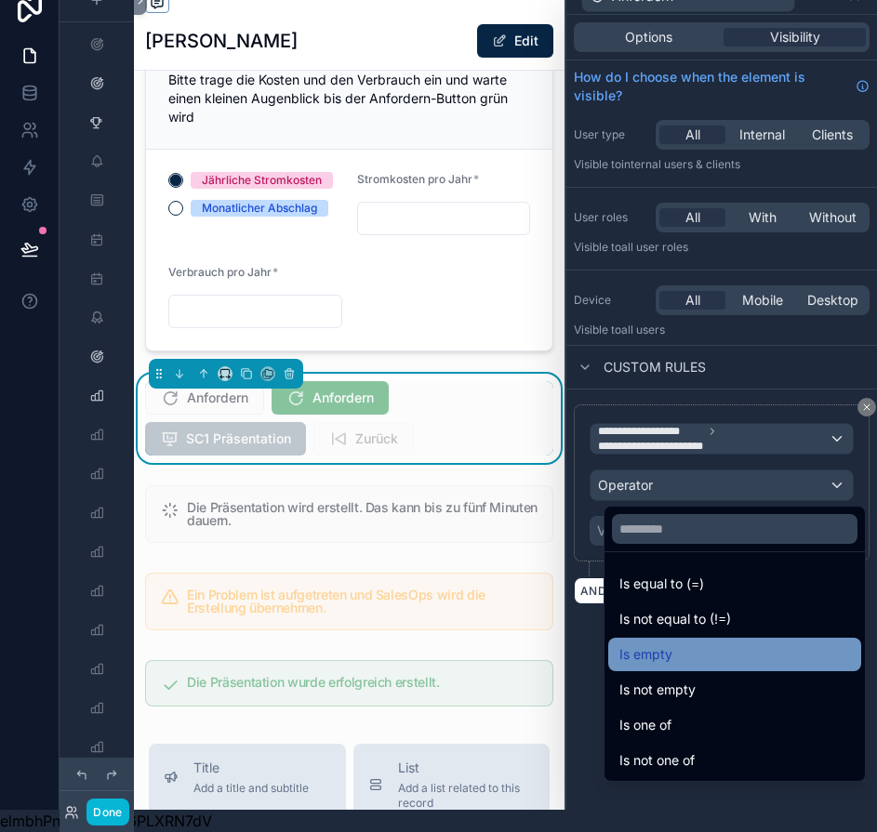
click at [686, 643] on div "Is empty" at bounding box center [734, 654] width 231 height 22
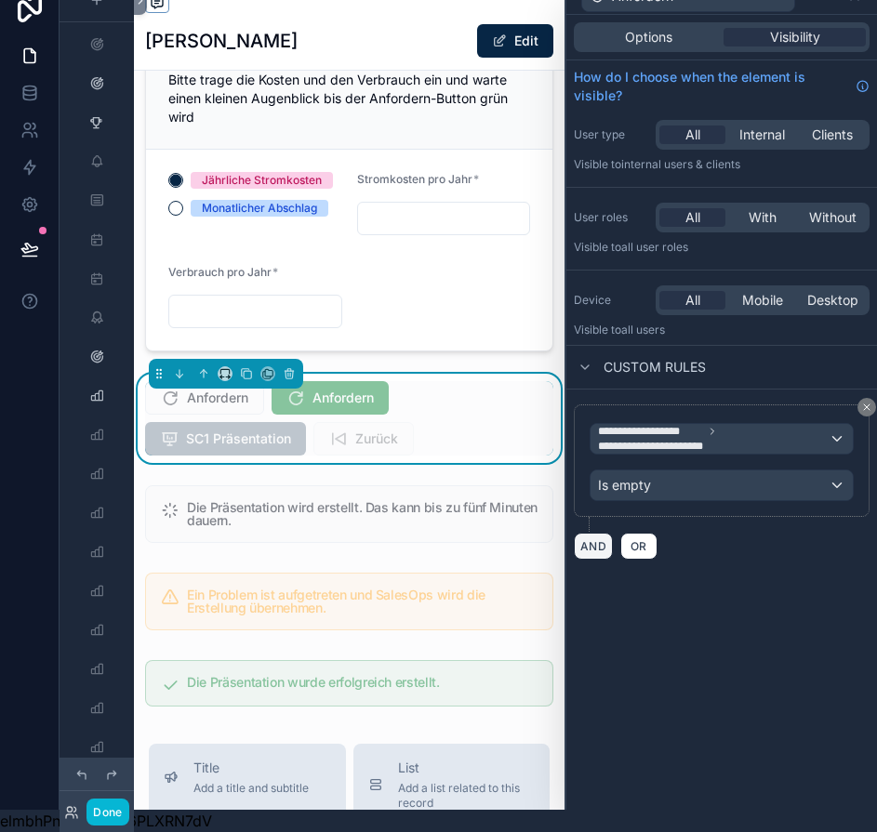
click at [613, 533] on button "AND" at bounding box center [593, 546] width 39 height 27
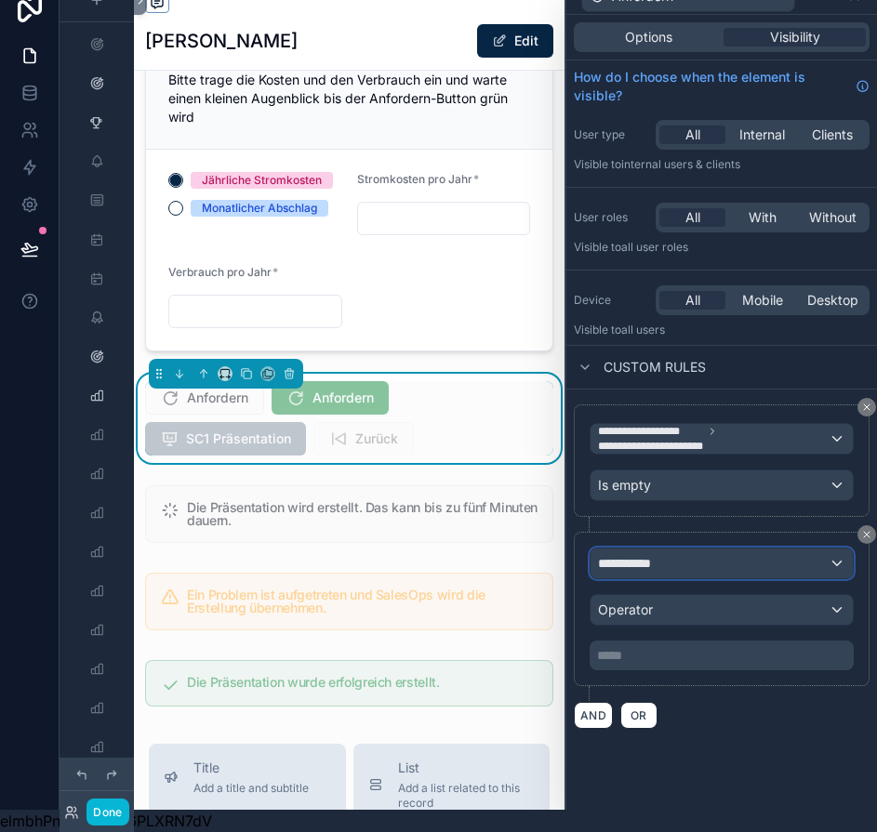
click at [665, 554] on span "**********" at bounding box center [632, 563] width 69 height 19
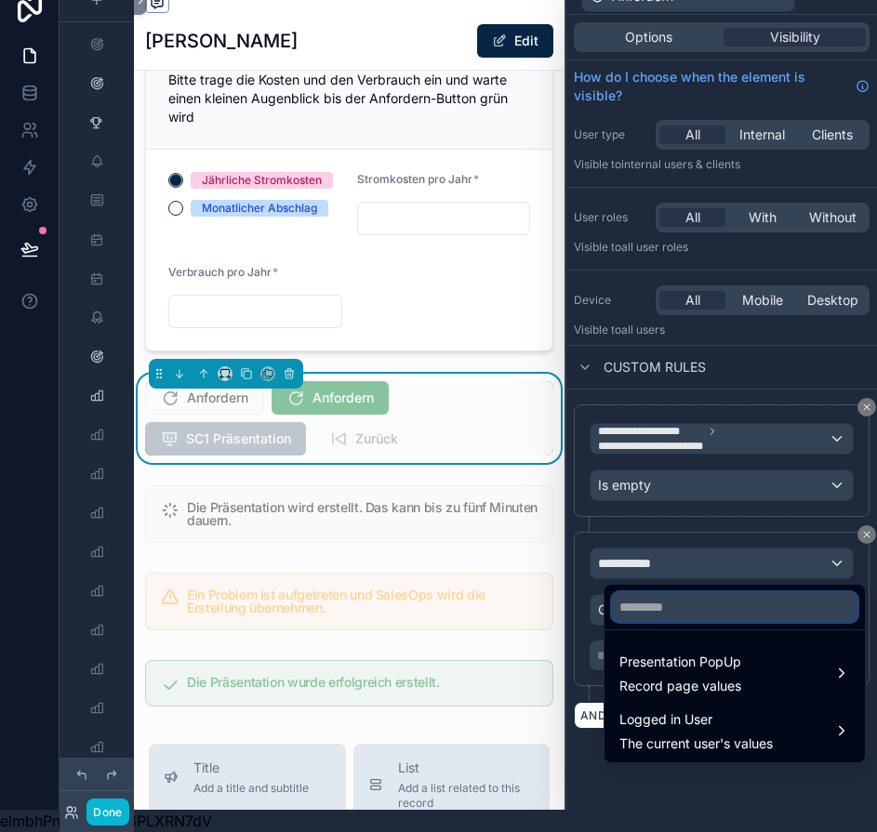
click at [667, 592] on input "text" at bounding box center [734, 607] width 245 height 30
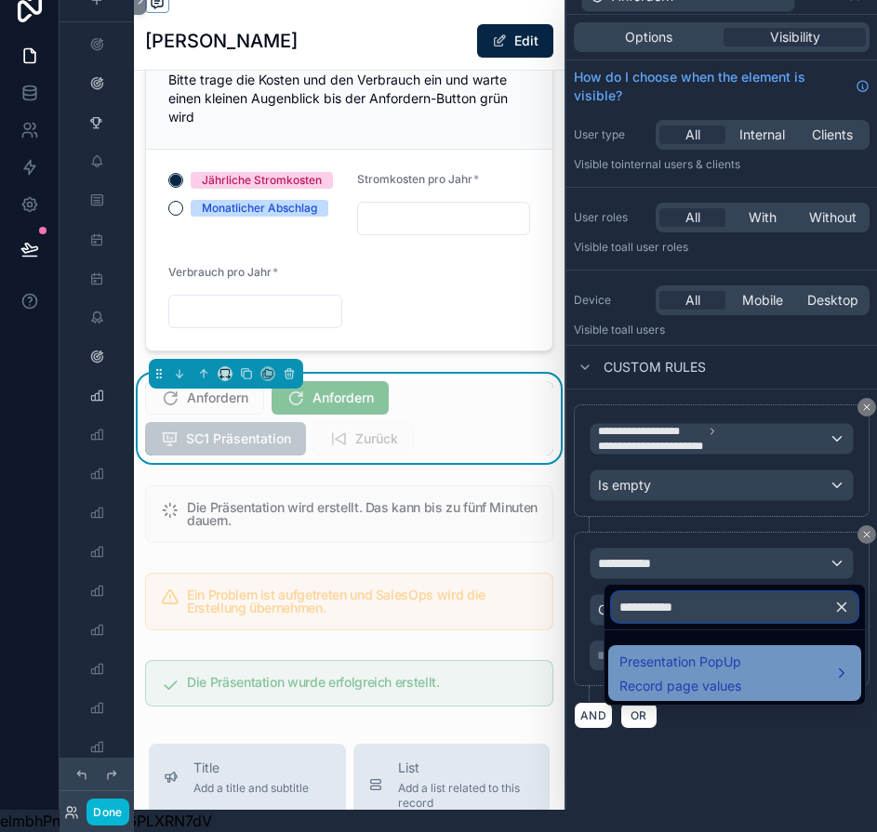
type input "**********"
click at [715, 651] on span "Presentation PopUp" at bounding box center [680, 662] width 122 height 22
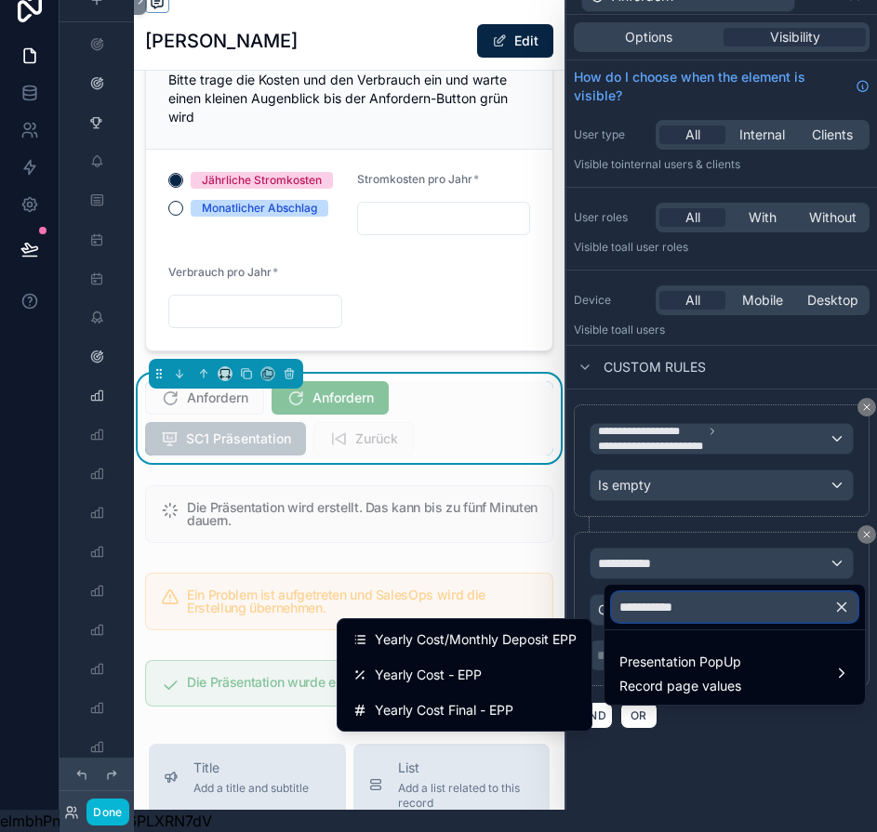
click at [705, 592] on input "**********" at bounding box center [734, 607] width 245 height 30
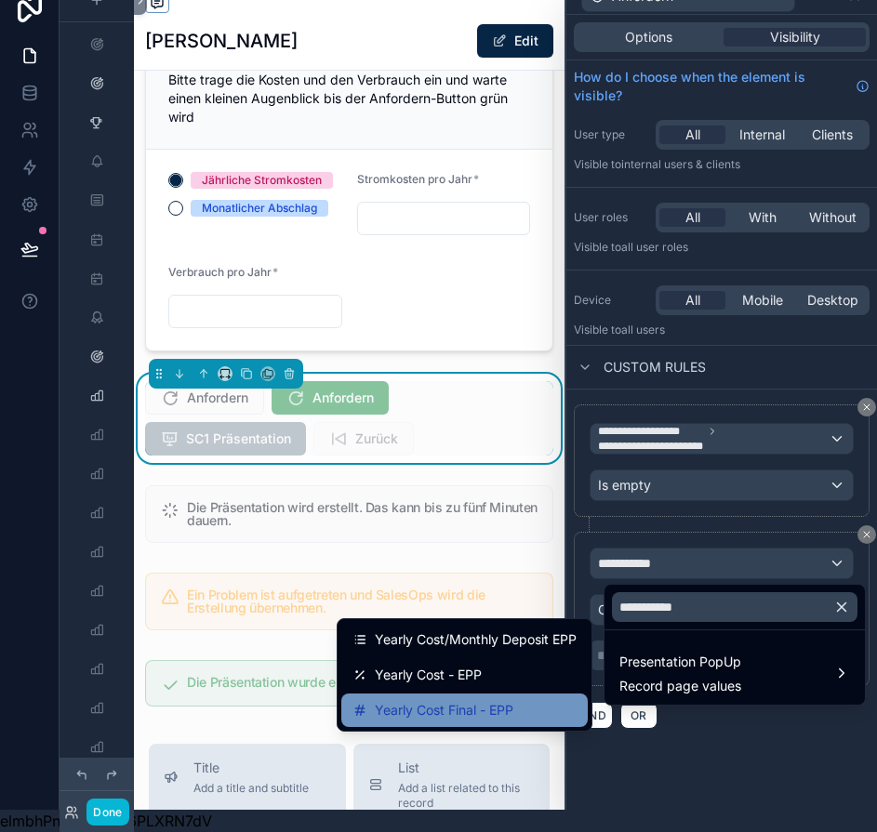
click at [513, 699] on span "Yearly Cost Final - EPP" at bounding box center [444, 710] width 139 height 22
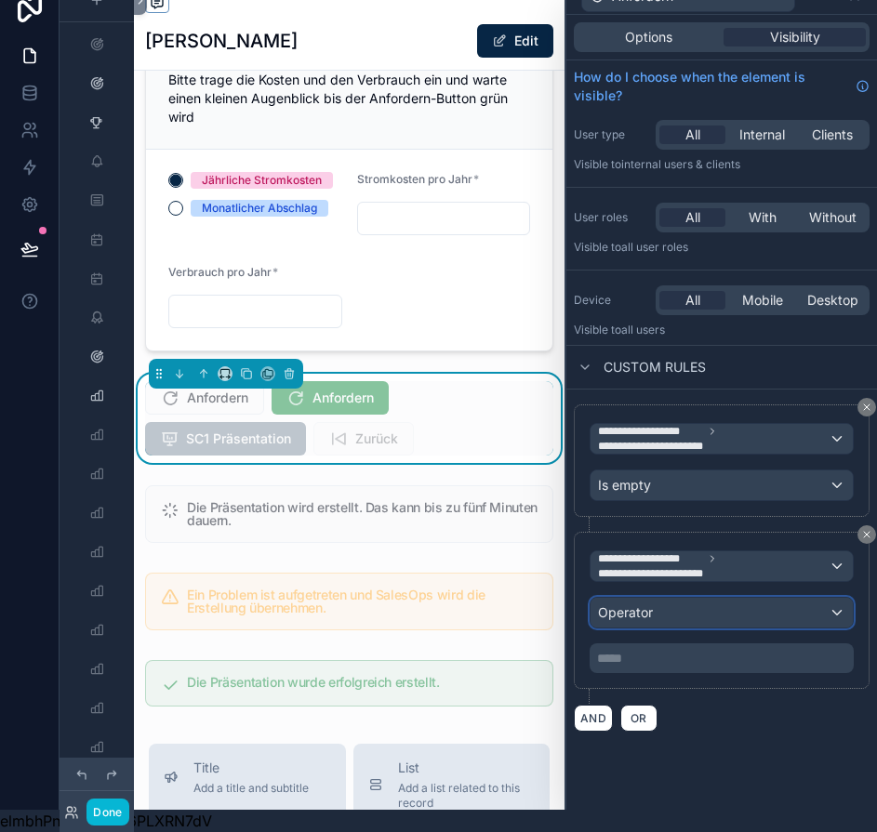
click at [653, 604] on span "Operator" at bounding box center [625, 612] width 55 height 16
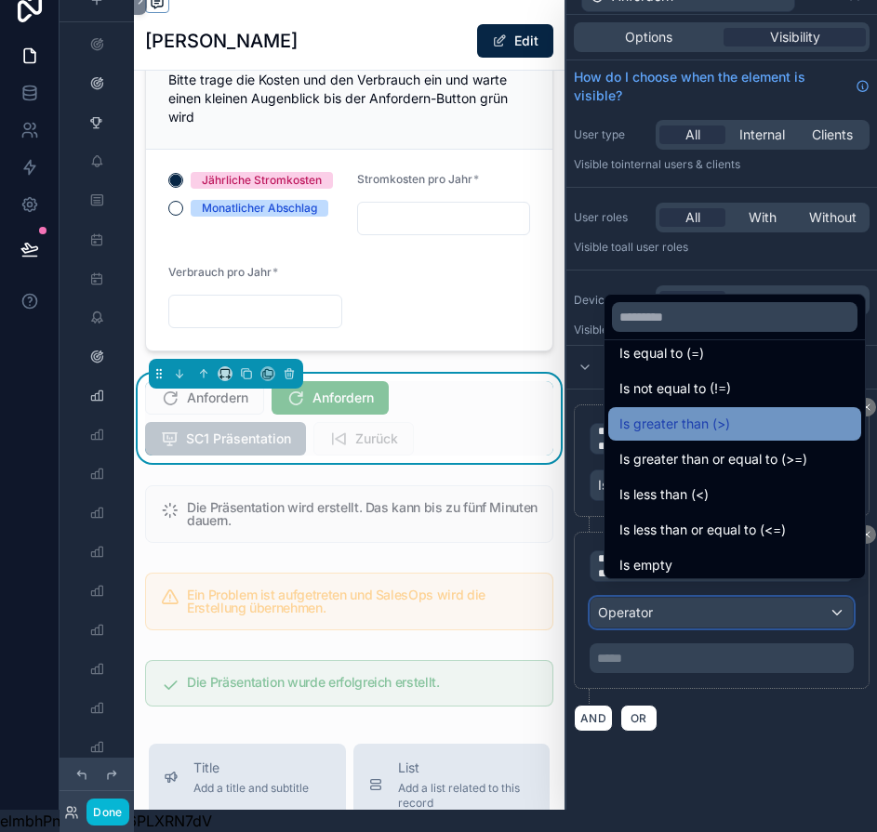
scroll to position [20, 0]
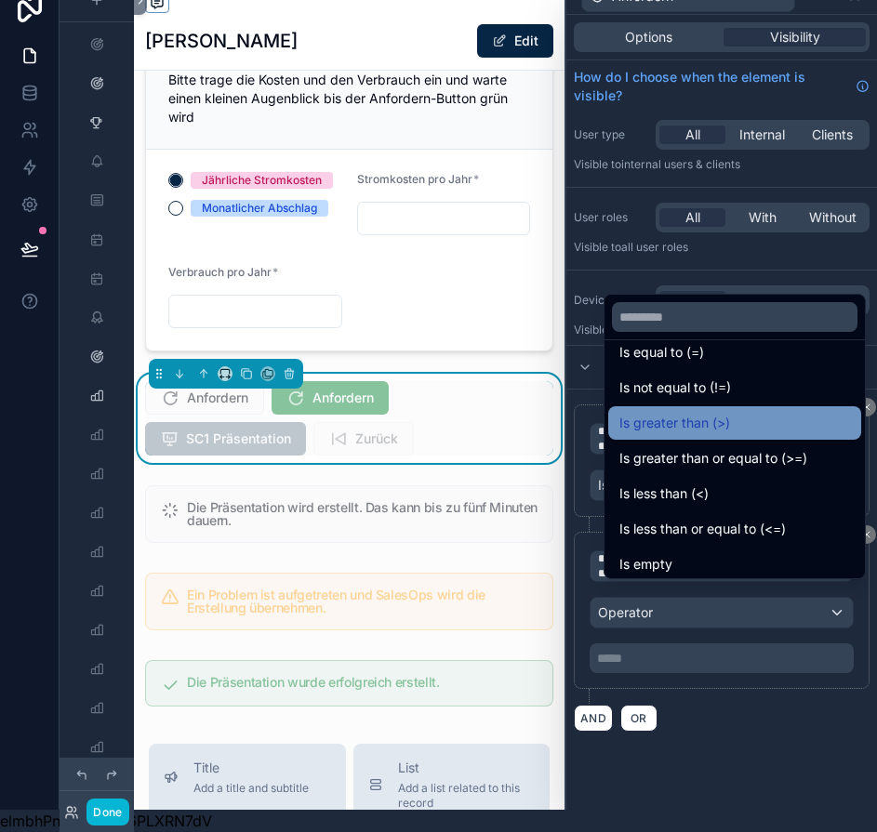
click at [705, 420] on span "Is greater than (>)" at bounding box center [674, 423] width 111 height 22
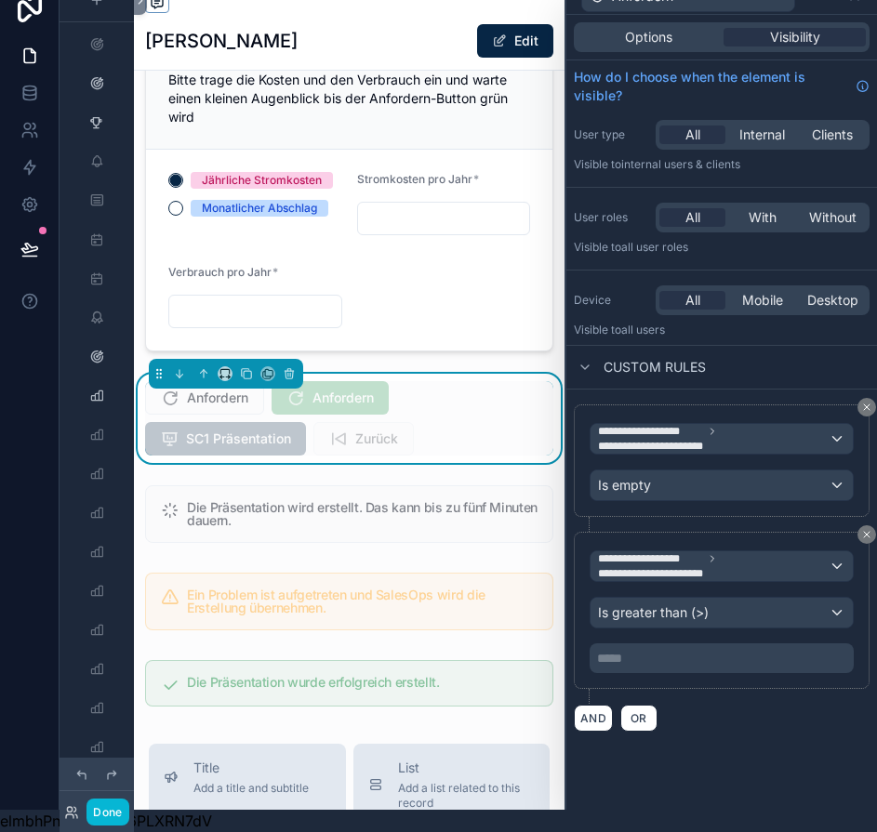
click at [678, 649] on p "***** ﻿" at bounding box center [723, 658] width 253 height 19
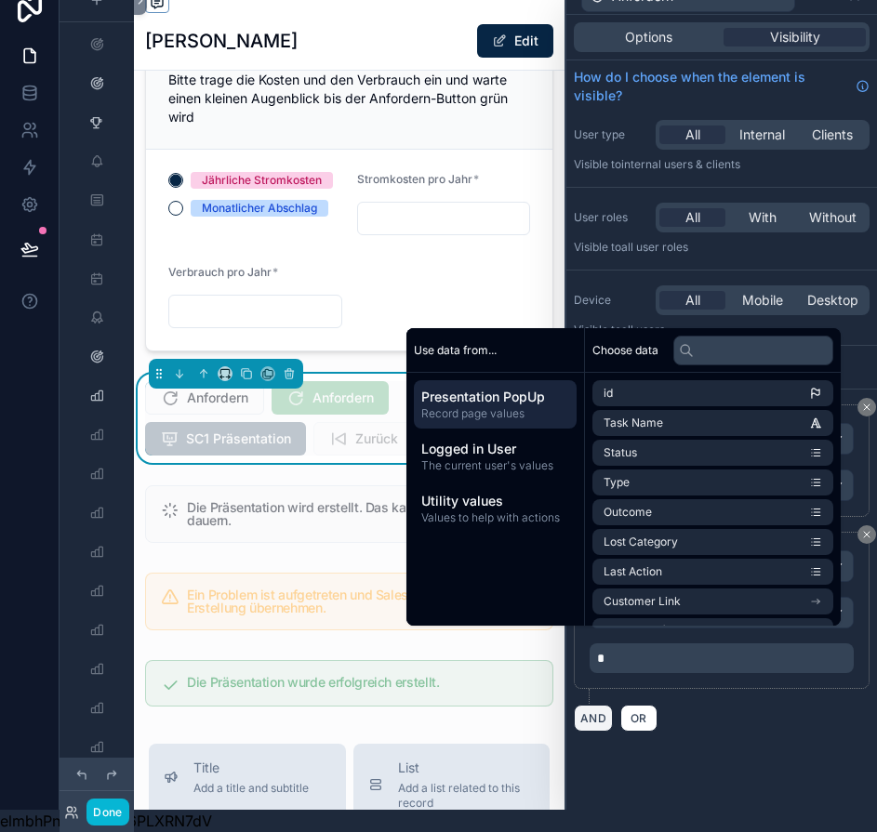
click at [610, 705] on button "AND" at bounding box center [593, 718] width 39 height 27
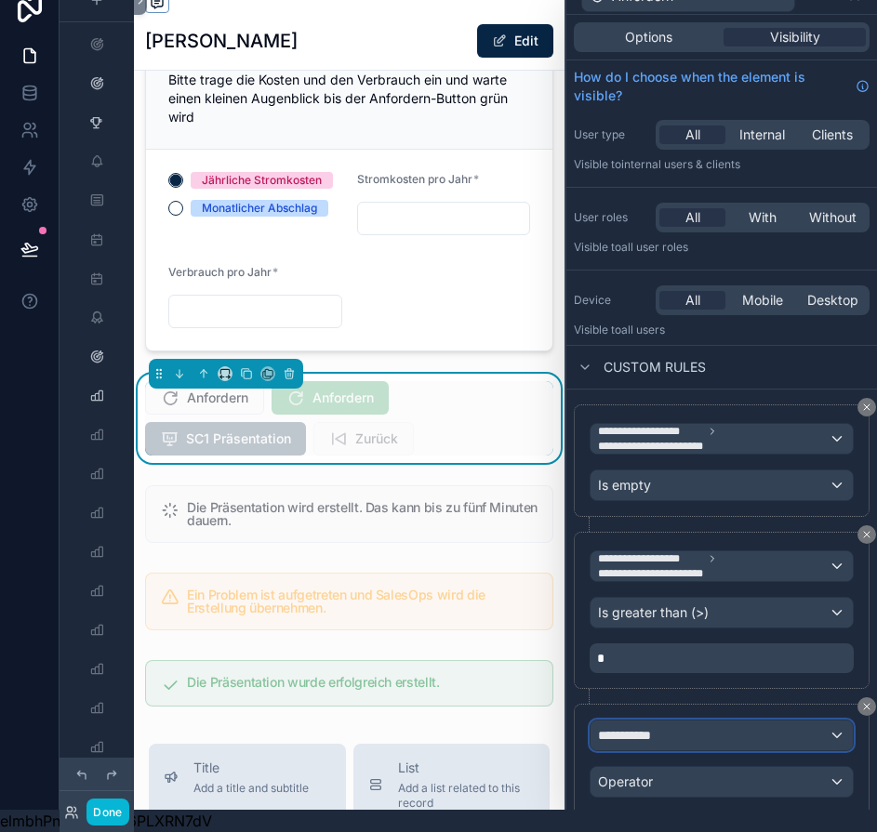
click at [656, 726] on span "**********" at bounding box center [632, 735] width 69 height 19
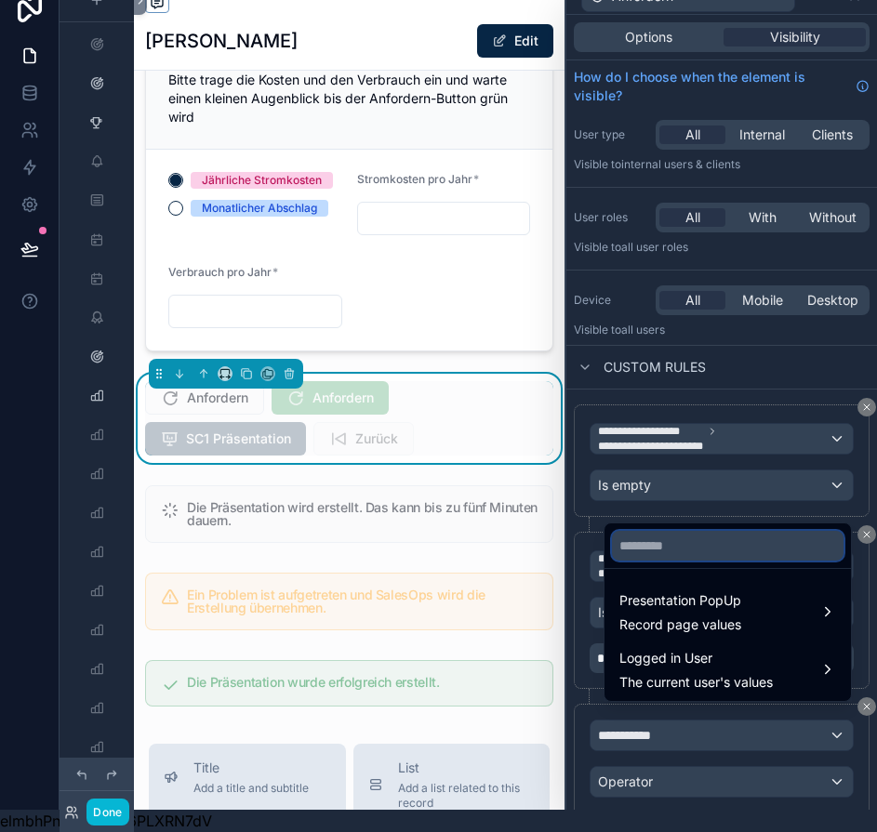
click at [674, 545] on input "text" at bounding box center [727, 546] width 231 height 30
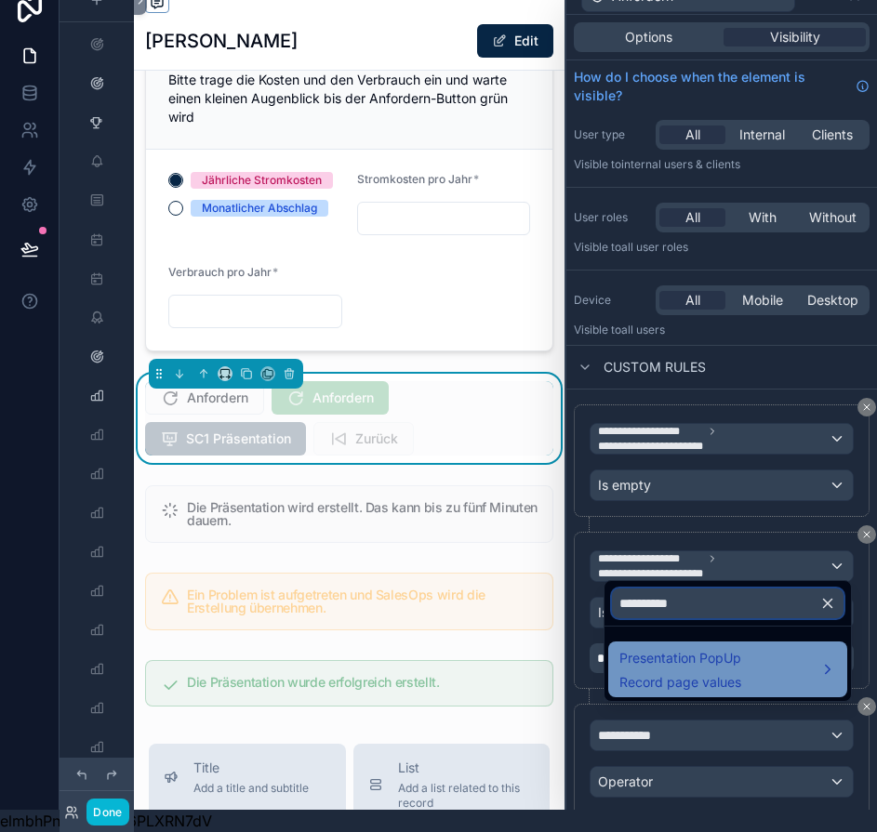
type input "**********"
click at [673, 657] on span "Presentation PopUp" at bounding box center [680, 658] width 122 height 22
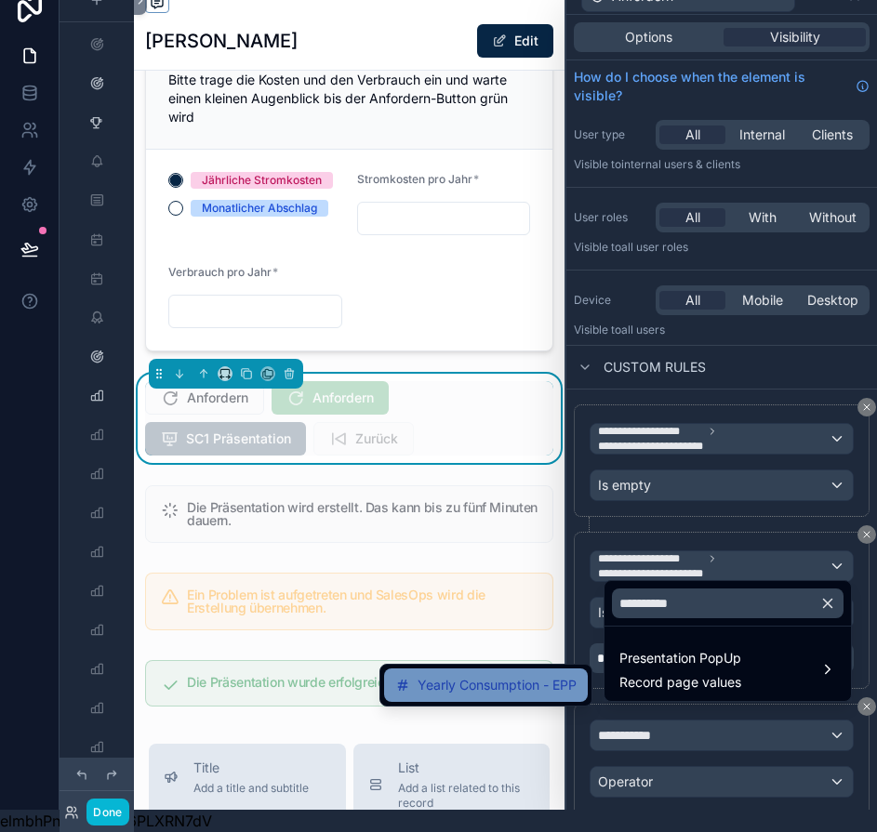
click at [573, 668] on div "Yearly Consumption - EPP" at bounding box center [486, 684] width 204 height 33
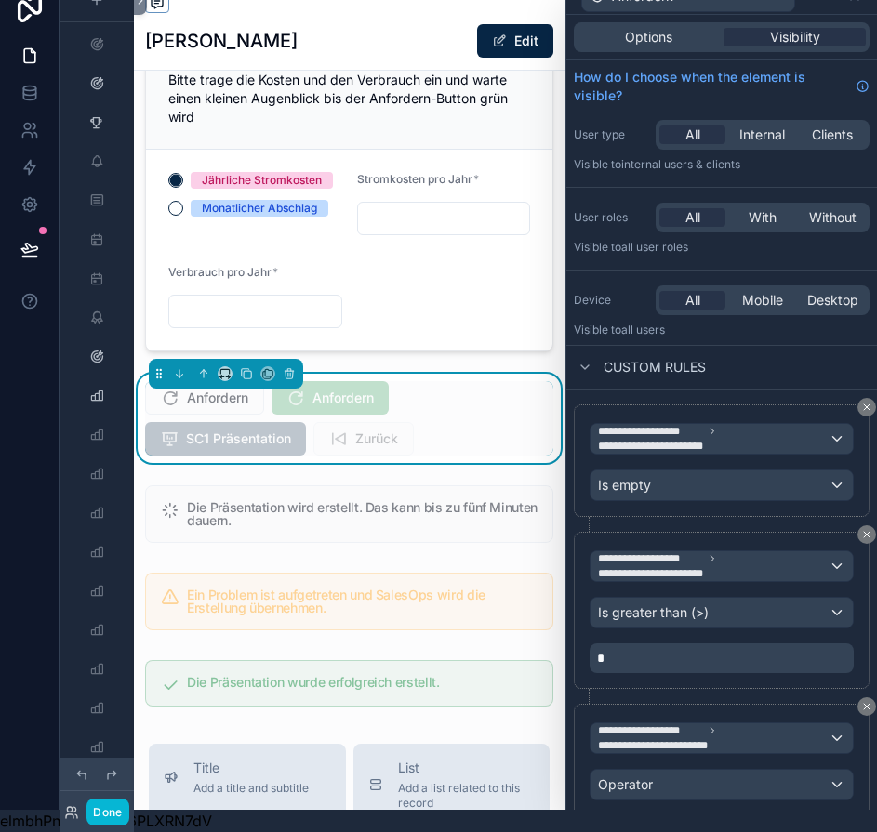
scroll to position [92, 0]
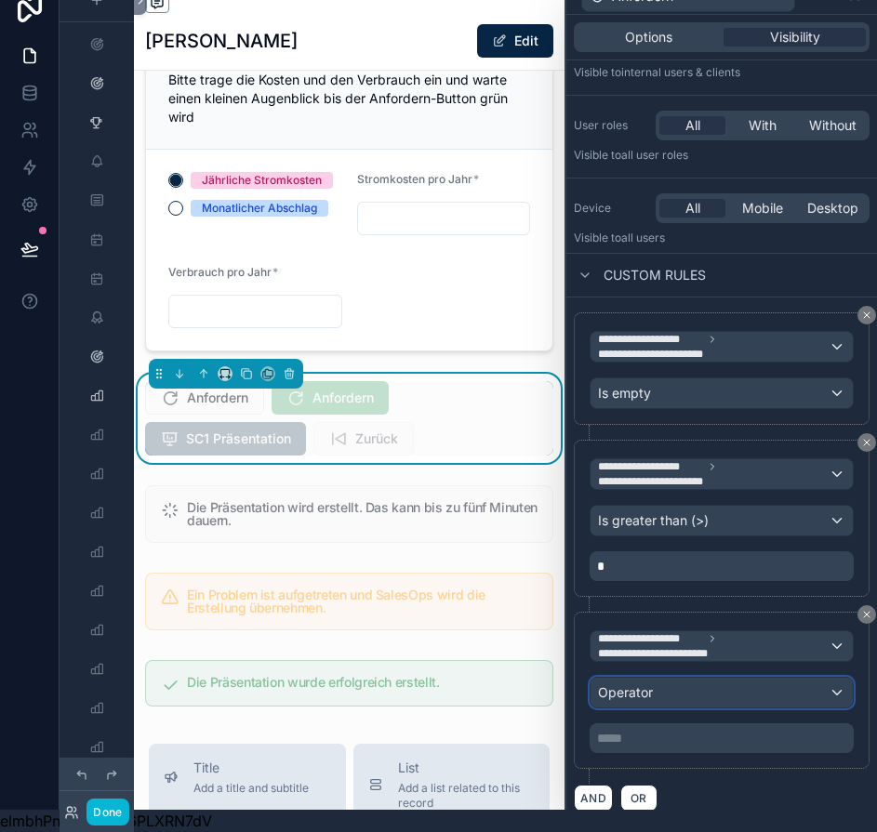
click at [758, 682] on div "Operator" at bounding box center [721, 693] width 262 height 30
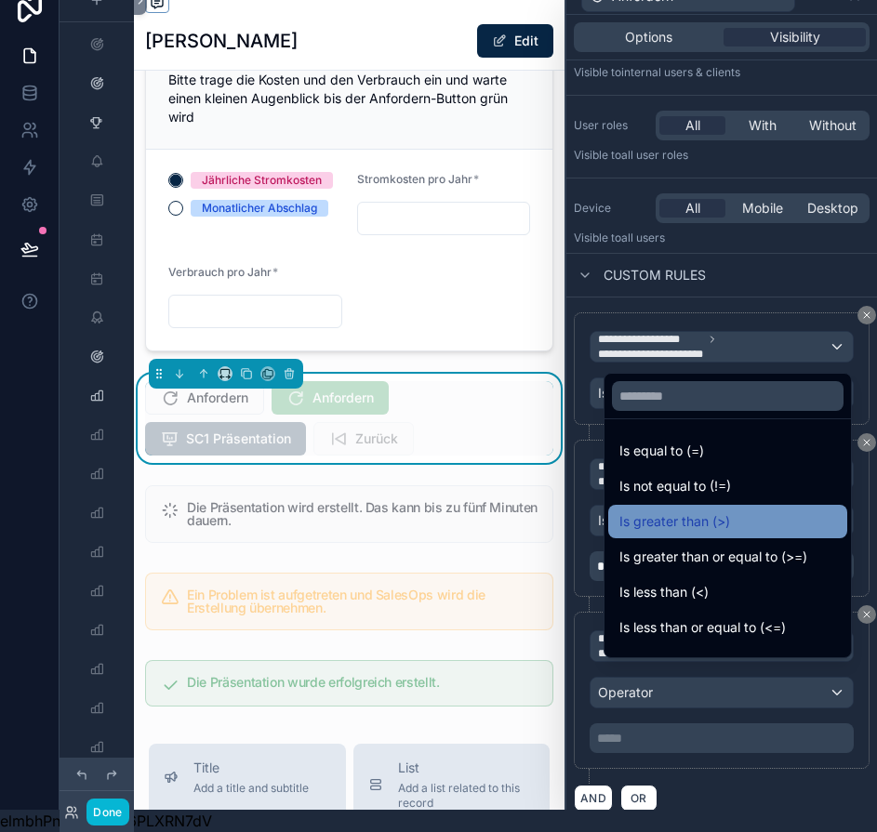
click at [710, 511] on span "Is greater than (>)" at bounding box center [674, 521] width 111 height 22
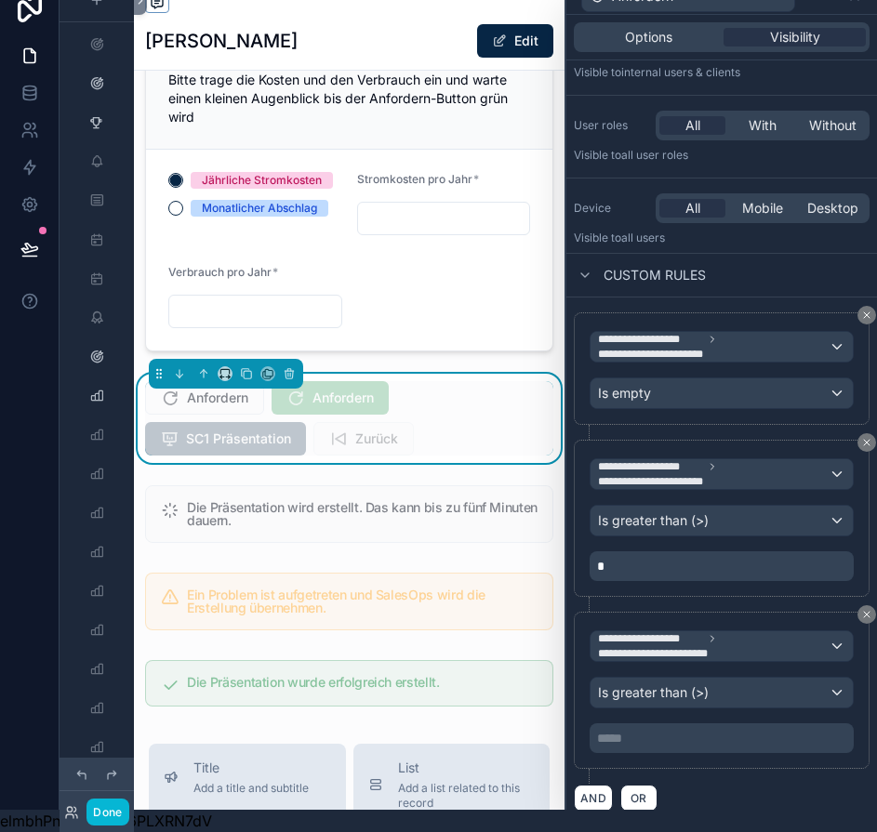
click at [694, 723] on div "***** ﻿" at bounding box center [721, 738] width 264 height 30
click at [691, 729] on p "***** ﻿" at bounding box center [723, 738] width 253 height 19
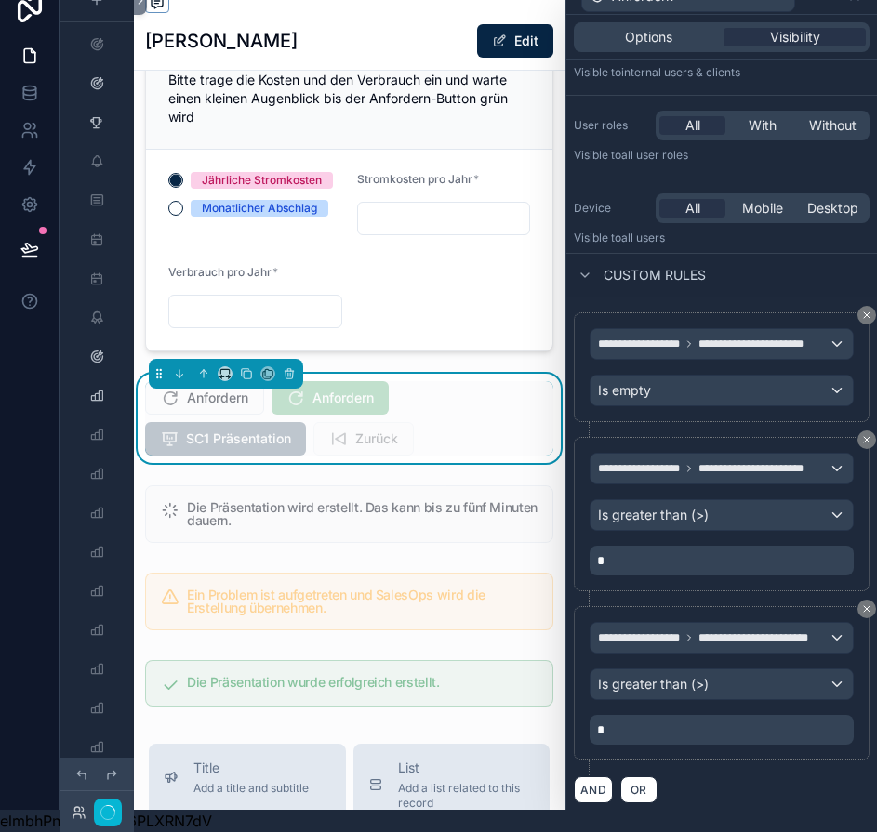
click at [751, 775] on div "AND OR" at bounding box center [722, 789] width 296 height 28
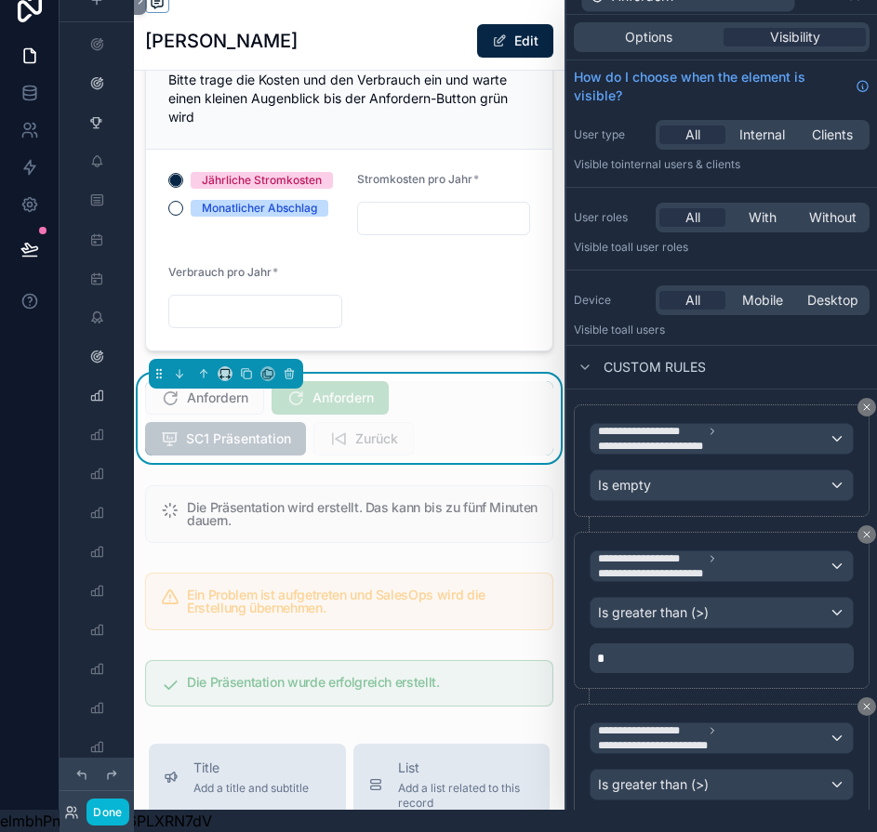
scroll to position [0, 0]
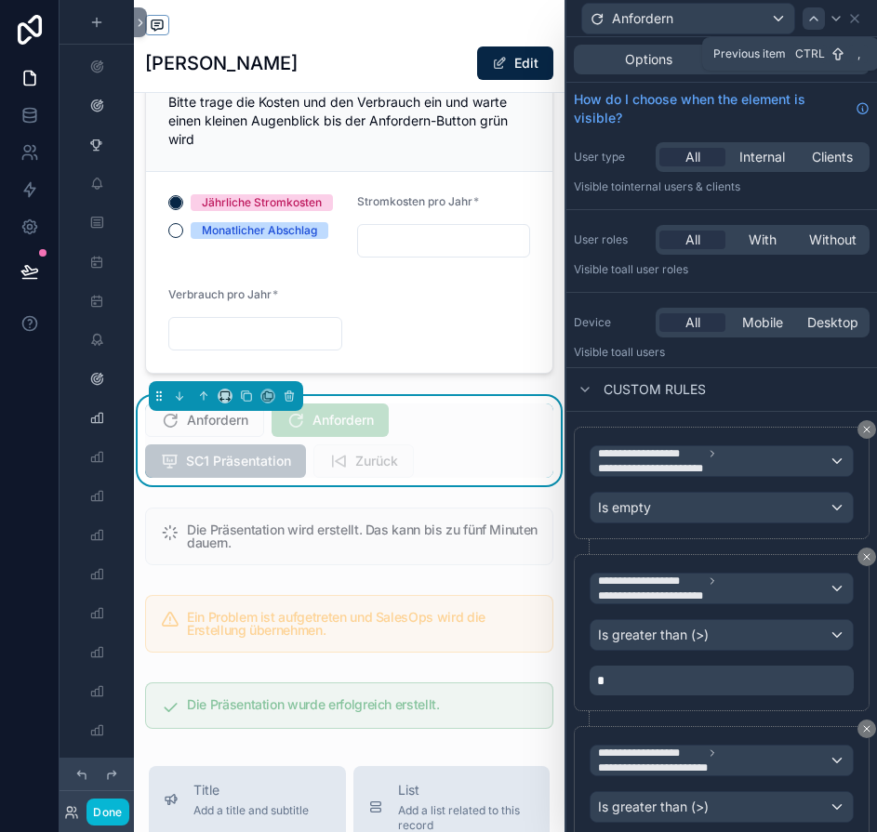
click at [821, 19] on icon at bounding box center [813, 18] width 15 height 15
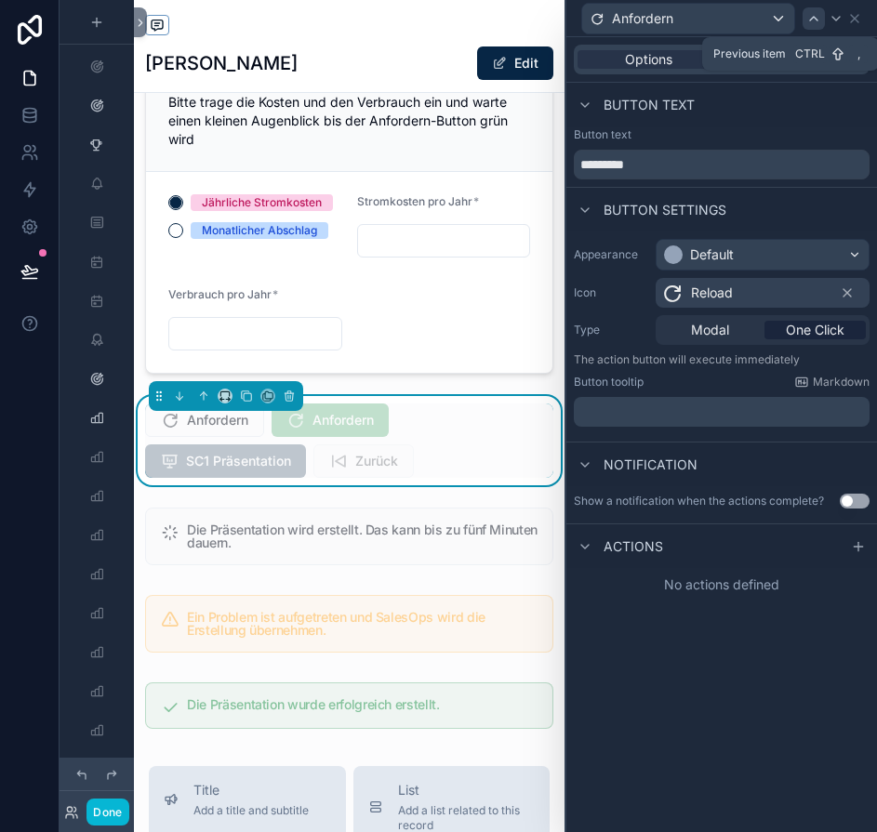
click at [821, 20] on icon at bounding box center [813, 18] width 15 height 15
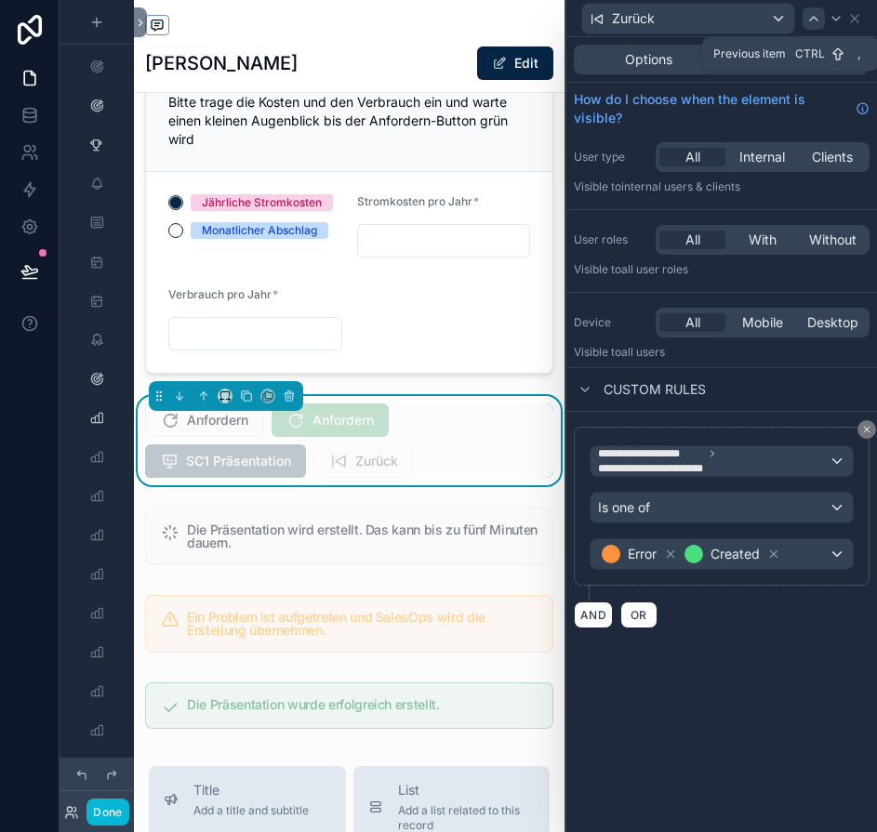
click at [821, 14] on icon at bounding box center [813, 18] width 15 height 15
click at [597, 611] on button "AND" at bounding box center [593, 614] width 39 height 27
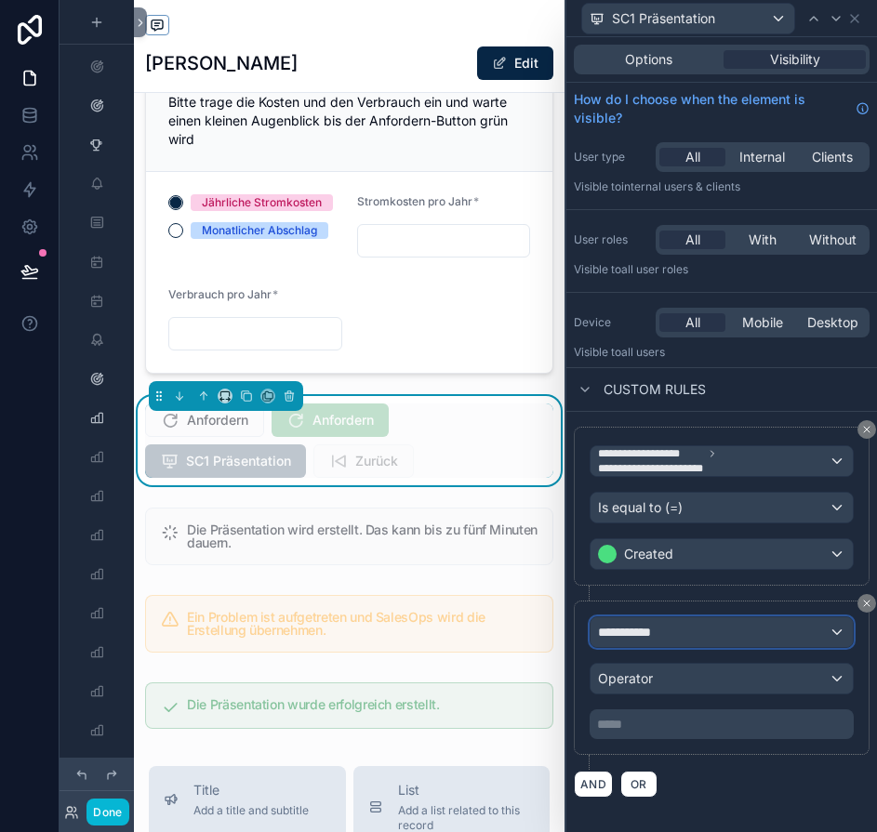
click at [634, 635] on span "**********" at bounding box center [632, 632] width 69 height 19
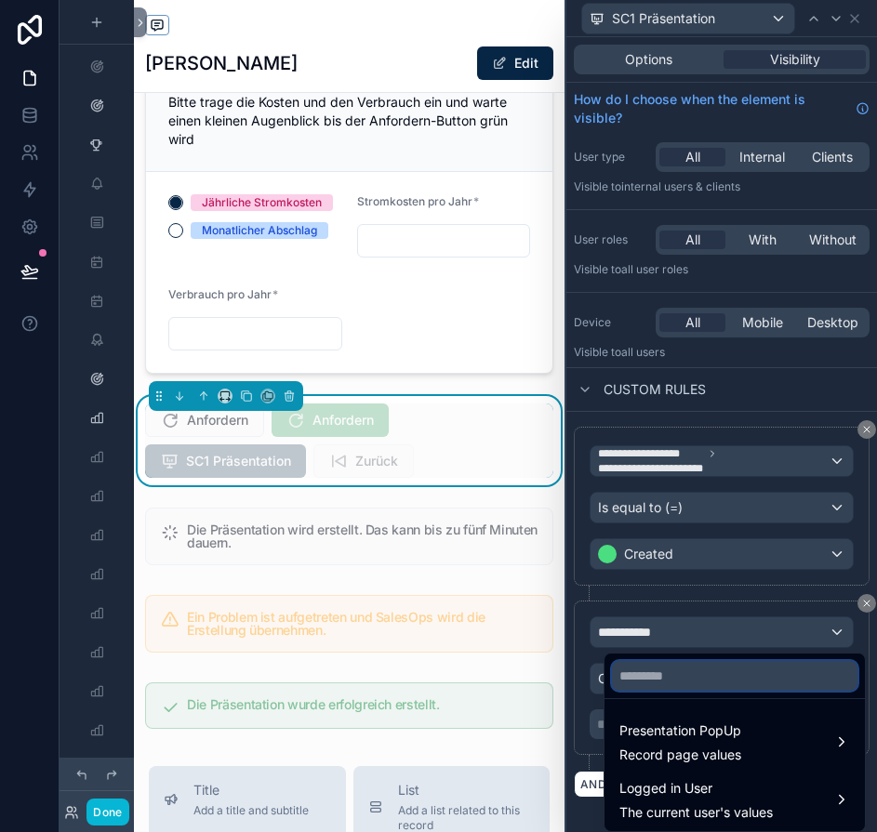
click at [667, 675] on input "text" at bounding box center [734, 676] width 245 height 30
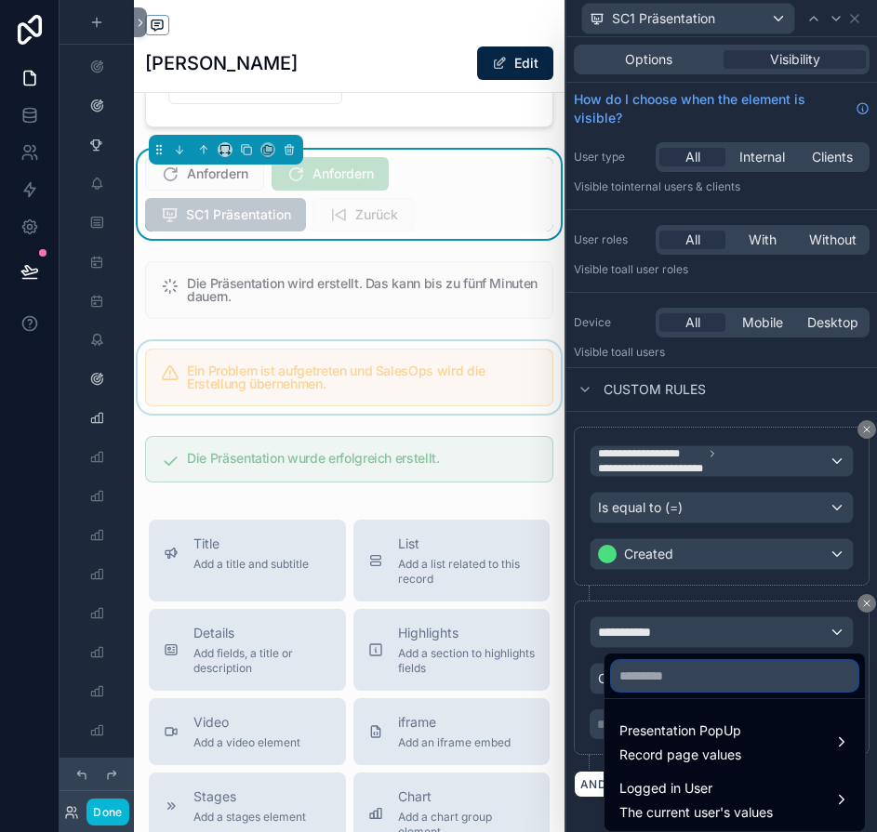
scroll to position [638, 0]
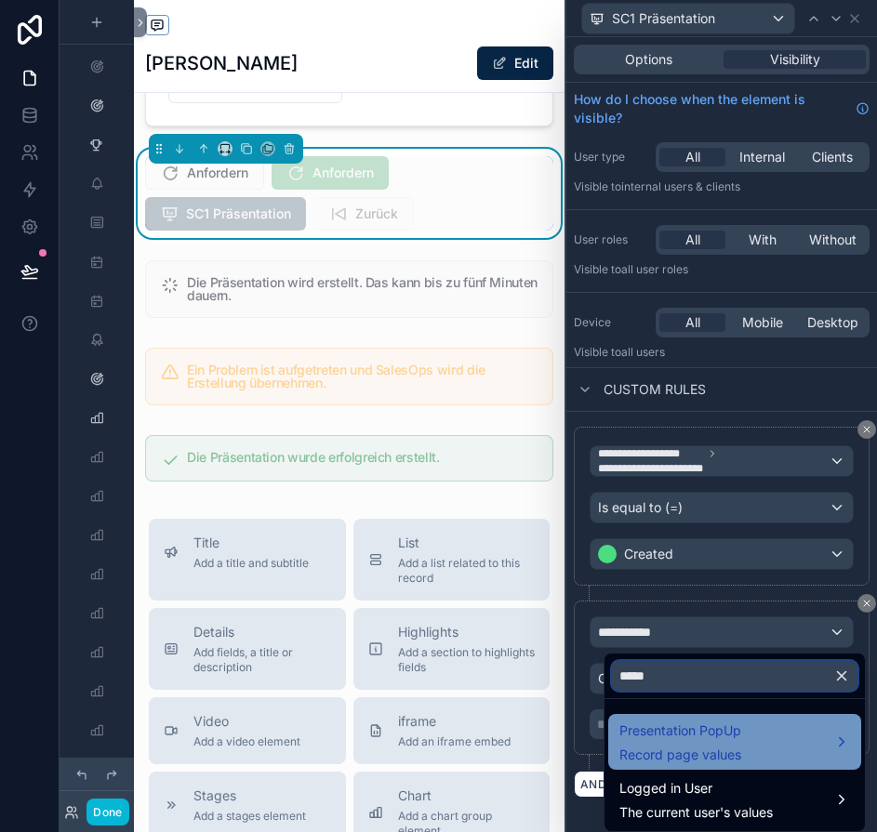
type input "*****"
click at [692, 729] on span "Presentation PopUp" at bounding box center [680, 731] width 122 height 22
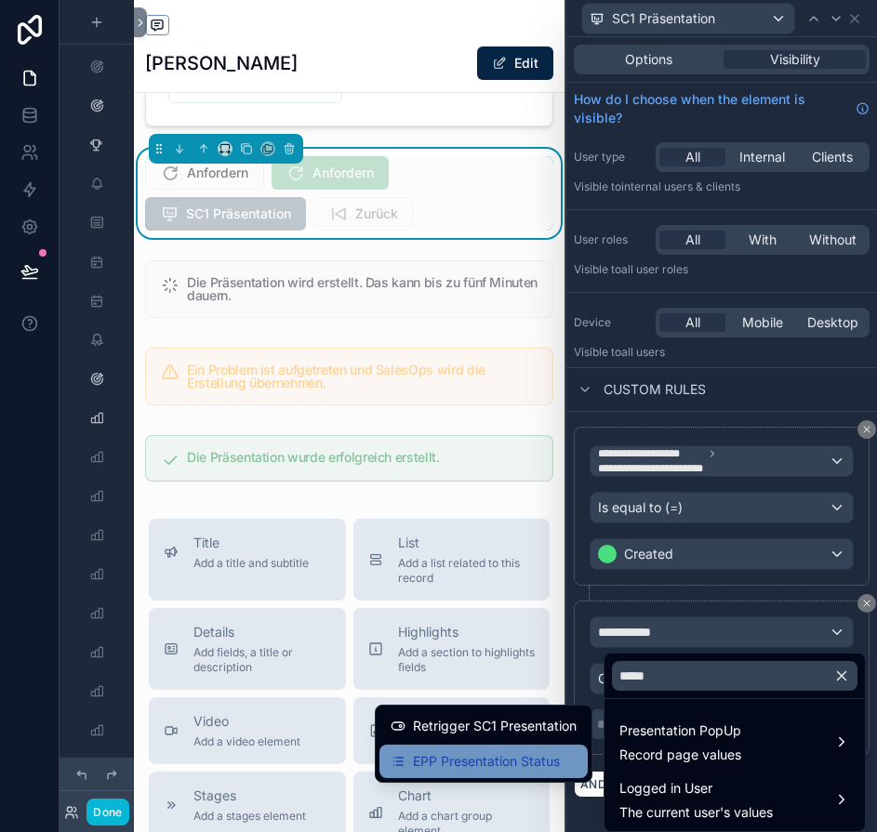
click at [546, 756] on span "EPP Presentation Status" at bounding box center [486, 761] width 147 height 22
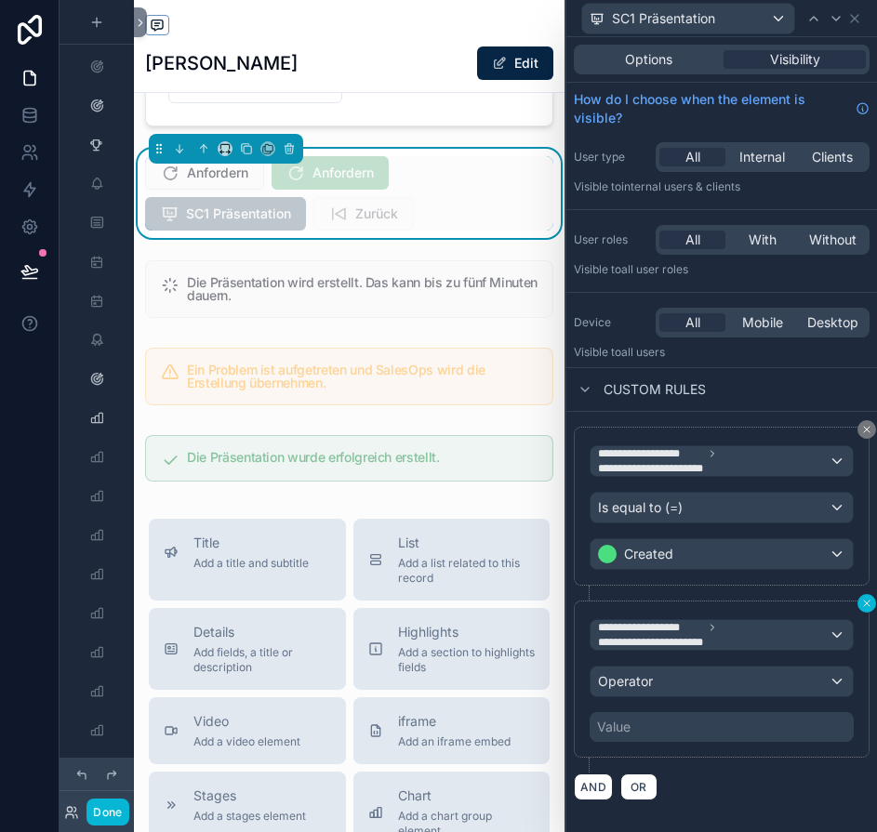
click at [872, 601] on icon at bounding box center [866, 603] width 11 height 11
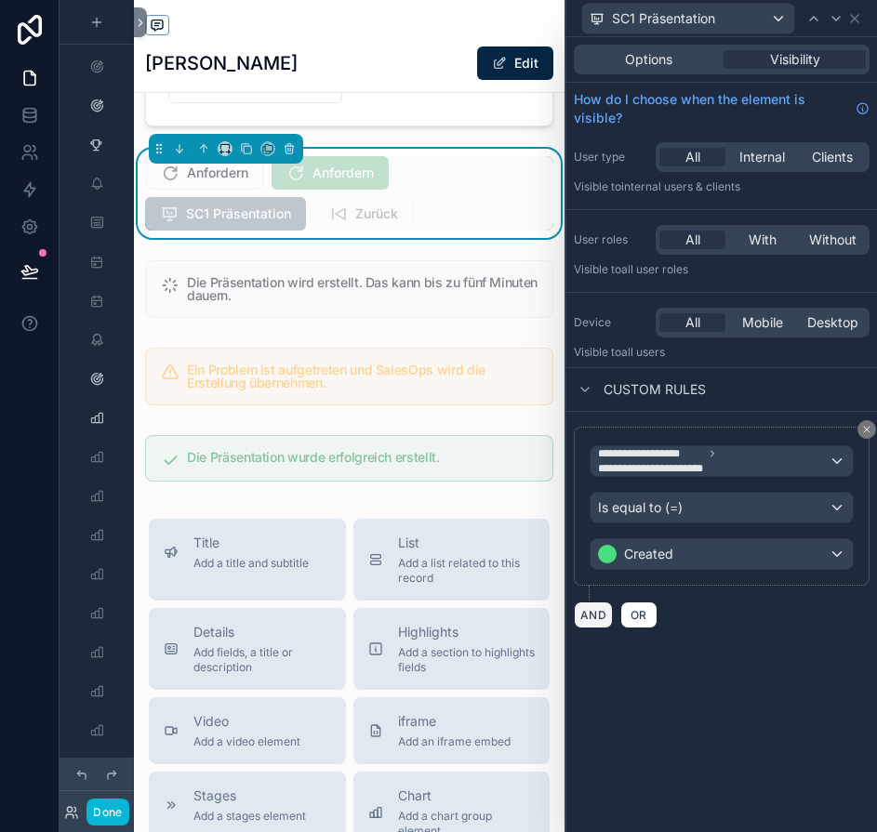
click at [601, 610] on button "AND" at bounding box center [593, 614] width 39 height 27
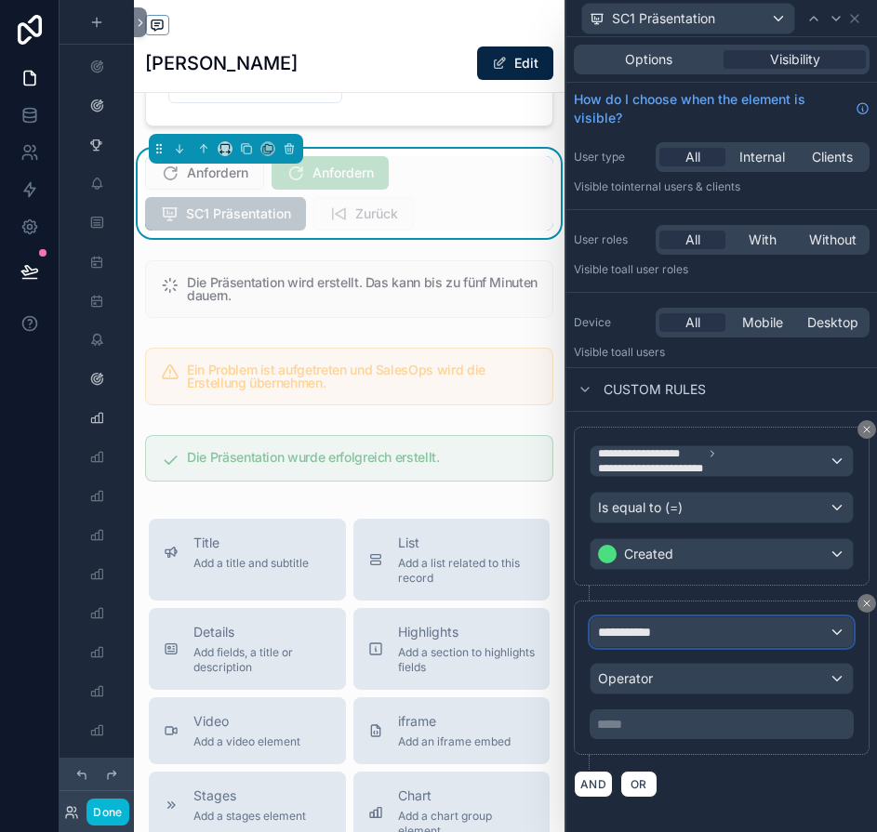
click at [656, 628] on span "**********" at bounding box center [632, 632] width 69 height 19
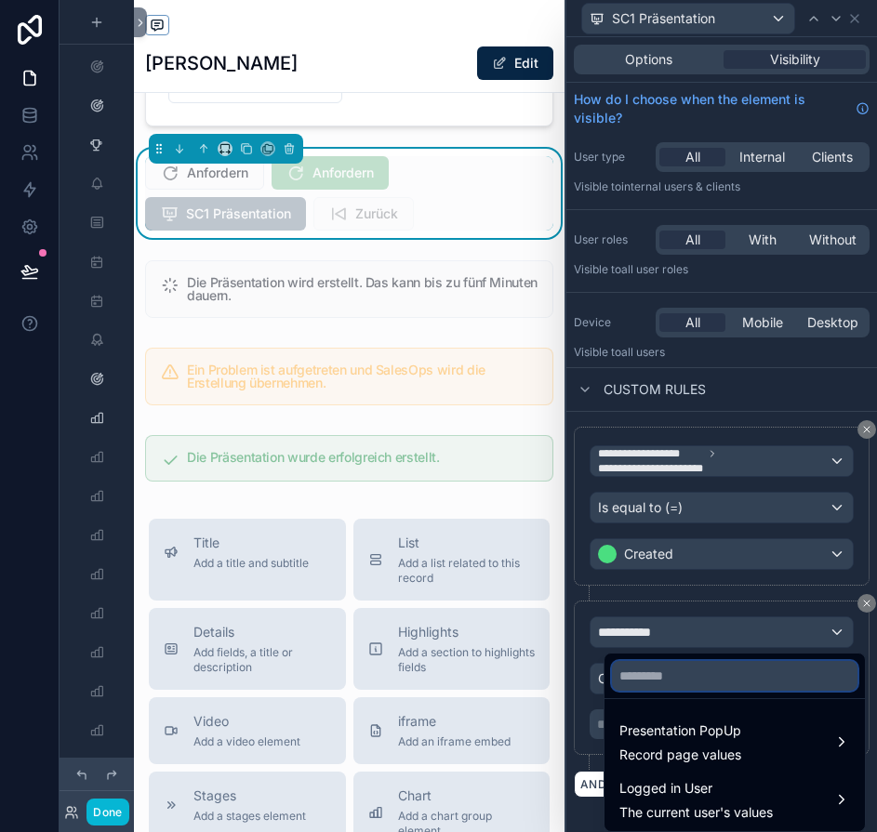
click at [656, 675] on input "text" at bounding box center [734, 676] width 245 height 30
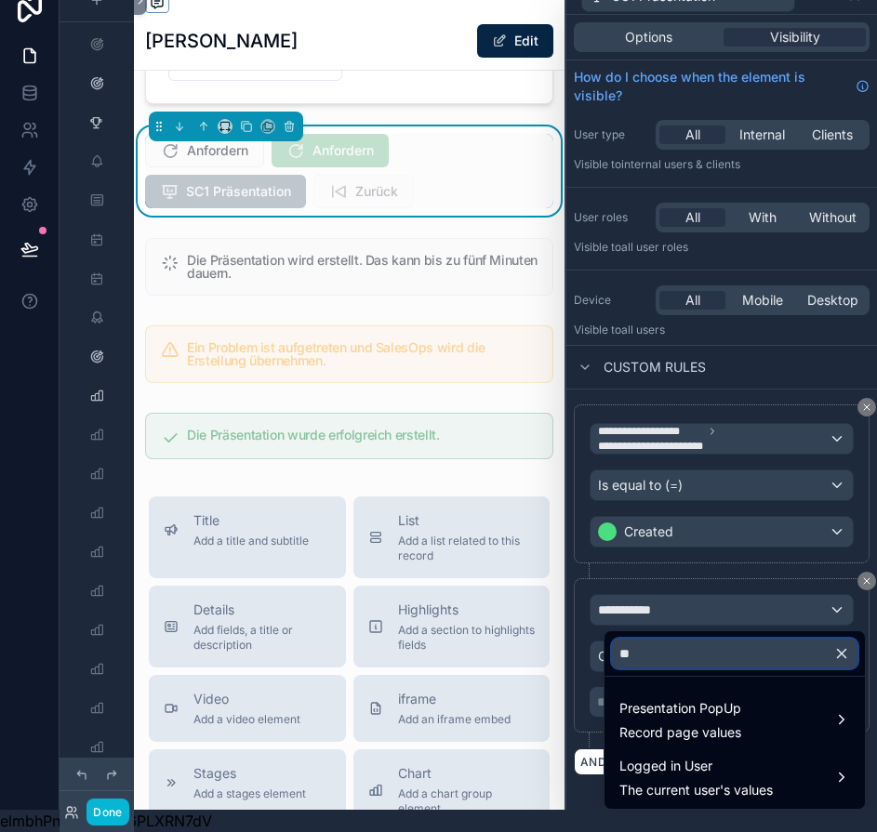
type input "*"
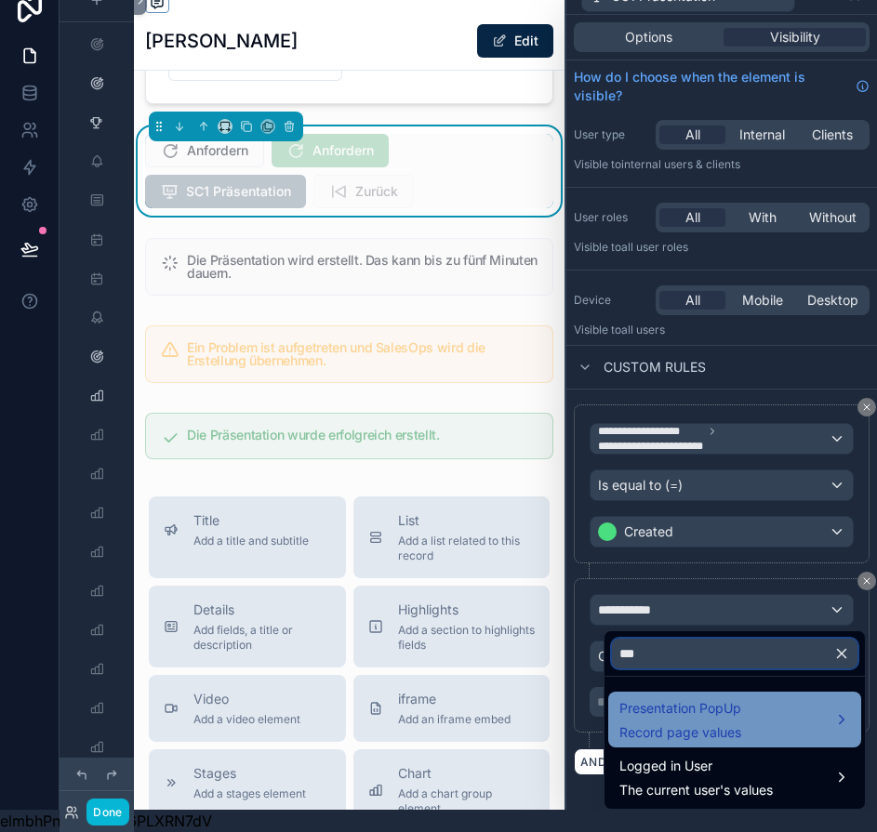
type input "***"
click at [700, 697] on span "Presentation PopUp" at bounding box center [680, 708] width 122 height 22
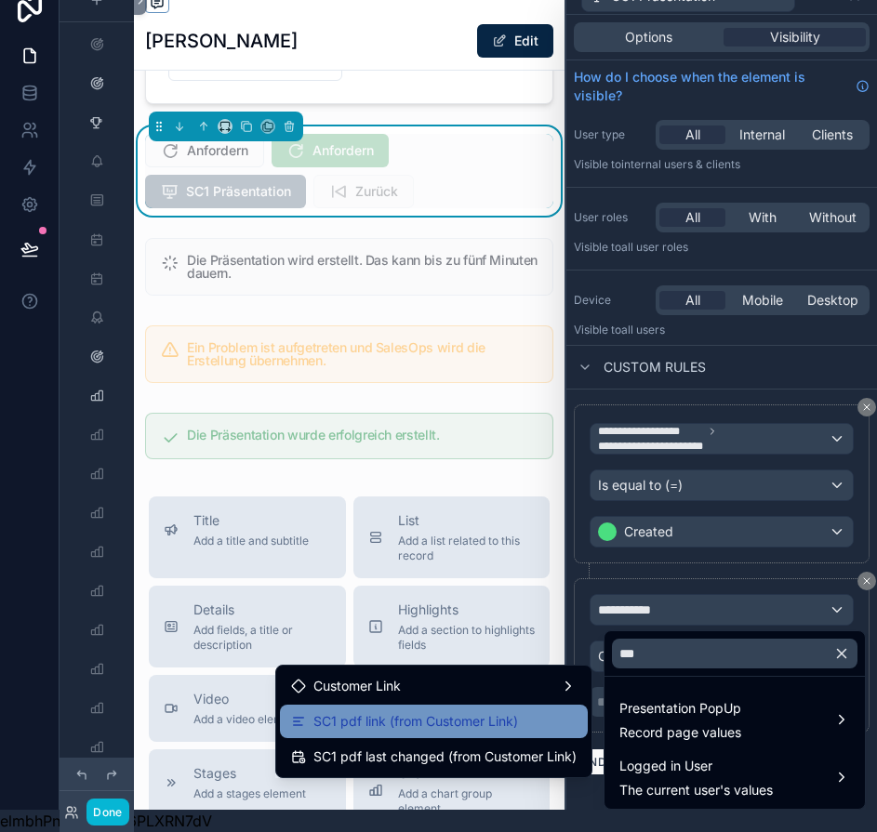
click at [522, 720] on div "SC1 pdf link (from Customer Link)" at bounding box center [434, 721] width 308 height 33
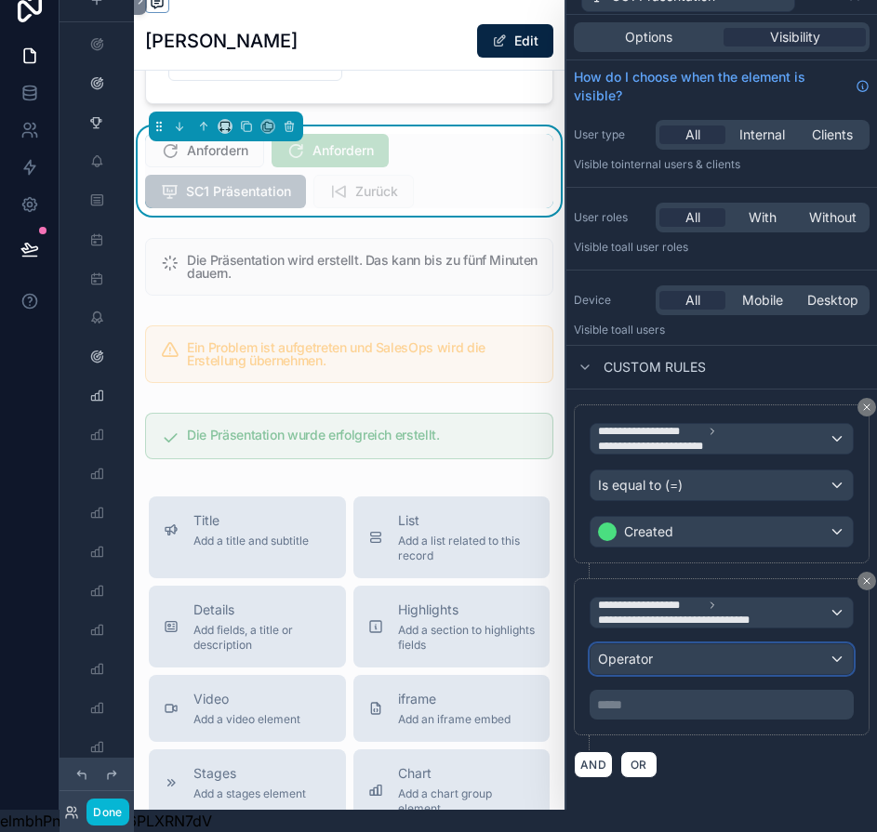
click at [694, 651] on div "Operator" at bounding box center [721, 659] width 262 height 30
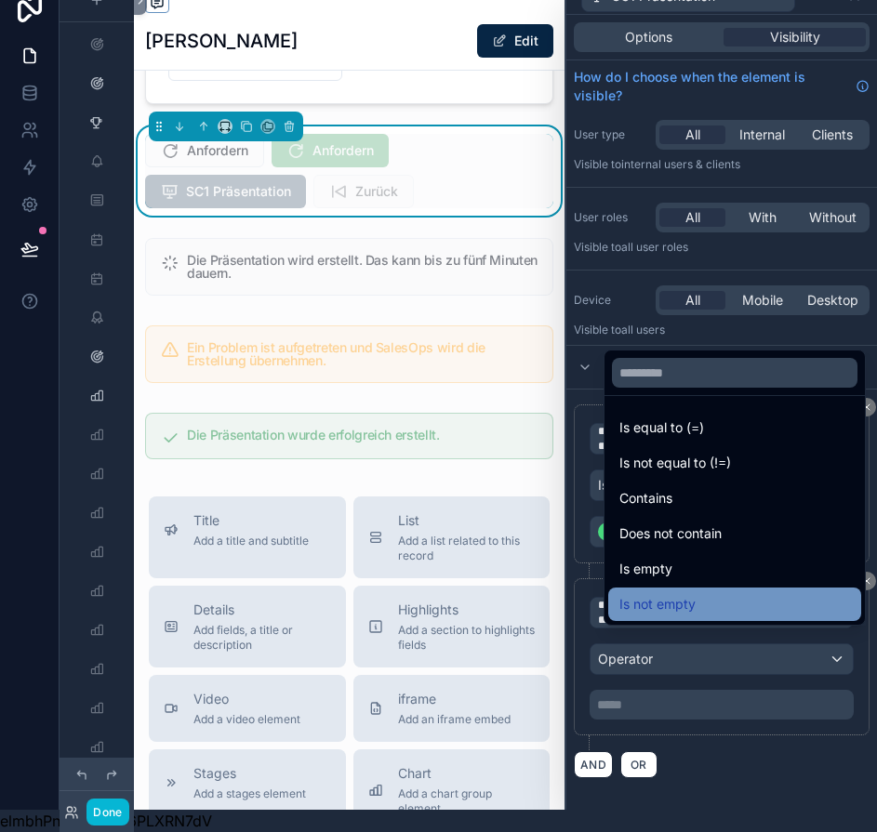
click at [706, 601] on div "Is not empty" at bounding box center [734, 604] width 231 height 22
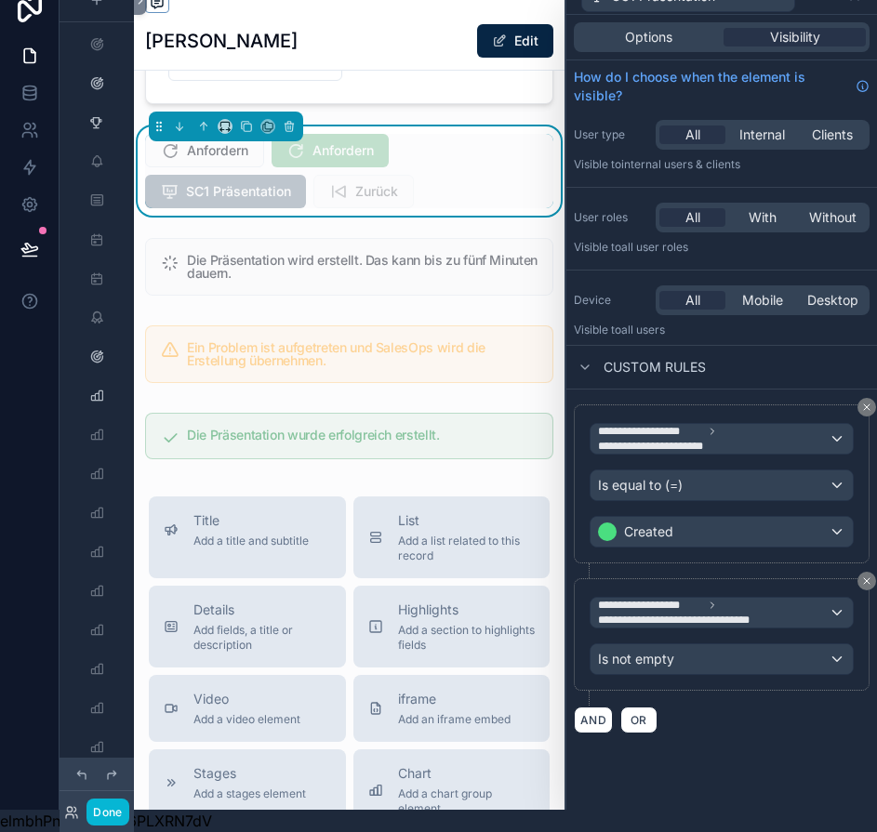
click at [725, 706] on div "AND OR" at bounding box center [722, 720] width 296 height 28
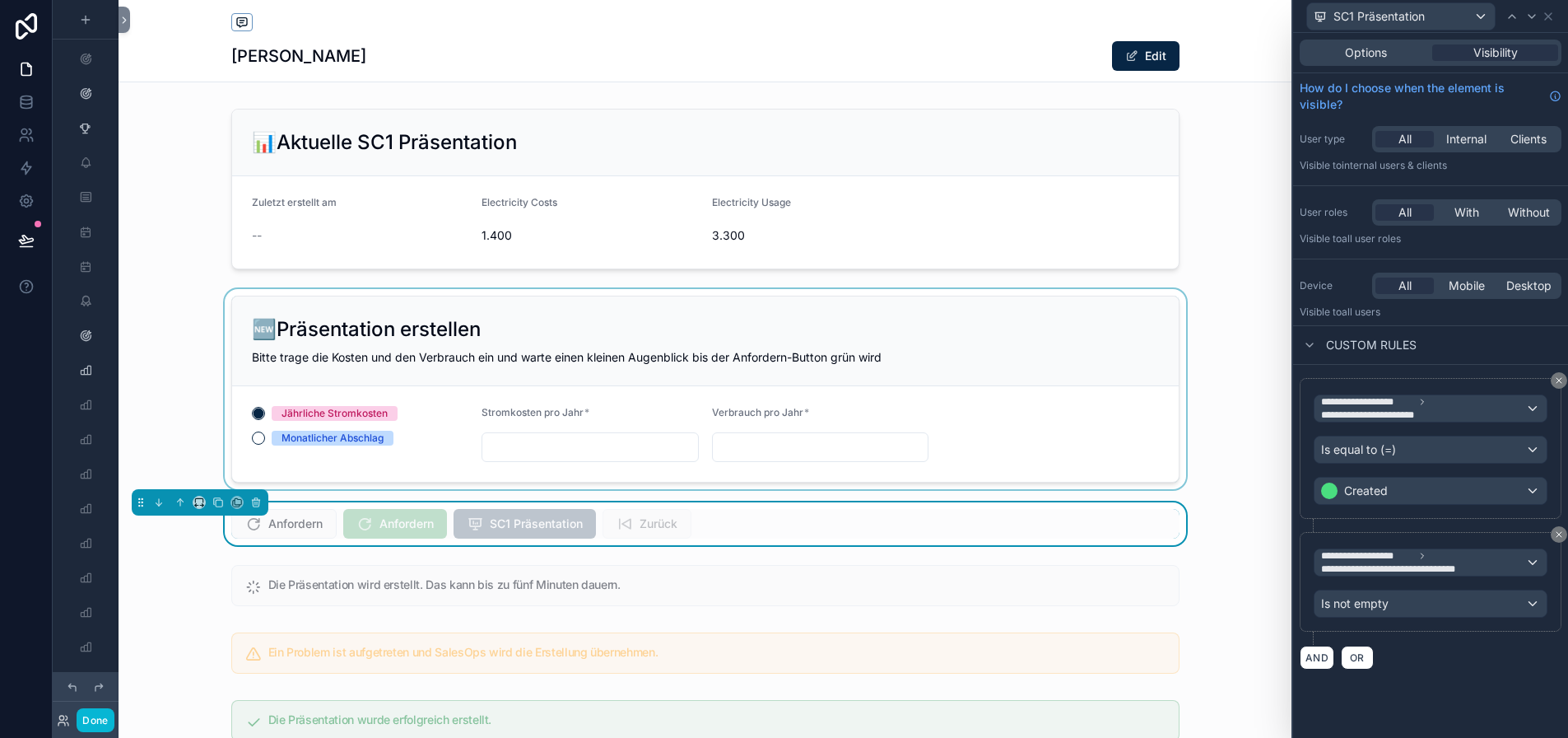
scroll to position [0, 0]
click at [673, 37] on div "Luca Tester Edit" at bounding box center [705, 41] width 948 height 82
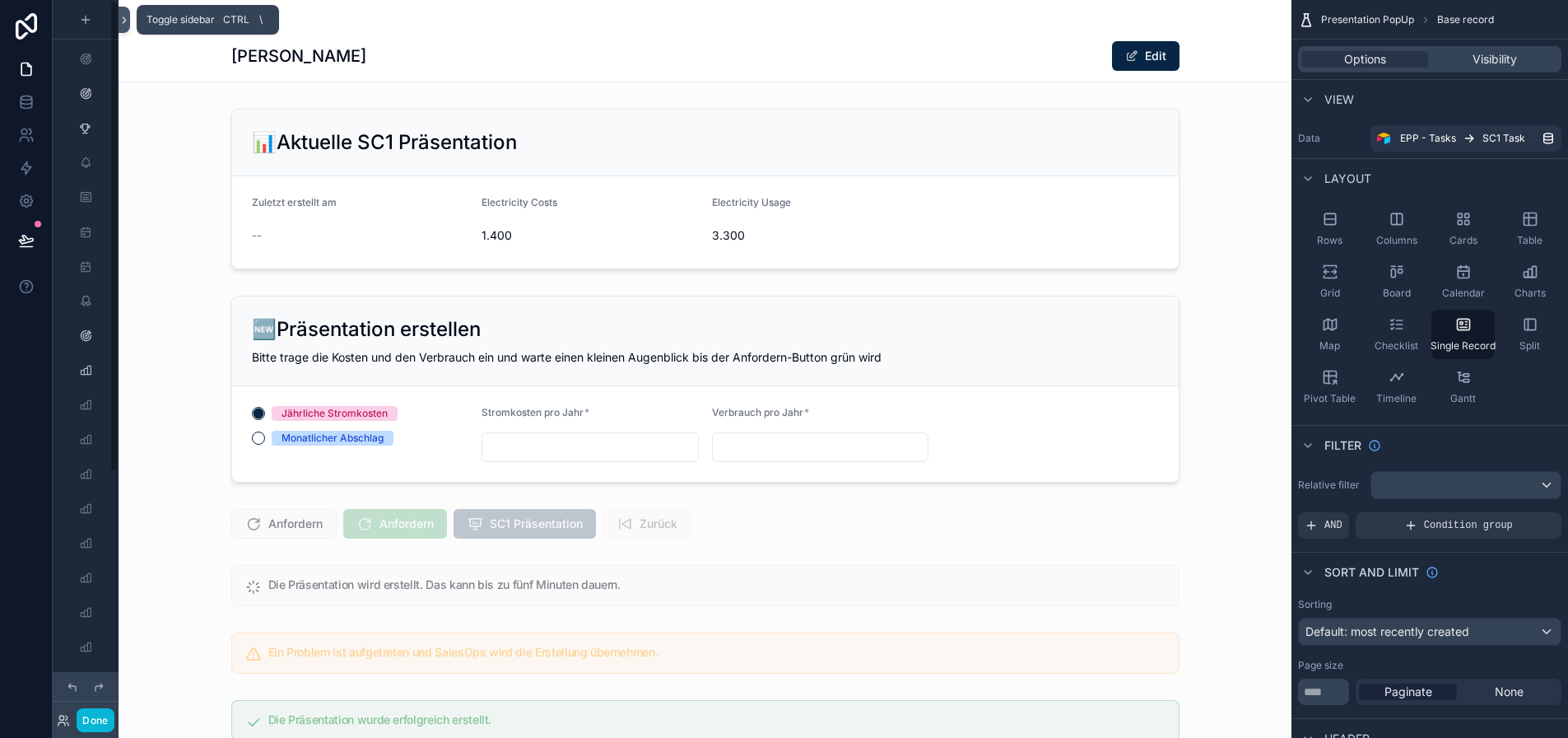
click at [123, 18] on icon at bounding box center [125, 20] width 4 height 6
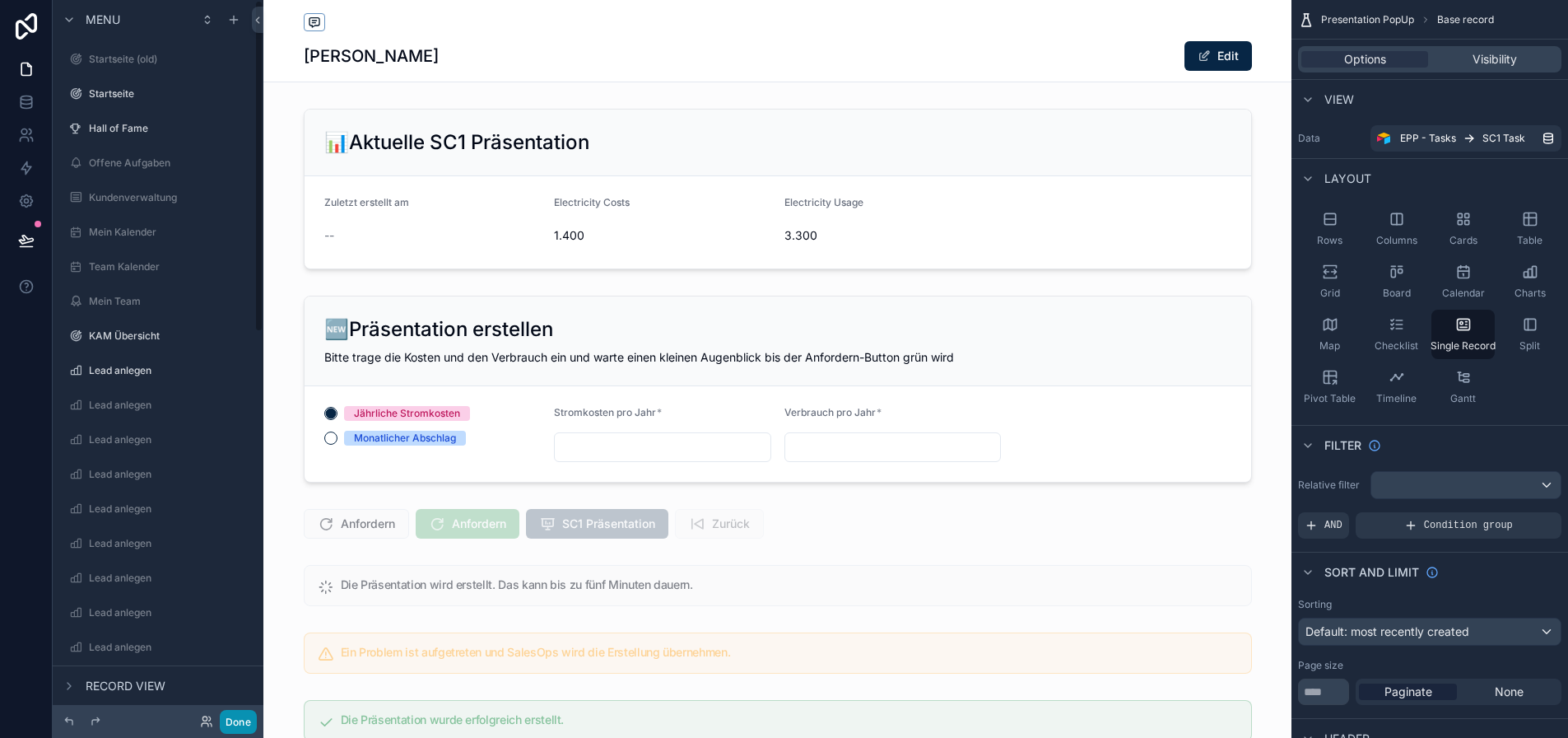
click at [246, 714] on button "Done" at bounding box center [238, 721] width 37 height 24
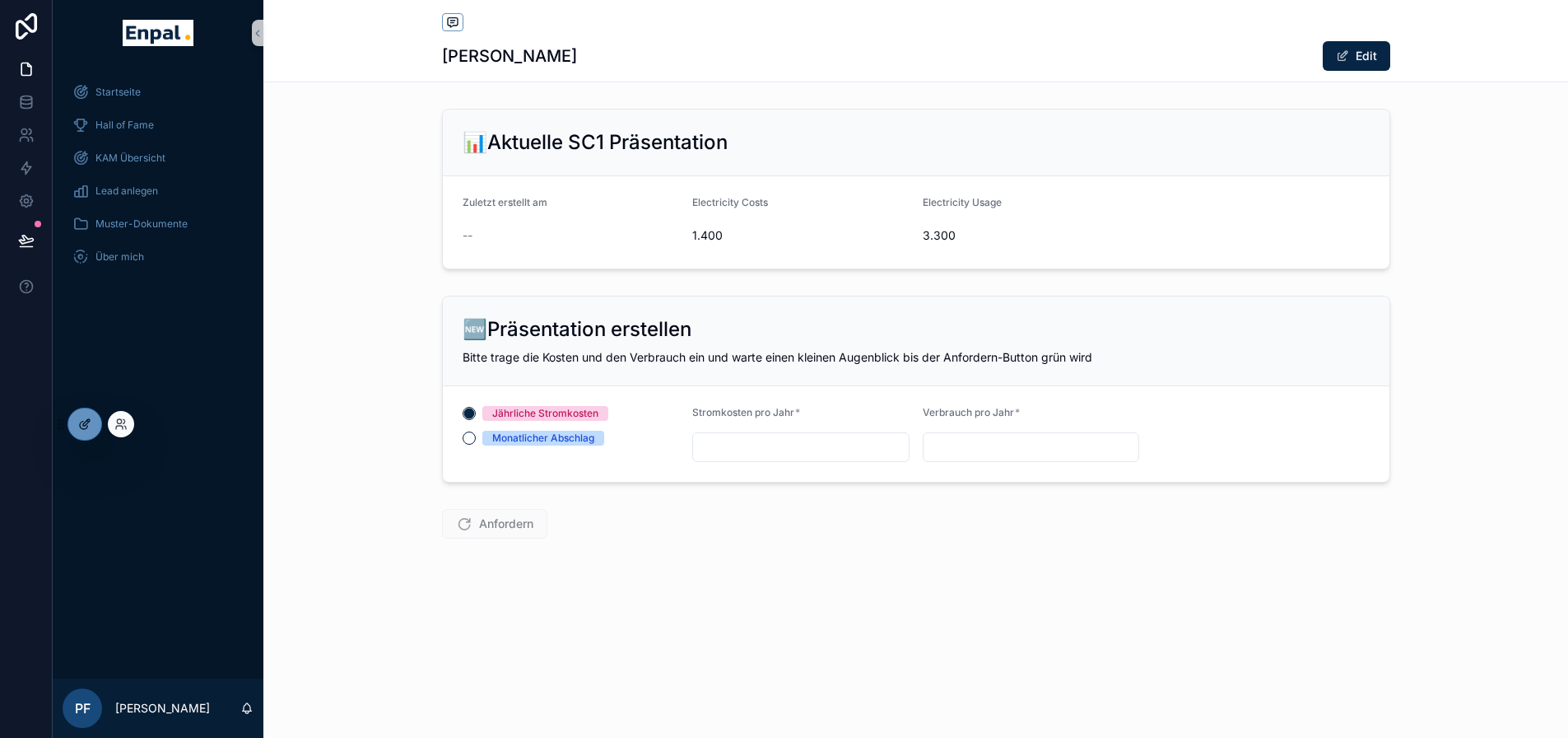
click at [84, 433] on div at bounding box center [84, 423] width 33 height 31
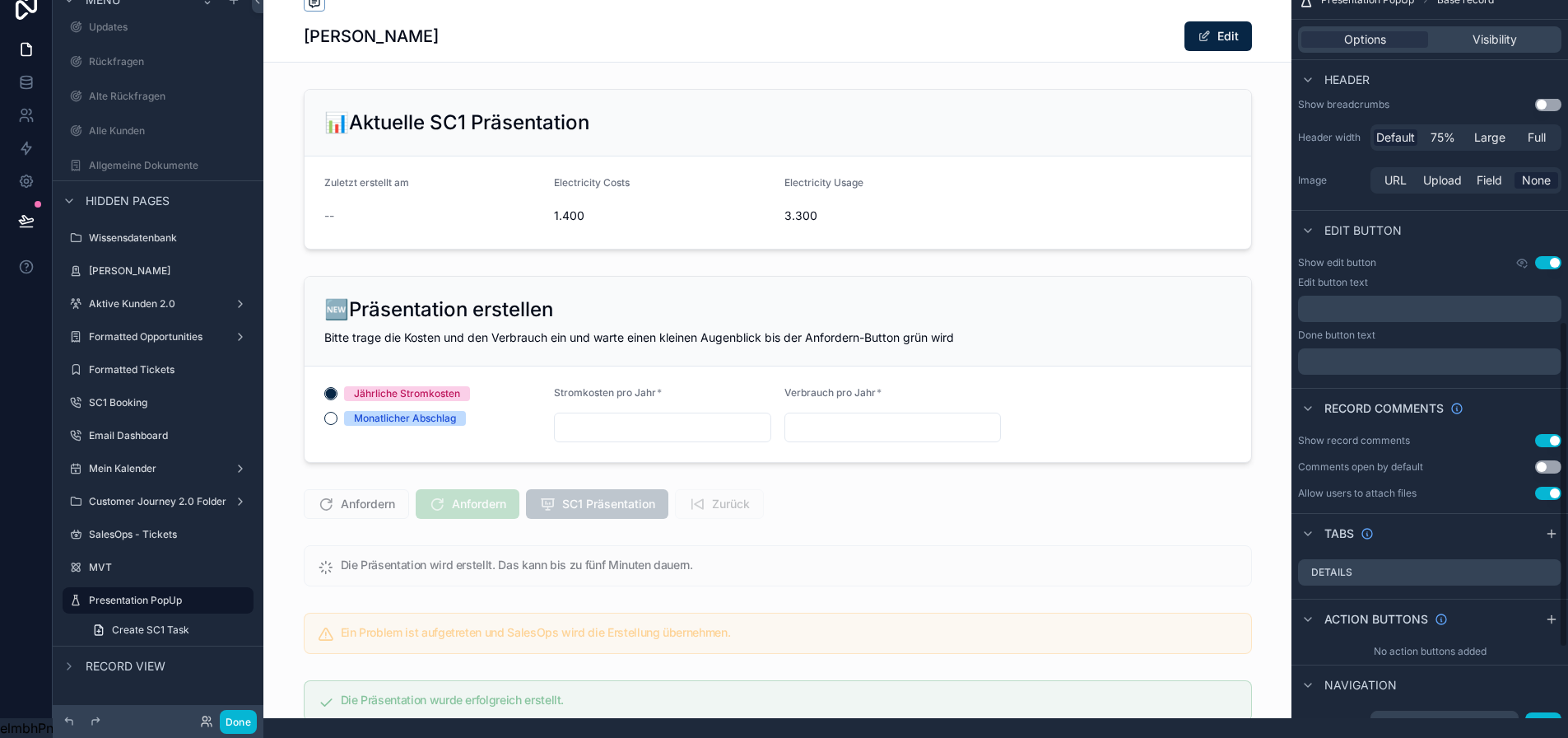
scroll to position [973, 0]
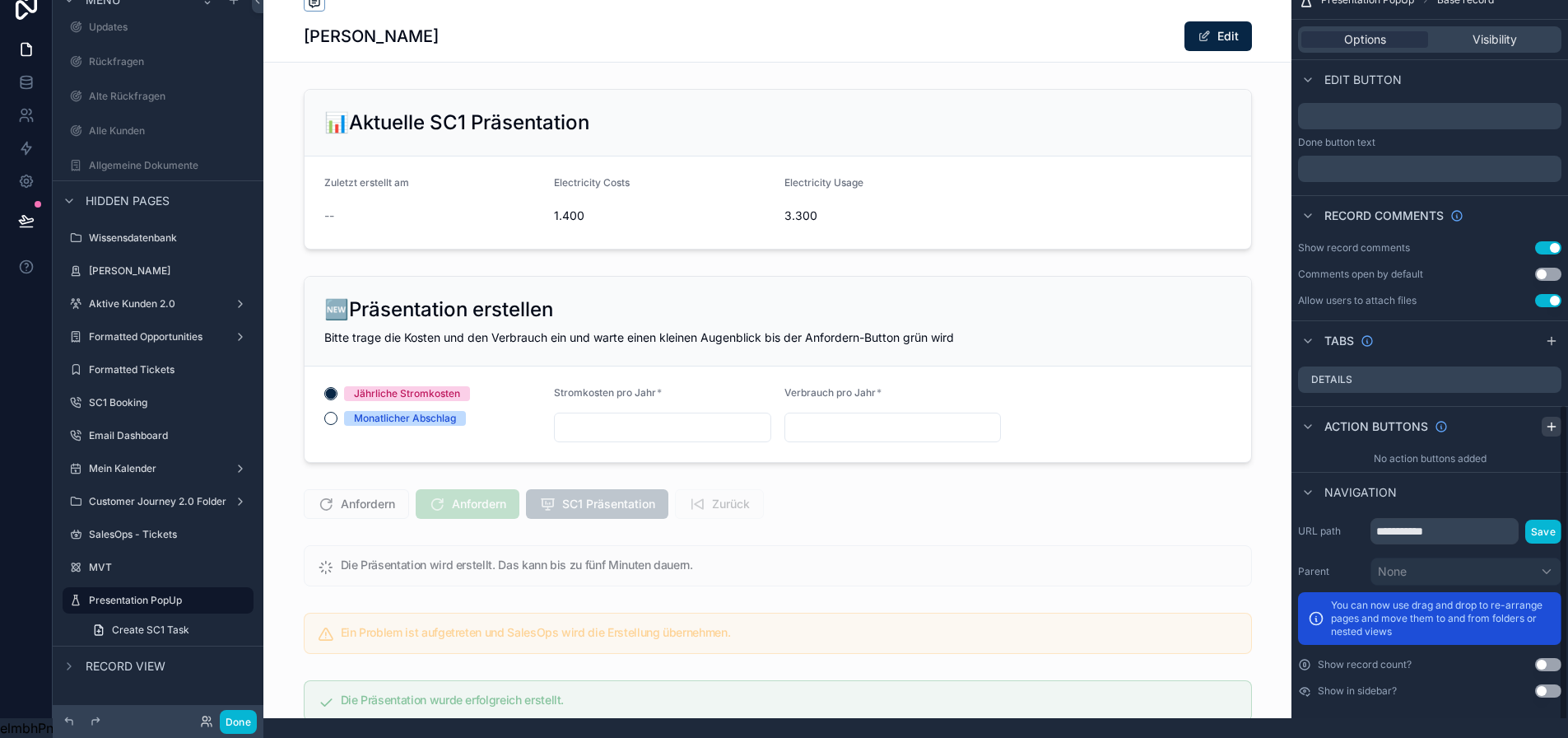
click at [1558, 420] on icon "scrollable content" at bounding box center [1551, 426] width 13 height 13
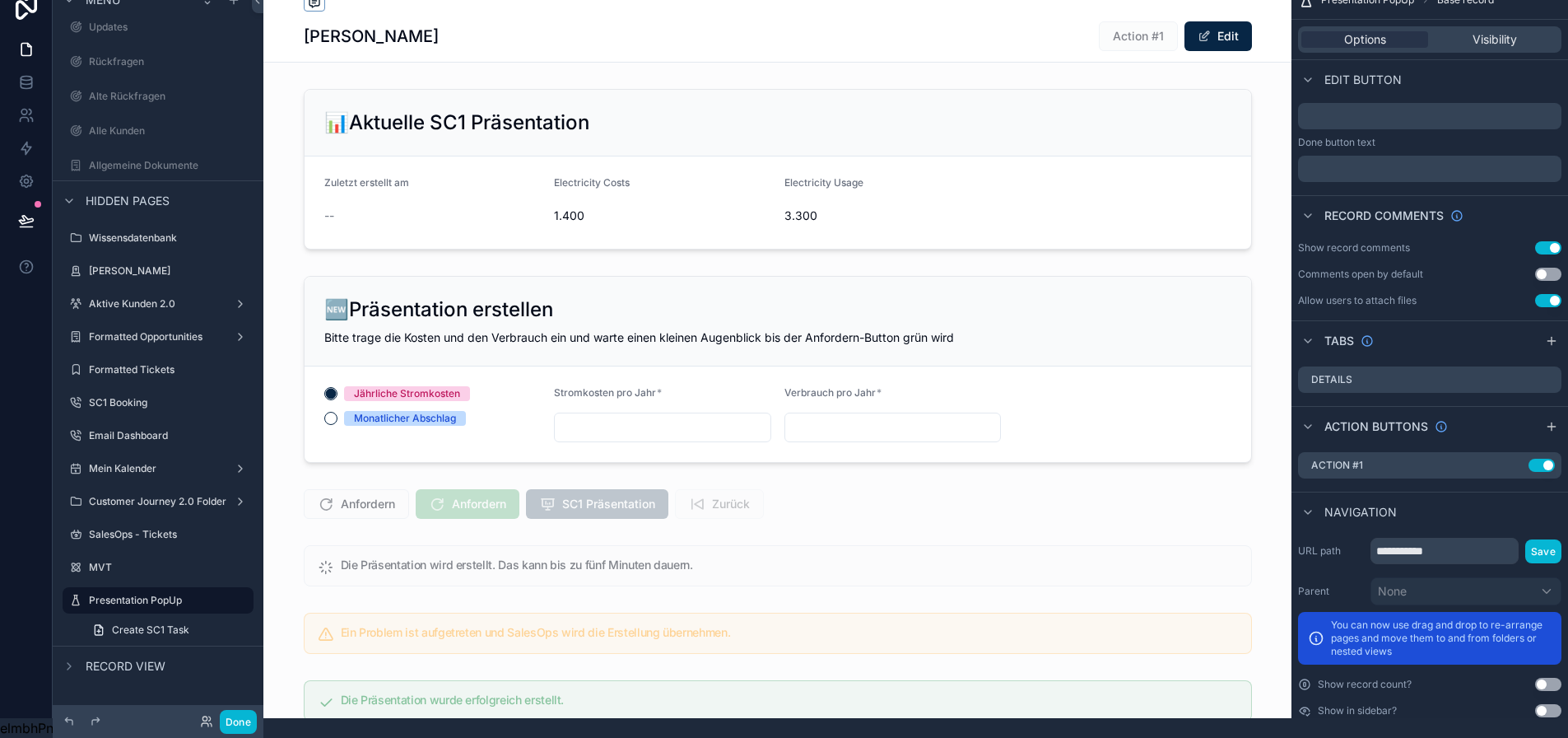
click at [1558, 241] on button "Use setting" at bounding box center [1549, 247] width 27 height 13
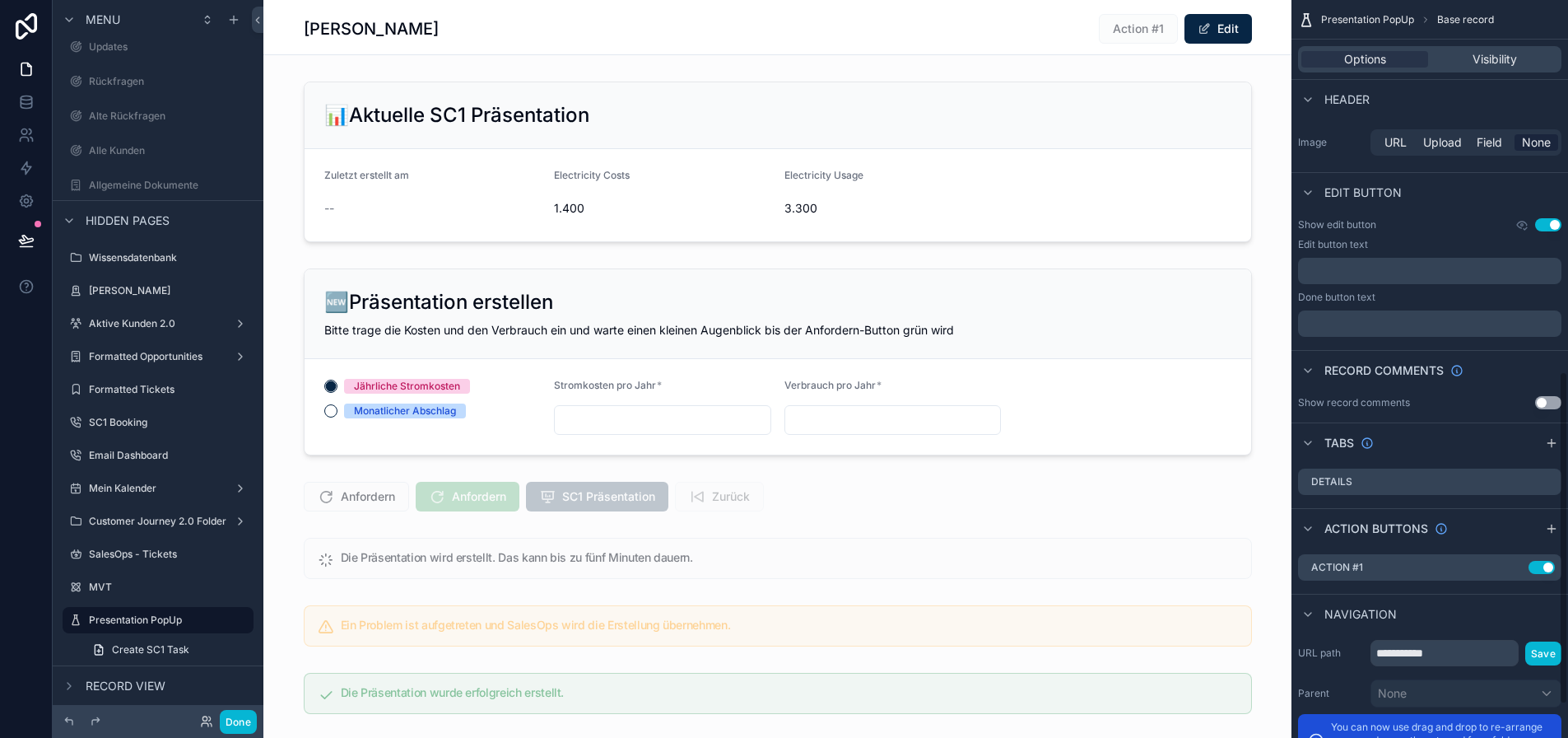
scroll to position [837, 0]
click at [1561, 220] on button "Use setting" at bounding box center [1549, 225] width 27 height 13
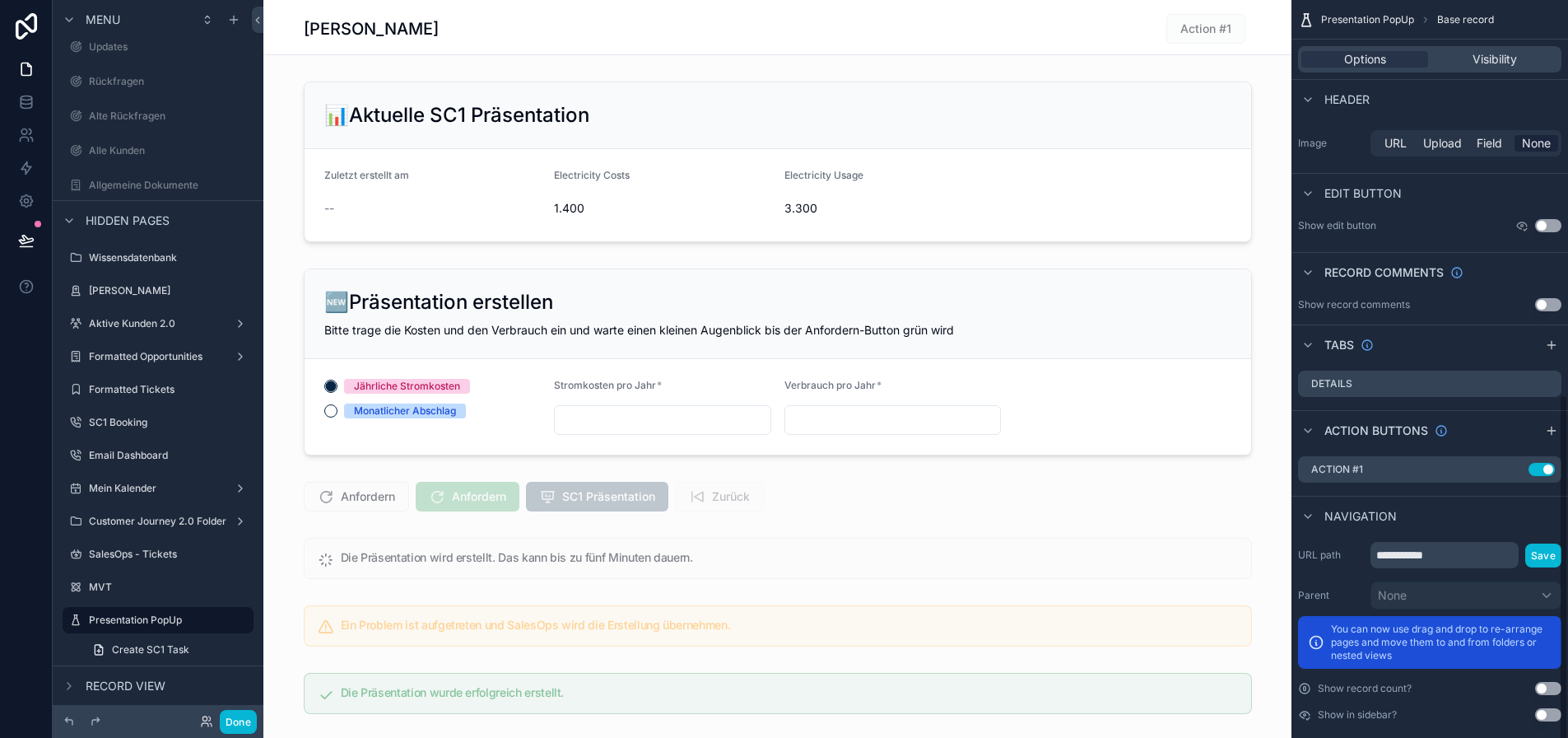
scroll to position [32, 0]
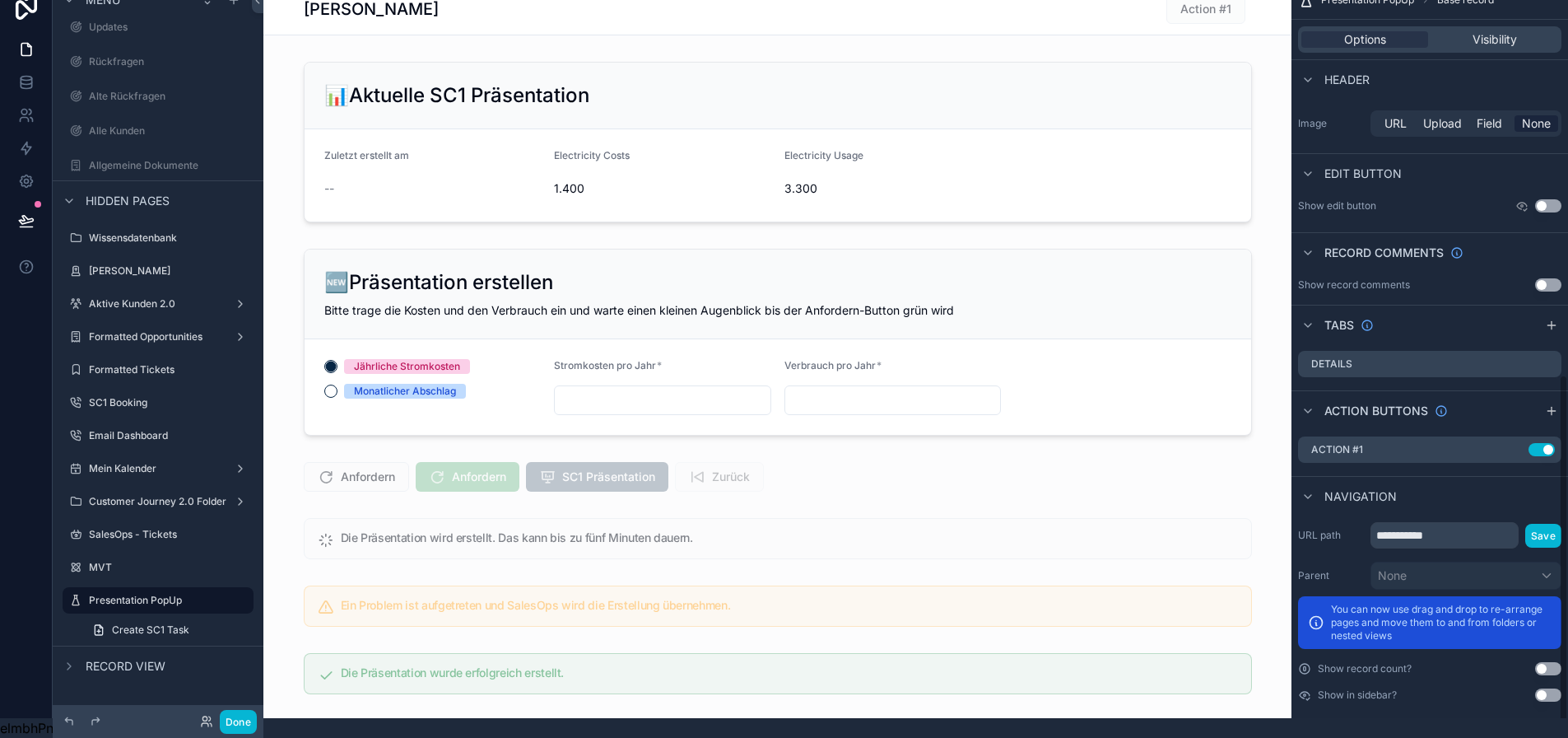
click at [1558, 232] on div "Record comments" at bounding box center [1430, 252] width 276 height 40
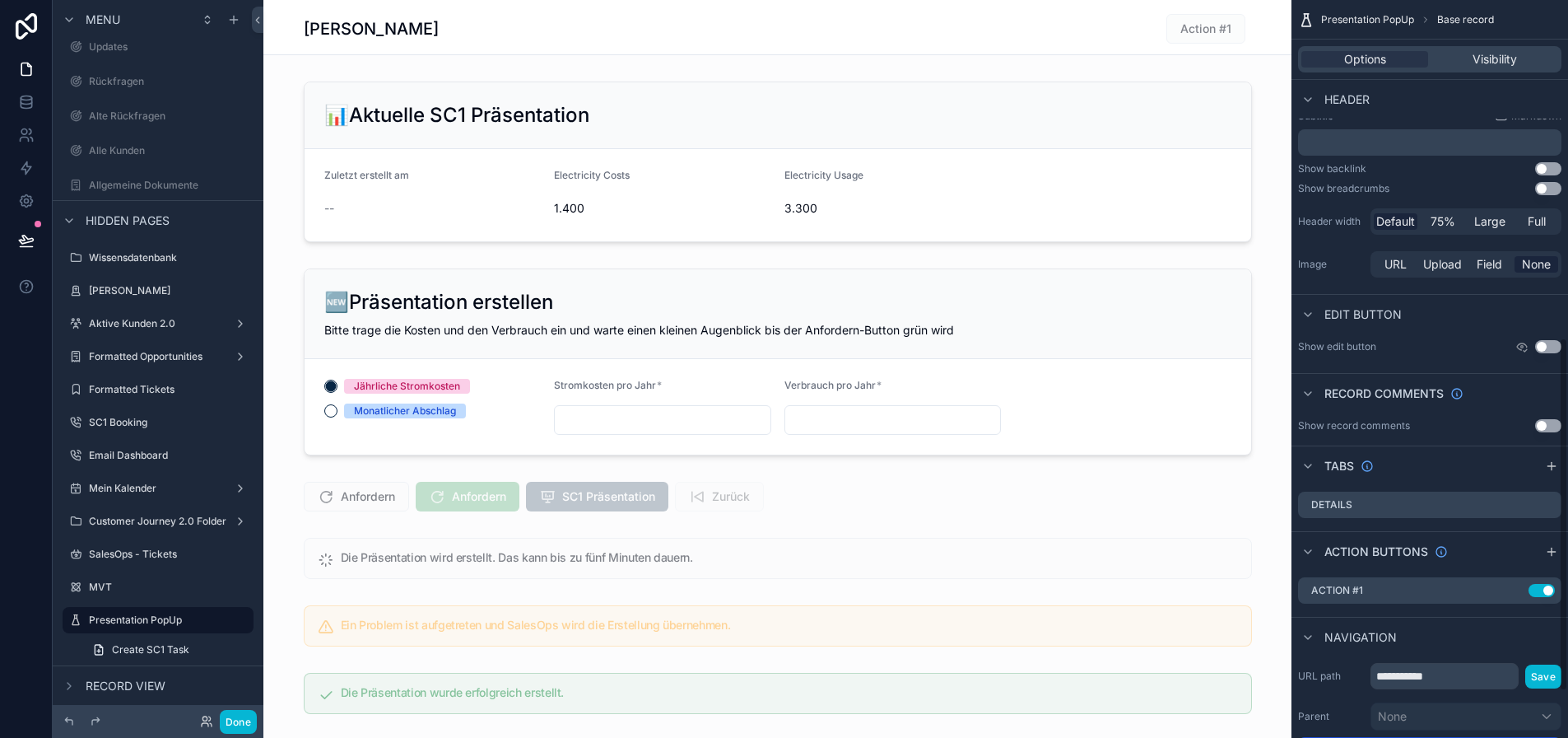
scroll to position [841, 0]
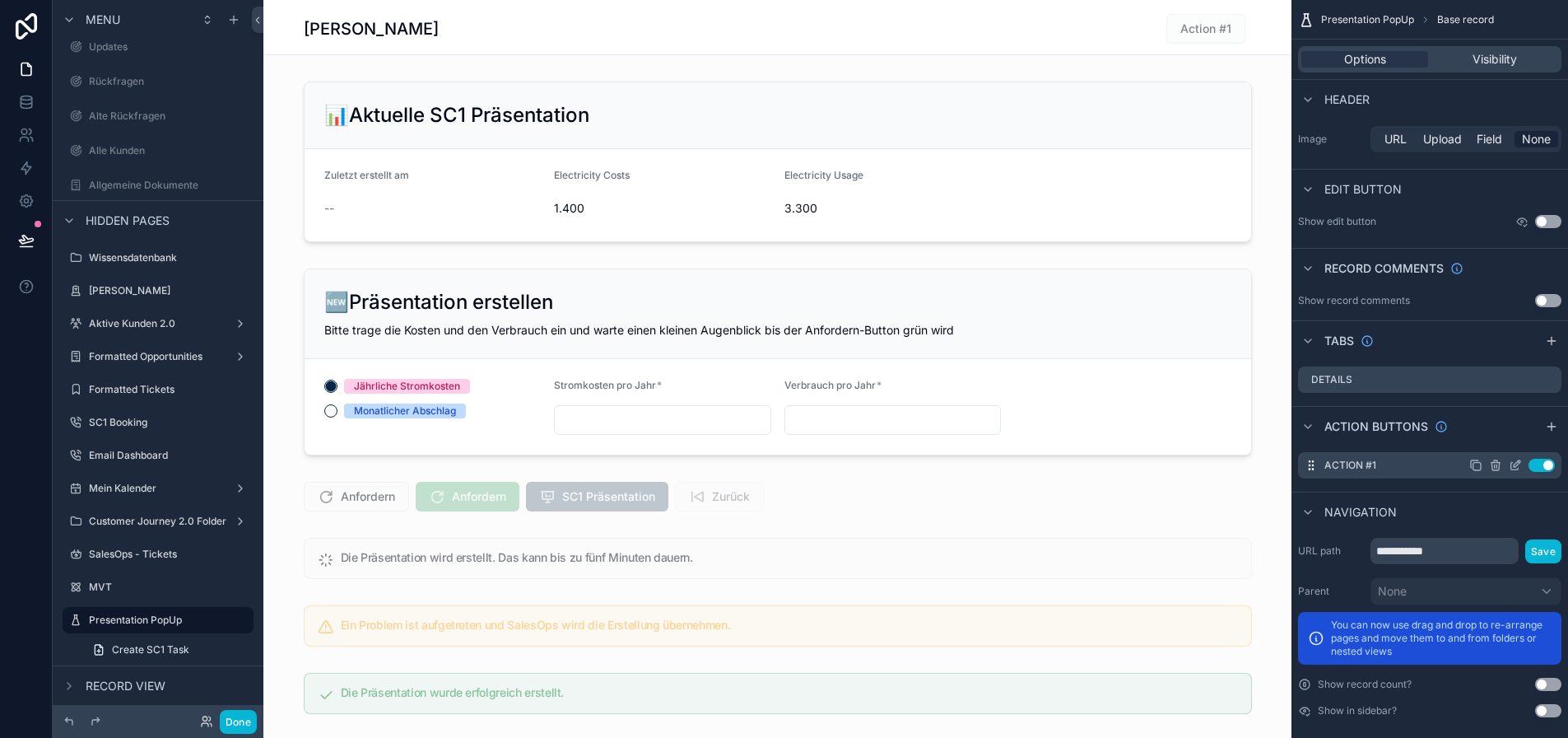
click at [1522, 467] on icon "scrollable content" at bounding box center [1515, 465] width 13 height 13
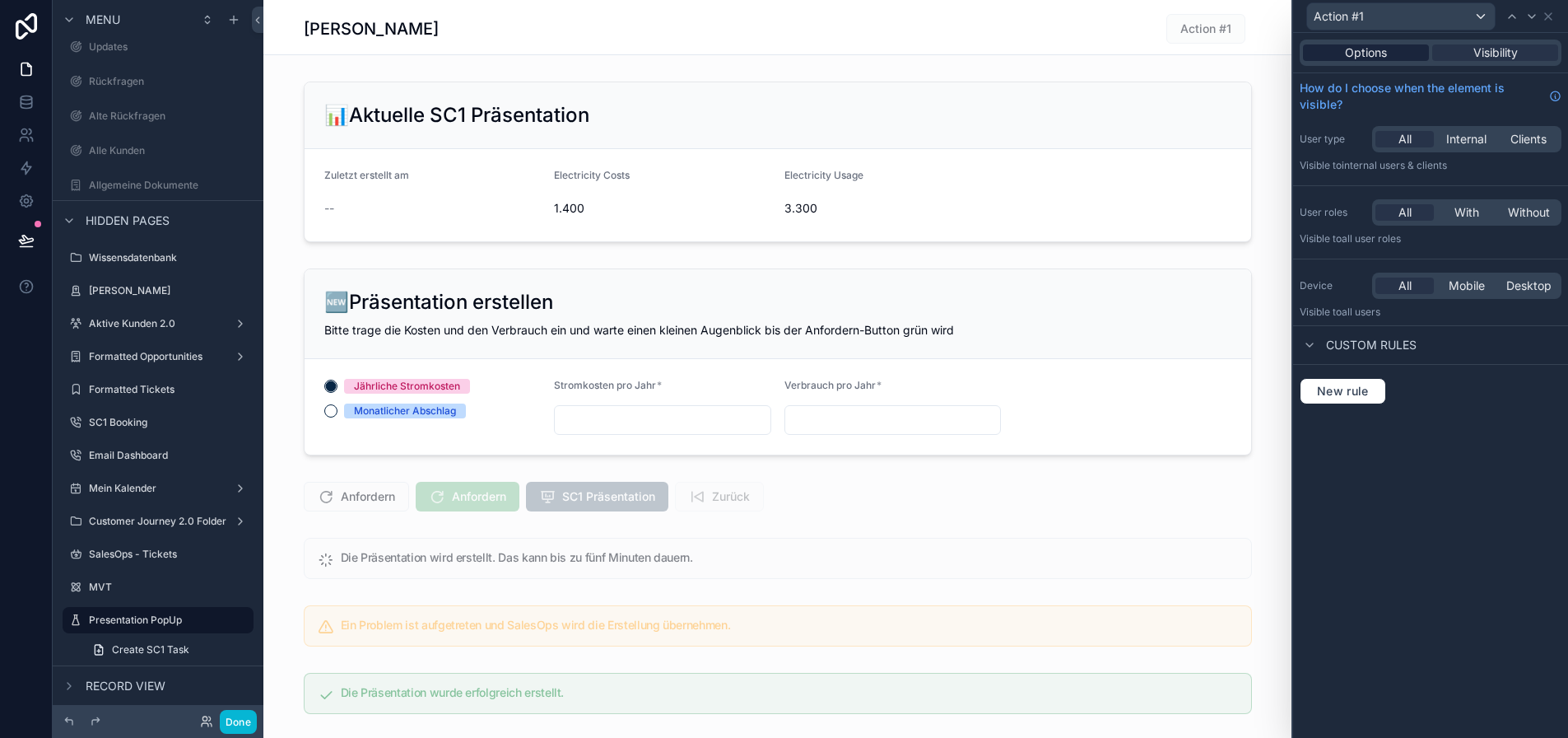
click at [1379, 53] on span "Options" at bounding box center [1365, 52] width 42 height 17
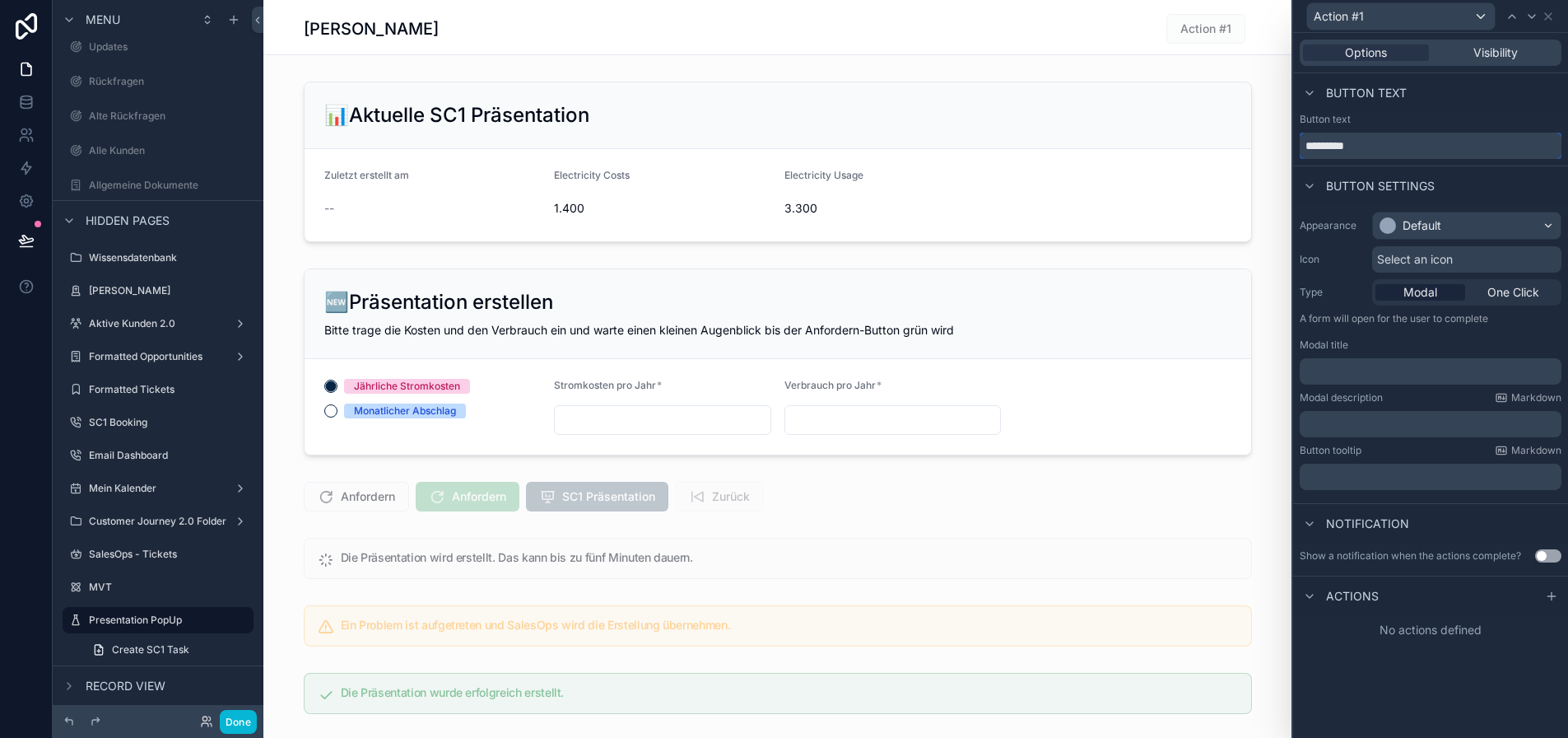
click at [1424, 149] on input "*********" at bounding box center [1431, 146] width 262 height 27
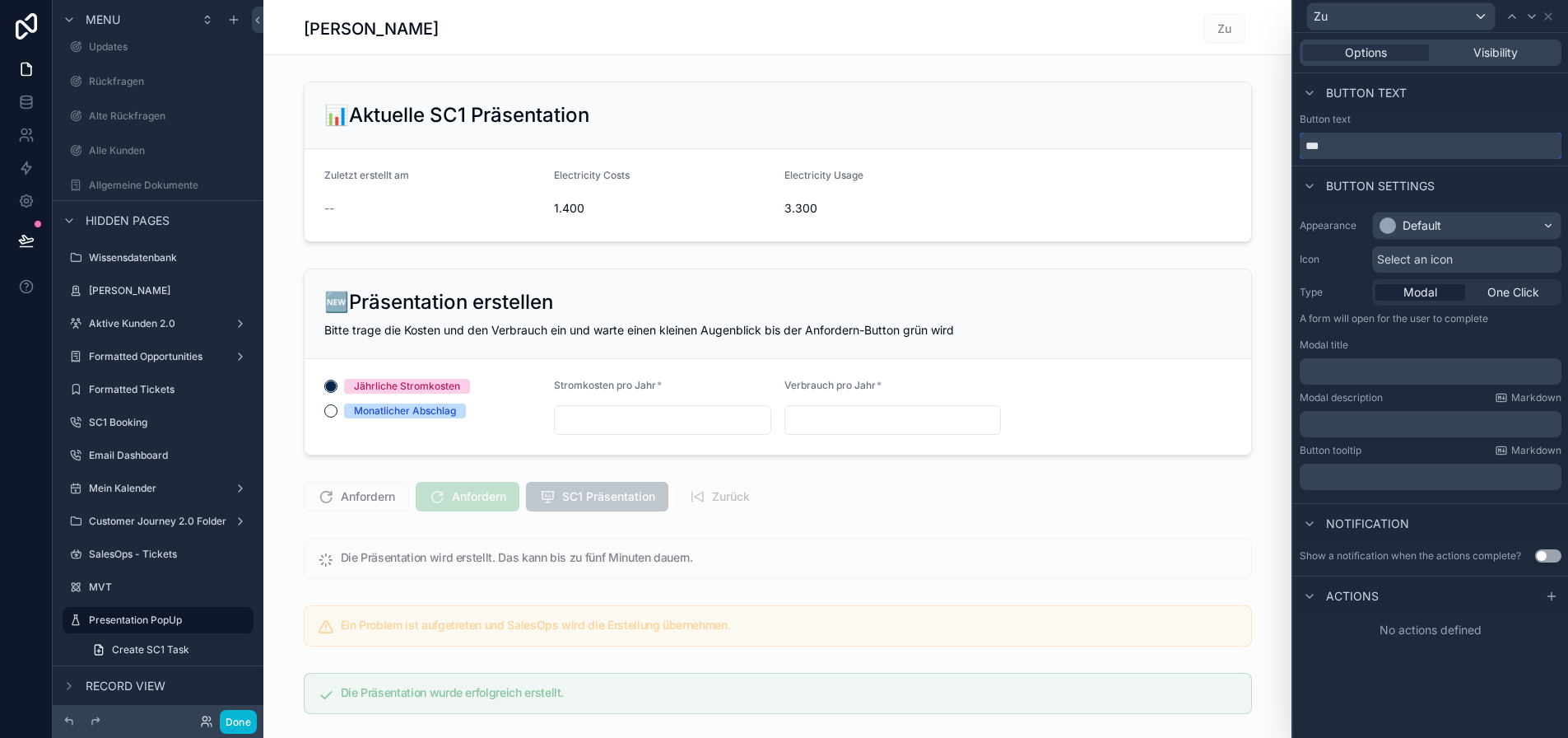
scroll to position [32, 0]
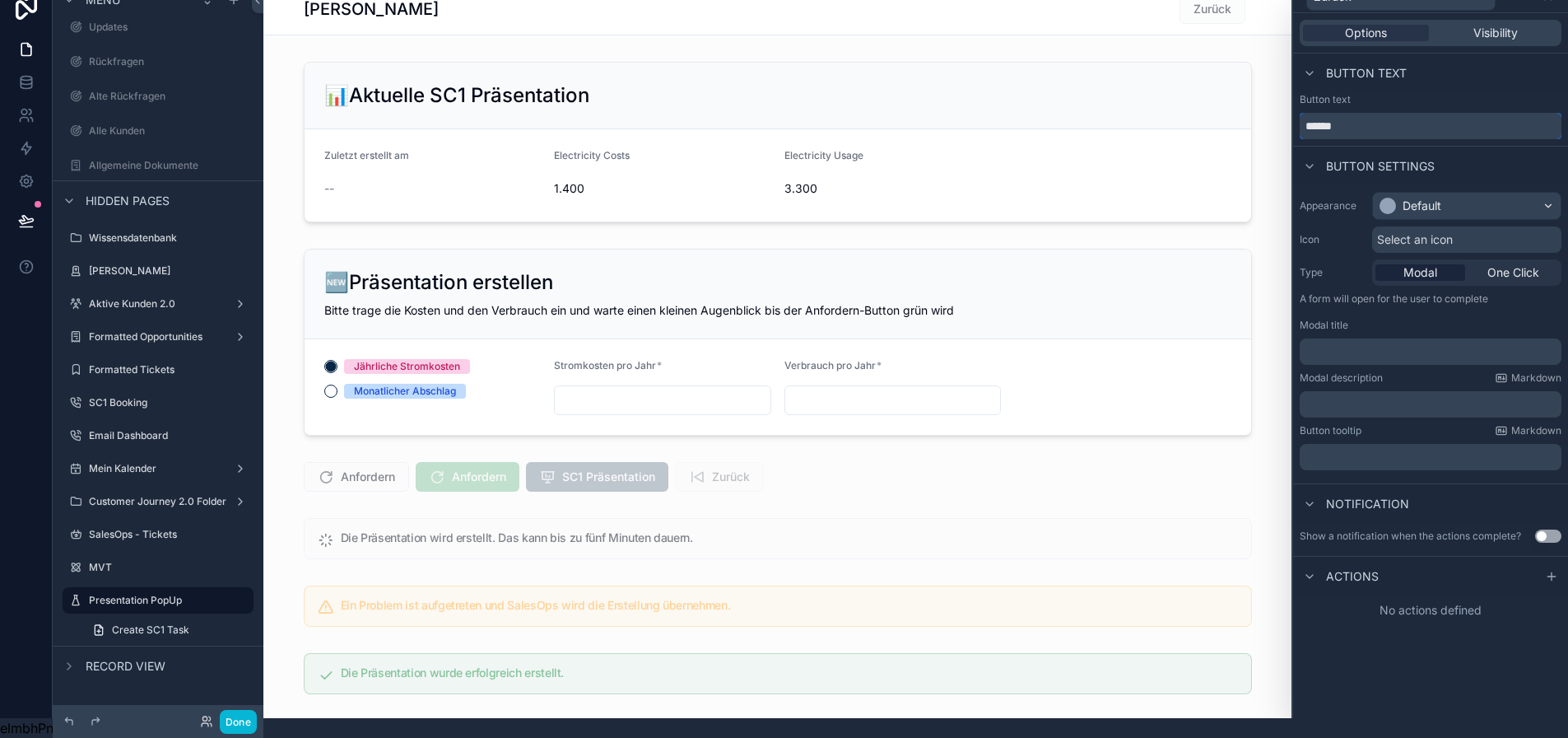
type input "******"
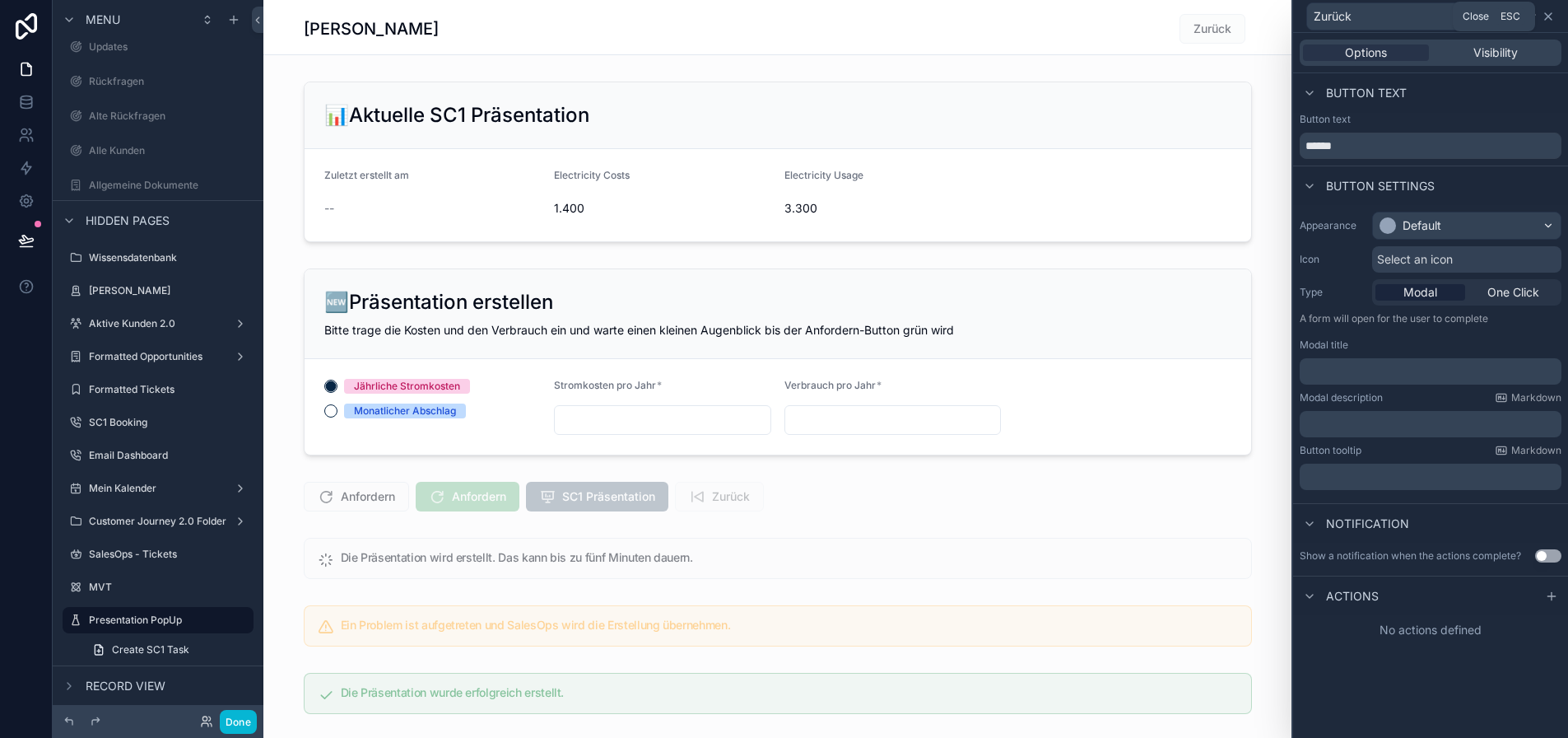
click at [1551, 13] on icon at bounding box center [1548, 16] width 6 height 6
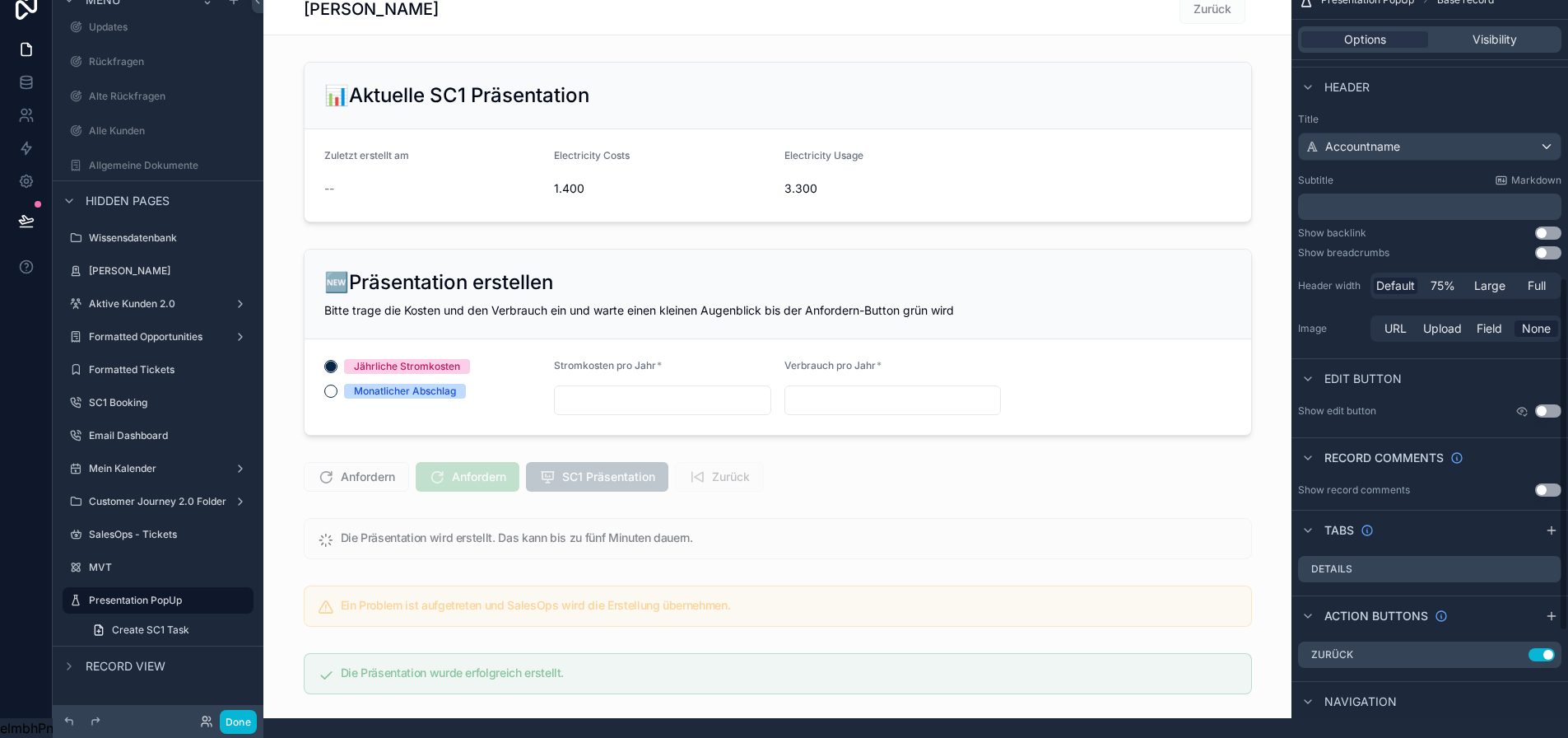
scroll to position [841, 0]
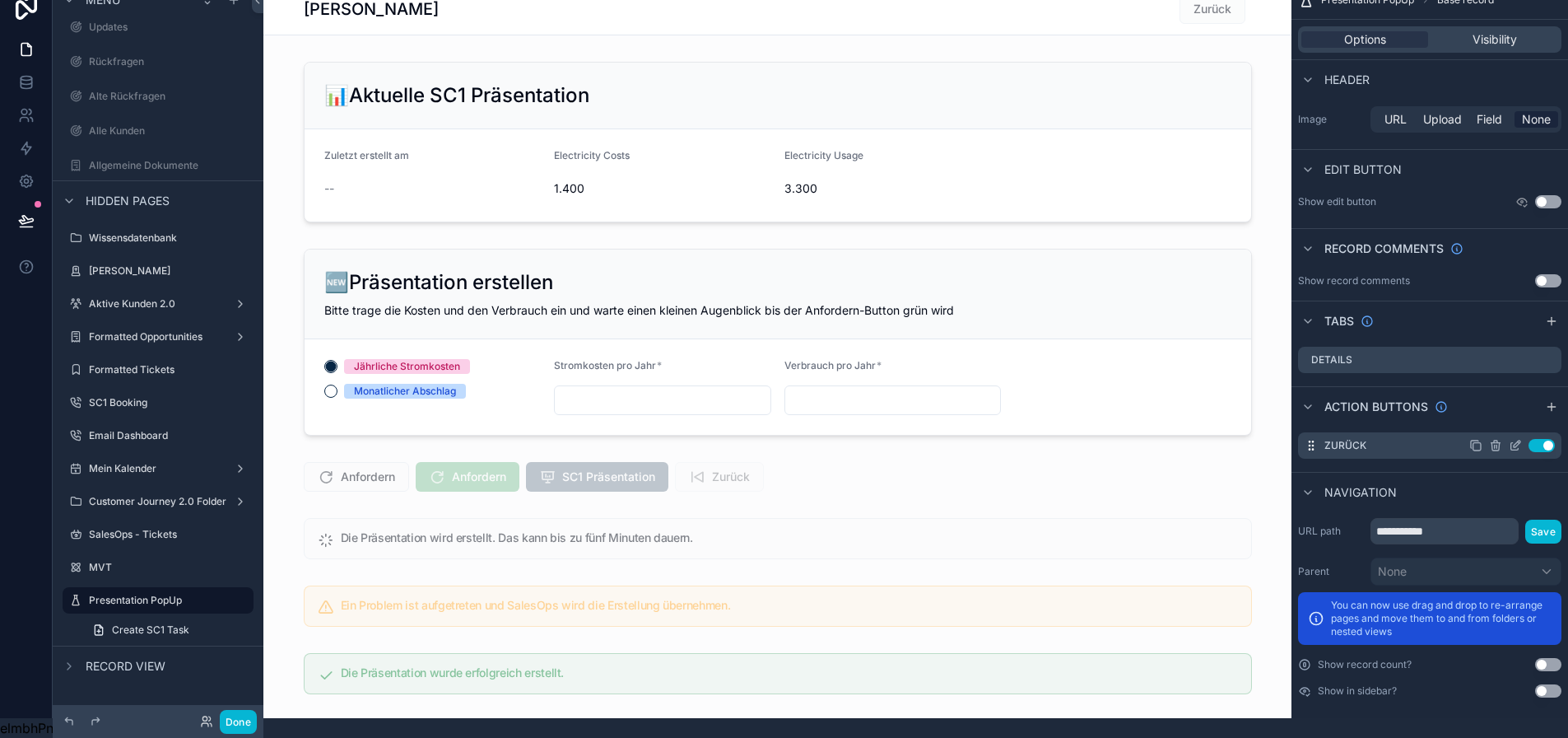
click at [1522, 439] on icon "scrollable content" at bounding box center [1515, 445] width 13 height 13
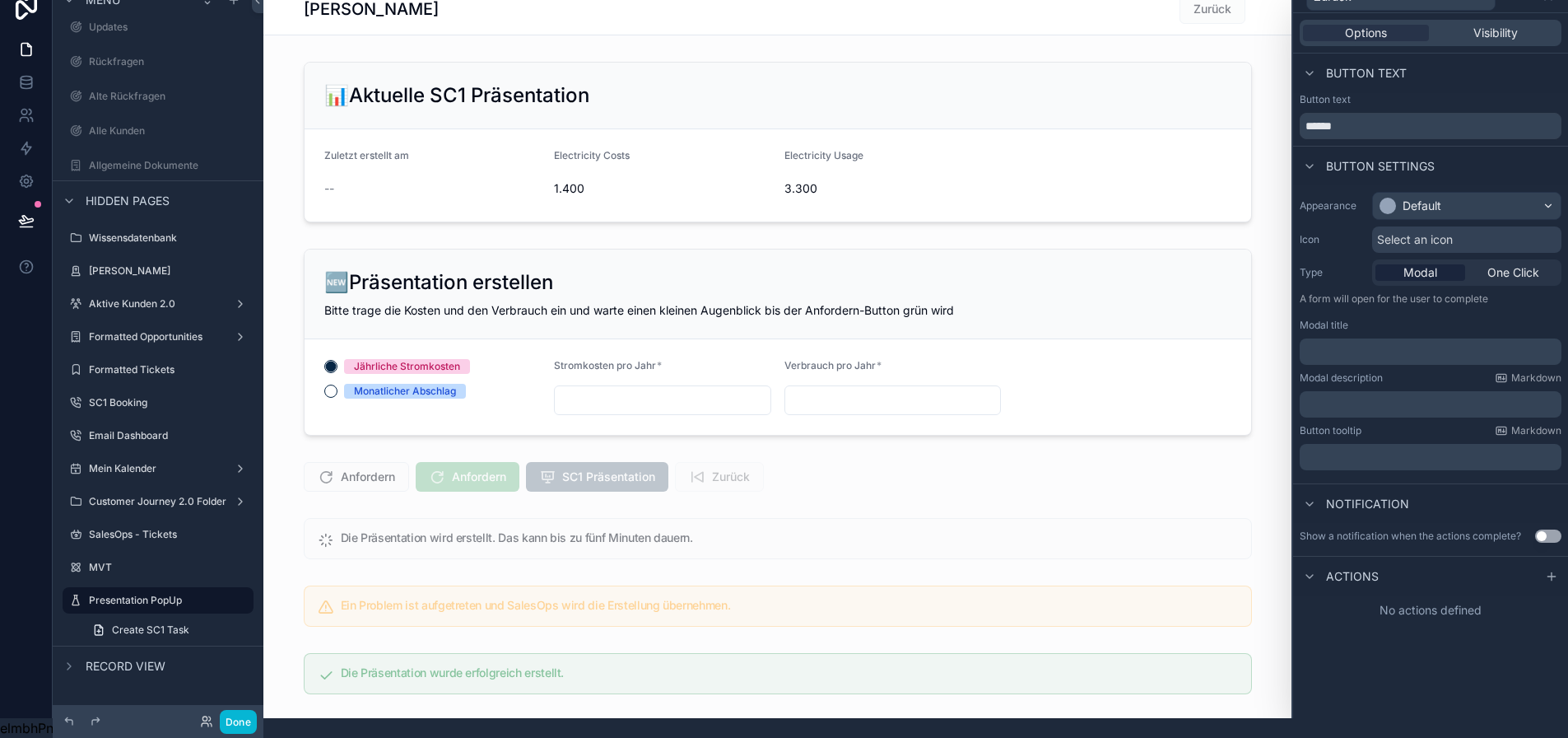
scroll to position [0, 0]
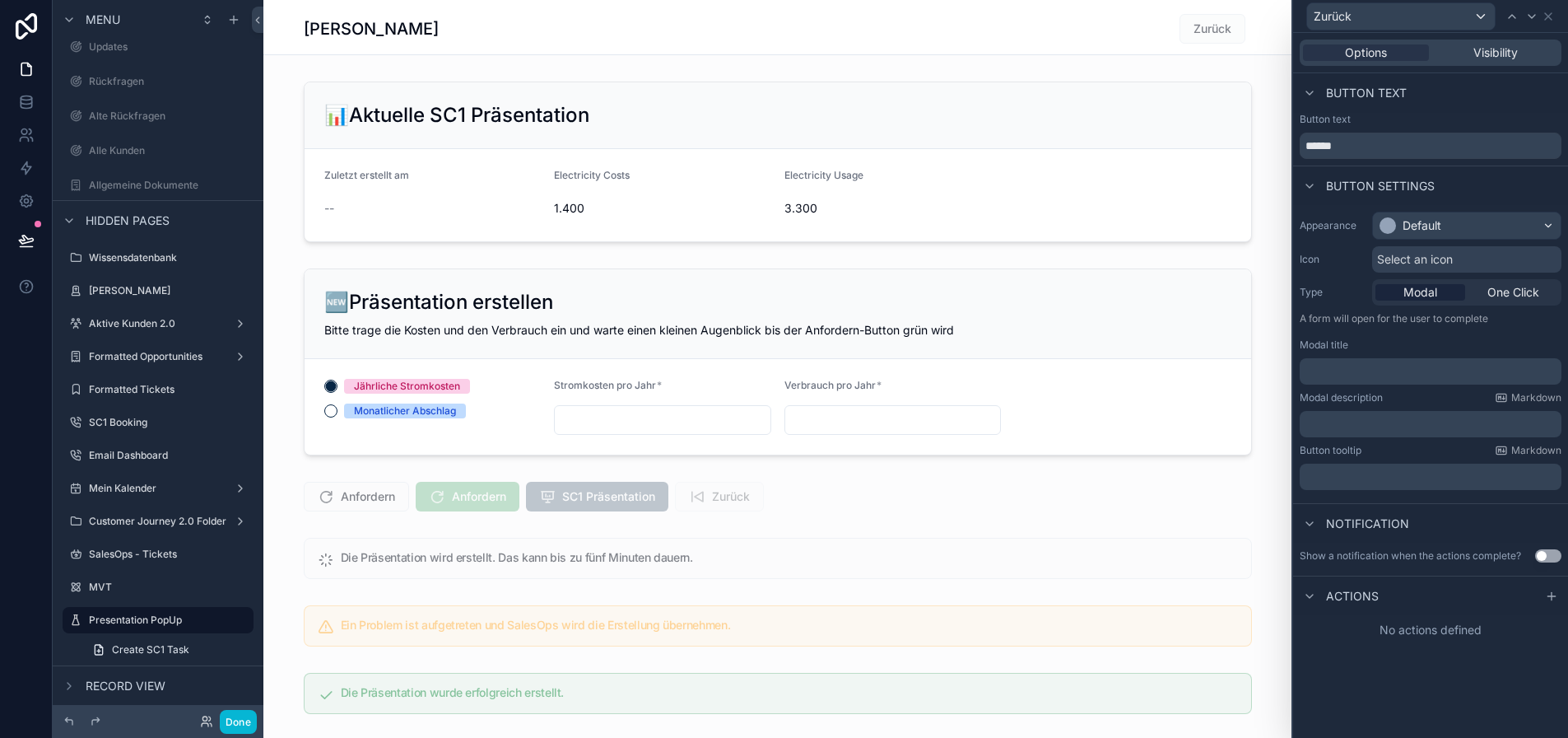
click at [1406, 258] on span "Select an icon" at bounding box center [1415, 260] width 76 height 17
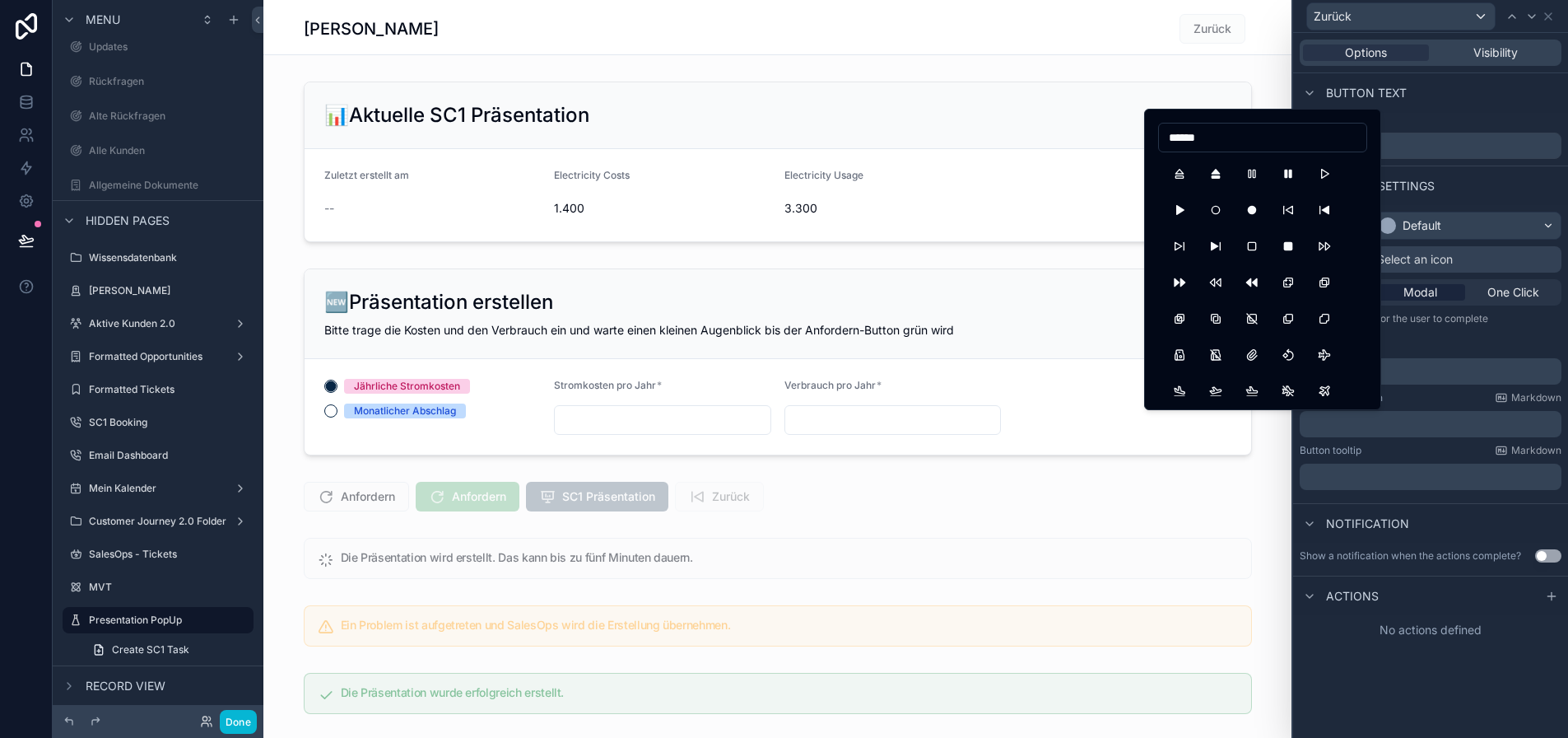
type input "******"
click at [1367, 698] on div "Options Visibility Button text Button text ****** Button settings Appearance De…" at bounding box center [1430, 385] width 274 height 705
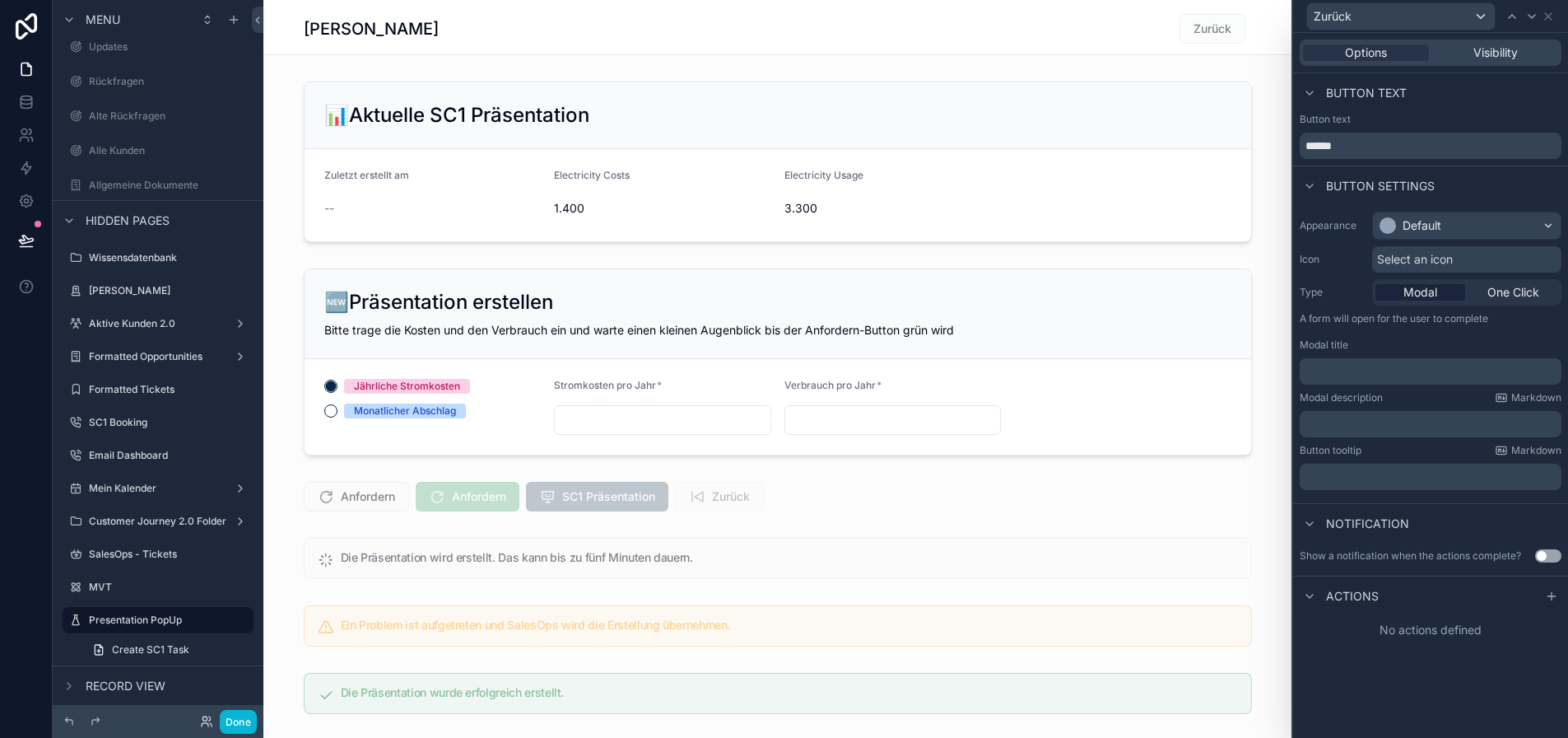
click at [1448, 260] on span "Select an icon" at bounding box center [1415, 260] width 76 height 17
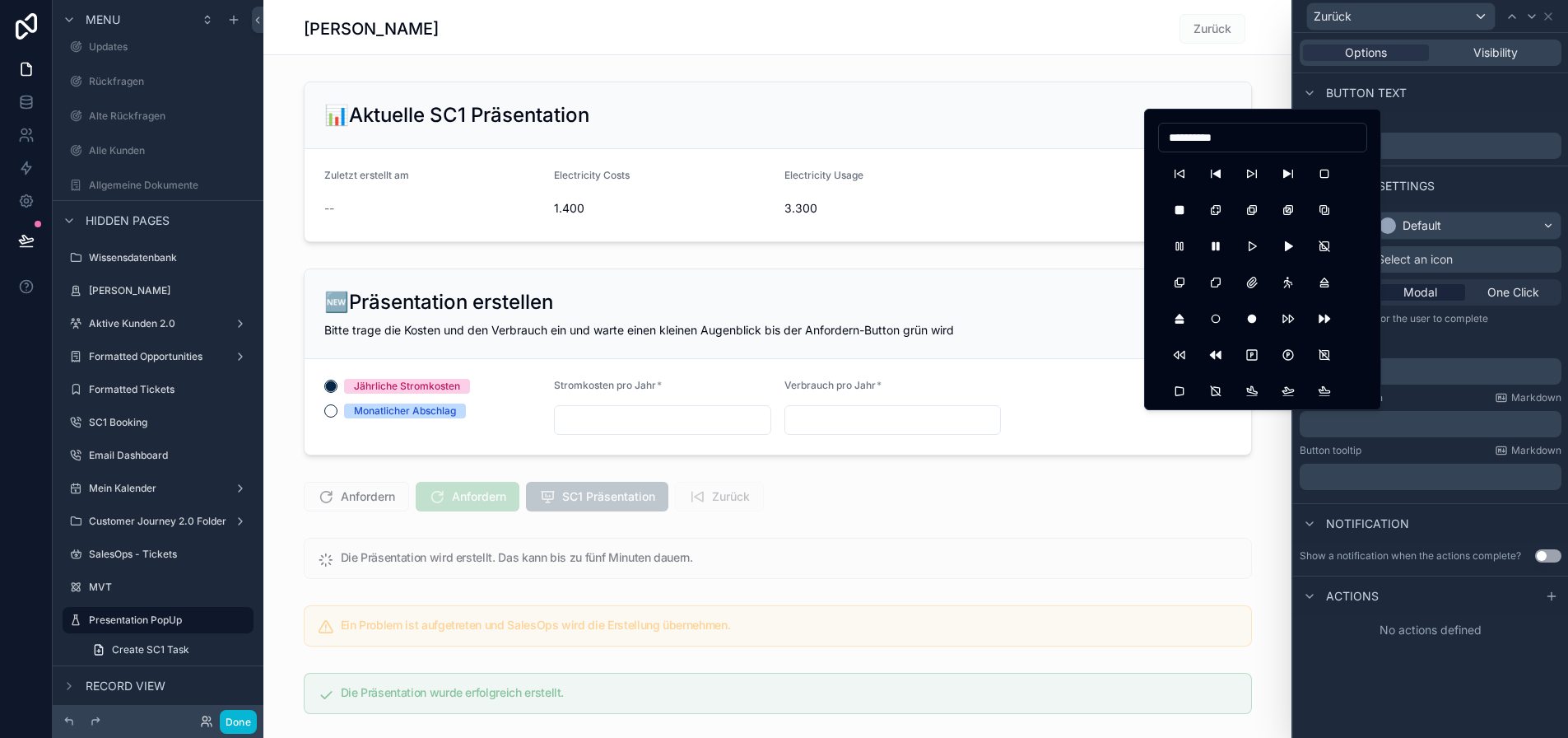
type input "**********"
click at [1185, 176] on button "PlayerSkipBack" at bounding box center [1178, 173] width 29 height 29
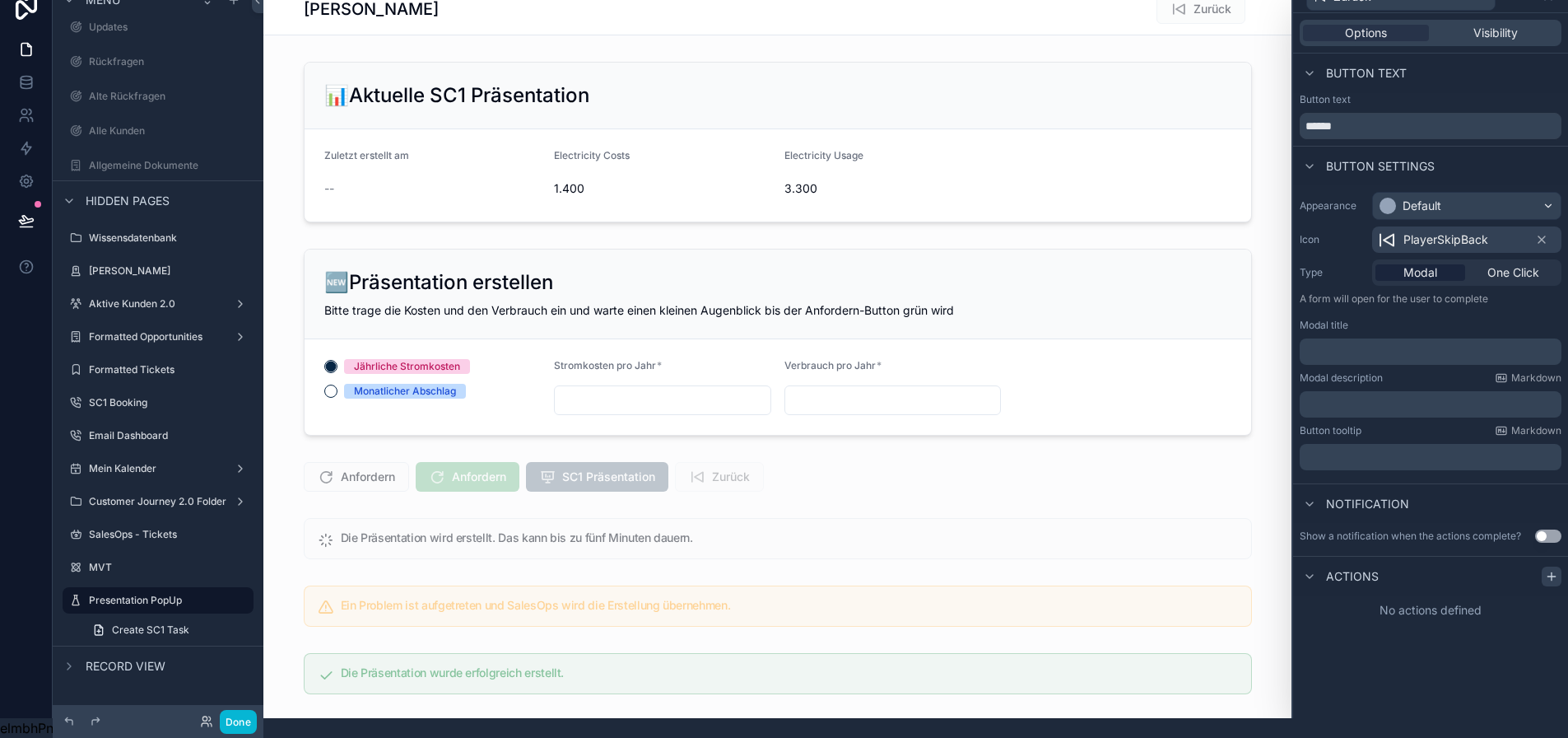
click at [1558, 570] on icon at bounding box center [1551, 576] width 13 height 13
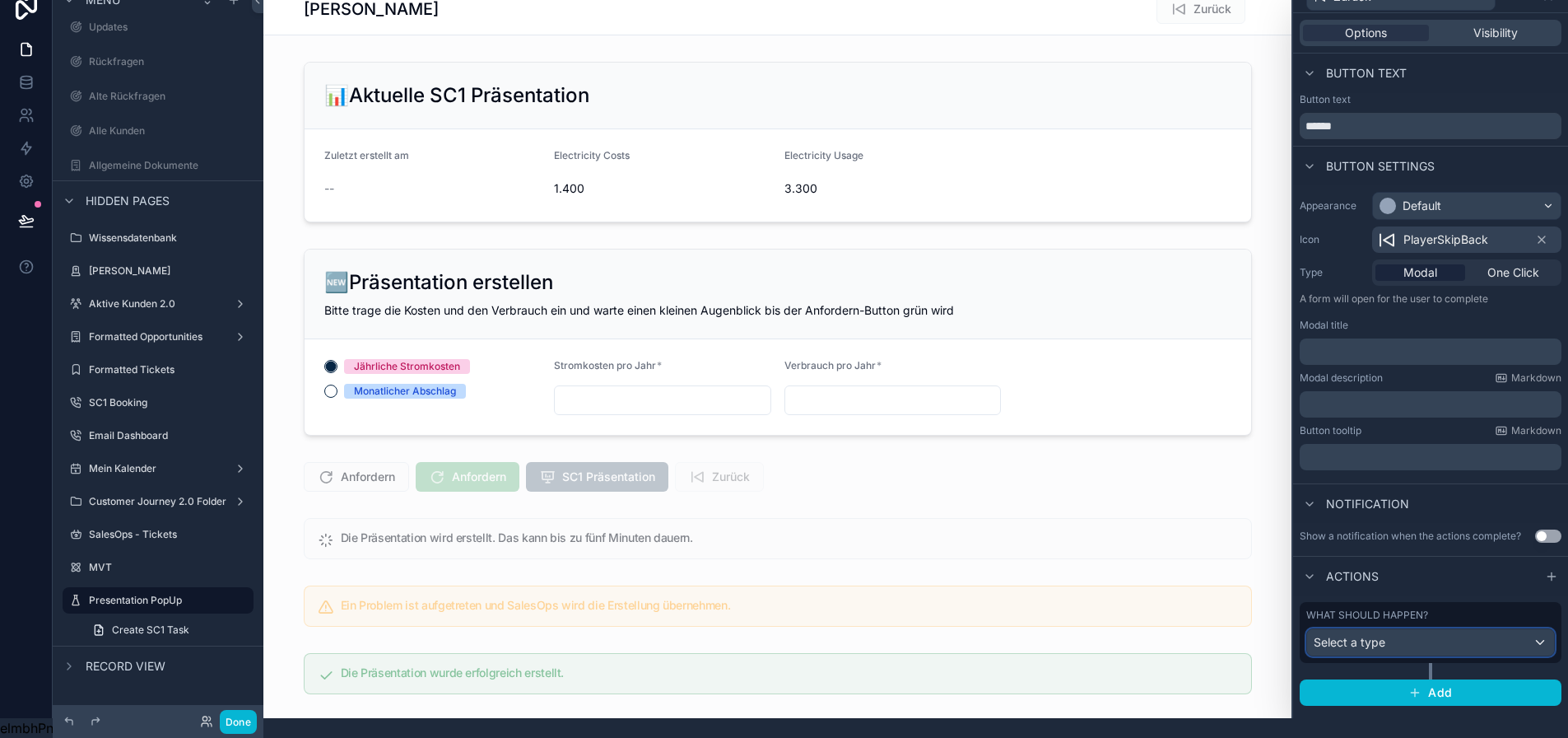
click at [1372, 635] on span "Select a type" at bounding box center [1349, 642] width 72 height 14
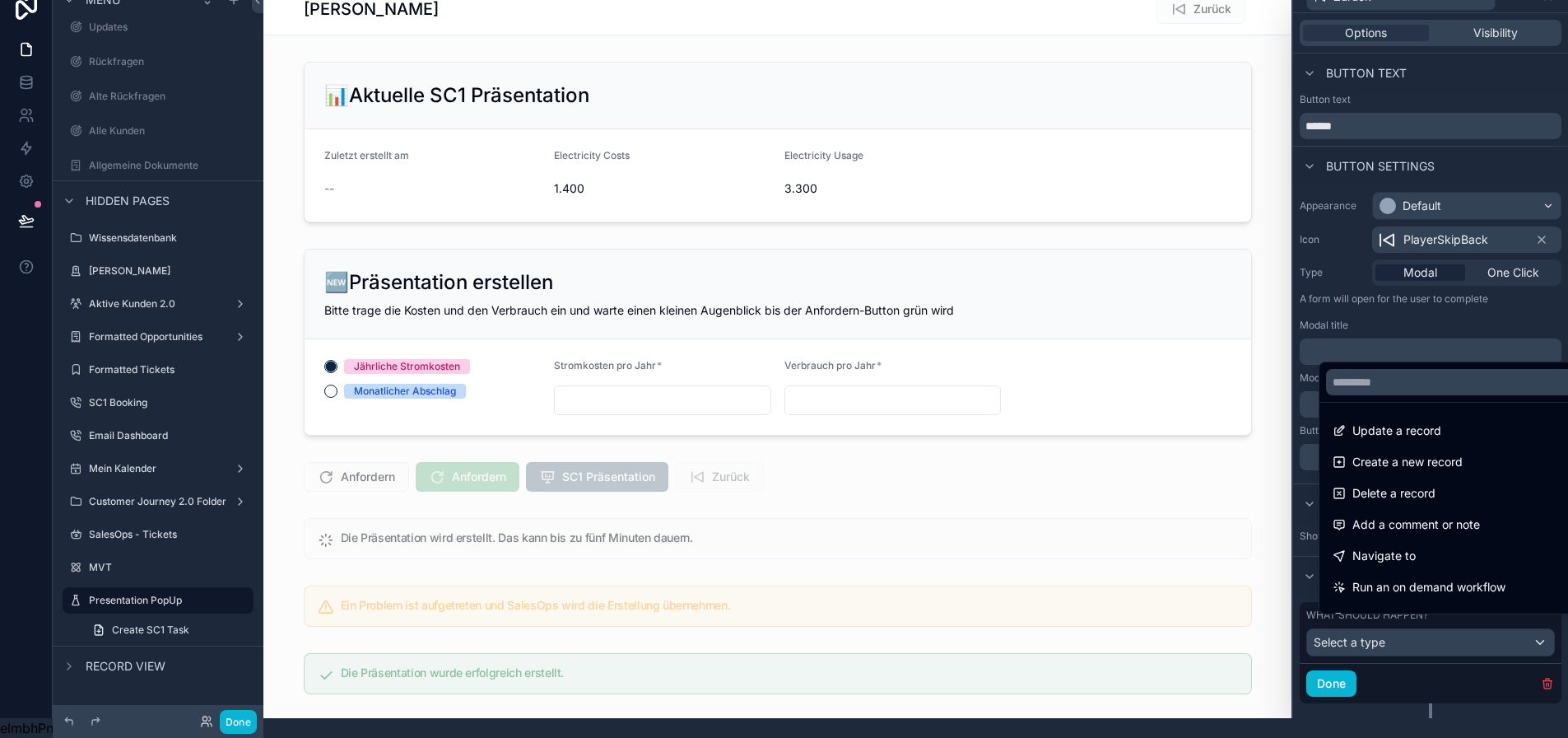
click at [1372, 634] on div at bounding box center [1430, 349] width 274 height 738
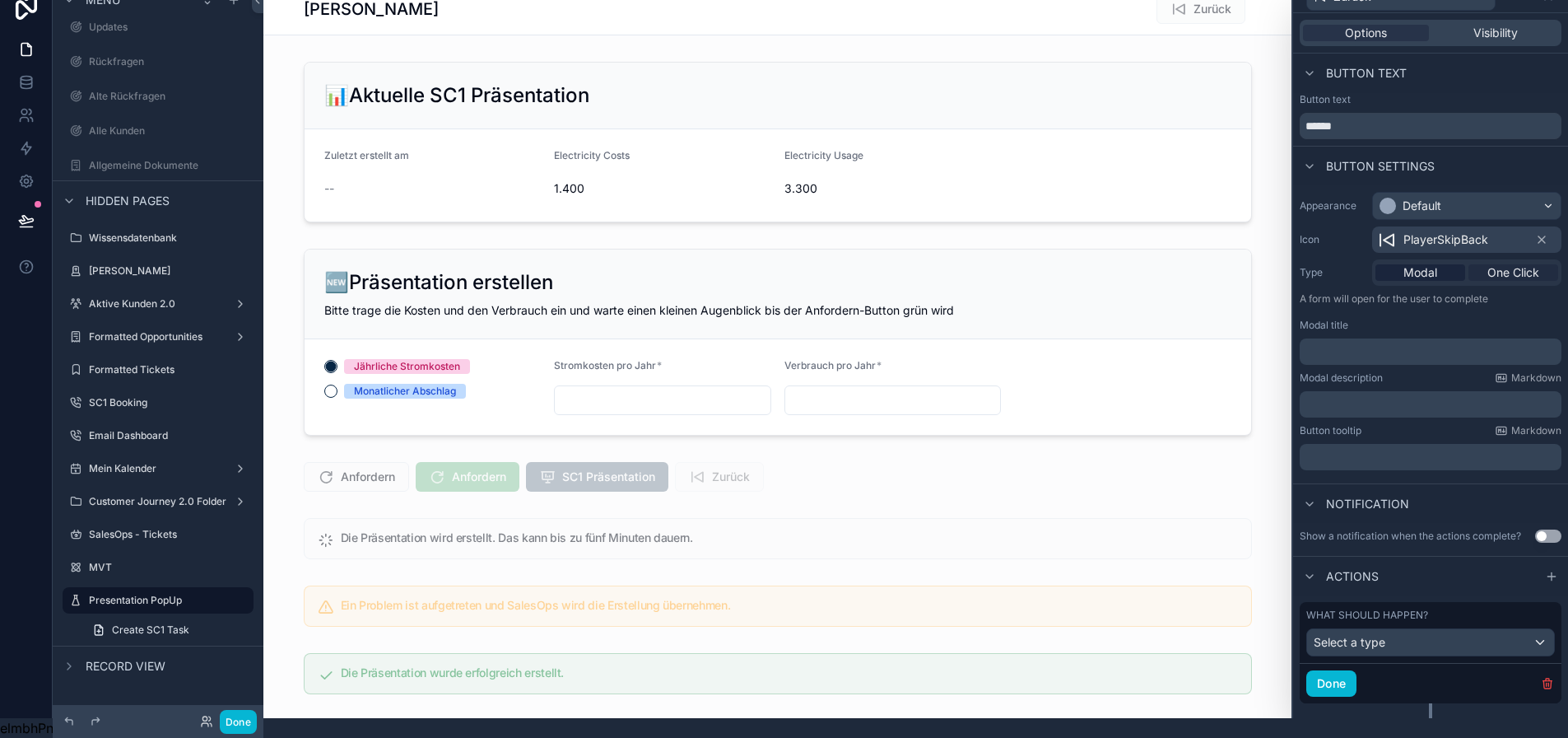
click at [1521, 264] on span "One Click" at bounding box center [1513, 272] width 52 height 17
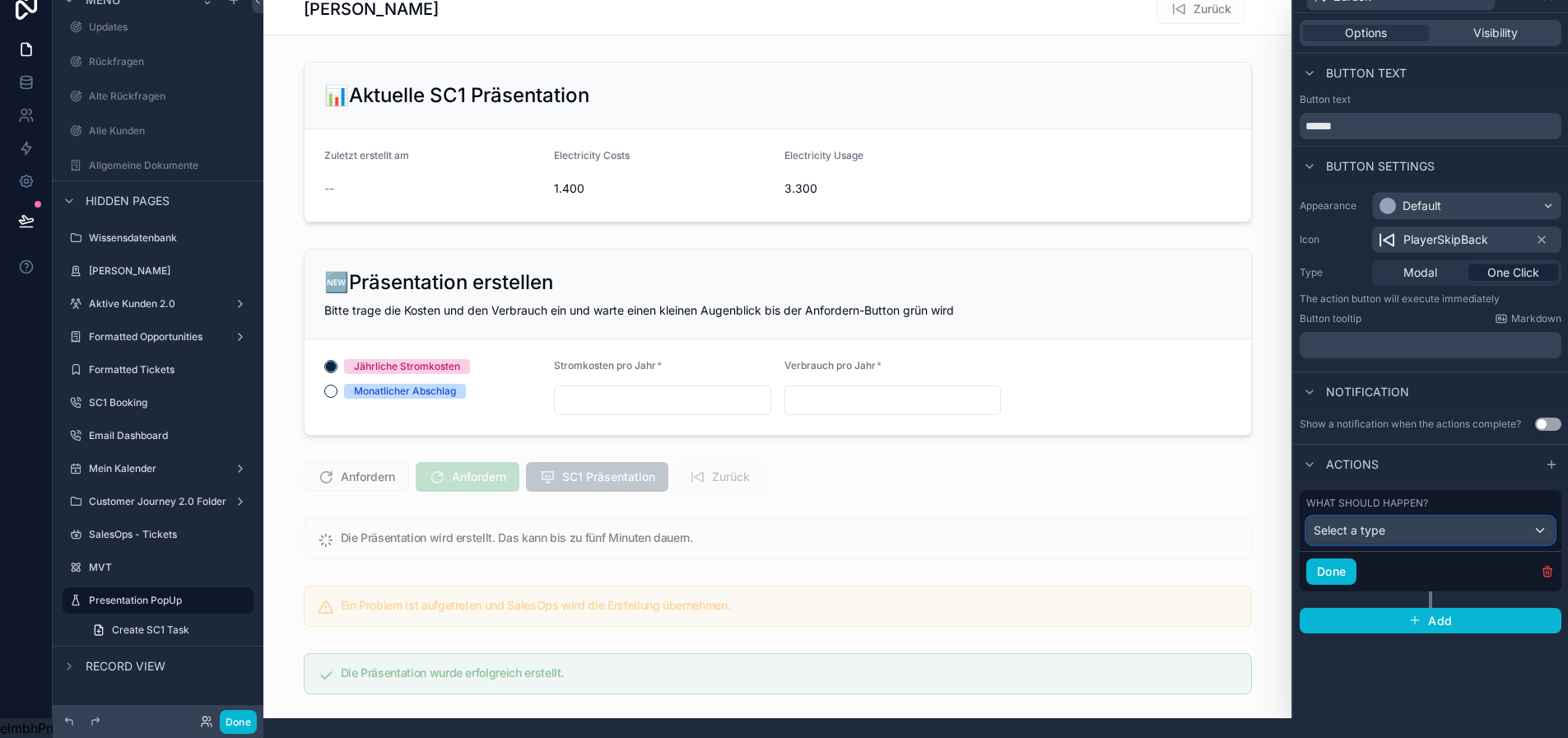
click at [1379, 524] on span "Select a type" at bounding box center [1349, 530] width 72 height 17
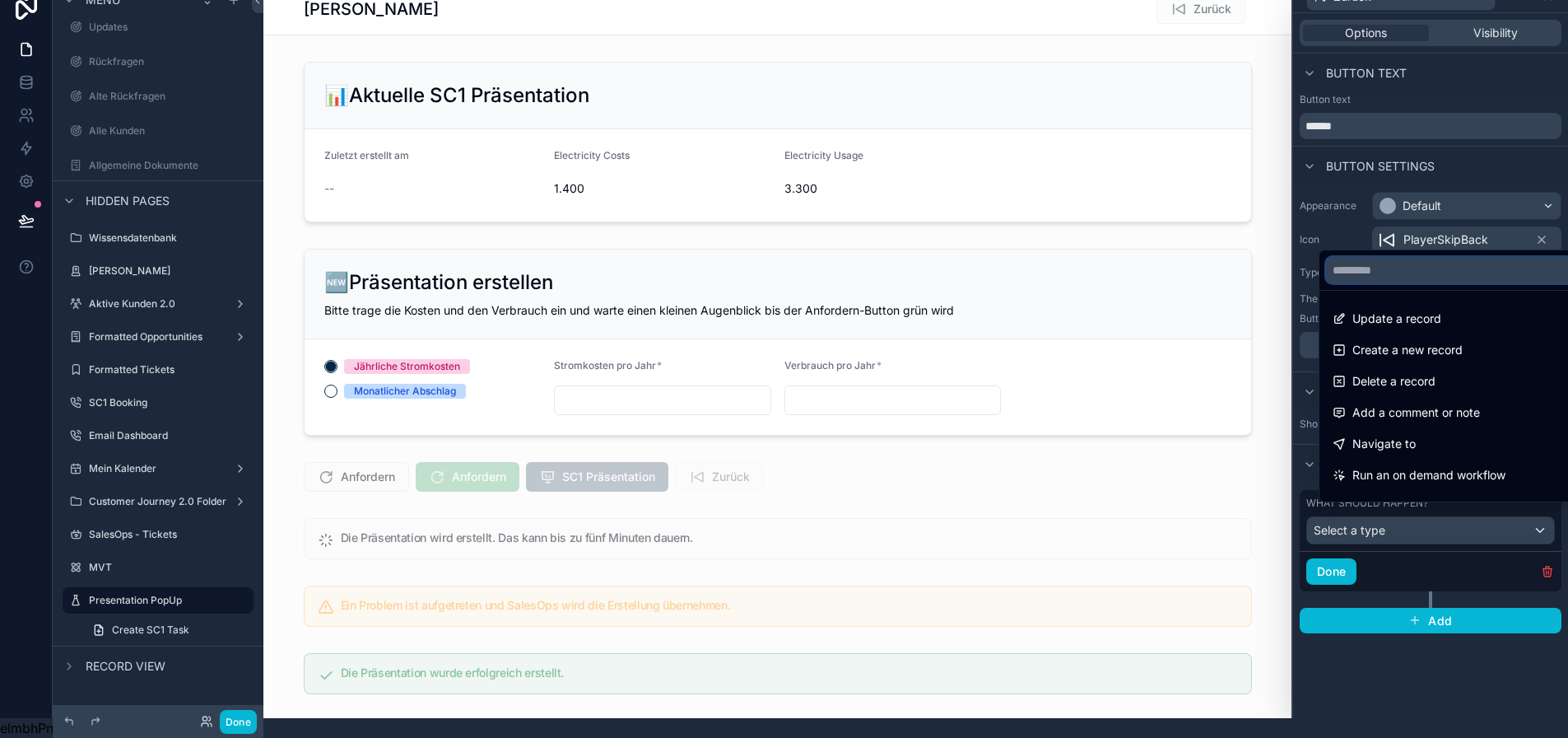
click at [1365, 260] on input "text" at bounding box center [1462, 270] width 272 height 27
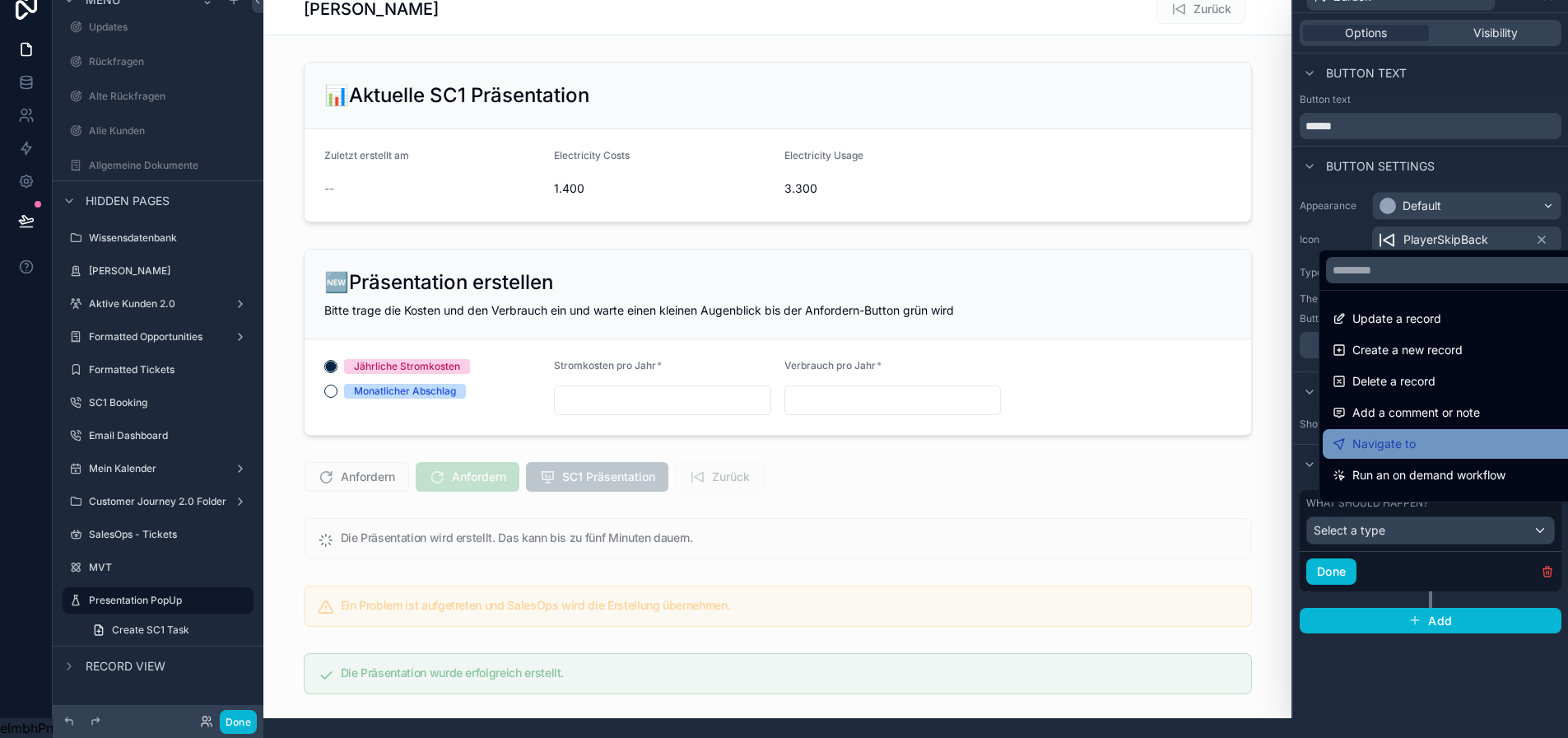
click at [1386, 436] on span "Navigate to" at bounding box center [1384, 444] width 64 height 19
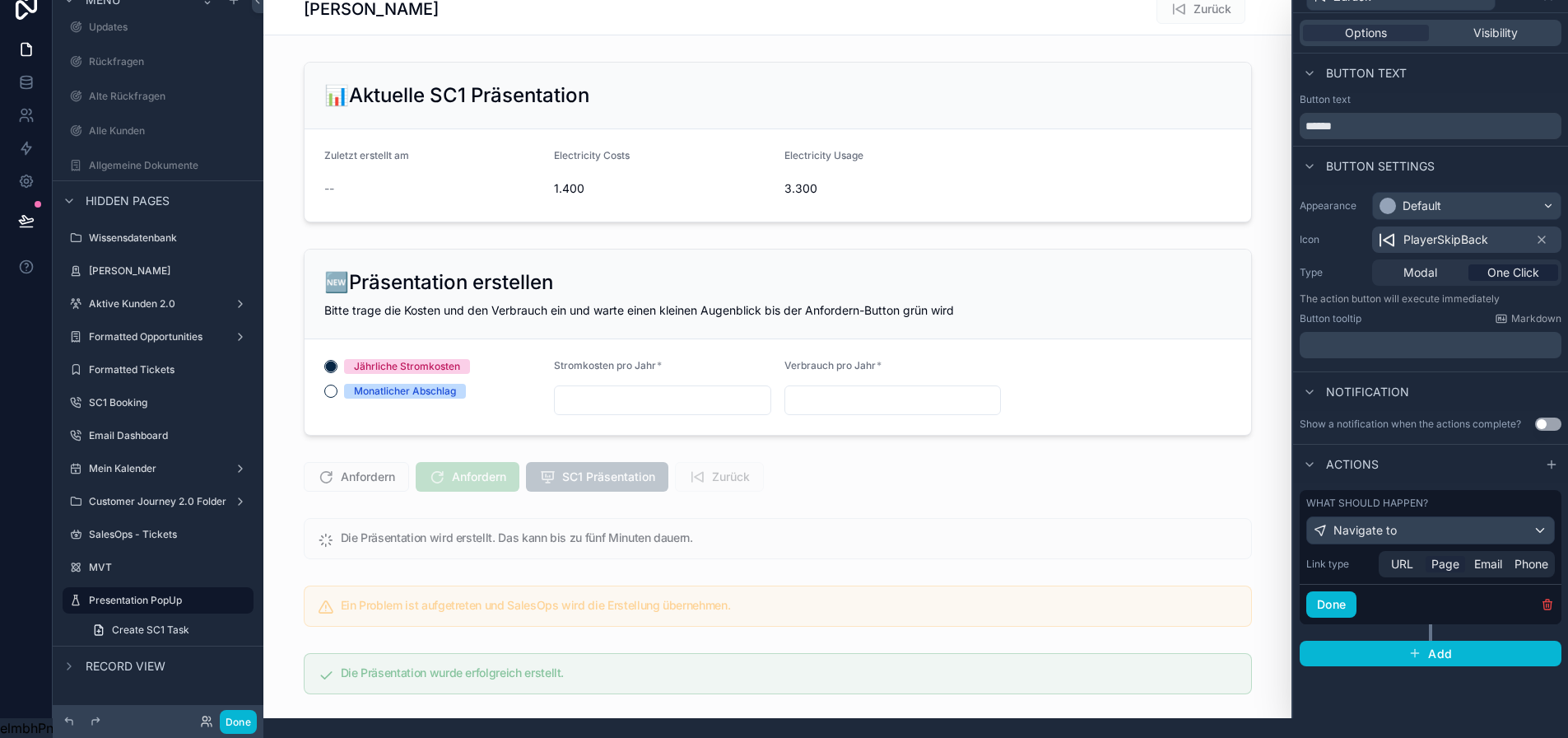
click at [1459, 556] on span "Page" at bounding box center [1446, 564] width 28 height 17
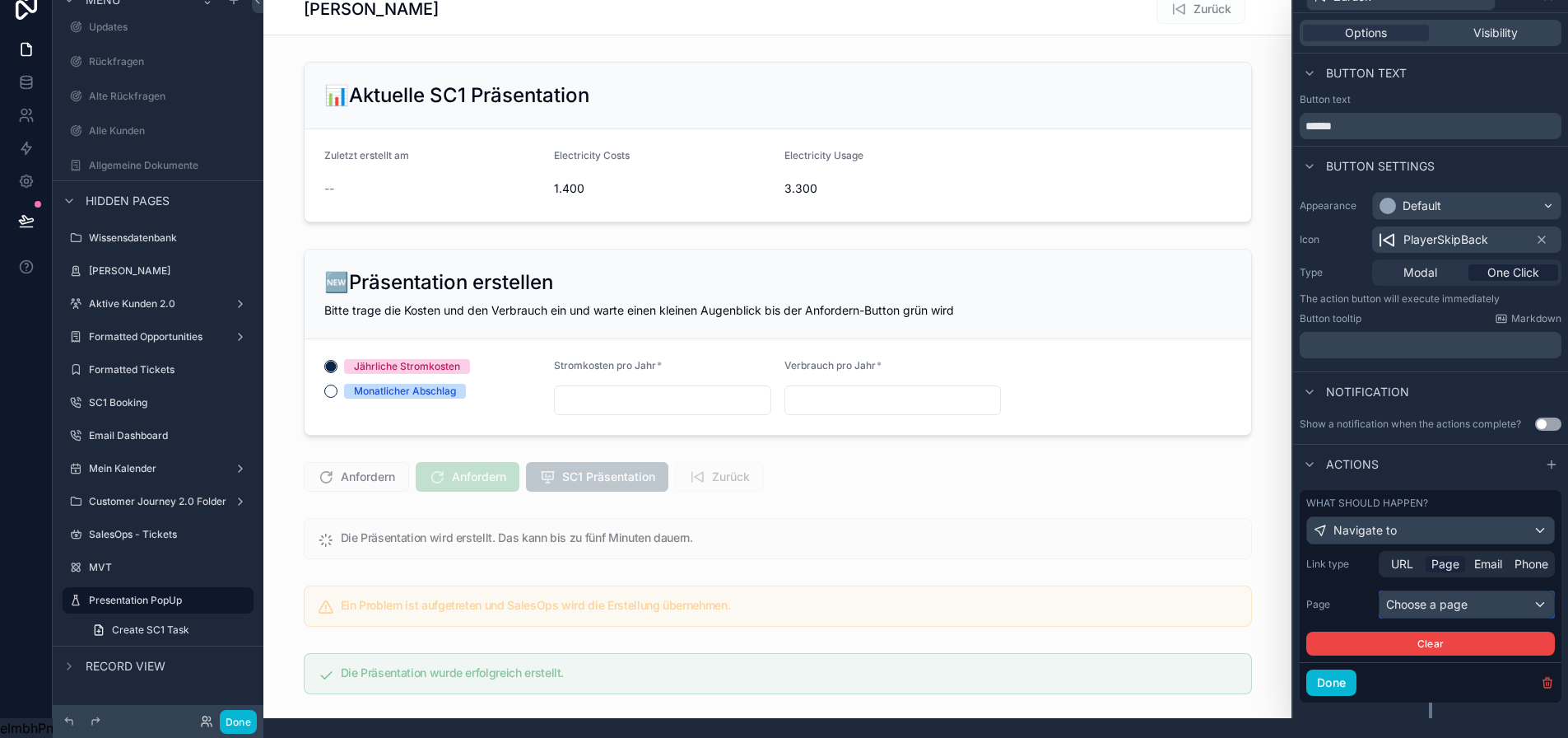
click at [1408, 591] on div "Choose a page" at bounding box center [1466, 604] width 174 height 27
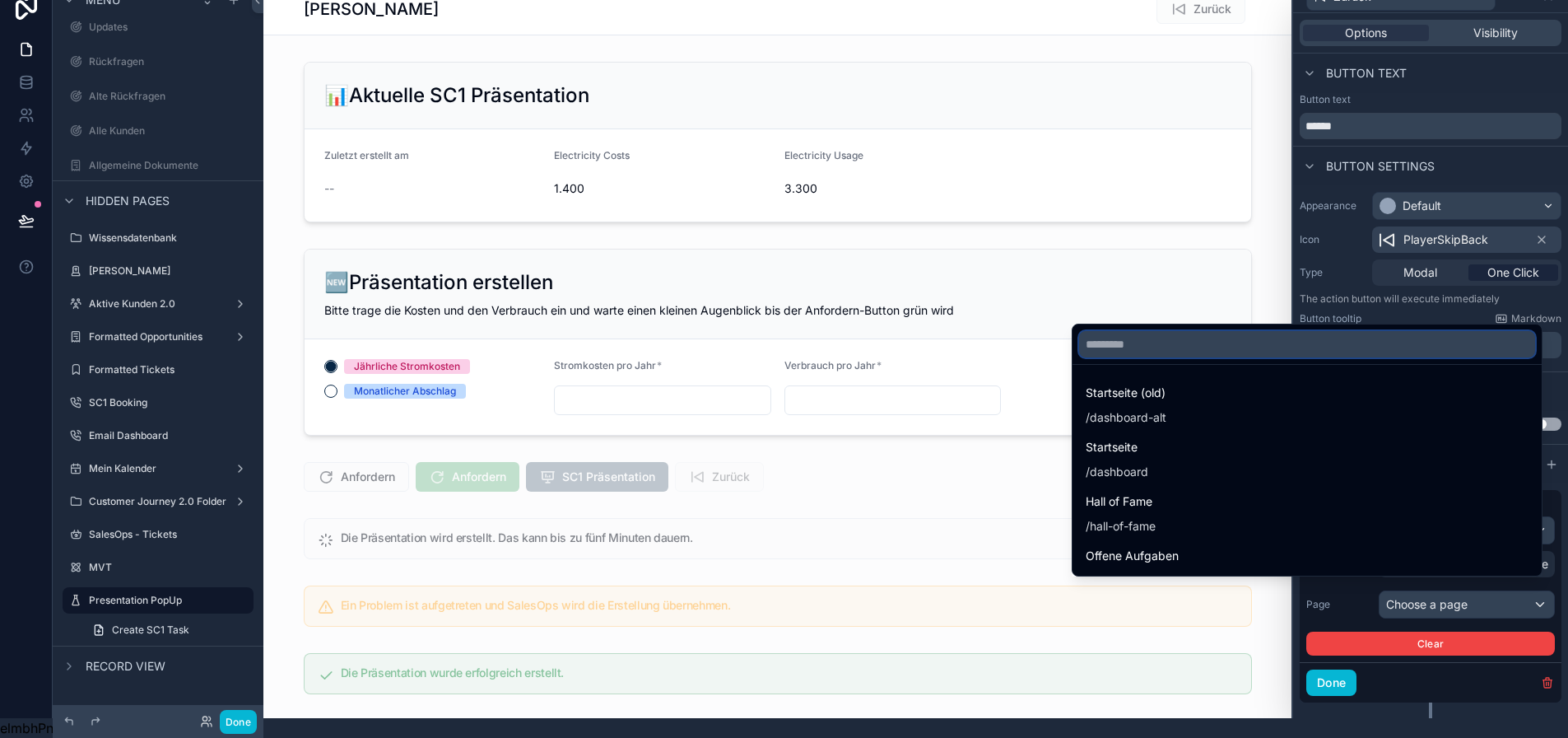
click at [1211, 338] on input "text" at bounding box center [1307, 345] width 456 height 27
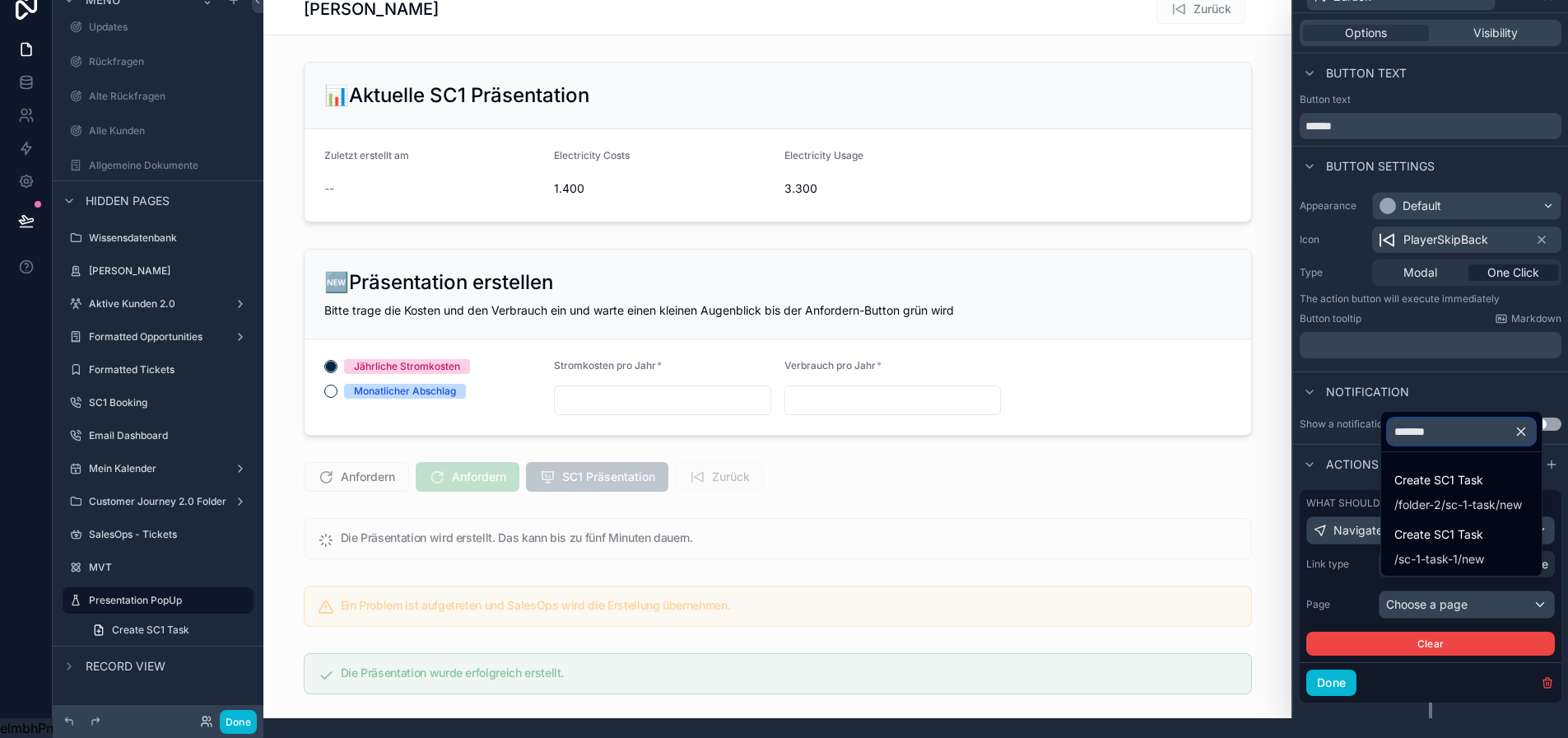
type input "*******"
click at [1448, 373] on div at bounding box center [1430, 349] width 274 height 738
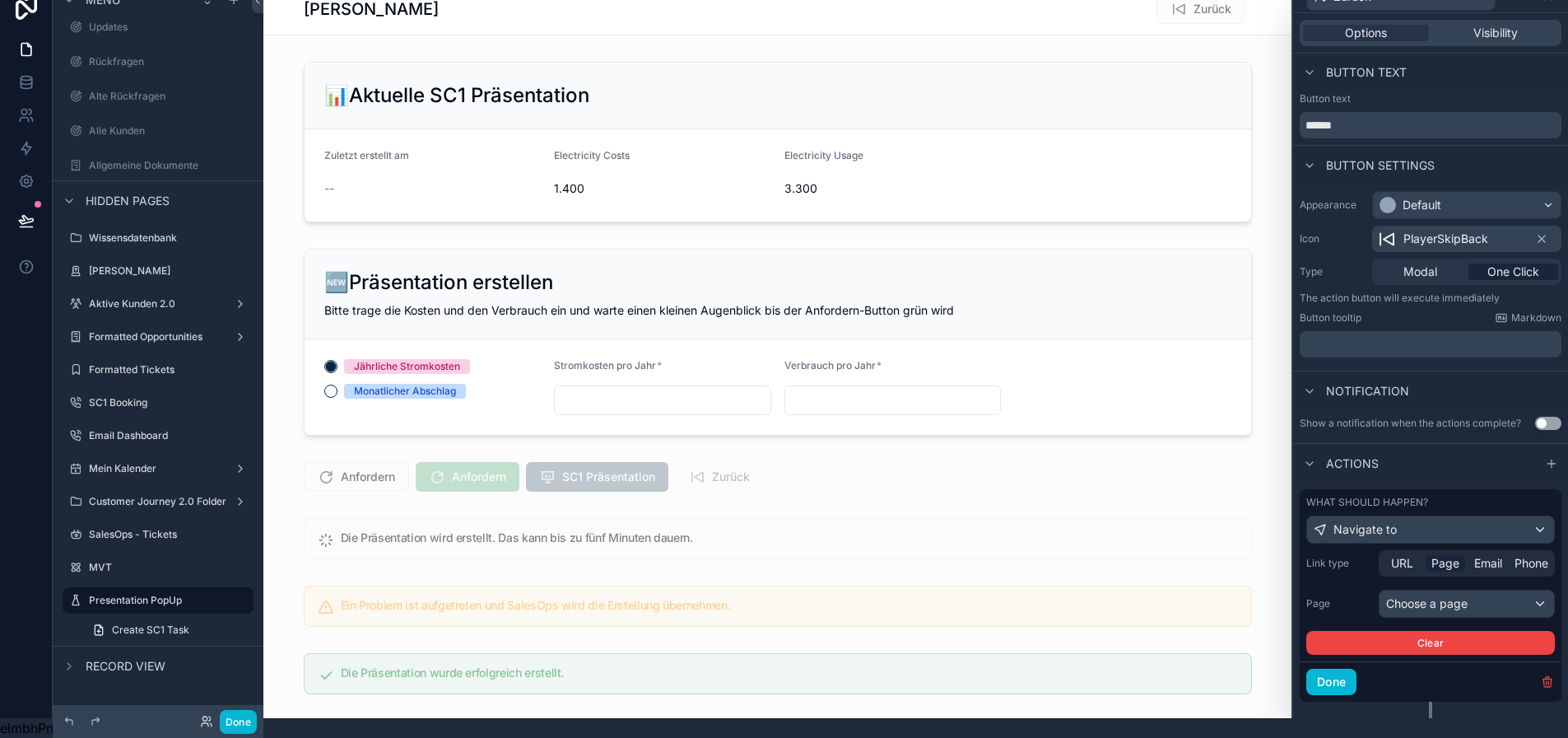
scroll to position [0, 0]
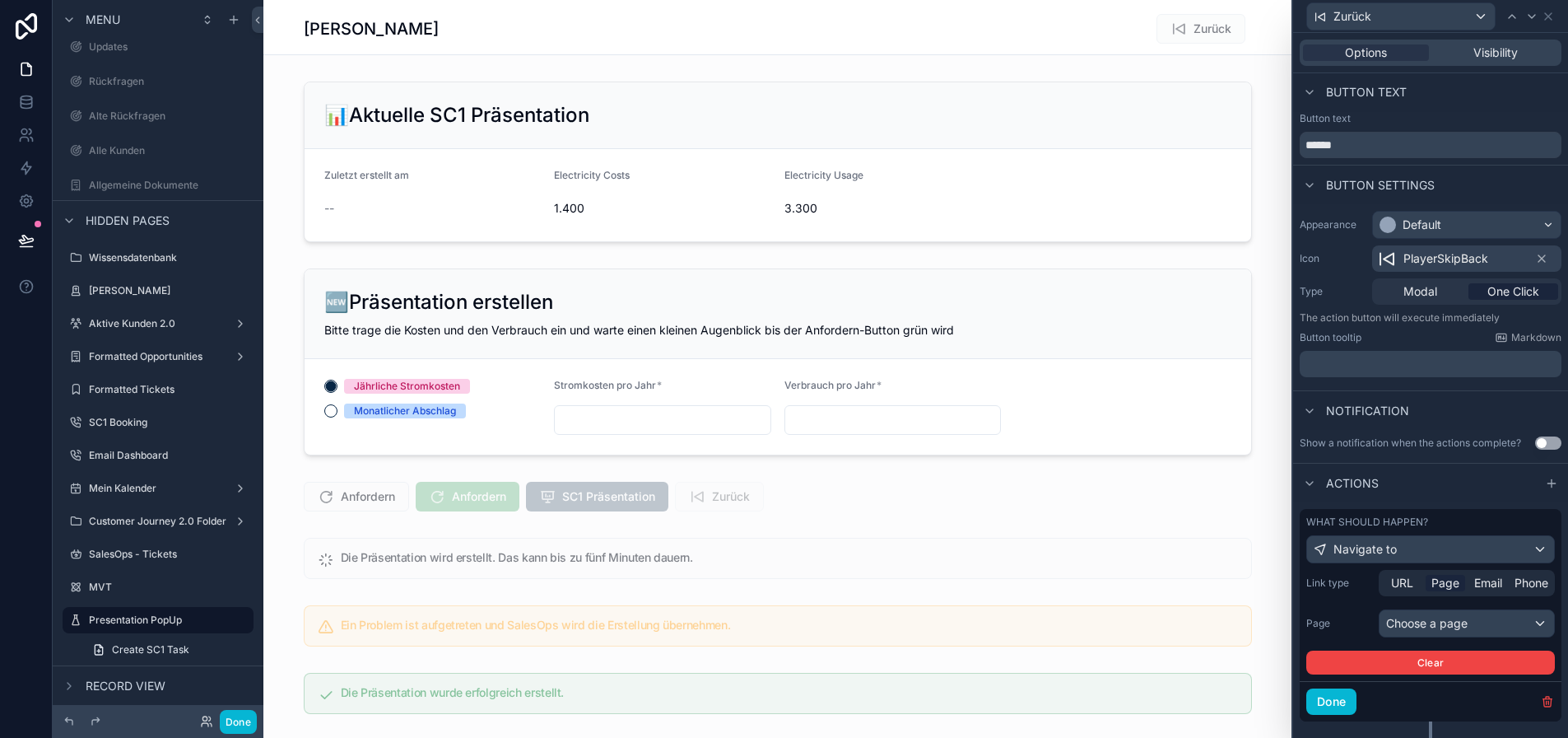
click at [1060, 517] on div "scrollable content" at bounding box center [776, 733] width 1028 height 1465
click at [845, 486] on div "scrollable content" at bounding box center [776, 496] width 1028 height 43
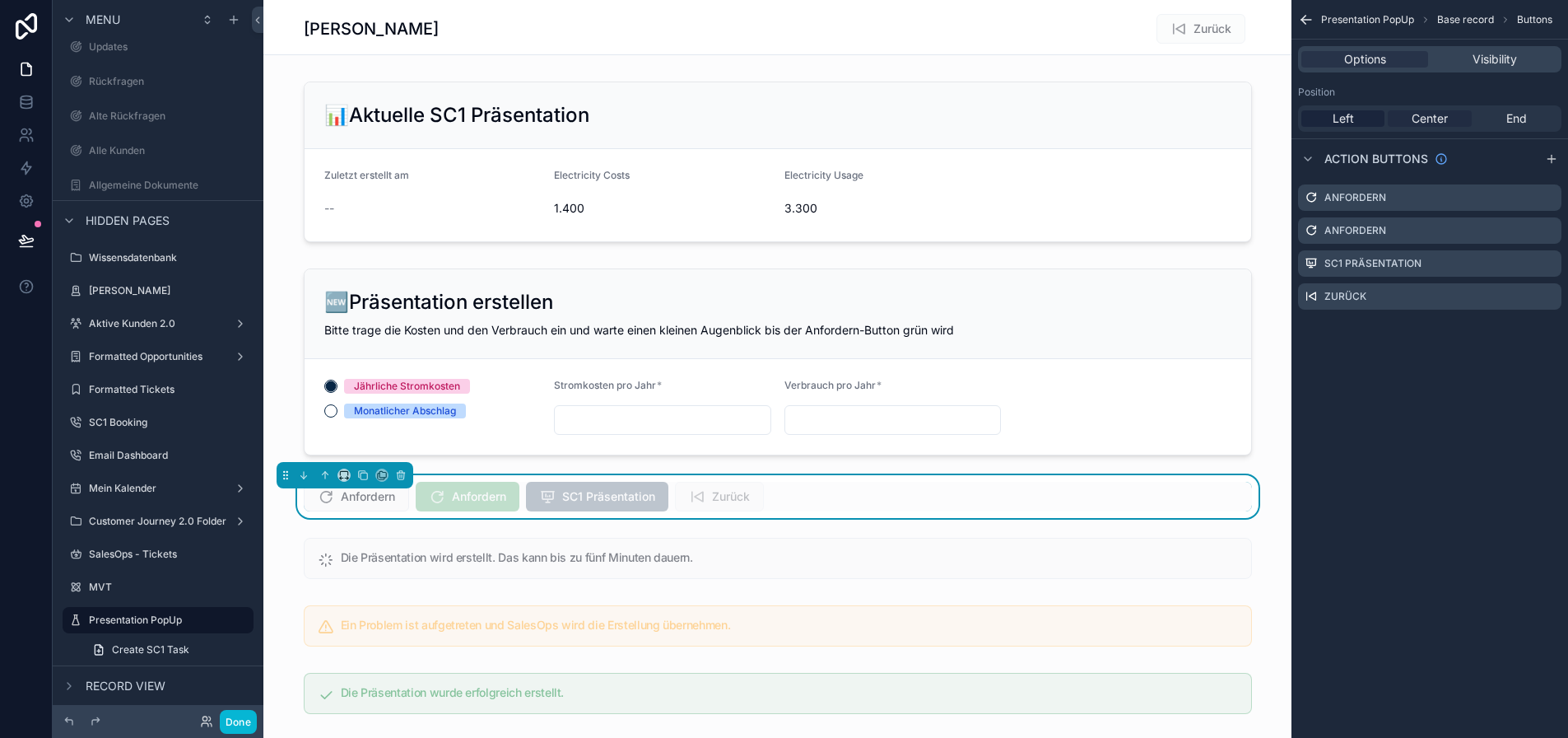
click at [1448, 113] on span "Center" at bounding box center [1429, 119] width 36 height 17
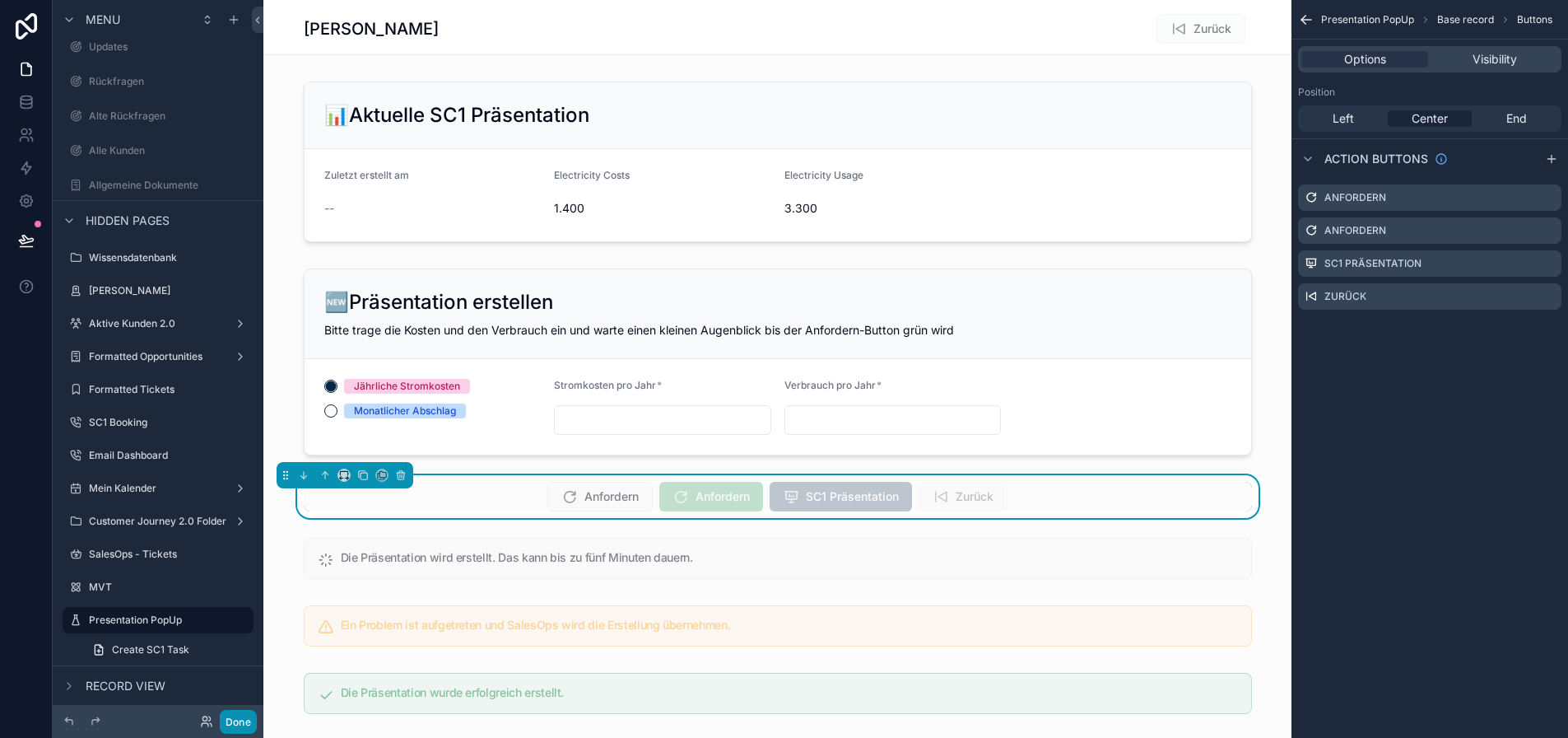
click at [239, 716] on button "Done" at bounding box center [238, 721] width 37 height 24
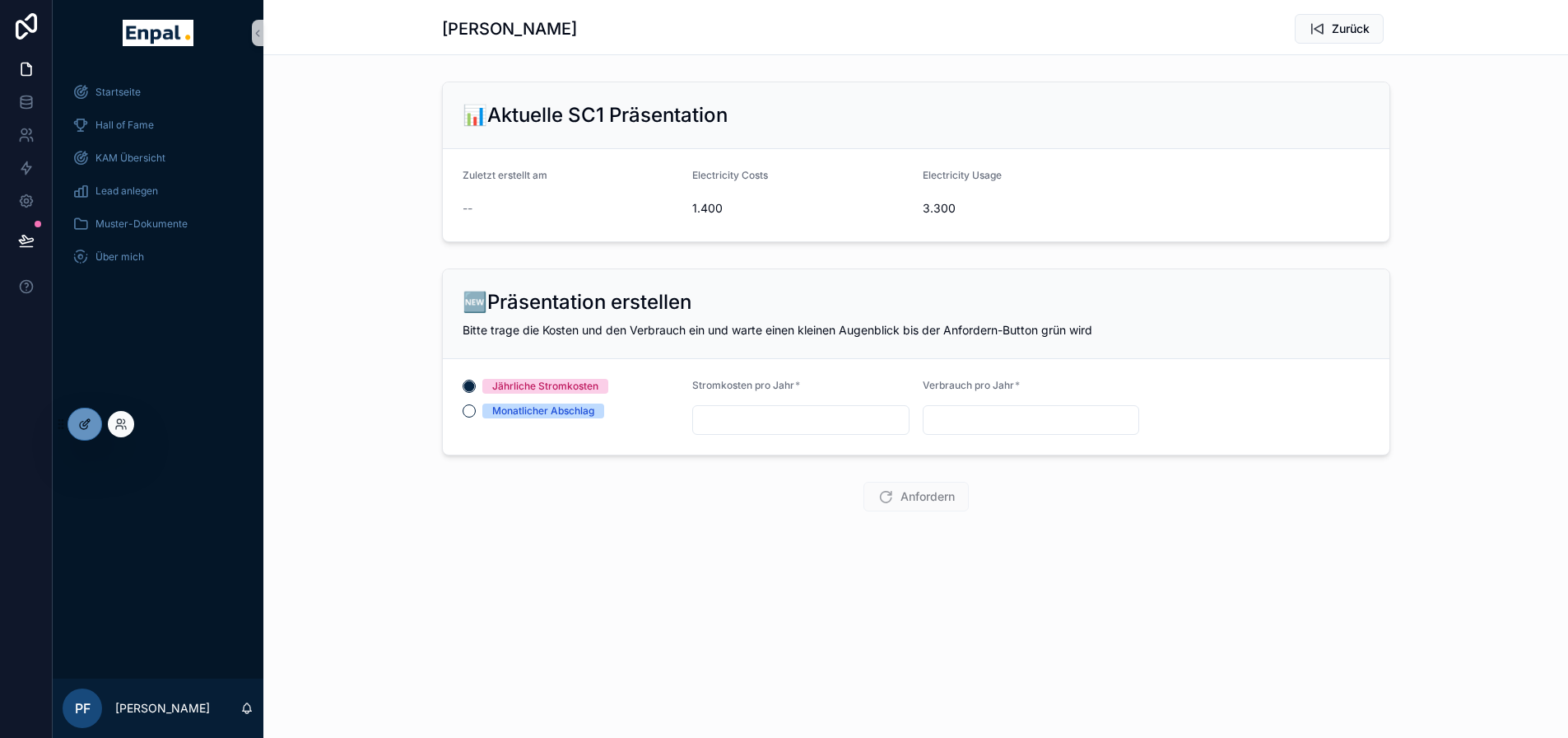
click at [83, 425] on icon at bounding box center [86, 422] width 6 height 6
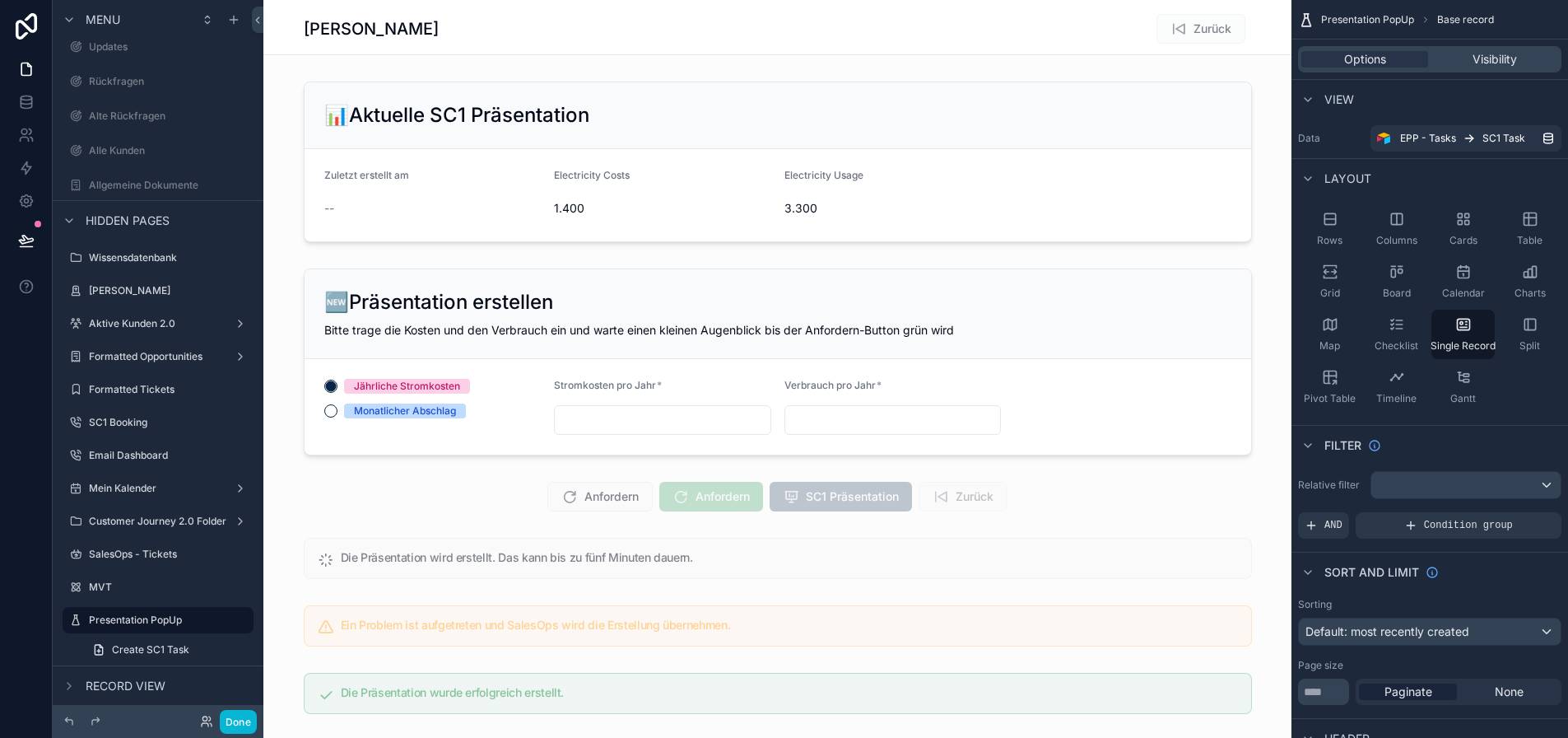
click at [693, 582] on div "scrollable content" at bounding box center [776, 733] width 1028 height 1465
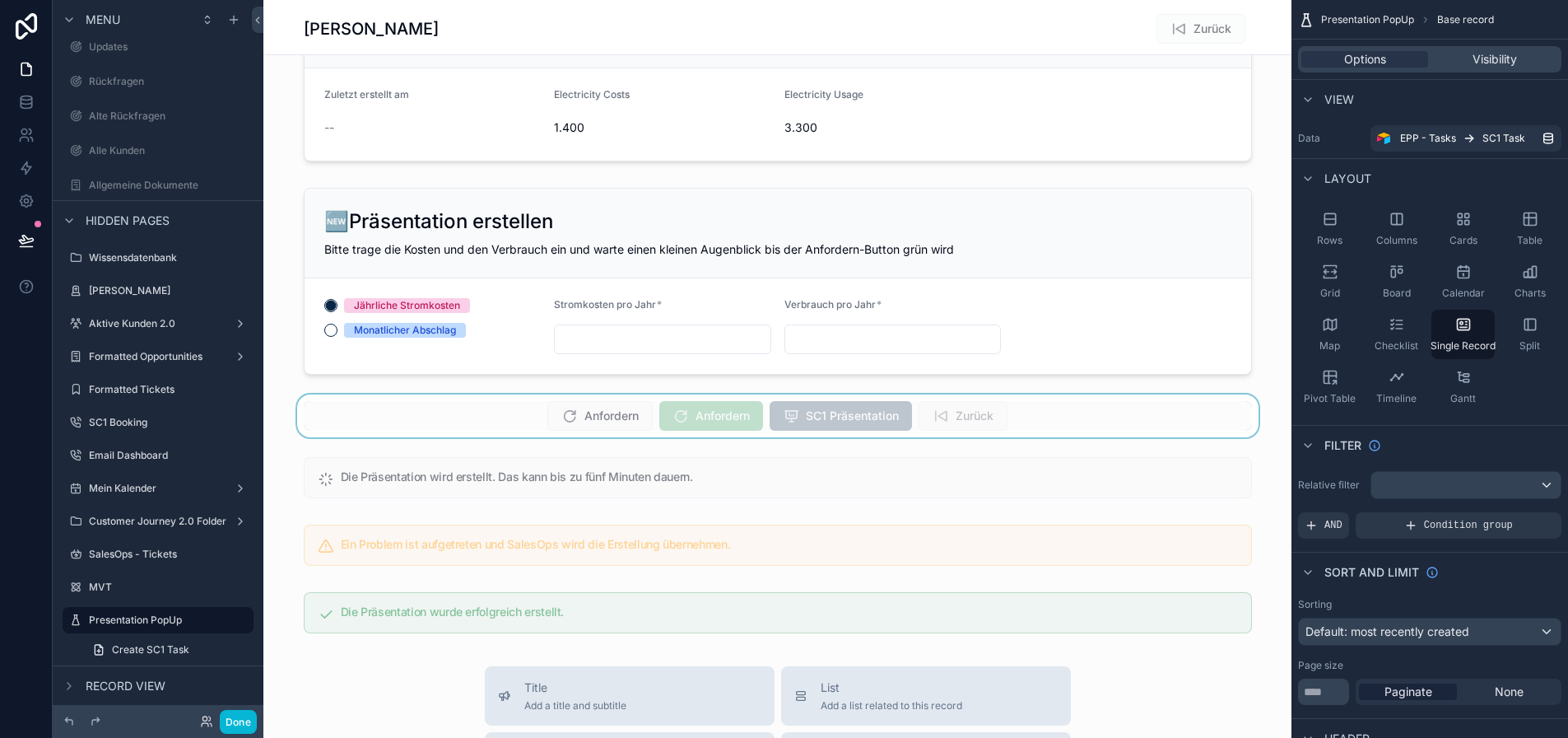
click at [639, 398] on div "scrollable content" at bounding box center [776, 416] width 1028 height 43
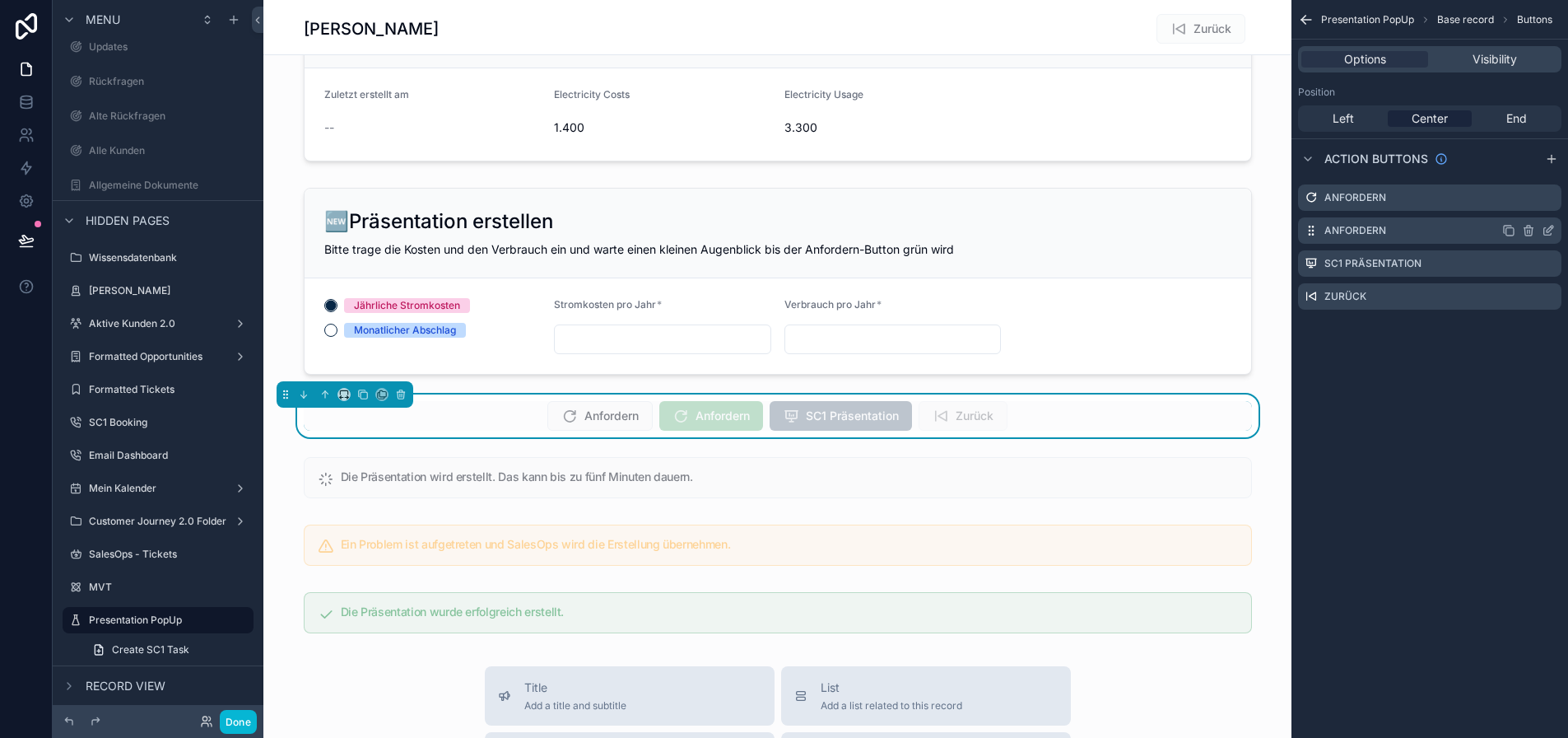
click at [1551, 229] on icon "scrollable content" at bounding box center [1548, 232] width 7 height 7
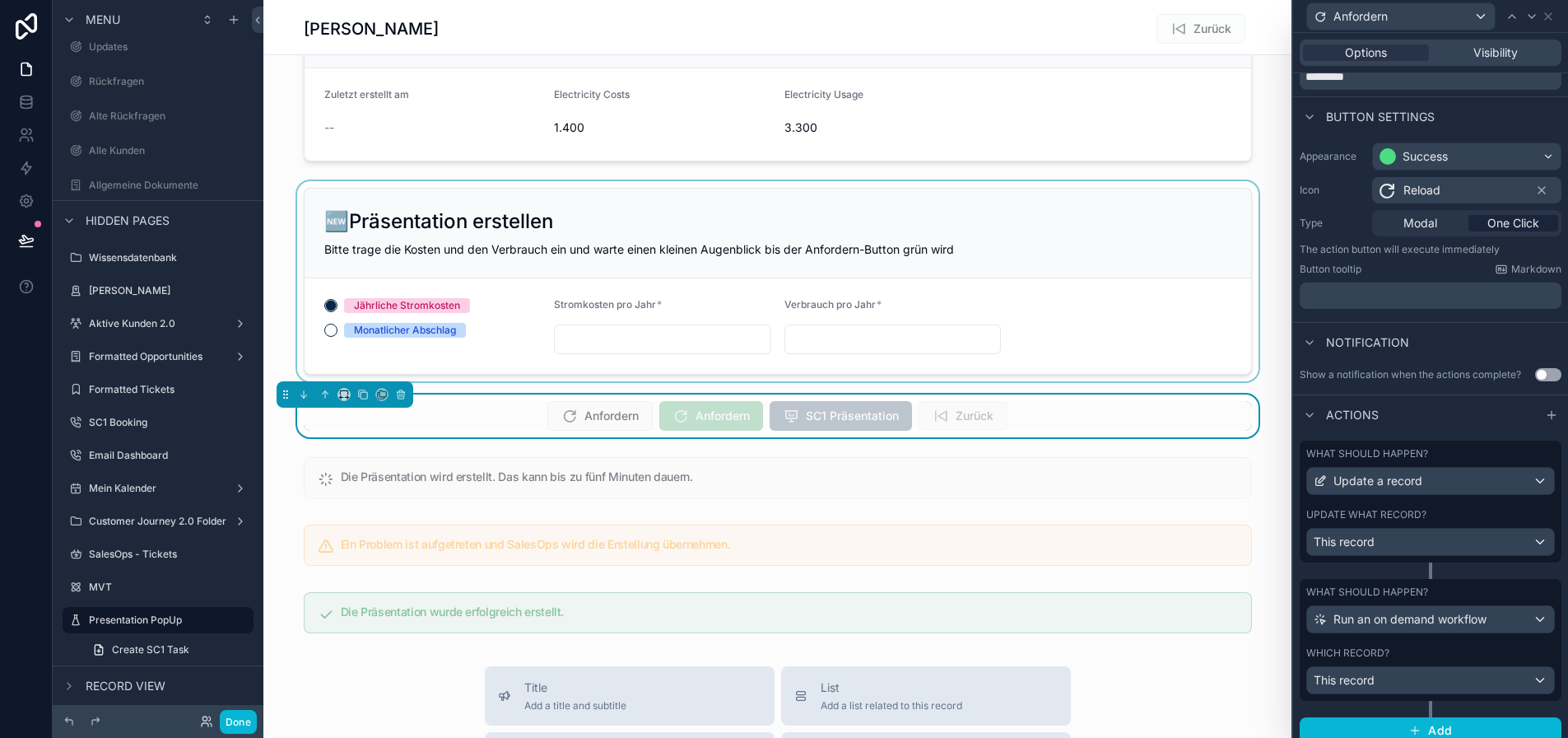
scroll to position [111, 0]
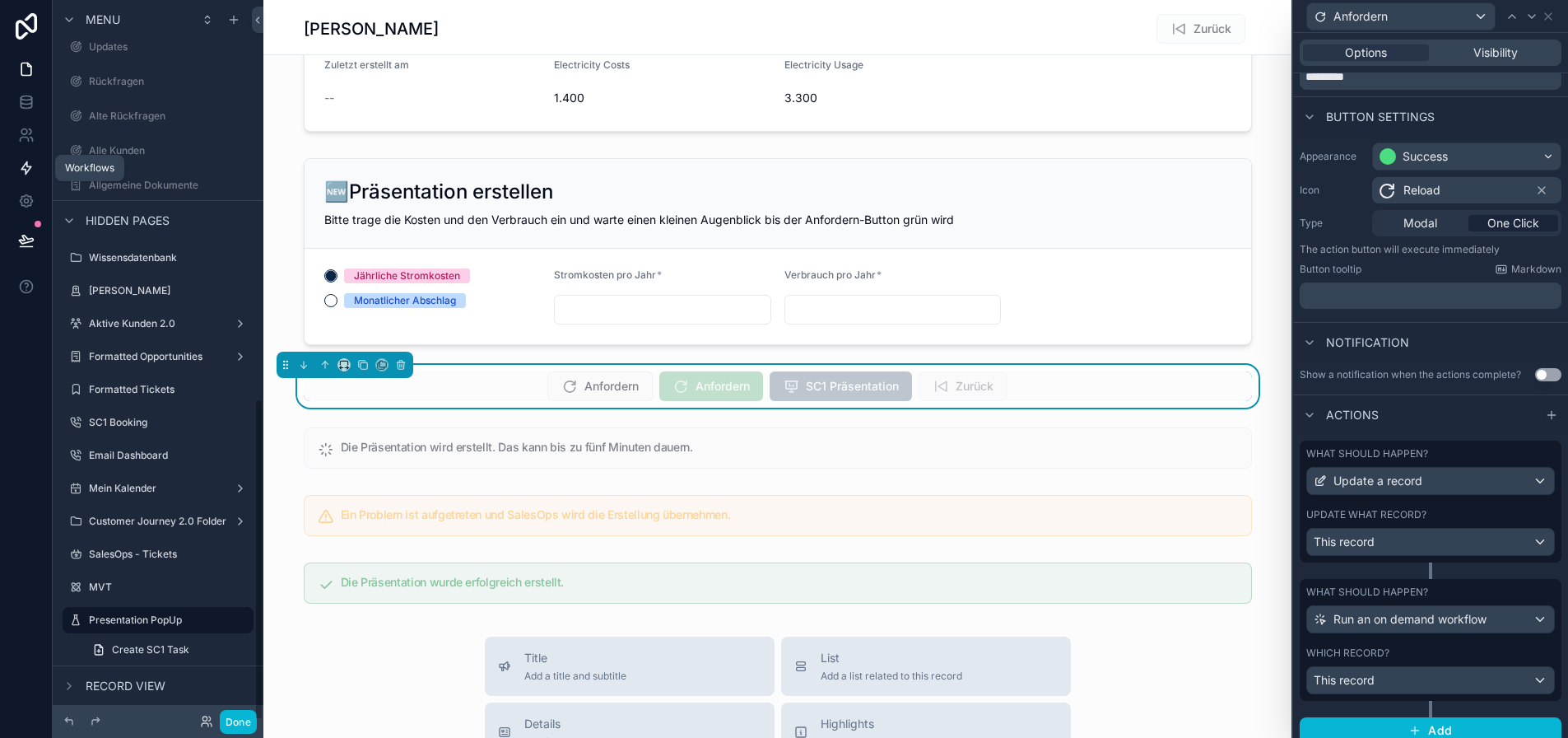
click at [19, 158] on link at bounding box center [26, 167] width 52 height 33
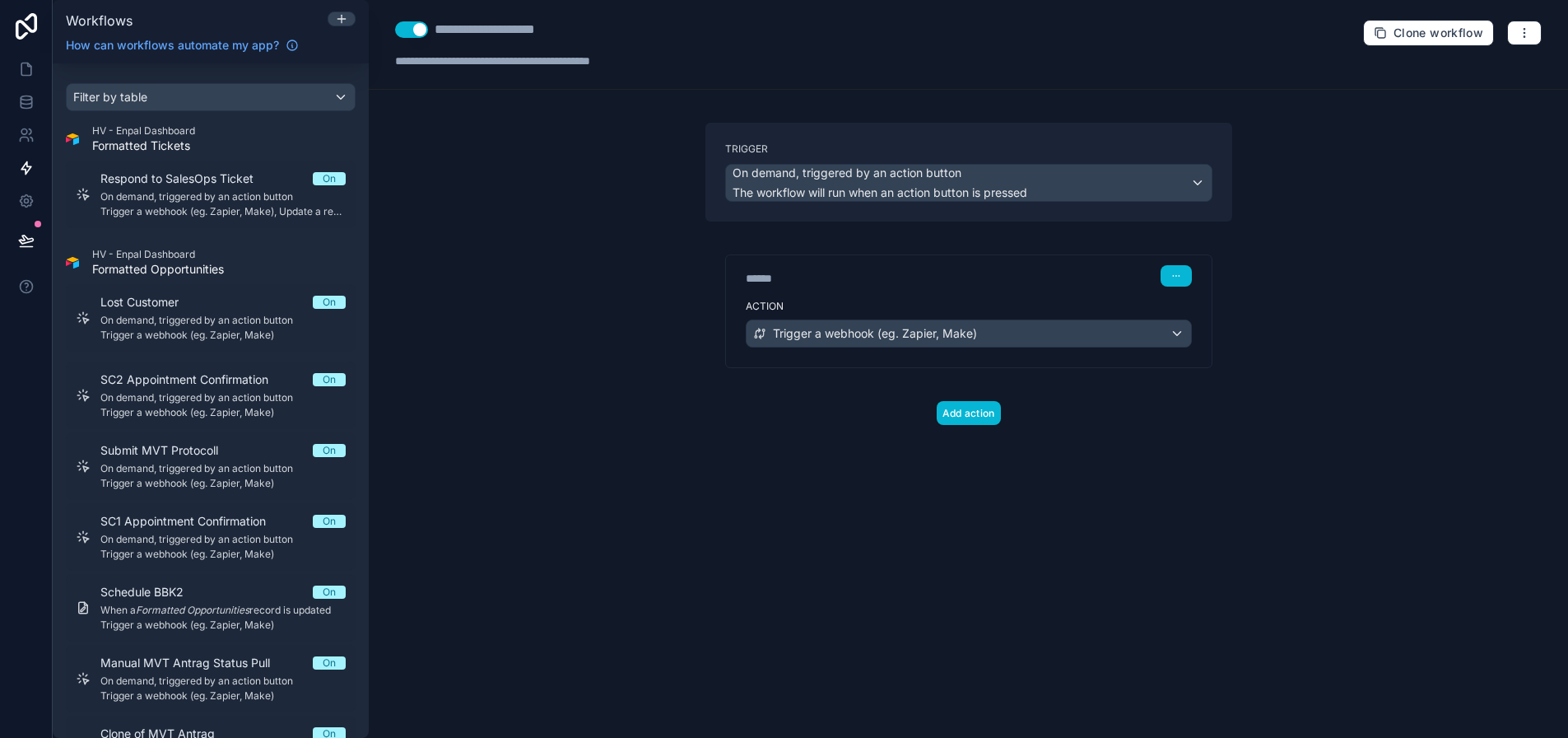
click at [455, 90] on div "**********" at bounding box center [968, 369] width 1199 height 738
click at [544, 316] on div "**********" at bounding box center [968, 369] width 1199 height 738
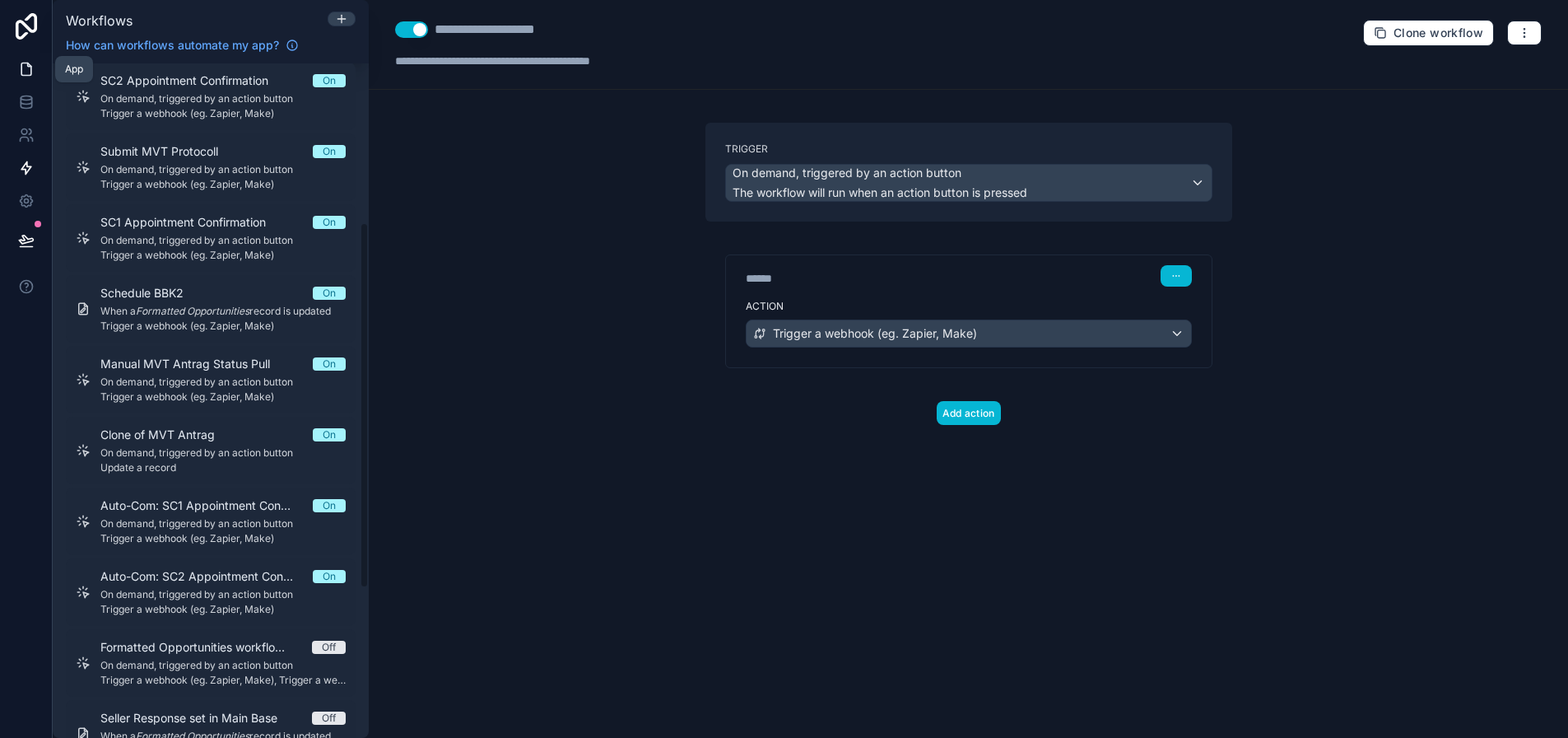
click at [27, 74] on icon at bounding box center [26, 69] width 17 height 17
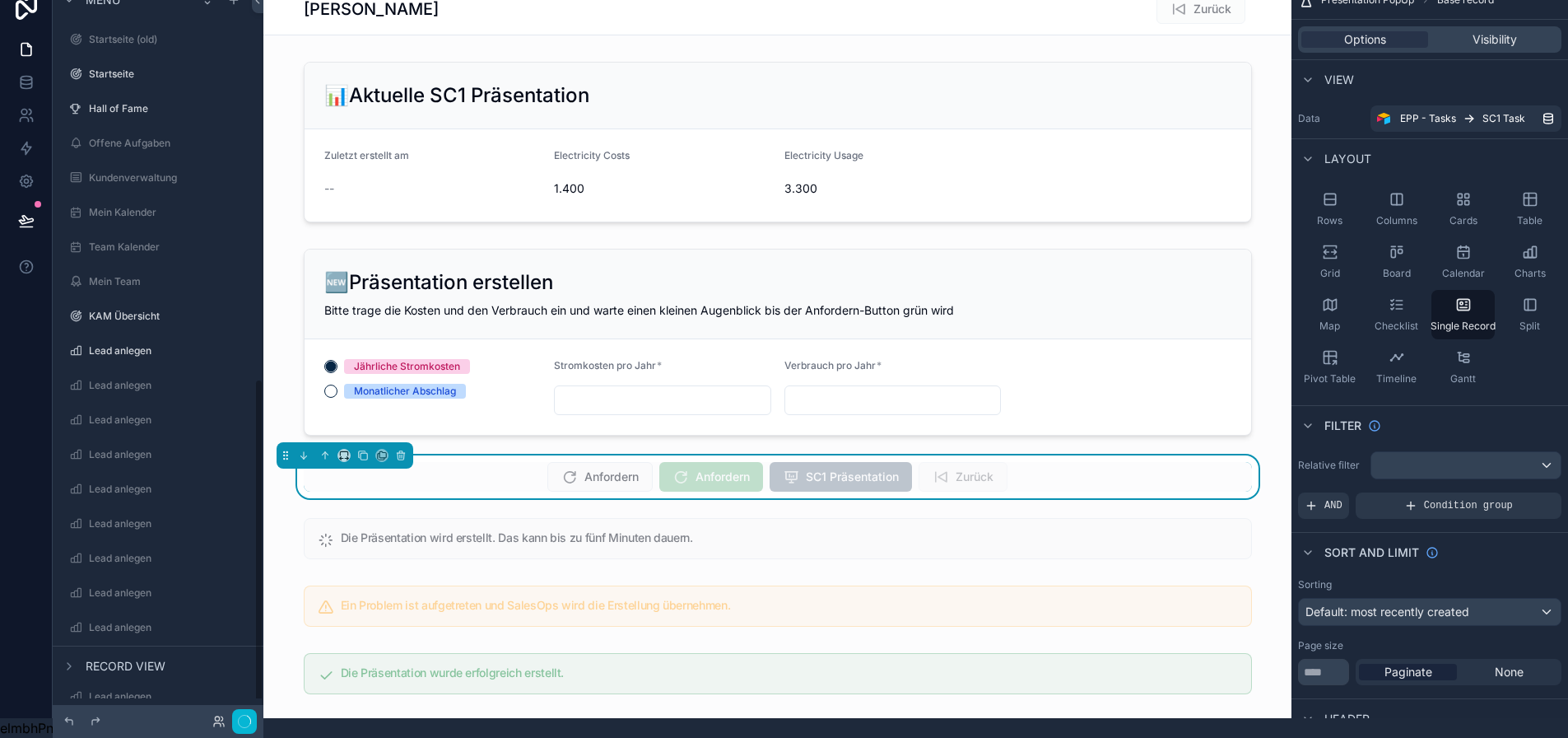
scroll to position [877, 0]
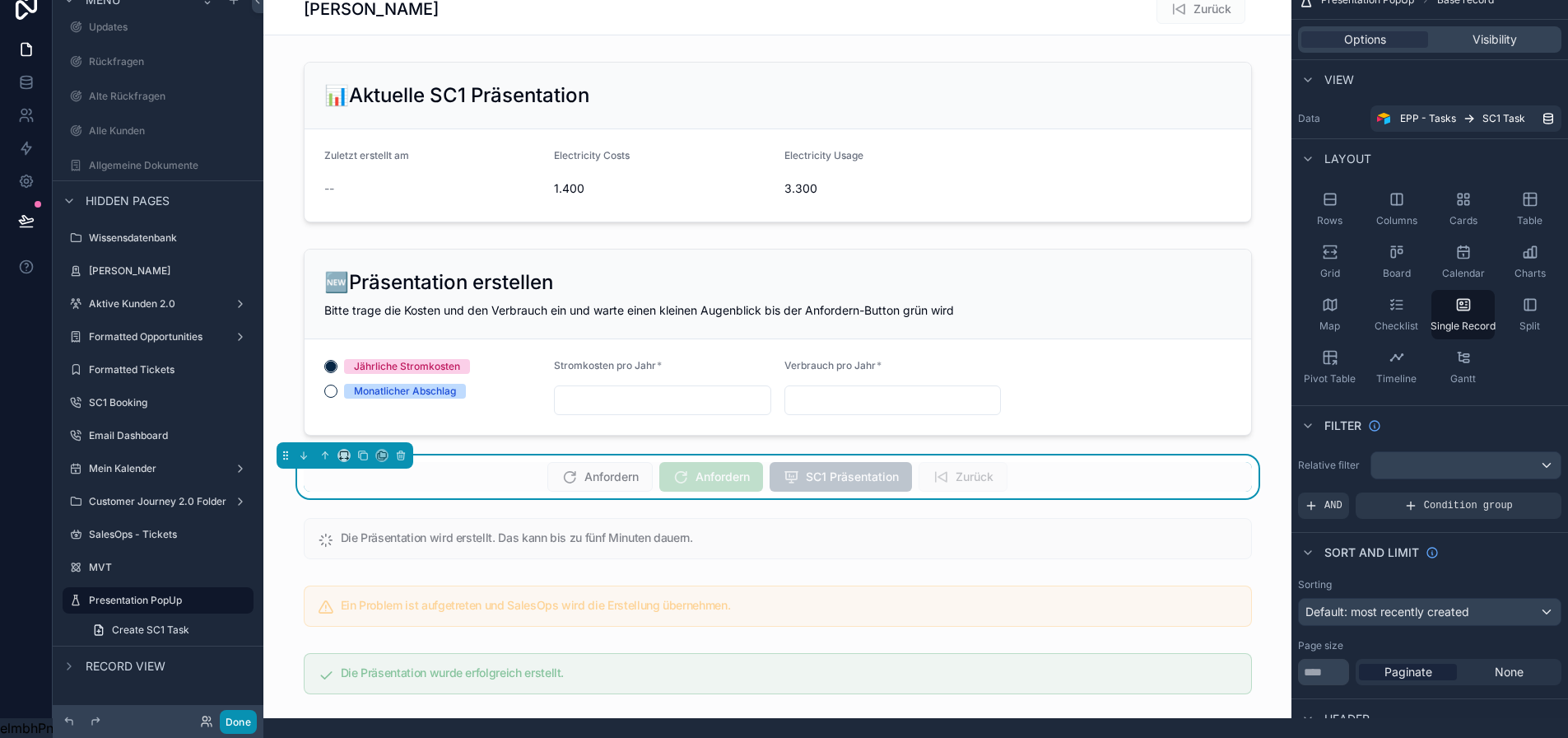
click at [246, 720] on button "Done" at bounding box center [238, 721] width 37 height 24
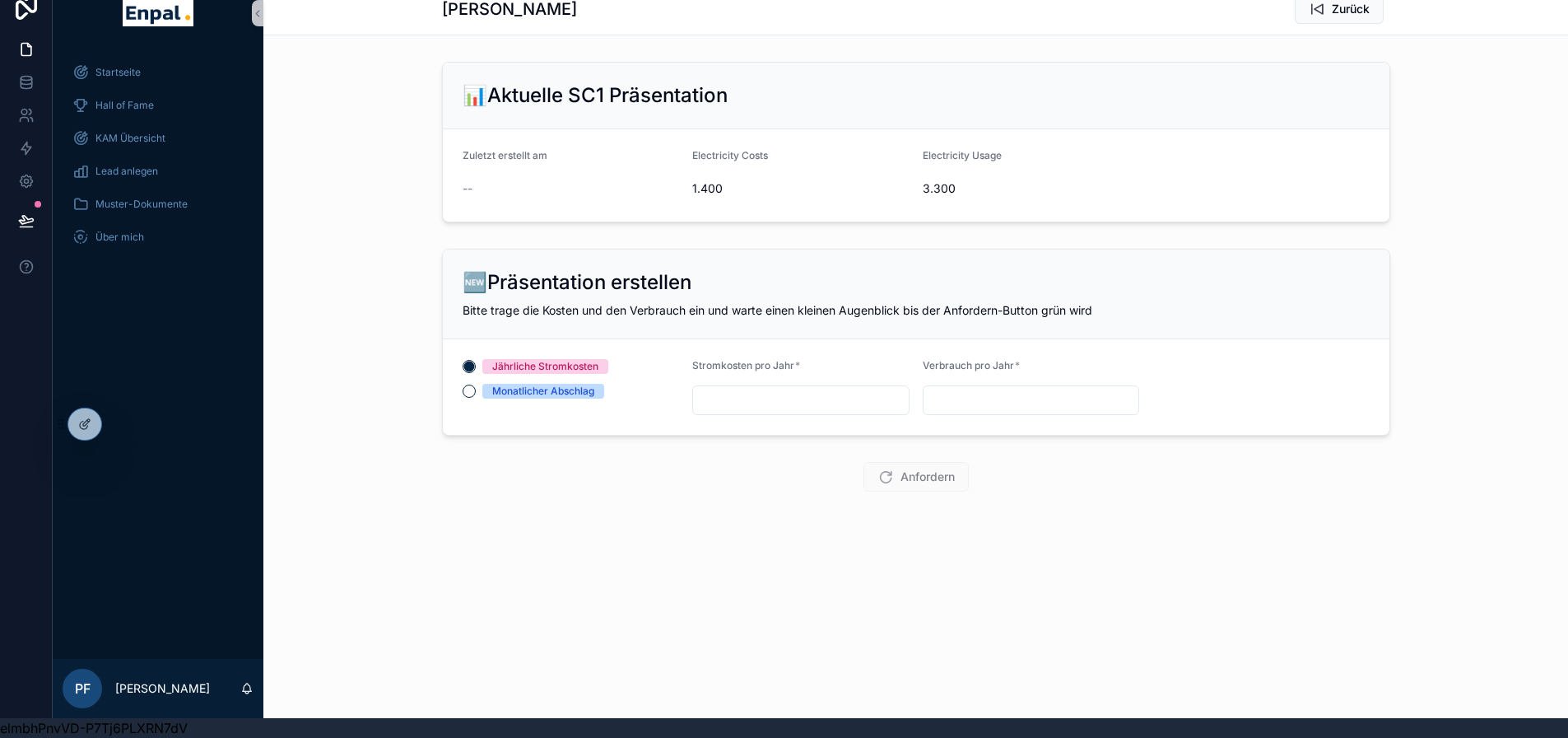
scroll to position [0, 0]
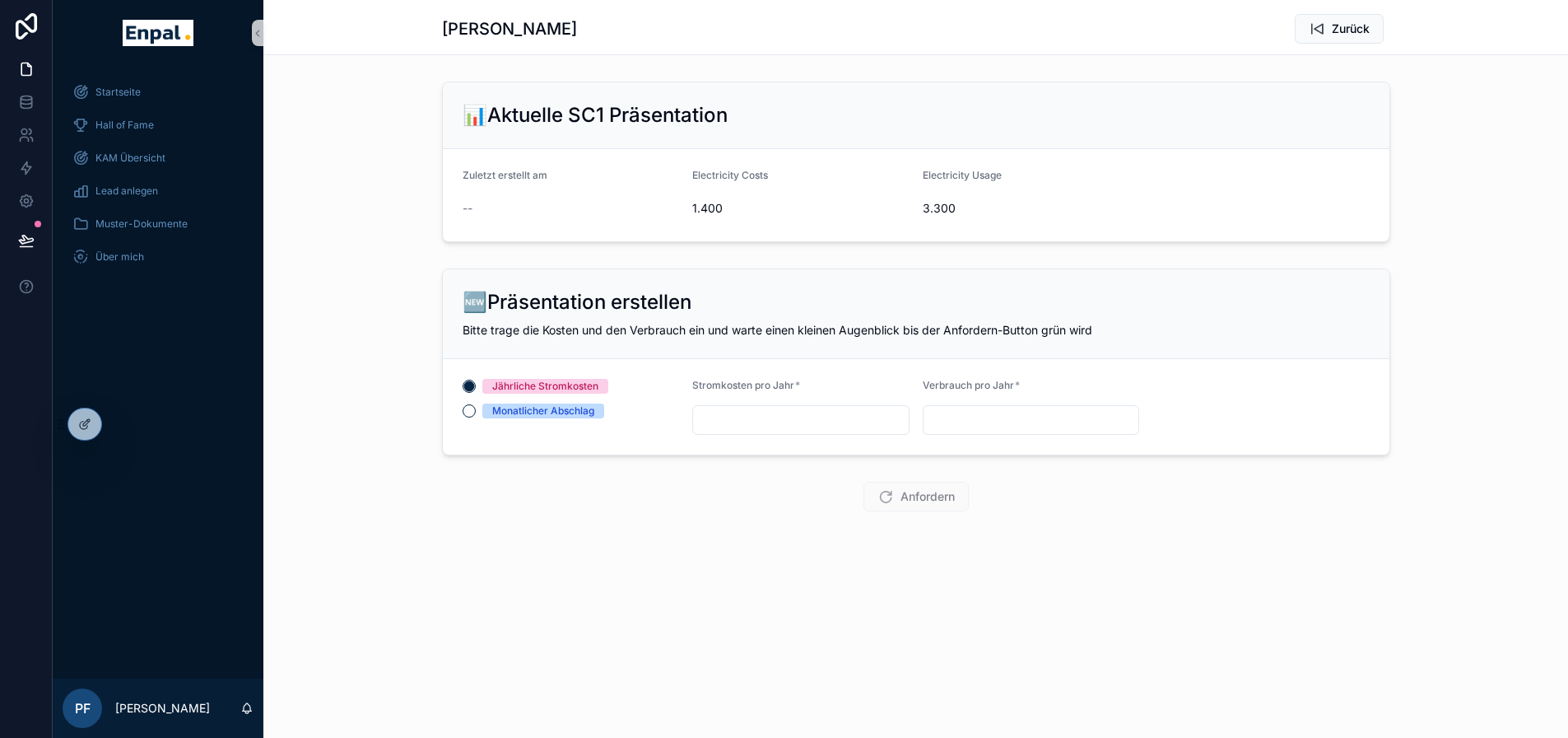
click at [863, 423] on input "scrollable content" at bounding box center [801, 420] width 216 height 23
type input "*****"
click at [944, 416] on input "scrollable content" at bounding box center [1031, 420] width 216 height 23
type input "**"
click at [1322, 29] on icon "scrollable content" at bounding box center [1317, 28] width 17 height 17
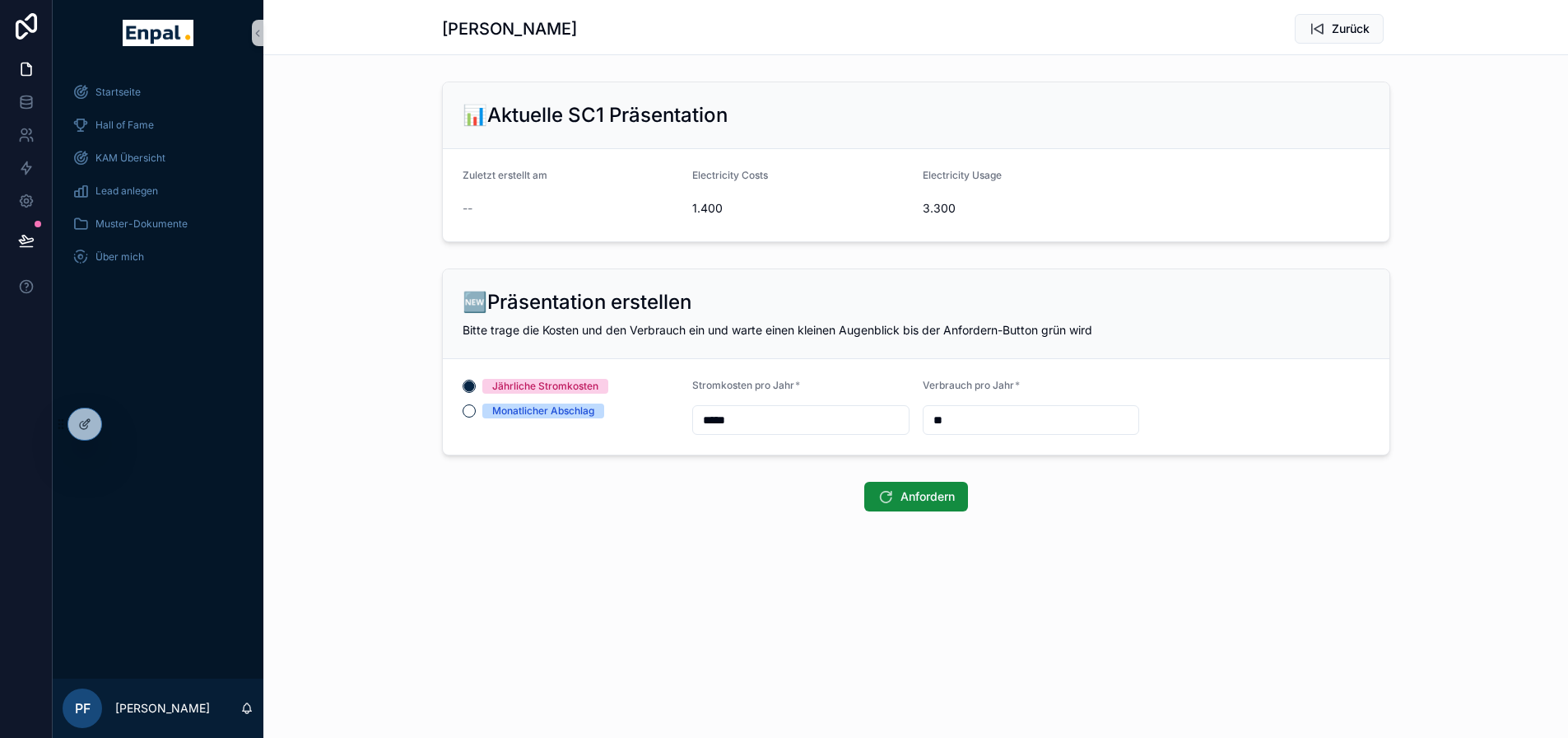
click at [1322, 29] on icon "scrollable content" at bounding box center [1317, 28] width 17 height 17
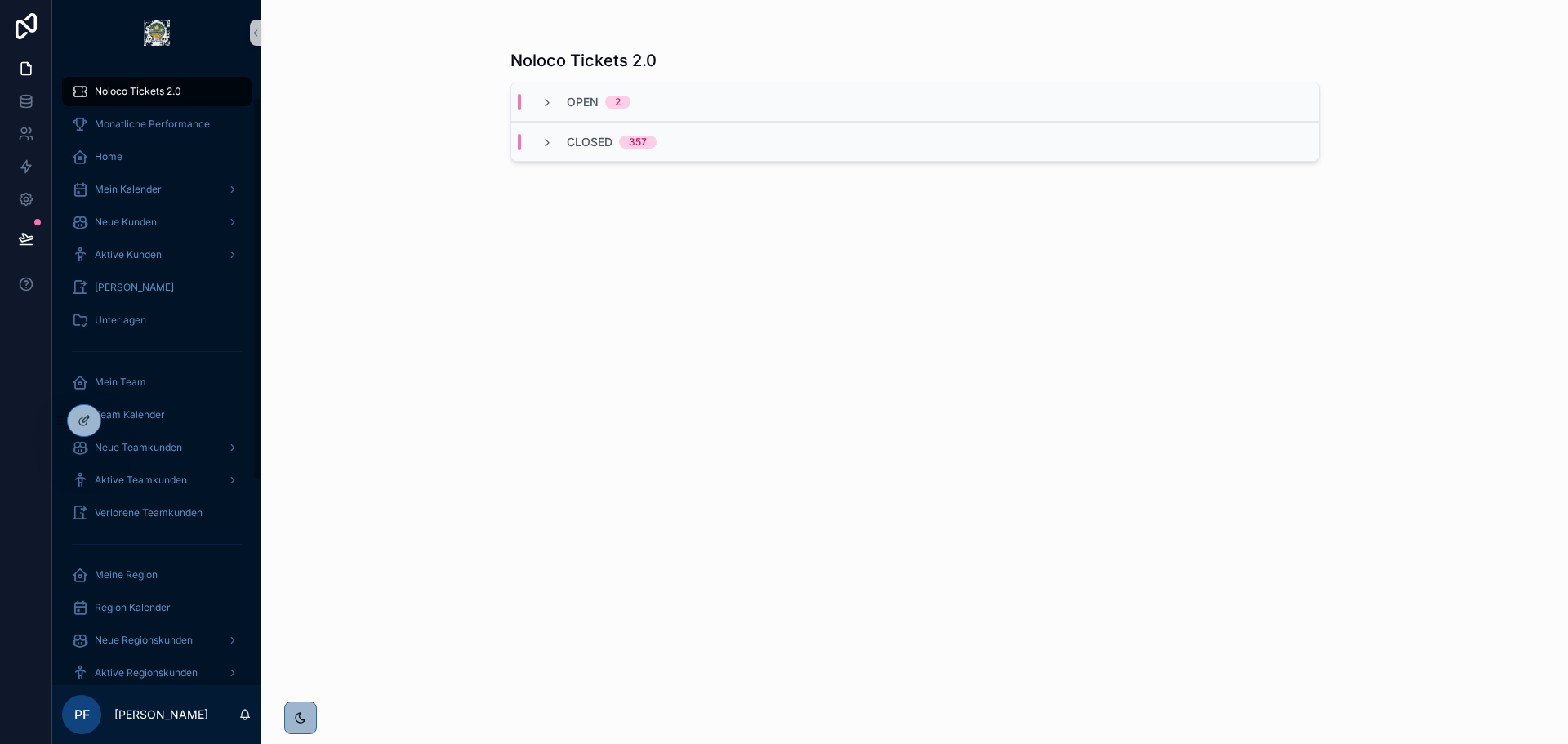
scroll to position [57, 0]
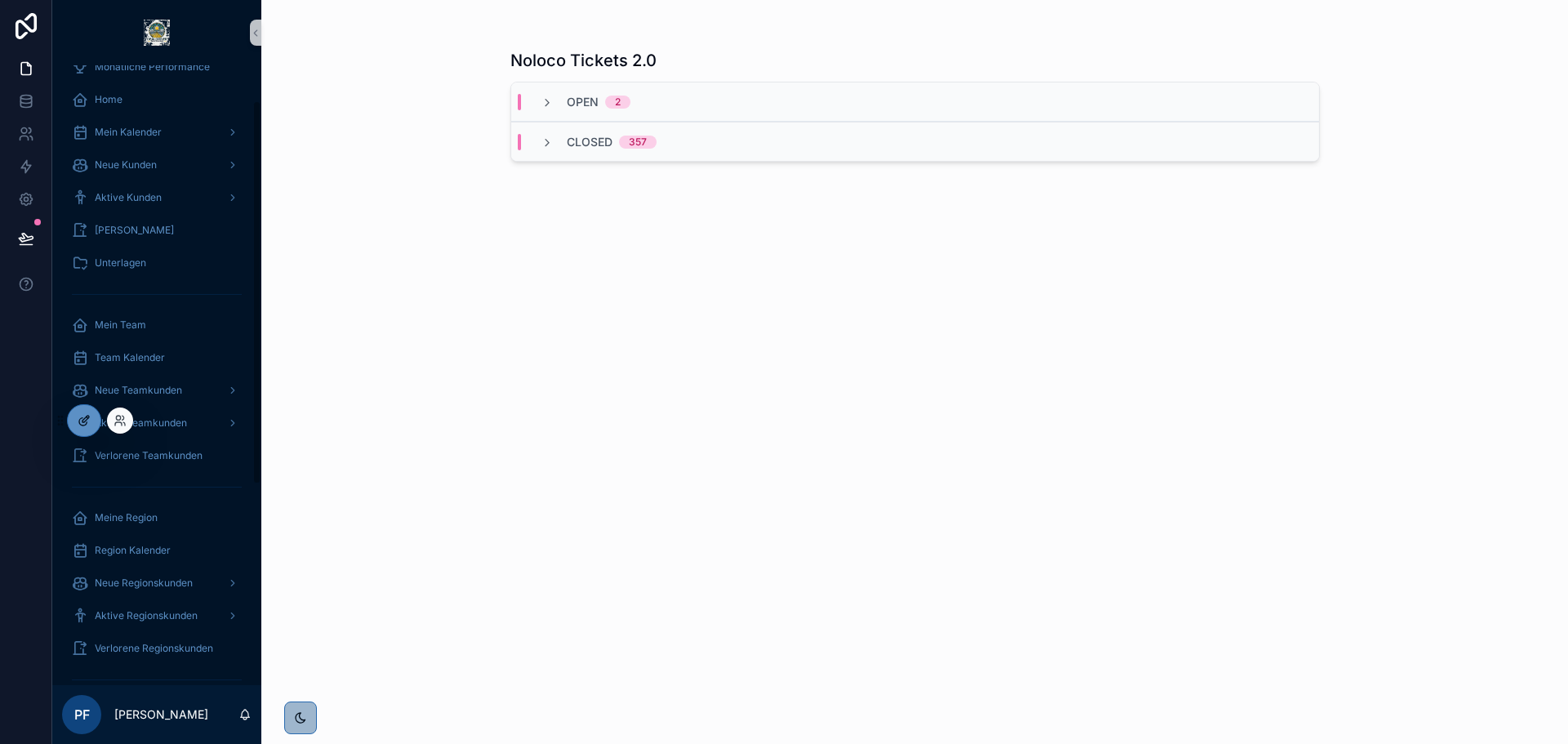
click at [80, 415] on icon at bounding box center [83, 420] width 13 height 13
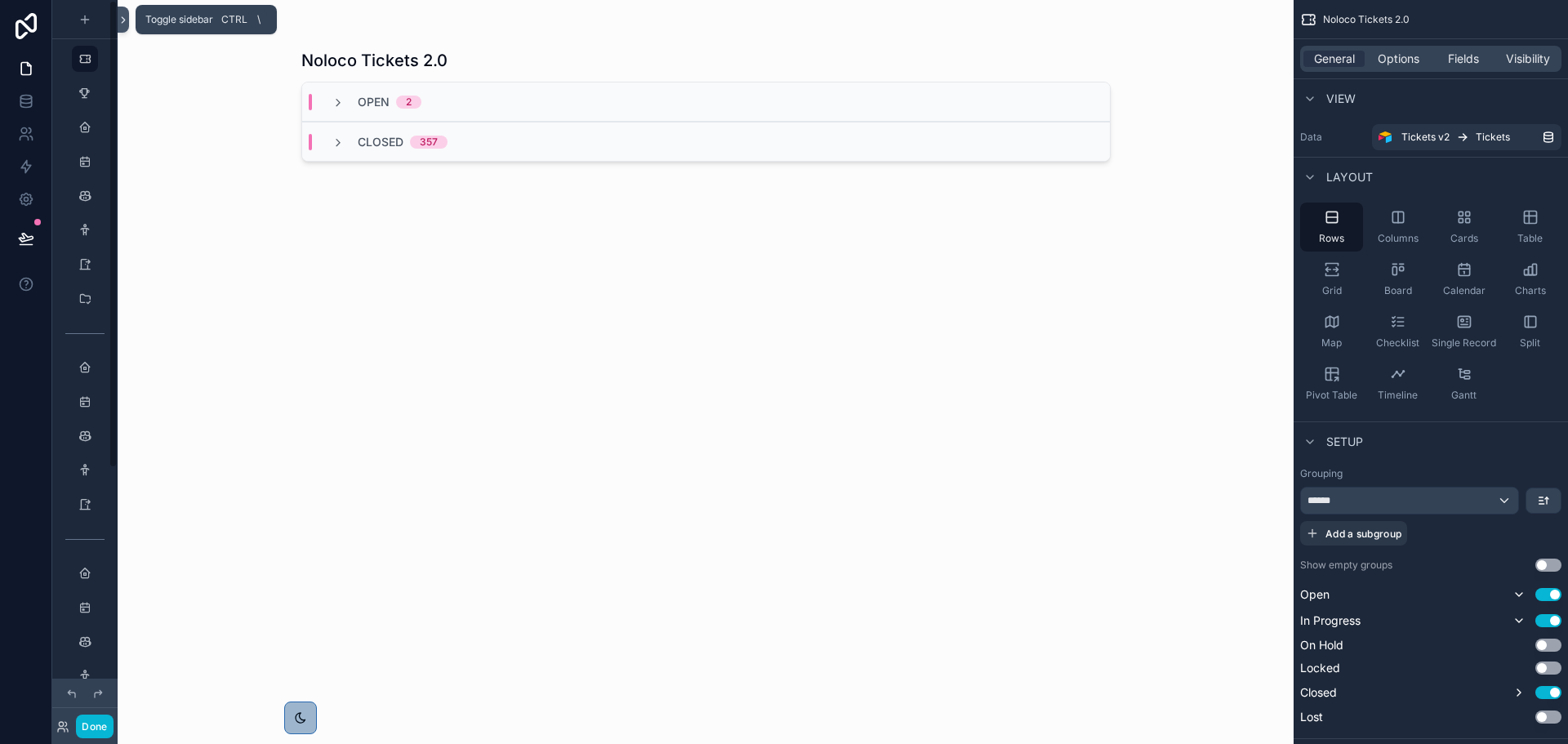
click at [119, 20] on icon at bounding box center [123, 20] width 11 height 12
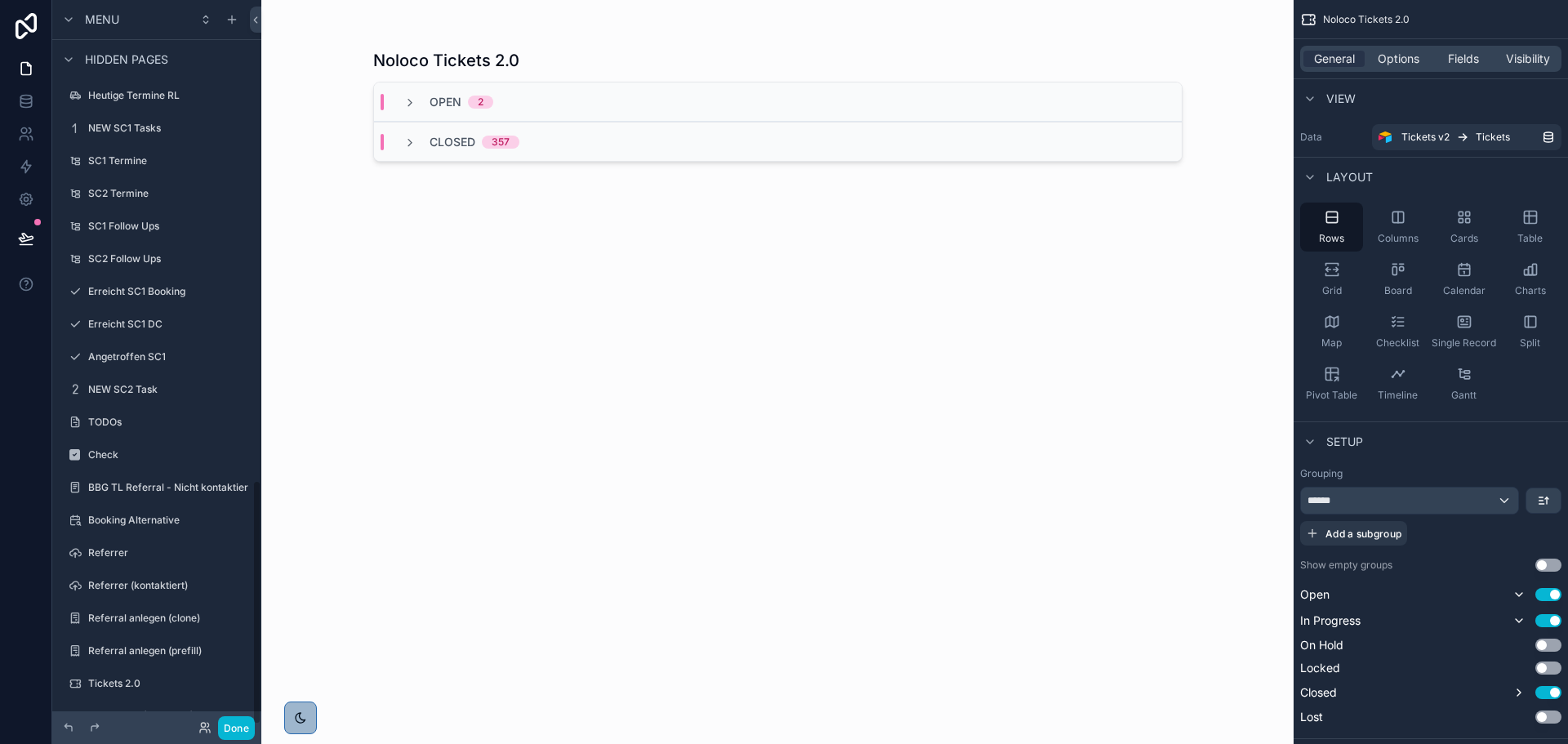
scroll to position [1419, 0]
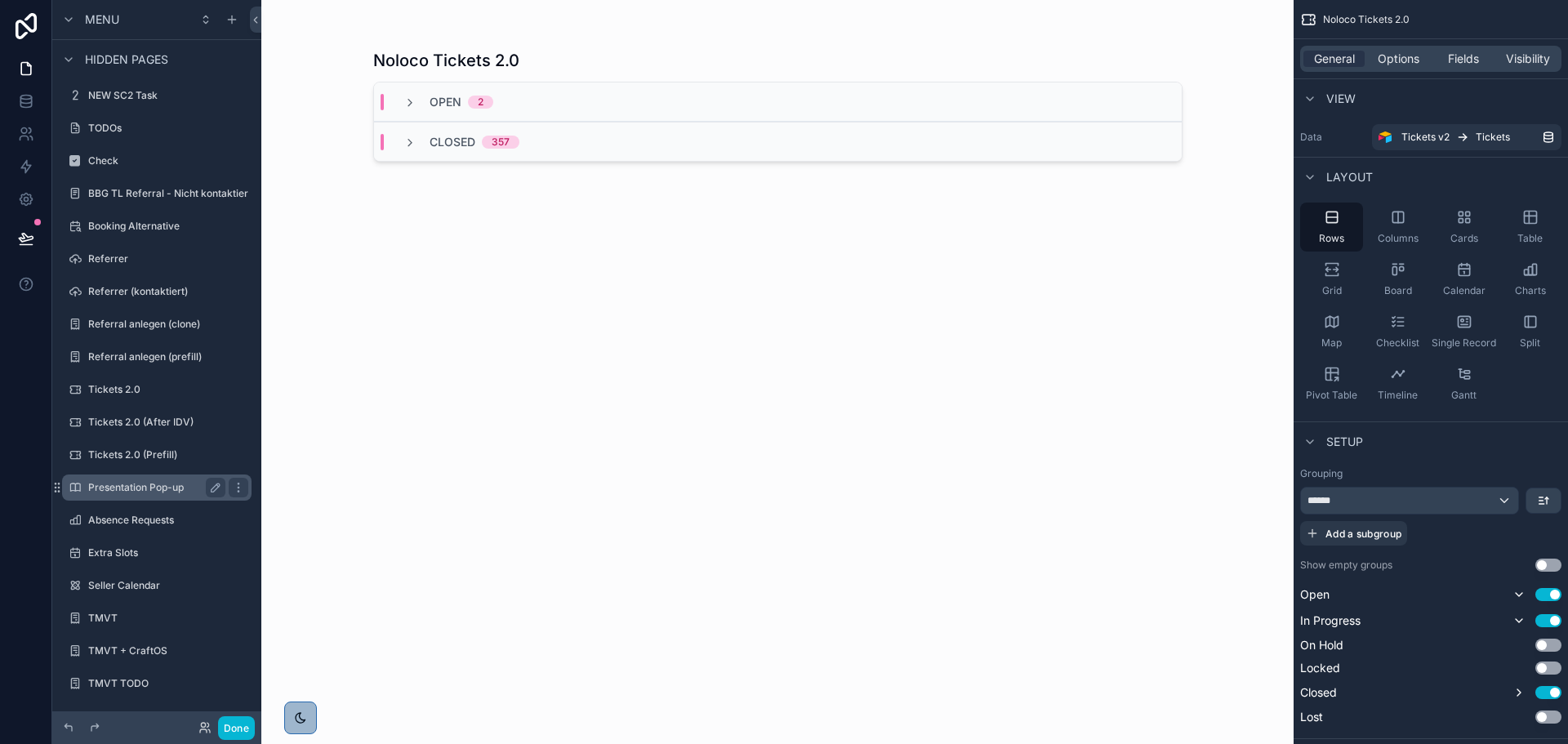
click at [157, 481] on label "Presentation Pop-up" at bounding box center [153, 488] width 131 height 13
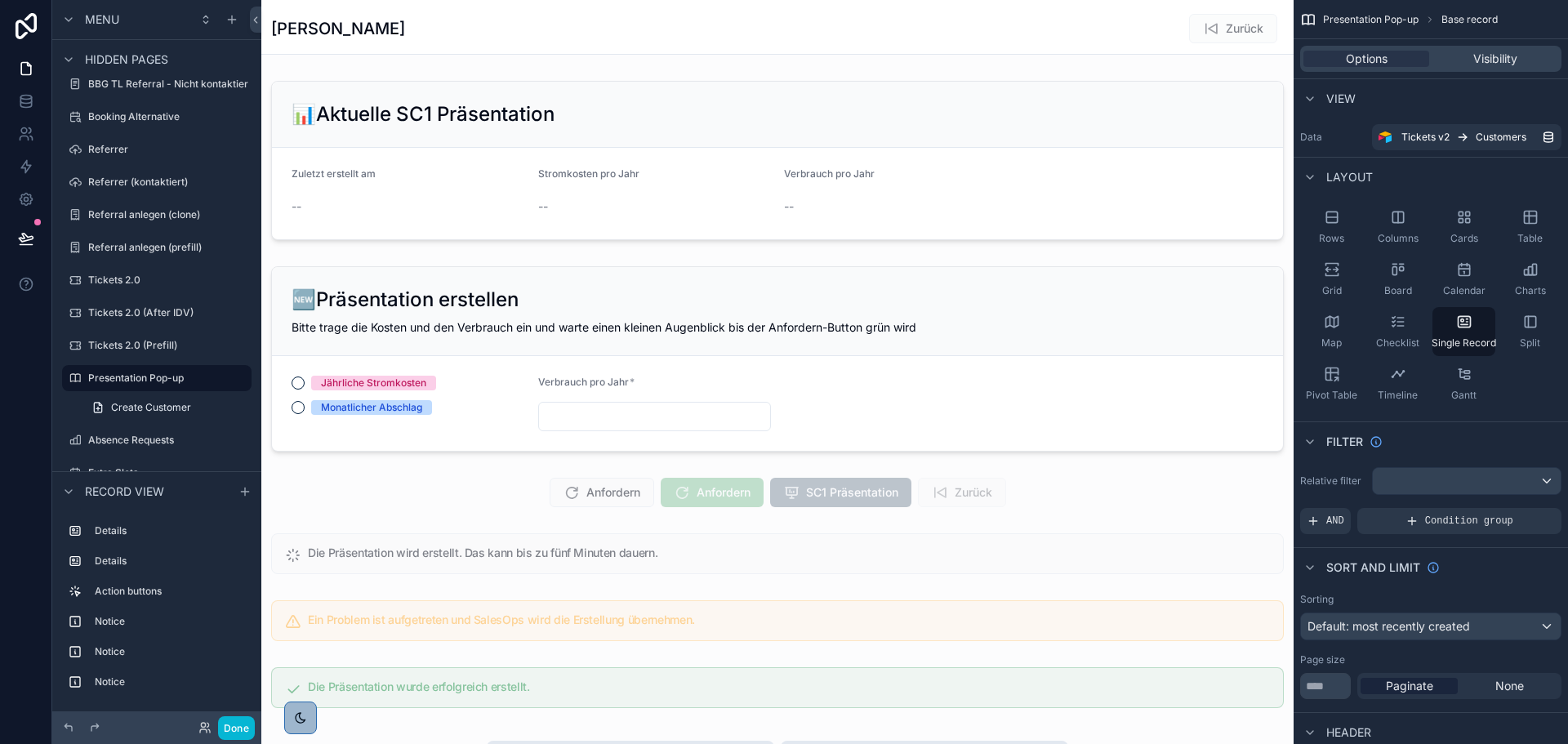
click at [751, 43] on div "Maren Fischer Zurück" at bounding box center [777, 28] width 1013 height 31
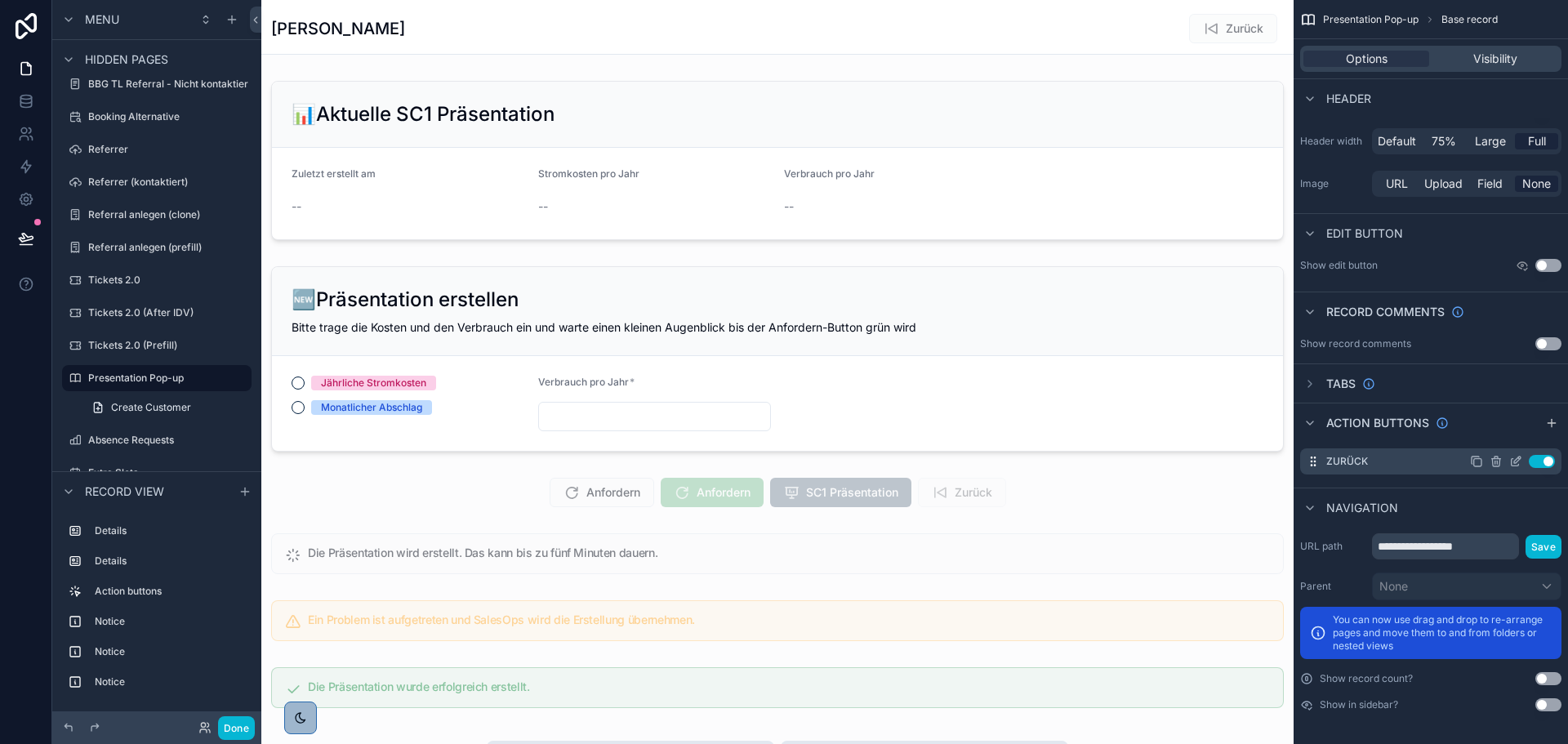
click at [1515, 457] on icon "scrollable content" at bounding box center [1515, 461] width 13 height 13
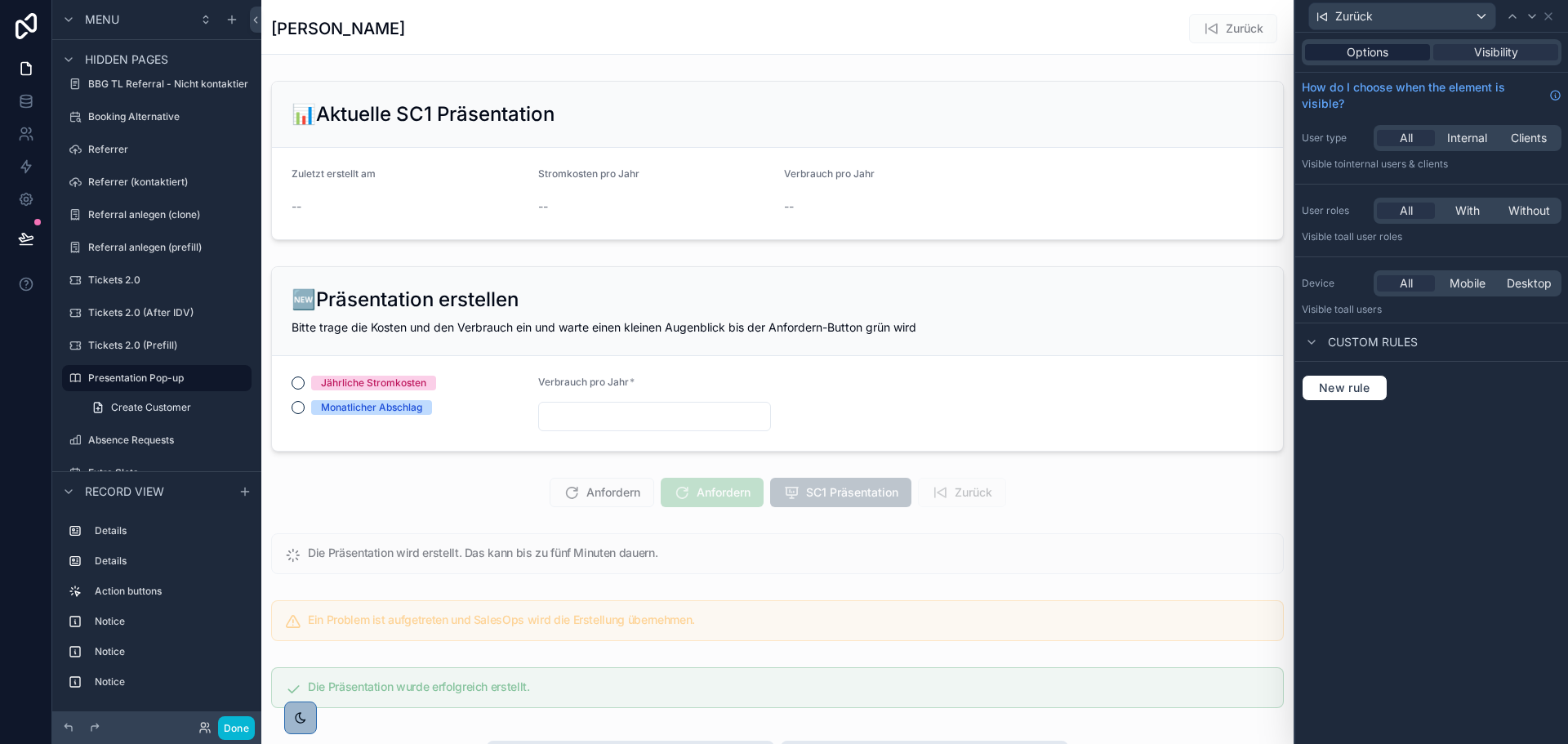
click at [1378, 51] on span "Options" at bounding box center [1367, 52] width 41 height 17
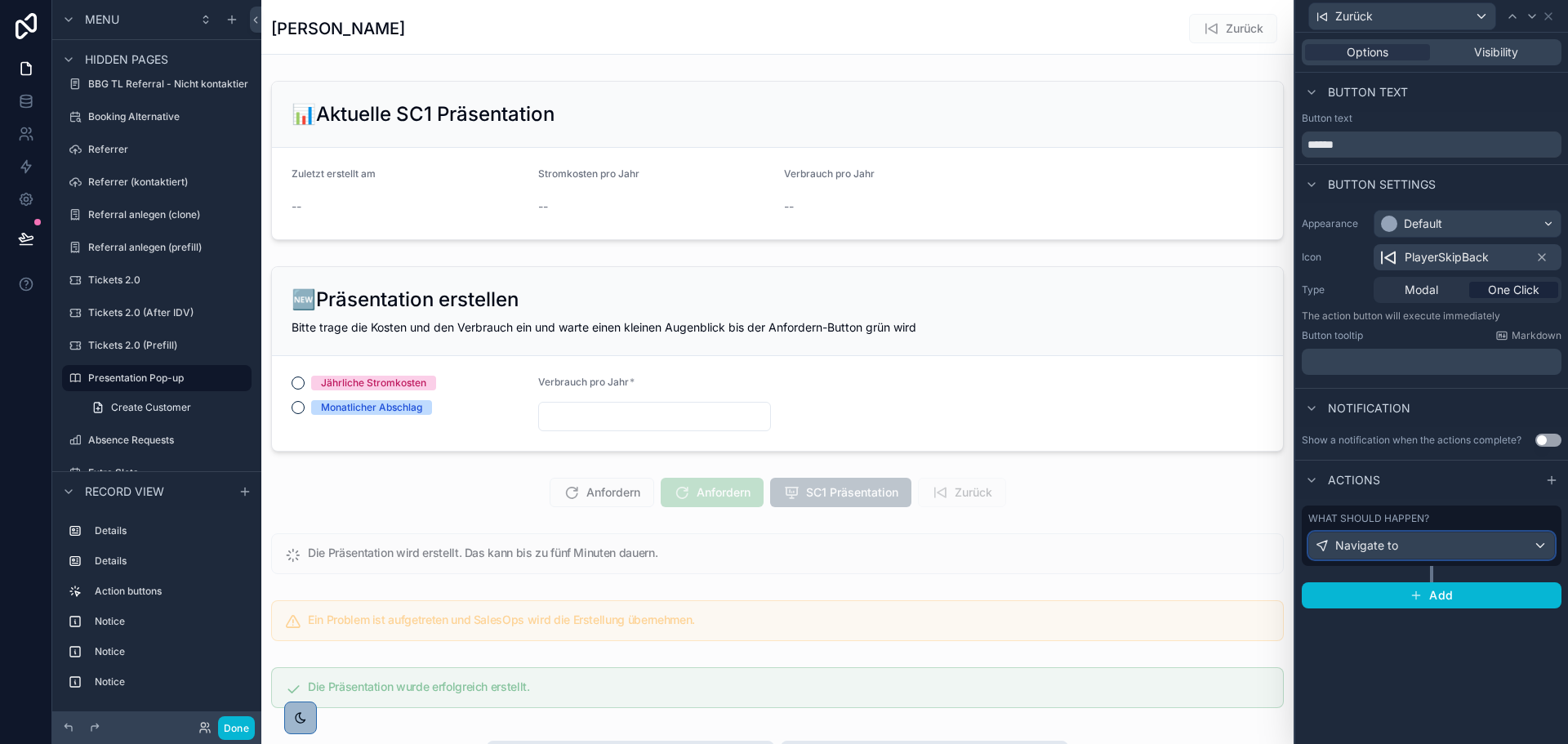
click at [1431, 547] on div "Navigate to" at bounding box center [1431, 545] width 245 height 26
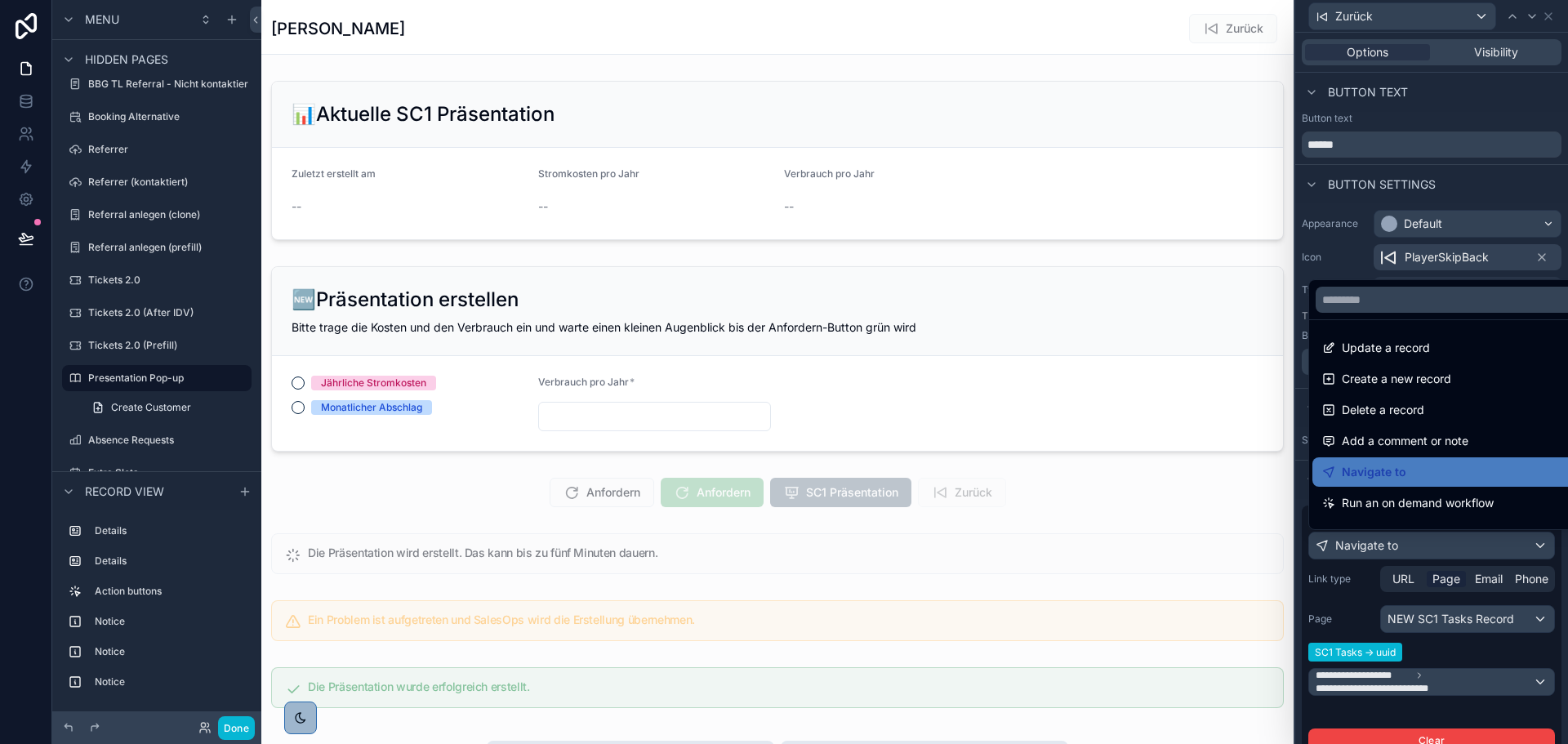
click at [1431, 547] on div at bounding box center [1431, 372] width 272 height 744
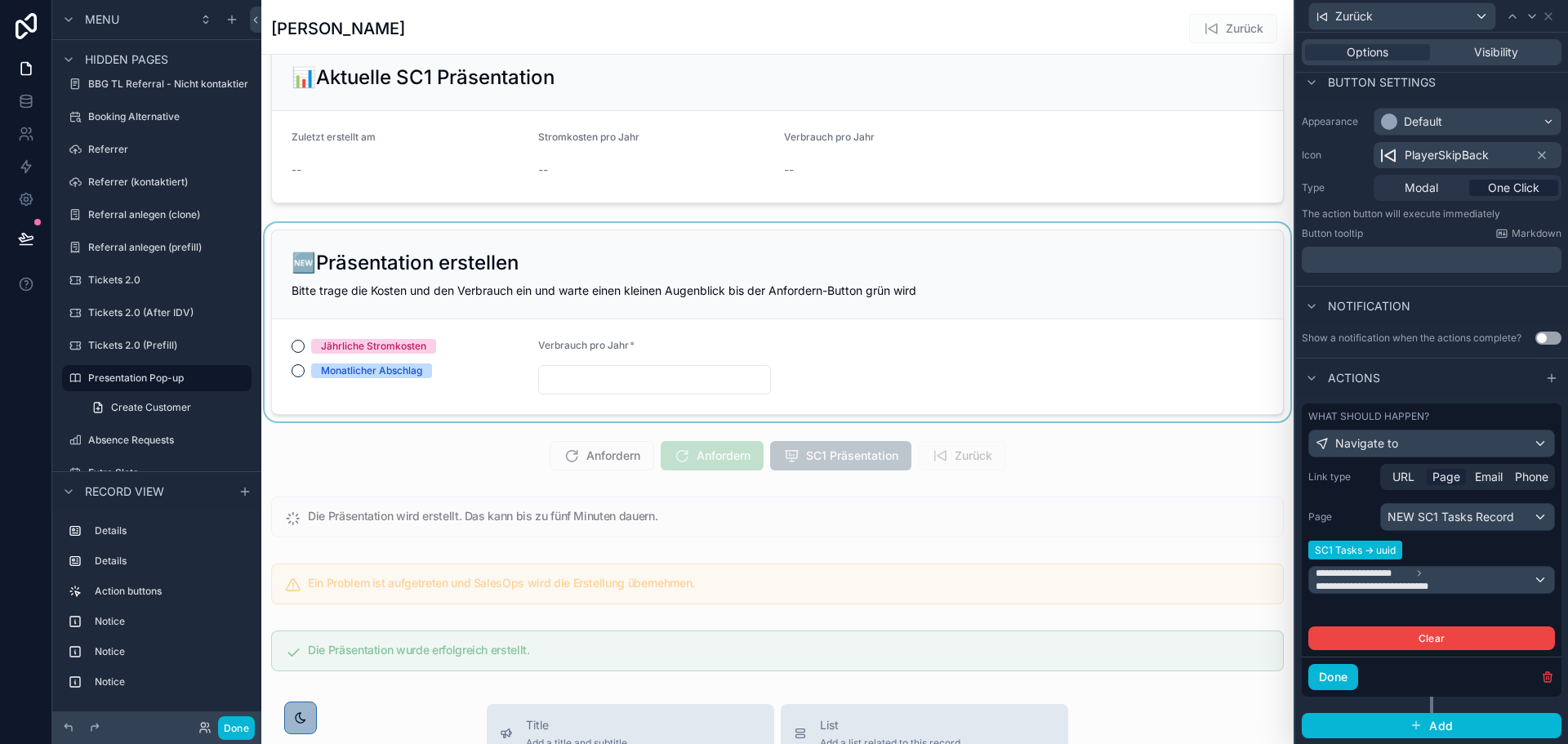
scroll to position [38, 0]
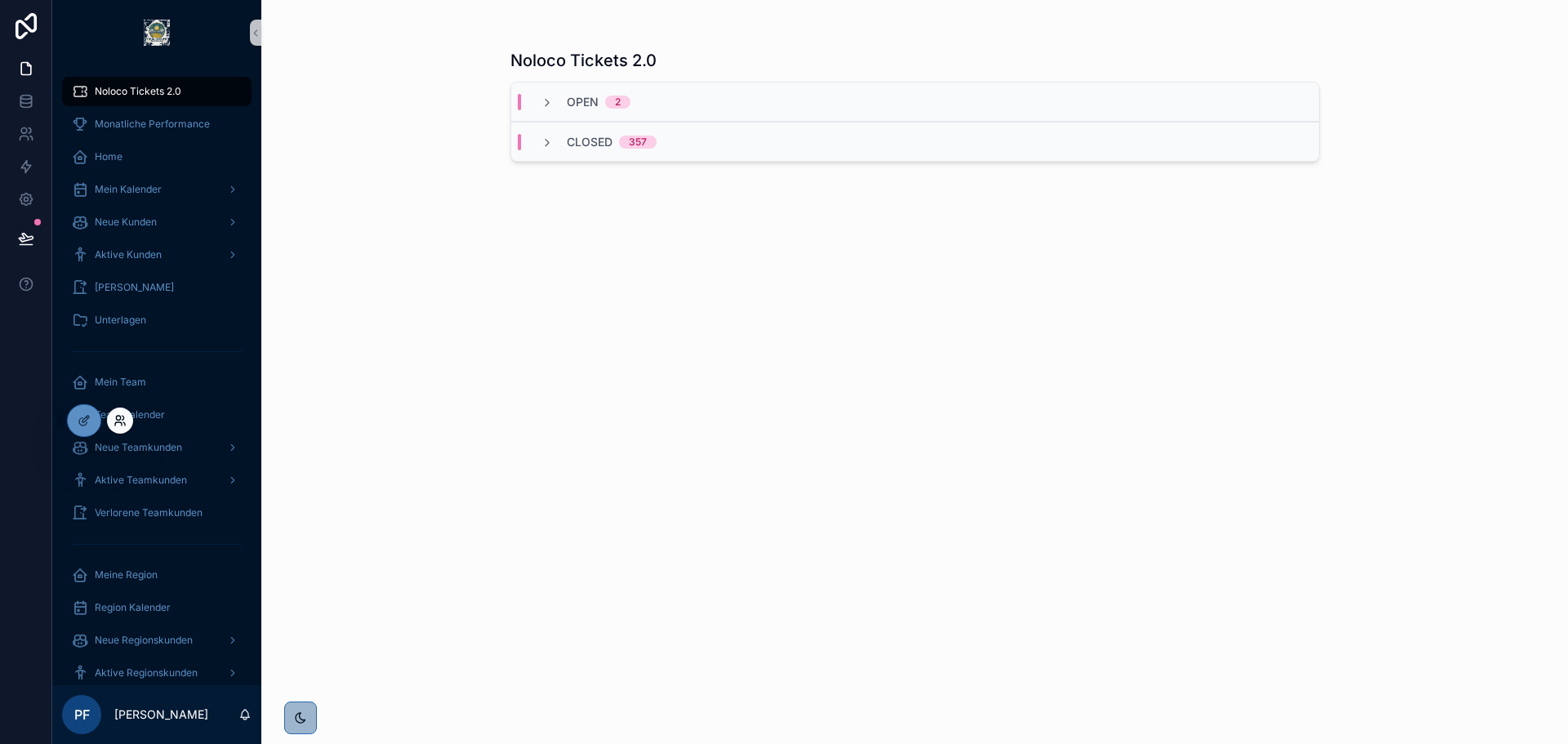
click at [119, 420] on icon at bounding box center [118, 417] width 4 height 4
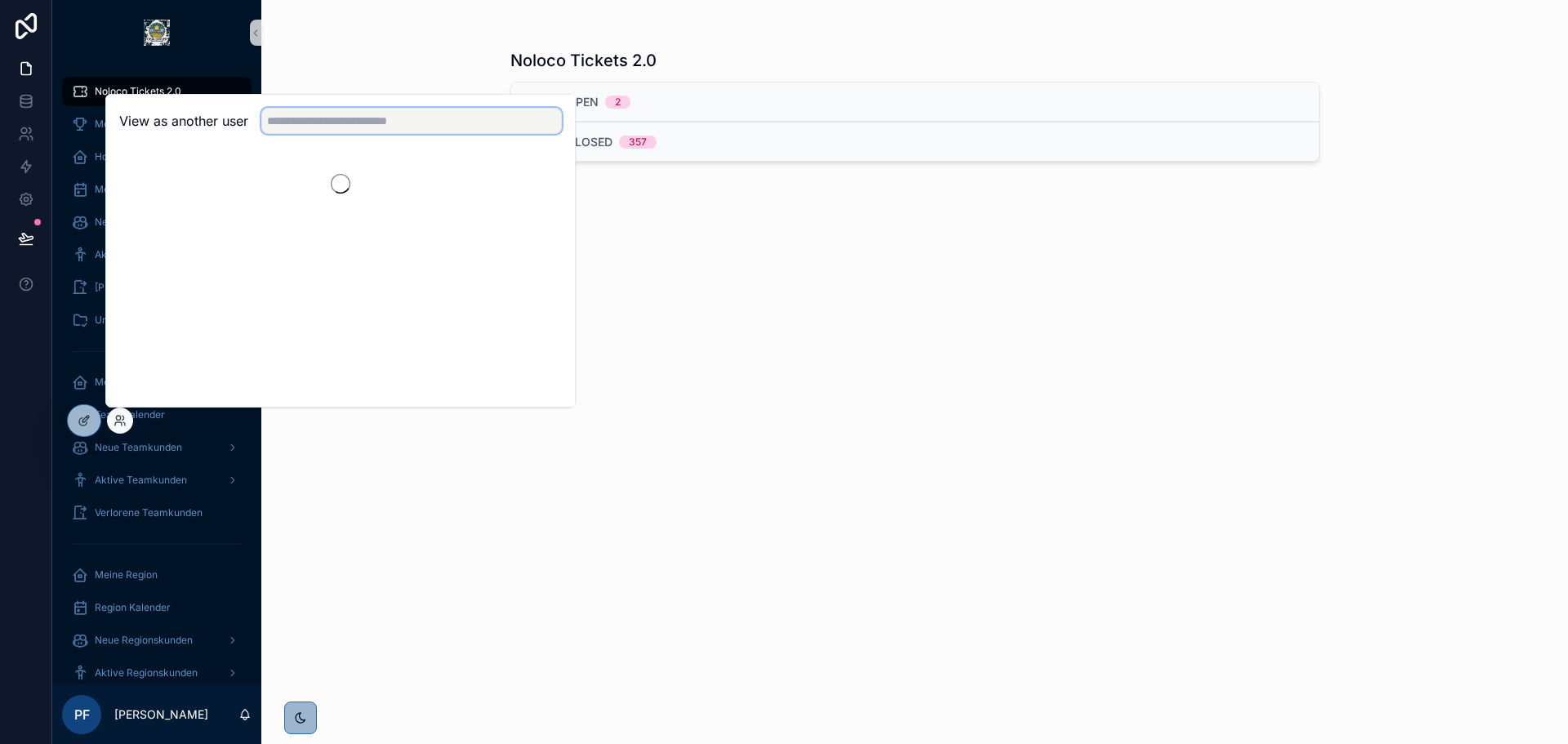
click at [287, 129] on input "text" at bounding box center [411, 121] width 300 height 26
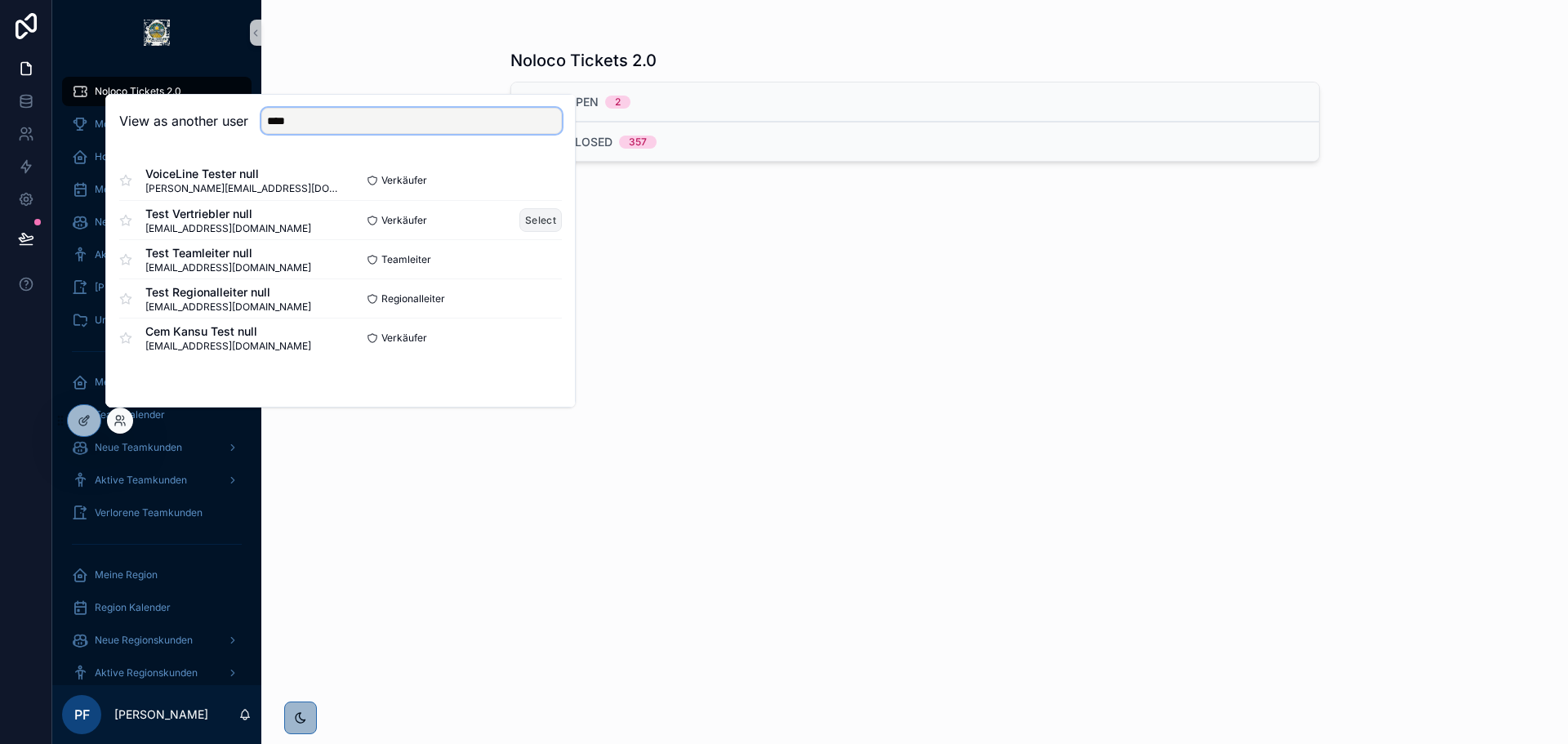
type input "****"
click at [556, 227] on button "Select" at bounding box center [540, 220] width 42 height 24
